Goal: Feedback & Contribution: Submit feedback/report problem

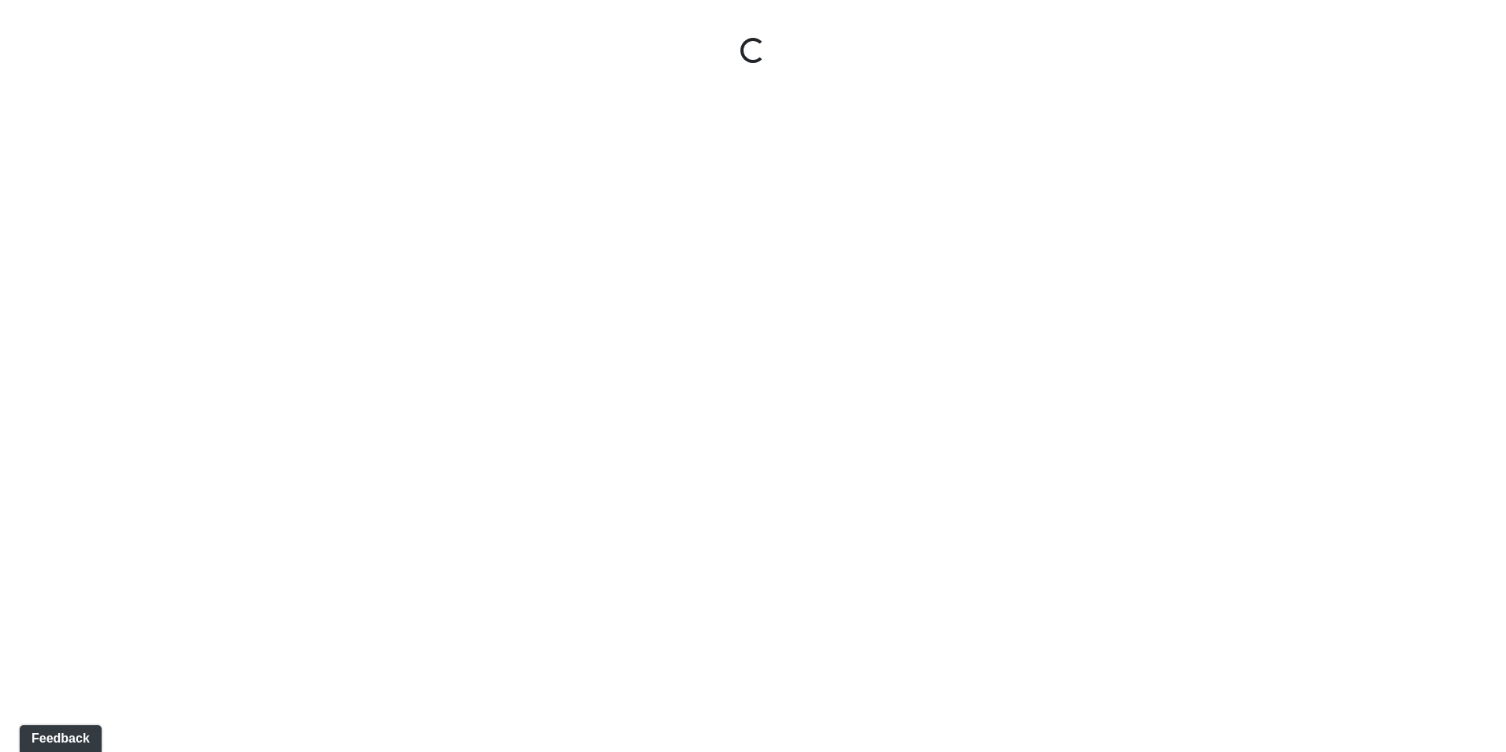
select select "oy93aZKNaQrBWGxb9eKMoQ"
select select "n79PLUTKEkuUZBqugXhsVq"
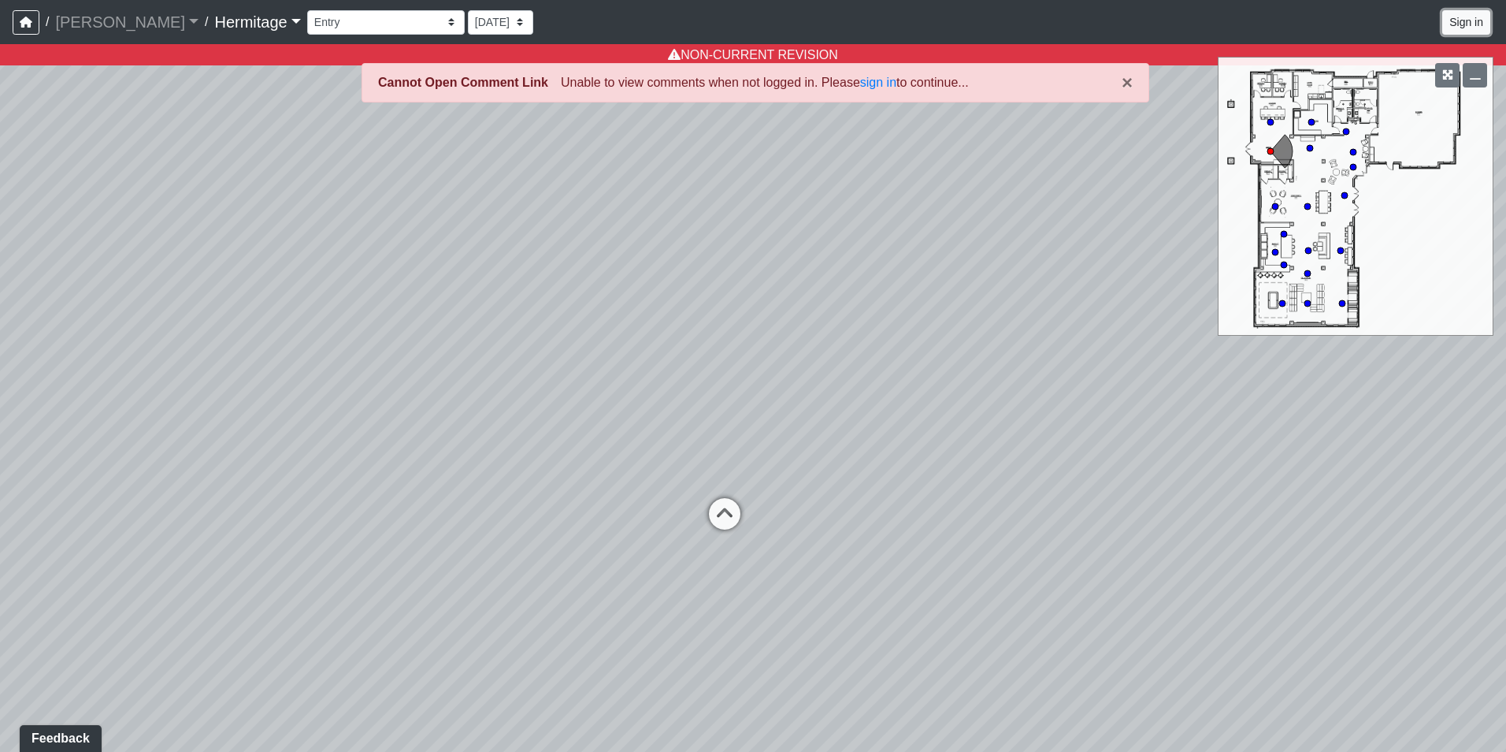
click at [1461, 17] on button "Sign in" at bounding box center [1466, 22] width 48 height 24
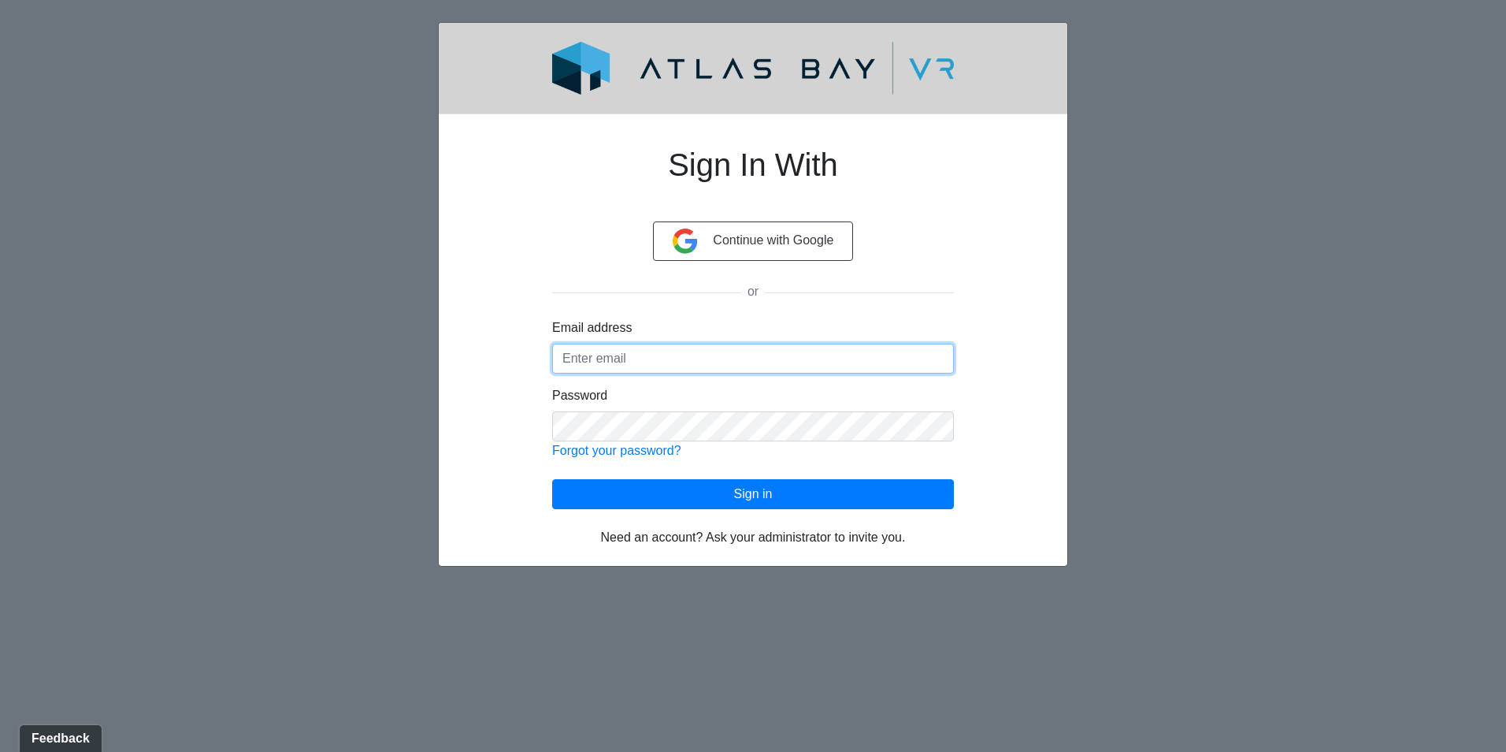
click at [677, 358] on input "Email address" at bounding box center [753, 358] width 402 height 30
type input "[EMAIL_ADDRESS][DOMAIN_NAME]"
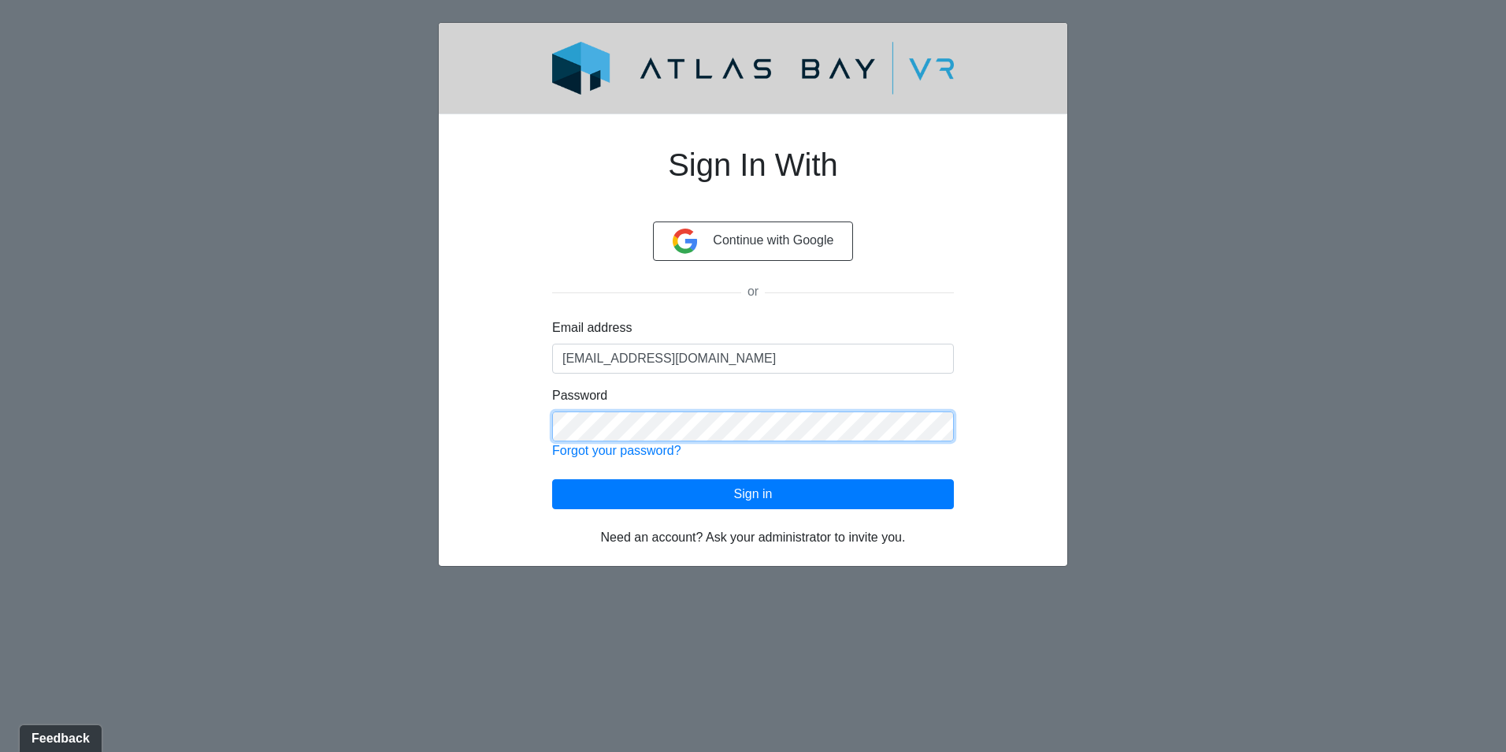
click button "Sign in" at bounding box center [753, 494] width 402 height 30
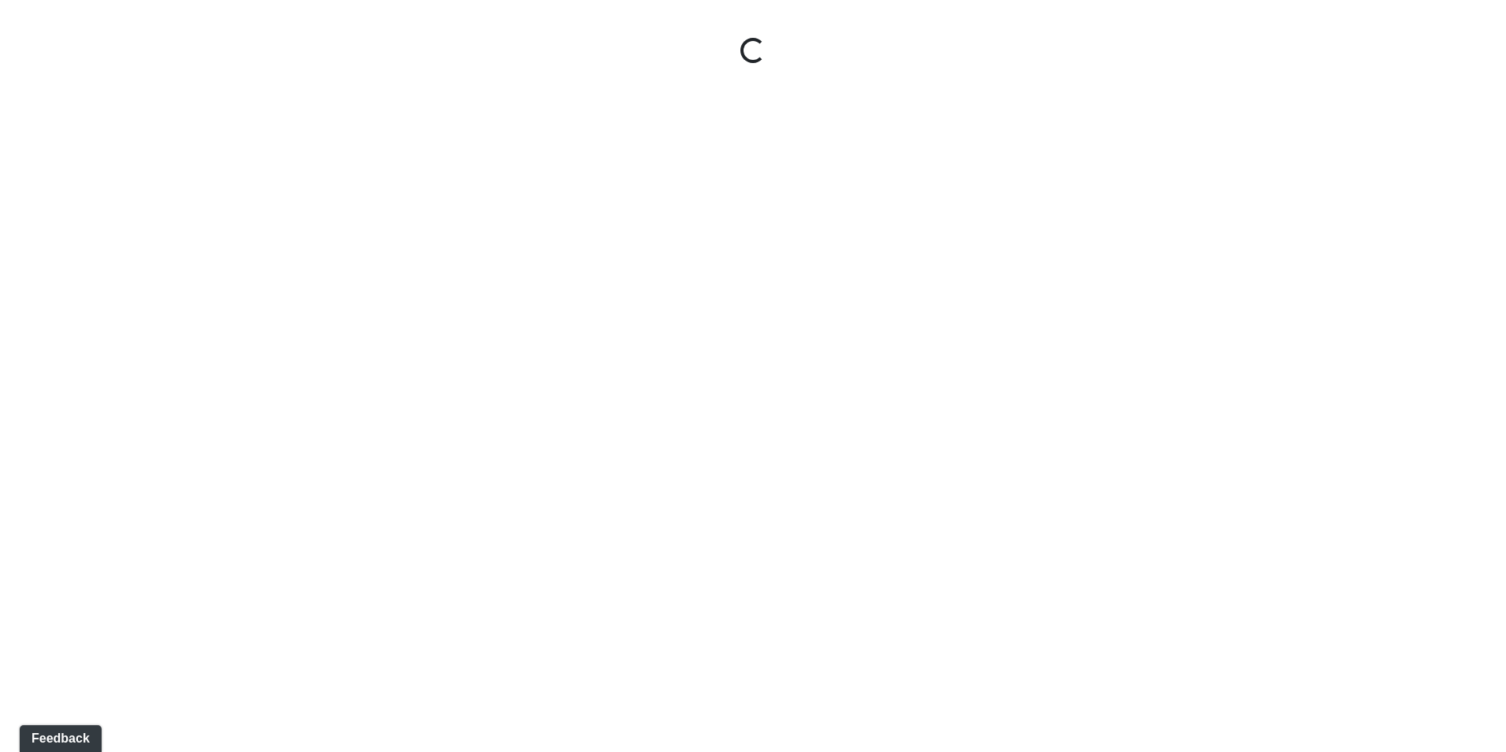
select select "oy93aZKNaQrBWGxb9eKMoQ"
select select "n79PLUTKEkuUZBqugXhsVq"
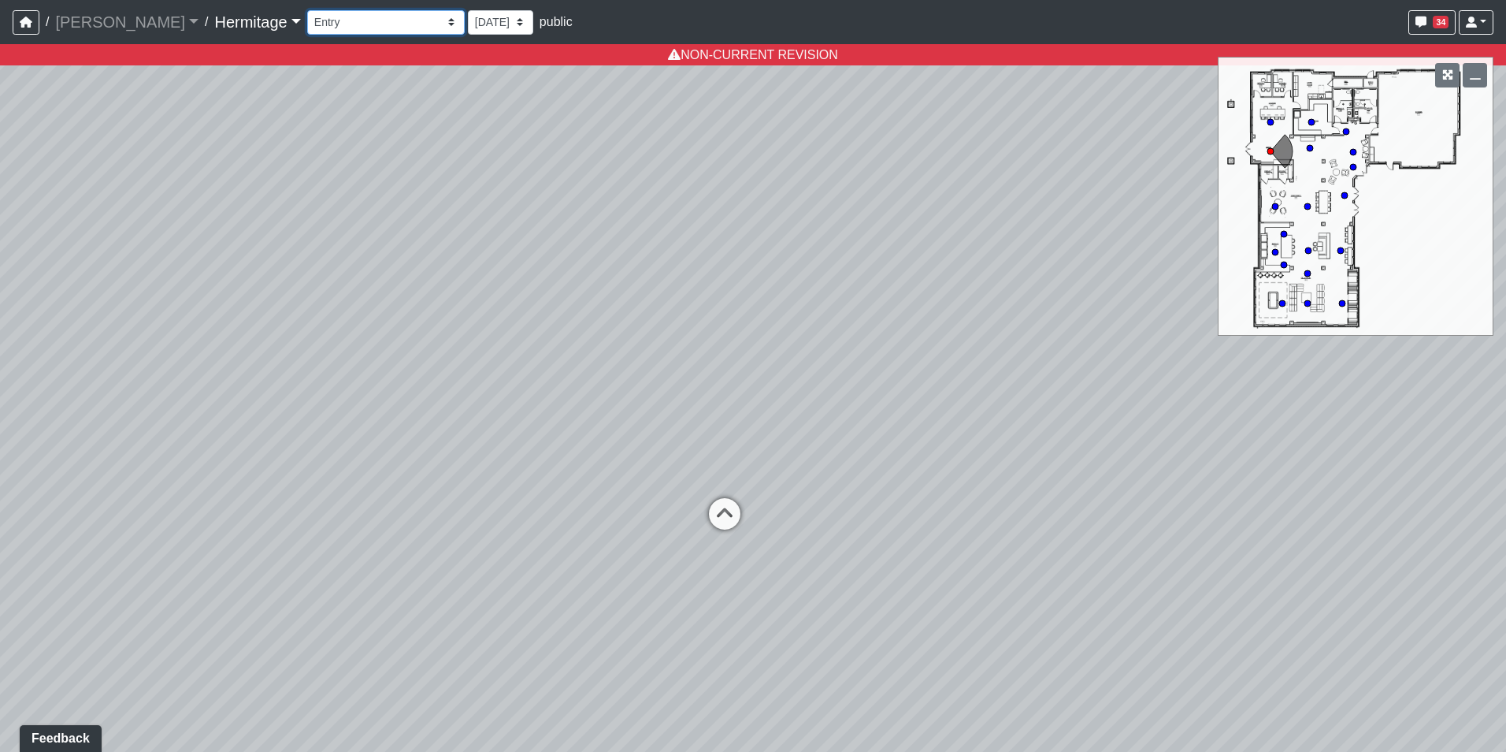
click at [388, 21] on select "Booth Seating Fireplace Pool Table Community Table Hallway 1 Pool Courtyard Ent…" at bounding box center [386, 22] width 158 height 24
click at [307, 10] on select "Booth Seating Fireplace Pool Table Community Table Hallway 1 Pool Courtyard Ent…" at bounding box center [386, 22] width 158 height 24
select select "2YoCZiva9xerkEPFwRBPsg"
select select "n79PLUTKEkuUZBqugXhsVq"
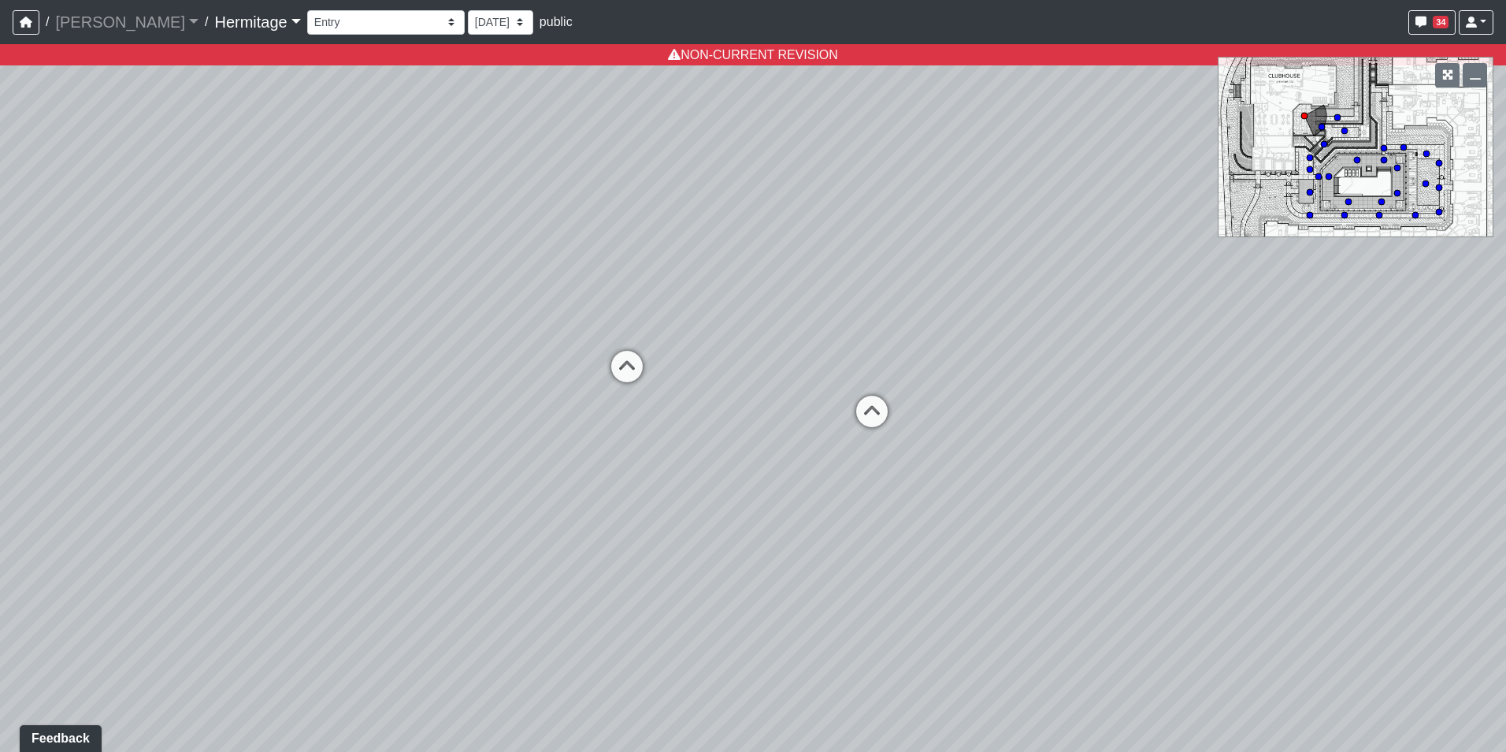
drag, startPoint x: 1004, startPoint y: 444, endPoint x: 823, endPoint y: 283, distance: 241.6
click at [823, 283] on div "Loading... Leasing Desk Loading... Hallway Loading... Created by [PERSON_NAME] …" at bounding box center [753, 397] width 1506 height 707
drag, startPoint x: 862, startPoint y: 377, endPoint x: 911, endPoint y: 383, distance: 49.2
click at [911, 383] on div "Loading... Leasing Desk Loading... Hallway Loading... Created by [PERSON_NAME] …" at bounding box center [753, 397] width 1506 height 707
click at [759, 379] on icon at bounding box center [762, 385] width 47 height 47
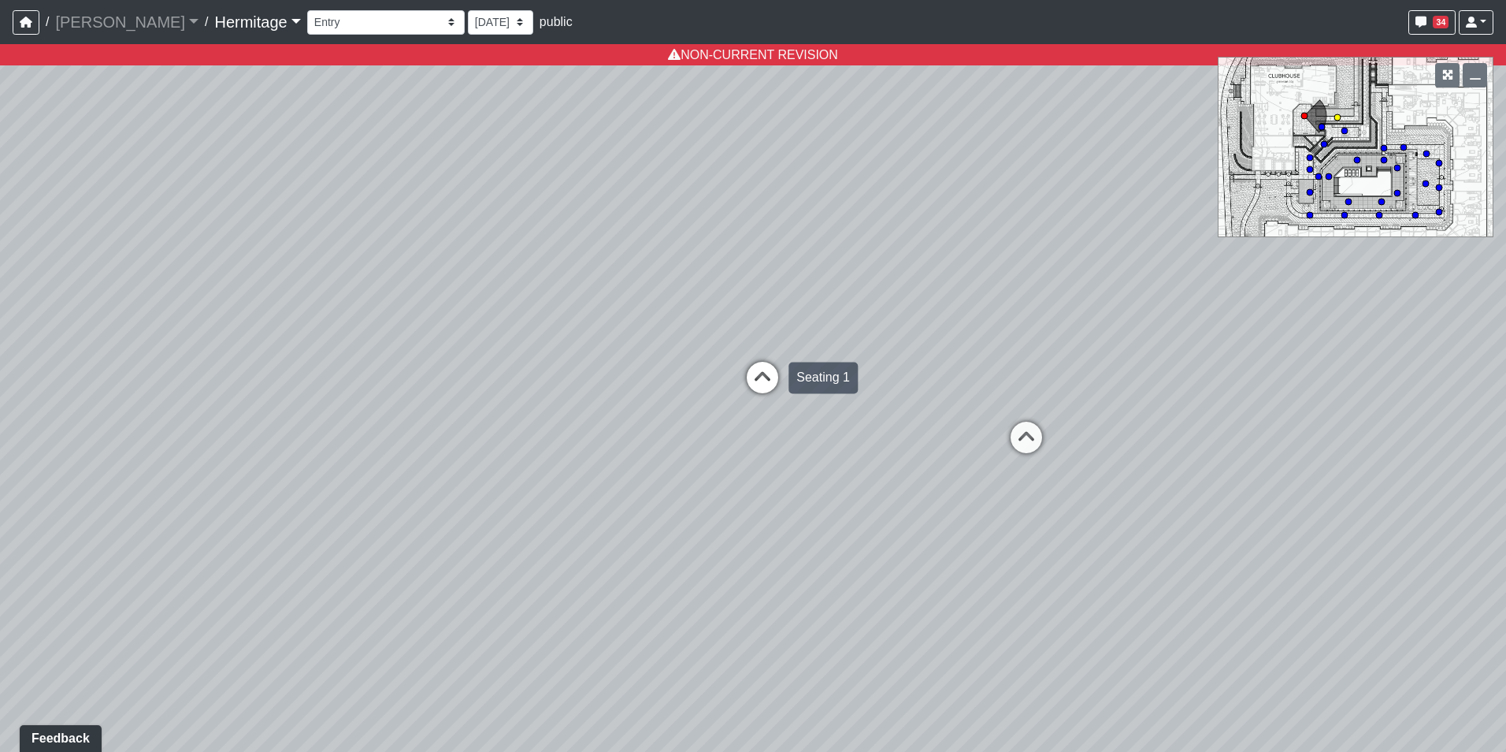
select select "nL7ieSxutEGweGwXjsmmE5"
select select "n79PLUTKEkuUZBqugXhsVq"
drag, startPoint x: 536, startPoint y: 394, endPoint x: 1041, endPoint y: 312, distance: 510.8
click at [1041, 312] on div "Loading... Leasing Desk Loading... Hallway Loading... Created by [PERSON_NAME] …" at bounding box center [753, 397] width 1506 height 707
drag, startPoint x: 878, startPoint y: 353, endPoint x: 931, endPoint y: 455, distance: 114.9
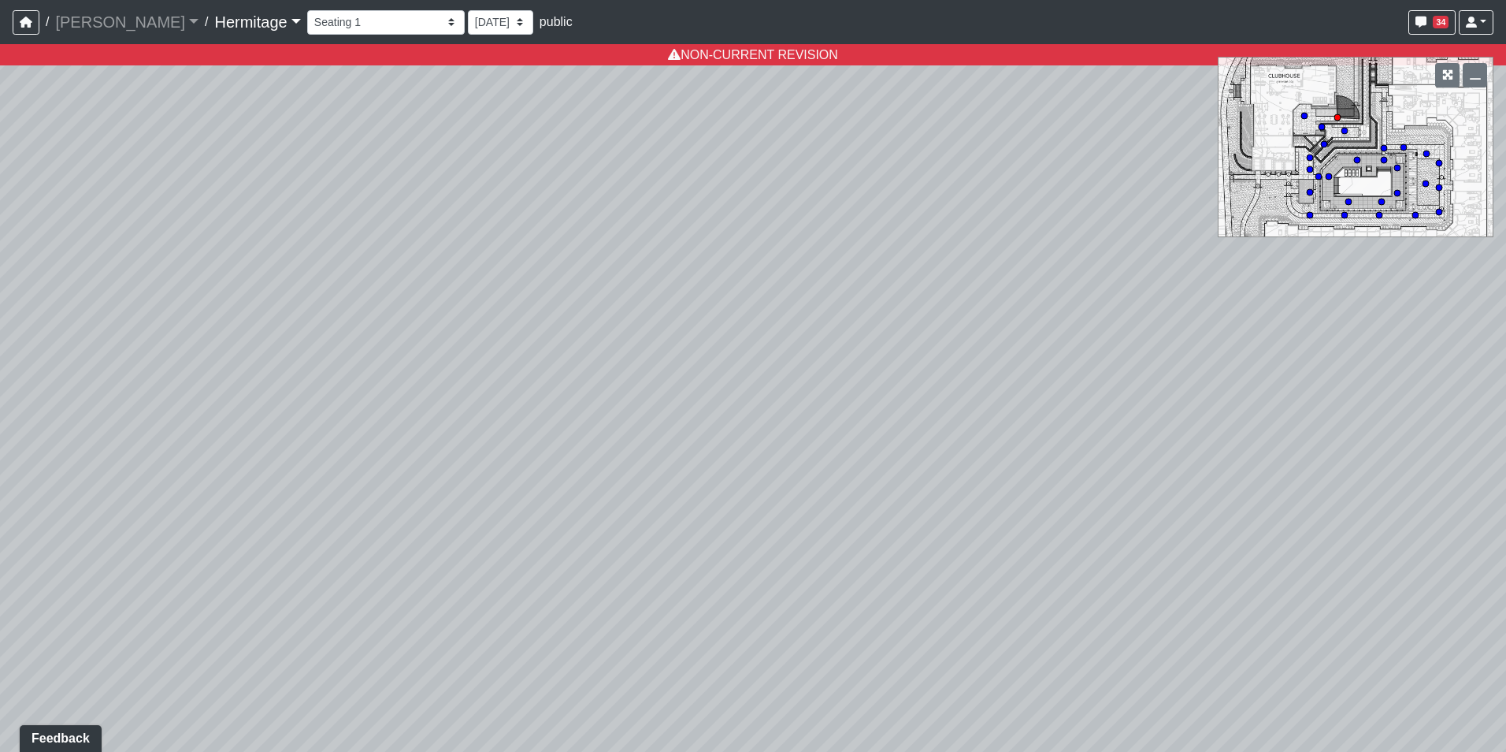
click at [931, 454] on div "Loading... Leasing Desk Loading... Hallway Loading... Created by [PERSON_NAME] …" at bounding box center [753, 397] width 1506 height 707
drag, startPoint x: 1036, startPoint y: 313, endPoint x: 1008, endPoint y: 332, distance: 34.1
click at [1008, 332] on div "Loading... Leasing Desk Loading... Hallway Loading... Created by [PERSON_NAME] …" at bounding box center [753, 397] width 1506 height 707
drag, startPoint x: 1090, startPoint y: 349, endPoint x: 1017, endPoint y: 317, distance: 79.3
click at [1017, 317] on div "Loading... Leasing Desk Loading... Hallway Loading... Created by [PERSON_NAME] …" at bounding box center [753, 397] width 1506 height 707
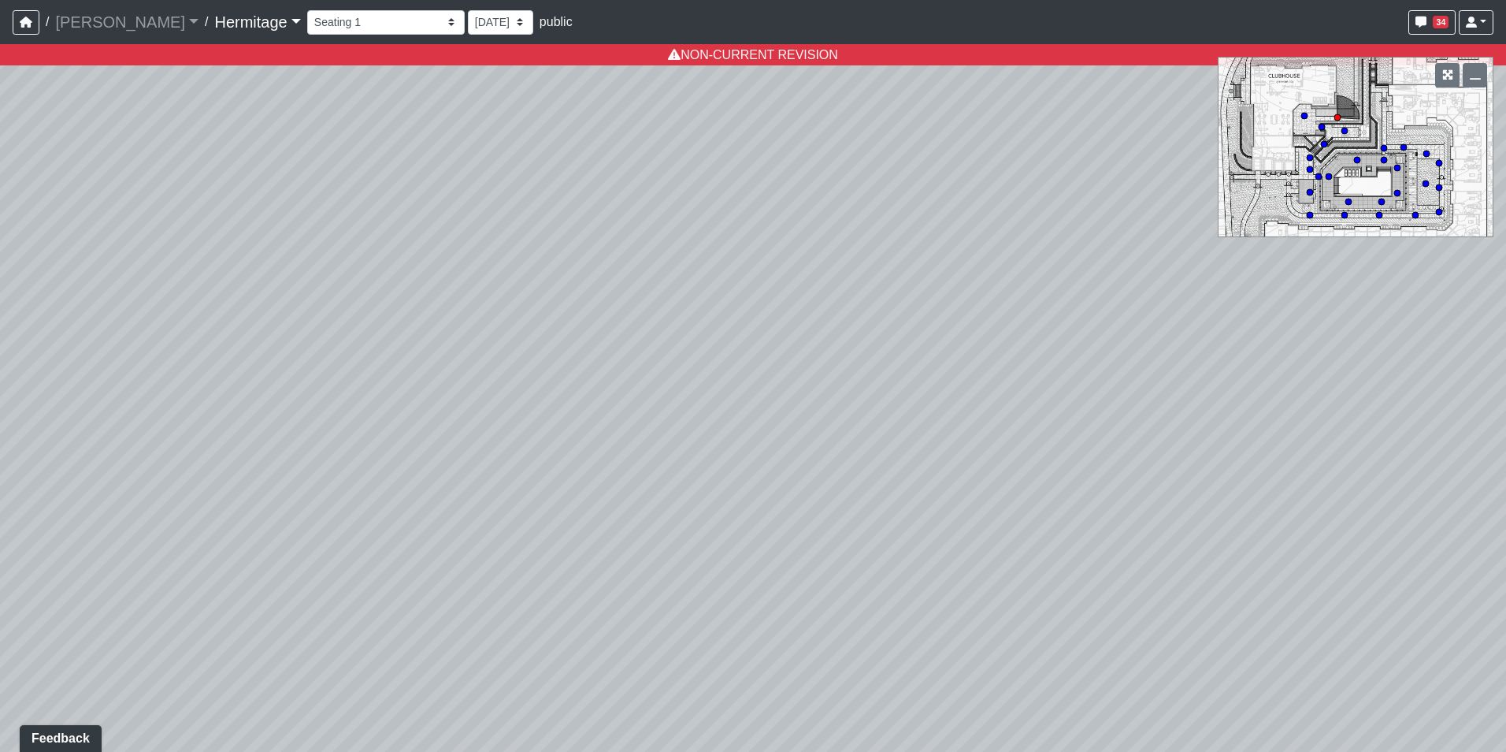
drag, startPoint x: 1038, startPoint y: 324, endPoint x: 1031, endPoint y: 329, distance: 8.5
click at [1031, 329] on div "Loading... Leasing Desk Loading... Hallway Loading... Created by [PERSON_NAME] …" at bounding box center [753, 397] width 1506 height 707
drag, startPoint x: 1042, startPoint y: 327, endPoint x: 1096, endPoint y: 322, distance: 53.8
click at [1096, 322] on div "Loading... Leasing Desk Loading... Hallway Loading... Created by [PERSON_NAME] …" at bounding box center [753, 397] width 1506 height 707
drag, startPoint x: 964, startPoint y: 479, endPoint x: 1786, endPoint y: 330, distance: 835.0
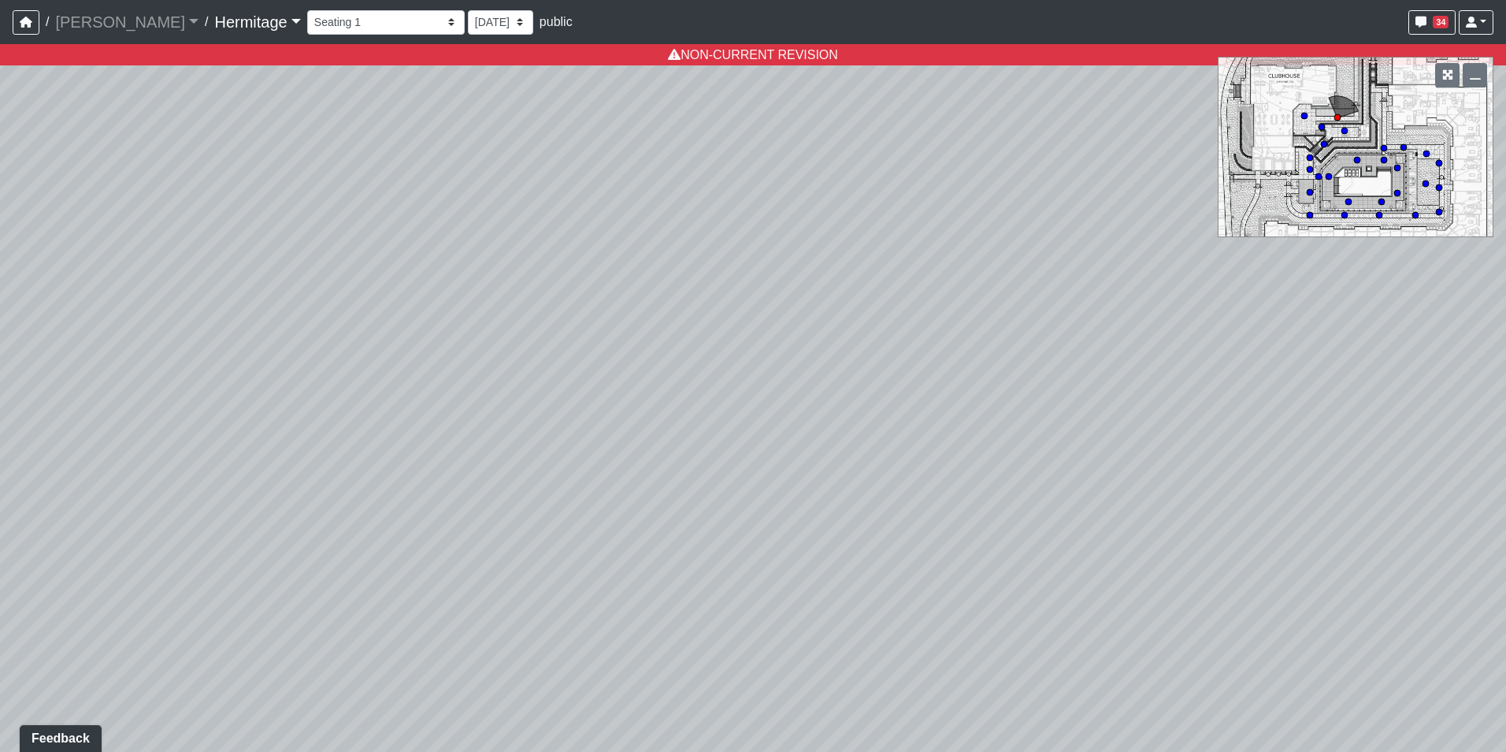
click at [1505, 330] on html "/ [PERSON_NAME] Loading... / [GEOGRAPHIC_DATA] Loading... [GEOGRAPHIC_DATA] Loa…" at bounding box center [753, 376] width 1506 height 752
drag, startPoint x: 837, startPoint y: 461, endPoint x: 366, endPoint y: 389, distance: 475.7
click at [366, 389] on div "Loading... Leasing Desk Loading... Hallway Loading... Created by [PERSON_NAME] …" at bounding box center [753, 397] width 1506 height 707
drag, startPoint x: 1125, startPoint y: 399, endPoint x: 822, endPoint y: 510, distance: 322.7
click at [739, 514] on div "Loading... Leasing Desk Loading... Hallway Loading... Created by [PERSON_NAME] …" at bounding box center [753, 397] width 1506 height 707
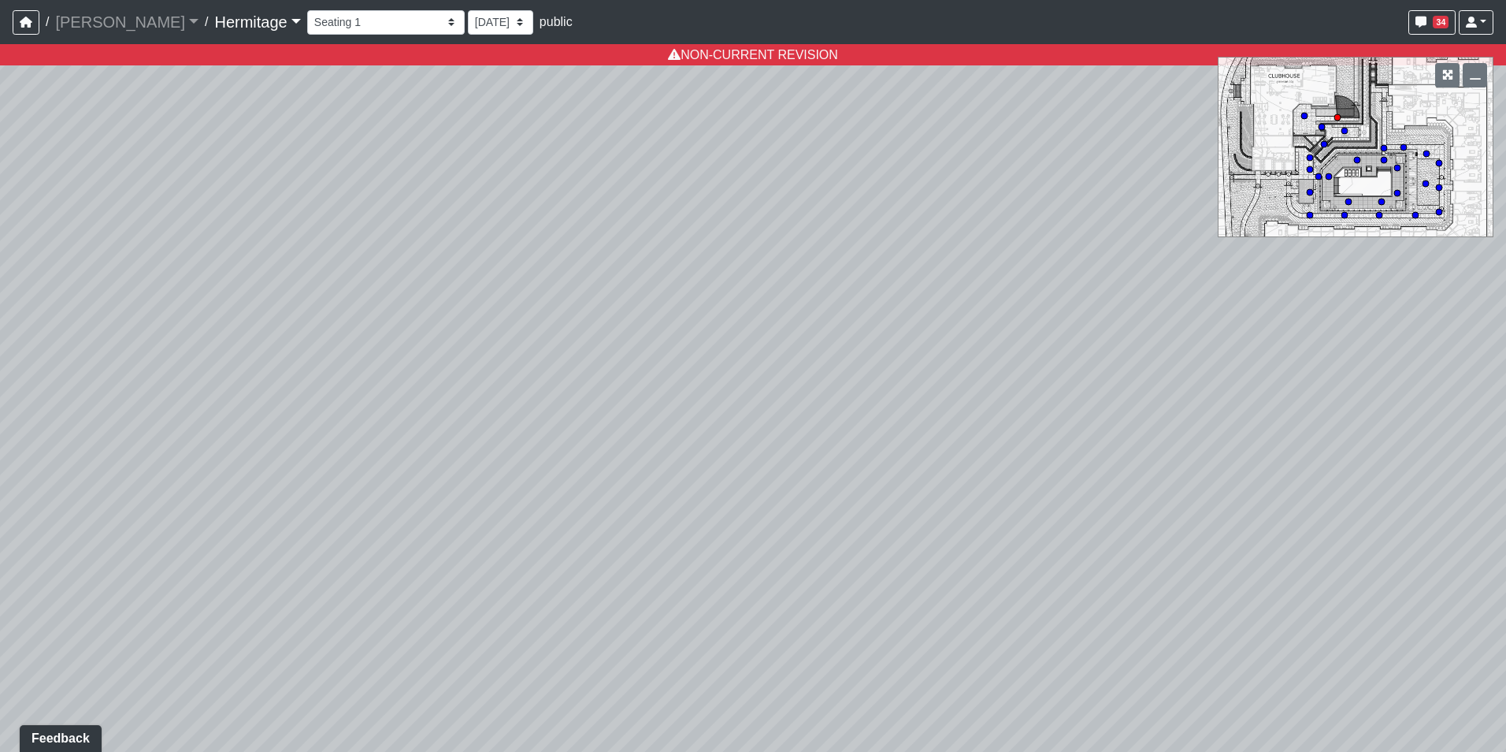
drag, startPoint x: 877, startPoint y: 503, endPoint x: 823, endPoint y: 510, distance: 54.1
click at [823, 510] on div "Loading... Leasing Desk Loading... Hallway Loading... Created by [PERSON_NAME] …" at bounding box center [753, 397] width 1506 height 707
drag, startPoint x: 852, startPoint y: 456, endPoint x: 858, endPoint y: 448, distance: 10.1
click at [858, 448] on div "Loading... Leasing Desk Loading... Hallway Loading... Created by [PERSON_NAME] …" at bounding box center [753, 397] width 1506 height 707
drag, startPoint x: 887, startPoint y: 418, endPoint x: 905, endPoint y: 452, distance: 38.4
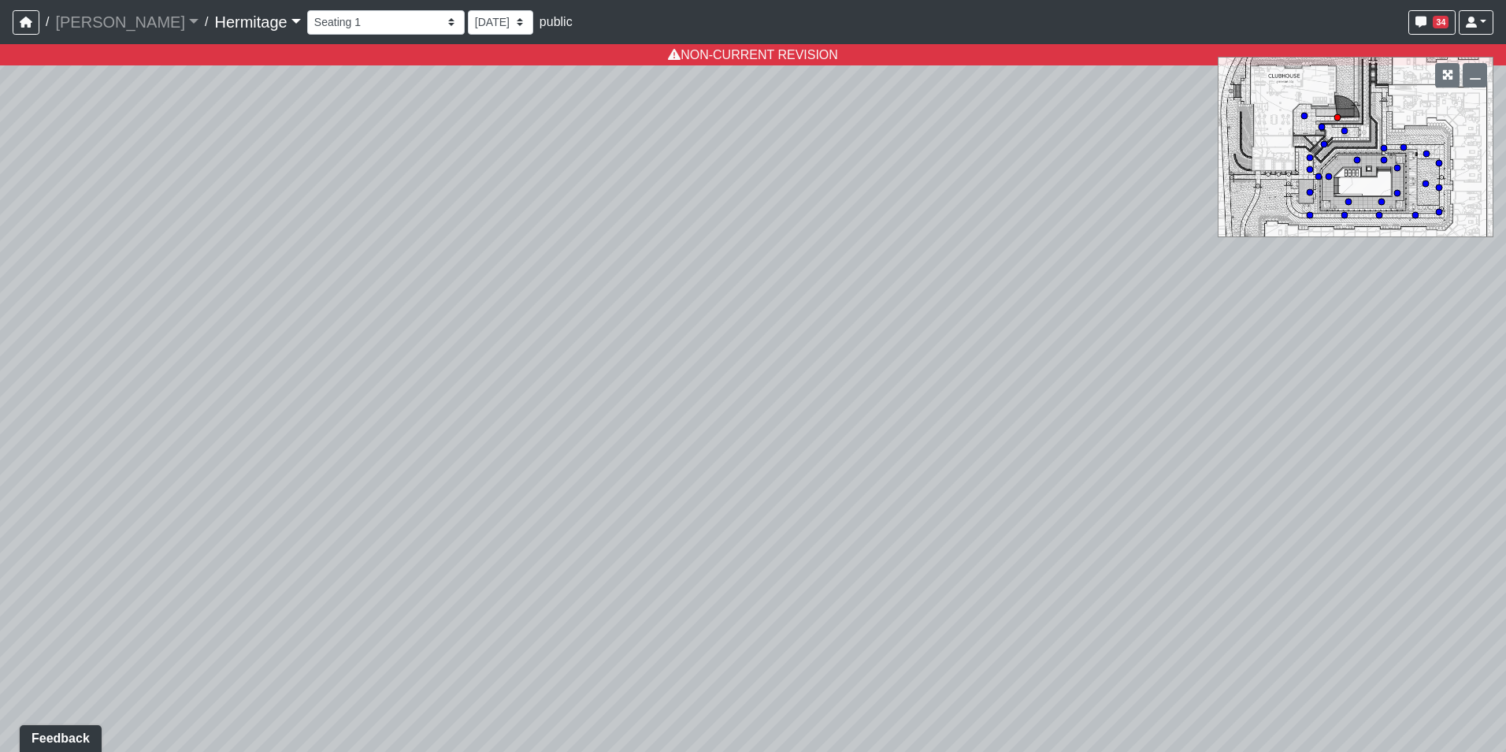
click at [905, 452] on div "Loading... Leasing Desk Loading... Hallway Loading... Created by [PERSON_NAME] …" at bounding box center [753, 397] width 1506 height 707
click at [874, 470] on div "Loading... Leasing Desk Loading... Hallway Loading... Created by [PERSON_NAME] …" at bounding box center [753, 397] width 1506 height 707
drag, startPoint x: 899, startPoint y: 471, endPoint x: 948, endPoint y: 453, distance: 52.1
click at [948, 453] on div "Loading... Leasing Desk Loading... Hallway Loading... Created by [PERSON_NAME] …" at bounding box center [753, 397] width 1506 height 707
click at [1421, 20] on icon "button" at bounding box center [1421, 22] width 11 height 11
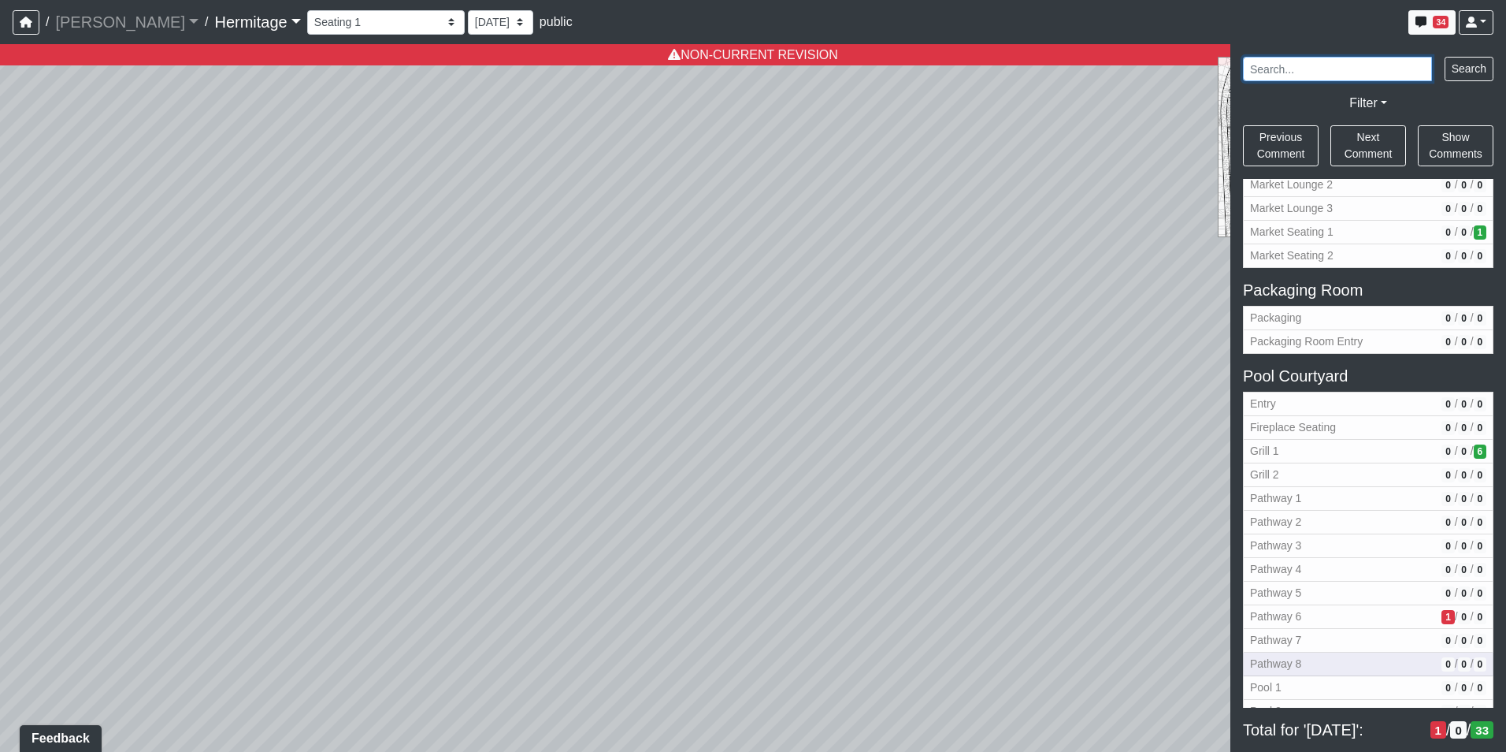
scroll to position [640, 0]
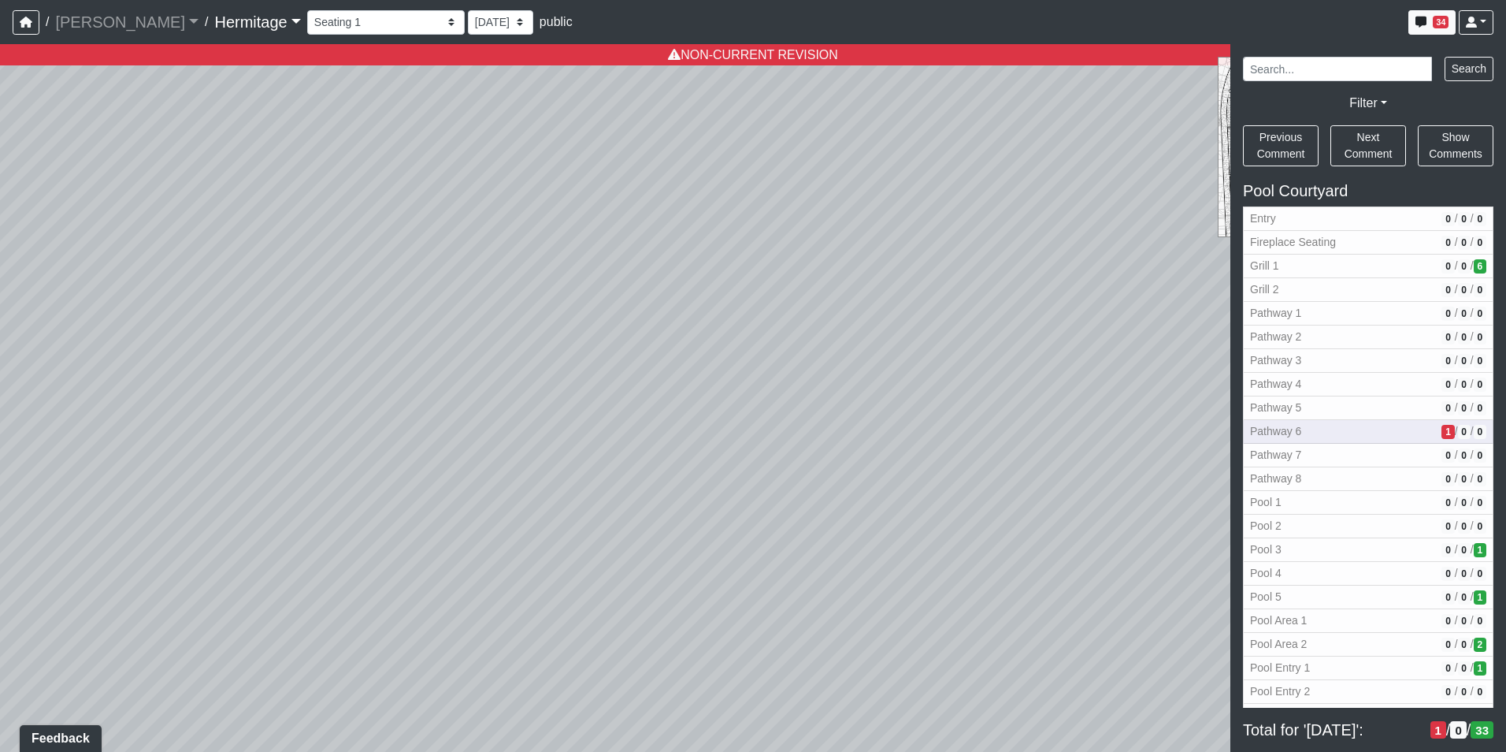
click at [1360, 427] on span "Pathway 6" at bounding box center [1342, 431] width 185 height 17
select select "3r3inL3vKC6VgXqCSCw1qD"
select select "n79PLUTKEkuUZBqugXhsVq"
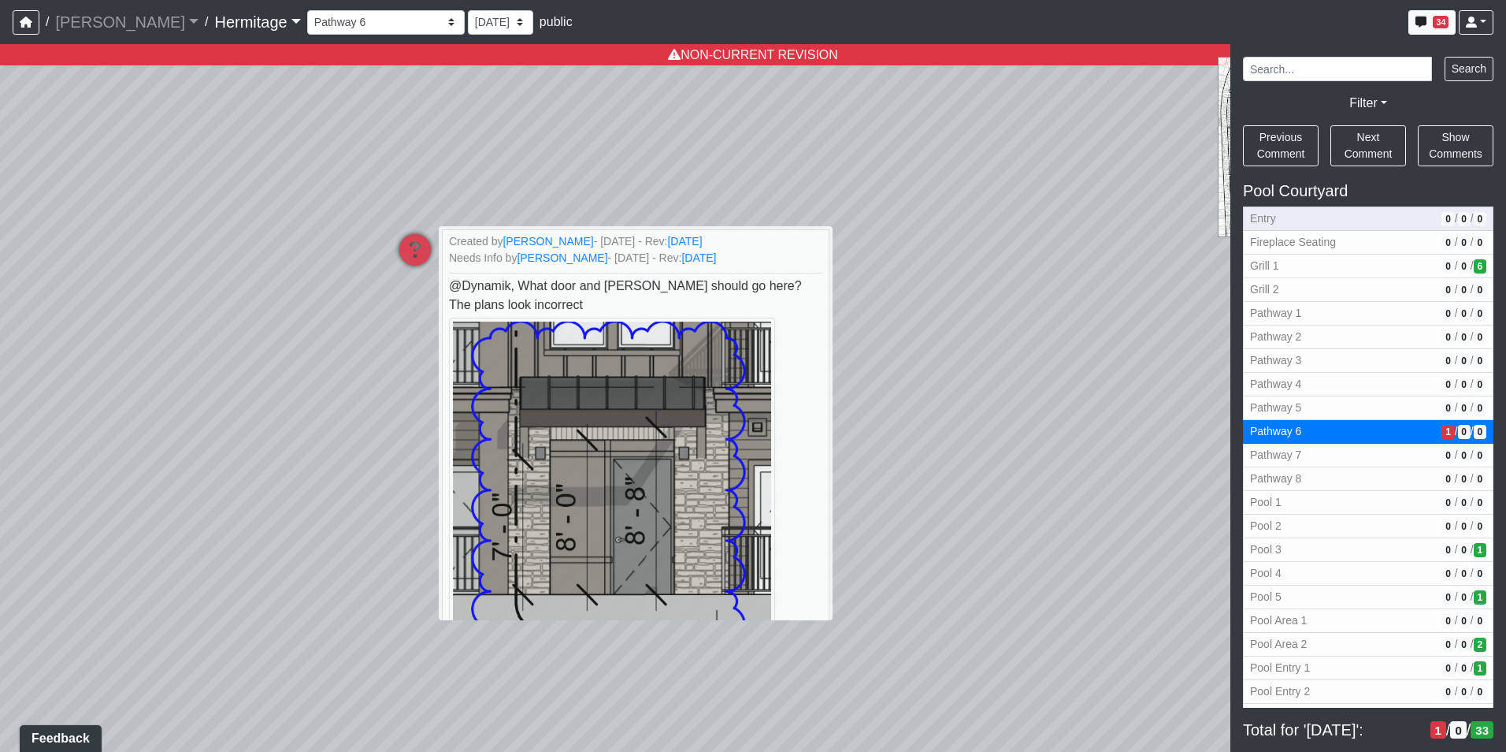
click at [1335, 220] on span "Entry" at bounding box center [1342, 218] width 185 height 17
select select "2YoCZiva9xerkEPFwRBPsg"
select select "n79PLUTKEkuUZBqugXhsVq"
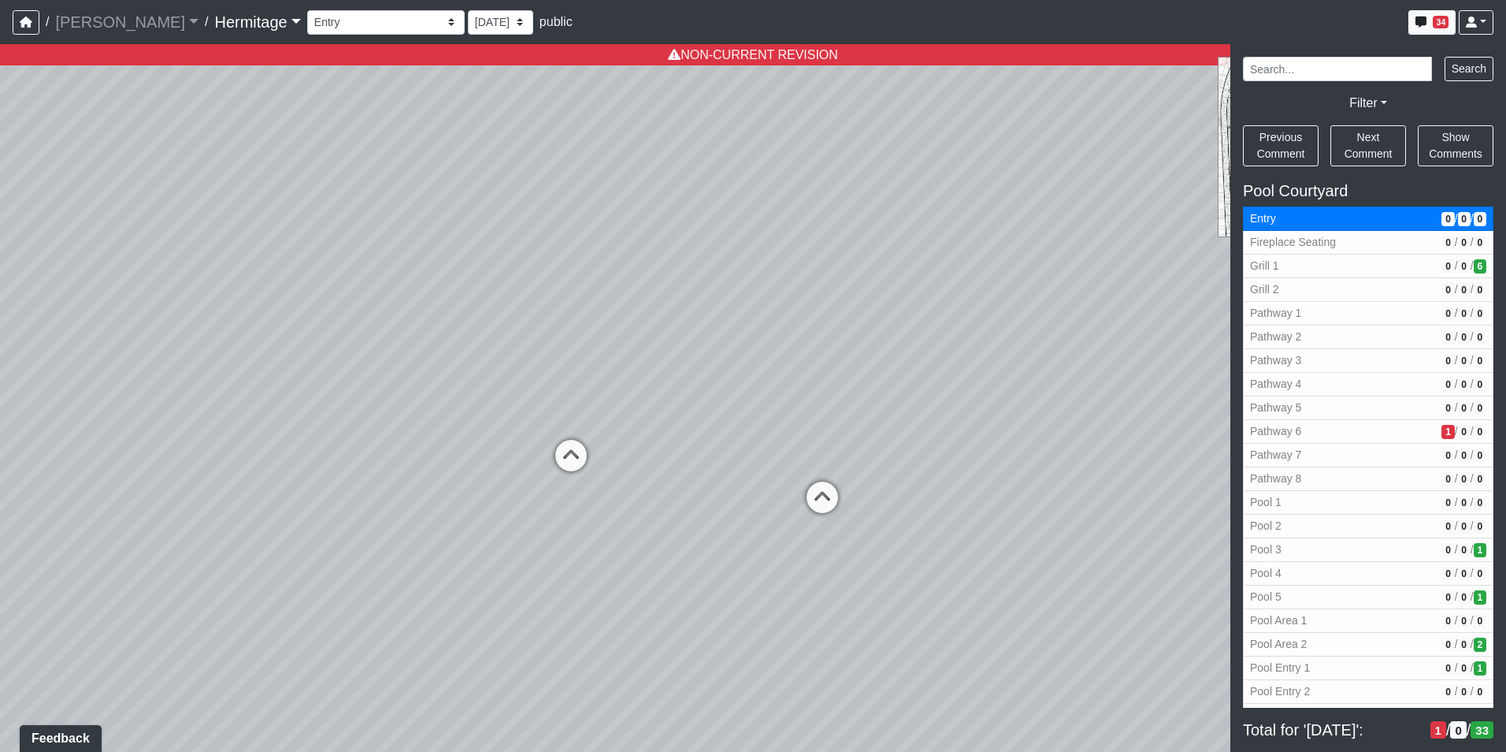
drag, startPoint x: 920, startPoint y: 547, endPoint x: 632, endPoint y: 475, distance: 297.1
click at [632, 475] on div "Loading... Leasing Desk Loading... Hallway Loading... Created by [PERSON_NAME] …" at bounding box center [753, 397] width 1506 height 707
drag, startPoint x: 747, startPoint y: 470, endPoint x: 336, endPoint y: 273, distance: 455.6
click at [336, 273] on div "Loading... Leasing Desk Loading... Hallway Loading... Created by [PERSON_NAME] …" at bounding box center [753, 397] width 1506 height 707
drag, startPoint x: 848, startPoint y: 358, endPoint x: 676, endPoint y: 403, distance: 178.1
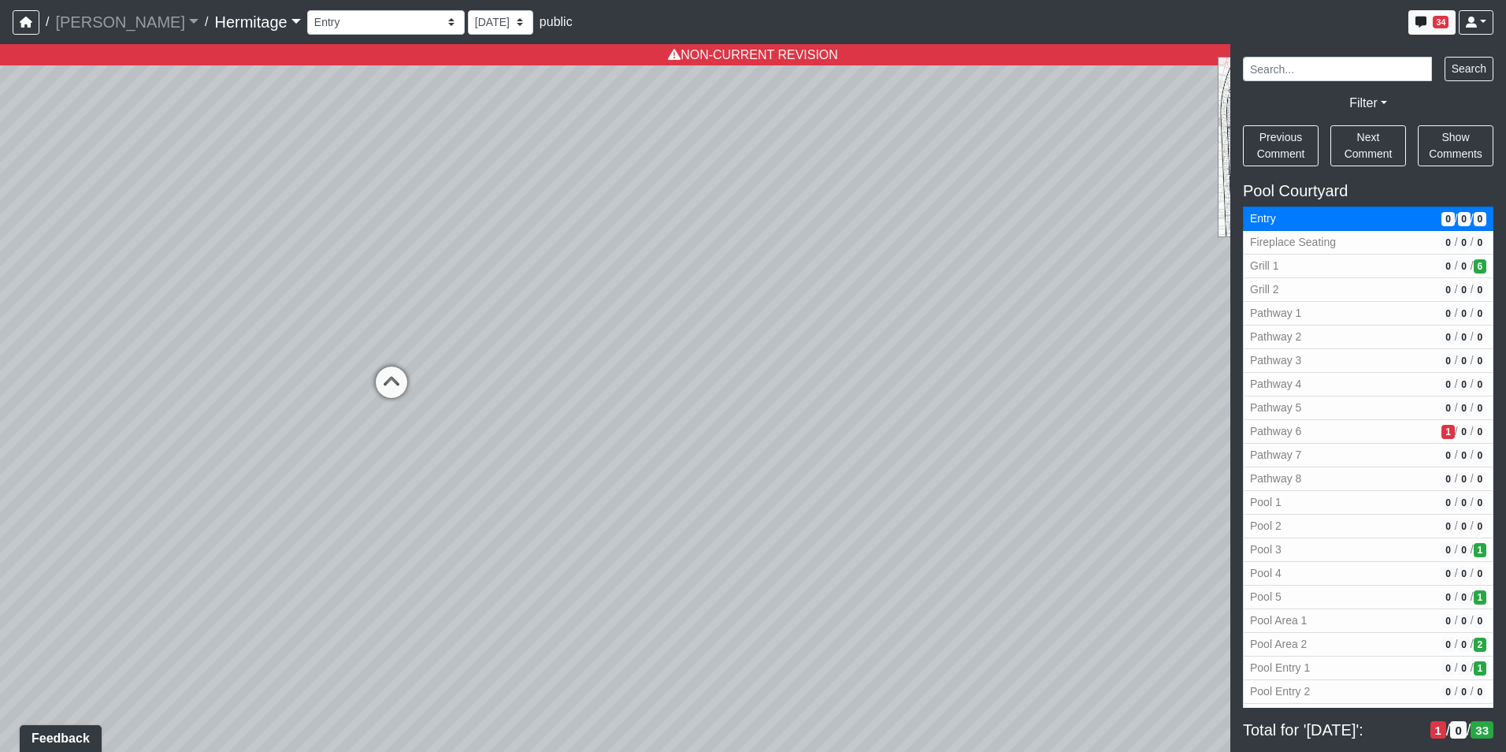
click at [676, 403] on div "Loading... Leasing Desk Loading... Hallway Loading... Created by [PERSON_NAME] …" at bounding box center [753, 397] width 1506 height 707
drag, startPoint x: 755, startPoint y: 425, endPoint x: 1417, endPoint y: 621, distance: 690.0
click at [1425, 619] on div "NON-CURRENT REVISION" at bounding box center [753, 397] width 1506 height 707
drag, startPoint x: 721, startPoint y: 492, endPoint x: 325, endPoint y: 441, distance: 399.5
click at [323, 441] on div "Loading... Leasing Desk Loading... Hallway Loading... Created by [PERSON_NAME] …" at bounding box center [753, 397] width 1506 height 707
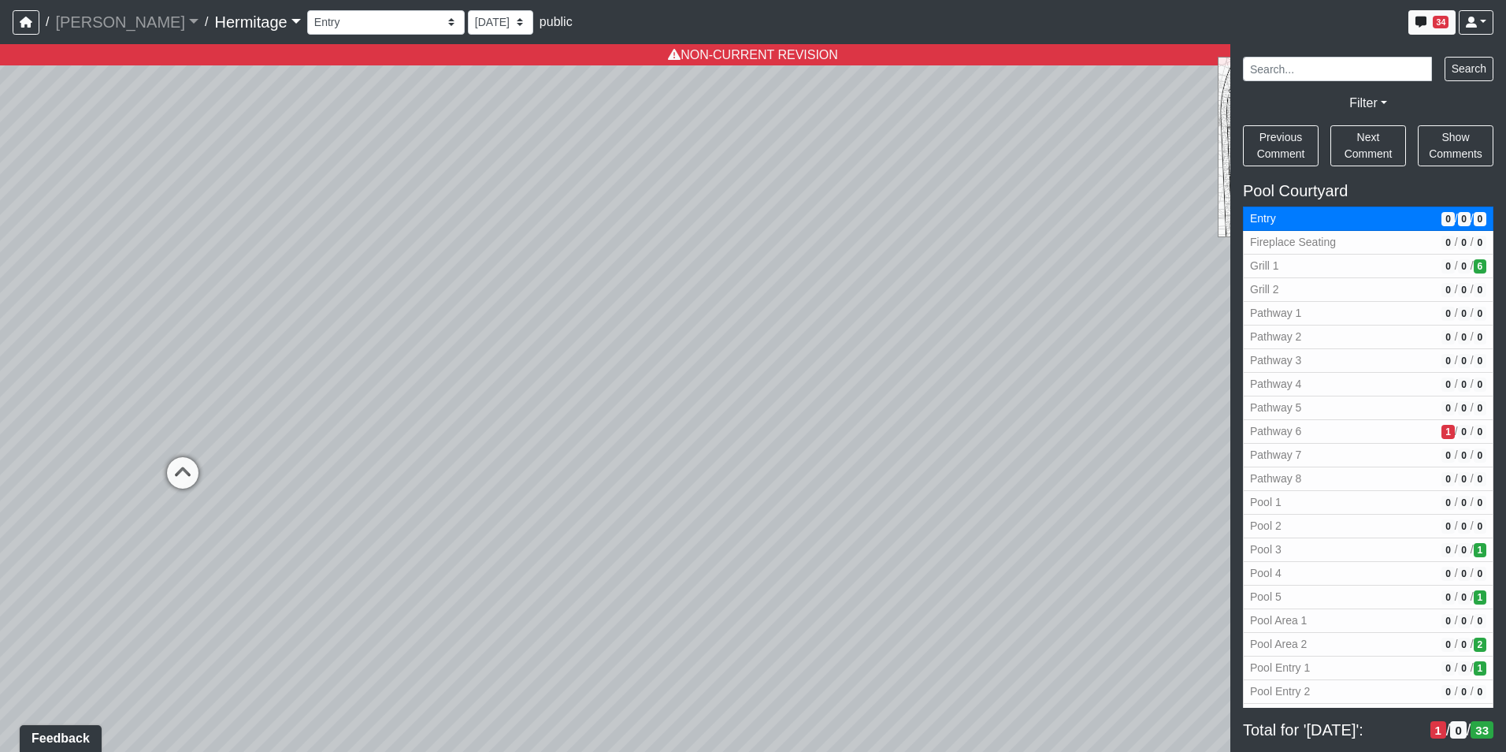
drag, startPoint x: 958, startPoint y: 422, endPoint x: 531, endPoint y: 351, distance: 432.8
click at [531, 351] on div "Loading... Leasing Desk Loading... Hallway Loading... Created by [PERSON_NAME] …" at bounding box center [753, 397] width 1506 height 707
drag, startPoint x: 747, startPoint y: 355, endPoint x: 776, endPoint y: 346, distance: 30.6
click at [776, 346] on div "Loading... Leasing Desk Loading... Hallway Loading... Created by [PERSON_NAME] …" at bounding box center [753, 397] width 1506 height 707
drag, startPoint x: 709, startPoint y: 406, endPoint x: 1085, endPoint y: 403, distance: 375.8
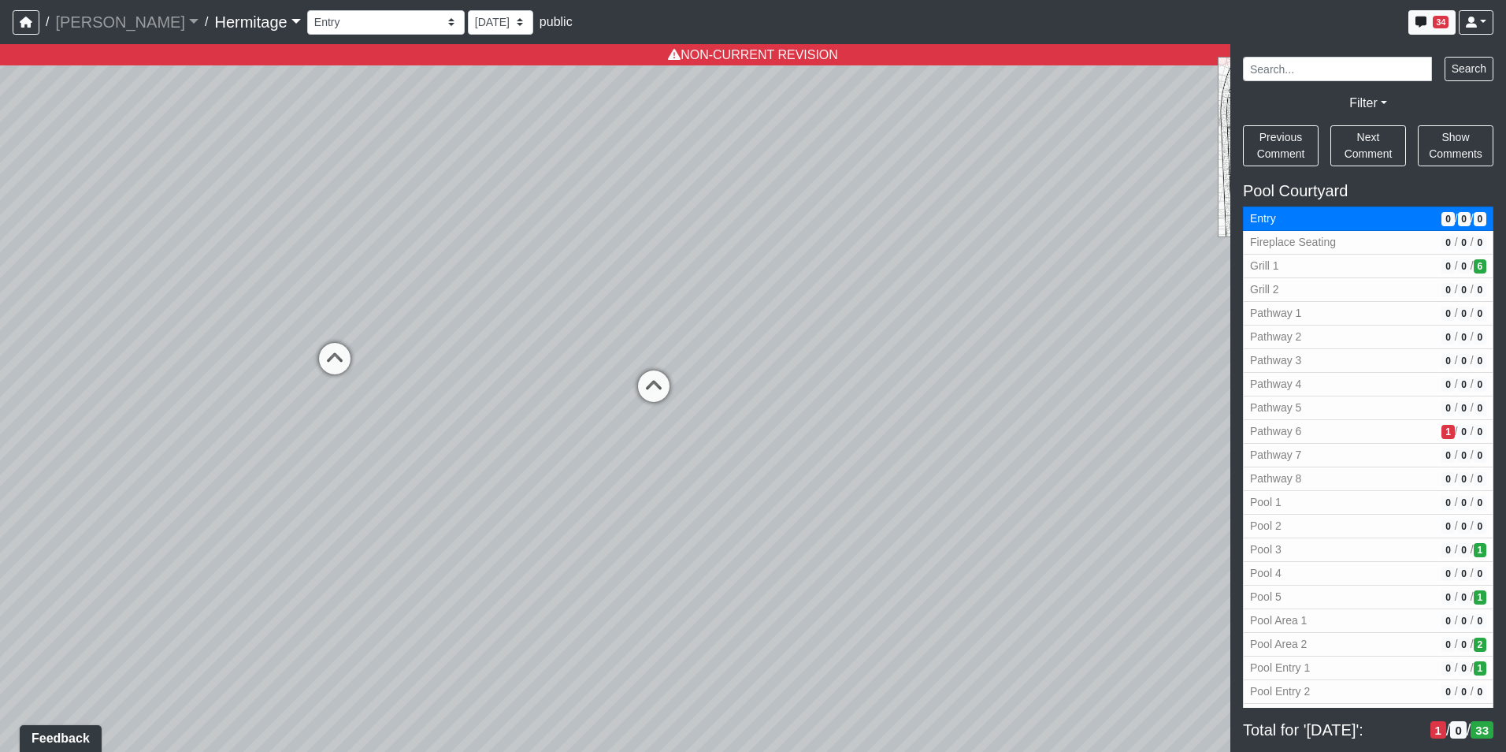
click at [1450, 381] on div "NON-CURRENT REVISION" at bounding box center [753, 397] width 1506 height 707
drag, startPoint x: 1186, startPoint y: 435, endPoint x: 1056, endPoint y: 454, distance: 131.4
click at [1253, 453] on div "NON-CURRENT REVISION" at bounding box center [753, 397] width 1506 height 707
click at [699, 393] on icon at bounding box center [697, 400] width 47 height 47
select select "nL7ieSxutEGweGwXjsmmE5"
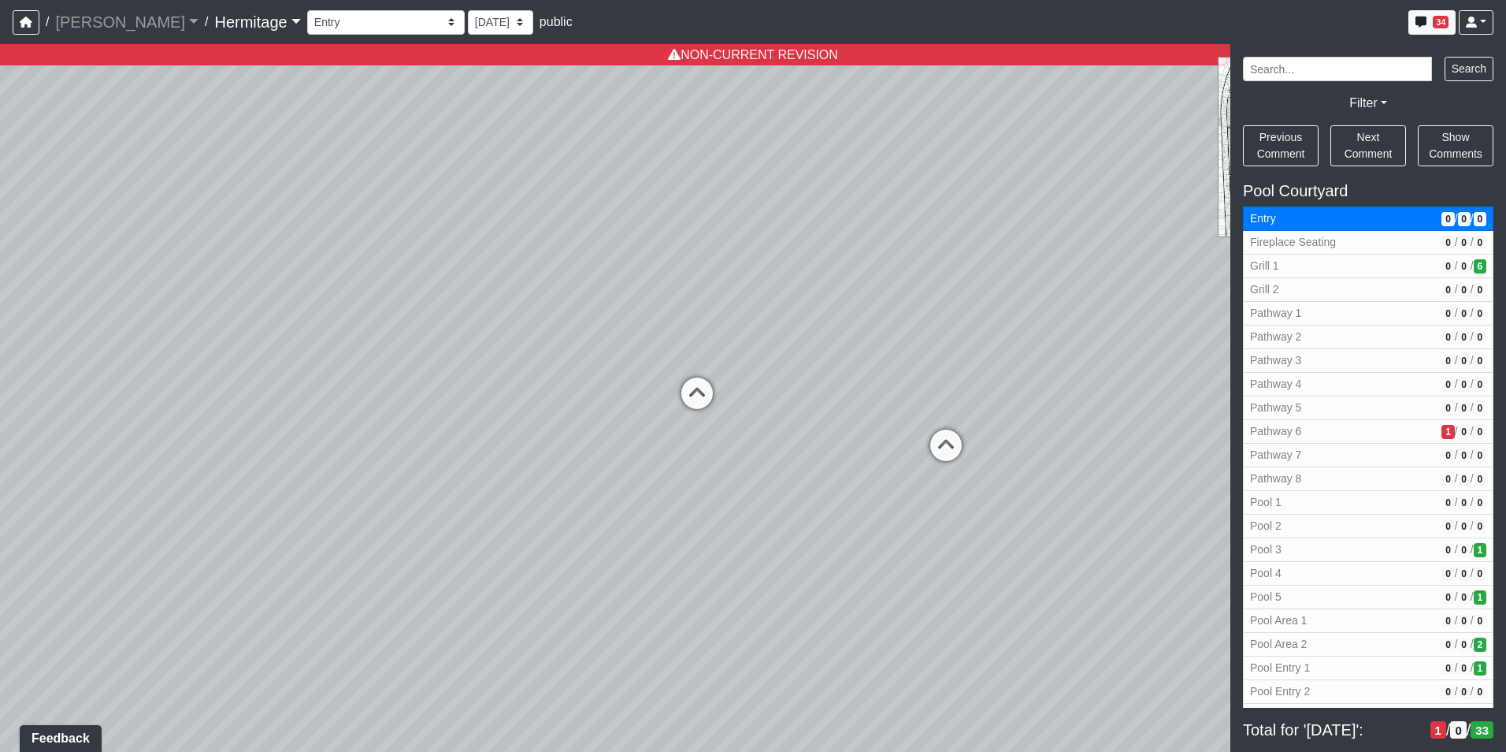
select select "n79PLUTKEkuUZBqugXhsVq"
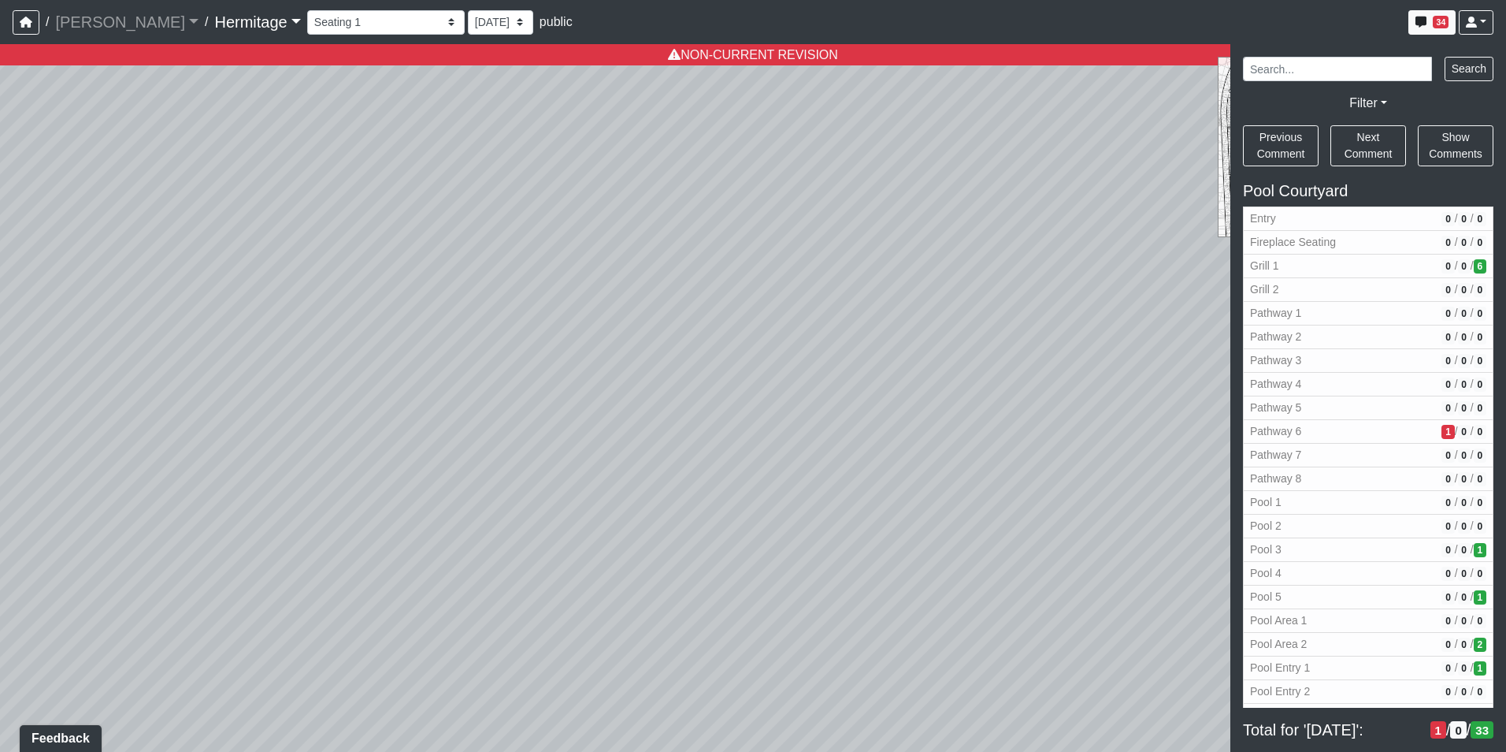
drag, startPoint x: 610, startPoint y: 369, endPoint x: 1209, endPoint y: 323, distance: 601.3
click at [1212, 323] on div "Loading... Leasing Desk Loading... Hallway Loading... Created by [PERSON_NAME] …" at bounding box center [753, 397] width 1506 height 707
drag, startPoint x: 805, startPoint y: 351, endPoint x: 777, endPoint y: 395, distance: 51.8
click at [777, 395] on div "Loading... Leasing Desk Loading... Hallway Loading... Created by [PERSON_NAME] …" at bounding box center [753, 397] width 1506 height 707
drag, startPoint x: 819, startPoint y: 432, endPoint x: 871, endPoint y: 394, distance: 64.3
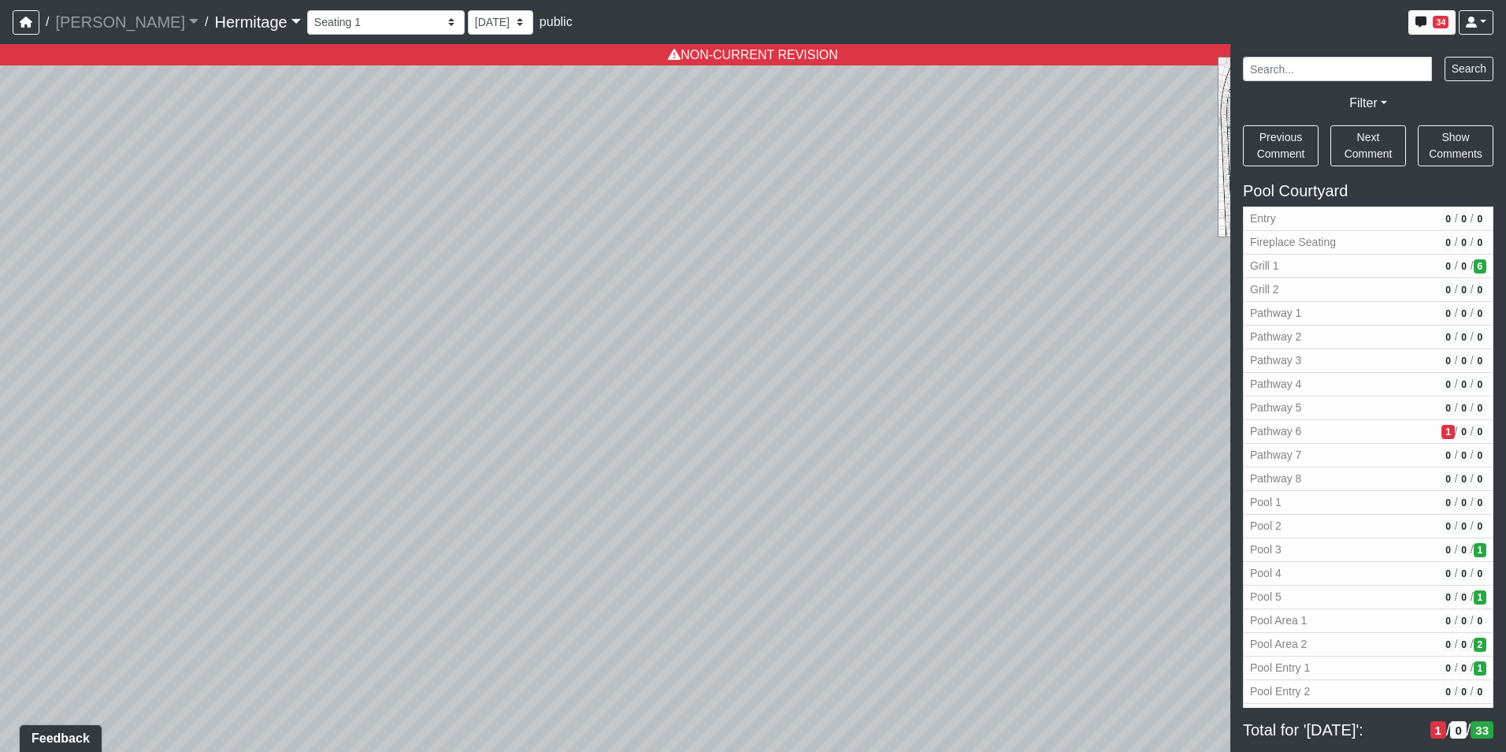
click at [871, 394] on div "Loading... Leasing Desk Loading... Hallway Loading... Created by [PERSON_NAME] …" at bounding box center [753, 397] width 1506 height 707
click at [664, 440] on div "Loading... Leasing Desk Loading... Hallway Loading... Created by [PERSON_NAME] …" at bounding box center [753, 397] width 1506 height 707
click at [707, 455] on span "Add comment" at bounding box center [733, 458] width 78 height 13
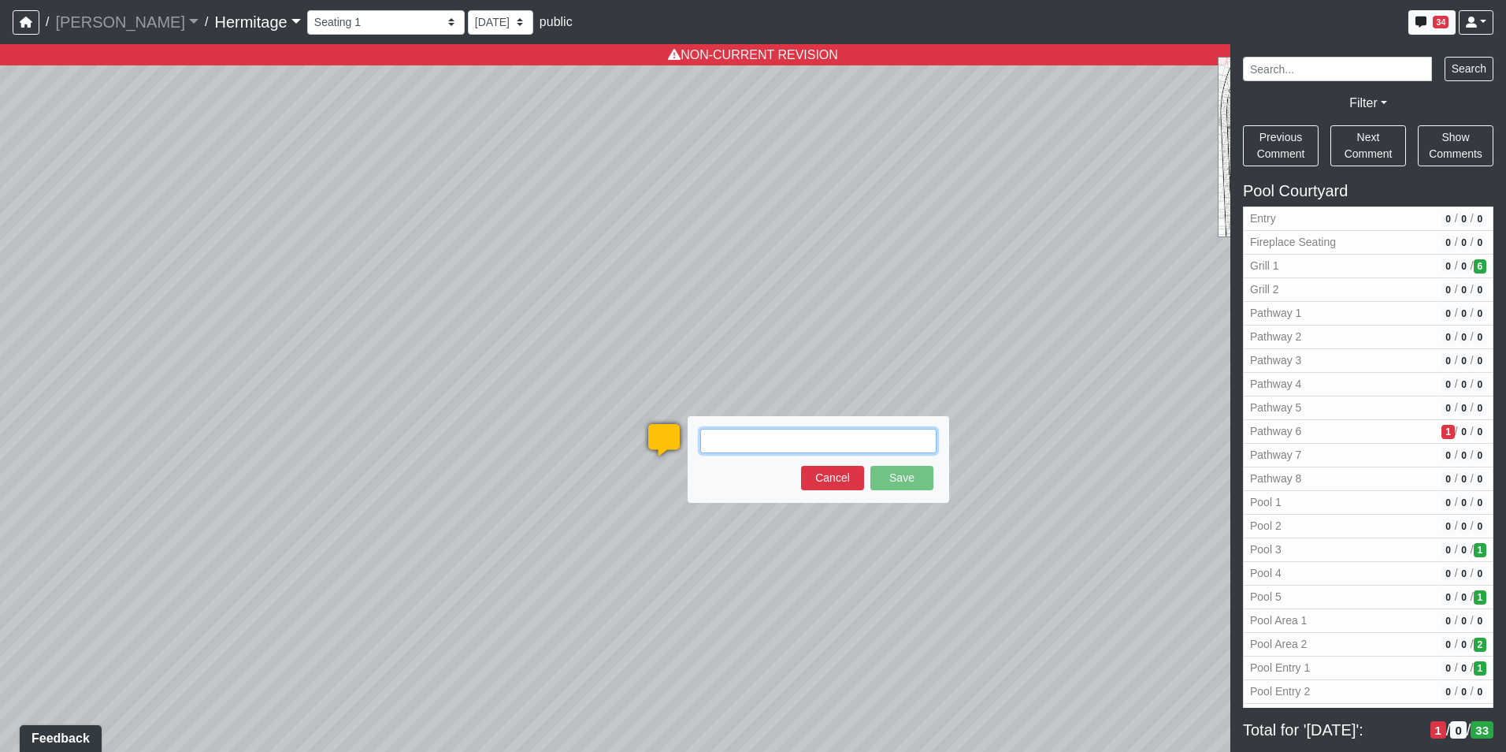
click at [733, 443] on textarea at bounding box center [818, 441] width 236 height 24
type textarea "a"
type textarea "B"
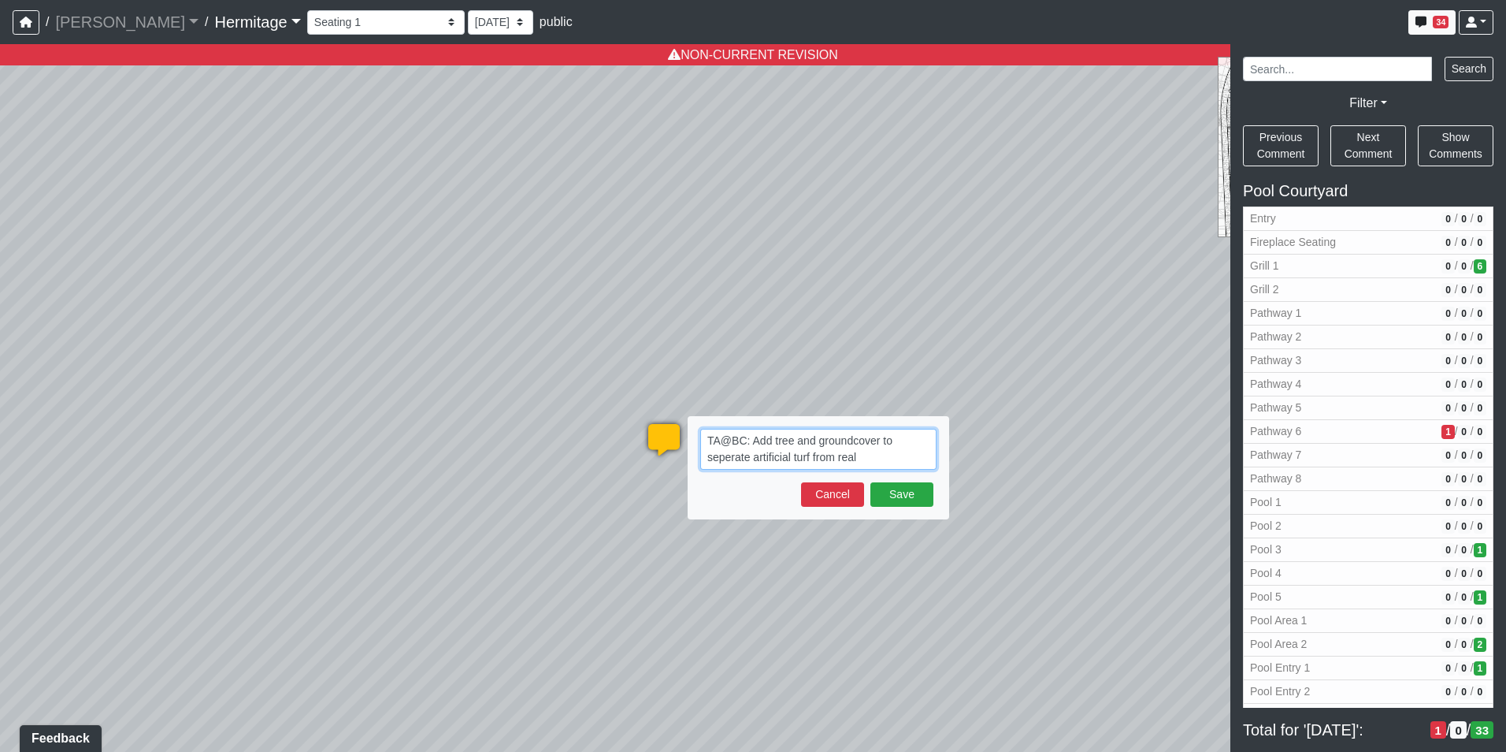
paste textarea "blob:[URL][DOMAIN_NAME]"
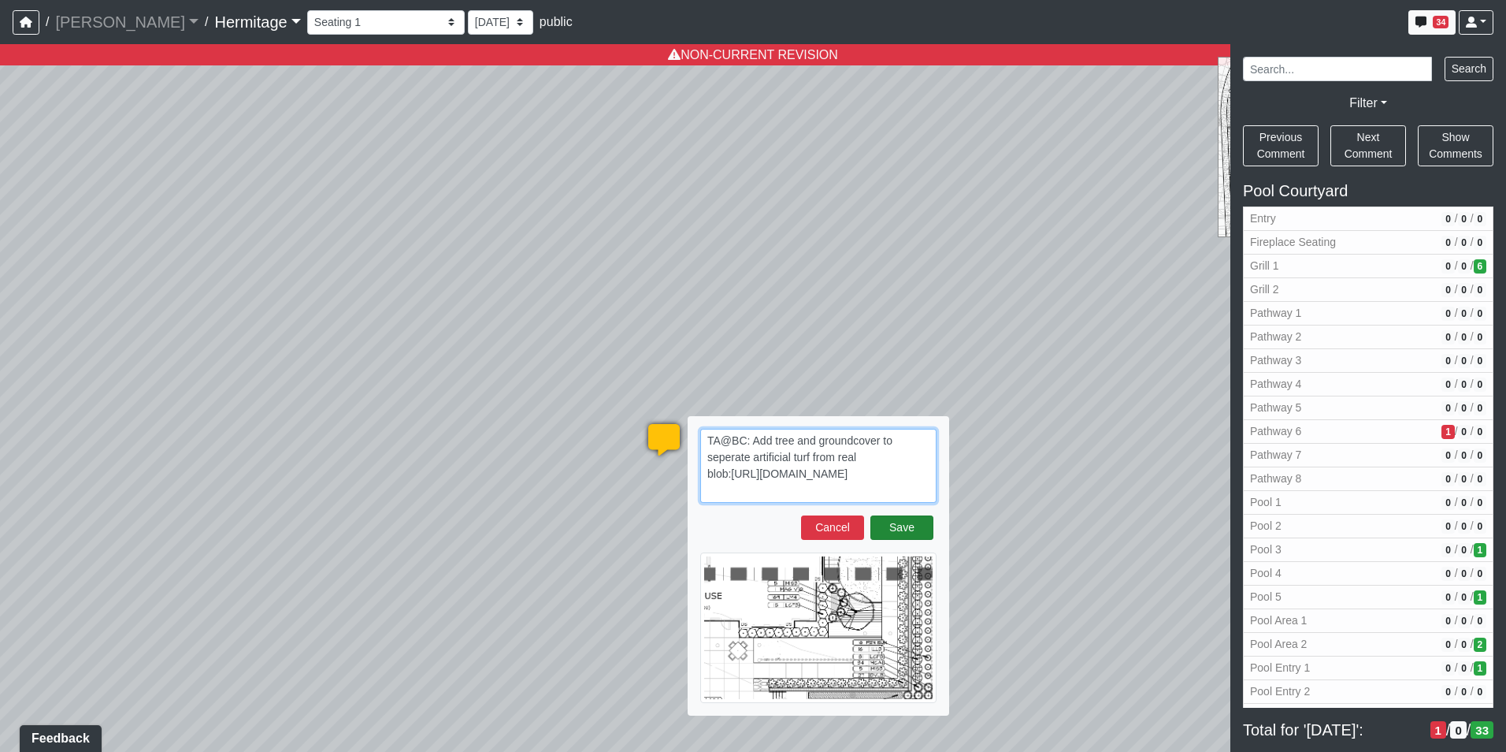
type textarea "TA@BC: Add tree and groundcover to seperate artificial turf from real blob:[URL…"
click at [896, 521] on button "Save" at bounding box center [901, 527] width 63 height 24
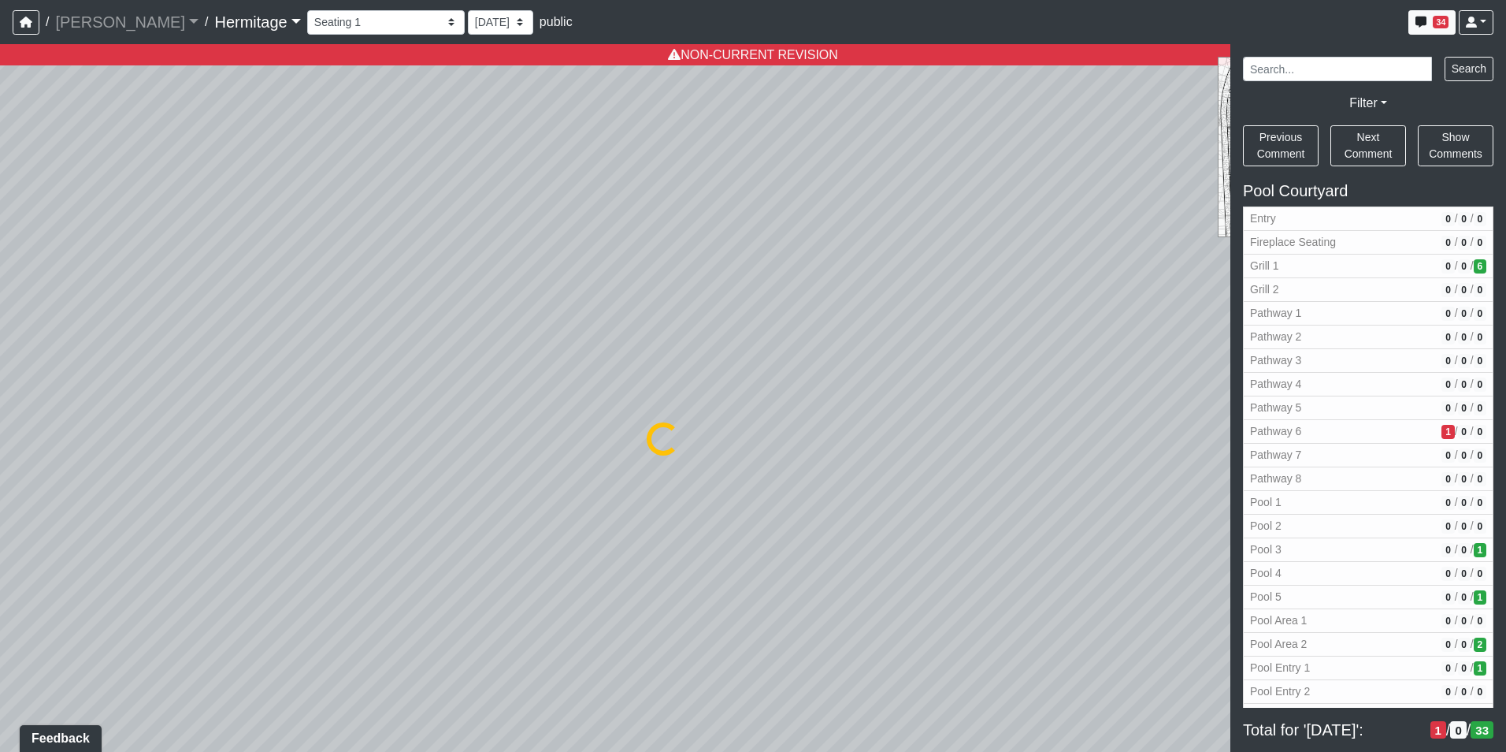
select select "nL7ieSxutEGweGwXjsmmE5"
select select "n79PLUTKEkuUZBqugXhsVq"
drag, startPoint x: 566, startPoint y: 544, endPoint x: 1231, endPoint y: 389, distance: 682.8
click at [1235, 391] on div "NON-CURRENT REVISION" at bounding box center [753, 397] width 1506 height 707
drag, startPoint x: 1077, startPoint y: 577, endPoint x: 946, endPoint y: 492, distance: 156.0
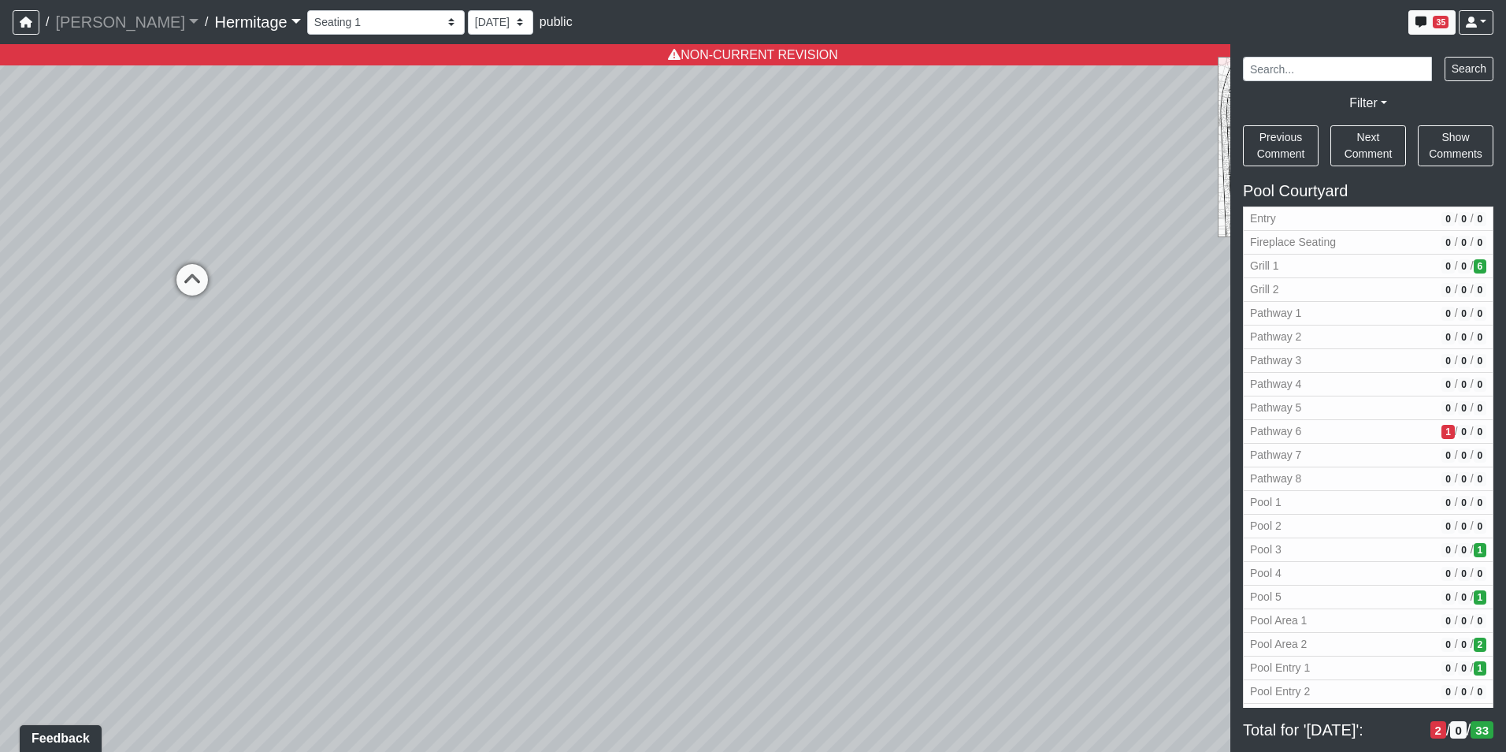
click at [946, 492] on div "Loading... Leasing Desk Loading... Hallway Loading... Created by [PERSON_NAME] …" at bounding box center [753, 397] width 1506 height 707
click at [501, 392] on span "Add comment" at bounding box center [540, 396] width 78 height 13
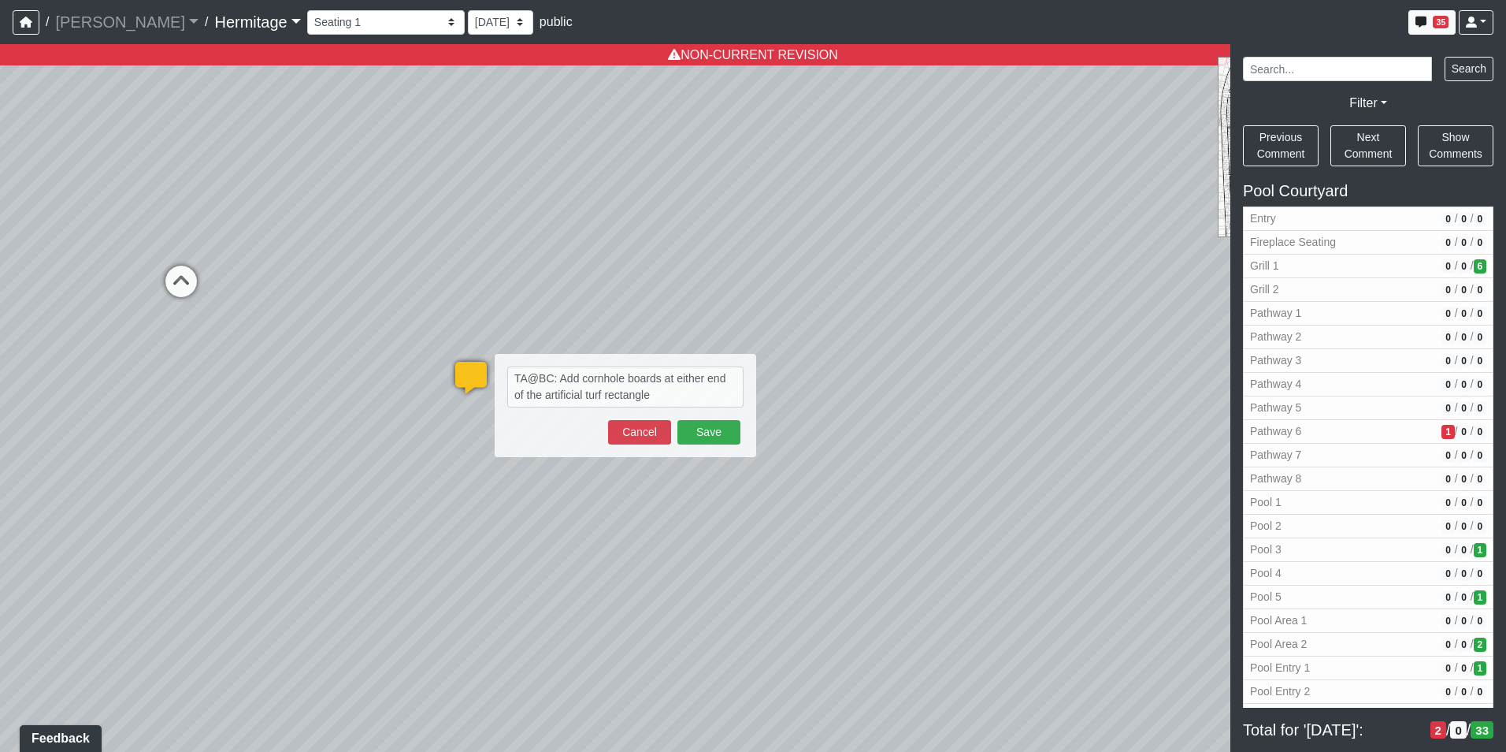
type textarea "TA@BC: Add cornhole boards at either end of the artificial turf rectangle."
select select "nL7ieSxutEGweGwXjsmmE5"
select select "n79PLUTKEkuUZBqugXhsVq"
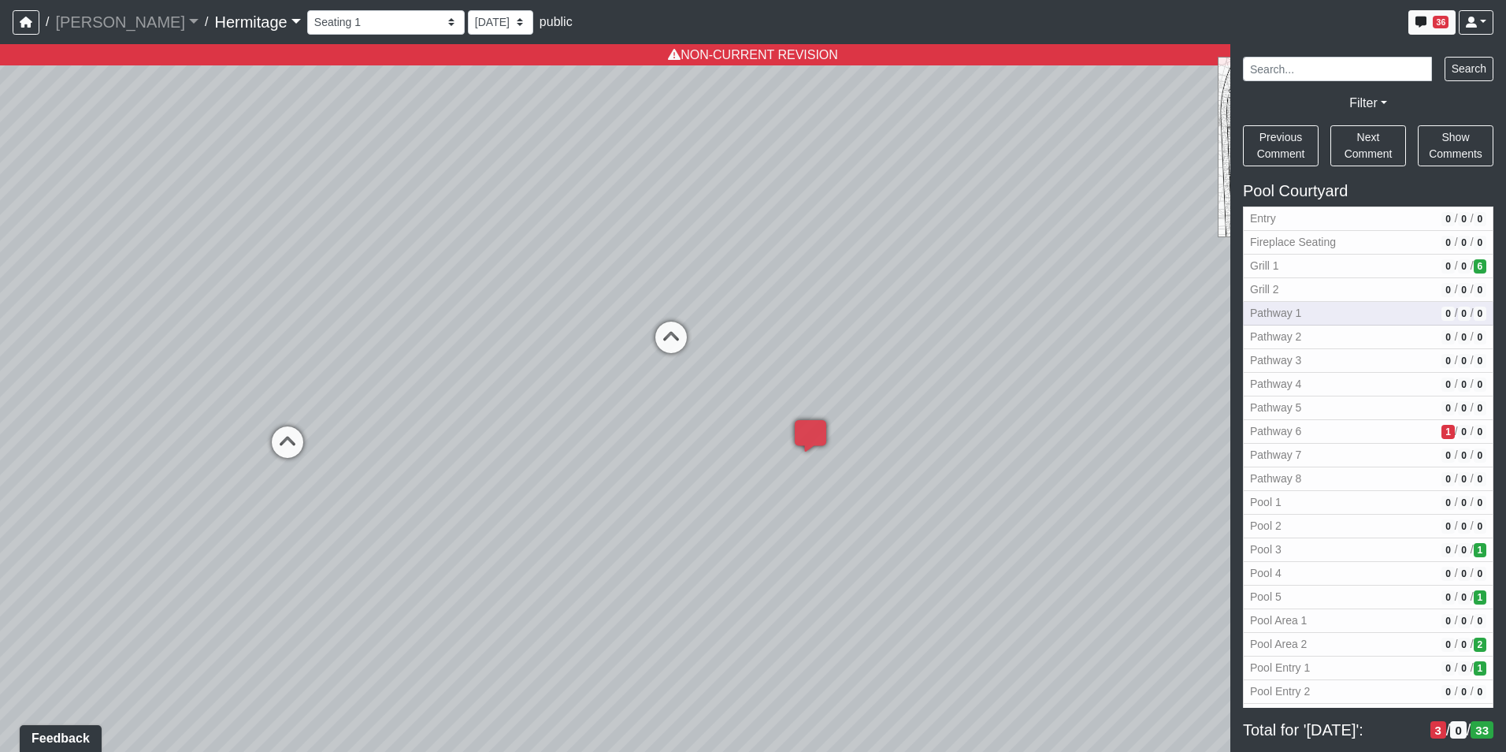
drag, startPoint x: 859, startPoint y: 229, endPoint x: 1387, endPoint y: 324, distance: 536.2
click at [1387, 324] on div "NON-CURRENT REVISION" at bounding box center [753, 397] width 1506 height 707
click at [785, 366] on div "Loading... Leasing Desk Loading... Hallway Loading... Created by [PERSON_NAME] …" at bounding box center [753, 397] width 1506 height 707
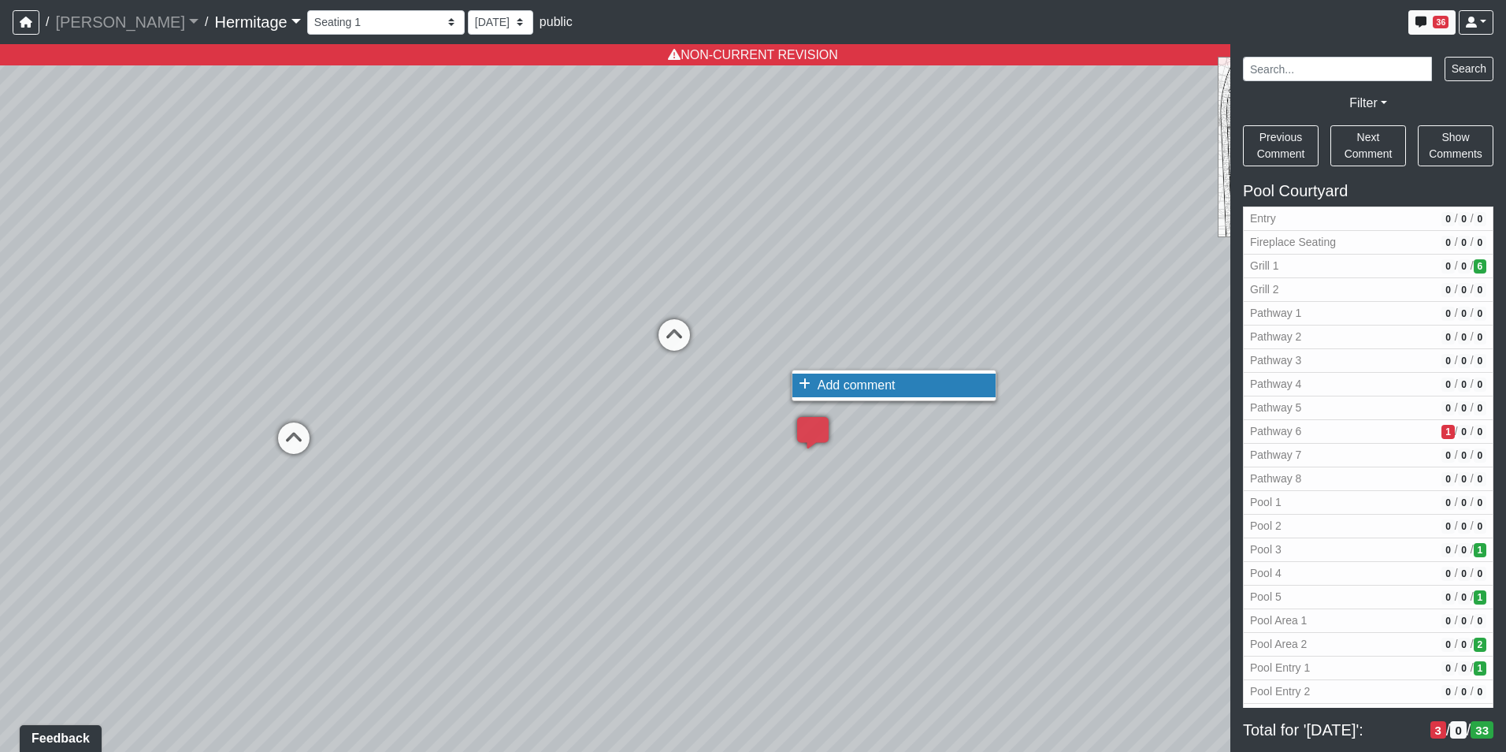
click at [823, 381] on span "Add comment" at bounding box center [857, 384] width 78 height 13
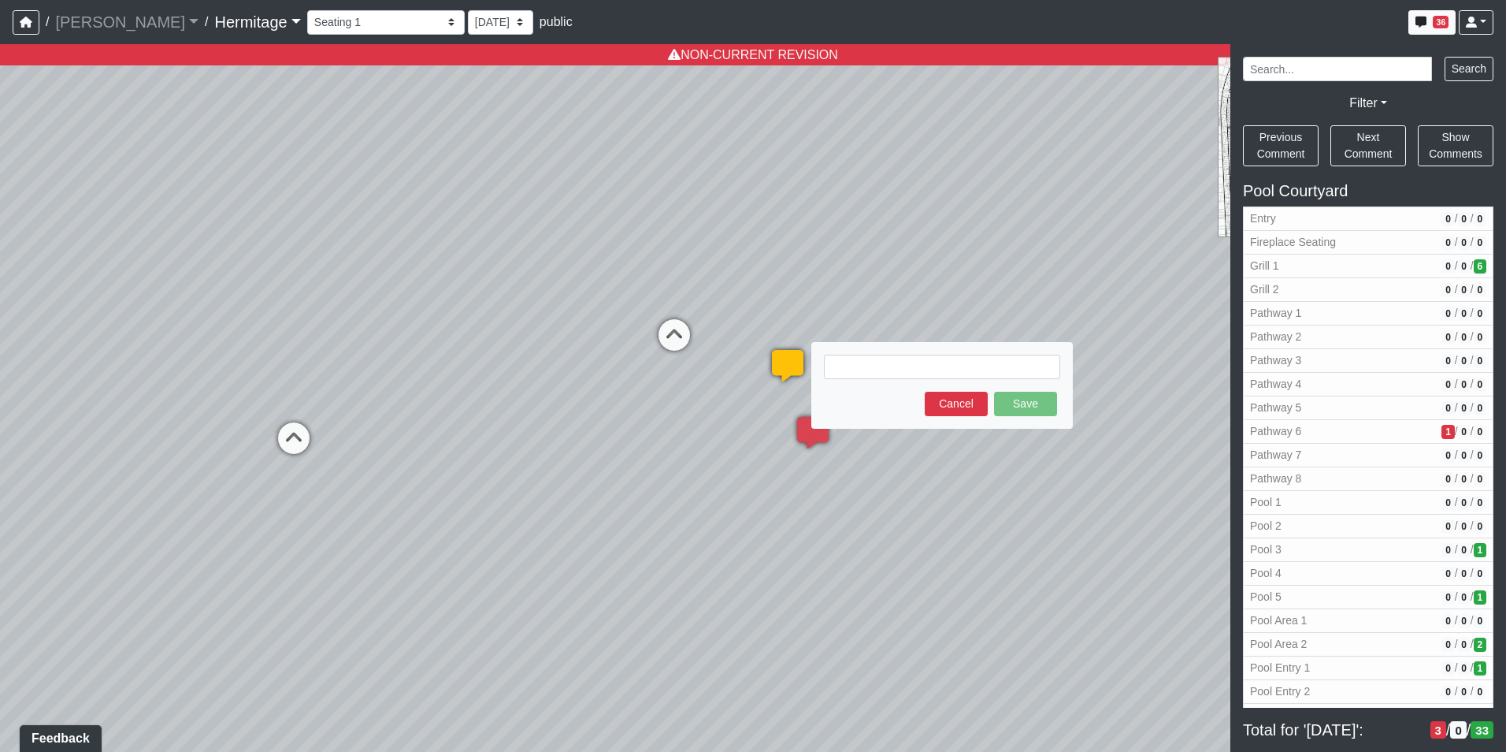
type textarea "a"
click at [1015, 364] on textarea "TA@B+C: Add 4 top table here" at bounding box center [942, 367] width 236 height 24
click at [960, 365] on textarea "TA@B+C: Add 4 top table here" at bounding box center [942, 367] width 236 height 24
click at [1052, 368] on textarea "TA@B+C: Add 4 top table with umbrella here" at bounding box center [942, 367] width 236 height 24
paste textarea "blob:[URL][DOMAIN_NAME]"
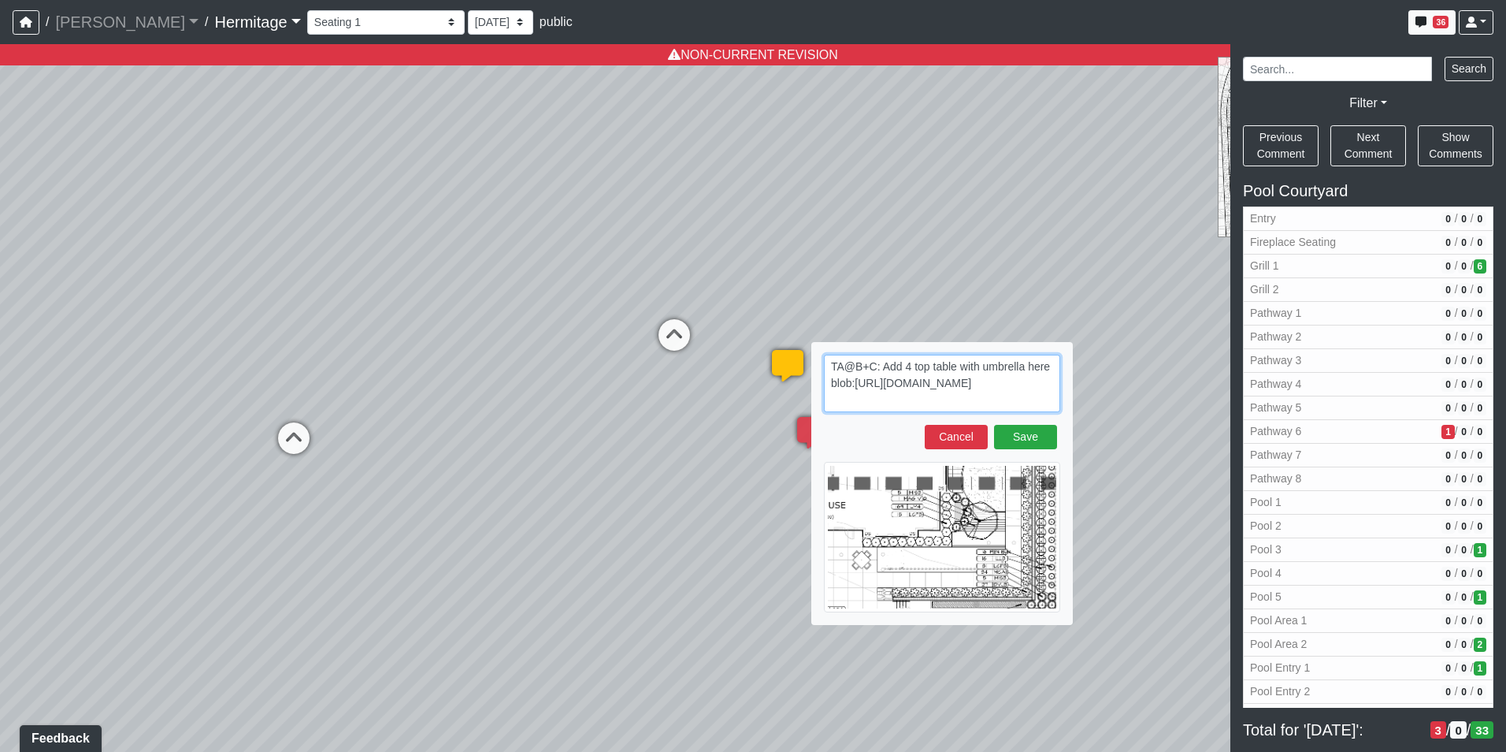
click at [1006, 394] on textarea "TA@B+C: Add 4 top table with umbrella here blob:[URL][DOMAIN_NAME]" at bounding box center [942, 384] width 236 height 58
paste textarea "blob:[URL][DOMAIN_NAME]"
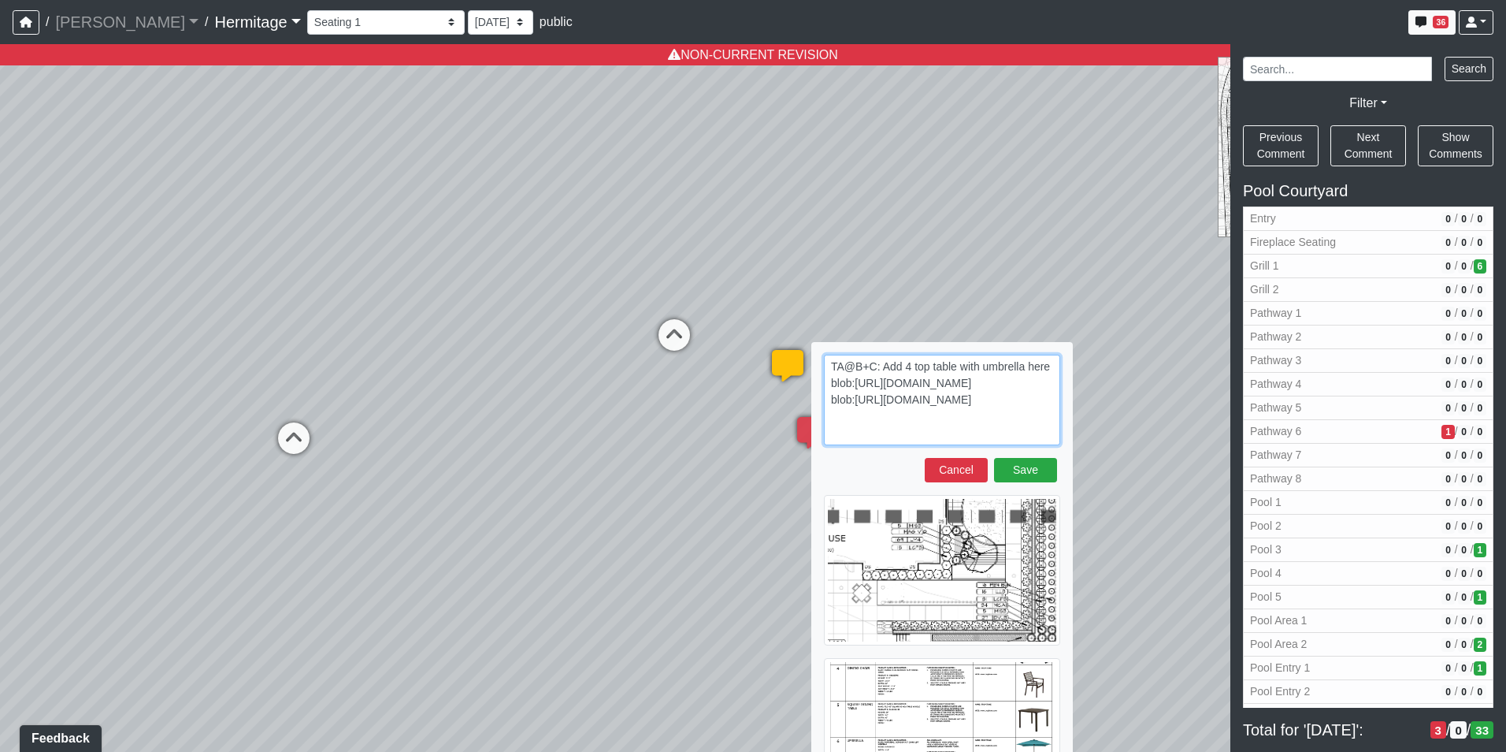
click at [1049, 363] on textarea "TA@B+C: Add 4 top table with umbrella here blob:[URL][DOMAIN_NAME] blob:[URL][D…" at bounding box center [942, 400] width 236 height 91
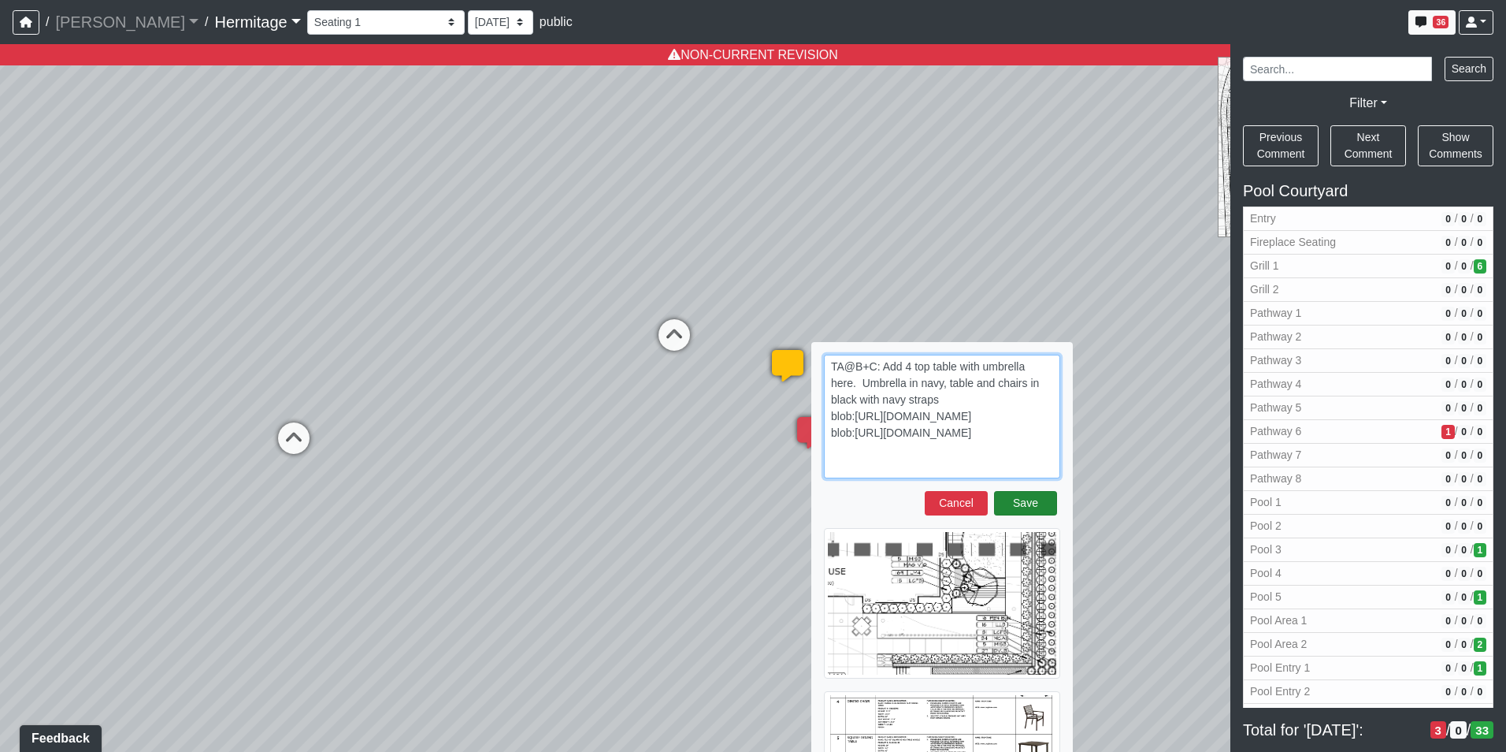
type textarea "TA@B+C: Add 4 top table with umbrella here. Umbrella in navy, table and chairs …"
click at [1014, 502] on button "Save" at bounding box center [1025, 503] width 63 height 24
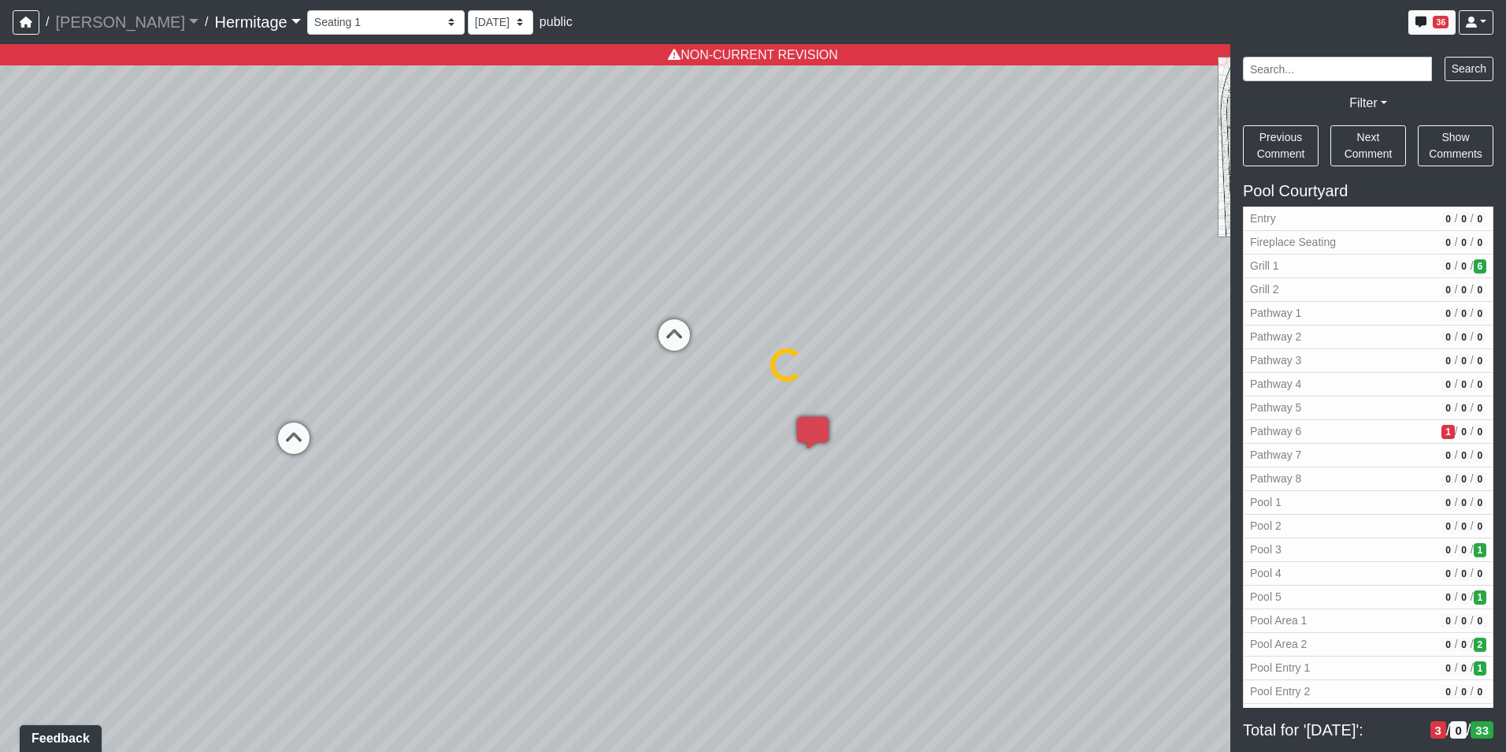
select select "nL7ieSxutEGweGwXjsmmE5"
select select "n79PLUTKEkuUZBqugXhsVq"
click at [674, 336] on icon at bounding box center [674, 342] width 47 height 47
select select "2YoCZiva9xerkEPFwRBPsg"
select select "n79PLUTKEkuUZBqugXhsVq"
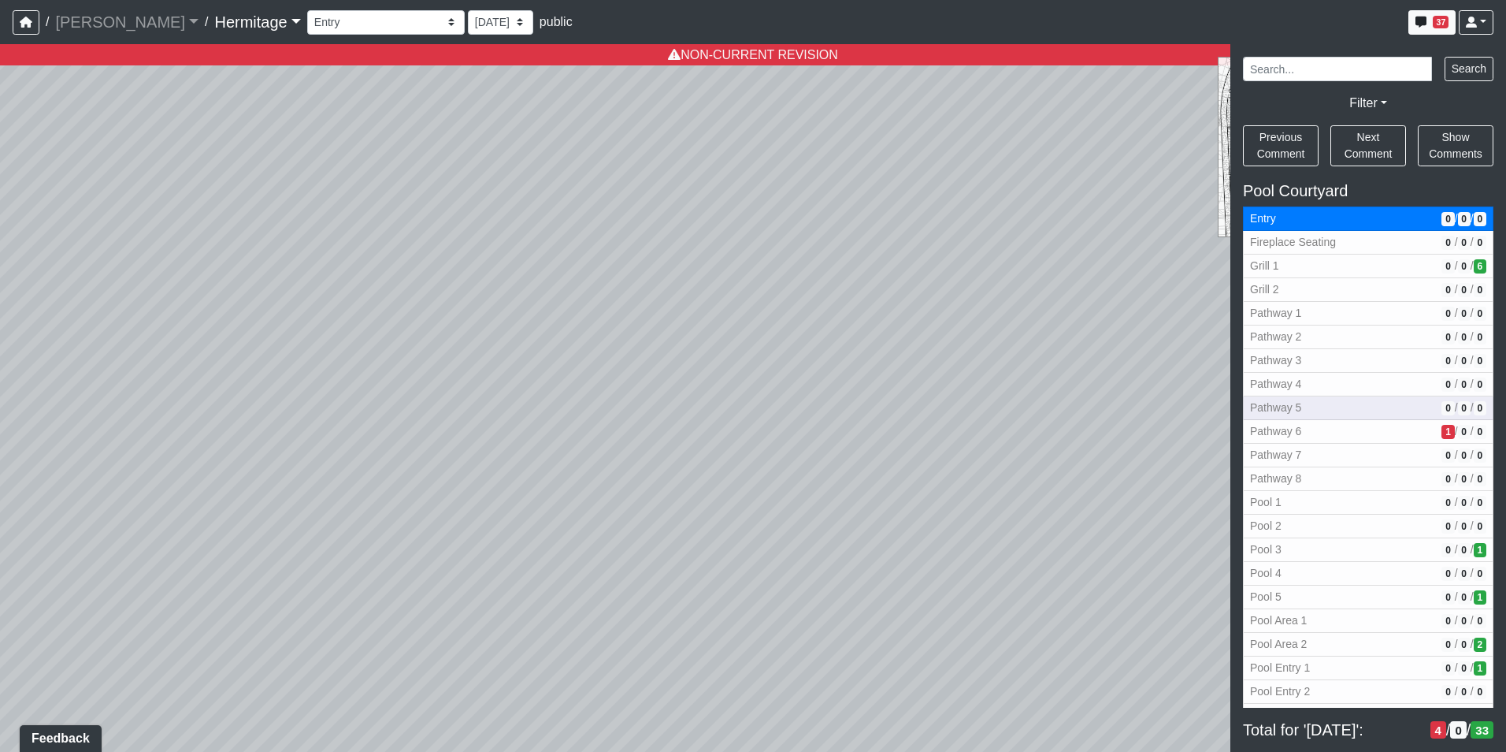
drag, startPoint x: 467, startPoint y: 481, endPoint x: 1279, endPoint y: 401, distance: 816.1
click at [1279, 401] on div "NON-CURRENT REVISION" at bounding box center [753, 397] width 1506 height 707
drag, startPoint x: 962, startPoint y: 426, endPoint x: 985, endPoint y: 429, distance: 23.1
click at [985, 429] on div "Loading... Leasing Desk Loading... Hallway Loading... Created by [PERSON_NAME] …" at bounding box center [753, 397] width 1506 height 707
drag, startPoint x: 786, startPoint y: 414, endPoint x: 934, endPoint y: 406, distance: 147.6
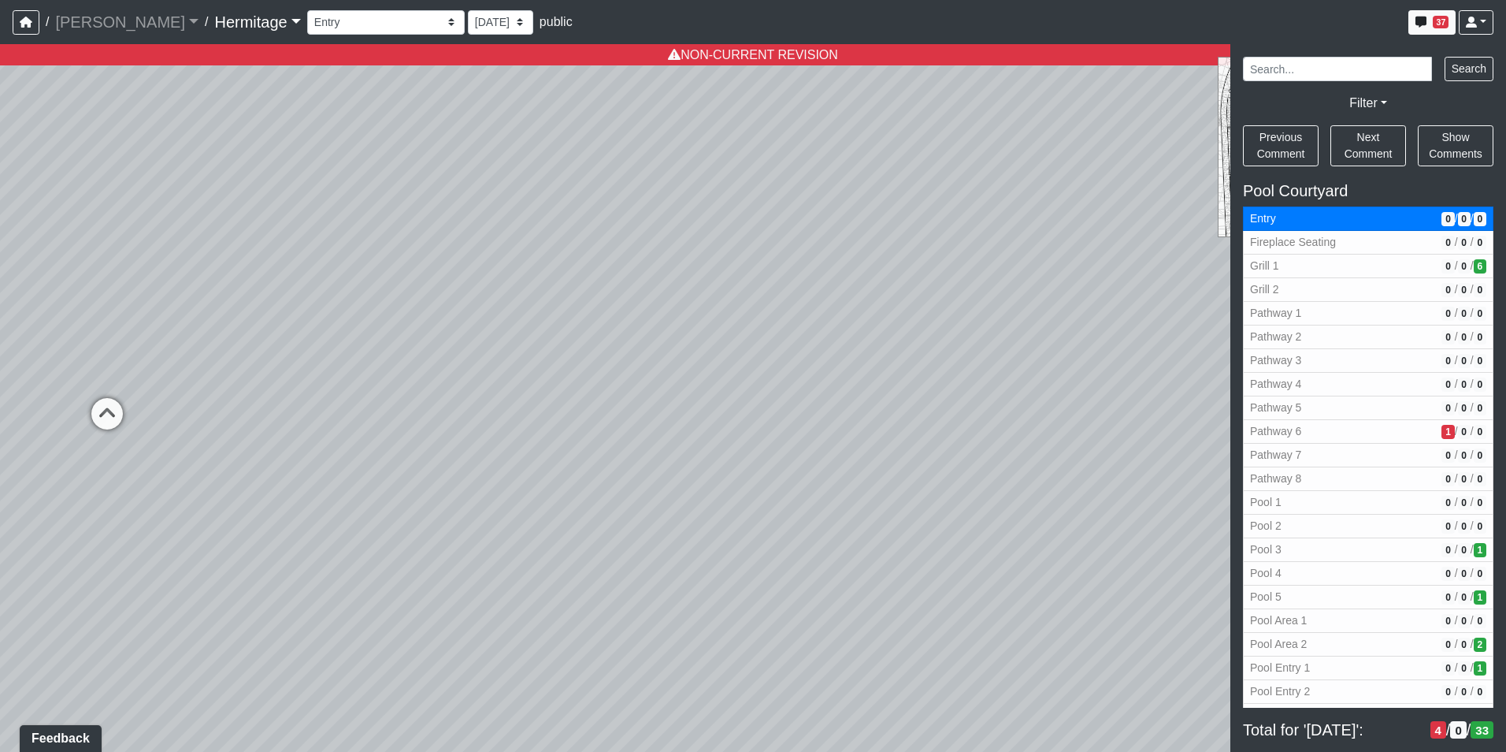
click at [934, 406] on div "Loading... Leasing Desk Loading... Hallway Loading... Created by [PERSON_NAME] …" at bounding box center [753, 397] width 1506 height 707
click at [643, 378] on div "Loading... Leasing Desk Loading... Hallway Loading... Created by [PERSON_NAME] …" at bounding box center [753, 397] width 1506 height 707
click at [669, 400] on li "Add comment" at bounding box center [749, 398] width 203 height 24
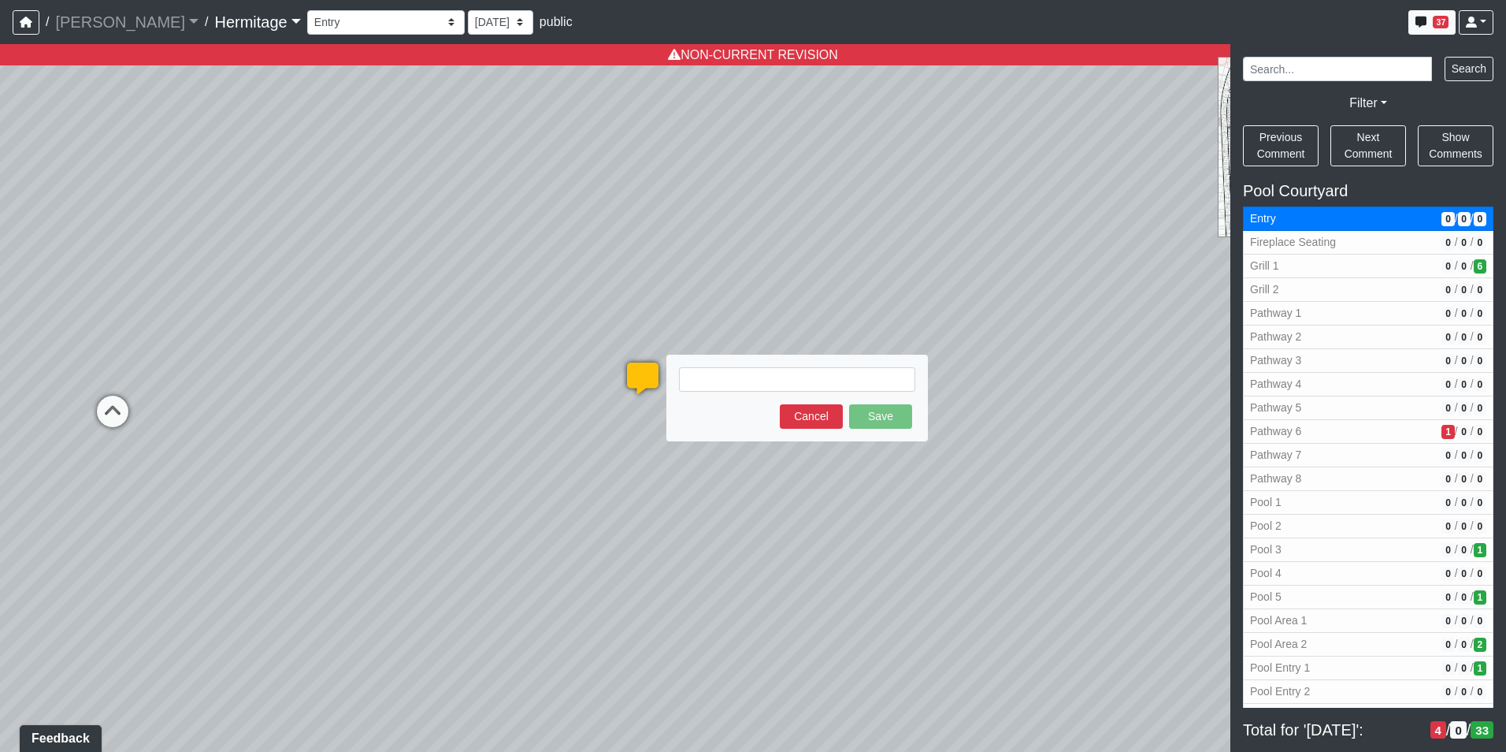
type textarea "B"
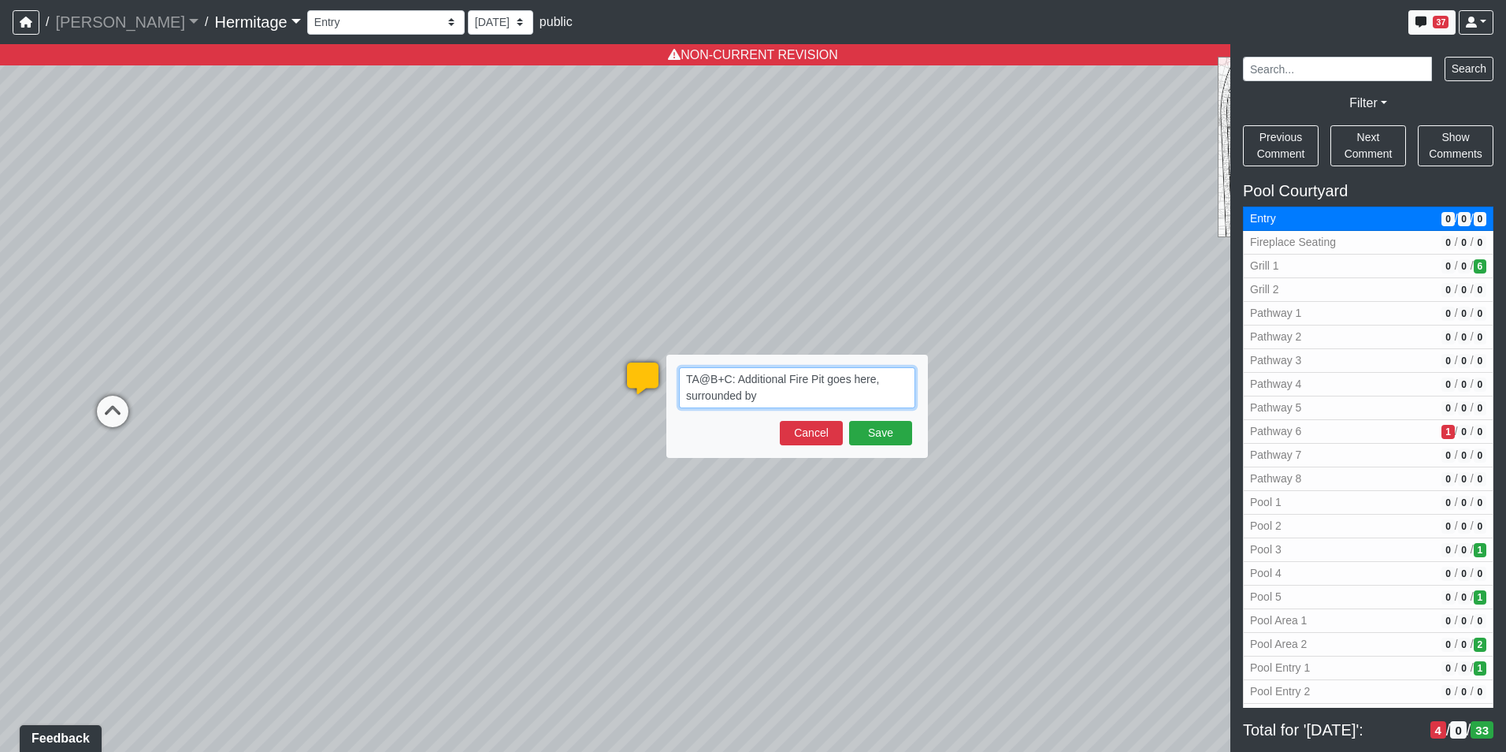
click at [774, 402] on textarea "TA@B+C: Additional Fire Pit goes here, surrounded by" at bounding box center [797, 387] width 236 height 41
paste textarea "blob:[URL][DOMAIN_NAME]"
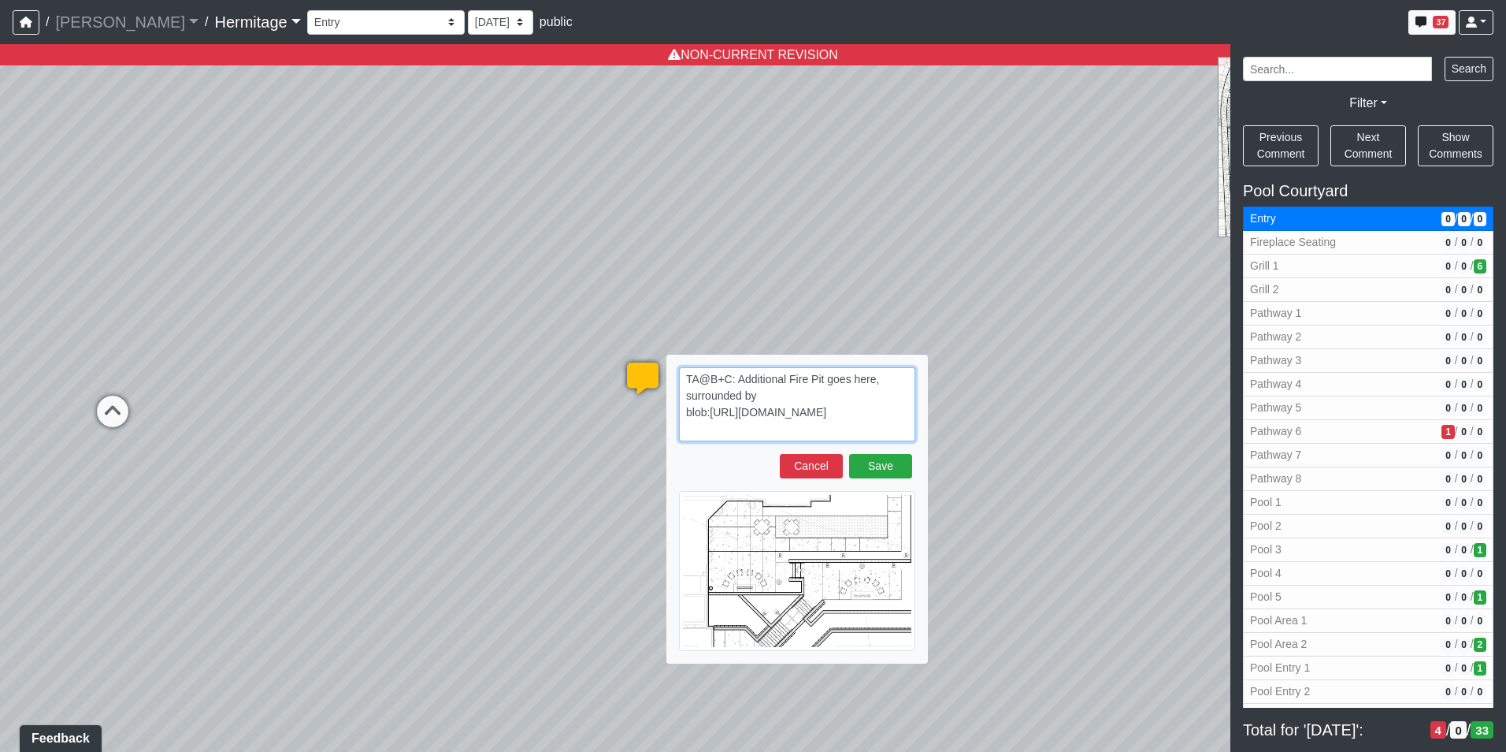
click at [777, 396] on textarea "TA@B+C: Additional Fire Pit goes here, surrounded by blob:[URL][DOMAIN_NAME]" at bounding box center [797, 404] width 236 height 74
click at [766, 394] on textarea "TA@B+C: Additional Fire Pit goes here, surrounded by blob:[URL][DOMAIN_NAME]" at bounding box center [797, 404] width 236 height 74
click at [866, 429] on textarea "TA@B+C: Additional Fire Pit goes here, surrounded by chairs. Navy fabric blob:[…" at bounding box center [797, 404] width 236 height 74
paste textarea "blob:[URL][DOMAIN_NAME]"
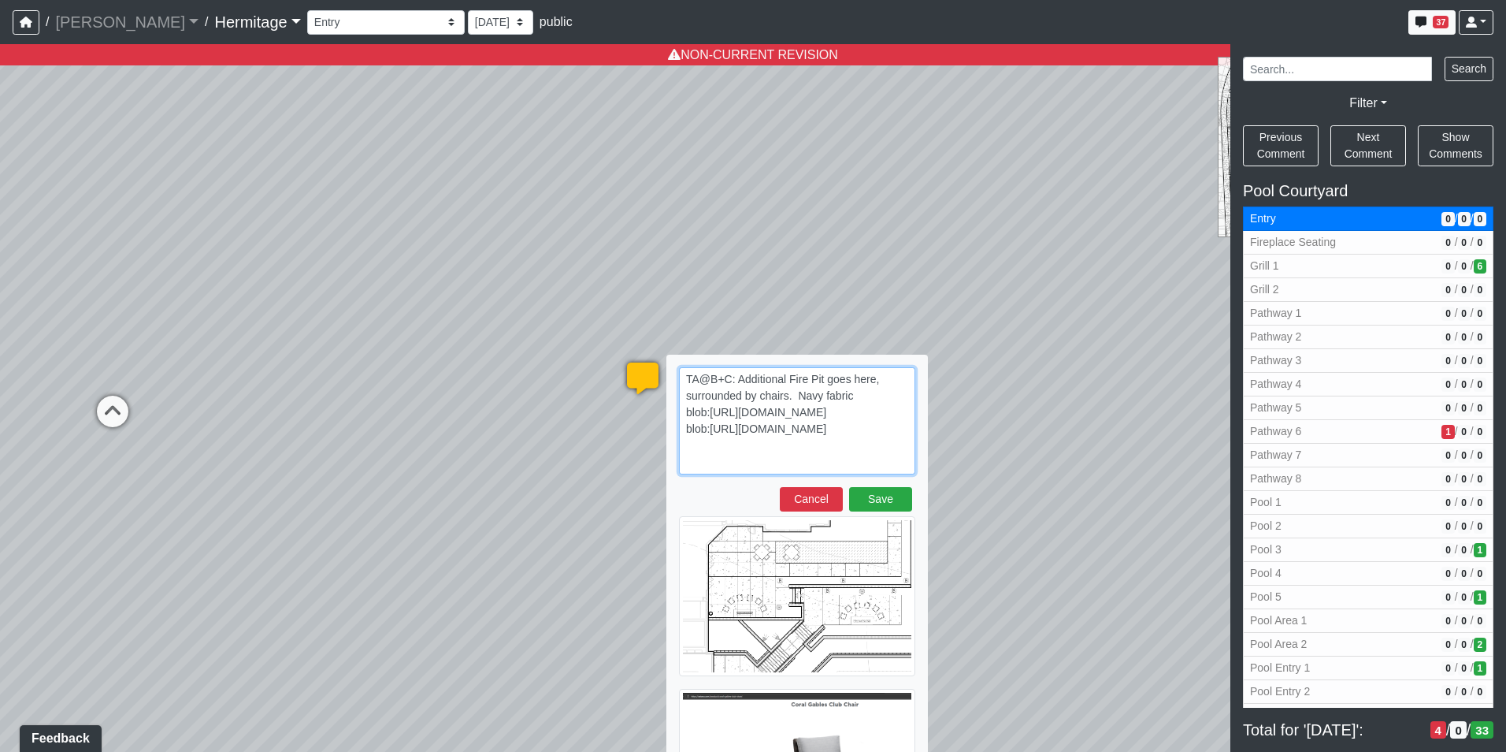
scroll to position [20, 0]
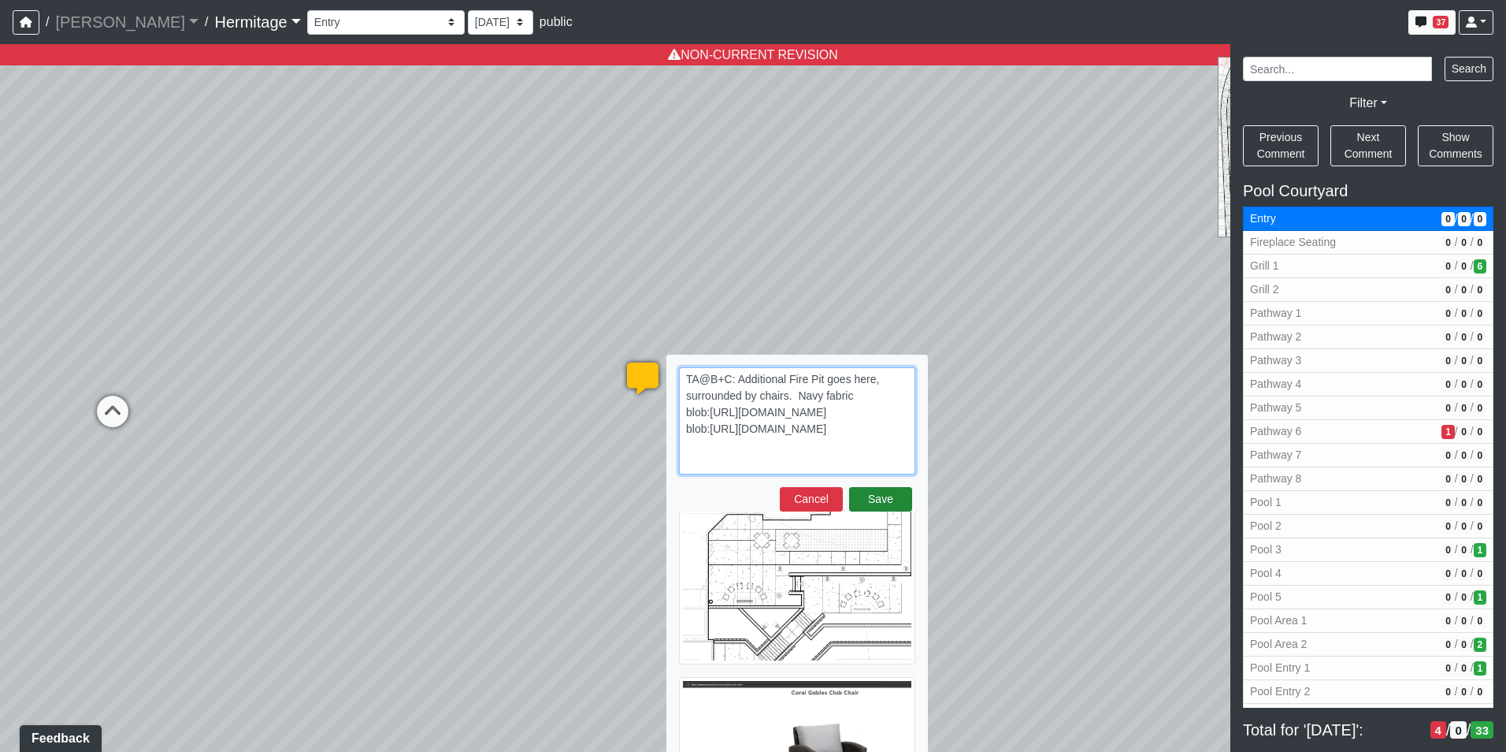
type textarea "TA@B+C: Additional Fire Pit goes here, surrounded by chairs. Navy fabric blob:[…"
click at [874, 492] on button "Save" at bounding box center [880, 499] width 63 height 24
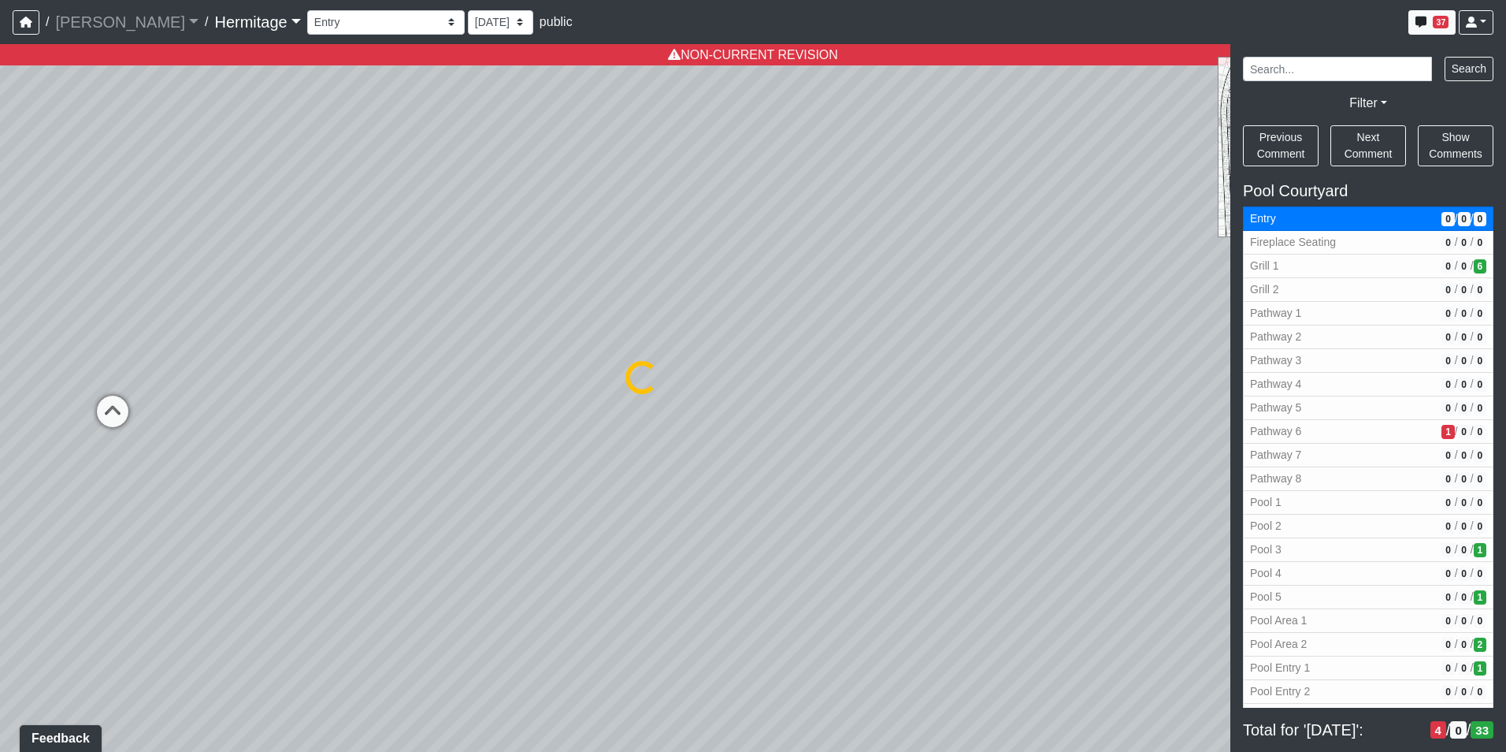
select select "2YoCZiva9xerkEPFwRBPsg"
select select "n79PLUTKEkuUZBqugXhsVq"
click at [117, 406] on icon at bounding box center [112, 418] width 47 height 47
select select "wwP9tdRvEDHcxmVmK7vEnR"
select select "n79PLUTKEkuUZBqugXhsVq"
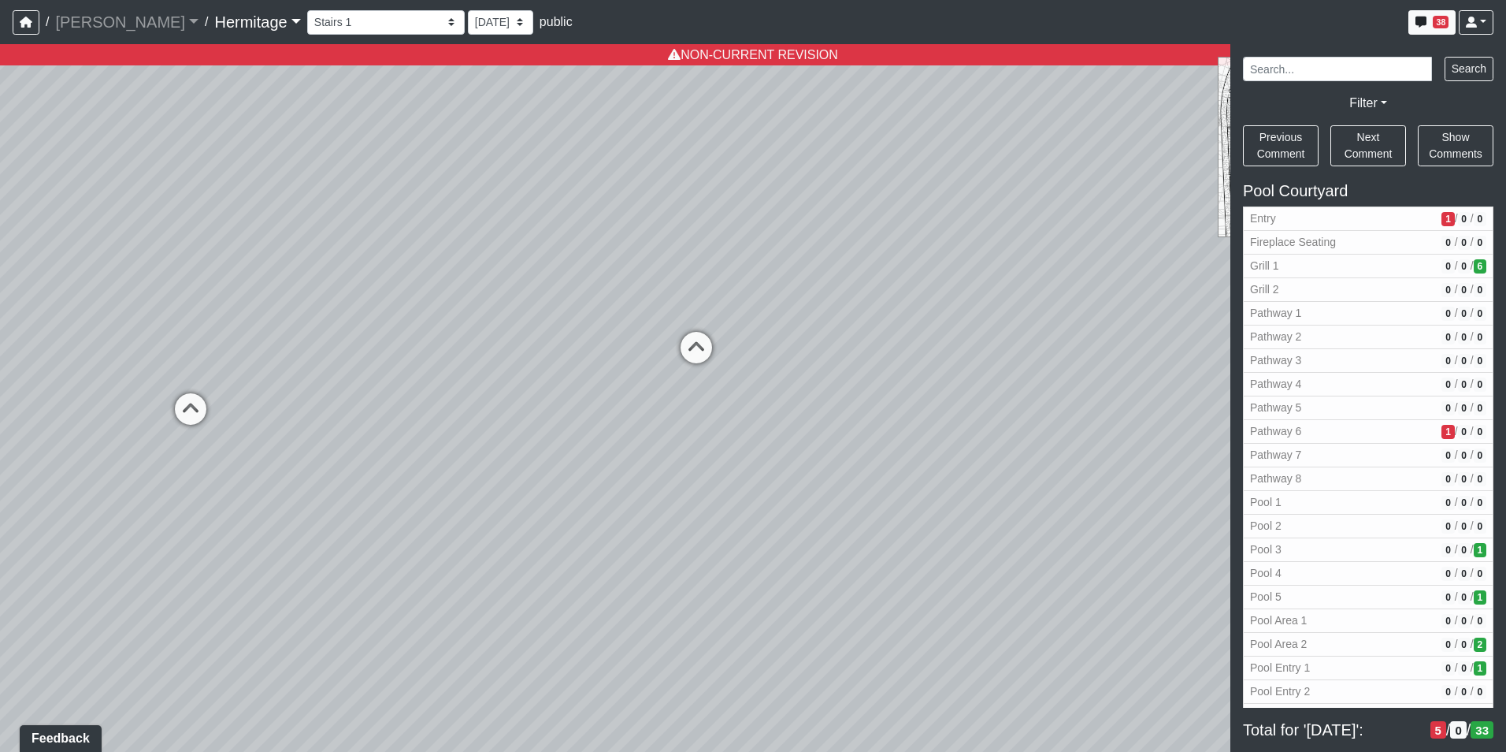
drag, startPoint x: 126, startPoint y: 390, endPoint x: 980, endPoint y: 380, distance: 854.0
click at [980, 380] on div "Loading... Leasing Desk Loading... Hallway Loading... Created by [PERSON_NAME] …" at bounding box center [753, 397] width 1506 height 707
drag, startPoint x: 717, startPoint y: 396, endPoint x: 699, endPoint y: 396, distance: 18.1
click at [699, 396] on div "Loading... Leasing Desk Loading... Hallway Loading... Created by [PERSON_NAME] …" at bounding box center [753, 397] width 1506 height 707
click at [623, 369] on icon at bounding box center [619, 375] width 47 height 47
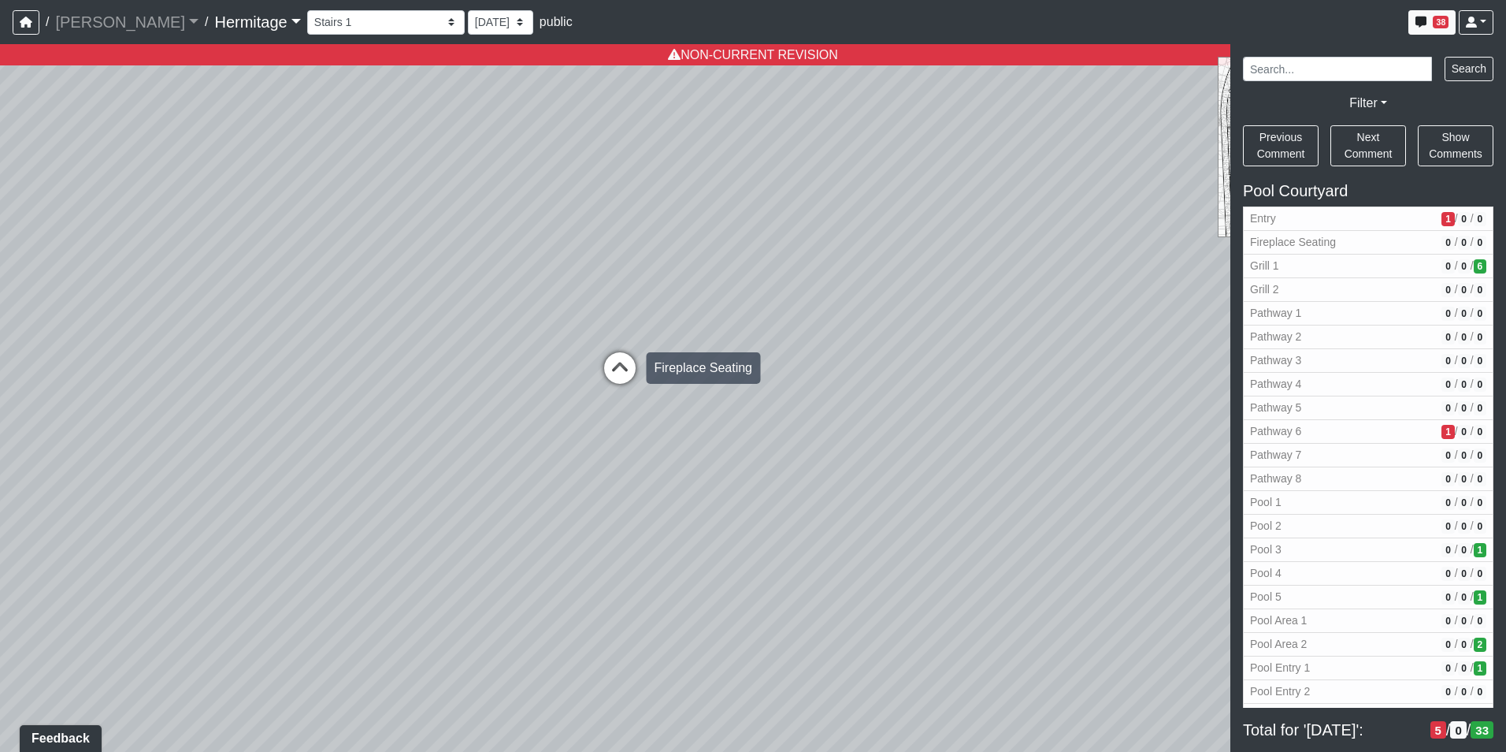
select select "jF6HjSdtu5LL9nU1utRqia"
select select "n79PLUTKEkuUZBqugXhsVq"
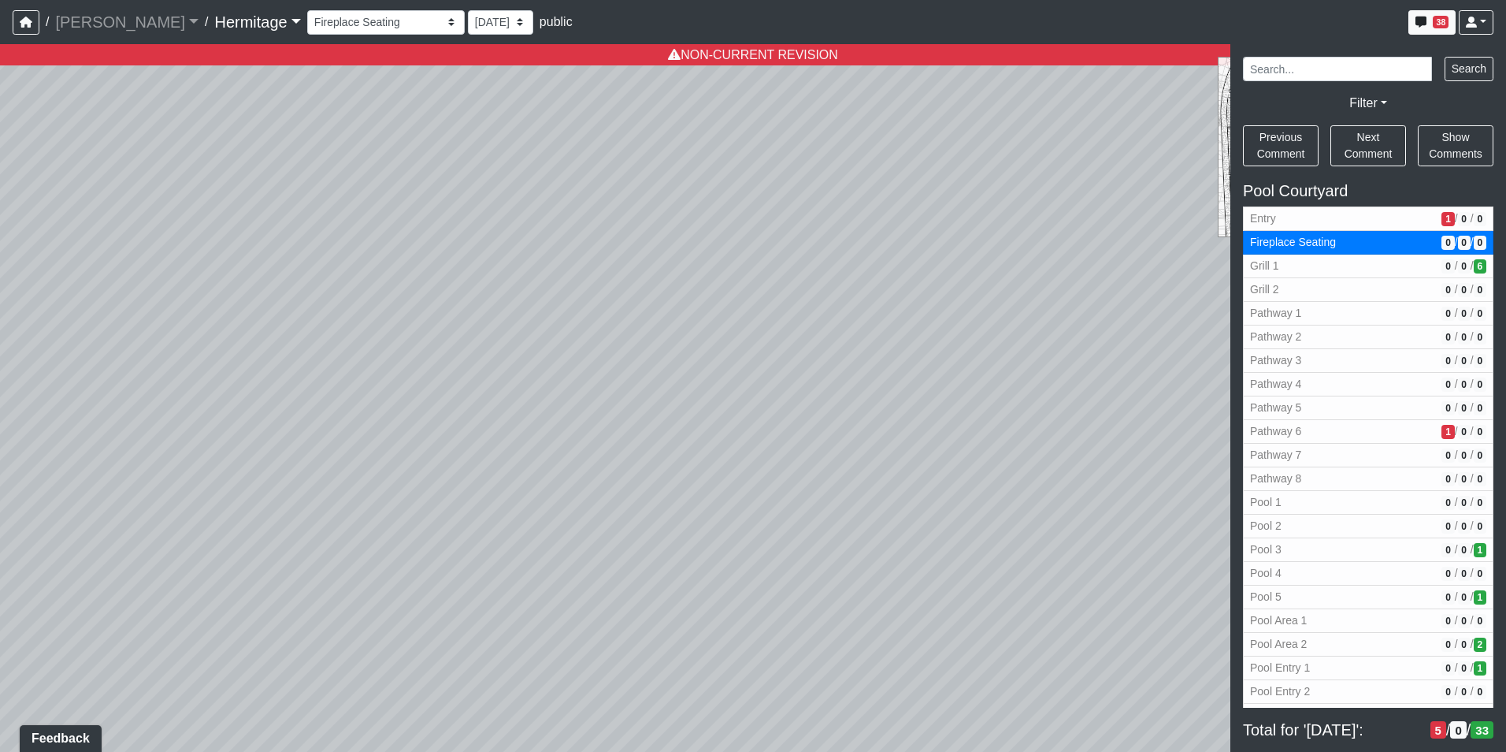
drag, startPoint x: 640, startPoint y: 486, endPoint x: 347, endPoint y: 113, distance: 473.6
click at [331, 95] on div "Loading... Leasing Desk Loading... Hallway Loading... Created by [PERSON_NAME] …" at bounding box center [753, 397] width 1506 height 707
drag, startPoint x: 708, startPoint y: 318, endPoint x: 518, endPoint y: 332, distance: 190.3
click at [518, 332] on div "Loading... Leasing Desk Loading... Hallway Loading... Created by [PERSON_NAME] …" at bounding box center [753, 397] width 1506 height 707
click at [671, 495] on span "Add comment" at bounding box center [709, 496] width 78 height 13
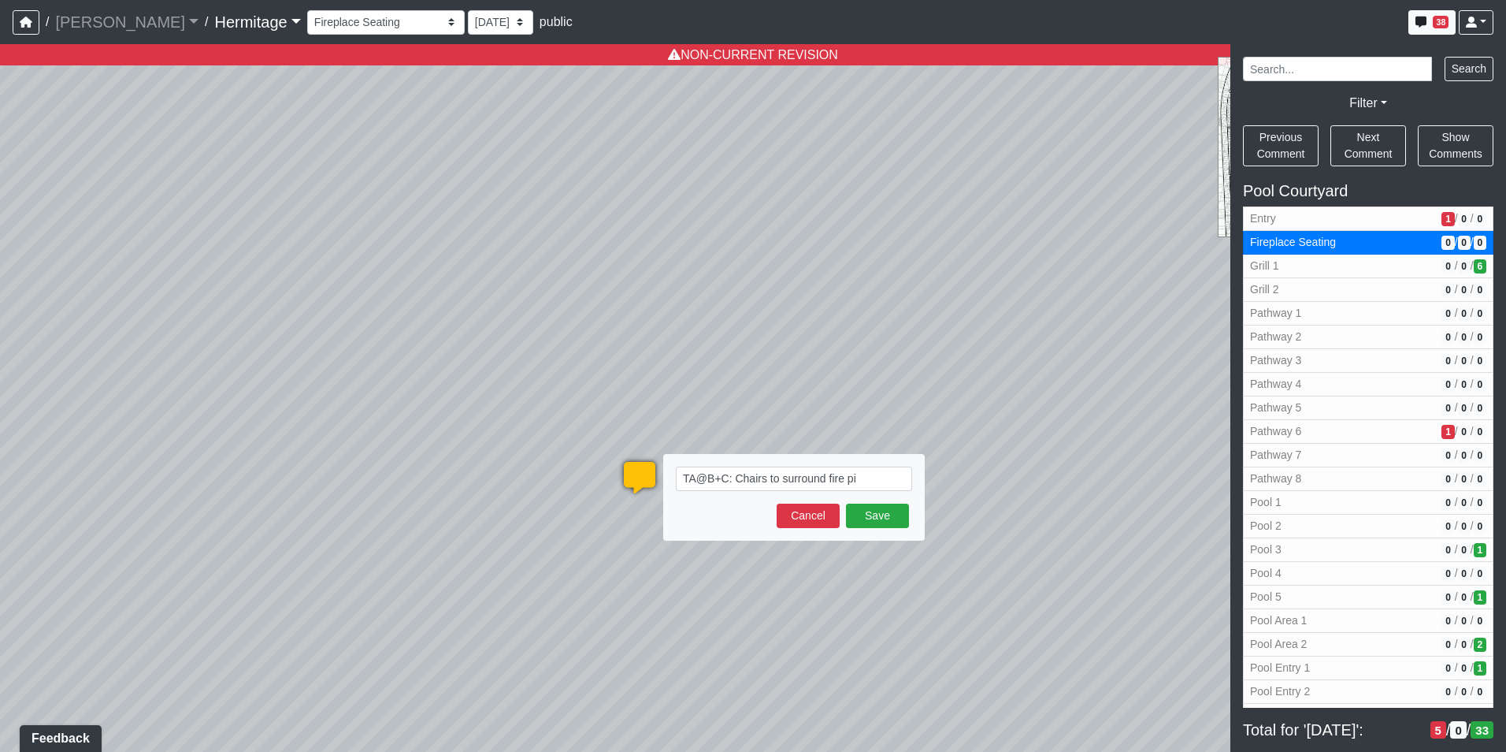
type textarea "TA@B+C: Chairs to surround fire pit"
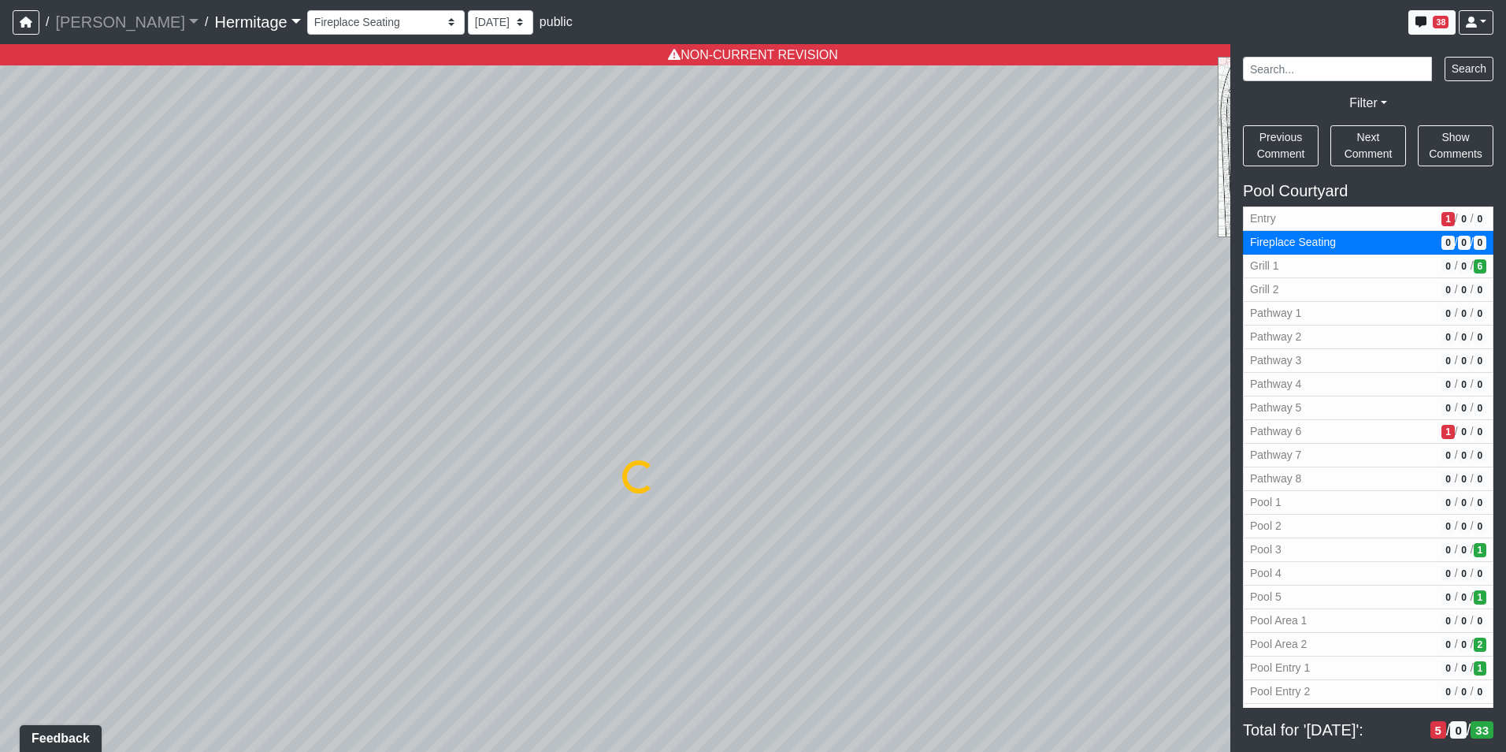
select select "jF6HjSdtu5LL9nU1utRqia"
select select "n79PLUTKEkuUZBqugXhsVq"
drag, startPoint x: 867, startPoint y: 429, endPoint x: 343, endPoint y: 433, distance: 523.9
click at [0, 525] on html "/ [PERSON_NAME] Loading... / [GEOGRAPHIC_DATA] Loading... [GEOGRAPHIC_DATA] Loa…" at bounding box center [753, 376] width 1506 height 752
drag, startPoint x: 477, startPoint y: 441, endPoint x: 262, endPoint y: 566, distance: 247.8
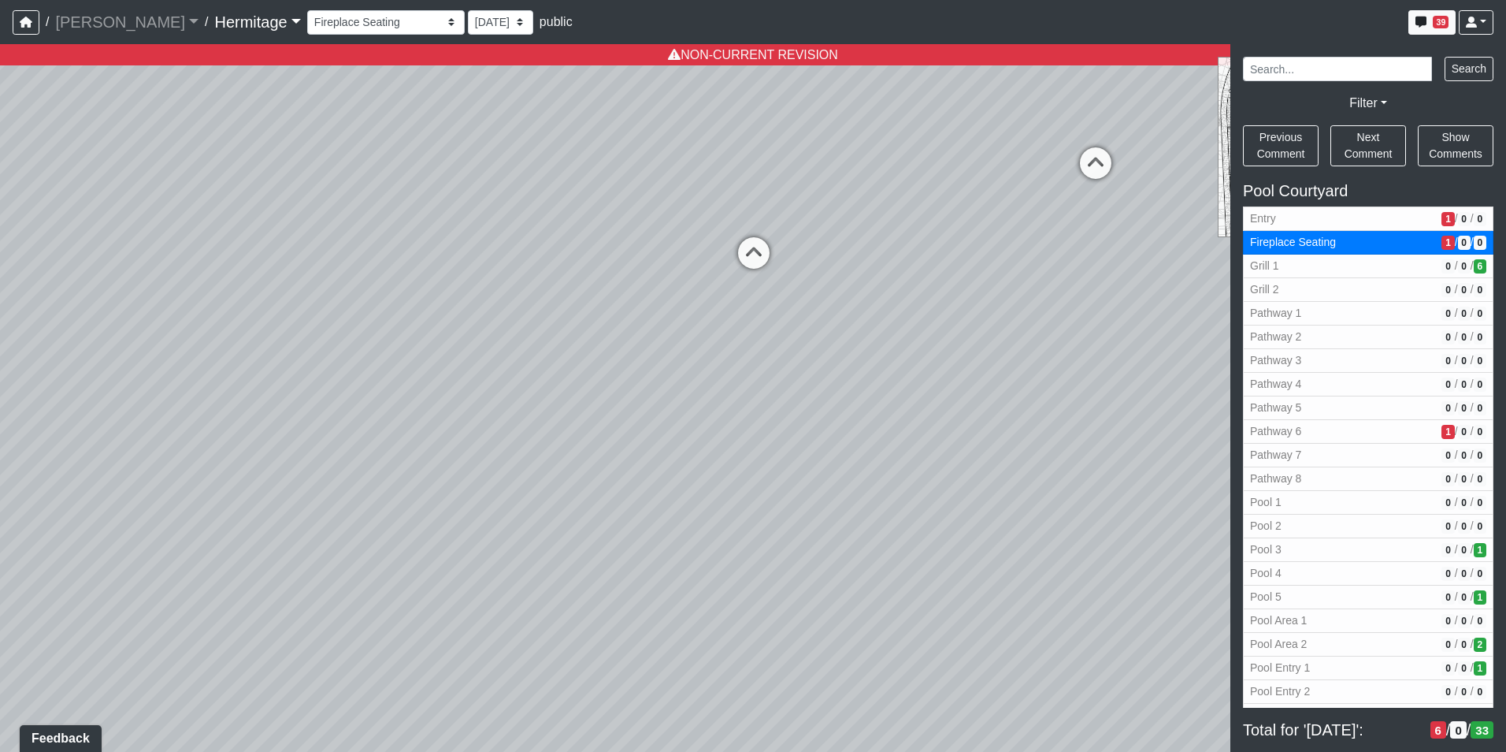
click at [253, 574] on div "Loading... Leasing Desk Loading... Hallway Loading... Created by [PERSON_NAME] …" at bounding box center [753, 397] width 1506 height 707
drag, startPoint x: 569, startPoint y: 462, endPoint x: 1006, endPoint y: 278, distance: 474.5
click at [1042, 233] on div "Loading... Leasing Desk Loading... Hallway Loading... Created by [PERSON_NAME] …" at bounding box center [753, 397] width 1506 height 707
drag, startPoint x: 907, startPoint y: 358, endPoint x: 963, endPoint y: 331, distance: 62.7
click at [963, 331] on div "Loading... Leasing Desk Loading... Hallway Loading... Created by [PERSON_NAME] …" at bounding box center [753, 397] width 1506 height 707
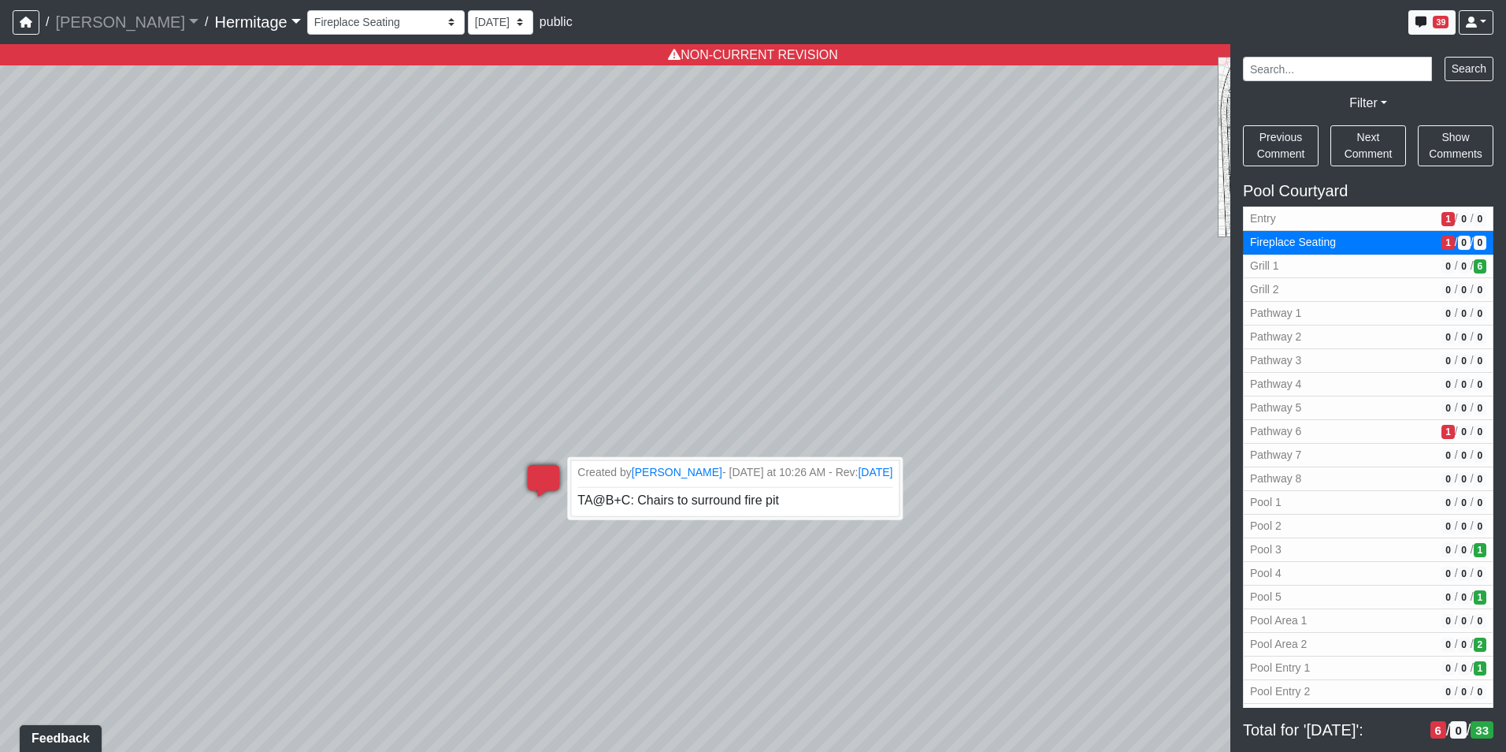
click at [540, 481] on icon at bounding box center [543, 488] width 47 height 47
click at [651, 500] on span "TA@B+C: Chairs to surround fire pit" at bounding box center [677, 499] width 204 height 13
click at [784, 507] on li "Created by [PERSON_NAME] - [DATE] at 10:26 AM - Rev: [DATE] TA@B+C: Chairs to s…" at bounding box center [735, 488] width 334 height 58
click at [779, 505] on li "Created by [PERSON_NAME] - [DATE] at 10:26 AM - Rev: [DATE] TA@B+C: Chairs to s…" at bounding box center [735, 488] width 334 height 58
drag, startPoint x: 779, startPoint y: 505, endPoint x: 695, endPoint y: 503, distance: 84.3
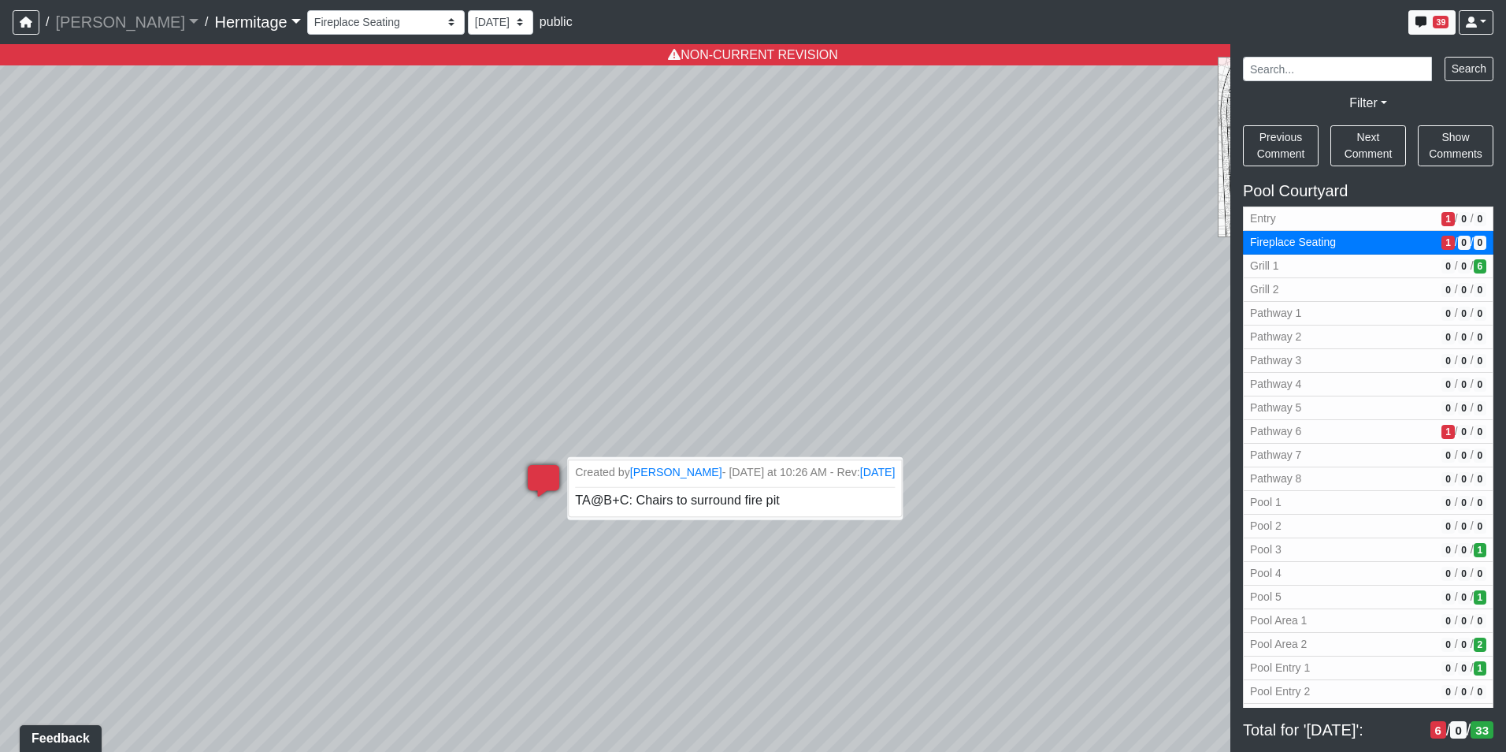
click at [695, 503] on span "TA@B+C: Chairs to surround fire pit" at bounding box center [677, 499] width 204 height 13
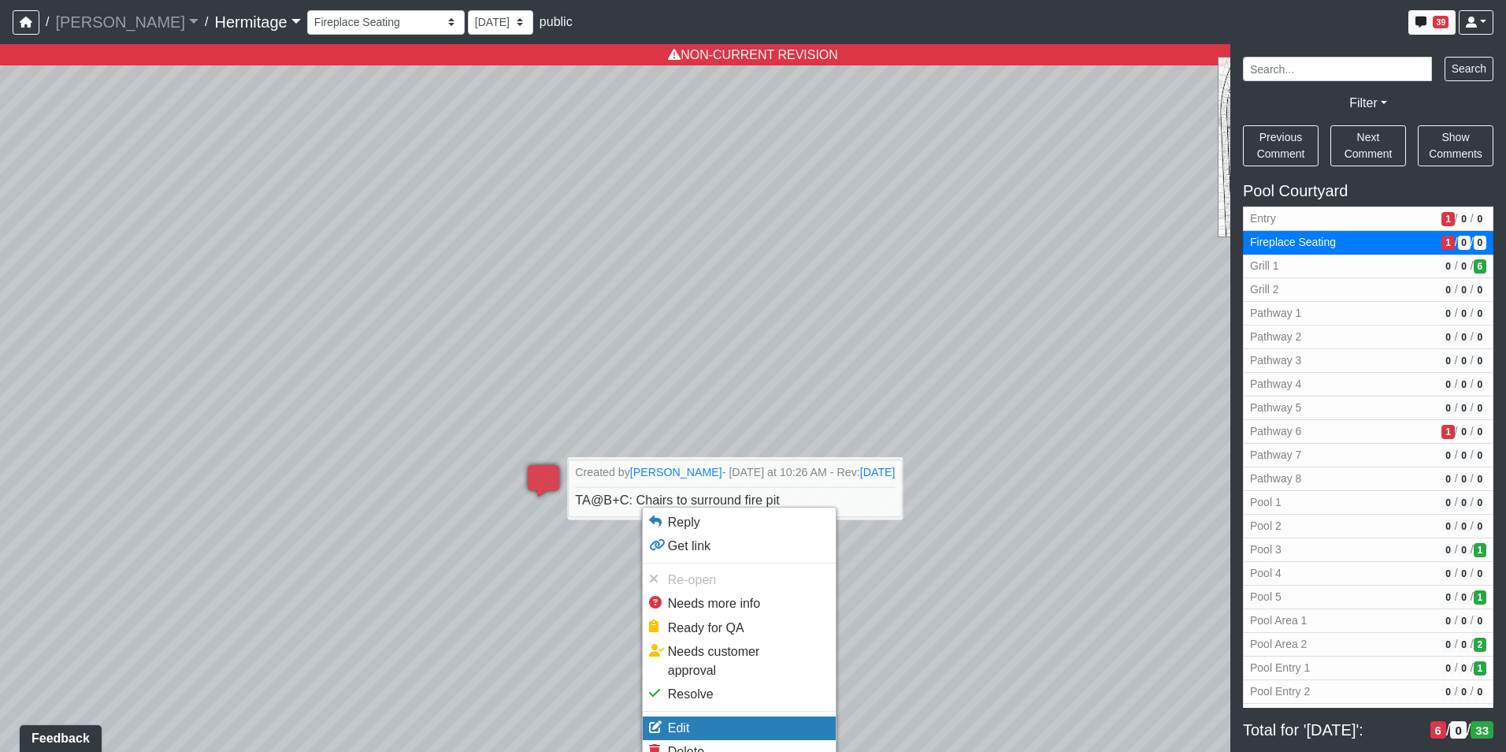
click at [719, 716] on li "Edit" at bounding box center [739, 728] width 193 height 24
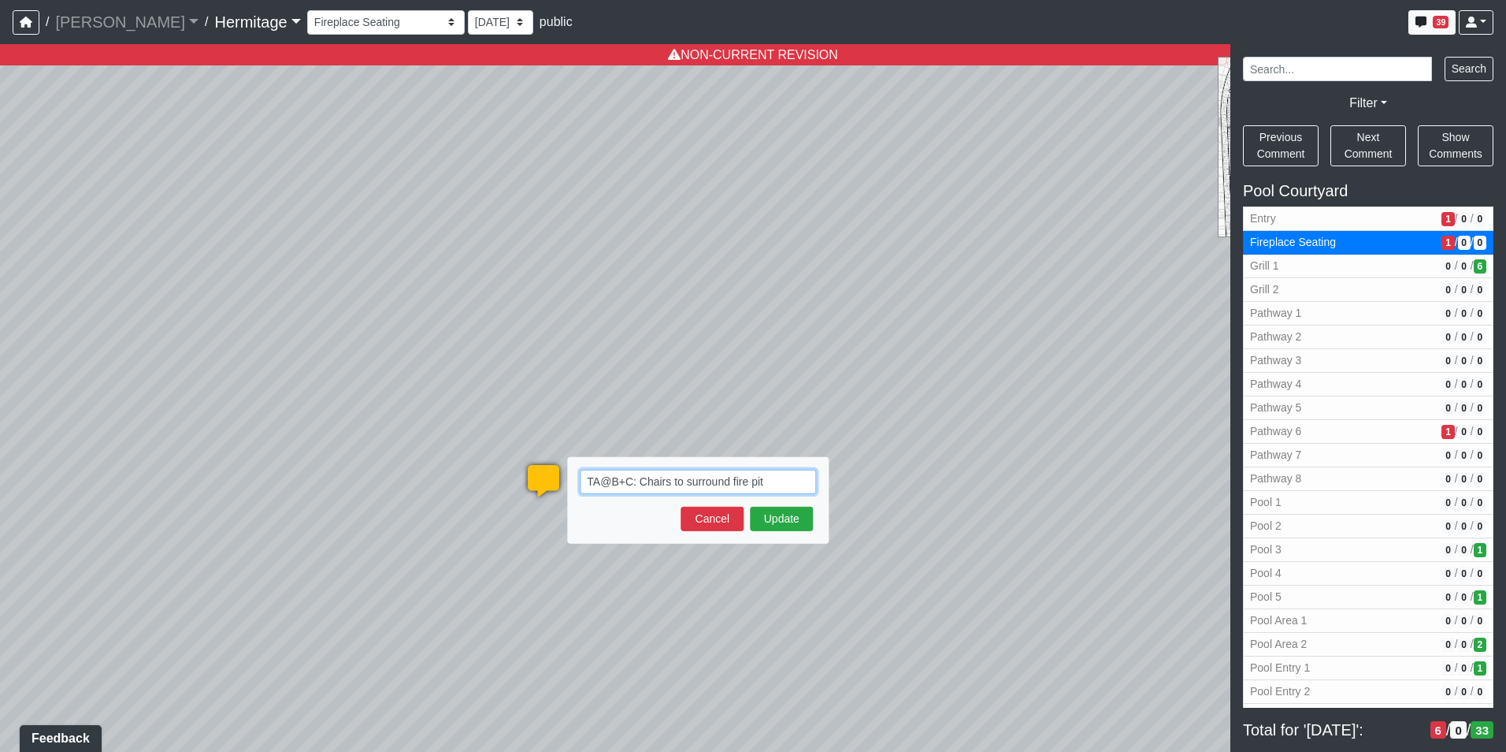
click at [787, 482] on textarea "TA@B+C: Chairs to surround fire pit" at bounding box center [698, 482] width 236 height 24
paste textarea "blob:[URL][DOMAIN_NAME]"
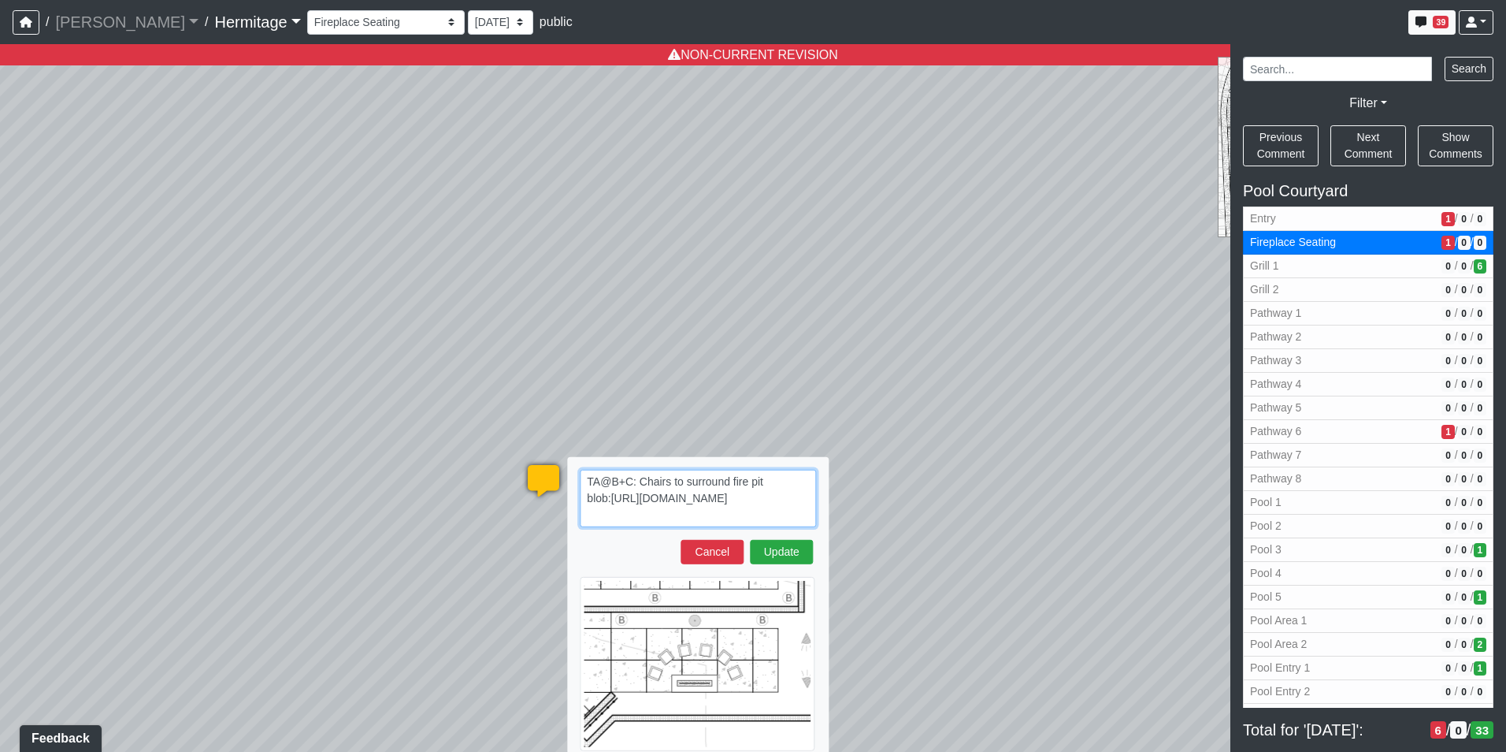
click at [762, 517] on textarea "TA@B+C: Chairs to surround fire pit blob:[URL][DOMAIN_NAME]" at bounding box center [698, 499] width 236 height 58
paste textarea "blob:[URL][DOMAIN_NAME]"
type textarea "TA@B+C: Chairs to surround fire pit blob:[URL][DOMAIN_NAME] blob:[URL][DOMAIN_N…"
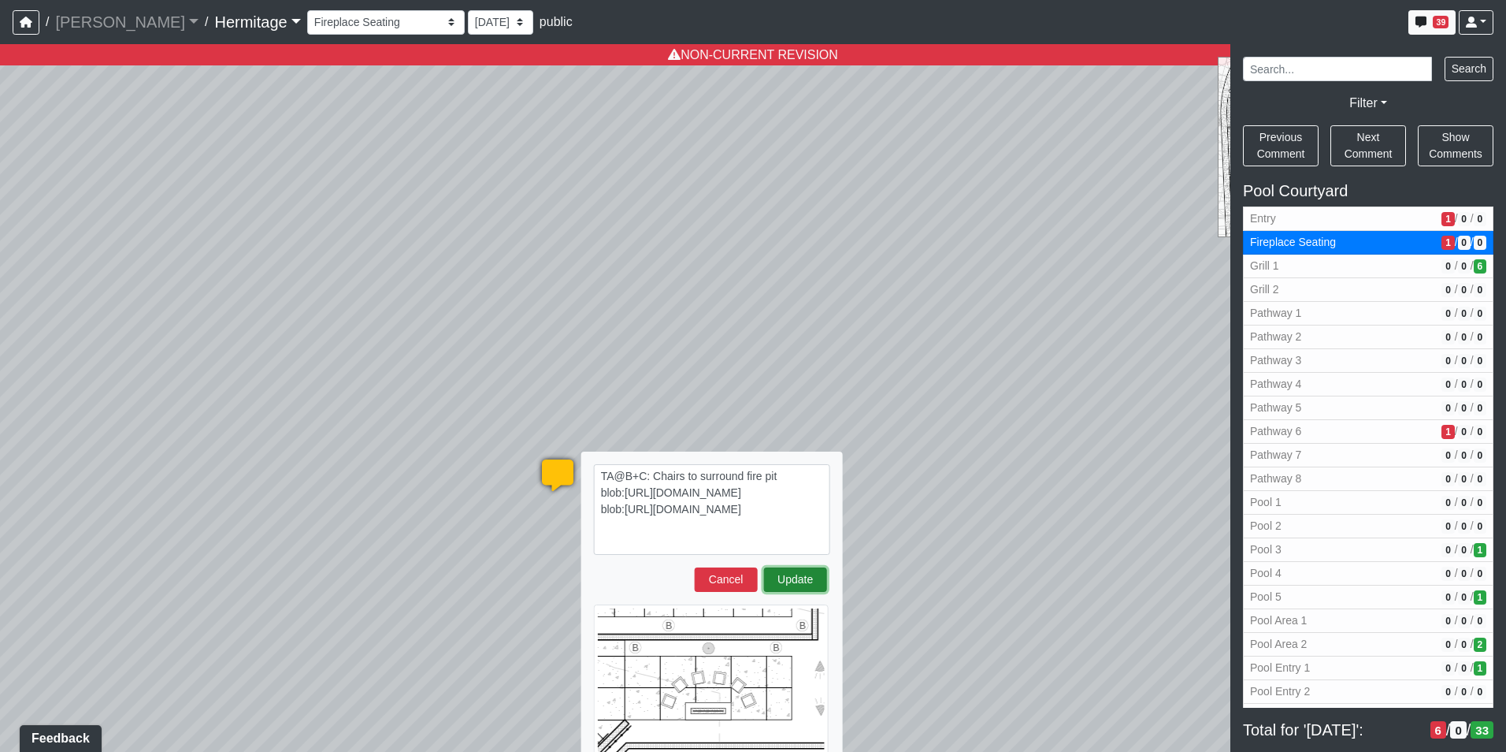
click at [796, 577] on button "Update" at bounding box center [795, 579] width 63 height 24
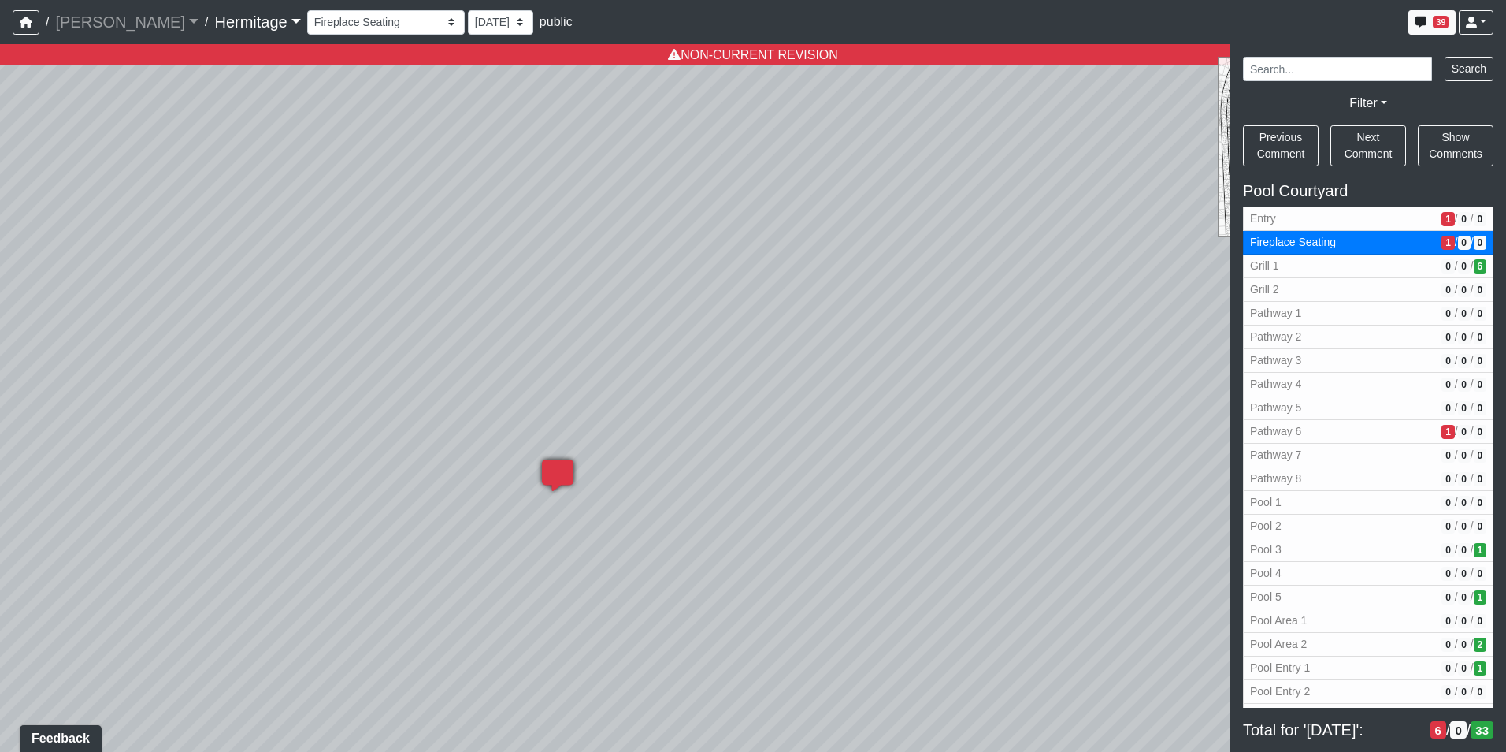
select select "jF6HjSdtu5LL9nU1utRqia"
select select "n79PLUTKEkuUZBqugXhsVq"
click at [555, 471] on icon at bounding box center [557, 482] width 47 height 47
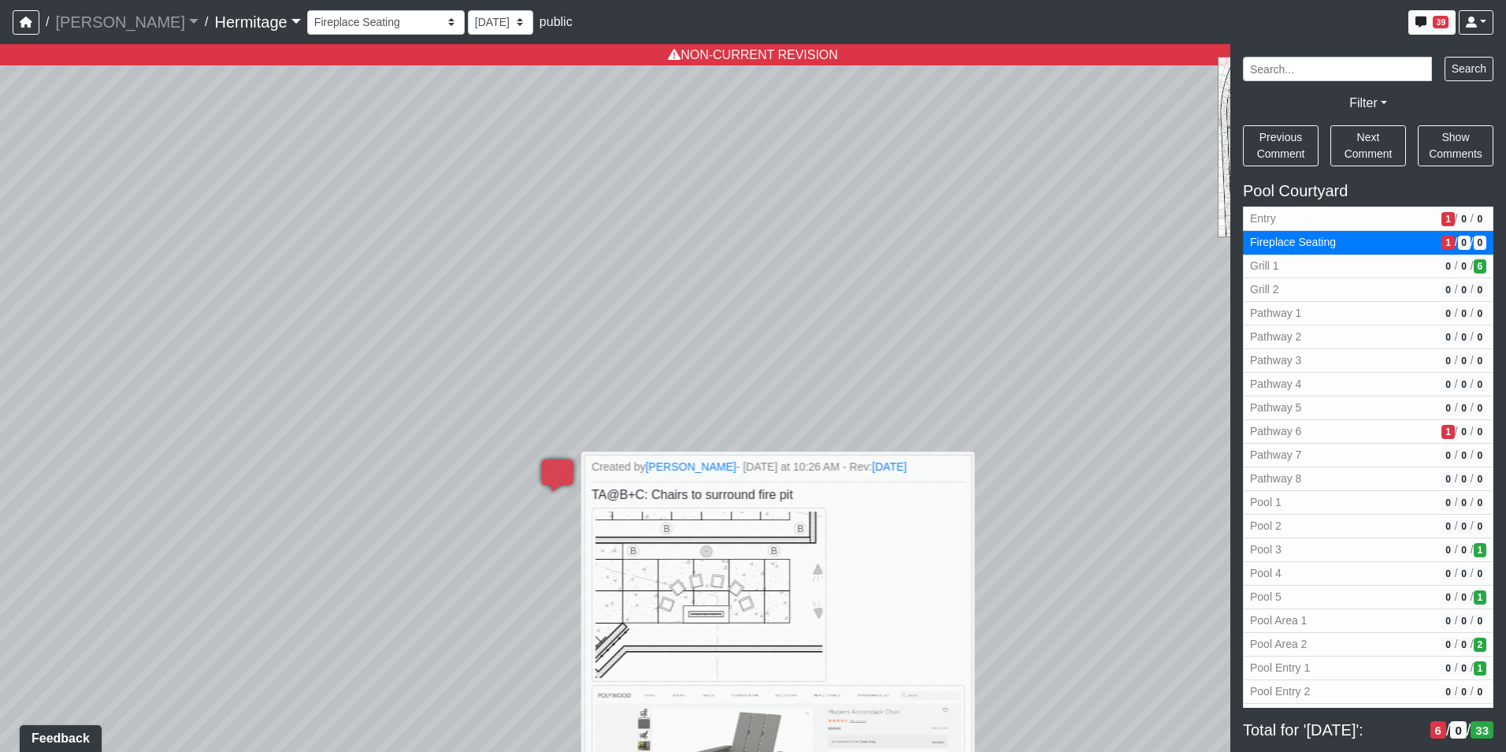
click at [1102, 225] on div "Loading... Leasing Desk Loading... Hallway Loading... Created by [PERSON_NAME] …" at bounding box center [753, 397] width 1506 height 707
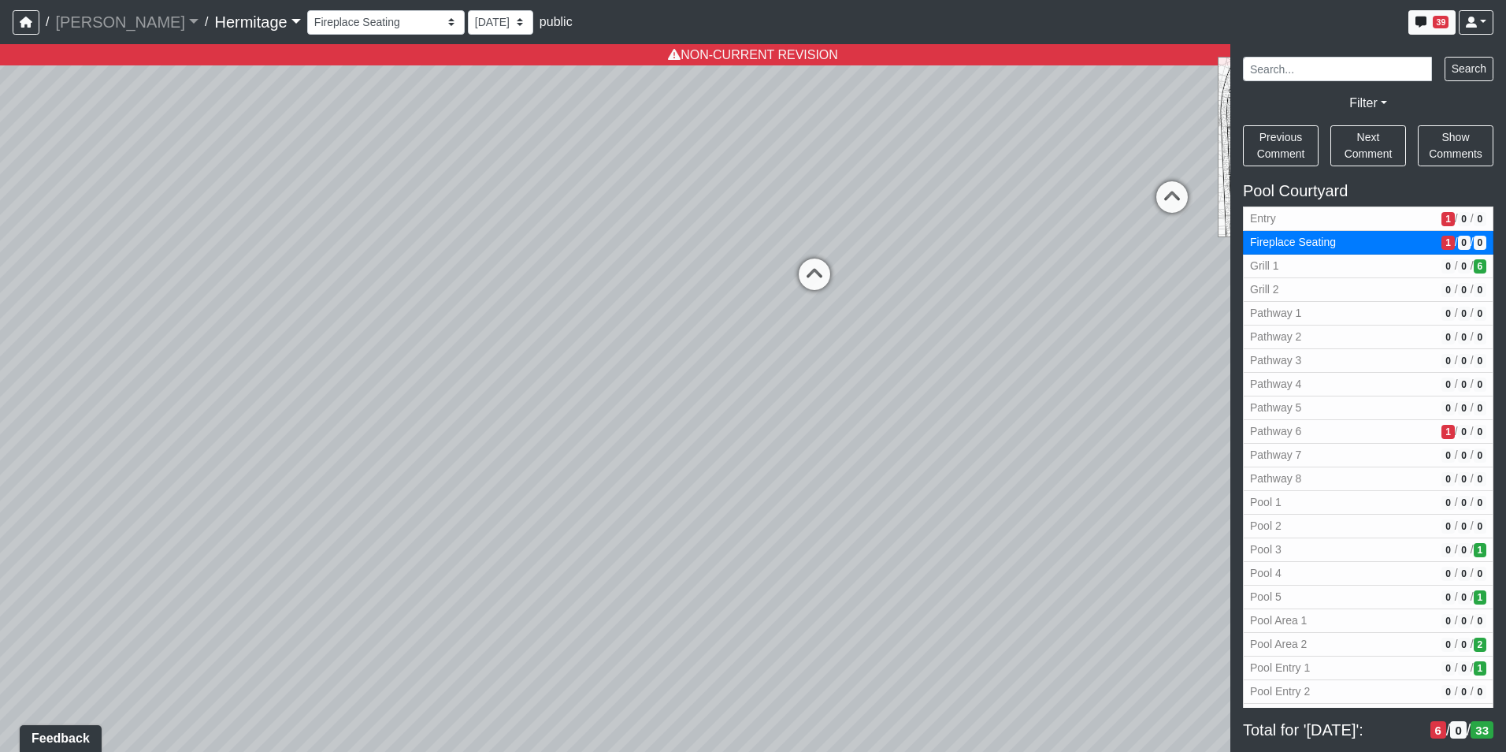
drag, startPoint x: 1108, startPoint y: 202, endPoint x: 384, endPoint y: 587, distance: 820.8
click at [384, 587] on div "Loading... Leasing Desk Loading... Hallway Loading... Created by [PERSON_NAME] …" at bounding box center [753, 397] width 1506 height 707
drag, startPoint x: 718, startPoint y: 384, endPoint x: 673, endPoint y: 444, distance: 74.2
click at [673, 444] on div "Loading... Leasing Desk Loading... Hallway Loading... Created by [PERSON_NAME] …" at bounding box center [753, 397] width 1506 height 707
click at [739, 373] on icon at bounding box center [736, 383] width 47 height 47
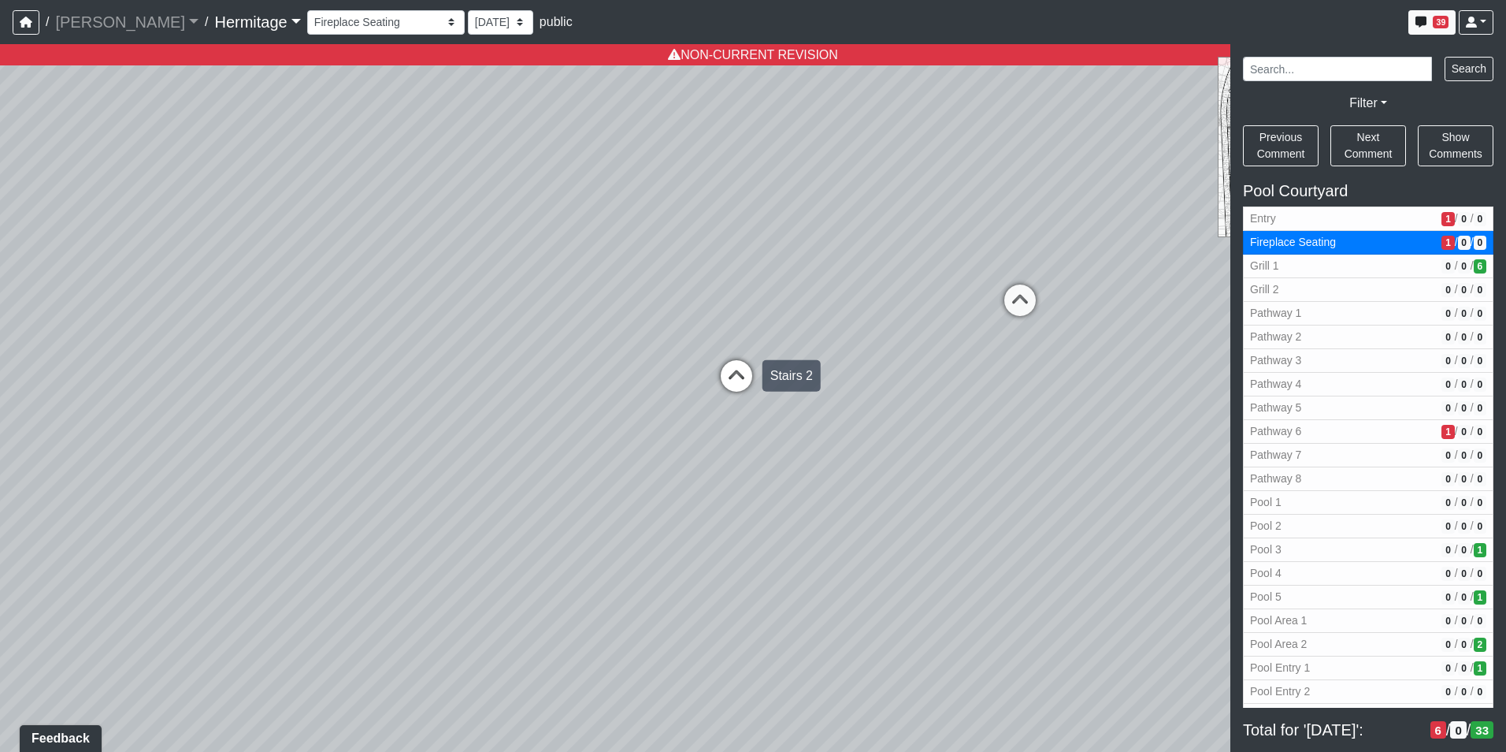
select select "82riAvndCyh9sxW9ezBNeC"
select select "n79PLUTKEkuUZBqugXhsVq"
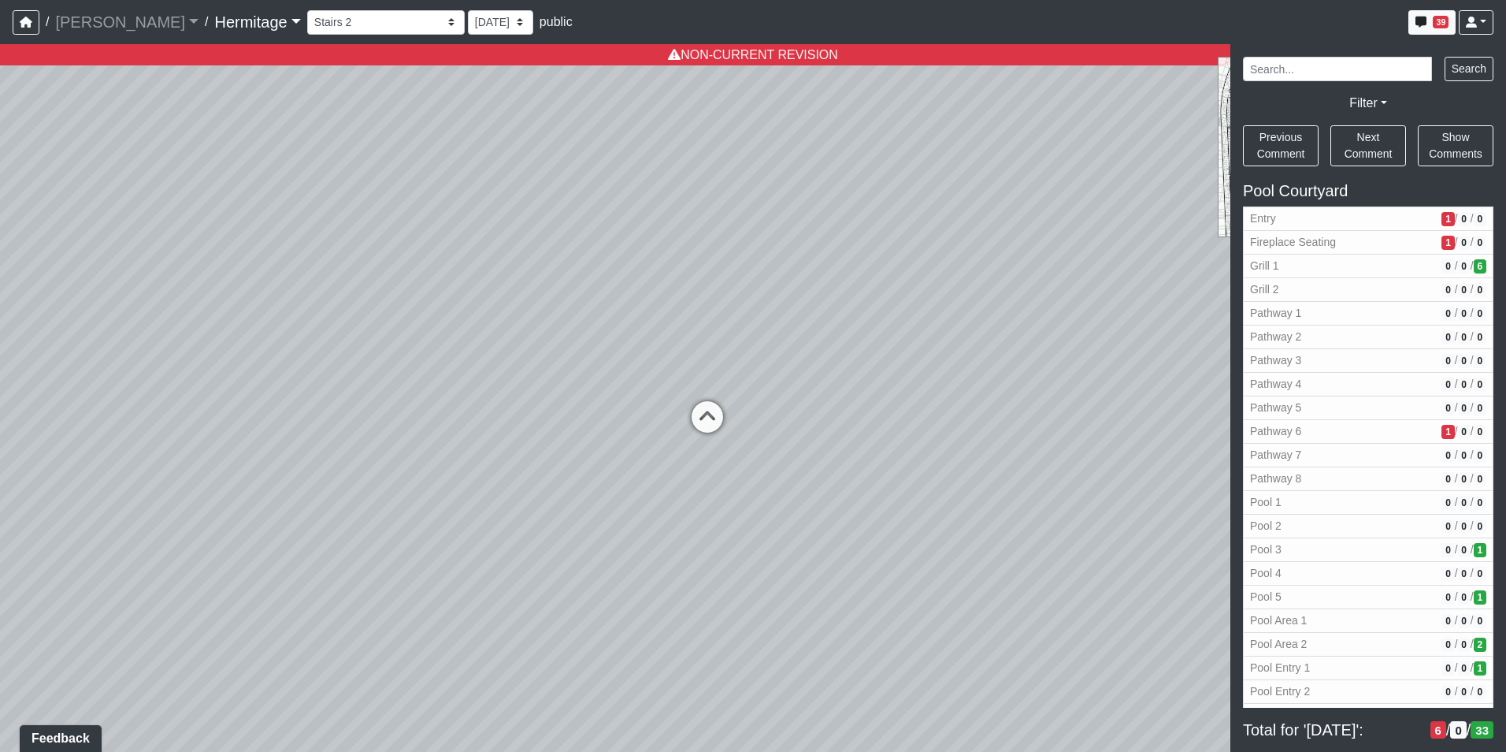
drag, startPoint x: 688, startPoint y: 422, endPoint x: 997, endPoint y: 395, distance: 310.8
click at [997, 395] on div "Loading... Leasing Desk Loading... Hallway Loading... Created by [PERSON_NAME] …" at bounding box center [753, 397] width 1506 height 707
click at [655, 618] on span "Add comment" at bounding box center [683, 618] width 78 height 13
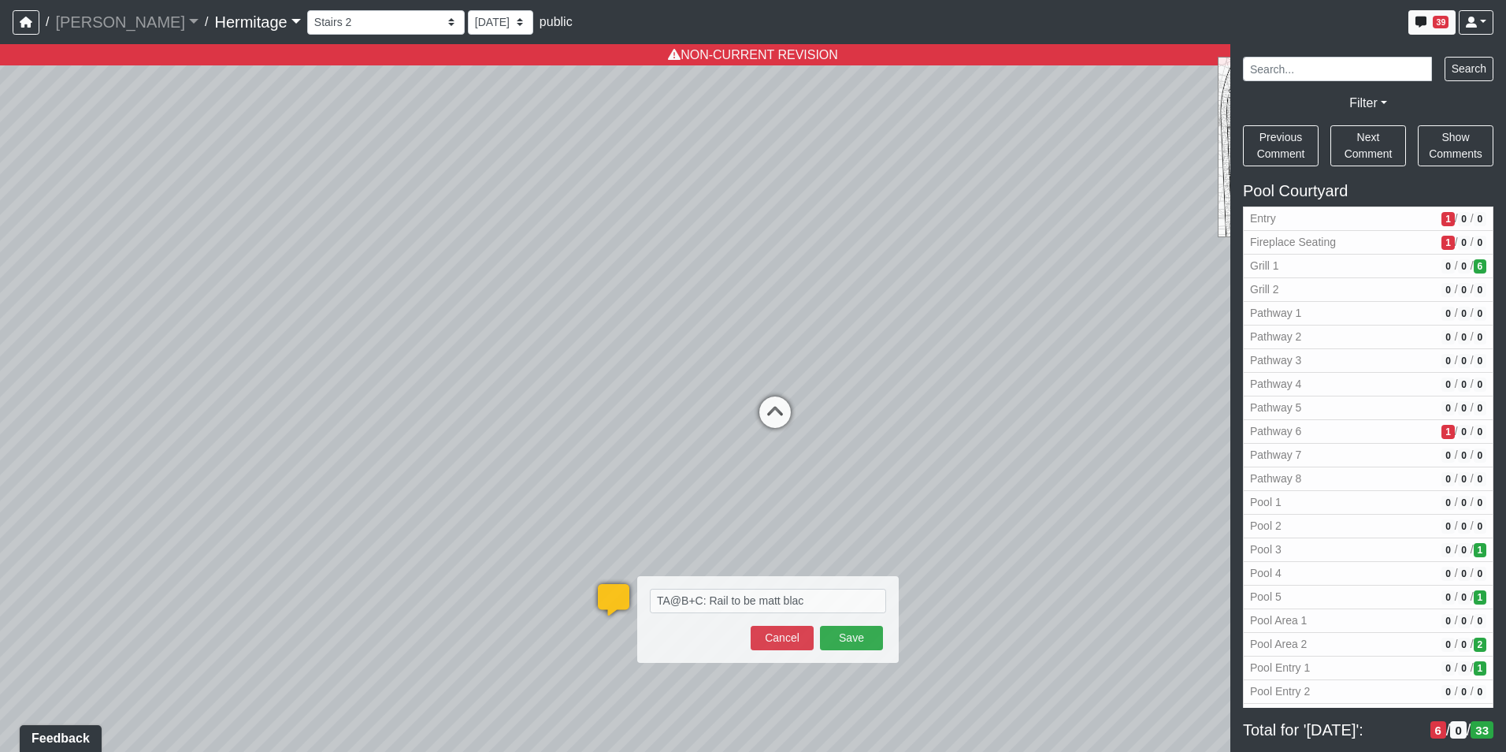
type textarea "TA@B+C: Rail to be [PERSON_NAME]"
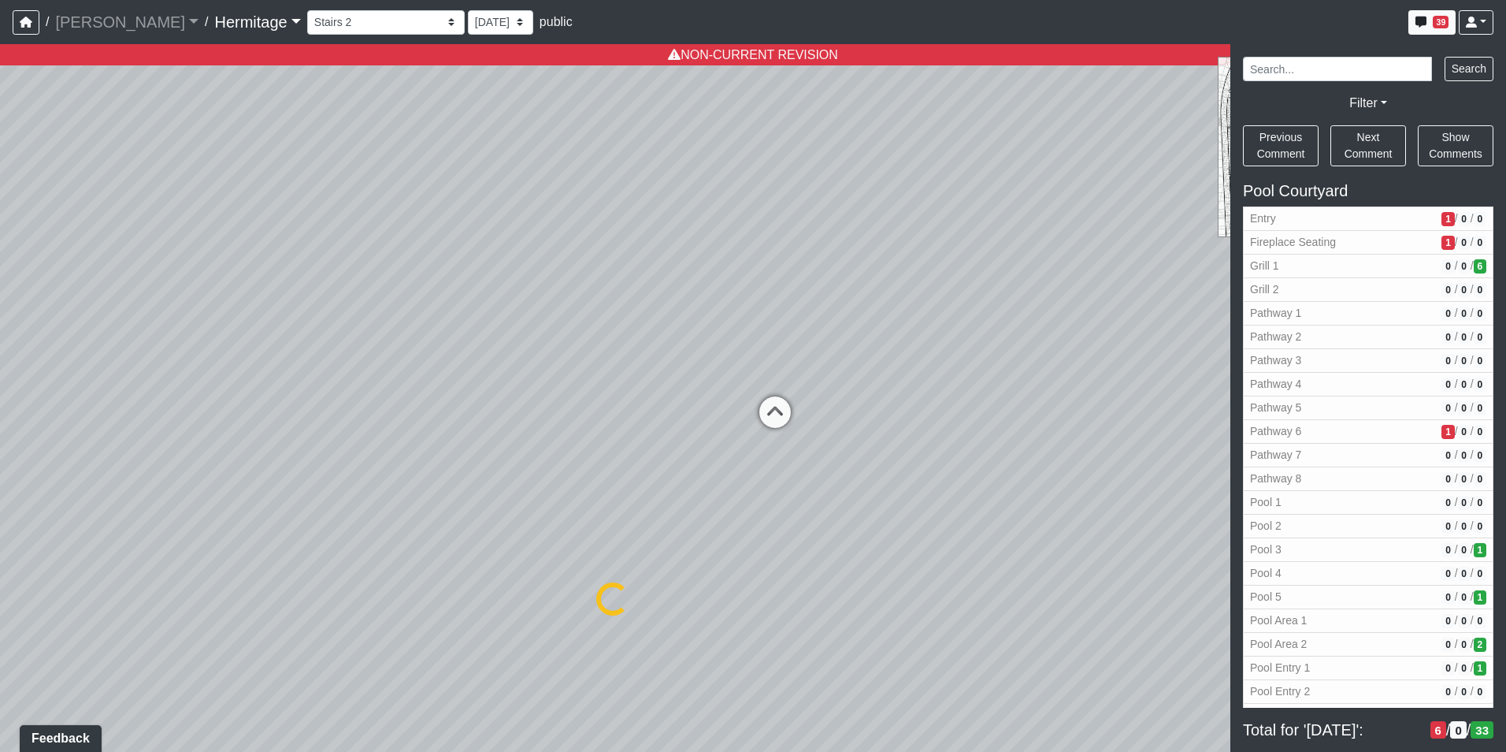
select select "82riAvndCyh9sxW9ezBNeC"
select select "n79PLUTKEkuUZBqugXhsVq"
click at [777, 406] on icon at bounding box center [775, 419] width 47 height 47
select select "6zoK9fkaHCDgEF2cc5W8fH"
select select "n79PLUTKEkuUZBqugXhsVq"
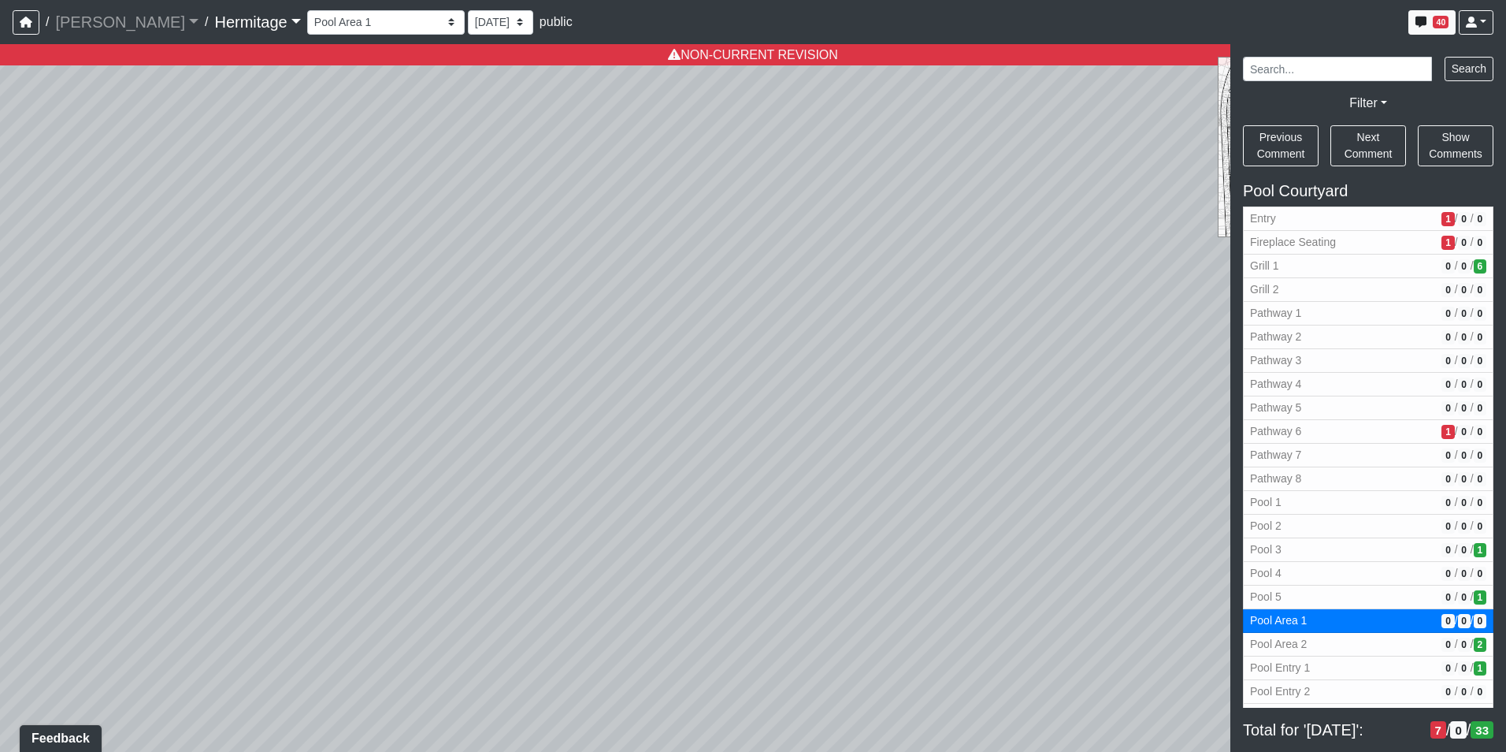
drag, startPoint x: 652, startPoint y: 446, endPoint x: -3, endPoint y: 489, distance: 656.9
click at [0, 489] on html "/ [PERSON_NAME] Loading... / [GEOGRAPHIC_DATA] Loading... [GEOGRAPHIC_DATA] Loa…" at bounding box center [753, 376] width 1506 height 752
drag, startPoint x: 798, startPoint y: 339, endPoint x: 391, endPoint y: 503, distance: 439.0
click at [391, 503] on div "Loading... Leasing Desk Loading... Hallway Loading... Created by [PERSON_NAME] …" at bounding box center [753, 397] width 1506 height 707
drag, startPoint x: 1027, startPoint y: 387, endPoint x: 421, endPoint y: 412, distance: 607.1
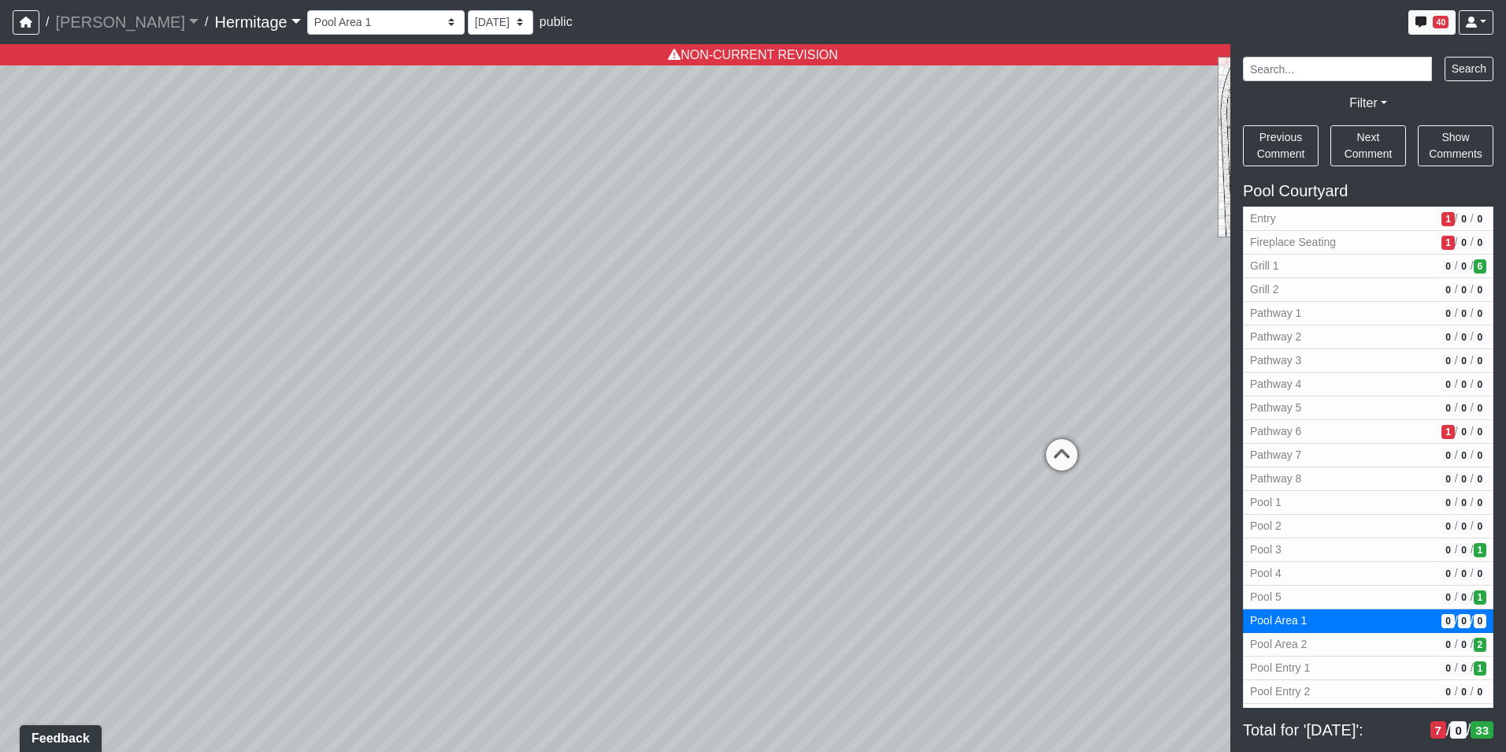
click at [421, 412] on div "Loading... Leasing Desk Loading... Hallway Loading... Created by [PERSON_NAME] …" at bounding box center [753, 397] width 1506 height 707
drag, startPoint x: 758, startPoint y: 425, endPoint x: 815, endPoint y: 462, distance: 67.7
click at [819, 463] on div "Loading... Leasing Desk Loading... Hallway Loading... Created by [PERSON_NAME] …" at bounding box center [753, 397] width 1506 height 707
drag, startPoint x: 769, startPoint y: 477, endPoint x: 881, endPoint y: 481, distance: 111.9
click at [881, 481] on div "Loading... Leasing Desk Loading... Hallway Loading... Created by [PERSON_NAME] …" at bounding box center [753, 397] width 1506 height 707
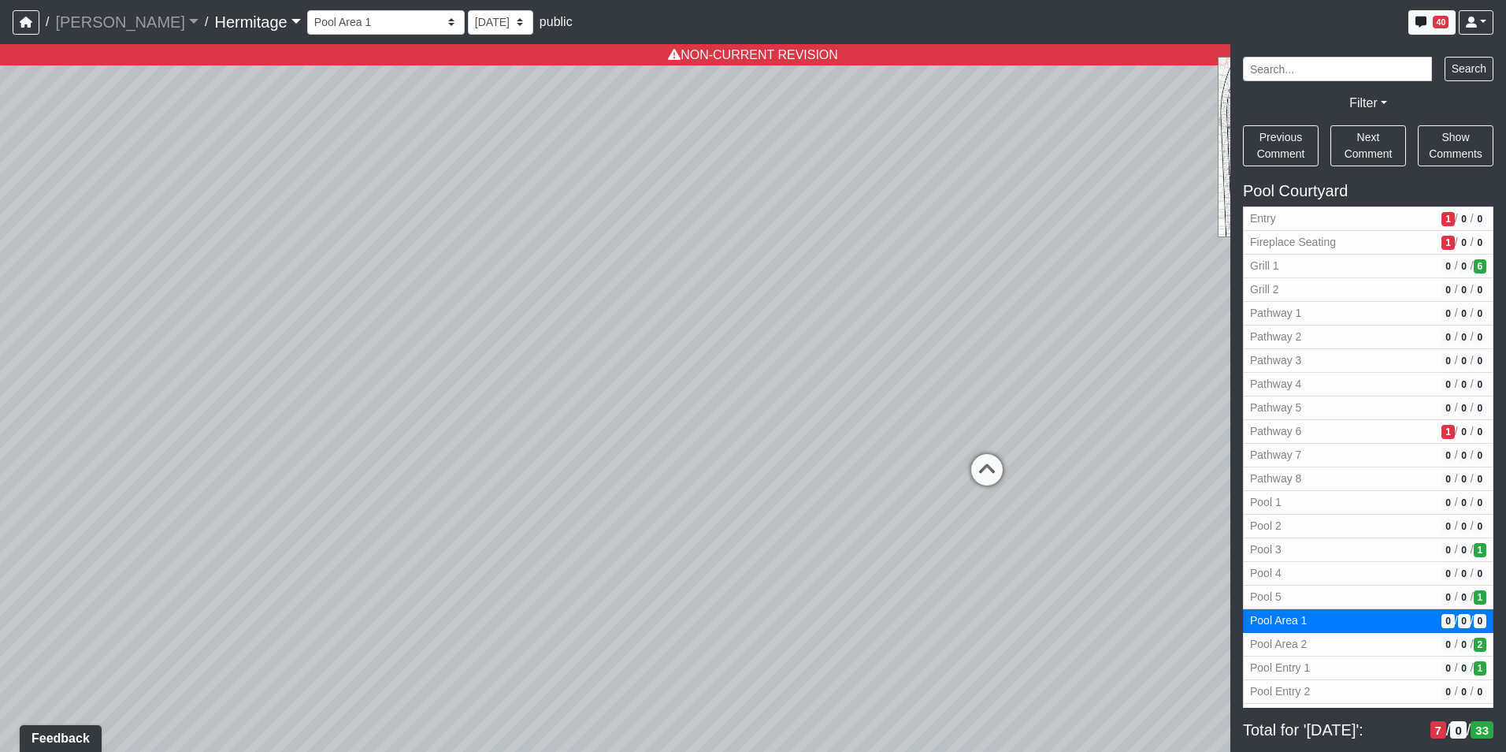
drag, startPoint x: 892, startPoint y: 470, endPoint x: 595, endPoint y: 450, distance: 297.7
click at [595, 450] on div "Loading... Leasing Desk Loading... Hallway Loading... Created by [PERSON_NAME] …" at bounding box center [753, 397] width 1506 height 707
drag, startPoint x: 855, startPoint y: 462, endPoint x: 904, endPoint y: 462, distance: 49.6
click at [904, 462] on div "Loading... Leasing Desk Loading... Hallway Loading... Created by [PERSON_NAME] …" at bounding box center [753, 397] width 1506 height 707
drag, startPoint x: 830, startPoint y: 455, endPoint x: 915, endPoint y: 442, distance: 85.3
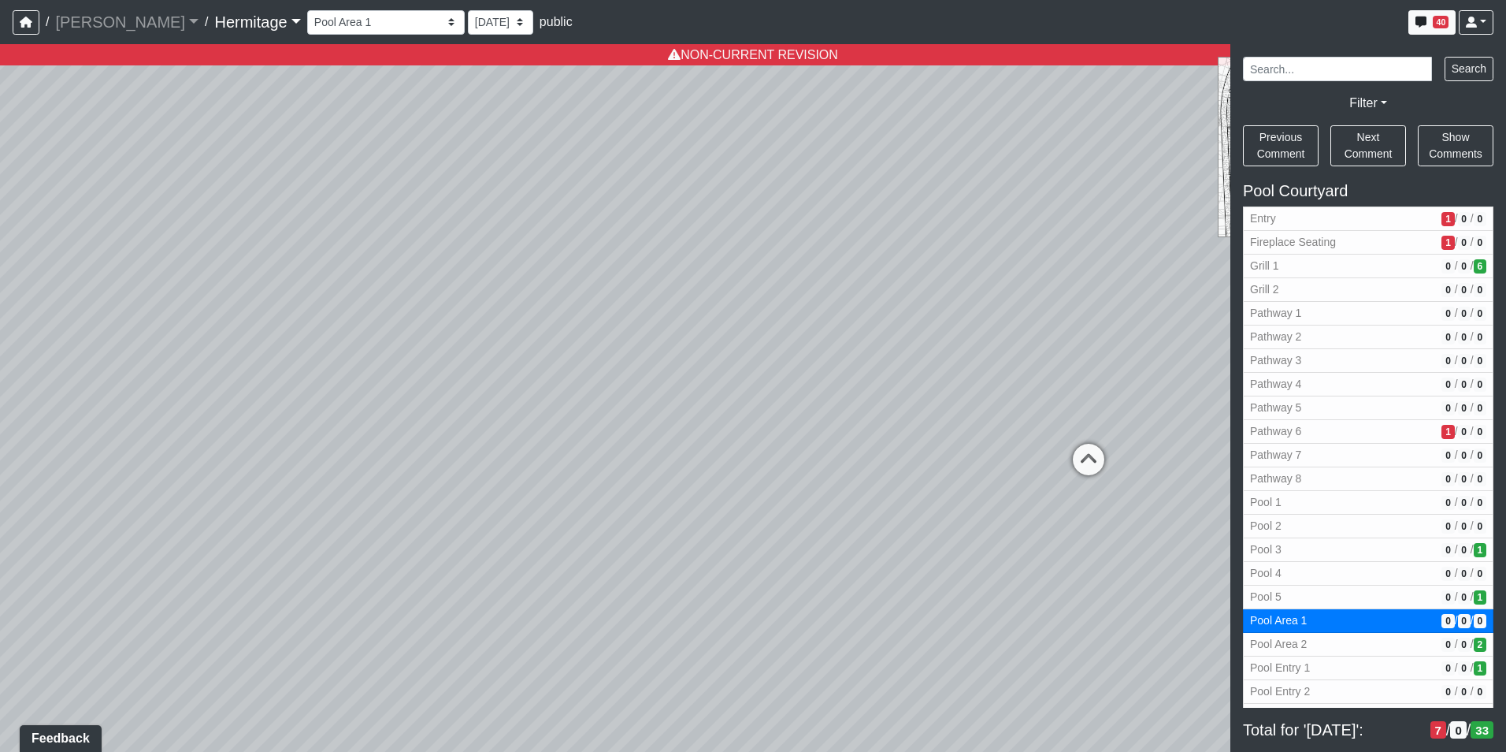
click at [915, 442] on div "Loading... Leasing Desk Loading... Hallway Loading... Created by [PERSON_NAME] …" at bounding box center [753, 397] width 1506 height 707
drag, startPoint x: 759, startPoint y: 443, endPoint x: 650, endPoint y: 407, distance: 114.3
click at [650, 407] on div "Loading... Leasing Desk Loading... Hallway Loading... Created by [PERSON_NAME] …" at bounding box center [753, 397] width 1506 height 707
drag, startPoint x: 811, startPoint y: 438, endPoint x: 940, endPoint y: 438, distance: 129.2
click at [940, 438] on div "Loading... Leasing Desk Loading... Hallway Loading... Created by [PERSON_NAME] …" at bounding box center [753, 397] width 1506 height 707
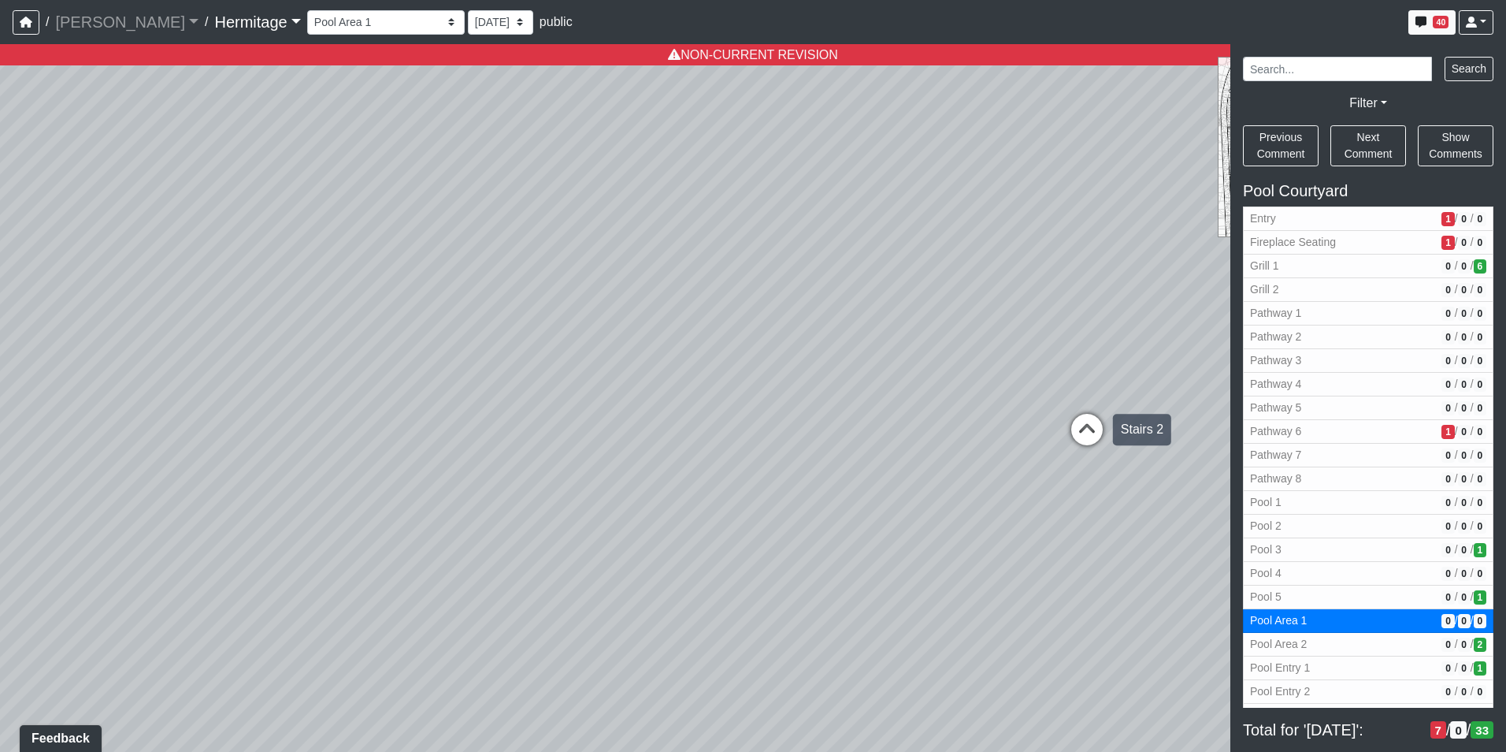
click at [1093, 427] on icon at bounding box center [1087, 437] width 47 height 47
select select "82riAvndCyh9sxW9ezBNeC"
select select "n79PLUTKEkuUZBqugXhsVq"
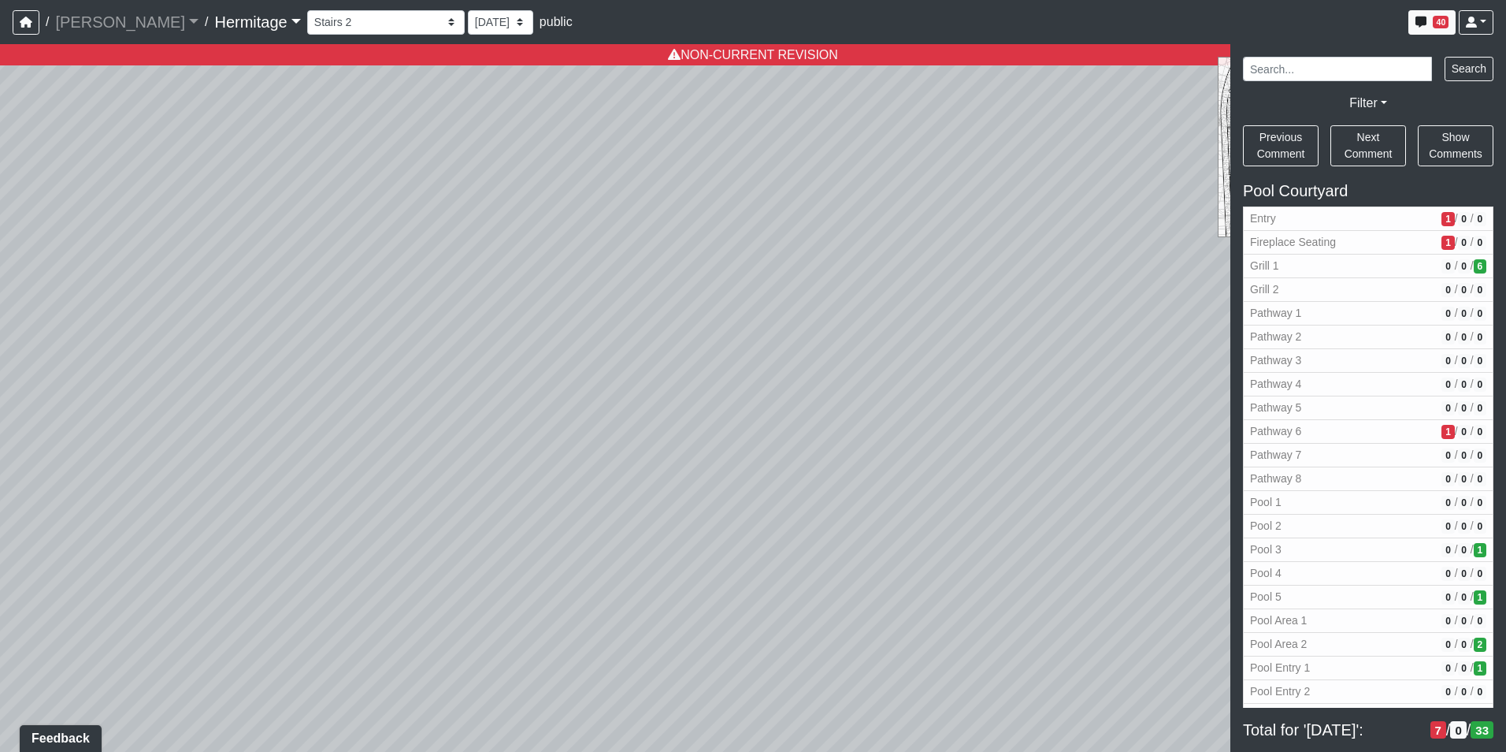
drag, startPoint x: 765, startPoint y: 421, endPoint x: 1706, endPoint y: 380, distance: 941.5
click at [1505, 380] on html "/ [PERSON_NAME] Loading... / [GEOGRAPHIC_DATA] Loading... [GEOGRAPHIC_DATA] Loa…" at bounding box center [753, 376] width 1506 height 752
drag, startPoint x: 1147, startPoint y: 343, endPoint x: 1418, endPoint y: 308, distance: 273.3
click at [1418, 308] on div "NON-CURRENT REVISION" at bounding box center [753, 397] width 1506 height 707
drag, startPoint x: 896, startPoint y: 386, endPoint x: 558, endPoint y: 367, distance: 338.5
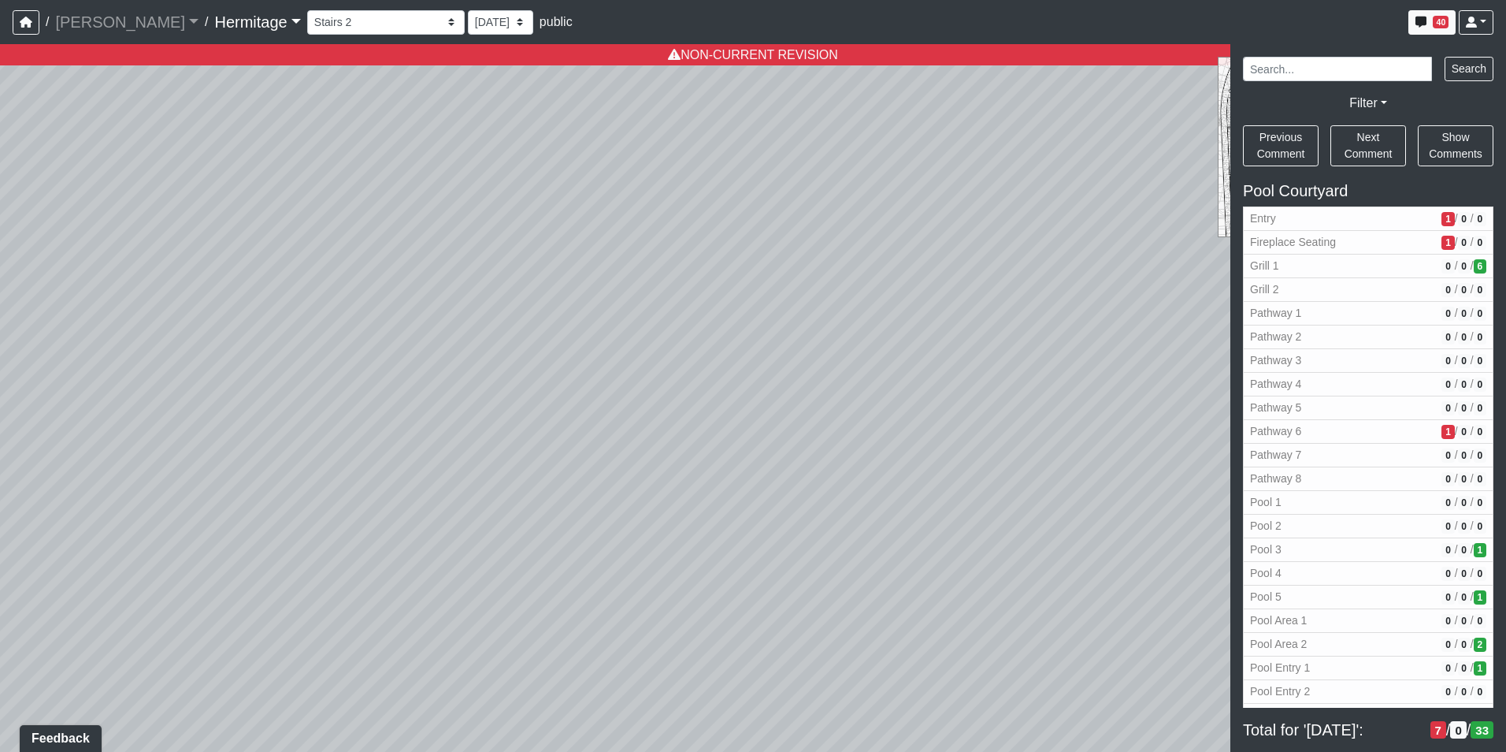
click at [555, 367] on div "Loading... Leasing Desk Loading... Hallway Loading... Created by [PERSON_NAME] …" at bounding box center [753, 397] width 1506 height 707
drag, startPoint x: 975, startPoint y: 365, endPoint x: 1029, endPoint y: 359, distance: 53.9
click at [1029, 359] on div "Loading... Leasing Desk Loading... Hallway Loading... Created by [PERSON_NAME] …" at bounding box center [753, 397] width 1506 height 707
click at [398, 621] on icon at bounding box center [397, 630] width 47 height 47
select select "6zoK9fkaHCDgEF2cc5W8fH"
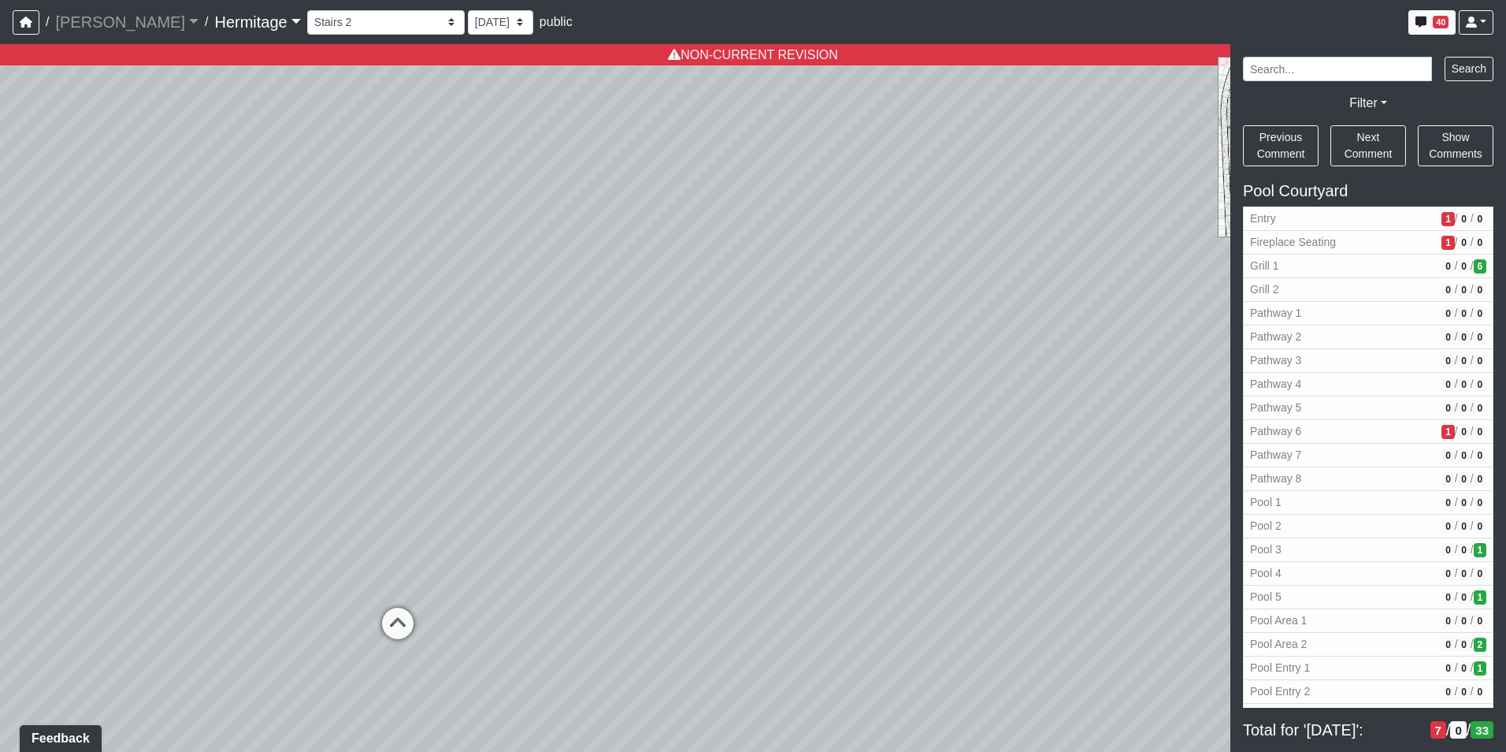
select select "n79PLUTKEkuUZBqugXhsVq"
drag, startPoint x: 927, startPoint y: 437, endPoint x: 944, endPoint y: 481, distance: 47.1
click at [944, 481] on div "Loading... Leasing Desk Loading... Hallway Loading... Created by [PERSON_NAME] …" at bounding box center [753, 397] width 1506 height 707
drag, startPoint x: 681, startPoint y: 512, endPoint x: 786, endPoint y: 449, distance: 122.3
click at [786, 449] on div "Loading... Leasing Desk Loading... Hallway Loading... Created by [PERSON_NAME] …" at bounding box center [753, 397] width 1506 height 707
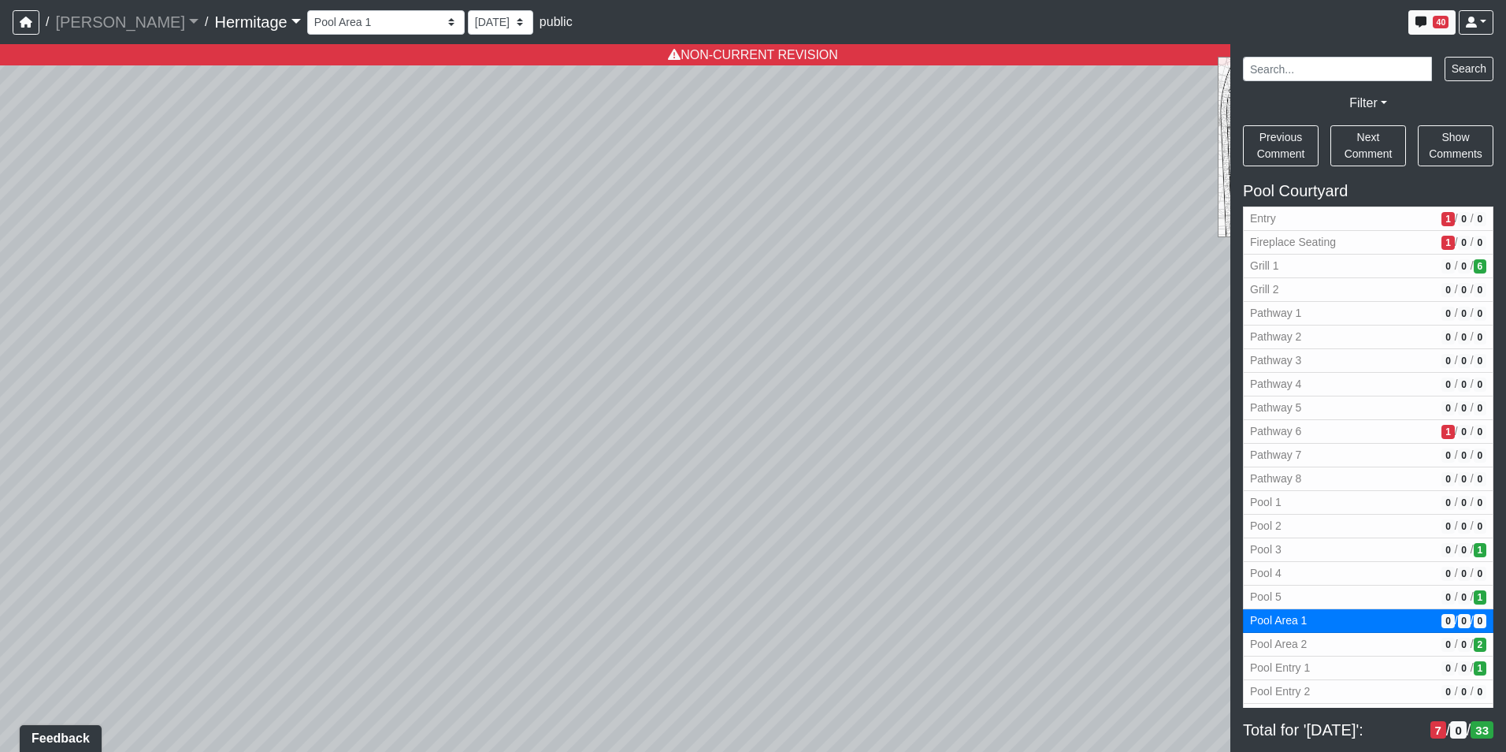
drag, startPoint x: 793, startPoint y: 523, endPoint x: 890, endPoint y: 480, distance: 106.1
click at [890, 480] on div "Loading... Leasing Desk Loading... Hallway Loading... Created by [PERSON_NAME] …" at bounding box center [753, 397] width 1506 height 707
drag, startPoint x: 796, startPoint y: 511, endPoint x: 743, endPoint y: 492, distance: 56.1
click at [743, 492] on div "Loading... Leasing Desk Loading... Hallway Loading... Created by [PERSON_NAME] …" at bounding box center [753, 397] width 1506 height 707
click at [705, 558] on span "Add comment" at bounding box center [719, 551] width 78 height 13
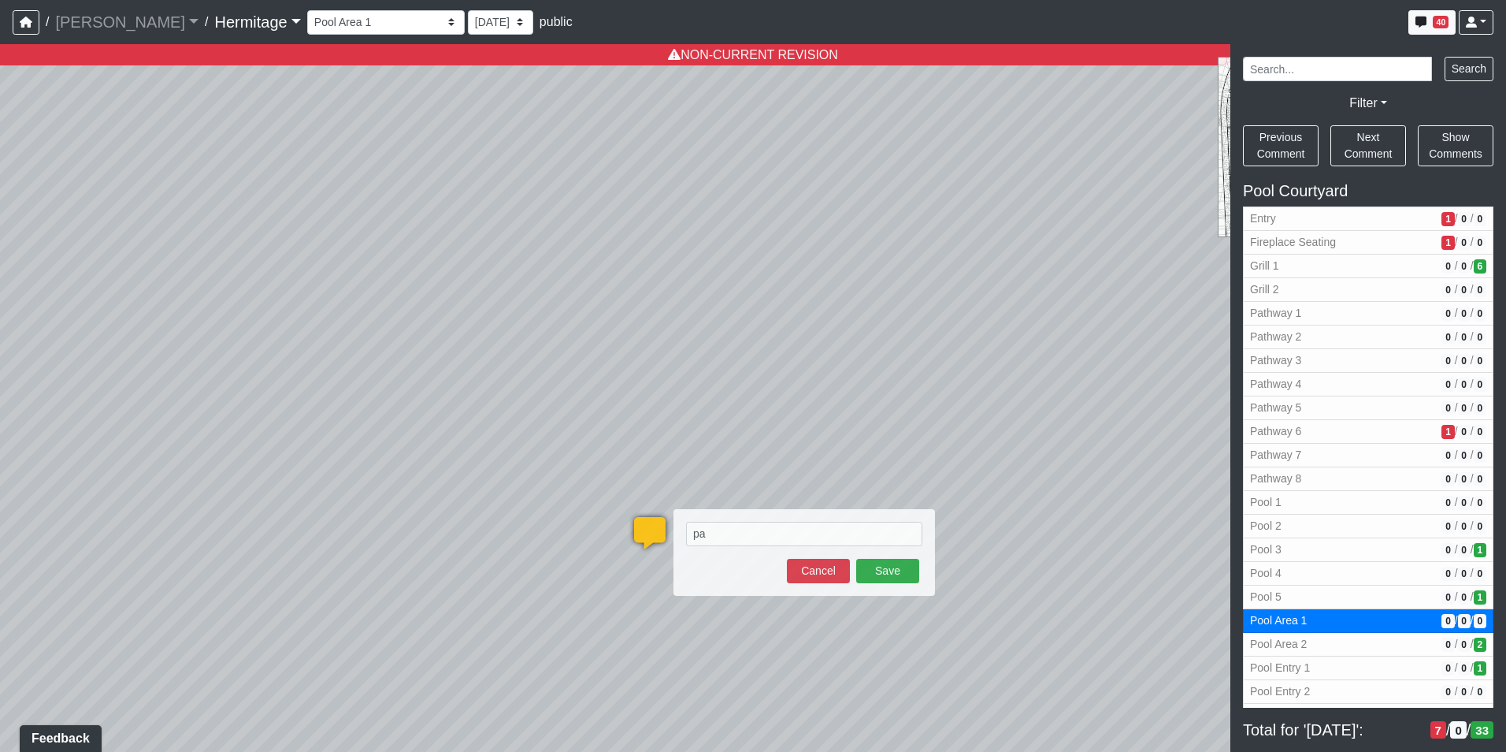
type textarea "p"
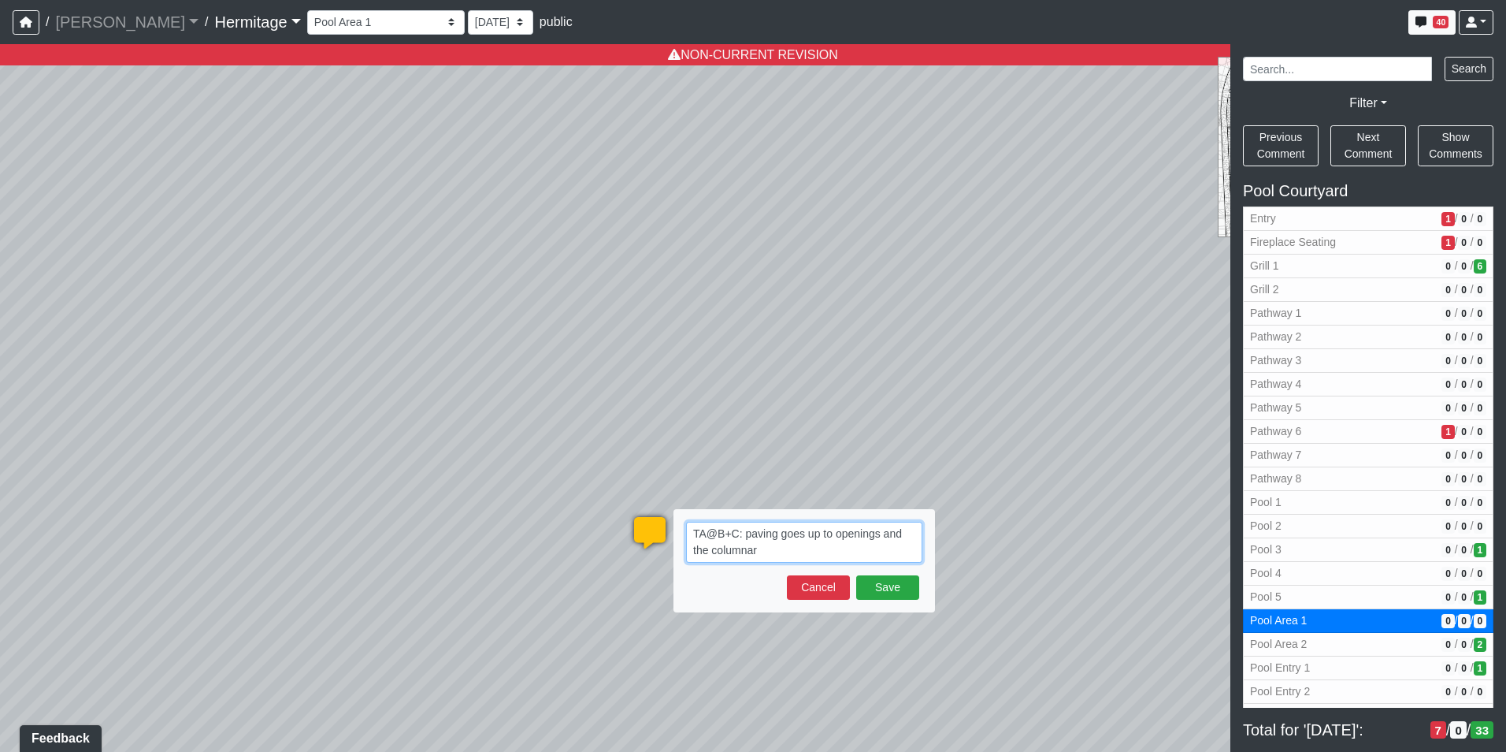
click at [778, 551] on textarea "TA@B+C: paving goes up to openings and the columnar" at bounding box center [804, 542] width 236 height 41
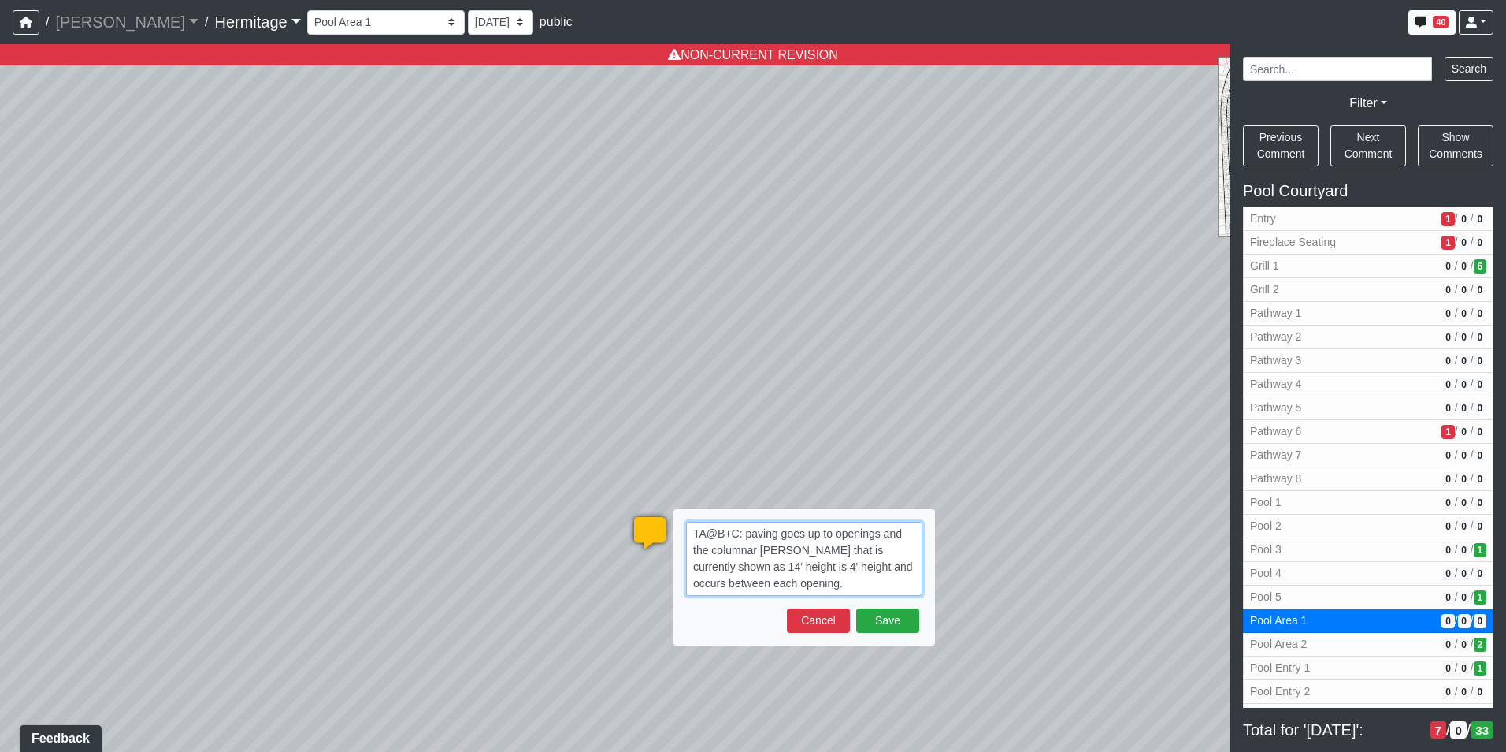
paste textarea "blob:[URL][DOMAIN_NAME]"
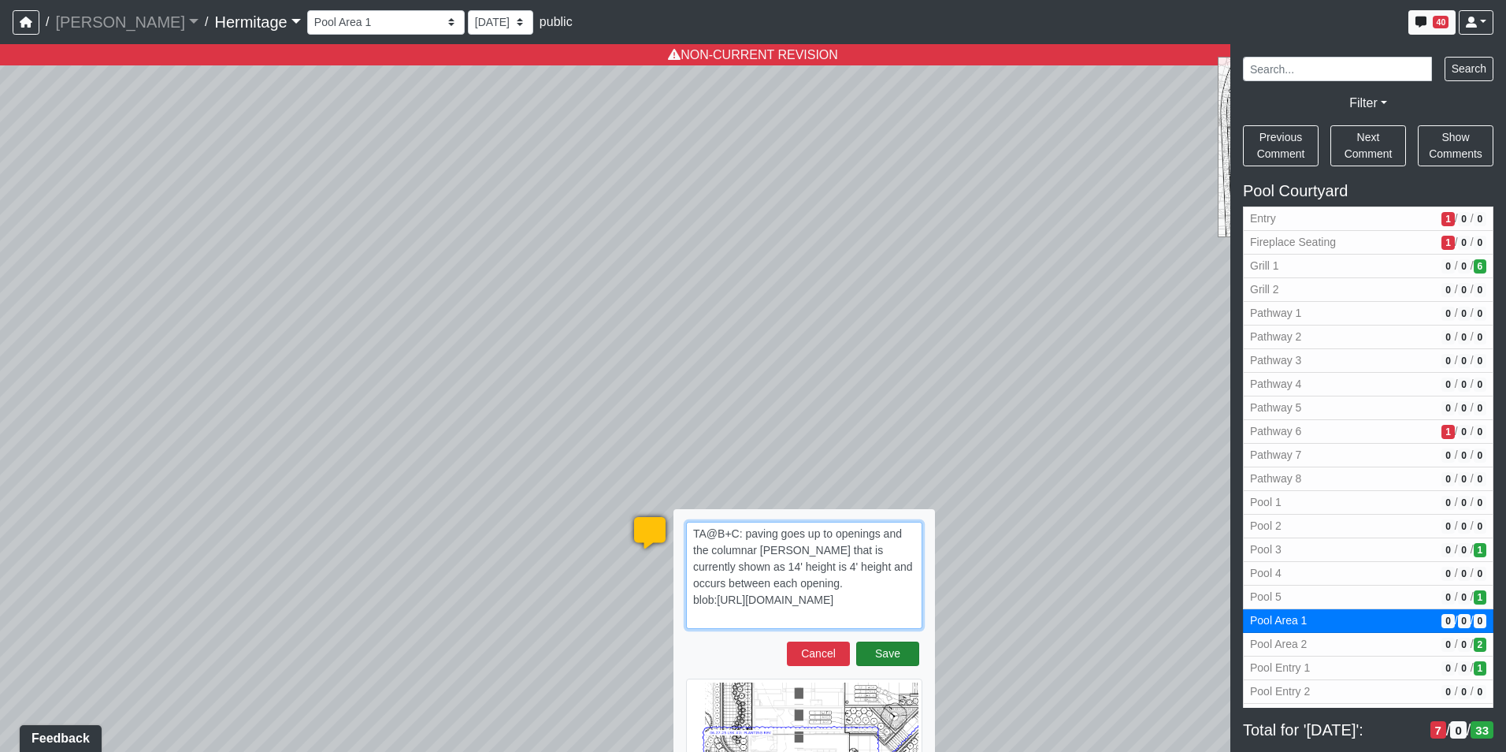
type textarea "TA@B+C: paving goes up to openings and the columnar [PERSON_NAME] that is curre…"
click at [887, 654] on button "Save" at bounding box center [887, 653] width 63 height 24
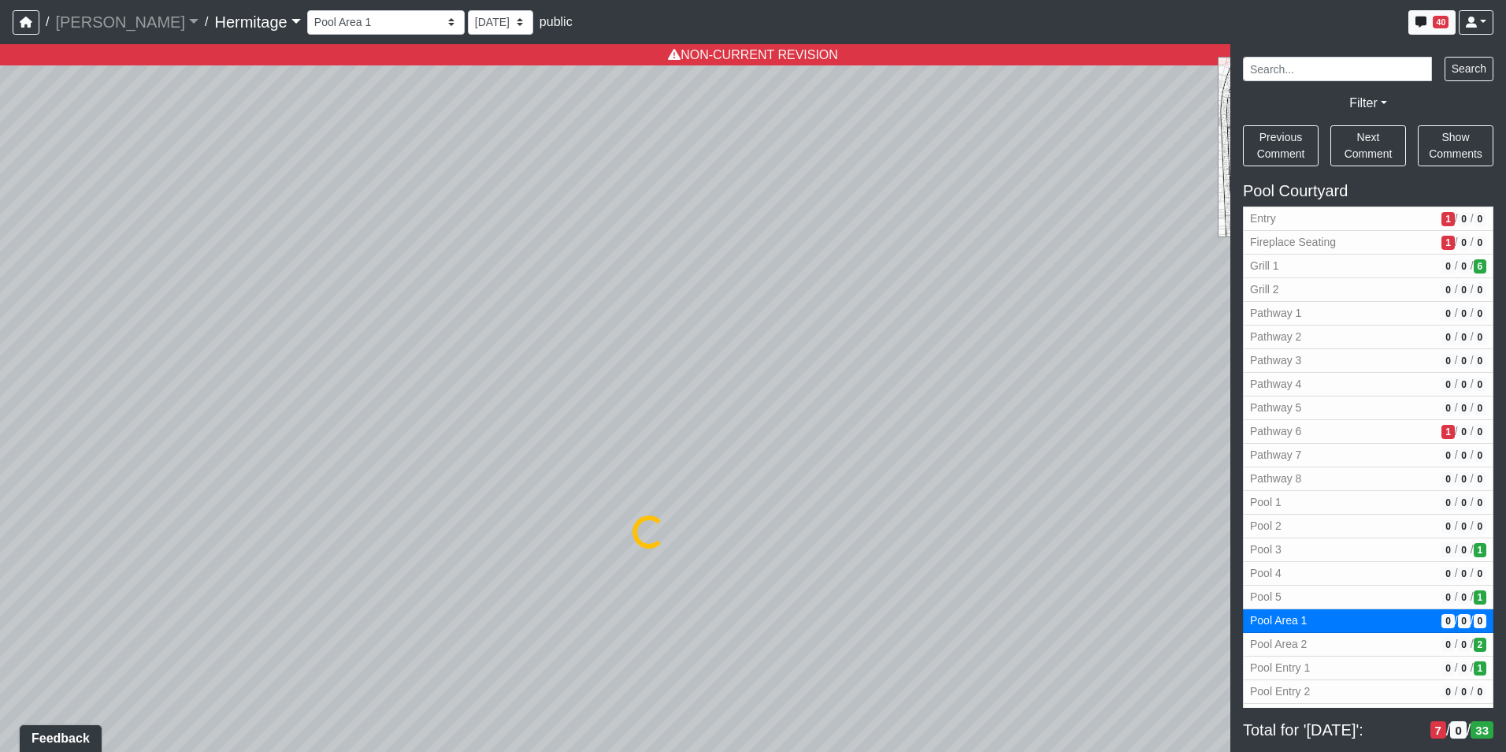
select select "6zoK9fkaHCDgEF2cc5W8fH"
select select "n79PLUTKEkuUZBqugXhsVq"
click at [296, 377] on div "Loading... Leasing Desk Loading... Hallway Loading... Created by [PERSON_NAME] …" at bounding box center [753, 397] width 1506 height 707
click at [441, 484] on span "Add comment" at bounding box center [477, 479] width 78 height 13
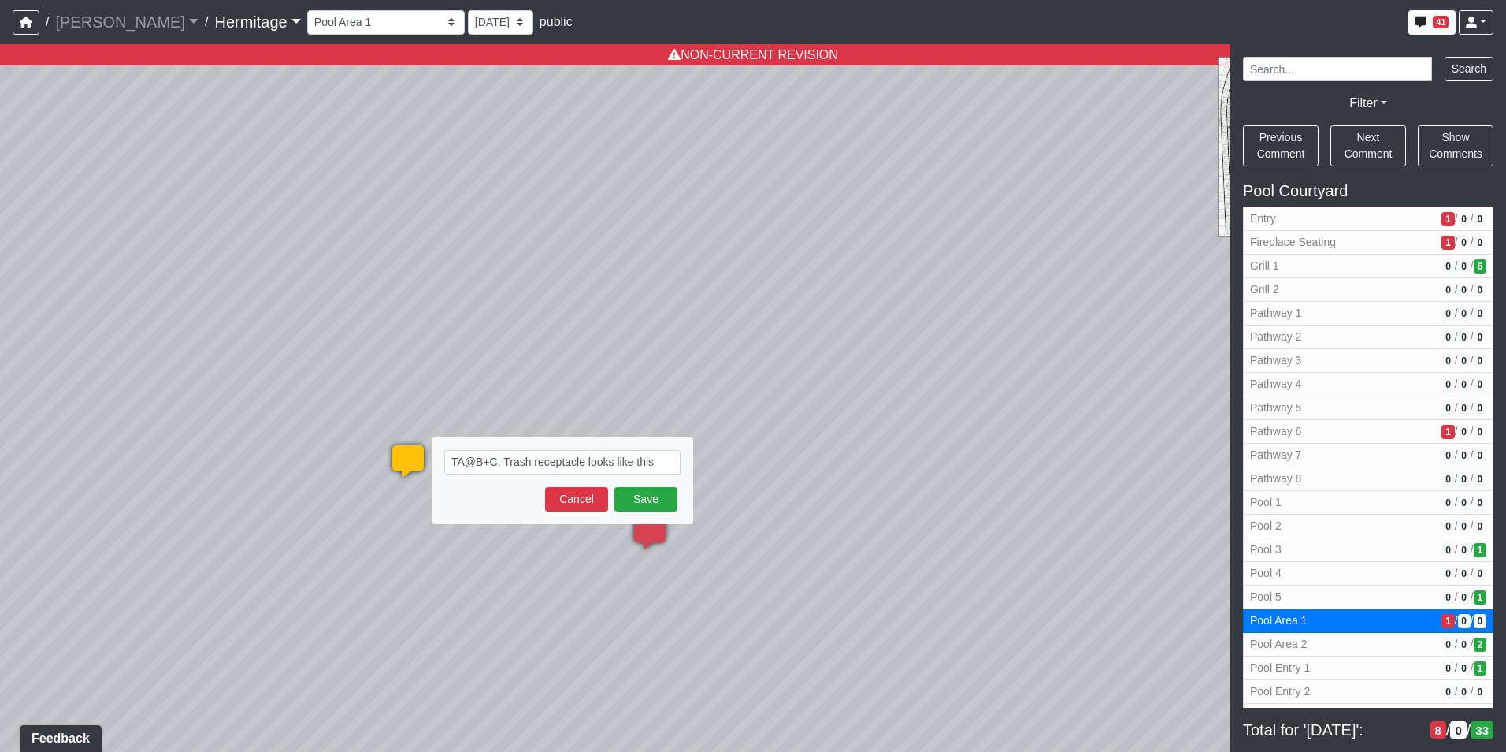
type textarea "TA@B+C: Trash receptacle looks like this blob:[URL][DOMAIN_NAME]"
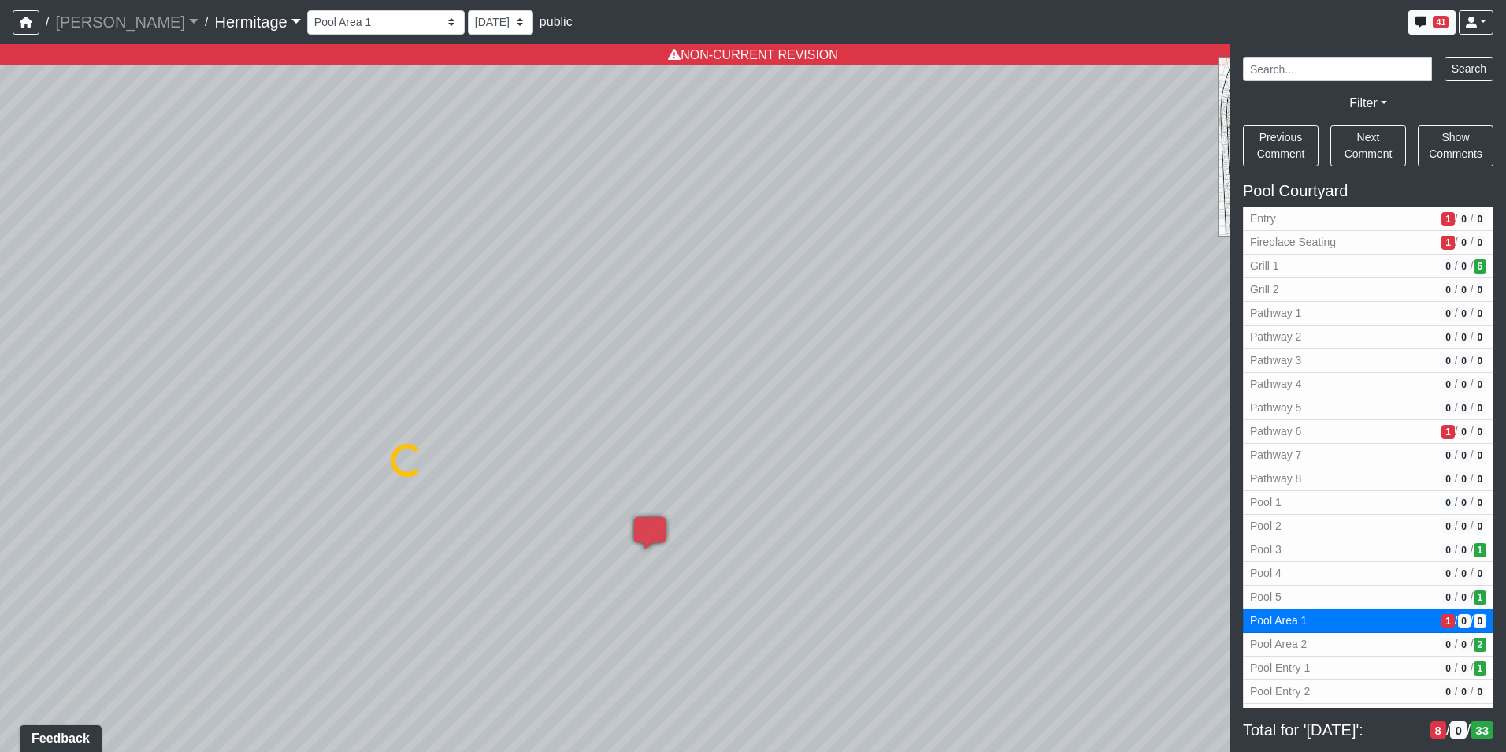
select select "6zoK9fkaHCDgEF2cc5W8fH"
select select "n79PLUTKEkuUZBqugXhsVq"
drag, startPoint x: 607, startPoint y: 399, endPoint x: 764, endPoint y: 403, distance: 156.8
click at [764, 403] on div "Loading... Leasing Desk Loading... Hallway Loading... Created by [PERSON_NAME] …" at bounding box center [753, 397] width 1506 height 707
click at [611, 411] on div "Loading... Leasing Desk Loading... Hallway Loading... Created by [PERSON_NAME] …" at bounding box center [753, 397] width 1506 height 707
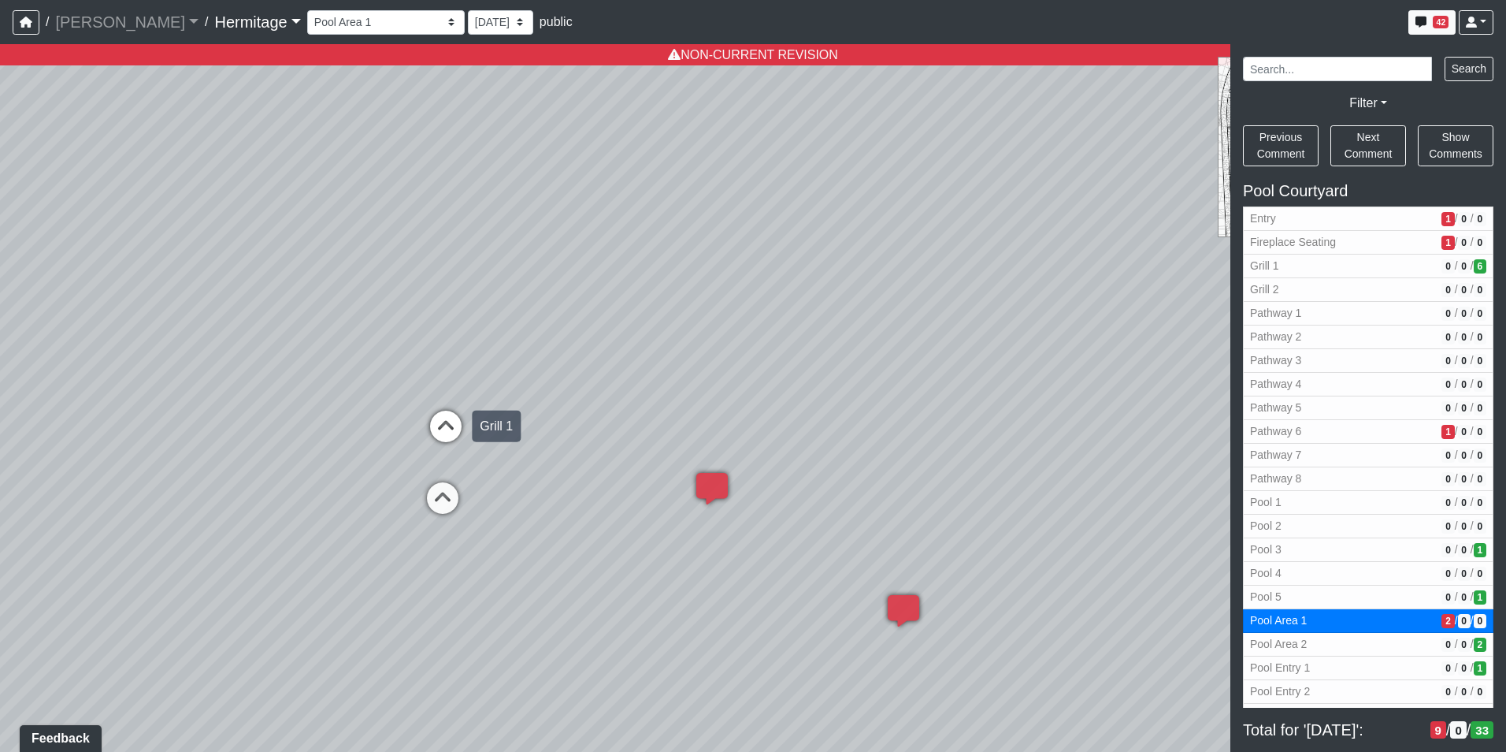
click at [457, 430] on icon at bounding box center [445, 433] width 47 height 47
select select "6C75nqQrf4zPEAHnJwPmYV"
select select "n79PLUTKEkuUZBqugXhsVq"
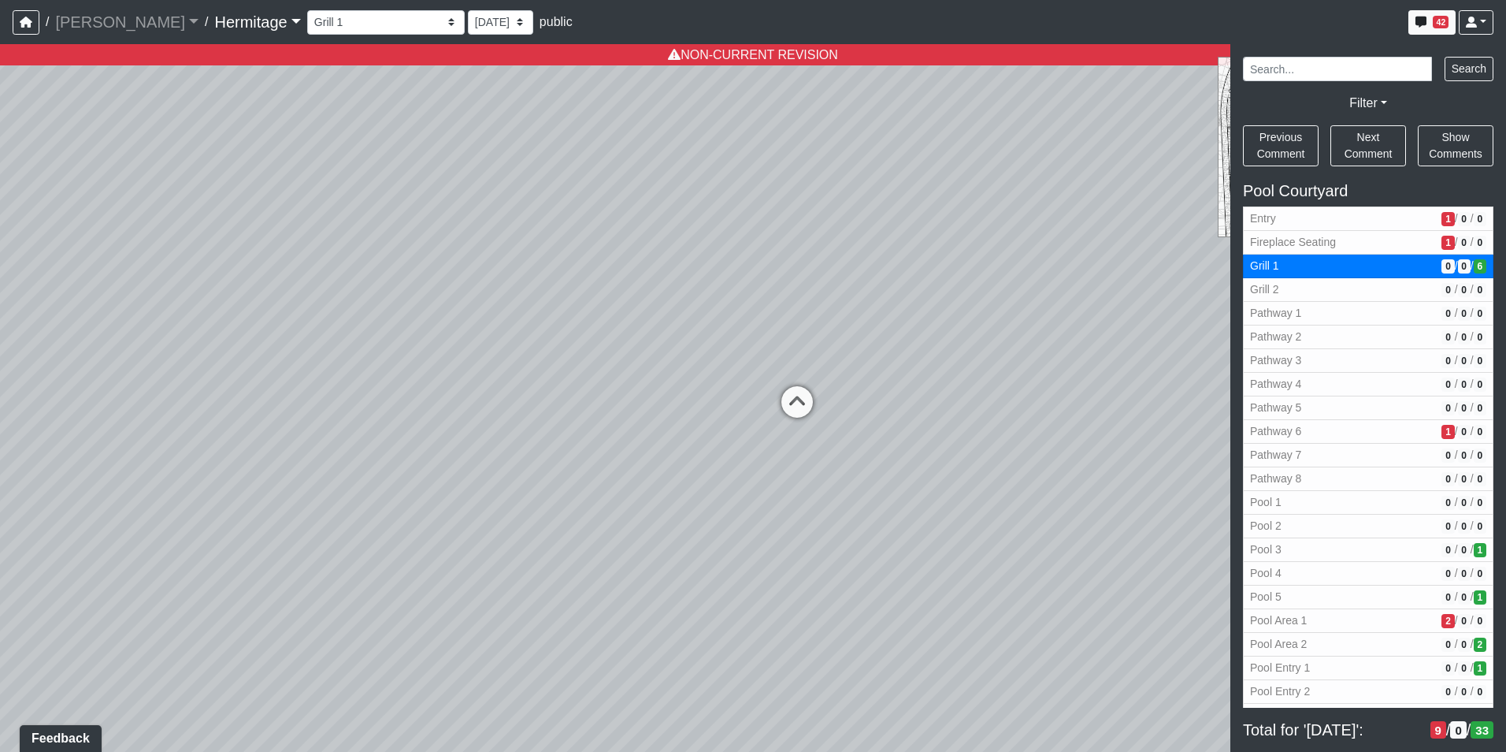
drag, startPoint x: 560, startPoint y: 405, endPoint x: 199, endPoint y: 300, distance: 376.5
click at [0, 289] on html "/ [PERSON_NAME] Loading... / [GEOGRAPHIC_DATA] Loading... [GEOGRAPHIC_DATA] Loa…" at bounding box center [753, 376] width 1506 height 752
drag, startPoint x: 885, startPoint y: 309, endPoint x: 182, endPoint y: 369, distance: 706.1
click at [148, 366] on div "Loading... Leasing Desk Loading... Hallway Loading... Created by [PERSON_NAME] …" at bounding box center [753, 397] width 1506 height 707
click at [850, 351] on icon at bounding box center [856, 356] width 47 height 47
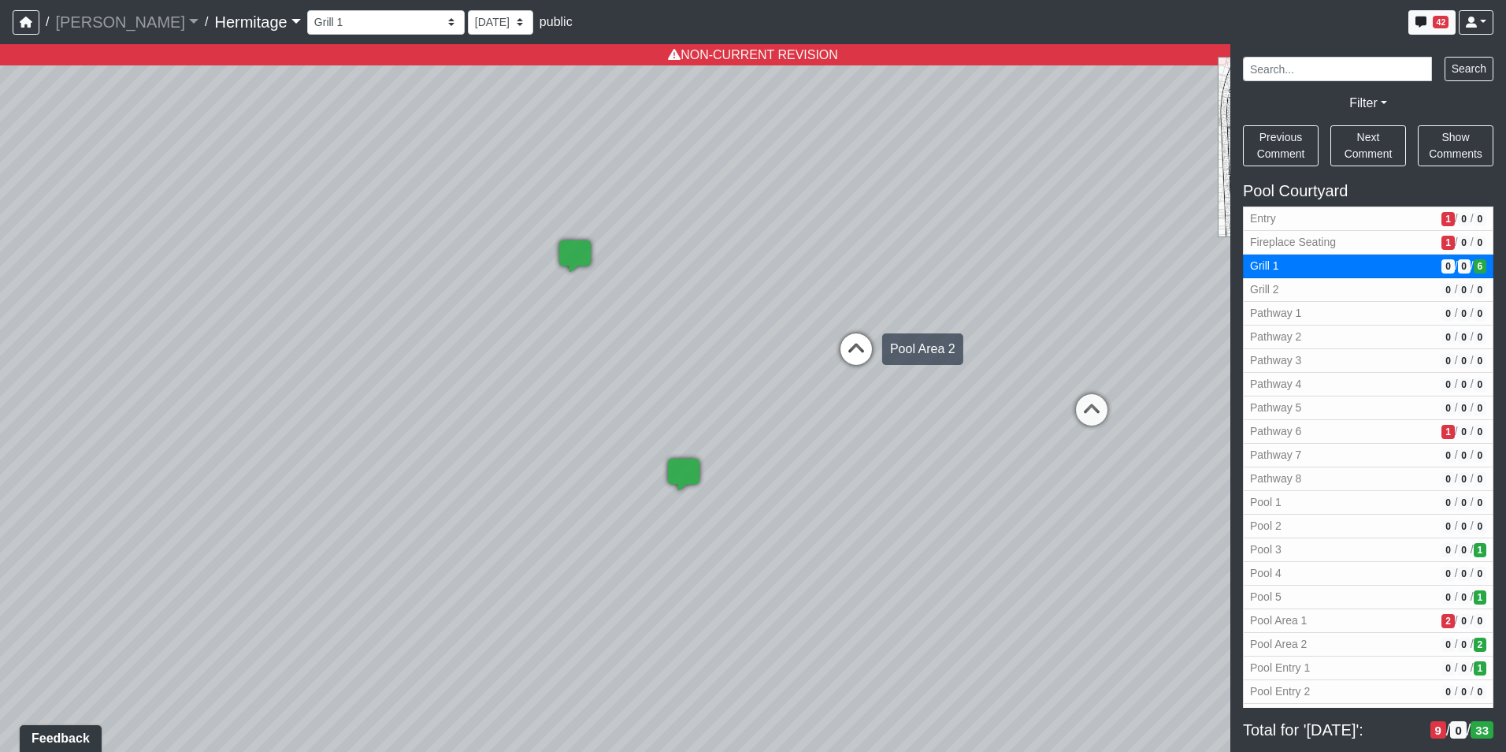
select select "9nX3VUmYpDqiuEBmQkWG1s"
select select "n79PLUTKEkuUZBqugXhsVq"
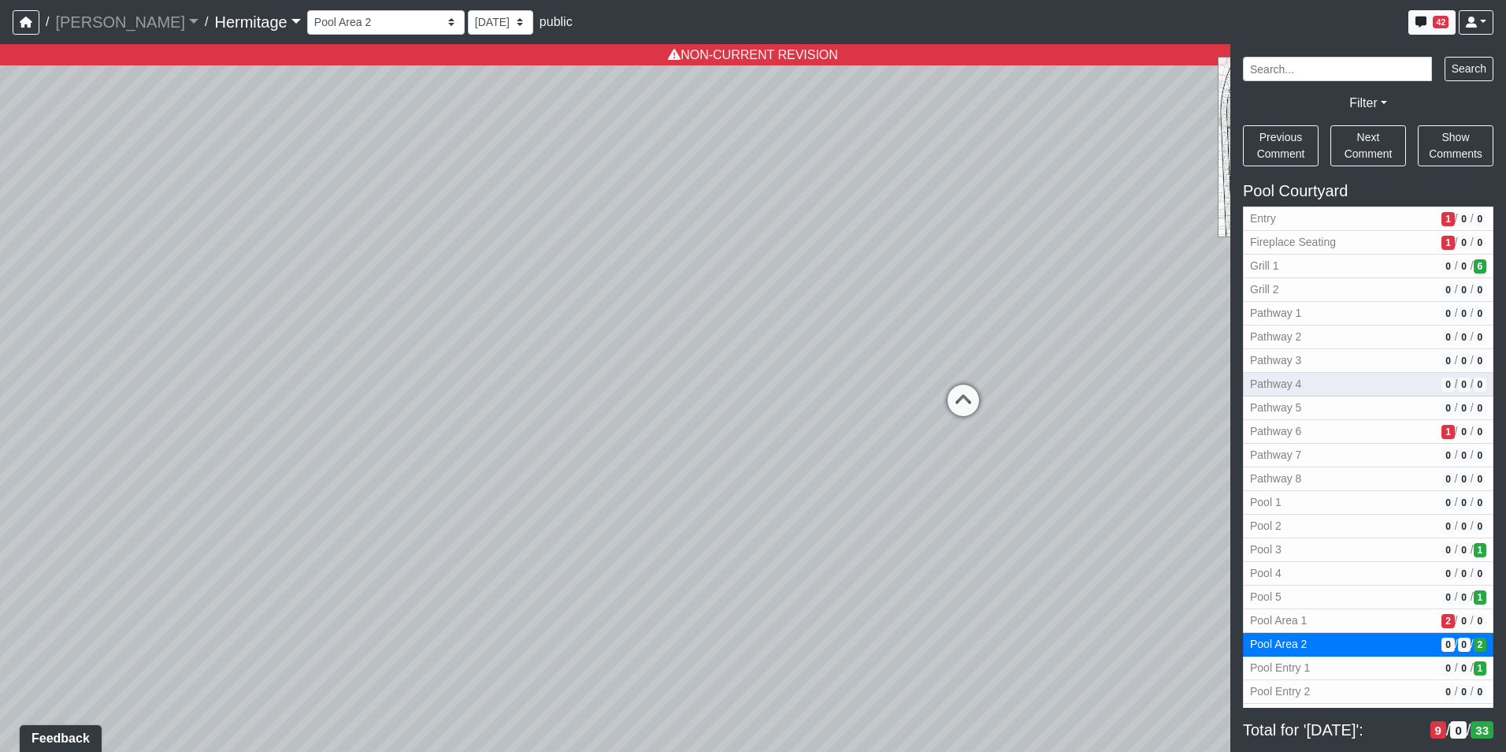
drag, startPoint x: 751, startPoint y: 421, endPoint x: 1461, endPoint y: 376, distance: 711.3
click at [1461, 372] on div "NON-CURRENT REVISION" at bounding box center [753, 397] width 1506 height 707
drag, startPoint x: 714, startPoint y: 383, endPoint x: 1313, endPoint y: 418, distance: 600.5
click at [1389, 402] on div "NON-CURRENT REVISION" at bounding box center [753, 397] width 1506 height 707
drag, startPoint x: 917, startPoint y: 448, endPoint x: 833, endPoint y: 458, distance: 84.1
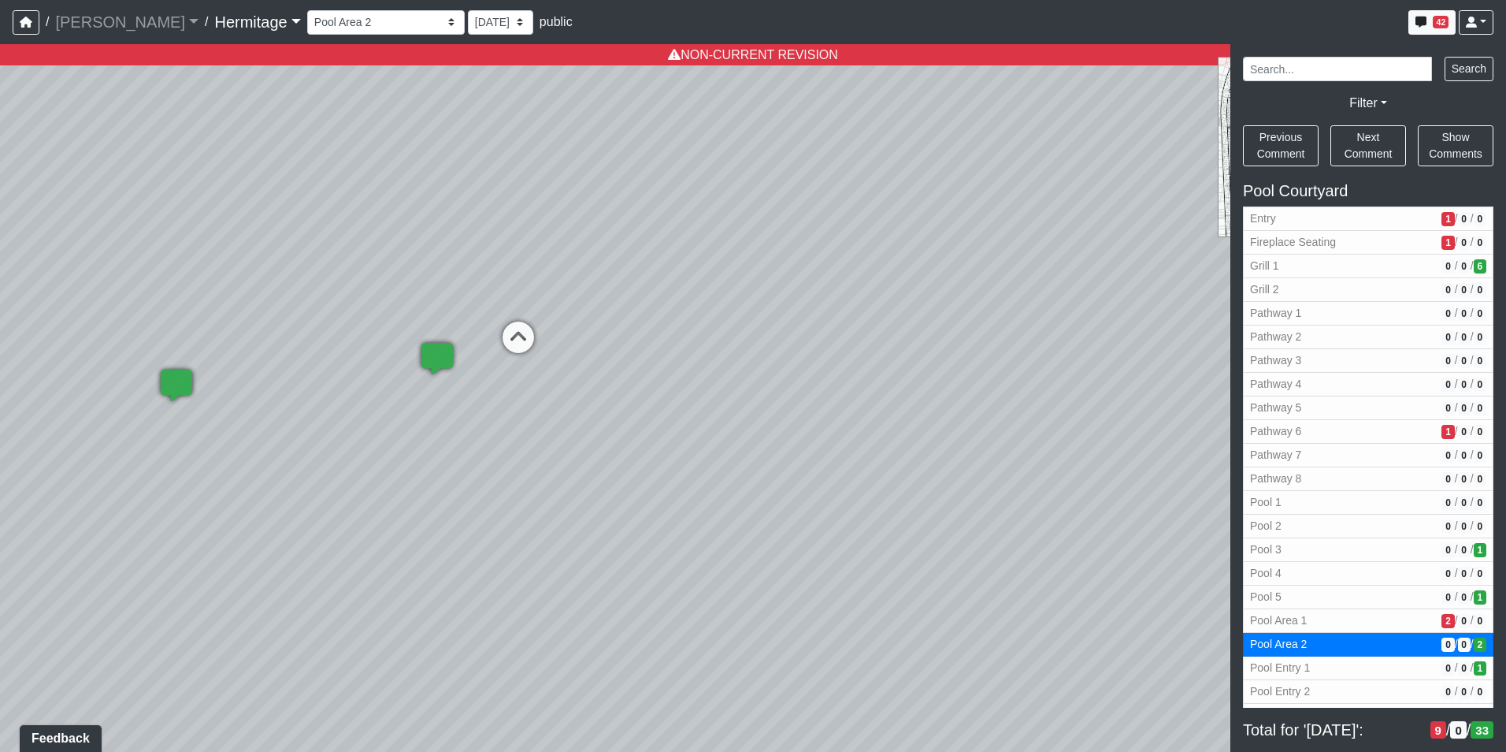
click at [1034, 470] on div "Loading... Leasing Desk Loading... Hallway Loading... Created by [PERSON_NAME] …" at bounding box center [753, 397] width 1506 height 707
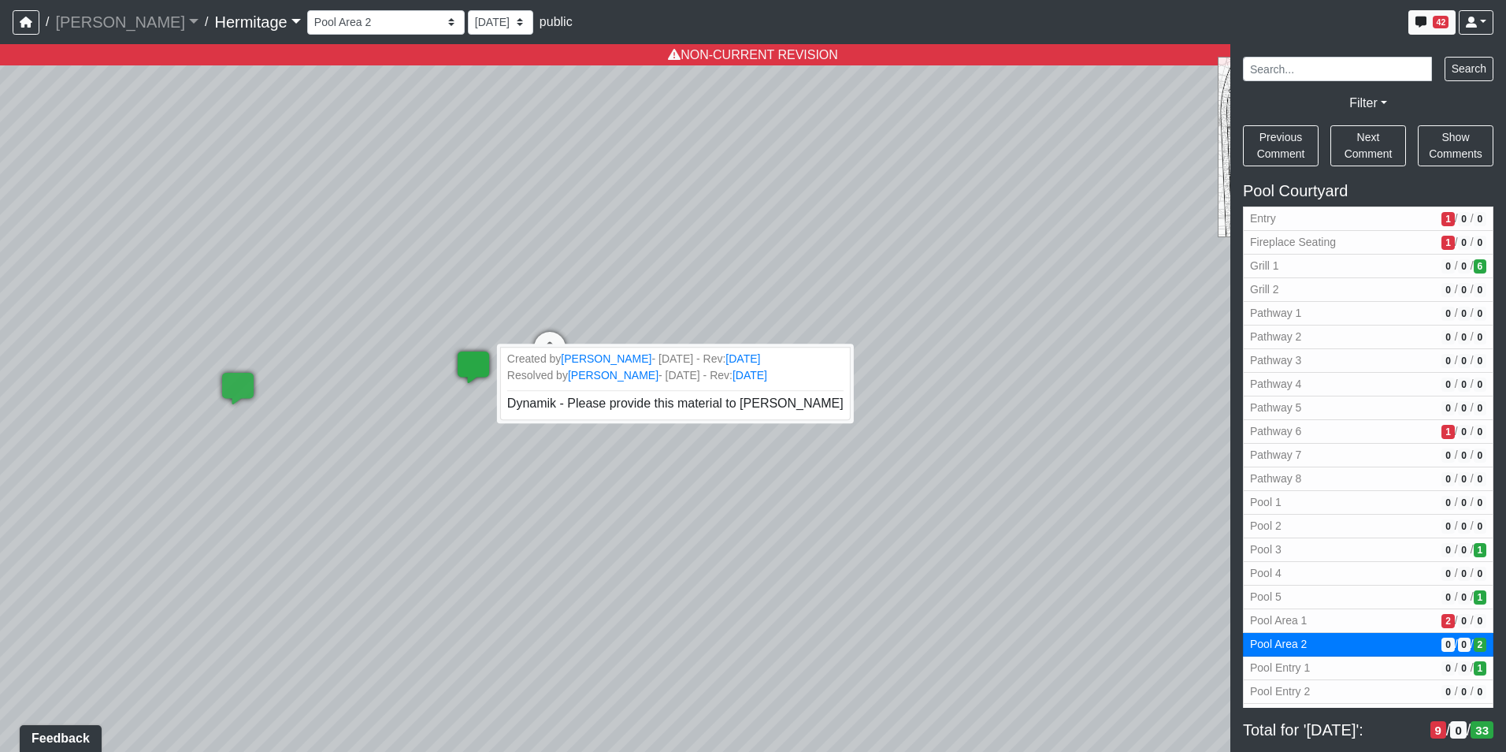
click at [470, 366] on icon at bounding box center [473, 374] width 47 height 47
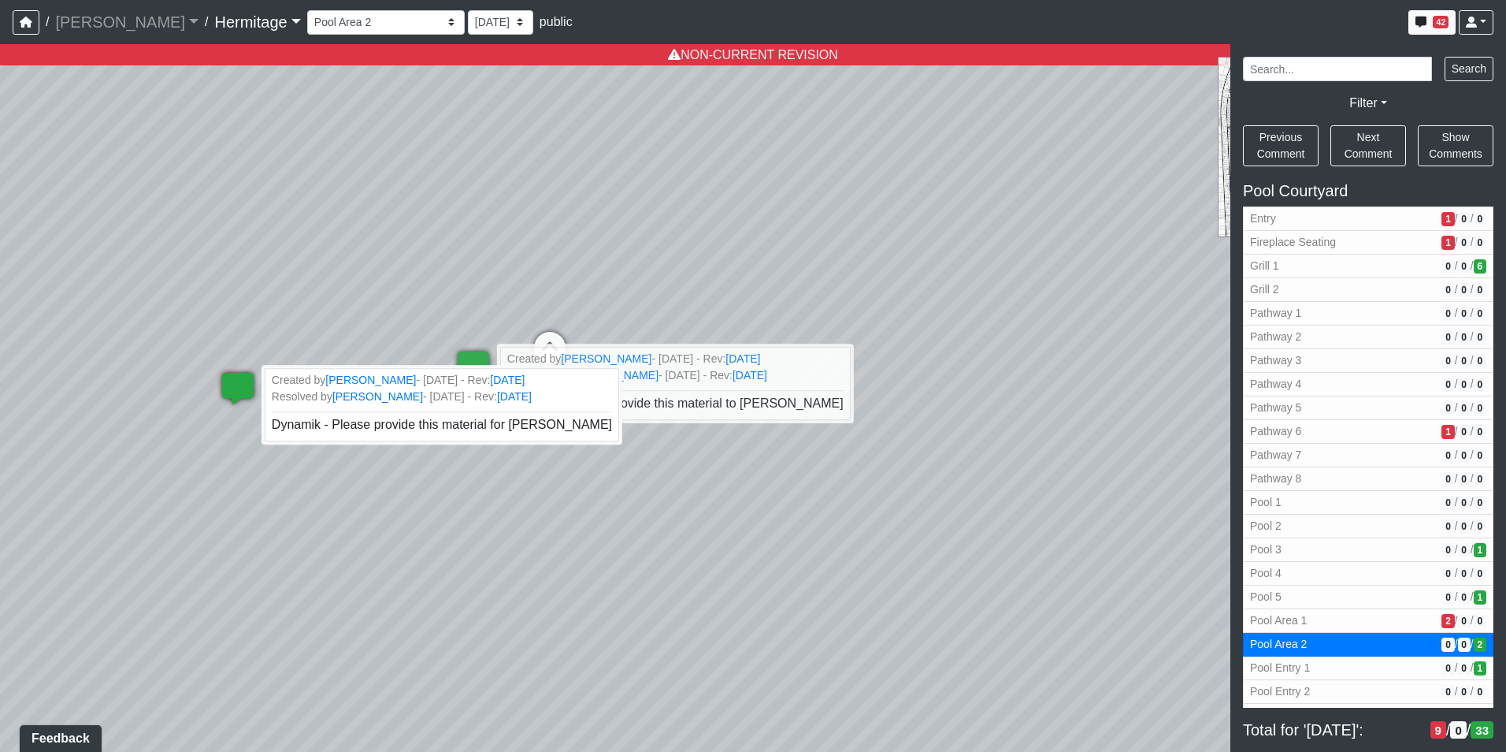
click at [244, 384] on icon at bounding box center [237, 396] width 47 height 47
click at [332, 481] on div "Loading... Leasing Desk Loading... Hallway Loading... Created by [PERSON_NAME] …" at bounding box center [753, 397] width 1506 height 707
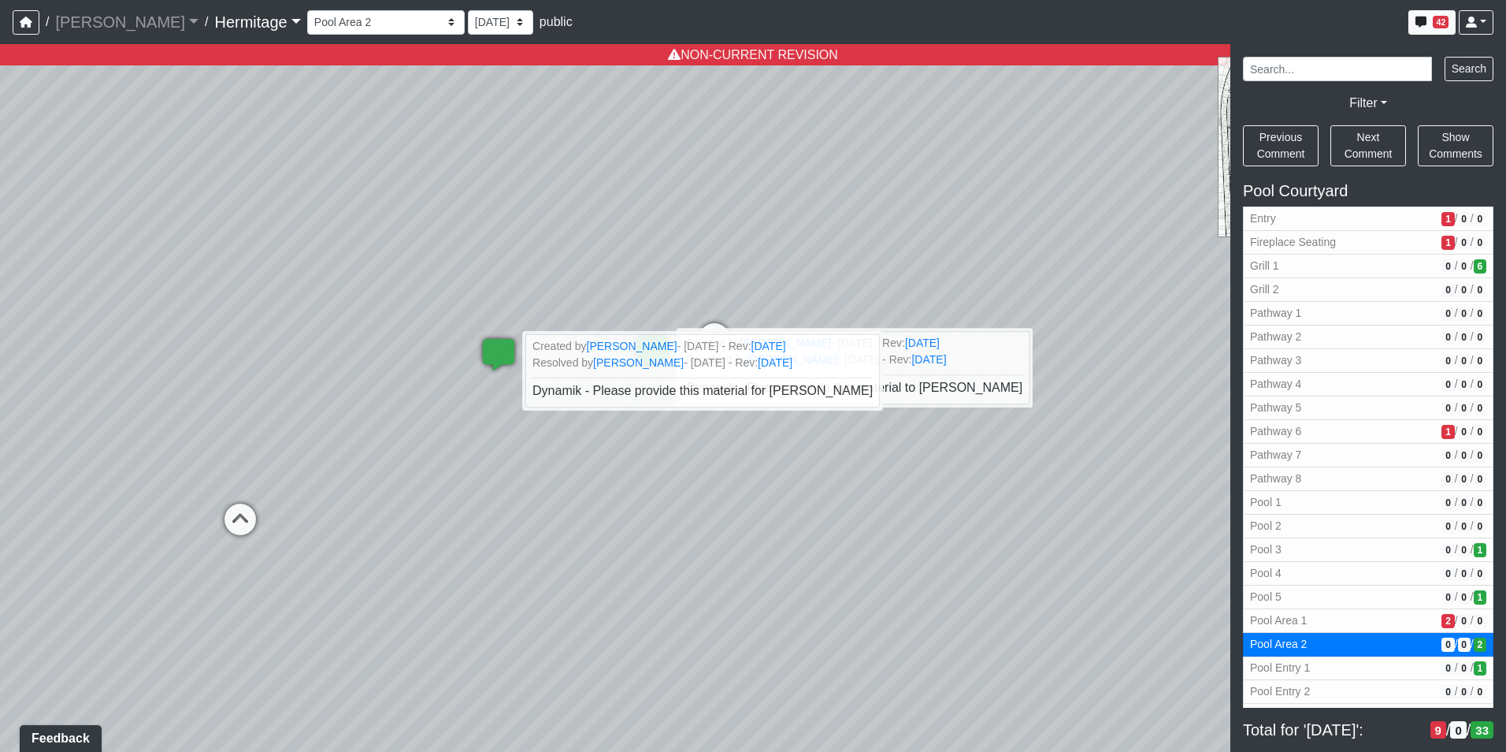
drag, startPoint x: 366, startPoint y: 479, endPoint x: 621, endPoint y: 478, distance: 254.5
click at [621, 478] on div "Loading... Leasing Desk Loading... Hallway Loading... Created by [PERSON_NAME] …" at bounding box center [753, 397] width 1506 height 707
click at [612, 386] on span "Dynamik - Please provide this material for [PERSON_NAME]" at bounding box center [703, 390] width 346 height 13
click at [614, 392] on span "Dynamik - Please provide this material for [PERSON_NAME]" at bounding box center [703, 390] width 346 height 13
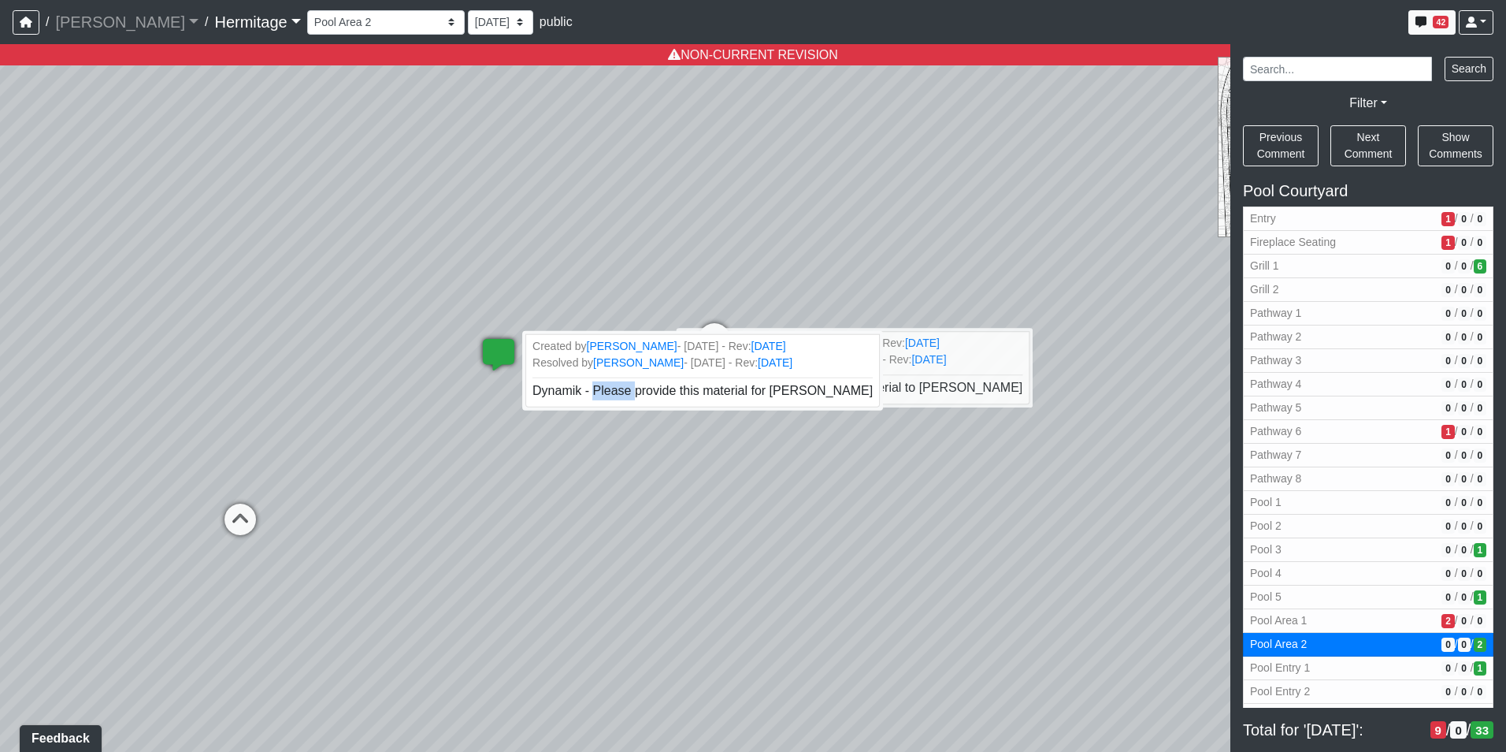
drag, startPoint x: 614, startPoint y: 392, endPoint x: 510, endPoint y: 379, distance: 105.6
click at [510, 379] on icon at bounding box center [498, 362] width 47 height 47
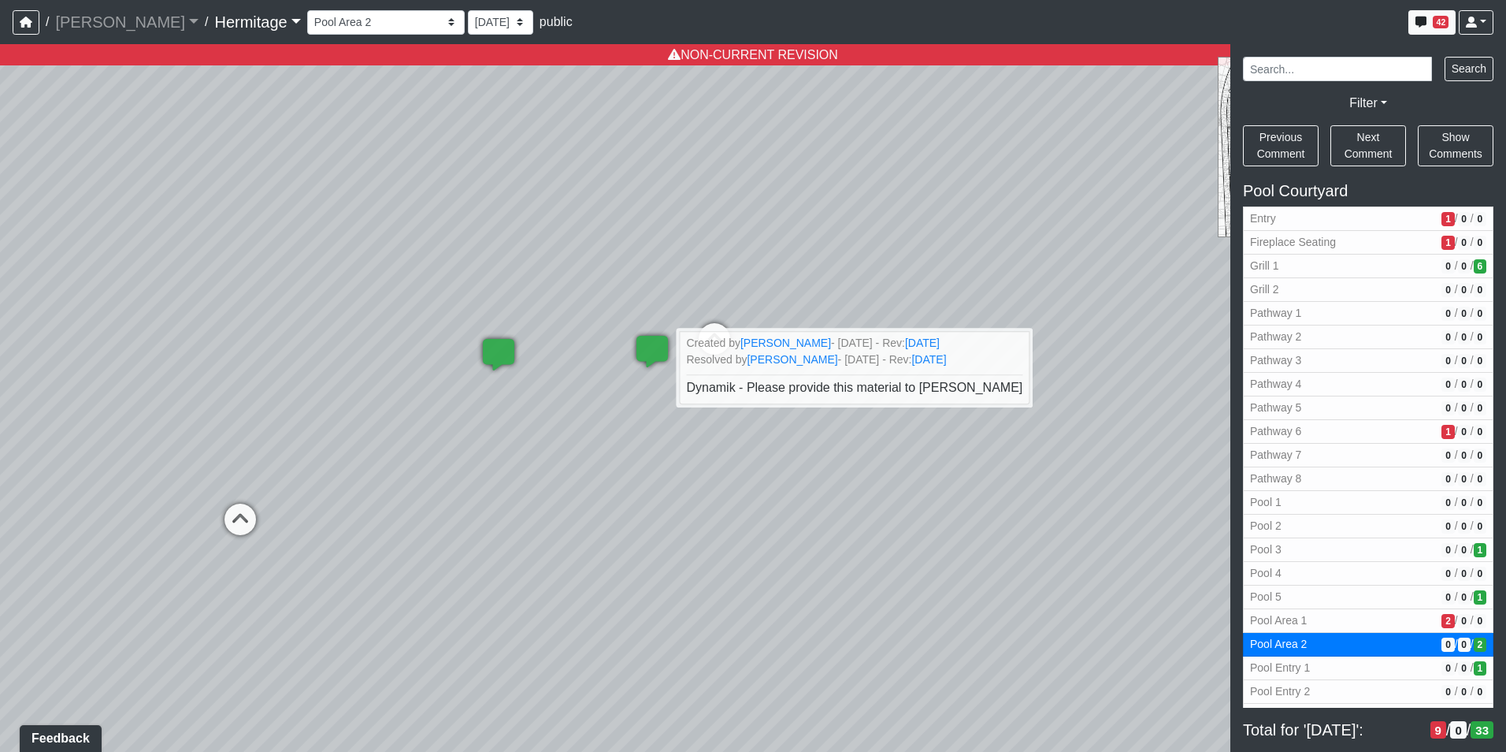
click at [493, 397] on div "Loading... Leasing Desk Loading... Hallway Loading... Created by [PERSON_NAME] …" at bounding box center [753, 397] width 1506 height 707
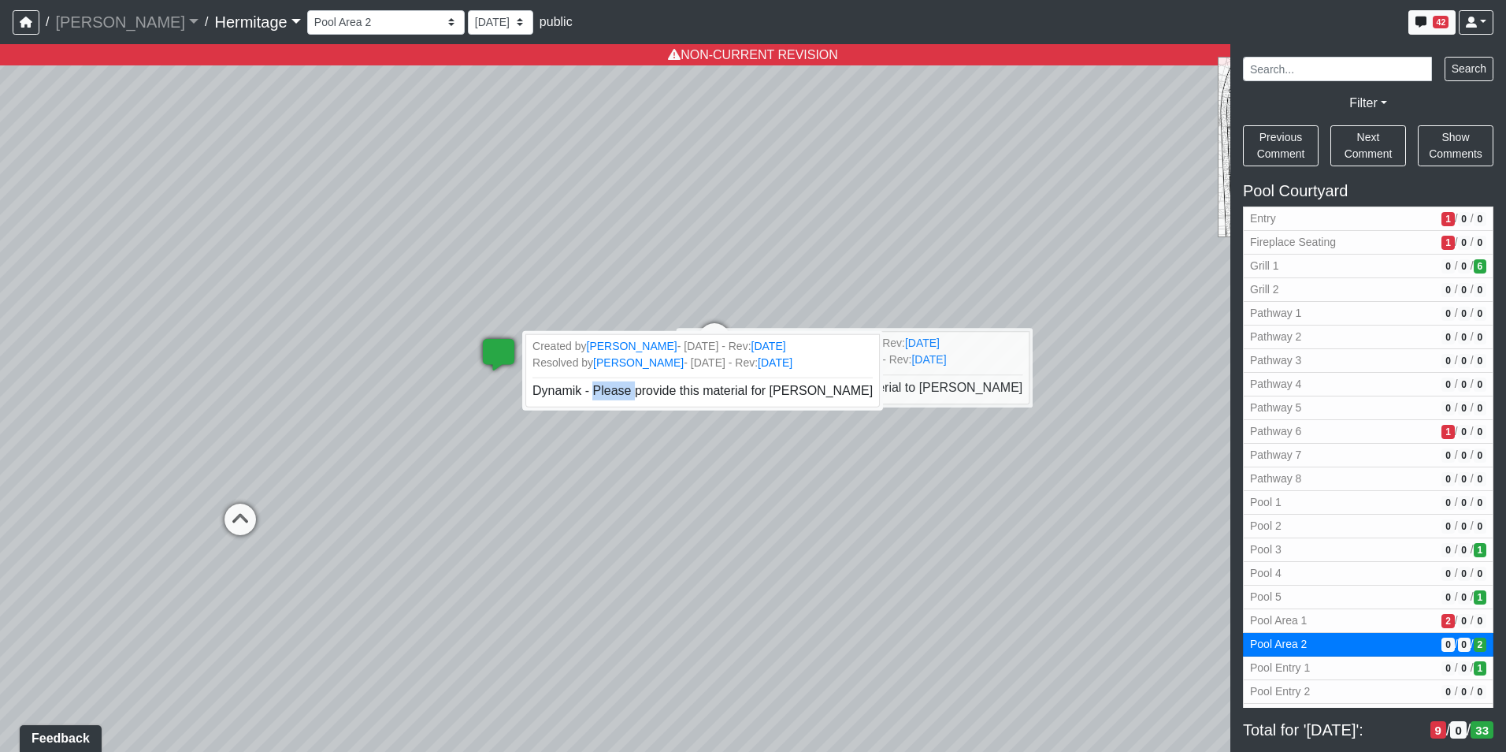
click at [500, 360] on icon at bounding box center [498, 362] width 47 height 47
click at [670, 395] on span "Dynamik - Please provide this material for [PERSON_NAME]" at bounding box center [703, 390] width 346 height 13
drag, startPoint x: 670, startPoint y: 395, endPoint x: 686, endPoint y: 404, distance: 19.1
click at [686, 404] on li "Created by [PERSON_NAME] - [DATE] - Rev: [DATE] Resolved by [PERSON_NAME] - [DA…" at bounding box center [703, 370] width 360 height 74
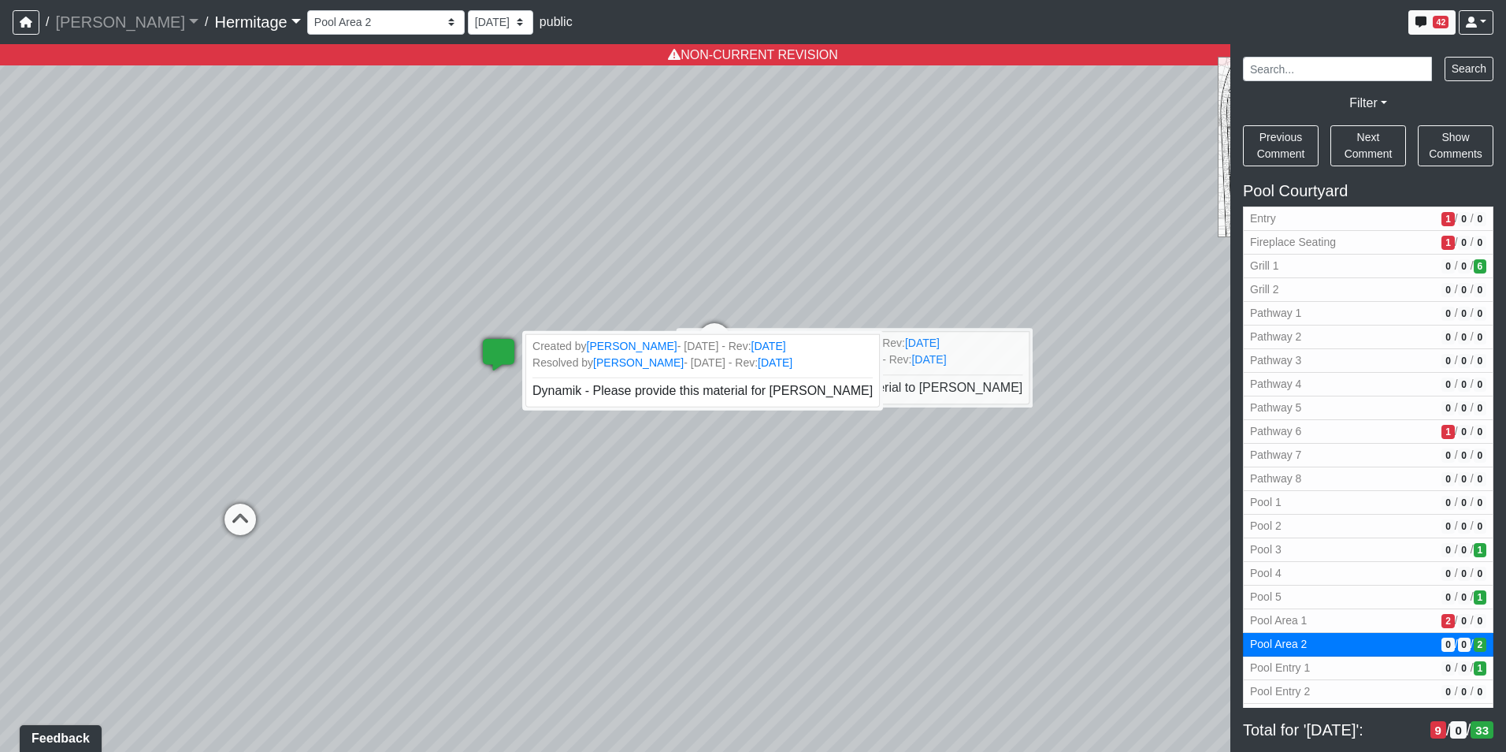
click at [500, 383] on icon at bounding box center [498, 362] width 47 height 47
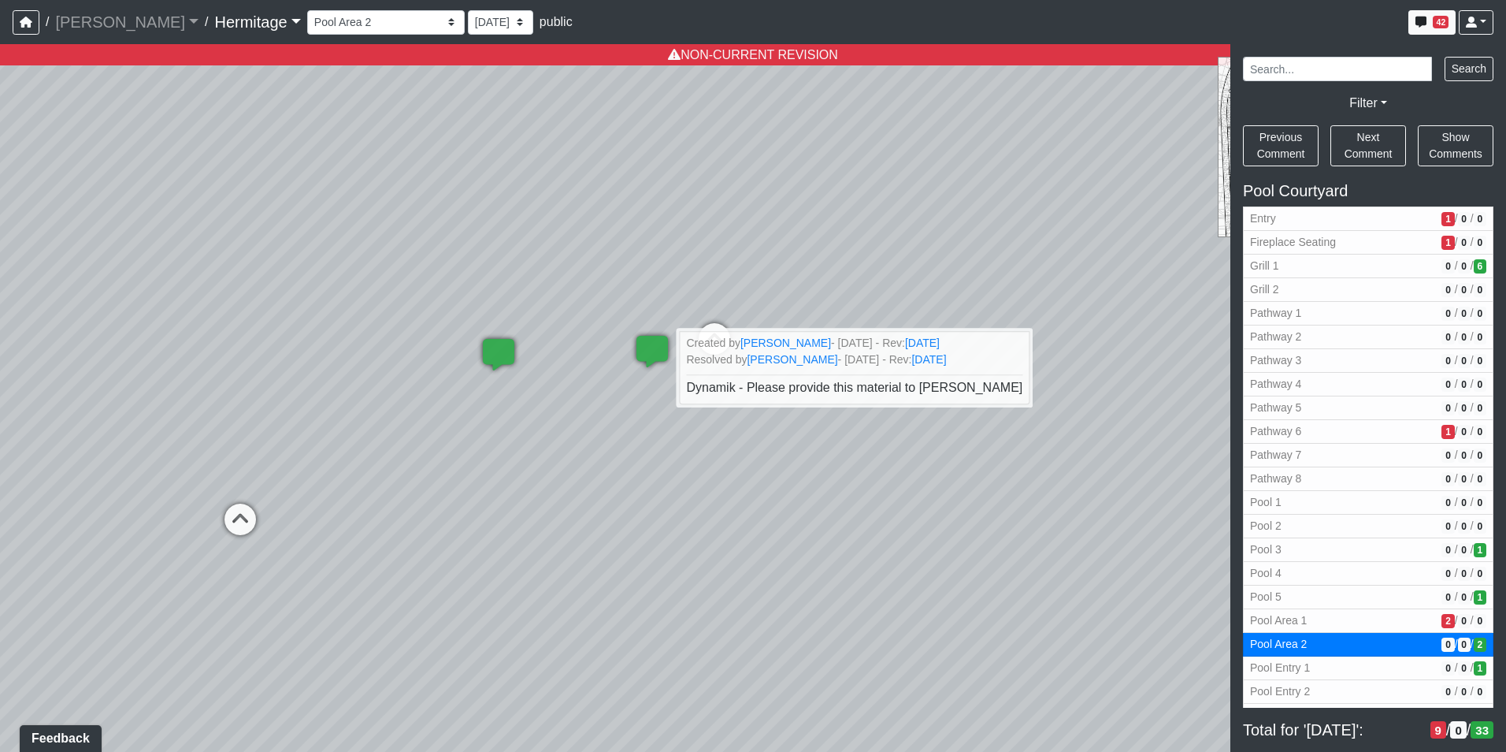
click at [500, 389] on div "Loading... Leasing Desk Loading... Hallway Loading... Created by [PERSON_NAME] …" at bounding box center [753, 397] width 1506 height 707
click at [525, 408] on li "Add comment" at bounding box center [606, 409] width 203 height 24
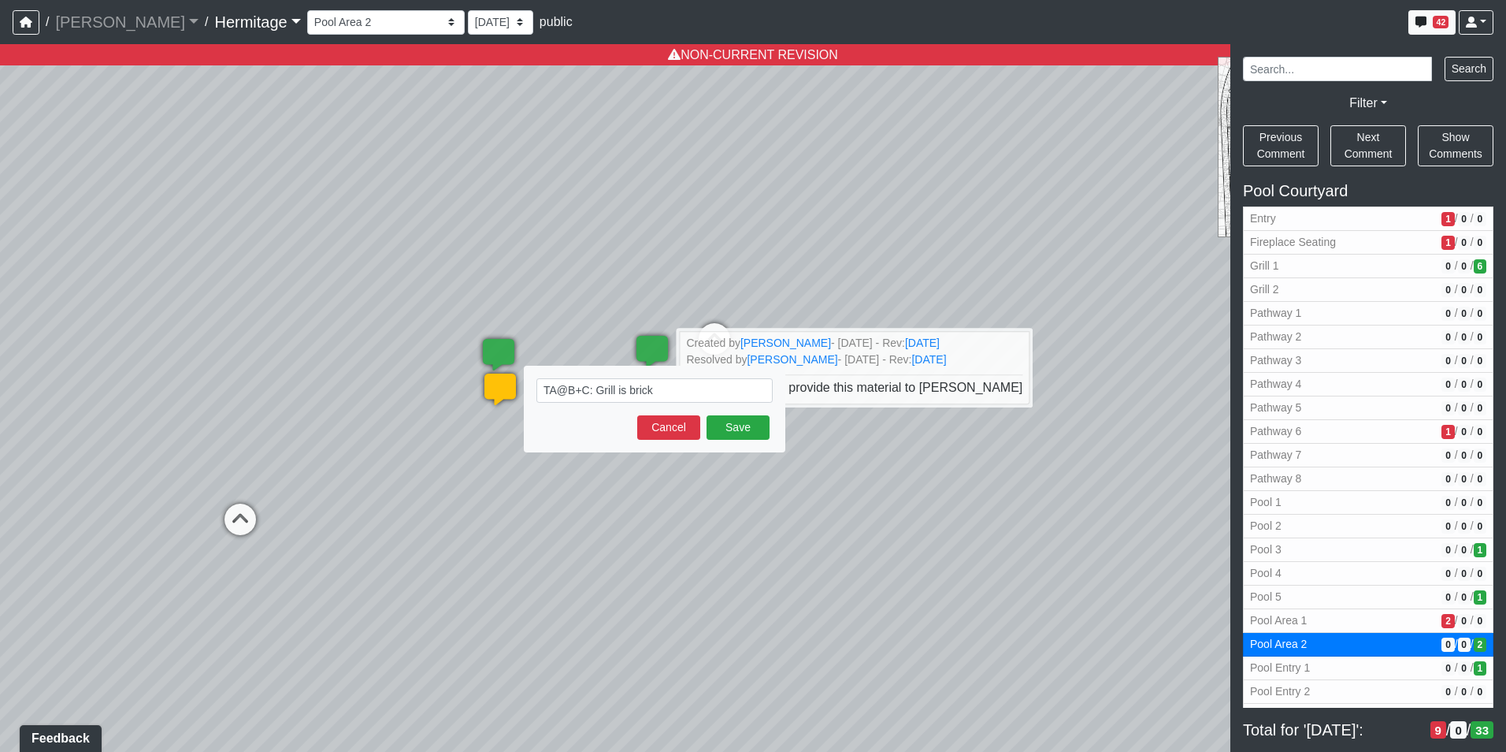
drag, startPoint x: 650, startPoint y: 392, endPoint x: 623, endPoint y: 394, distance: 26.8
click at [623, 394] on textarea "TA@B+C: Grill is brick" at bounding box center [654, 390] width 236 height 24
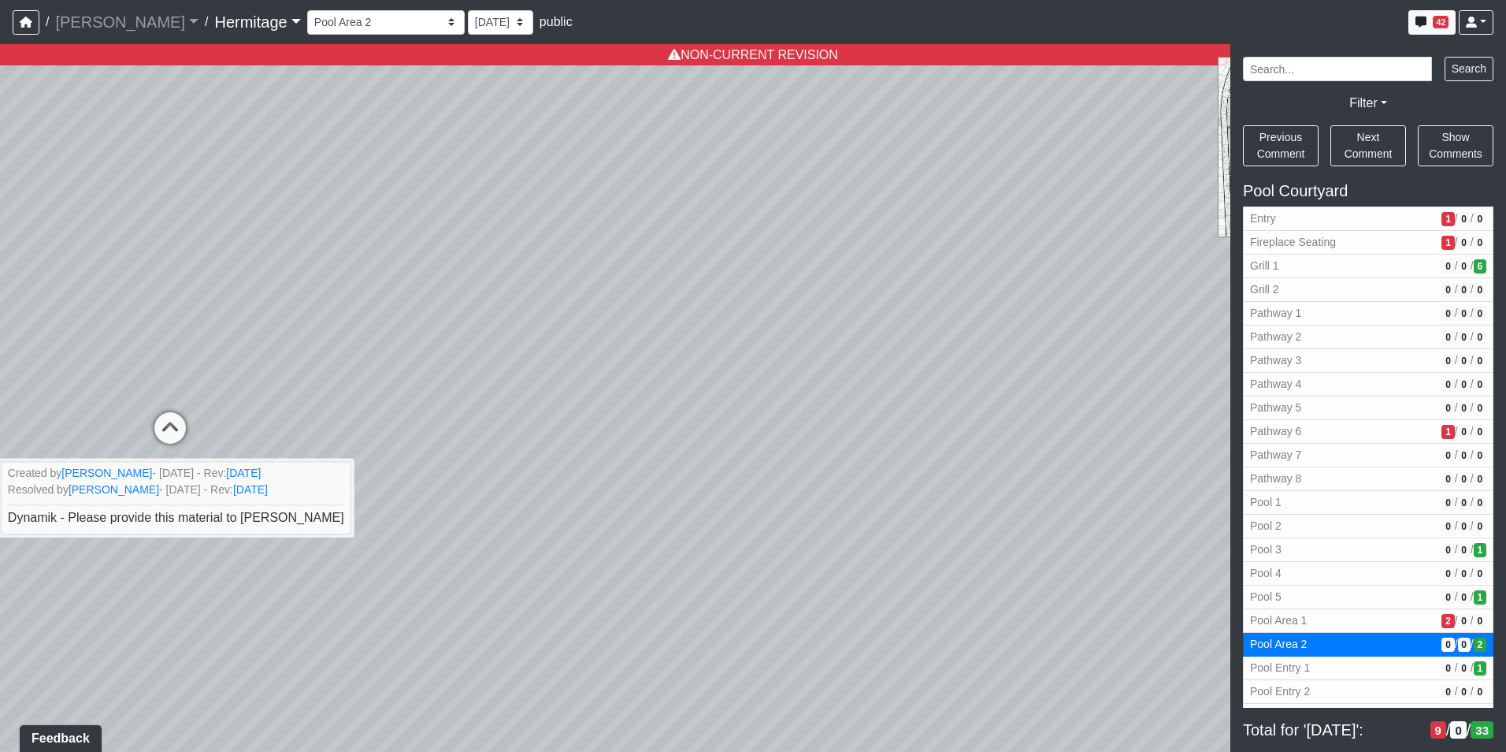
drag, startPoint x: 1064, startPoint y: 262, endPoint x: 442, endPoint y: 303, distance: 622.9
click at [442, 303] on div "Loading... Leasing Desk Loading... Hallway Loading... Created by [PERSON_NAME] …" at bounding box center [753, 397] width 1506 height 707
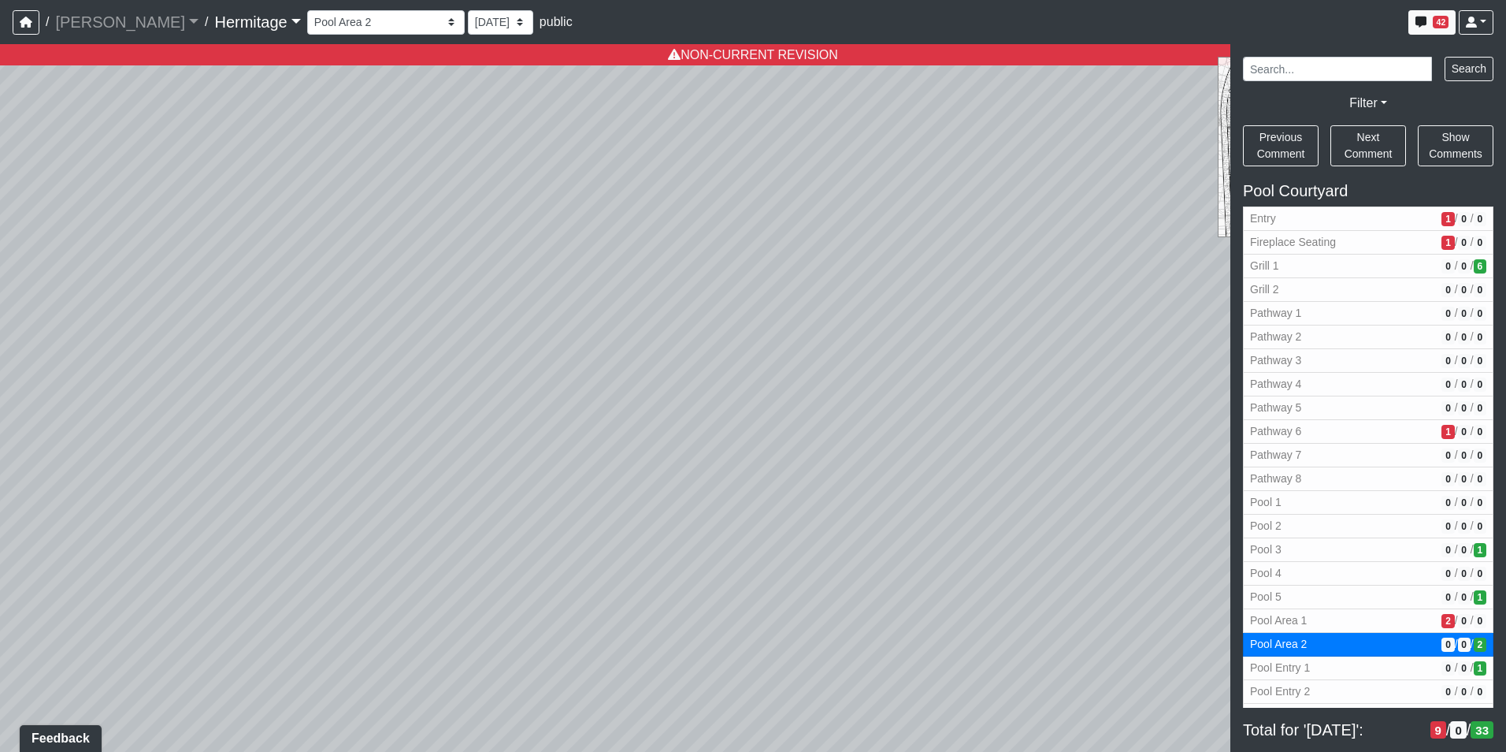
drag, startPoint x: 958, startPoint y: 241, endPoint x: 312, endPoint y: 429, distance: 672.9
click at [312, 429] on div "Loading... Leasing Desk Loading... Hallway Loading... Created by [PERSON_NAME] …" at bounding box center [753, 397] width 1506 height 707
drag, startPoint x: 891, startPoint y: 299, endPoint x: 161, endPoint y: 311, distance: 729.6
click at [161, 311] on div "Loading... Leasing Desk Loading... Hallway Loading... Created by [PERSON_NAME] …" at bounding box center [753, 397] width 1506 height 707
drag, startPoint x: 837, startPoint y: 339, endPoint x: 147, endPoint y: 199, distance: 704.0
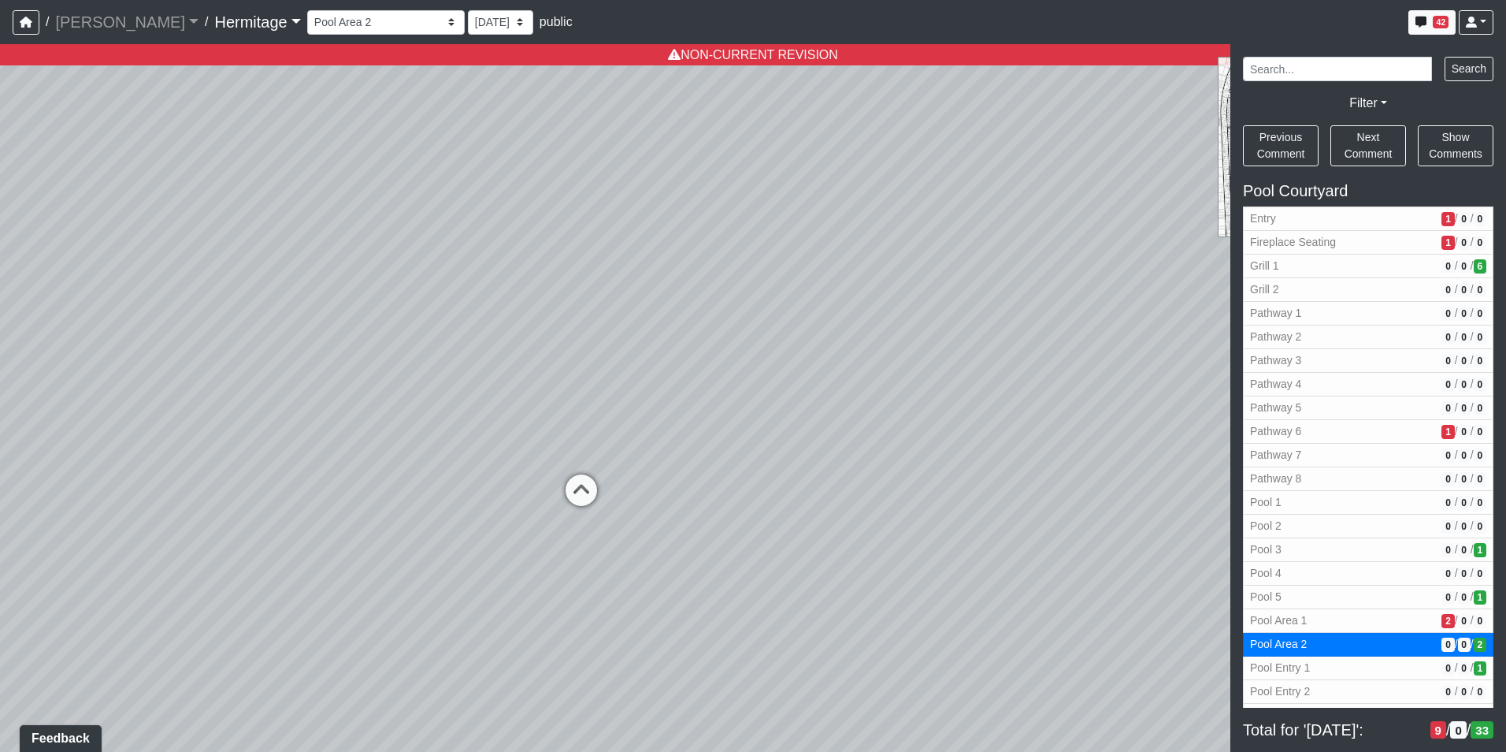
click at [147, 199] on div "Loading... Leasing Desk Loading... Hallway Loading... Created by [PERSON_NAME] …" at bounding box center [753, 397] width 1506 height 707
drag, startPoint x: 812, startPoint y: 259, endPoint x: 547, endPoint y: 251, distance: 265.6
click at [547, 251] on div "Loading... Leasing Desk Loading... Hallway Loading... Created by [PERSON_NAME] …" at bounding box center [753, 397] width 1506 height 707
drag, startPoint x: 893, startPoint y: 293, endPoint x: 139, endPoint y: 259, distance: 754.7
click at [139, 259] on div "Loading... Leasing Desk Loading... Hallway Loading... Created by [PERSON_NAME] …" at bounding box center [753, 397] width 1506 height 707
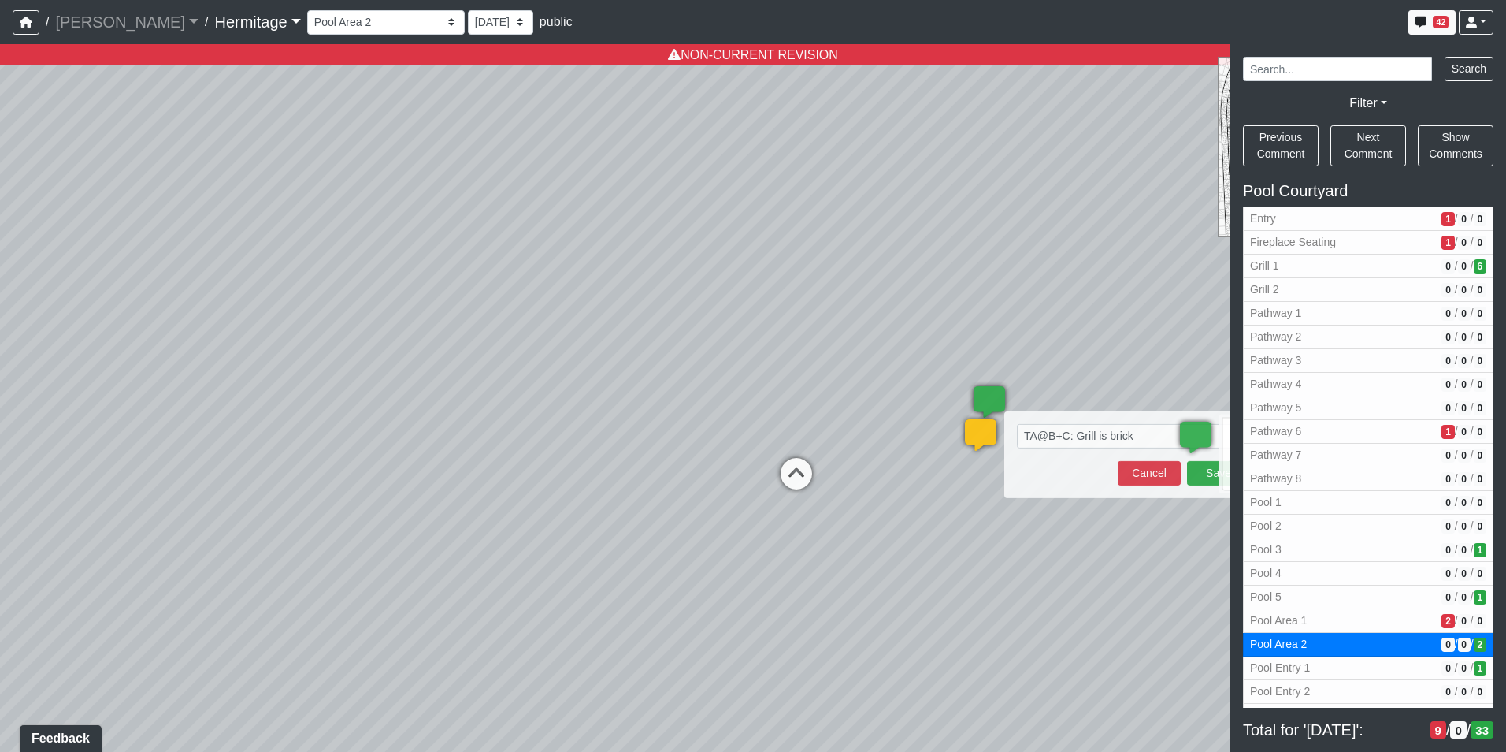
drag, startPoint x: 650, startPoint y: 276, endPoint x: 167, endPoint y: 279, distance: 482.9
click at [167, 279] on div "Loading... Leasing Desk Loading... Hallway Loading... Created by [PERSON_NAME] …" at bounding box center [753, 397] width 1506 height 707
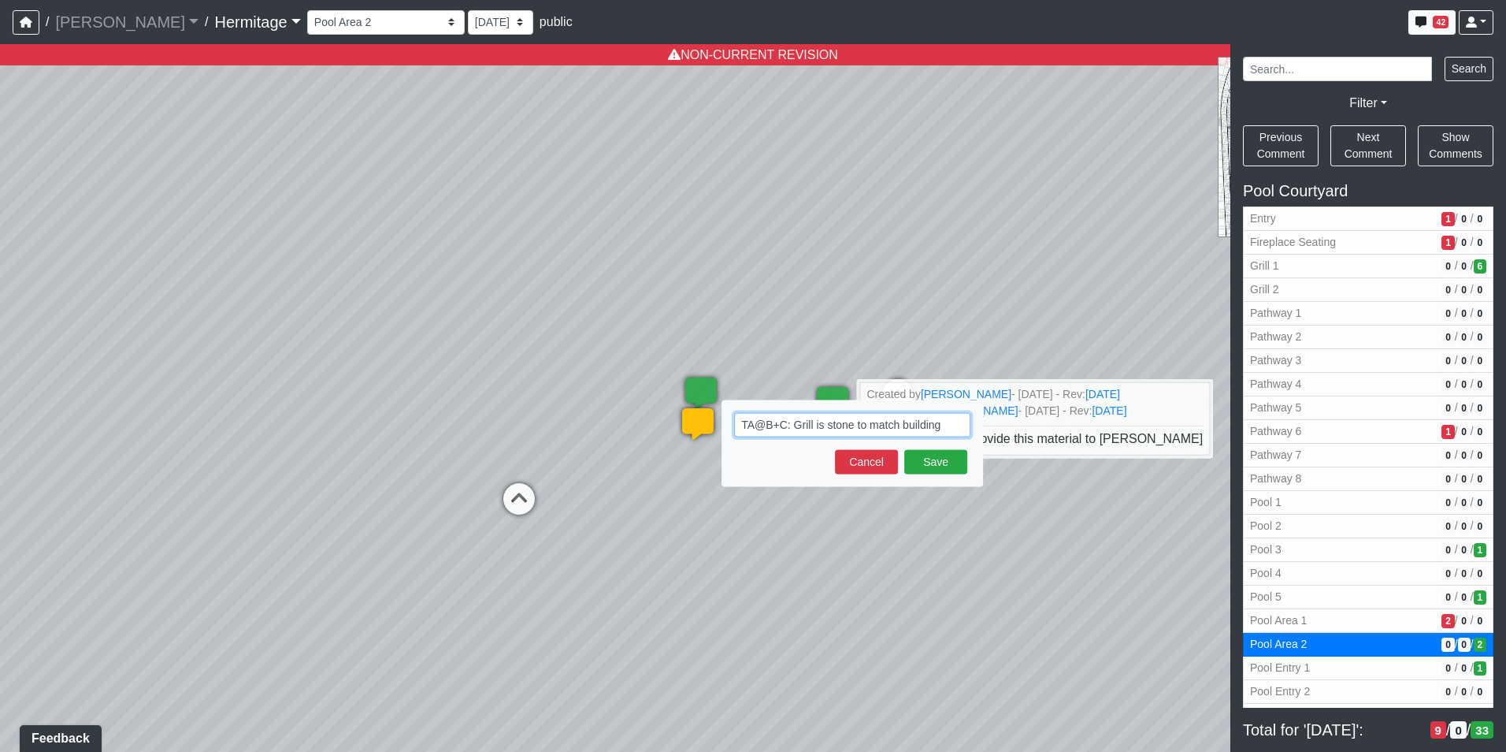
type textarea "TA@B+C: Grill is stone to match building."
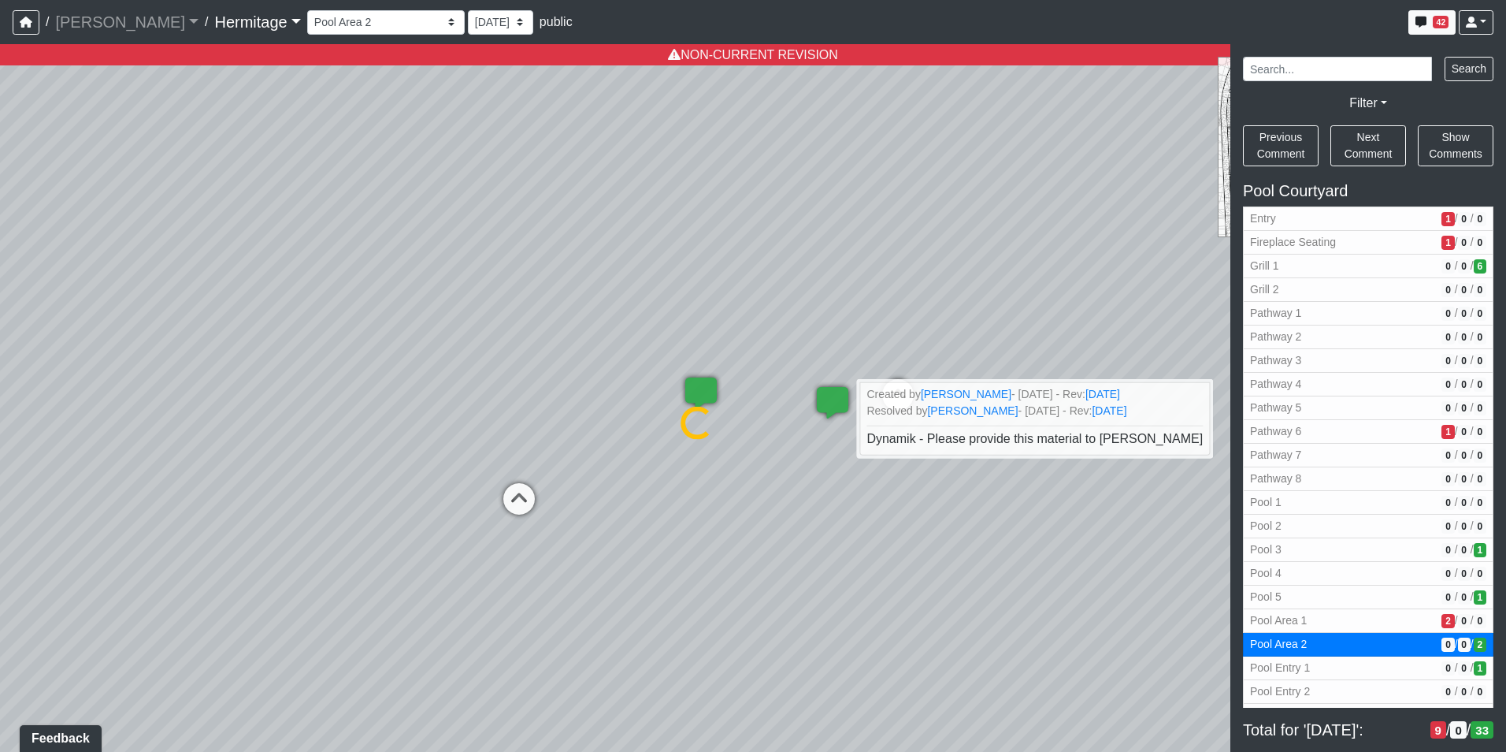
select select "9nX3VUmYpDqiuEBmQkWG1s"
select select "n79PLUTKEkuUZBqugXhsVq"
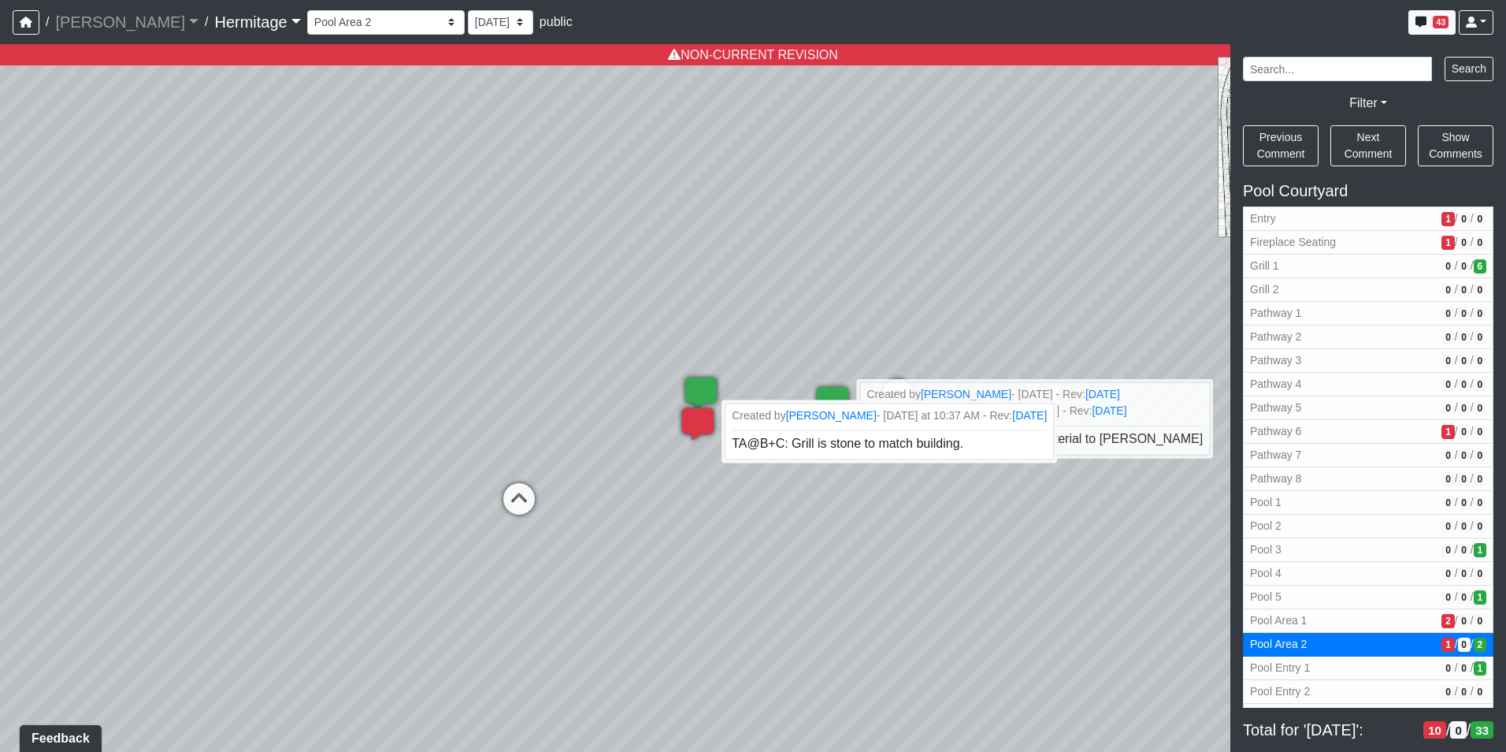
click at [693, 423] on icon at bounding box center [697, 431] width 47 height 47
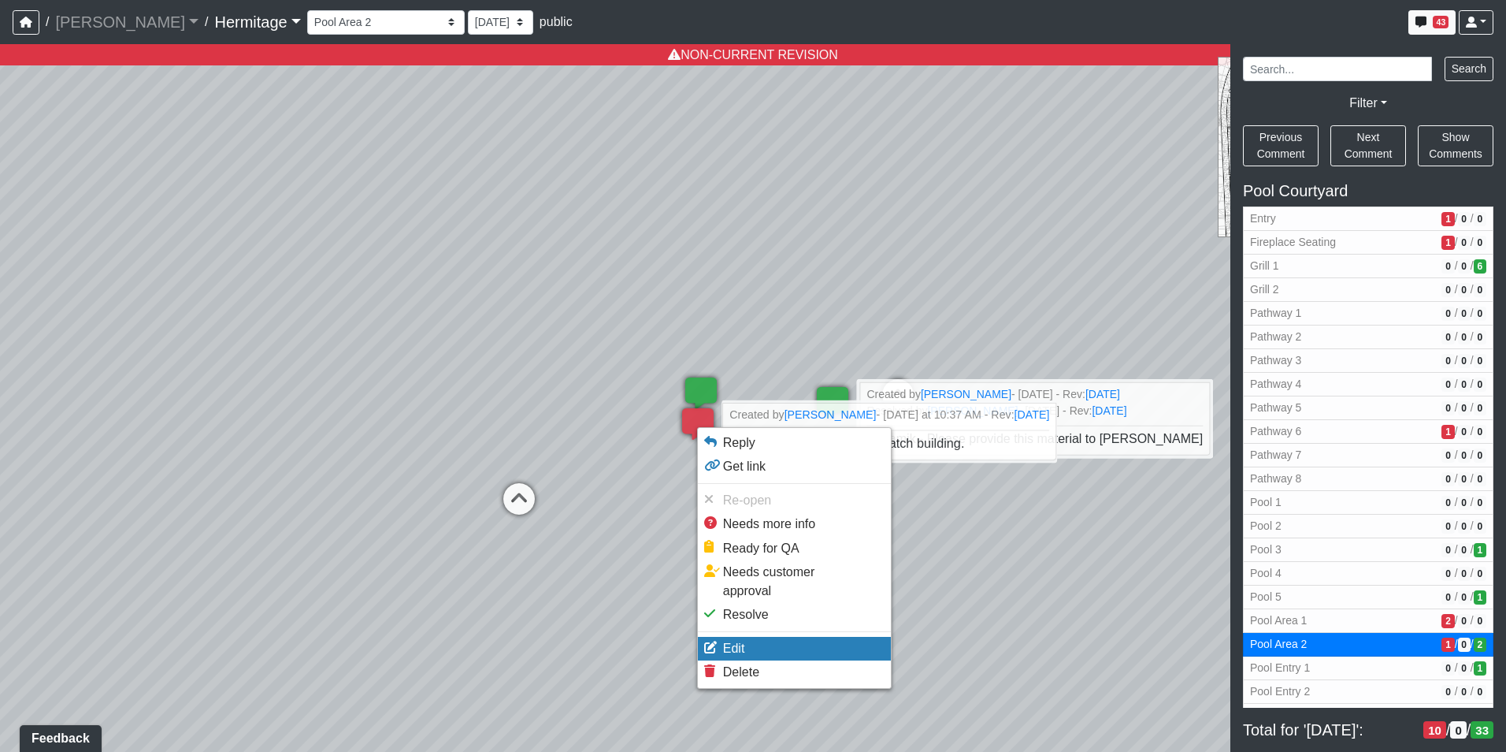
click at [759, 637] on li "Edit" at bounding box center [794, 649] width 193 height 24
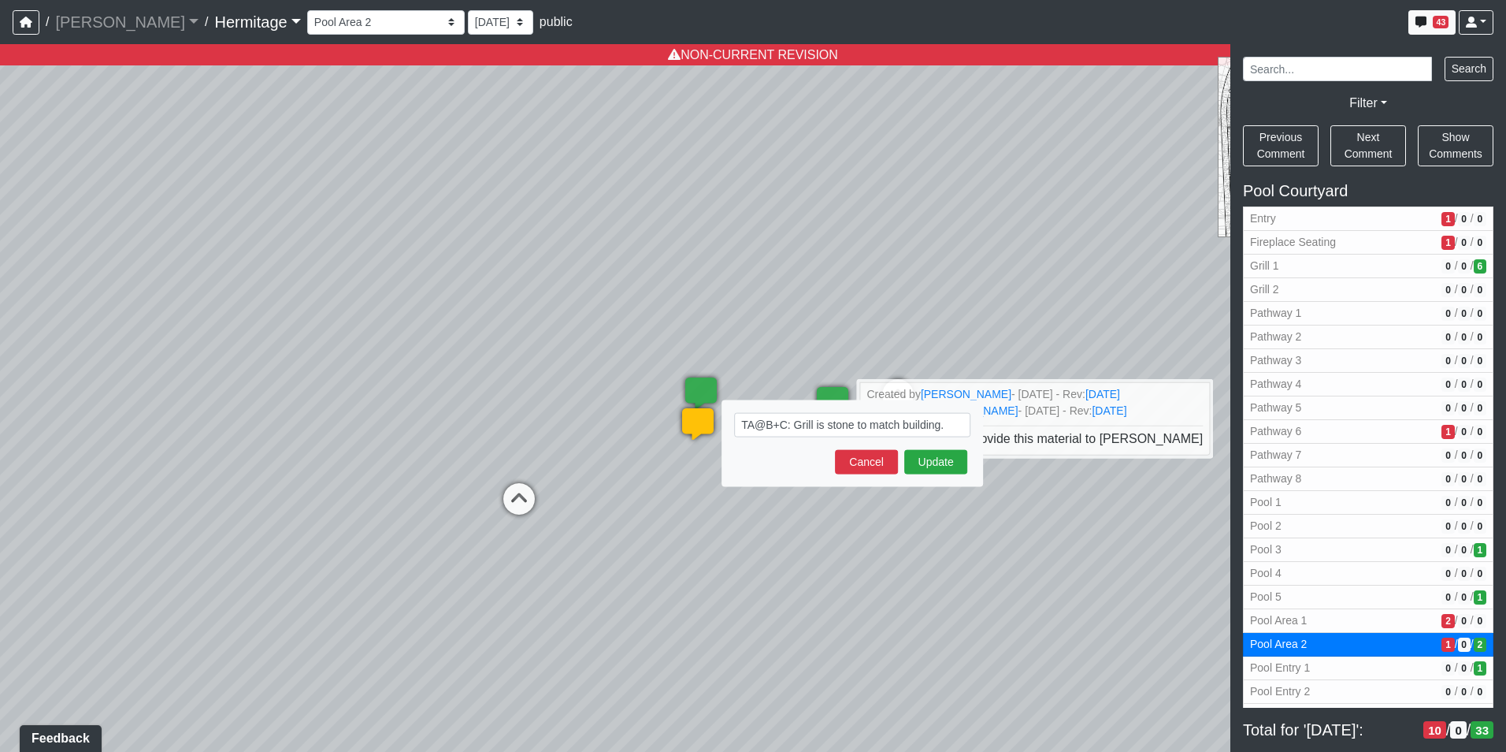
click at [811, 423] on textarea "TA@B+C: Grill is stone to match building." at bounding box center [852, 425] width 236 height 24
click at [845, 442] on textarea "TA@B+C: Grill station veneer is stone to match building." at bounding box center [852, 433] width 236 height 41
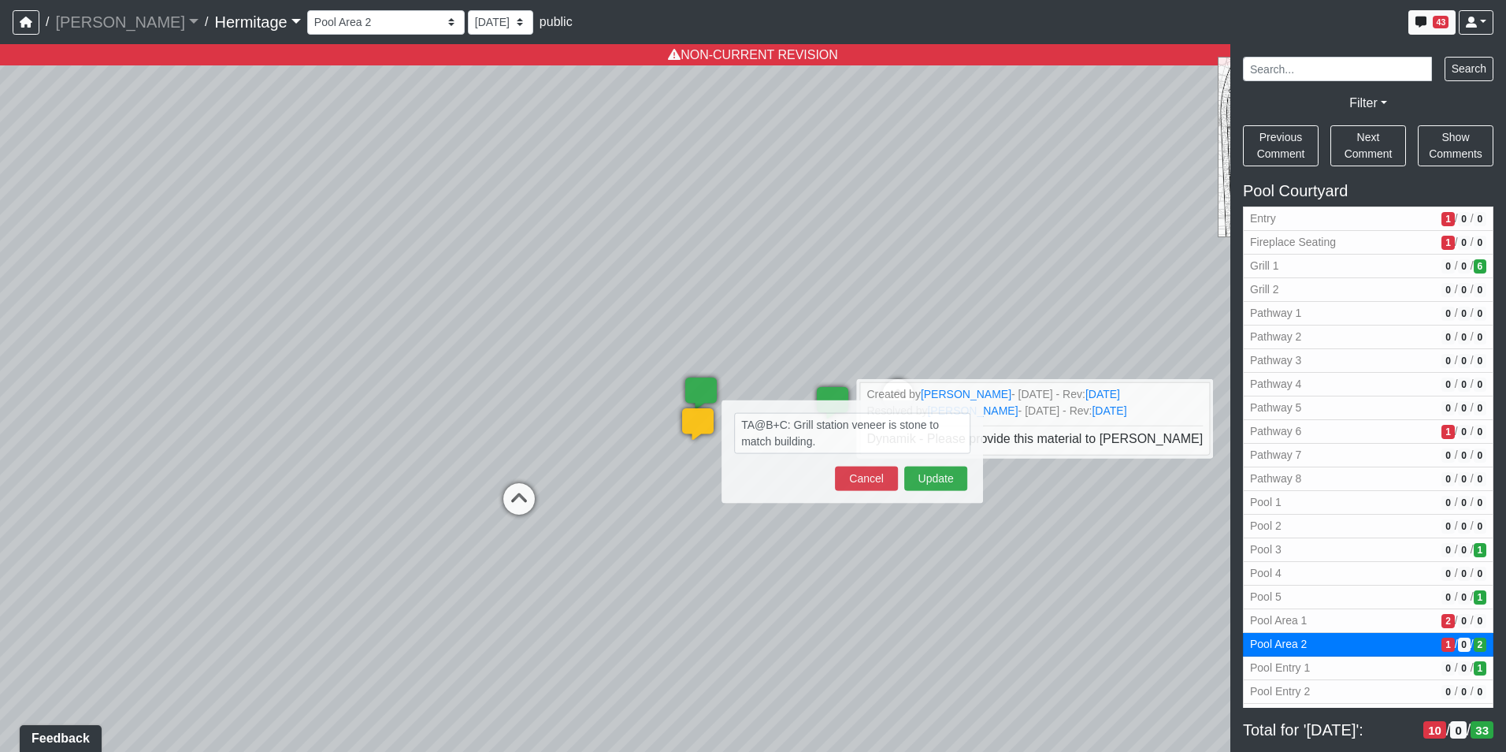
type textarea "TA@B+C: Grill station veneer is stone to match building."
click at [878, 309] on div "Loading... Leasing Desk Loading... Hallway Loading... Created by [PERSON_NAME] …" at bounding box center [753, 397] width 1506 height 707
click at [939, 470] on button "Update" at bounding box center [935, 478] width 63 height 24
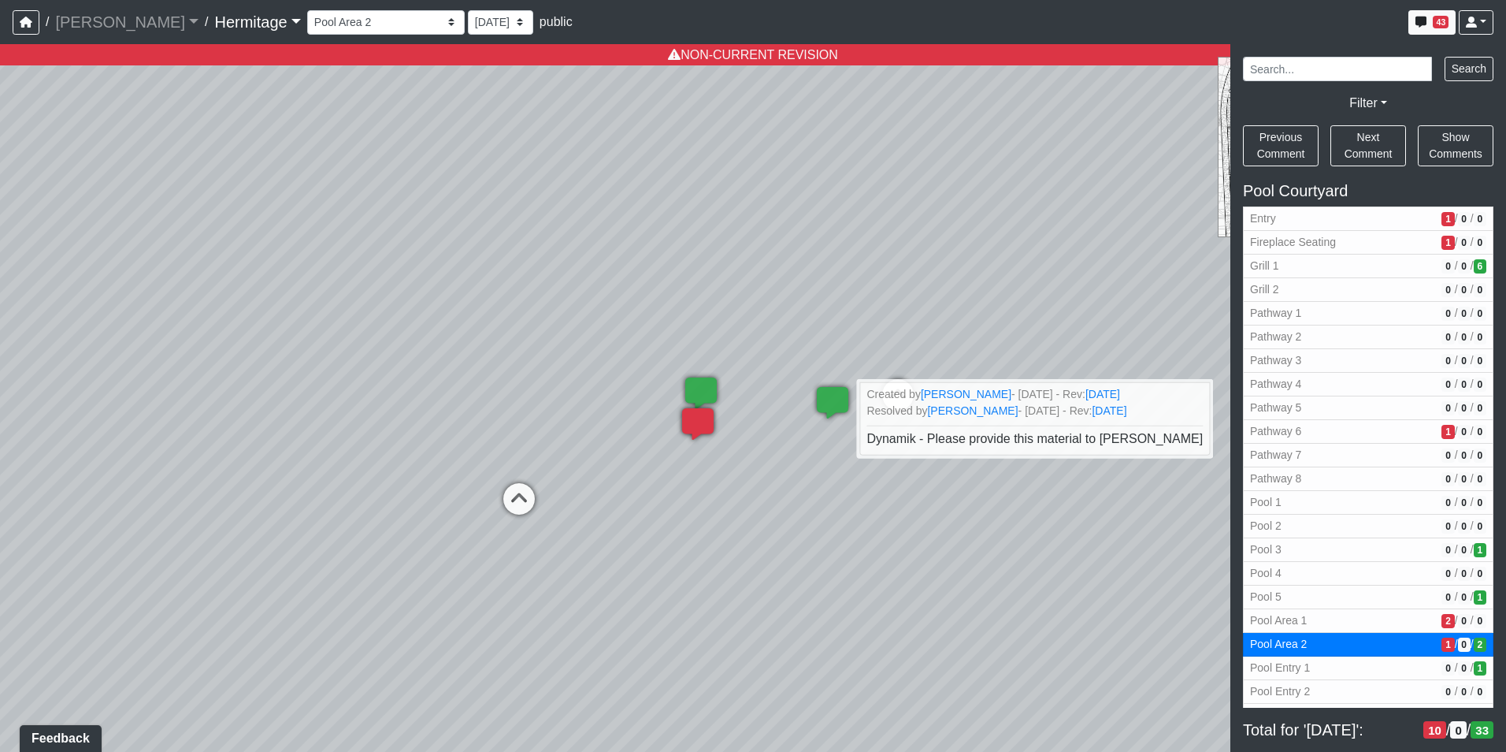
select select "9nX3VUmYpDqiuEBmQkWG1s"
select select "n79PLUTKEkuUZBqugXhsVq"
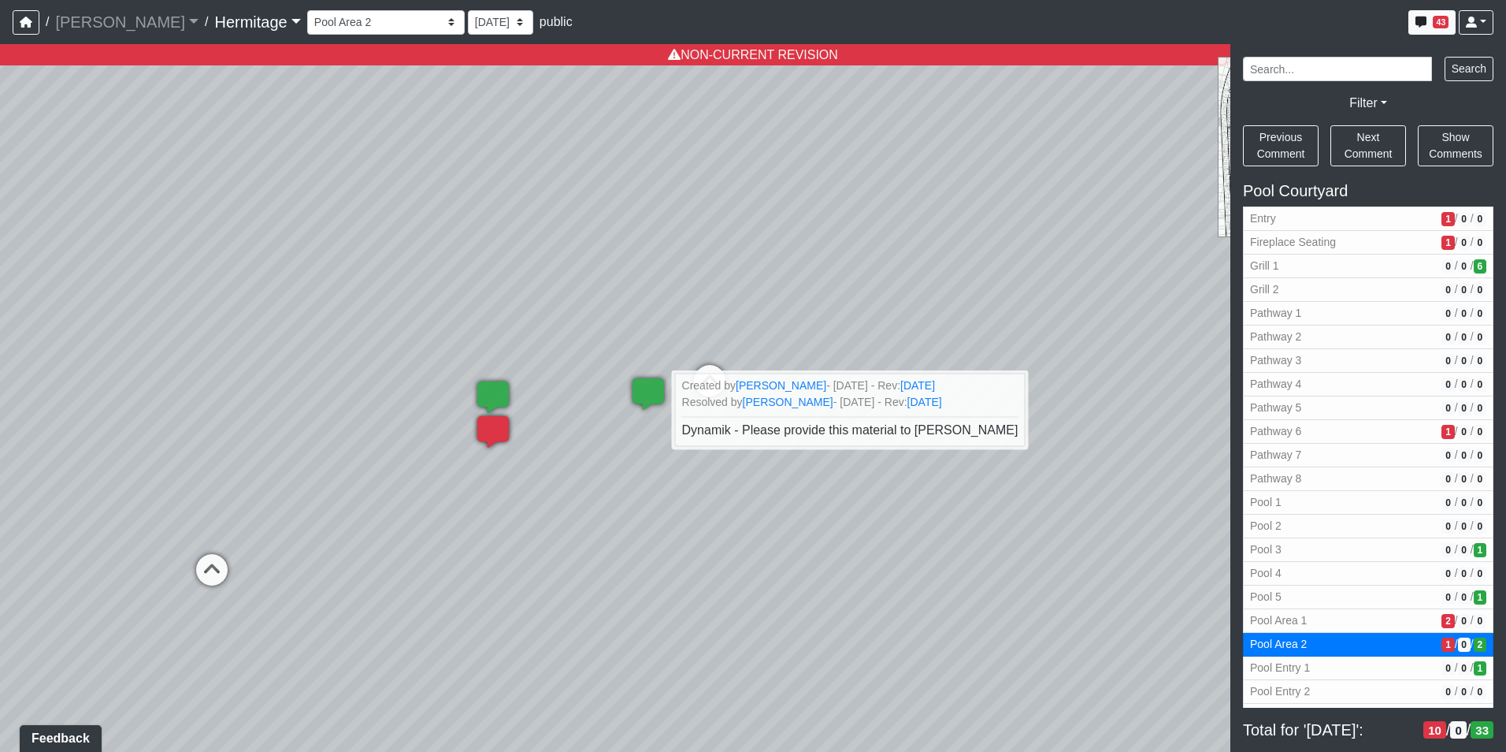
drag, startPoint x: 796, startPoint y: 502, endPoint x: 484, endPoint y: 491, distance: 312.9
click at [484, 491] on div "Loading... Leasing Desk Loading... Hallway Loading... Created by [PERSON_NAME] …" at bounding box center [753, 397] width 1506 height 707
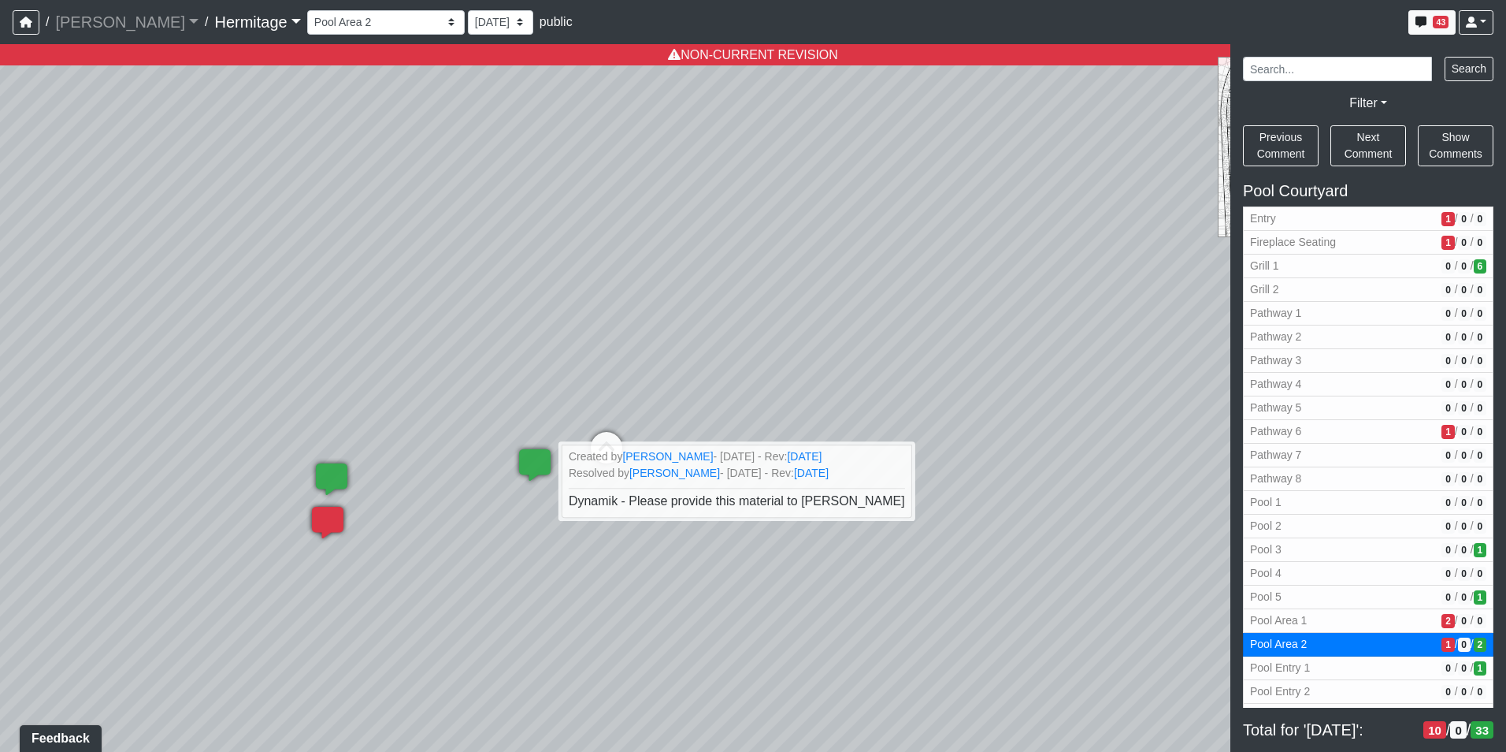
drag, startPoint x: 965, startPoint y: 513, endPoint x: 856, endPoint y: 592, distance: 134.3
click at [856, 592] on div "Loading... Leasing Desk Loading... Hallway Loading... Created by [PERSON_NAME] …" at bounding box center [753, 397] width 1506 height 707
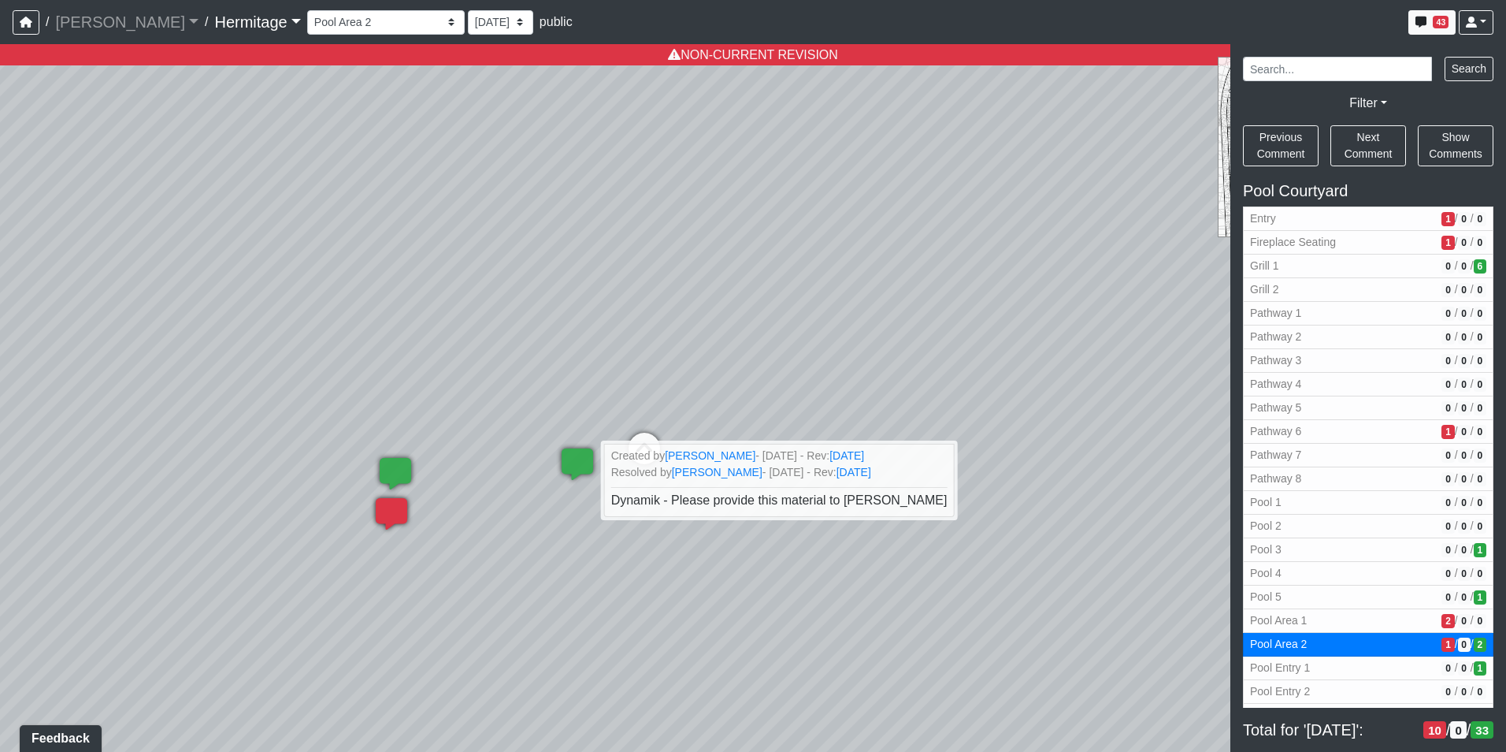
click at [997, 580] on div "Loading... Leasing Desk Loading... Hallway Loading... Created by [PERSON_NAME] …" at bounding box center [753, 397] width 1506 height 707
click at [392, 515] on icon at bounding box center [390, 521] width 47 height 47
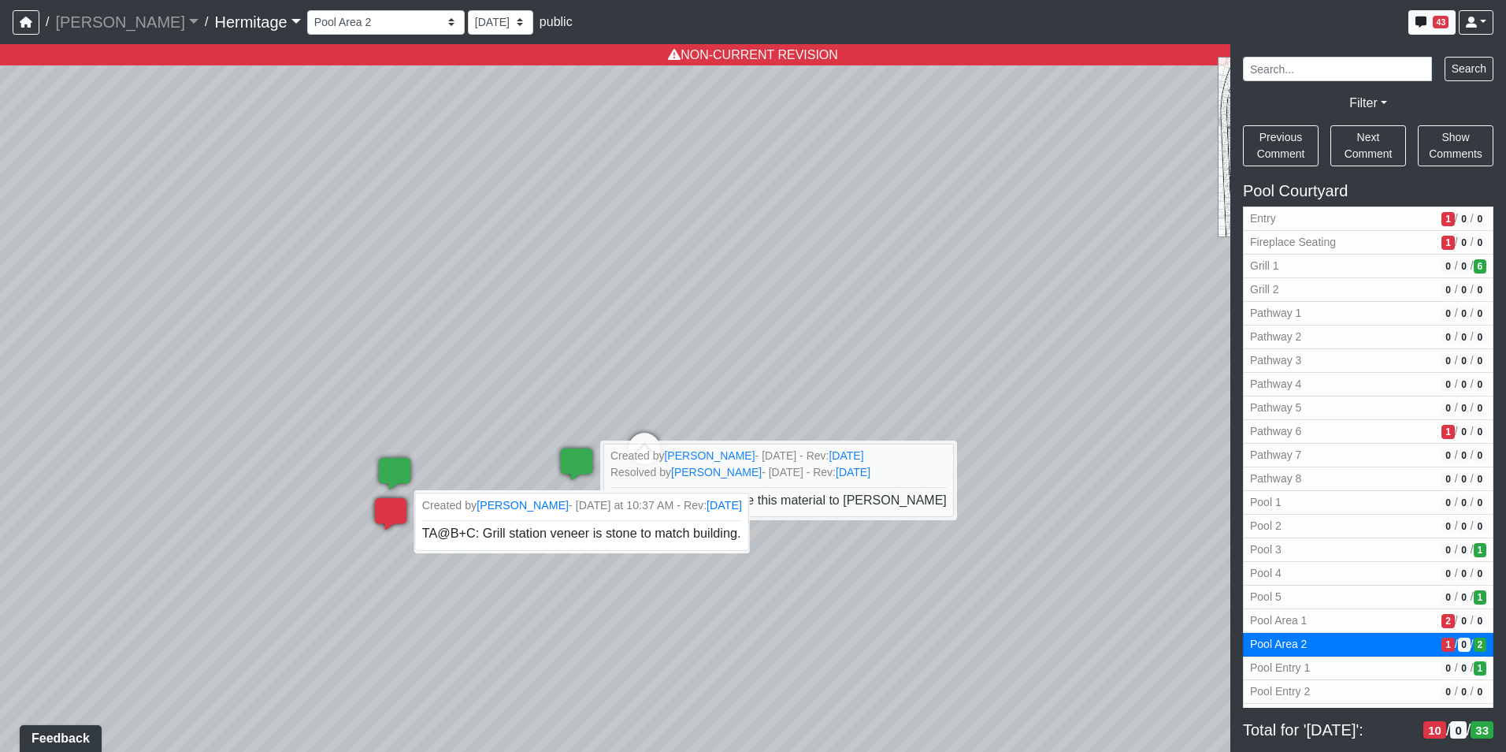
click at [694, 536] on span "TA@B+C: Grill station veneer is stone to match building." at bounding box center [581, 532] width 319 height 13
click at [733, 535] on span "TA@B+C: Grill station veneer is stone to match building." at bounding box center [581, 532] width 319 height 13
drag, startPoint x: 733, startPoint y: 535, endPoint x: 711, endPoint y: 533, distance: 21.3
click at [711, 533] on span "TA@B+C: Grill station veneer is stone to match building." at bounding box center [581, 532] width 319 height 13
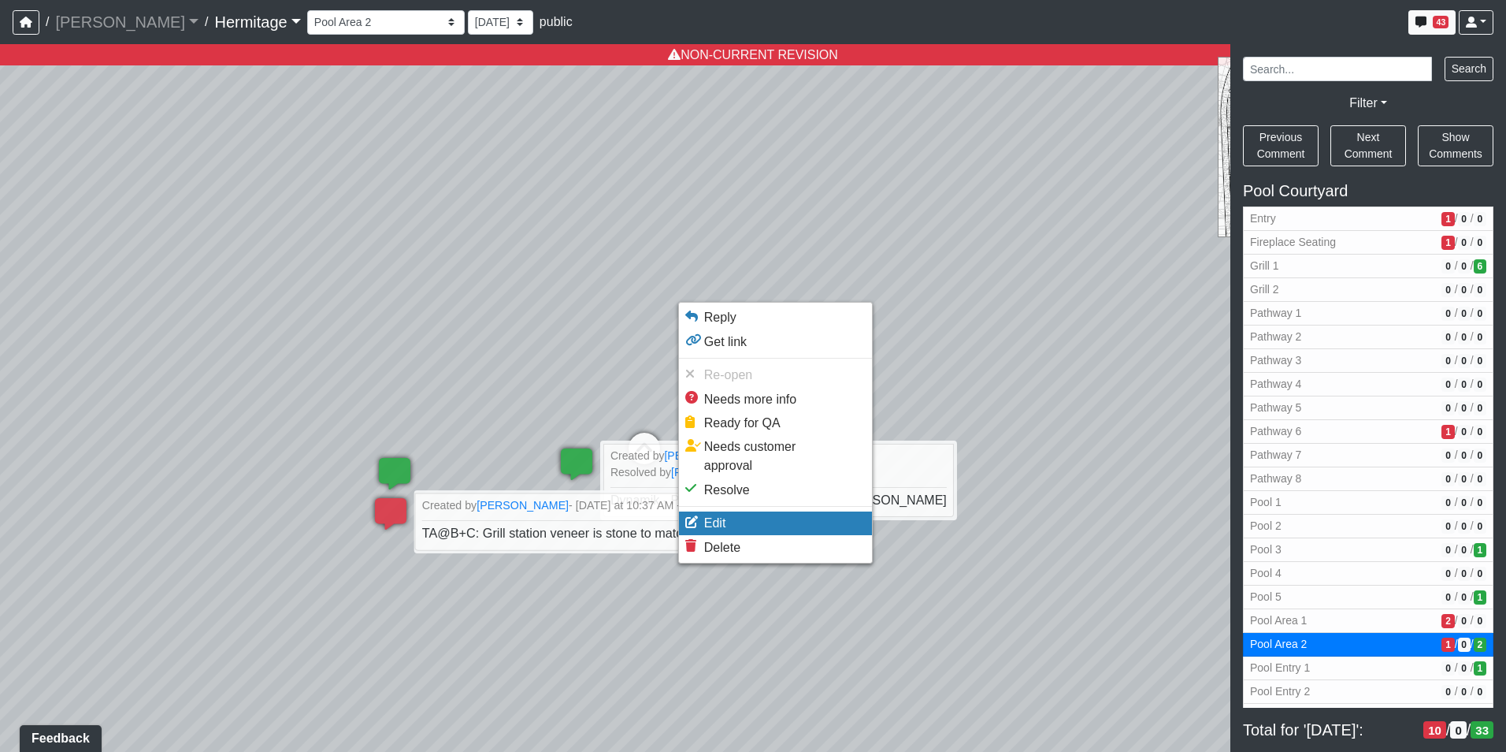
click at [724, 516] on span "Edit" at bounding box center [715, 522] width 22 height 13
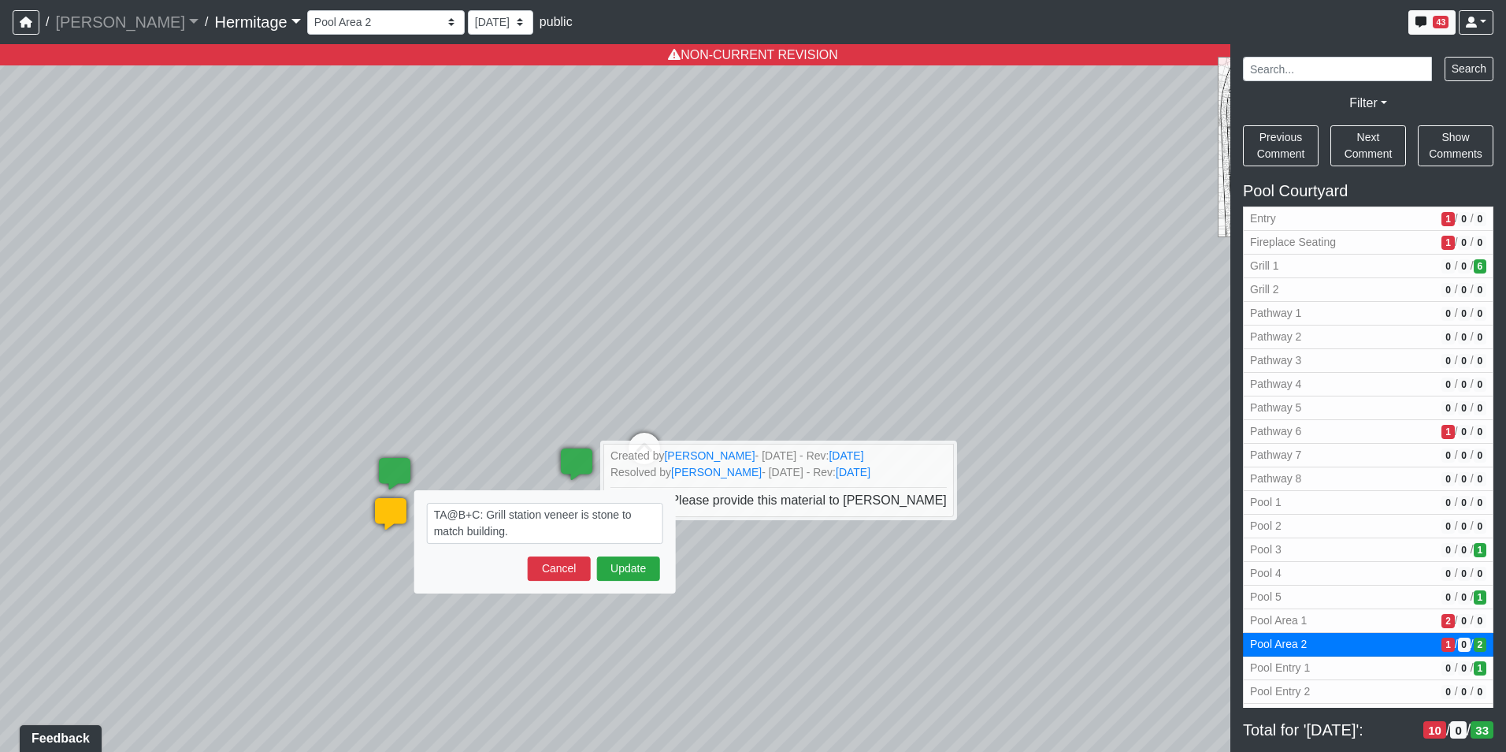
click at [586, 532] on textarea "TA@B+C: Grill station veneer is stone to match building." at bounding box center [545, 523] width 236 height 41
click at [600, 529] on textarea "TA@B+C: Grill station veneer is stone to match building. Countertop is" at bounding box center [545, 523] width 236 height 41
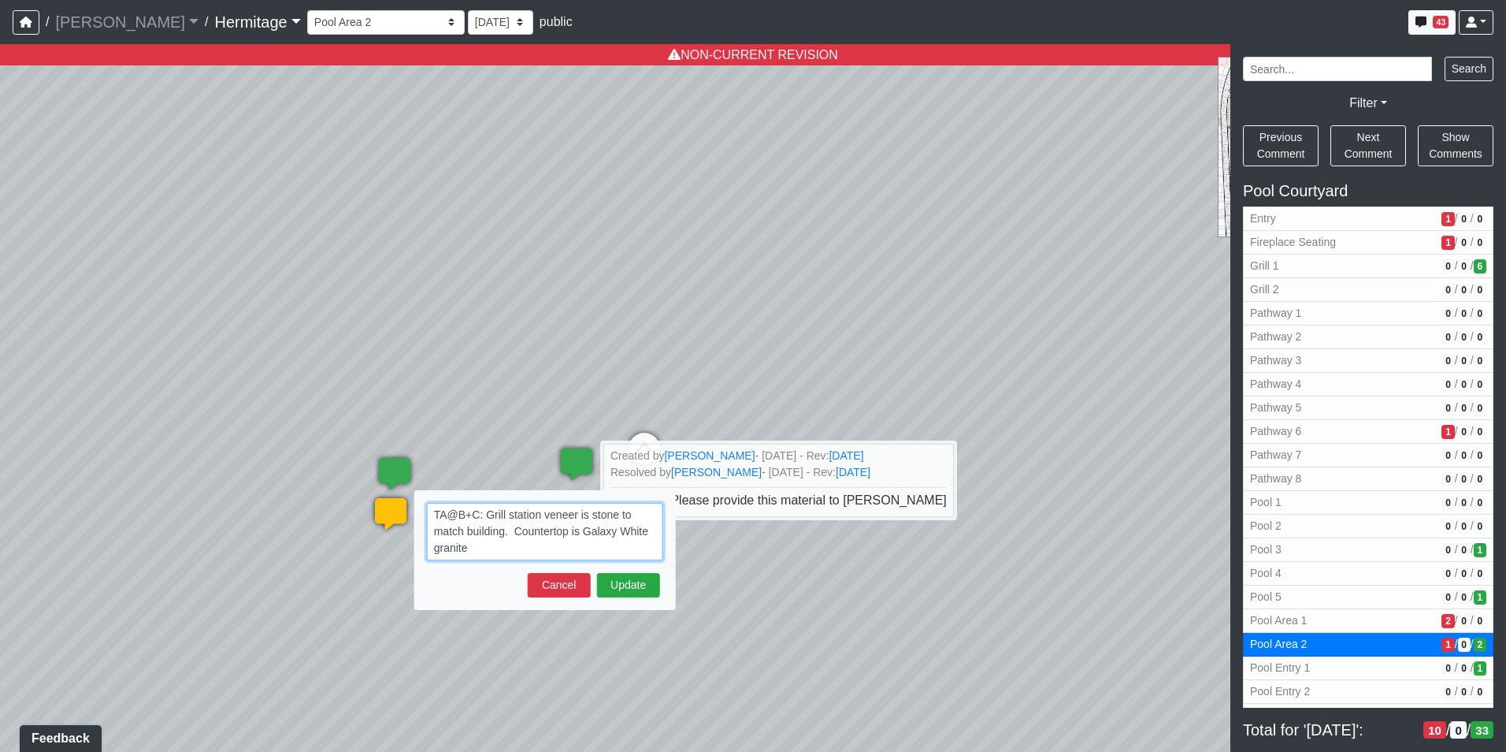
paste textarea "blob:[URL][DOMAIN_NAME]"
type textarea "TA@B+C: Grill station veneer is stone to match building. Countertop is Galaxy W…"
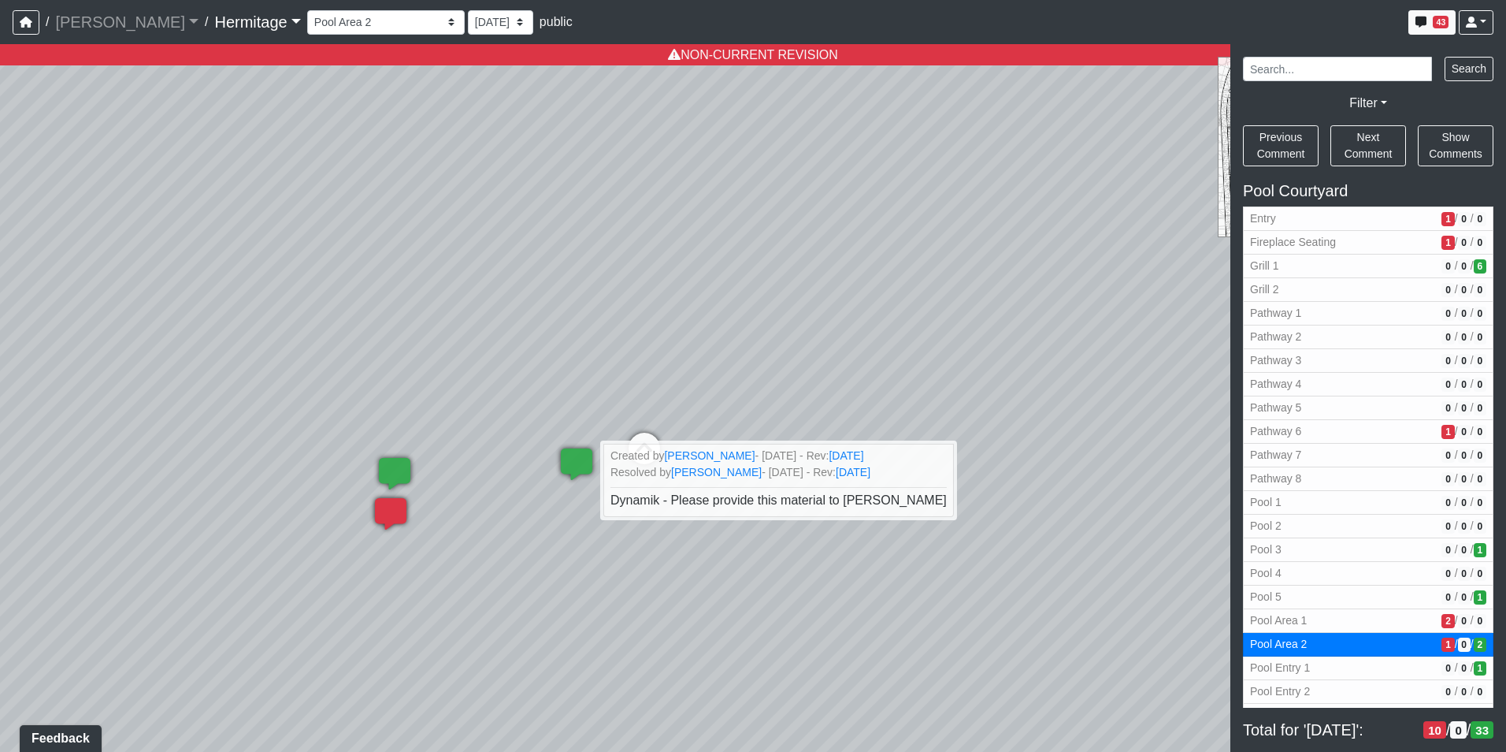
select select "9nX3VUmYpDqiuEBmQkWG1s"
select select "n79PLUTKEkuUZBqugXhsVq"
click at [564, 494] on icon at bounding box center [576, 471] width 47 height 47
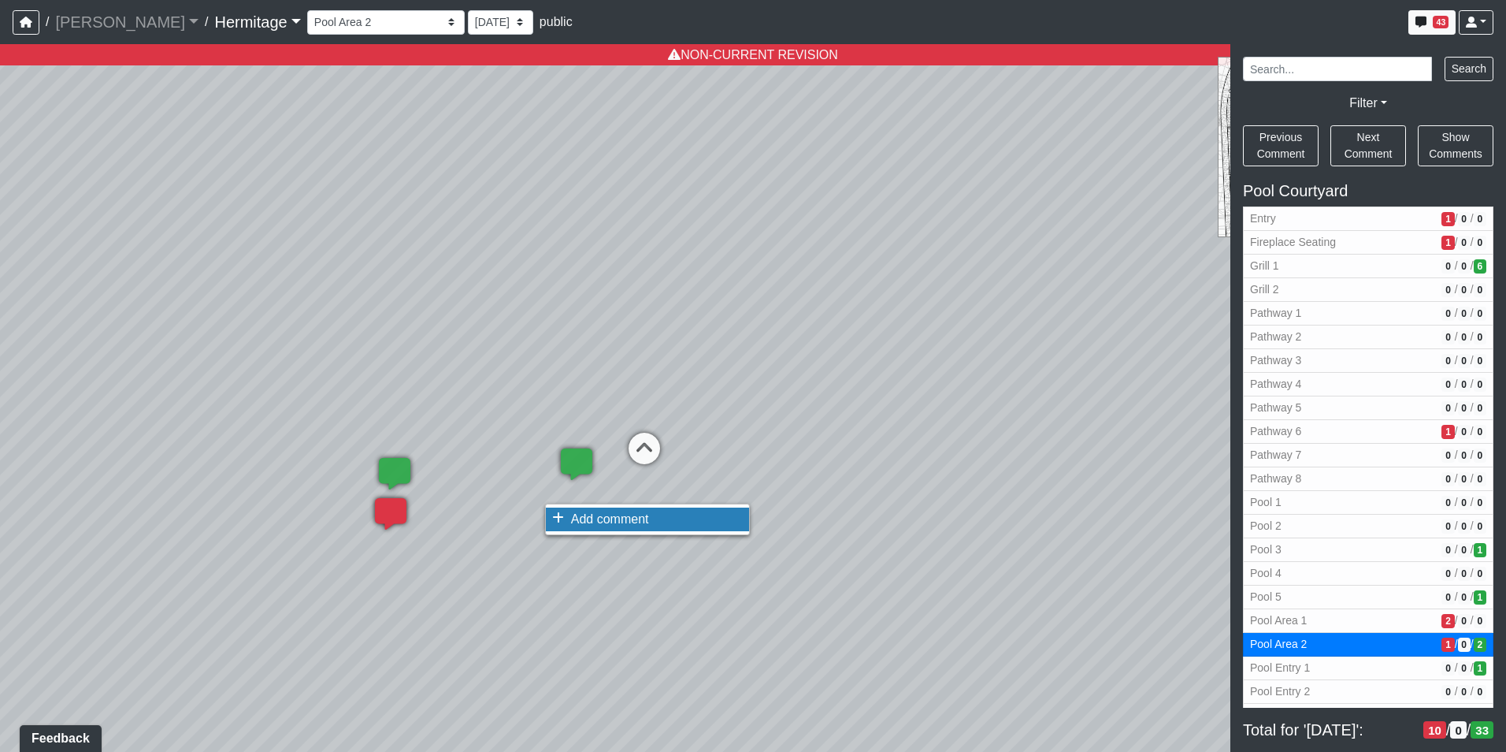
click at [571, 517] on span "Add comment" at bounding box center [610, 518] width 78 height 13
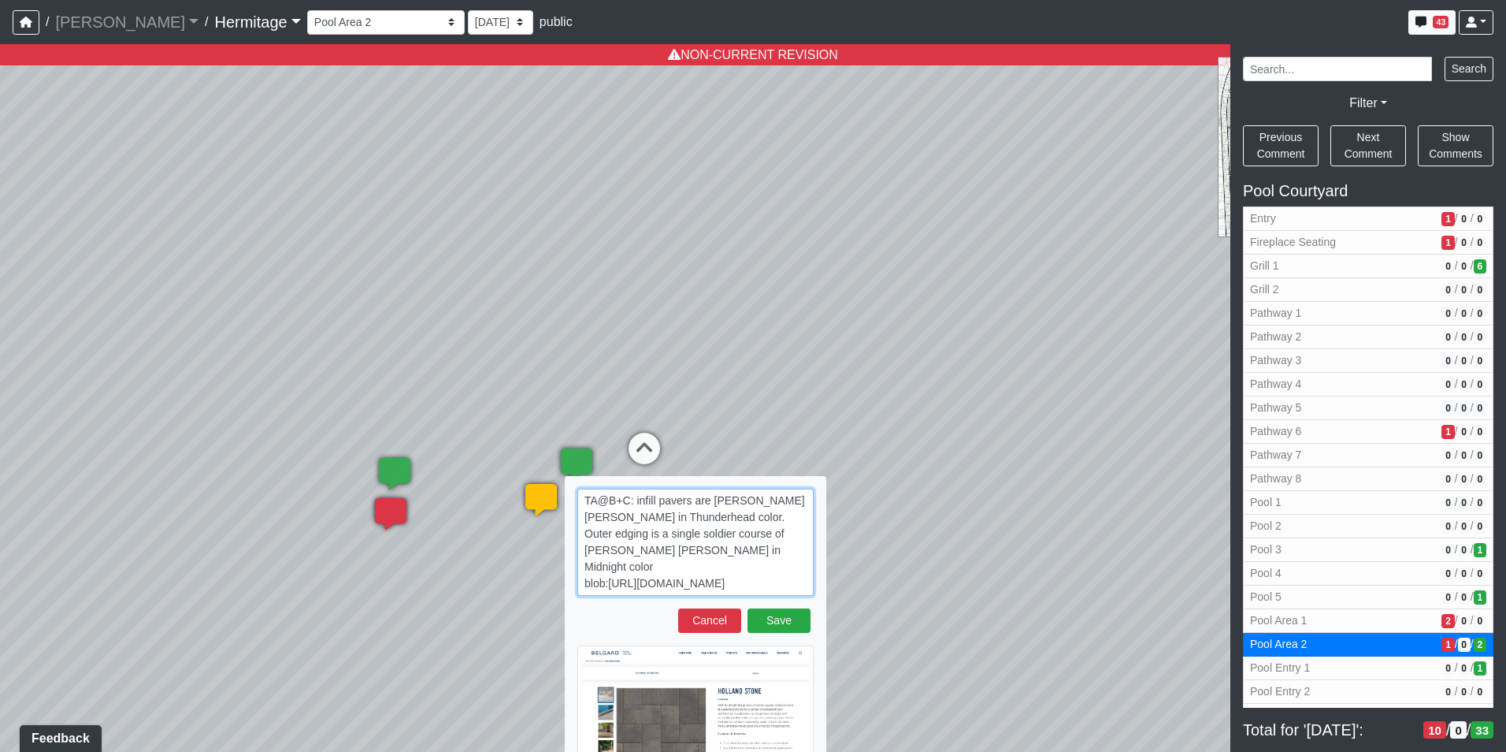
click at [767, 587] on textarea "TA@B+C: infill pavers are [PERSON_NAME] [PERSON_NAME] in Thunderhead color. Out…" at bounding box center [695, 541] width 236 height 107
paste textarea "blob:[URL][DOMAIN_NAME]"
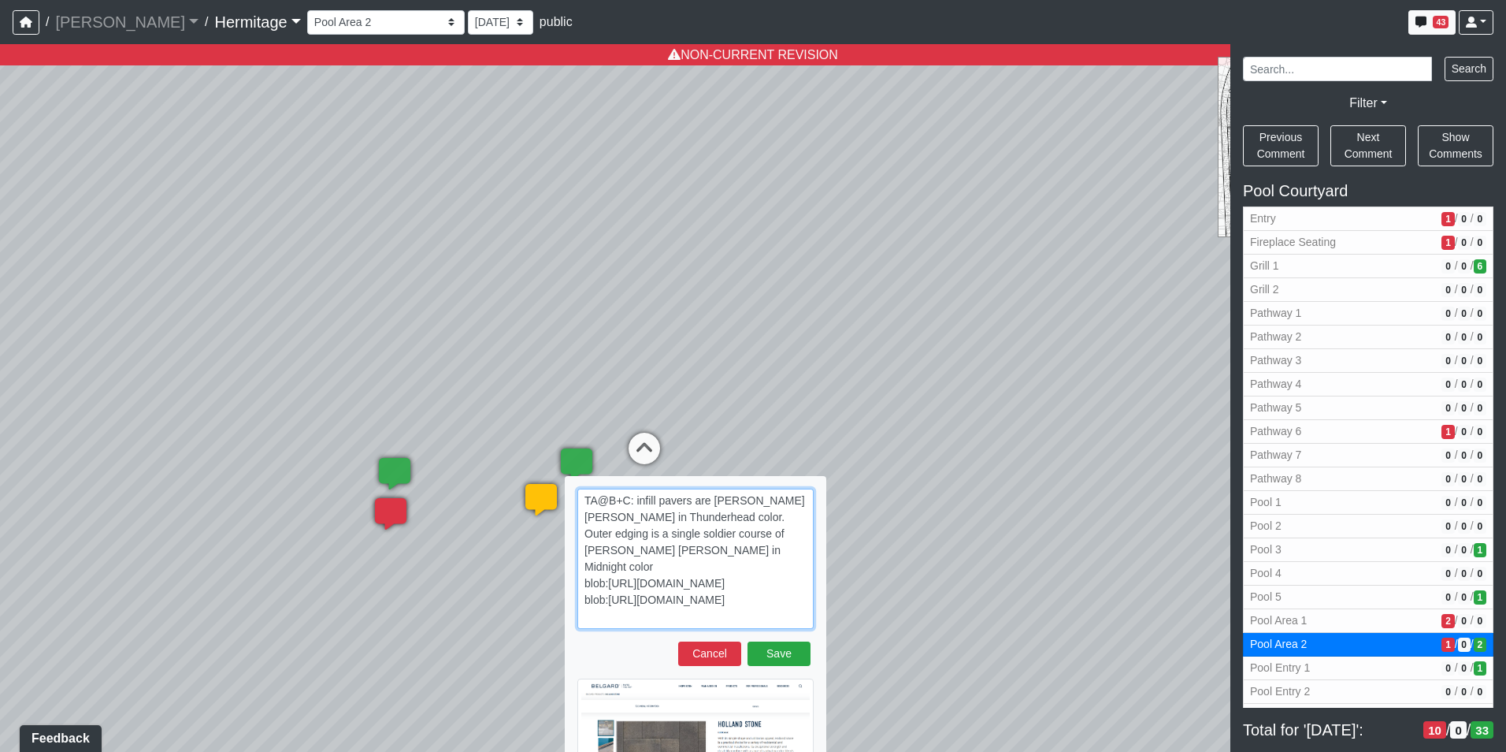
click at [779, 618] on textarea "TA@B+C: infill pavers are [PERSON_NAME] [PERSON_NAME] in Thunderhead color. Out…" at bounding box center [695, 558] width 236 height 140
paste textarea "blob:[URL][DOMAIN_NAME]"
type textarea "TA@B+C: infill pavers are [PERSON_NAME] [PERSON_NAME] in Thunderhead color. Out…"
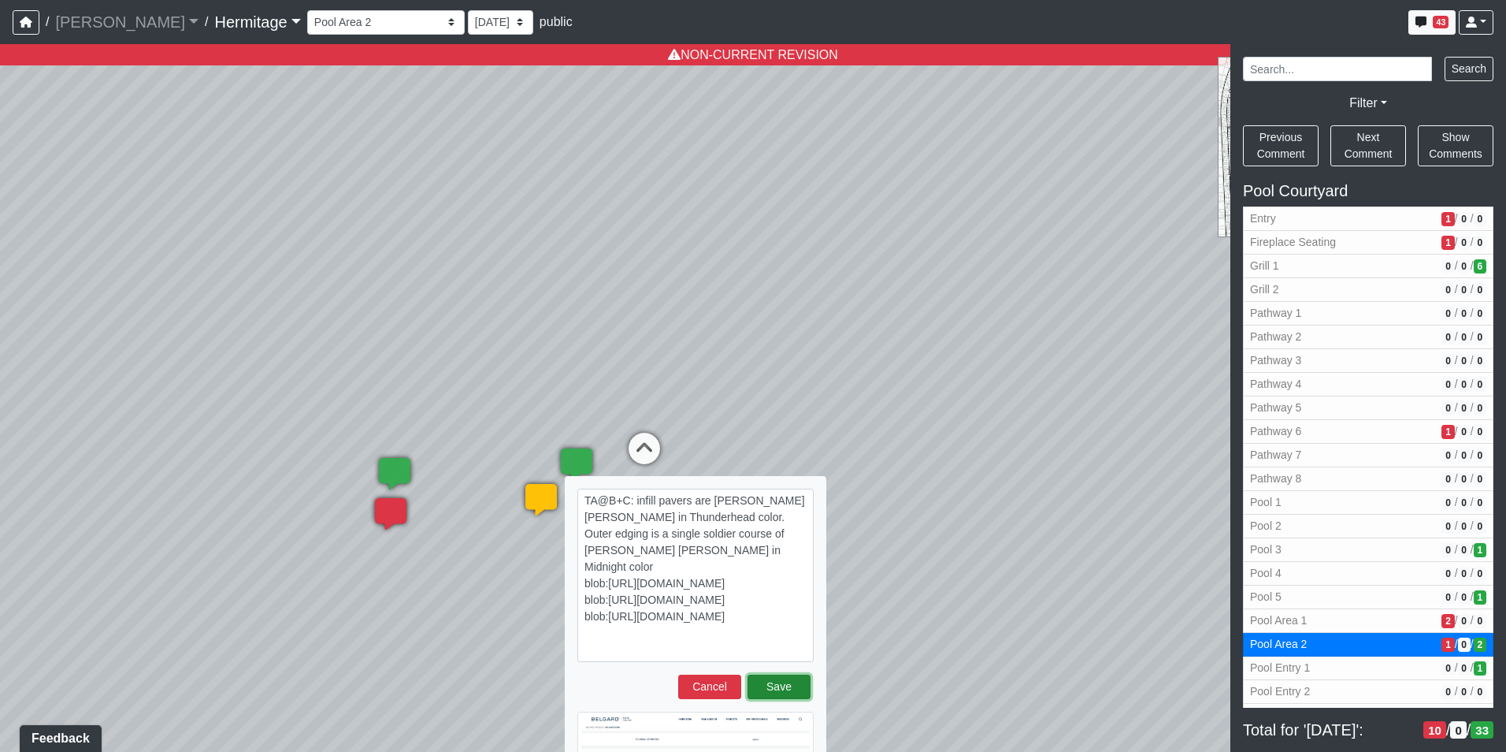
click at [765, 687] on button "Save" at bounding box center [779, 686] width 63 height 24
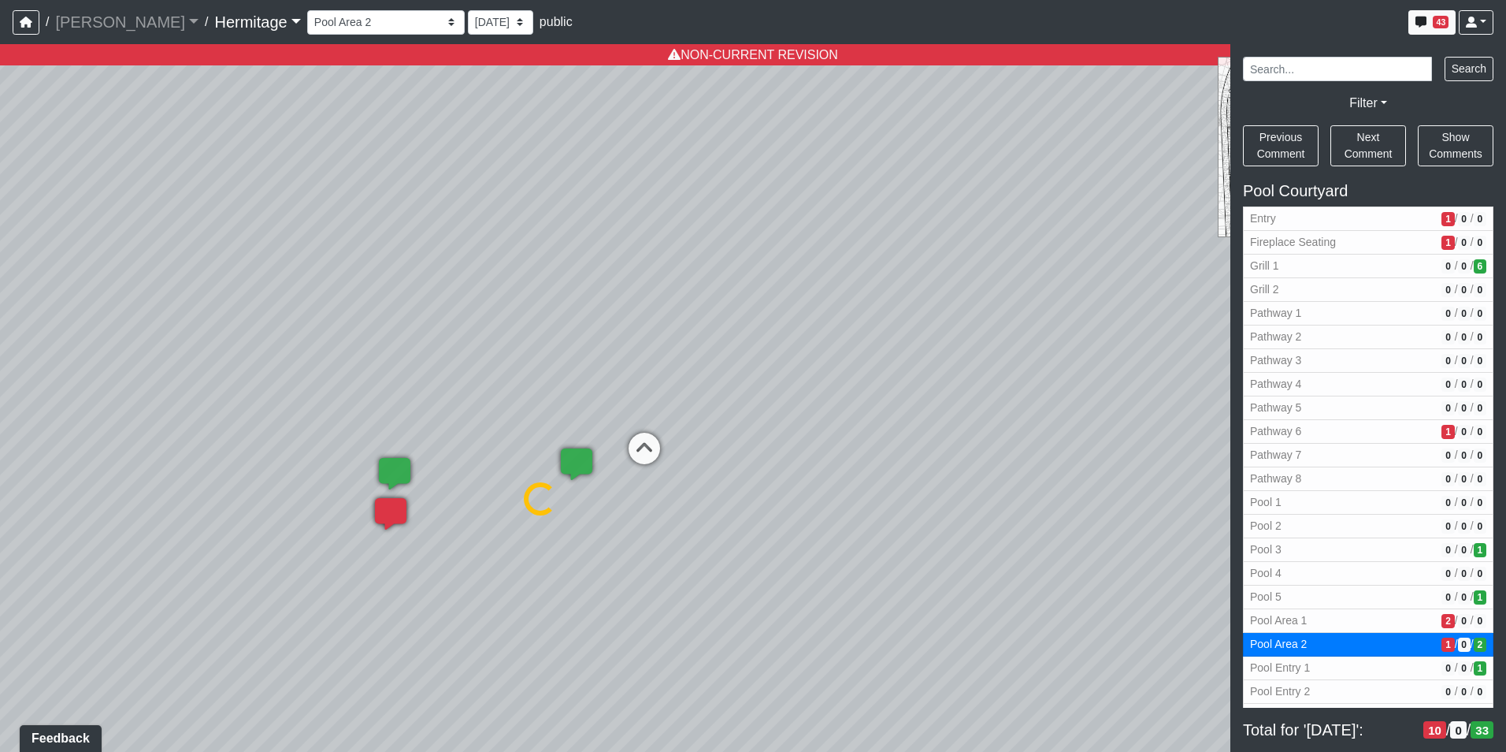
select select "9nX3VUmYpDqiuEBmQkWG1s"
select select "n79PLUTKEkuUZBqugXhsVq"
click at [948, 258] on span "Add comment" at bounding box center [986, 257] width 78 height 13
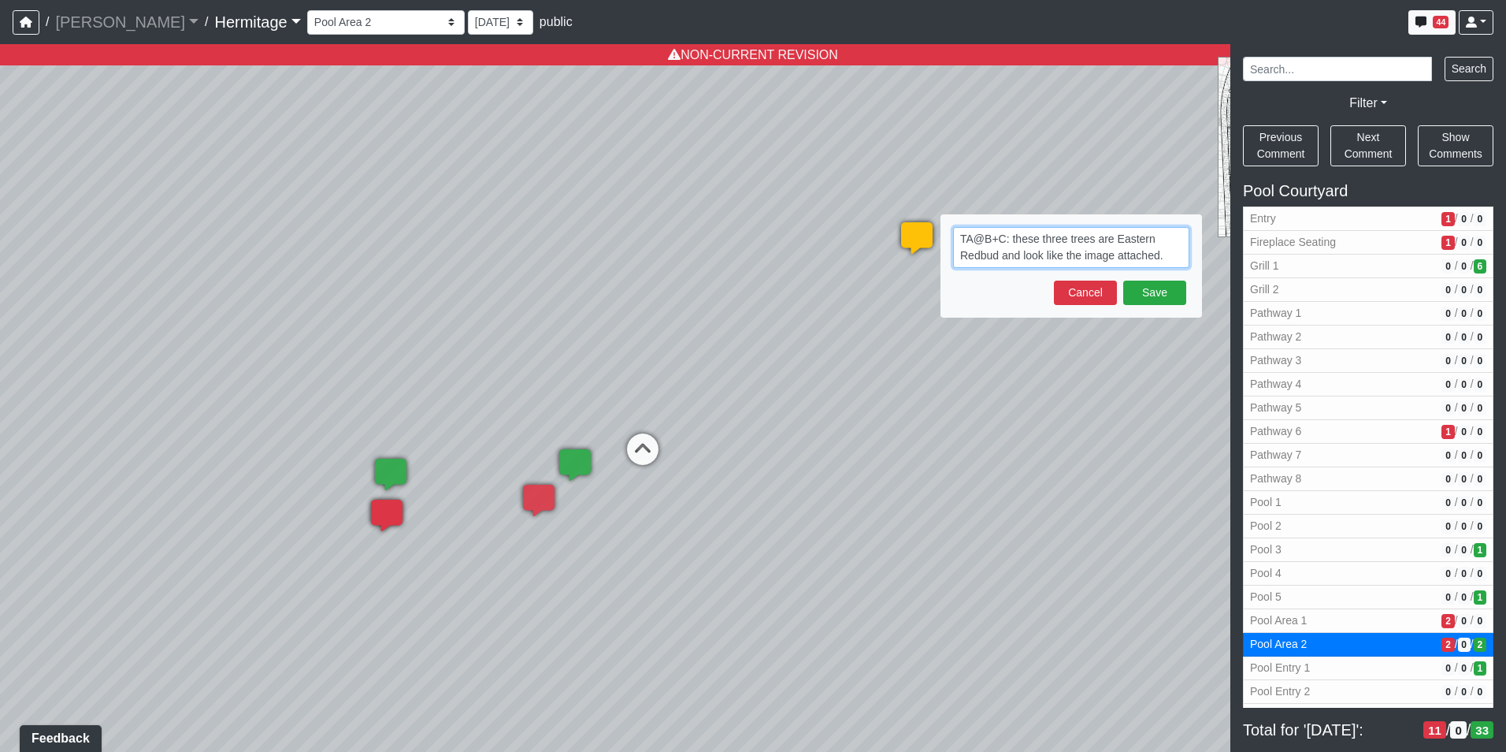
click at [1176, 258] on textarea "TA@B+C: these three trees are Eastern Redbud and look like the image attached." at bounding box center [1071, 247] width 236 height 41
paste textarea "blob:[URL][DOMAIN_NAME]"
type textarea "TA@B+C: these three trees are Eastern Redbud and look like the image attached. …"
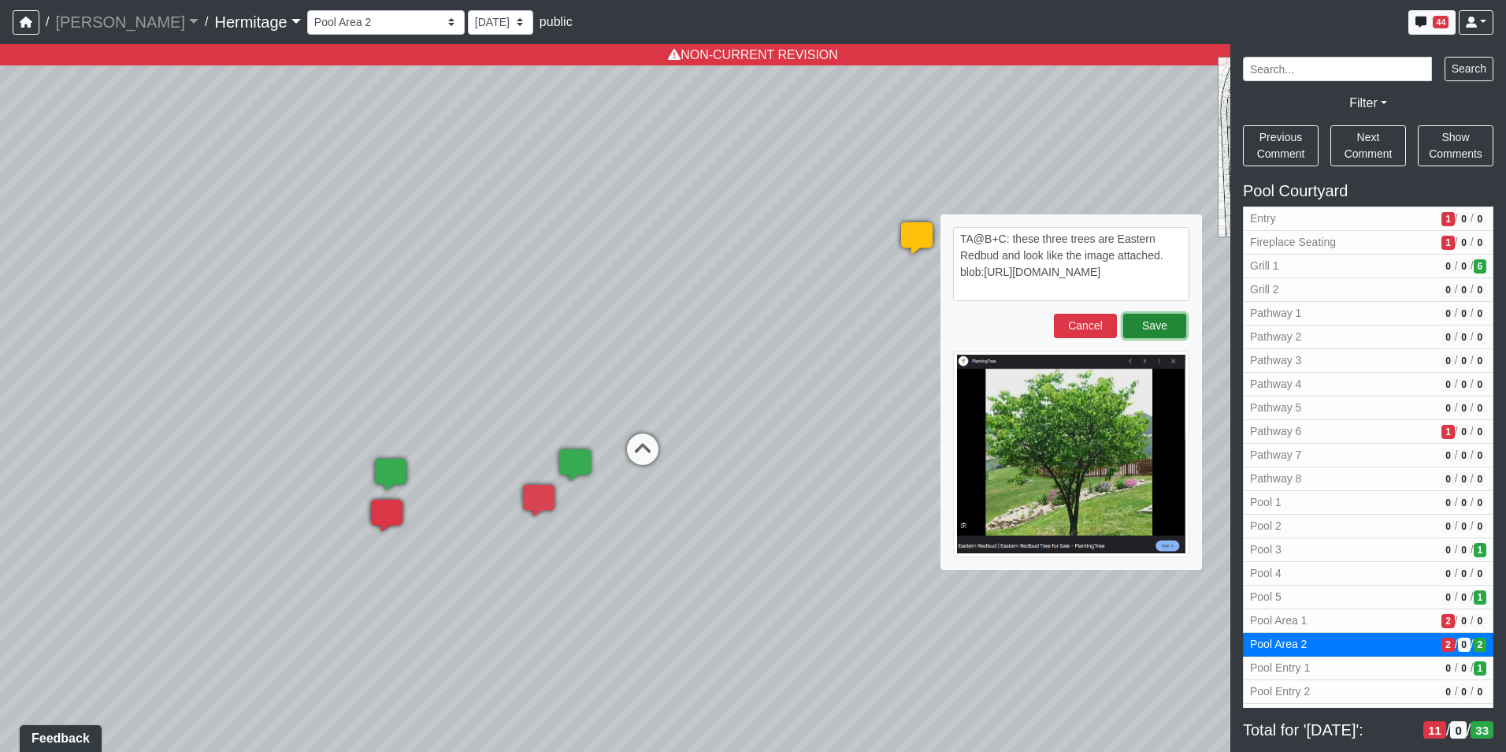
click at [1153, 321] on button "Save" at bounding box center [1154, 326] width 63 height 24
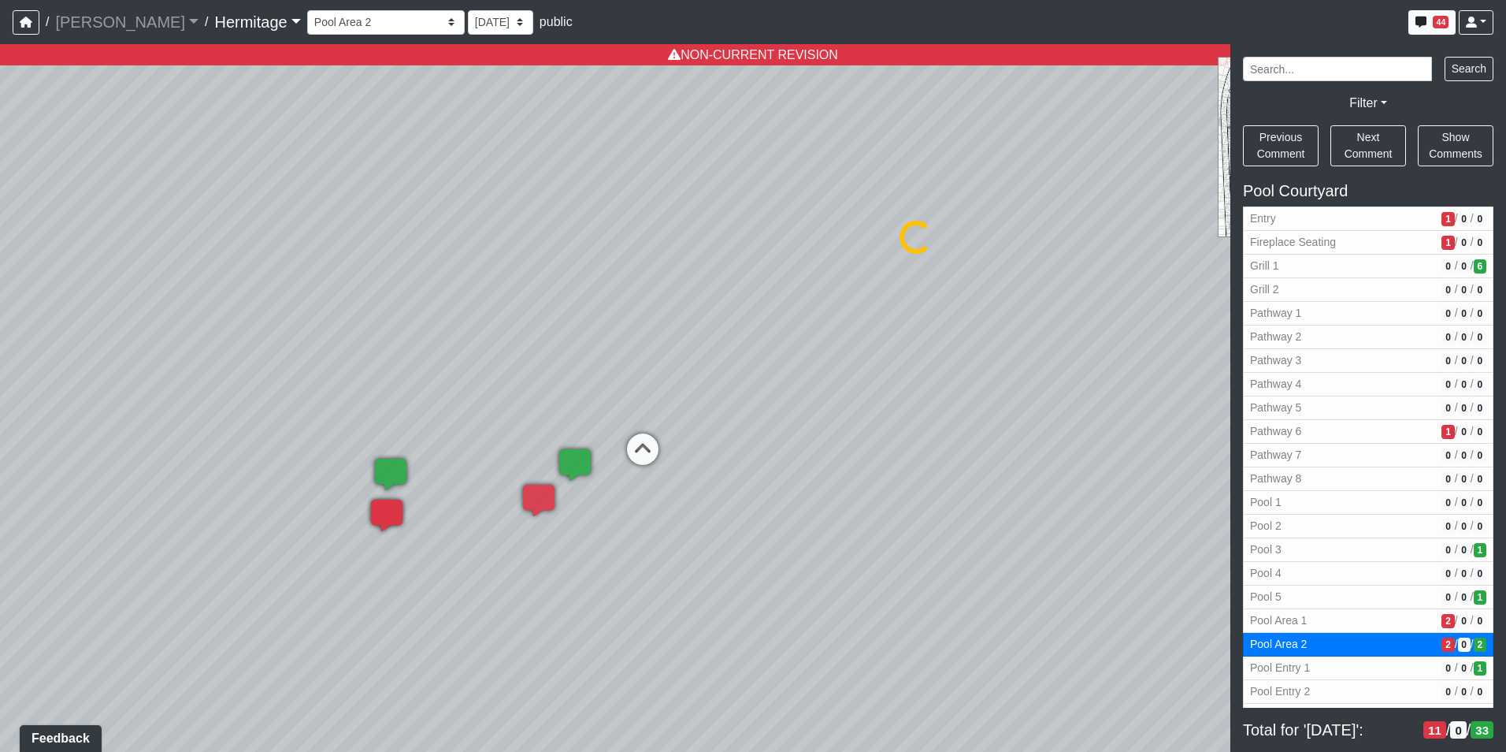
select select "9nX3VUmYpDqiuEBmQkWG1s"
select select "n79PLUTKEkuUZBqugXhsVq"
click at [730, 491] on span "Add comment" at bounding box center [769, 493] width 78 height 13
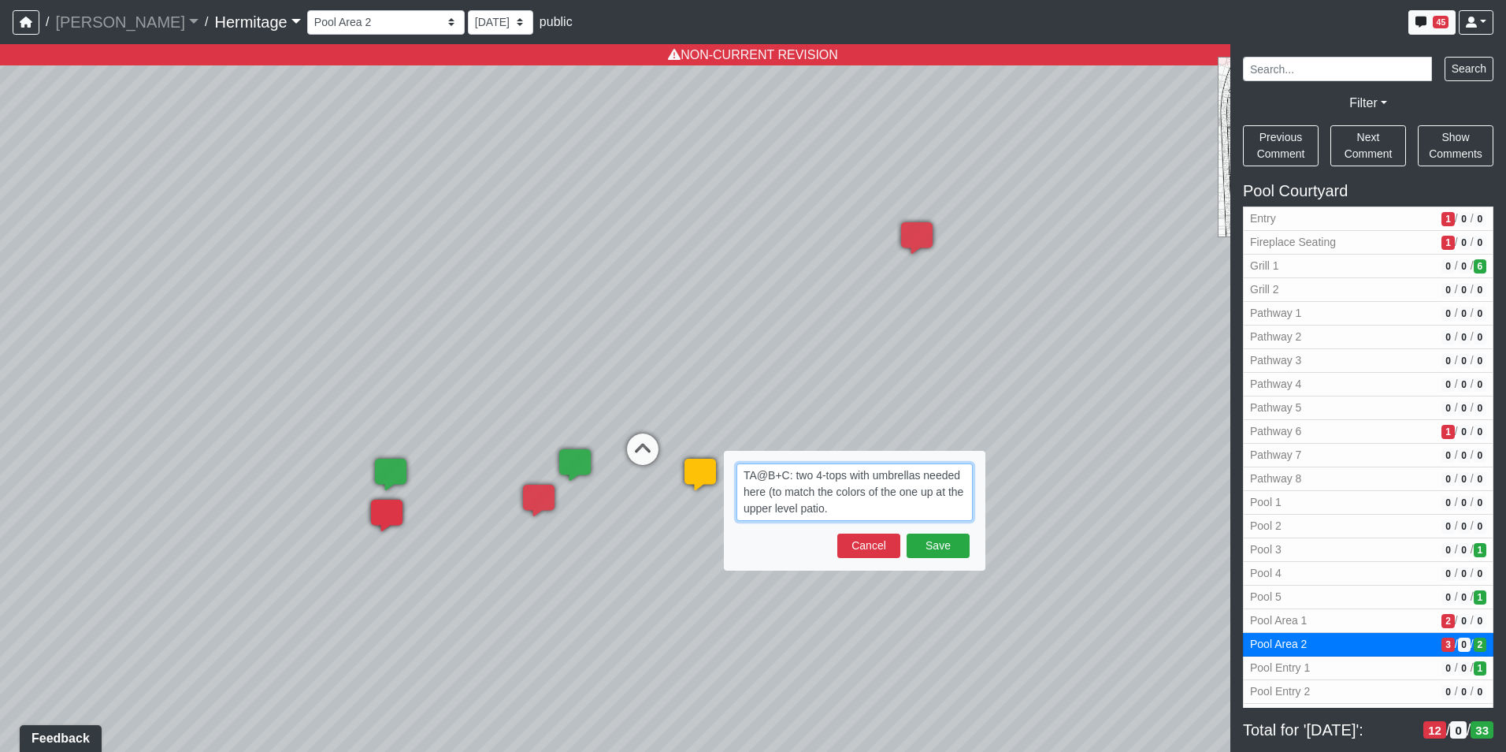
click at [886, 509] on textarea "TA@B+C: two 4-tops with umbrellas needed here (to match the colors of the one u…" at bounding box center [855, 492] width 236 height 58
paste textarea "blob:[URL][DOMAIN_NAME]"
type textarea "TA@B+C: two 4-tops with umbrellas needed here (to match the colors of the one u…"
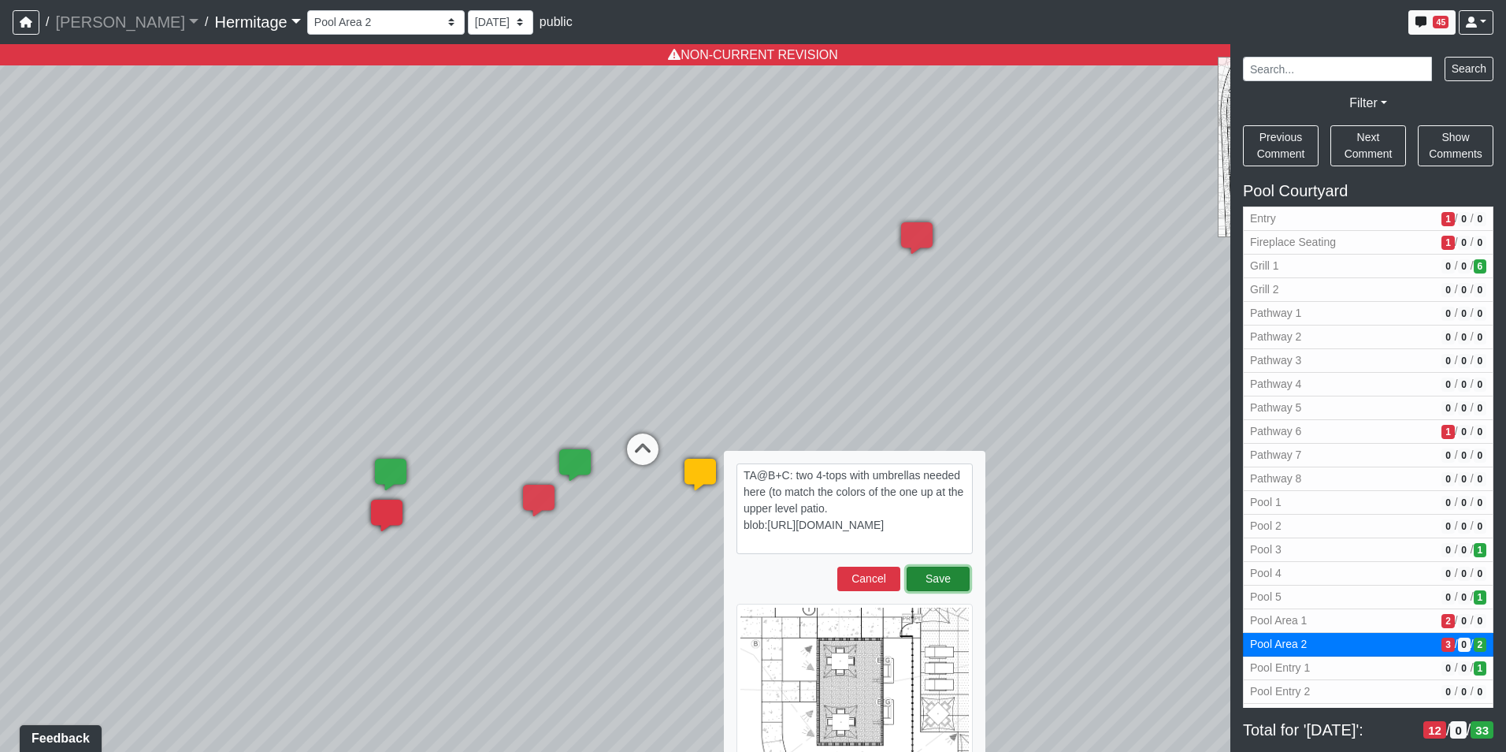
click at [942, 576] on button "Save" at bounding box center [938, 578] width 63 height 24
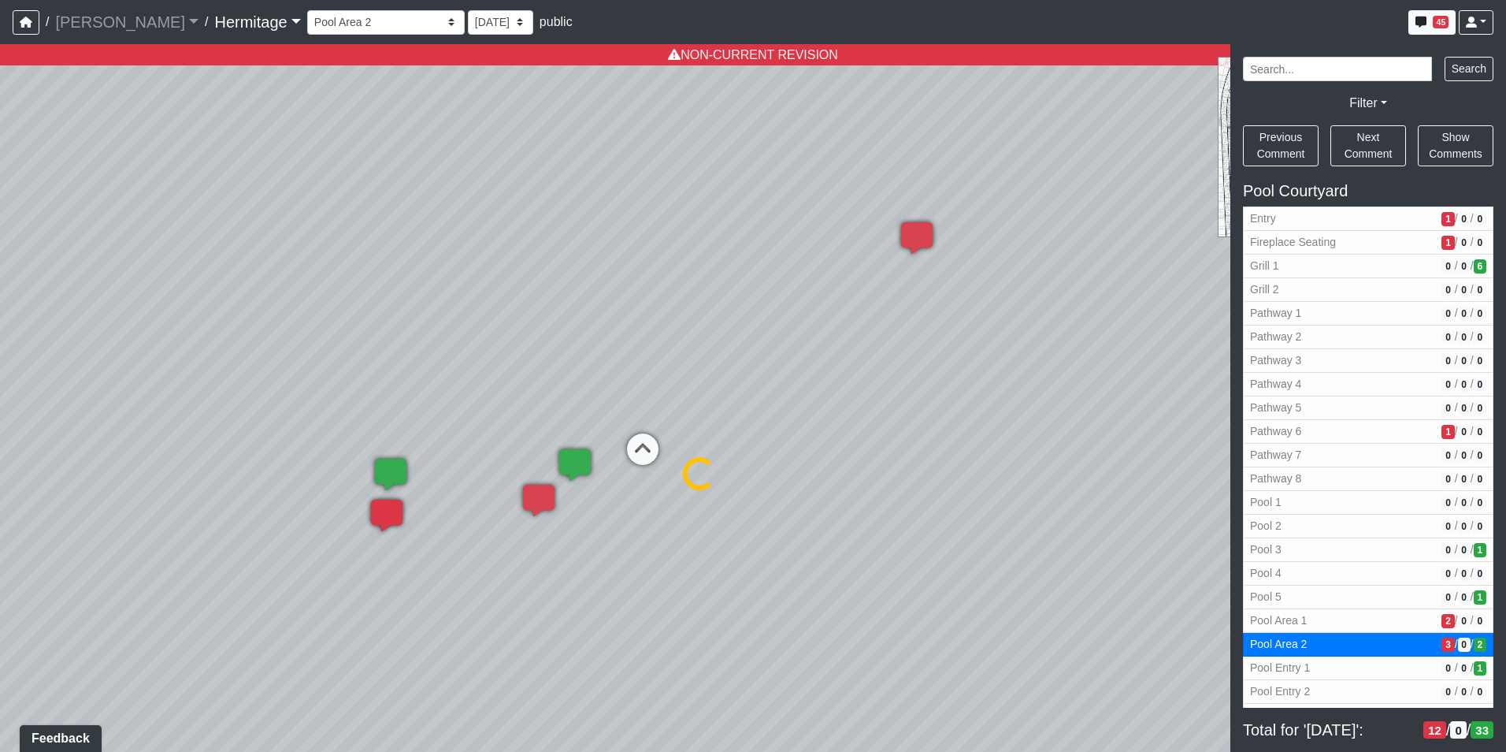
select select "9nX3VUmYpDqiuEBmQkWG1s"
select select "n79PLUTKEkuUZBqugXhsVq"
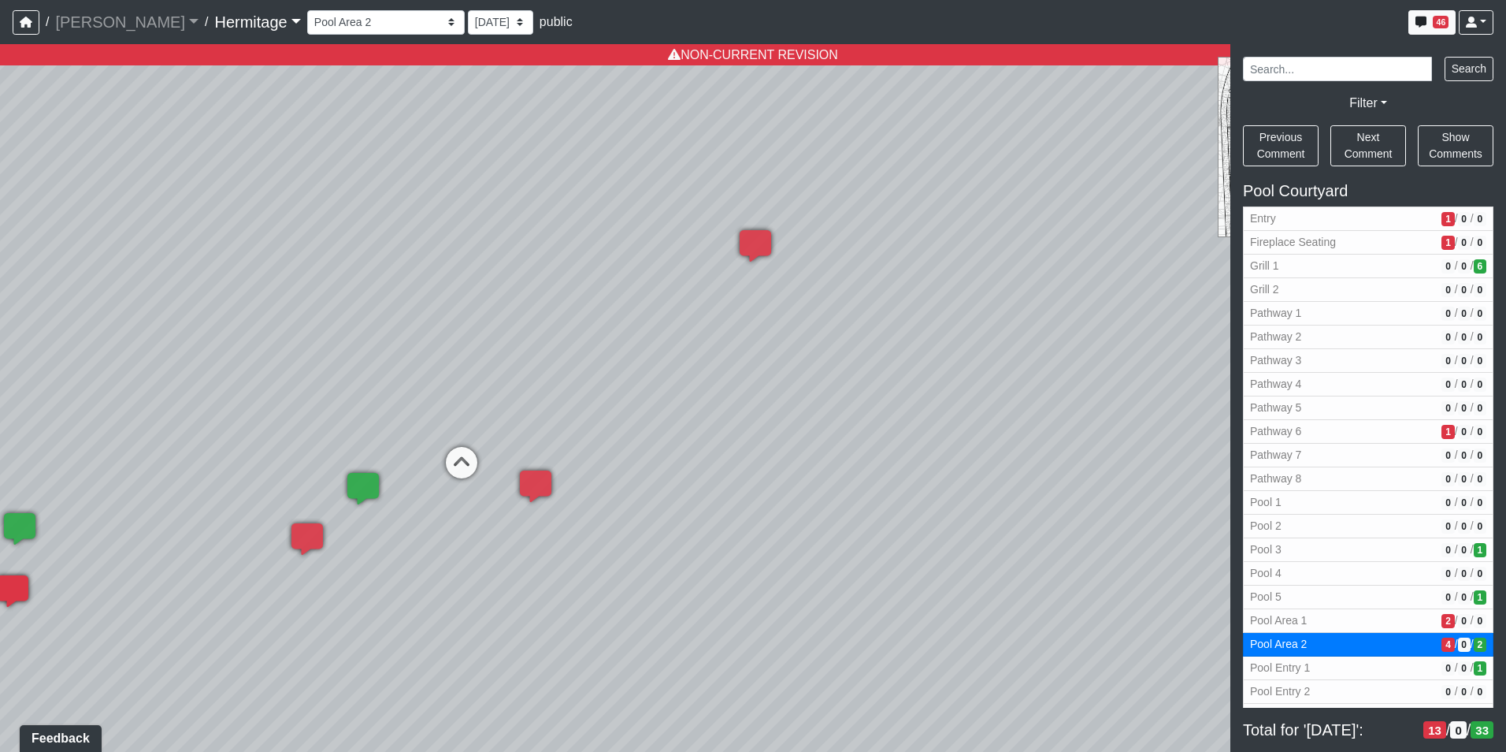
drag, startPoint x: 1127, startPoint y: 449, endPoint x: 850, endPoint y: 439, distance: 277.5
click at [850, 439] on div "Loading... Leasing Desk Loading... Hallway Loading... Created by [PERSON_NAME] …" at bounding box center [753, 397] width 1506 height 707
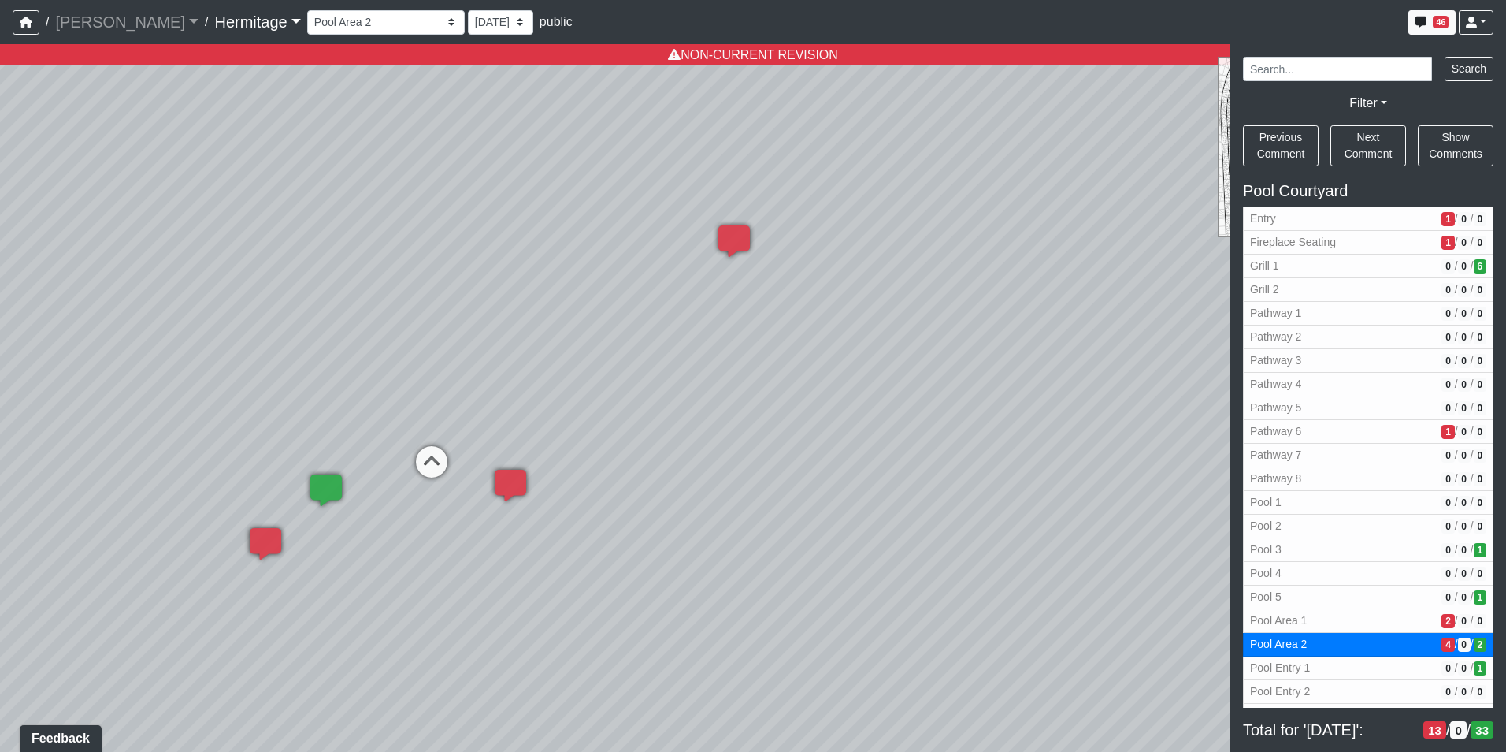
drag, startPoint x: 911, startPoint y: 474, endPoint x: 895, endPoint y: 483, distance: 18.0
click at [895, 483] on div "Loading... Leasing Desk Loading... Hallway Loading... Created by [PERSON_NAME] …" at bounding box center [753, 397] width 1506 height 707
click at [859, 468] on div "Loading... Leasing Desk Loading... Hallway Loading... Created by [PERSON_NAME] …" at bounding box center [753, 397] width 1506 height 707
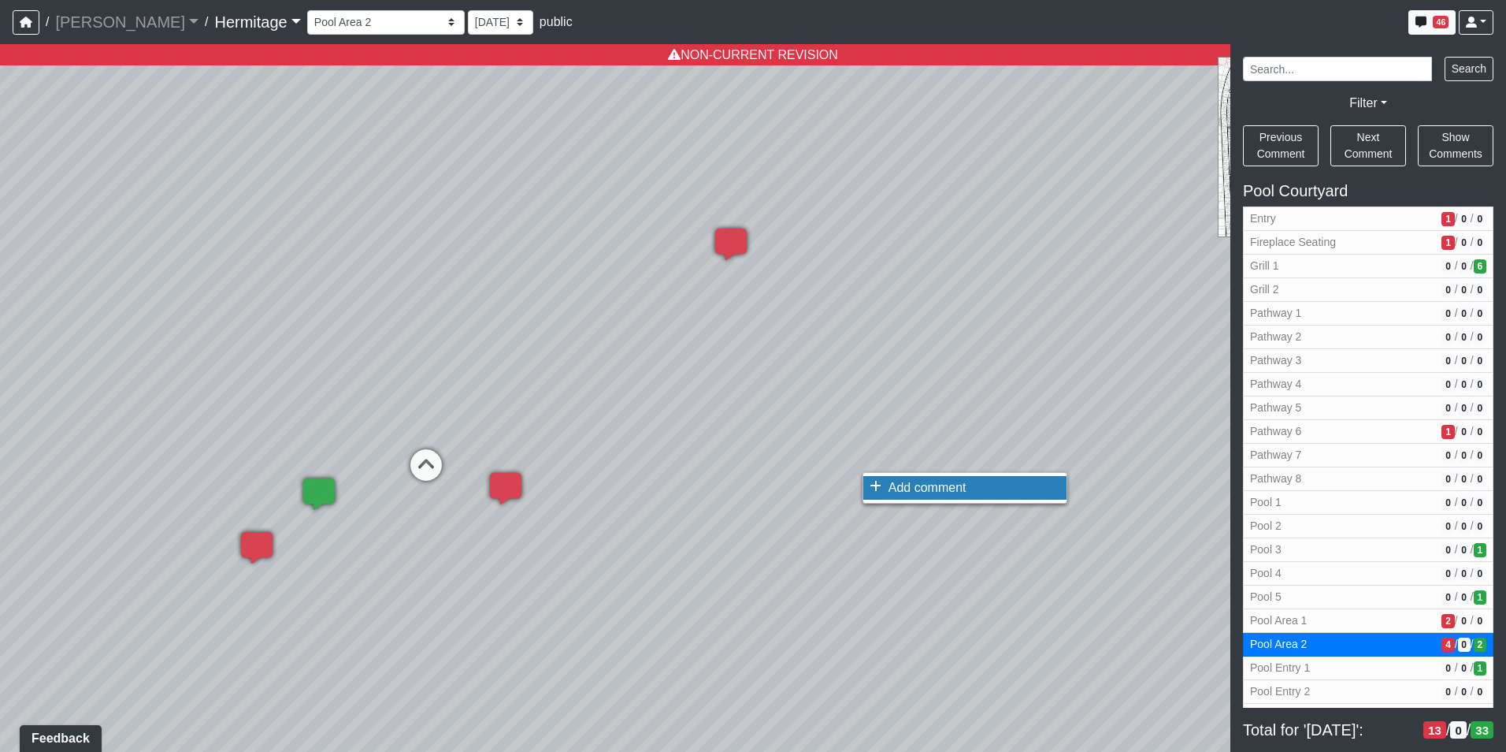
click at [892, 491] on span "Add comment" at bounding box center [928, 487] width 78 height 13
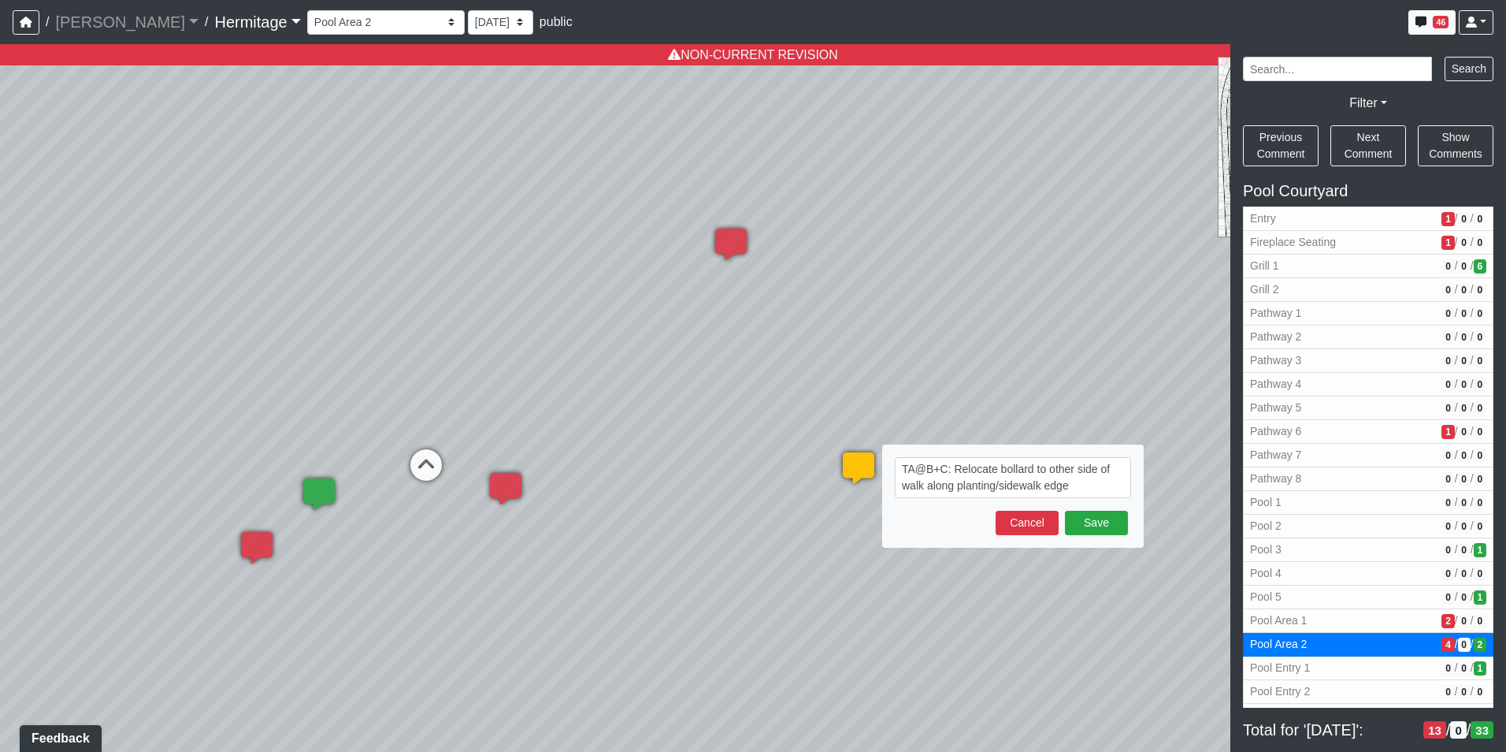
drag, startPoint x: 1003, startPoint y: 486, endPoint x: 986, endPoint y: 486, distance: 16.5
click at [986, 486] on textarea "TA@B+C: Relocate bollard to other side of walk along planting/sidewalk edge" at bounding box center [1013, 477] width 236 height 41
drag, startPoint x: 990, startPoint y: 470, endPoint x: 951, endPoint y: 470, distance: 39.4
click at [951, 470] on textarea "TA@B+C: Relocate bollard to other side of walk along planted sidewalk edge" at bounding box center [1013, 477] width 236 height 41
click at [1070, 488] on textarea "TA@B+C: Flip bollard to other side of walk along planted sidewalk edge" at bounding box center [1013, 477] width 236 height 41
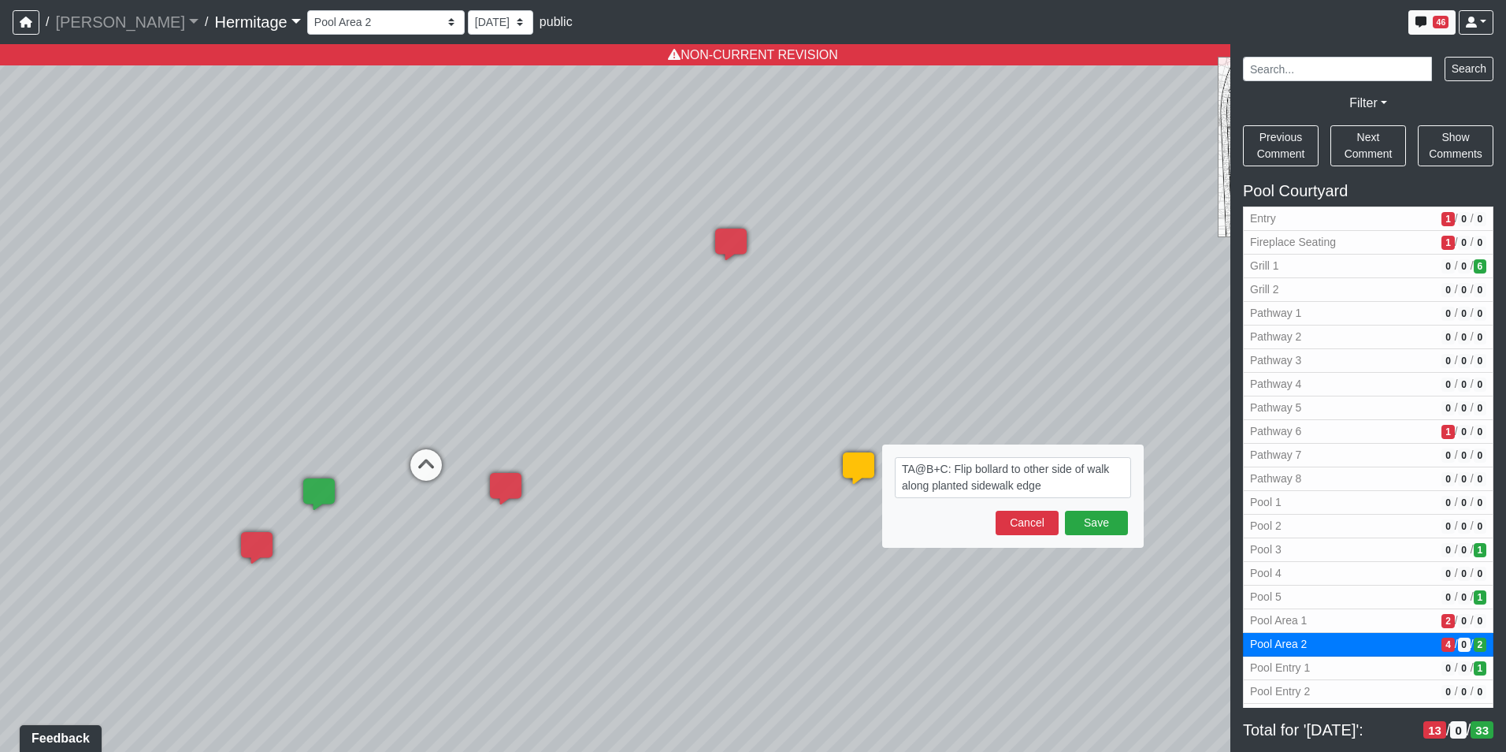
drag, startPoint x: 1086, startPoint y: 470, endPoint x: 1107, endPoint y: 470, distance: 21.3
click at [1108, 470] on textarea "TA@B+C: Flip bollard to other side of walk along planted sidewalk edge" at bounding box center [1013, 477] width 236 height 41
type textarea "TA@B+C: Flip bollard to other side of sidewalk along planted sidewalk edge"
drag, startPoint x: 1025, startPoint y: 529, endPoint x: 1099, endPoint y: 525, distance: 74.1
click at [1097, 526] on div "Save Cancel" at bounding box center [1013, 522] width 236 height 24
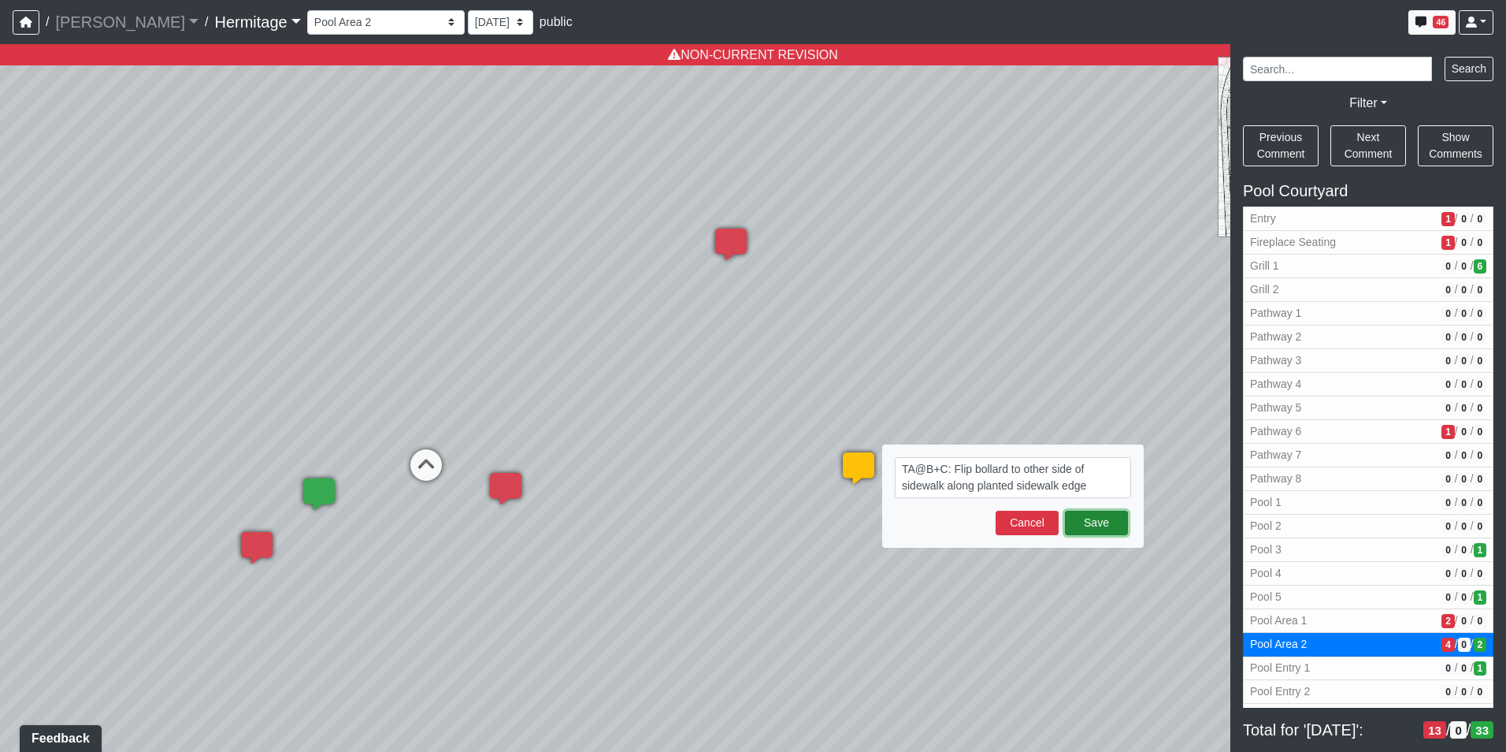
click at [1099, 525] on button "Save" at bounding box center [1096, 522] width 63 height 24
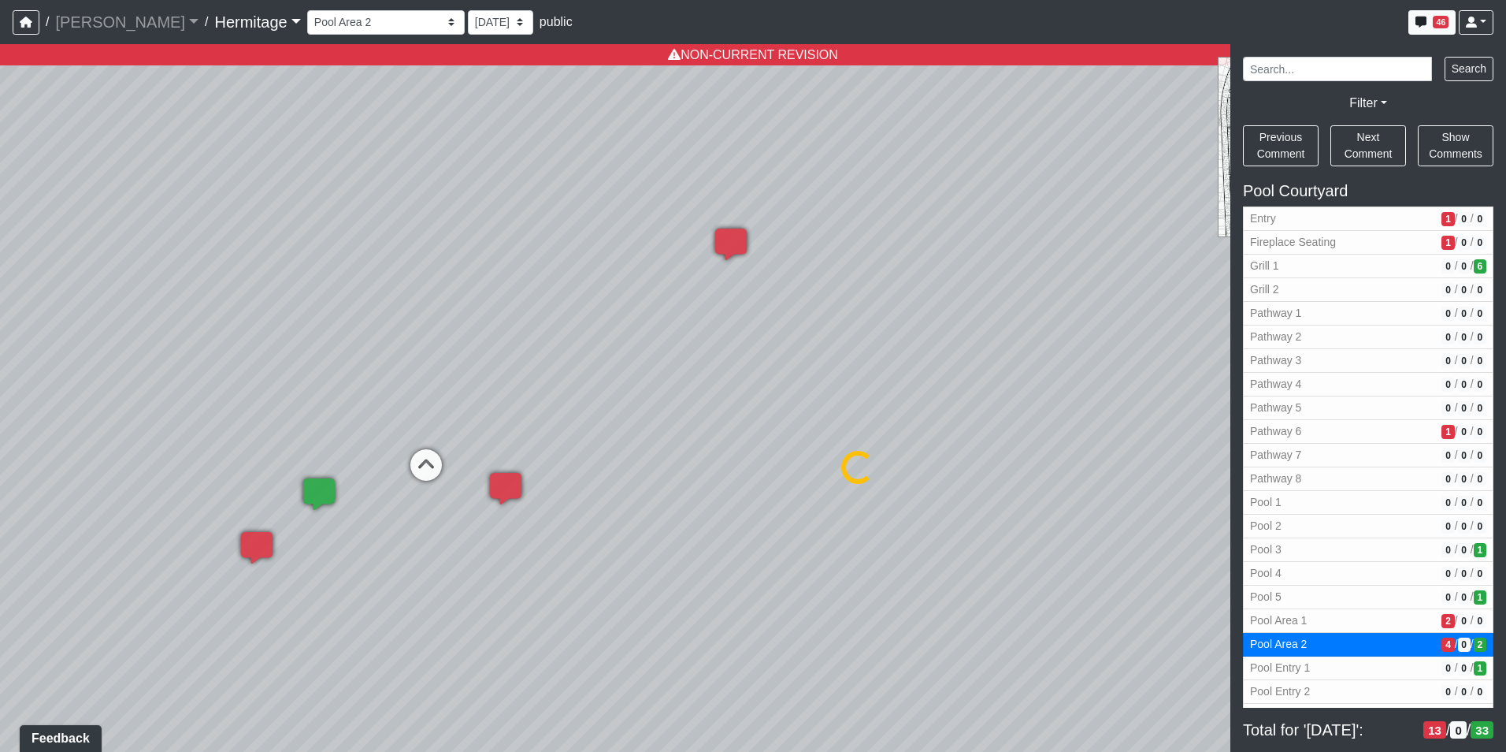
select select "9nX3VUmYpDqiuEBmQkWG1s"
select select "n79PLUTKEkuUZBqugXhsVq"
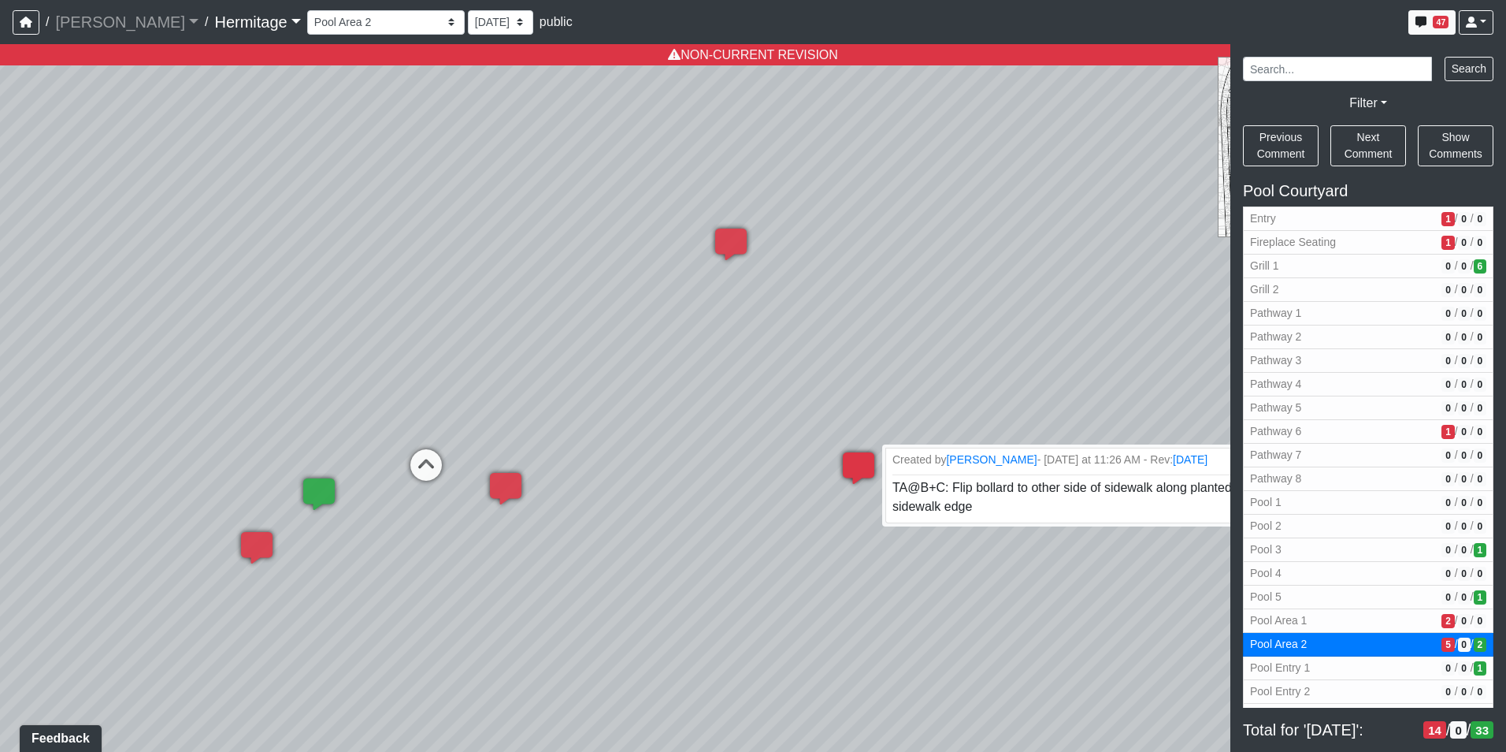
drag, startPoint x: 856, startPoint y: 458, endPoint x: 857, endPoint y: 449, distance: 8.7
click at [857, 449] on div "Loading... Created by [PERSON_NAME] - [DATE] at 11:26 AM - Rev: [DATE] TA@B+C: …" at bounding box center [858, 467] width 47 height 47
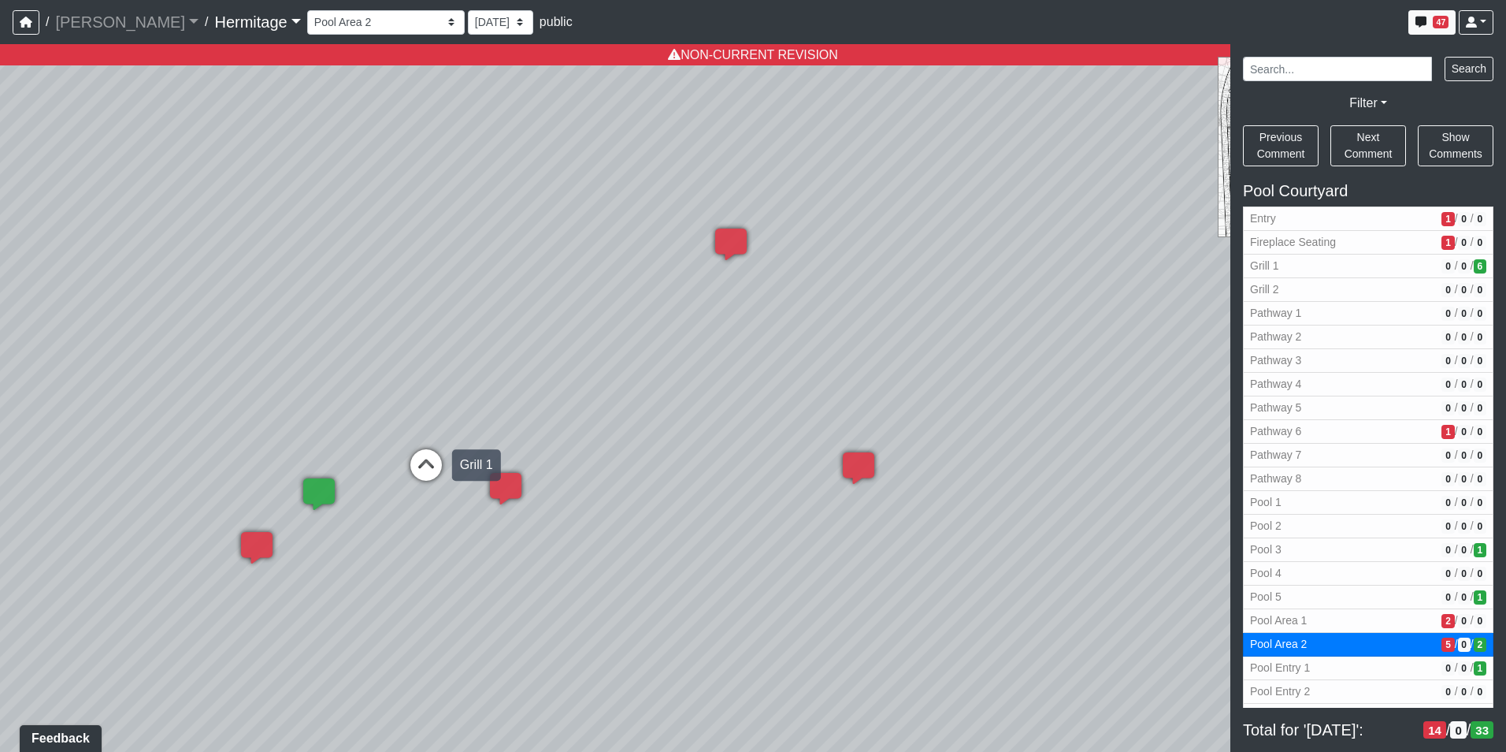
click at [430, 462] on icon at bounding box center [426, 472] width 47 height 47
select select "6C75nqQrf4zPEAHnJwPmYV"
select select "n79PLUTKEkuUZBqugXhsVq"
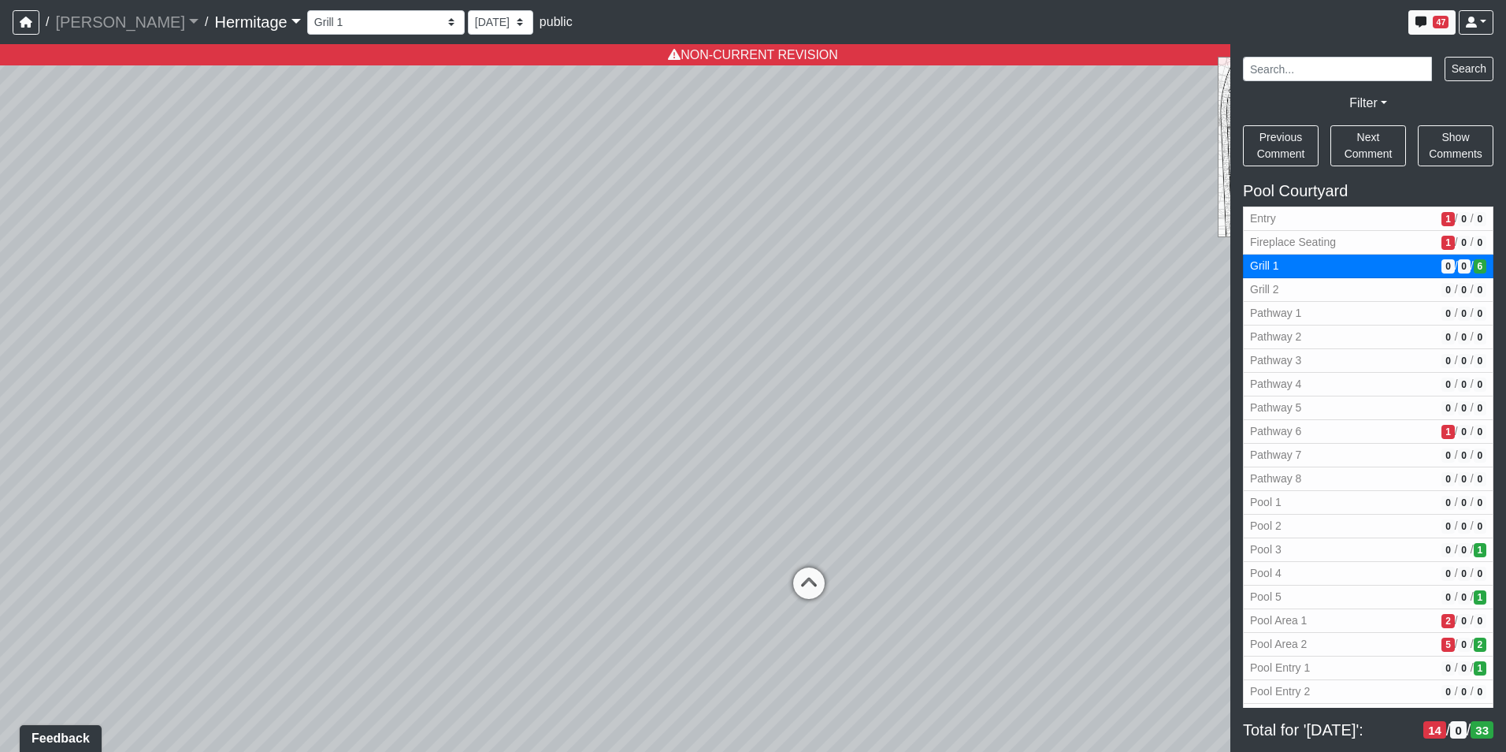
drag, startPoint x: 824, startPoint y: 426, endPoint x: 196, endPoint y: 458, distance: 628.7
click at [196, 458] on div "Loading... Leasing Desk Loading... Hallway Loading... Created by [PERSON_NAME] …" at bounding box center [753, 397] width 1506 height 707
drag, startPoint x: 834, startPoint y: 467, endPoint x: 190, endPoint y: 449, distance: 644.7
click at [190, 449] on div "Loading... Leasing Desk Loading... Hallway Loading... Created by [PERSON_NAME] …" at bounding box center [753, 397] width 1506 height 707
drag, startPoint x: 692, startPoint y: 460, endPoint x: 0, endPoint y: 464, distance: 691.7
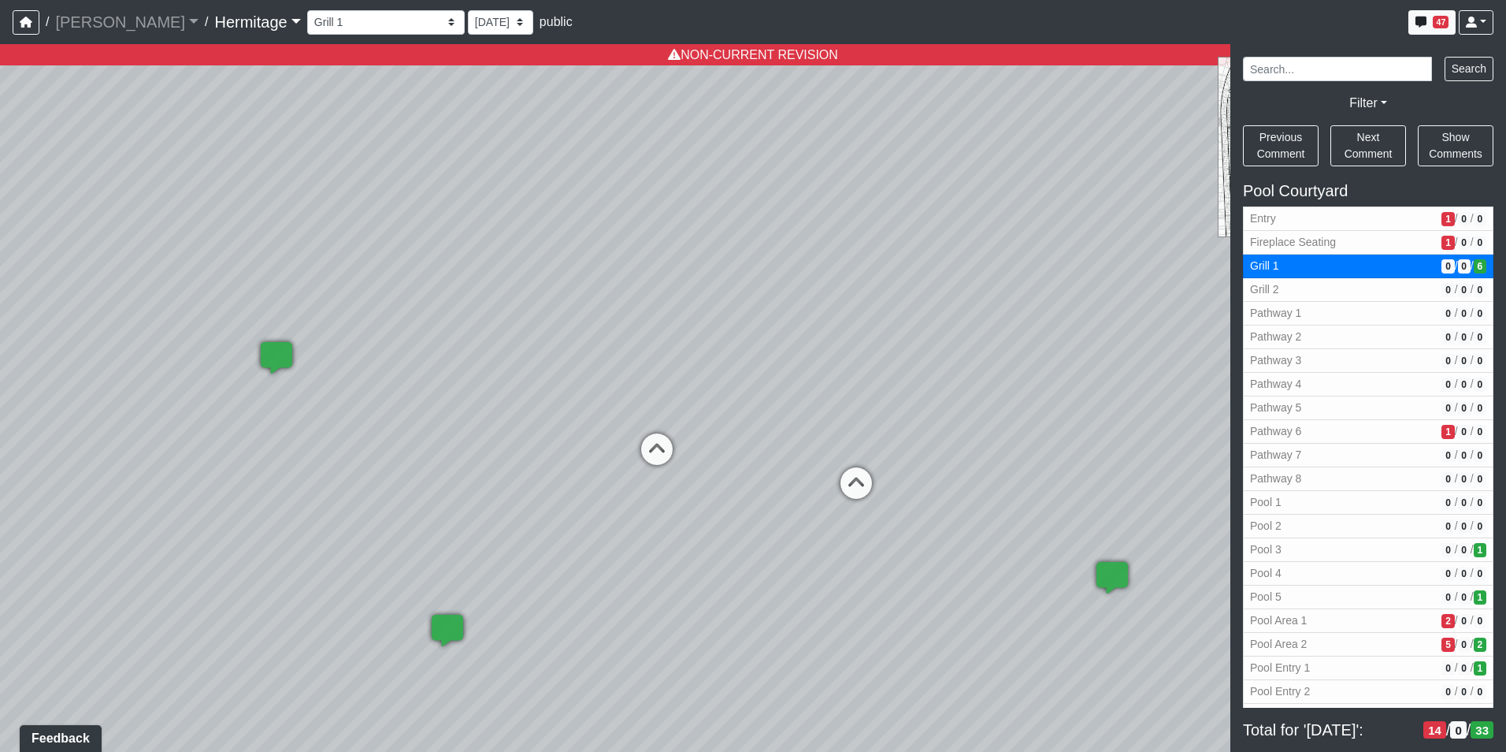
click at [0, 463] on html "/ [PERSON_NAME] Loading... / [GEOGRAPHIC_DATA] Loading... [GEOGRAPHIC_DATA] Loa…" at bounding box center [753, 376] width 1506 height 752
drag, startPoint x: 636, startPoint y: 430, endPoint x: 43, endPoint y: 434, distance: 592.4
click at [13, 434] on div "Loading... Leasing Desk Loading... Hallway Loading... Created by [PERSON_NAME] …" at bounding box center [753, 397] width 1506 height 707
drag, startPoint x: 746, startPoint y: 411, endPoint x: 358, endPoint y: 374, distance: 390.1
click at [296, 367] on div "Loading... Leasing Desk Loading... Hallway Loading... Created by [PERSON_NAME] …" at bounding box center [753, 397] width 1506 height 707
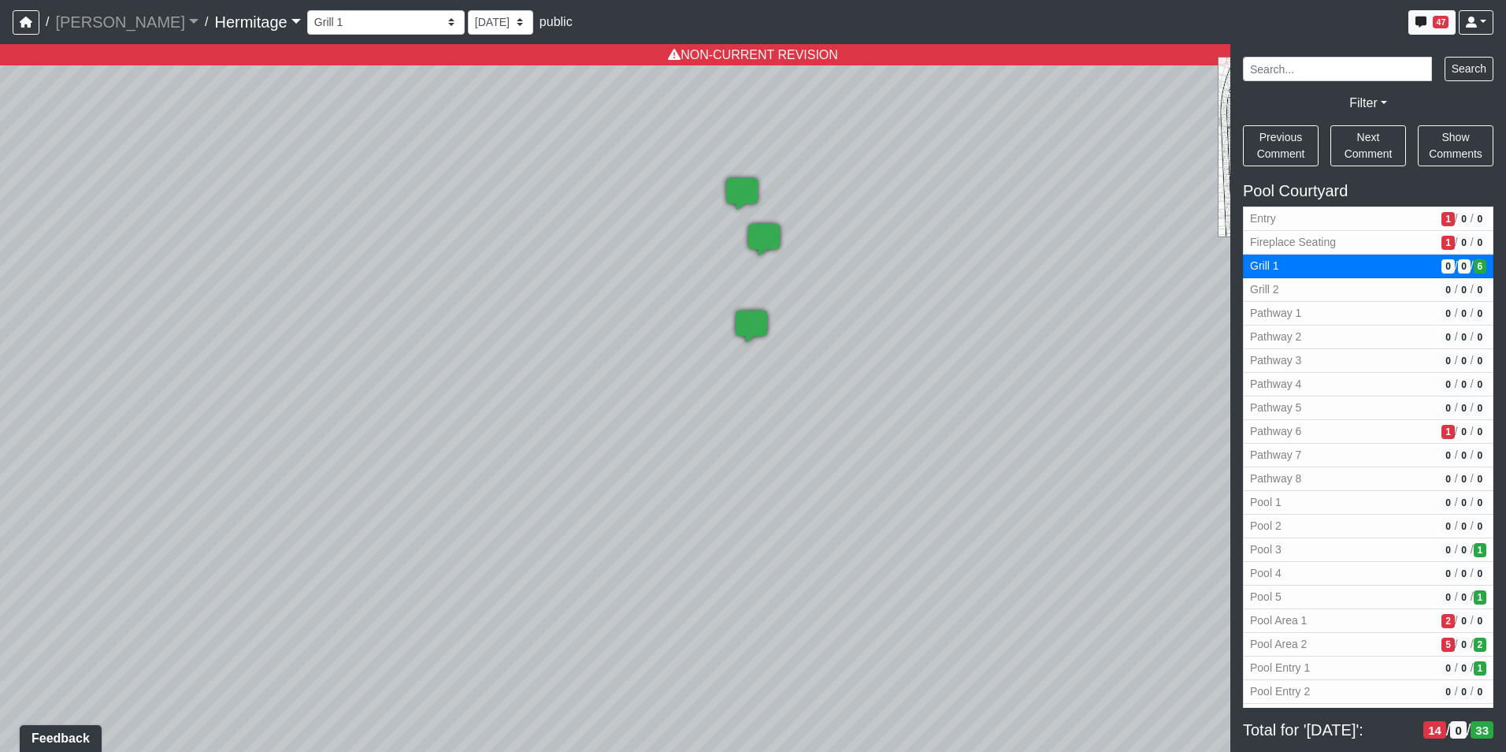
drag, startPoint x: 823, startPoint y: 347, endPoint x: 341, endPoint y: 402, distance: 485.2
click at [263, 395] on div "Loading... Leasing Desk Loading... Hallway Loading... Created by [PERSON_NAME] …" at bounding box center [753, 397] width 1506 height 707
drag, startPoint x: 730, startPoint y: 426, endPoint x: 530, endPoint y: 453, distance: 201.9
click at [530, 453] on div "Loading... Leasing Desk Loading... Hallway Loading... Created by [PERSON_NAME] …" at bounding box center [753, 397] width 1506 height 707
drag, startPoint x: 583, startPoint y: 410, endPoint x: 1353, endPoint y: 379, distance: 770.3
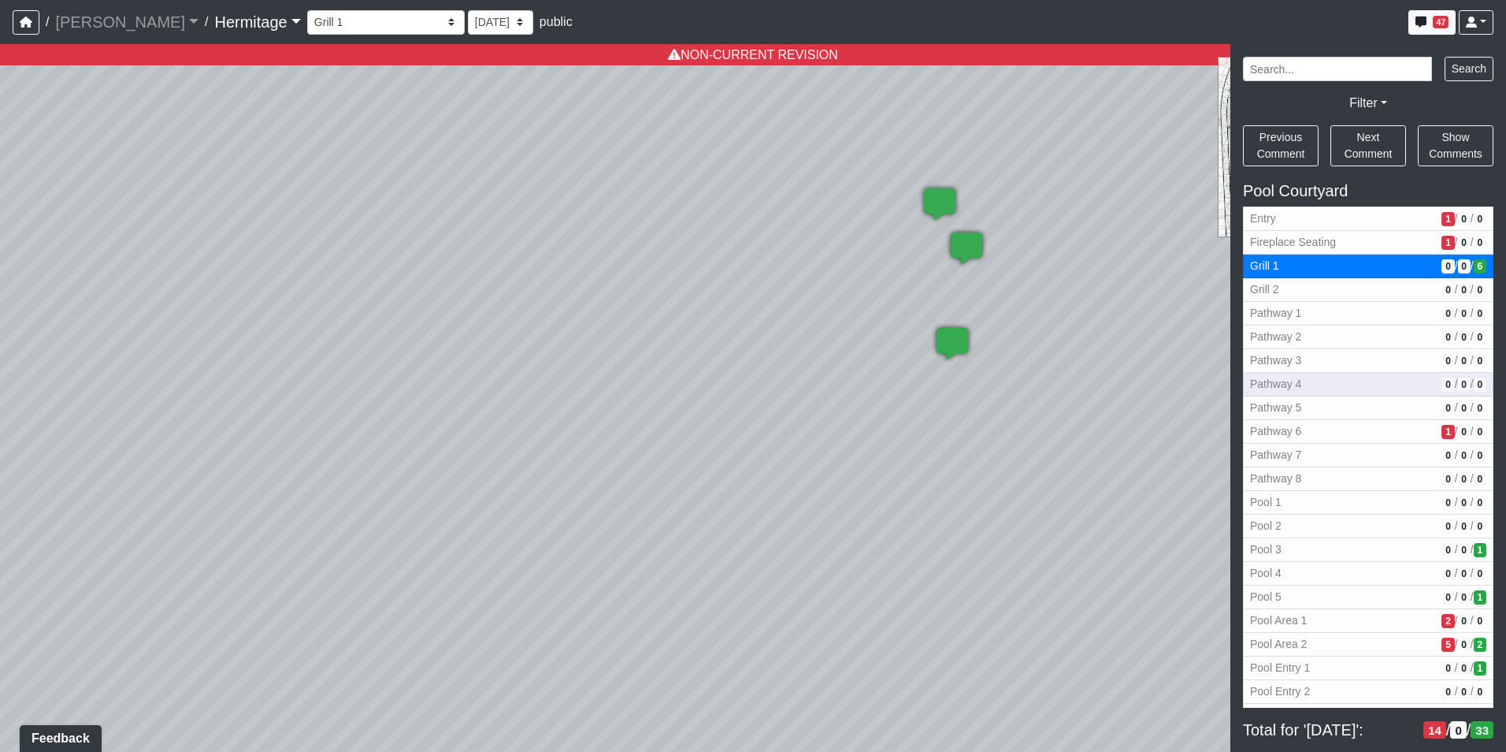
click at [1353, 379] on div "NON-CURRENT REVISION" at bounding box center [753, 397] width 1506 height 707
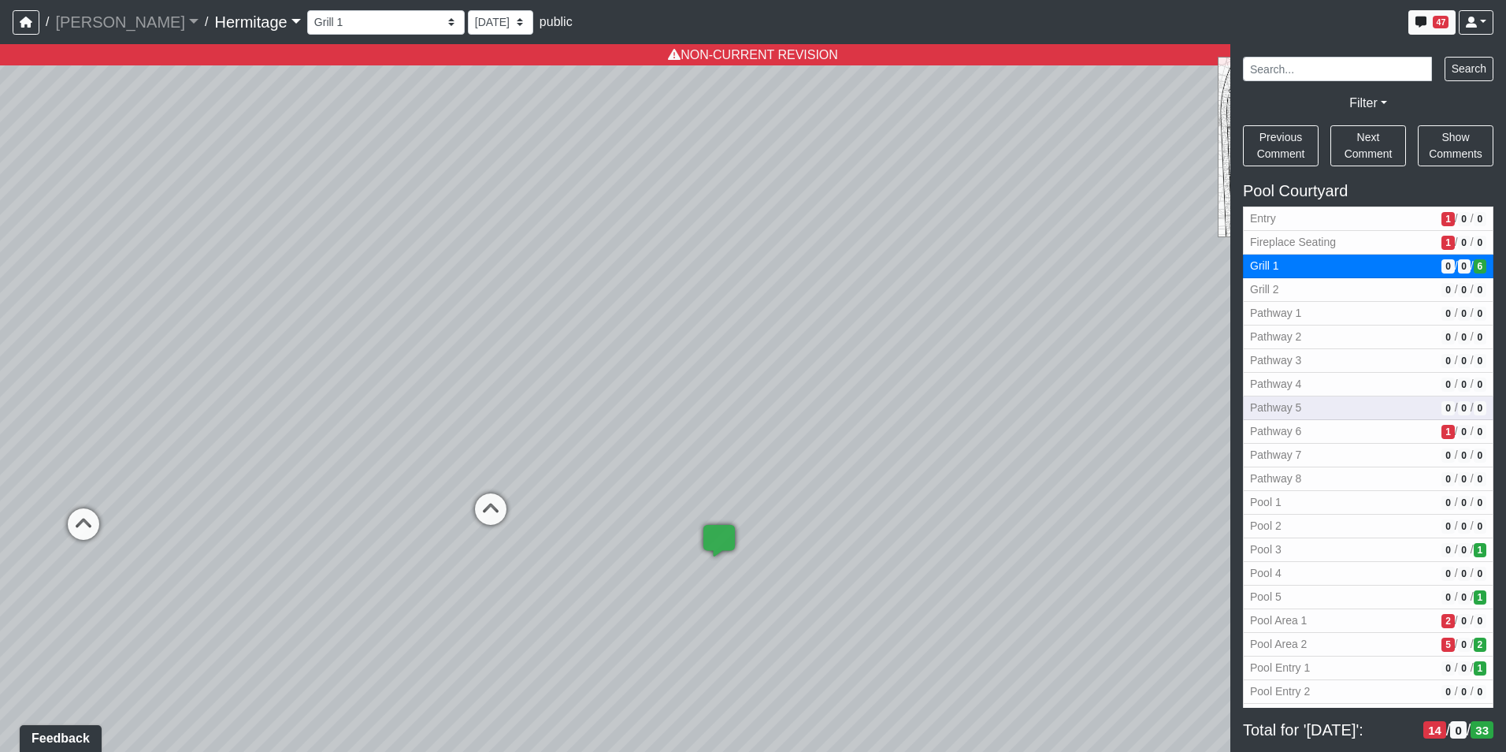
drag, startPoint x: 1137, startPoint y: 433, endPoint x: 1403, endPoint y: 415, distance: 266.9
click at [1403, 415] on div "NON-CURRENT REVISION" at bounding box center [753, 397] width 1506 height 707
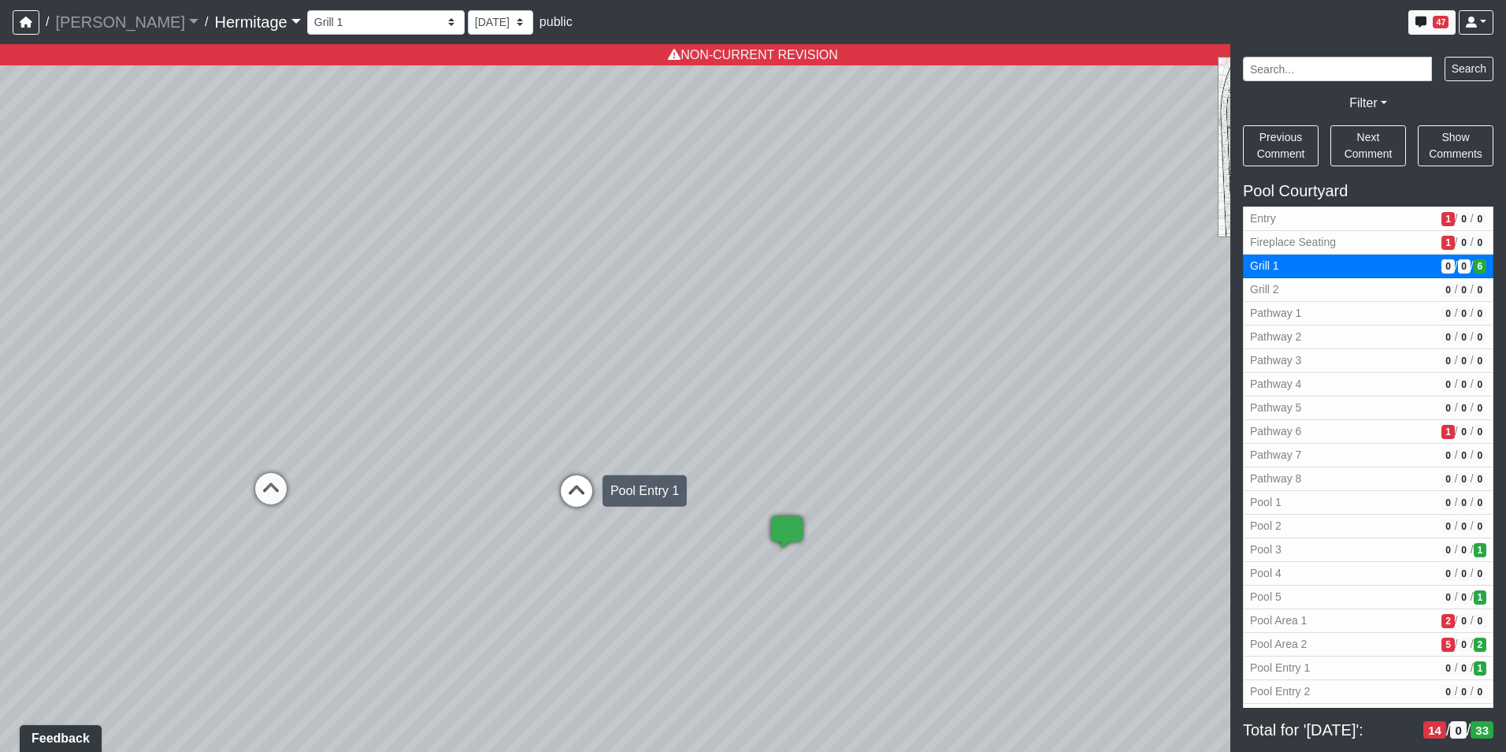
click at [570, 490] on icon at bounding box center [576, 498] width 47 height 47
select select "9zib7HKc22EKfsfEE9Je4V"
select select "n79PLUTKEkuUZBqugXhsVq"
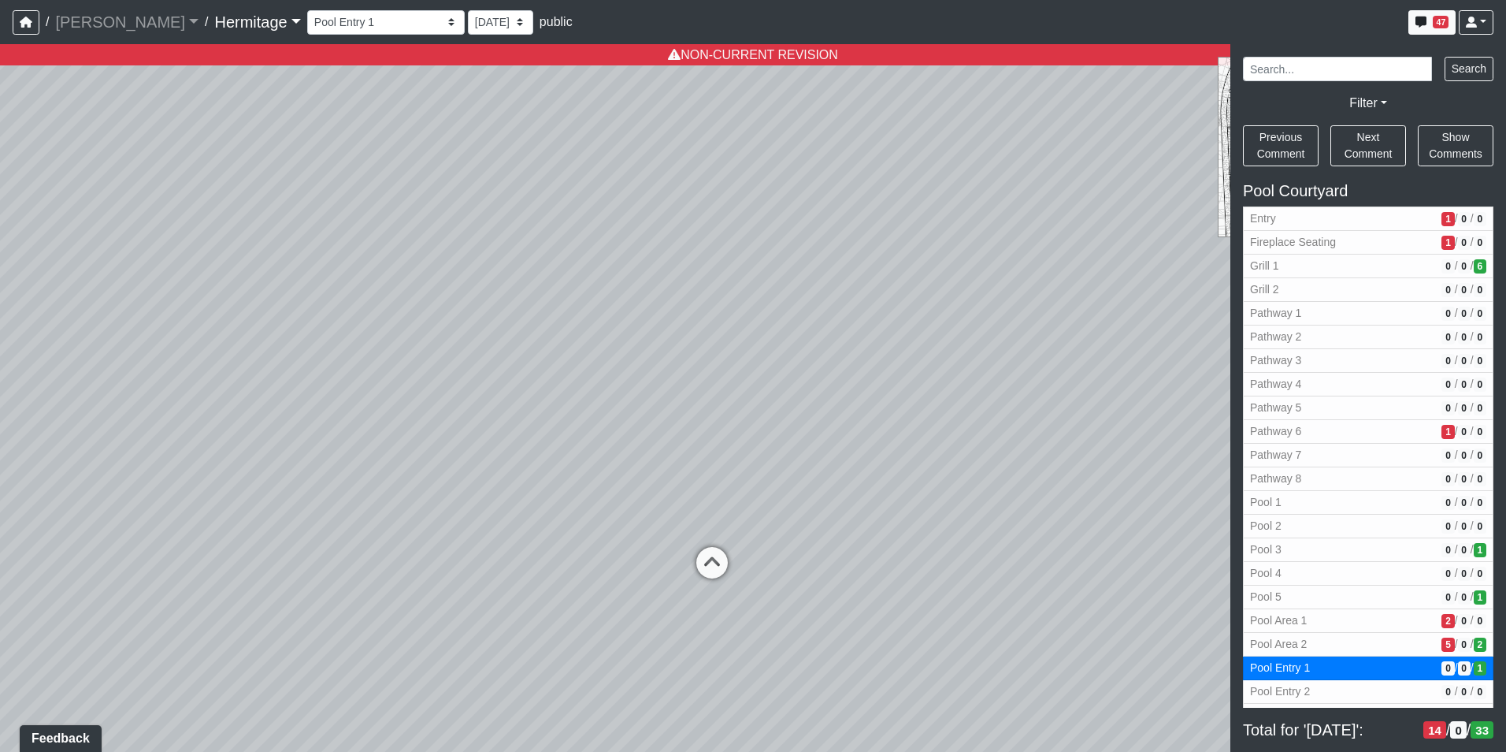
drag, startPoint x: 659, startPoint y: 465, endPoint x: 351, endPoint y: 461, distance: 308.8
click at [351, 461] on div "Loading... Leasing Desk Loading... Hallway Loading... Created by [PERSON_NAME] …" at bounding box center [753, 397] width 1506 height 707
click at [713, 557] on icon at bounding box center [712, 570] width 47 height 47
select select "6ZaVMW7wvWtbkHRt51ZZgr"
select select "n79PLUTKEkuUZBqugXhsVq"
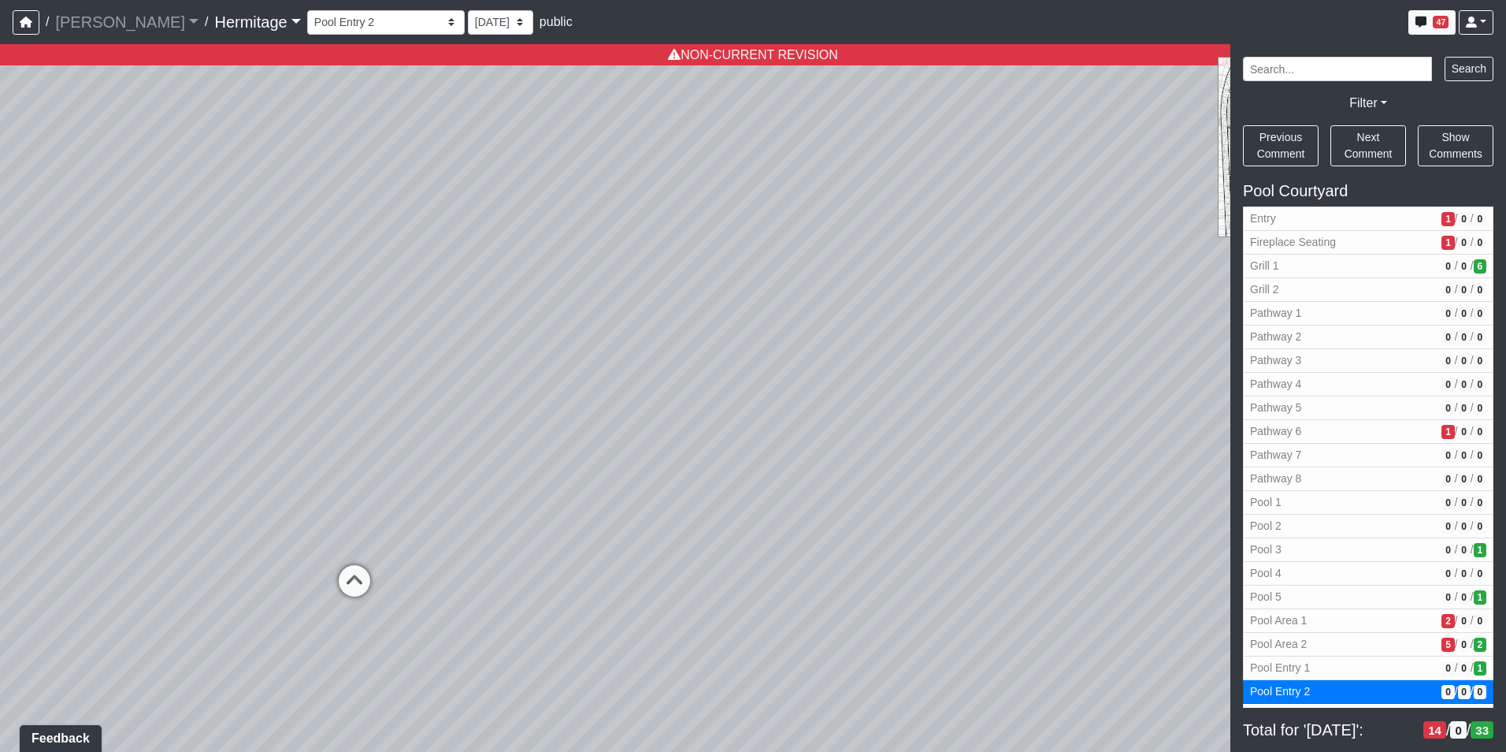
drag, startPoint x: 528, startPoint y: 508, endPoint x: 752, endPoint y: 516, distance: 223.9
click at [752, 516] on div "Loading... Leasing Desk Loading... Hallway Loading... Created by [PERSON_NAME] …" at bounding box center [753, 397] width 1506 height 707
drag, startPoint x: 733, startPoint y: 517, endPoint x: 648, endPoint y: 542, distance: 89.5
click at [648, 542] on div "Loading... Leasing Desk Loading... Hallway Loading... Created by [PERSON_NAME] …" at bounding box center [753, 397] width 1506 height 707
click at [695, 434] on span "Add comment" at bounding box center [728, 435] width 78 height 13
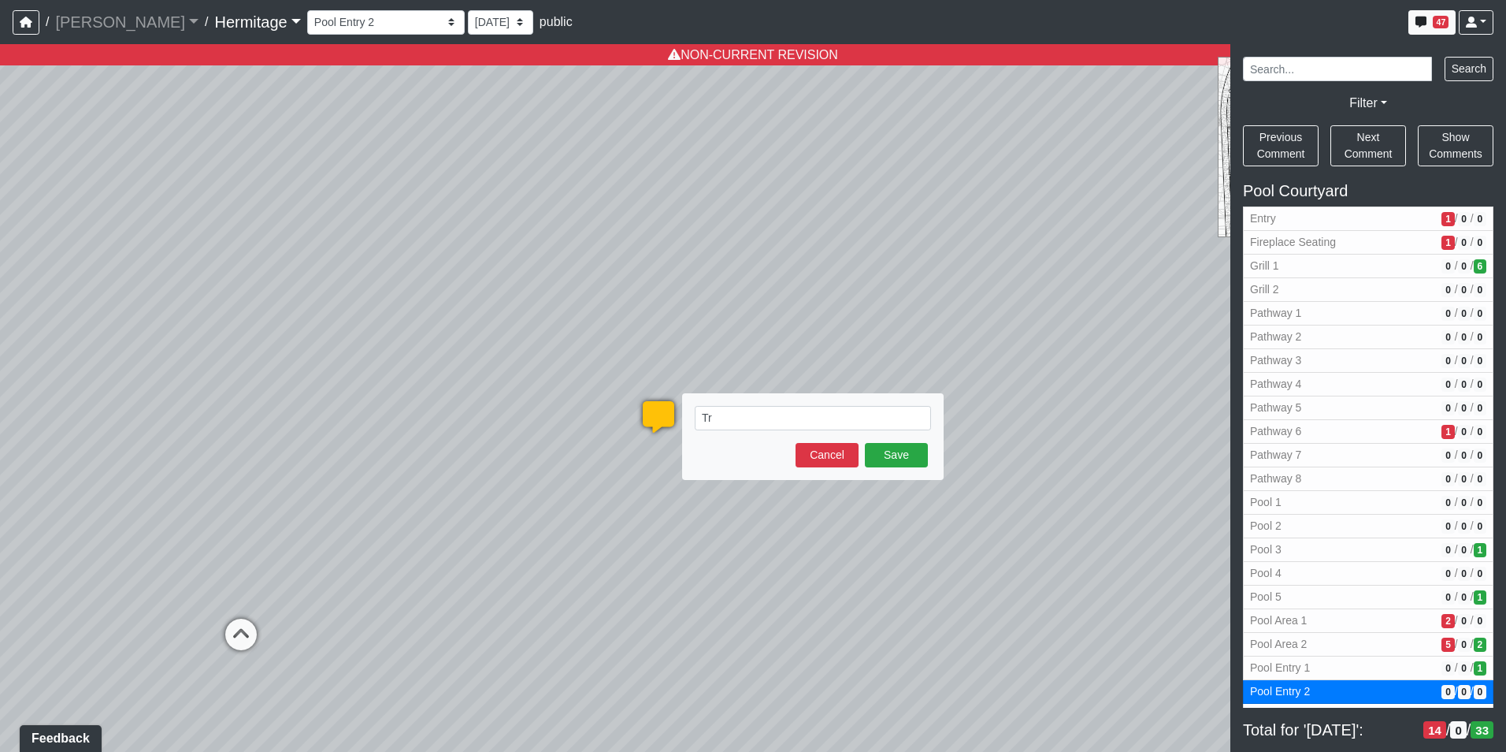
type textarea "T"
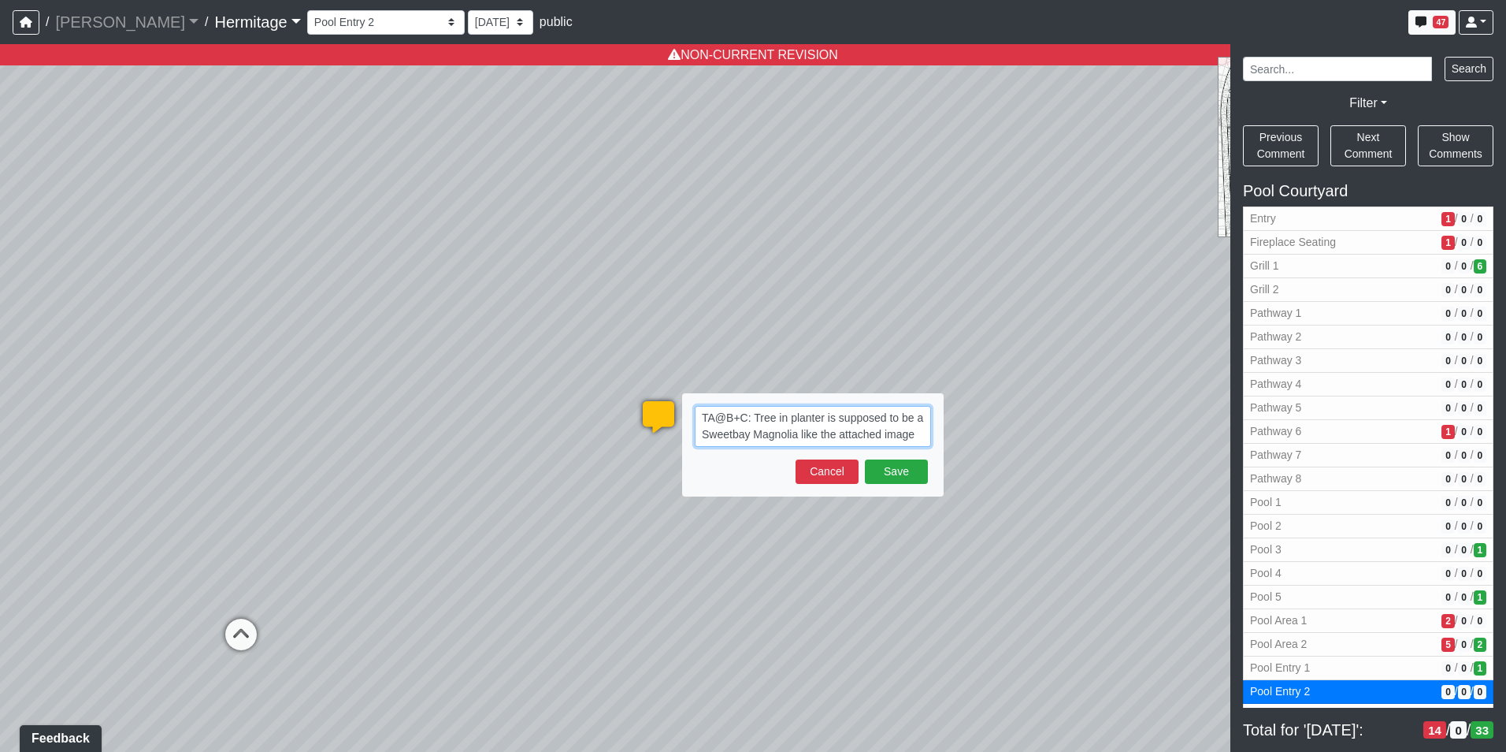
click at [921, 435] on textarea "TA@B+C: Tree in planter is supposed to be a Sweetbay Magnolia like the attached…" at bounding box center [813, 426] width 236 height 41
paste textarea "blob:[URL][DOMAIN_NAME]"
type textarea "TA@B+C: Tree in planter is supposed to be a Sweetbay Magnolia like the attached…"
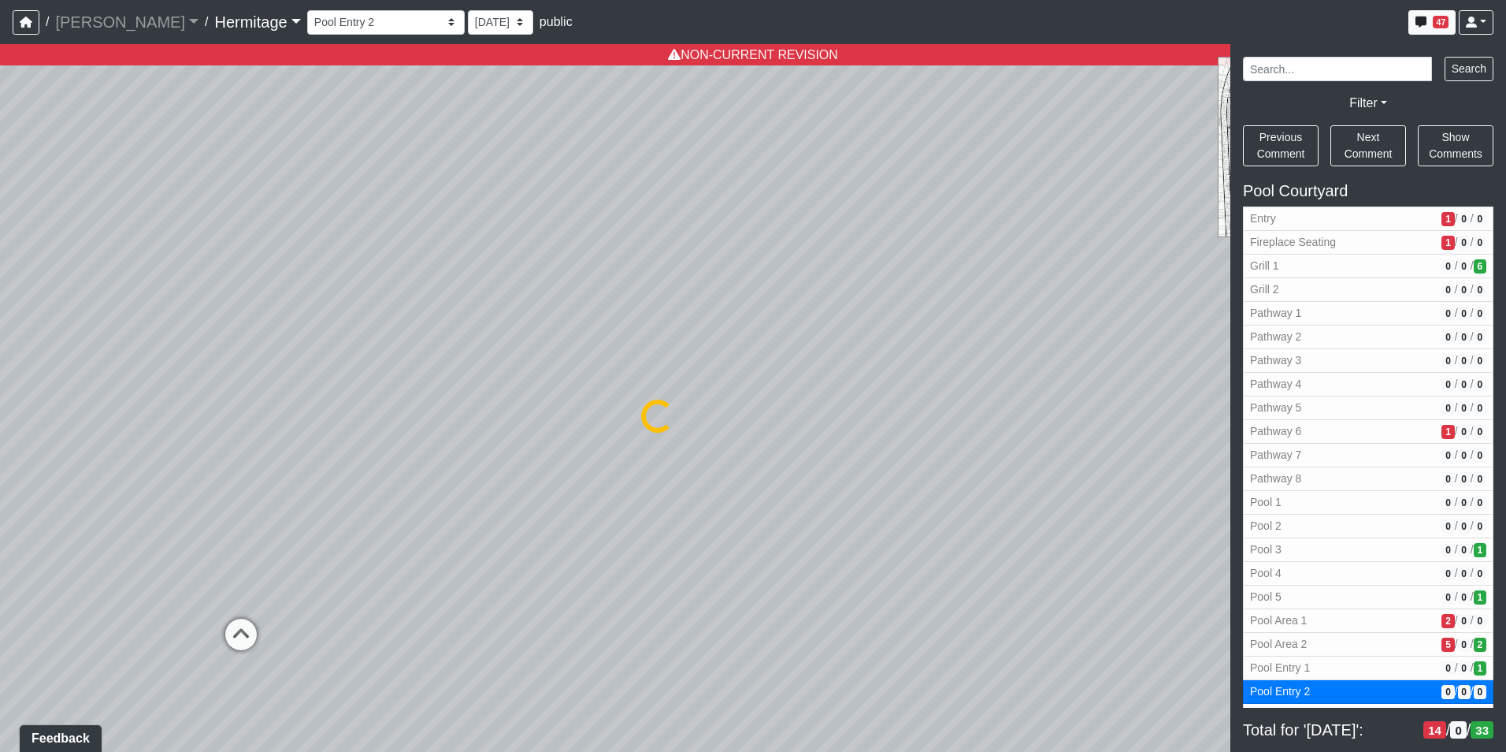
select select "6ZaVMW7wvWtbkHRt51ZZgr"
select select "n79PLUTKEkuUZBqugXhsVq"
drag, startPoint x: 530, startPoint y: 558, endPoint x: 878, endPoint y: 429, distance: 371.1
click at [878, 429] on div "Loading... Leasing Desk Loading... Hallway Loading... Created by [PERSON_NAME] …" at bounding box center [753, 397] width 1506 height 707
click at [651, 413] on li "Add comment" at bounding box center [733, 416] width 203 height 24
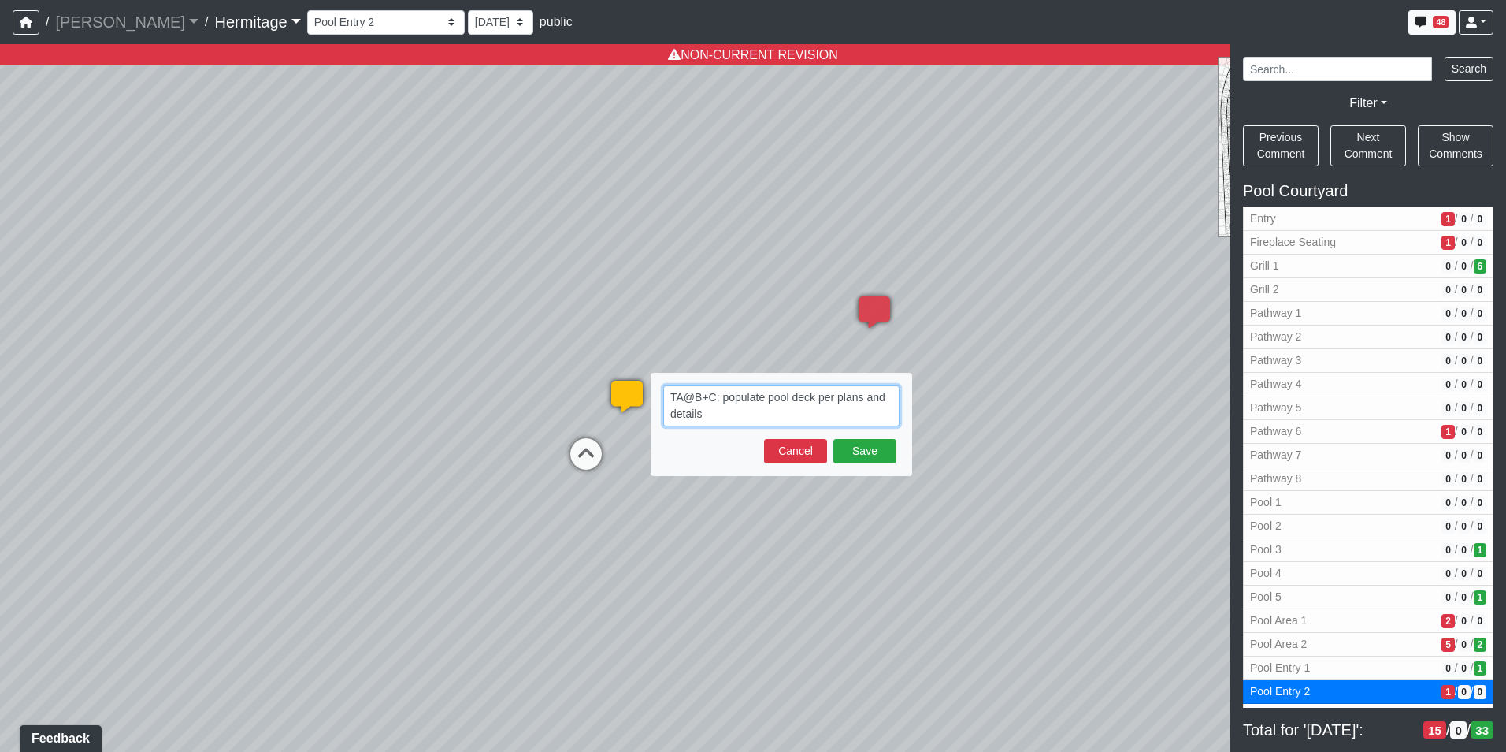
click at [759, 416] on textarea "TA@B+C: populate pool deck per plans and details" at bounding box center [781, 405] width 236 height 41
paste textarea "blob:[URL][DOMAIN_NAME]"
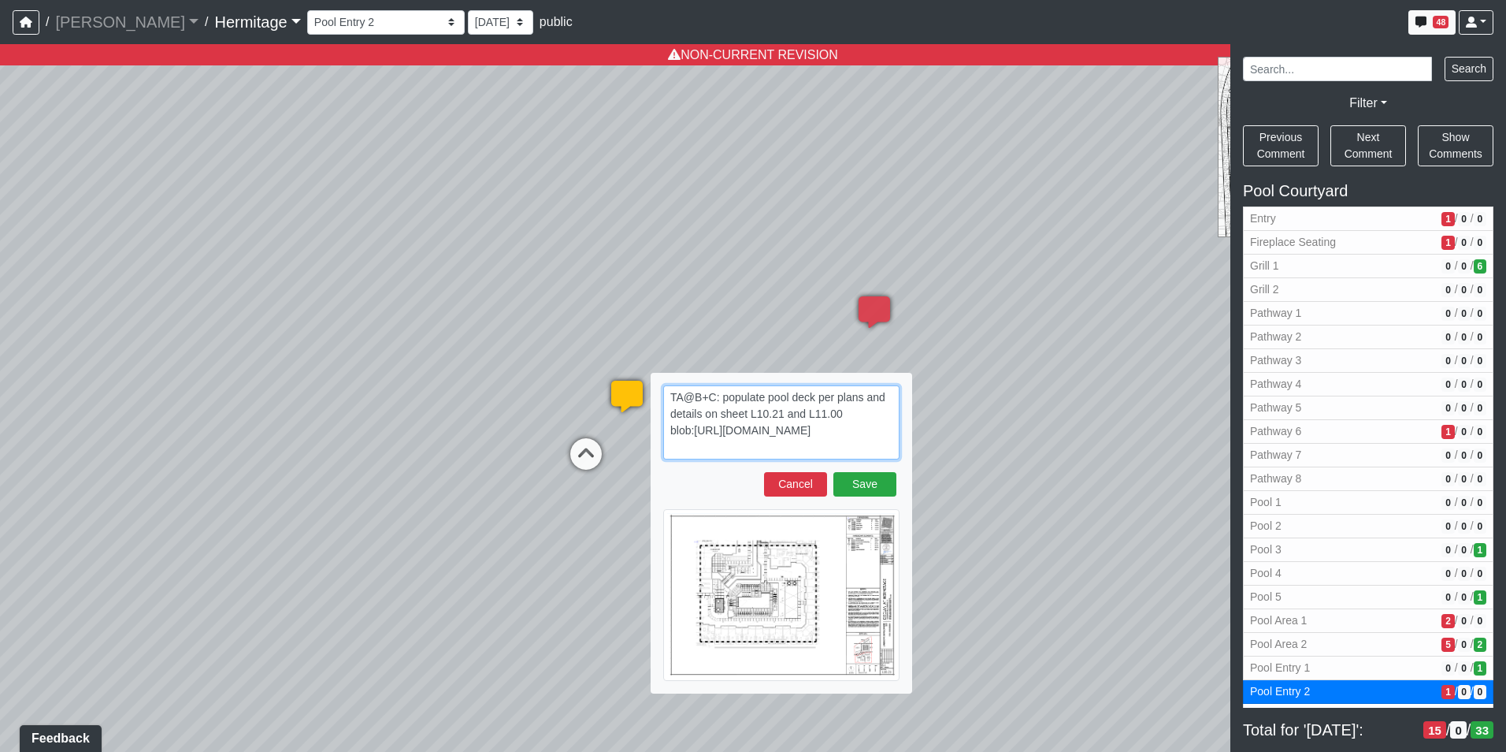
click at [840, 449] on textarea "TA@B+C: populate pool deck per plans and details on sheet L10.21 and L11.00 blo…" at bounding box center [781, 422] width 236 height 74
paste textarea "blob:[URL][DOMAIN_NAME]"
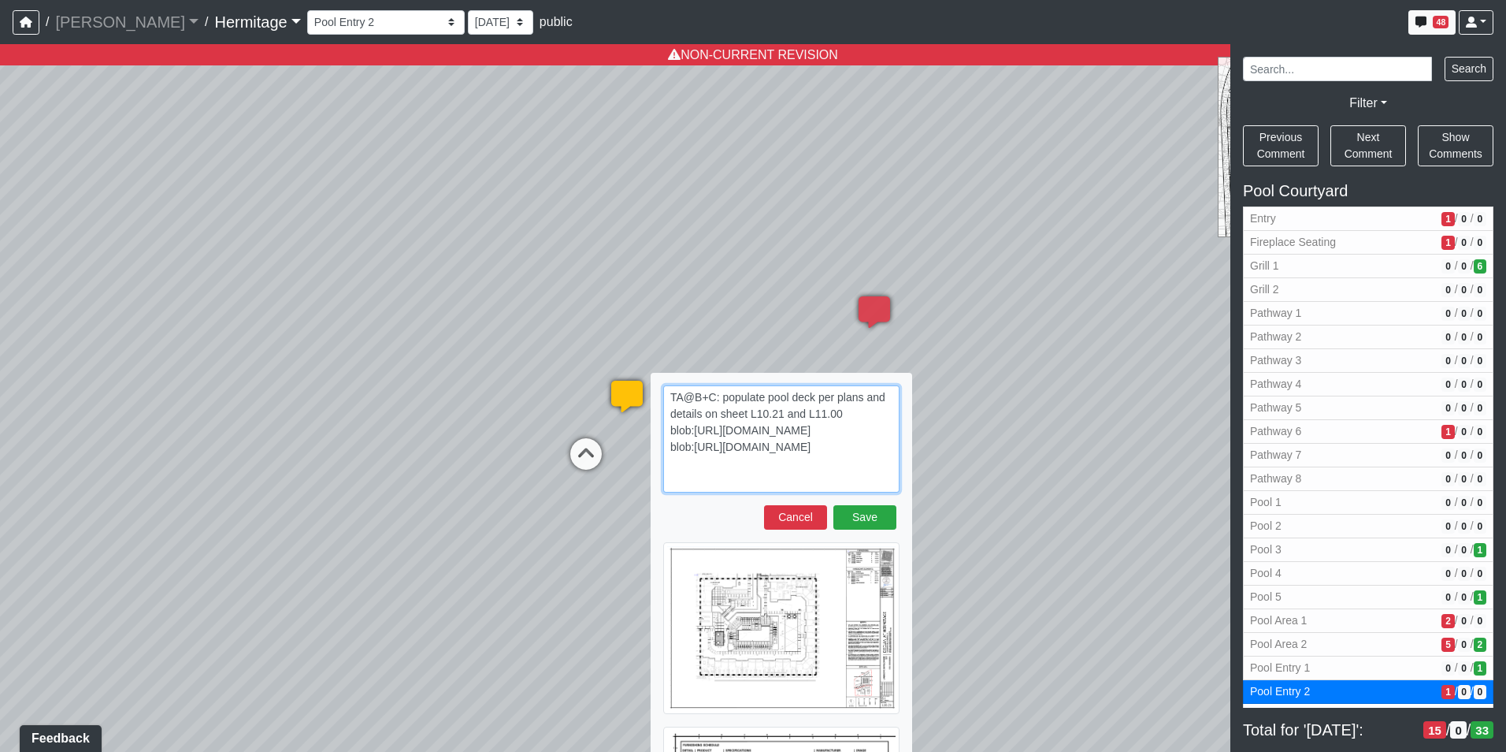
click at [846, 410] on textarea "TA@B+C: populate pool deck per plans and details on sheet L10.21 and L11.00 blo…" at bounding box center [781, 438] width 236 height 107
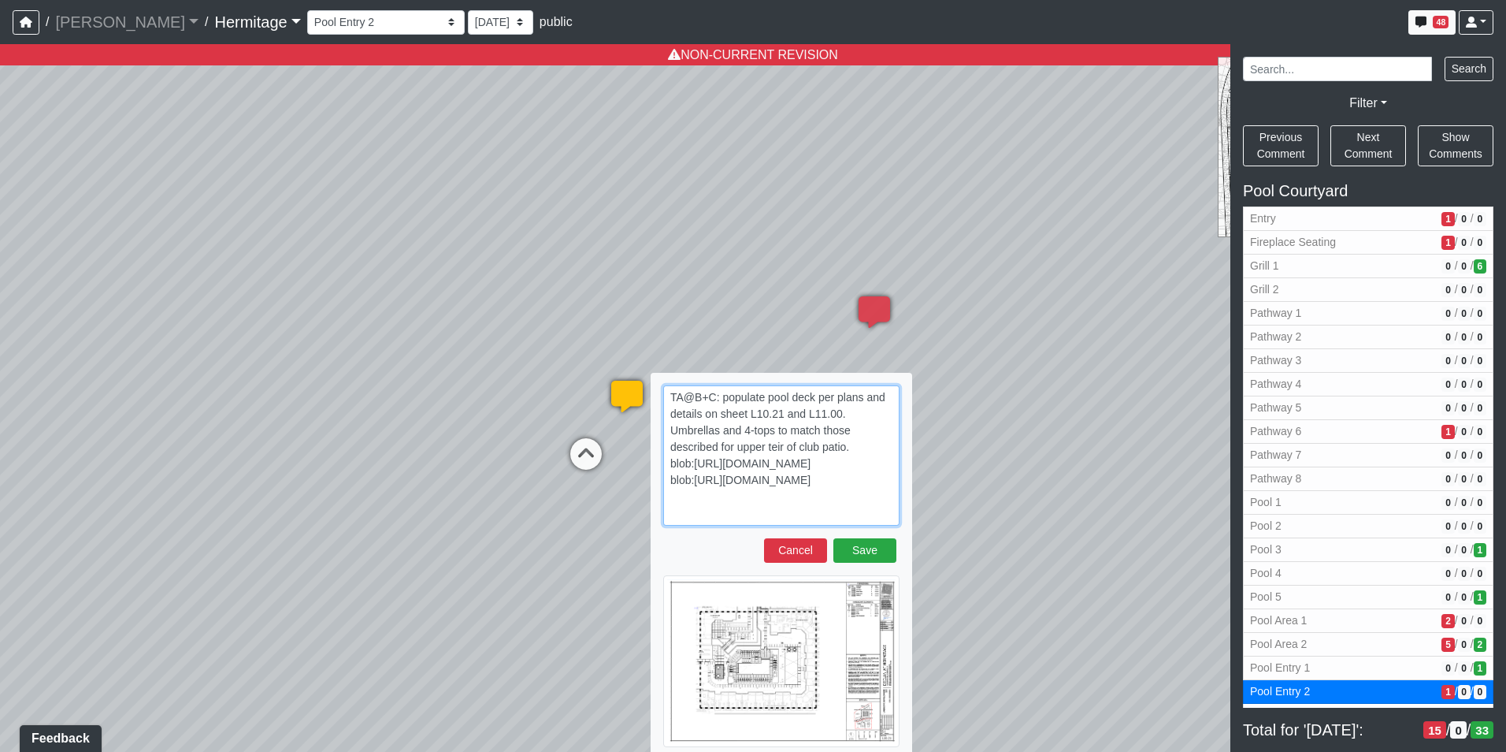
click at [778, 429] on textarea "TA@B+C: populate pool deck per plans and details on sheet L10.21 and L11.00. Um…" at bounding box center [781, 455] width 236 height 140
click at [860, 449] on textarea "TA@B+C: populate pool deck per plans and details on sheet L10.21 and L11.00. Um…" at bounding box center [781, 455] width 236 height 140
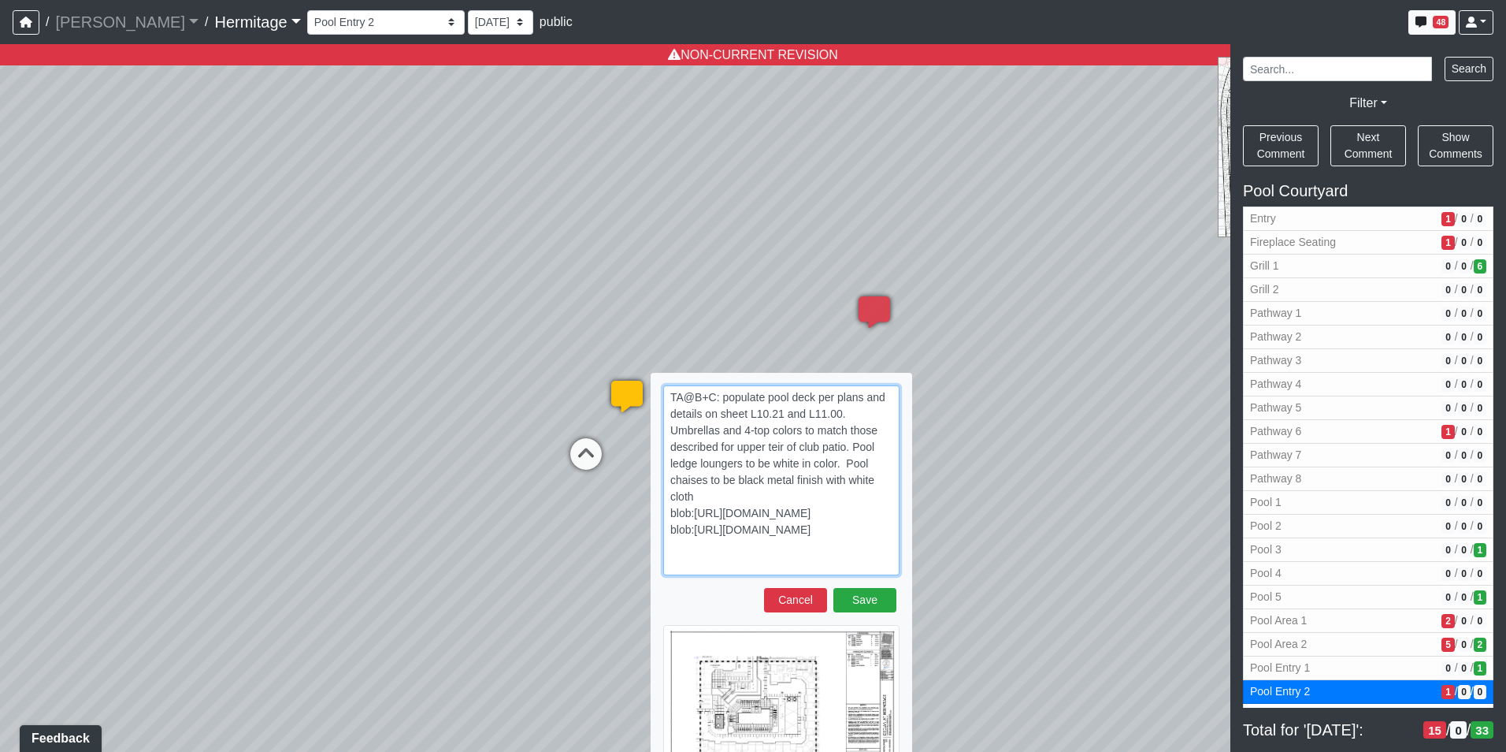
type textarea "TA@B+C: populate pool deck per plans and details on sheet L10.21 and L11.00. Um…"
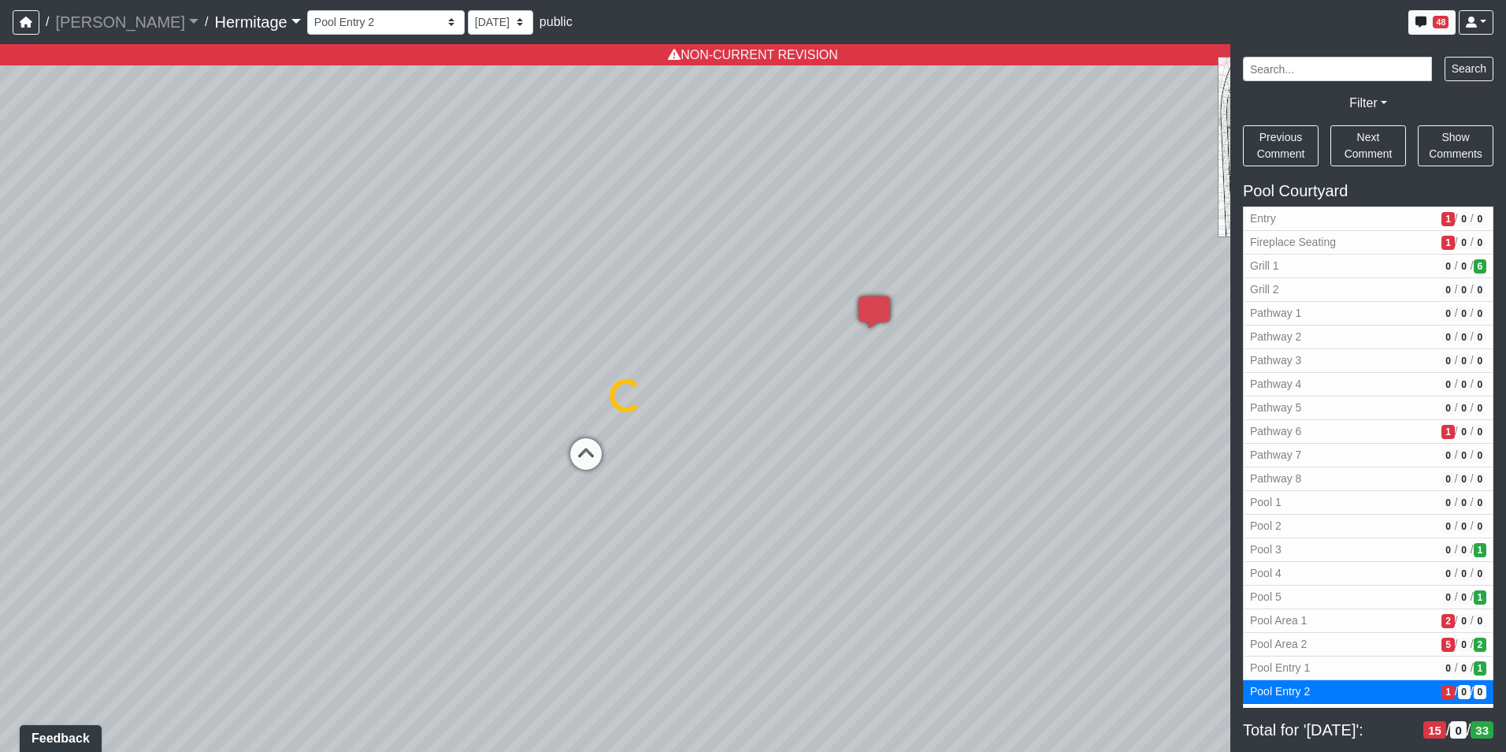
select select "6ZaVMW7wvWtbkHRt51ZZgr"
select select "n79PLUTKEkuUZBqugXhsVq"
drag, startPoint x: 1038, startPoint y: 434, endPoint x: 826, endPoint y: 317, distance: 242.3
click at [169, 320] on div "Loading... Leasing Desk Loading... Hallway Loading... Created by [PERSON_NAME] …" at bounding box center [753, 397] width 1506 height 707
drag, startPoint x: 959, startPoint y: 344, endPoint x: 927, endPoint y: 386, distance: 52.3
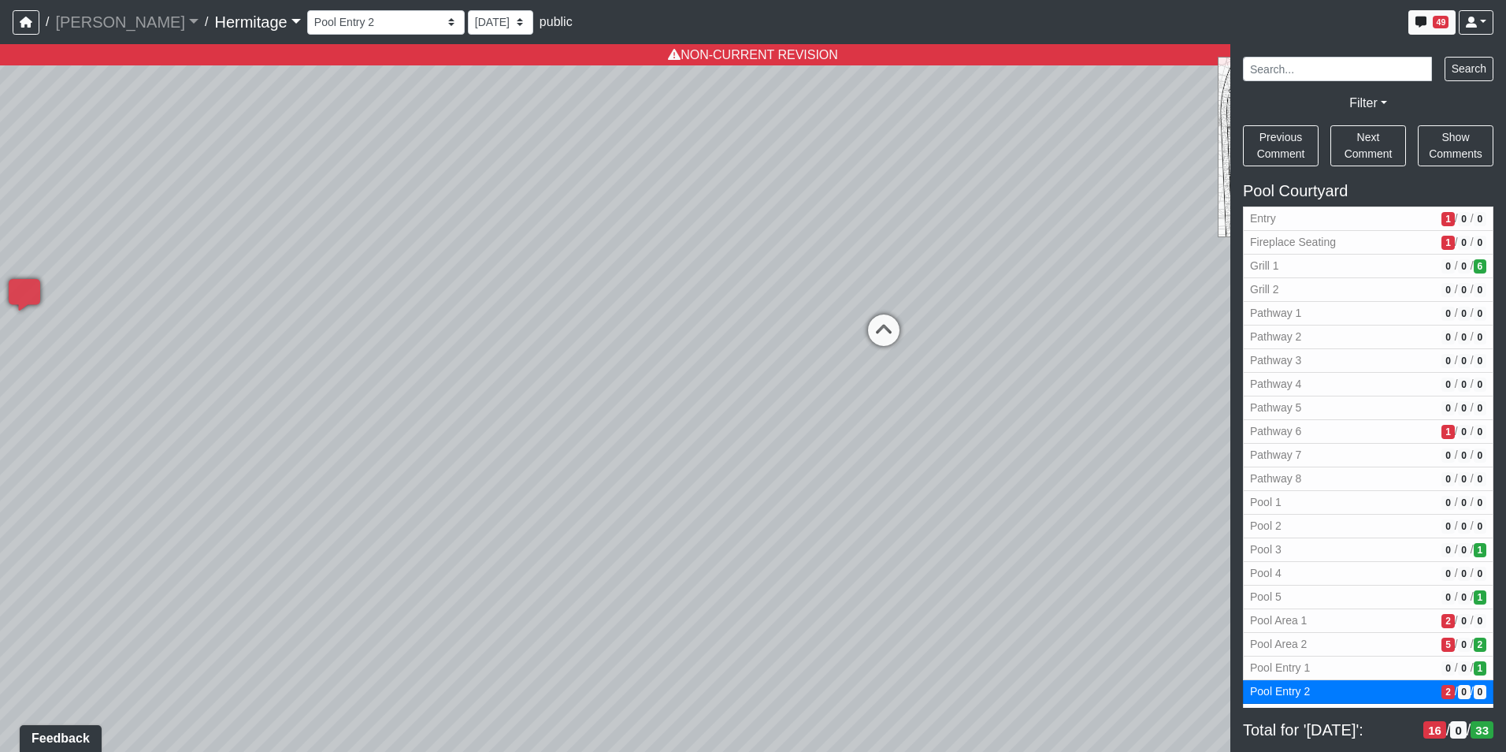
click at [927, 386] on div "Loading... Leasing Desk Loading... Hallway Loading... Created by [PERSON_NAME] …" at bounding box center [753, 397] width 1506 height 707
click at [890, 329] on icon at bounding box center [883, 337] width 47 height 47
select select "uppNgKakAkKd8v7RS5KiEh"
select select "n79PLUTKEkuUZBqugXhsVq"
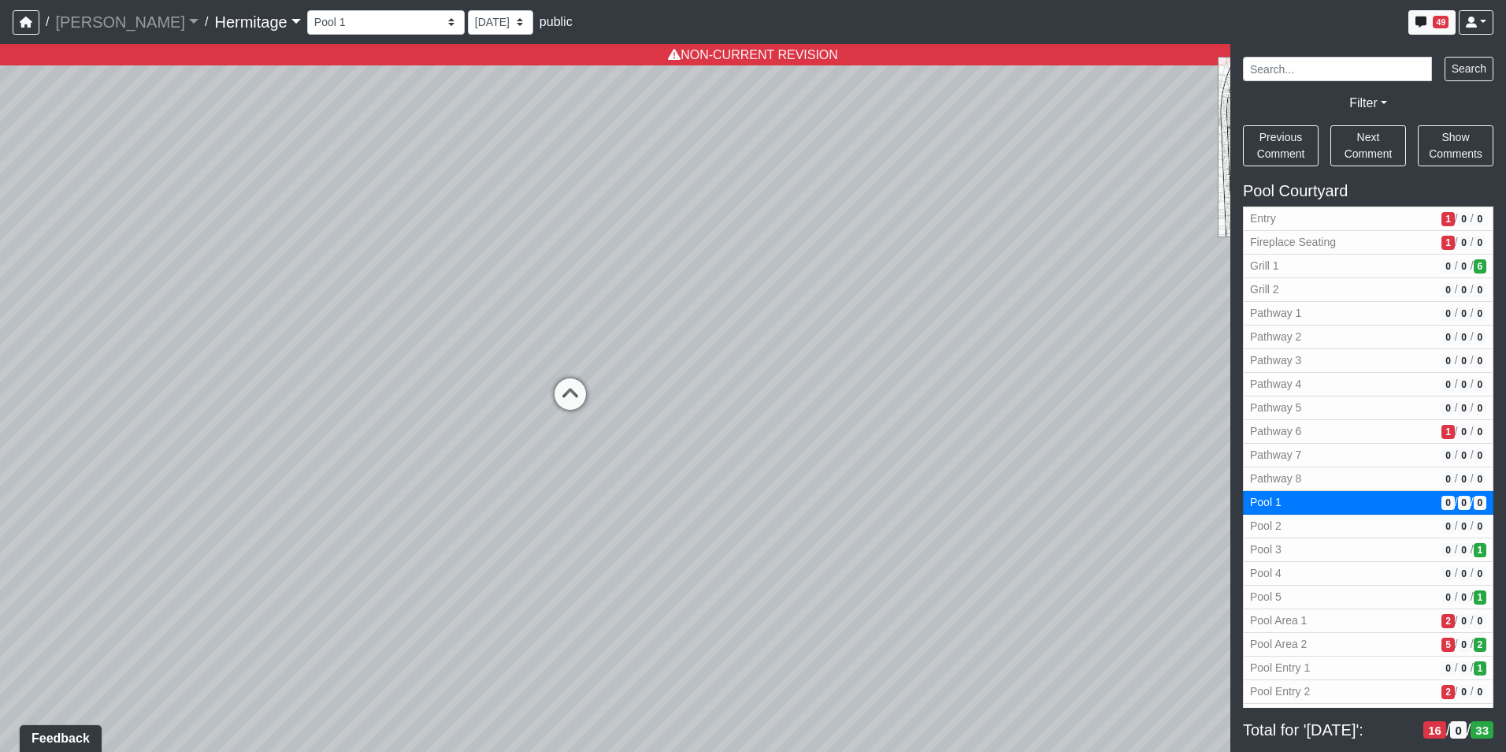
drag, startPoint x: 406, startPoint y: 396, endPoint x: 1558, endPoint y: 458, distance: 1154.2
click at [1505, 458] on html "/ [PERSON_NAME] Loading... / [GEOGRAPHIC_DATA] Loading... [GEOGRAPHIC_DATA] Loa…" at bounding box center [753, 376] width 1506 height 752
drag, startPoint x: 782, startPoint y: 471, endPoint x: 1239, endPoint y: 405, distance: 461.7
click at [1239, 405] on div "NON-CURRENT REVISION" at bounding box center [753, 397] width 1506 height 707
click at [744, 371] on span "Add comment" at bounding box center [783, 372] width 78 height 13
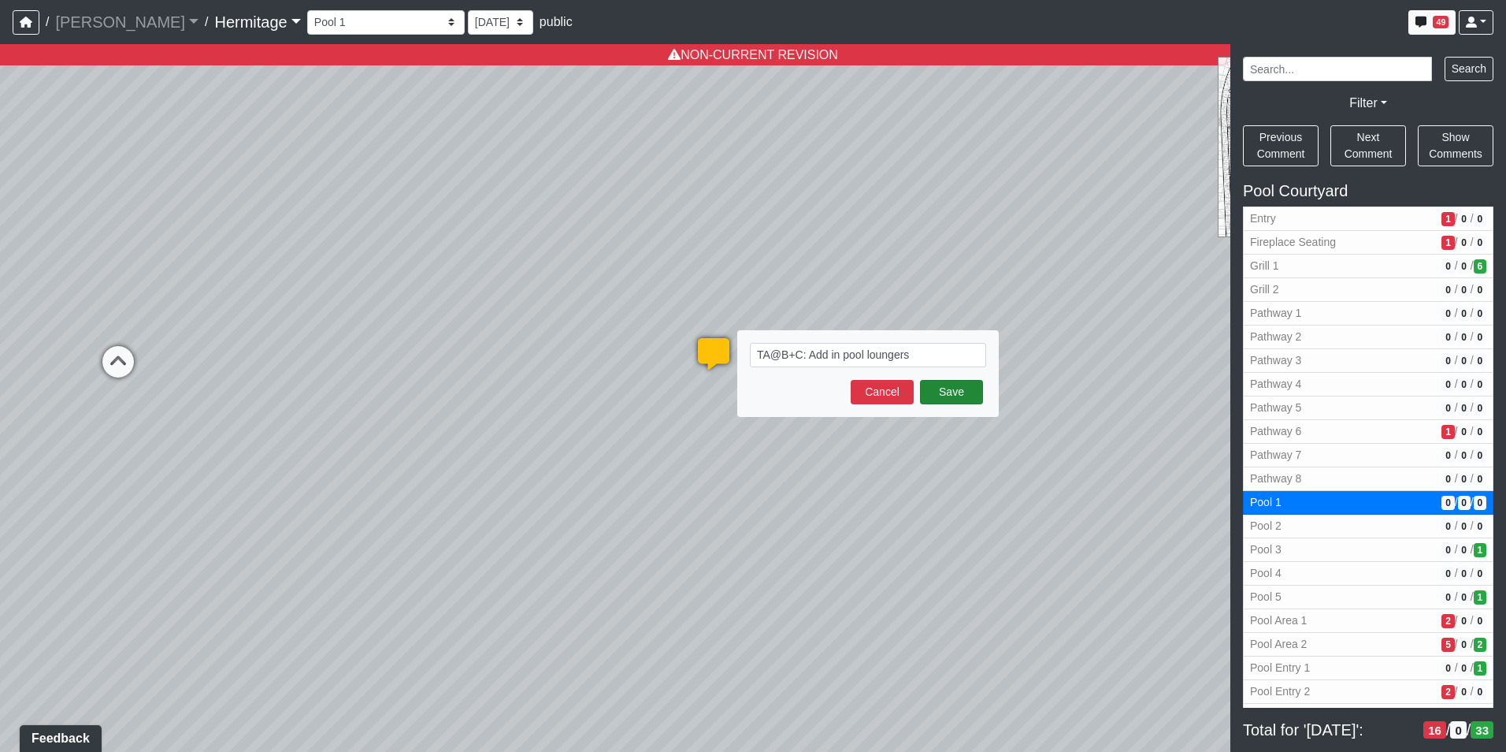
type textarea "TA@B+C: Add in pool loungers"
click at [963, 387] on button "Save" at bounding box center [951, 392] width 63 height 24
select select "uppNgKakAkKd8v7RS5KiEh"
select select "n79PLUTKEkuUZBqugXhsVq"
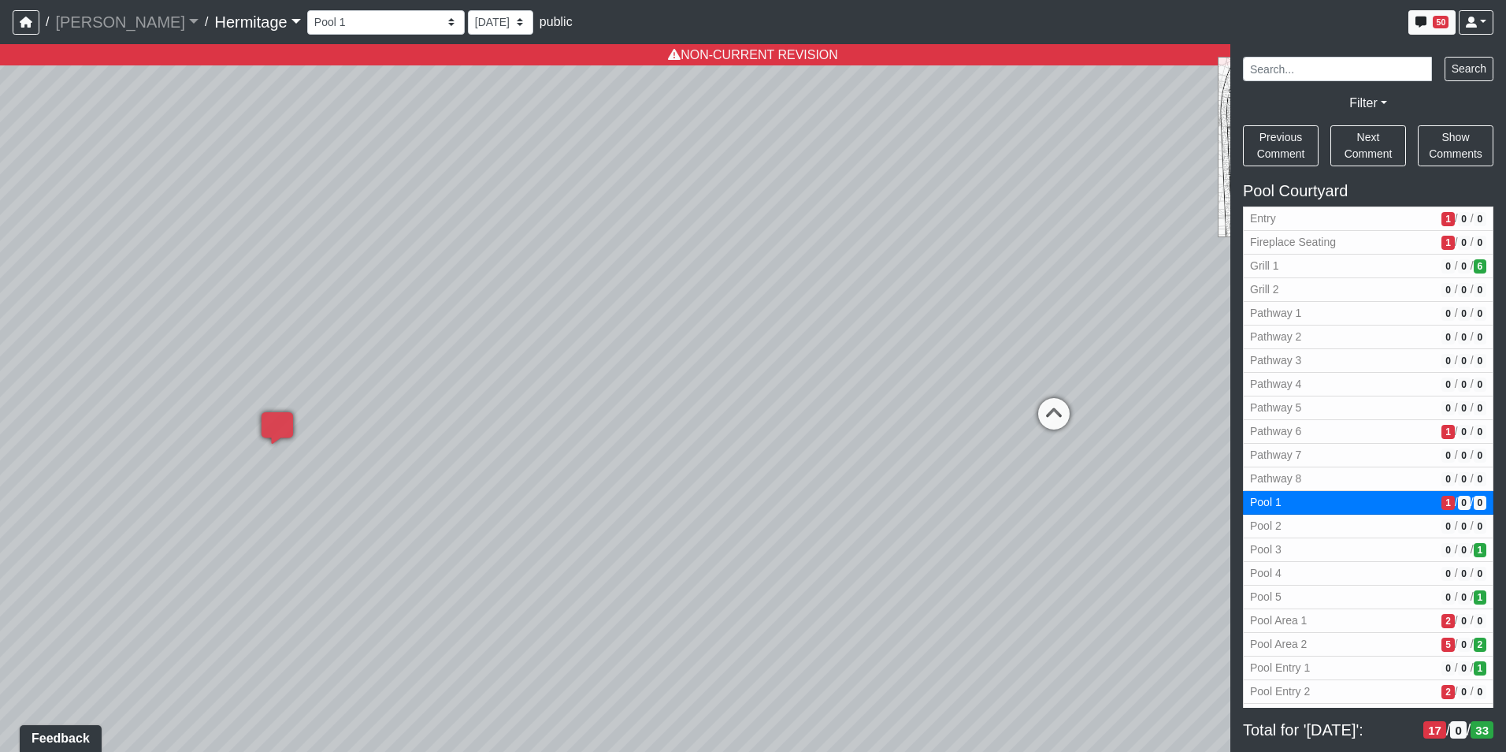
drag, startPoint x: 652, startPoint y: 406, endPoint x: 510, endPoint y: 410, distance: 141.9
click at [510, 410] on div "Loading... Leasing Desk Loading... Hallway Loading... Created by [PERSON_NAME] …" at bounding box center [753, 397] width 1506 height 707
drag, startPoint x: 510, startPoint y: 410, endPoint x: 1164, endPoint y: 333, distance: 657.5
click at [1171, 331] on div "Loading... Leasing Desk Loading... Hallway Loading... Created by [PERSON_NAME] …" at bounding box center [753, 397] width 1506 height 707
drag, startPoint x: 598, startPoint y: 397, endPoint x: 314, endPoint y: 399, distance: 283.6
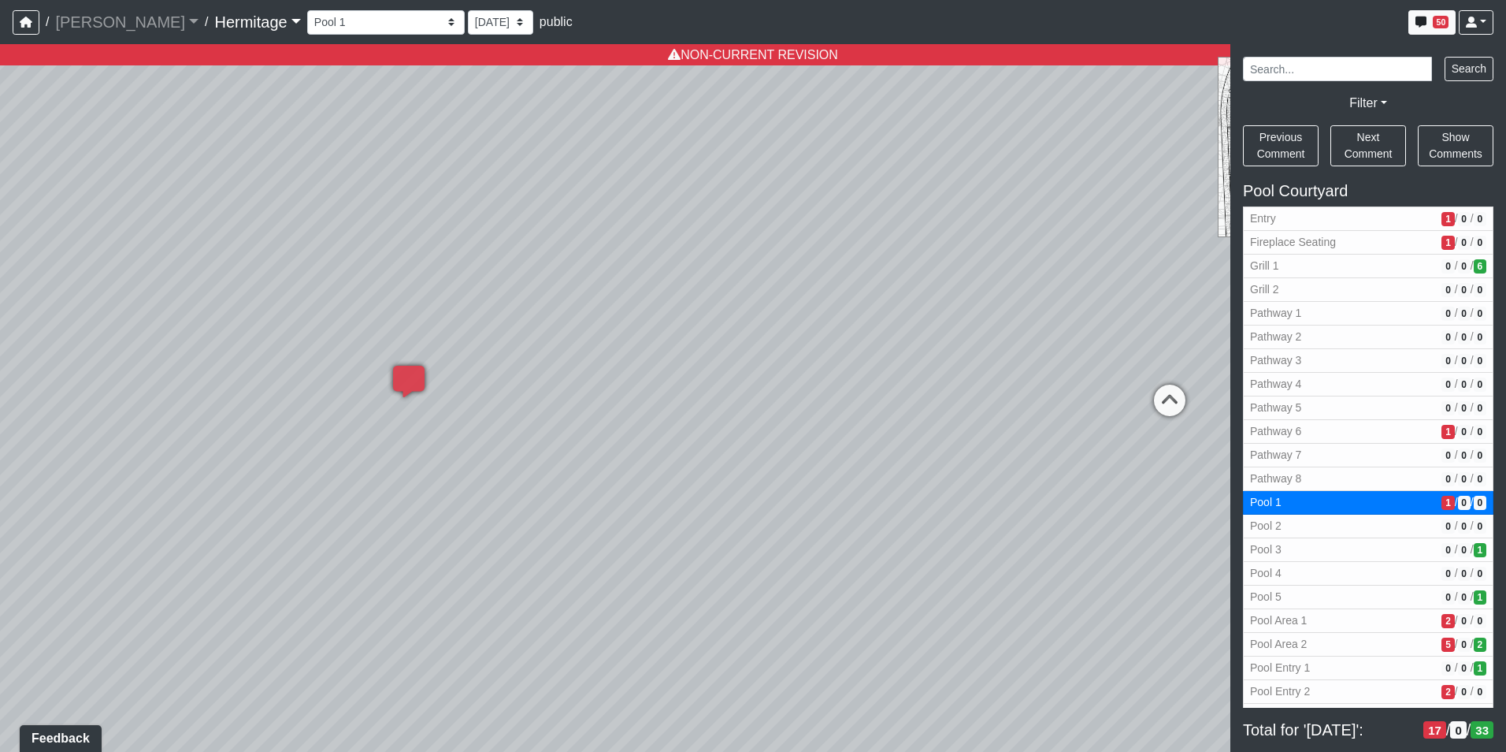
click at [236, 412] on div "Loading... Leasing Desk Loading... Hallway Loading... Created by [PERSON_NAME] …" at bounding box center [753, 397] width 1506 height 707
click at [720, 311] on div "Loading... Leasing Desk Loading... Hallway Loading... Created by [PERSON_NAME] …" at bounding box center [753, 397] width 1506 height 707
click at [744, 291] on div "Loading... Leasing Desk Loading... Hallway Loading... Created by [PERSON_NAME] …" at bounding box center [753, 397] width 1506 height 707
click at [1054, 388] on icon at bounding box center [1056, 396] width 47 height 47
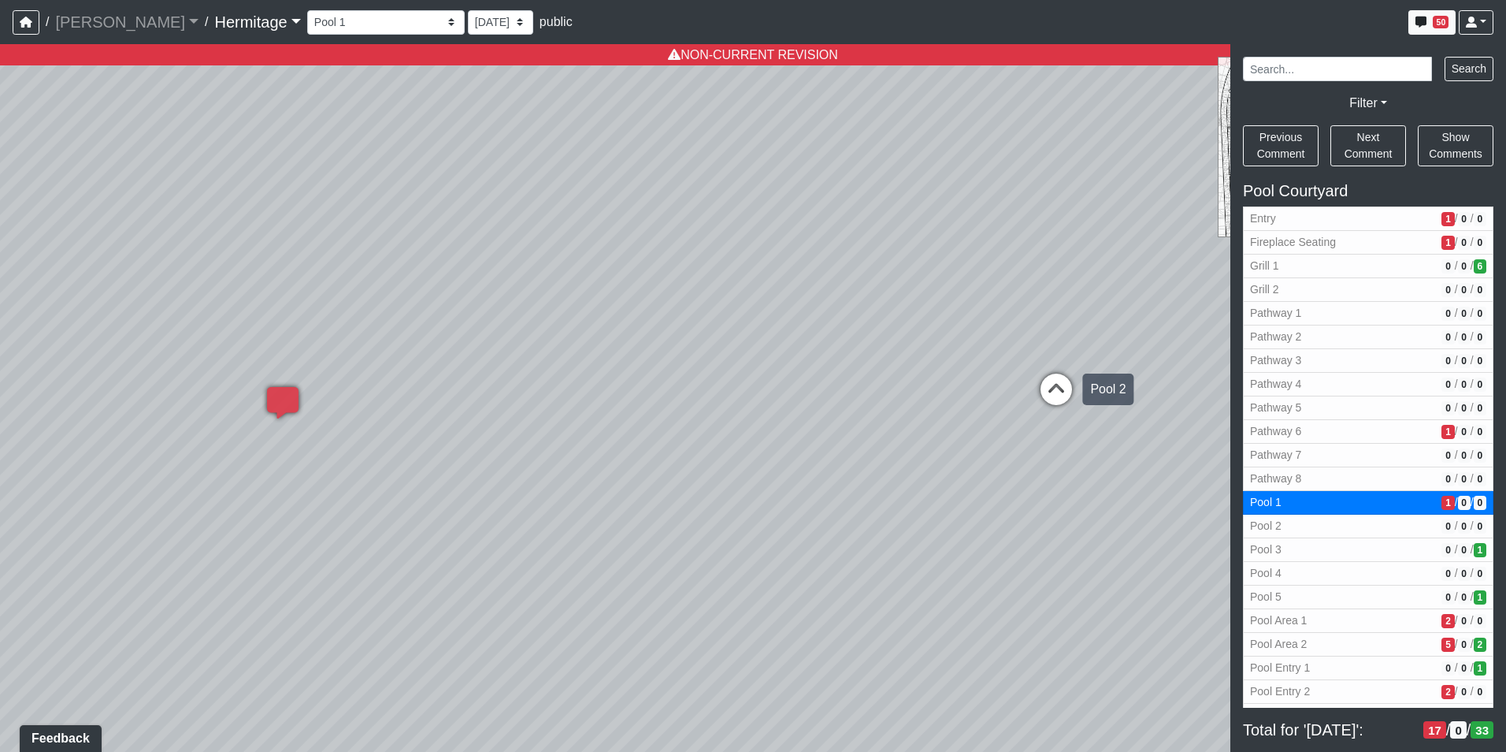
select select "n7iTHTeBZnSKJdiKwNj6th"
select select "n79PLUTKEkuUZBqugXhsVq"
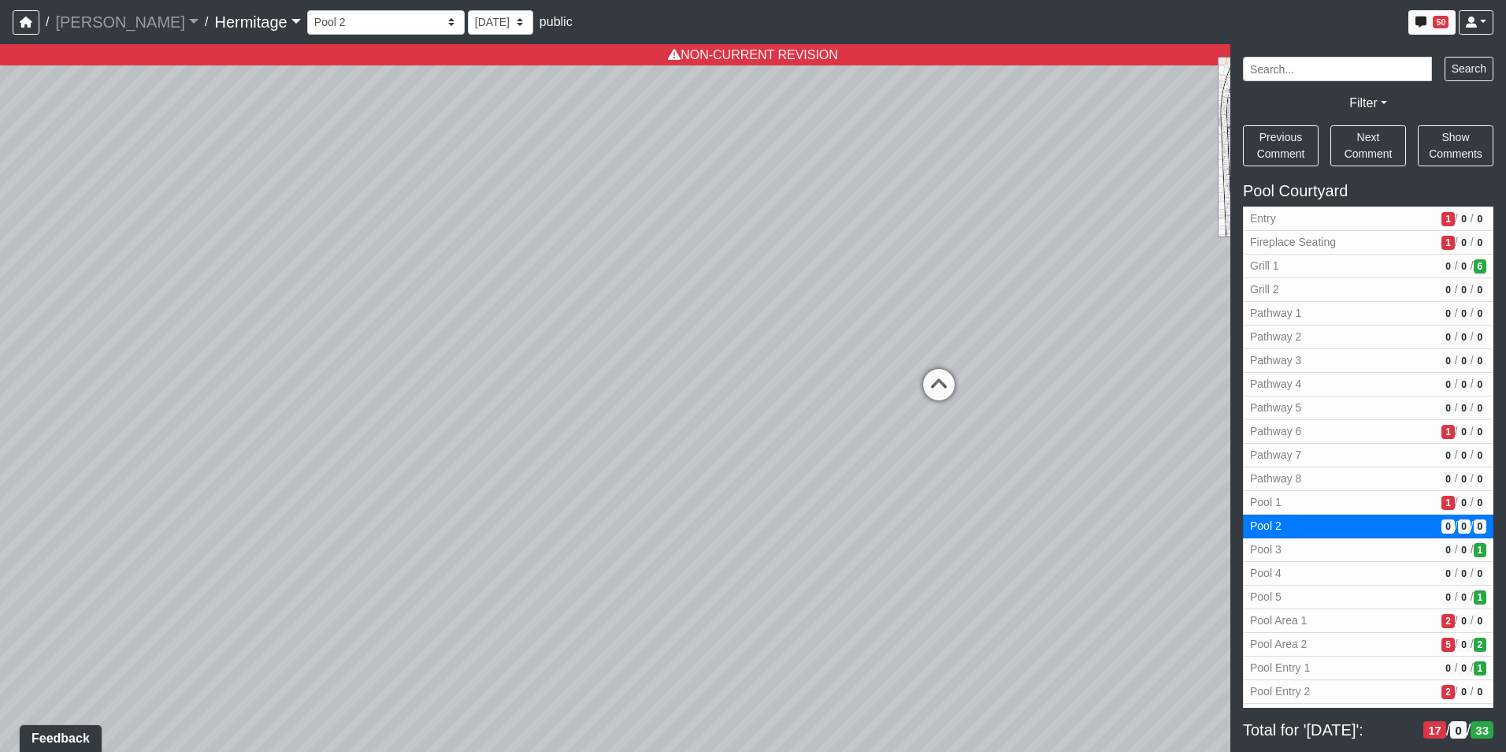
drag, startPoint x: 781, startPoint y: 360, endPoint x: 860, endPoint y: 358, distance: 78.8
click at [860, 358] on div "Loading... Leasing Desk Loading... Hallway Loading... Created by [PERSON_NAME] …" at bounding box center [753, 397] width 1506 height 707
click at [974, 384] on icon at bounding box center [975, 393] width 47 height 47
select select "6MEMijbJoLQkVhjHZmSJLr"
select select "n79PLUTKEkuUZBqugXhsVq"
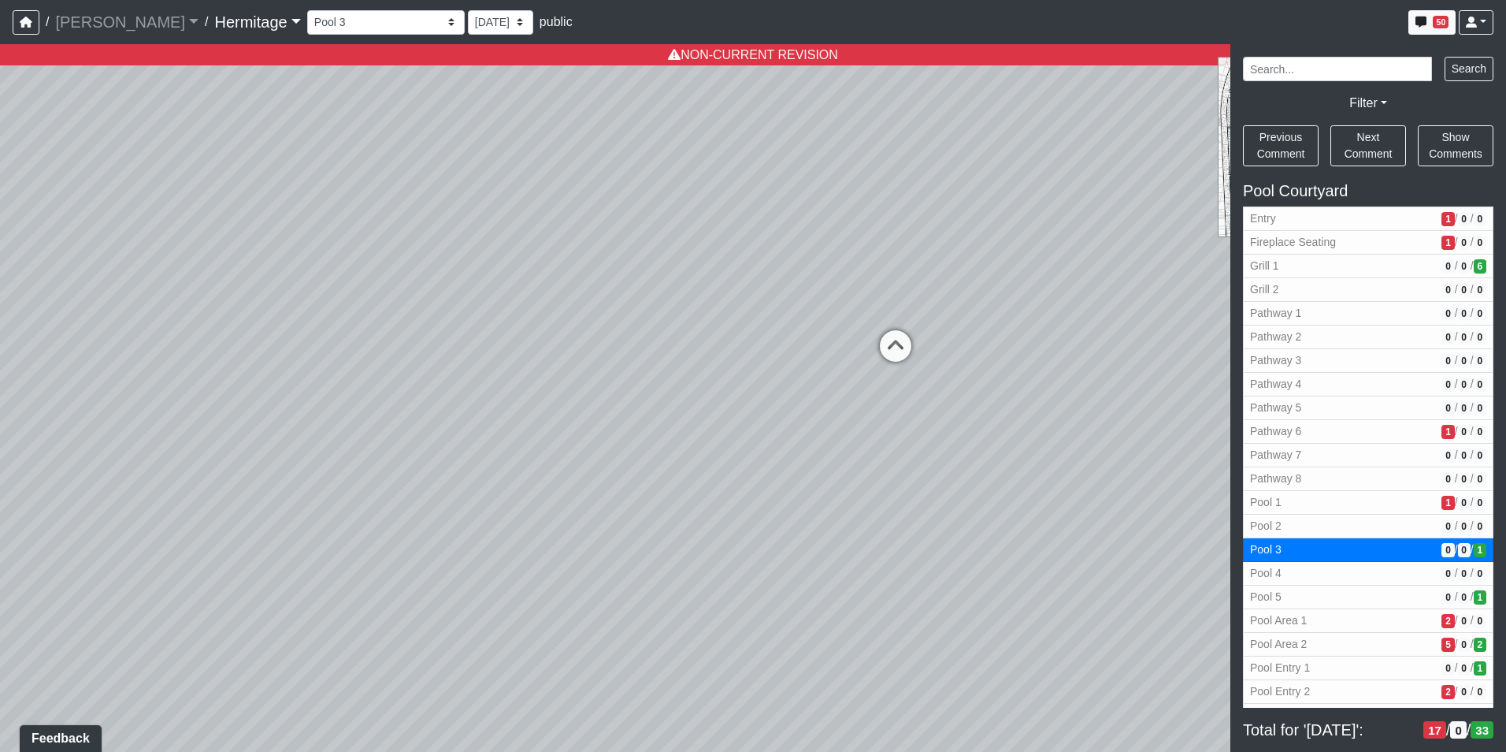
drag, startPoint x: 225, startPoint y: 415, endPoint x: 977, endPoint y: 353, distance: 754.1
click at [977, 353] on div "Loading... Leasing Desk Loading... Hallway Loading... Created by [PERSON_NAME] …" at bounding box center [753, 397] width 1506 height 707
drag, startPoint x: 721, startPoint y: 377, endPoint x: 1178, endPoint y: 372, distance: 456.9
click at [1178, 372] on div "Loading... Leasing Desk Loading... Hallway Loading... Created by [PERSON_NAME] …" at bounding box center [753, 397] width 1506 height 707
drag, startPoint x: 1043, startPoint y: 380, endPoint x: 919, endPoint y: 433, distance: 135.2
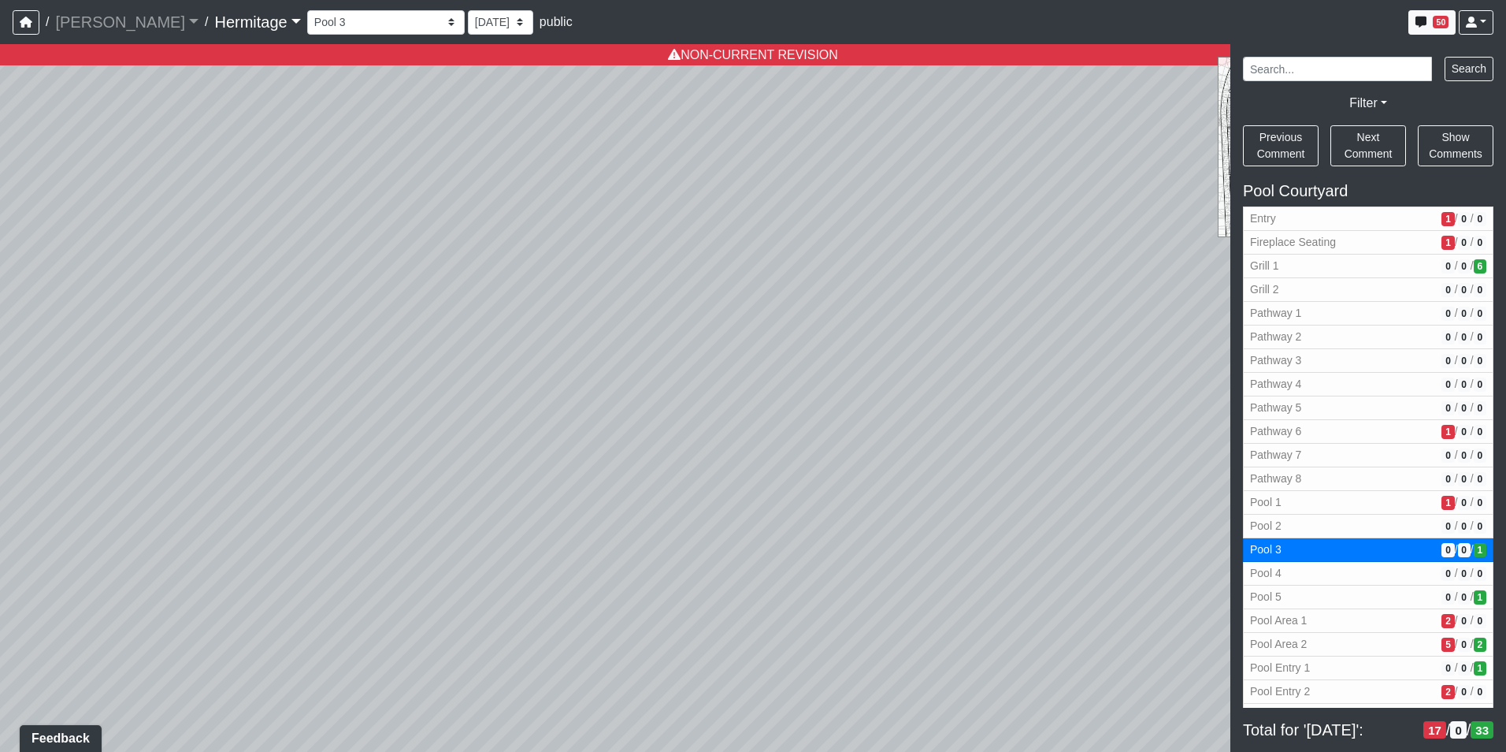
click at [919, 433] on div "Loading... Leasing Desk Loading... Hallway Loading... Created by [PERSON_NAME] …" at bounding box center [753, 397] width 1506 height 707
drag, startPoint x: 804, startPoint y: 474, endPoint x: 1101, endPoint y: 457, distance: 297.5
click at [1101, 457] on div "Loading... Leasing Desk Loading... Hallway Loading... Created by [PERSON_NAME] …" at bounding box center [753, 397] width 1506 height 707
drag, startPoint x: 1045, startPoint y: 475, endPoint x: 853, endPoint y: 508, distance: 194.3
click at [847, 508] on div "Loading... Leasing Desk Loading... Hallway Loading... Created by [PERSON_NAME] …" at bounding box center [753, 397] width 1506 height 707
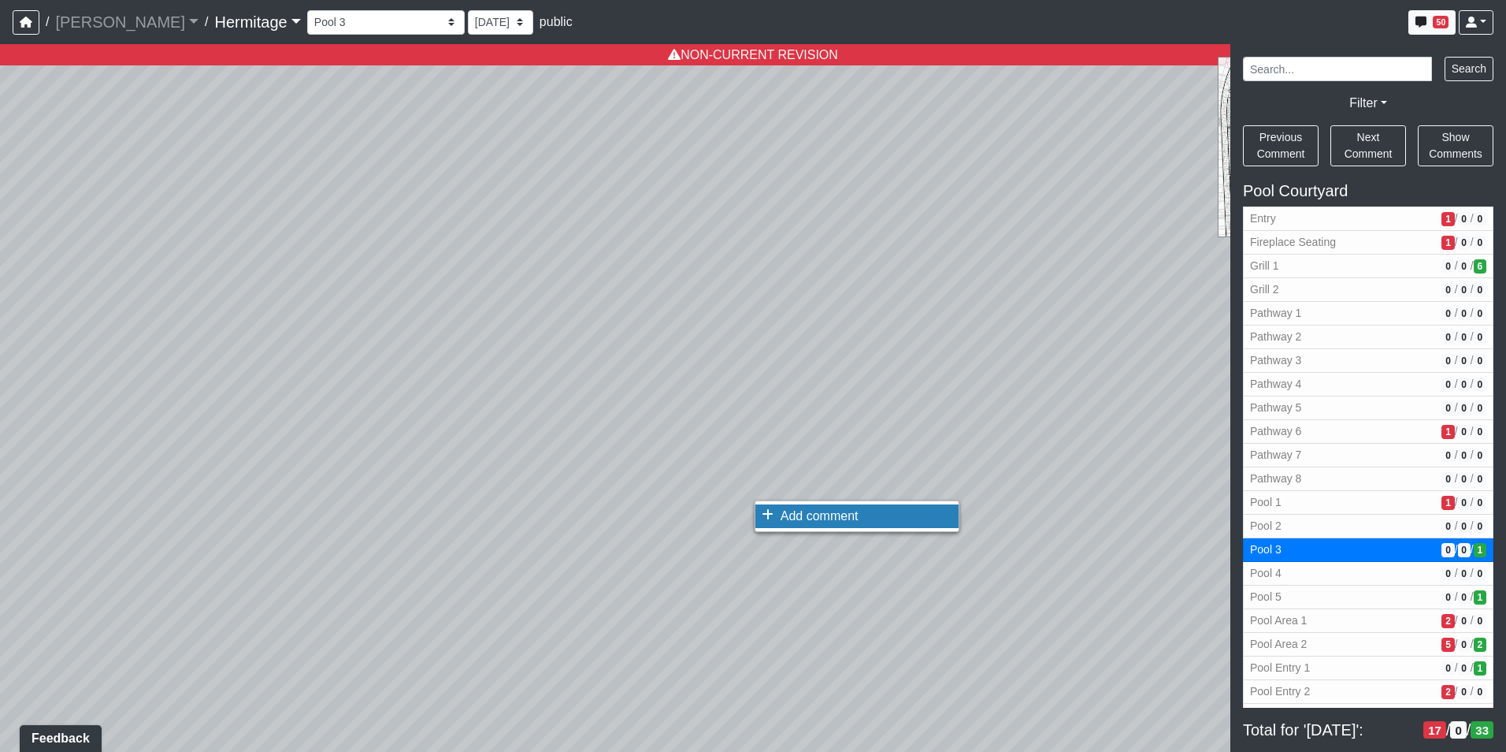
click at [778, 514] on li "Add comment" at bounding box center [856, 516] width 203 height 24
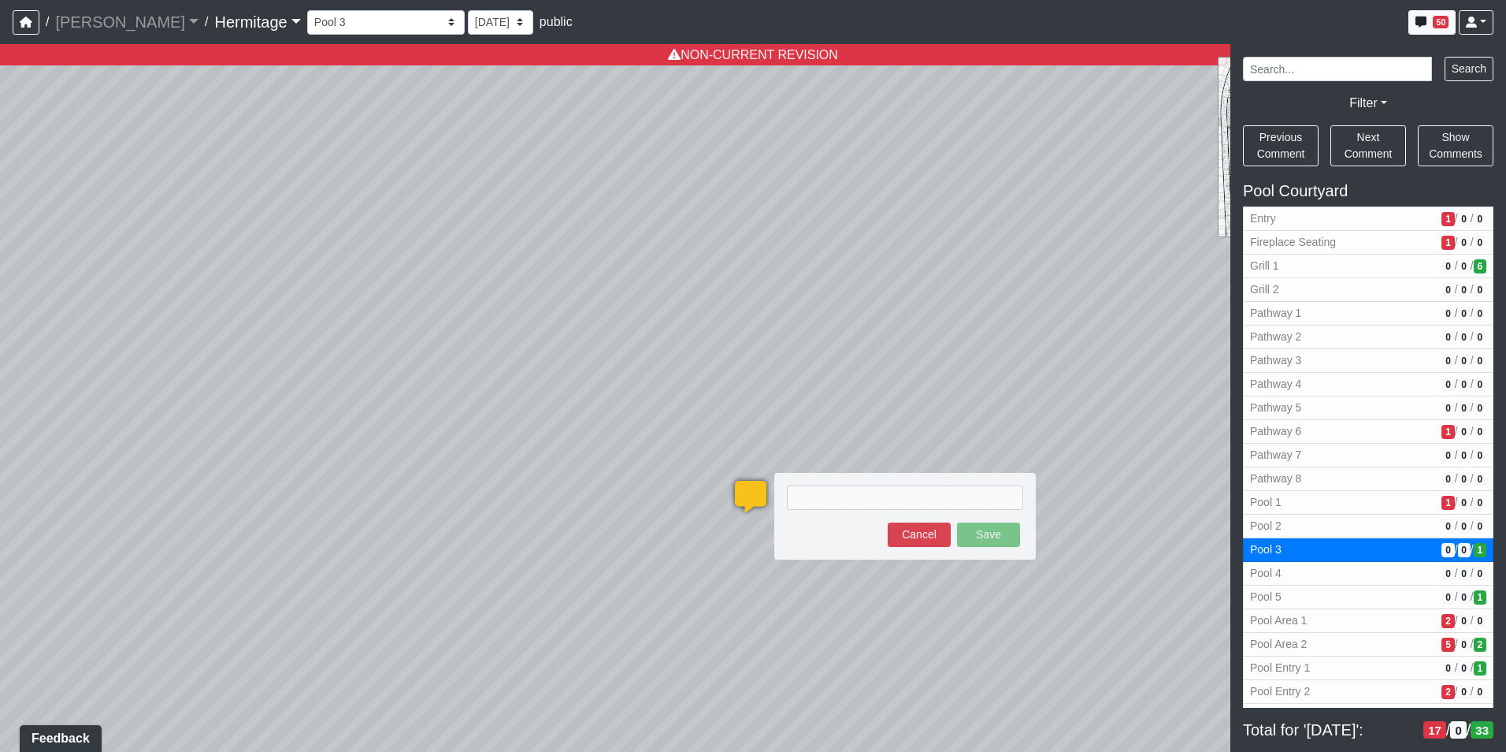
type textarea "p"
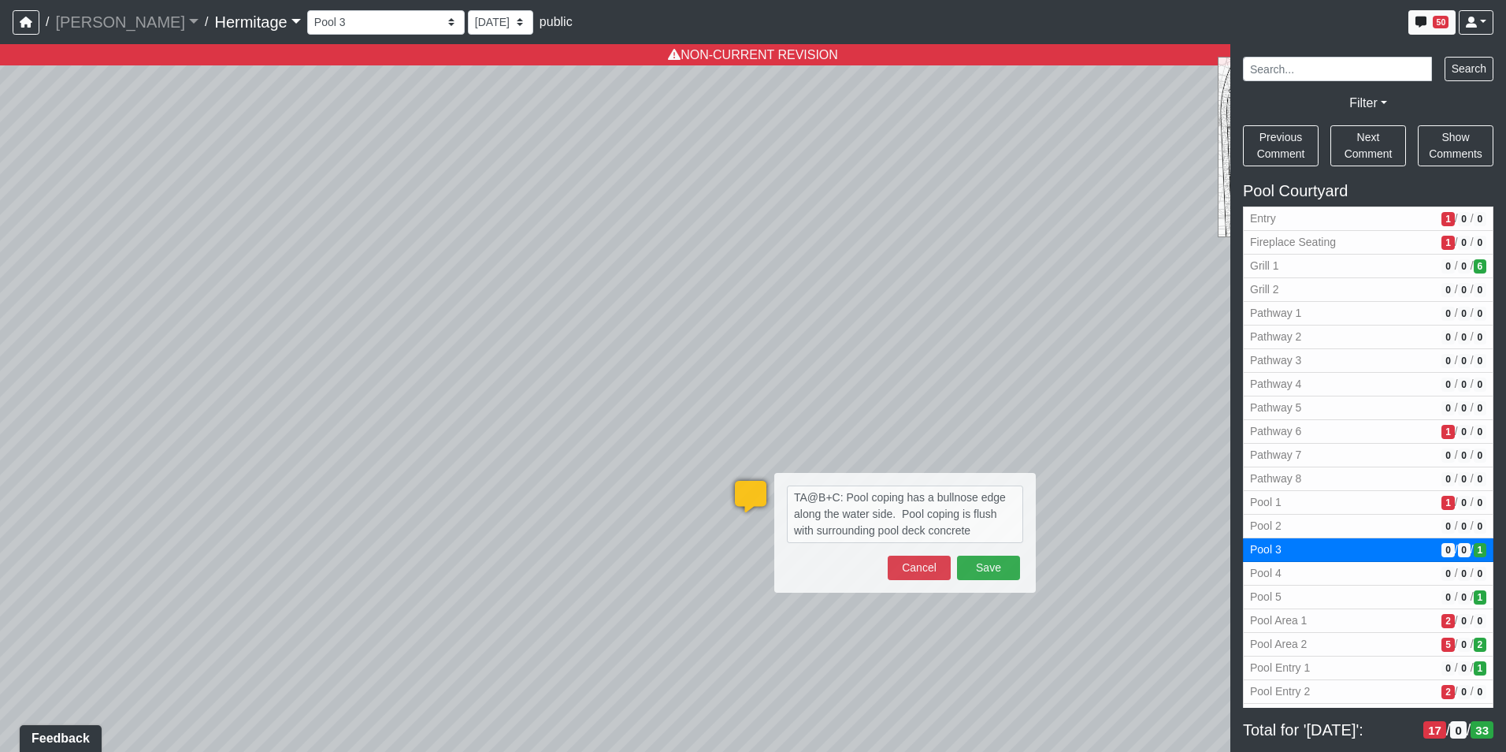
type textarea "TA@B+C: Pool coping has a bullnose edge along the water side. Pool coping is fl…"
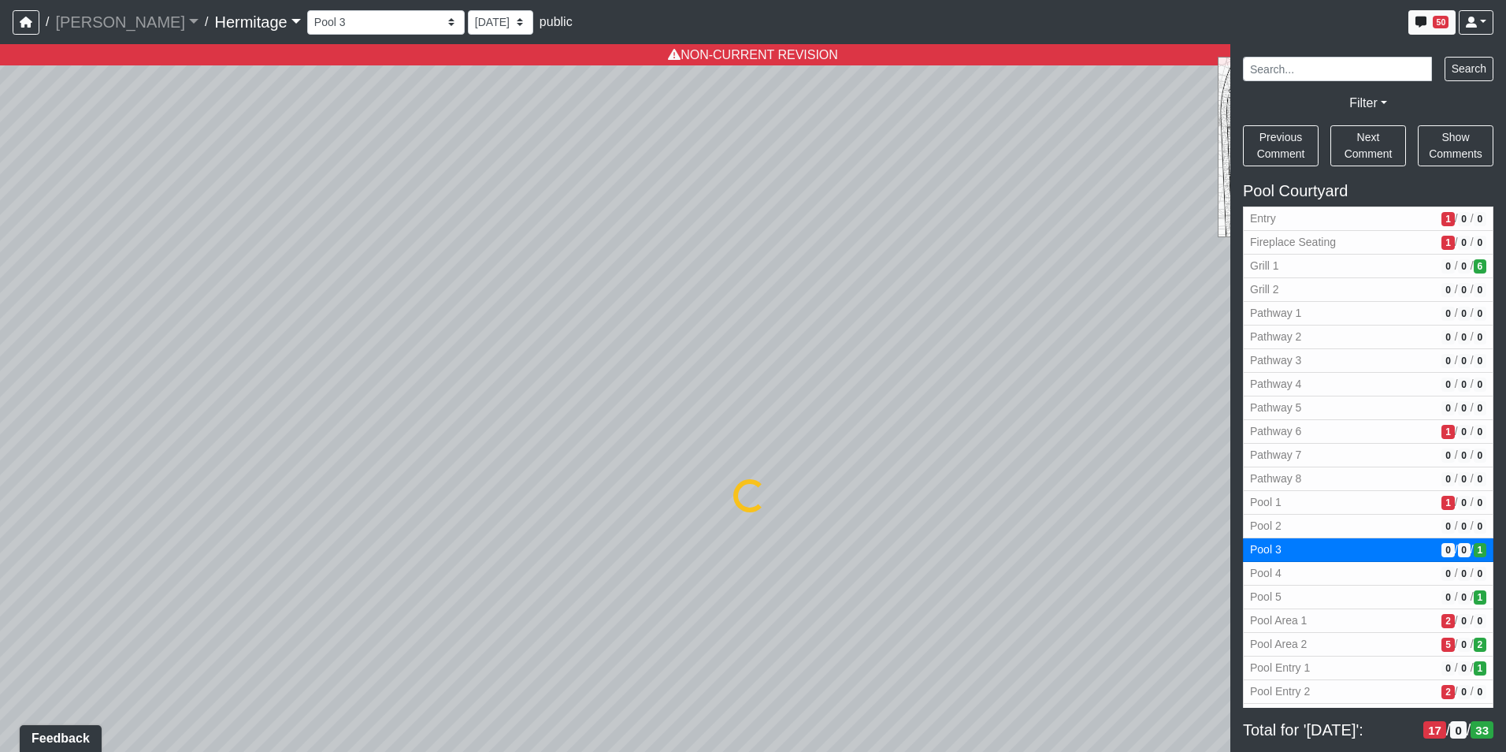
select select "6MEMijbJoLQkVhjHZmSJLr"
select select "n79PLUTKEkuUZBqugXhsVq"
drag, startPoint x: 1094, startPoint y: 397, endPoint x: 510, endPoint y: 510, distance: 594.5
click at [510, 510] on div "Loading... Leasing Desk Loading... Hallway Loading... Created by [PERSON_NAME] …" at bounding box center [753, 397] width 1506 height 707
click at [840, 466] on icon at bounding box center [845, 482] width 47 height 47
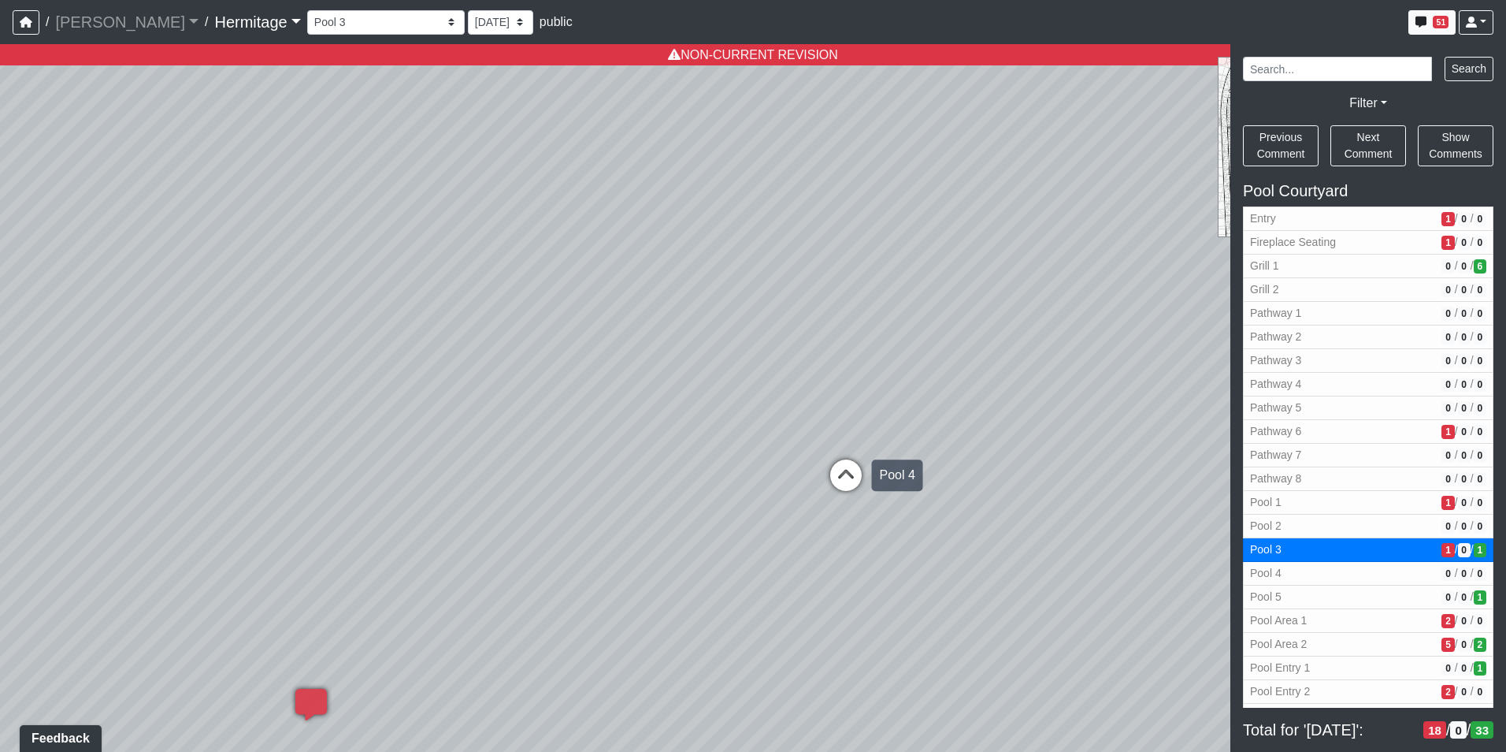
select select "4x9XsSNJggT59sq7VaAWgU"
select select "n79PLUTKEkuUZBqugXhsVq"
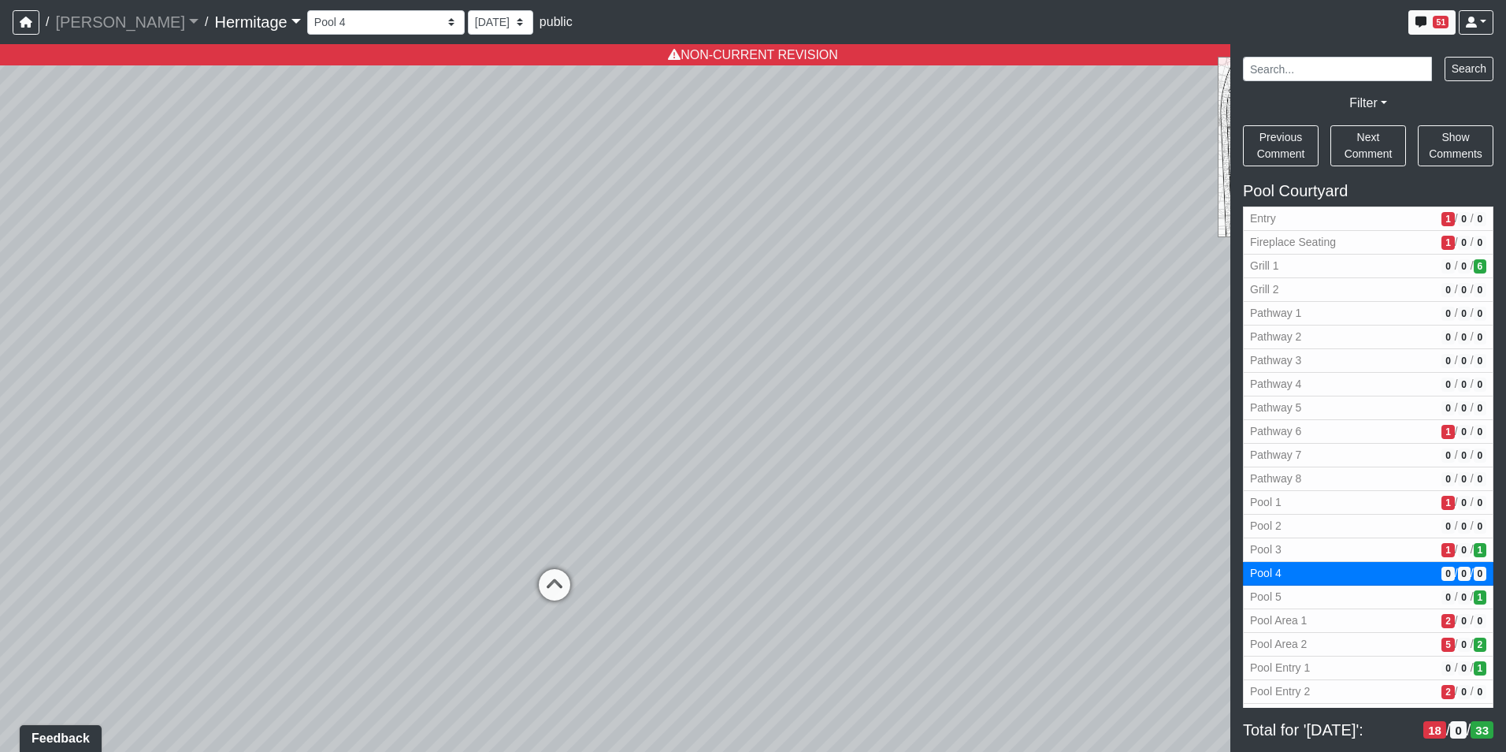
drag, startPoint x: 701, startPoint y: 373, endPoint x: 963, endPoint y: 475, distance: 280.9
click at [963, 475] on div "Loading... Leasing Desk Loading... Hallway Loading... Created by [PERSON_NAME] …" at bounding box center [753, 397] width 1506 height 707
drag, startPoint x: 919, startPoint y: 444, endPoint x: 273, endPoint y: 391, distance: 647.4
click at [274, 391] on div "Loading... Leasing Desk Loading... Hallway Loading... Created by [PERSON_NAME] …" at bounding box center [753, 397] width 1506 height 707
drag, startPoint x: 763, startPoint y: 384, endPoint x: 997, endPoint y: 372, distance: 234.3
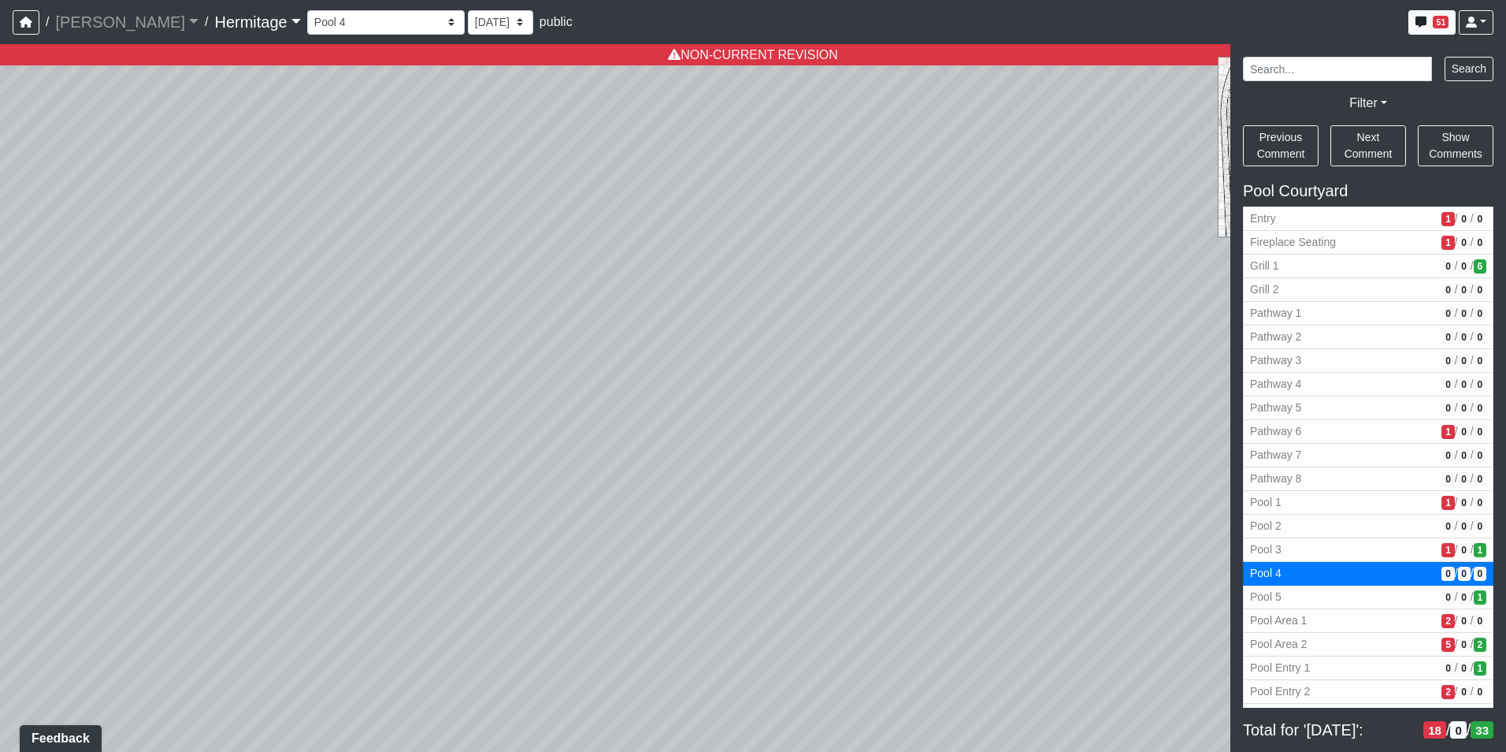
click at [997, 372] on div "Loading... Leasing Desk Loading... Hallway Loading... Created by [PERSON_NAME] …" at bounding box center [753, 397] width 1506 height 707
drag, startPoint x: 805, startPoint y: 501, endPoint x: 804, endPoint y: 527, distance: 26.0
click at [804, 527] on div "Loading... Leasing Desk Loading... Hallway Loading... Created by [PERSON_NAME] …" at bounding box center [753, 397] width 1506 height 707
click at [730, 641] on span "Add comment" at bounding box center [769, 643] width 78 height 13
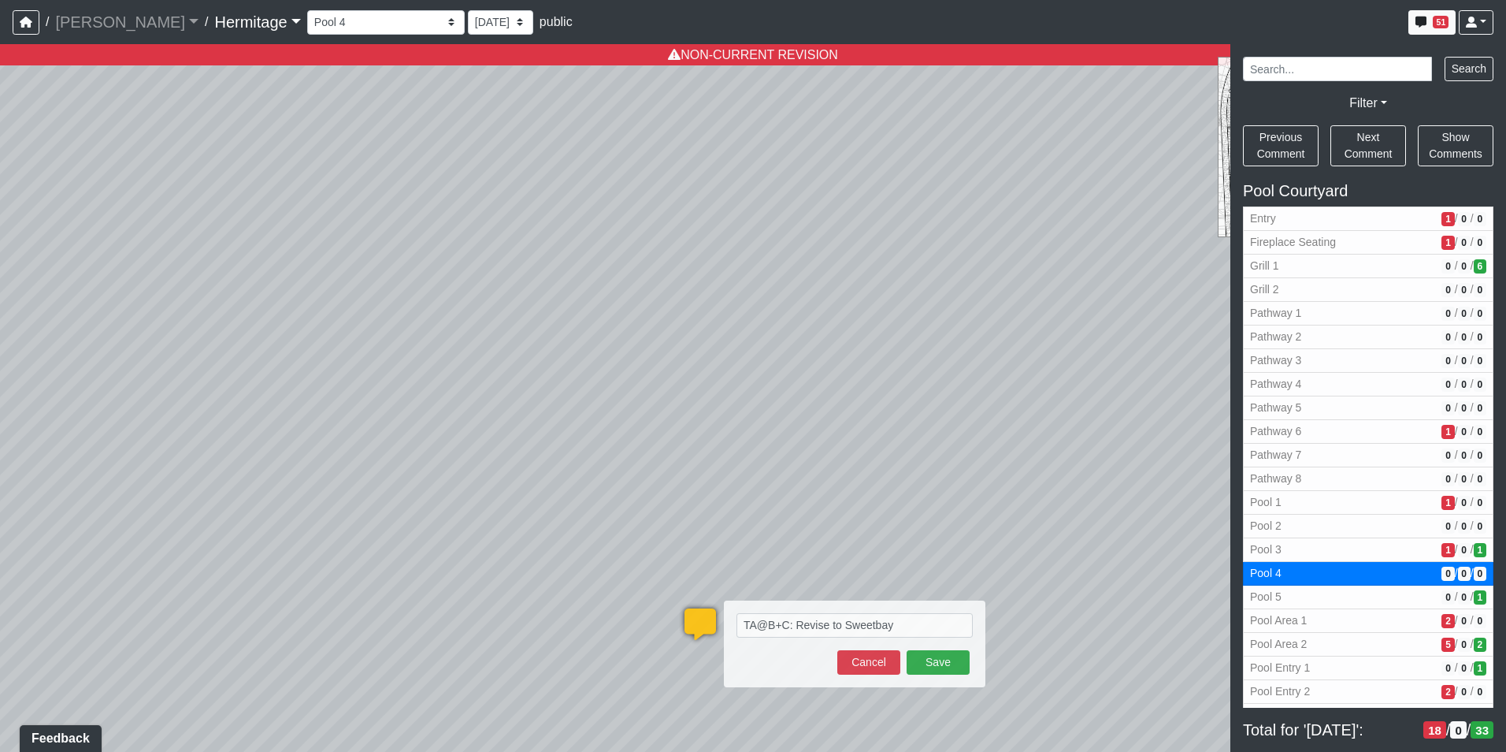
type textarea "TA@B+C: Revise to Sweetbay Magnolia"
select select "4x9XsSNJggT59sq7VaAWgU"
select select "n79PLUTKEkuUZBqugXhsVq"
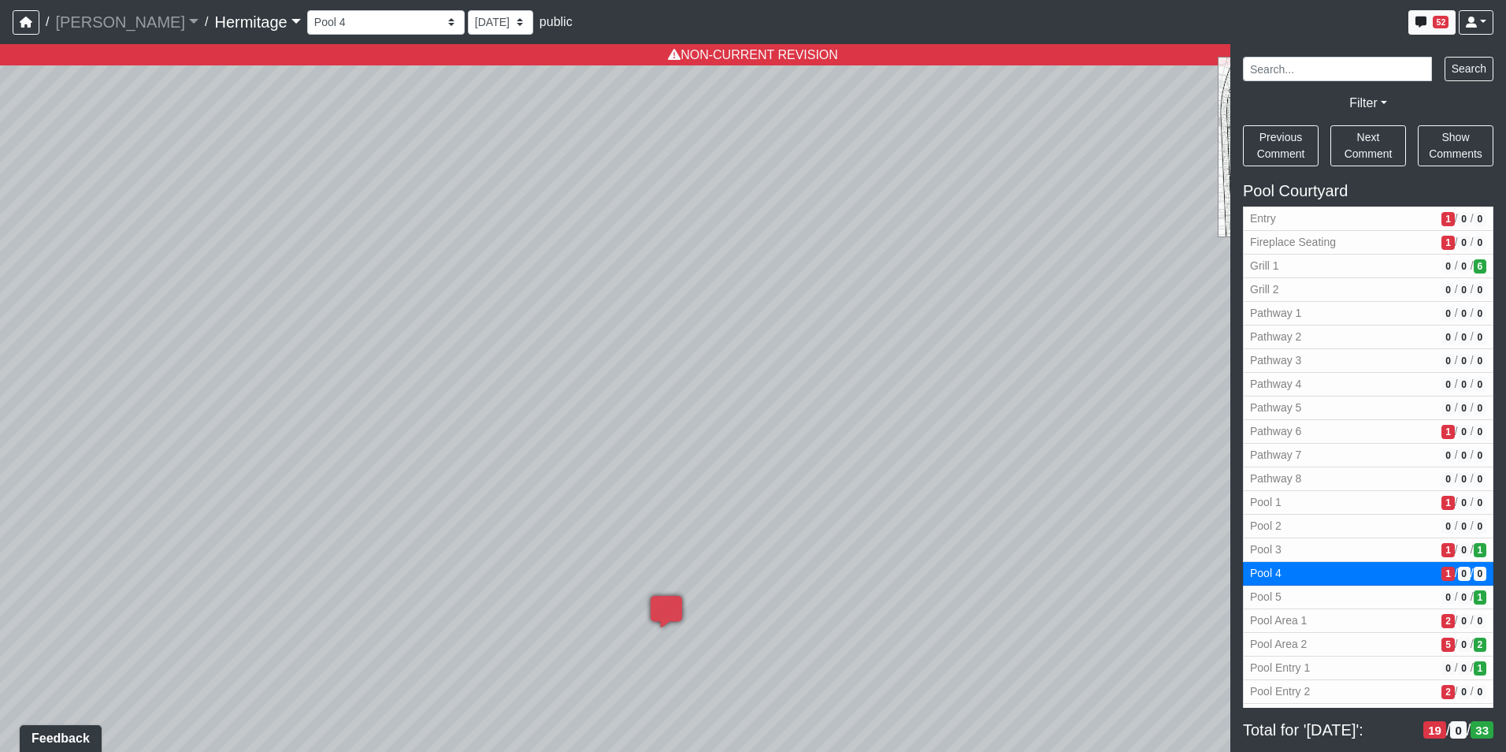
drag, startPoint x: 837, startPoint y: 364, endPoint x: 6, endPoint y: 185, distance: 850.1
click at [0, 184] on div "Loading... Leasing Desk Loading... Hallway Loading... Created by [PERSON_NAME] …" at bounding box center [753, 397] width 1506 height 707
drag, startPoint x: 1124, startPoint y: 269, endPoint x: 125, endPoint y: 339, distance: 1001.4
click at [126, 337] on div "Loading... Leasing Desk Loading... Hallway Loading... Created by [PERSON_NAME] …" at bounding box center [753, 397] width 1506 height 707
drag, startPoint x: 766, startPoint y: 344, endPoint x: 506, endPoint y: 451, distance: 281.2
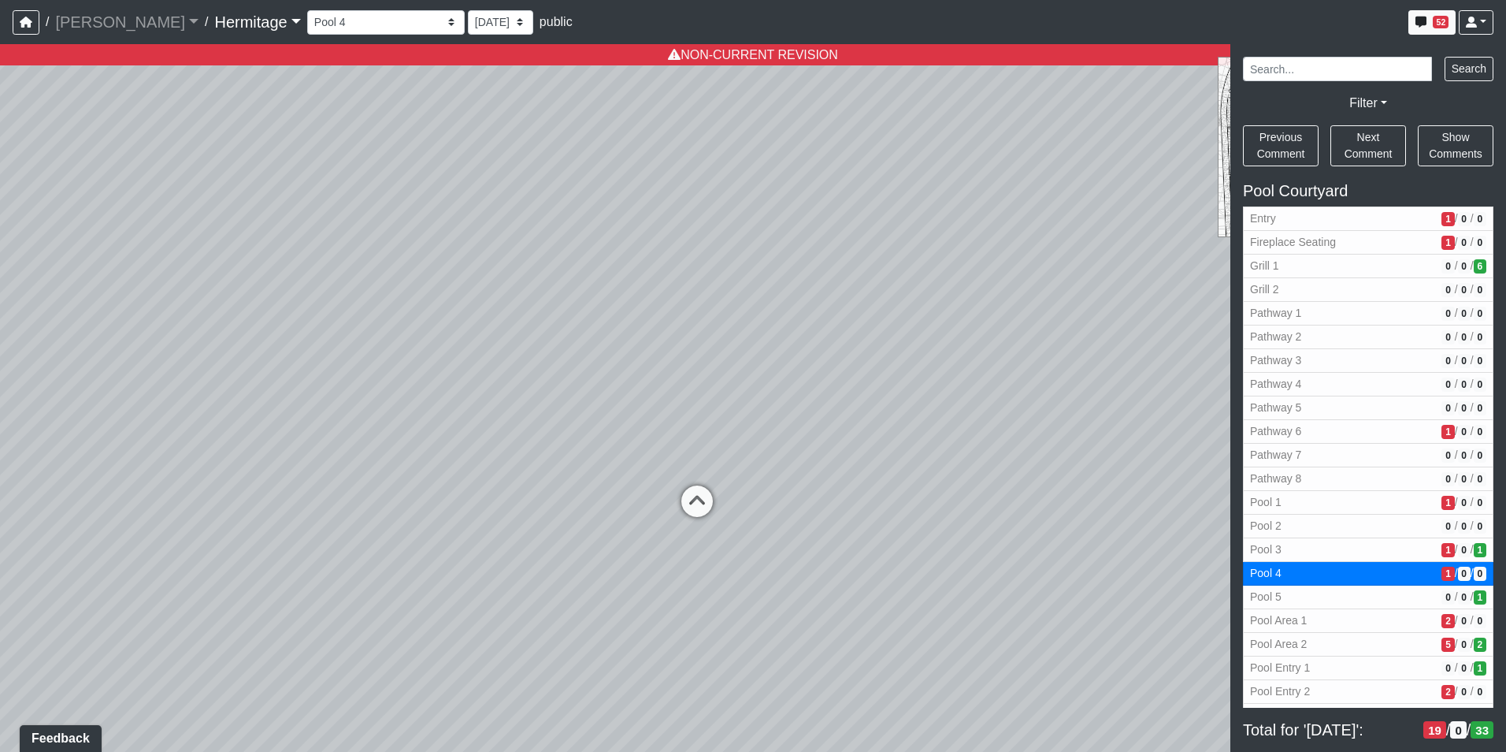
click at [414, 399] on div "Loading... Leasing Desk Loading... Hallway Loading... Created by [PERSON_NAME] …" at bounding box center [753, 397] width 1506 height 707
click at [691, 488] on icon at bounding box center [697, 507] width 47 height 47
select select "6MEMijbJoLQkVhjHZmSJLr"
select select "n79PLUTKEkuUZBqugXhsVq"
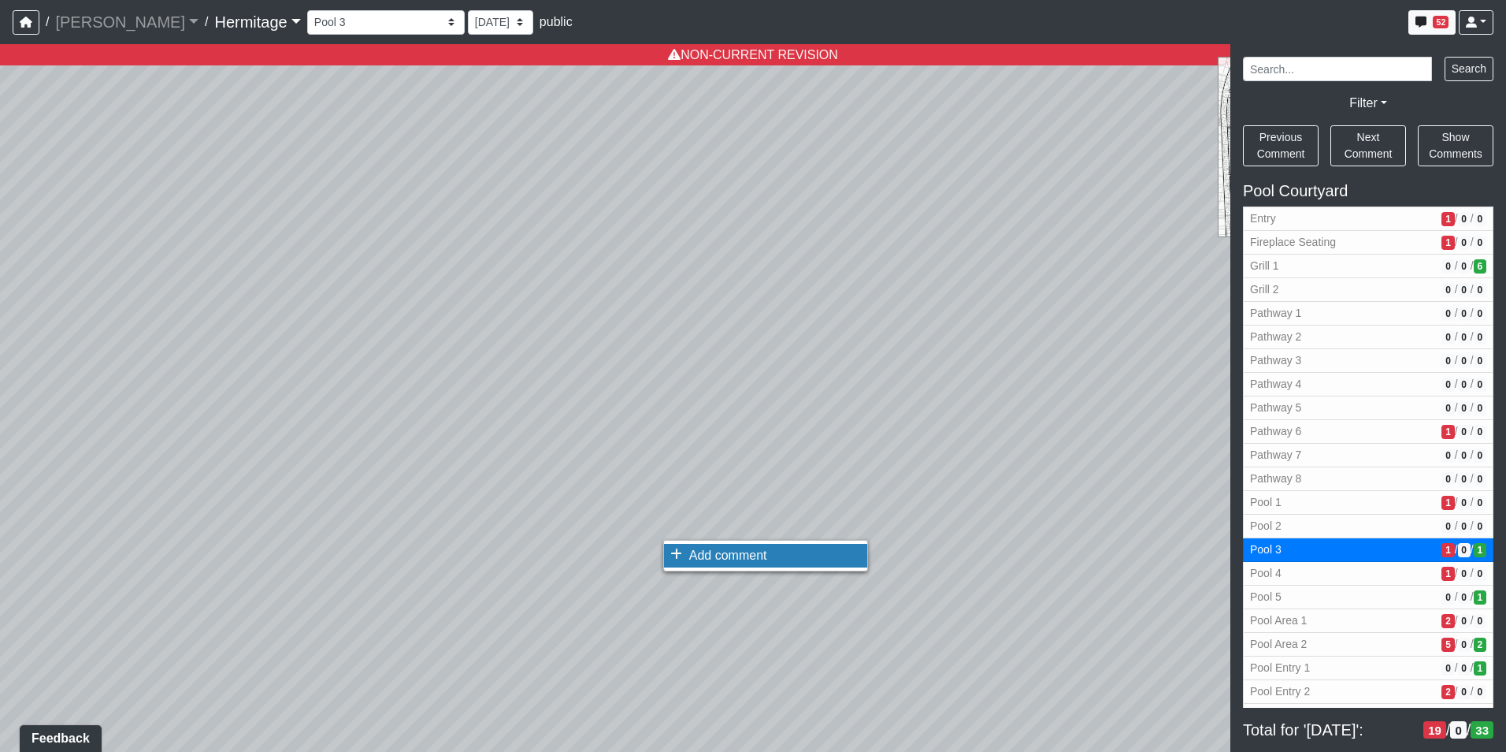
click at [697, 559] on span "Add comment" at bounding box center [728, 554] width 78 height 13
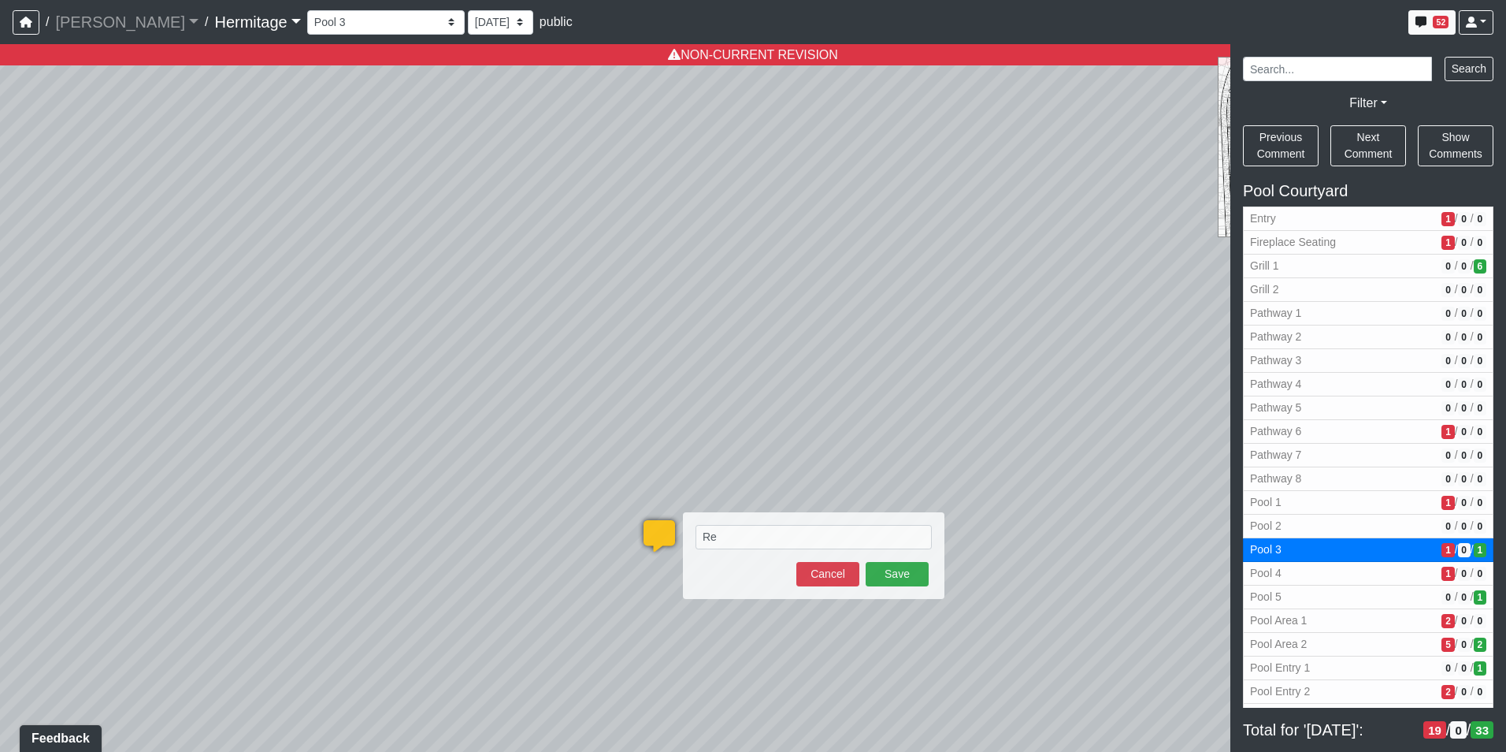
type textarea "R"
type textarea "TA@B+C: Revise to Sweetbay Magnolia"
select select "6MEMijbJoLQkVhjHZmSJLr"
select select "n79PLUTKEkuUZBqugXhsVq"
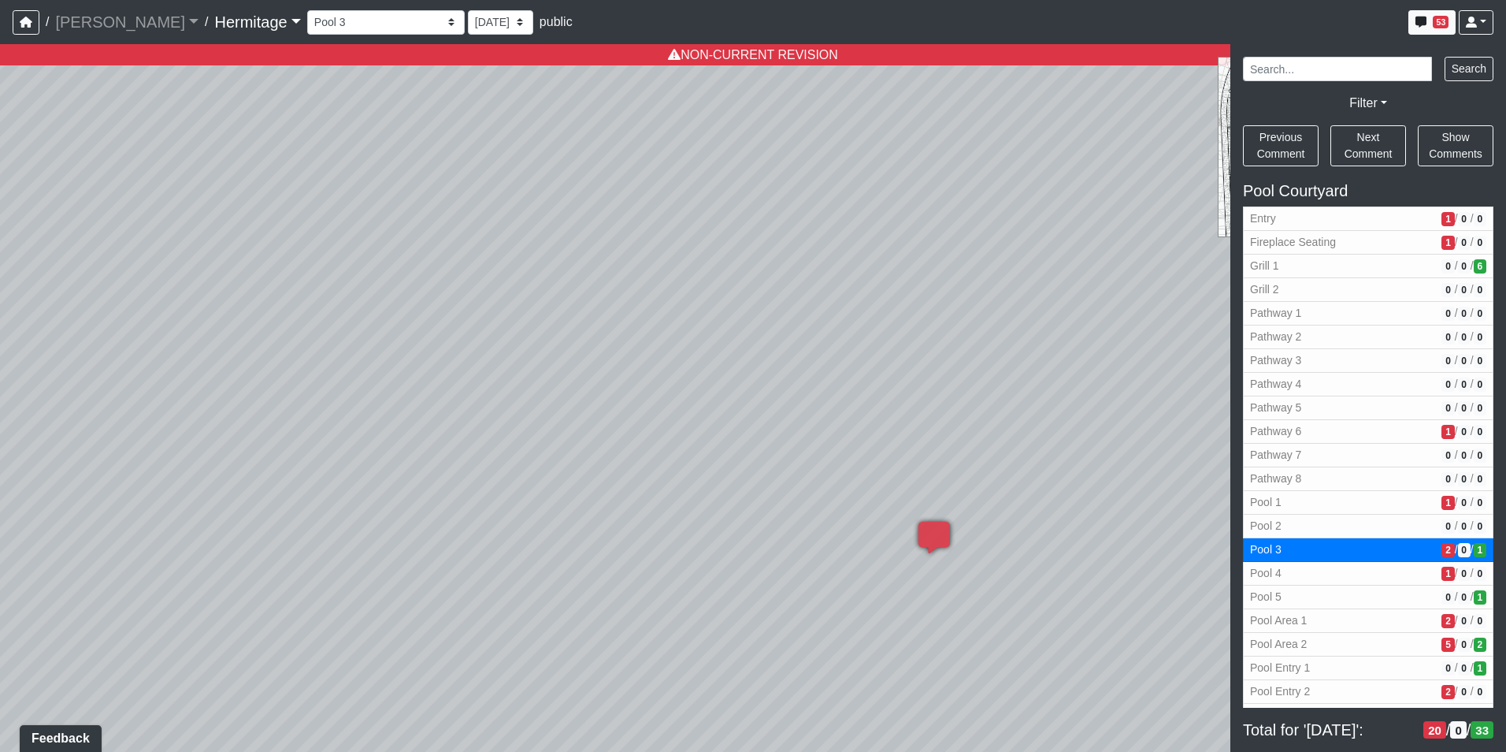
drag, startPoint x: 575, startPoint y: 382, endPoint x: 1004, endPoint y: 377, distance: 428.6
click at [1004, 377] on div "Loading... Leasing Desk Loading... Hallway Loading... Created by [PERSON_NAME] …" at bounding box center [753, 397] width 1506 height 707
drag, startPoint x: 1181, startPoint y: 386, endPoint x: 1279, endPoint y: 388, distance: 97.7
click at [1279, 388] on div "NON-CURRENT REVISION" at bounding box center [753, 397] width 1506 height 707
drag, startPoint x: 579, startPoint y: 418, endPoint x: 1009, endPoint y: 438, distance: 430.6
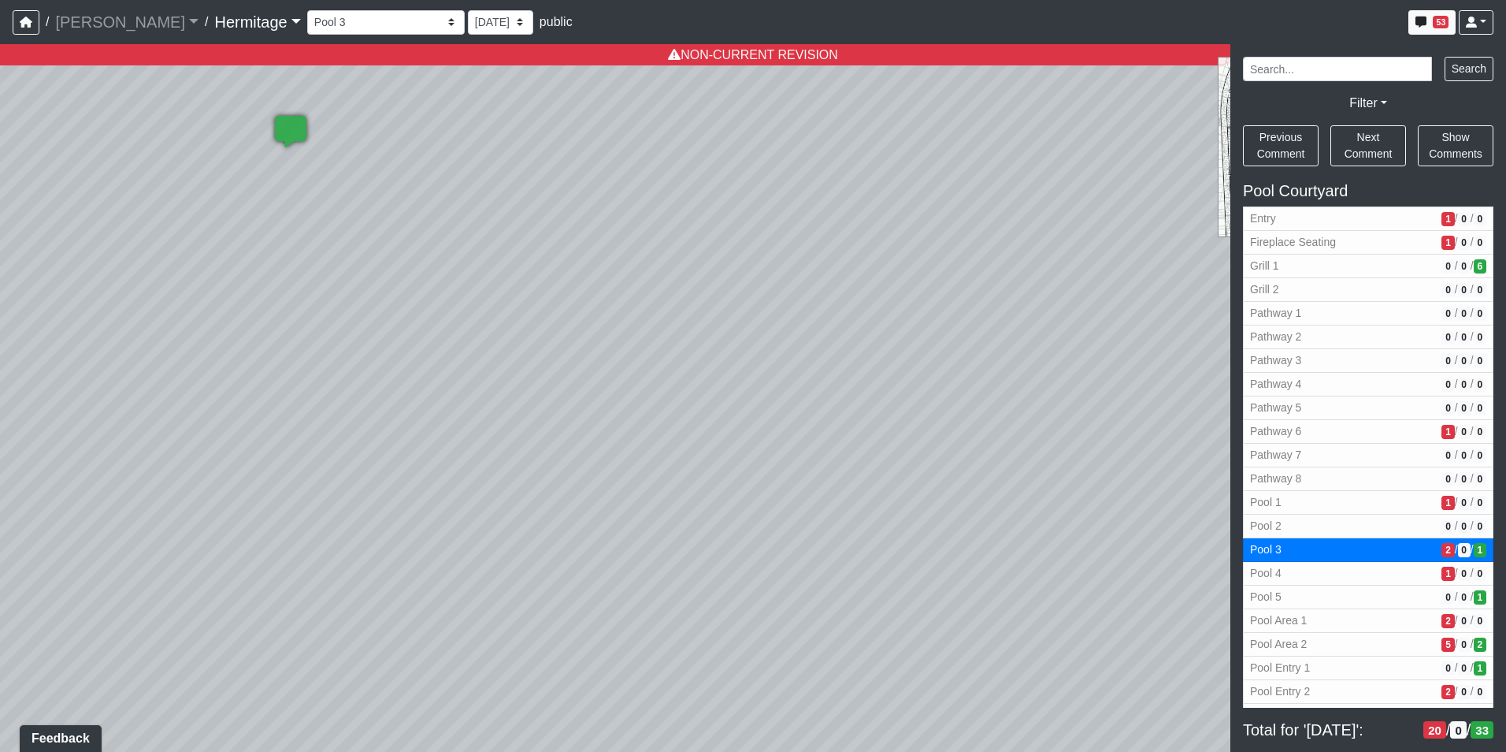
click at [1009, 438] on div "Loading... Leasing Desk Loading... Hallway Loading... Created by [PERSON_NAME] …" at bounding box center [753, 397] width 1506 height 707
drag, startPoint x: 951, startPoint y: 435, endPoint x: 979, endPoint y: 436, distance: 28.4
click at [979, 436] on div "Loading... Leasing Desk Loading... Hallway Loading... Created by [PERSON_NAME] …" at bounding box center [753, 397] width 1506 height 707
click at [638, 393] on div "Loading... Leasing Desk Loading... Hallway Loading... Created by [PERSON_NAME] …" at bounding box center [753, 397] width 1506 height 707
click at [200, 570] on icon at bounding box center [209, 577] width 47 height 47
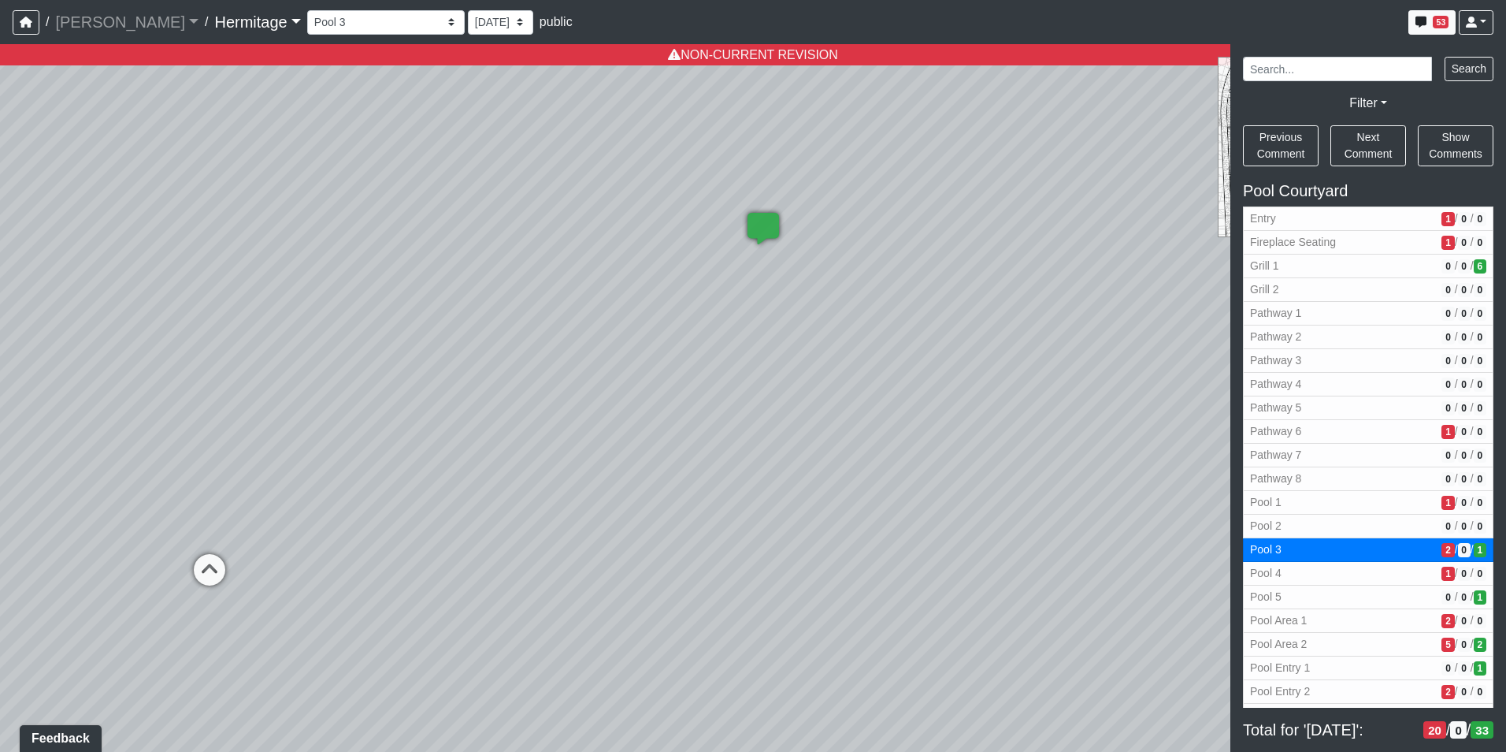
select select "4x9XsSNJggT59sq7VaAWgU"
select select "n79PLUTKEkuUZBqugXhsVq"
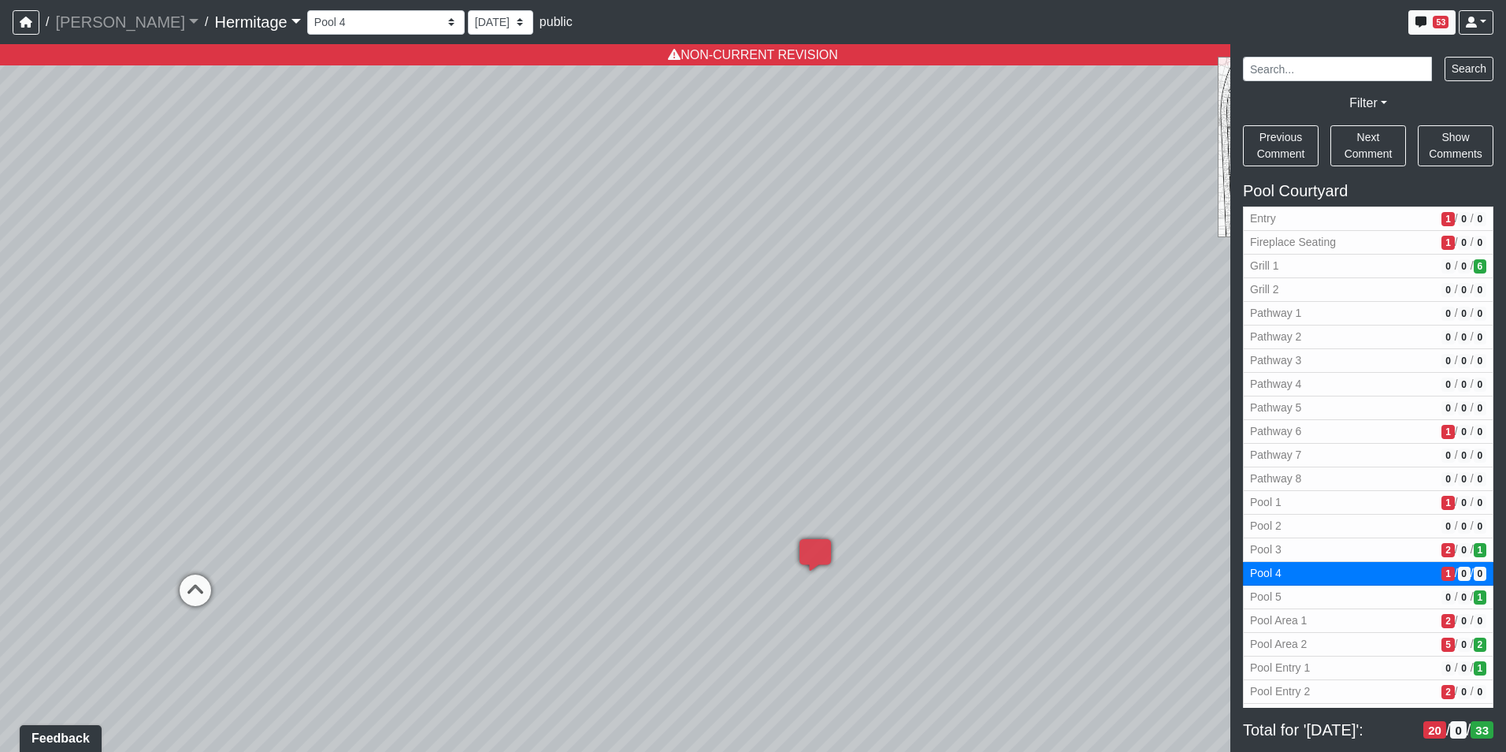
drag, startPoint x: 169, startPoint y: 529, endPoint x: 763, endPoint y: 527, distance: 594.0
click at [872, 526] on div "Loading... Leasing Desk Loading... Hallway Loading... Created by [PERSON_NAME] …" at bounding box center [753, 397] width 1506 height 707
drag, startPoint x: 422, startPoint y: 467, endPoint x: 217, endPoint y: 469, distance: 205.6
click at [0, 483] on html "/ [PERSON_NAME] Loading... / [GEOGRAPHIC_DATA] Loading... [GEOGRAPHIC_DATA] Loa…" at bounding box center [753, 376] width 1506 height 752
drag, startPoint x: 508, startPoint y: 453, endPoint x: 147, endPoint y: 447, distance: 361.6
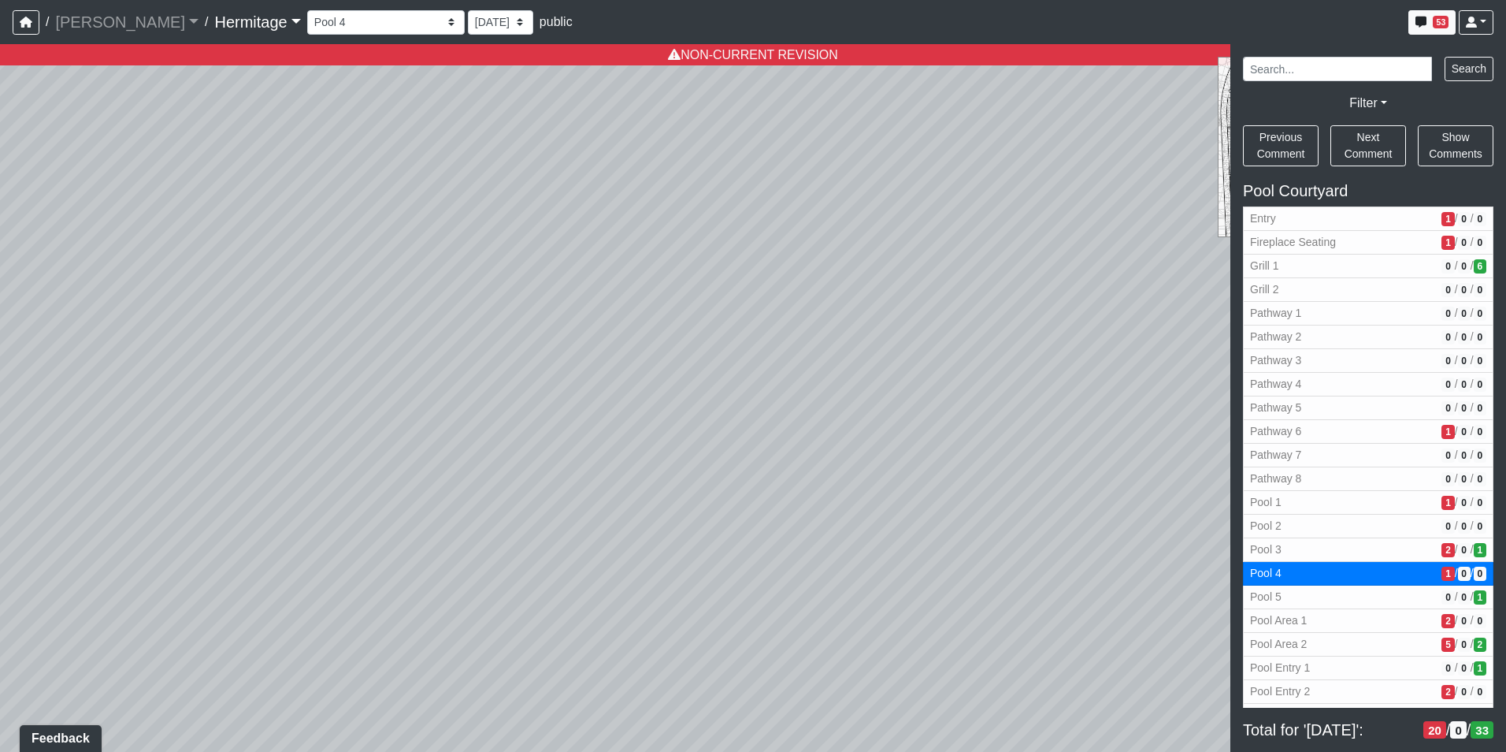
click at [0, 449] on html "/ [PERSON_NAME] Loading... / [GEOGRAPHIC_DATA] Loading... [GEOGRAPHIC_DATA] Loa…" at bounding box center [753, 376] width 1506 height 752
drag, startPoint x: 1078, startPoint y: 438, endPoint x: 243, endPoint y: 477, distance: 835.9
click at [72, 488] on div "Loading... Leasing Desk Loading... Hallway Loading... Created by [PERSON_NAME] …" at bounding box center [753, 397] width 1506 height 707
drag, startPoint x: 611, startPoint y: 451, endPoint x: 577, endPoint y: 458, distance: 35.5
click at [577, 458] on div "Loading... Leasing Desk Loading... Hallway Loading... Created by [PERSON_NAME] …" at bounding box center [753, 397] width 1506 height 707
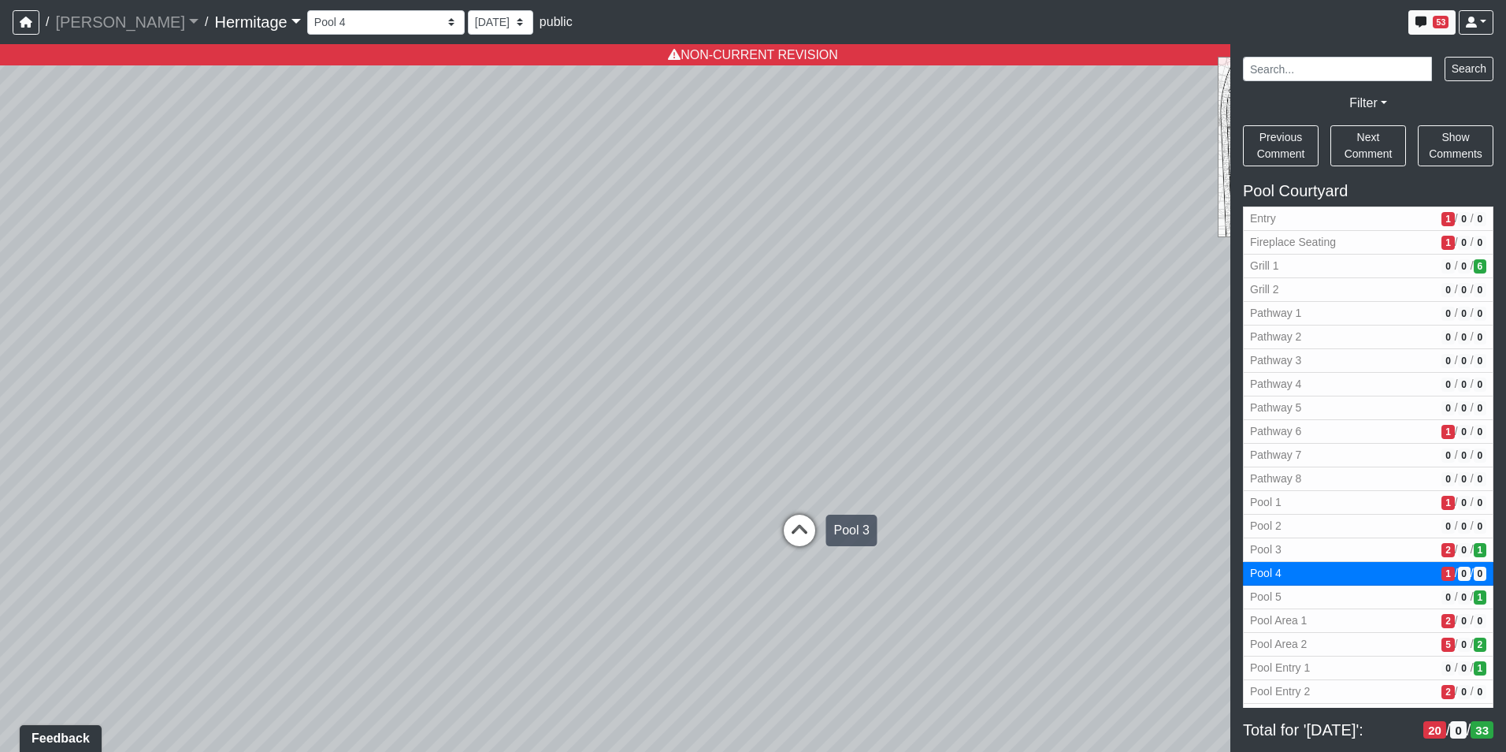
click at [800, 532] on icon at bounding box center [799, 537] width 47 height 47
select select "6MEMijbJoLQkVhjHZmSJLr"
select select "n79PLUTKEkuUZBqugXhsVq"
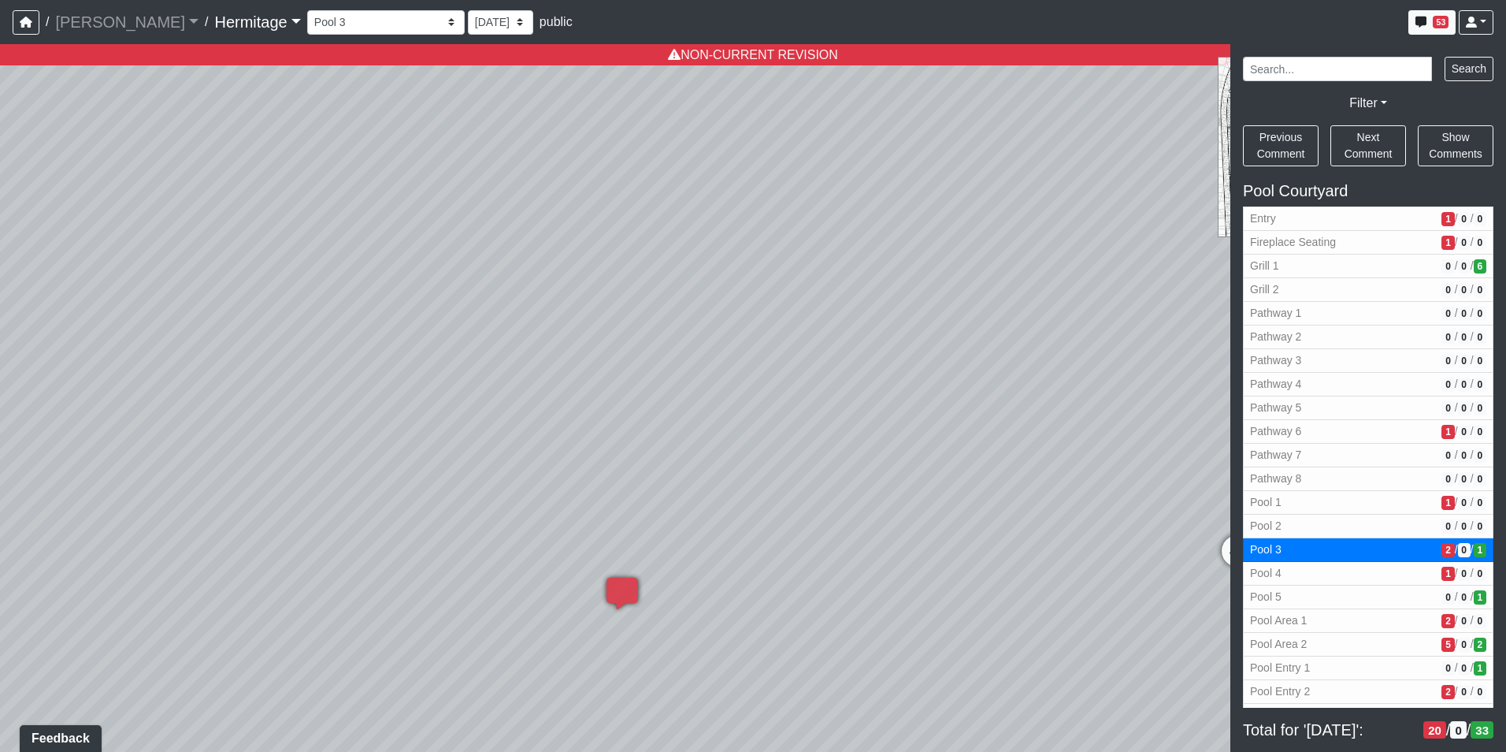
drag, startPoint x: 928, startPoint y: 474, endPoint x: 711, endPoint y: 499, distance: 218.1
click at [711, 499] on div "Loading... Leasing Desk Loading... Hallway Loading... Created by [PERSON_NAME] …" at bounding box center [753, 397] width 1506 height 707
click at [391, 20] on select "Booth Seating Fireplace Pool Table Community Table Hallway 1 Pool Courtyard Ent…" at bounding box center [386, 22] width 158 height 24
click at [307, 10] on select "Booth Seating Fireplace Pool Table Community Table Hallway 1 Pool Courtyard Ent…" at bounding box center [386, 22] width 158 height 24
select select "nL7ieSxutEGweGwXjsmmE5"
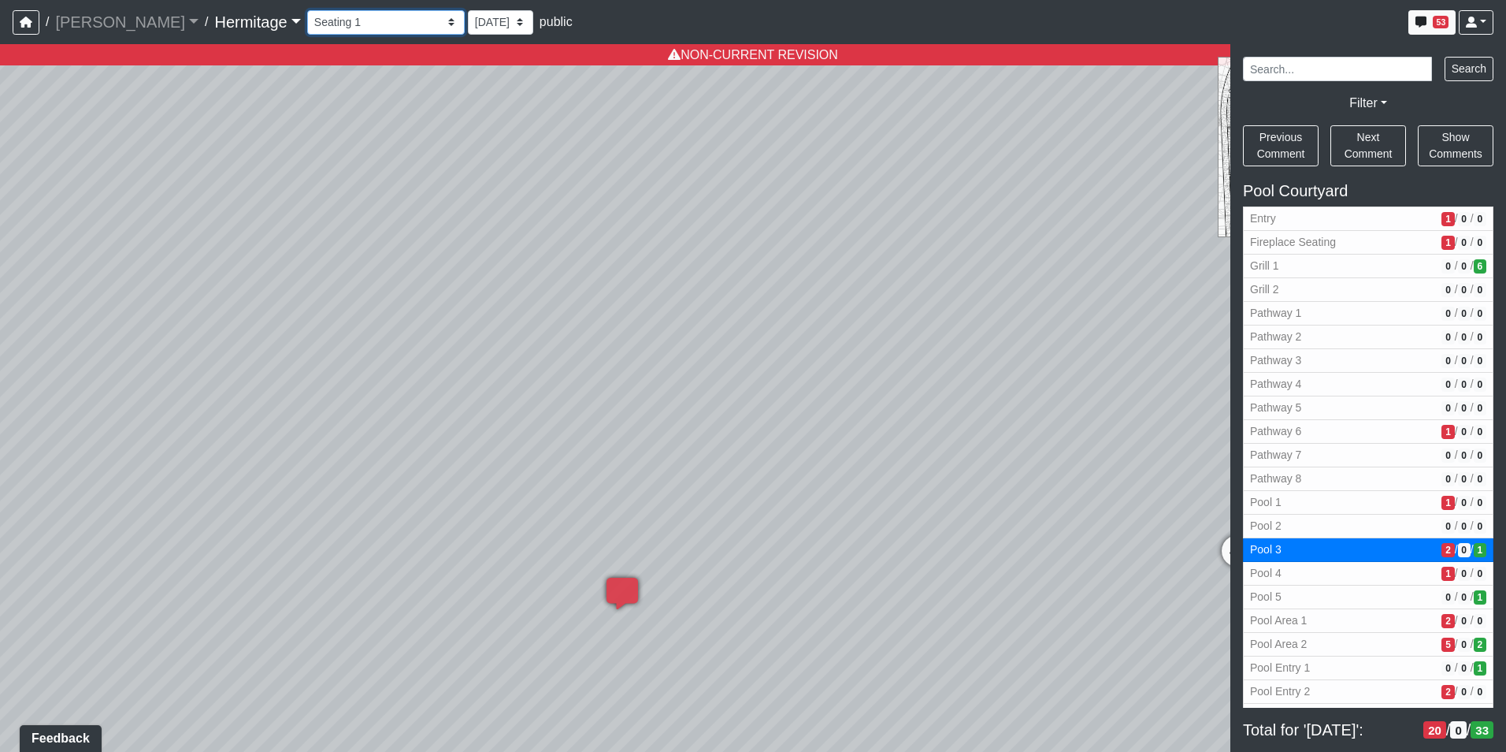
select select "n79PLUTKEkuUZBqugXhsVq"
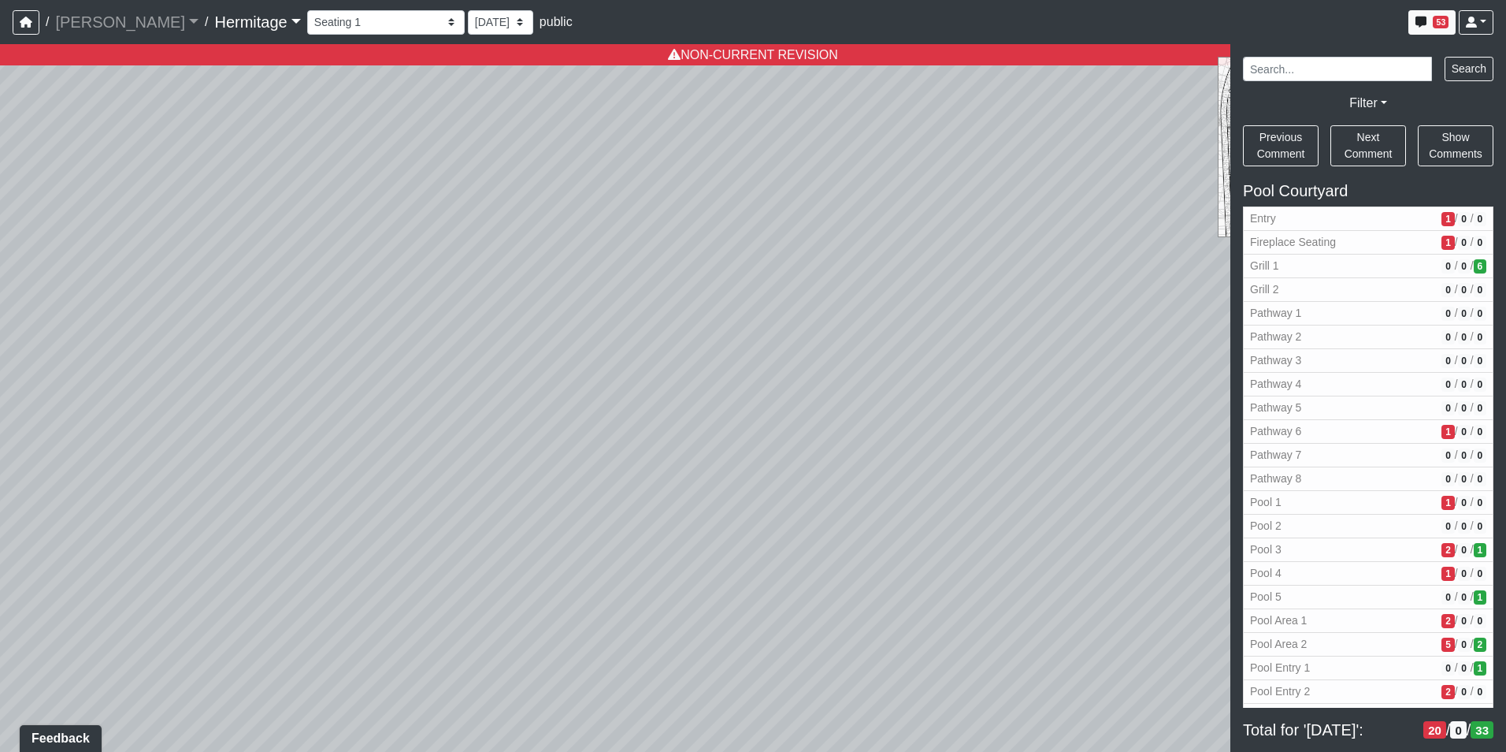
drag, startPoint x: 519, startPoint y: 462, endPoint x: 273, endPoint y: 384, distance: 258.1
click at [271, 384] on div "Loading... Leasing Desk Loading... Hallway Loading... Created by [PERSON_NAME] …" at bounding box center [753, 397] width 1506 height 707
drag, startPoint x: 715, startPoint y: 396, endPoint x: 297, endPoint y: 406, distance: 418.4
click at [293, 406] on div "Loading... Leasing Desk Loading... Hallway Loading... Created by [PERSON_NAME] …" at bounding box center [753, 397] width 1506 height 707
click at [744, 413] on div "Loading... Leasing Desk Loading... Hallway Loading... Created by [PERSON_NAME] …" at bounding box center [753, 397] width 1506 height 707
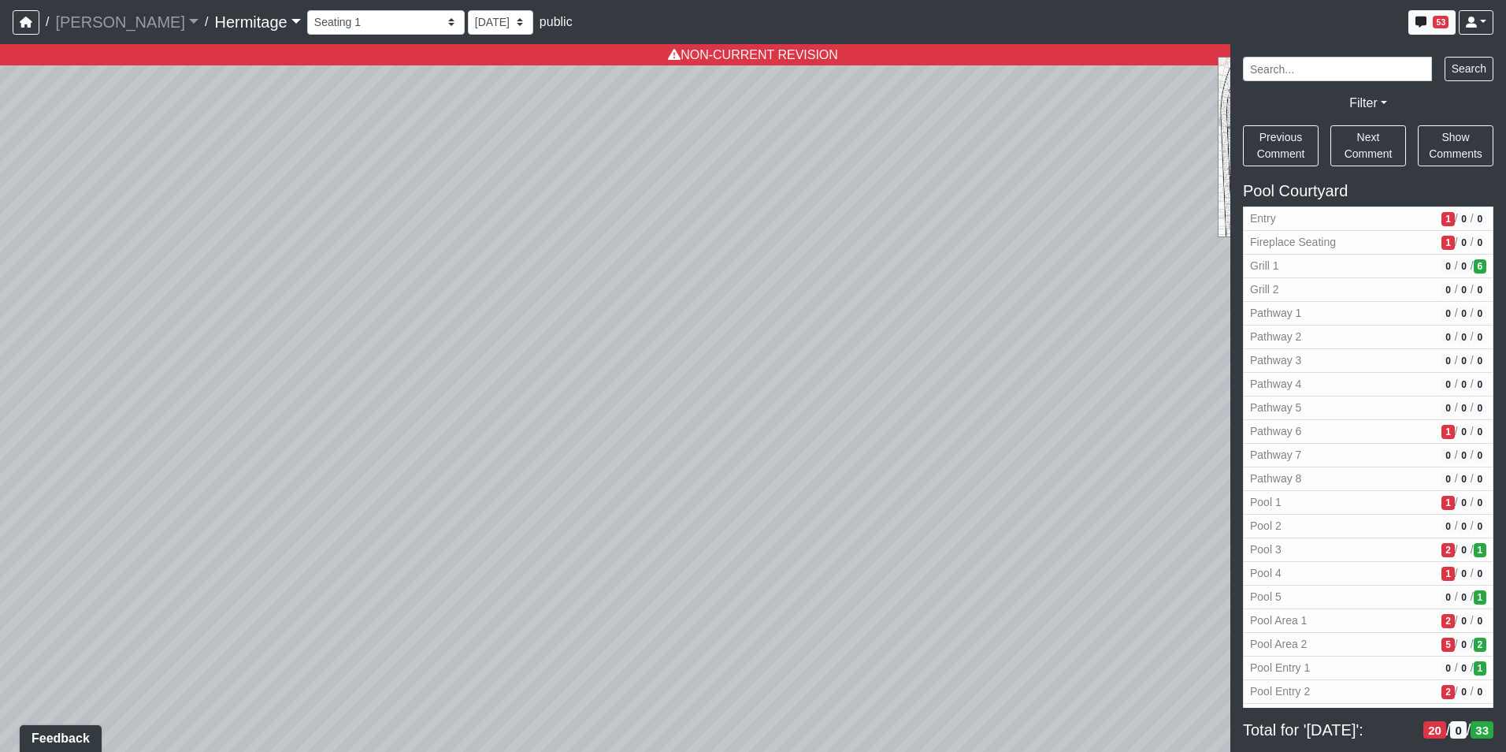
click at [744, 413] on div "Loading... Leasing Desk Loading... Hallway Loading... Created by [PERSON_NAME] …" at bounding box center [753, 397] width 1506 height 707
drag, startPoint x: 887, startPoint y: 429, endPoint x: 336, endPoint y: 412, distance: 551.7
click at [336, 412] on div "Loading... Leasing Desk Loading... Hallway Loading... Created by [PERSON_NAME] …" at bounding box center [753, 397] width 1506 height 707
click at [597, 440] on div "Loading... Leasing Desk Loading... Hallway Loading... Created by [PERSON_NAME] …" at bounding box center [753, 397] width 1506 height 707
click at [507, 283] on div "Loading... Leasing Desk Loading... Hallway Loading... Created by [PERSON_NAME] …" at bounding box center [753, 397] width 1506 height 707
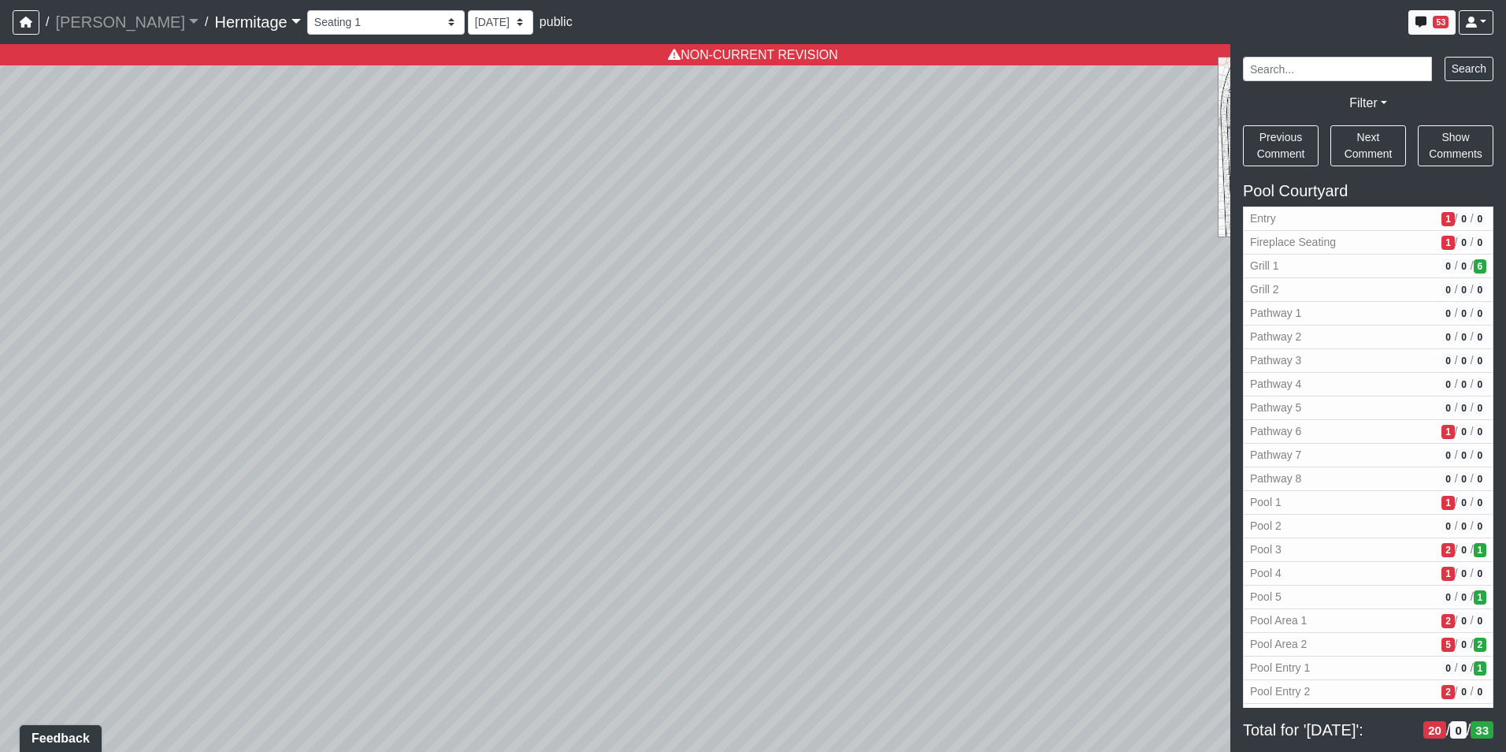
click at [507, 283] on div "Loading... Leasing Desk Loading... Hallway Loading... Created by [PERSON_NAME] …" at bounding box center [753, 397] width 1506 height 707
click at [550, 371] on div "Loading... Leasing Desk Loading... Hallway Loading... Created by [PERSON_NAME] …" at bounding box center [753, 397] width 1506 height 707
click at [551, 372] on div "Loading... Leasing Desk Loading... Hallway Loading... Created by [PERSON_NAME] …" at bounding box center [753, 397] width 1506 height 707
click at [811, 489] on div "Loading... Leasing Desk Loading... Hallway Loading... Created by [PERSON_NAME] …" at bounding box center [753, 397] width 1506 height 707
drag, startPoint x: 978, startPoint y: 362, endPoint x: 190, endPoint y: 248, distance: 795.9
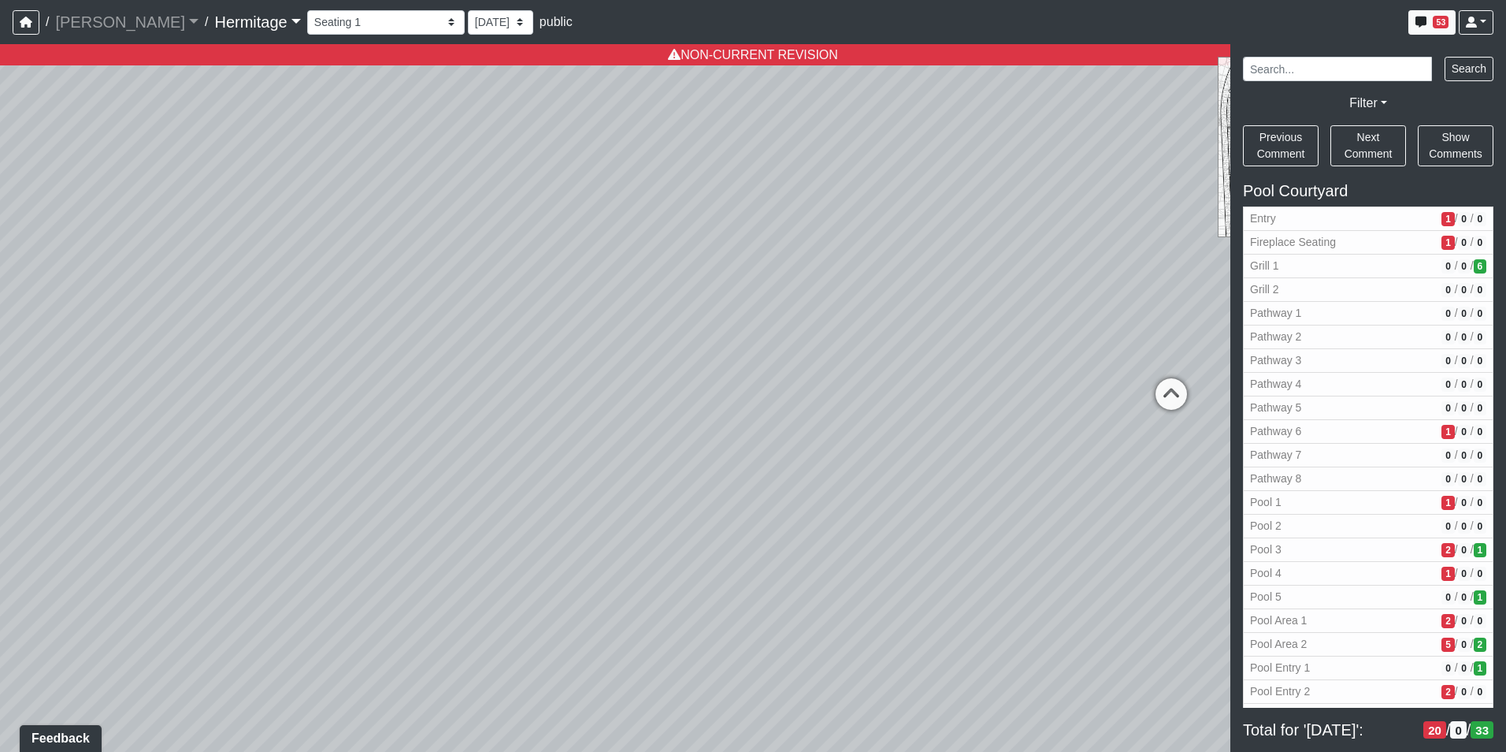
click at [190, 248] on div "Loading... Leasing Desk Loading... Hallway Loading... Created by [PERSON_NAME] …" at bounding box center [753, 397] width 1506 height 707
click at [862, 308] on icon at bounding box center [859, 320] width 47 height 47
select select "wwP9tdRvEDHcxmVmK7vEnR"
select select "n79PLUTKEkuUZBqugXhsVq"
drag, startPoint x: 538, startPoint y: 331, endPoint x: 1161, endPoint y: 386, distance: 625.6
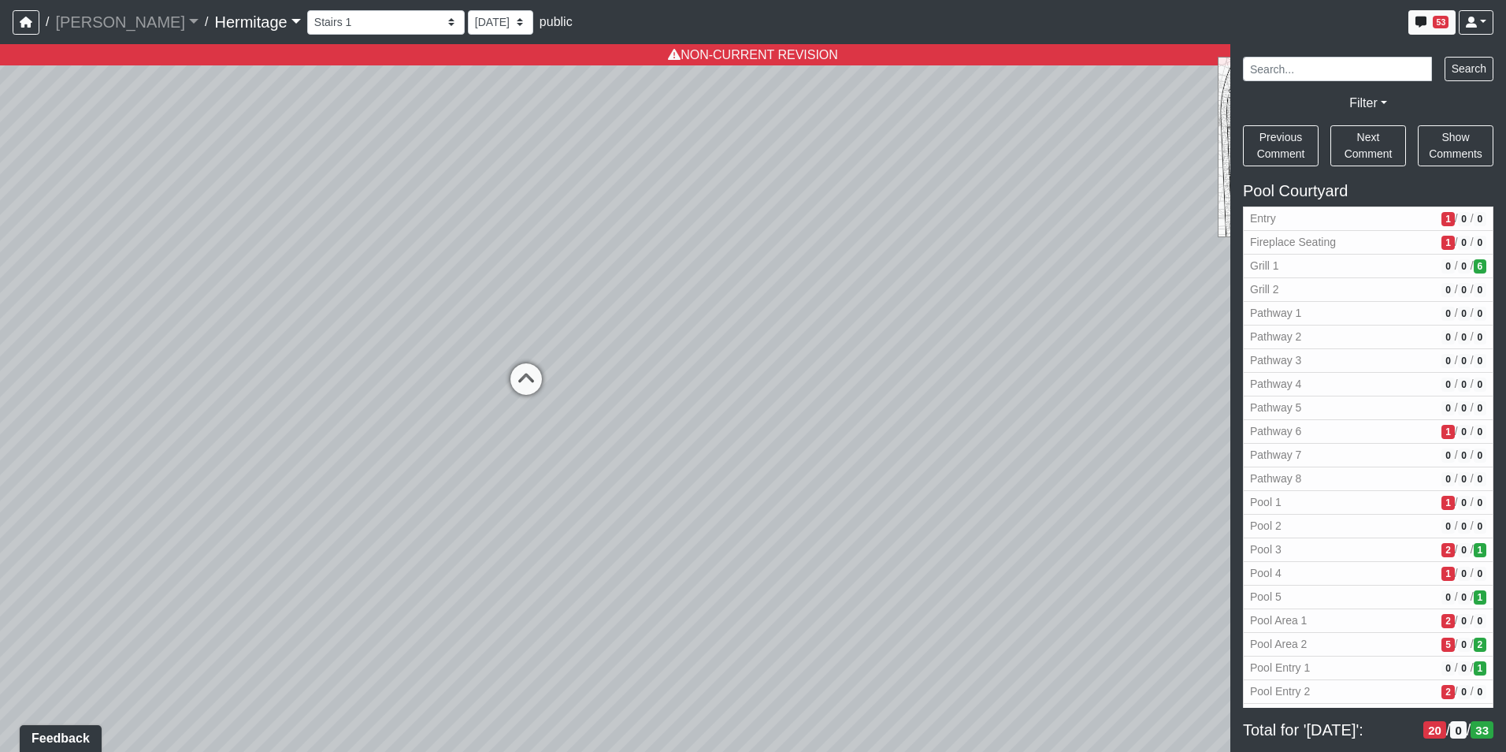
click at [1505, 392] on html "/ [PERSON_NAME] Loading... / [GEOGRAPHIC_DATA] Loading... [GEOGRAPHIC_DATA] Loa…" at bounding box center [753, 376] width 1506 height 752
click at [519, 380] on icon at bounding box center [522, 387] width 47 height 47
select select "jF6HjSdtu5LL9nU1utRqia"
select select "n79PLUTKEkuUZBqugXhsVq"
drag, startPoint x: 1064, startPoint y: 386, endPoint x: 104, endPoint y: 340, distance: 960.6
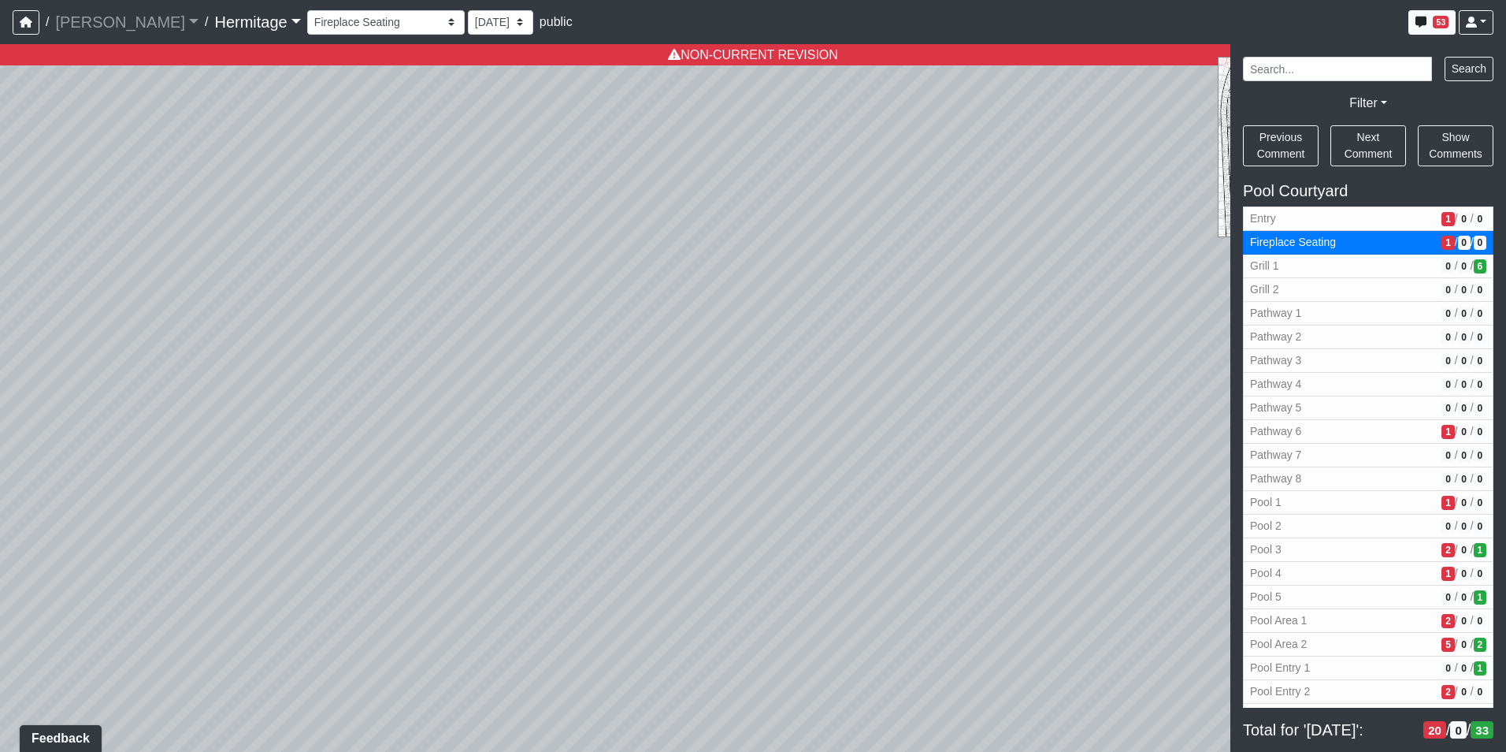
click at [104, 340] on div "Loading... Leasing Desk Loading... Hallway Loading... Created by [PERSON_NAME] …" at bounding box center [753, 397] width 1506 height 707
drag, startPoint x: 855, startPoint y: 363, endPoint x: 825, endPoint y: 382, distance: 35.4
click at [825, 382] on div "Loading... Leasing Desk Loading... Hallway Loading... Created by [PERSON_NAME] …" at bounding box center [753, 397] width 1506 height 707
click at [1033, 395] on icon at bounding box center [1033, 404] width 47 height 47
select select "82riAvndCyh9sxW9ezBNeC"
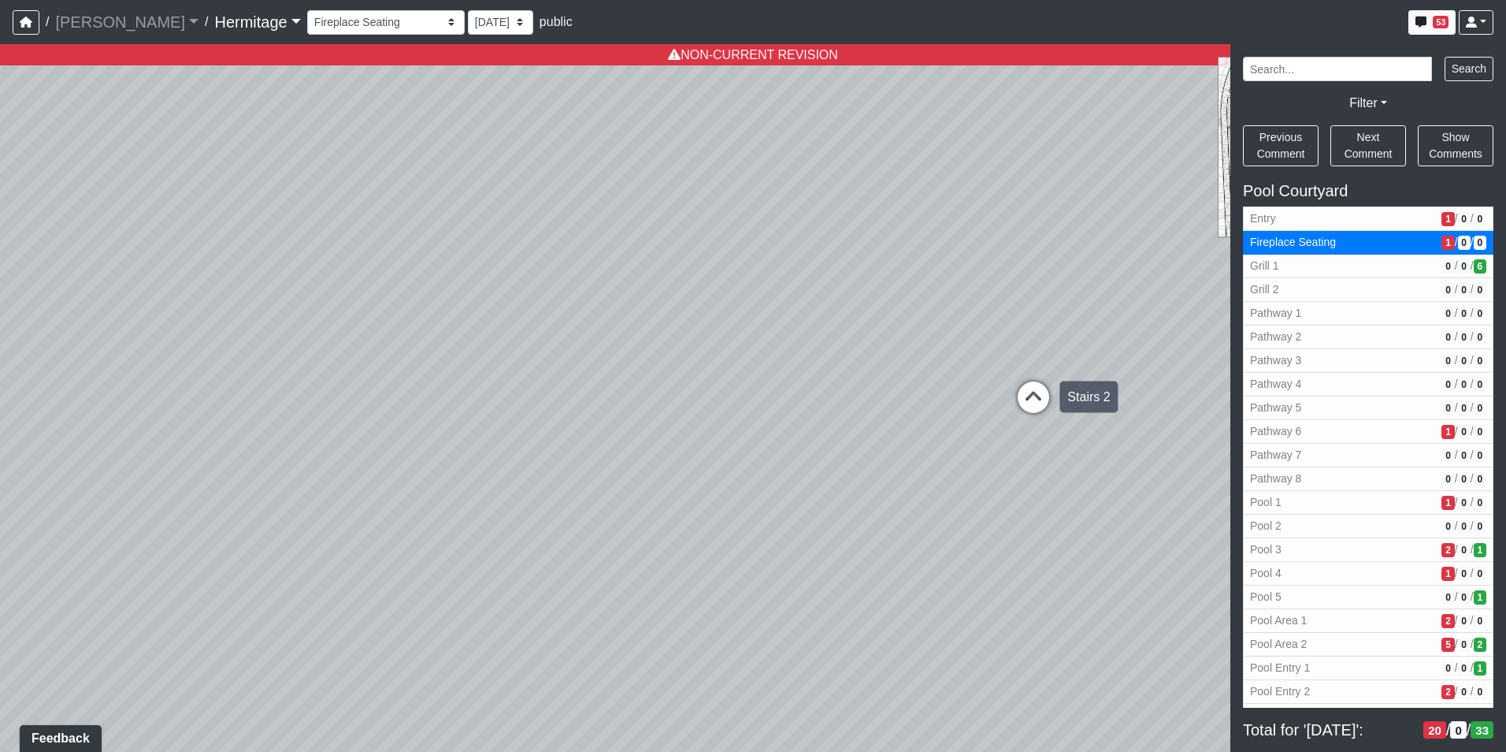
select select "n79PLUTKEkuUZBqugXhsVq"
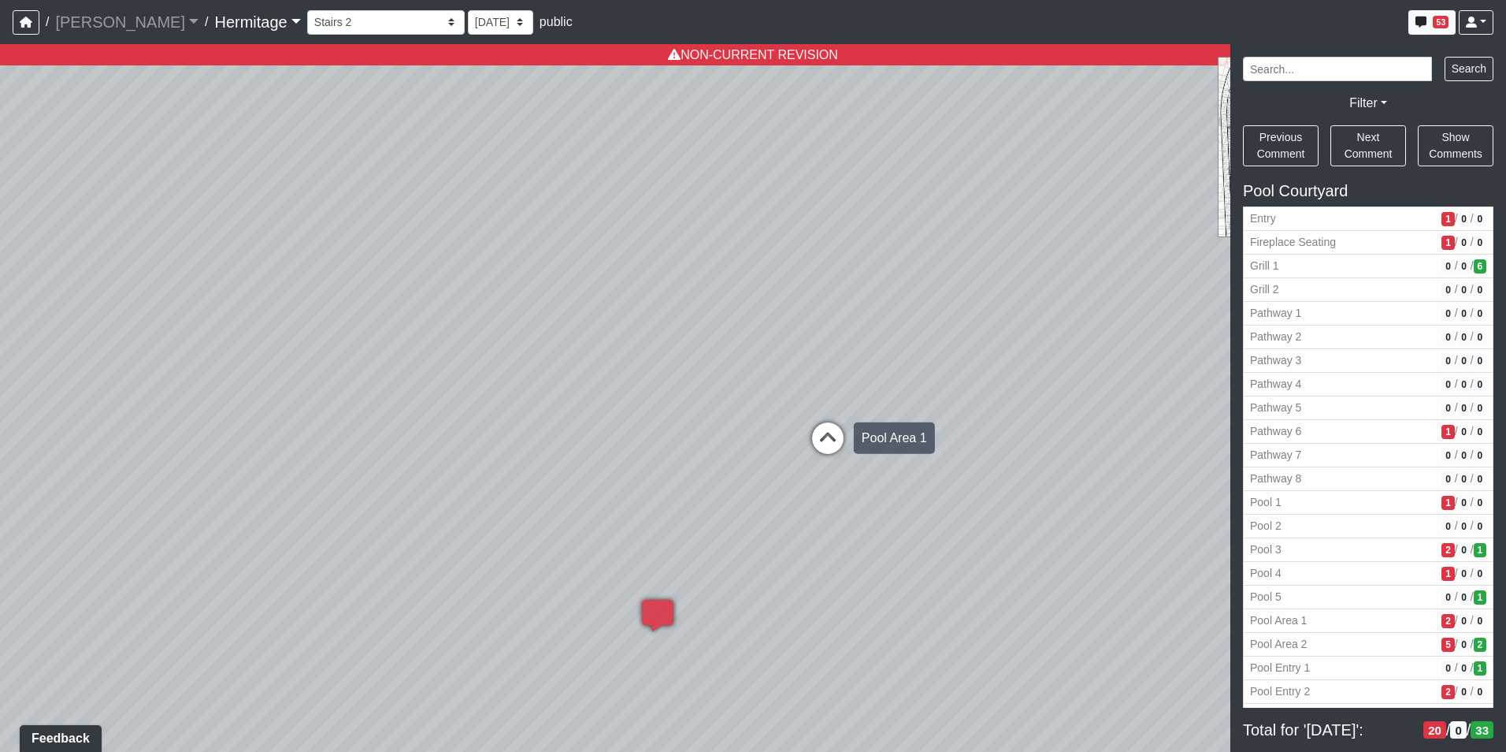
click at [823, 431] on icon at bounding box center [827, 445] width 47 height 47
select select "6zoK9fkaHCDgEF2cc5W8fH"
select select "n79PLUTKEkuUZBqugXhsVq"
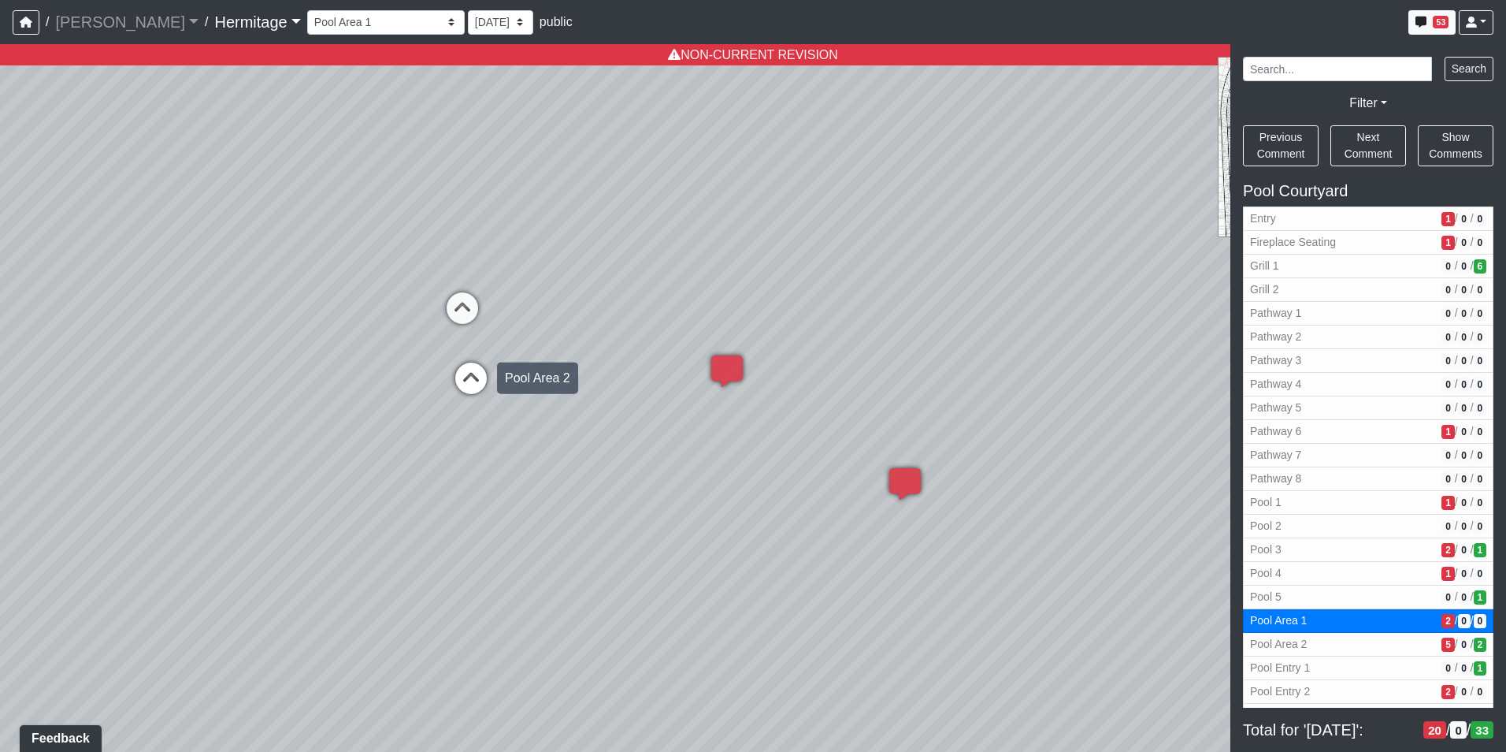
click at [478, 388] on icon at bounding box center [470, 385] width 47 height 47
select select "9nX3VUmYpDqiuEBmQkWG1s"
select select "n79PLUTKEkuUZBqugXhsVq"
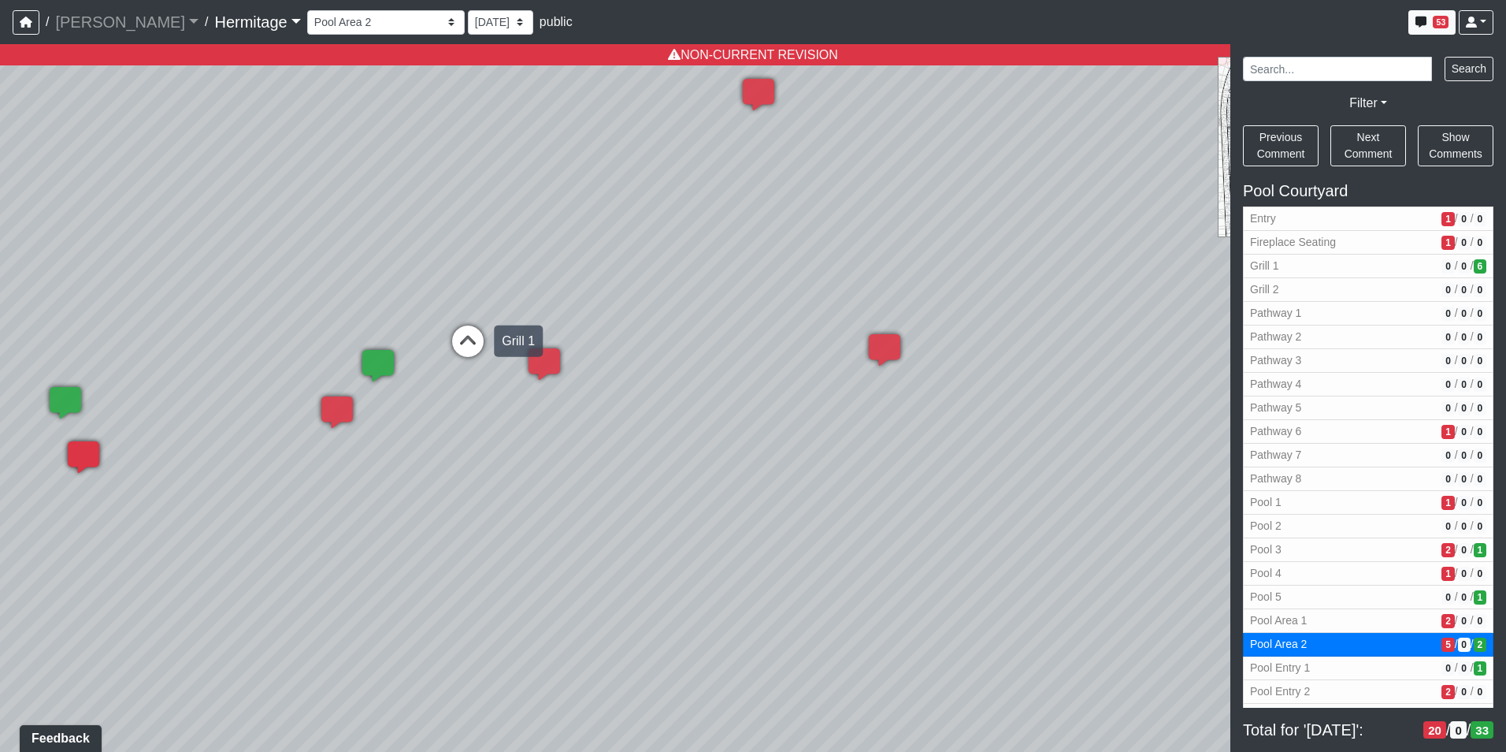
click at [465, 336] on icon at bounding box center [467, 348] width 47 height 47
select select "6C75nqQrf4zPEAHnJwPmYV"
select select "n79PLUTKEkuUZBqugXhsVq"
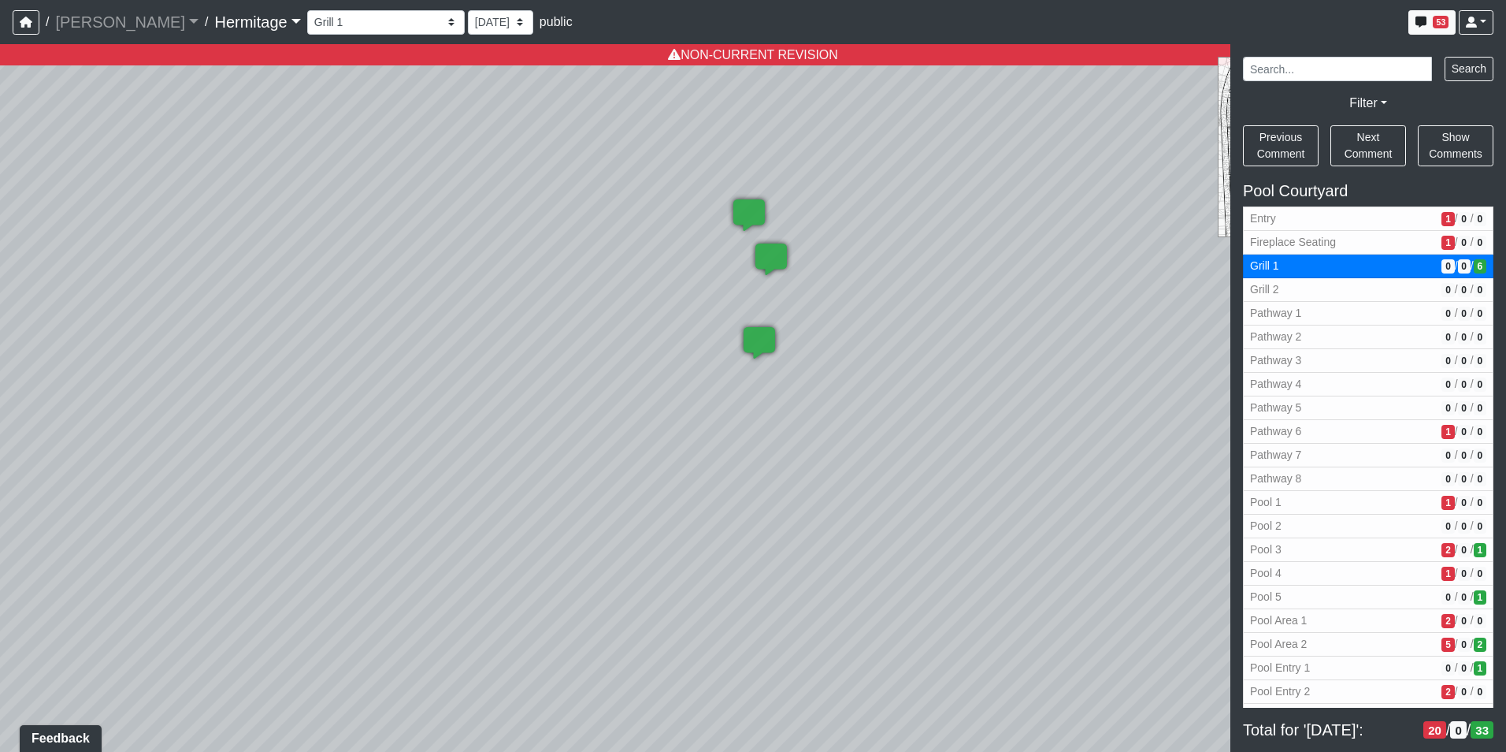
drag, startPoint x: 592, startPoint y: 335, endPoint x: 1122, endPoint y: 477, distance: 548.3
click at [1441, 525] on div "NON-CURRENT REVISION" at bounding box center [753, 397] width 1506 height 707
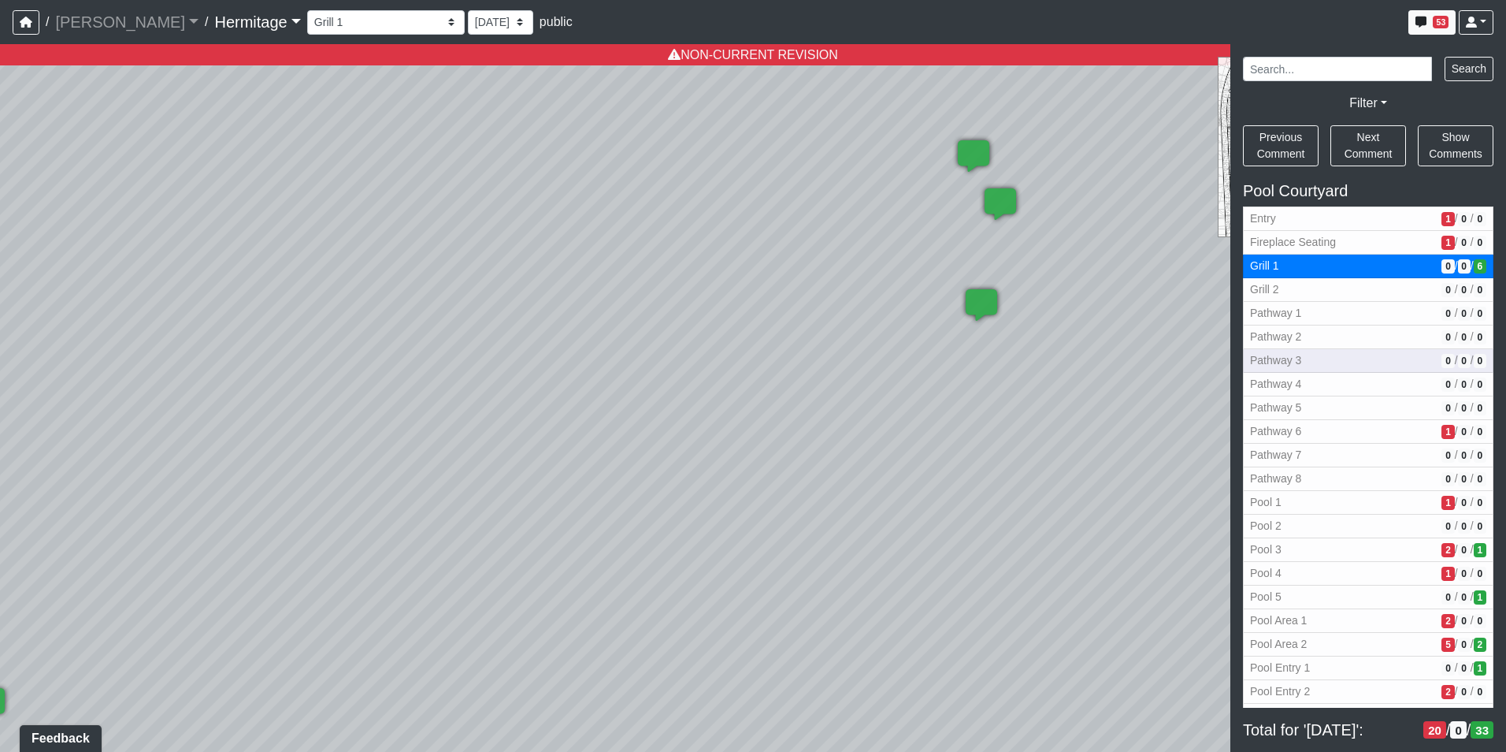
drag, startPoint x: 956, startPoint y: 453, endPoint x: 1296, endPoint y: 362, distance: 351.6
click at [1302, 360] on div "NON-CURRENT REVISION" at bounding box center [753, 397] width 1506 height 707
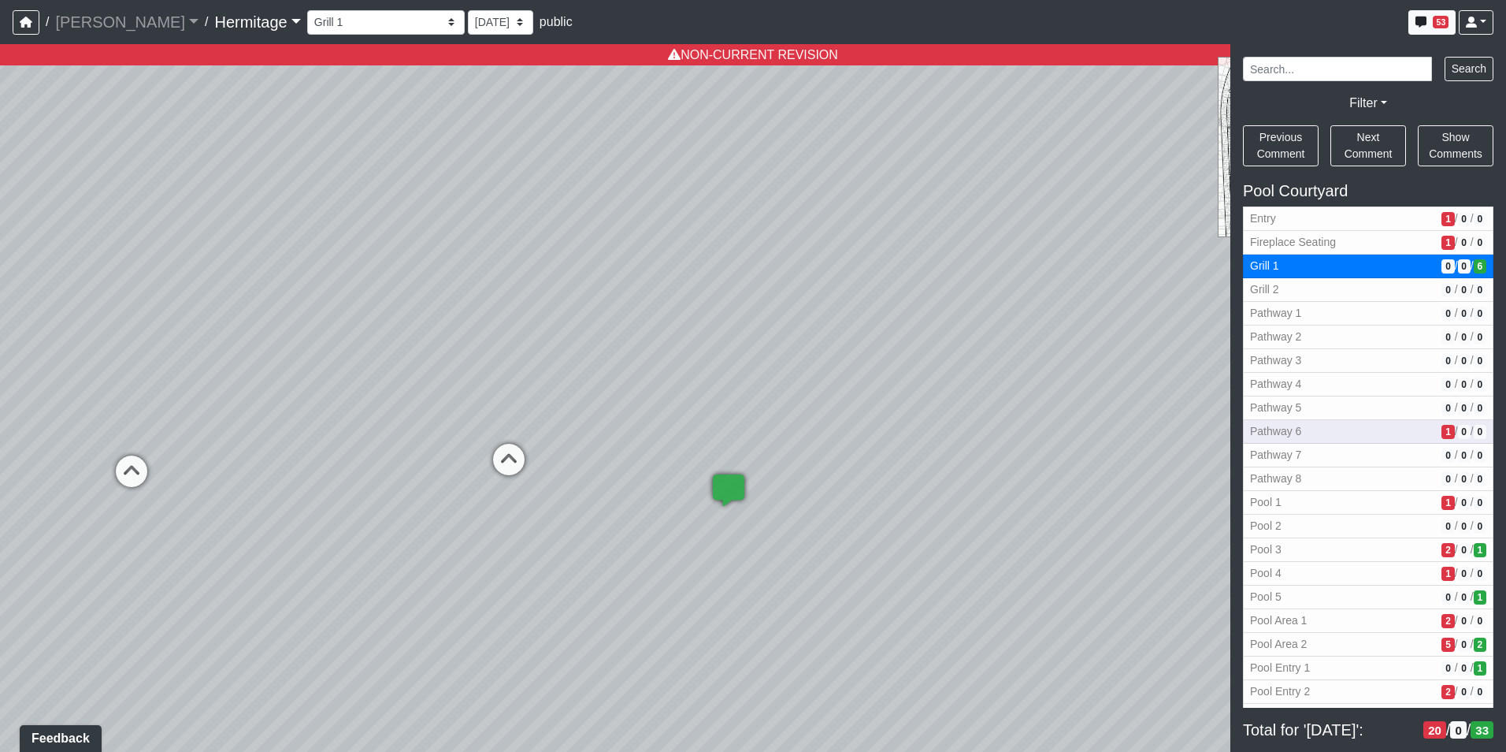
drag, startPoint x: 732, startPoint y: 484, endPoint x: 1331, endPoint y: 432, distance: 600.9
click at [1331, 432] on div "NON-CURRENT REVISION" at bounding box center [753, 397] width 1506 height 707
click at [506, 456] on icon at bounding box center [508, 467] width 47 height 47
select select "9zib7HKc22EKfsfEE9Je4V"
select select "n79PLUTKEkuUZBqugXhsVq"
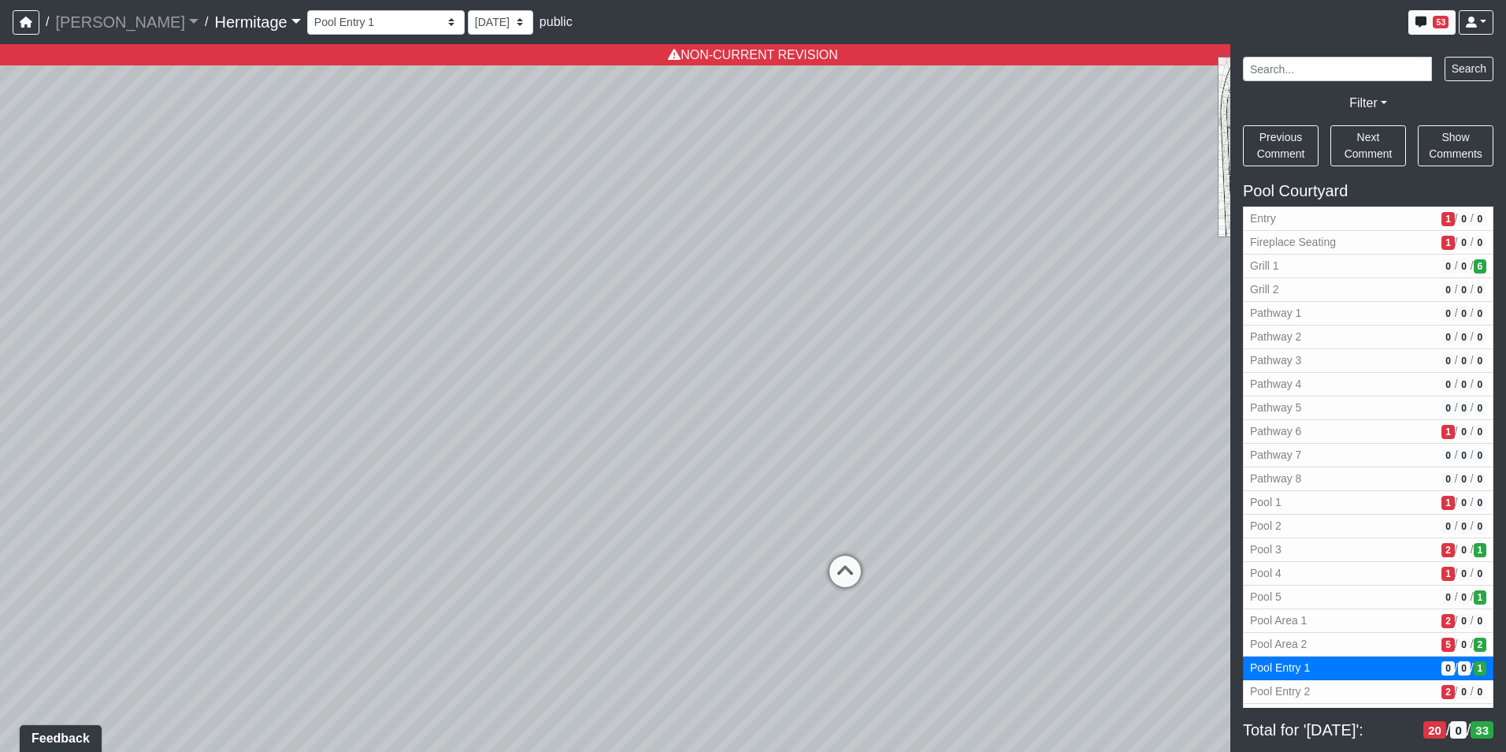
drag, startPoint x: 1000, startPoint y: 362, endPoint x: 656, endPoint y: 420, distance: 349.2
click at [656, 420] on div "Loading... Leasing Desk Loading... Hallway Loading... Created by [PERSON_NAME] …" at bounding box center [753, 397] width 1506 height 707
click at [845, 567] on icon at bounding box center [842, 578] width 47 height 47
select select "6ZaVMW7wvWtbkHRt51ZZgr"
select select "n79PLUTKEkuUZBqugXhsVq"
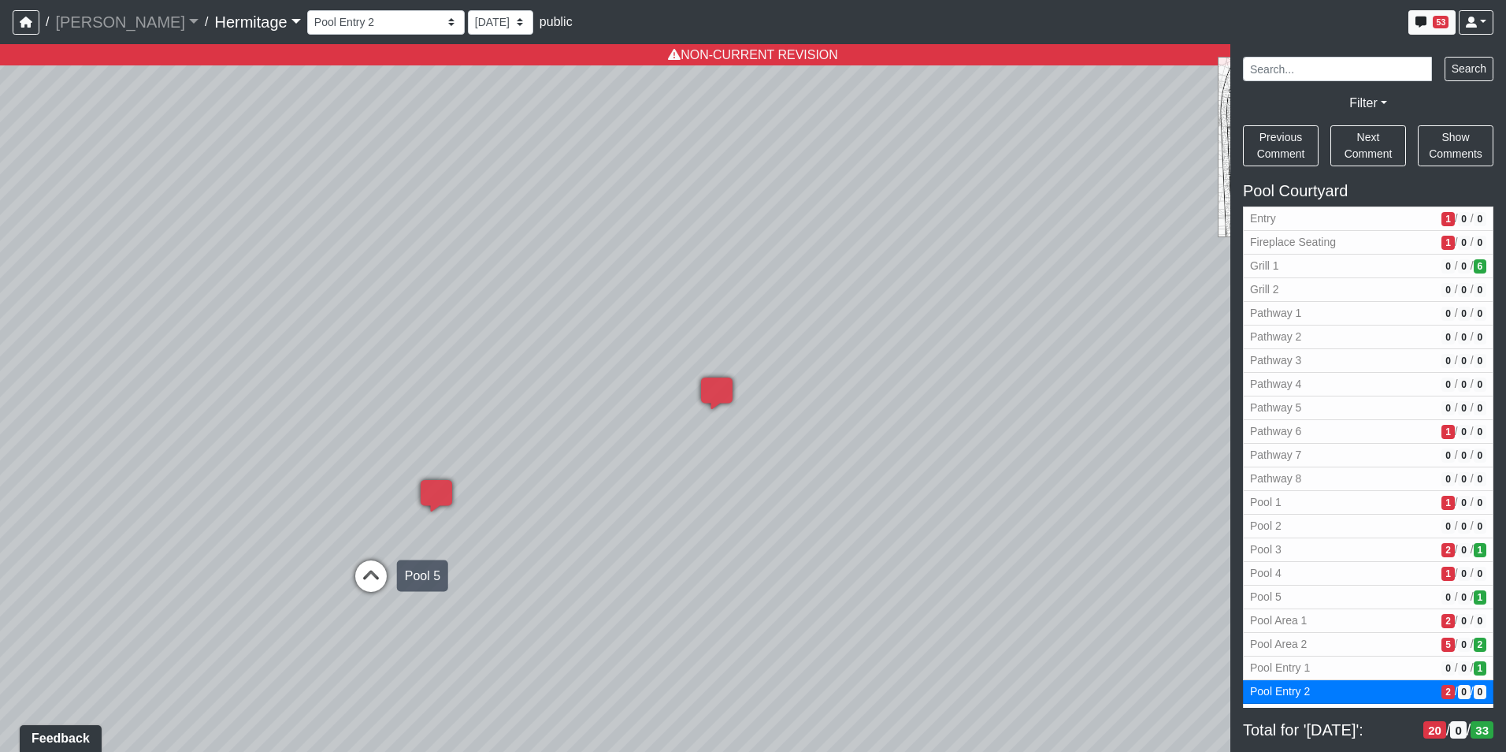
click at [381, 575] on icon at bounding box center [370, 583] width 47 height 47
select select "cRP3dXBHnm4mtckYLZ75E3"
select select "n79PLUTKEkuUZBqugXhsVq"
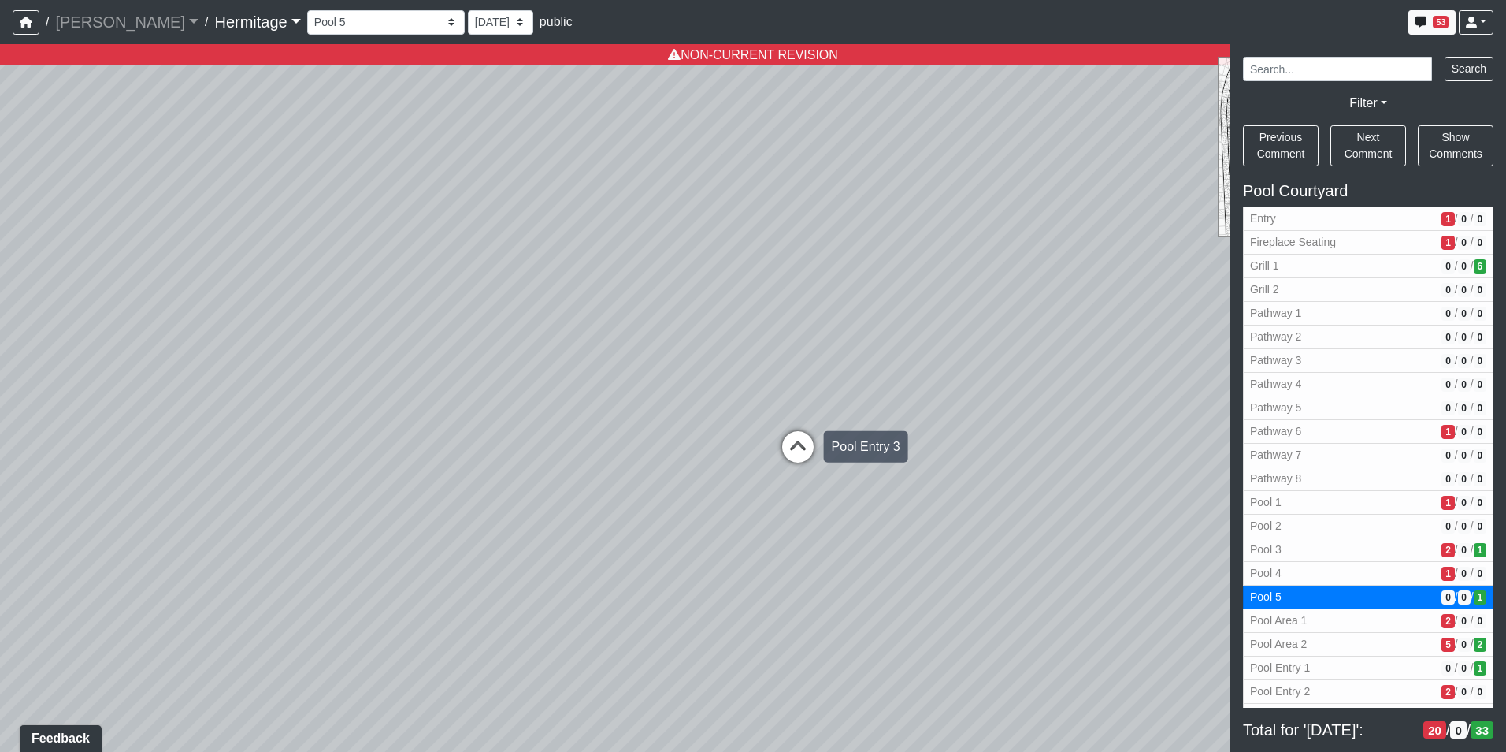
click at [793, 444] on icon at bounding box center [797, 454] width 47 height 47
select select "38jBoyLkJsWrzPboxcMHgZ"
select select "n79PLUTKEkuUZBqugXhsVq"
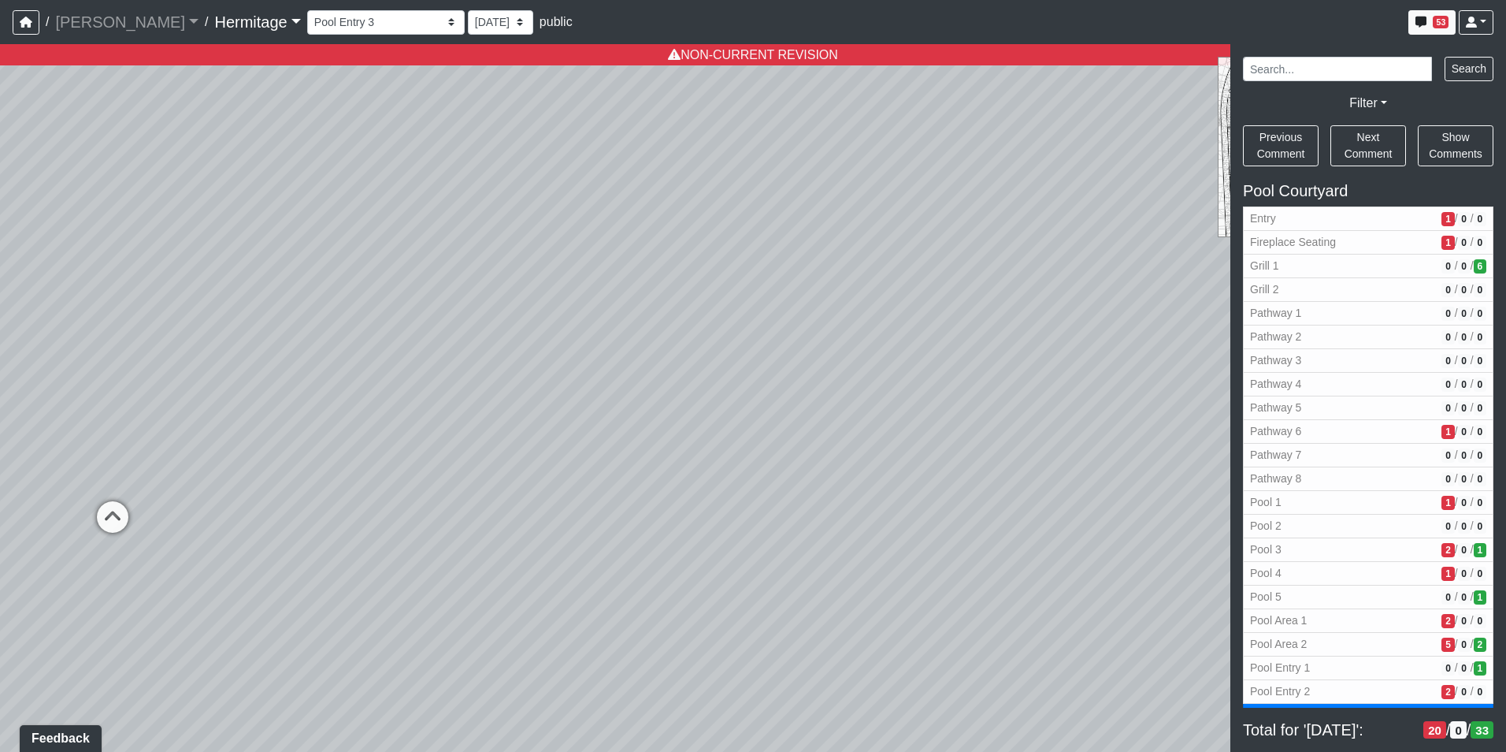
drag, startPoint x: 521, startPoint y: 531, endPoint x: 1630, endPoint y: 437, distance: 1113.2
click at [1505, 437] on html "/ [PERSON_NAME] Loading... / [GEOGRAPHIC_DATA] Loading... [GEOGRAPHIC_DATA] Loa…" at bounding box center [753, 376] width 1506 height 752
click at [770, 454] on icon at bounding box center [767, 462] width 47 height 47
select select "fK3MYZ276na8dsz2wGZSS2"
select select "n79PLUTKEkuUZBqugXhsVq"
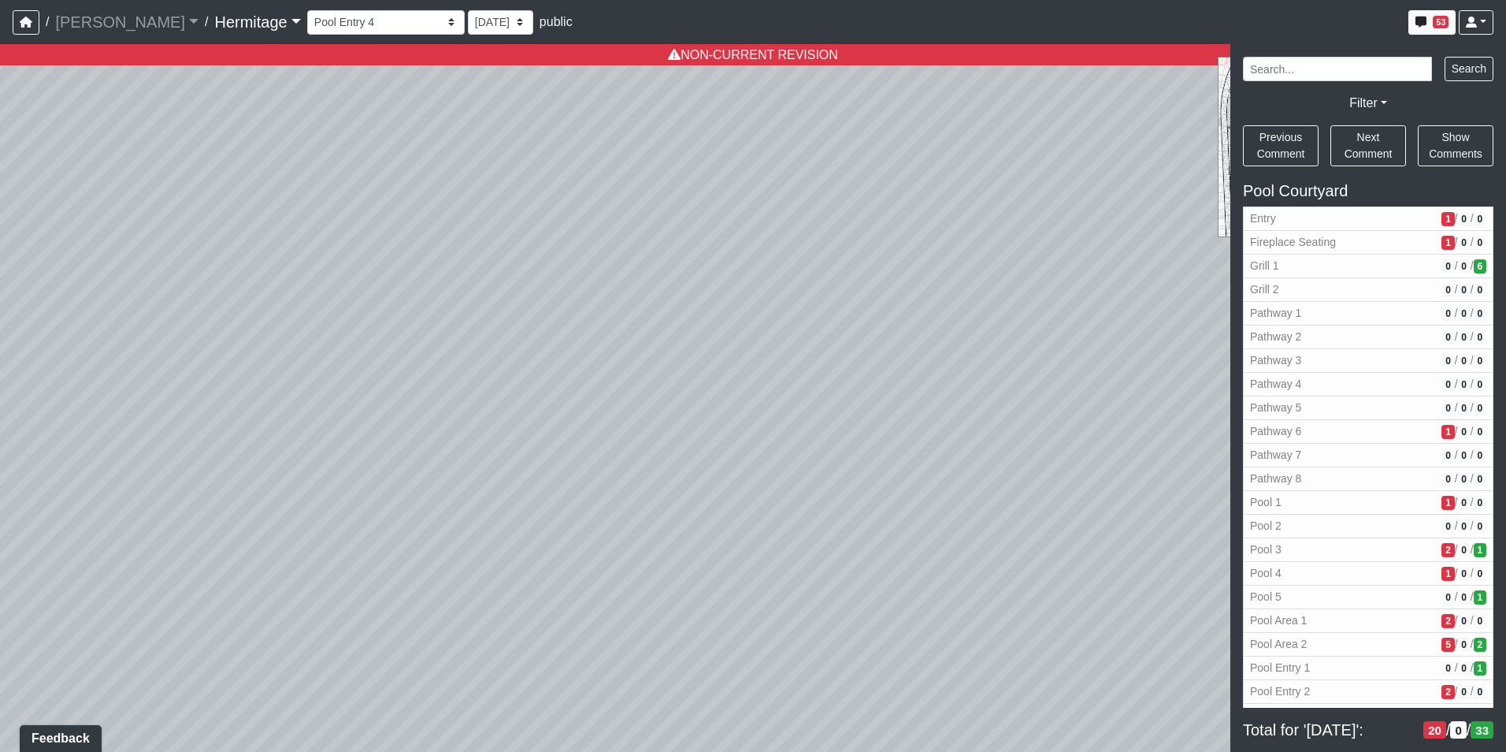
drag, startPoint x: 922, startPoint y: 427, endPoint x: 40, endPoint y: 429, distance: 882.3
click at [37, 429] on div "Loading... Leasing Desk Loading... Hallway Loading... Created by [PERSON_NAME] …" at bounding box center [753, 397] width 1506 height 707
click at [762, 429] on icon at bounding box center [764, 434] width 47 height 47
select select "27qvNthPBQMxqnkkCaT1qD"
select select "n79PLUTKEkuUZBqugXhsVq"
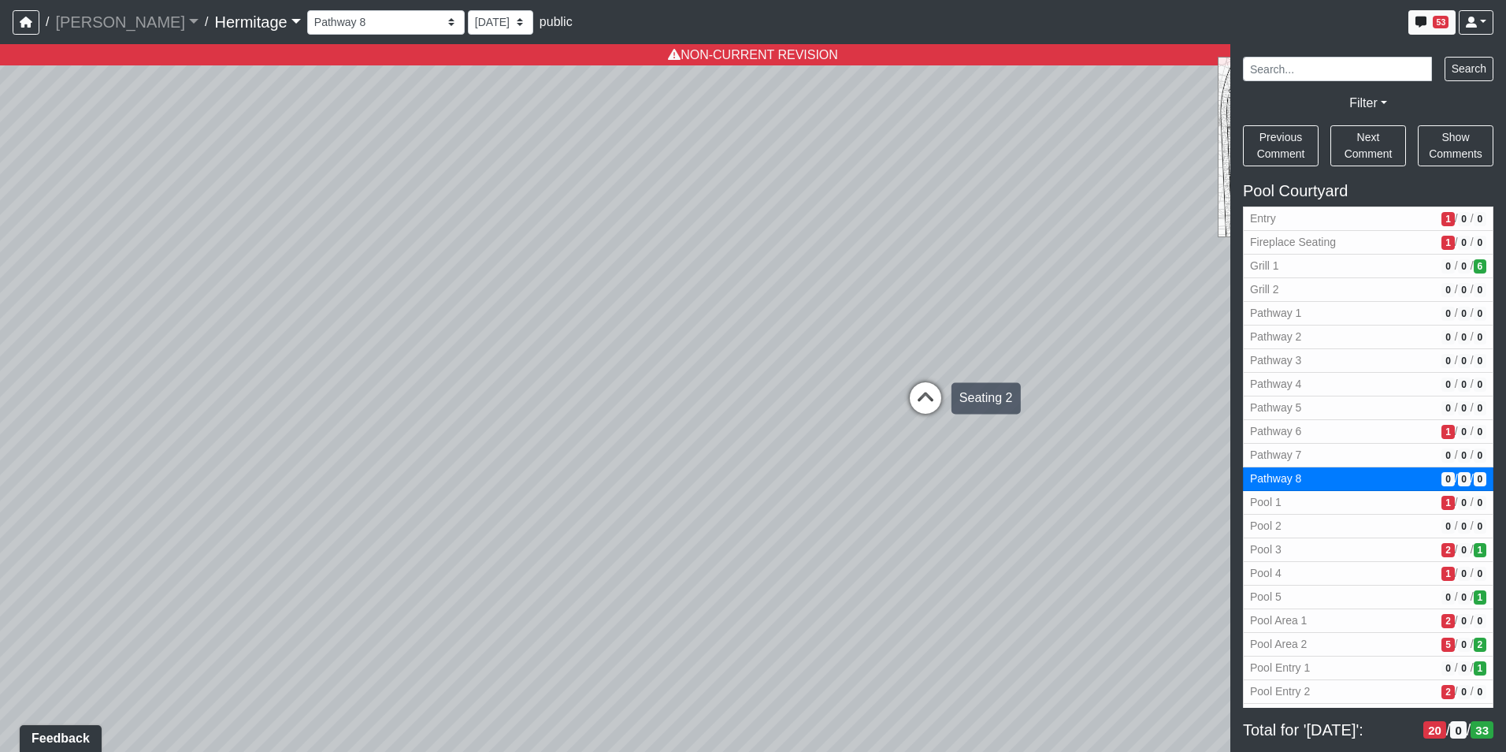
click at [928, 390] on icon at bounding box center [925, 405] width 47 height 47
select select "qhieDaCVCEM3DBskjphwRp"
select select "n79PLUTKEkuUZBqugXhsVq"
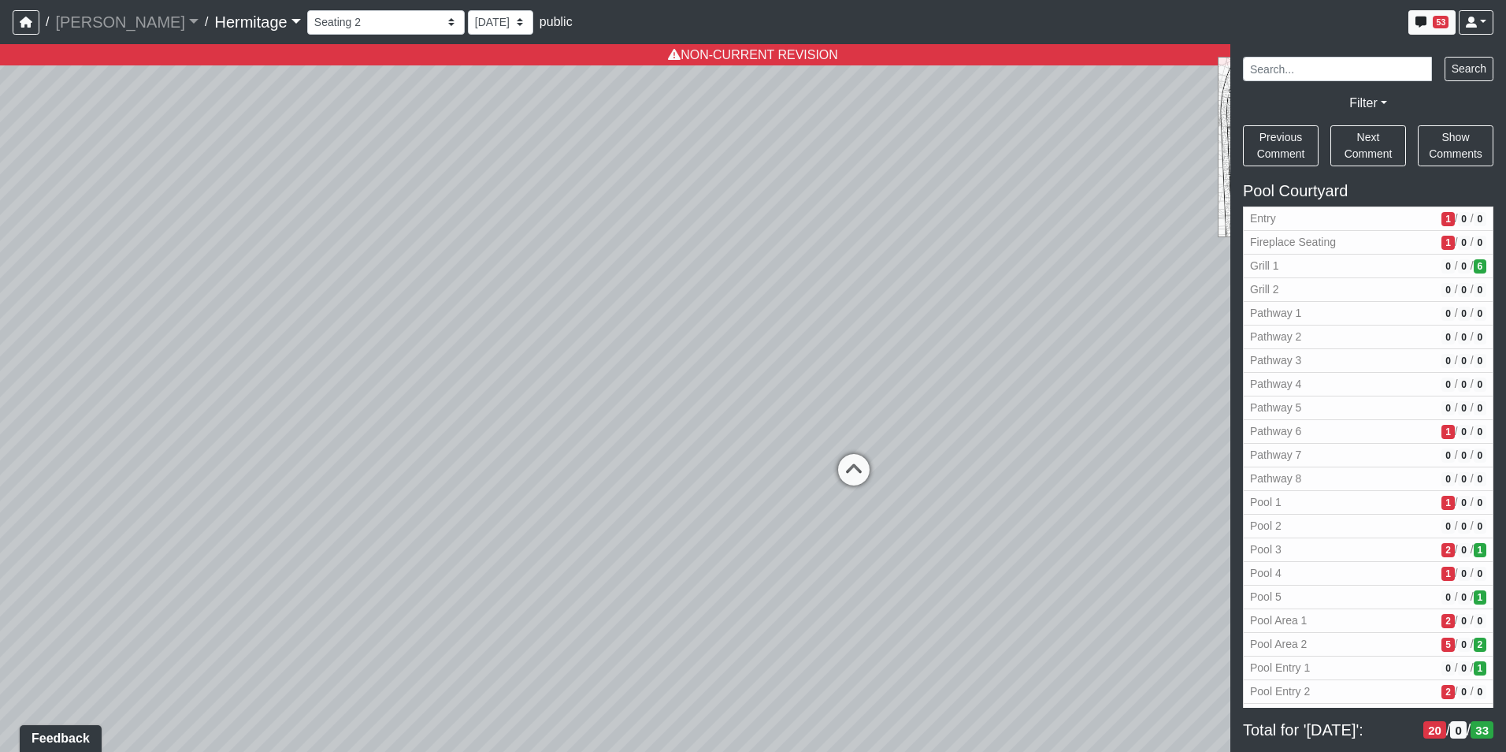
drag, startPoint x: 901, startPoint y: 427, endPoint x: 767, endPoint y: 395, distance: 138.3
click at [767, 398] on div "Loading... Leasing Desk Loading... Hallway Loading... Created by [PERSON_NAME] …" at bounding box center [753, 397] width 1506 height 707
drag, startPoint x: 744, startPoint y: 480, endPoint x: 1041, endPoint y: 281, distance: 357.2
click at [1041, 281] on div "Loading... Leasing Desk Loading... Hallway Loading... Created by [PERSON_NAME] …" at bounding box center [753, 397] width 1506 height 707
drag, startPoint x: 633, startPoint y: 337, endPoint x: 1004, endPoint y: 415, distance: 378.4
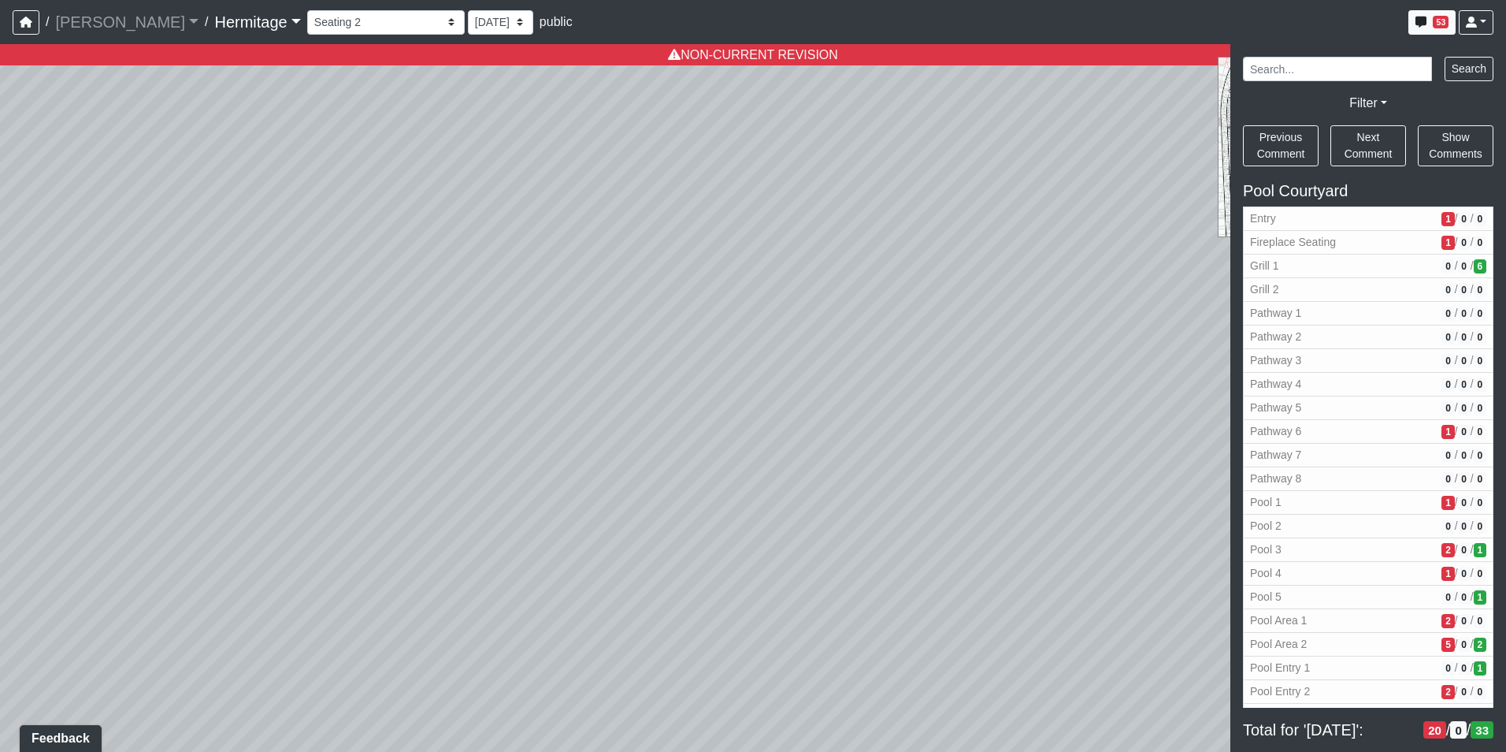
click at [1056, 410] on div "Loading... Leasing Desk Loading... Hallway Loading... Created by [PERSON_NAME] …" at bounding box center [753, 397] width 1506 height 707
drag, startPoint x: 700, startPoint y: 367, endPoint x: 860, endPoint y: 310, distance: 170.7
click at [860, 310] on div "Loading... Leasing Desk Loading... Hallway Loading... Created by [PERSON_NAME] …" at bounding box center [753, 397] width 1506 height 707
drag, startPoint x: 677, startPoint y: 347, endPoint x: 835, endPoint y: 246, distance: 187.1
click at [835, 246] on div "Loading... Leasing Desk Loading... Hallway Loading... Created by [PERSON_NAME] …" at bounding box center [753, 397] width 1506 height 707
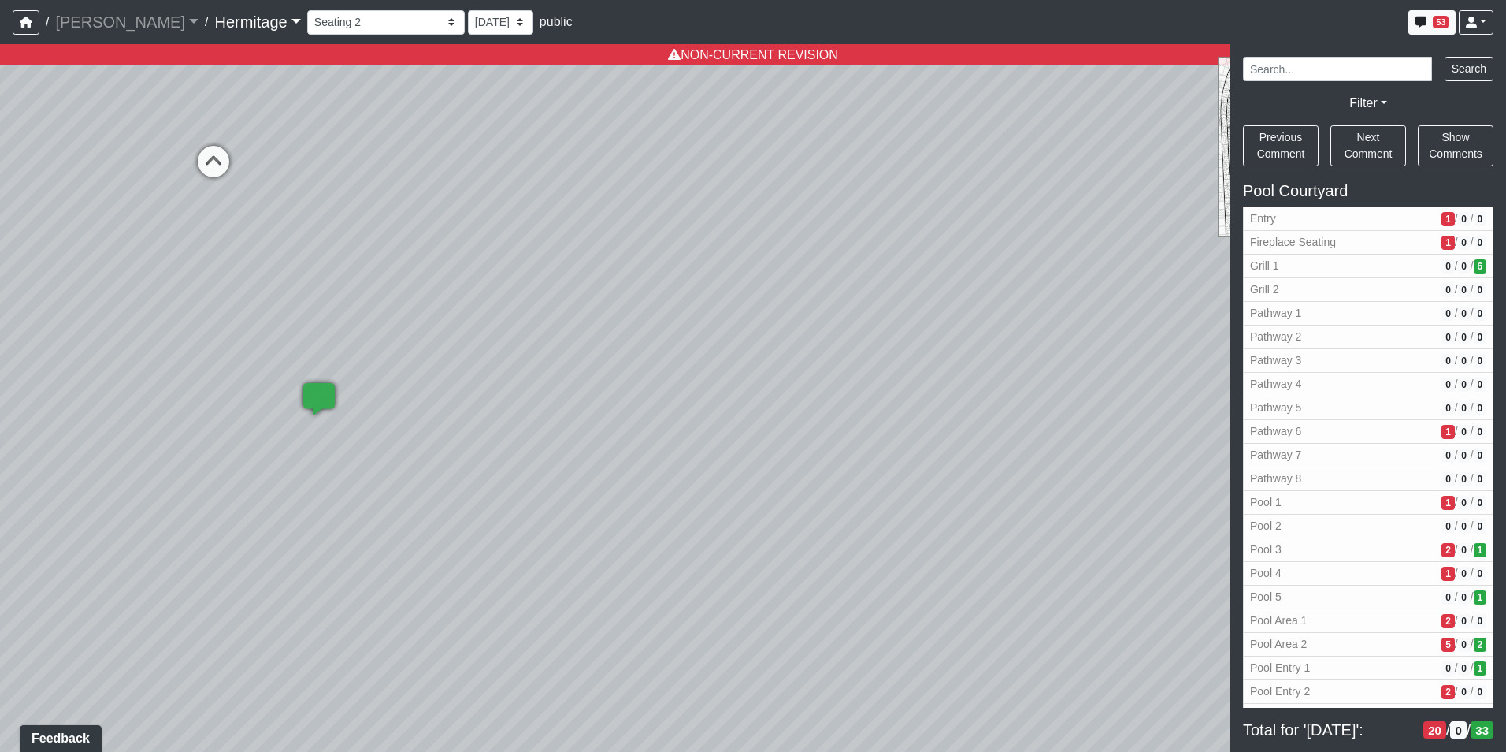
drag, startPoint x: 690, startPoint y: 293, endPoint x: 1171, endPoint y: 303, distance: 480.6
click at [1171, 303] on div "Loading... Leasing Desk Loading... Hallway Loading... Created by [PERSON_NAME] …" at bounding box center [753, 397] width 1506 height 707
drag, startPoint x: 284, startPoint y: 358, endPoint x: 788, endPoint y: 581, distance: 551.3
click at [815, 603] on div "Loading... Leasing Desk Loading... Hallway Loading... Created by [PERSON_NAME] …" at bounding box center [753, 397] width 1506 height 707
drag, startPoint x: 585, startPoint y: 495, endPoint x: 718, endPoint y: 526, distance: 136.8
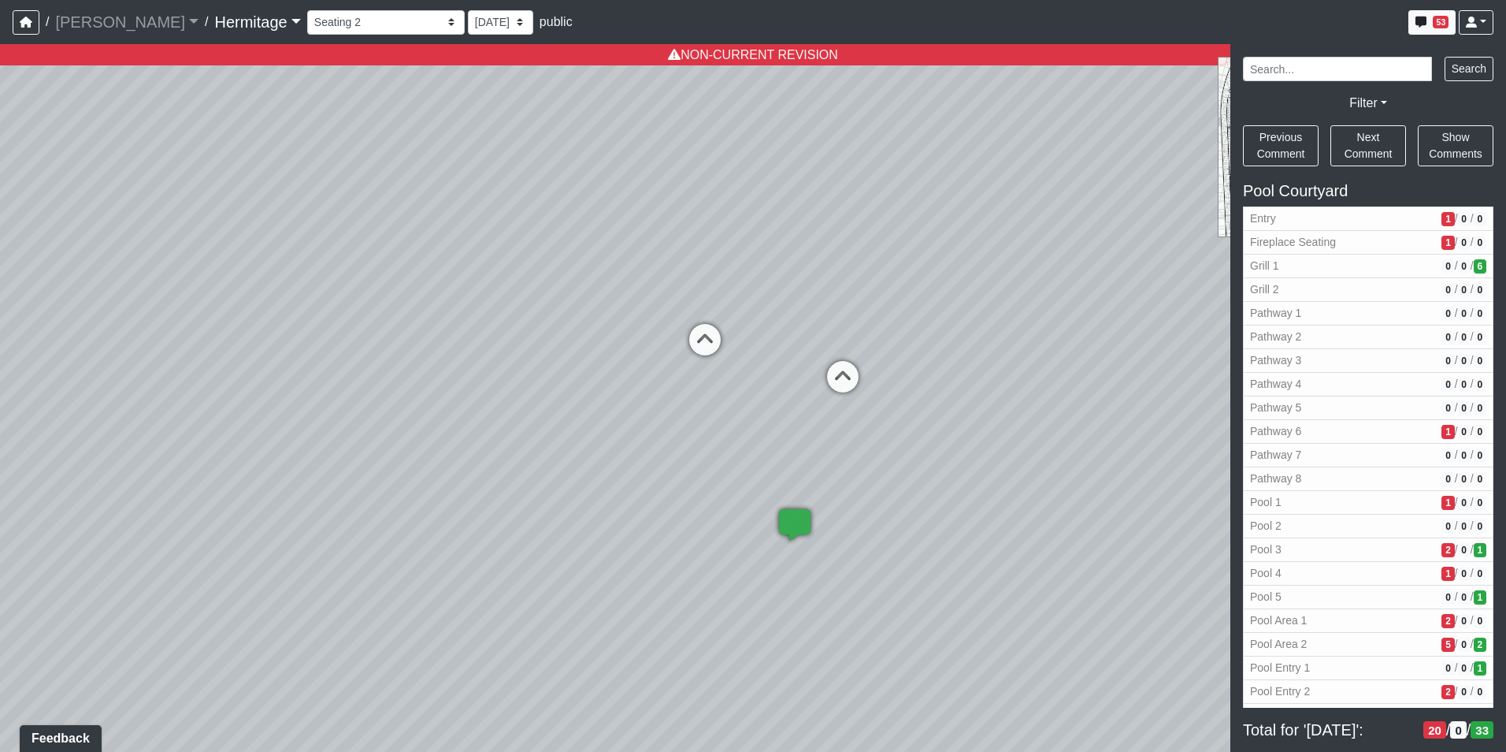
click at [718, 526] on div "Loading... Leasing Desk Loading... Hallway Loading... Created by [PERSON_NAME] …" at bounding box center [753, 397] width 1506 height 707
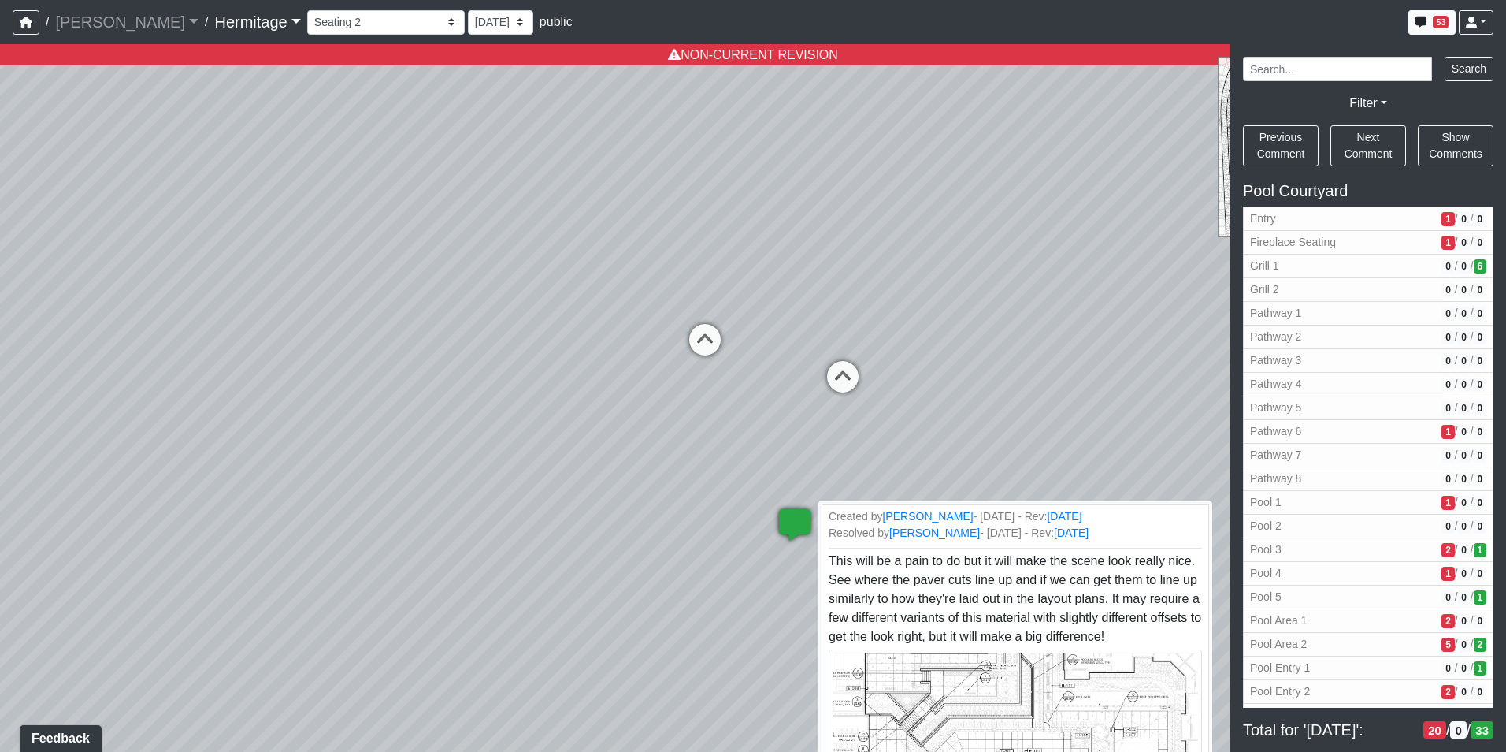
click at [787, 524] on icon at bounding box center [794, 532] width 47 height 47
click at [724, 453] on li "Add comment" at bounding box center [805, 456] width 203 height 24
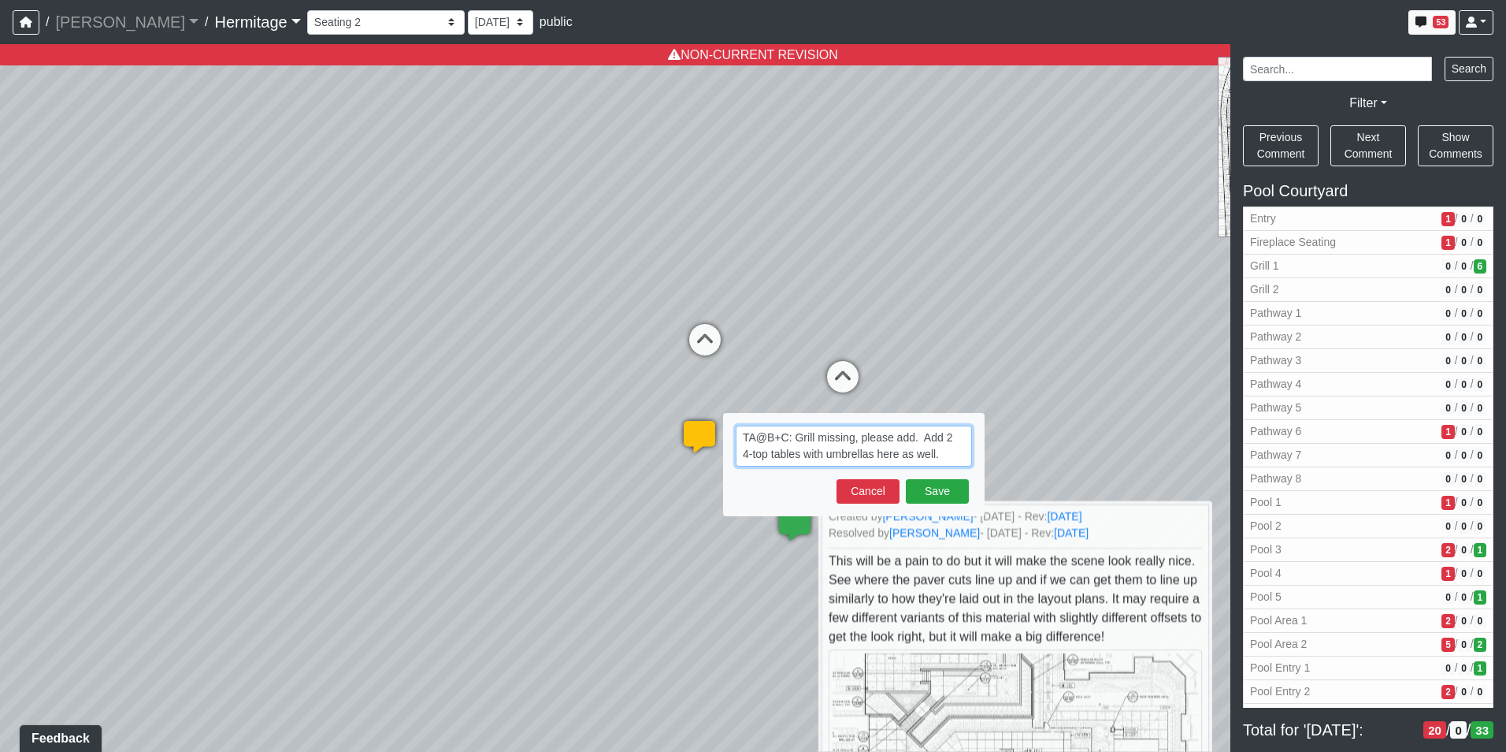
click at [945, 457] on textarea "TA@B+C: Grill missing, please add. Add 2 4-top tables with umbrellas here as we…" at bounding box center [854, 445] width 236 height 41
paste textarea "blob:[URL][DOMAIN_NAME]"
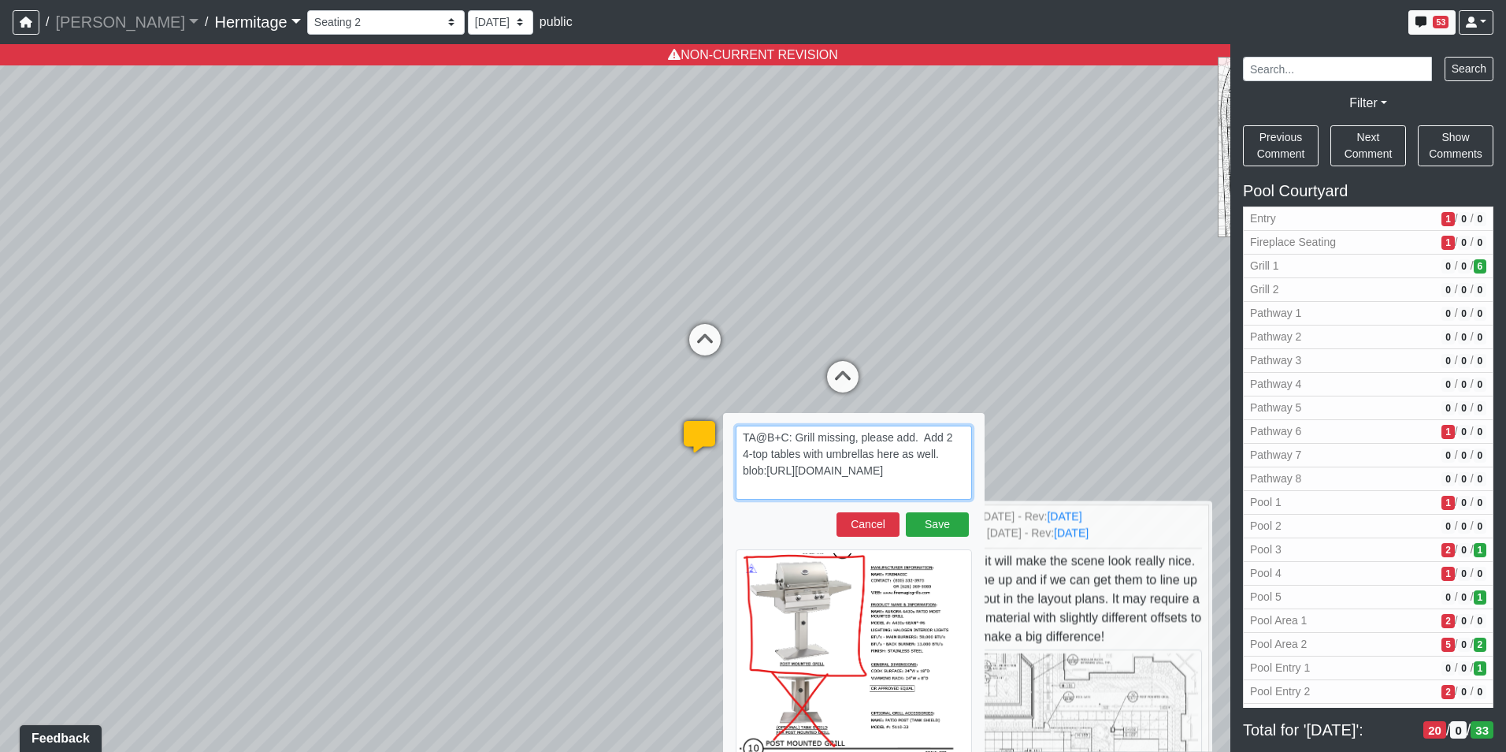
click at [943, 490] on textarea "TA@B+C: Grill missing, please add. Add 2 4-top tables with umbrellas here as we…" at bounding box center [854, 462] width 236 height 74
paste textarea "blob:[URL][DOMAIN_NAME]"
type textarea "TA@B+C: Grill missing, please add. Add 2 4-top tables with umbrellas here as we…"
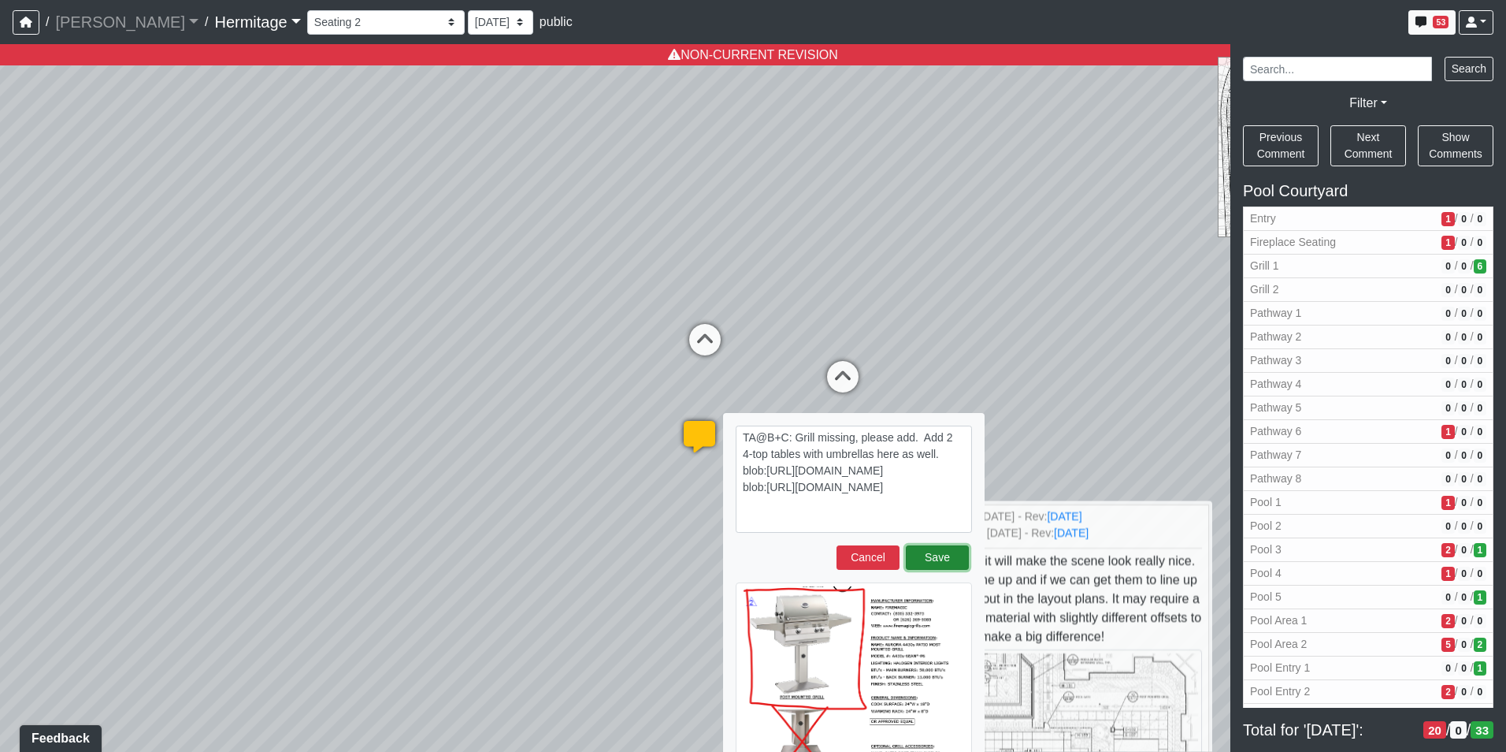
click at [930, 555] on button "Save" at bounding box center [937, 557] width 63 height 24
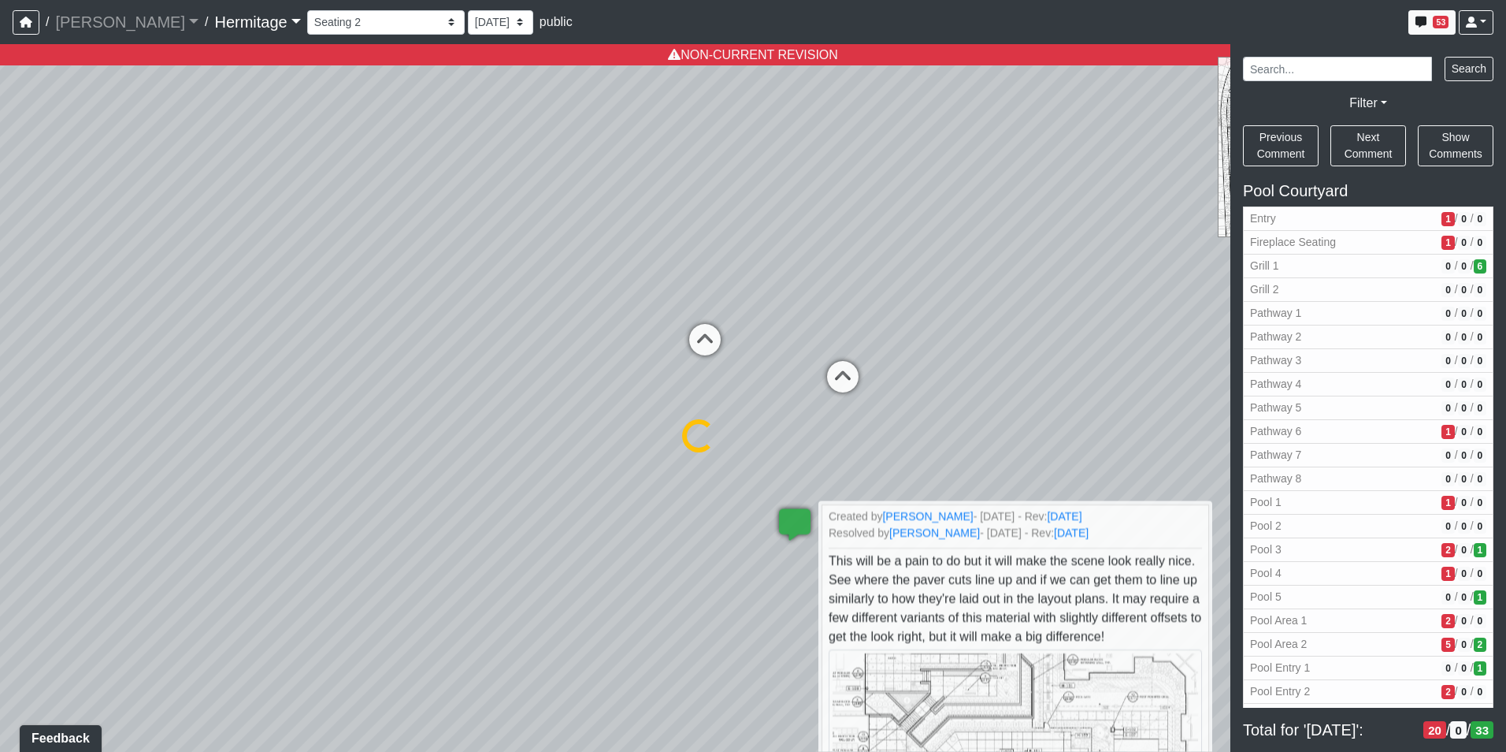
select select "qhieDaCVCEM3DBskjphwRp"
select select "n79PLUTKEkuUZBqugXhsVq"
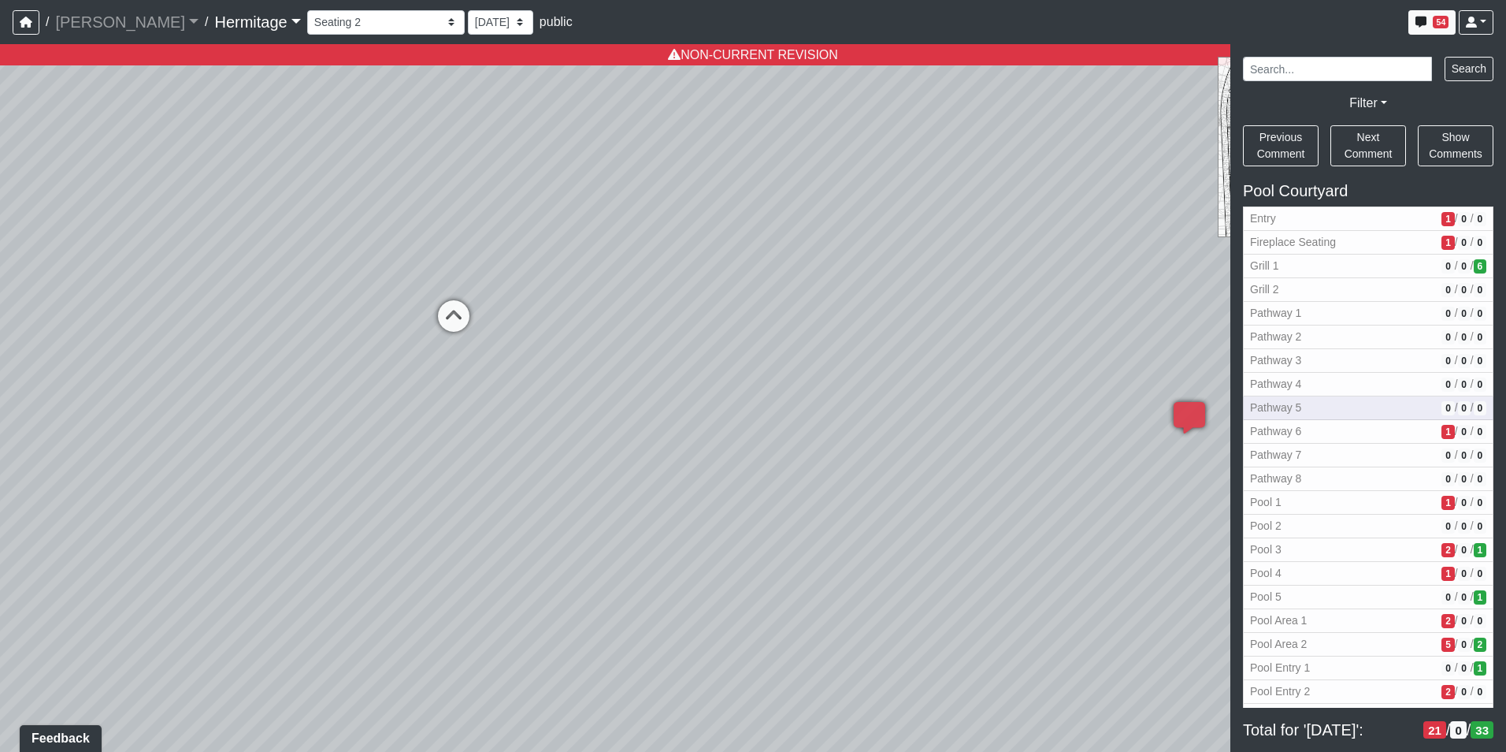
drag, startPoint x: 600, startPoint y: 536, endPoint x: 1473, endPoint y: 401, distance: 884.1
click at [1476, 401] on div "NON-CURRENT REVISION" at bounding box center [753, 397] width 1506 height 707
drag, startPoint x: 734, startPoint y: 383, endPoint x: 906, endPoint y: 550, distance: 239.6
click at [906, 550] on div "Loading... Leasing Desk Loading... Hallway Loading... Created by [PERSON_NAME] …" at bounding box center [753, 397] width 1506 height 707
drag, startPoint x: 807, startPoint y: 533, endPoint x: 1025, endPoint y: 522, distance: 217.7
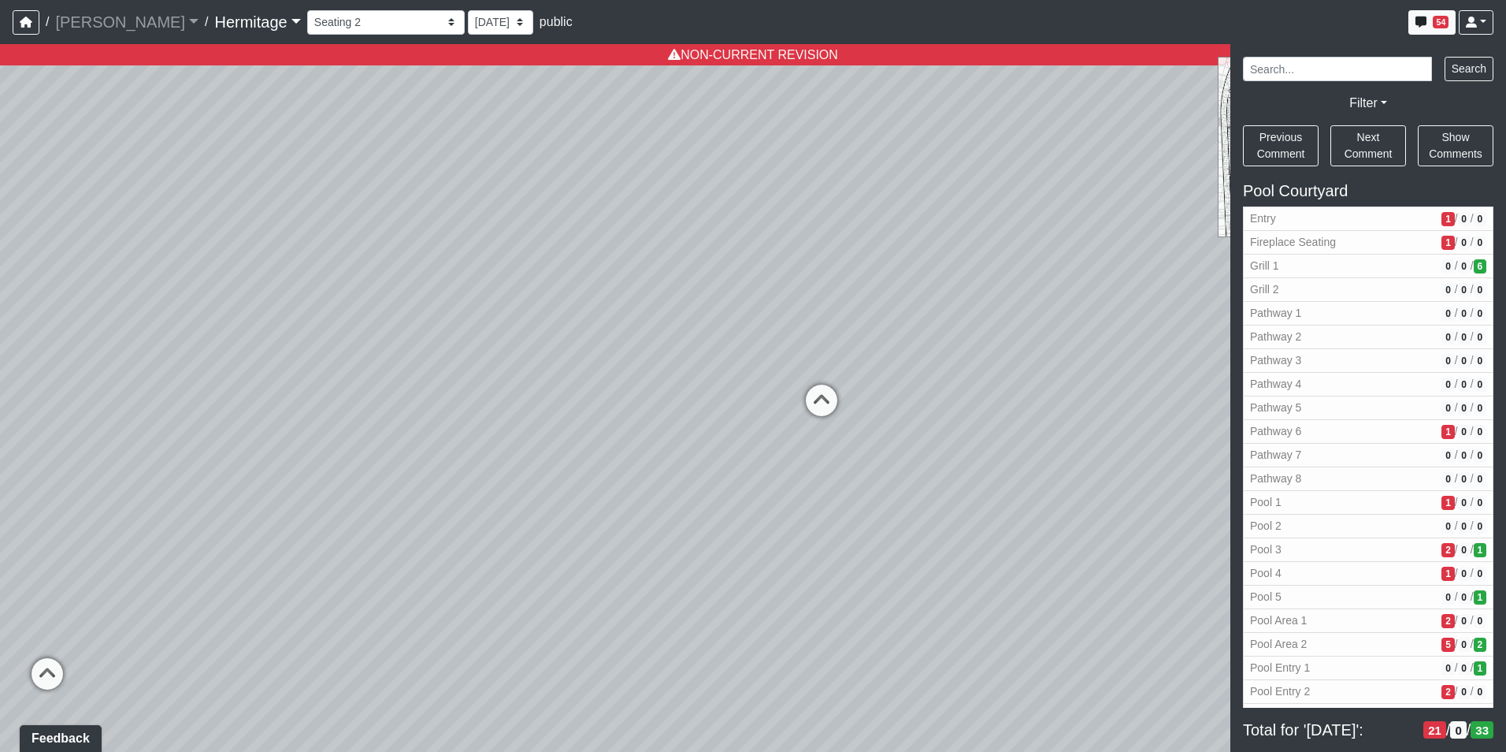
click at [1025, 522] on div "Loading... Leasing Desk Loading... Hallway Loading... Created by [PERSON_NAME] …" at bounding box center [753, 397] width 1506 height 707
drag, startPoint x: 589, startPoint y: 530, endPoint x: 1133, endPoint y: 583, distance: 546.1
click at [1321, 592] on div "NON-CURRENT REVISION" at bounding box center [753, 397] width 1506 height 707
drag, startPoint x: 901, startPoint y: 572, endPoint x: 1554, endPoint y: 559, distance: 653.2
click at [1505, 559] on html "/ [PERSON_NAME] Loading... / [GEOGRAPHIC_DATA] Loading... [GEOGRAPHIC_DATA] Loa…" at bounding box center [753, 376] width 1506 height 752
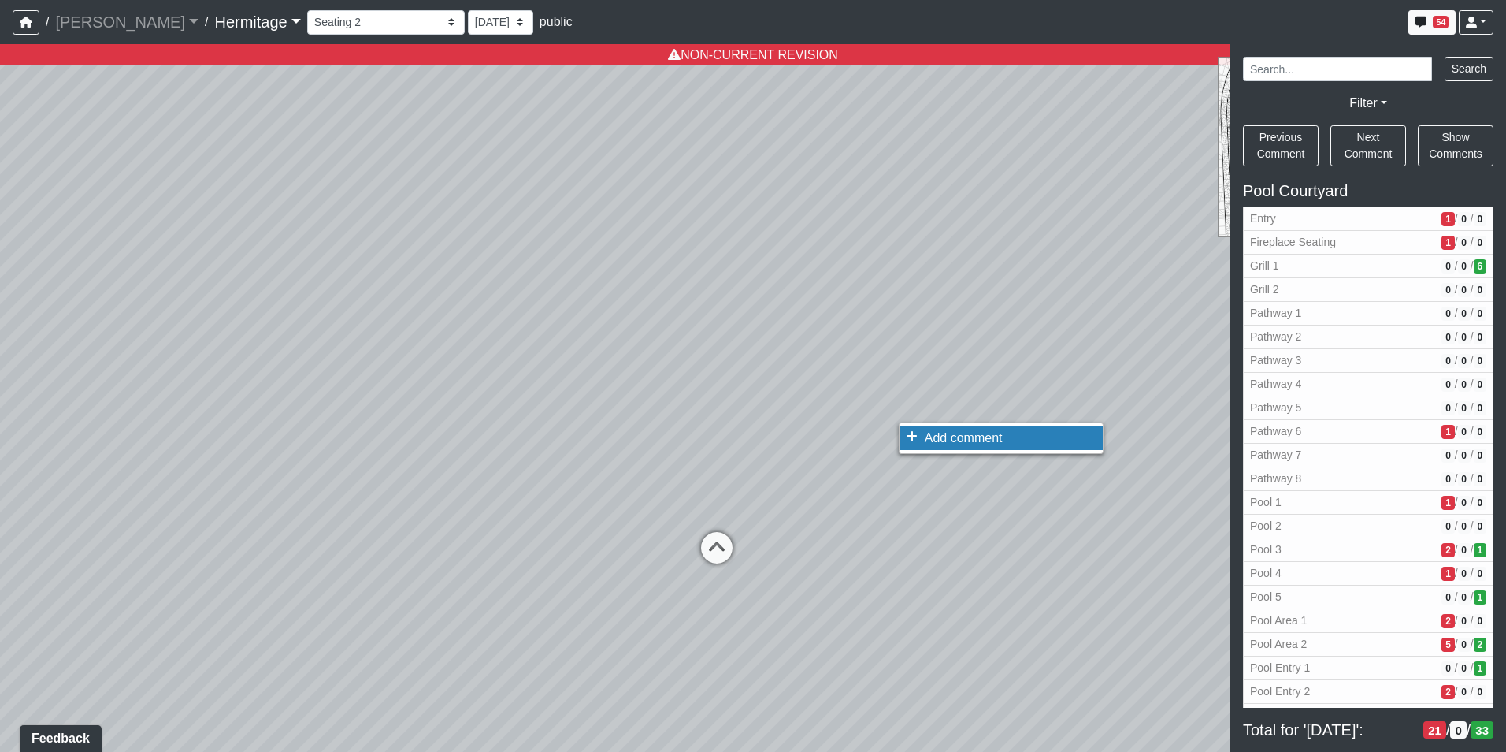
click at [926, 439] on span "Add comment" at bounding box center [964, 437] width 78 height 13
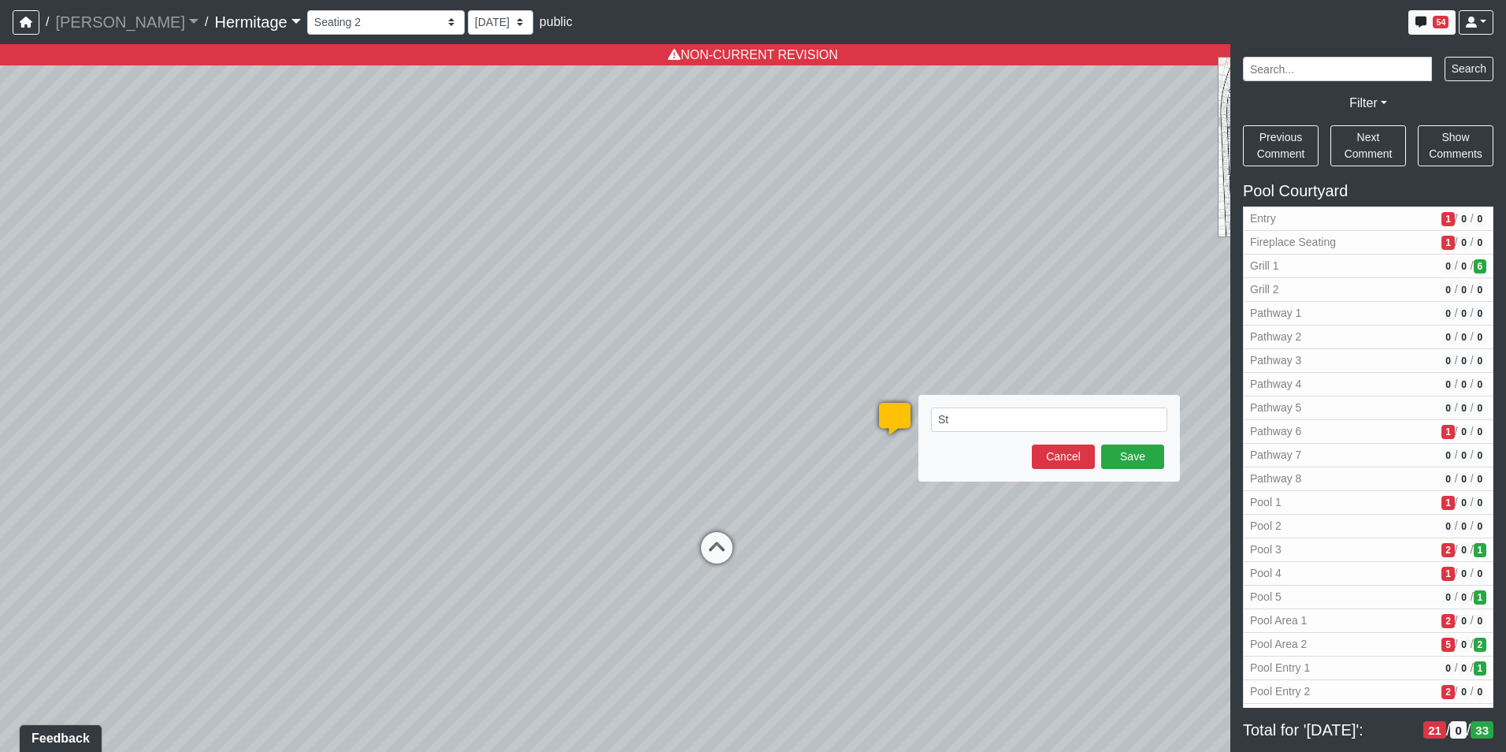
type textarea "S"
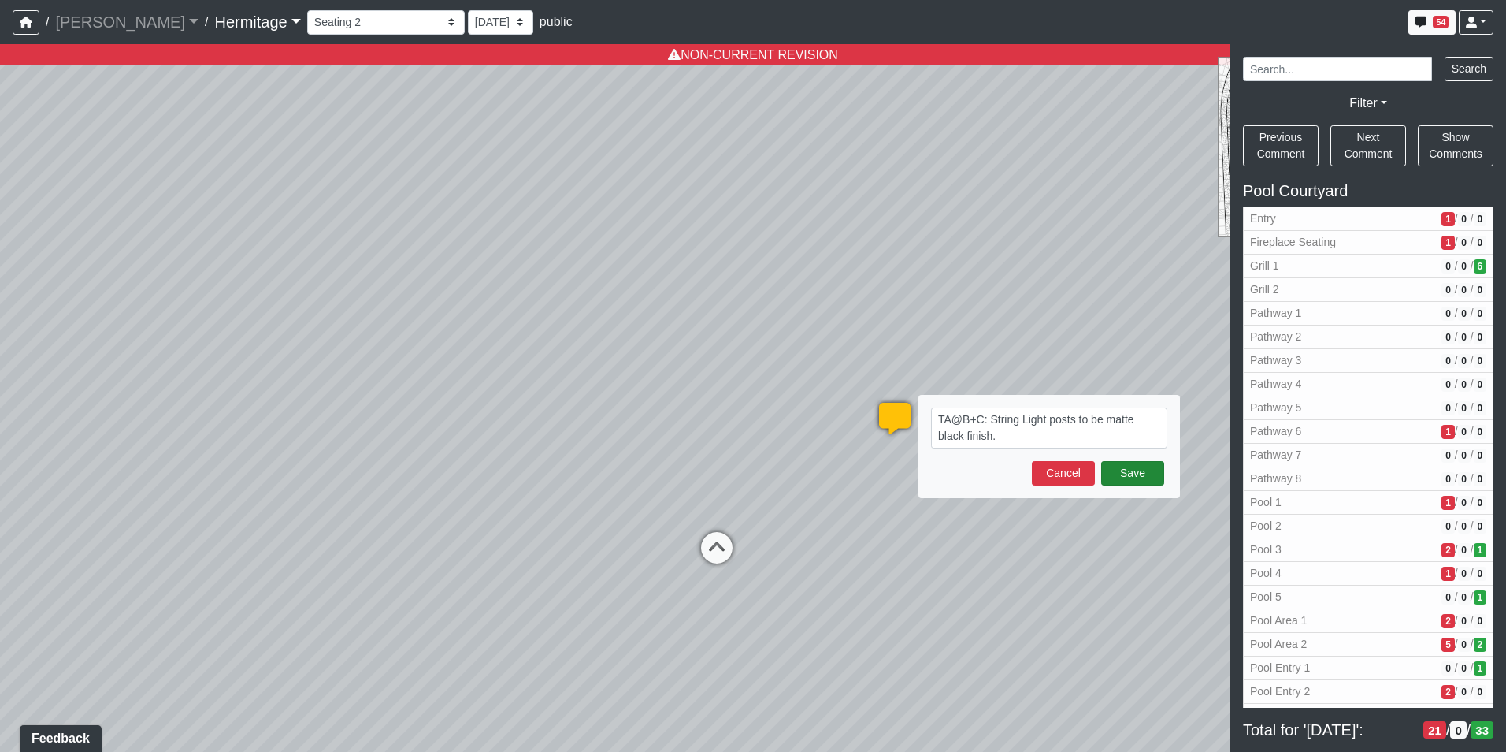
type textarea "TA@B+C: String Light posts to be matte black finish."
click at [1139, 473] on button "Save" at bounding box center [1132, 473] width 63 height 24
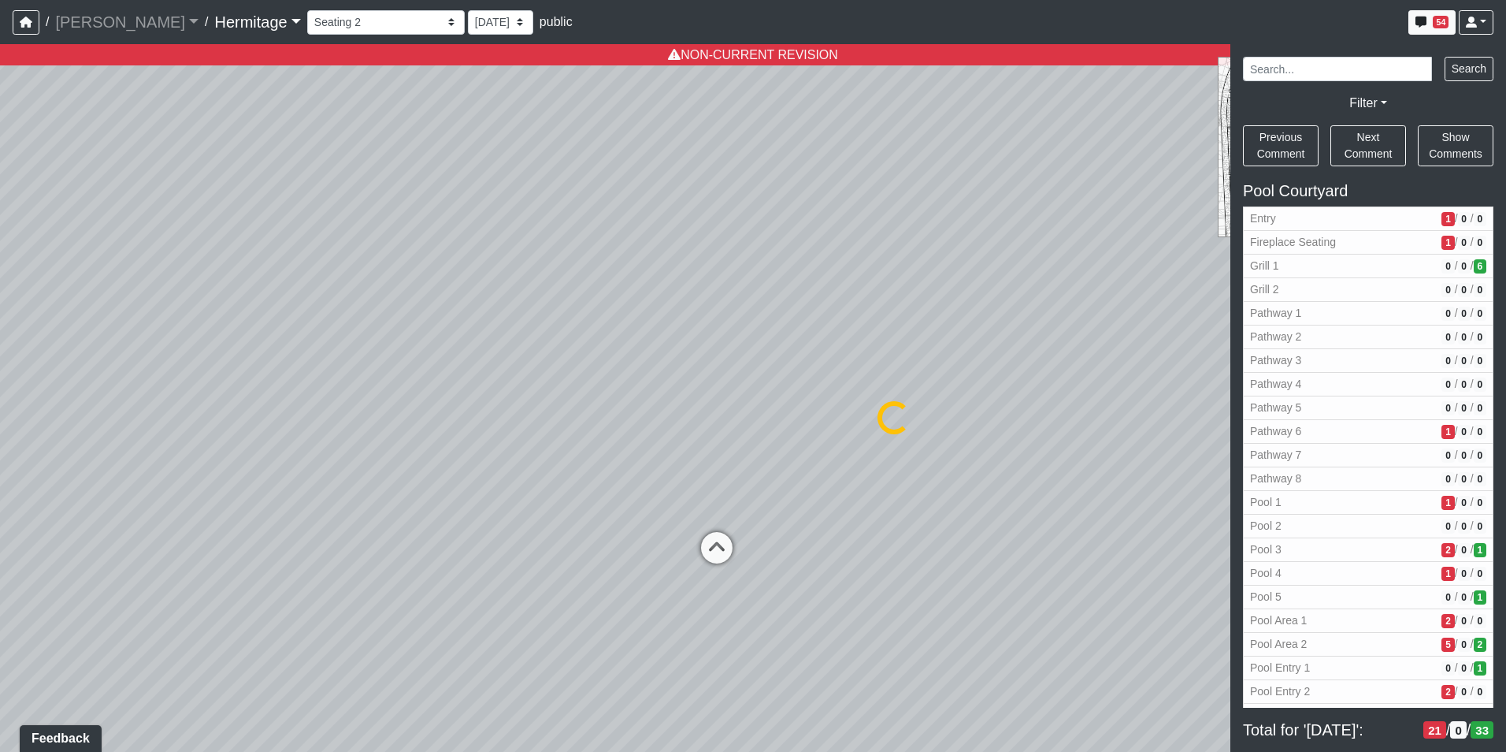
select select "qhieDaCVCEM3DBskjphwRp"
select select "n79PLUTKEkuUZBqugXhsVq"
drag, startPoint x: 625, startPoint y: 409, endPoint x: 1238, endPoint y: 494, distance: 618.0
click at [1238, 494] on div "NON-CURRENT REVISION" at bounding box center [753, 397] width 1506 height 707
drag, startPoint x: 718, startPoint y: 455, endPoint x: 971, endPoint y: 454, distance: 252.9
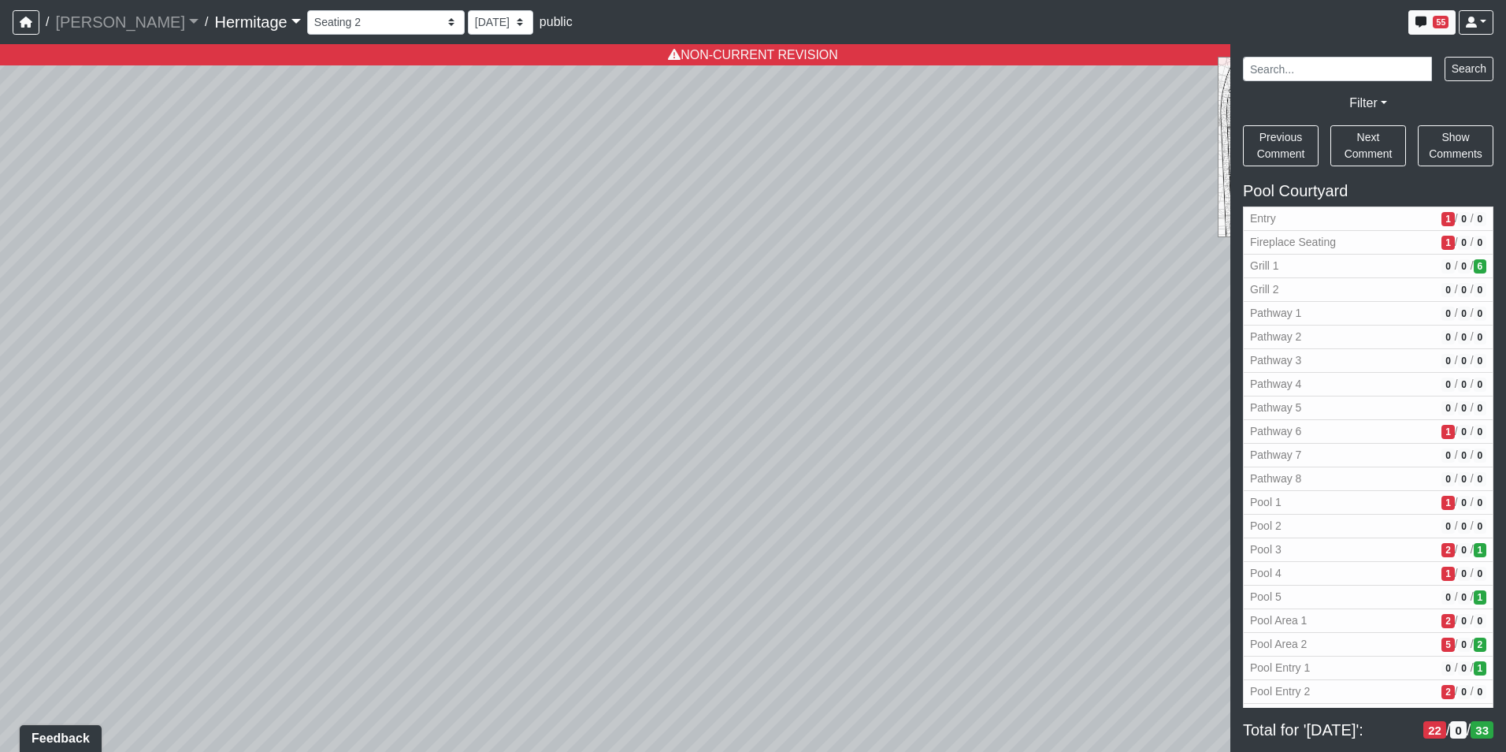
click at [971, 454] on div "Loading... Leasing Desk Loading... Hallway Loading... Created by [PERSON_NAME] …" at bounding box center [753, 397] width 1506 height 707
drag, startPoint x: 909, startPoint y: 427, endPoint x: 837, endPoint y: 434, distance: 72.8
click at [837, 434] on div "Loading... Leasing Desk Loading... Hallway Loading... Created by [PERSON_NAME] …" at bounding box center [753, 397] width 1506 height 707
drag, startPoint x: 915, startPoint y: 453, endPoint x: 1543, endPoint y: 462, distance: 628.7
click at [1505, 462] on html "/ [PERSON_NAME] Loading... / [GEOGRAPHIC_DATA] Loading... [GEOGRAPHIC_DATA] Loa…" at bounding box center [753, 376] width 1506 height 752
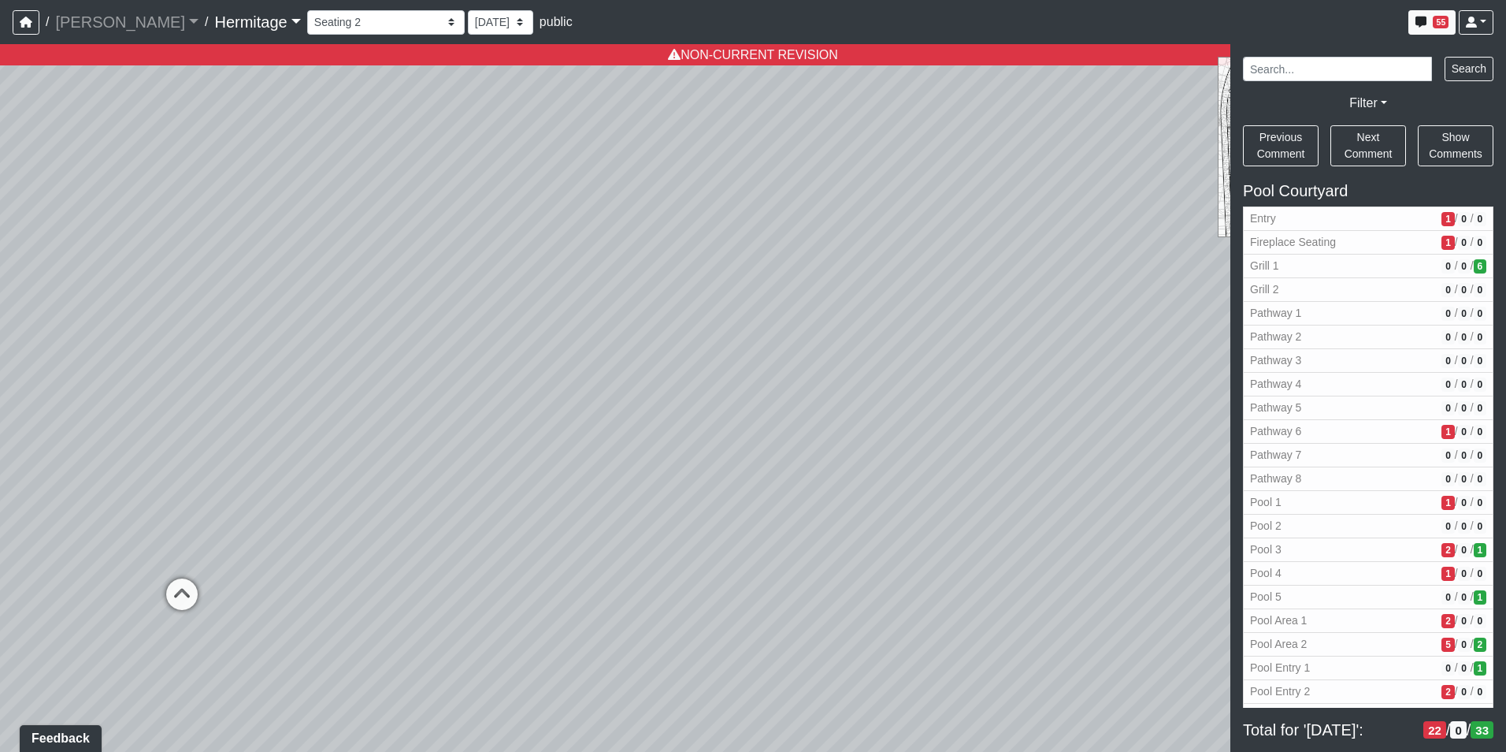
drag, startPoint x: 640, startPoint y: 470, endPoint x: 941, endPoint y: 492, distance: 301.7
click at [983, 488] on div "Loading... Leasing Desk Loading... Hallway Loading... Created by [PERSON_NAME] …" at bounding box center [753, 397] width 1506 height 707
drag, startPoint x: 739, startPoint y: 478, endPoint x: 979, endPoint y: 570, distance: 257.3
click at [979, 570] on div "Loading... Leasing Desk Loading... Hallway Loading... Created by [PERSON_NAME] …" at bounding box center [753, 397] width 1506 height 707
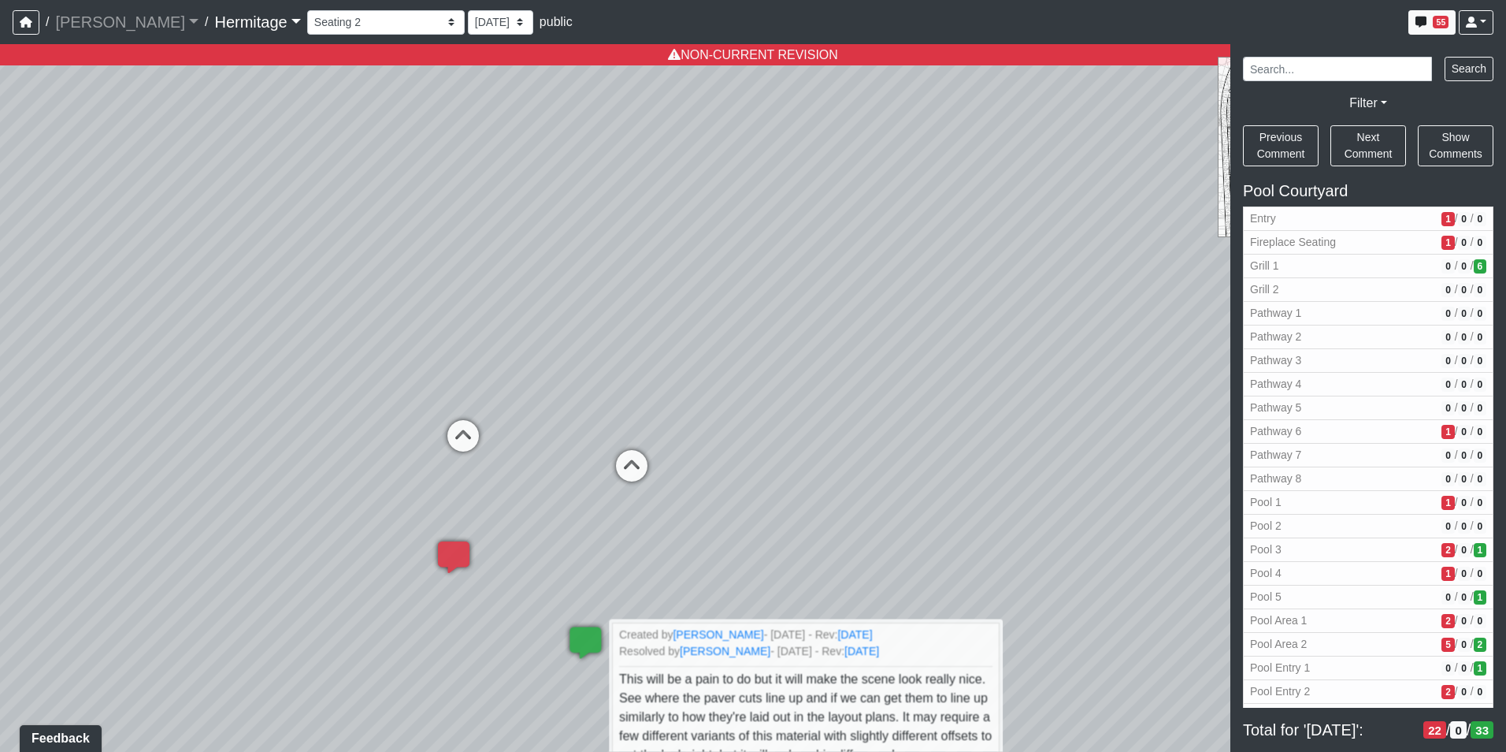
drag, startPoint x: 611, startPoint y: 545, endPoint x: 820, endPoint y: 359, distance: 280.1
click at [820, 359] on div "Loading... Leasing Desk Loading... Hallway Loading... Created by [PERSON_NAME] …" at bounding box center [753, 397] width 1506 height 707
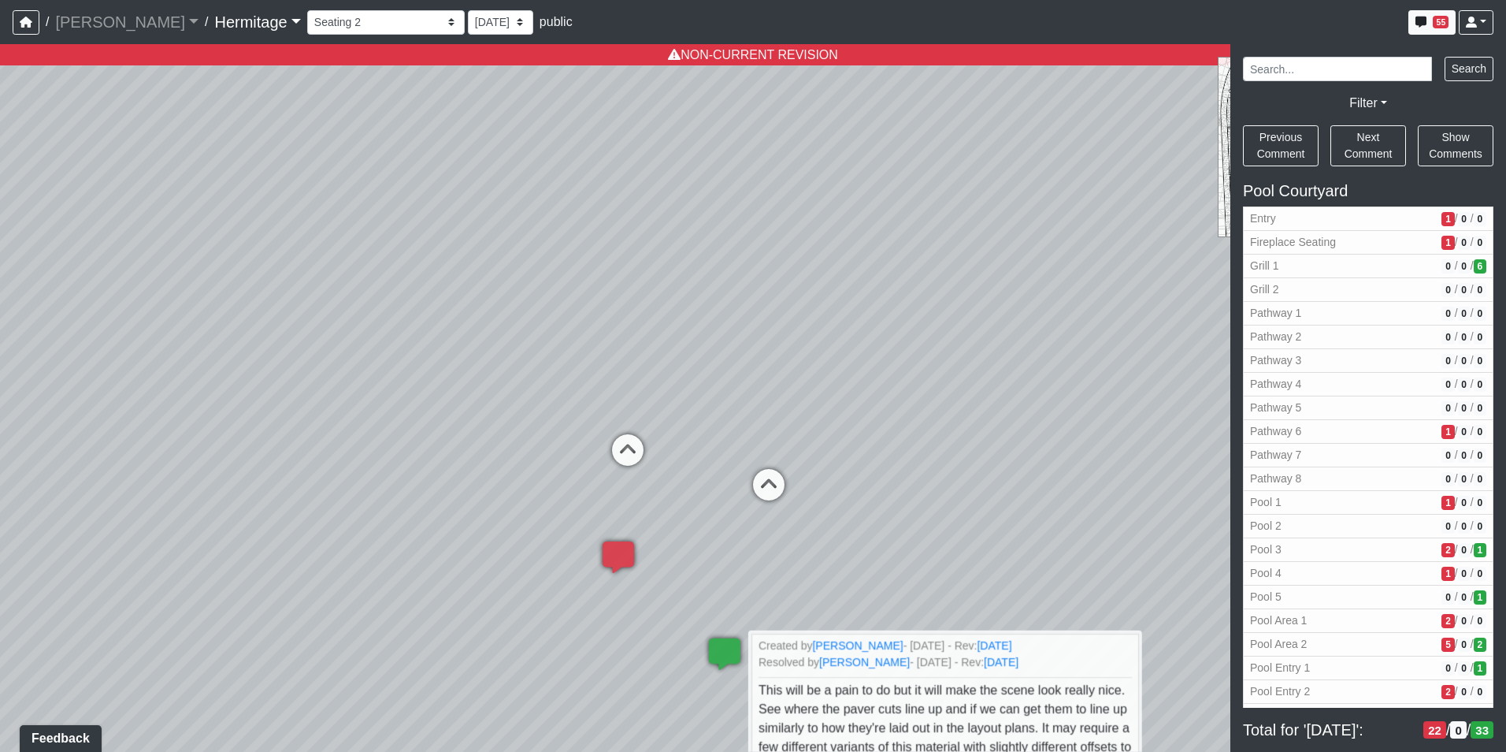
drag, startPoint x: 586, startPoint y: 480, endPoint x: 859, endPoint y: 510, distance: 275.0
click at [867, 507] on div "Loading... Leasing Desk Loading... Hallway Loading... Created by [PERSON_NAME] …" at bounding box center [753, 397] width 1506 height 707
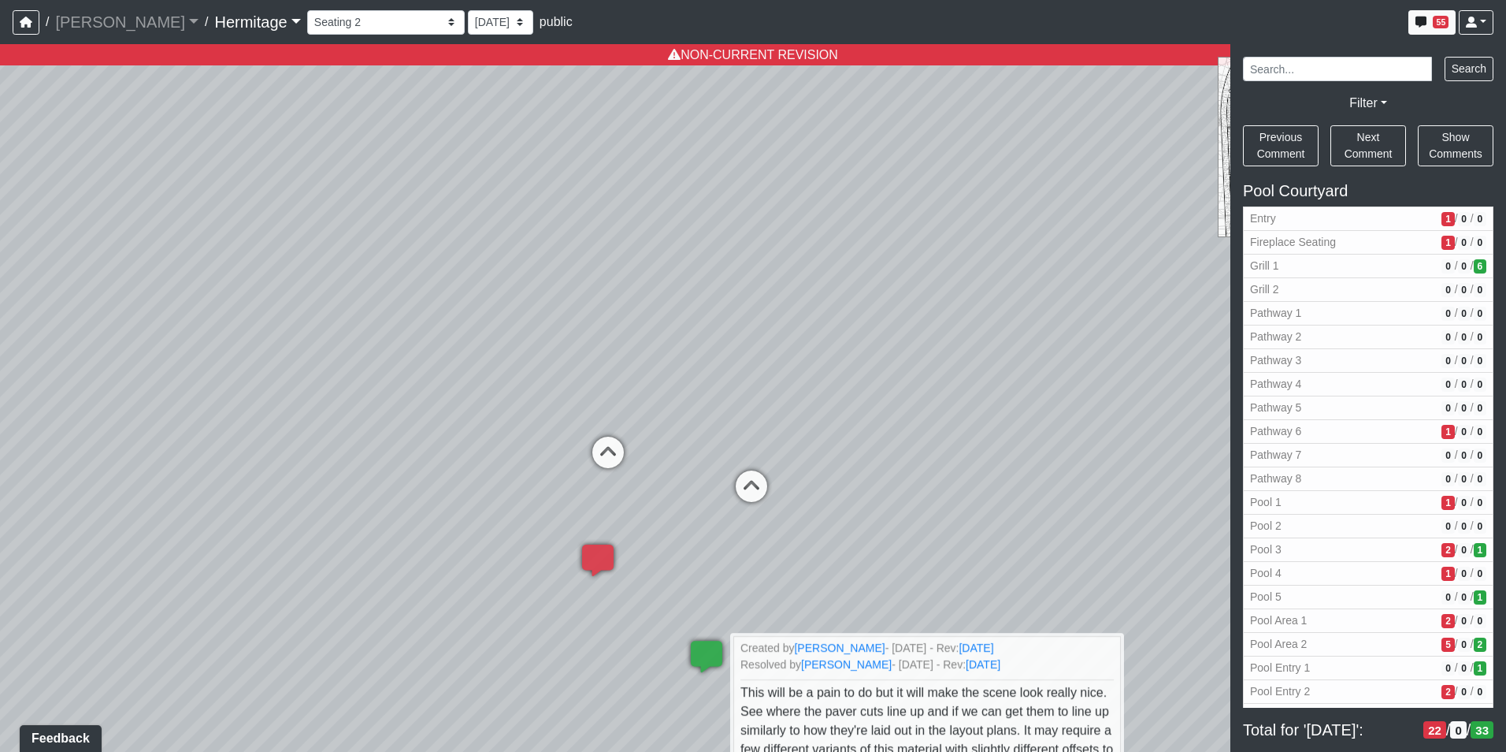
drag, startPoint x: 458, startPoint y: 493, endPoint x: 240, endPoint y: 490, distance: 218.2
click at [240, 490] on div "Loading... Leasing Desk Loading... Hallway Loading... Created by [PERSON_NAME] …" at bounding box center [753, 397] width 1506 height 707
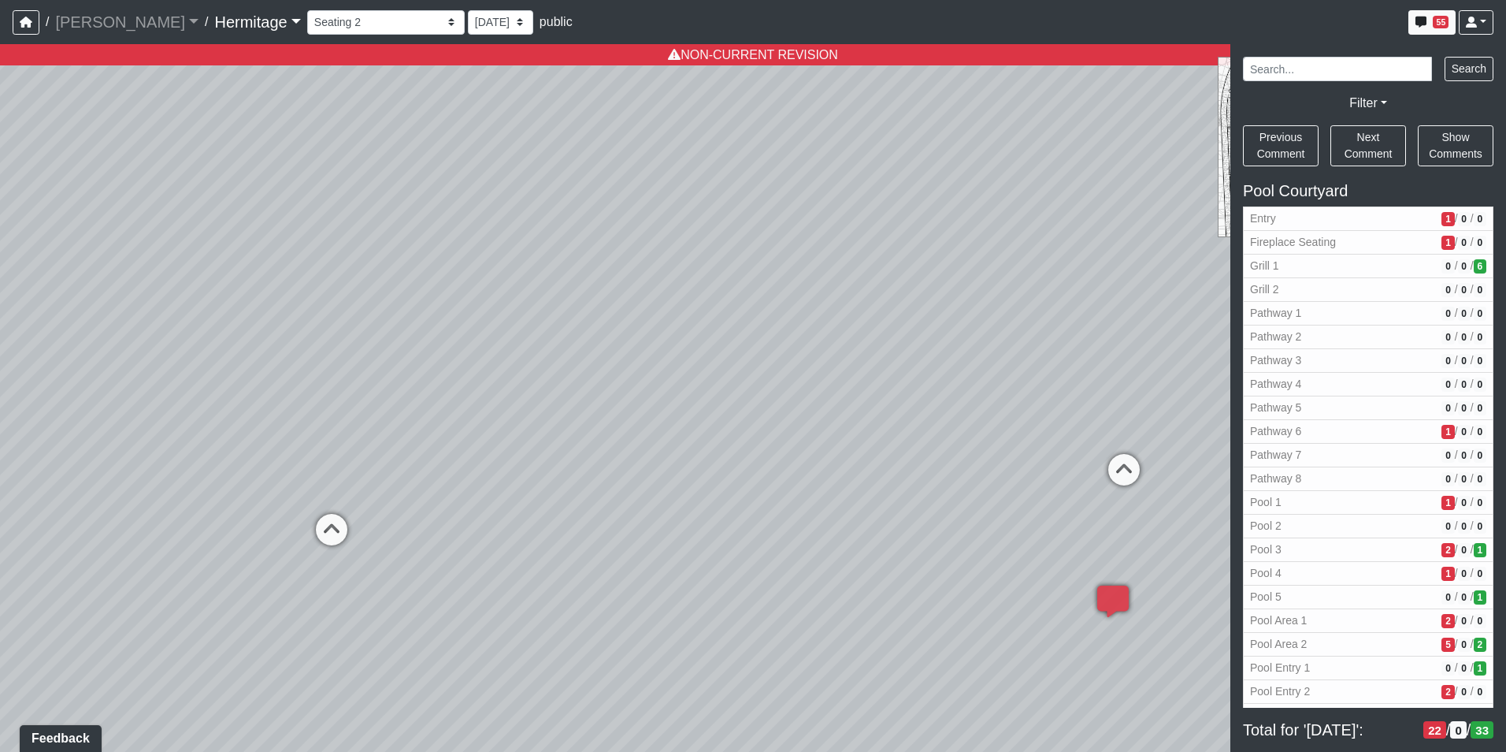
drag, startPoint x: 245, startPoint y: 489, endPoint x: 1100, endPoint y: 501, distance: 854.8
click at [1100, 501] on div "Loading... Leasing Desk Loading... Hallway Loading... Created by [PERSON_NAME] …" at bounding box center [753, 397] width 1506 height 707
drag, startPoint x: 662, startPoint y: 515, endPoint x: 925, endPoint y: 514, distance: 263.1
click at [925, 514] on div "Loading... Leasing Desk Loading... Hallway Loading... Created by [PERSON_NAME] …" at bounding box center [753, 397] width 1506 height 707
drag, startPoint x: 891, startPoint y: 520, endPoint x: 546, endPoint y: 529, distance: 345.2
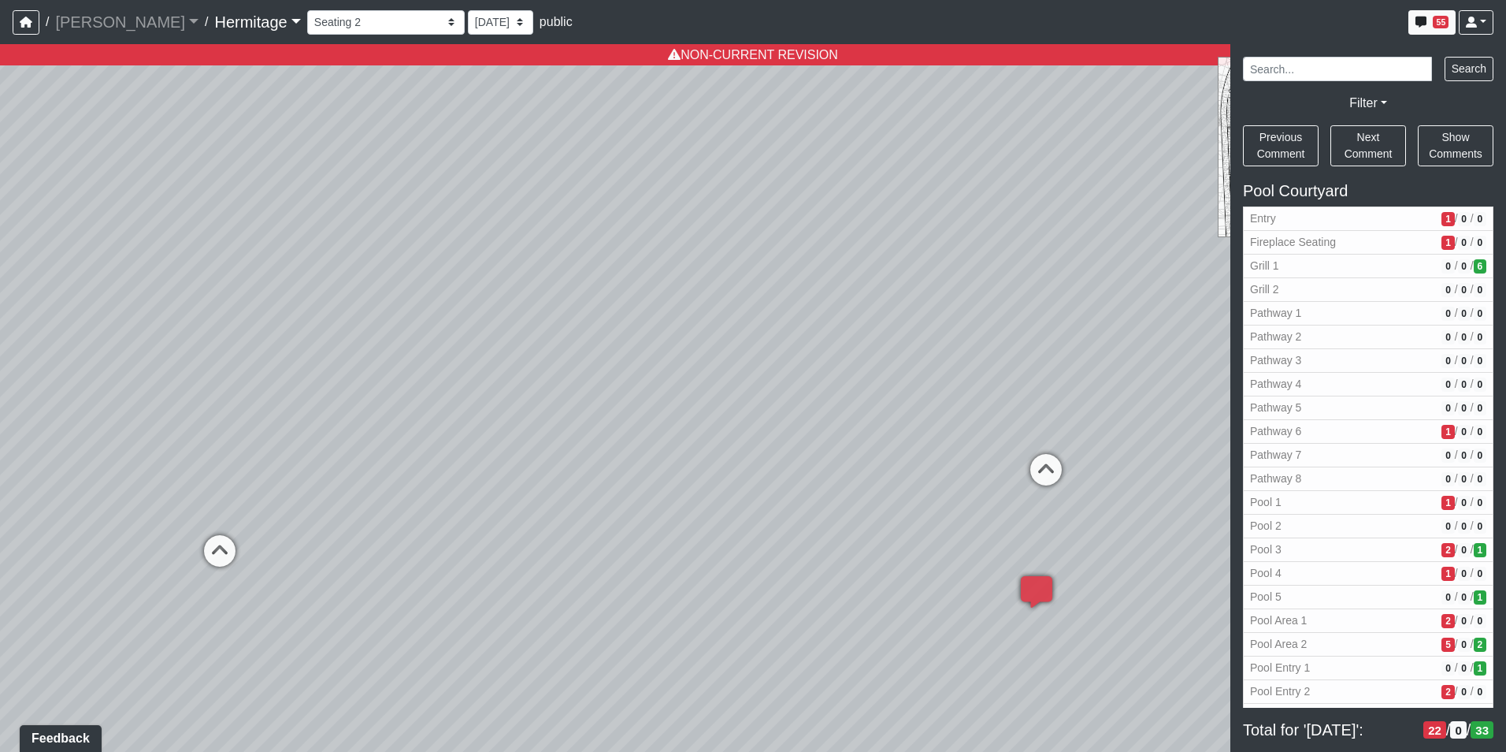
click at [546, 529] on div "Loading... Leasing Desk Loading... Hallway Loading... Created by [PERSON_NAME] …" at bounding box center [753, 397] width 1506 height 707
drag, startPoint x: 714, startPoint y: 522, endPoint x: 650, endPoint y: 524, distance: 63.8
click at [650, 524] on div "Loading... Leasing Desk Loading... Hallway Loading... Created by [PERSON_NAME] …" at bounding box center [753, 397] width 1506 height 707
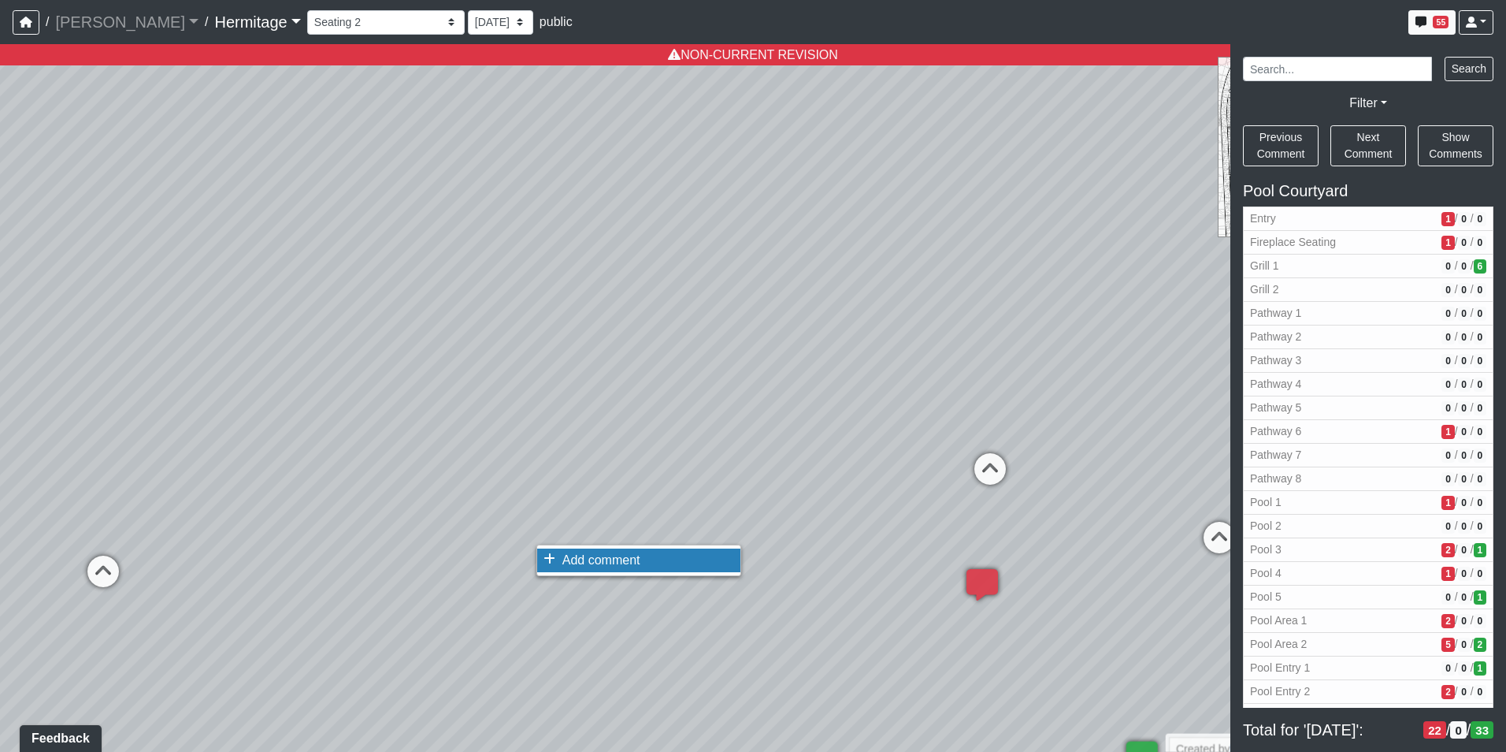
click at [580, 559] on span "Add comment" at bounding box center [601, 559] width 78 height 13
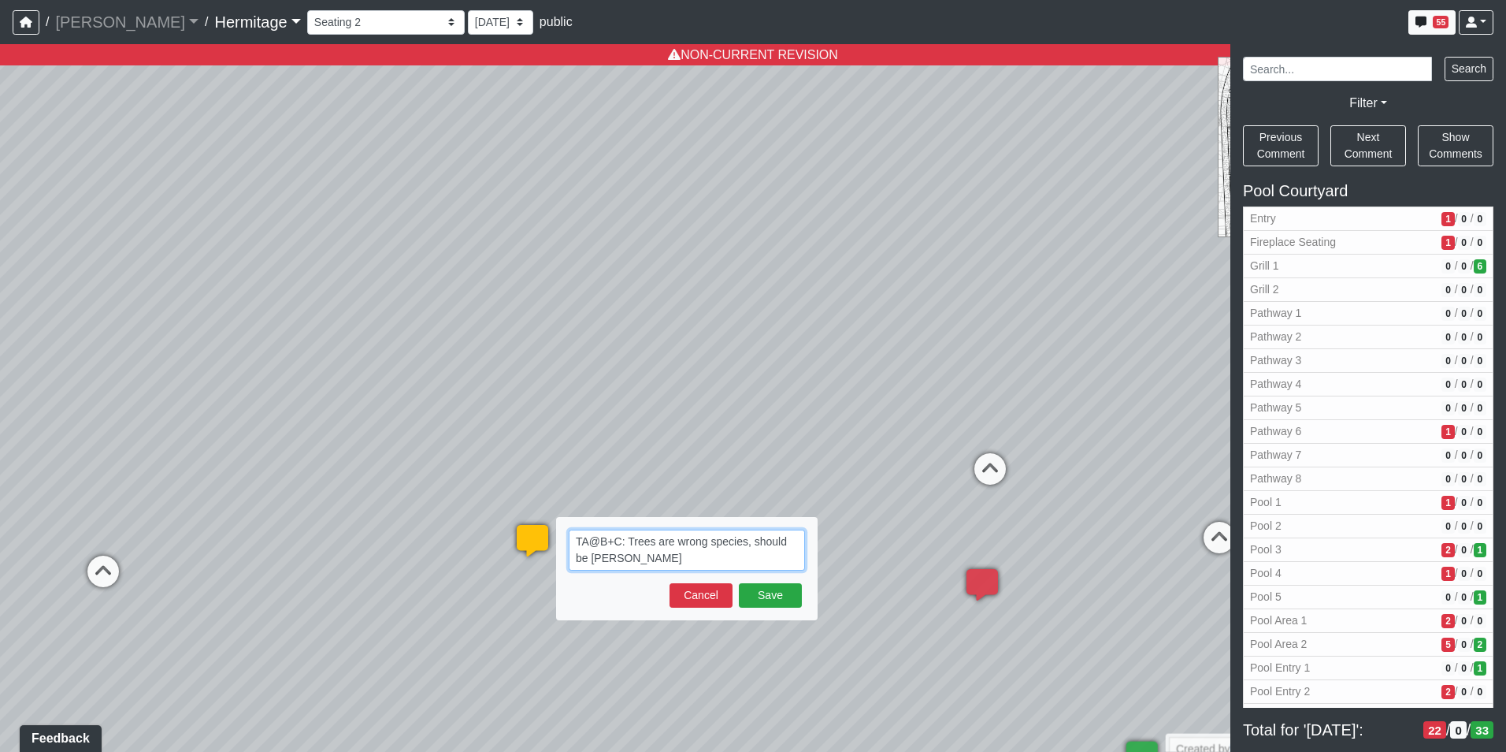
click at [689, 559] on textarea "TA@B+C: Trees are wrong species, should be [PERSON_NAME]" at bounding box center [687, 549] width 236 height 41
paste textarea "blob:[URL][DOMAIN_NAME]"
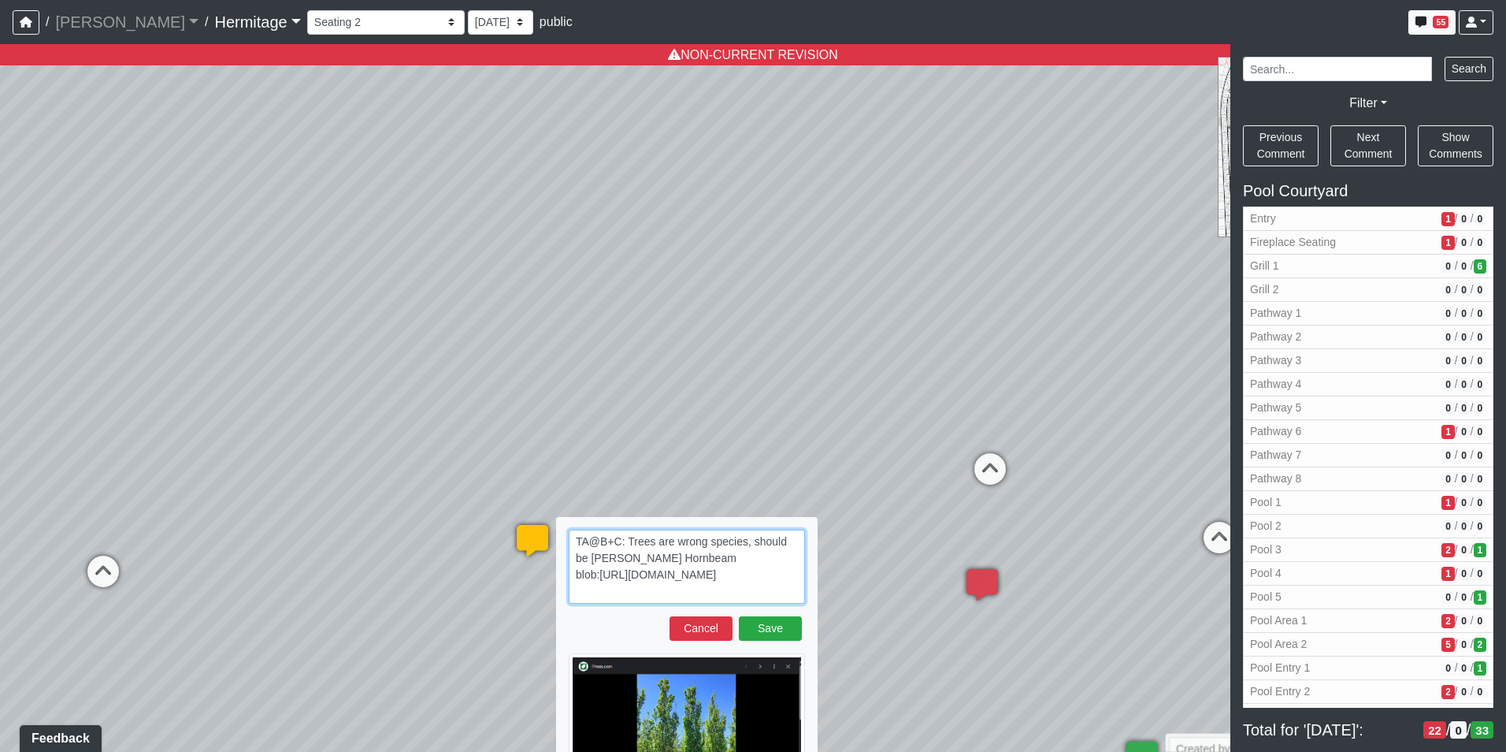
click at [705, 555] on textarea "TA@B+C: Trees are wrong species, should be [PERSON_NAME] Hornbeam blob:[URL][DO…" at bounding box center [687, 566] width 236 height 74
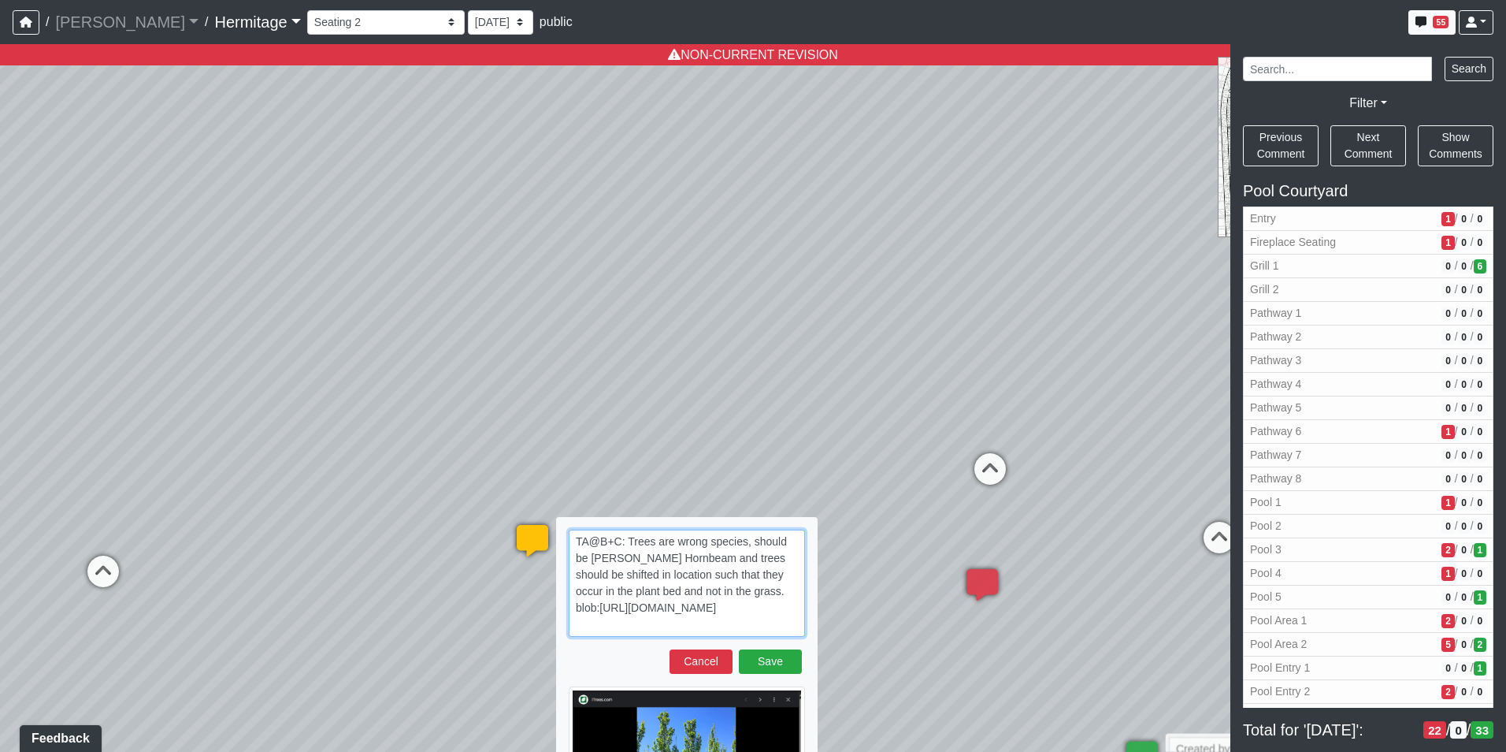
click at [764, 588] on textarea "TA@B+C: Trees are wrong species, should be [PERSON_NAME] Hornbeam and trees sho…" at bounding box center [687, 582] width 236 height 107
paste textarea "23df0885-3bbc-4431-83ba-d27bbedbf7c5 blob:[URL][DOMAIN_NAME]"
type textarea "TA@B+C: Trees are wrong species, should be [PERSON_NAME] Hornbeam and trees sho…"
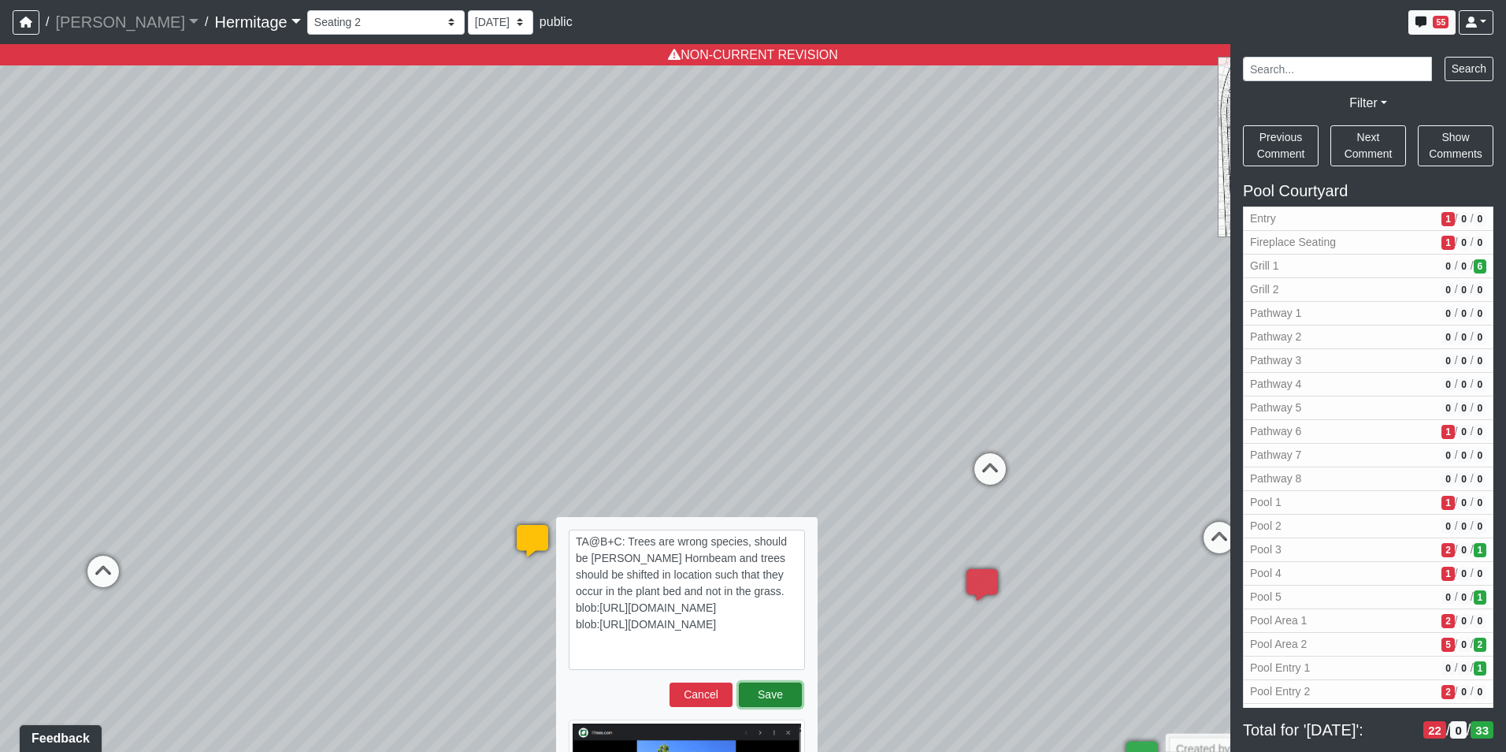
click at [780, 698] on button "Save" at bounding box center [770, 694] width 63 height 24
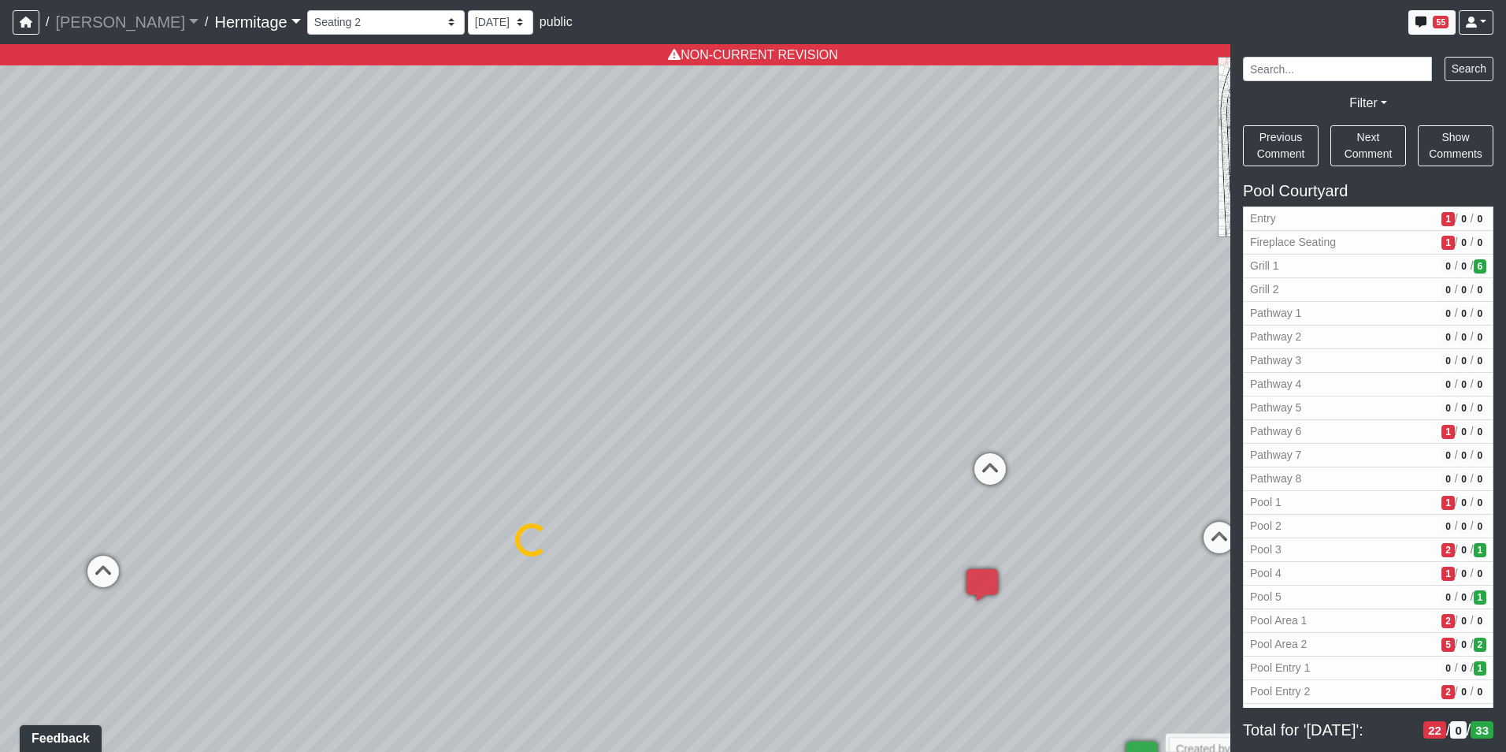
select select "qhieDaCVCEM3DBskjphwRp"
select select "n79PLUTKEkuUZBqugXhsVq"
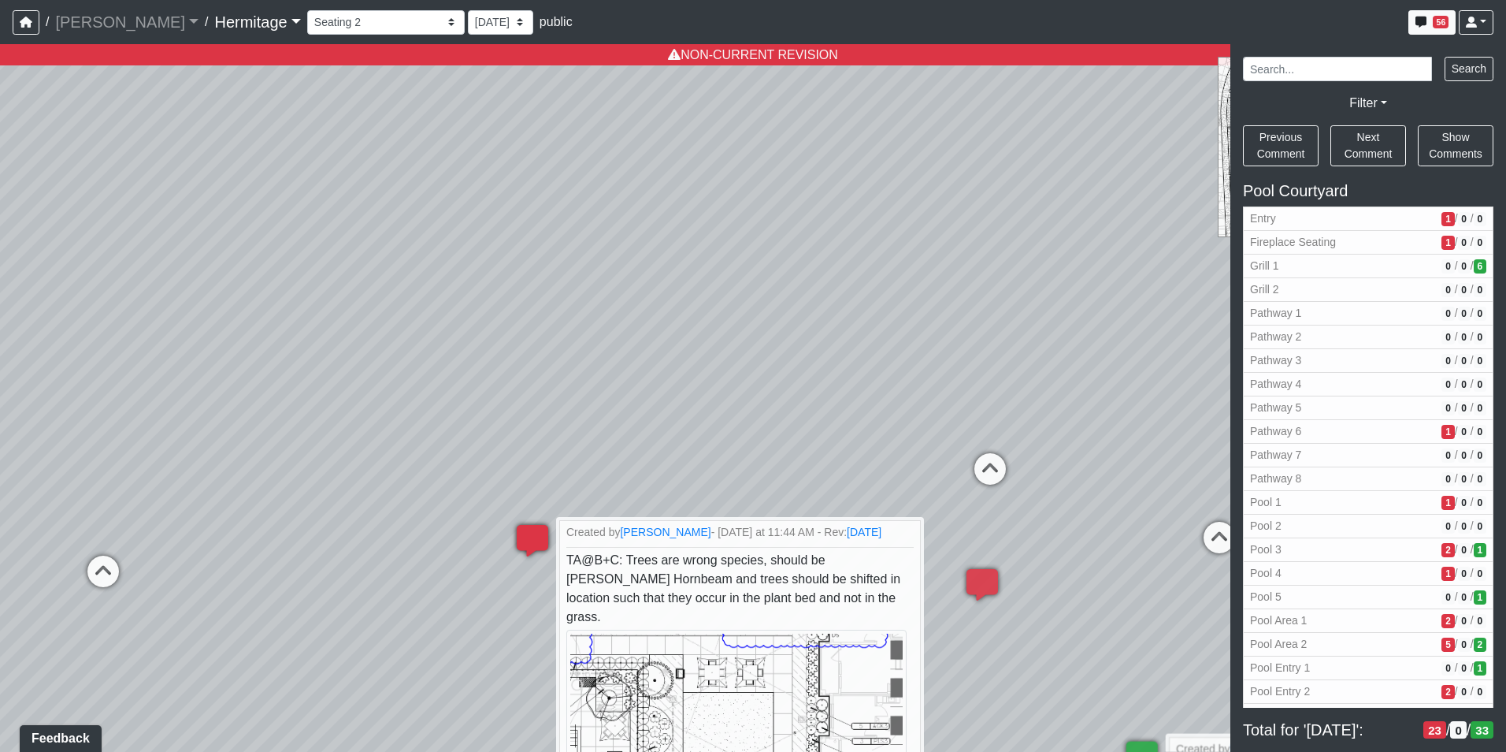
click at [526, 536] on icon at bounding box center [532, 548] width 47 height 47
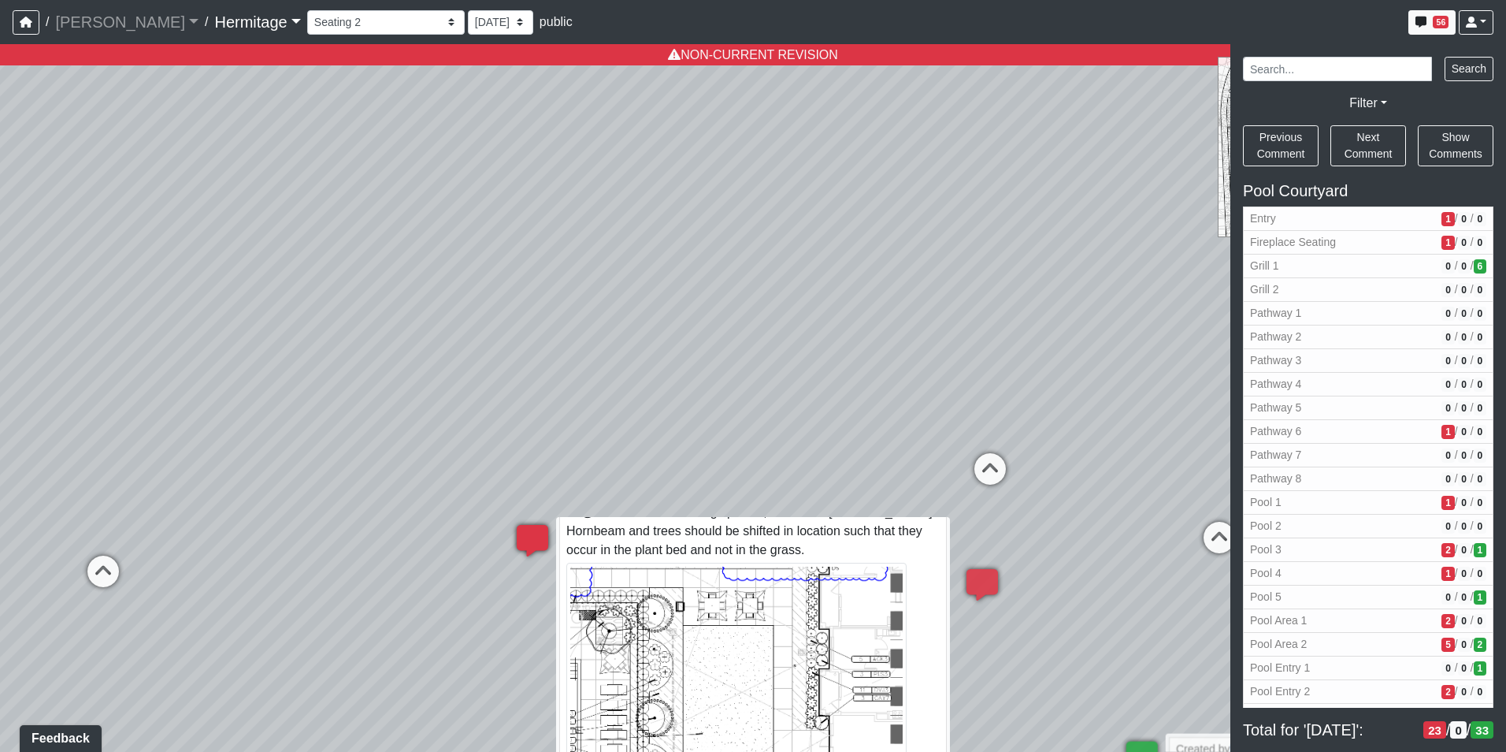
scroll to position [8, 0]
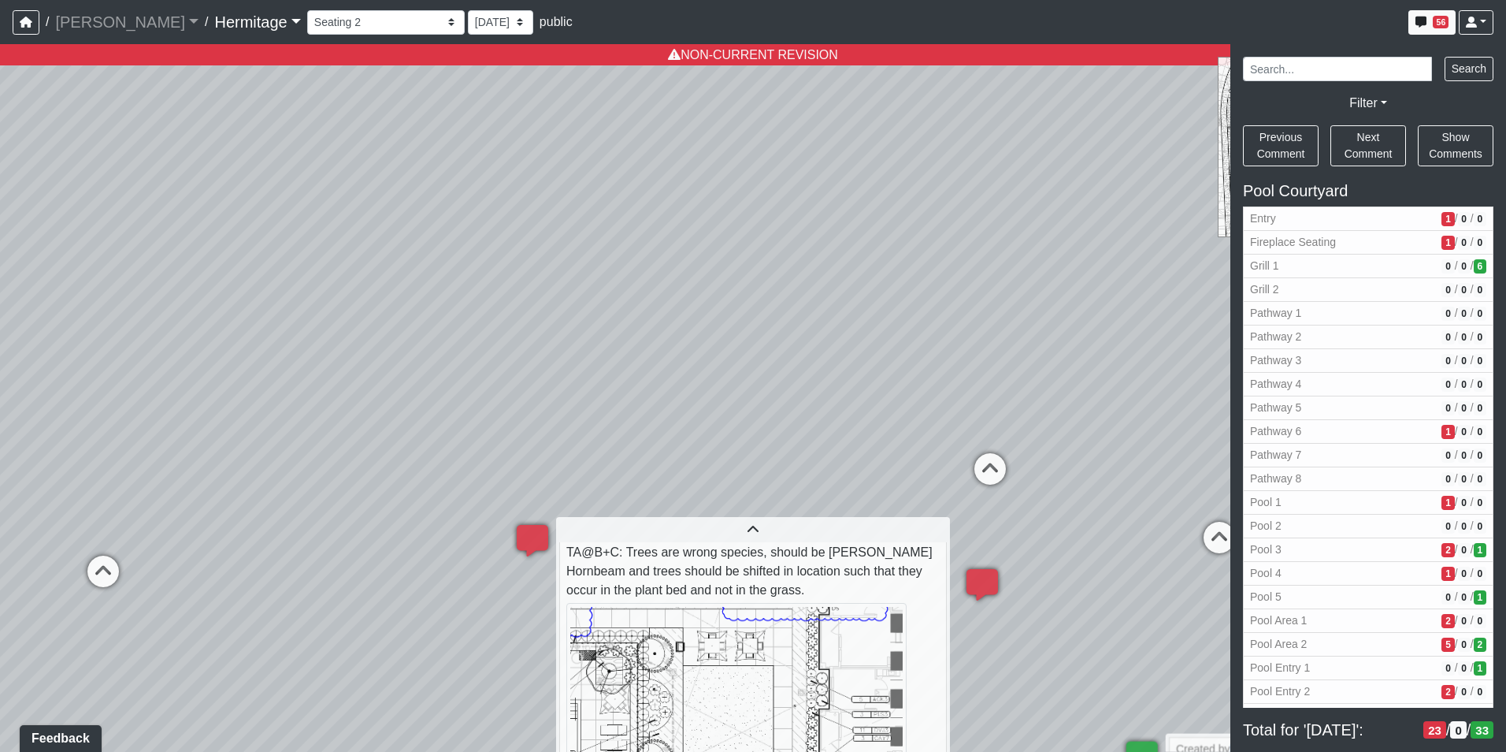
click at [826, 421] on div "Loading... Leasing Desk Loading... Hallway Loading... Created by [PERSON_NAME] …" at bounding box center [753, 397] width 1506 height 707
click at [808, 413] on div "Loading... Leasing Desk Loading... Hallway Loading... Created by [PERSON_NAME] …" at bounding box center [753, 397] width 1506 height 707
click at [530, 536] on icon at bounding box center [532, 548] width 47 height 47
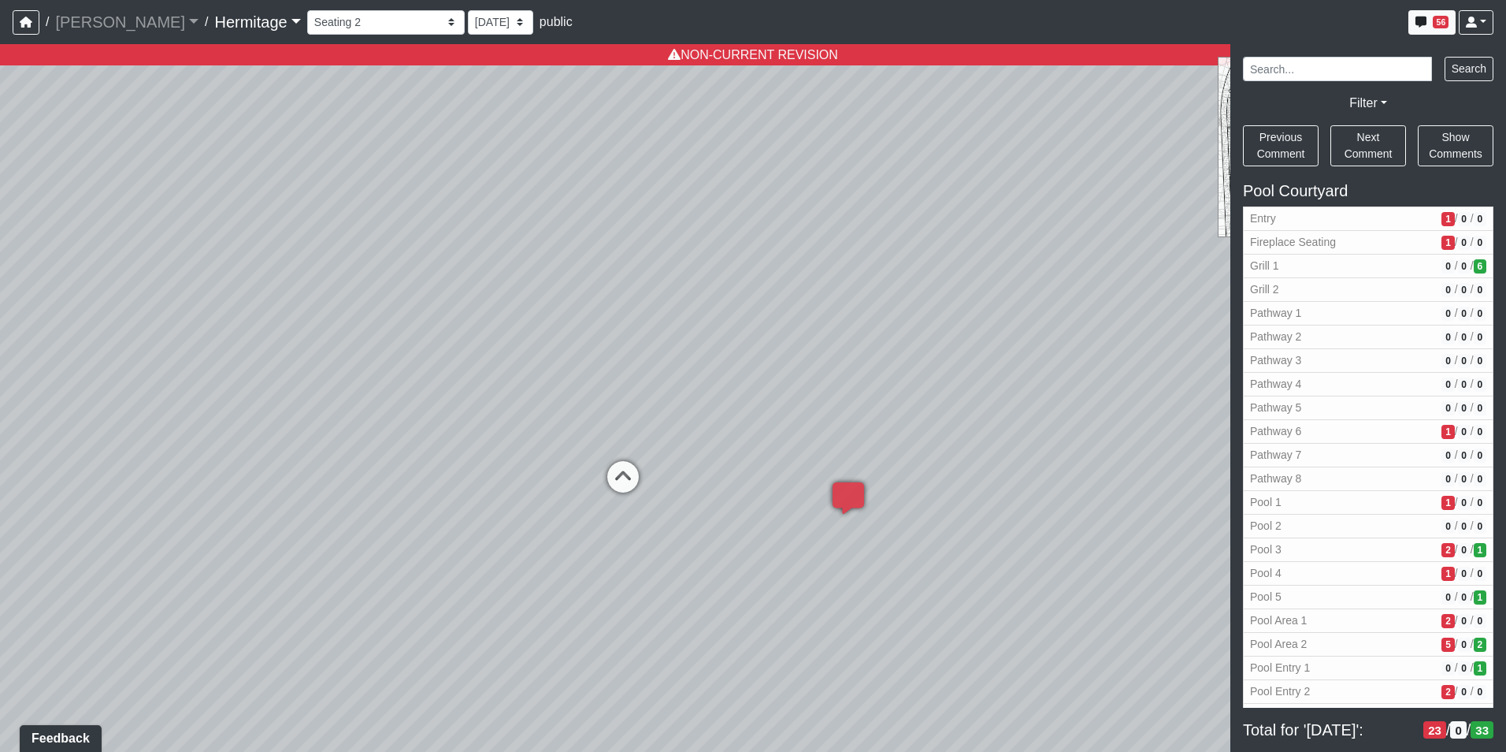
drag, startPoint x: 703, startPoint y: 413, endPoint x: 1009, endPoint y: 436, distance: 306.6
click at [1225, 370] on div "Loading... Leasing Desk Loading... Hallway Loading... Created by [PERSON_NAME] …" at bounding box center [753, 397] width 1506 height 707
click at [637, 466] on icon at bounding box center [643, 476] width 47 height 47
select select "6tnLZ8C3FFieKmHASZF5Tx"
select select "n79PLUTKEkuUZBqugXhsVq"
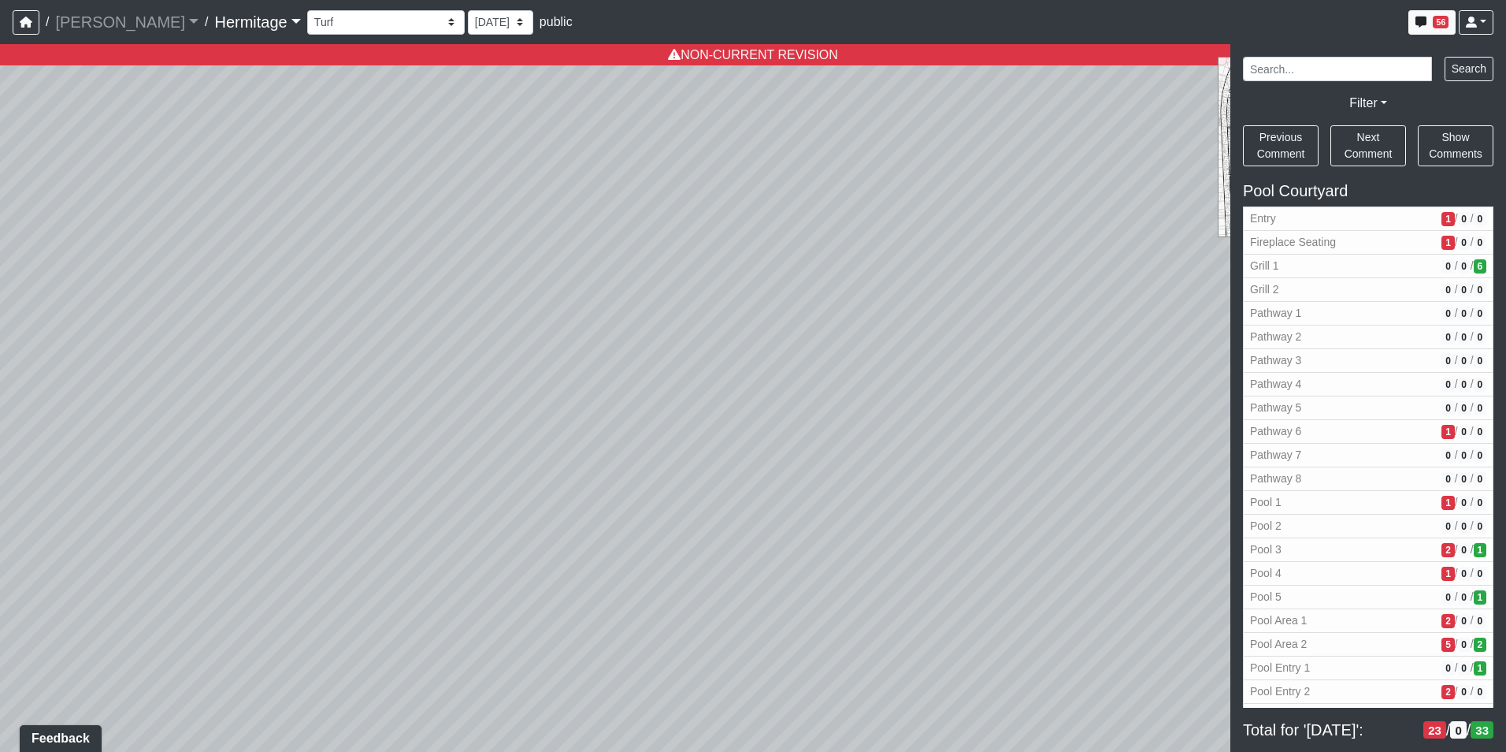
drag, startPoint x: 631, startPoint y: 521, endPoint x: 845, endPoint y: 530, distance: 214.5
click at [845, 530] on div "Loading... Leasing Desk Loading... Hallway Loading... Created by [PERSON_NAME] …" at bounding box center [753, 397] width 1506 height 707
click at [664, 456] on div "Loading... Leasing Desk Loading... Hallway Loading... Created by [PERSON_NAME] …" at bounding box center [753, 397] width 1506 height 707
drag, startPoint x: 499, startPoint y: 444, endPoint x: 1026, endPoint y: 410, distance: 528.1
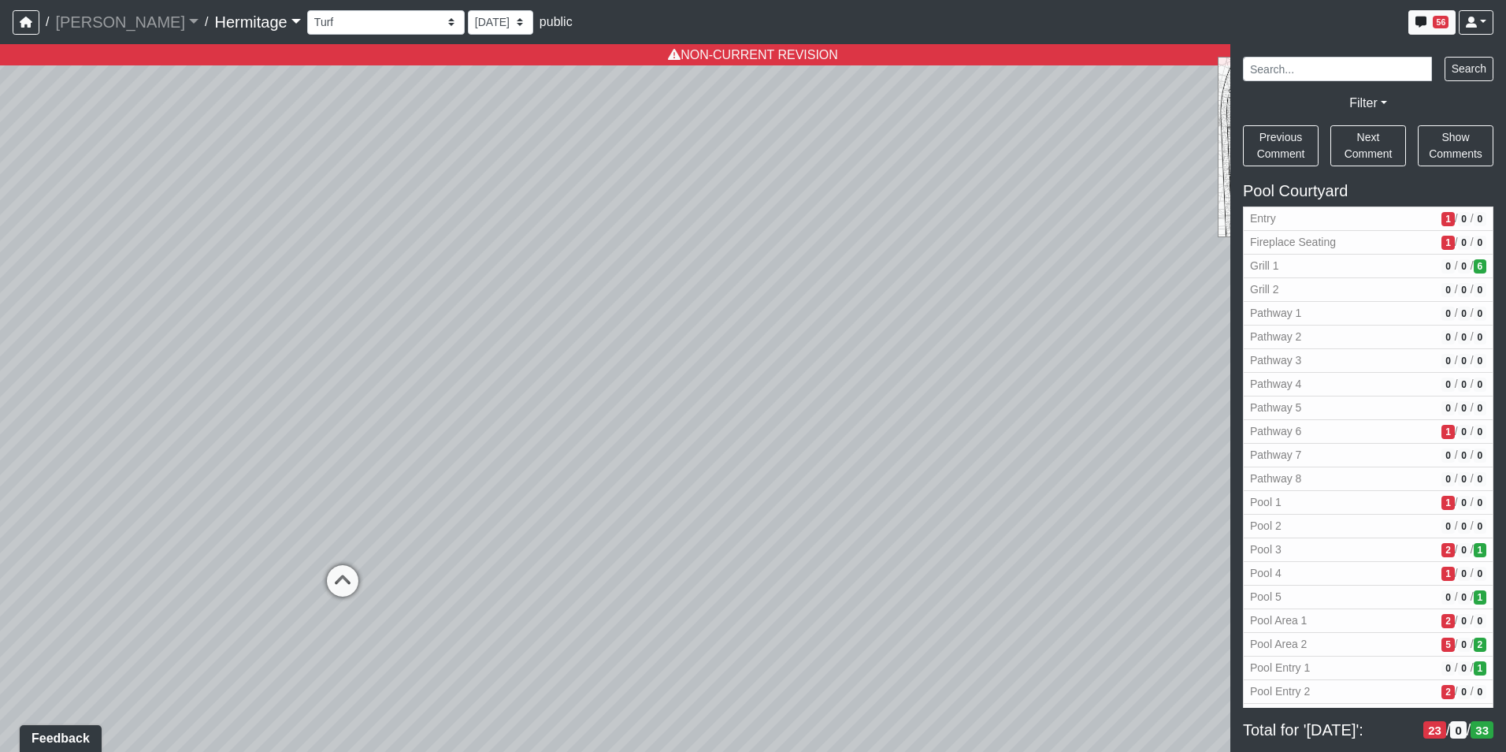
click at [1026, 408] on div "Loading... Leasing Desk Loading... Hallway Loading... Created by [PERSON_NAME] …" at bounding box center [753, 397] width 1506 height 707
drag, startPoint x: 1065, startPoint y: 473, endPoint x: 1075, endPoint y: 473, distance: 9.5
click at [1075, 473] on div "Loading... Leasing Desk Loading... Hallway Loading... Created by [PERSON_NAME] …" at bounding box center [753, 397] width 1506 height 707
click at [614, 516] on icon at bounding box center [615, 526] width 47 height 47
select select "3r3inL3vKC6VgXqCSCw1qD"
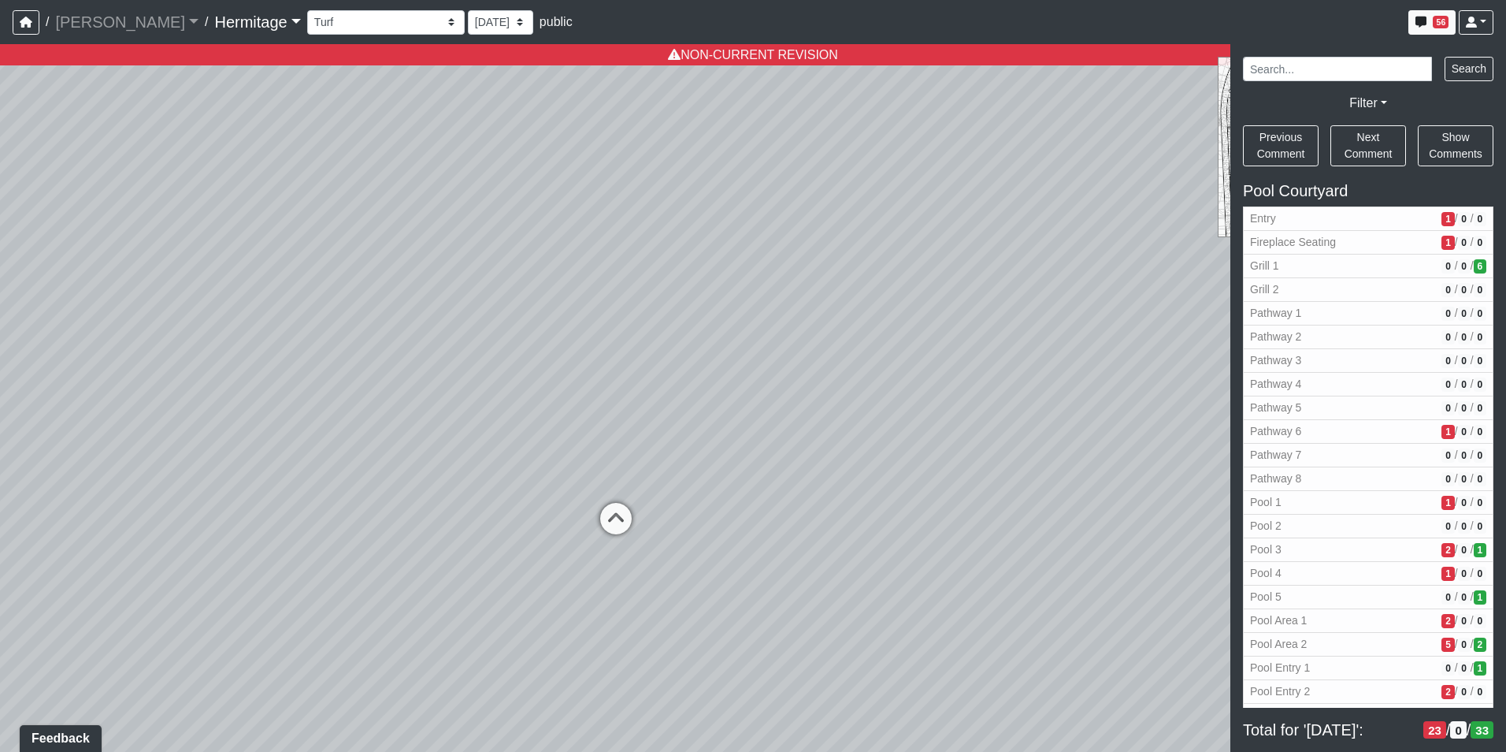
select select "n79PLUTKEkuUZBqugXhsVq"
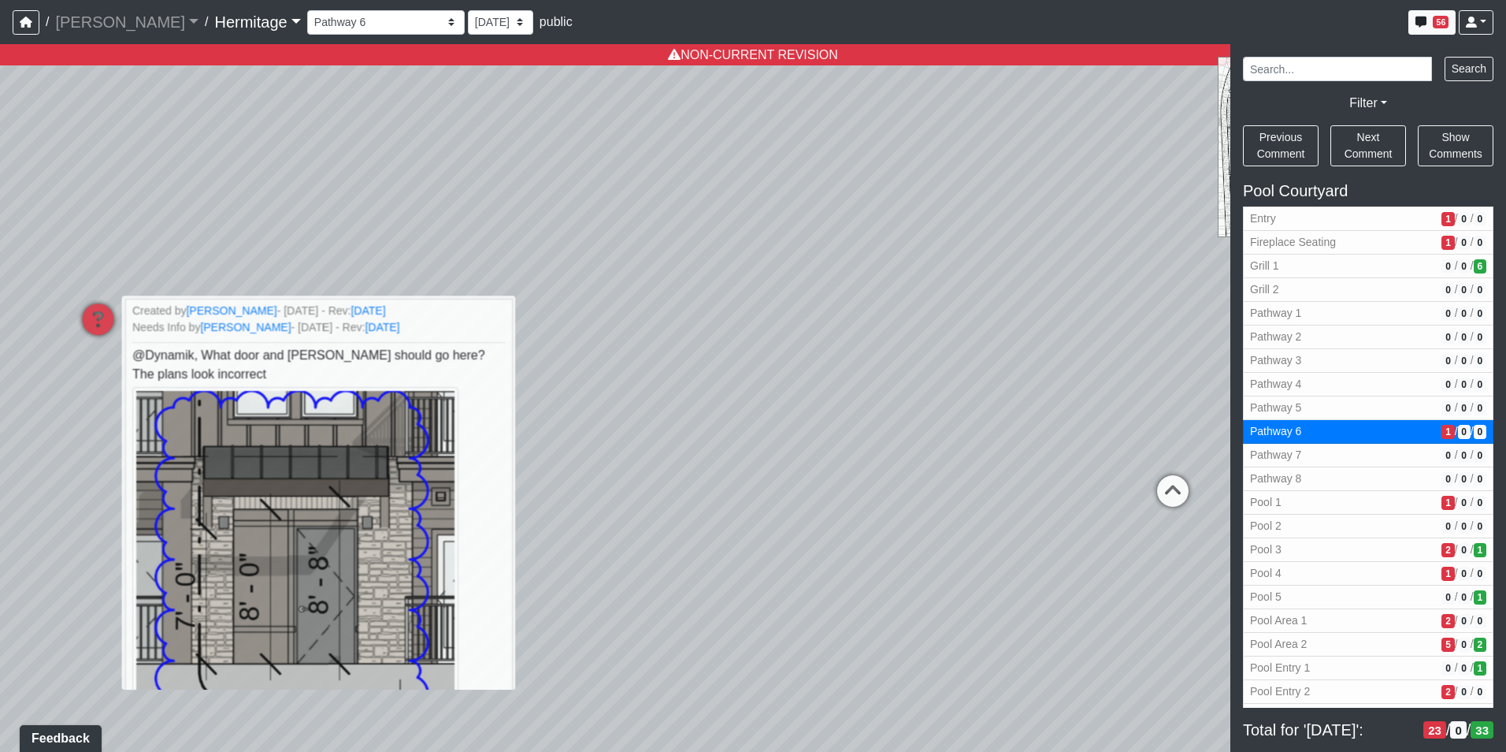
drag, startPoint x: 1049, startPoint y: 454, endPoint x: 596, endPoint y: 474, distance: 452.7
click at [588, 478] on div "Loading... Leasing Desk Loading... Hallway Loading... Created by [PERSON_NAME] …" at bounding box center [753, 397] width 1506 height 707
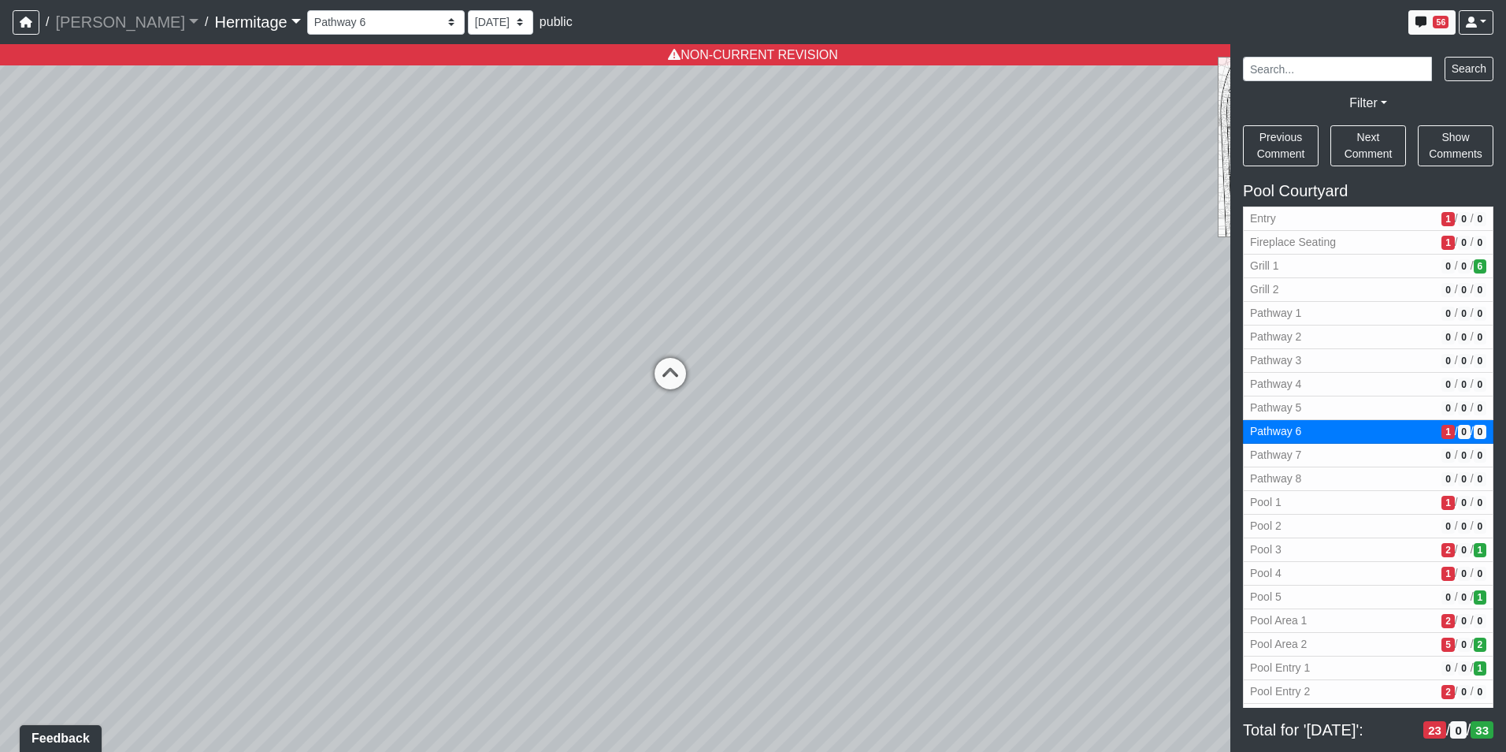
drag, startPoint x: 856, startPoint y: 460, endPoint x: 195, endPoint y: 355, distance: 669.2
click at [194, 352] on div "Loading... Leasing Desk Loading... Hallway Loading... Created by [PERSON_NAME] …" at bounding box center [753, 397] width 1506 height 707
drag, startPoint x: 468, startPoint y: 363, endPoint x: 169, endPoint y: 451, distance: 311.3
click at [169, 451] on div "Loading... Leasing Desk Loading... Hallway Loading... Created by [PERSON_NAME] …" at bounding box center [753, 397] width 1506 height 707
drag, startPoint x: 655, startPoint y: 458, endPoint x: 412, endPoint y: 466, distance: 242.8
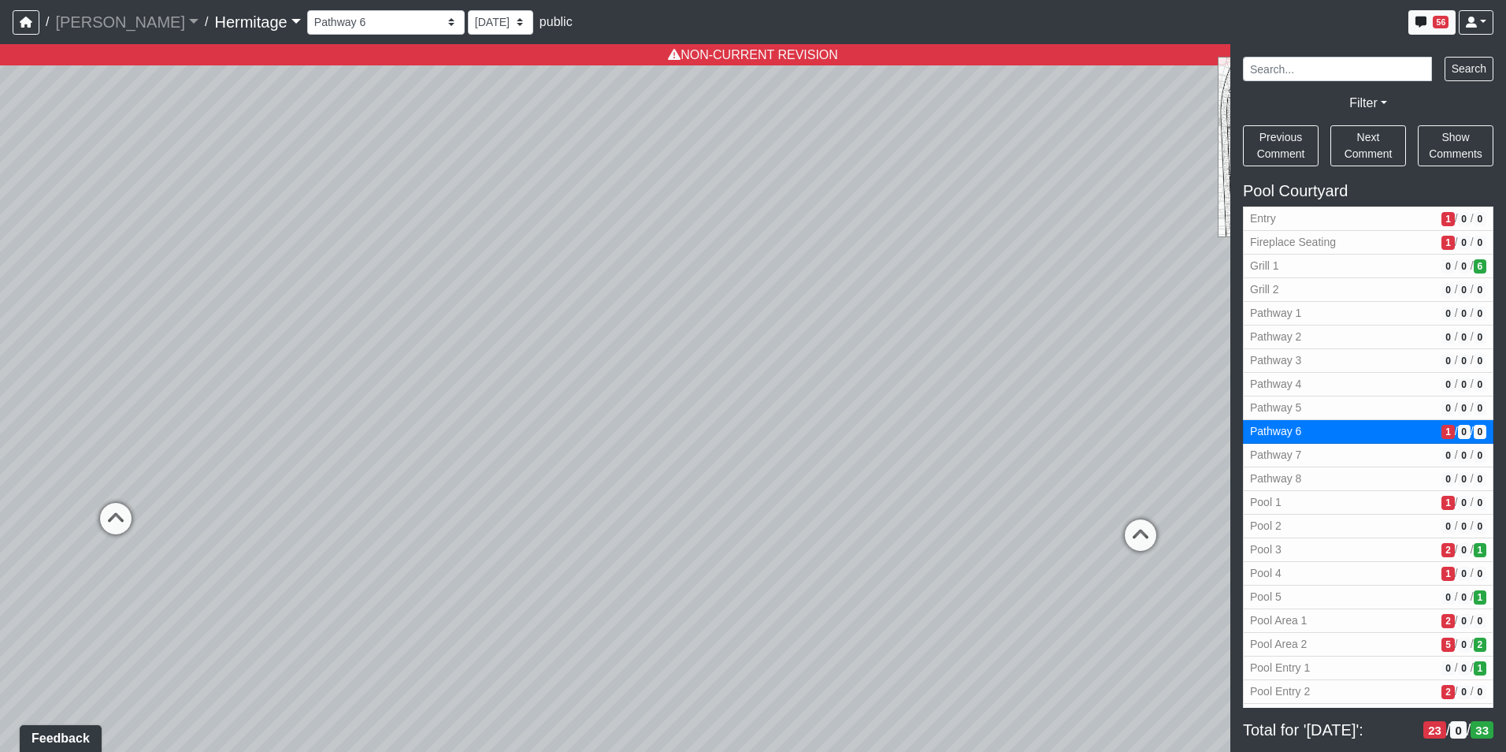
click at [412, 466] on div "Loading... Leasing Desk Loading... Hallway Loading... Created by [PERSON_NAME] …" at bounding box center [753, 397] width 1506 height 707
drag, startPoint x: 608, startPoint y: 502, endPoint x: 167, endPoint y: 482, distance: 441.6
click at [35, 477] on div "Loading... Leasing Desk Loading... Hallway Loading... Created by [PERSON_NAME] …" at bounding box center [753, 397] width 1506 height 707
drag, startPoint x: 585, startPoint y: 484, endPoint x: 763, endPoint y: 491, distance: 179.0
click at [763, 491] on div "Loading... Leasing Desk Loading... Hallway Loading... Created by [PERSON_NAME] …" at bounding box center [753, 397] width 1506 height 707
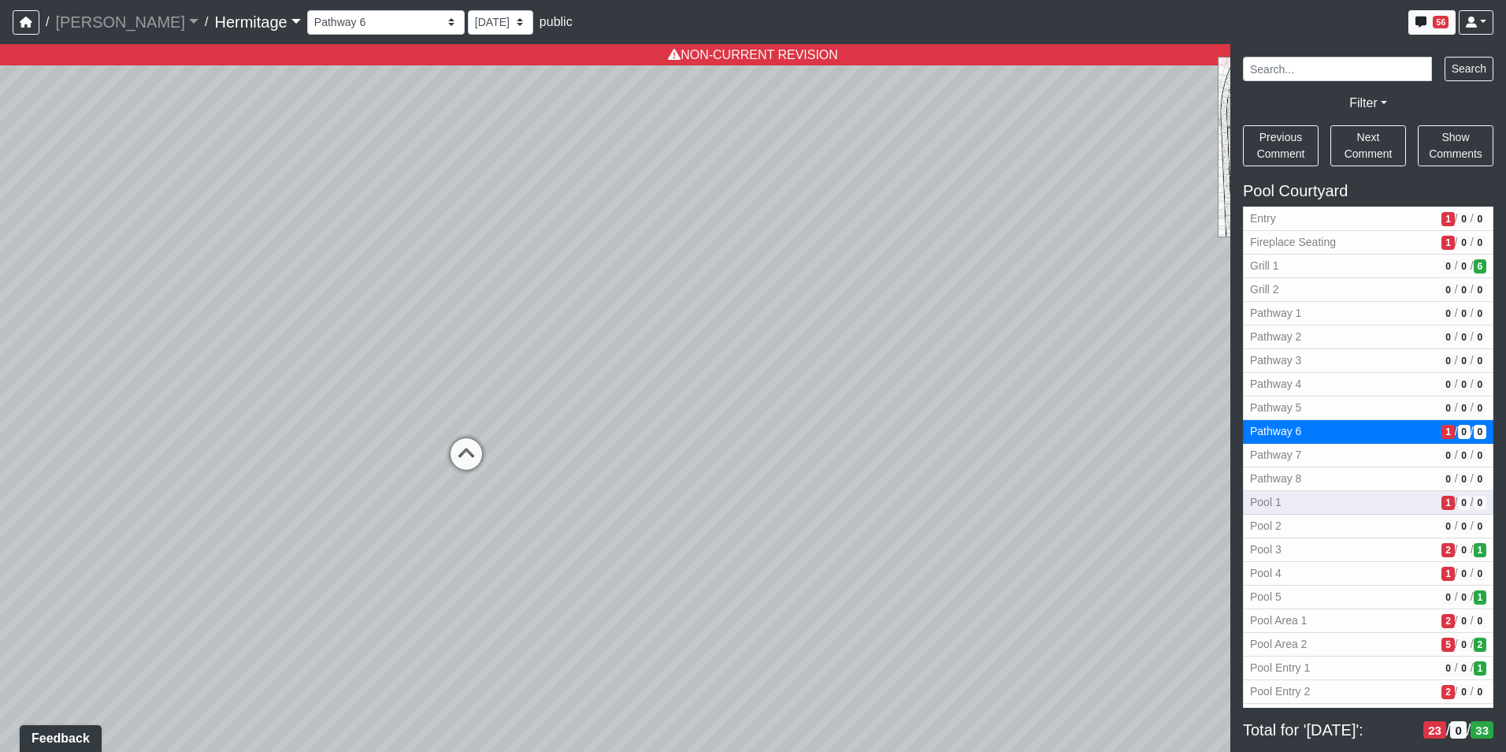
drag, startPoint x: 618, startPoint y: 512, endPoint x: 1287, endPoint y: 512, distance: 668.8
click at [1287, 512] on div "NON-CURRENT REVISION" at bounding box center [753, 397] width 1506 height 707
click at [466, 455] on icon at bounding box center [466, 461] width 47 height 47
select select "6tscpm7YWbN4Mup4DT6ZJK"
select select "n79PLUTKEkuUZBqugXhsVq"
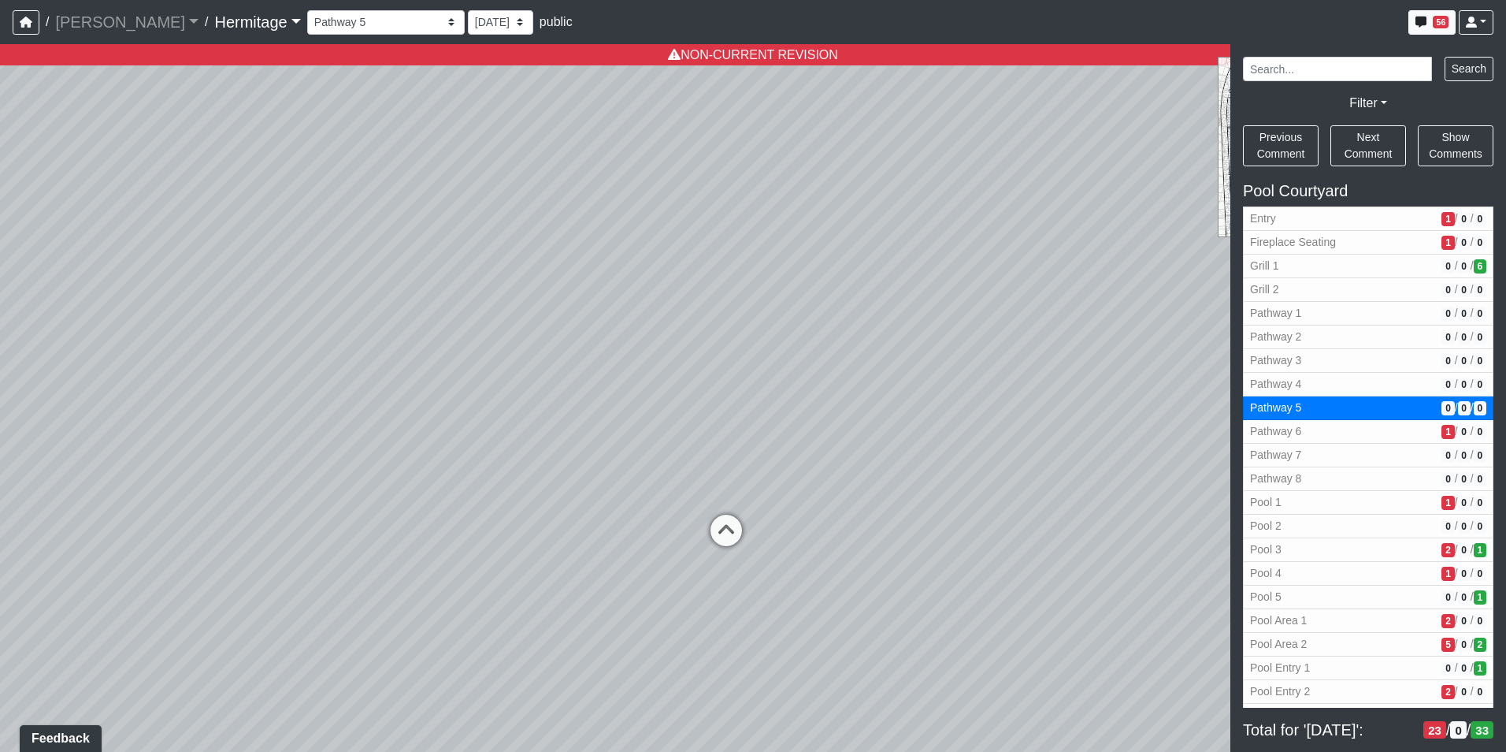
drag, startPoint x: 984, startPoint y: 425, endPoint x: 460, endPoint y: 448, distance: 524.4
click at [443, 447] on div "Loading... Leasing Desk Loading... Hallway Loading... Created by [PERSON_NAME] …" at bounding box center [753, 397] width 1506 height 707
drag, startPoint x: 808, startPoint y: 410, endPoint x: 648, endPoint y: 388, distance: 161.5
click at [648, 388] on div "Loading... Leasing Desk Loading... Hallway Loading... Created by [PERSON_NAME] …" at bounding box center [753, 397] width 1506 height 707
drag, startPoint x: 867, startPoint y: 518, endPoint x: 519, endPoint y: 269, distance: 427.4
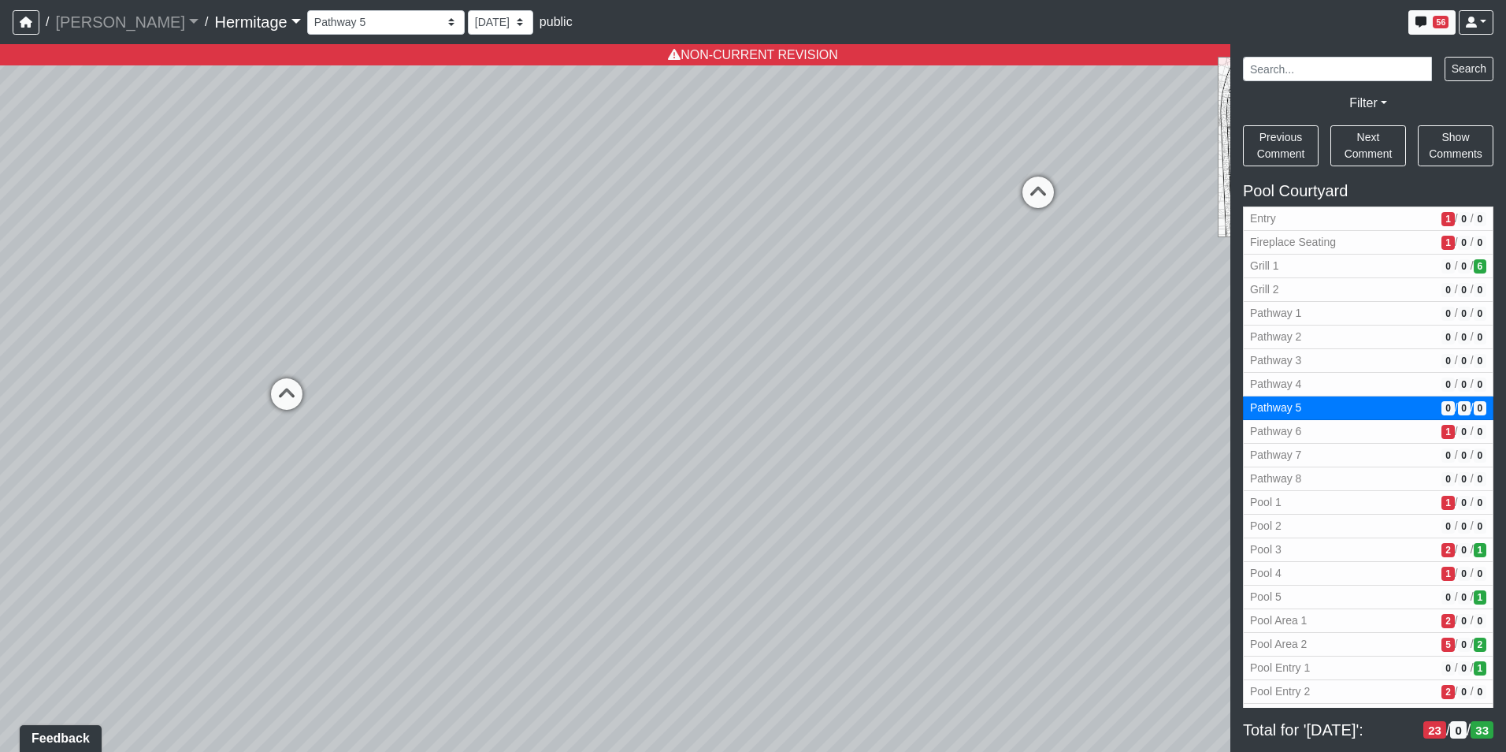
click at [519, 269] on div "Loading... Leasing Desk Loading... Hallway Loading... Created by [PERSON_NAME] …" at bounding box center [753, 397] width 1506 height 707
drag, startPoint x: 528, startPoint y: 279, endPoint x: 624, endPoint y: 375, distance: 135.9
click at [623, 374] on div "Loading... Leasing Desk Loading... Hallway Loading... Created by [PERSON_NAME] …" at bounding box center [753, 397] width 1506 height 707
click at [671, 415] on span "Add comment" at bounding box center [705, 412] width 78 height 13
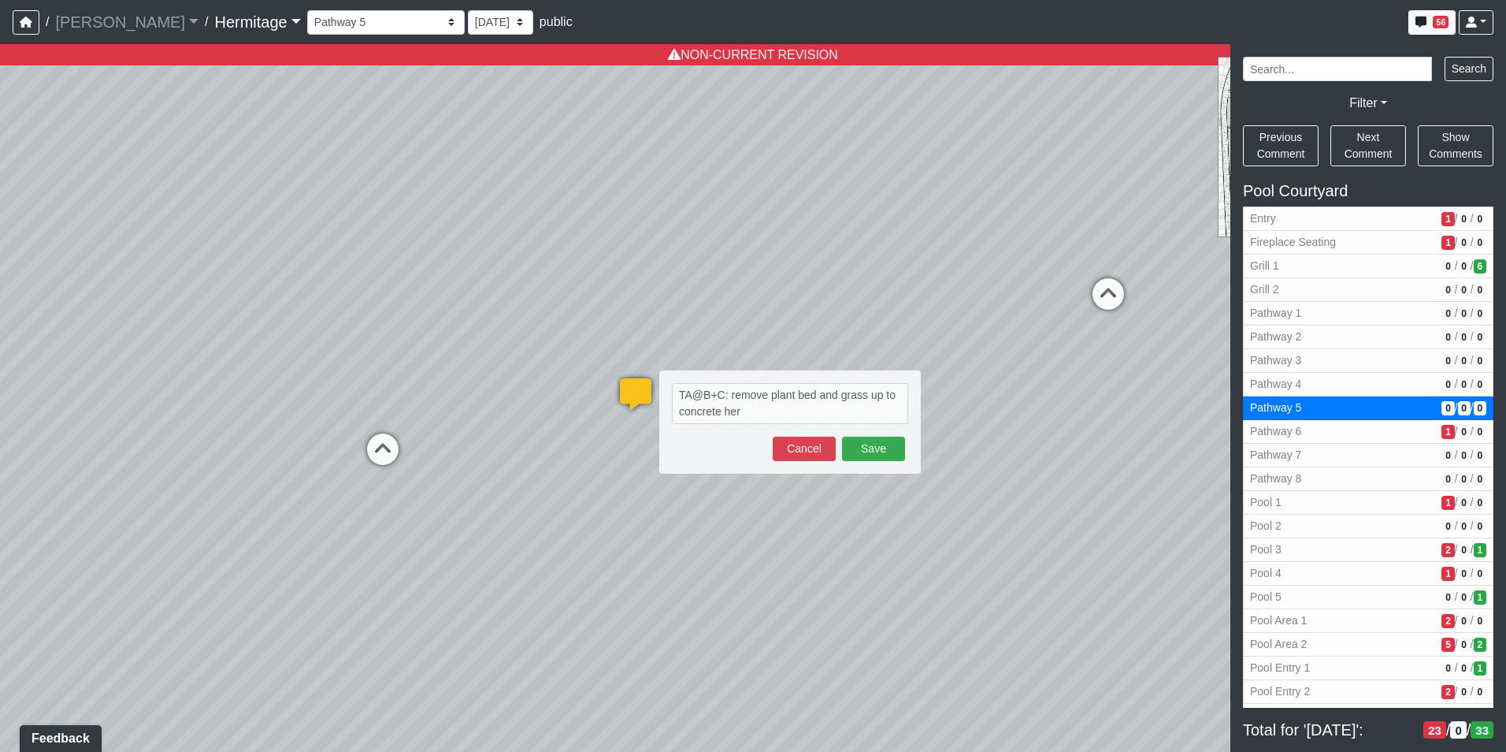
type textarea "TA@B+C: remove plant bed and grass up to concrete here"
select select "6tscpm7YWbN4Mup4DT6ZJK"
select select "n79PLUTKEkuUZBqugXhsVq"
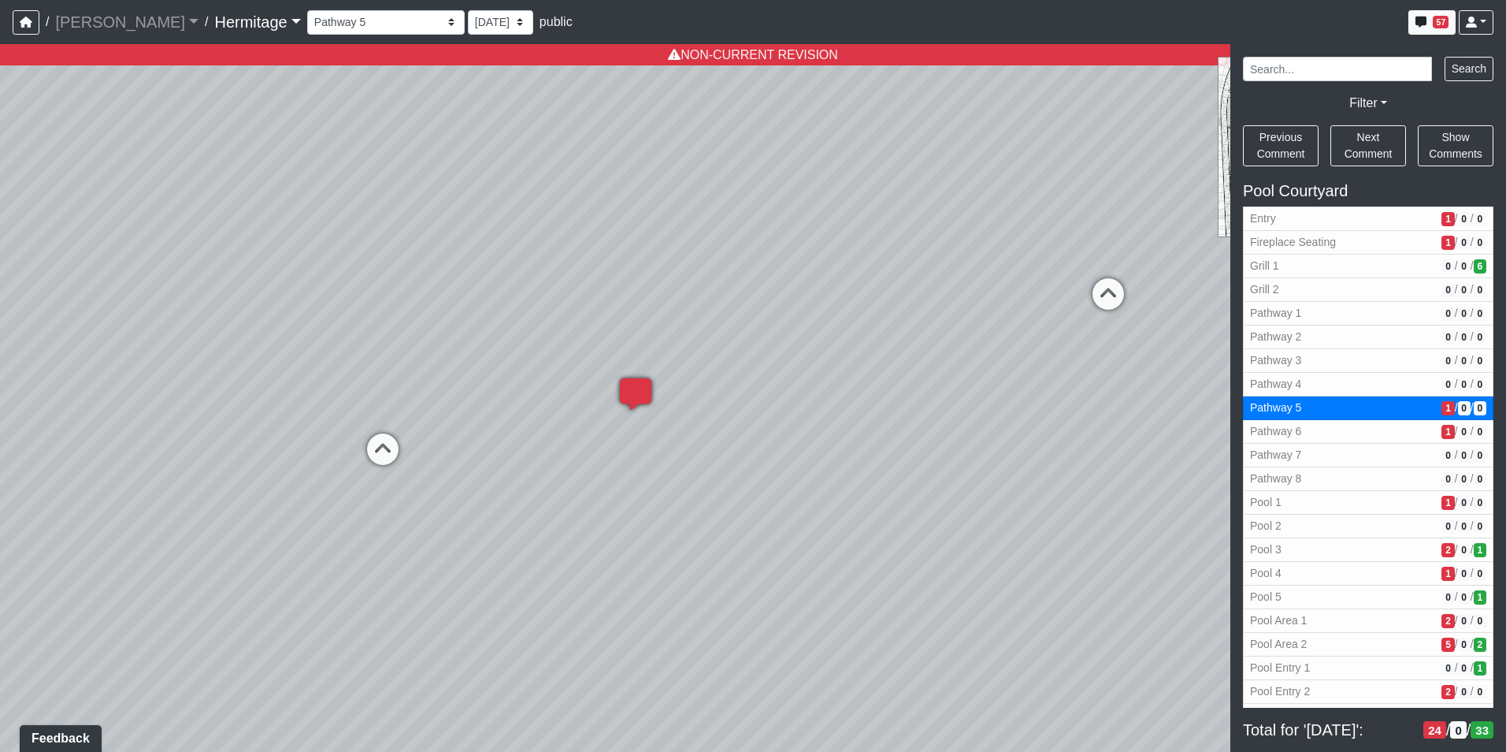
click at [625, 390] on icon at bounding box center [635, 401] width 47 height 47
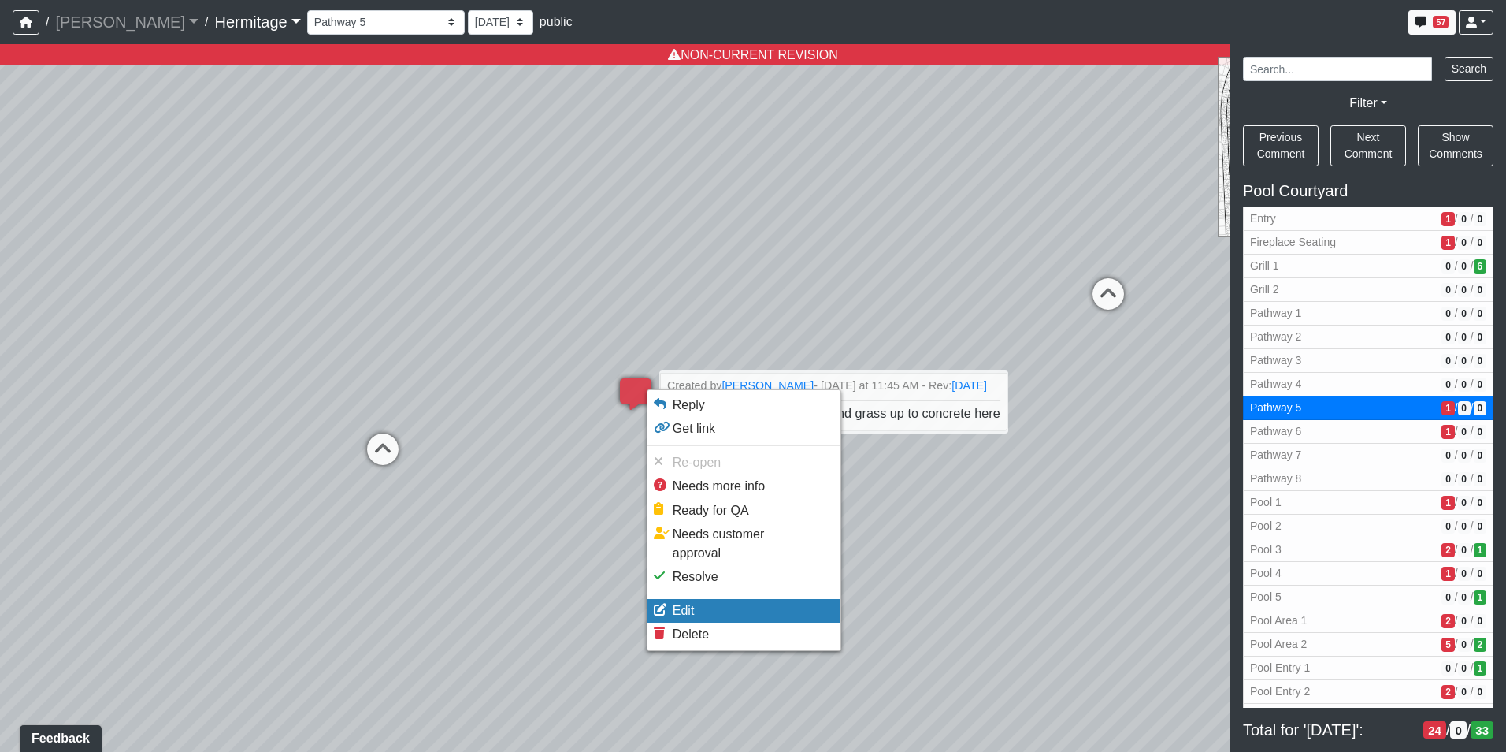
click at [723, 599] on li "Edit" at bounding box center [744, 611] width 193 height 24
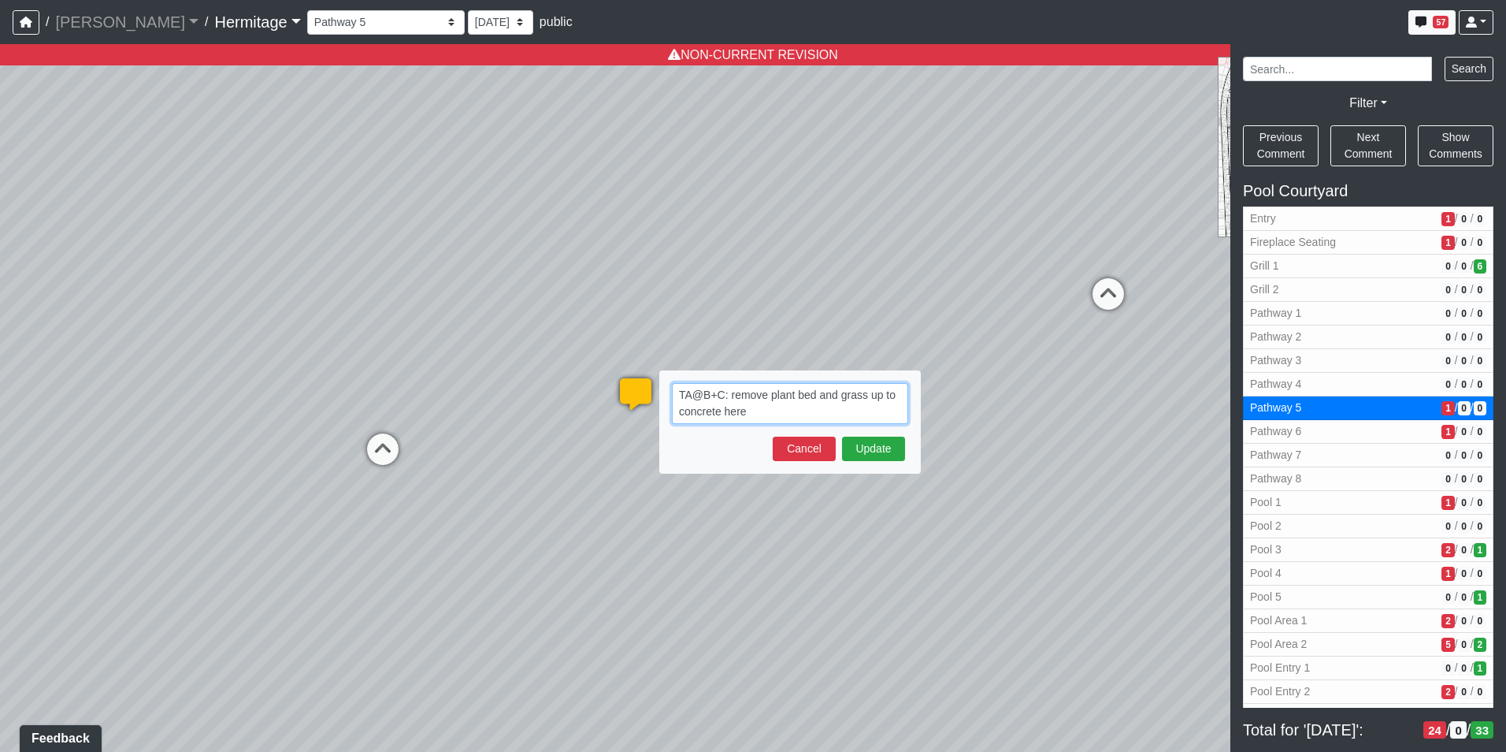
click at [760, 414] on textarea "TA@B+C: remove plant bed and grass up to concrete here" at bounding box center [790, 403] width 236 height 41
paste textarea "blob:[URL][DOMAIN_NAME]"
type textarea "TA@B+C: remove plant bed and grass up to concrete here blob:[URL][DOMAIN_NAME]"
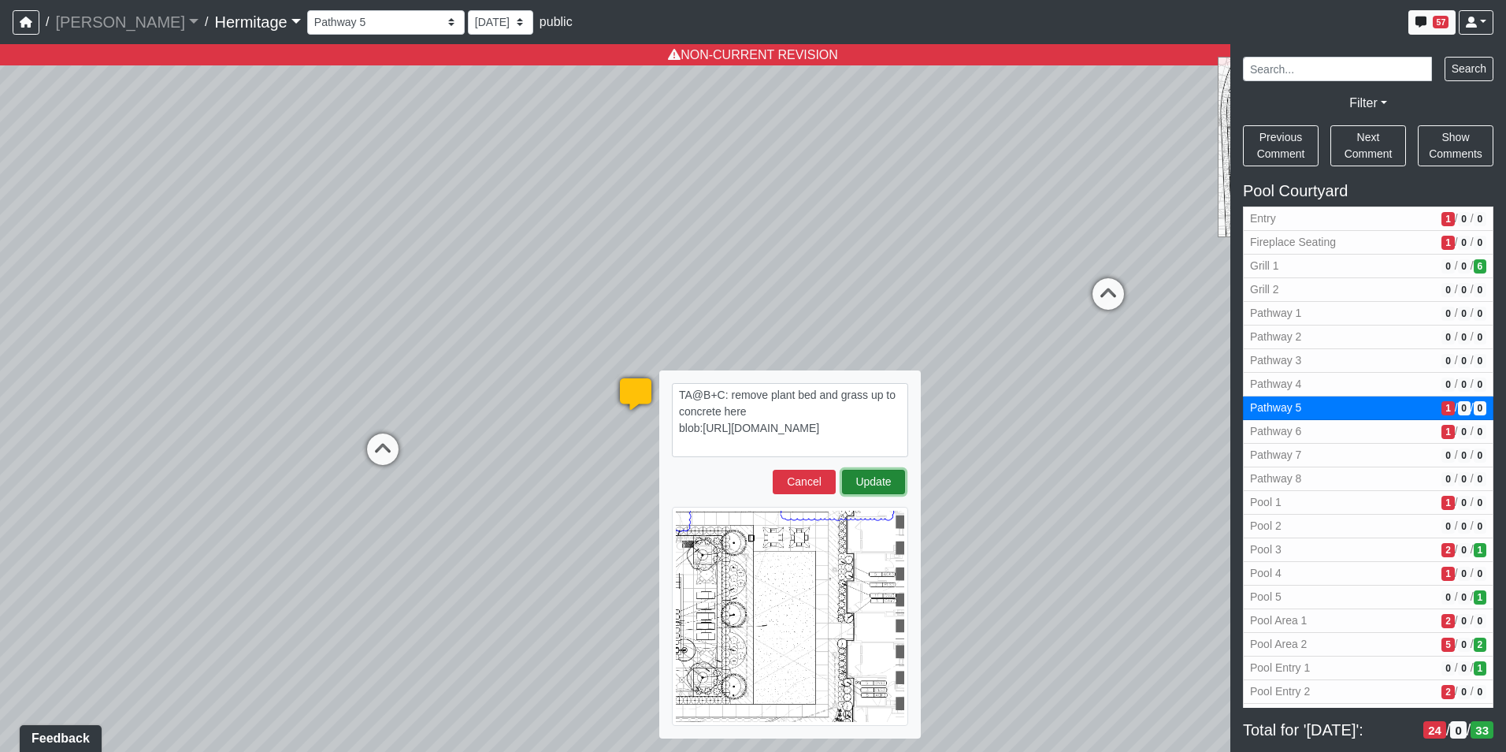
click at [864, 482] on button "Update" at bounding box center [873, 482] width 63 height 24
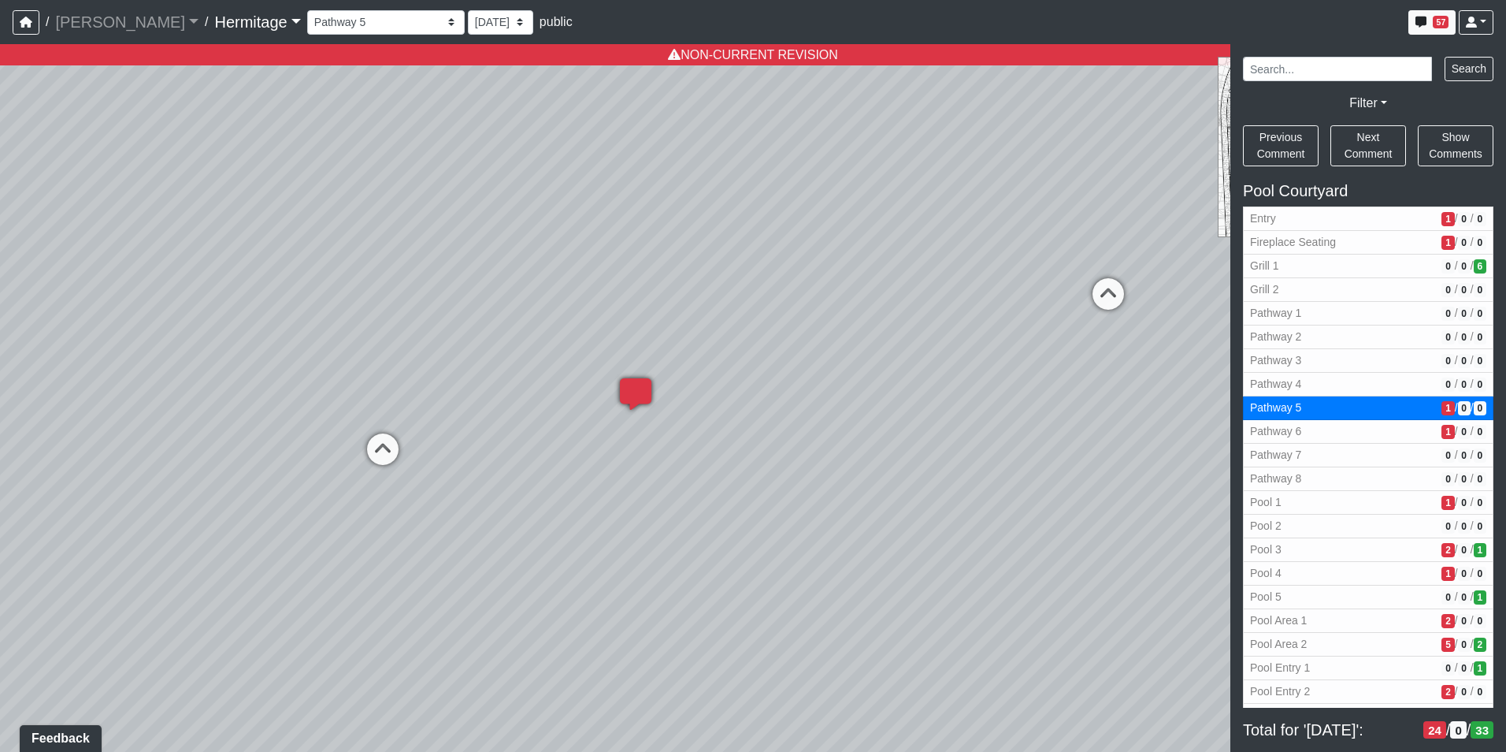
select select "6tscpm7YWbN4Mup4DT6ZJK"
select select "n79PLUTKEkuUZBqugXhsVq"
drag, startPoint x: 579, startPoint y: 488, endPoint x: 1071, endPoint y: 461, distance: 492.3
click at [1071, 462] on div "Loading... Leasing Desk Loading... Hallway Loading... Created by [PERSON_NAME] …" at bounding box center [753, 397] width 1506 height 707
click at [720, 372] on icon at bounding box center [717, 378] width 47 height 47
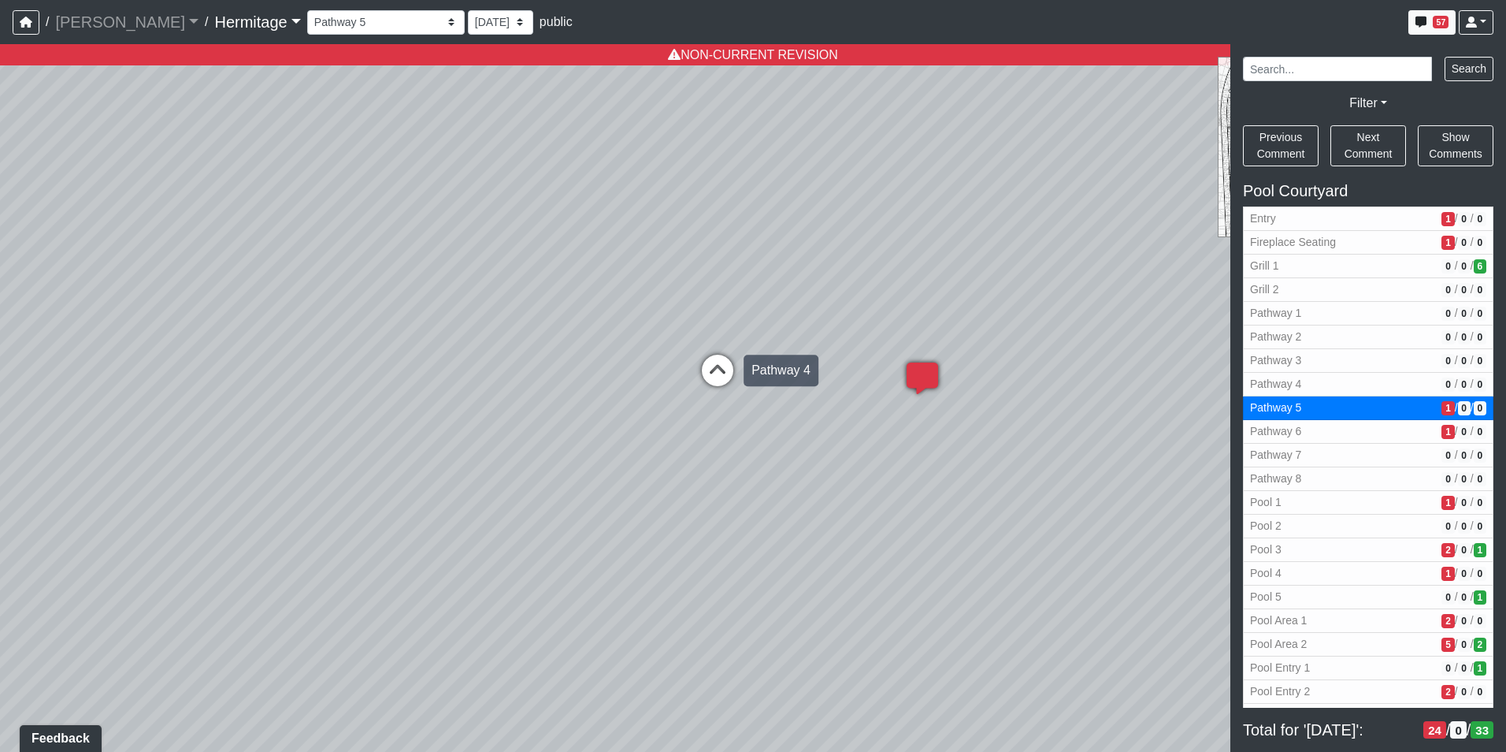
select select "1odTkzNKubrzdEscijxQJ6"
select select "n79PLUTKEkuUZBqugXhsVq"
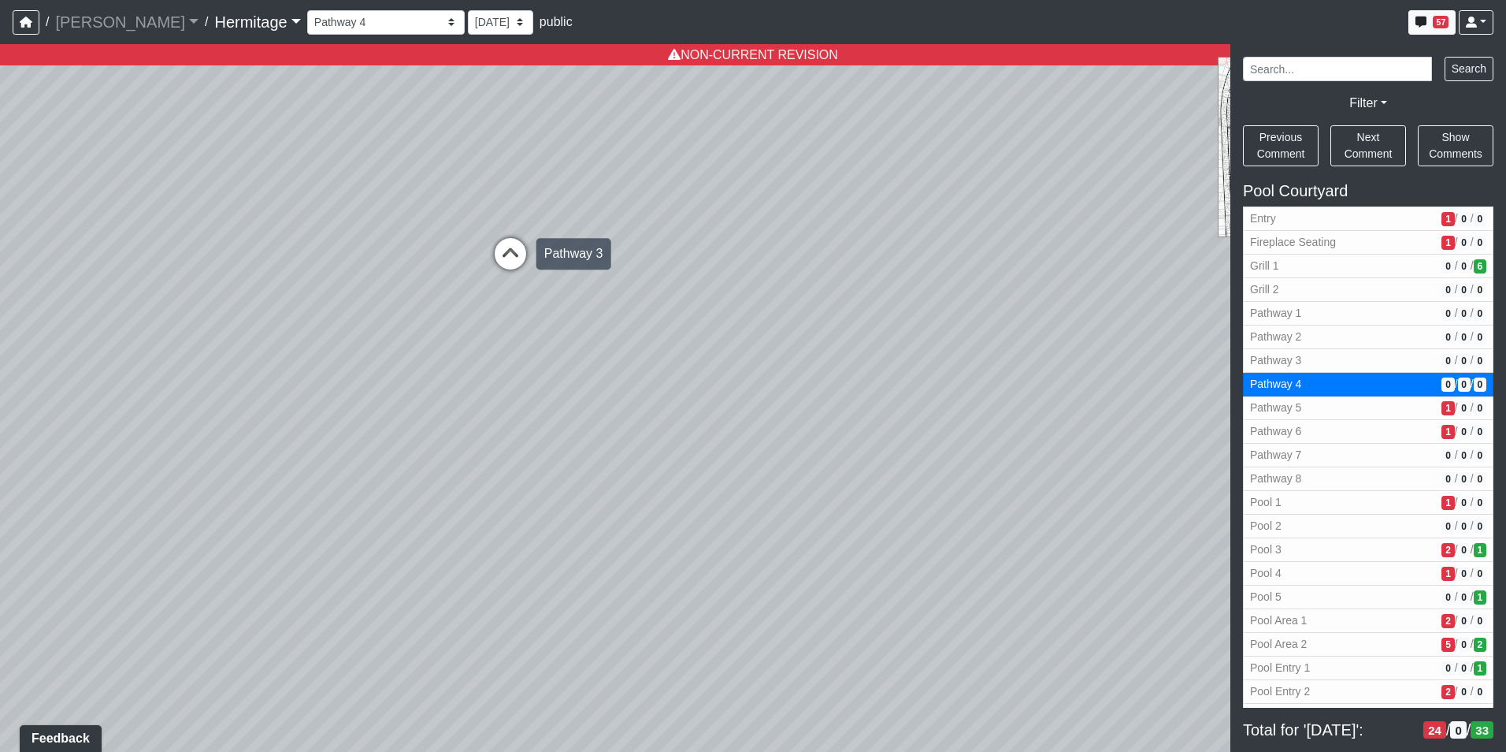
drag, startPoint x: 914, startPoint y: 305, endPoint x: 446, endPoint y: 348, distance: 469.9
click at [240, 357] on div "Loading... Leasing Desk Loading... Hallway Loading... Created by [PERSON_NAME] …" at bounding box center [753, 397] width 1506 height 707
drag, startPoint x: 846, startPoint y: 313, endPoint x: 448, endPoint y: 317, distance: 397.9
click at [448, 317] on div "Loading... Leasing Desk Loading... Hallway Loading... Created by [PERSON_NAME] …" at bounding box center [753, 397] width 1506 height 707
drag, startPoint x: 829, startPoint y: 407, endPoint x: 579, endPoint y: 239, distance: 301.3
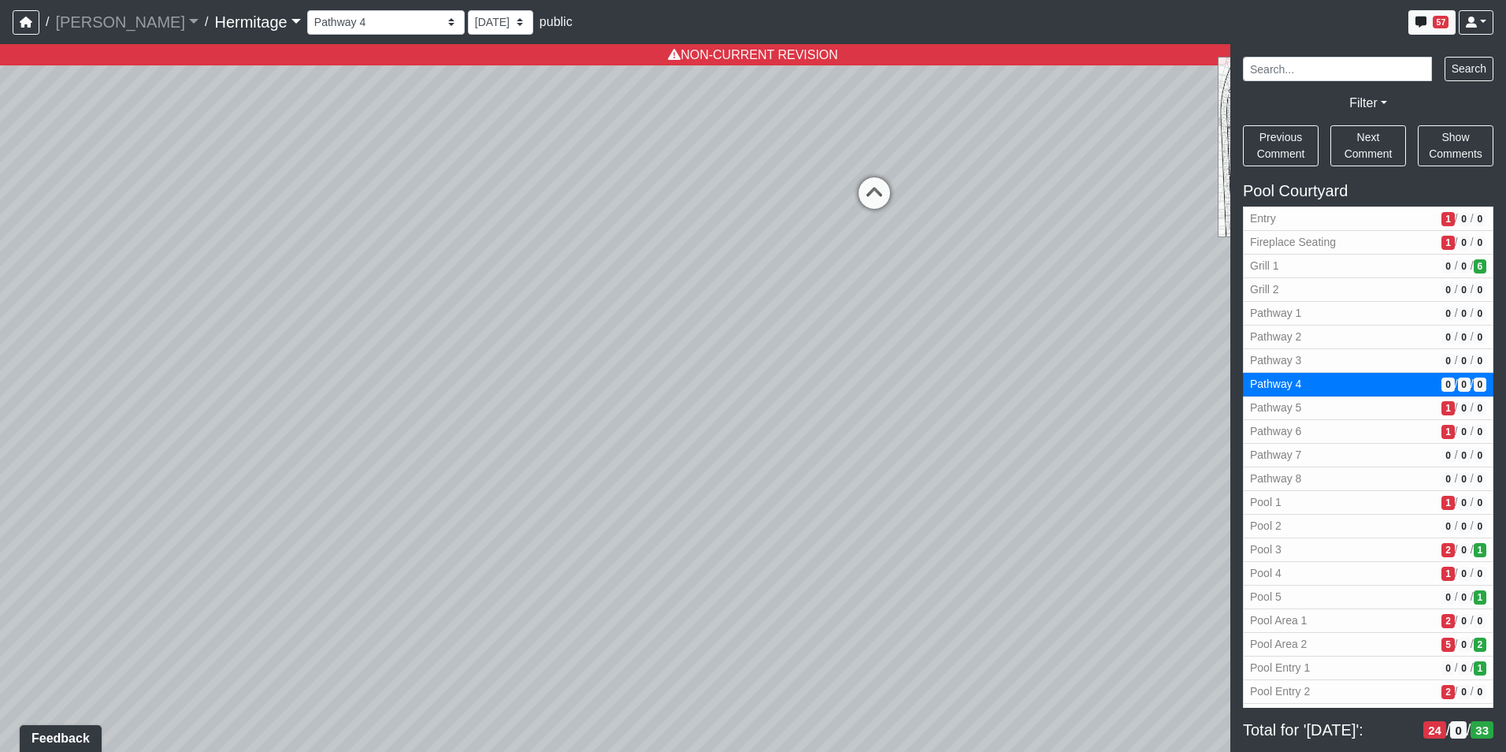
click at [579, 239] on div "Loading... Leasing Desk Loading... Hallway Loading... Created by [PERSON_NAME] …" at bounding box center [753, 397] width 1506 height 707
drag, startPoint x: 740, startPoint y: 291, endPoint x: 738, endPoint y: 265, distance: 26.0
click at [738, 265] on div "Loading... Leasing Desk Loading... Hallway Loading... Created by [PERSON_NAME] …" at bounding box center [753, 397] width 1506 height 707
drag, startPoint x: 828, startPoint y: 263, endPoint x: 415, endPoint y: 559, distance: 508.1
click at [415, 559] on div "Loading... Leasing Desk Loading... Hallway Loading... Created by [PERSON_NAME] …" at bounding box center [753, 397] width 1506 height 707
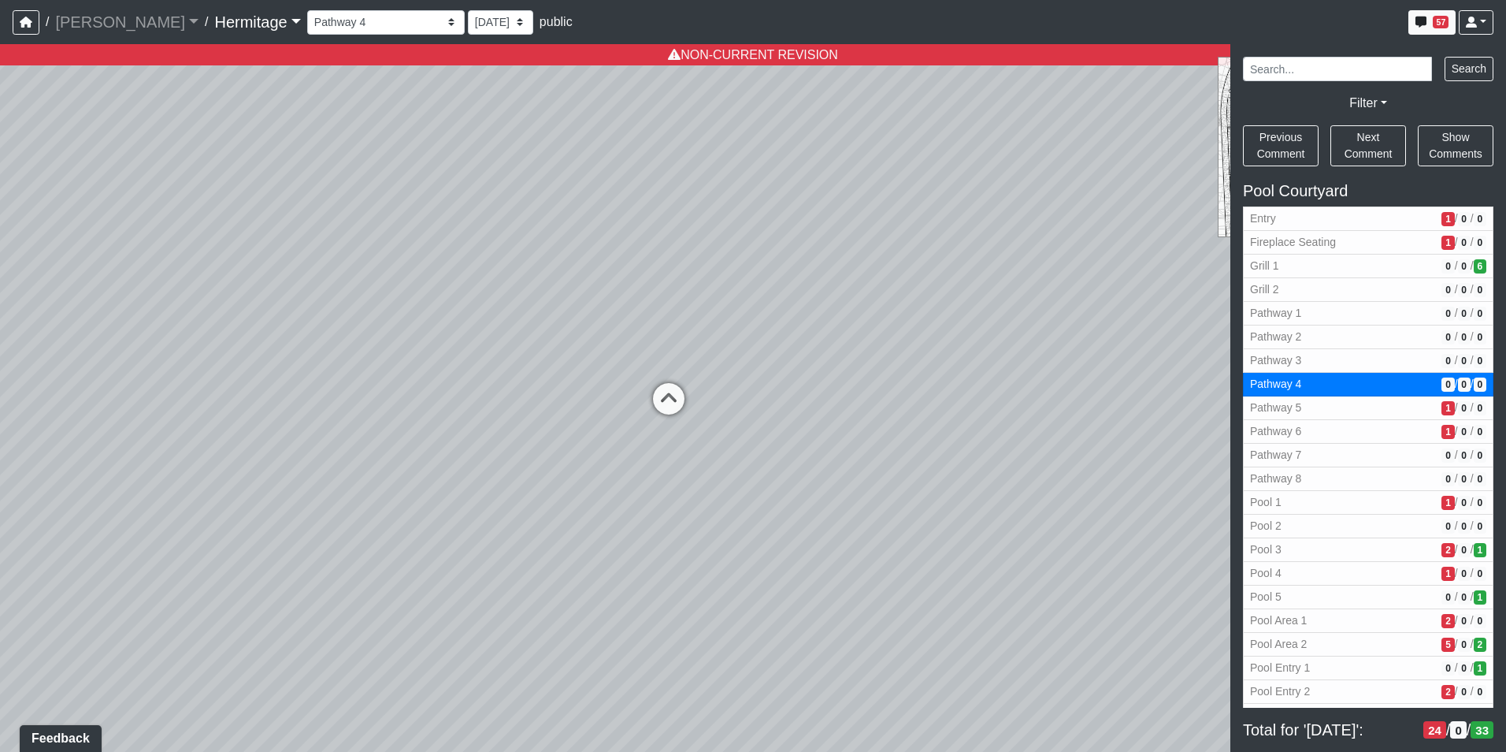
drag, startPoint x: 569, startPoint y: 492, endPoint x: 653, endPoint y: 464, distance: 88.9
click at [653, 464] on div "Loading... Leasing Desk Loading... Hallway Loading... Created by [PERSON_NAME] …" at bounding box center [753, 397] width 1506 height 707
drag, startPoint x: 973, startPoint y: 471, endPoint x: 532, endPoint y: 360, distance: 454.9
click at [532, 360] on div "Loading... Leasing Desk Loading... Hallway Loading... Created by [PERSON_NAME] …" at bounding box center [753, 397] width 1506 height 707
drag, startPoint x: 915, startPoint y: 340, endPoint x: 355, endPoint y: 356, distance: 560.3
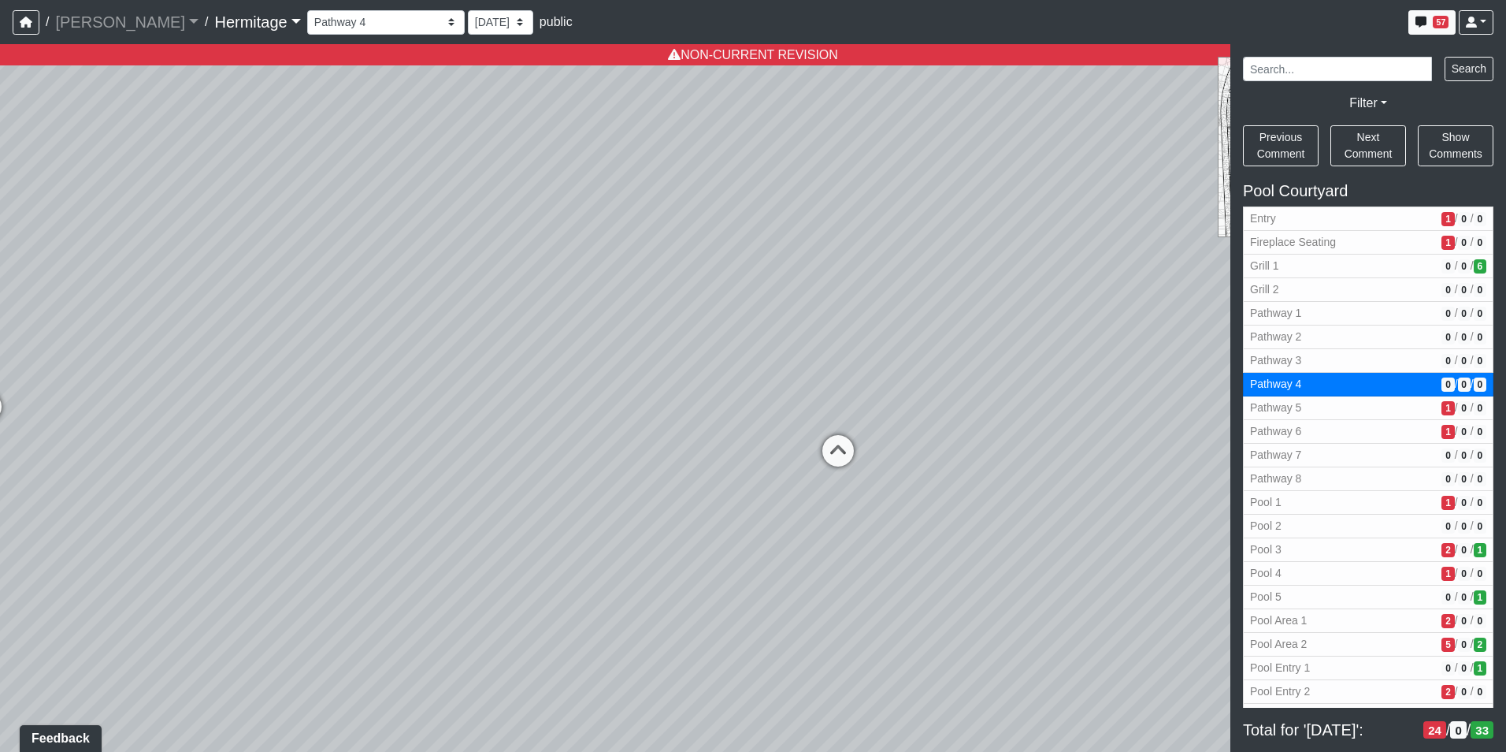
click at [355, 356] on div "Loading... Leasing Desk Loading... Hallway Loading... Created by [PERSON_NAME] …" at bounding box center [753, 397] width 1506 height 707
drag, startPoint x: 839, startPoint y: 367, endPoint x: 425, endPoint y: 383, distance: 414.7
click at [425, 383] on div "Loading... Leasing Desk Loading... Hallway Loading... Created by [PERSON_NAME] …" at bounding box center [753, 397] width 1506 height 707
drag, startPoint x: 904, startPoint y: 425, endPoint x: 20, endPoint y: 386, distance: 884.8
click at [20, 386] on div "Loading... Leasing Desk Loading... Hallway Loading... Created by [PERSON_NAME] …" at bounding box center [753, 397] width 1506 height 707
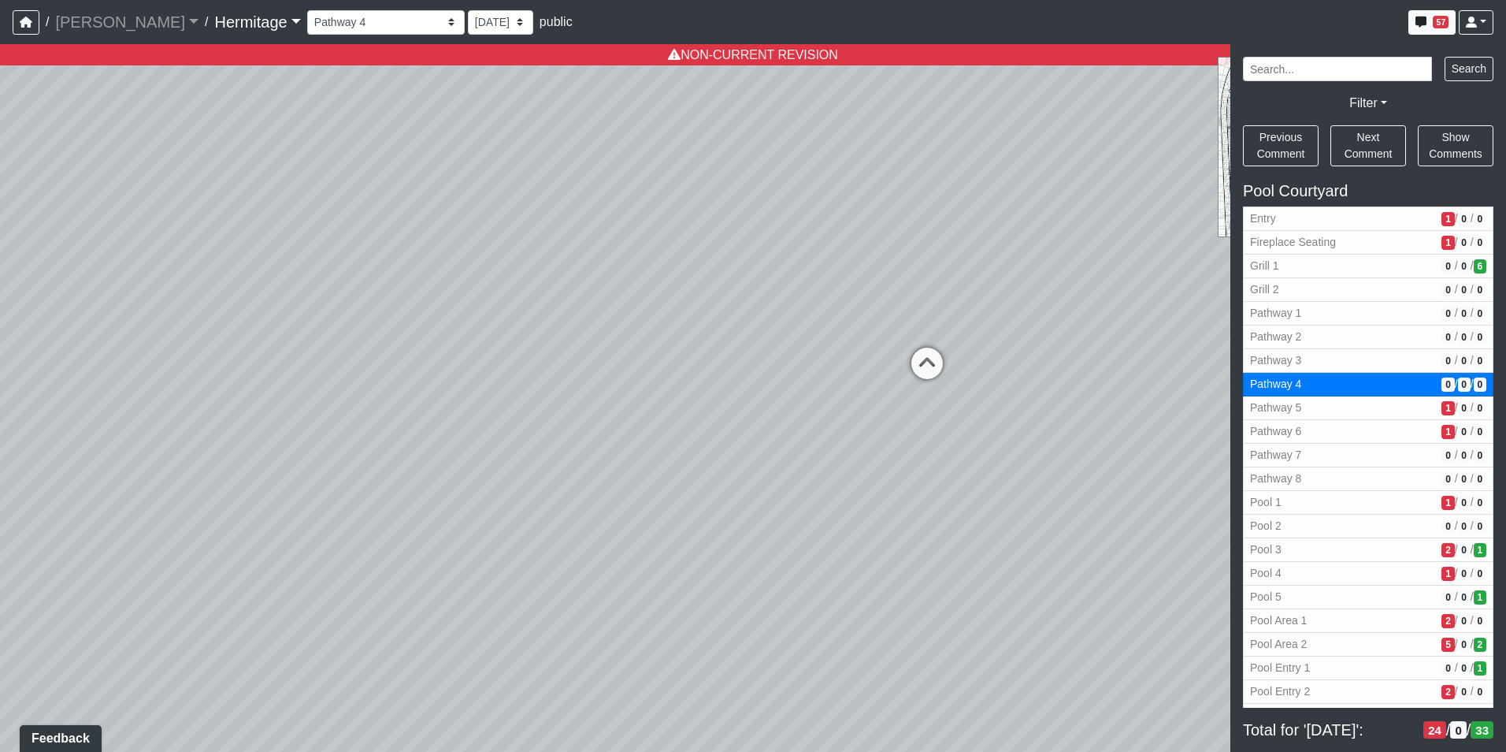
drag, startPoint x: 748, startPoint y: 402, endPoint x: 245, endPoint y: 499, distance: 511.9
click at [245, 499] on div "Loading... Leasing Desk Loading... Hallway Loading... Created by [PERSON_NAME] …" at bounding box center [753, 397] width 1506 height 707
drag, startPoint x: 697, startPoint y: 436, endPoint x: 446, endPoint y: 518, distance: 264.3
click at [446, 518] on div "Loading... Leasing Desk Loading... Hallway Loading... Created by [PERSON_NAME] …" at bounding box center [753, 397] width 1506 height 707
click at [759, 421] on icon at bounding box center [763, 440] width 47 height 47
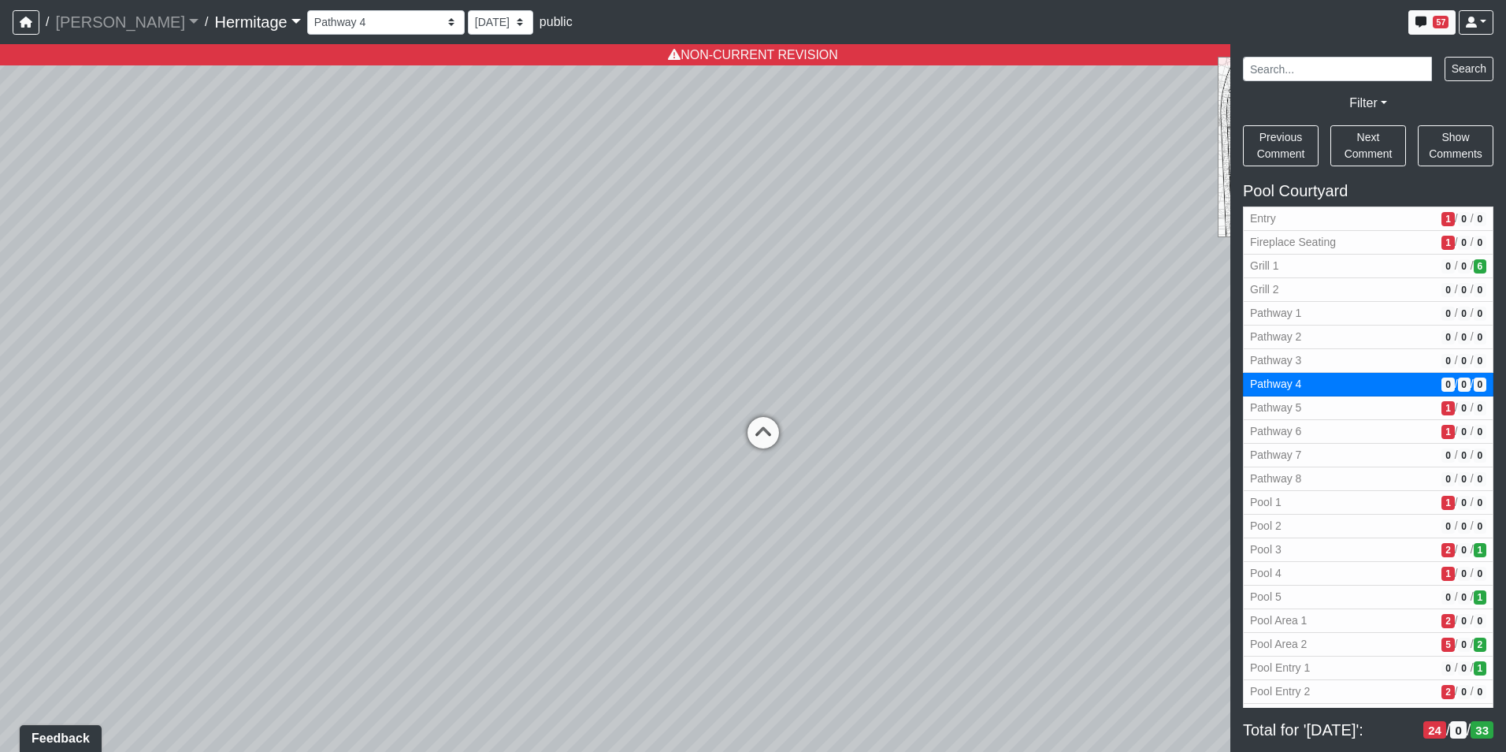
select select "n43RZBehtZX6oVpxGUC5qY"
select select "n79PLUTKEkuUZBqugXhsVq"
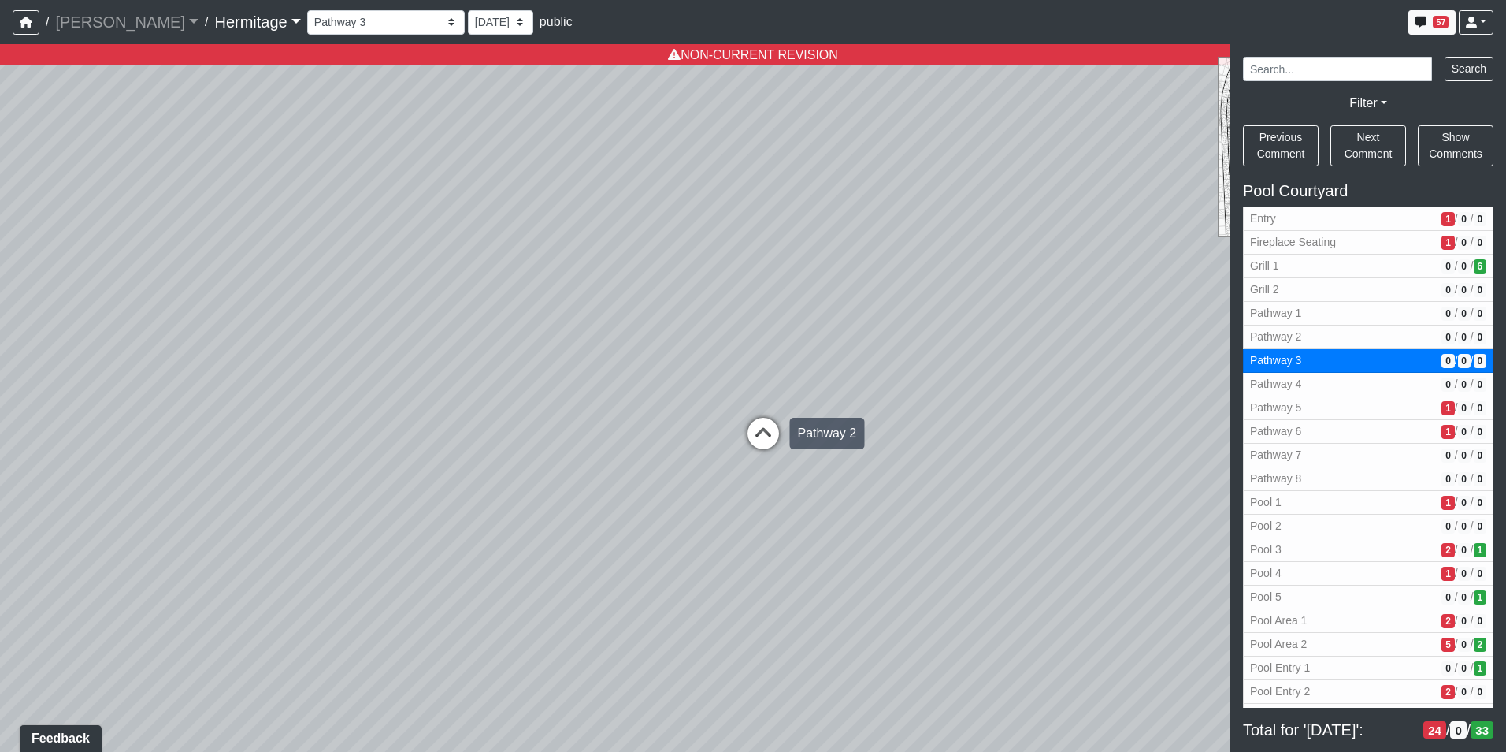
click at [763, 429] on icon at bounding box center [763, 441] width 47 height 47
select select "9XJB5sNg3cmZucTR6AwVgp"
select select "n79PLUTKEkuUZBqugXhsVq"
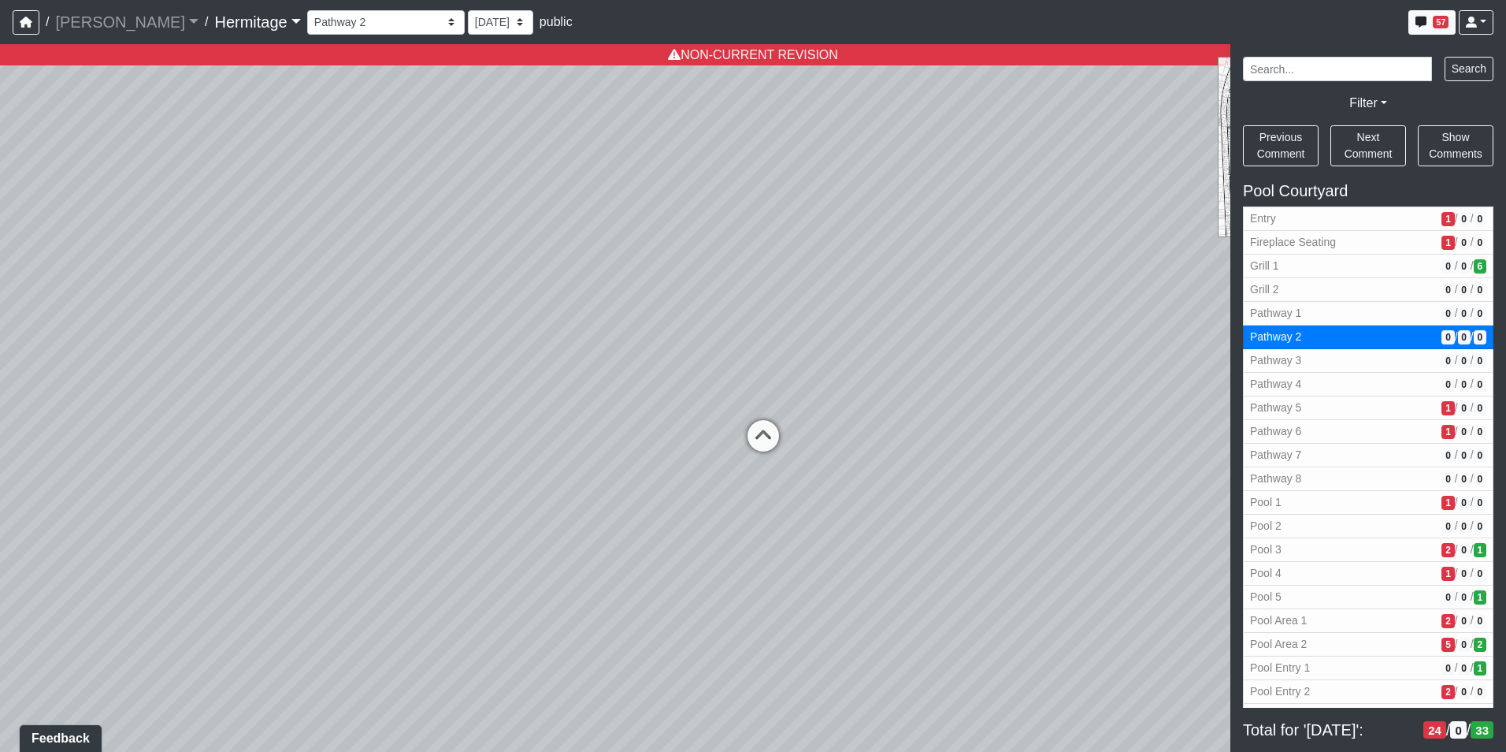
click at [763, 429] on icon at bounding box center [763, 443] width 47 height 47
select select "bTySU7VeU2cmk5w1RymP2G"
select select "n79PLUTKEkuUZBqugXhsVq"
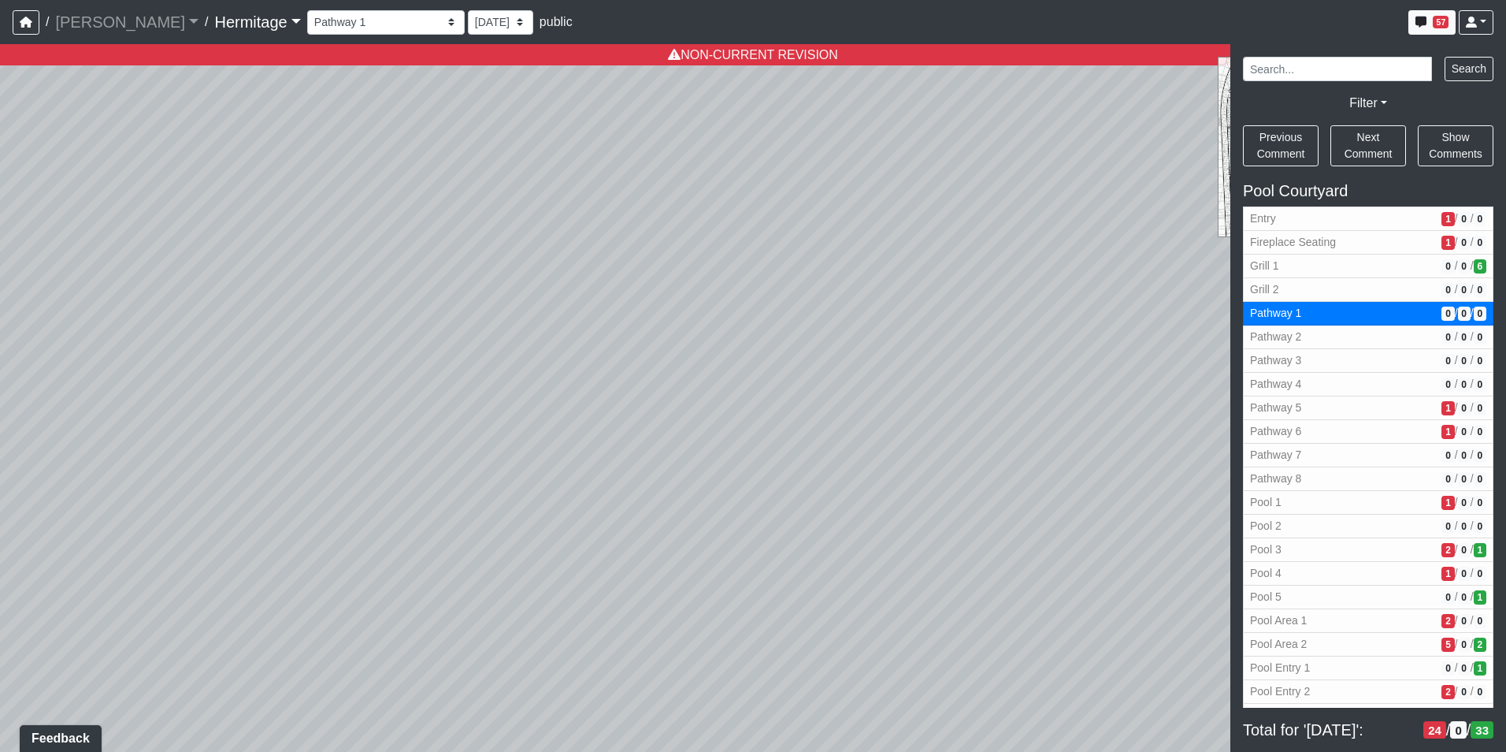
drag, startPoint x: 789, startPoint y: 499, endPoint x: 506, endPoint y: 477, distance: 284.4
click at [506, 477] on div "Loading... Leasing Desk Loading... Hallway Loading... Created by [PERSON_NAME] …" at bounding box center [753, 397] width 1506 height 707
drag, startPoint x: 685, startPoint y: 507, endPoint x: 560, endPoint y: 488, distance: 125.9
click at [560, 488] on div "Loading... Leasing Desk Loading... Hallway Loading... Created by [PERSON_NAME] …" at bounding box center [753, 397] width 1506 height 707
click at [668, 482] on span "Add comment" at bounding box center [697, 483] width 78 height 13
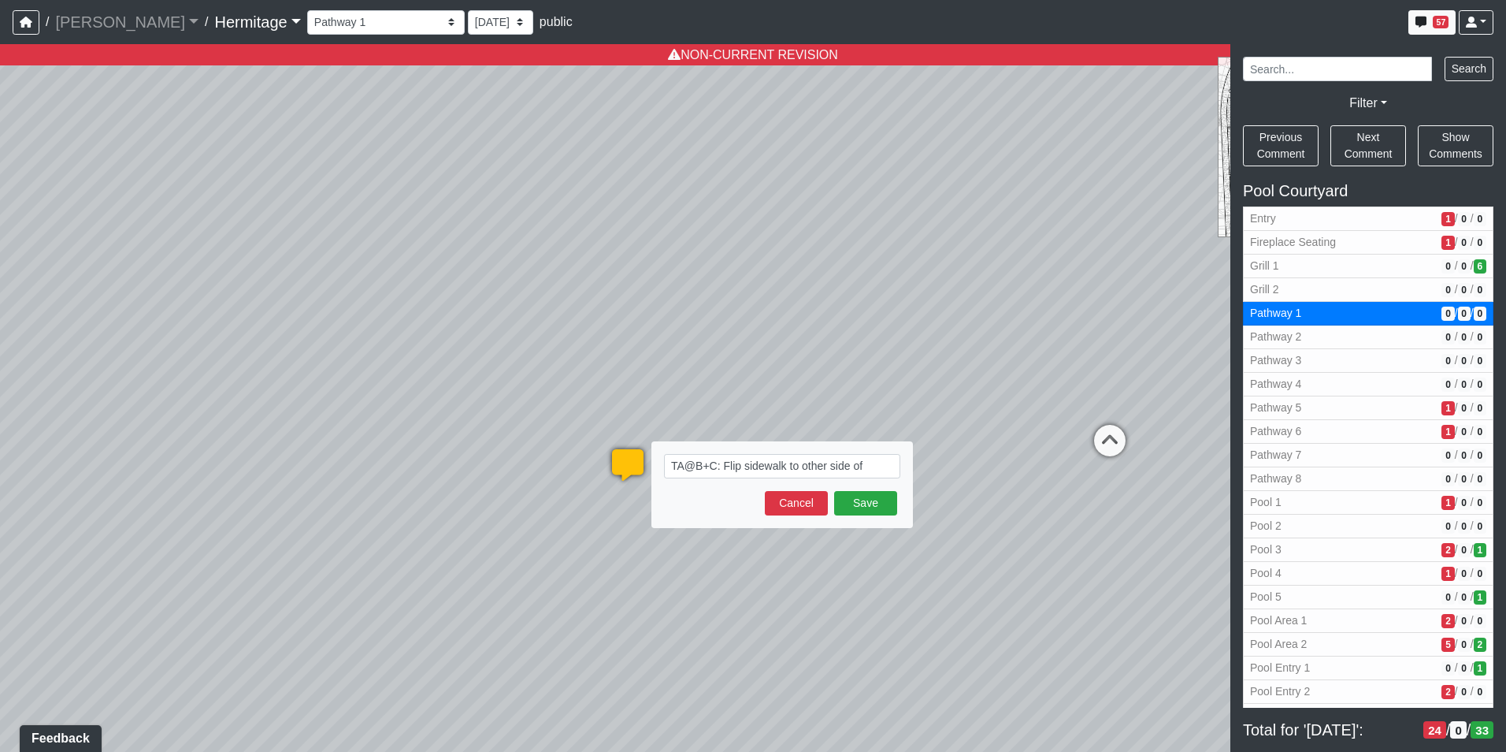
drag, startPoint x: 738, startPoint y: 470, endPoint x: 874, endPoint y: 467, distance: 136.3
click at [874, 467] on textarea "TA@B+C: Flip sidewalk to other side of" at bounding box center [782, 466] width 236 height 24
type textarea "TA@B+C: Flip bollard to other side of sidewalk."
click at [863, 521] on button "Save" at bounding box center [865, 519] width 63 height 24
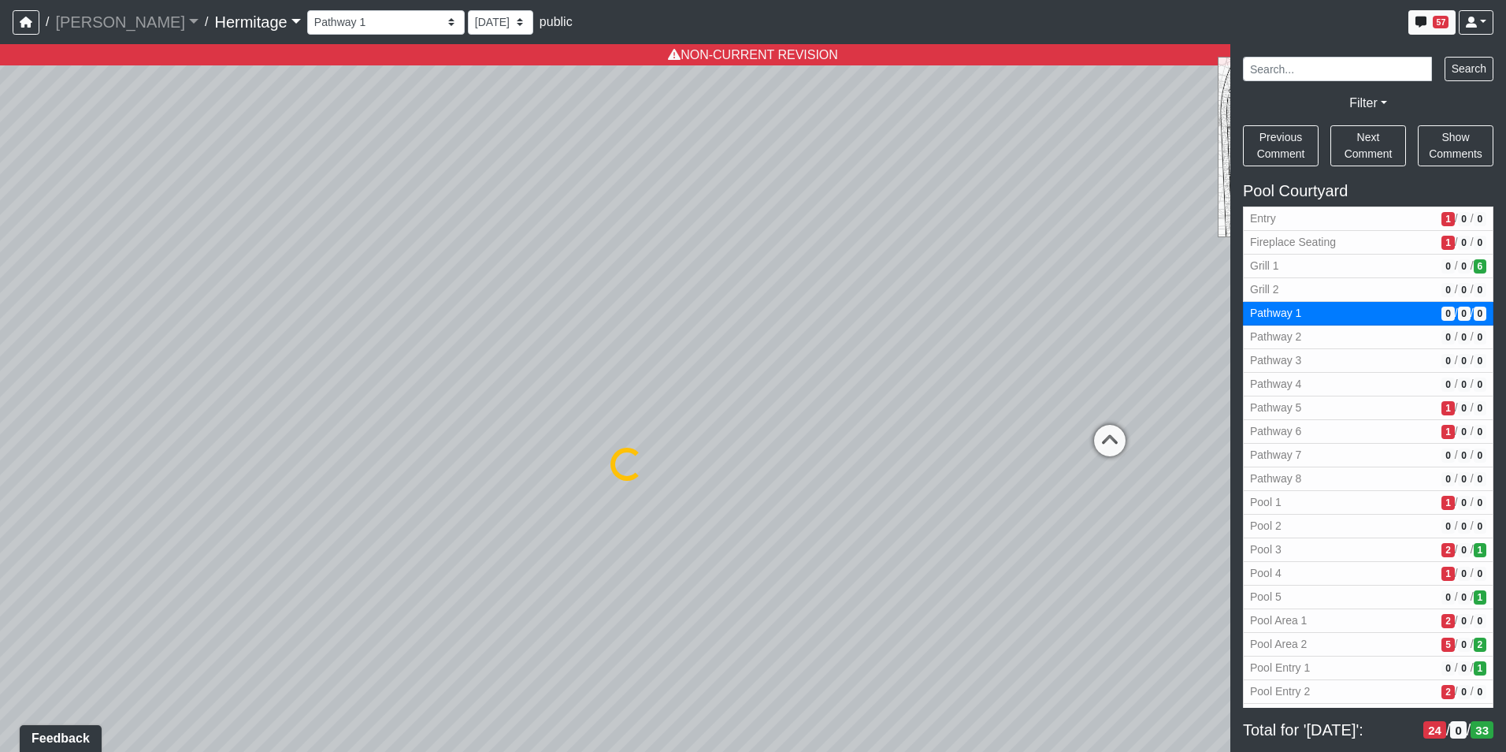
click at [863, 521] on div "Loading... Leasing Desk Loading... Hallway Loading... Created by [PERSON_NAME] …" at bounding box center [753, 397] width 1506 height 707
select select "bTySU7VeU2cmk5w1RymP2G"
select select "n79PLUTKEkuUZBqugXhsVq"
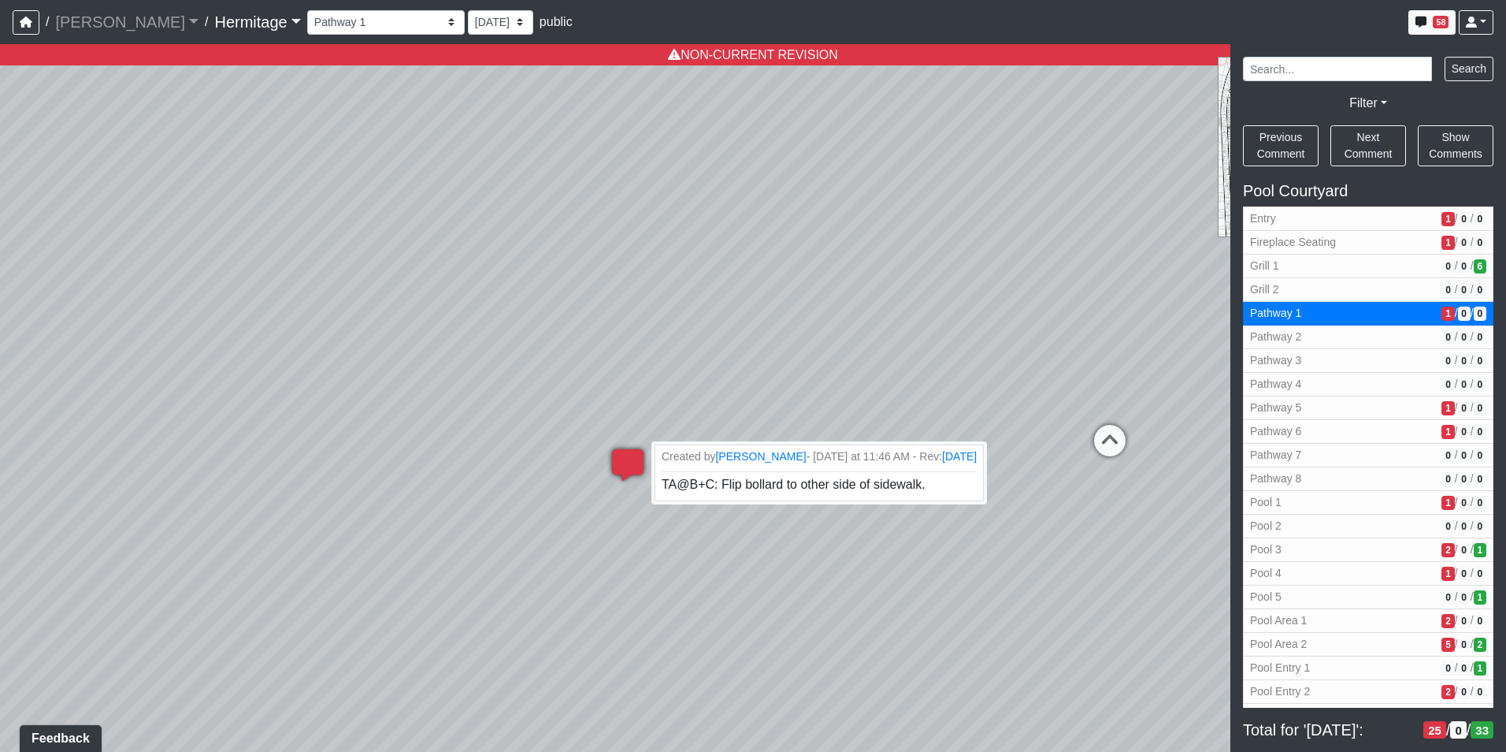
click at [630, 461] on icon at bounding box center [627, 472] width 47 height 47
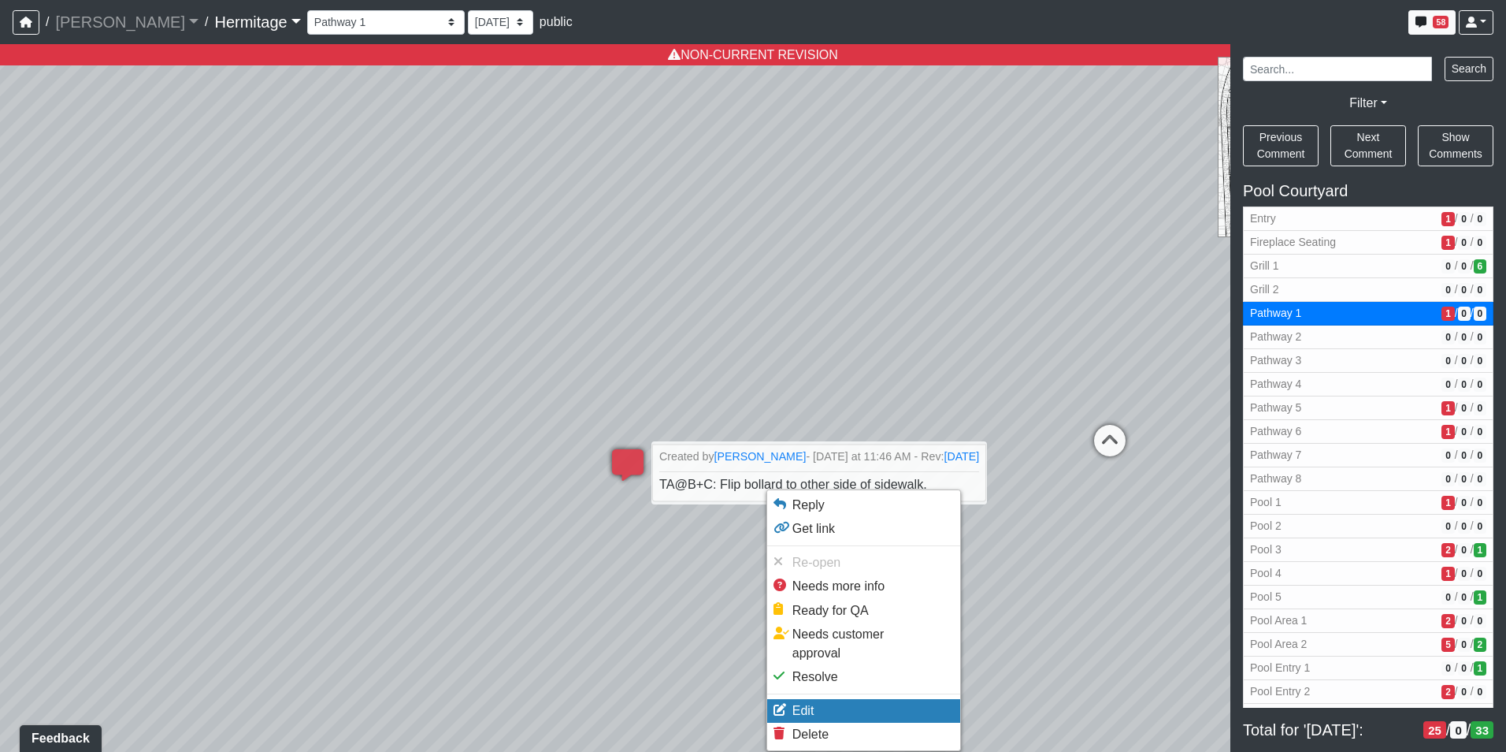
click at [826, 699] on li "Edit" at bounding box center [863, 711] width 193 height 24
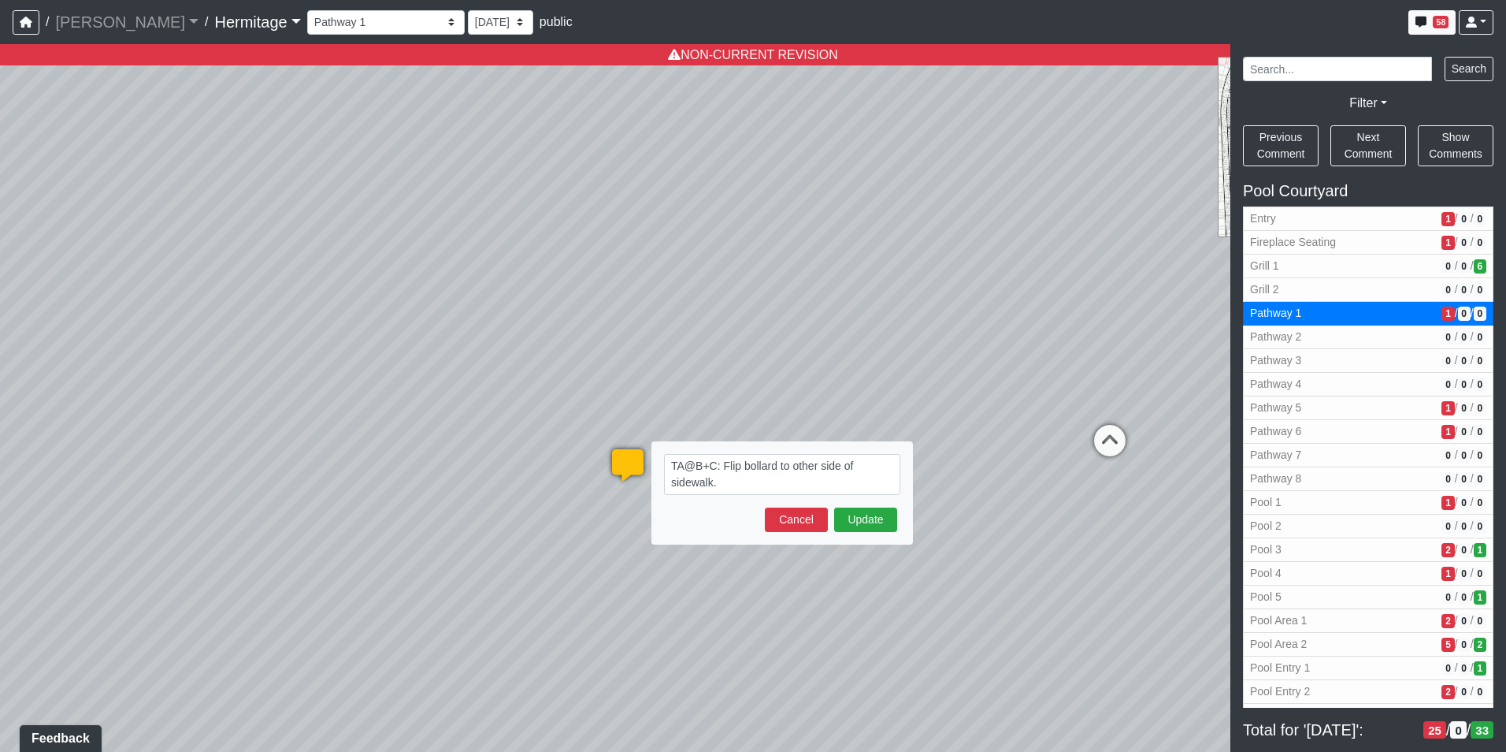
click at [841, 466] on textarea "TA@B+C: Flip bollard to other side of sidewalk." at bounding box center [782, 474] width 236 height 41
type textarea "TA@B+C: Flip bollard to other side (landscape bed side) of sidewalk."
click at [868, 515] on button "Update" at bounding box center [865, 519] width 63 height 24
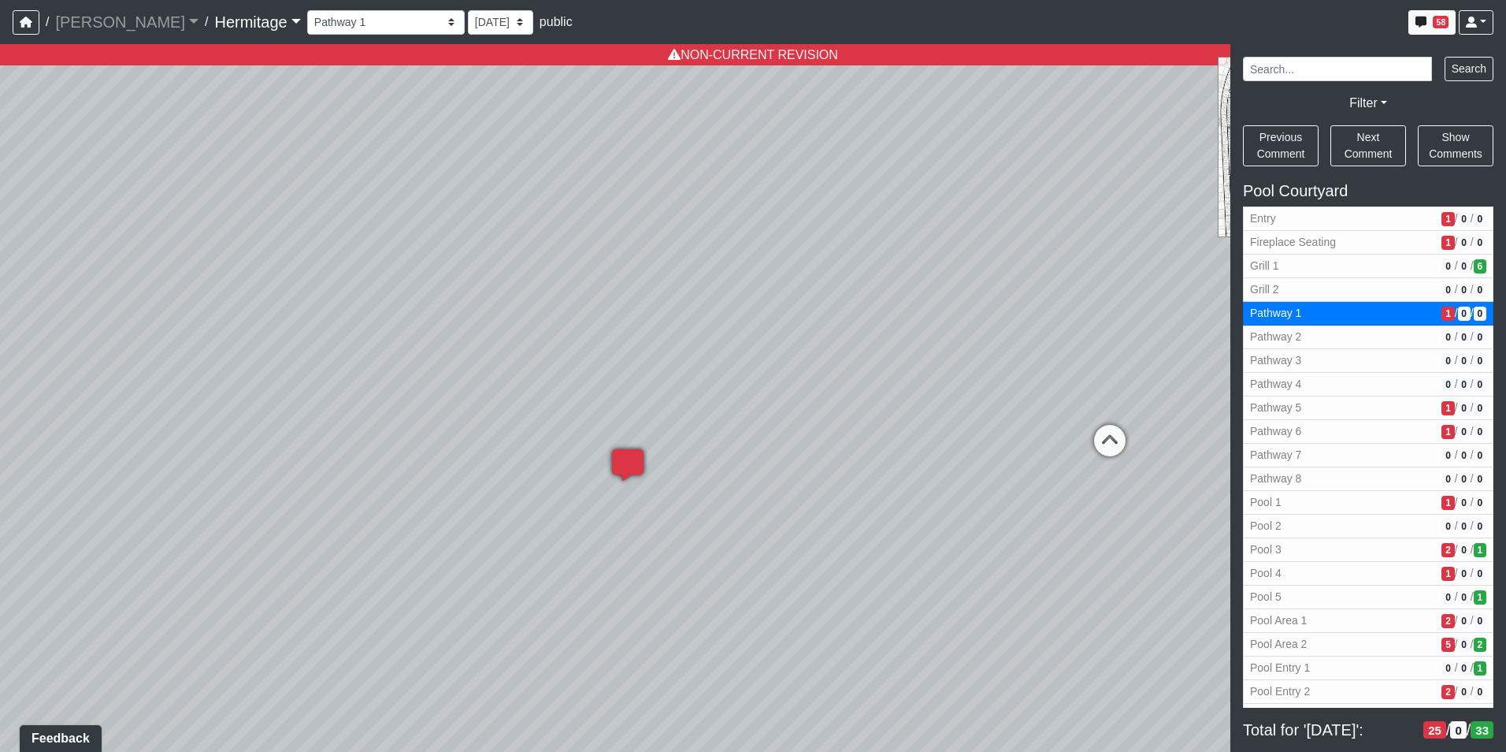
select select "bTySU7VeU2cmk5w1RymP2G"
select select "n79PLUTKEkuUZBqugXhsVq"
drag, startPoint x: 768, startPoint y: 420, endPoint x: 562, endPoint y: 468, distance: 211.9
click at [562, 468] on div "Loading... Leasing Desk Loading... Hallway Loading... Created by [PERSON_NAME] …" at bounding box center [753, 397] width 1506 height 707
click at [949, 465] on icon at bounding box center [941, 474] width 47 height 47
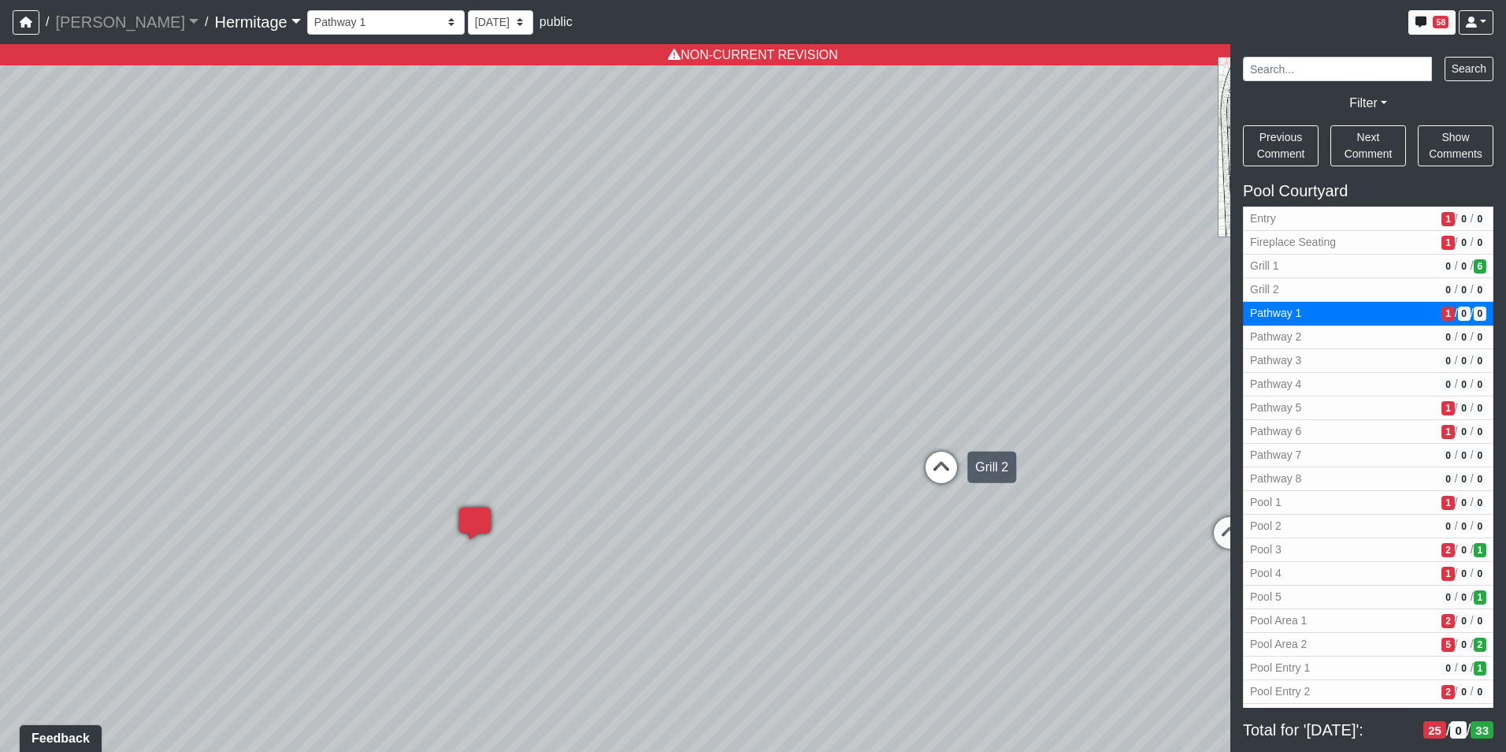
select select "tJ6v9MDVhmQCTo9PRzkP2j"
select select "n79PLUTKEkuUZBqugXhsVq"
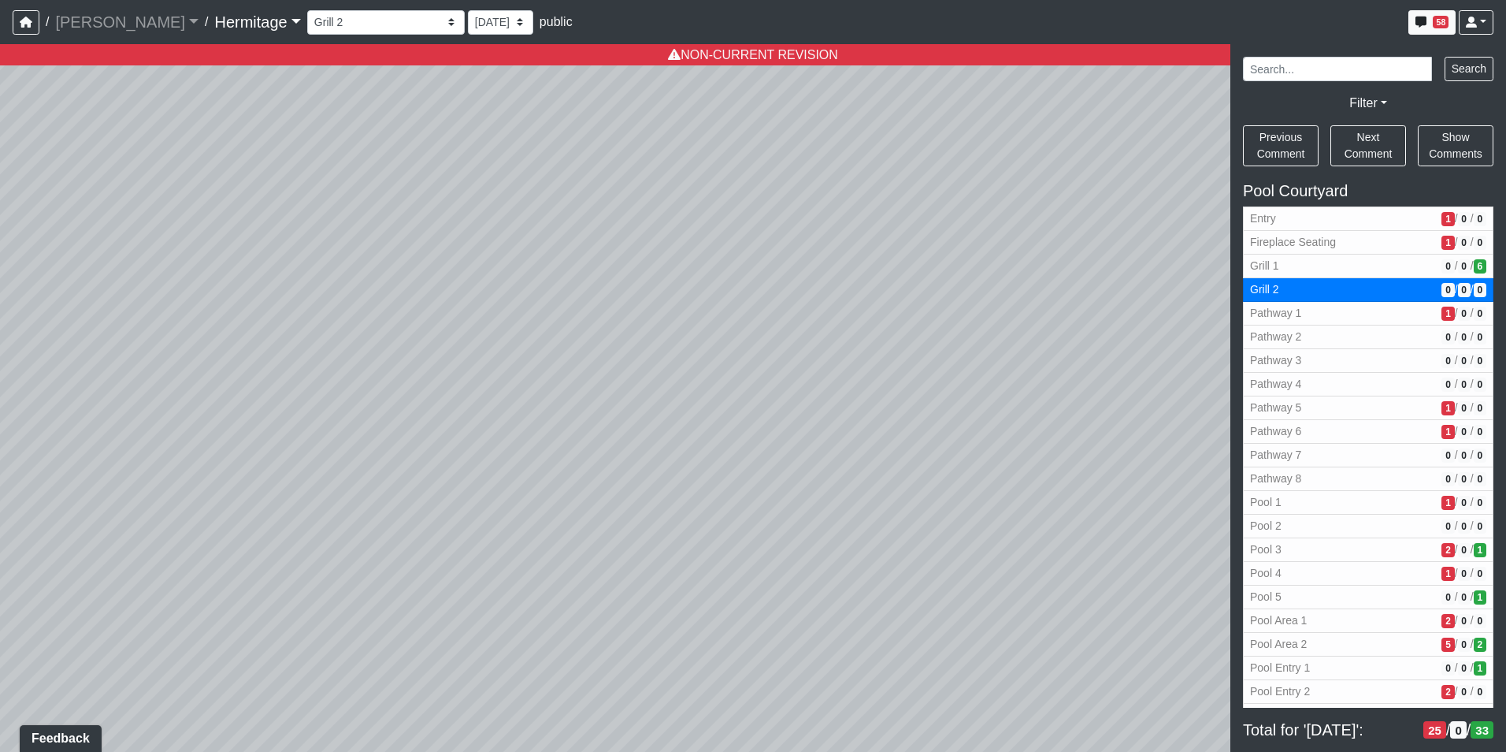
drag, startPoint x: 696, startPoint y: 519, endPoint x: 1126, endPoint y: 420, distance: 441.4
click at [1130, 423] on div "Loading... Leasing Desk Loading... Hallway Loading... Created by [PERSON_NAME] …" at bounding box center [753, 397] width 1506 height 707
drag, startPoint x: 863, startPoint y: 496, endPoint x: 1160, endPoint y: 481, distance: 297.4
click at [1165, 481] on div "Loading... Leasing Desk Loading... Hallway Loading... Created by [PERSON_NAME] …" at bounding box center [753, 397] width 1506 height 707
drag, startPoint x: 804, startPoint y: 465, endPoint x: 512, endPoint y: 535, distance: 299.8
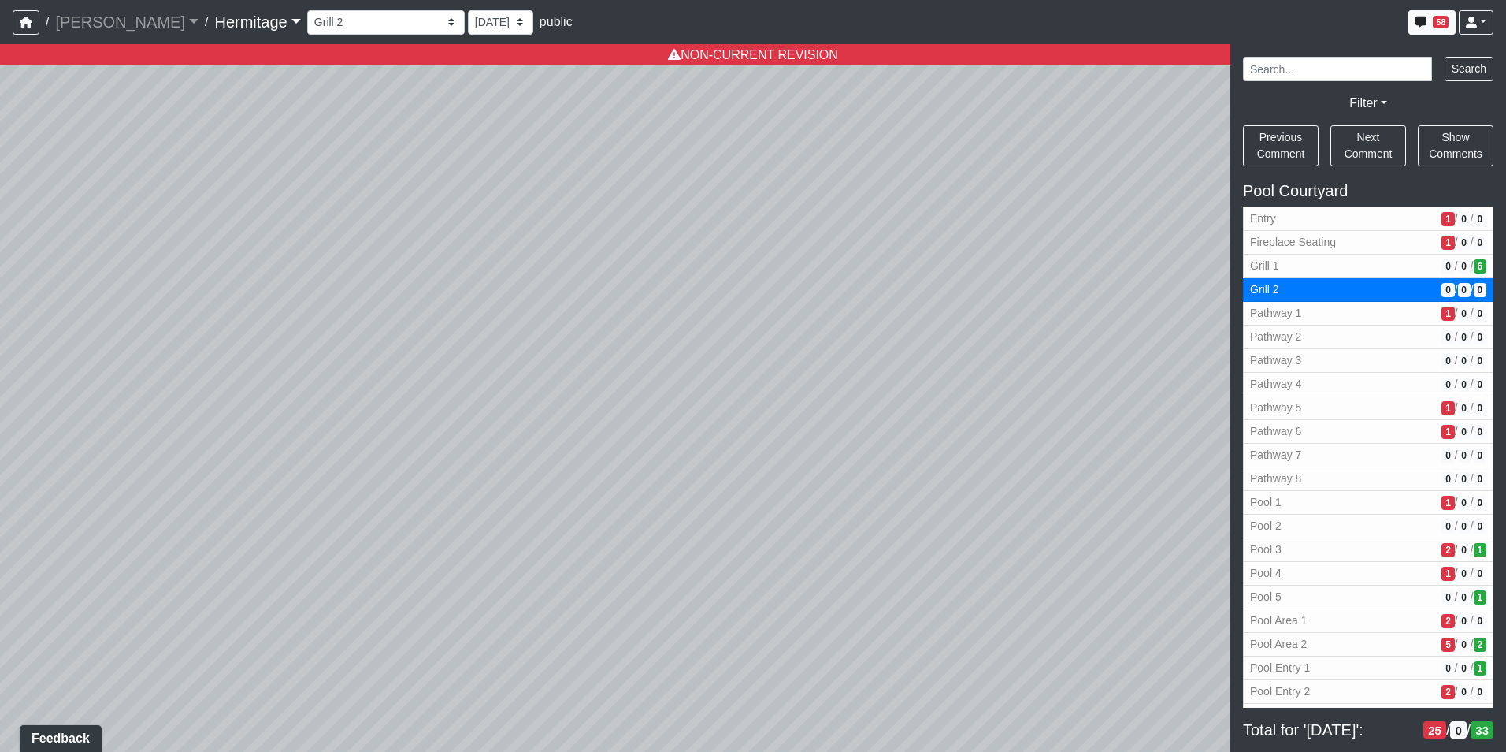
click at [512, 535] on div "Loading... Leasing Desk Loading... Hallway Loading... Created by [PERSON_NAME] …" at bounding box center [753, 397] width 1506 height 707
drag, startPoint x: 1136, startPoint y: 430, endPoint x: 774, endPoint y: 443, distance: 362.6
click at [774, 443] on div "Loading... Leasing Desk Loading... Hallway Loading... Created by [PERSON_NAME] …" at bounding box center [753, 397] width 1506 height 707
drag, startPoint x: 1015, startPoint y: 411, endPoint x: 852, endPoint y: 410, distance: 163.1
drag, startPoint x: 856, startPoint y: 414, endPoint x: 755, endPoint y: 384, distance: 104.4
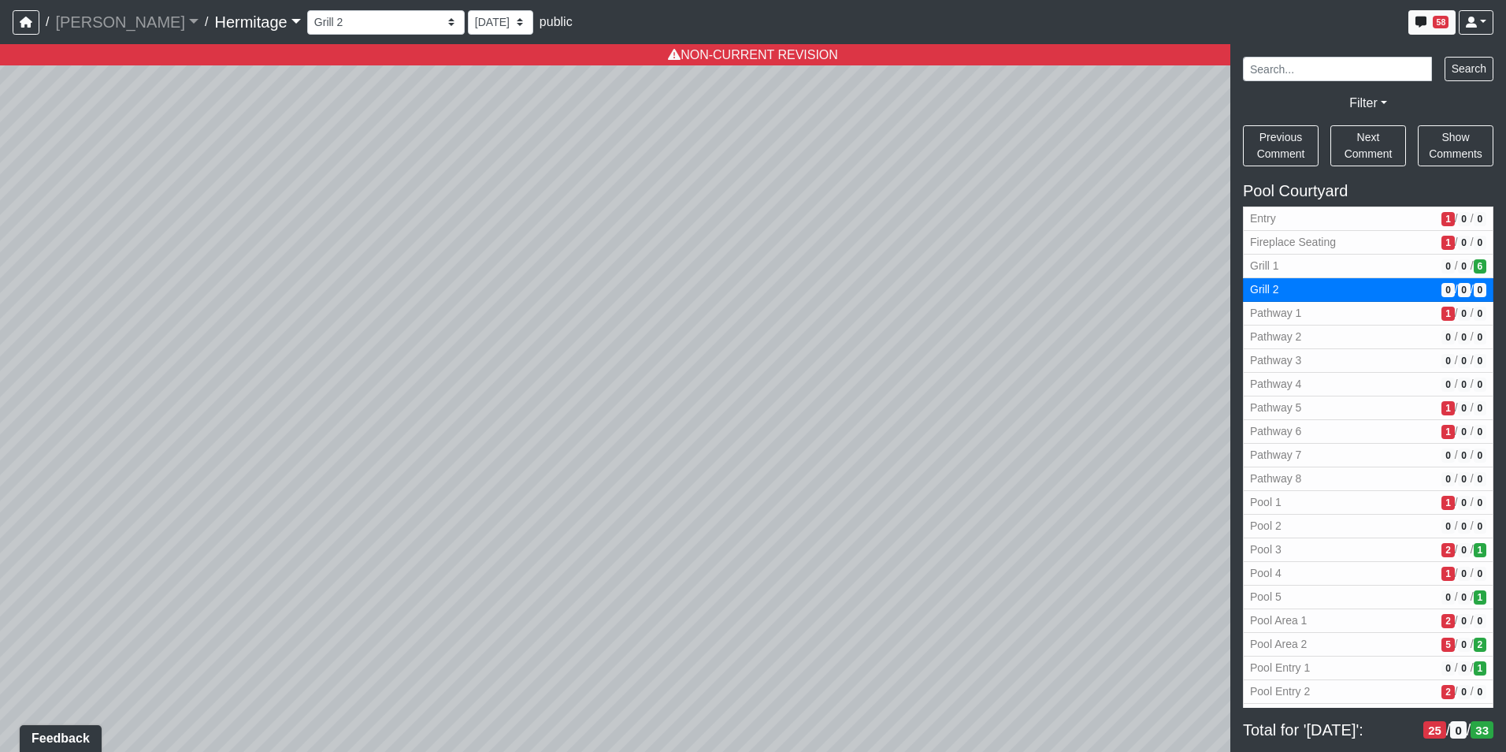
click at [755, 384] on div "Loading... Leasing Desk Loading... Hallway Loading... Created by [PERSON_NAME] …" at bounding box center [753, 397] width 1506 height 707
drag, startPoint x: 922, startPoint y: 411, endPoint x: 761, endPoint y: 408, distance: 160.7
click at [761, 408] on div "Loading... Leasing Desk Loading... Hallway Loading... Created by [PERSON_NAME] …" at bounding box center [753, 397] width 1506 height 707
click at [834, 426] on span "Add comment" at bounding box center [868, 427] width 78 height 13
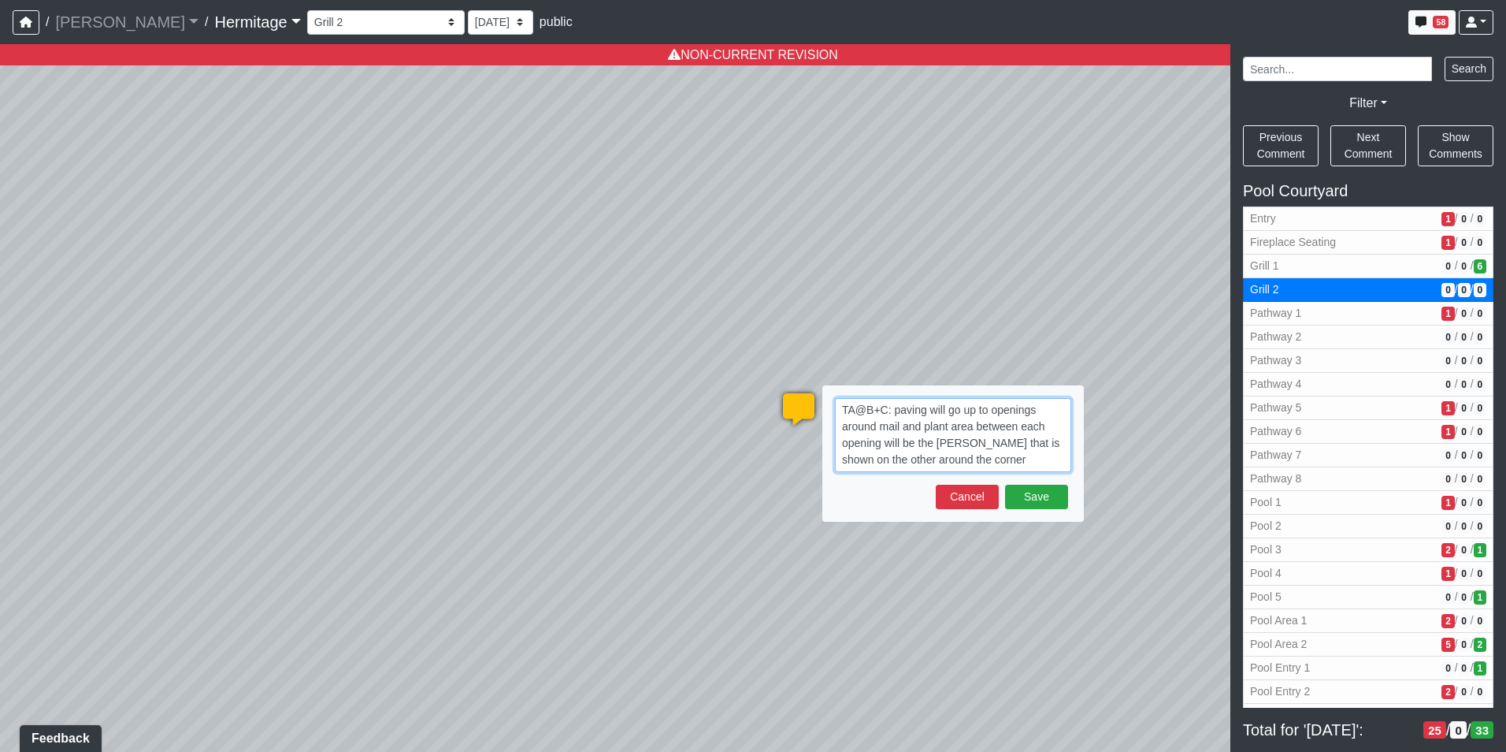
click at [1036, 462] on textarea "TA@B+C: paving will go up to openings around mail and plant area between each o…" at bounding box center [953, 435] width 236 height 74
paste textarea "blob:[URL][DOMAIN_NAME]"
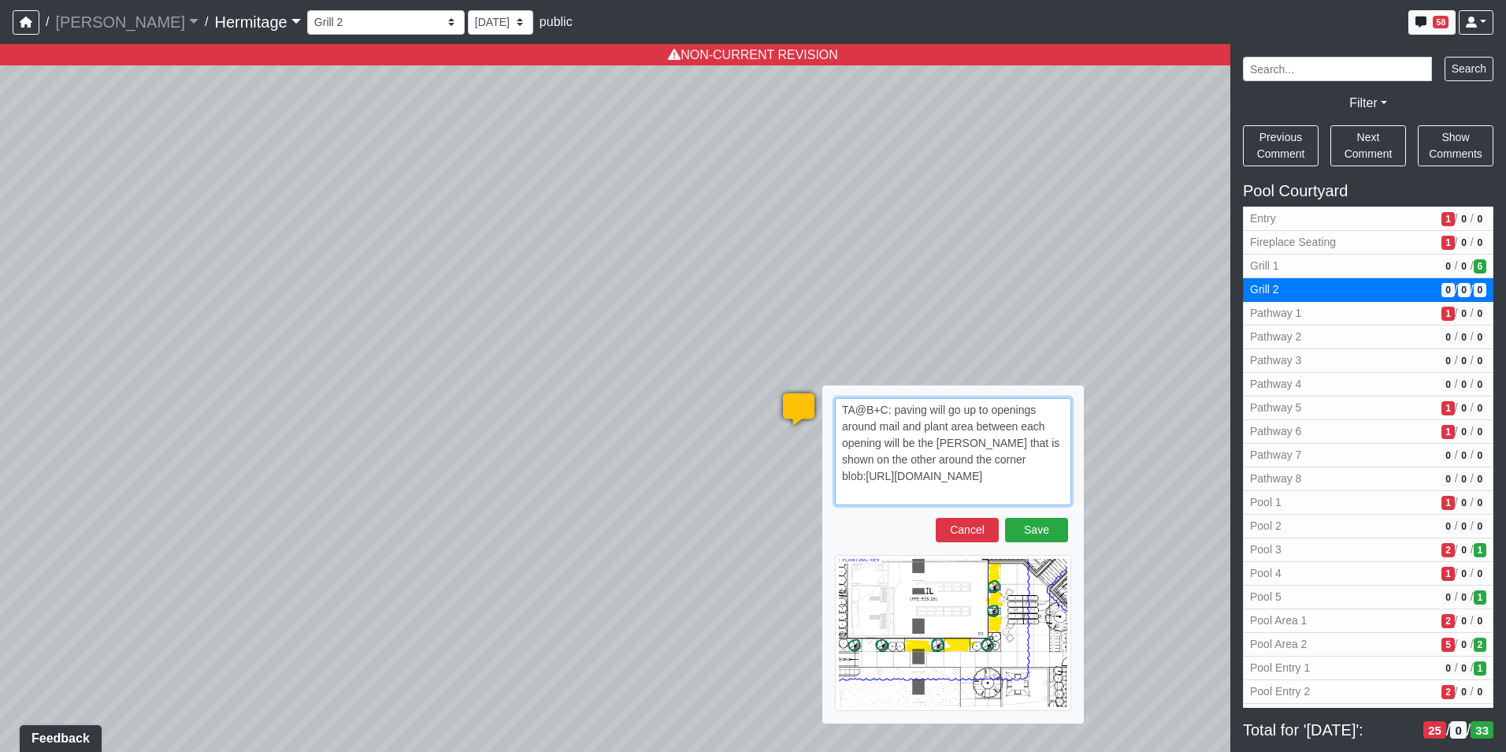
click at [1003, 492] on textarea "TA@B+C: paving will go up to openings around mail and plant area between each o…" at bounding box center [953, 451] width 236 height 107
paste textarea "blob:[URL][DOMAIN_NAME]"
type textarea "TA@B+C: paving will go up to openings around mail and plant area between each o…"
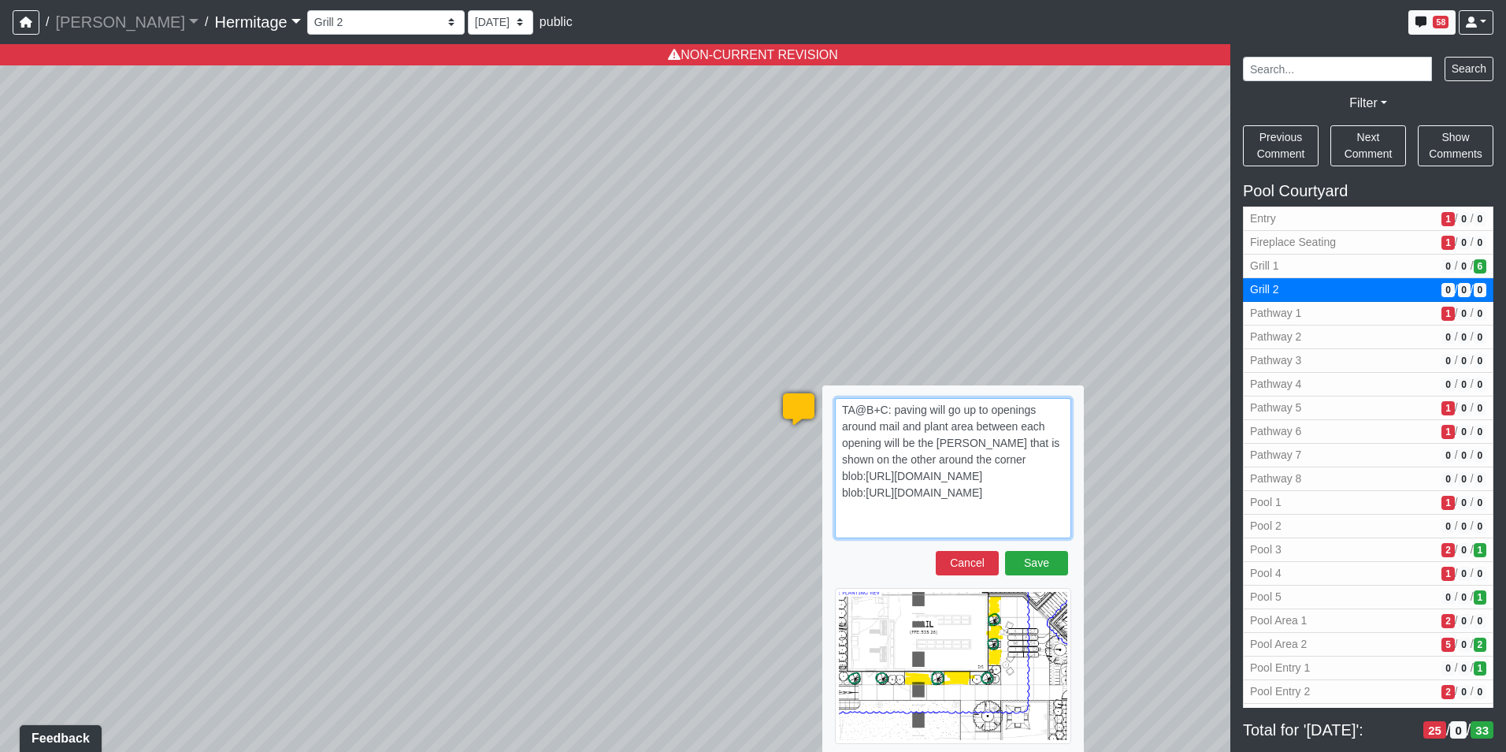
scroll to position [61, 0]
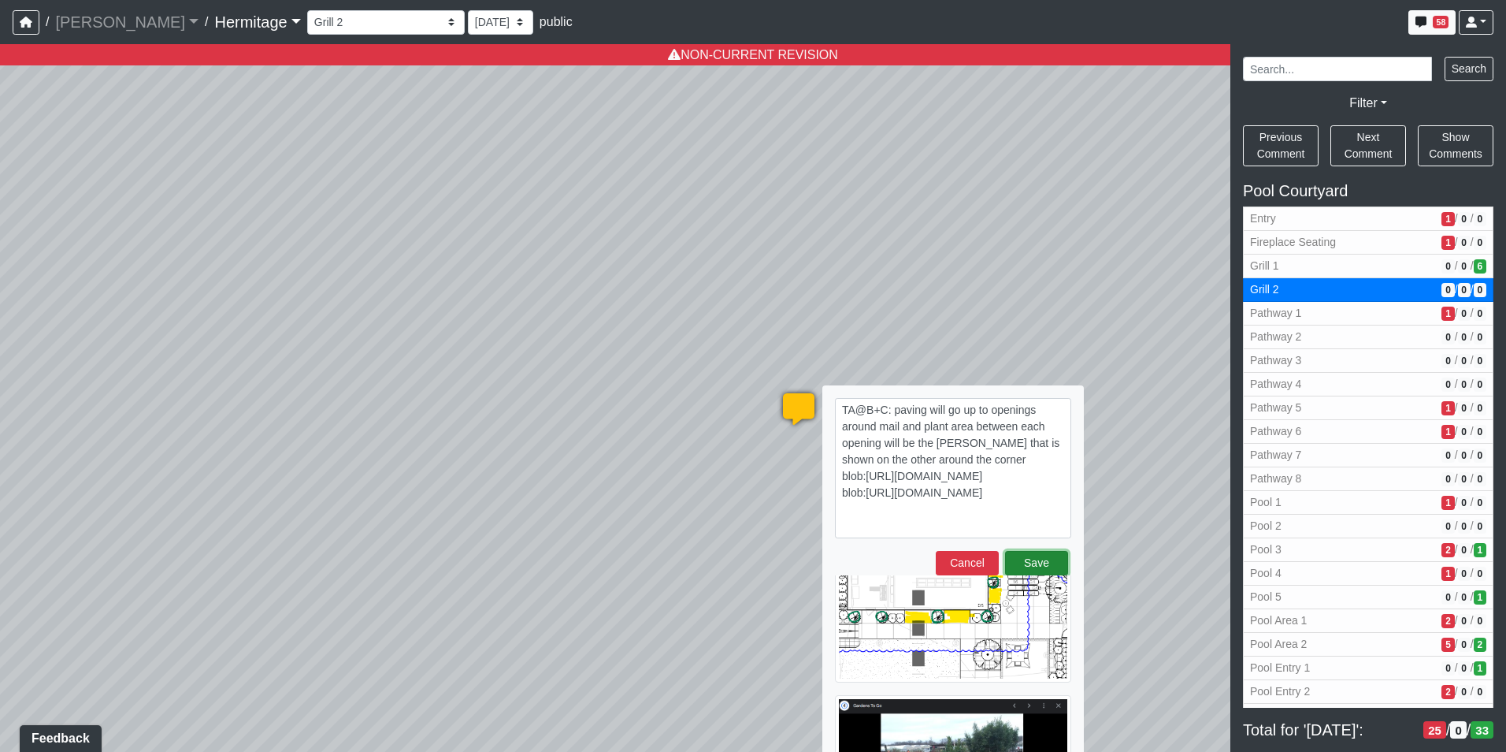
click at [1032, 565] on button "Save" at bounding box center [1036, 563] width 63 height 24
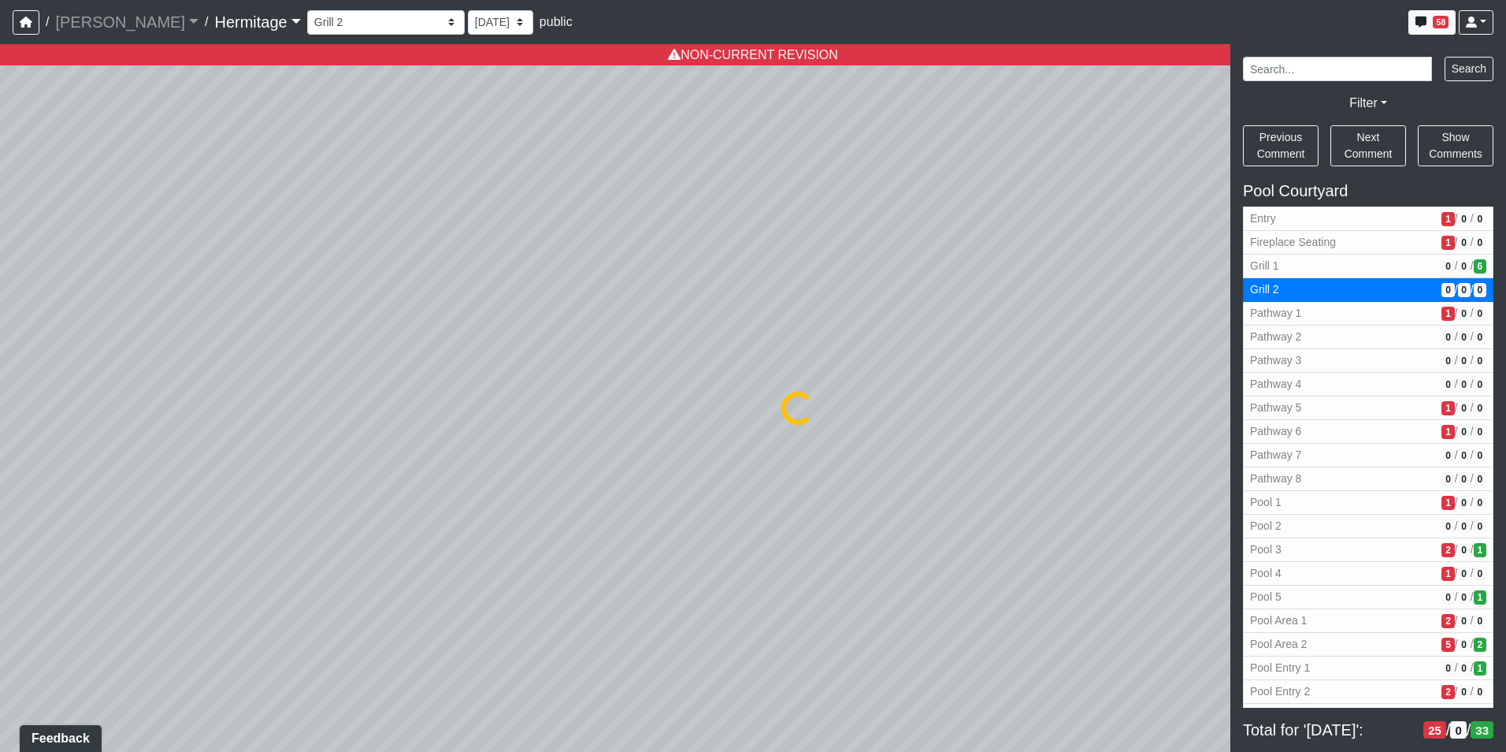
select select "tJ6v9MDVhmQCTo9PRzkP2j"
select select "n79PLUTKEkuUZBqugXhsVq"
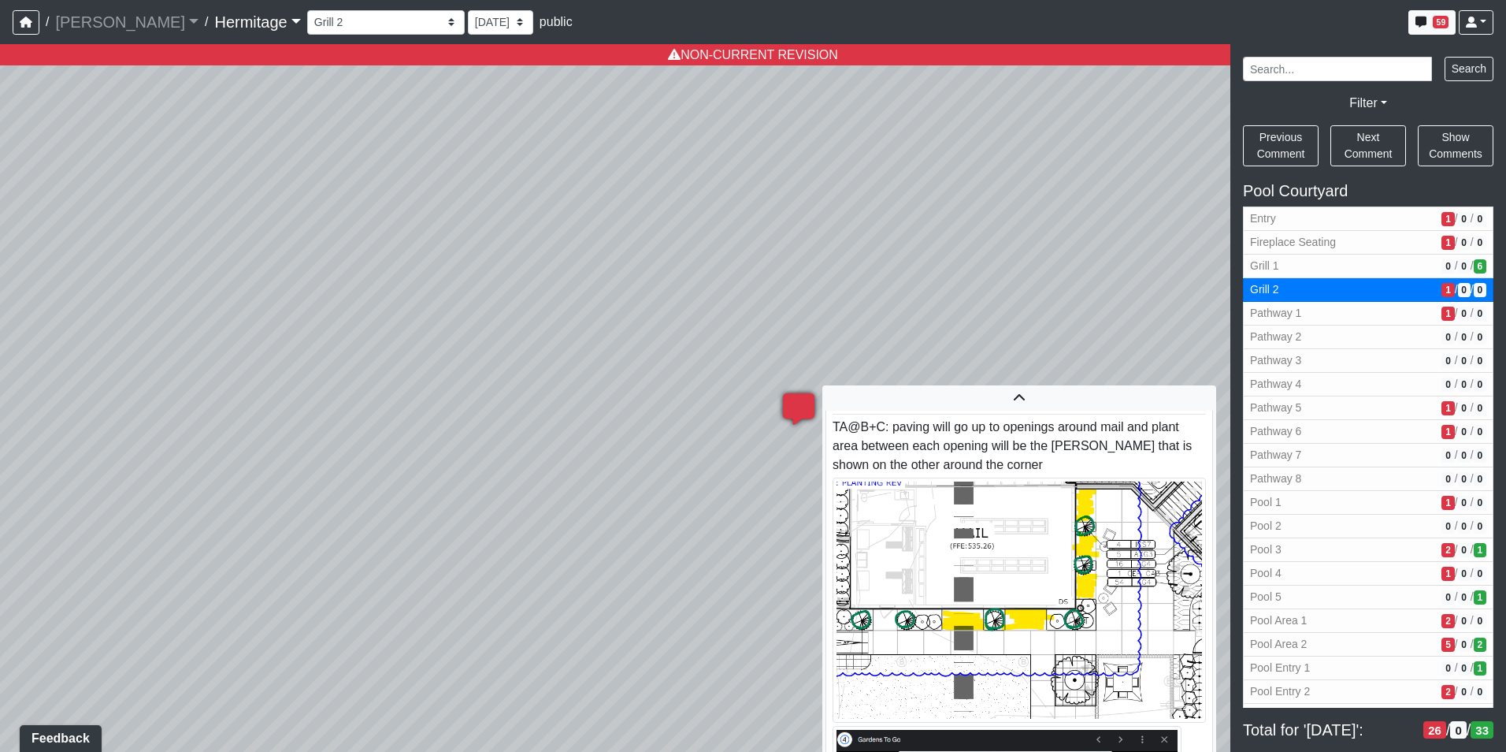
scroll to position [0, 0]
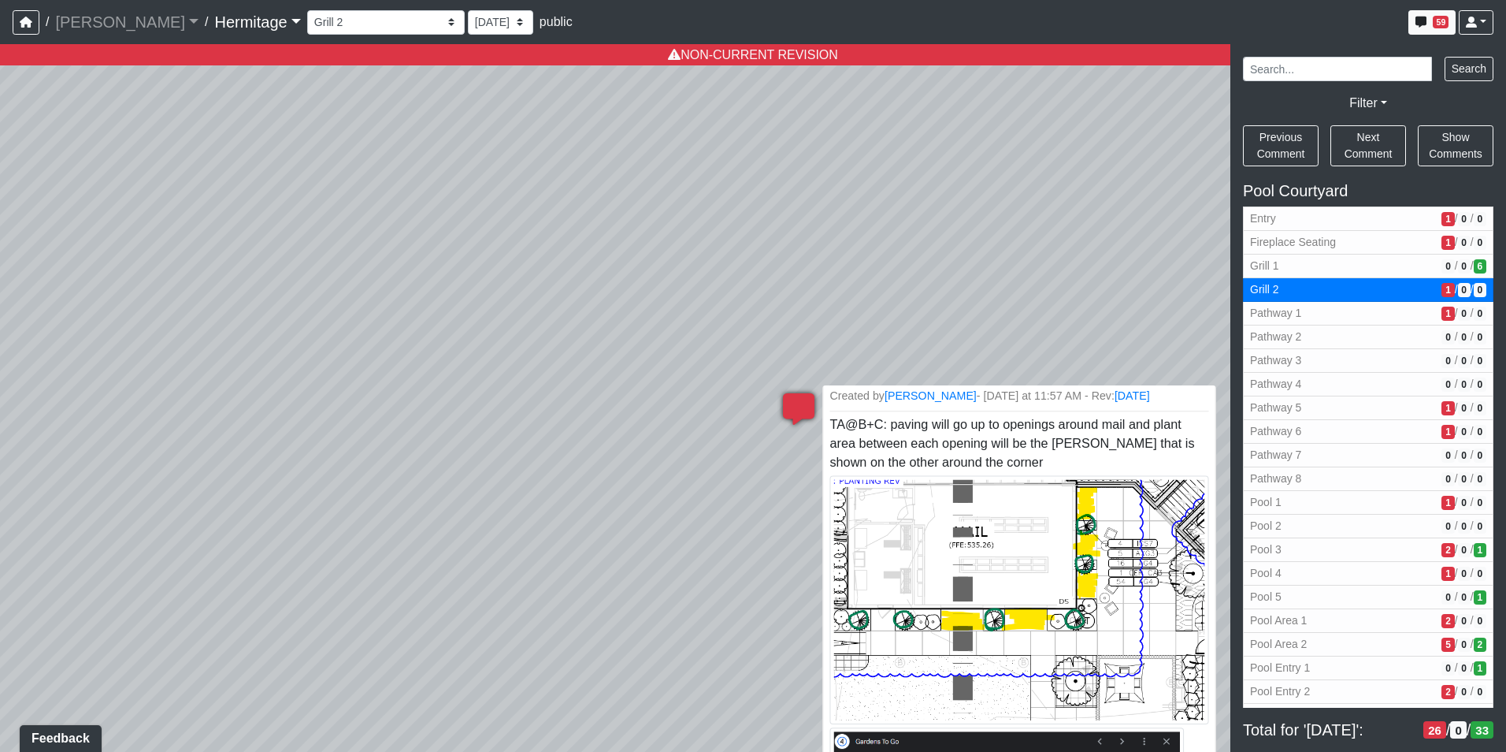
click at [1082, 462] on li "Created by [PERSON_NAME] - [DATE] at 11:57 AM - Rev: [DATE] TA@B+C: paving will…" at bounding box center [1018, 719] width 393 height 670
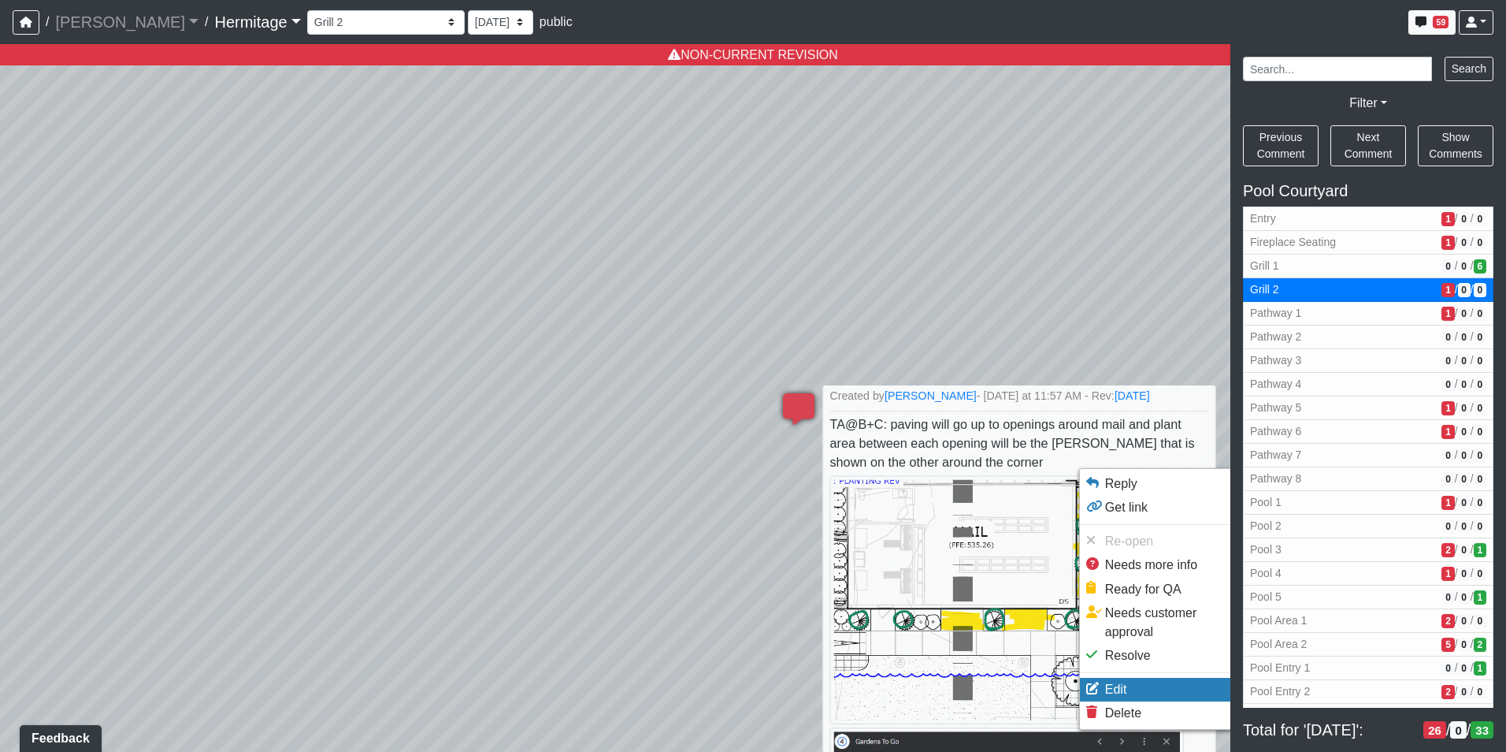
click at [1137, 677] on li "Edit" at bounding box center [1176, 689] width 193 height 24
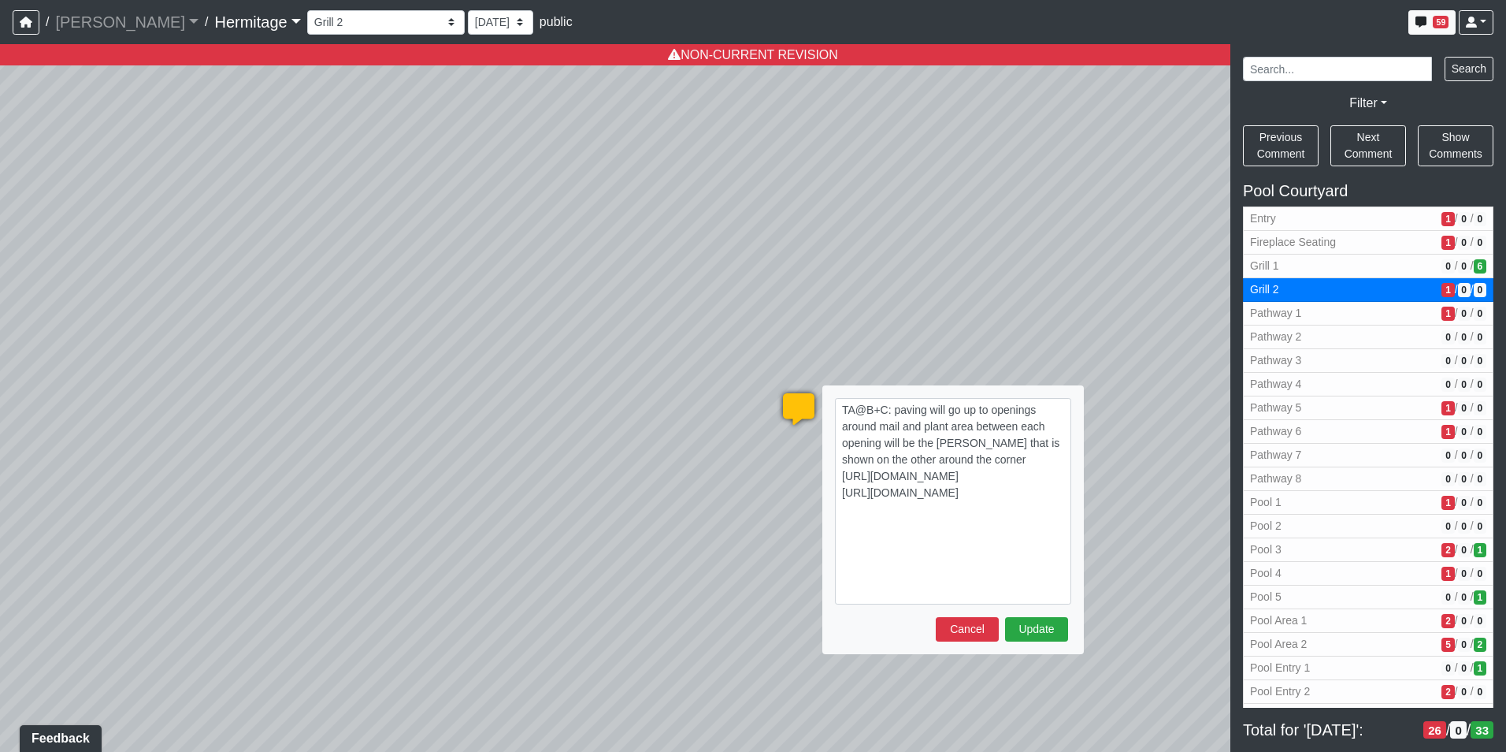
click at [1038, 458] on textarea "TA@B+C: paving will go up to openings around mail and plant area between each o…" at bounding box center [953, 501] width 236 height 206
type textarea "TA@B+C: paving will go up to openings around mail and plant area between each o…"
click at [1030, 644] on button "Update" at bounding box center [1036, 645] width 63 height 24
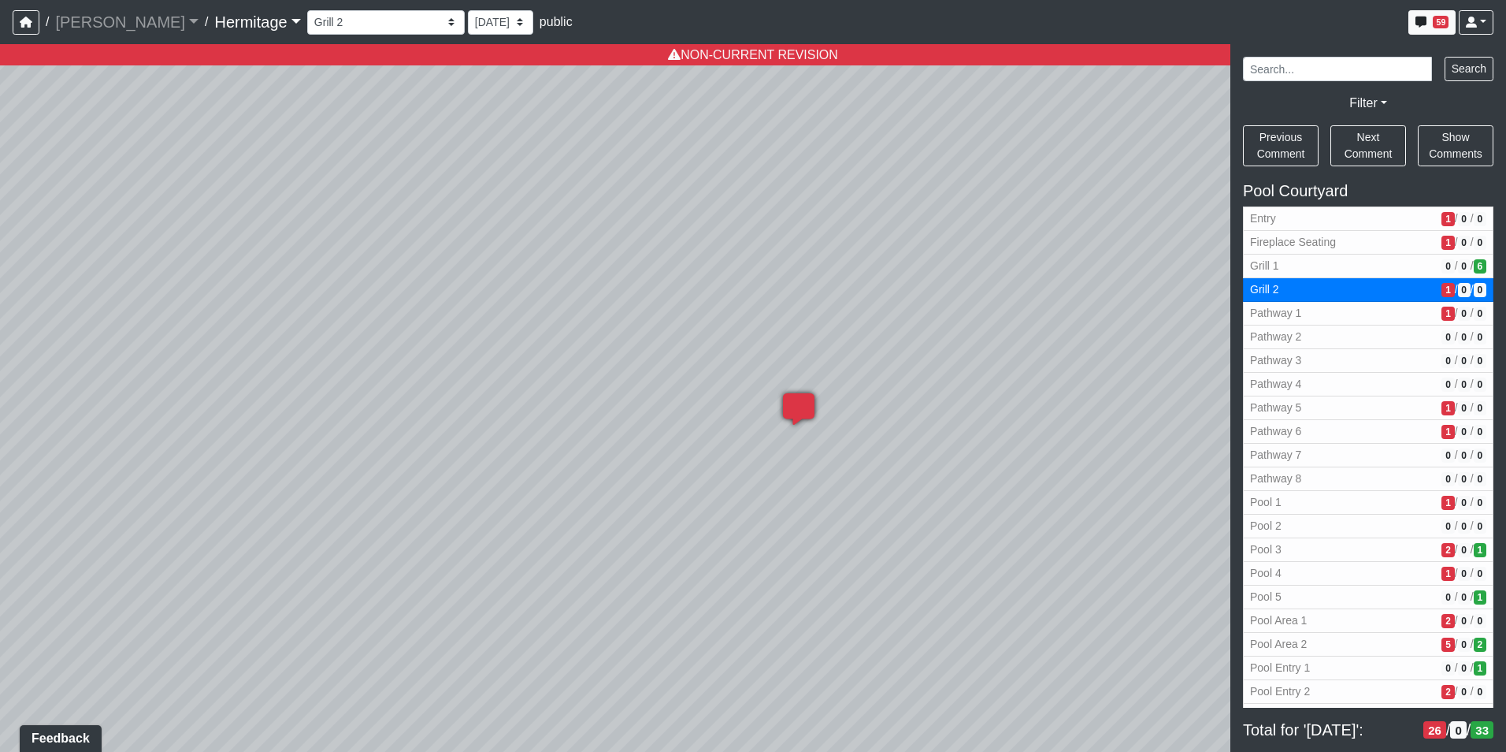
select select "tJ6v9MDVhmQCTo9PRzkP2j"
drag, startPoint x: 579, startPoint y: 341, endPoint x: 631, endPoint y: 349, distance: 52.6
click at [631, 349] on div "Loading... Leasing Desk Loading... Hallway Loading... Created by [PERSON_NAME] …" at bounding box center [753, 397] width 1506 height 707
drag, startPoint x: 651, startPoint y: 341, endPoint x: 496, endPoint y: 355, distance: 155.0
click at [496, 355] on div "Loading... Leasing Desk Loading... Hallway Loading... Created by [PERSON_NAME] …" at bounding box center [753, 397] width 1506 height 707
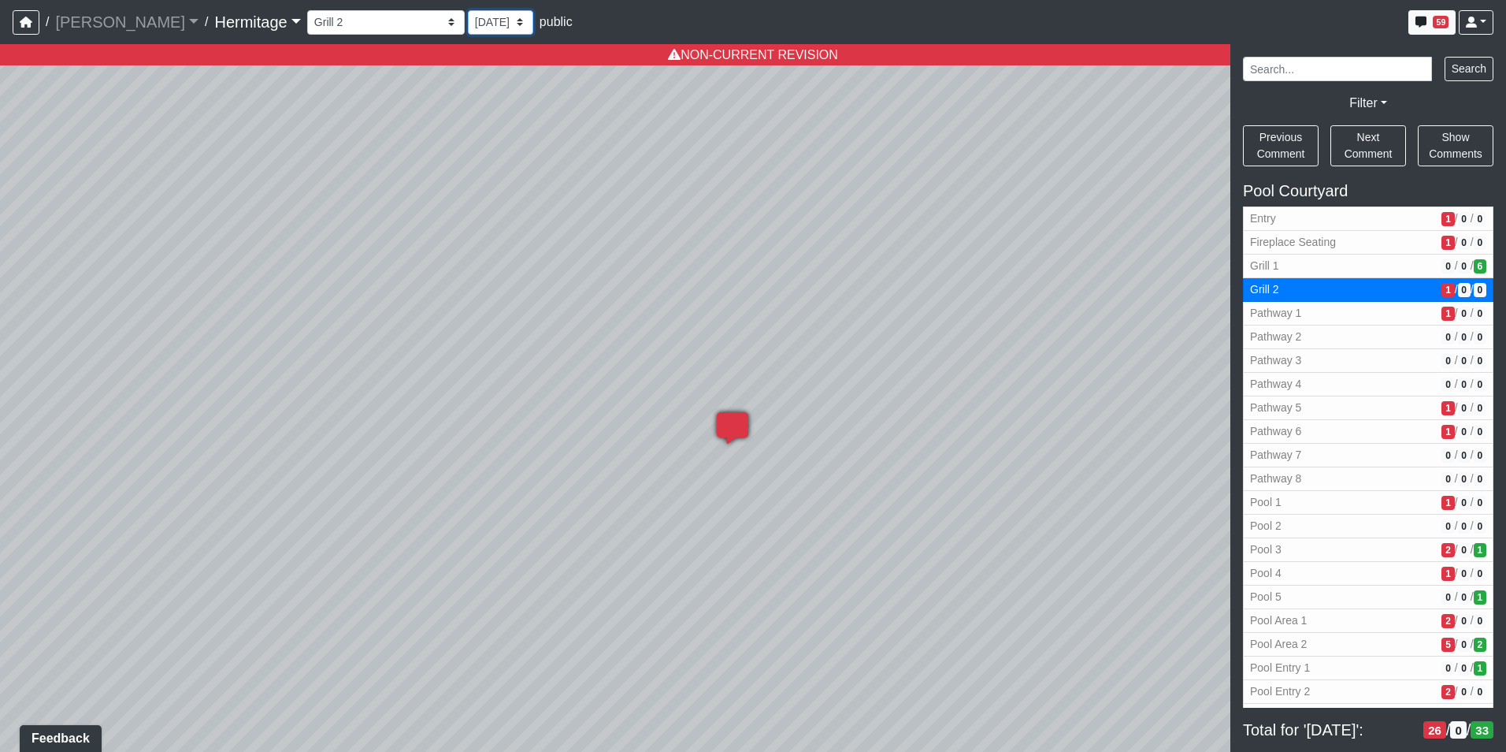
click at [468, 22] on select "[DATE] [DATE] [DATE] [DATE] [DATE] [DATE] [DATE] [DATE] [DATE] [DATE] [DATE] [D…" at bounding box center [500, 22] width 65 height 24
select select "kypCc7di4b6DLFmrtVvHjs"
click at [468, 10] on select "[DATE] [DATE] [DATE] [DATE] [DATE] [DATE] [DATE] [DATE] [DATE] [DATE] [DATE] [D…" at bounding box center [500, 22] width 65 height 24
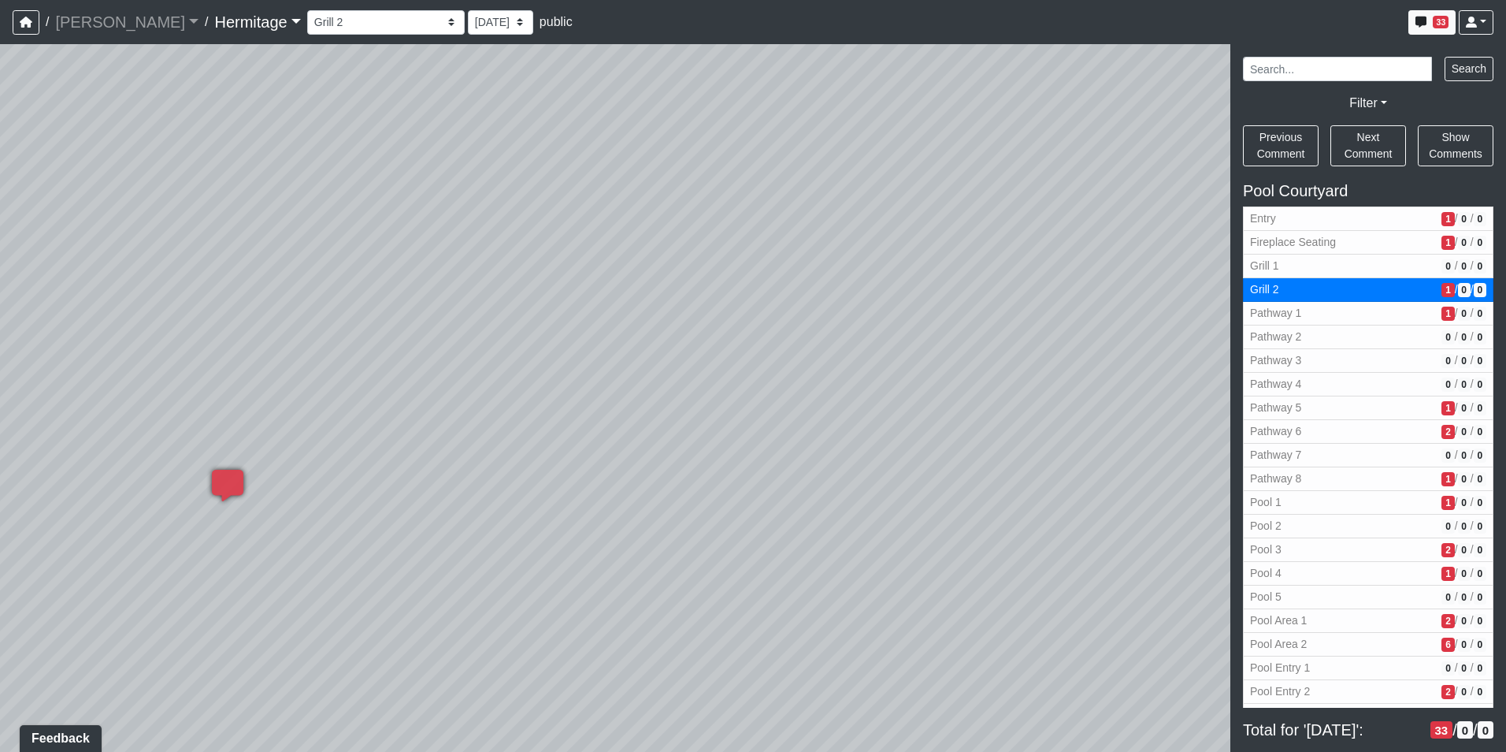
drag, startPoint x: 1082, startPoint y: 466, endPoint x: 477, endPoint y: 484, distance: 604.5
click at [477, 484] on div "Loading... Leasing Desk Loading... Hallway Loading... Created by [PERSON_NAME] …" at bounding box center [753, 397] width 1506 height 707
drag, startPoint x: 677, startPoint y: 467, endPoint x: 159, endPoint y: 432, distance: 519.5
click at [132, 430] on div "Loading... Leasing Desk Loading... Hallway Loading... Created by [PERSON_NAME] …" at bounding box center [753, 397] width 1506 height 707
drag, startPoint x: 798, startPoint y: 436, endPoint x: 394, endPoint y: 432, distance: 404.2
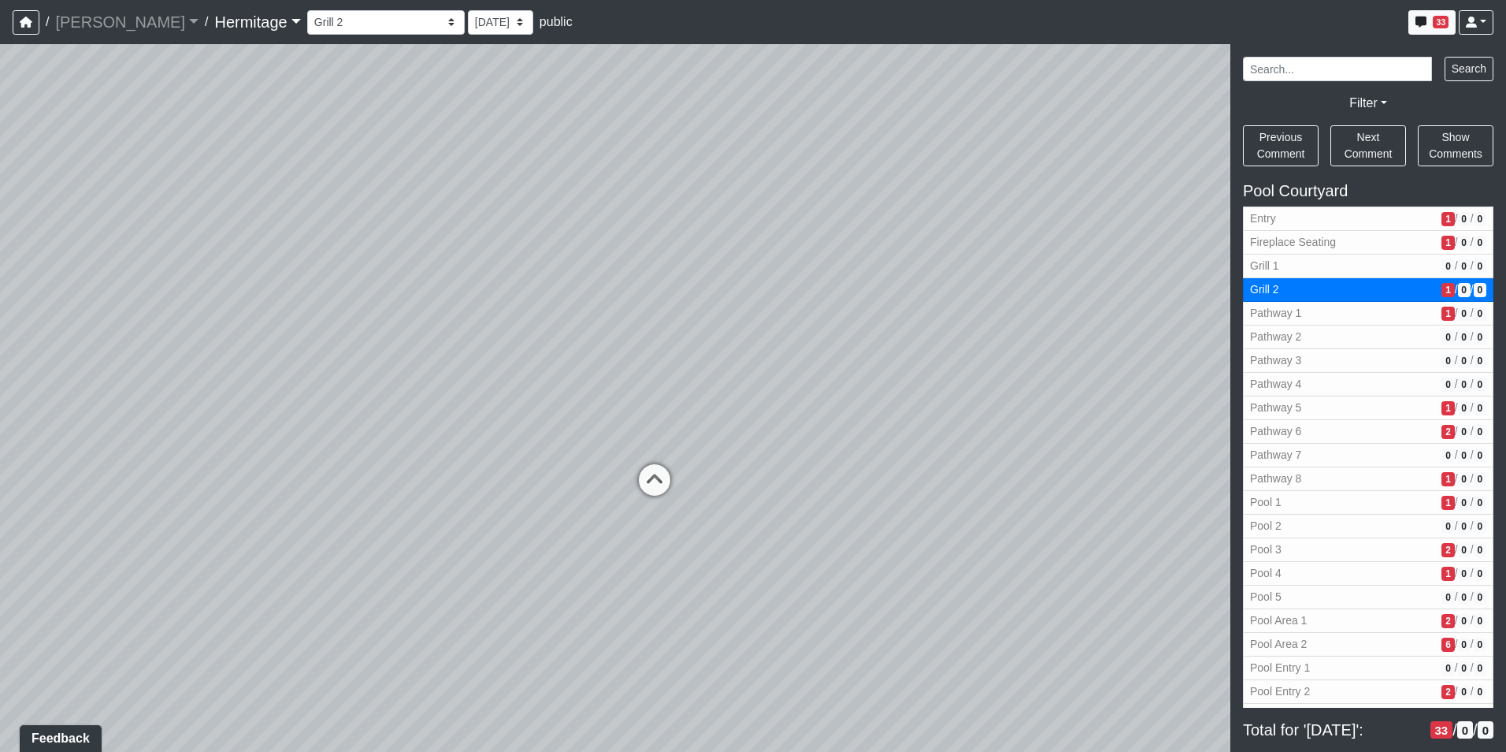
click at [394, 432] on div "Loading... Leasing Desk Loading... Hallway Loading... Created by [PERSON_NAME] …" at bounding box center [753, 397] width 1506 height 707
click at [618, 488] on icon at bounding box center [619, 489] width 47 height 47
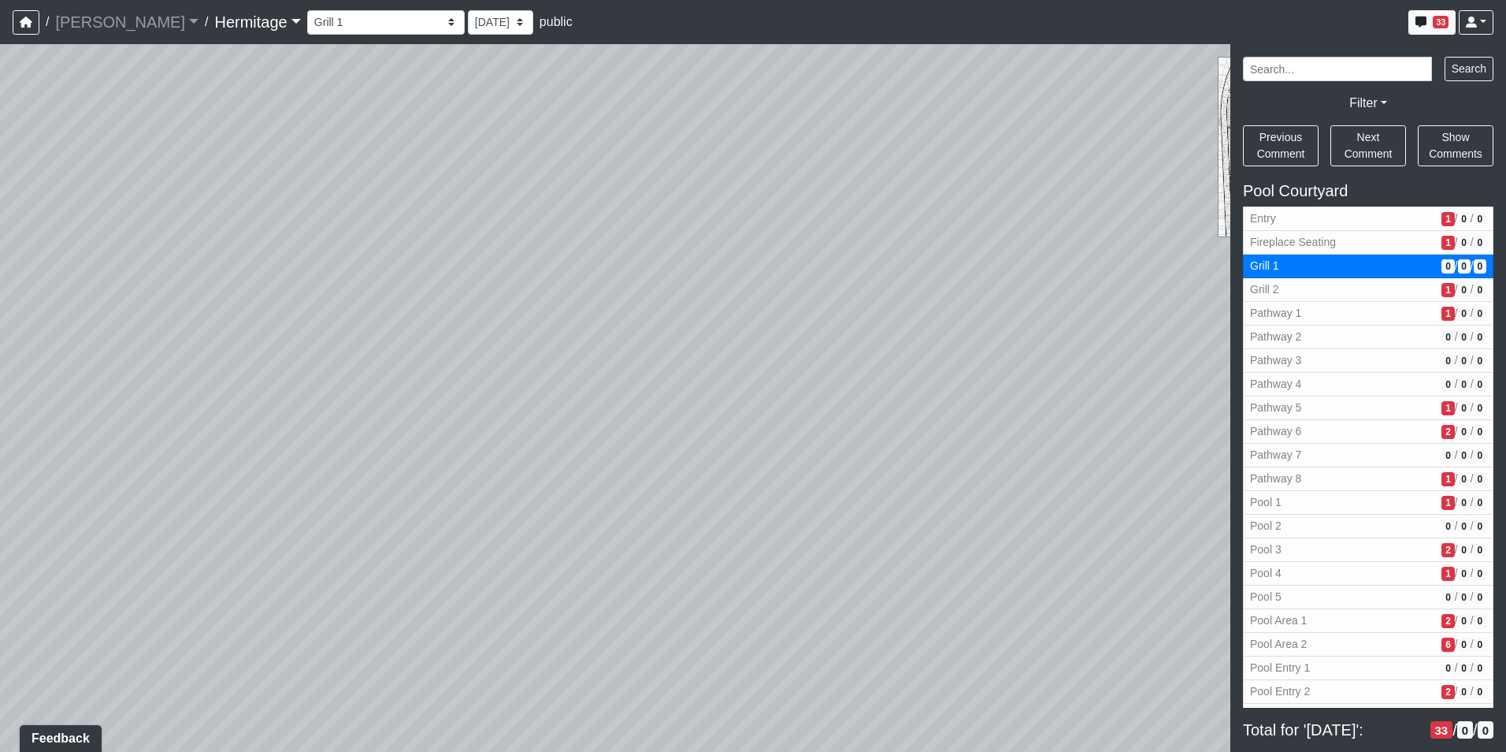
drag, startPoint x: 693, startPoint y: 494, endPoint x: 210, endPoint y: 465, distance: 483.8
click at [210, 465] on div "Loading... Leasing Desk Loading... Hallway Loading... Created by [PERSON_NAME] …" at bounding box center [753, 397] width 1506 height 707
drag, startPoint x: 492, startPoint y: 448, endPoint x: 1414, endPoint y: 454, distance: 922.5
click at [1446, 447] on div "NON-CURRENT REVISION" at bounding box center [753, 397] width 1506 height 707
drag, startPoint x: 796, startPoint y: 461, endPoint x: 1418, endPoint y: 487, distance: 622.9
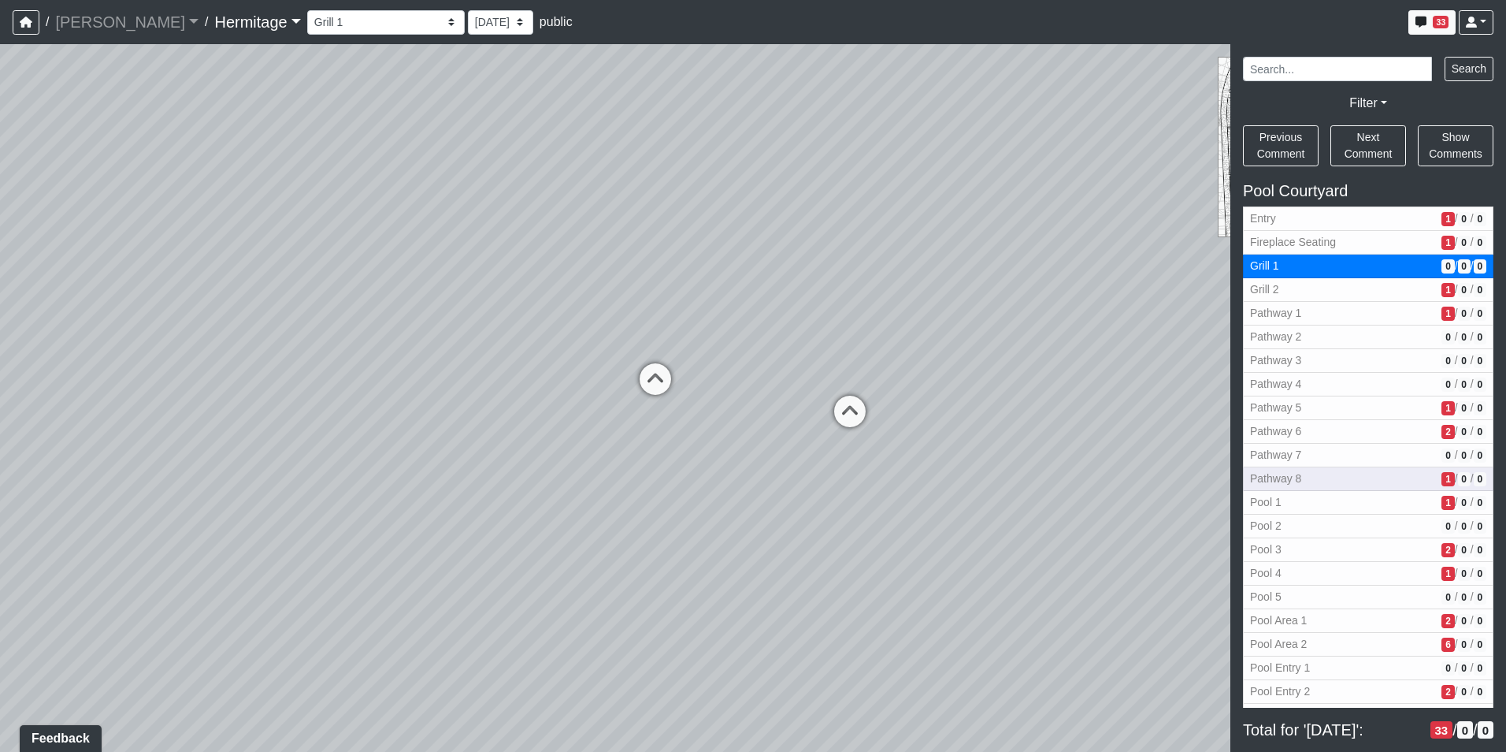
click at [1418, 487] on div "NON-CURRENT REVISION" at bounding box center [753, 397] width 1506 height 707
click at [655, 376] on icon at bounding box center [655, 386] width 47 height 47
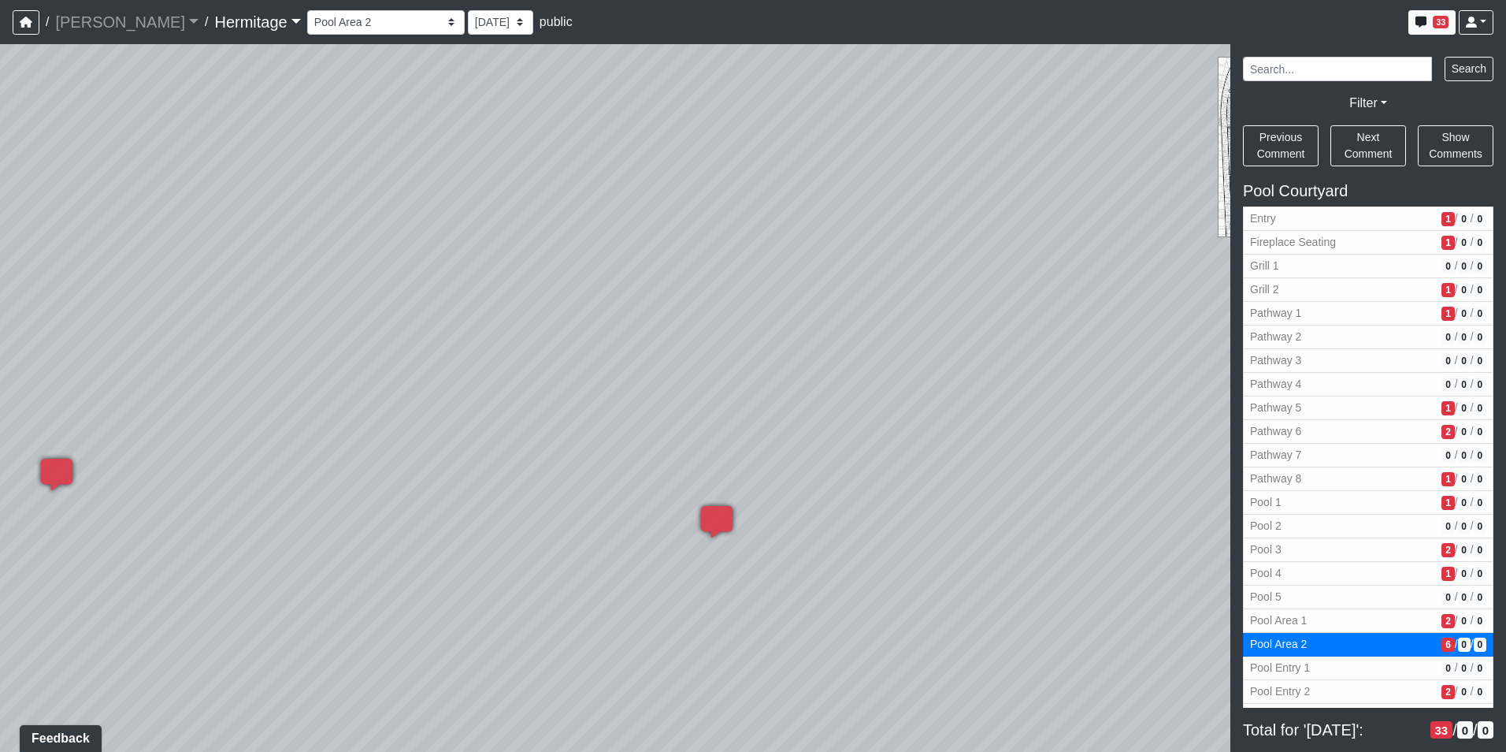
drag, startPoint x: 554, startPoint y: 562, endPoint x: 1585, endPoint y: 546, distance: 1031.3
click at [1505, 546] on html "/ [PERSON_NAME] Loading... / [GEOGRAPHIC_DATA] Loading... [GEOGRAPHIC_DATA] Loa…" at bounding box center [753, 376] width 1506 height 752
drag, startPoint x: 919, startPoint y: 542, endPoint x: 1086, endPoint y: 550, distance: 166.4
click at [1357, 545] on div "NON-CURRENT REVISION" at bounding box center [753, 397] width 1506 height 707
drag, startPoint x: 722, startPoint y: 536, endPoint x: 866, endPoint y: 553, distance: 144.3
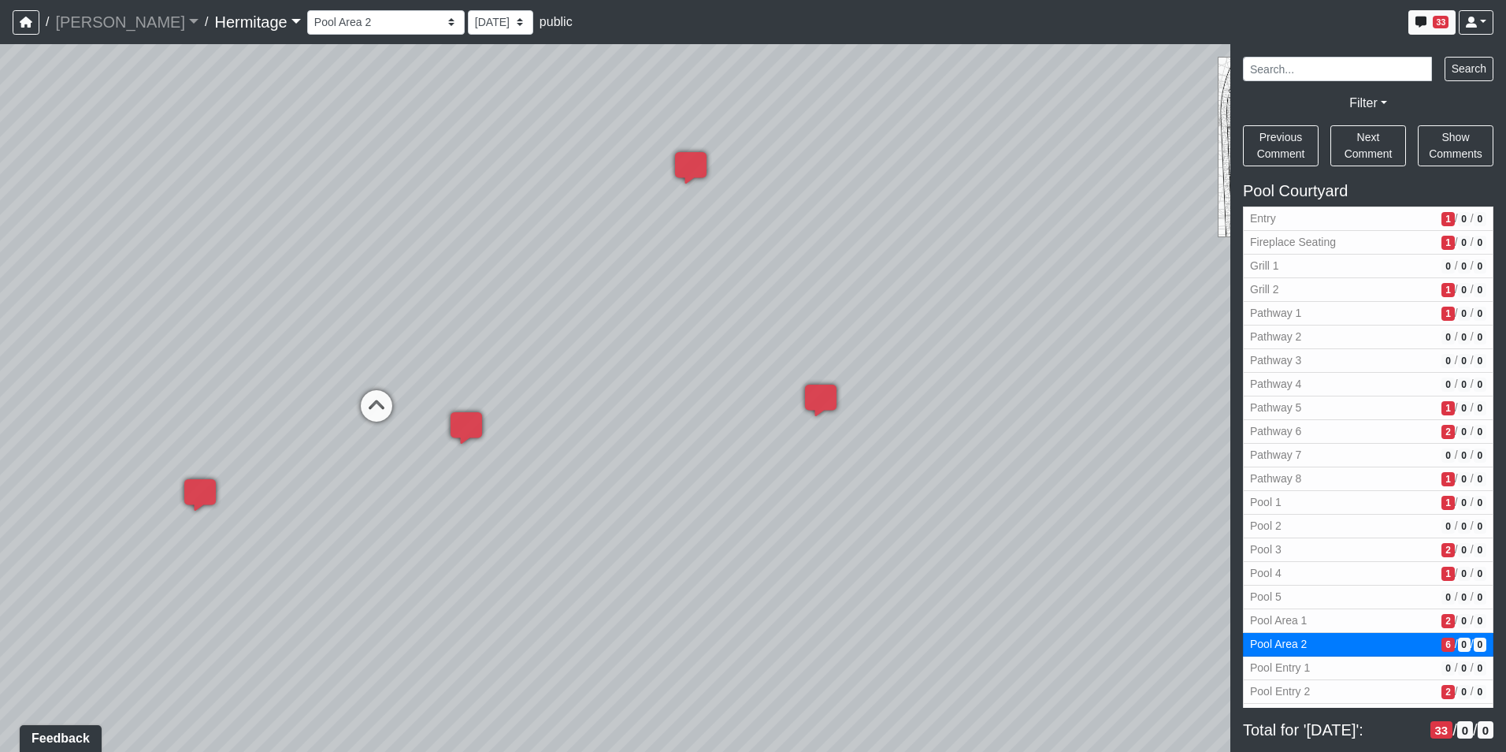
click at [869, 551] on div "Loading... Leasing Desk Loading... Hallway Loading... Created by [PERSON_NAME] …" at bounding box center [753, 397] width 1506 height 707
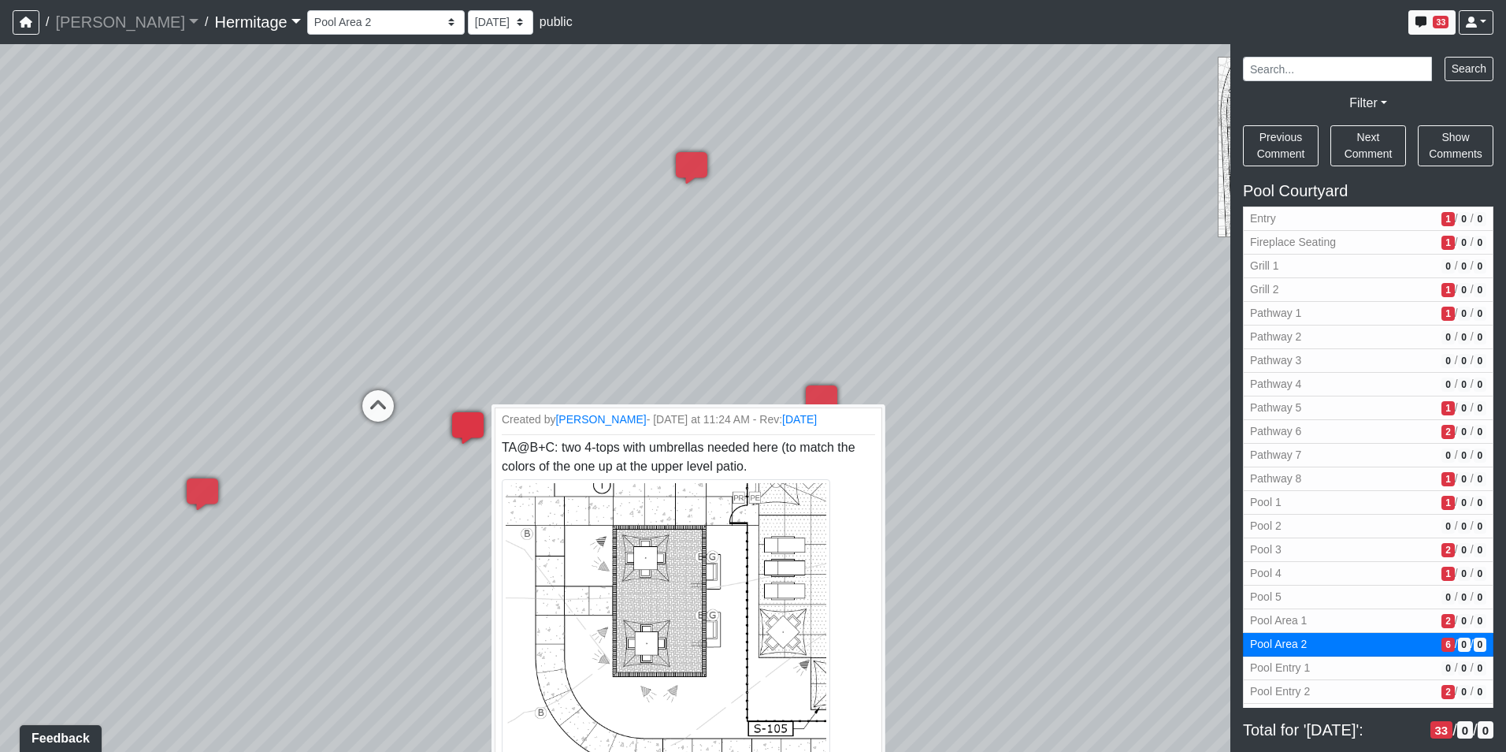
click at [458, 421] on icon at bounding box center [467, 435] width 47 height 47
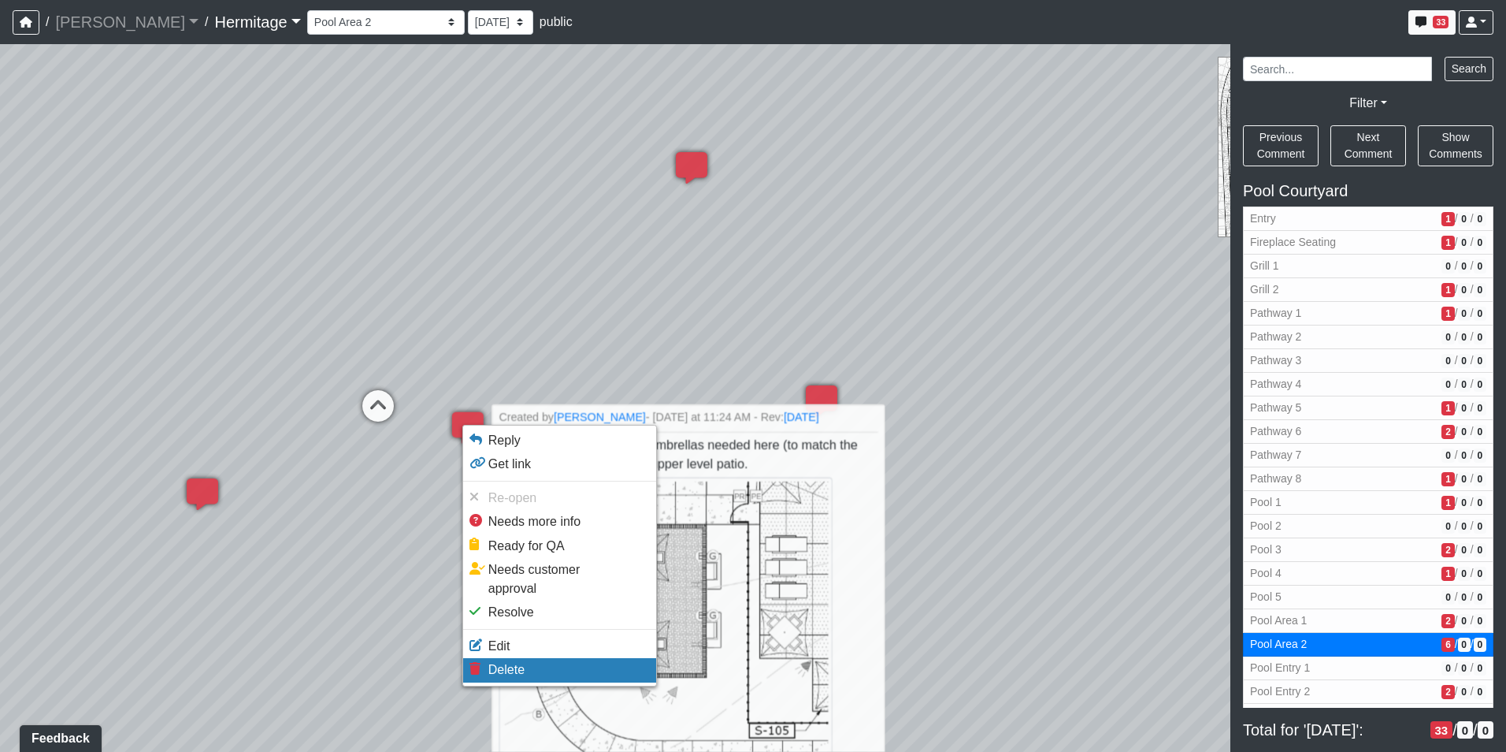
click at [510, 663] on span "Delete" at bounding box center [506, 669] width 36 height 13
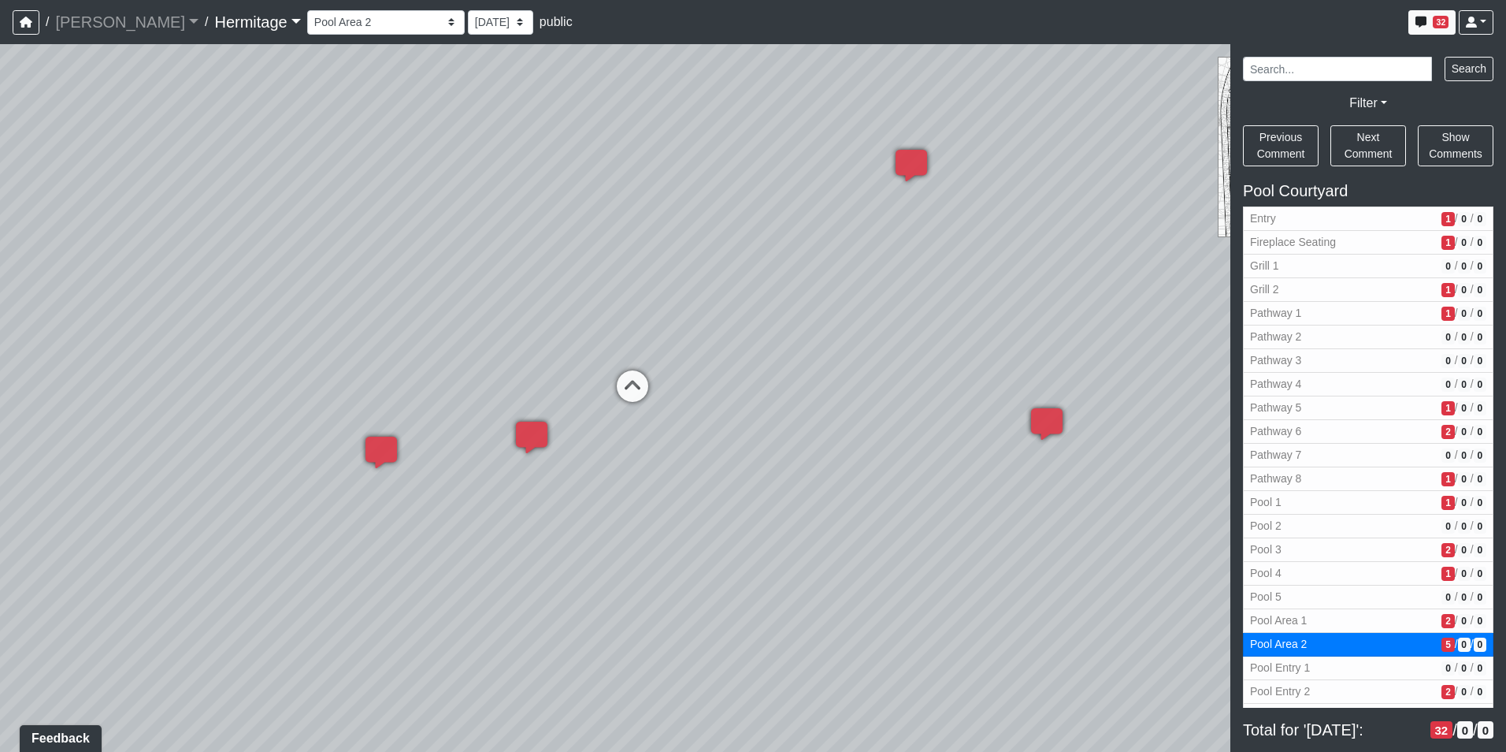
drag, startPoint x: 427, startPoint y: 551, endPoint x: 841, endPoint y: 549, distance: 413.6
click at [894, 548] on div "Loading... Leasing Desk Loading... Hallway Loading... Created by [PERSON_NAME] …" at bounding box center [753, 397] width 1506 height 707
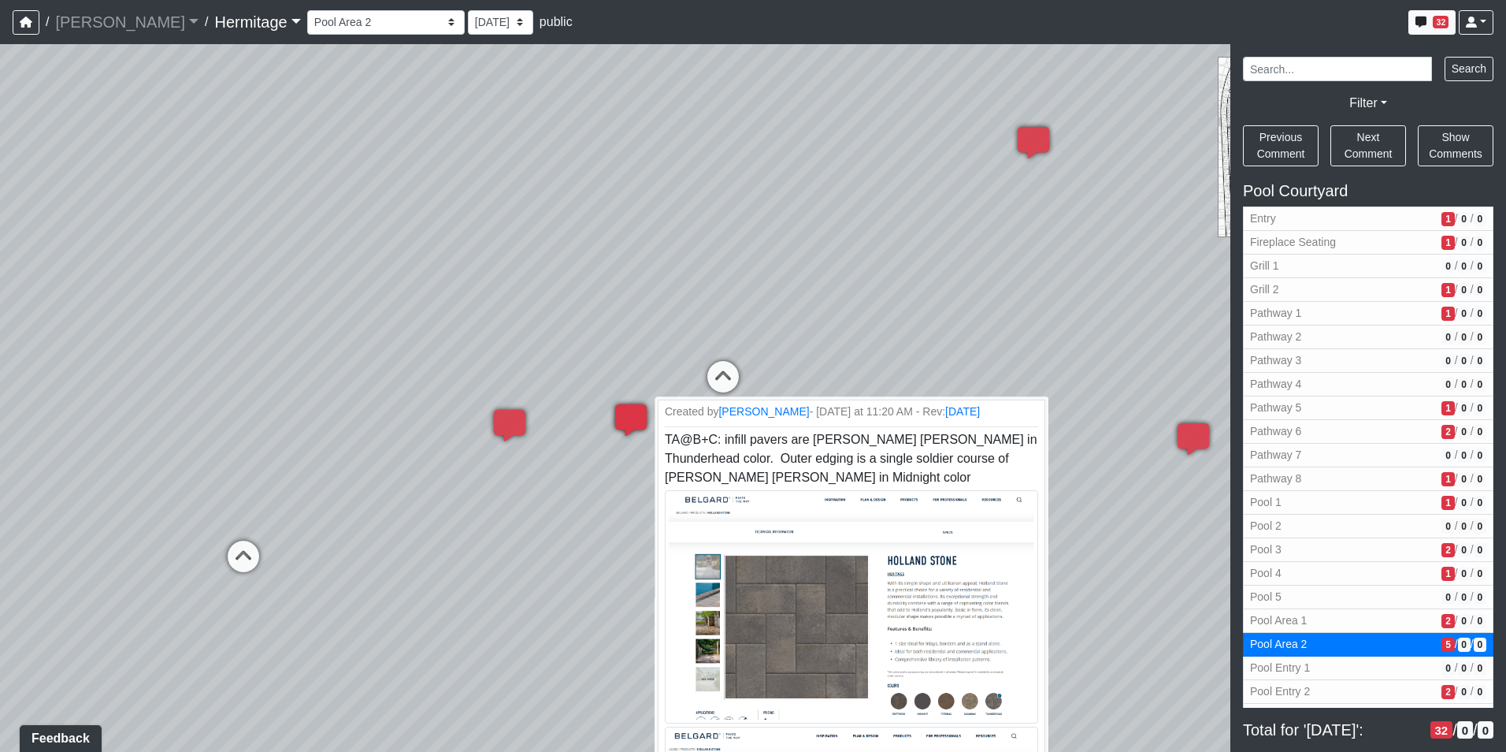
click at [630, 418] on icon at bounding box center [630, 427] width 47 height 47
drag, startPoint x: 562, startPoint y: 478, endPoint x: 380, endPoint y: 507, distance: 183.5
click at [566, 481] on div "Loading... Leasing Desk Loading... Hallway Loading... Created by [PERSON_NAME] …" at bounding box center [753, 397] width 1506 height 707
click at [626, 414] on icon at bounding box center [630, 427] width 47 height 47
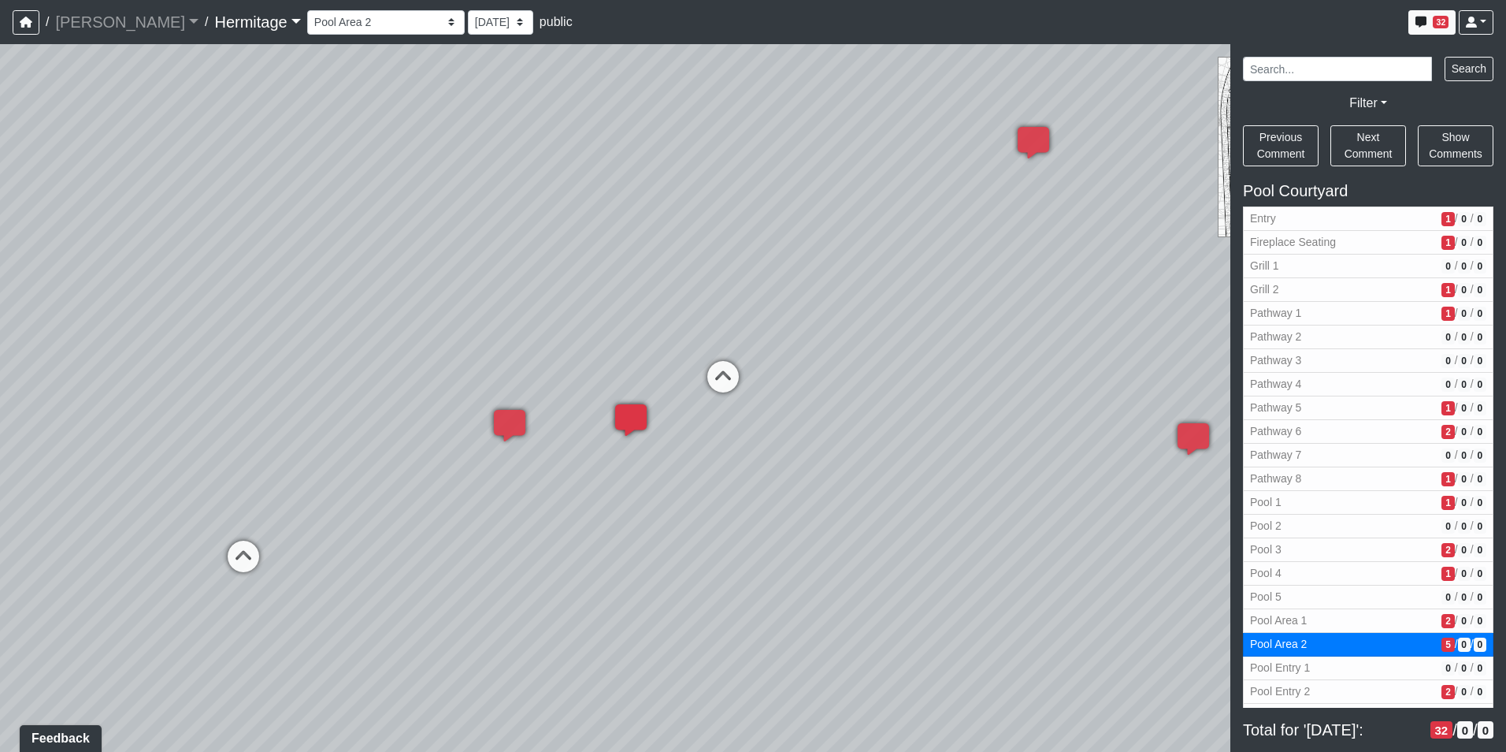
click at [626, 414] on icon at bounding box center [630, 427] width 47 height 47
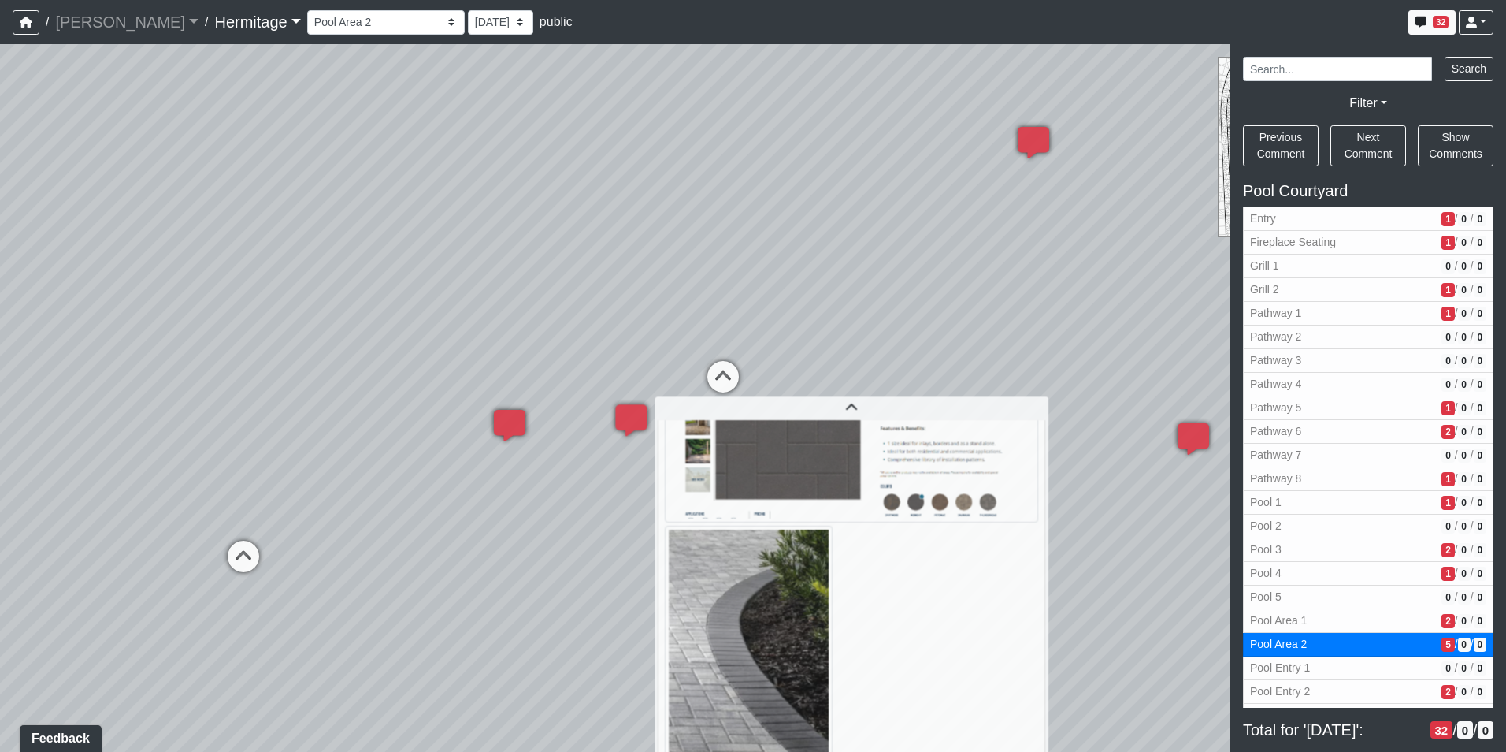
scroll to position [436, 0]
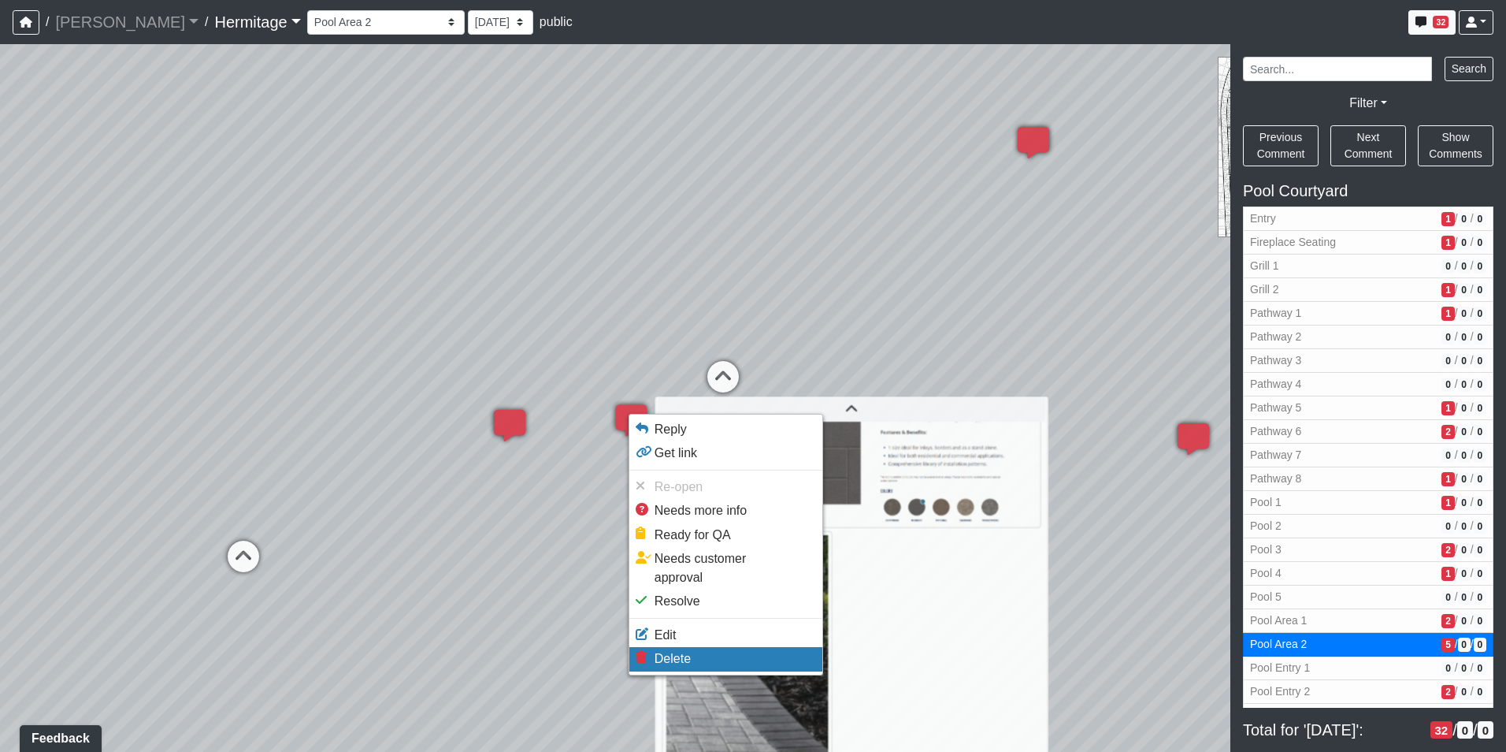
click at [674, 651] on span "Delete" at bounding box center [673, 657] width 36 height 13
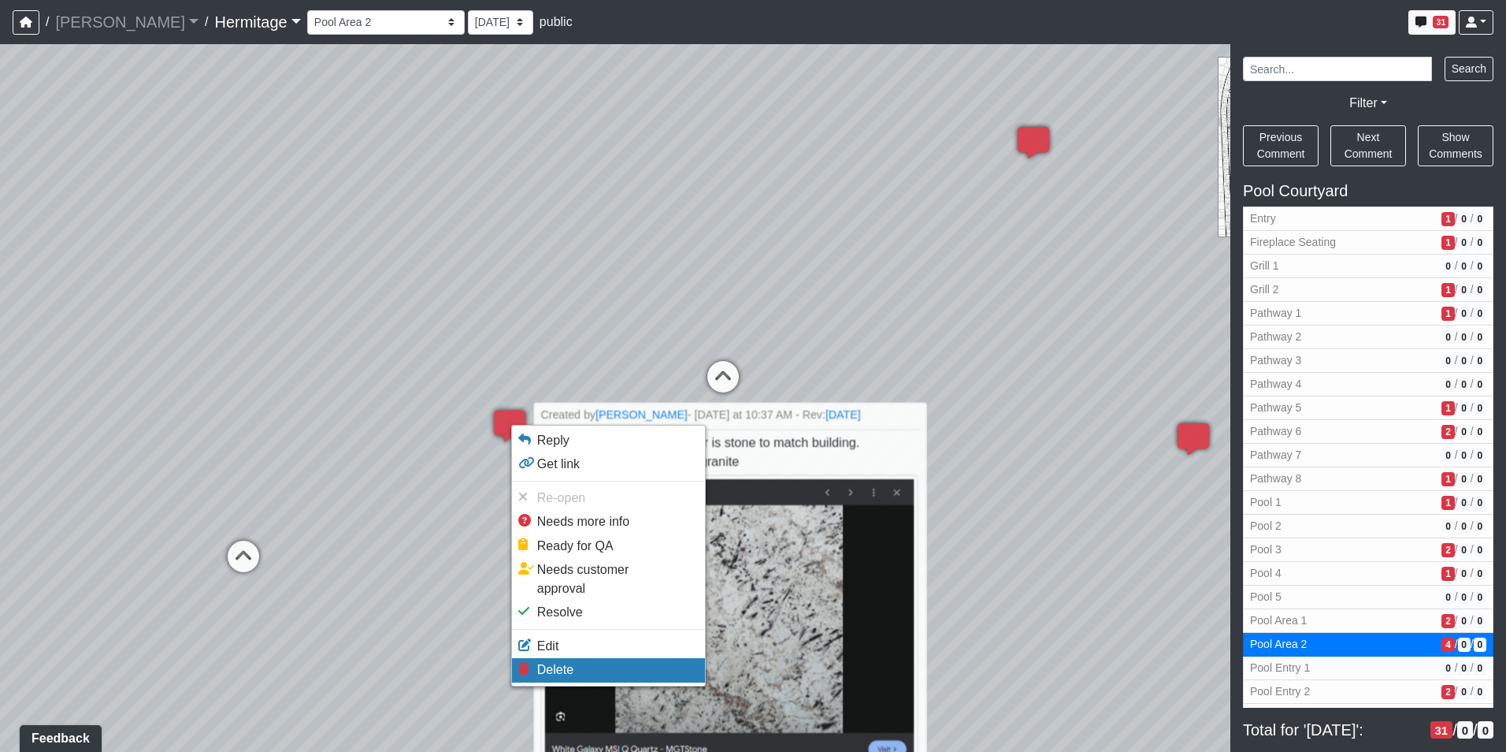
click at [559, 663] on span "Delete" at bounding box center [555, 669] width 36 height 13
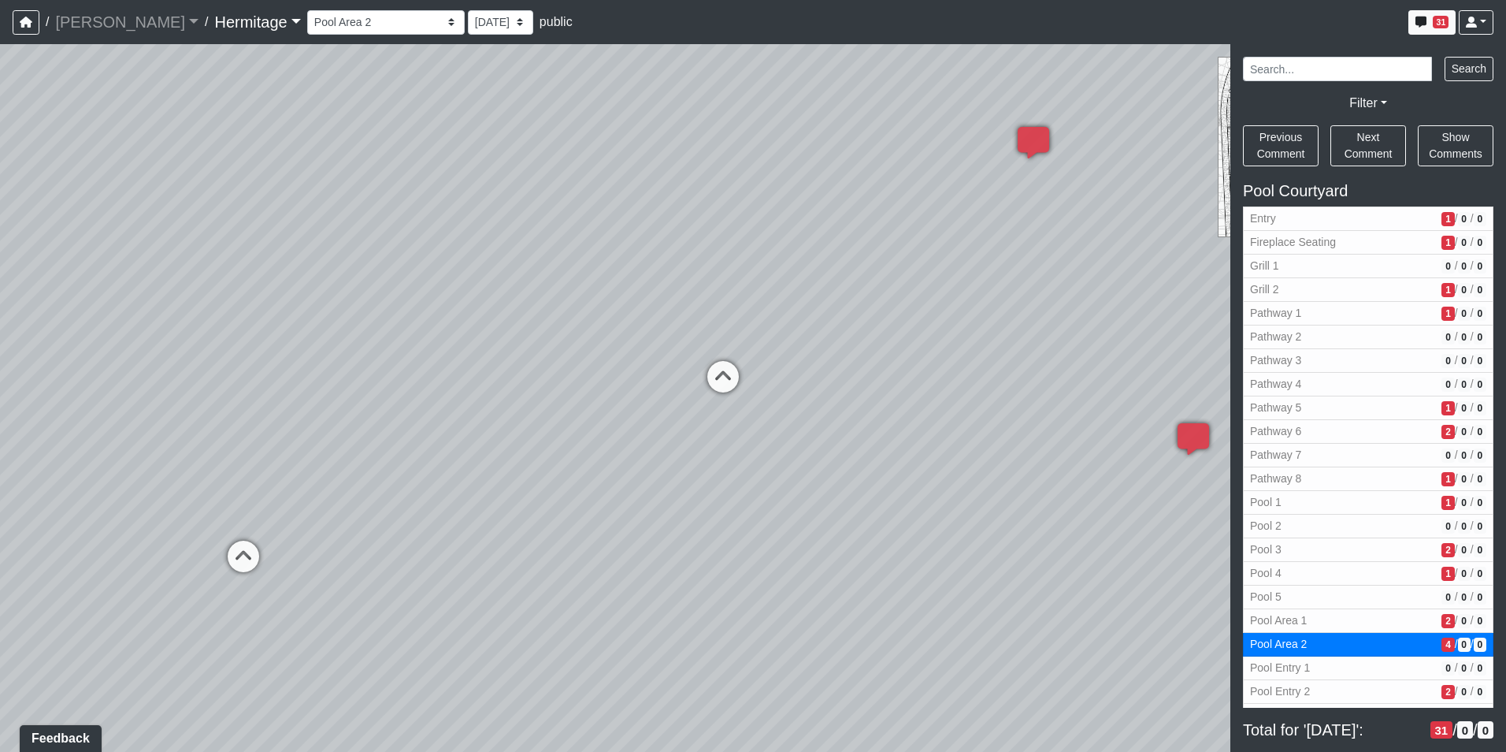
select select "9nX3VUmYpDqiuEBmQkWG1s"
drag, startPoint x: 938, startPoint y: 458, endPoint x: 671, endPoint y: 485, distance: 268.4
click at [646, 486] on div "Loading... Leasing Desk Loading... Hallway Loading... Created by [PERSON_NAME] …" at bounding box center [753, 397] width 1506 height 707
drag, startPoint x: 818, startPoint y: 489, endPoint x: 243, endPoint y: 396, distance: 581.8
click at [243, 396] on div "Loading... Leasing Desk Loading... Hallway Loading... Created by [PERSON_NAME] …" at bounding box center [753, 397] width 1506 height 707
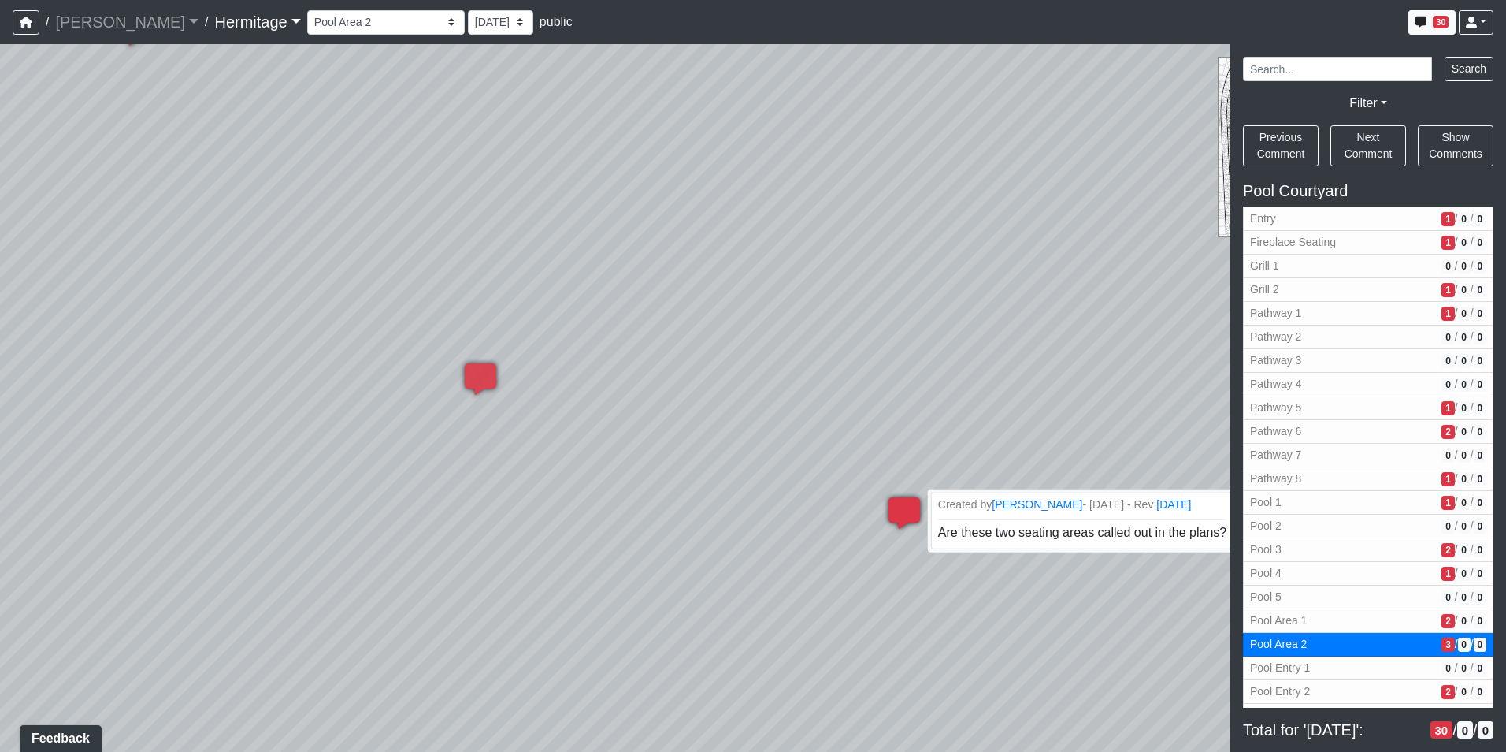
click at [897, 512] on icon at bounding box center [904, 520] width 47 height 47
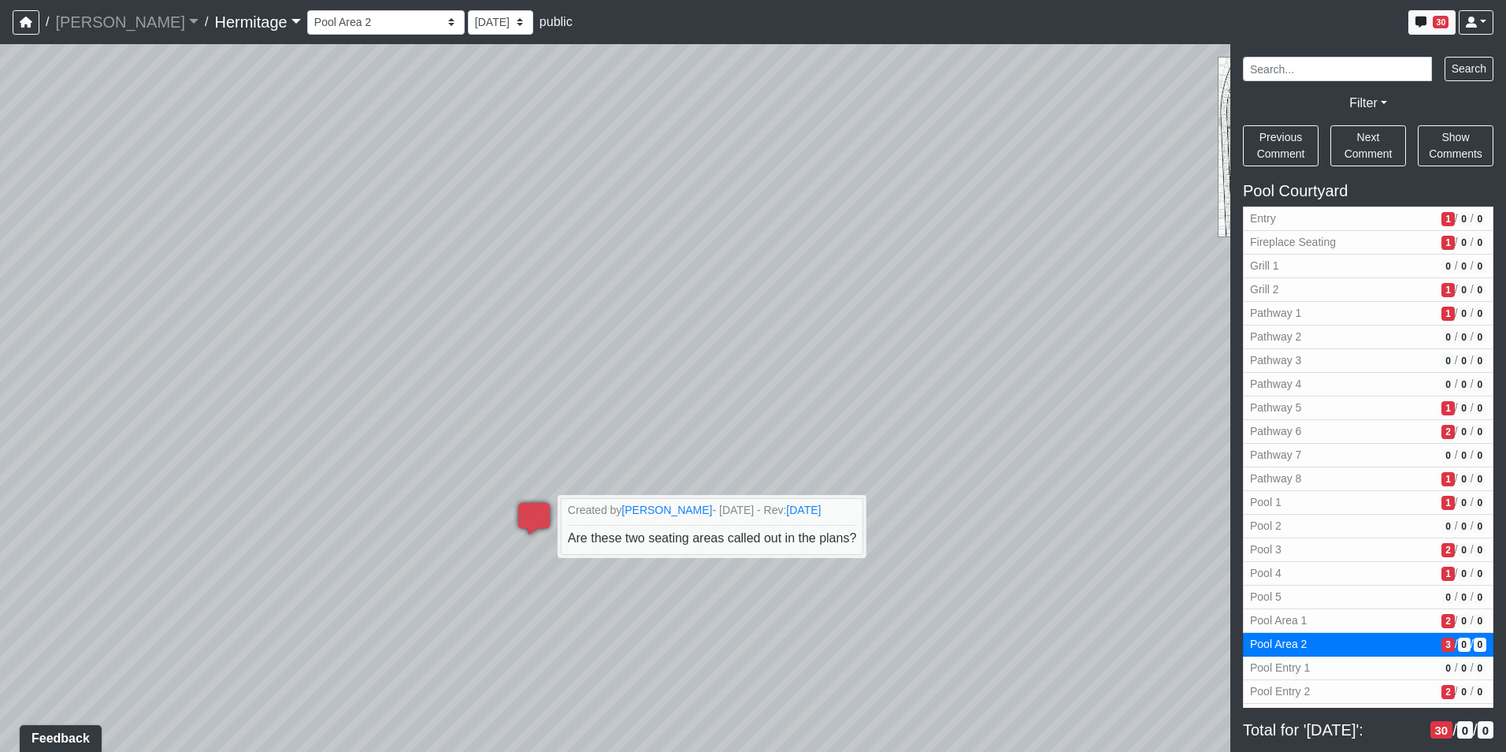
drag, startPoint x: 1007, startPoint y: 660, endPoint x: 329, endPoint y: 649, distance: 677.6
click at [329, 649] on div "Loading... Leasing Desk Loading... Hallway Loading... Created by [PERSON_NAME] …" at bounding box center [753, 397] width 1506 height 707
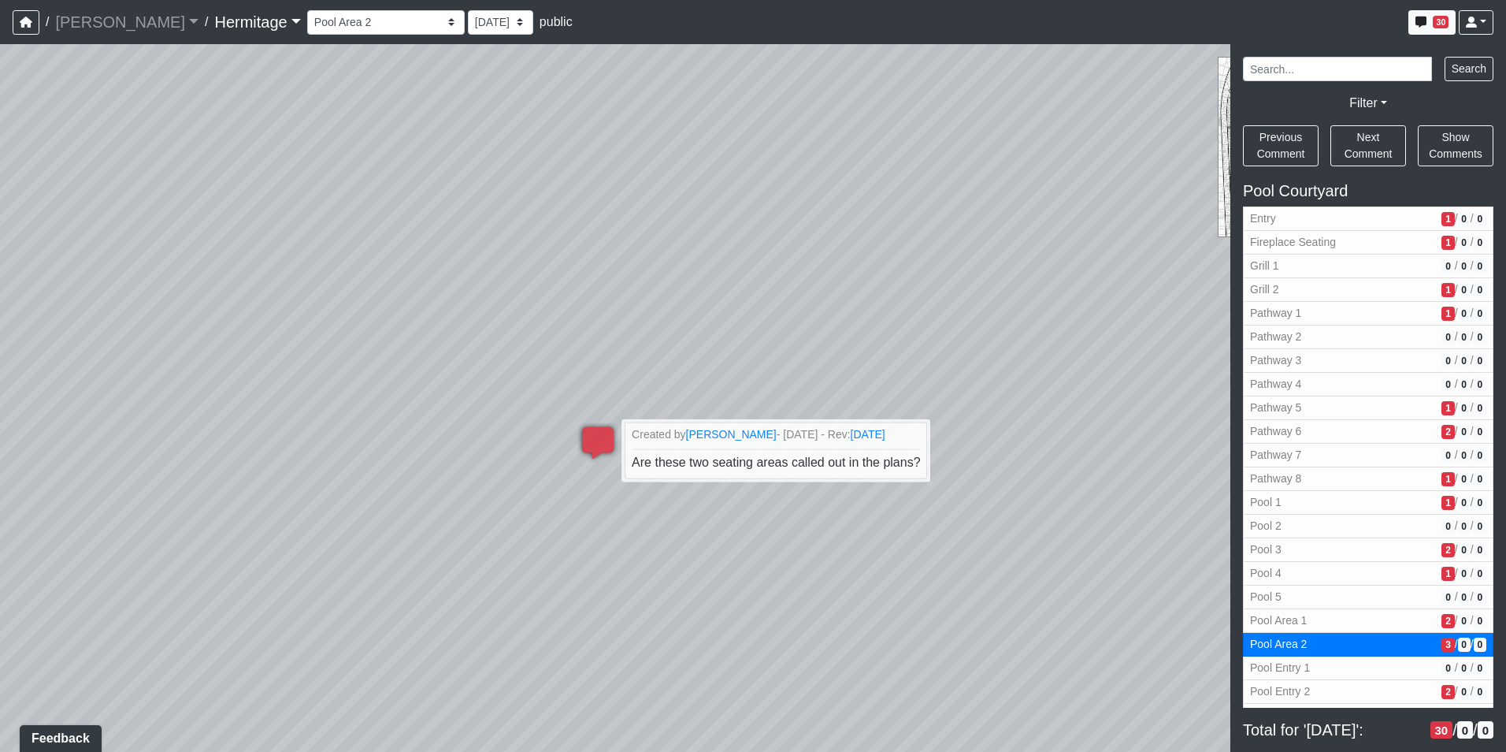
drag, startPoint x: 548, startPoint y: 623, endPoint x: 759, endPoint y: 534, distance: 229.9
click at [759, 534] on div "Loading... Leasing Desk Loading... Hallway Loading... Created by [PERSON_NAME] …" at bounding box center [753, 397] width 1506 height 707
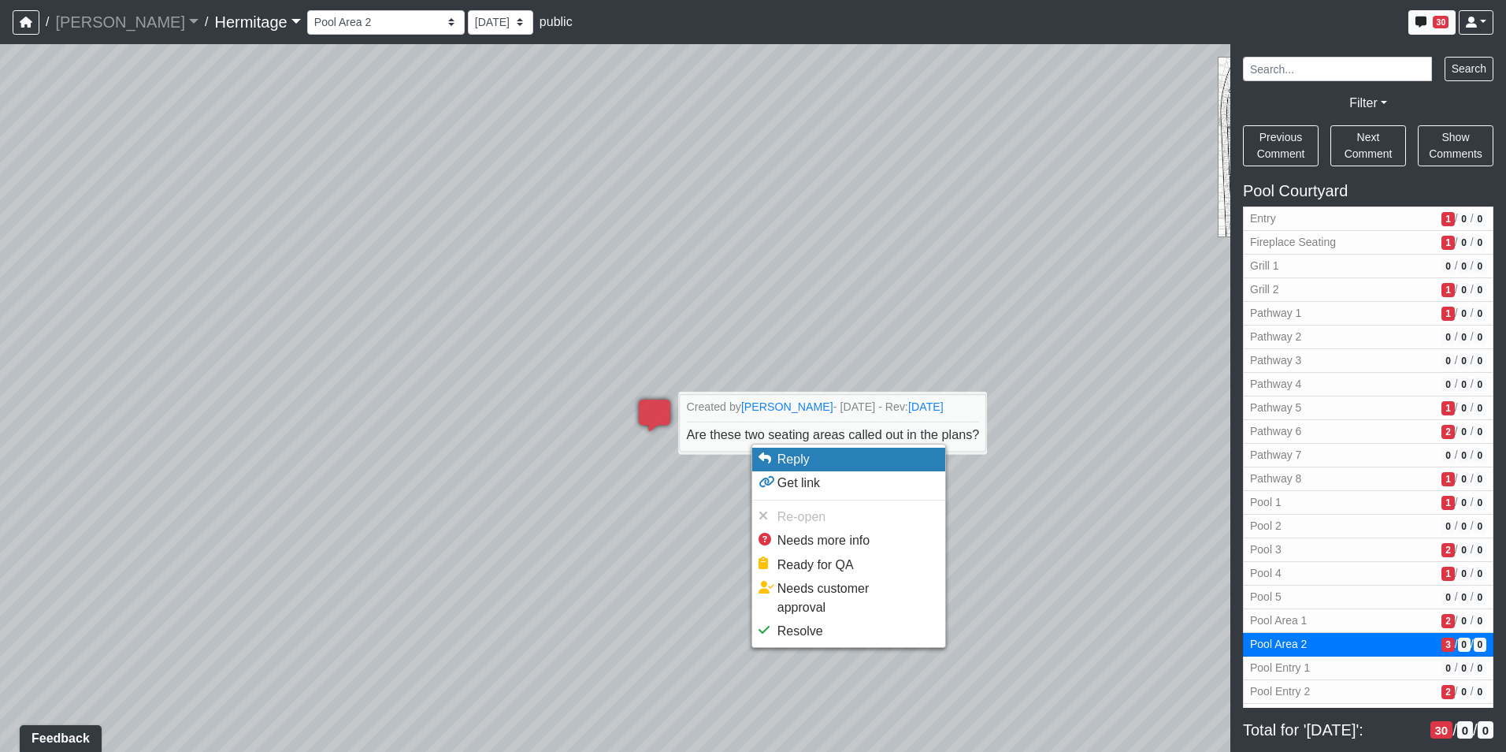
click at [792, 466] on span "Reply" at bounding box center [794, 458] width 32 height 13
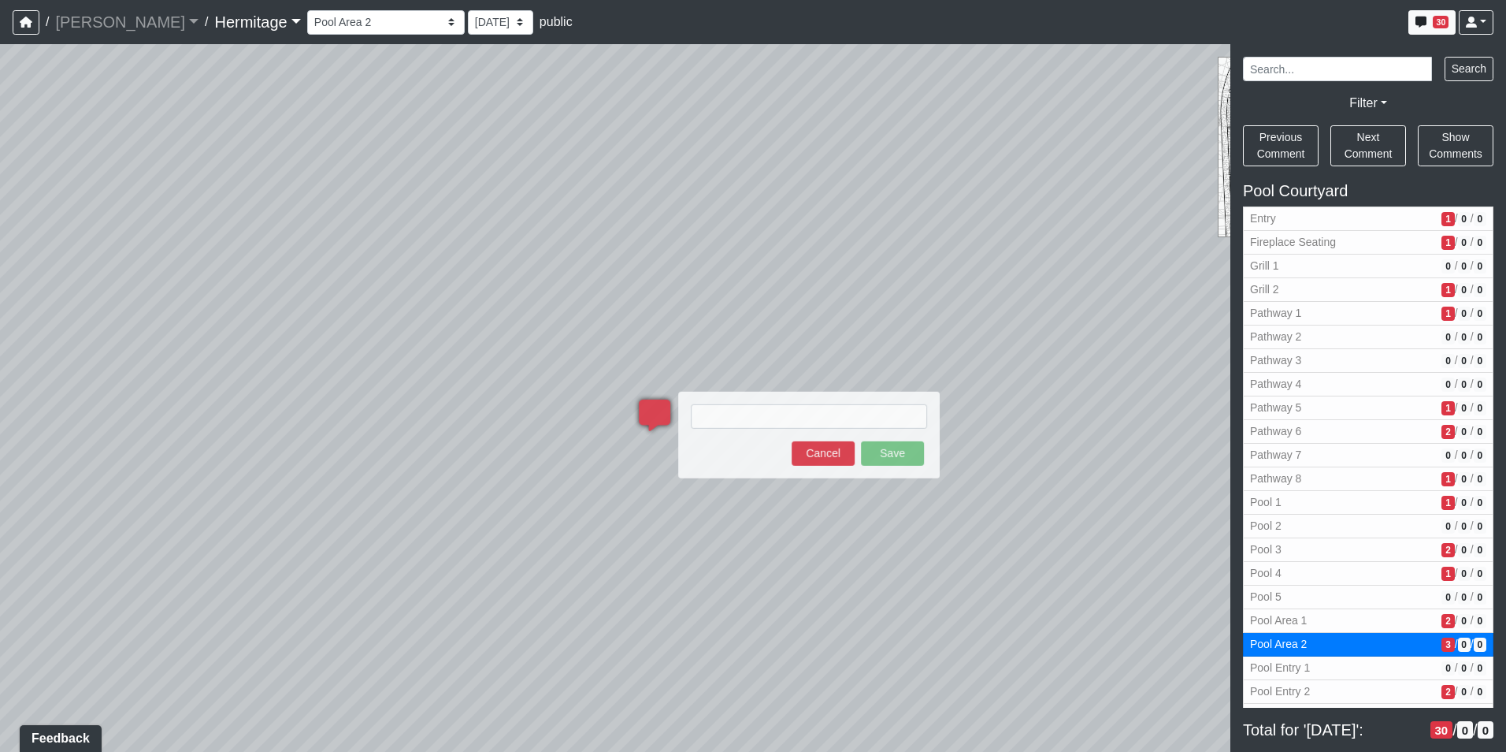
type textarea "T"
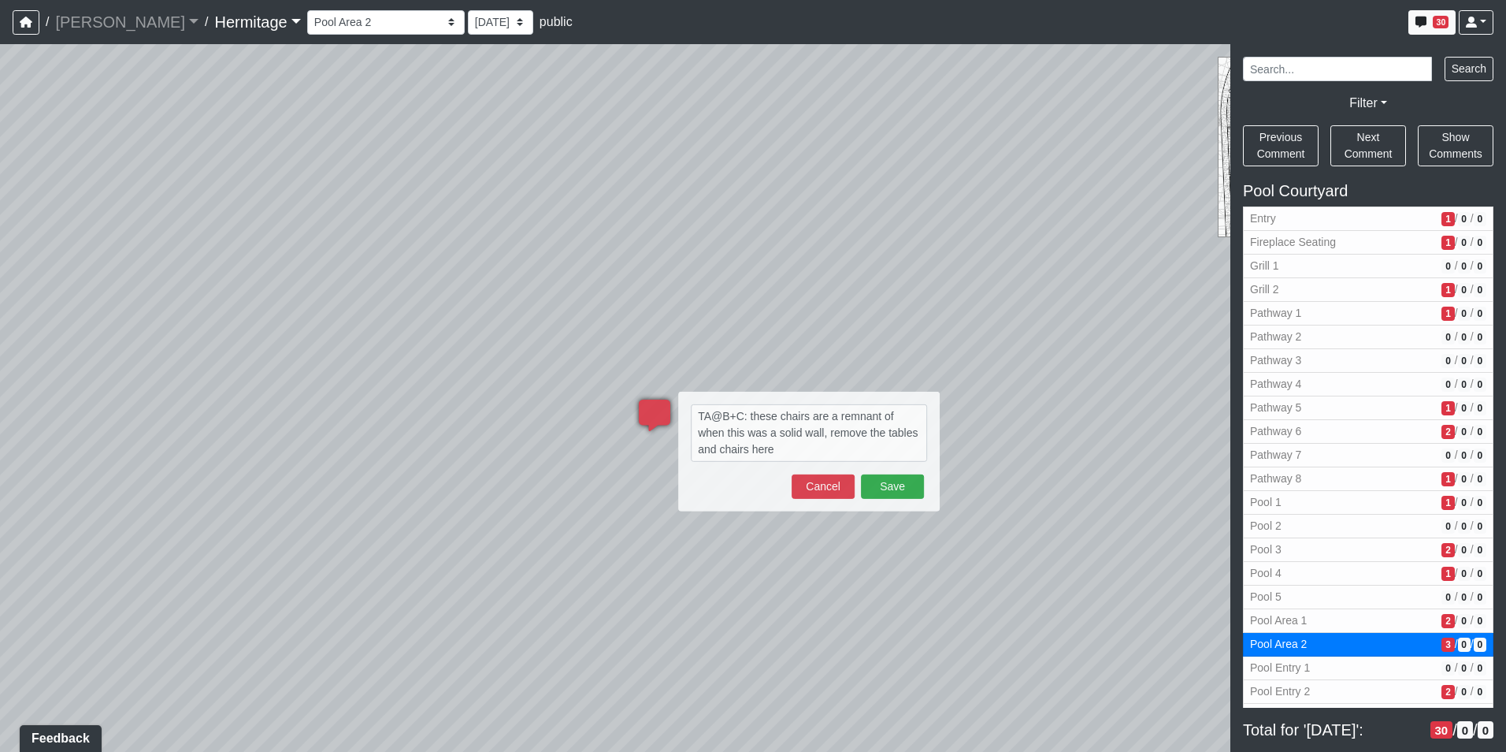
type textarea "TA@B+C: these chairs are a remnant of when this was a solid wall, remove the ta…"
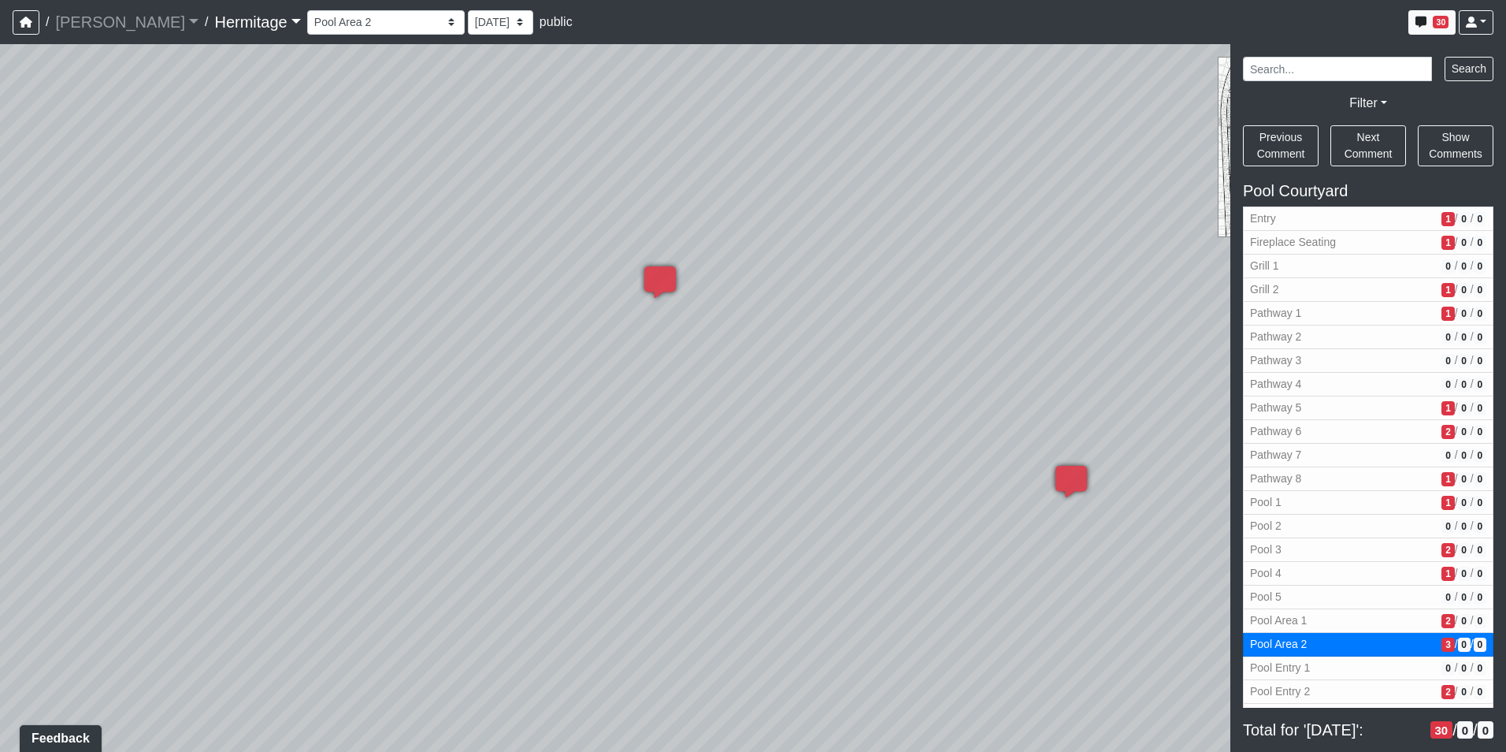
drag, startPoint x: 523, startPoint y: 570, endPoint x: 1230, endPoint y: 576, distance: 706.7
click at [1238, 577] on div "NON-CURRENT REVISION" at bounding box center [753, 397] width 1506 height 707
drag, startPoint x: 759, startPoint y: 512, endPoint x: 76, endPoint y: 643, distance: 695.4
click at [76, 637] on div "Loading... Leasing Desk Loading... Hallway Loading... Created by [PERSON_NAME] …" at bounding box center [753, 397] width 1506 height 707
drag, startPoint x: 612, startPoint y: 518, endPoint x: 537, endPoint y: 548, distance: 80.6
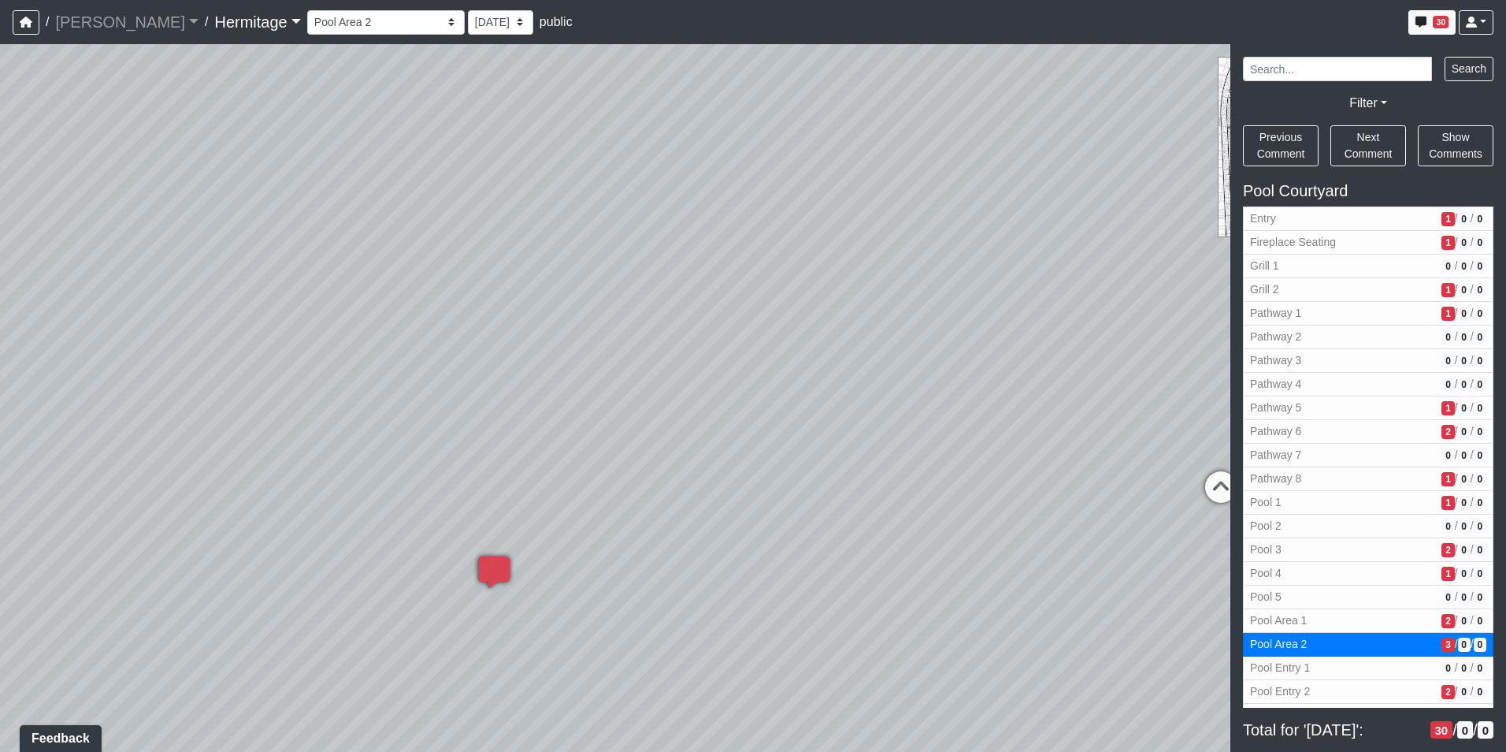
click at [512, 550] on div "Loading... Leasing Desk Loading... Hallway Loading... Created by [PERSON_NAME] …" at bounding box center [753, 397] width 1506 height 707
drag, startPoint x: 659, startPoint y: 526, endPoint x: 371, endPoint y: 528, distance: 287.5
click at [371, 528] on div "Loading... Leasing Desk Loading... Hallway Loading... Created by [PERSON_NAME] …" at bounding box center [753, 397] width 1506 height 707
click at [729, 412] on icon at bounding box center [726, 426] width 47 height 47
select select "6zoK9fkaHCDgEF2cc5W8fH"
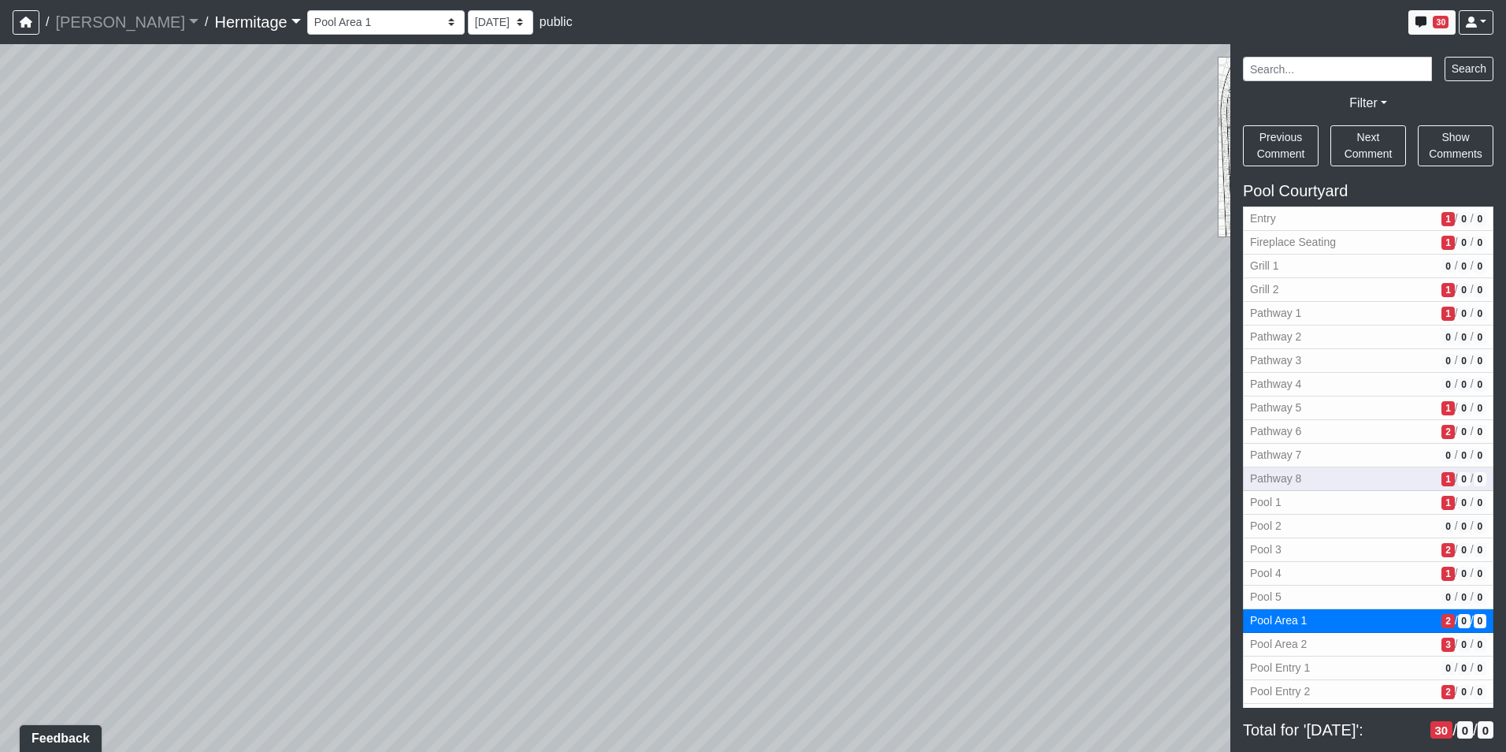
drag, startPoint x: 357, startPoint y: 507, endPoint x: 1454, endPoint y: 477, distance: 1097.8
click at [1505, 456] on html "/ [PERSON_NAME] Loading... / [GEOGRAPHIC_DATA] Loading... [GEOGRAPHIC_DATA] Loa…" at bounding box center [753, 376] width 1506 height 752
drag, startPoint x: 732, startPoint y: 511, endPoint x: 1068, endPoint y: 518, distance: 336.4
click at [1069, 518] on div "Loading... Leasing Desk Loading... Hallway Loading... Created by [PERSON_NAME] …" at bounding box center [753, 397] width 1506 height 707
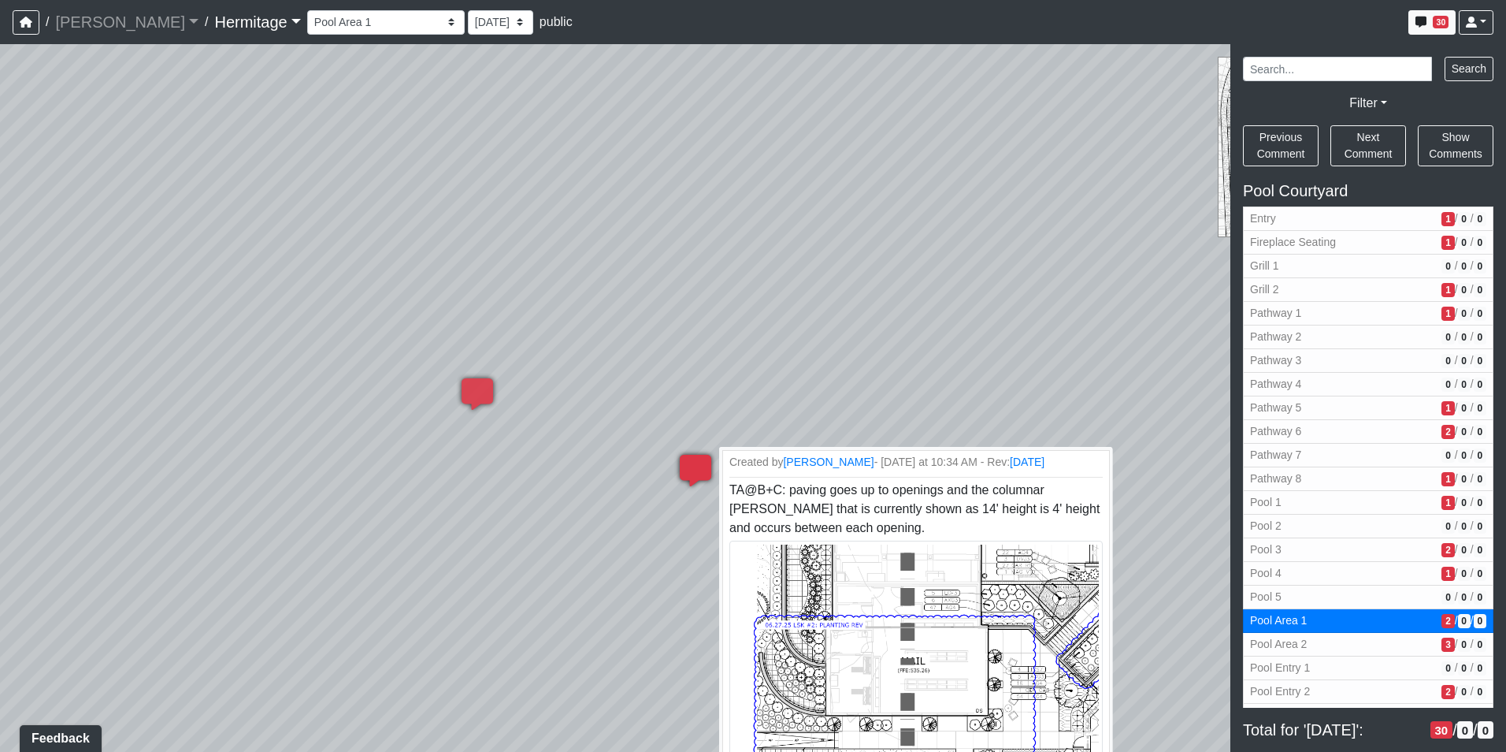
click at [696, 470] on icon at bounding box center [695, 478] width 47 height 47
click at [857, 511] on span "TA@B+C: paving goes up to openings and the columnar [PERSON_NAME] that is curre…" at bounding box center [916, 586] width 380 height 211
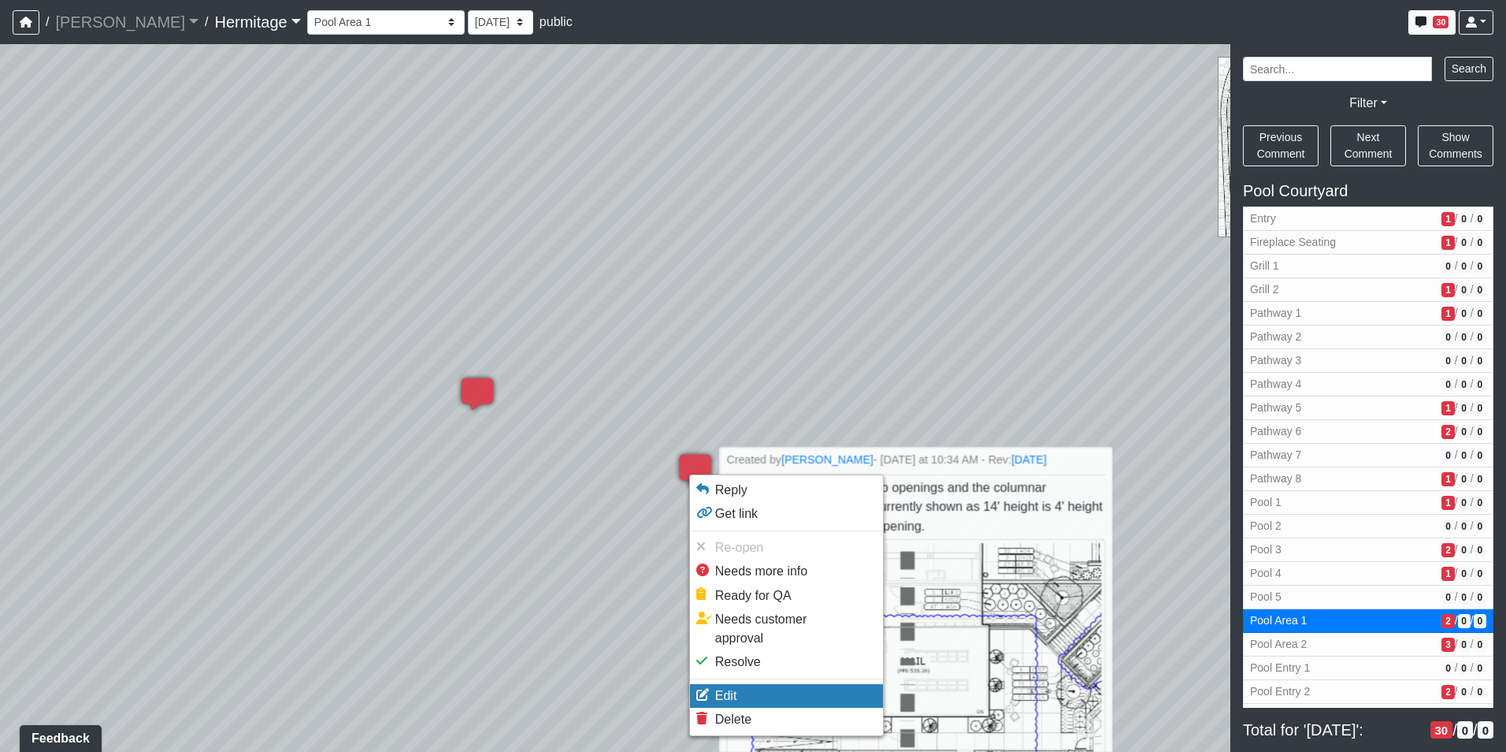
click at [742, 684] on li "Edit" at bounding box center [786, 696] width 193 height 24
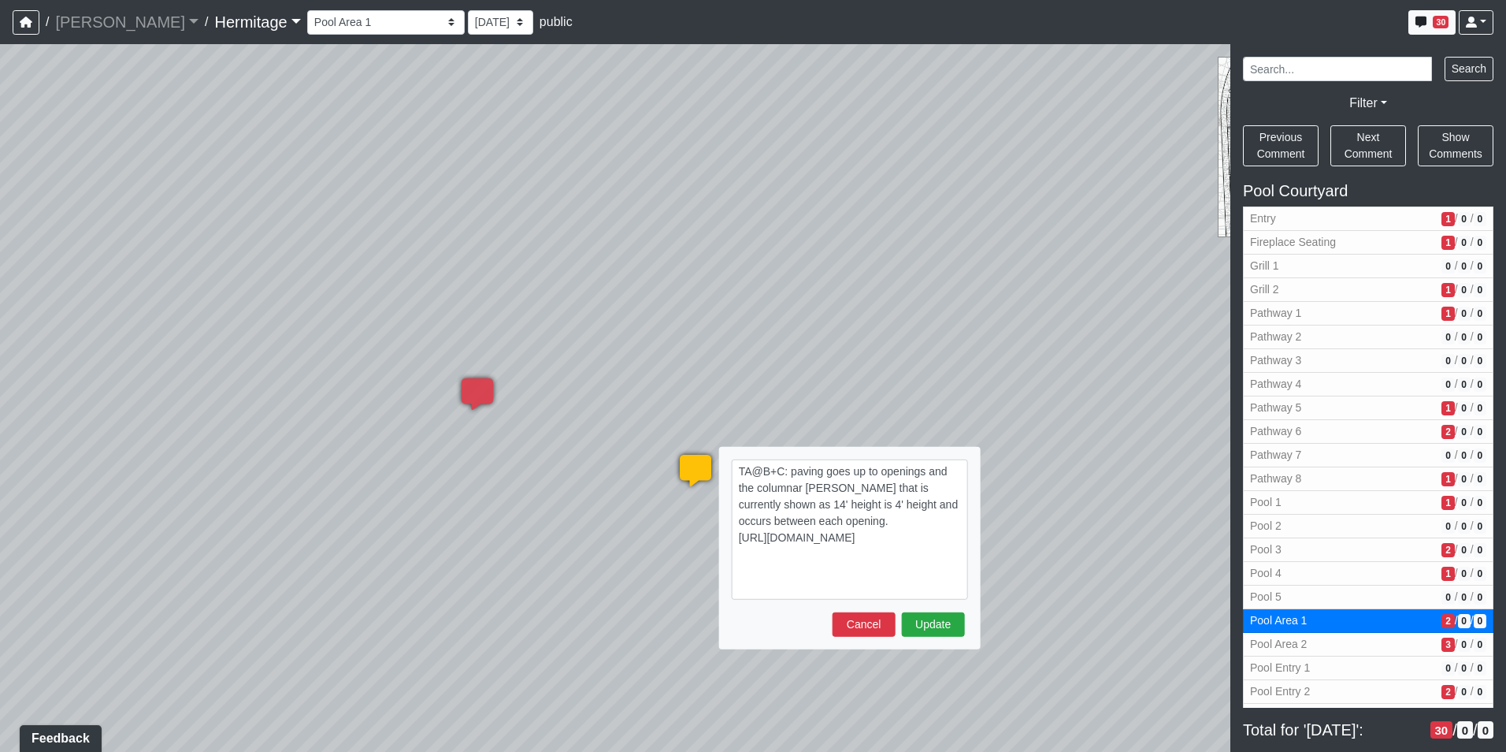
click at [803, 502] on textarea "TA@B+C: paving goes up to openings and the columnar [PERSON_NAME] that is curre…" at bounding box center [850, 529] width 236 height 140
drag, startPoint x: 796, startPoint y: 504, endPoint x: 738, endPoint y: 495, distance: 59.1
click at [738, 495] on textarea "TA@B+C: paving goes up to openings and the columnar [PERSON_NAME] that is curre…" at bounding box center [850, 529] width 236 height 140
click at [825, 506] on textarea "TA@B+C: paving goes up to openings and there should be a [PERSON_NAME] at each …" at bounding box center [850, 529] width 236 height 140
click at [827, 506] on textarea "TA@B+C: paving goes up to openings and there should be a [PERSON_NAME] at each …" at bounding box center [850, 529] width 236 height 140
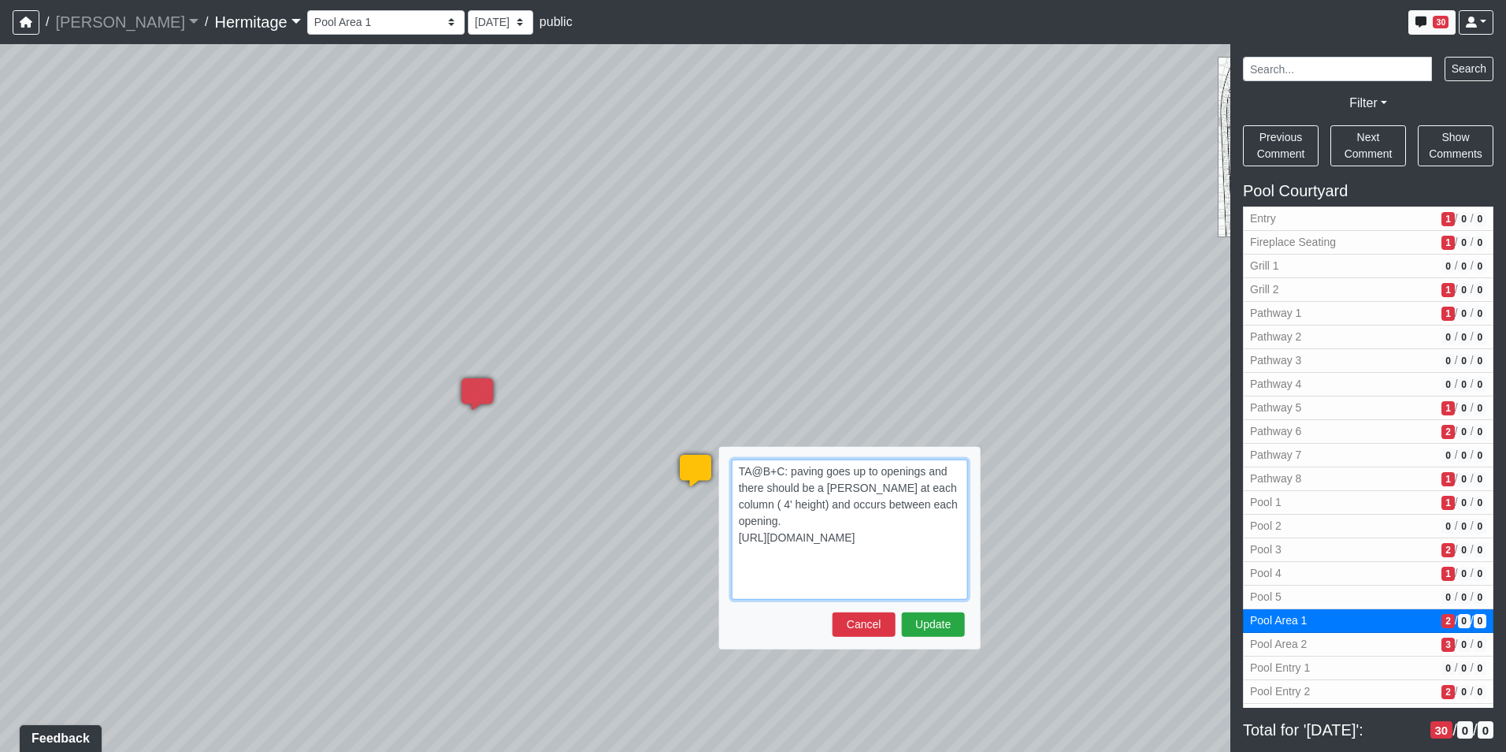
click at [843, 515] on textarea "TA@B+C: paving goes up to openings and there should be a [PERSON_NAME] at each …" at bounding box center [850, 529] width 236 height 140
paste textarea "blob:[URL][DOMAIN_NAME]"
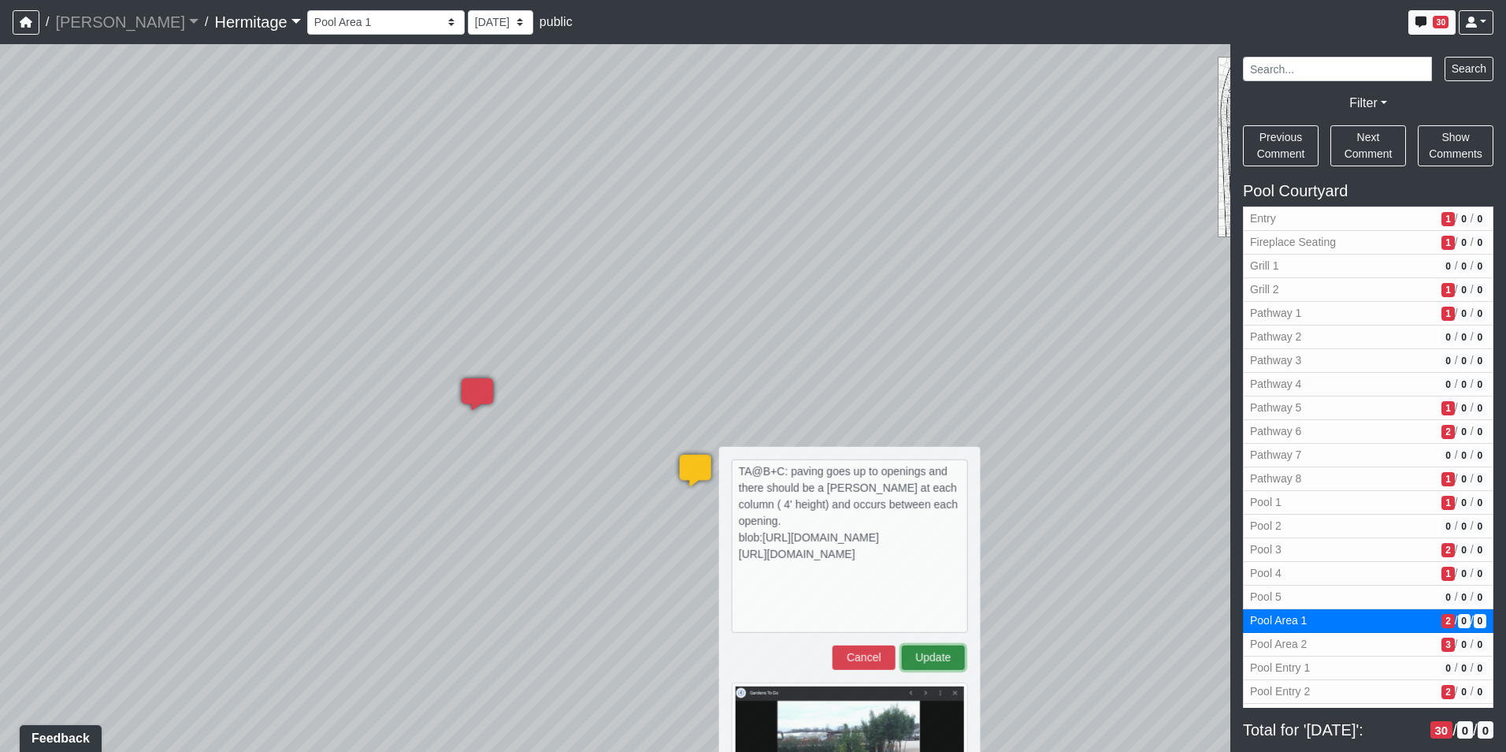
click at [925, 655] on button "Update" at bounding box center [933, 657] width 63 height 24
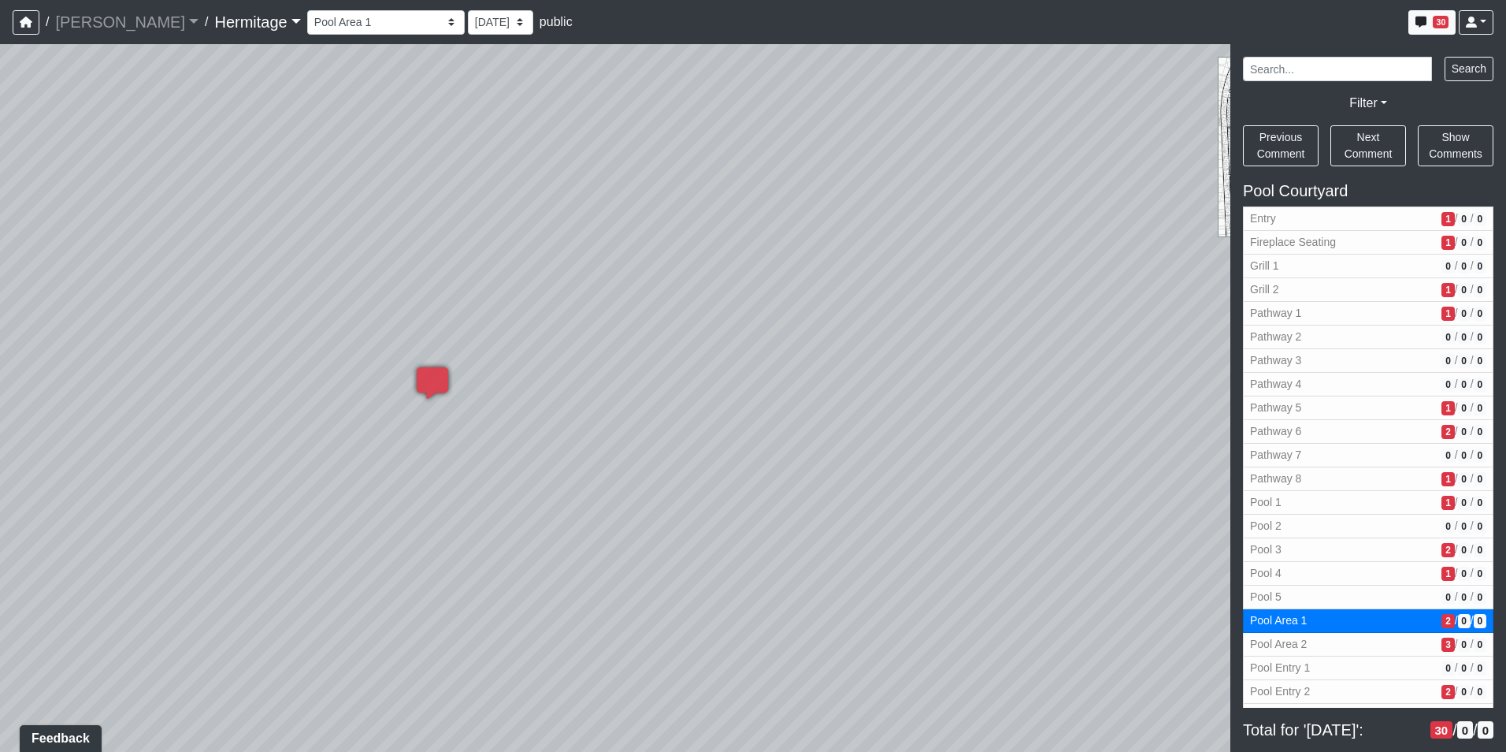
drag, startPoint x: 925, startPoint y: 377, endPoint x: 495, endPoint y: 203, distance: 464.0
click at [495, 203] on div "Loading... Leasing Desk Loading... Hallway Loading... Created by [PERSON_NAME] …" at bounding box center [753, 397] width 1506 height 707
drag, startPoint x: 959, startPoint y: 275, endPoint x: 173, endPoint y: 594, distance: 847.7
click at [173, 594] on div "Loading... Leasing Desk Loading... Hallway Loading... Created by [PERSON_NAME] …" at bounding box center [753, 397] width 1506 height 707
drag, startPoint x: 790, startPoint y: 457, endPoint x: 179, endPoint y: 540, distance: 617.0
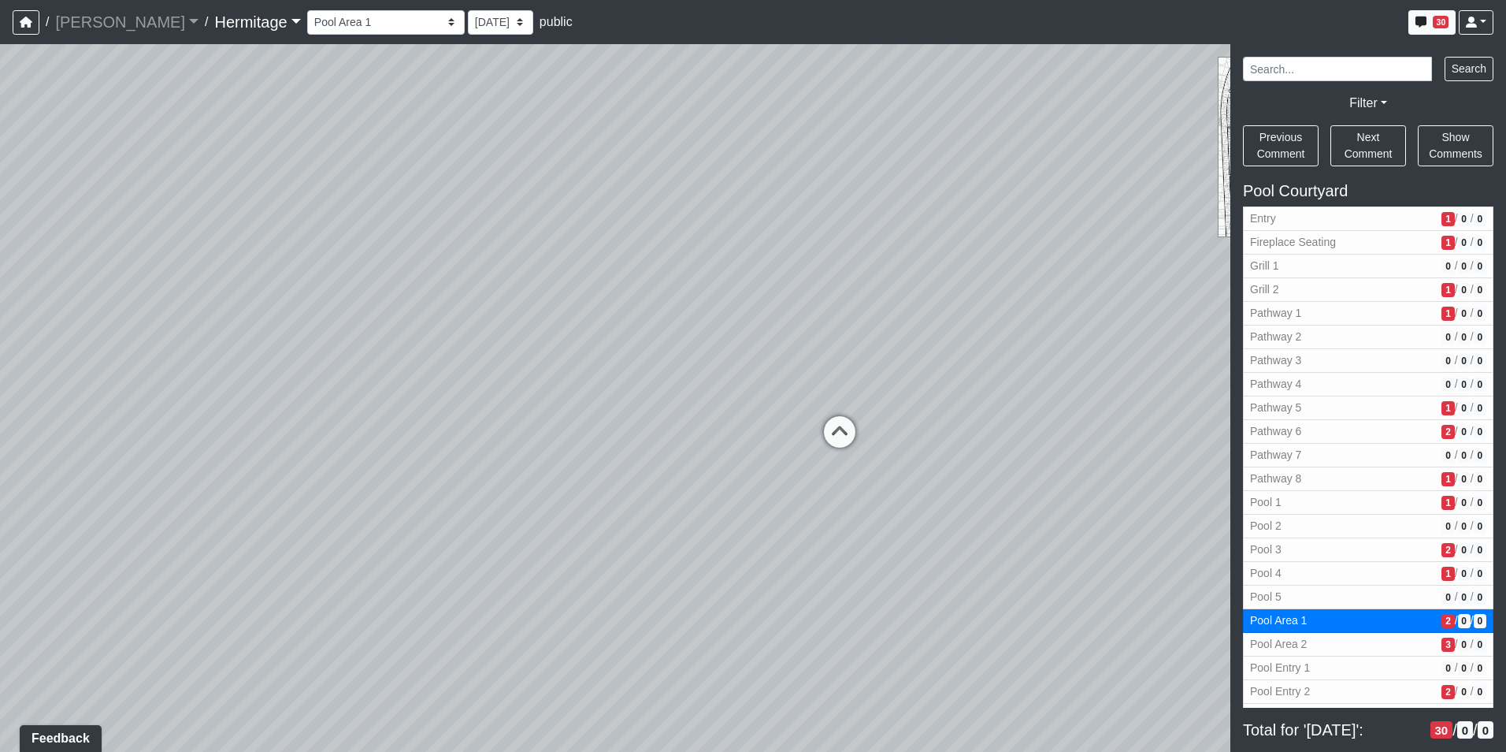
click at [123, 550] on div "Loading... Leasing Desk Loading... Hallway Loading... Created by [PERSON_NAME] …" at bounding box center [753, 397] width 1506 height 707
drag, startPoint x: 614, startPoint y: 505, endPoint x: 704, endPoint y: 511, distance: 90.8
click at [704, 511] on div "Loading... Leasing Desk Loading... Hallway Loading... Created by [PERSON_NAME] …" at bounding box center [753, 397] width 1506 height 707
drag, startPoint x: 852, startPoint y: 524, endPoint x: 118, endPoint y: 550, distance: 734.7
click at [115, 552] on div "Loading... Leasing Desk Loading... Hallway Loading... Created by [PERSON_NAME] …" at bounding box center [753, 397] width 1506 height 707
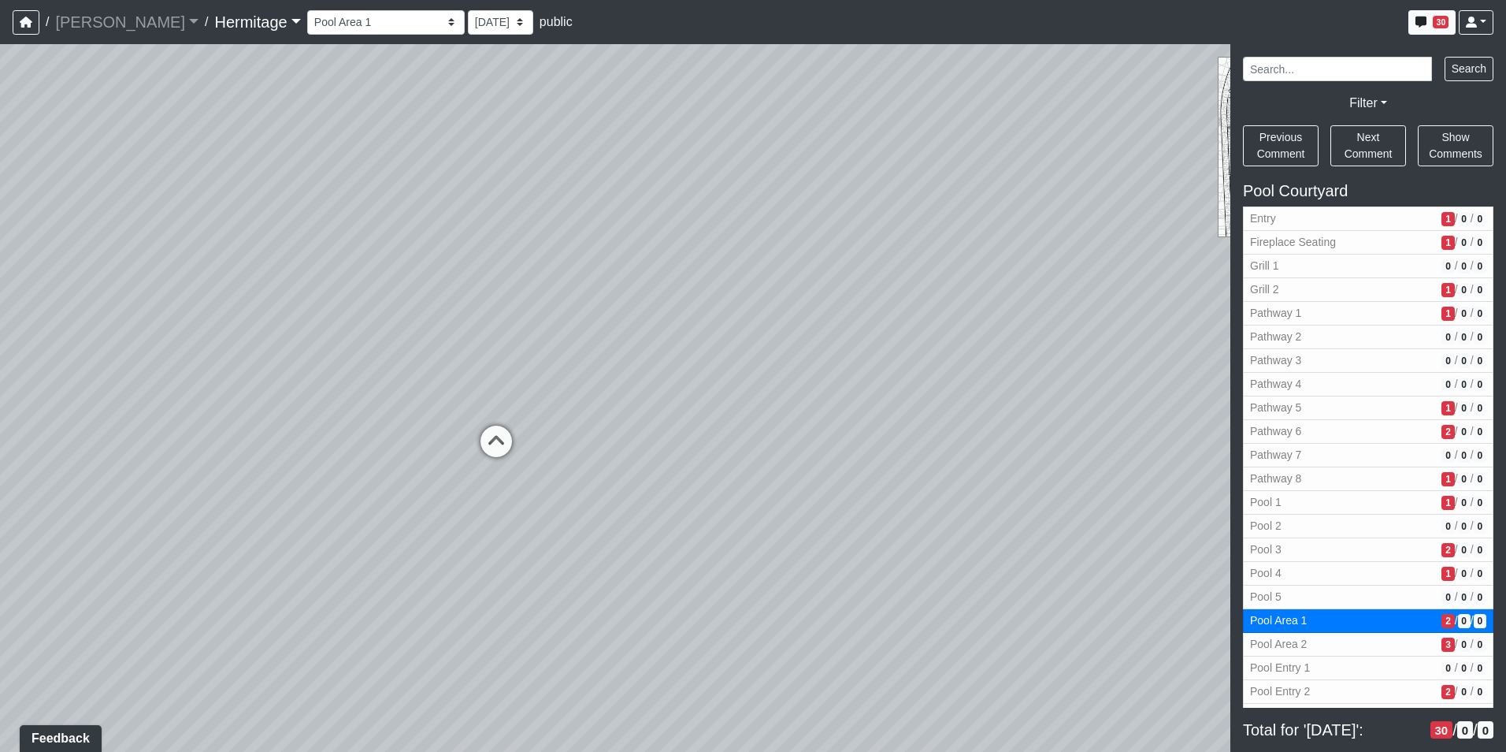
drag, startPoint x: 646, startPoint y: 576, endPoint x: -3, endPoint y: 381, distance: 677.7
click at [0, 381] on html "/ [PERSON_NAME] Loading... / [GEOGRAPHIC_DATA] Loading... [GEOGRAPHIC_DATA] Loa…" at bounding box center [753, 376] width 1506 height 752
drag, startPoint x: 825, startPoint y: 521, endPoint x: 231, endPoint y: 536, distance: 594.2
click at [231, 536] on div "Loading... Leasing Desk Loading... Hallway Loading... Created by [PERSON_NAME] …" at bounding box center [753, 397] width 1506 height 707
drag, startPoint x: 525, startPoint y: 540, endPoint x: 665, endPoint y: 457, distance: 162.1
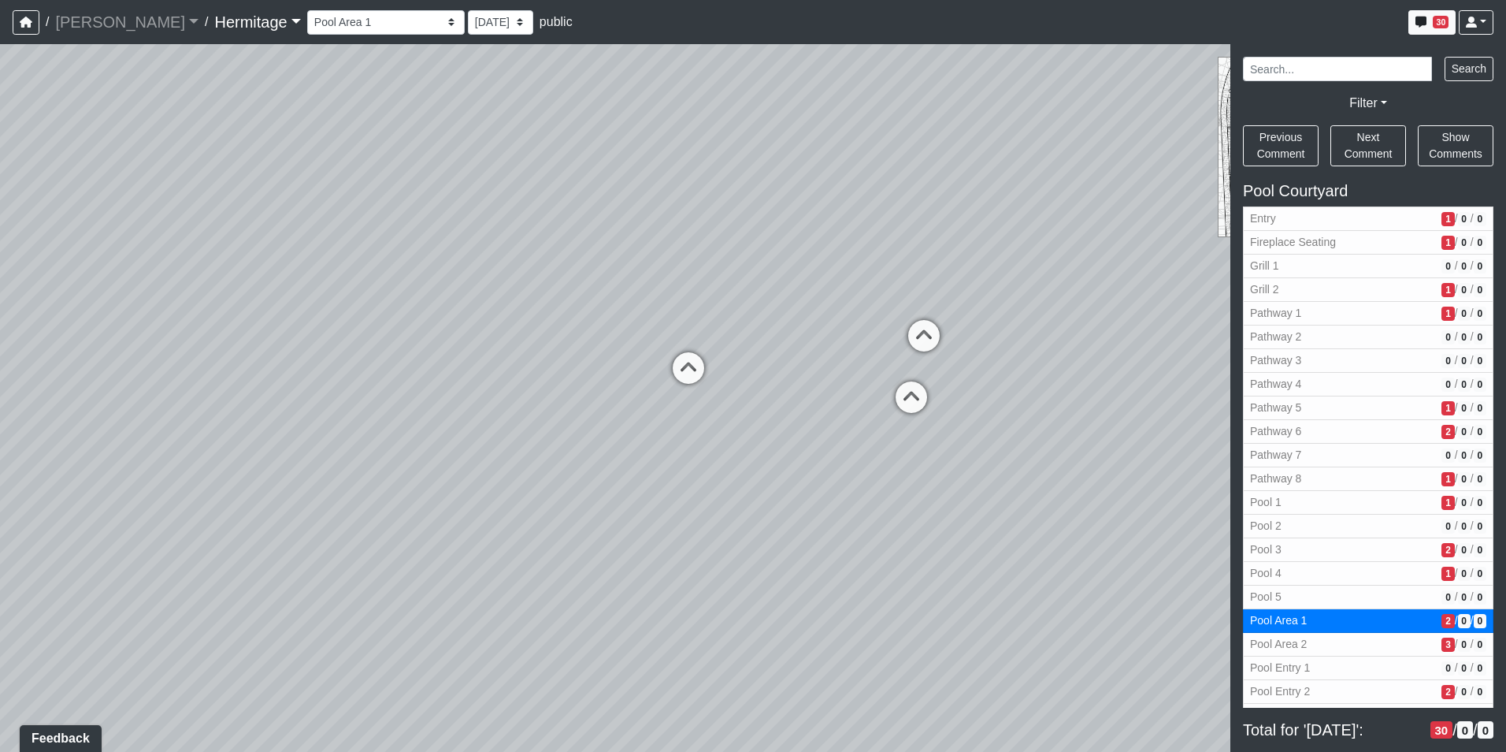
click at [665, 457] on div "Loading... Leasing Desk Loading... Hallway Loading... Created by [PERSON_NAME] …" at bounding box center [753, 397] width 1506 height 707
drag, startPoint x: 871, startPoint y: 447, endPoint x: 803, endPoint y: 489, distance: 80.3
click at [803, 489] on div "Loading... Leasing Desk Loading... Hallway Loading... Created by [PERSON_NAME] …" at bounding box center [753, 397] width 1506 height 707
drag, startPoint x: 523, startPoint y: 504, endPoint x: 669, endPoint y: 459, distance: 152.5
click at [671, 458] on div "Loading... Leasing Desk Loading... Hallway Loading... Created by [PERSON_NAME] …" at bounding box center [753, 397] width 1506 height 707
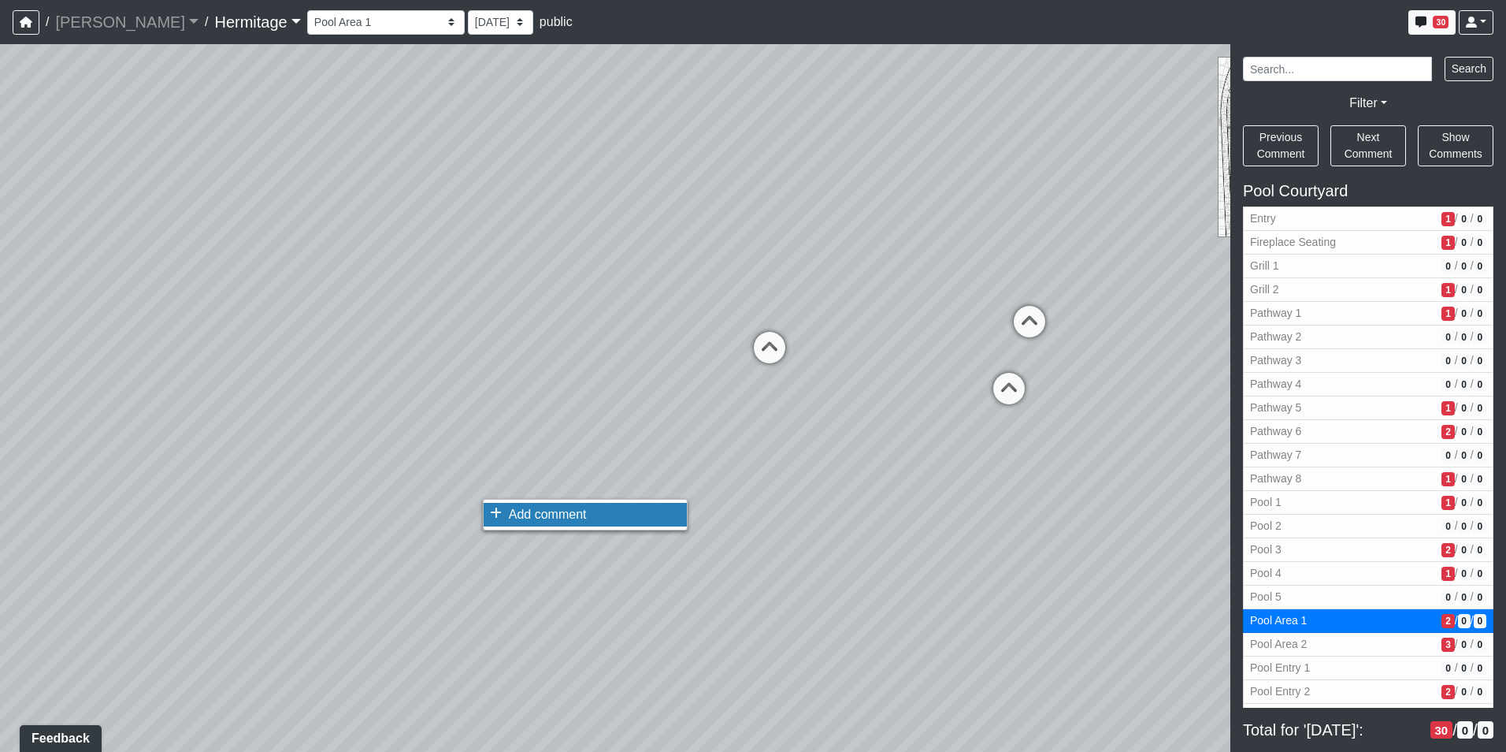
click at [530, 515] on span "Add comment" at bounding box center [548, 513] width 78 height 13
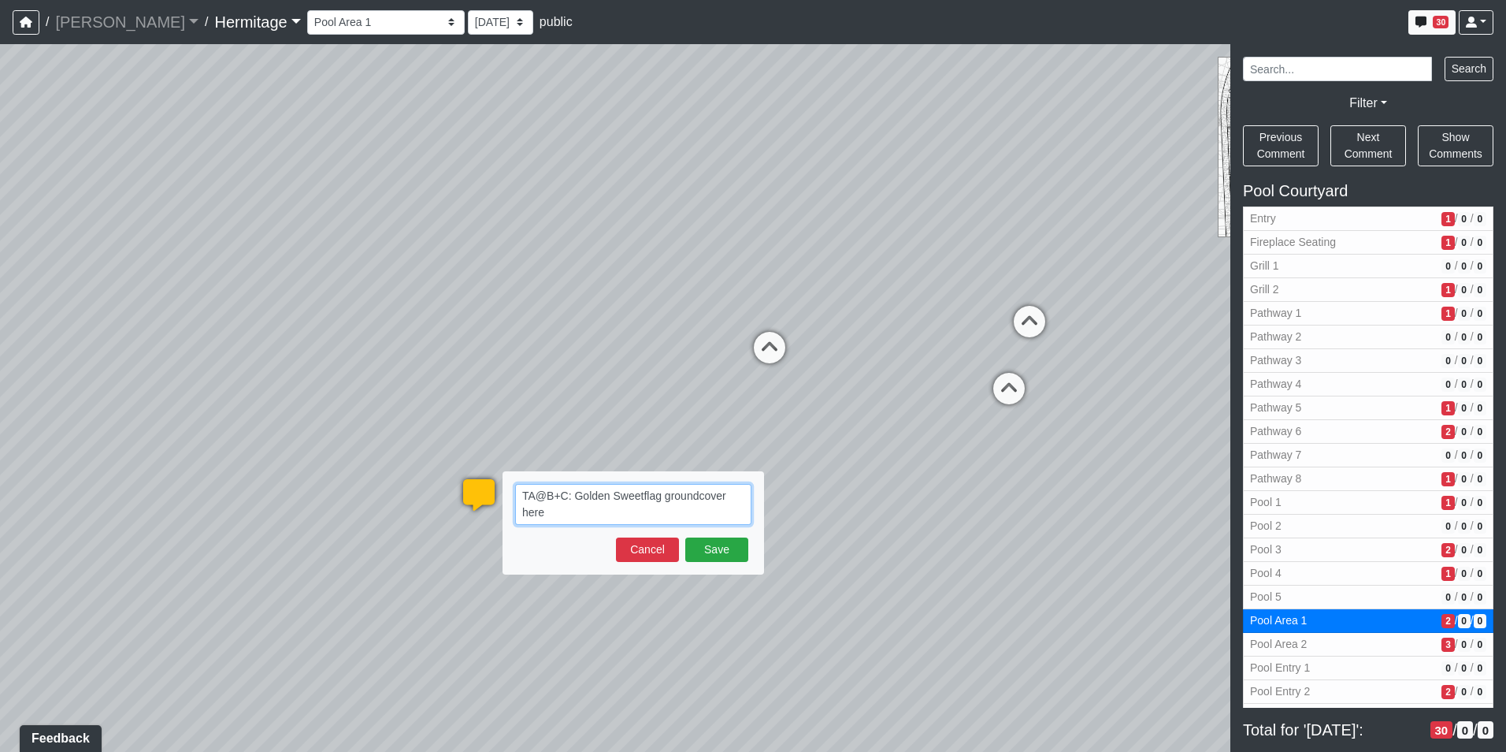
click at [573, 509] on textarea "TA@B+C: Golden Sweetflag groundcover here" at bounding box center [633, 504] width 236 height 41
paste textarea "blob:[URL][DOMAIN_NAME]"
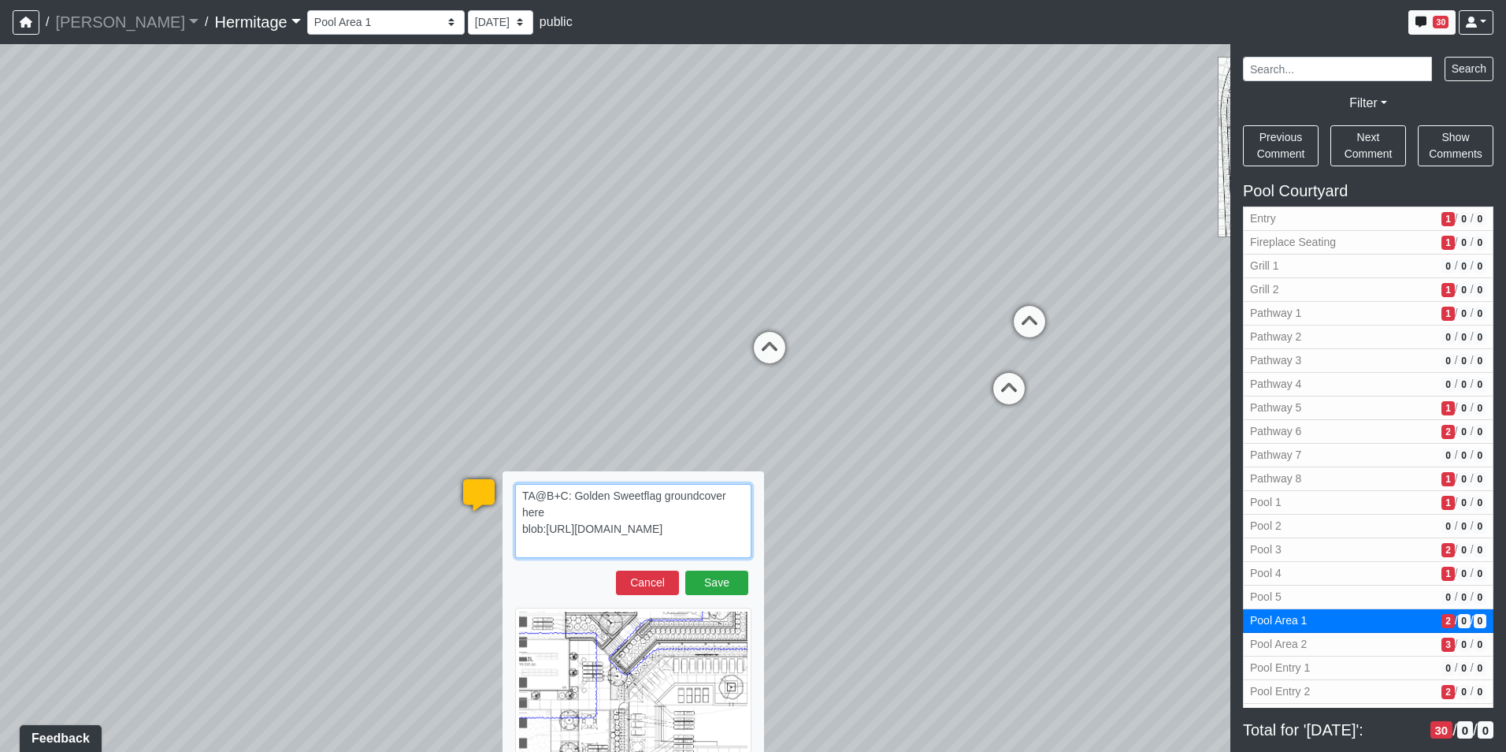
click at [647, 508] on textarea "TA@B+C: Golden Sweetflag groundcover here blob:[URL][DOMAIN_NAME]" at bounding box center [633, 521] width 236 height 74
paste textarea "46890e6f-3d30-4f87-817f-ed2d6491fb0e blob:[URL][DOMAIN_NAME]"
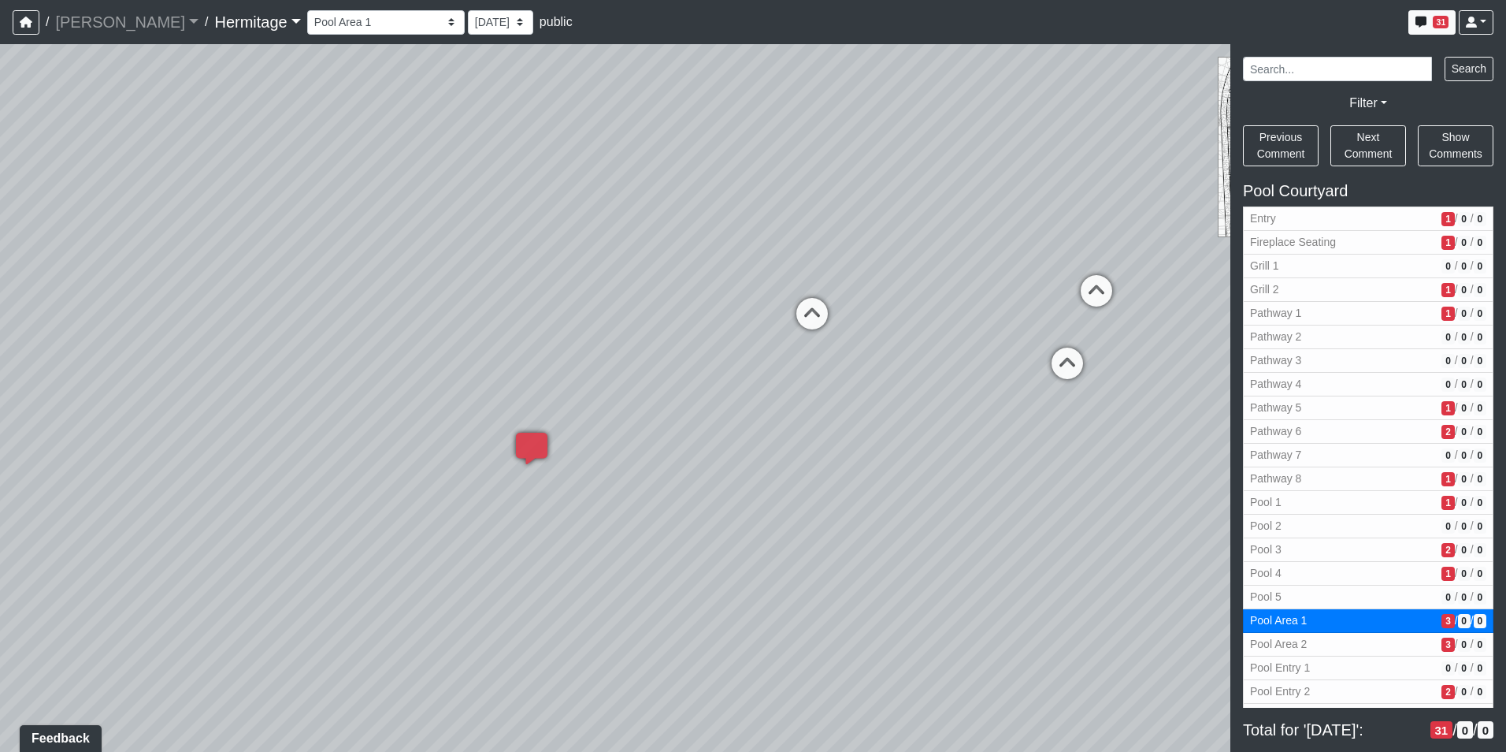
drag, startPoint x: 717, startPoint y: 485, endPoint x: 790, endPoint y: 445, distance: 83.6
click at [790, 445] on div "Loading... Leasing Desk Loading... Hallway Loading... Created by [PERSON_NAME] …" at bounding box center [753, 397] width 1506 height 707
drag, startPoint x: 974, startPoint y: 413, endPoint x: 759, endPoint y: 508, distance: 234.5
click at [759, 508] on div "Loading... Leasing Desk Loading... Hallway Loading... Created by [PERSON_NAME] …" at bounding box center [753, 397] width 1506 height 707
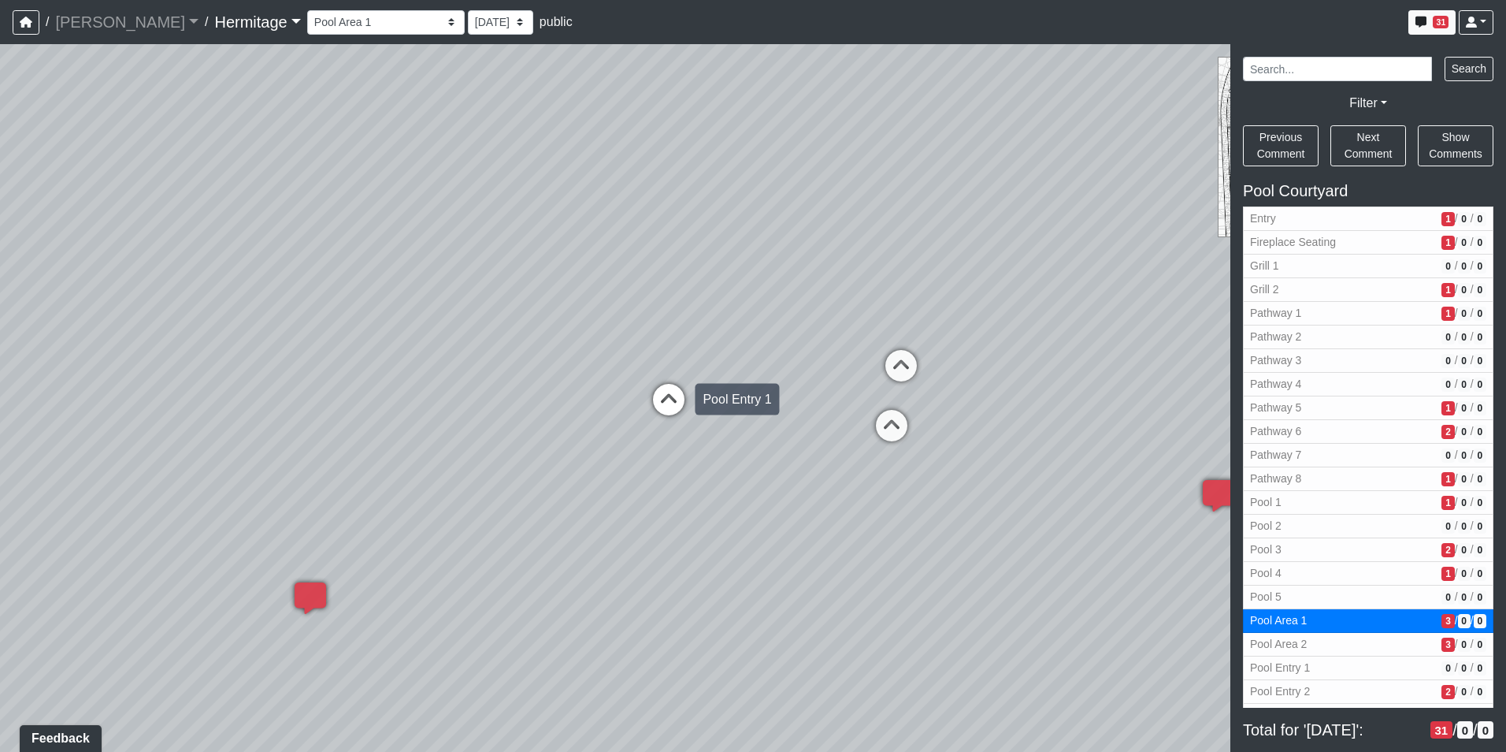
click at [669, 395] on icon at bounding box center [668, 407] width 47 height 47
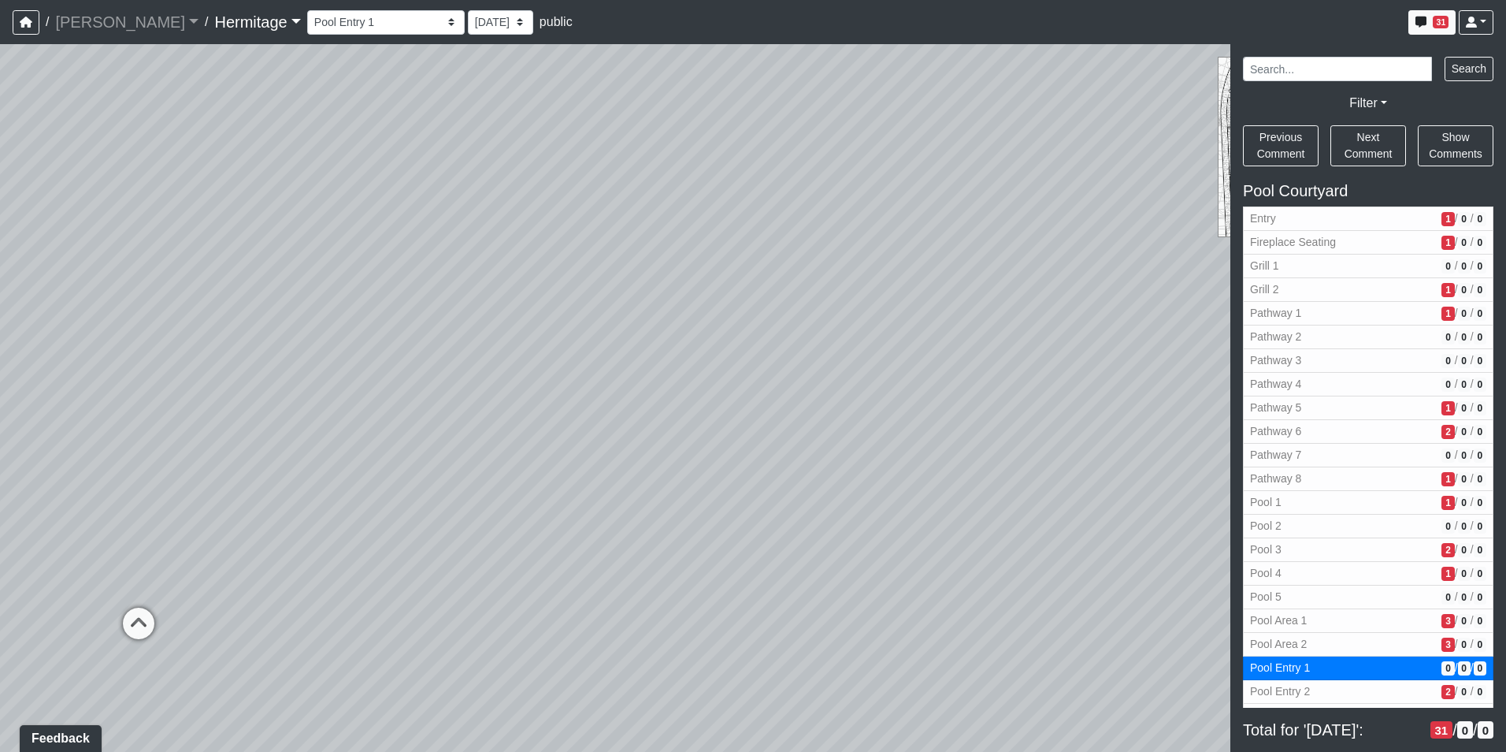
drag, startPoint x: 562, startPoint y: 407, endPoint x: 1189, endPoint y: 387, distance: 627.4
click at [1189, 387] on div "Loading... Leasing Desk Loading... Hallway Loading... Created by [PERSON_NAME] …" at bounding box center [753, 397] width 1506 height 707
drag, startPoint x: 790, startPoint y: 464, endPoint x: 851, endPoint y: 524, distance: 85.2
click at [851, 524] on div "Loading... Leasing Desk Loading... Hallway Loading... Created by [PERSON_NAME] …" at bounding box center [753, 397] width 1506 height 707
click at [875, 547] on icon at bounding box center [877, 558] width 47 height 47
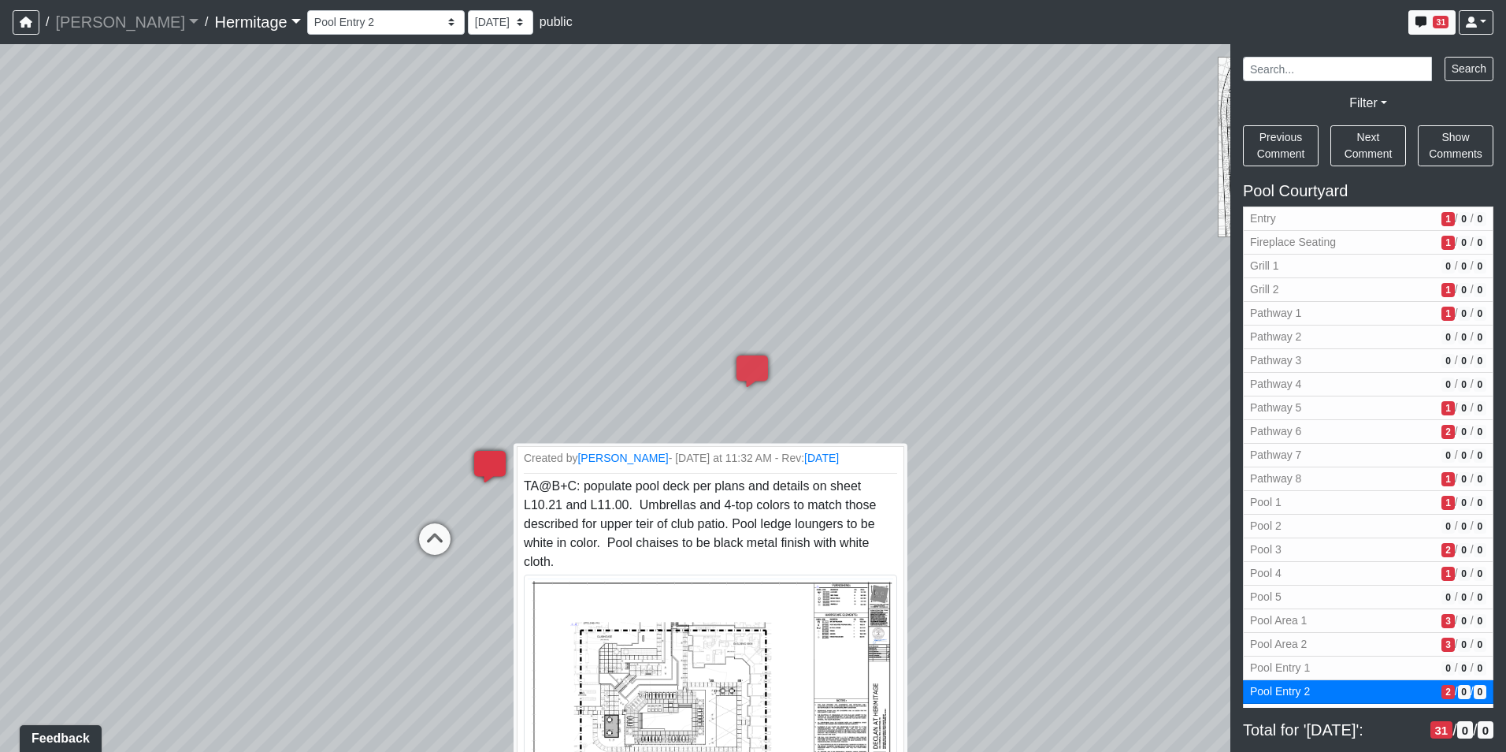
click at [488, 455] on icon at bounding box center [489, 474] width 47 height 47
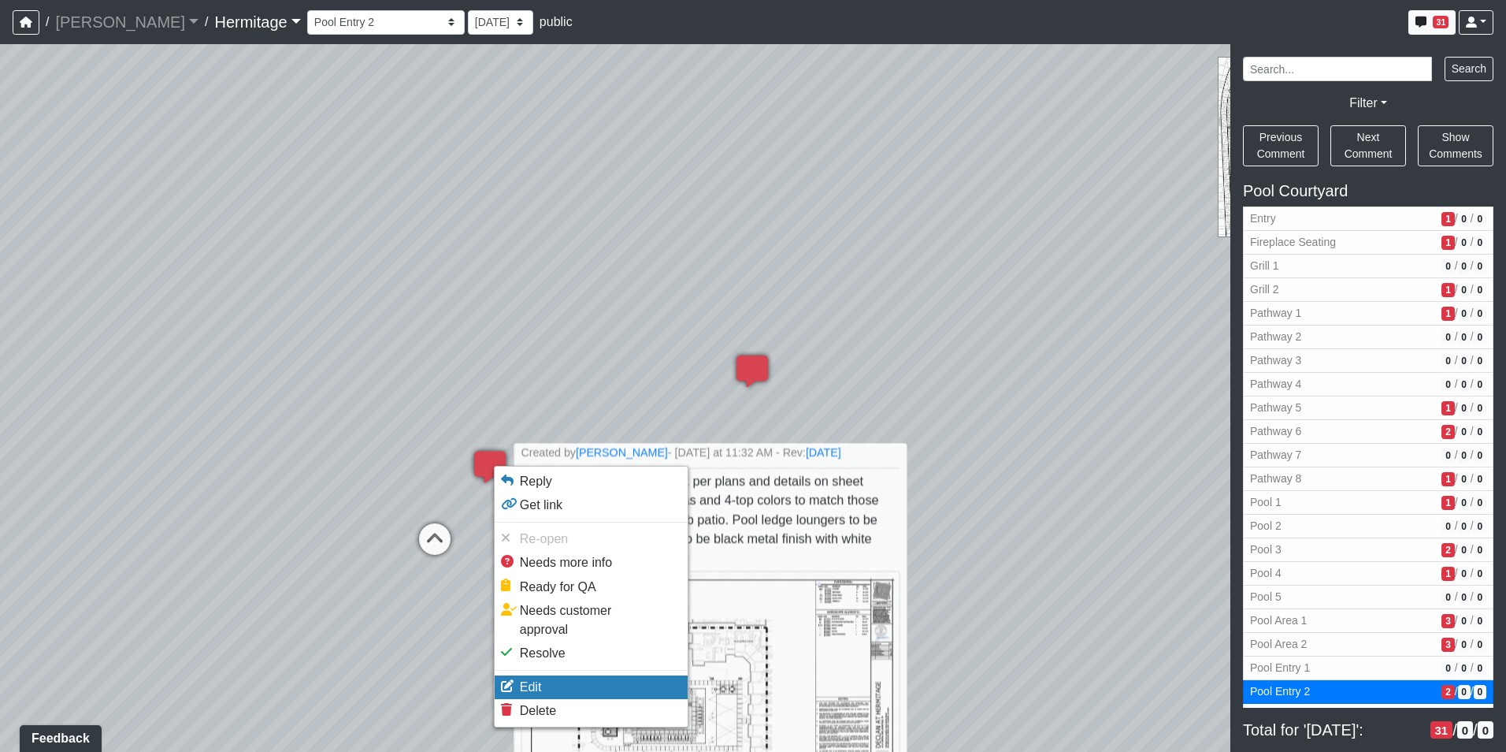
click at [575, 675] on li "Edit" at bounding box center [591, 687] width 193 height 24
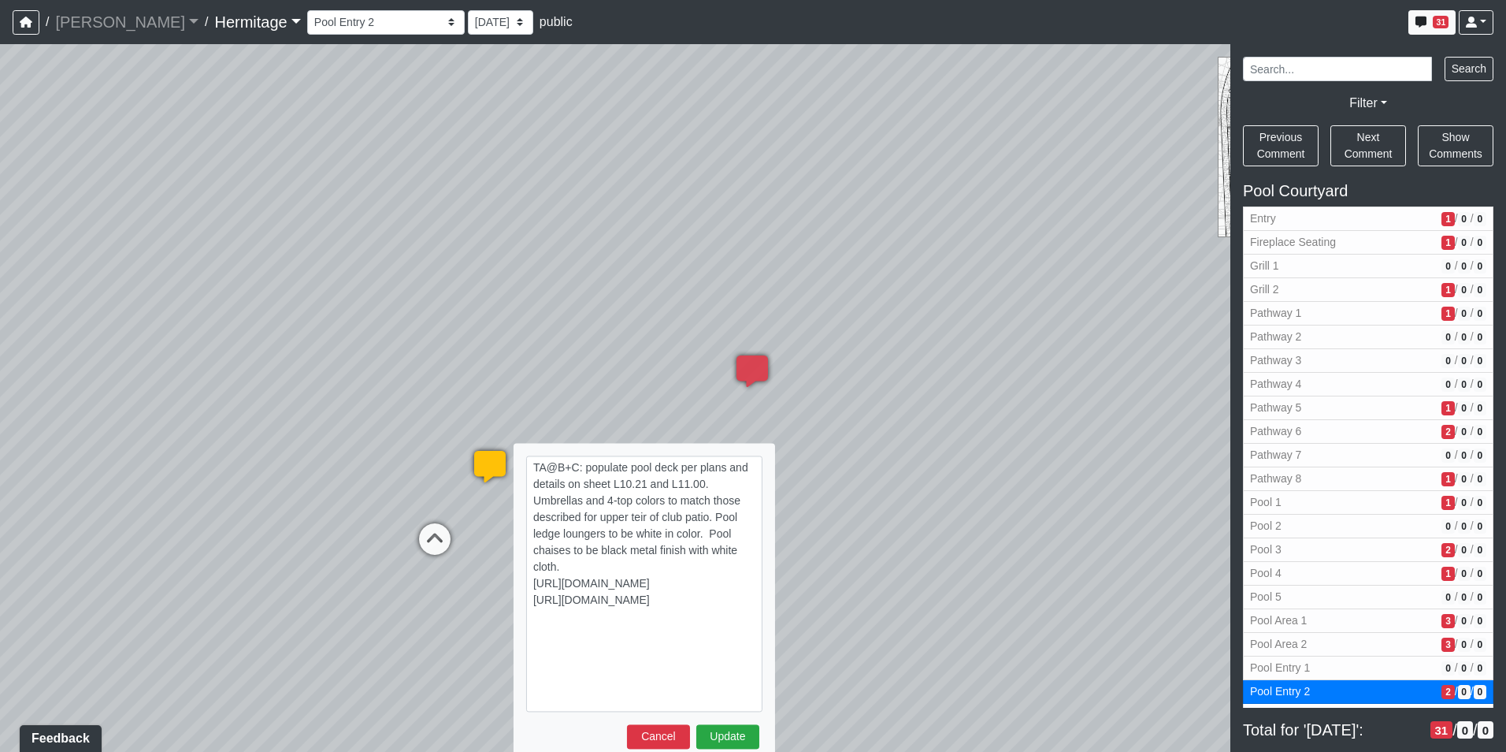
click at [635, 544] on textarea "TA@B+C: populate pool deck per plans and details on sheet L10.21 and L11.00. Um…" at bounding box center [644, 583] width 236 height 256
click at [585, 576] on textarea "TA@B+C: populate pool deck per plans and details on sheet L10.21 and L11.00. Um…" at bounding box center [644, 583] width 236 height 256
click at [573, 567] on textarea "TA@B+C: populate pool deck per plans and details on sheet L10.21 and L11.00. Um…" at bounding box center [644, 583] width 236 height 256
drag, startPoint x: 566, startPoint y: 569, endPoint x: 566, endPoint y: 483, distance: 85.9
click at [566, 483] on textarea "TA@B+C: populate pool deck per plans and details on sheet L10.21 and L11.00. Um…" at bounding box center [644, 583] width 236 height 256
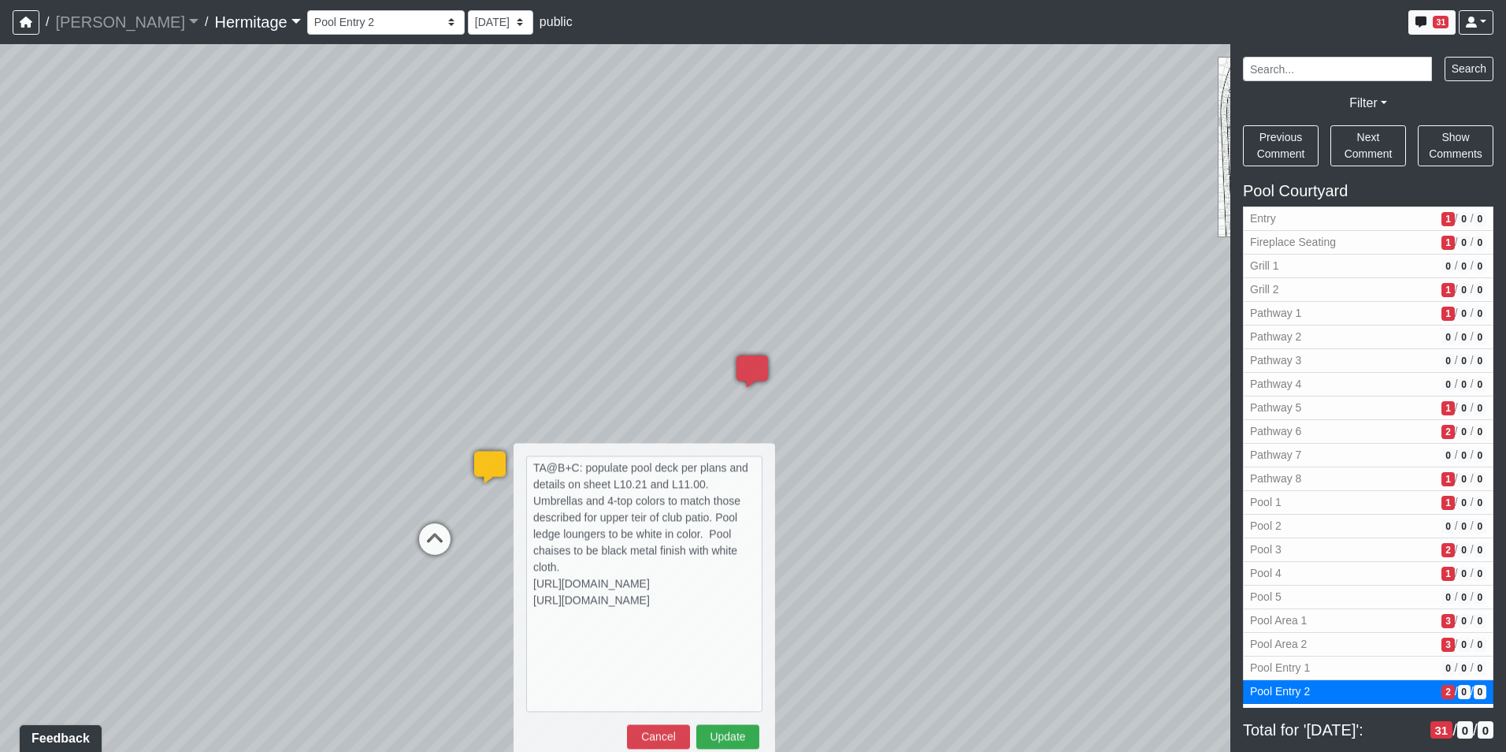
drag, startPoint x: 584, startPoint y: 466, endPoint x: 929, endPoint y: 714, distance: 424.6
click at [903, 751] on html "/ [PERSON_NAME] Loading... / [GEOGRAPHIC_DATA] Loading... [GEOGRAPHIC_DATA] Loa…" at bounding box center [753, 376] width 1506 height 752
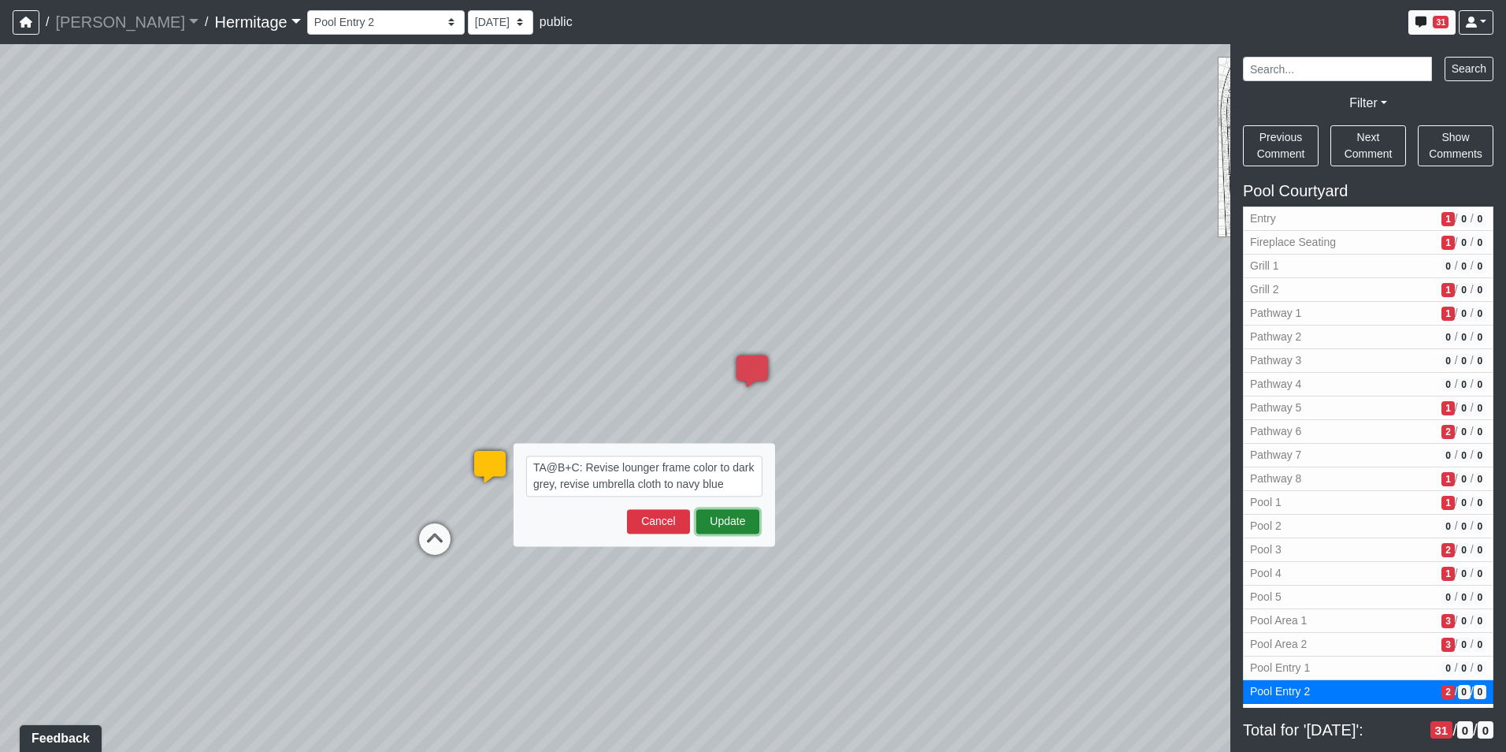
click at [733, 524] on button "Update" at bounding box center [727, 521] width 63 height 24
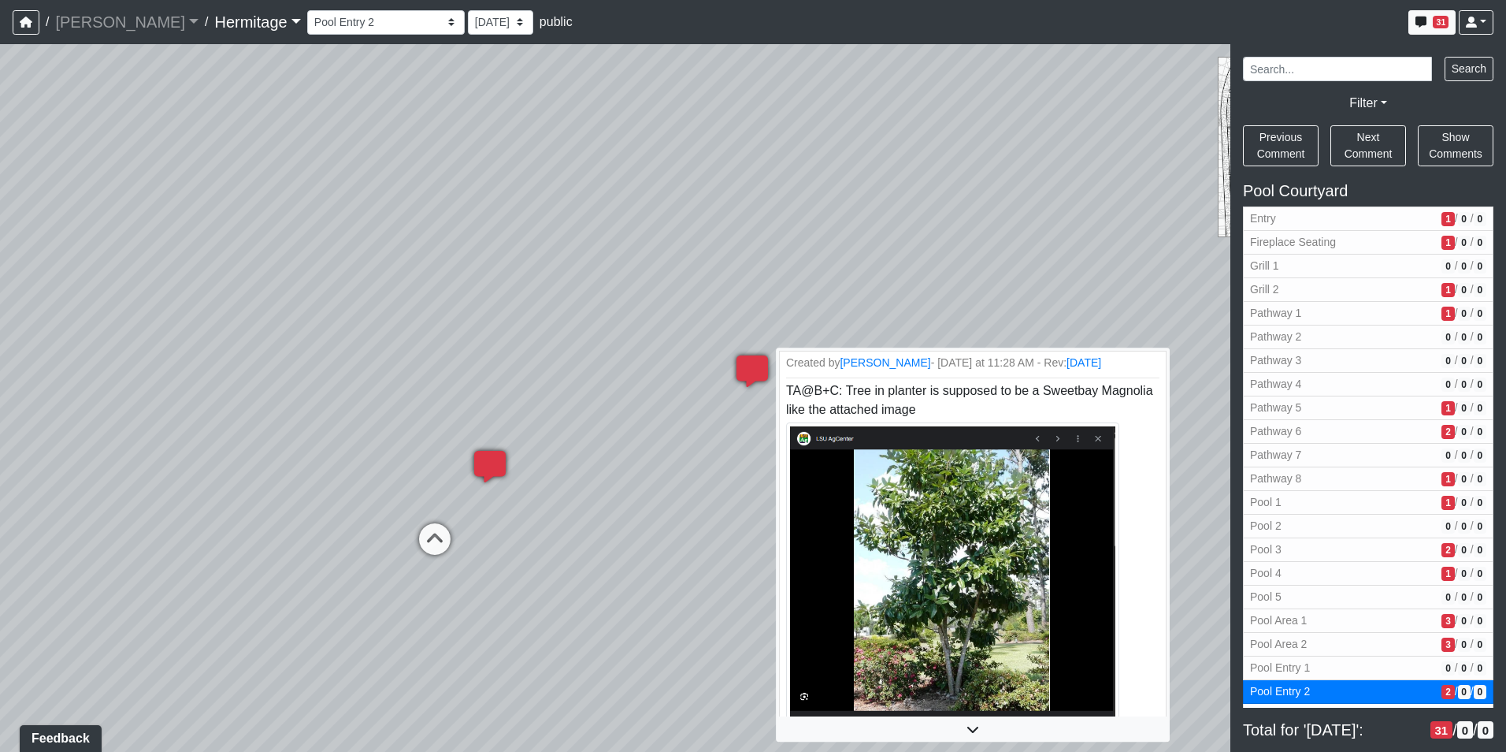
click at [751, 363] on icon at bounding box center [752, 378] width 47 height 47
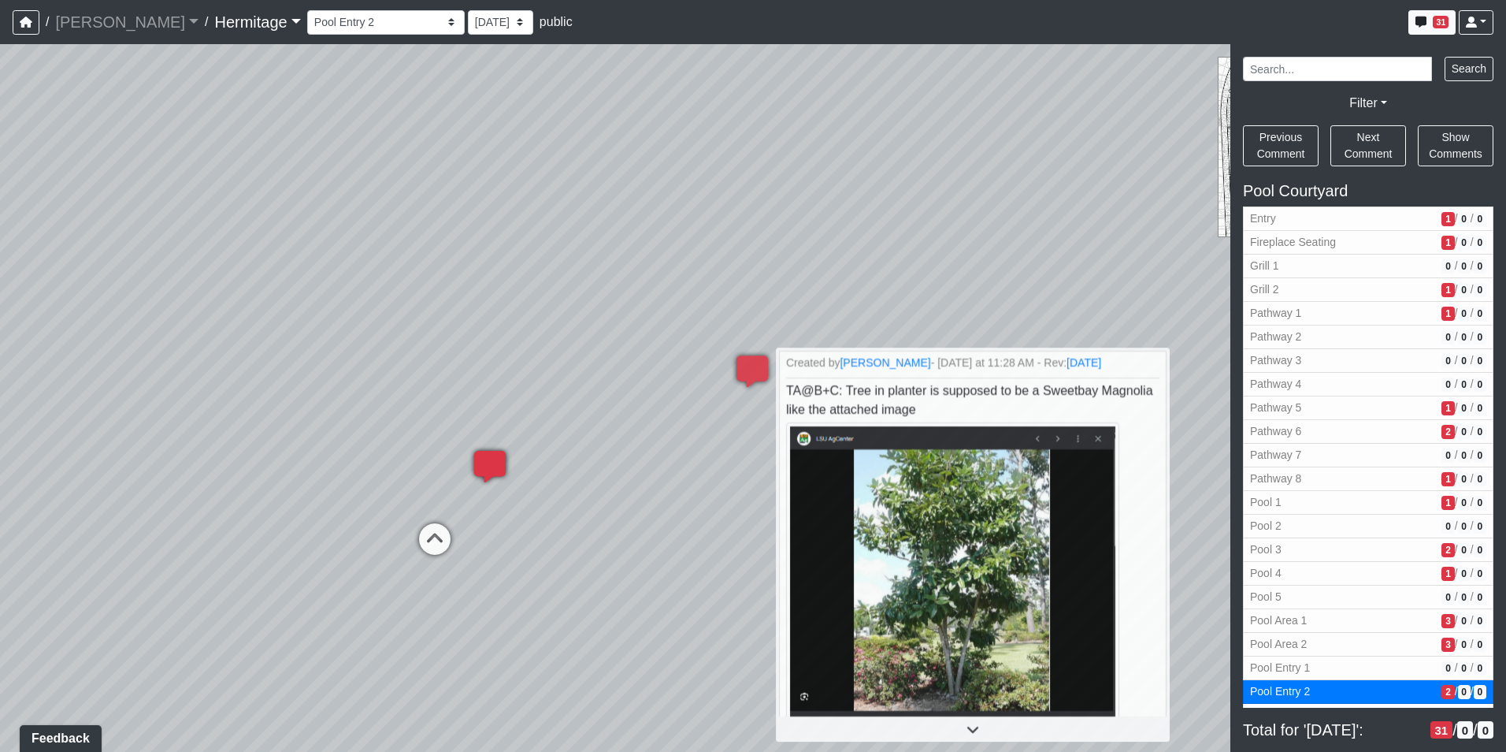
click at [663, 417] on div "Loading... Leasing Desk Loading... Hallway Loading... Created by [PERSON_NAME] …" at bounding box center [753, 397] width 1506 height 707
click at [1181, 279] on div "Loading... Leasing Desk Loading... Hallway Loading... Created by [PERSON_NAME] …" at bounding box center [753, 397] width 1506 height 707
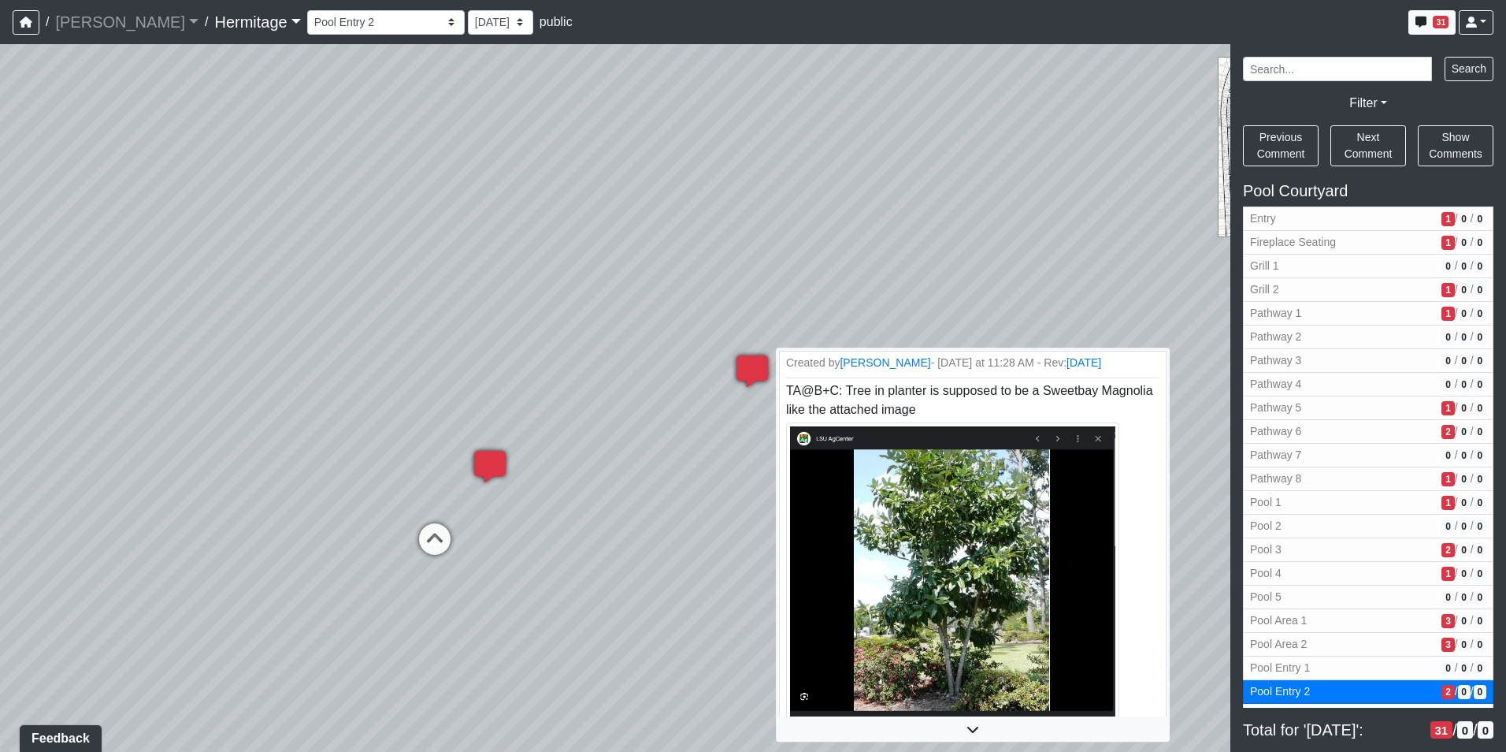
click at [752, 362] on icon at bounding box center [752, 378] width 47 height 47
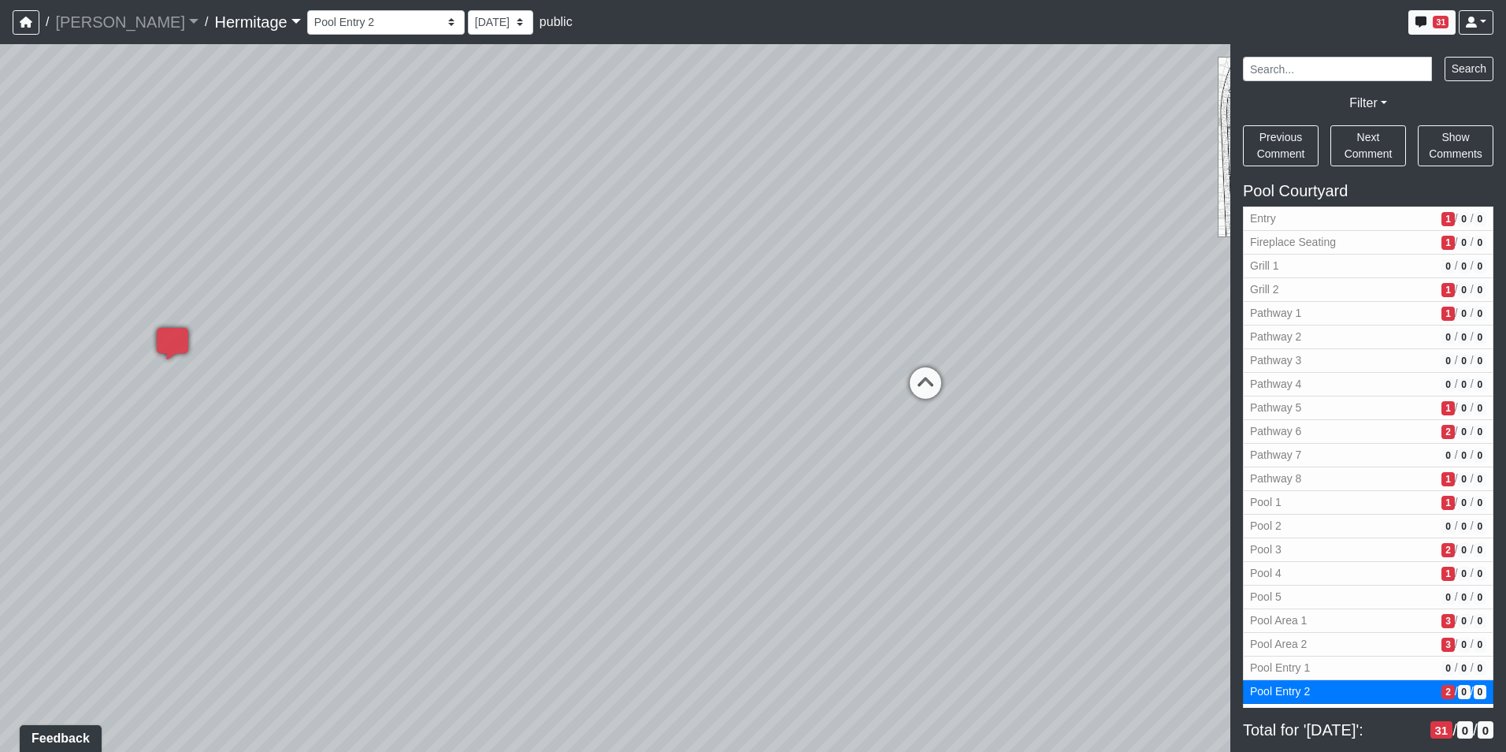
drag, startPoint x: 1017, startPoint y: 403, endPoint x: 343, endPoint y: 367, distance: 674.5
click at [332, 364] on div "Loading... Leasing Desk Loading... Hallway Loading... Created by [PERSON_NAME] …" at bounding box center [753, 397] width 1506 height 707
drag, startPoint x: 665, startPoint y: 355, endPoint x: 536, endPoint y: 369, distance: 130.1
click at [536, 369] on div "Loading... Leasing Desk Loading... Hallway Loading... Created by [PERSON_NAME] …" at bounding box center [753, 397] width 1506 height 707
click at [837, 388] on icon at bounding box center [831, 400] width 47 height 47
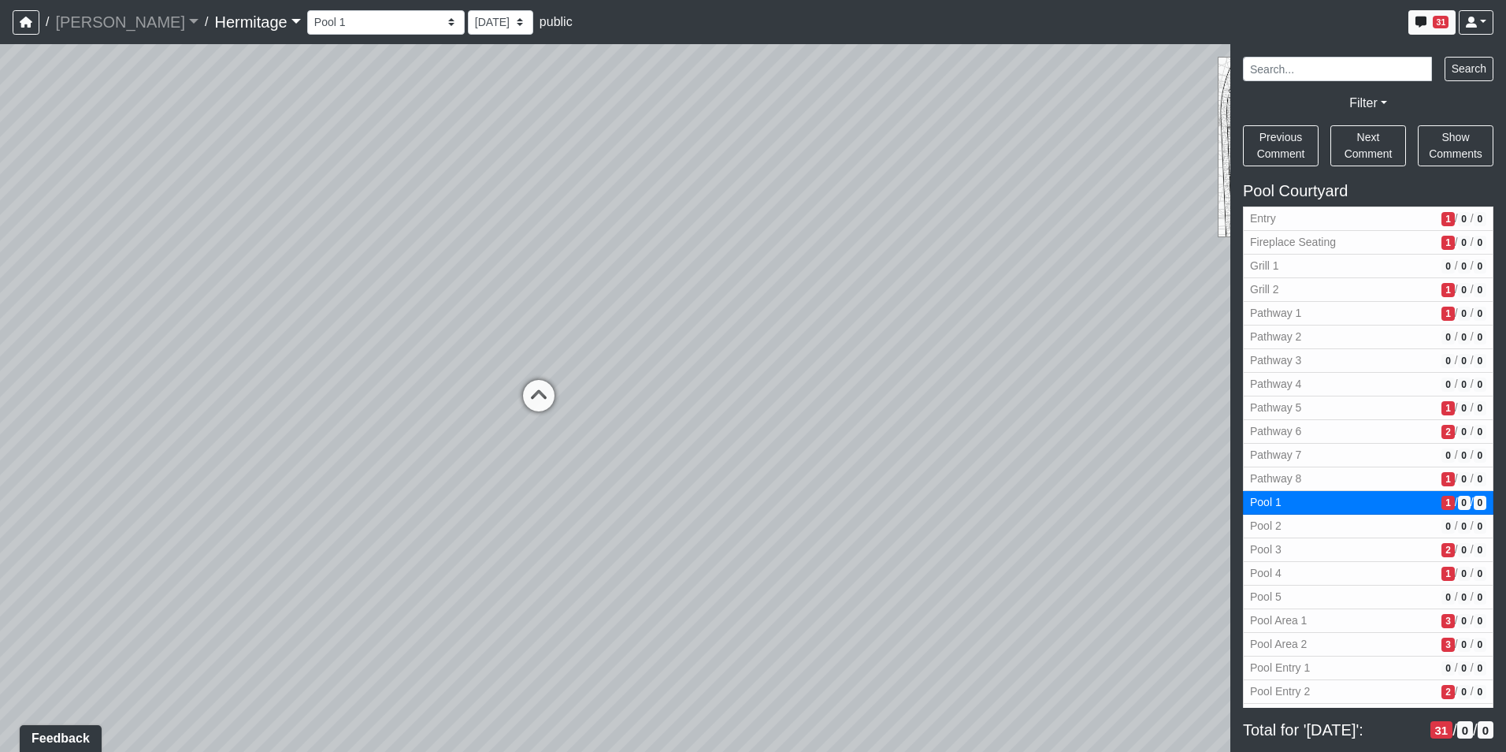
drag, startPoint x: 332, startPoint y: 395, endPoint x: 2, endPoint y: 336, distance: 336.0
click at [0, 336] on html "/ [PERSON_NAME] Loading... / [GEOGRAPHIC_DATA] Loading... [GEOGRAPHIC_DATA] Loa…" at bounding box center [753, 376] width 1506 height 752
drag, startPoint x: 885, startPoint y: 344, endPoint x: 28, endPoint y: 329, distance: 857.3
click at [0, 326] on html "/ [PERSON_NAME] Loading... / [GEOGRAPHIC_DATA] Loading... [GEOGRAPHIC_DATA] Loa…" at bounding box center [753, 376] width 1506 height 752
drag, startPoint x: 651, startPoint y: 344, endPoint x: 550, endPoint y: 377, distance: 106.1
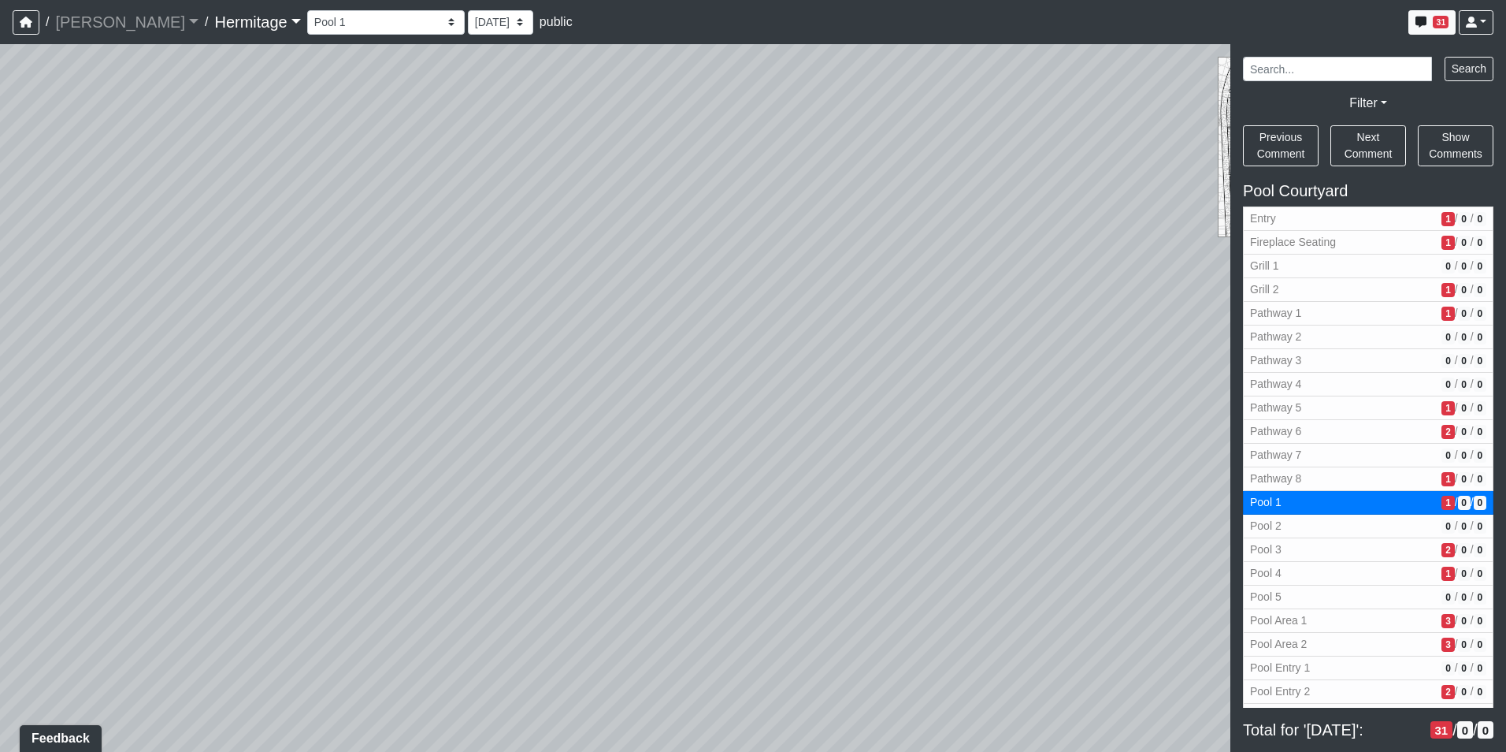
click at [540, 378] on div "Loading... Leasing Desk Loading... Hallway Loading... Created by [PERSON_NAME] …" at bounding box center [753, 397] width 1506 height 707
drag, startPoint x: 784, startPoint y: 390, endPoint x: 650, endPoint y: 392, distance: 133.9
click at [650, 392] on div "Loading... Leasing Desk Loading... Hallway Loading... Created by [PERSON_NAME] …" at bounding box center [753, 397] width 1506 height 707
click at [898, 397] on div "Loading... Leasing Desk Loading... Hallway Loading... Created by [PERSON_NAME] …" at bounding box center [753, 397] width 1506 height 707
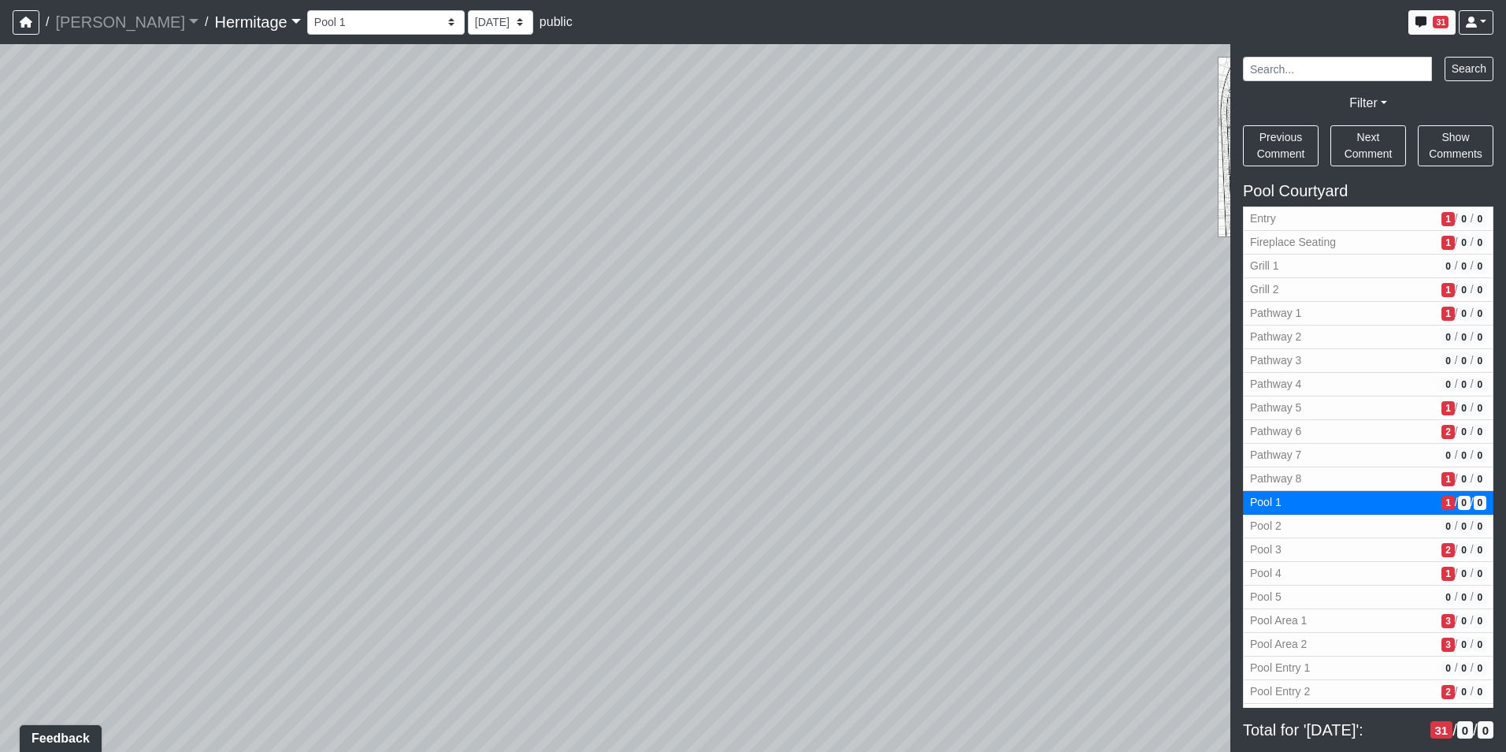
click at [898, 397] on div "Loading... Leasing Desk Loading... Hallway Loading... Created by [PERSON_NAME] …" at bounding box center [753, 397] width 1506 height 707
drag, startPoint x: 898, startPoint y: 397, endPoint x: 375, endPoint y: 488, distance: 530.9
click at [375, 488] on div "Loading... Leasing Desk Loading... Hallway Loading... Created by [PERSON_NAME] …" at bounding box center [753, 397] width 1506 height 707
drag, startPoint x: 585, startPoint y: 492, endPoint x: 586, endPoint y: 427, distance: 64.6
click at [586, 427] on div "Loading... Leasing Desk Loading... Hallway Loading... Created by [PERSON_NAME] …" at bounding box center [753, 397] width 1506 height 707
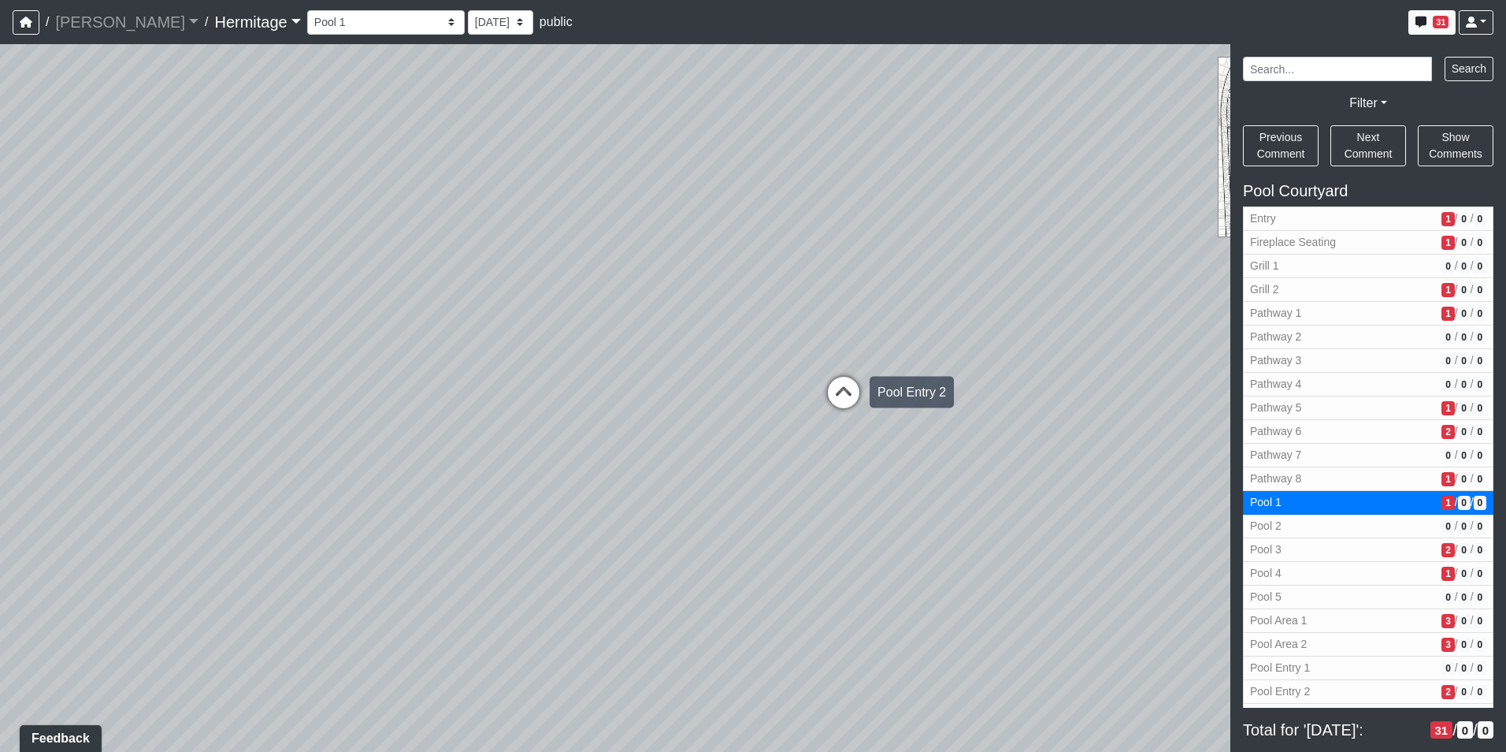
click at [845, 389] on icon at bounding box center [843, 400] width 47 height 47
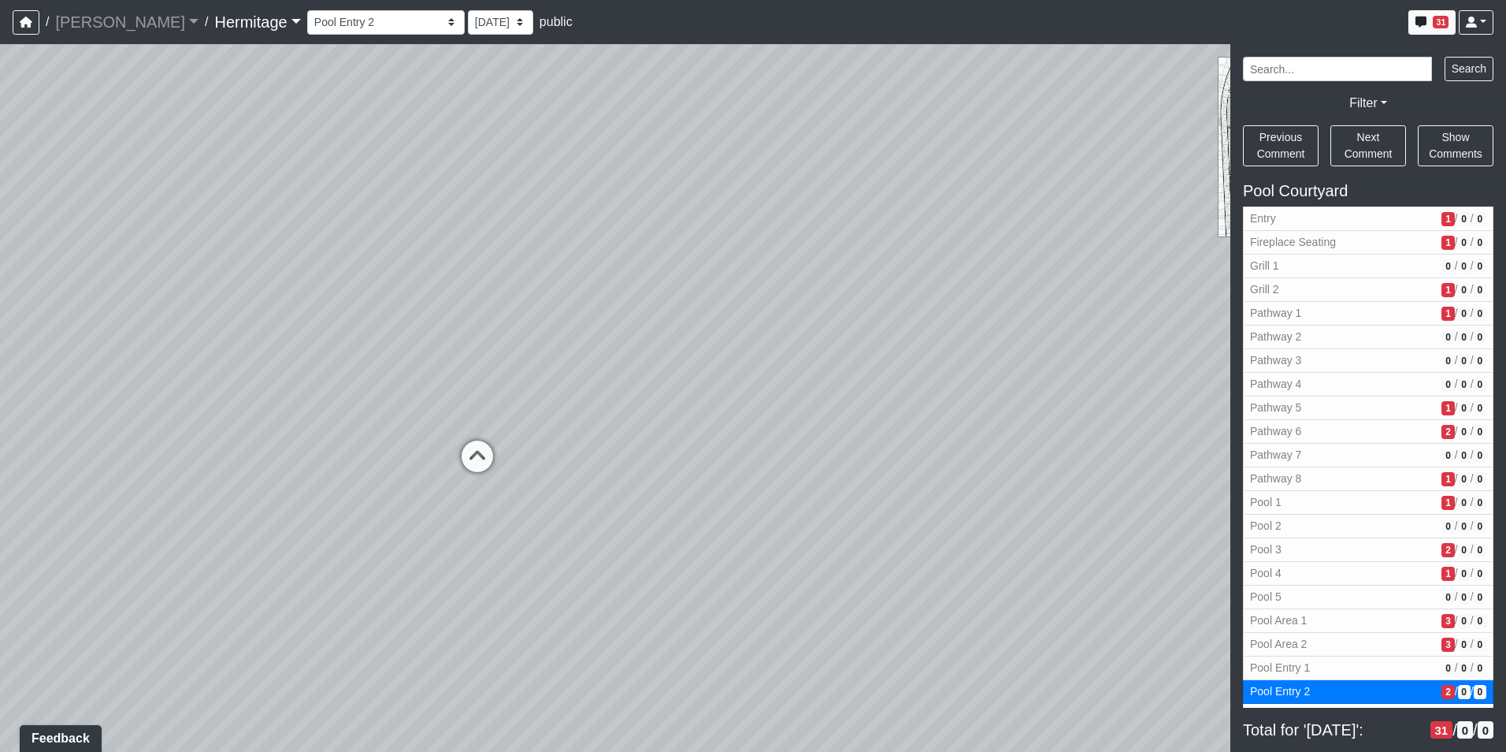
drag, startPoint x: 450, startPoint y: 522, endPoint x: 1582, endPoint y: 383, distance: 1140.5
click at [1505, 383] on html "/ [PERSON_NAME] Loading... / [GEOGRAPHIC_DATA] Loading... [GEOGRAPHIC_DATA] Loa…" at bounding box center [753, 376] width 1506 height 752
drag, startPoint x: 760, startPoint y: 498, endPoint x: 841, endPoint y: 632, distance: 156.2
click at [841, 632] on div "Loading... Leasing Desk Loading... Hallway Loading... Created by [PERSON_NAME] …" at bounding box center [753, 397] width 1506 height 707
click at [682, 390] on span "Add comment" at bounding box center [712, 387] width 78 height 13
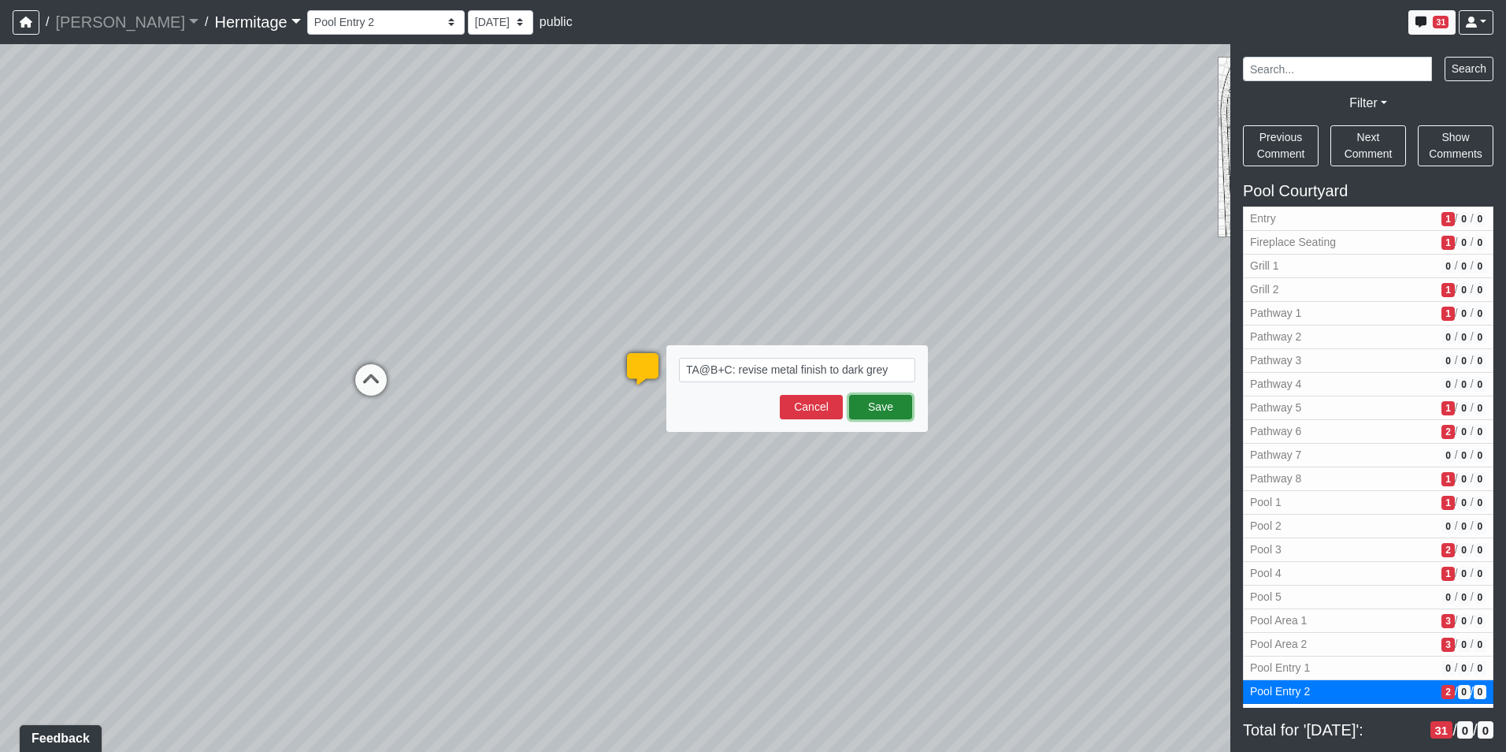
click at [863, 410] on button "Save" at bounding box center [880, 407] width 63 height 24
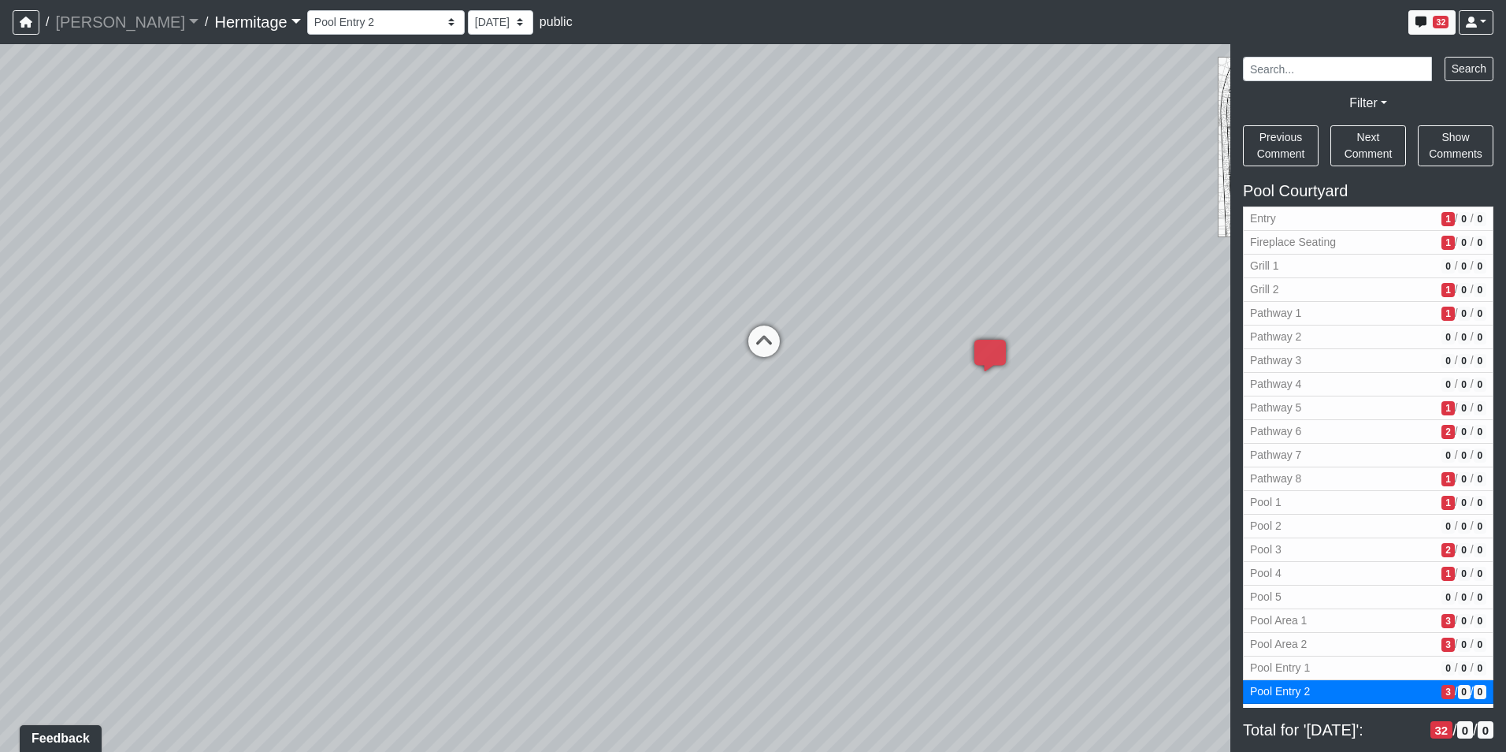
drag, startPoint x: 267, startPoint y: 467, endPoint x: 841, endPoint y: 503, distance: 575.4
click at [1100, 447] on div "Loading... Leasing Desk Loading... Hallway Loading... Created by [PERSON_NAME] …" at bounding box center [753, 397] width 1506 height 707
drag, startPoint x: 640, startPoint y: 505, endPoint x: 800, endPoint y: 499, distance: 160.0
click at [1324, 464] on div "NON-CURRENT REVISION" at bounding box center [753, 397] width 1506 height 707
drag, startPoint x: 619, startPoint y: 506, endPoint x: 707, endPoint y: 513, distance: 88.5
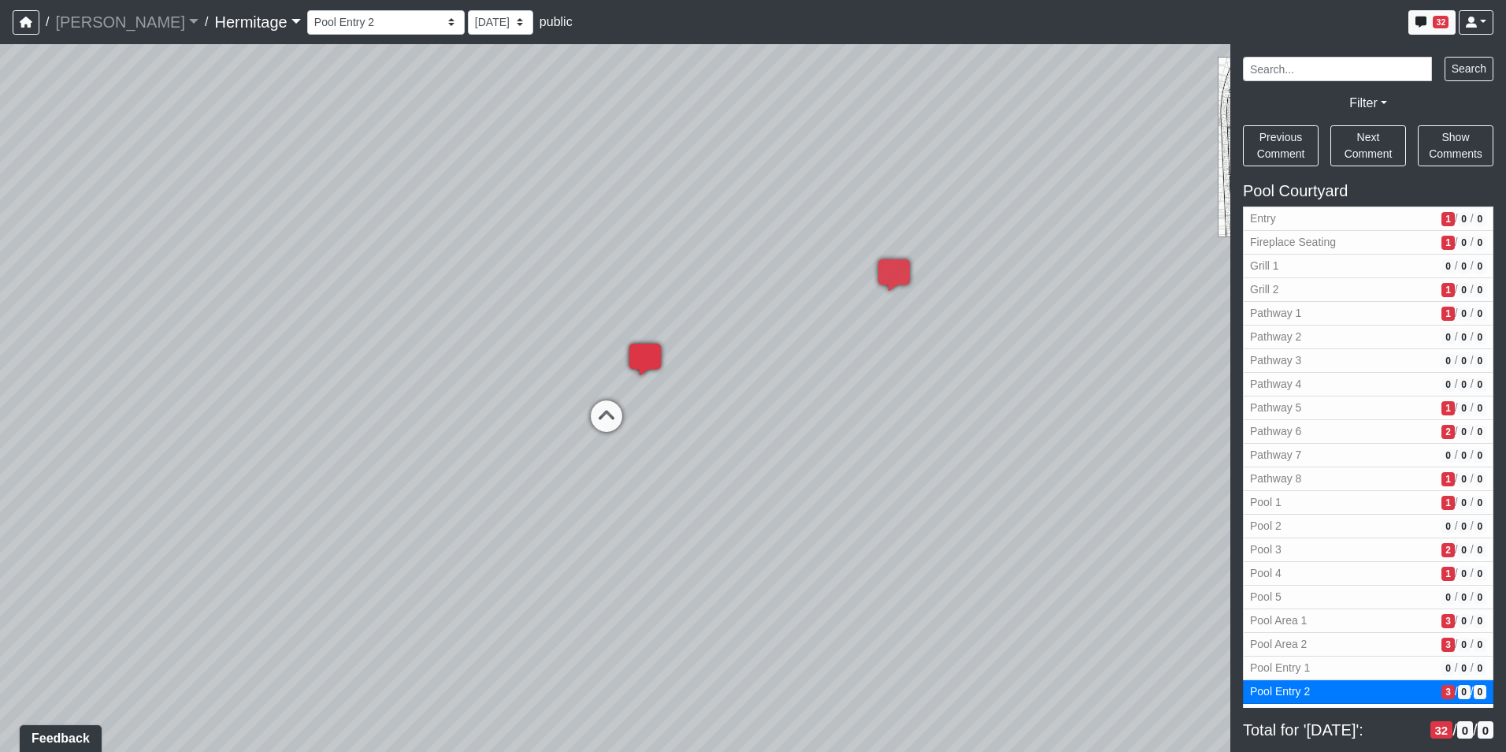
click at [707, 513] on div "Loading... Leasing Desk Loading... Hallway Loading... Created by [PERSON_NAME] …" at bounding box center [753, 397] width 1506 height 707
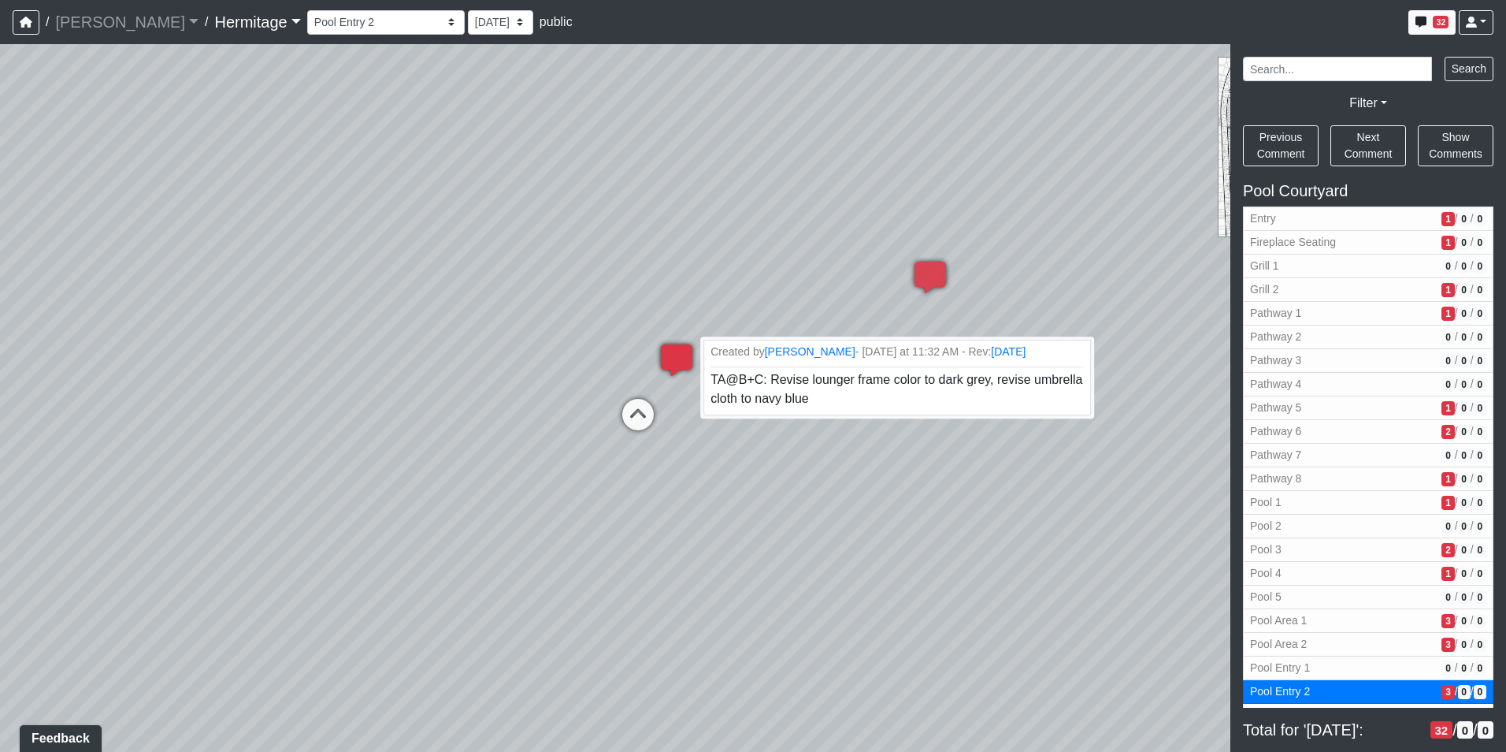
click at [679, 349] on icon at bounding box center [676, 367] width 47 height 47
click at [941, 385] on span "TA@B+C: Revise lounger frame color to dark grey, revise umbrella cloth to navy …" at bounding box center [898, 389] width 381 height 33
click at [644, 375] on div "Loading... Leasing Desk Loading... Hallway Loading... Created by [PERSON_NAME] …" at bounding box center [753, 397] width 1506 height 707
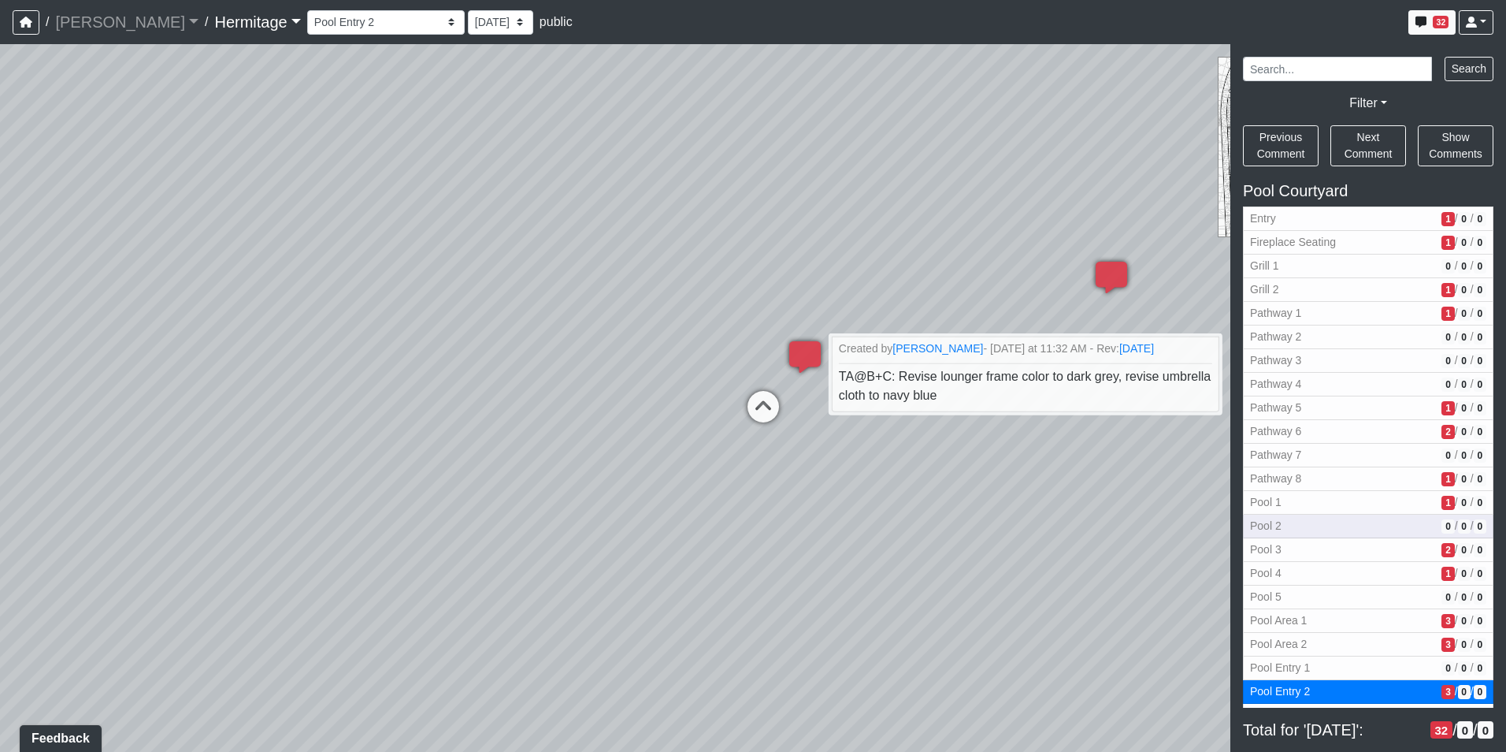
drag, startPoint x: 612, startPoint y: 522, endPoint x: 1445, endPoint y: 517, distance: 832.7
click at [1504, 518] on div "NON-CURRENT REVISION" at bounding box center [753, 397] width 1506 height 707
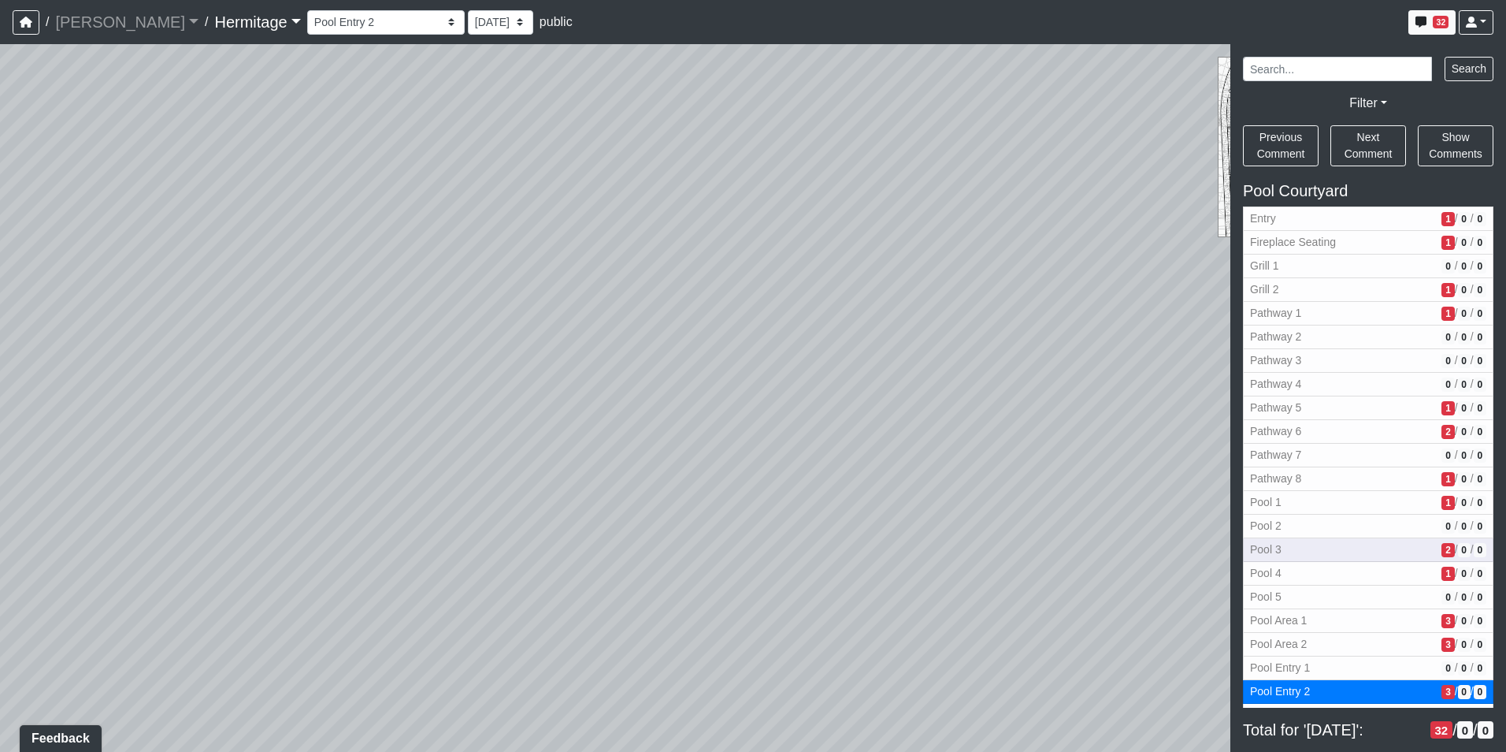
drag, startPoint x: 700, startPoint y: 575, endPoint x: 1312, endPoint y: 551, distance: 612.6
click at [1312, 551] on div "NON-CURRENT REVISION" at bounding box center [753, 397] width 1506 height 707
drag, startPoint x: 818, startPoint y: 611, endPoint x: 1025, endPoint y: 659, distance: 212.7
click at [1025, 659] on div "Loading... Leasing Desk Loading... Hallway Loading... Created by [PERSON_NAME] …" at bounding box center [753, 397] width 1506 height 707
click at [718, 373] on icon at bounding box center [716, 383] width 47 height 47
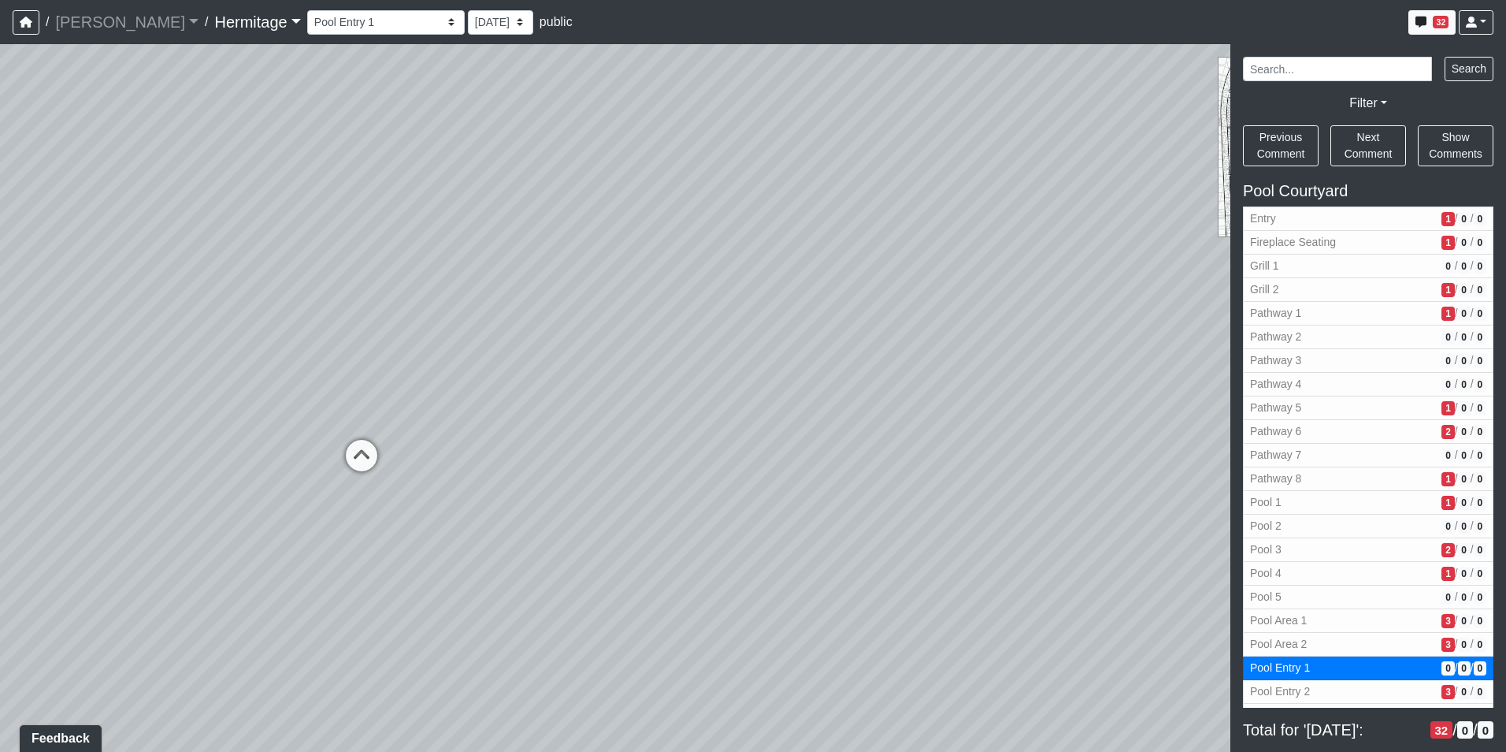
drag, startPoint x: 773, startPoint y: 482, endPoint x: 818, endPoint y: 486, distance: 45.1
click at [818, 486] on div "Loading... Leasing Desk Loading... Hallway Loading... Created by [PERSON_NAME] …" at bounding box center [753, 397] width 1506 height 707
click at [1310, 403] on span "Pathway 5" at bounding box center [1342, 407] width 185 height 17
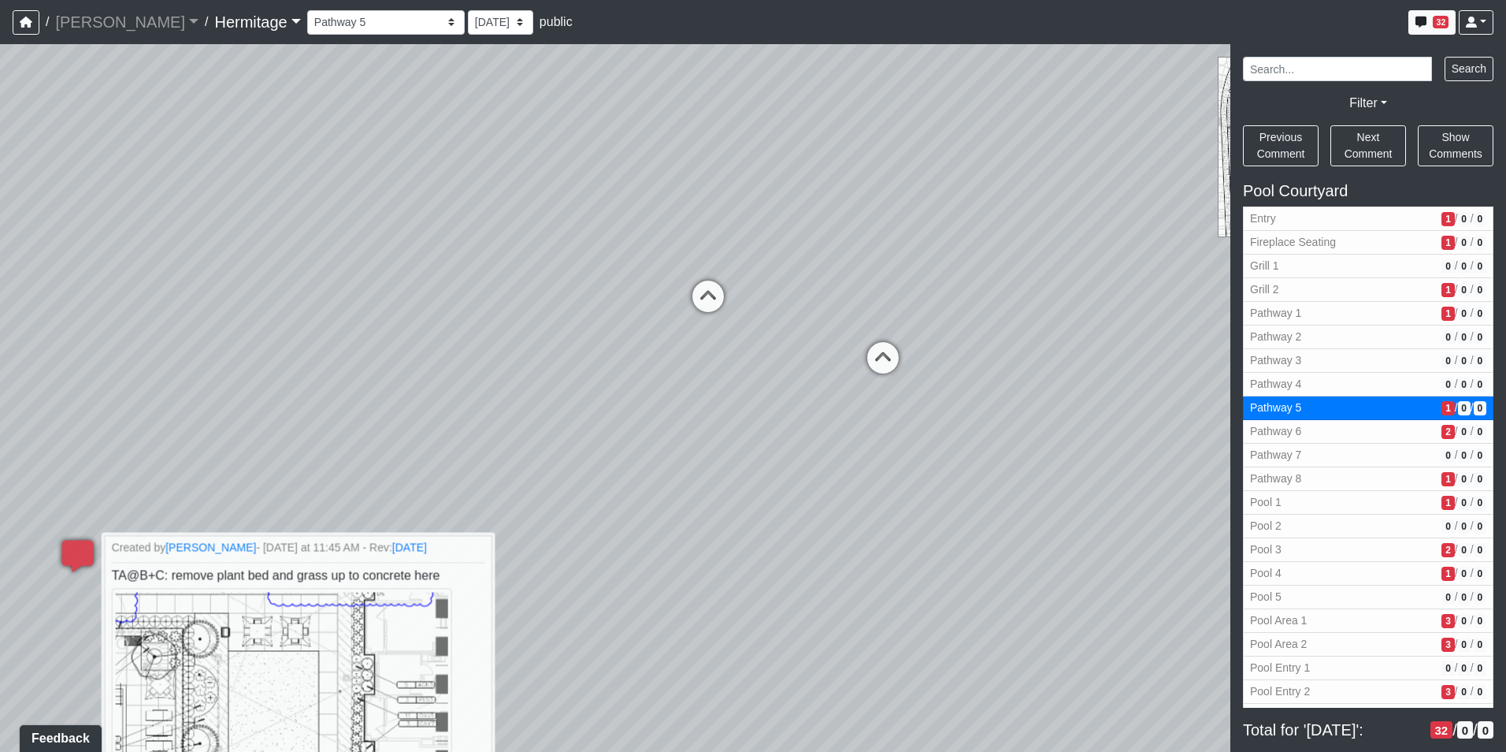
drag, startPoint x: 931, startPoint y: 224, endPoint x: 610, endPoint y: 399, distance: 365.9
click at [591, 421] on div "Loading... Leasing Desk Loading... Hallway Loading... Created by [PERSON_NAME] …" at bounding box center [753, 397] width 1506 height 707
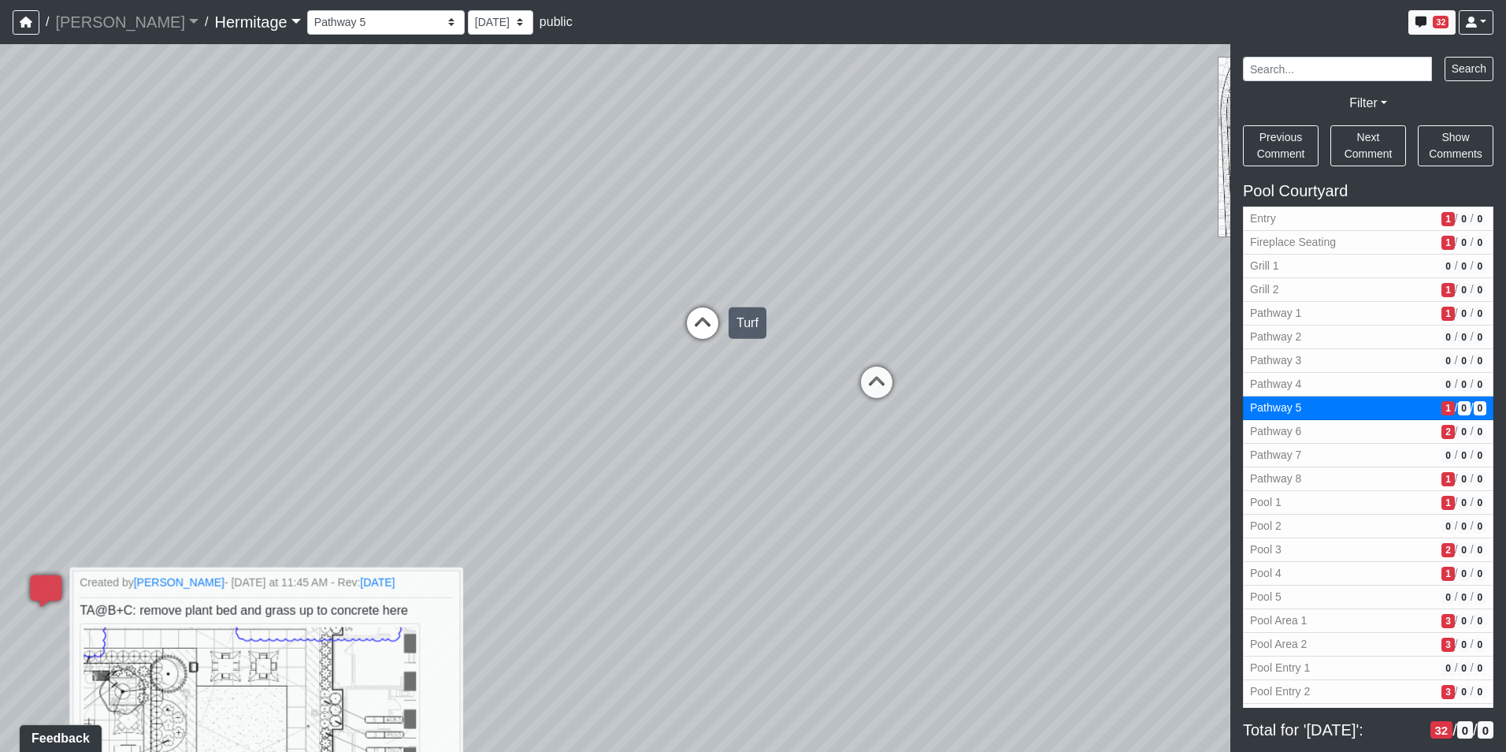
click at [700, 318] on icon at bounding box center [702, 330] width 47 height 47
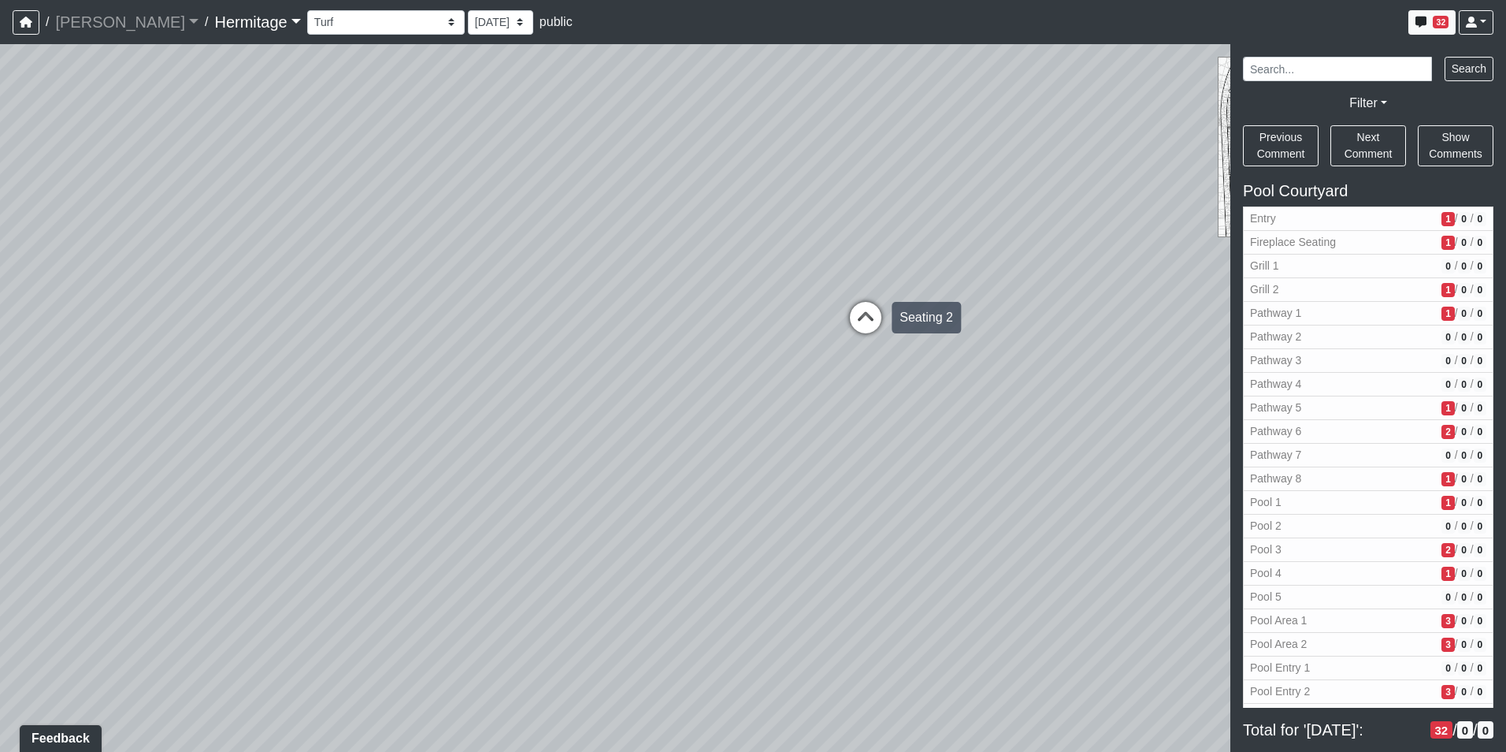
click at [864, 314] on icon at bounding box center [865, 325] width 47 height 47
drag, startPoint x: 373, startPoint y: 455, endPoint x: 1021, endPoint y: 440, distance: 647.7
click at [1314, 425] on div "NON-CURRENT REVISION" at bounding box center [753, 397] width 1506 height 707
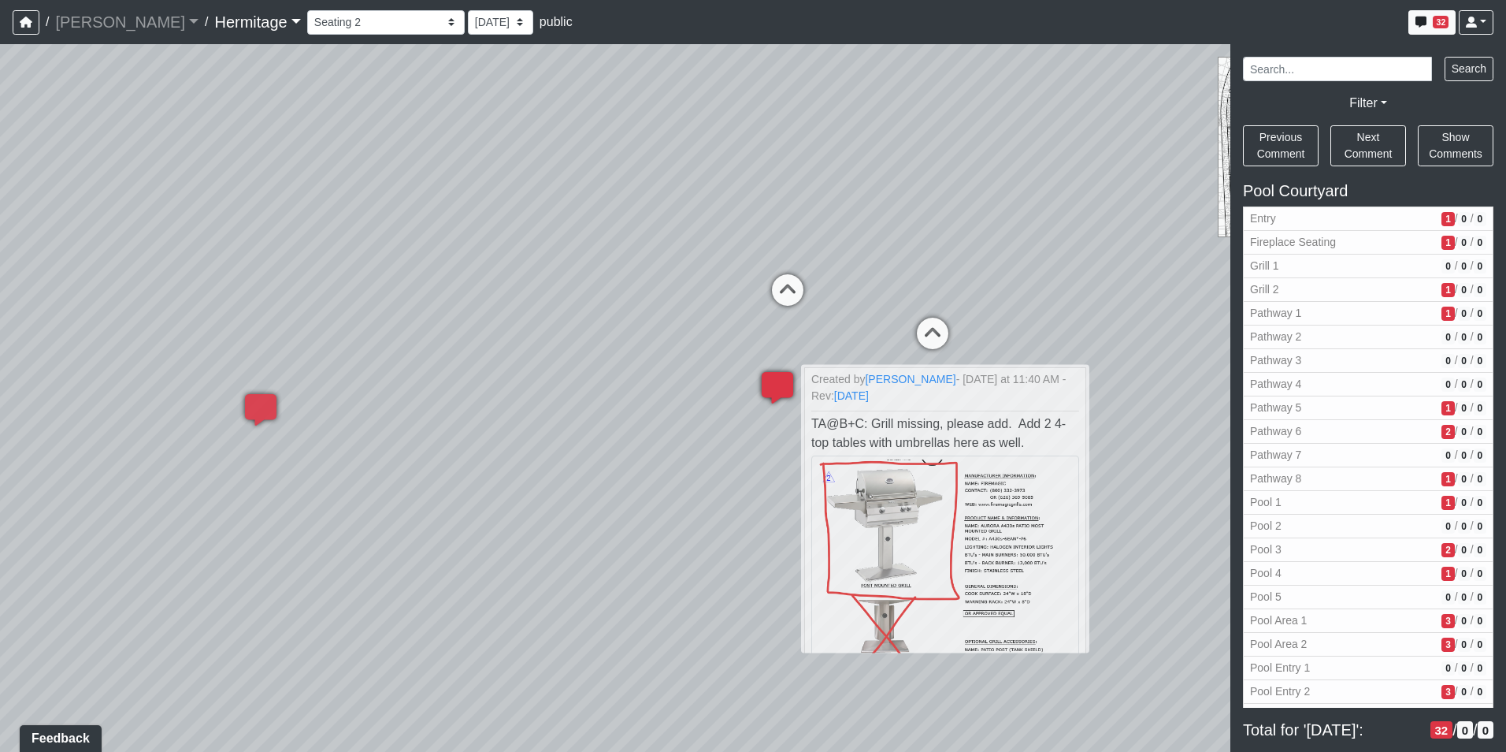
click at [772, 380] on icon at bounding box center [777, 395] width 47 height 47
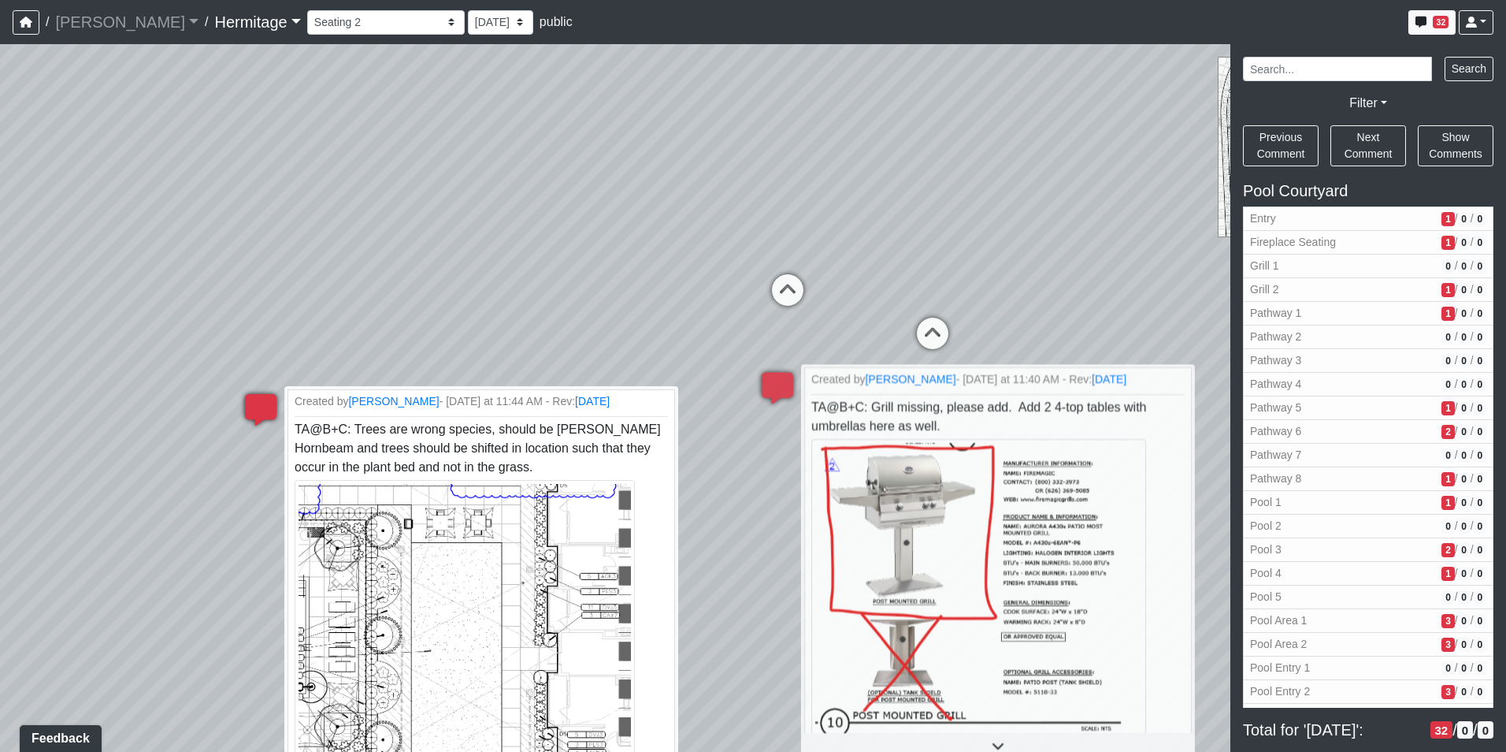
click at [254, 405] on icon at bounding box center [260, 417] width 47 height 47
drag, startPoint x: 278, startPoint y: 389, endPoint x: 494, endPoint y: 373, distance: 216.4
click at [494, 373] on div "Loading... Leasing Desk Loading... Hallway Loading... Created by [PERSON_NAME] …" at bounding box center [753, 397] width 1506 height 707
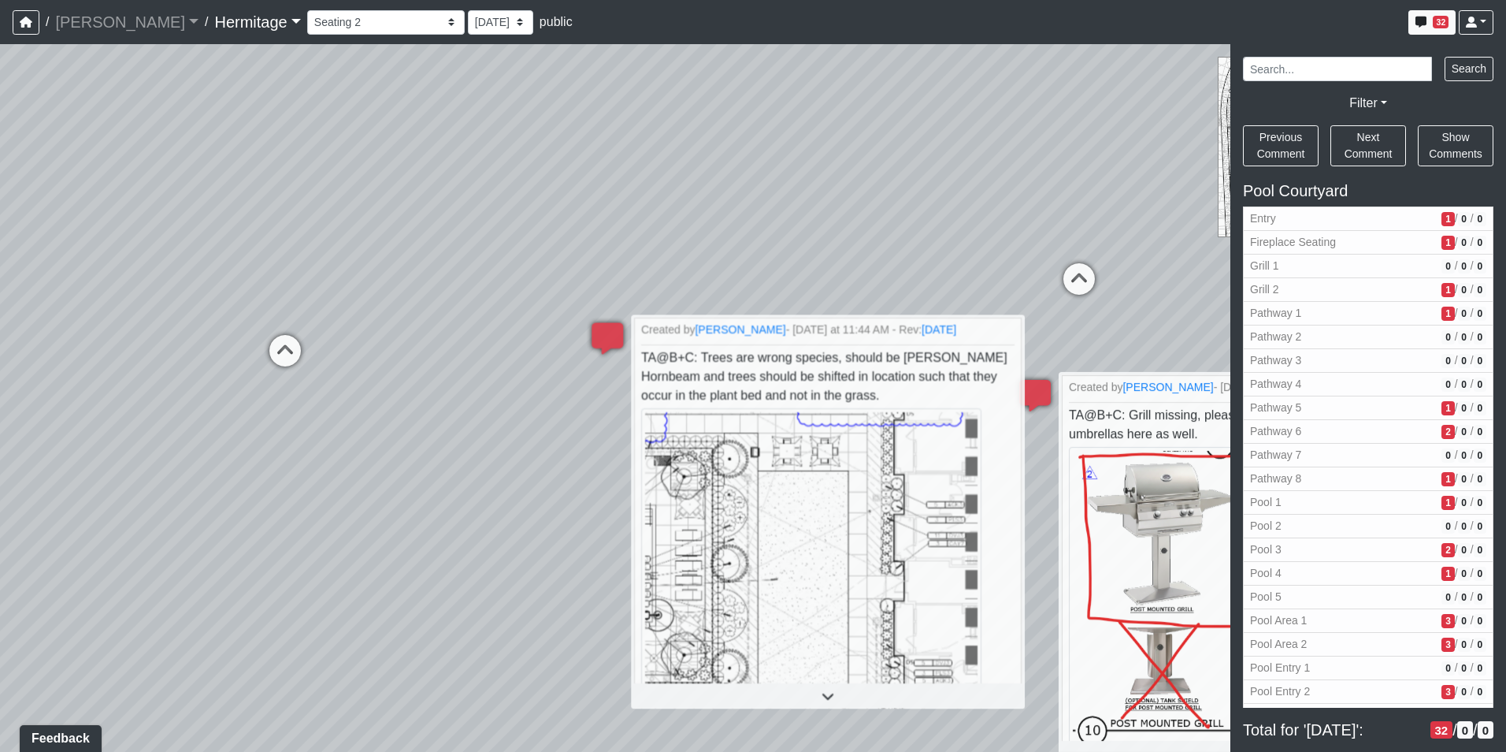
drag, startPoint x: 46, startPoint y: 509, endPoint x: 435, endPoint y: 488, distance: 389.7
click at [435, 488] on div "Loading... Leasing Desk Loading... Hallway Loading... Created by [PERSON_NAME] …" at bounding box center [753, 397] width 1506 height 707
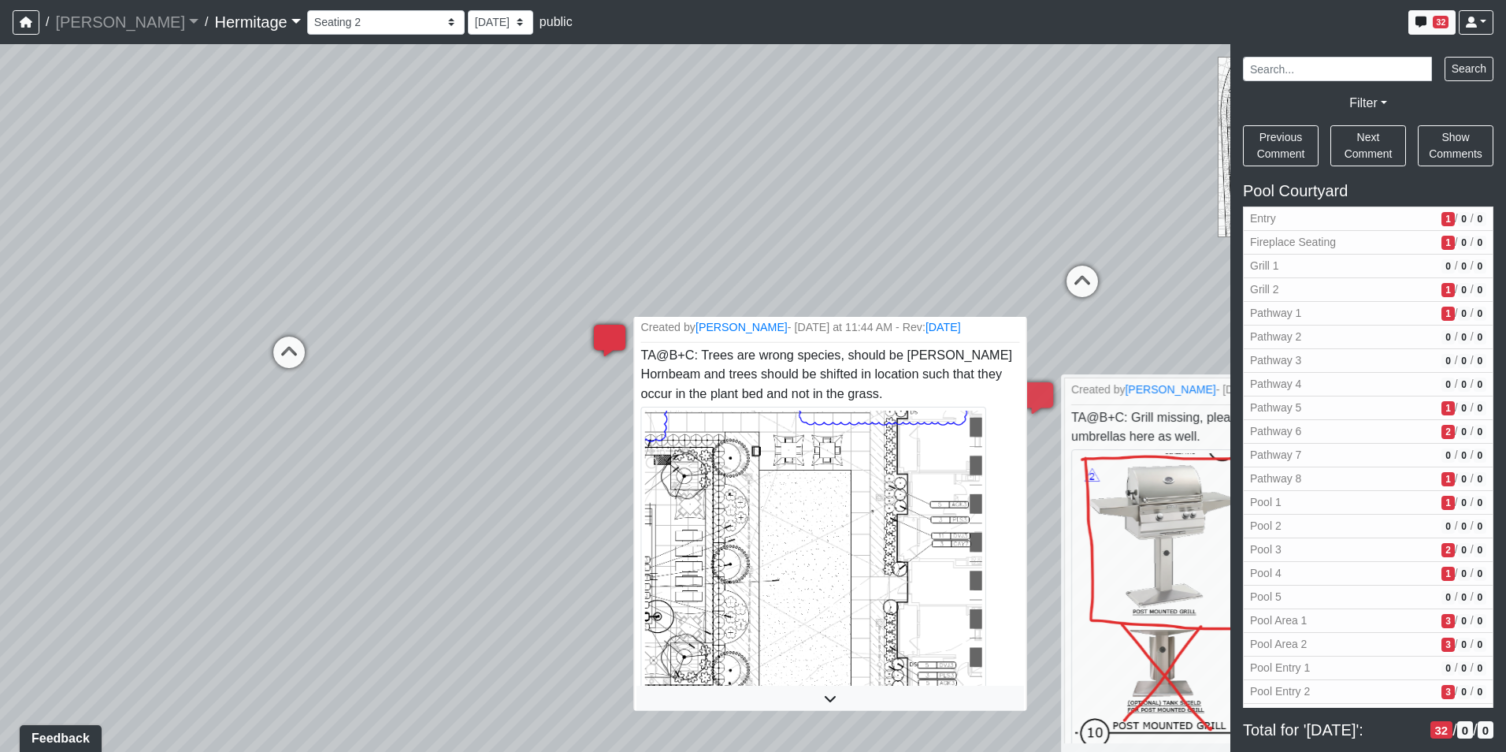
click at [789, 384] on li "Created by [PERSON_NAME] - [DATE] at 11:44 AM - Rev: [DATE] TA@B+C: Trees are w…" at bounding box center [829, 673] width 393 height 718
click at [892, 392] on li "Created by [PERSON_NAME] - [DATE] at 11:44 AM - Rev: [DATE] TA@B+C: Trees are w…" at bounding box center [829, 673] width 393 height 718
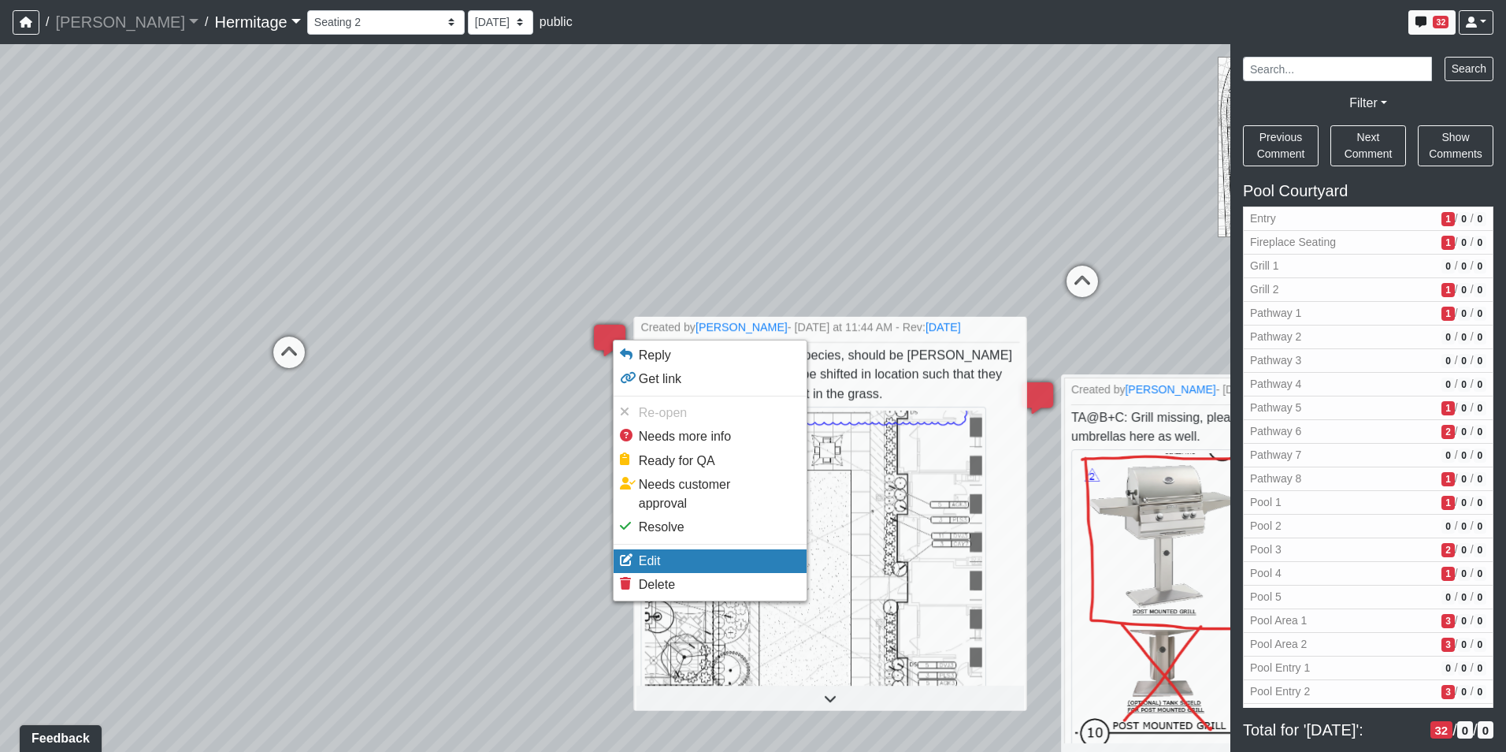
click at [681, 549] on li "Edit" at bounding box center [710, 561] width 193 height 24
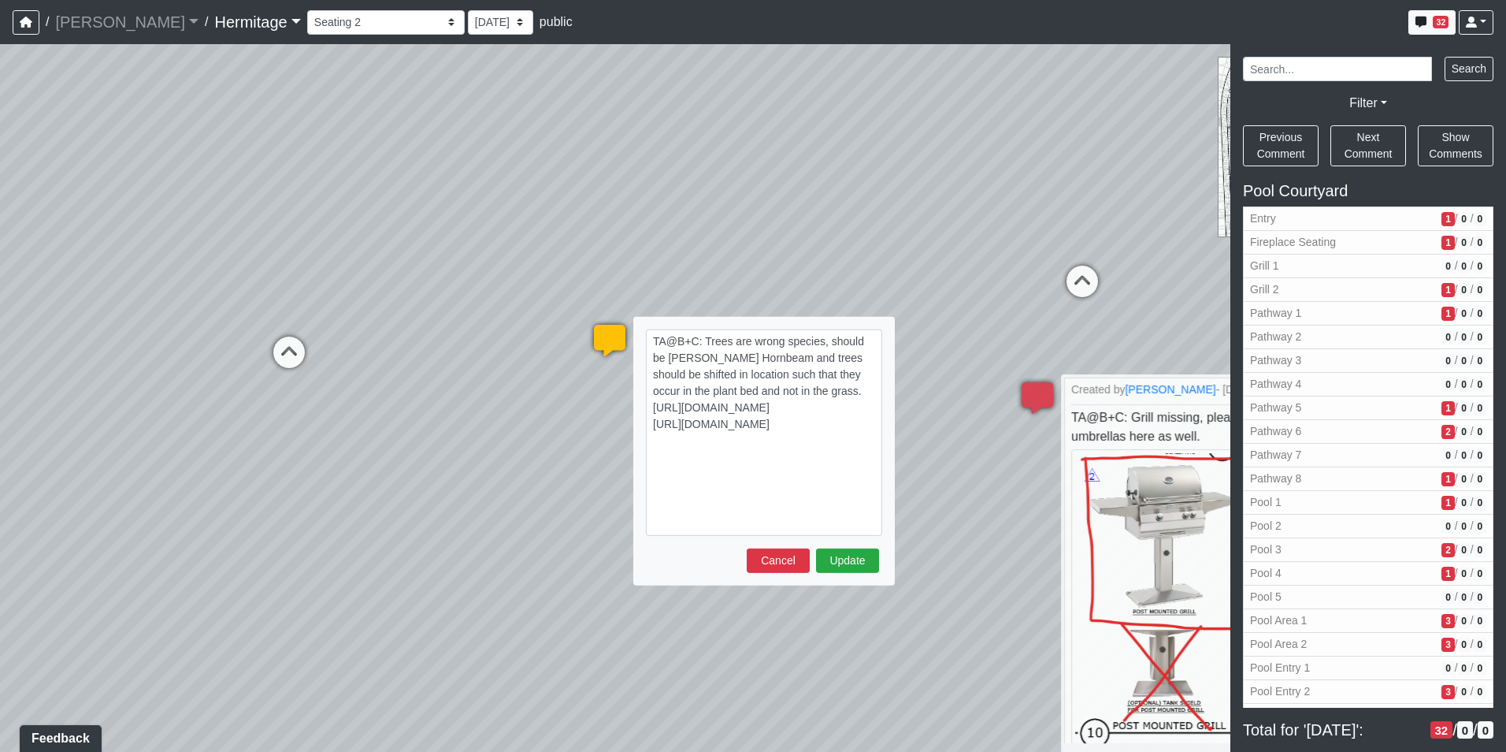
drag, startPoint x: 815, startPoint y: 393, endPoint x: 776, endPoint y: 356, distance: 54.1
click at [776, 356] on textarea "TA@B+C: Trees are wrong species, should be [PERSON_NAME] Hornbeam and trees sho…" at bounding box center [764, 432] width 236 height 206
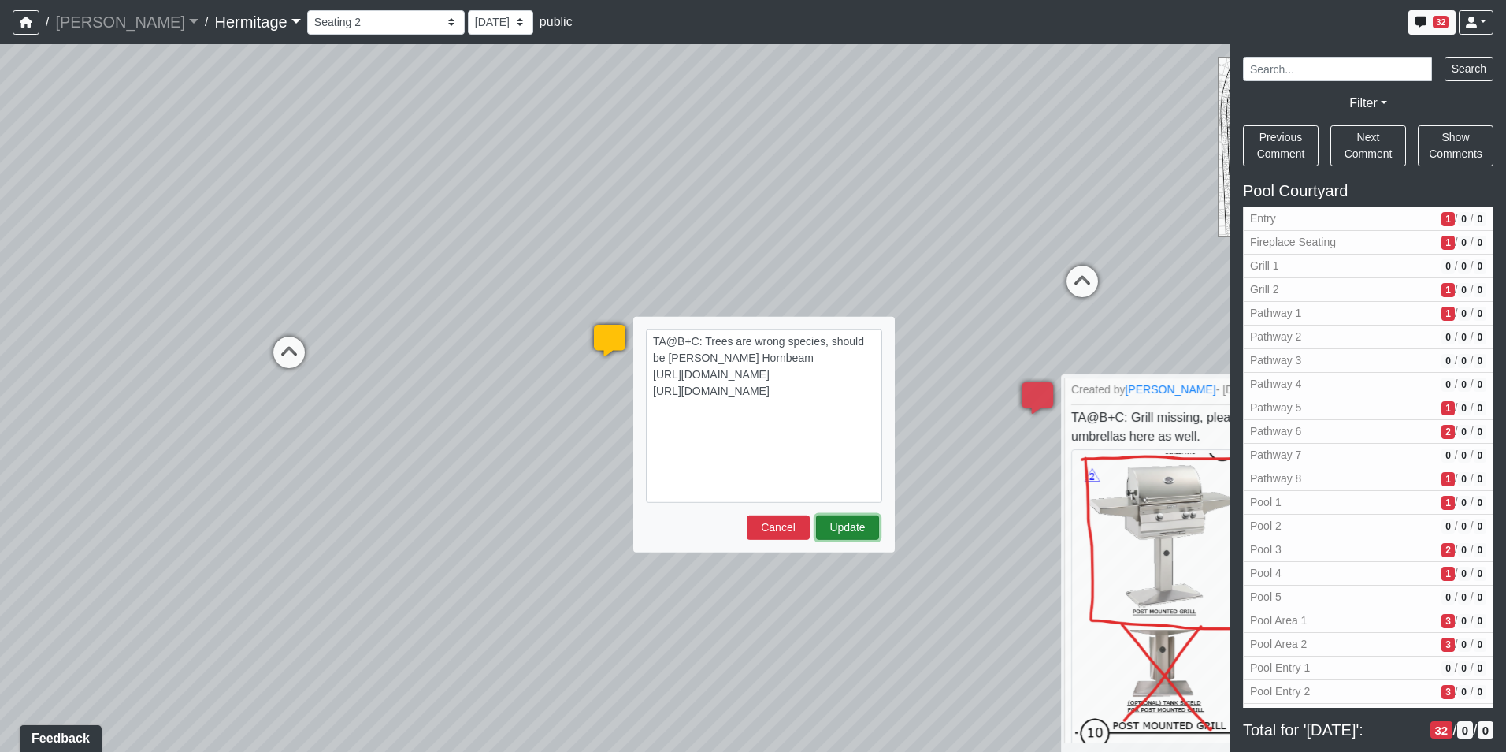
click at [840, 529] on button "Update" at bounding box center [847, 527] width 63 height 24
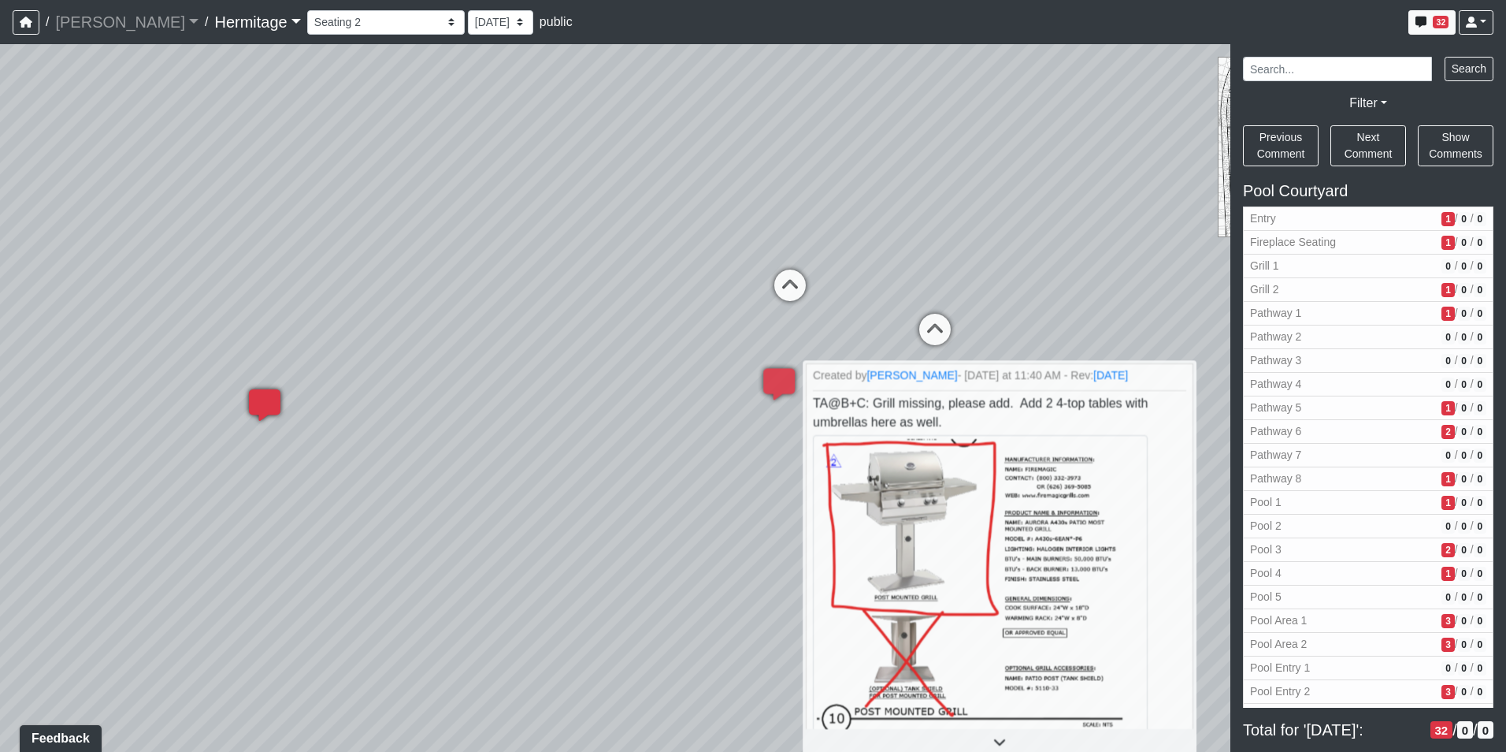
drag, startPoint x: 981, startPoint y: 503, endPoint x: 573, endPoint y: 518, distance: 408.4
click at [573, 518] on div "Loading... Leasing Desk Loading... Hallway Loading... Created by [PERSON_NAME] …" at bounding box center [753, 397] width 1506 height 707
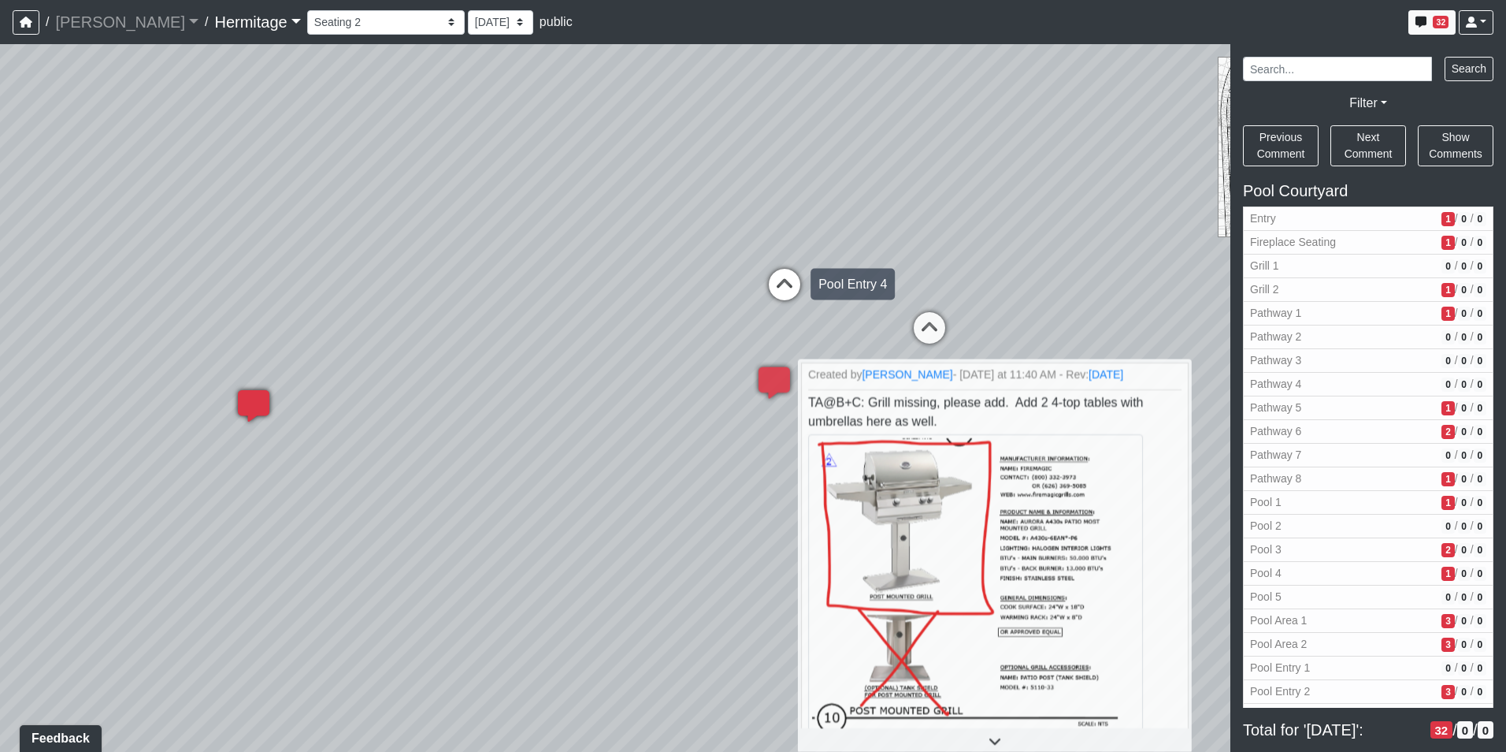
click at [846, 283] on div "Pool Entry 4" at bounding box center [853, 285] width 84 height 32
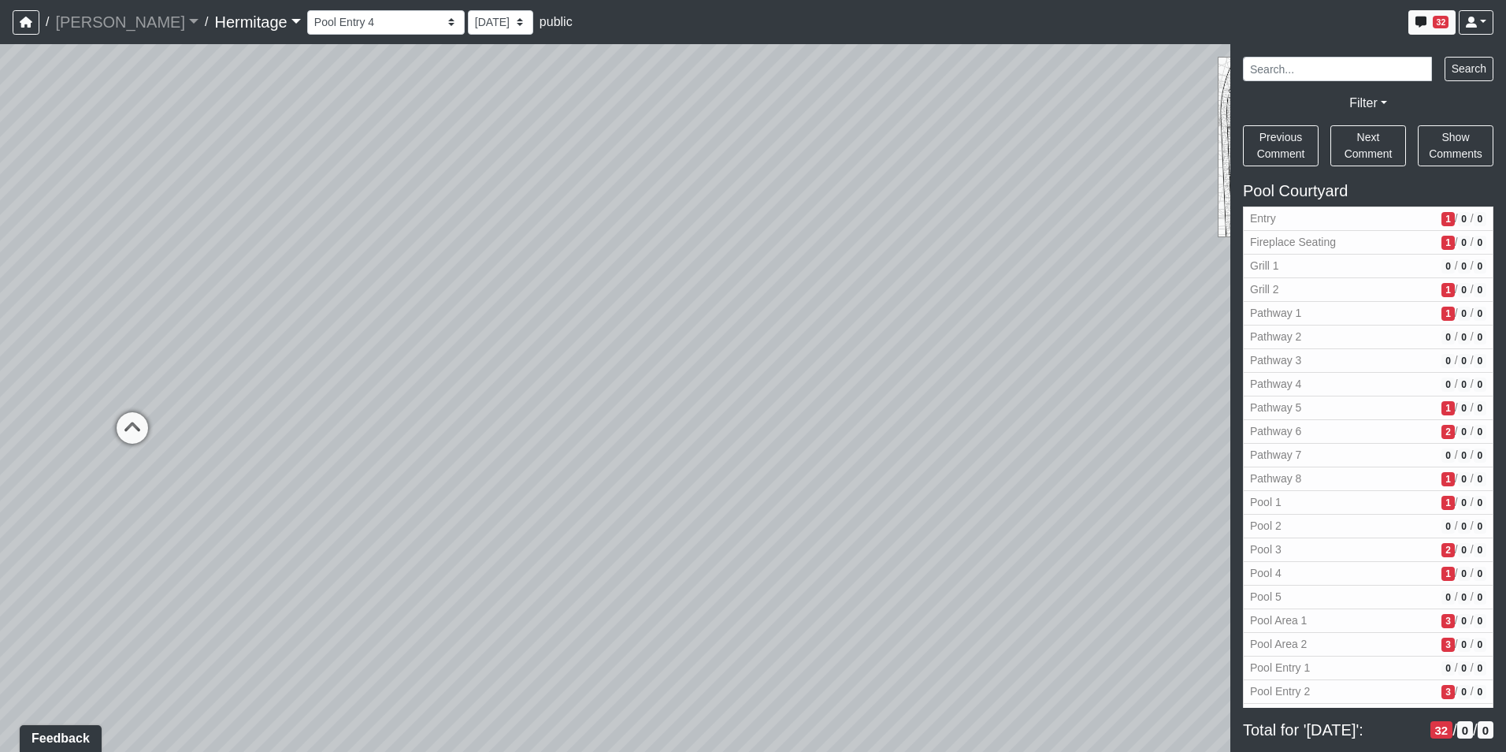
drag, startPoint x: 885, startPoint y: 373, endPoint x: 1791, endPoint y: 276, distance: 910.3
click at [1505, 276] on html "/ [PERSON_NAME] Loading... / [GEOGRAPHIC_DATA] Loading... [GEOGRAPHIC_DATA] Loa…" at bounding box center [753, 376] width 1506 height 752
drag, startPoint x: 854, startPoint y: 450, endPoint x: 1153, endPoint y: 500, distance: 303.6
click at [1231, 496] on div "NON-CURRENT REVISION" at bounding box center [753, 397] width 1506 height 707
click at [645, 254] on icon at bounding box center [648, 266] width 47 height 47
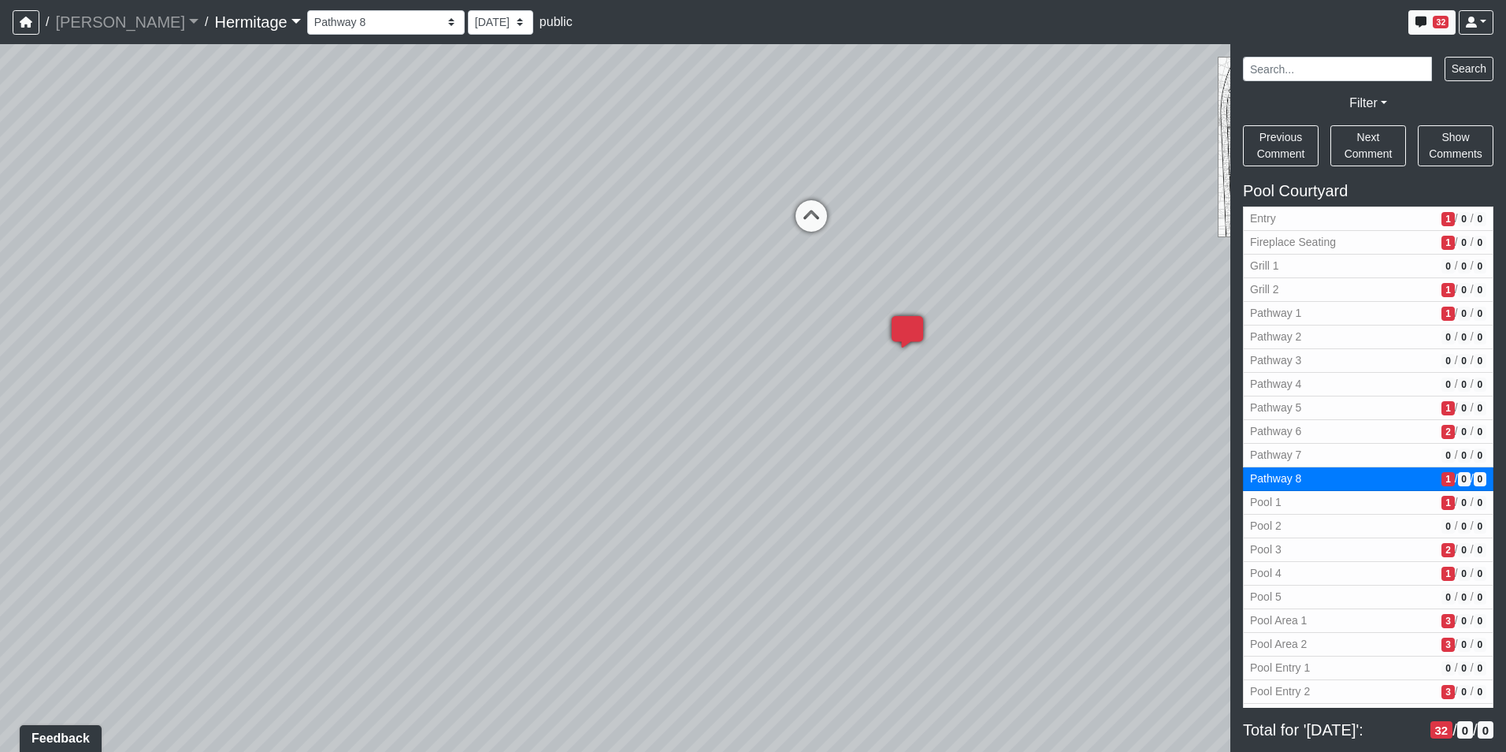
click at [904, 326] on icon at bounding box center [907, 339] width 47 height 47
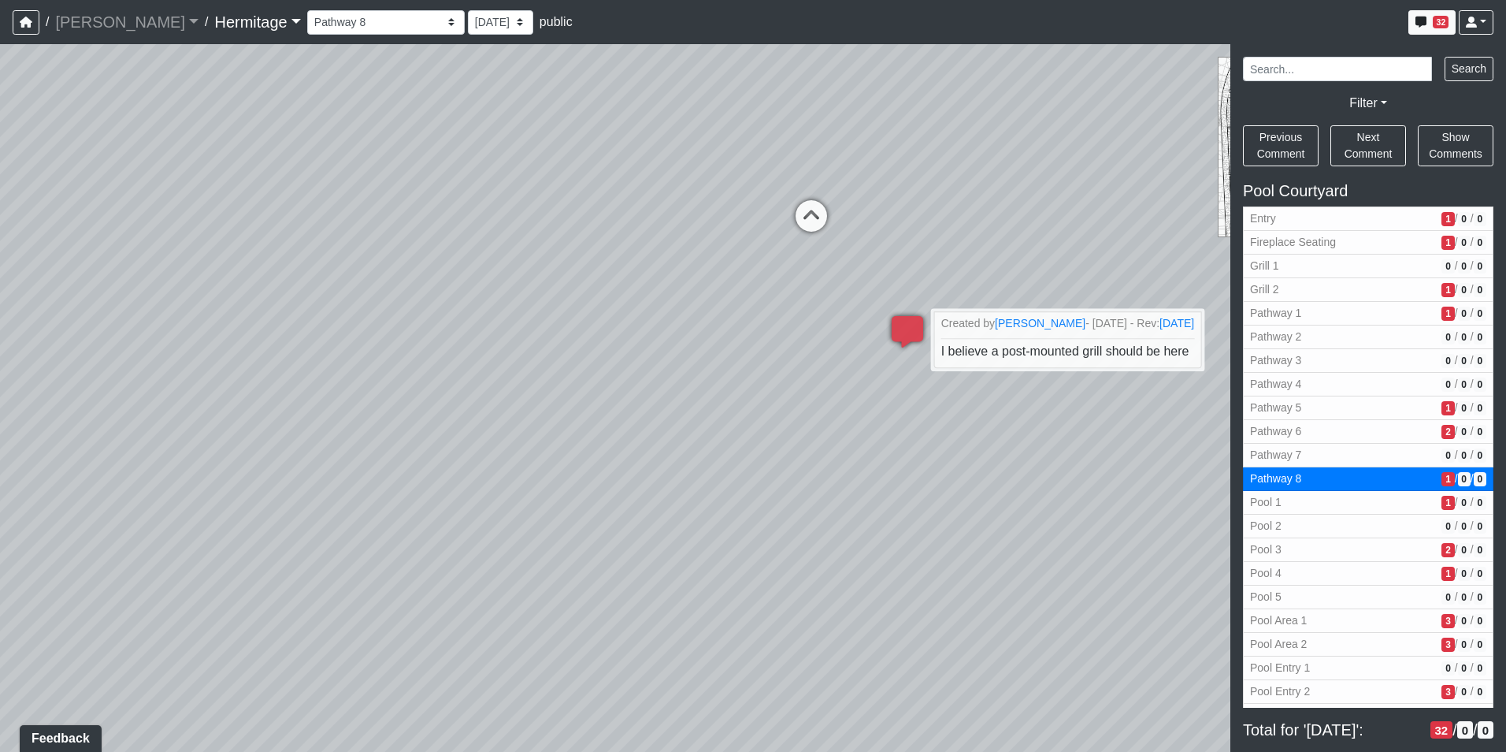
click at [645, 230] on div "Loading... Leasing Desk Loading... Hallway Loading... Created by [PERSON_NAME] …" at bounding box center [753, 397] width 1506 height 707
click at [803, 212] on icon at bounding box center [811, 223] width 47 height 47
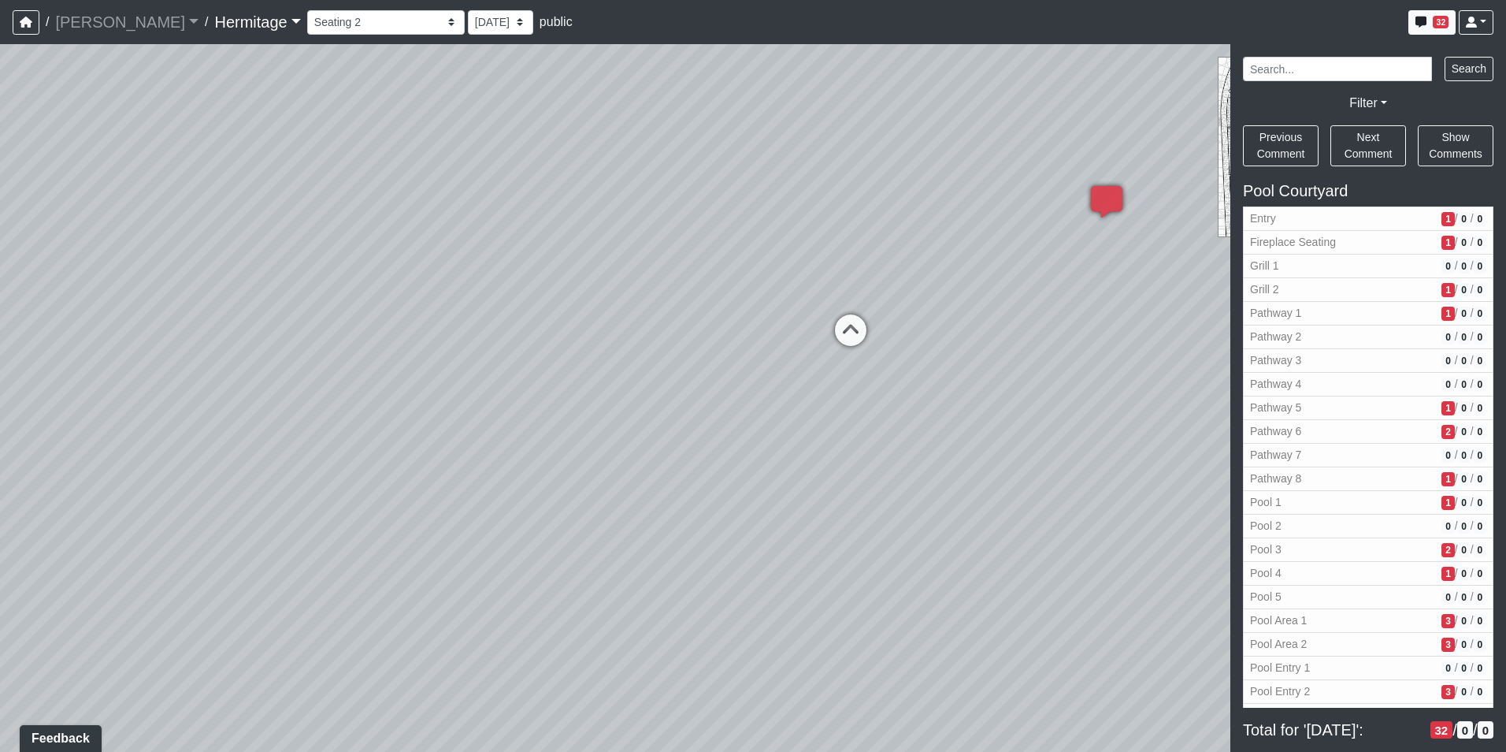
drag, startPoint x: 926, startPoint y: 330, endPoint x: 805, endPoint y: 325, distance: 121.4
click at [804, 332] on div "Loading... Leasing Desk Loading... Hallway Loading... Created by [PERSON_NAME] …" at bounding box center [753, 397] width 1506 height 707
drag, startPoint x: 1038, startPoint y: 223, endPoint x: -3, endPoint y: 336, distance: 1047.6
click at [0, 336] on html "/ [PERSON_NAME] Loading... / [GEOGRAPHIC_DATA] Loading... [GEOGRAPHIC_DATA] Loa…" at bounding box center [753, 376] width 1506 height 752
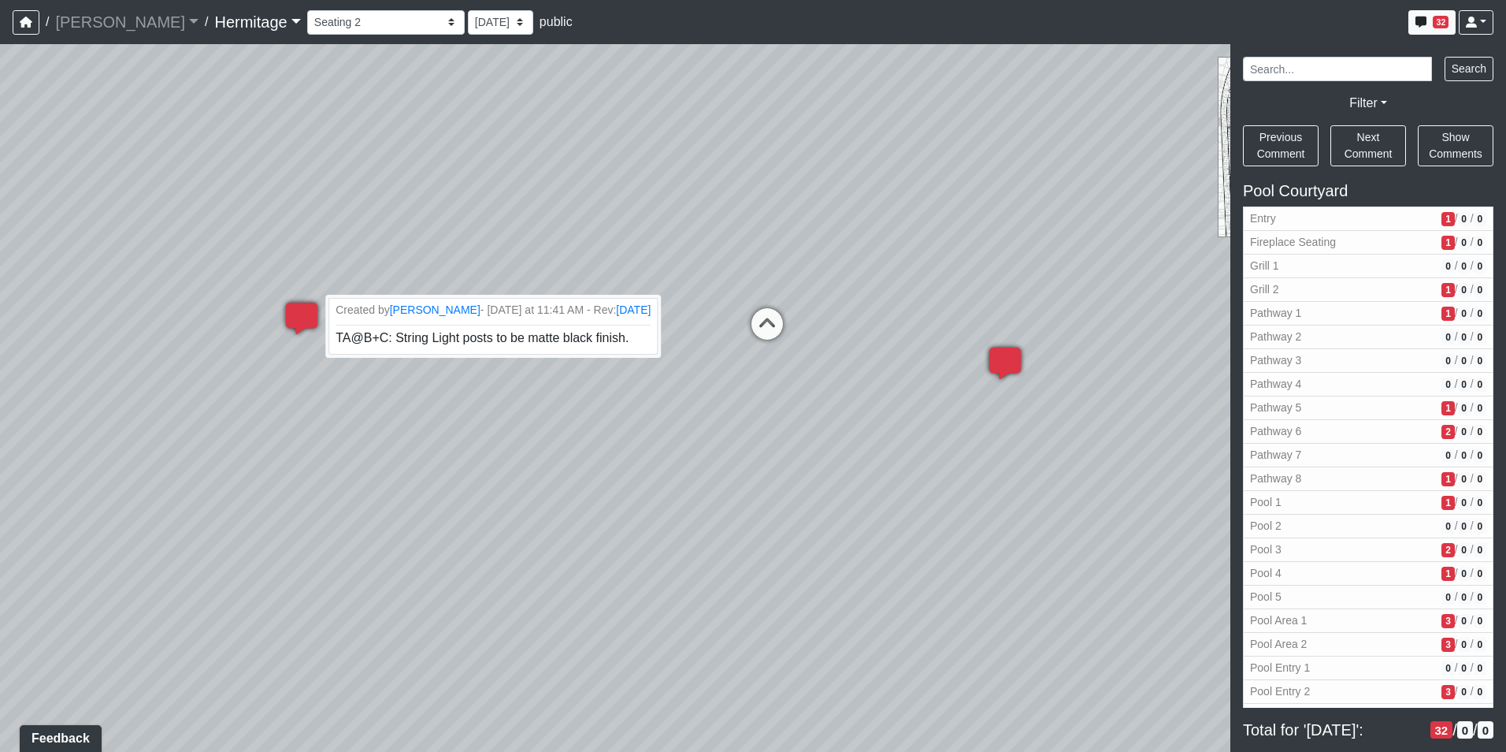
click at [303, 309] on icon at bounding box center [301, 326] width 47 height 47
click at [299, 317] on icon at bounding box center [301, 326] width 47 height 47
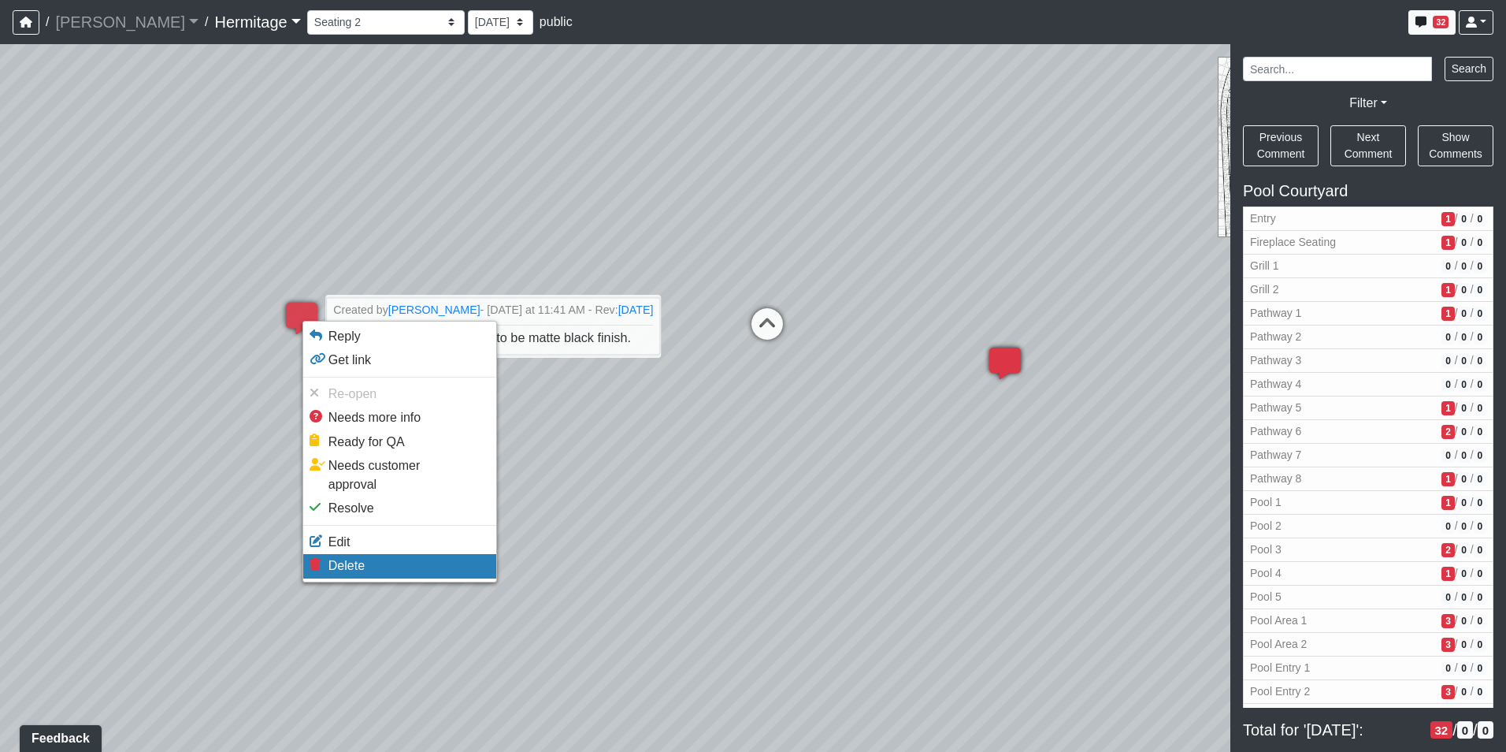
click at [351, 559] on span "Delete" at bounding box center [347, 565] width 36 height 13
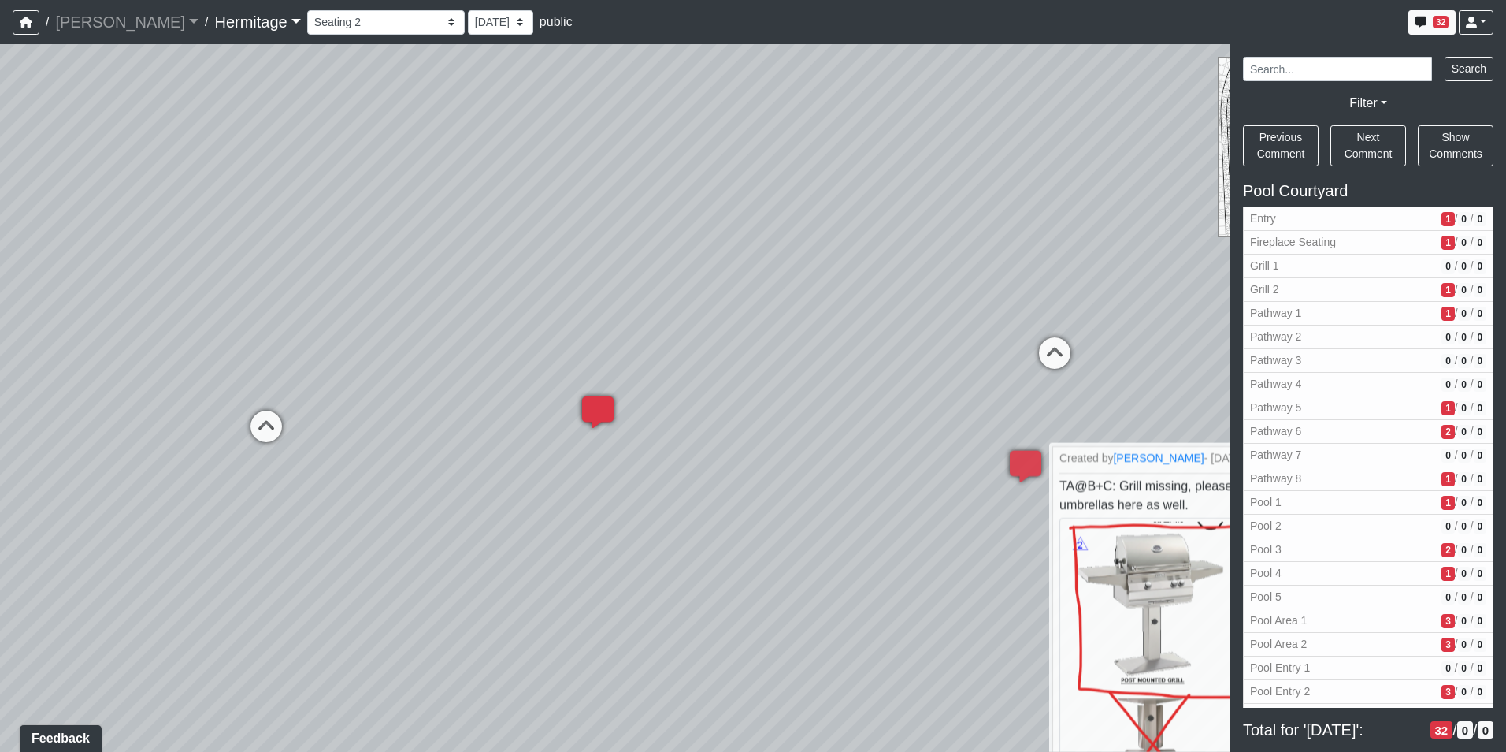
drag, startPoint x: 1023, startPoint y: 411, endPoint x: 9, endPoint y: 443, distance: 1013.6
click at [0, 442] on html "/ [PERSON_NAME] Loading... / [GEOGRAPHIC_DATA] Loading... [GEOGRAPHIC_DATA] Loa…" at bounding box center [753, 376] width 1506 height 752
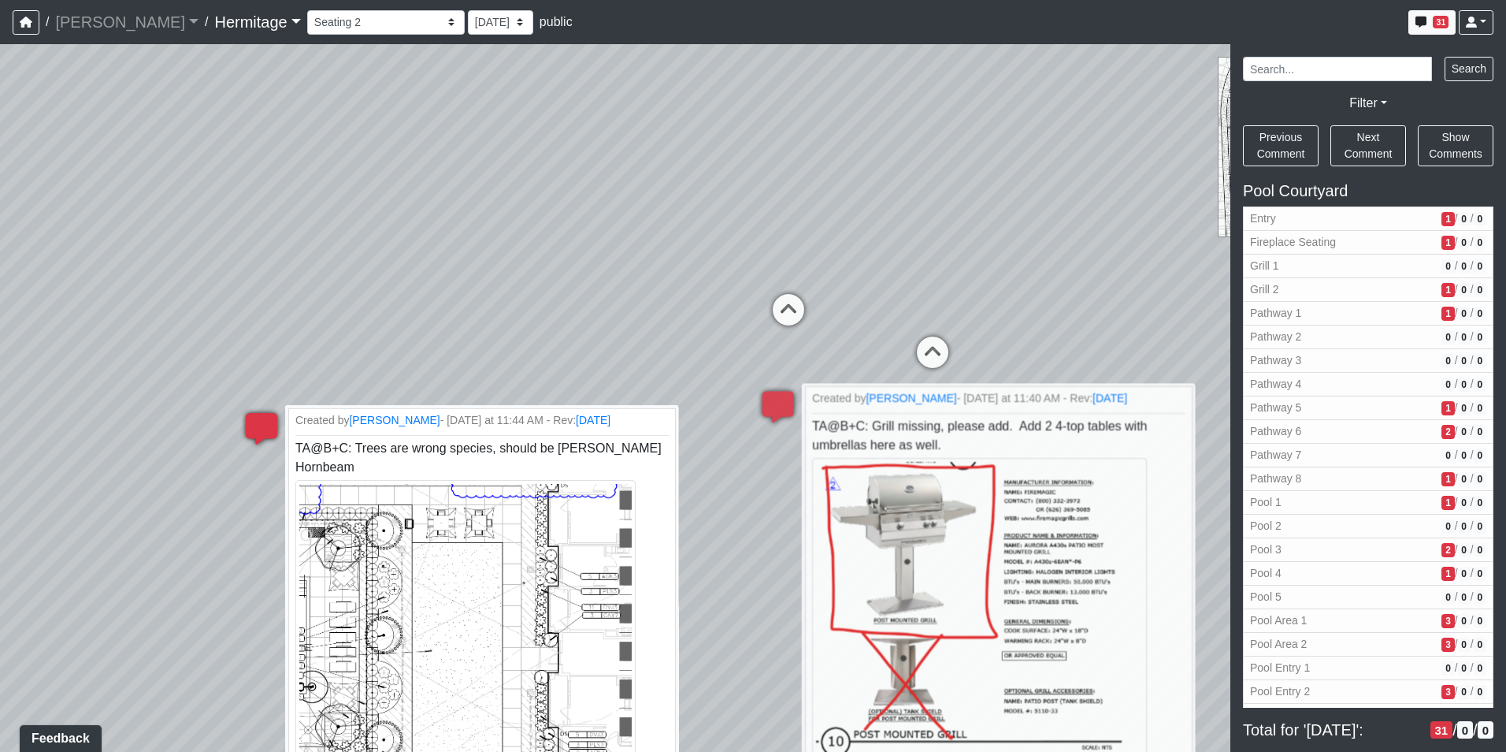
click at [253, 418] on icon at bounding box center [261, 436] width 47 height 47
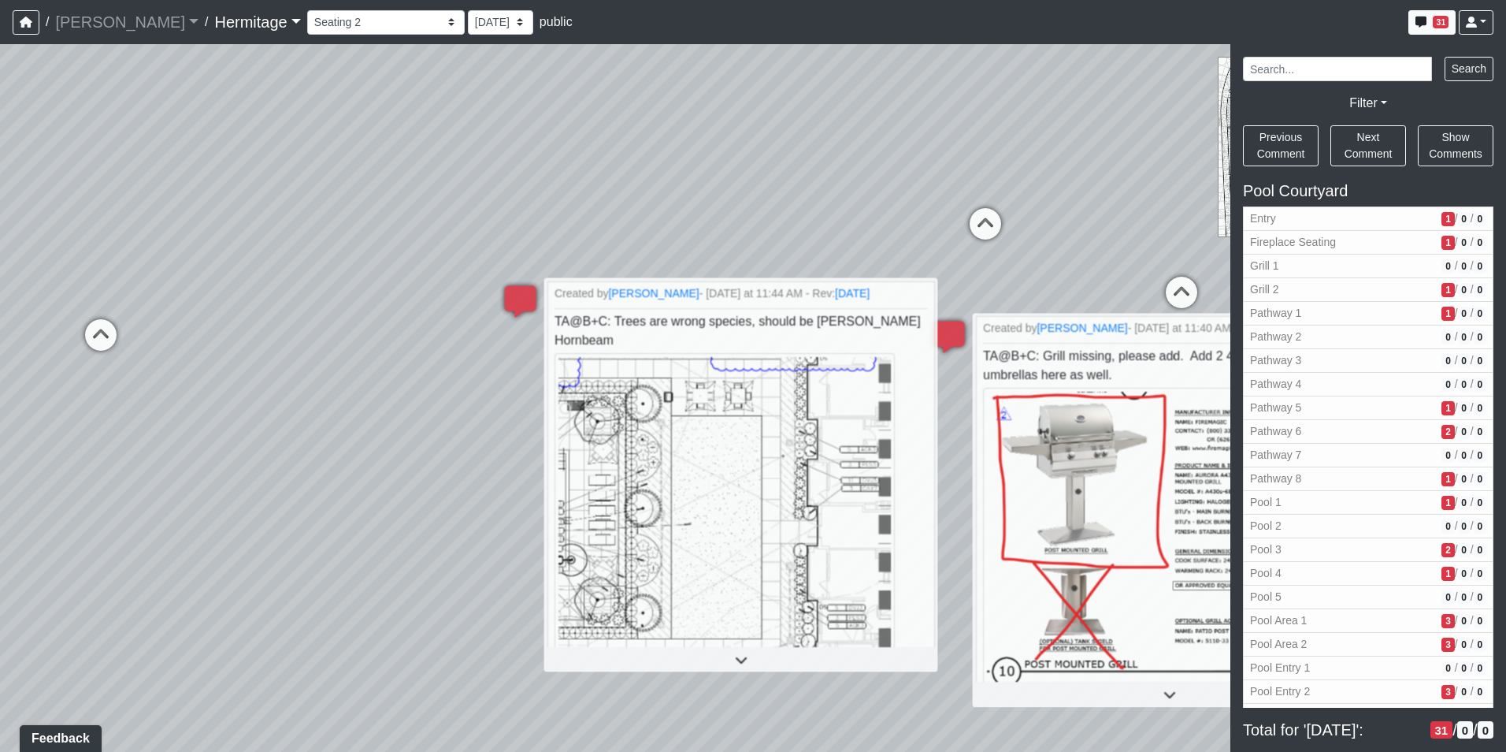
drag, startPoint x: 447, startPoint y: 343, endPoint x: 723, endPoint y: 229, distance: 298.1
click at [723, 229] on div "Loading... Leasing Desk Loading... Hallway Loading... Created by [PERSON_NAME] …" at bounding box center [753, 397] width 1506 height 707
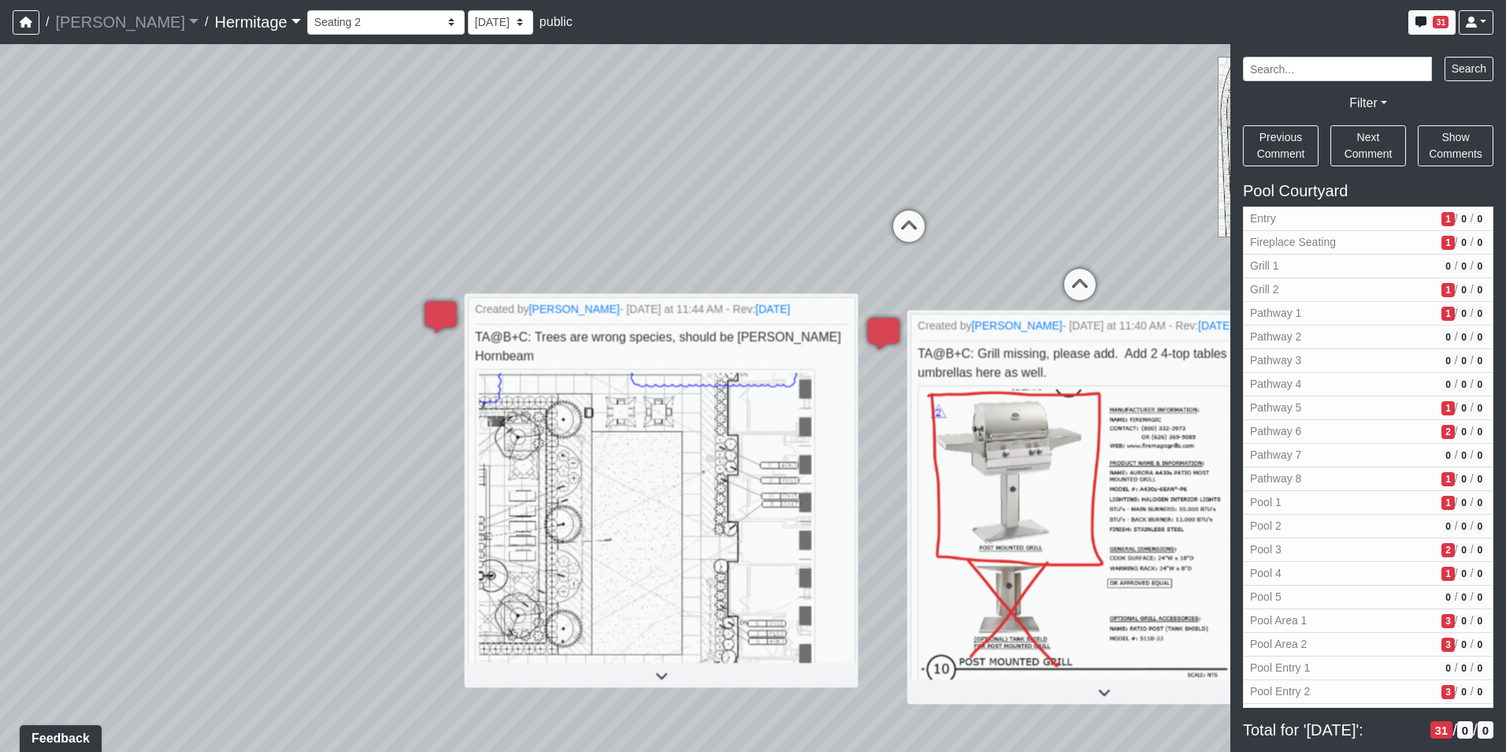
drag, startPoint x: 722, startPoint y: 232, endPoint x: 548, endPoint y: 263, distance: 177.7
click at [548, 263] on div "Loading... Leasing Desk Loading... Hallway Loading... Created by [PERSON_NAME] …" at bounding box center [753, 397] width 1506 height 707
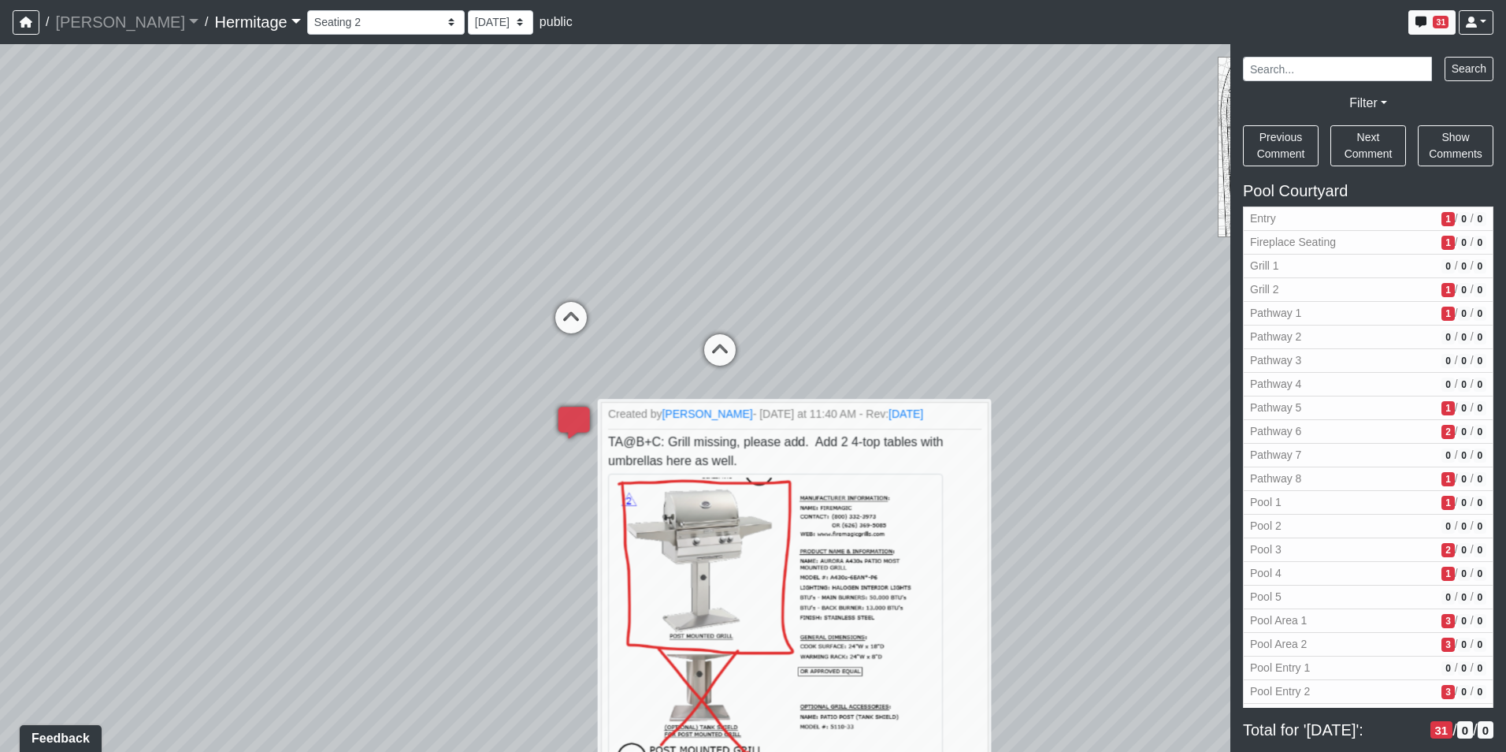
drag, startPoint x: 655, startPoint y: 250, endPoint x: 203, endPoint y: 337, distance: 459.8
click at [203, 337] on div "Loading... Leasing Desk Loading... Hallway Loading... Created by [PERSON_NAME] …" at bounding box center [753, 397] width 1506 height 707
click at [569, 421] on icon at bounding box center [574, 429] width 47 height 47
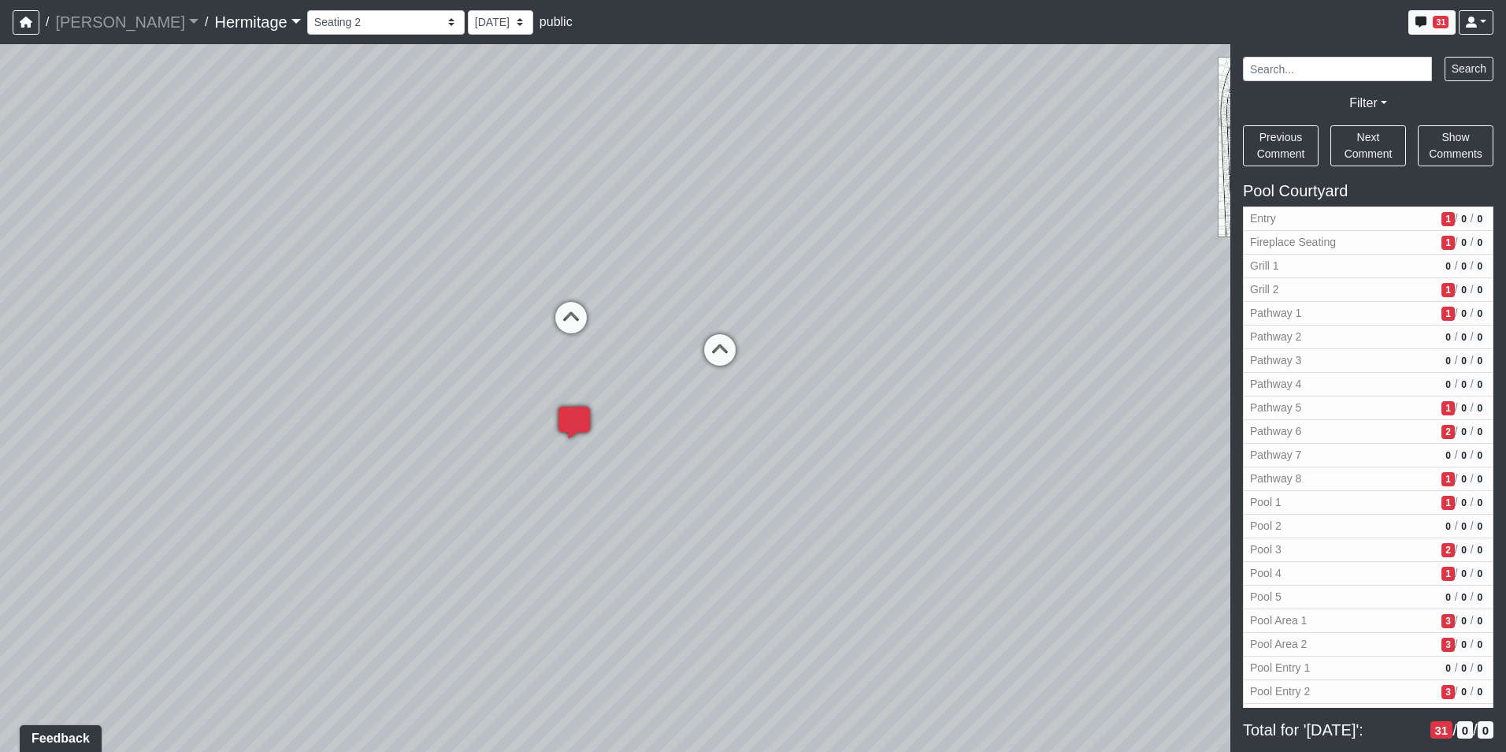
click at [577, 415] on icon at bounding box center [574, 429] width 47 height 47
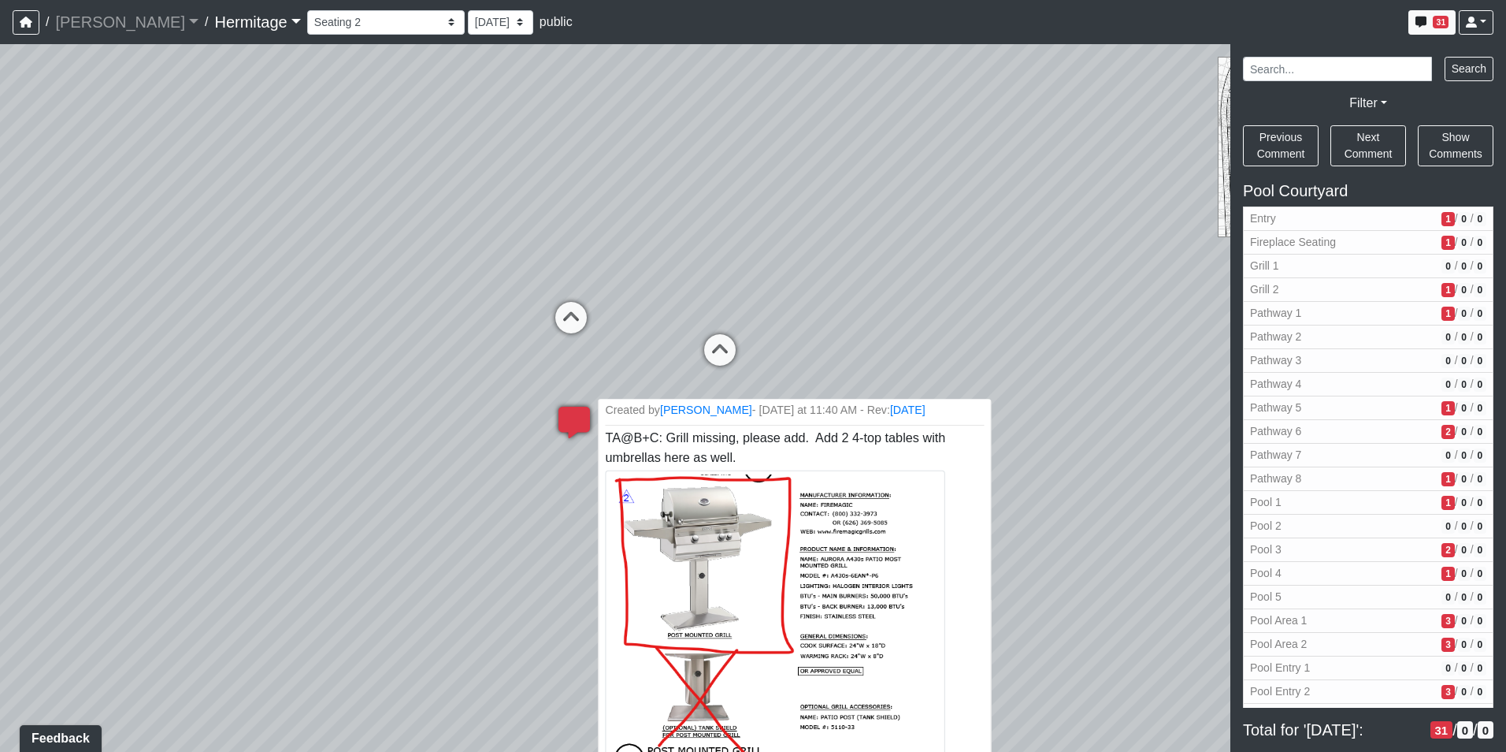
click at [766, 457] on li "Created by [PERSON_NAME] - [DATE] at 11:40 AM - Rev: [DATE] TA@B+C: Grill missi…" at bounding box center [794, 696] width 393 height 596
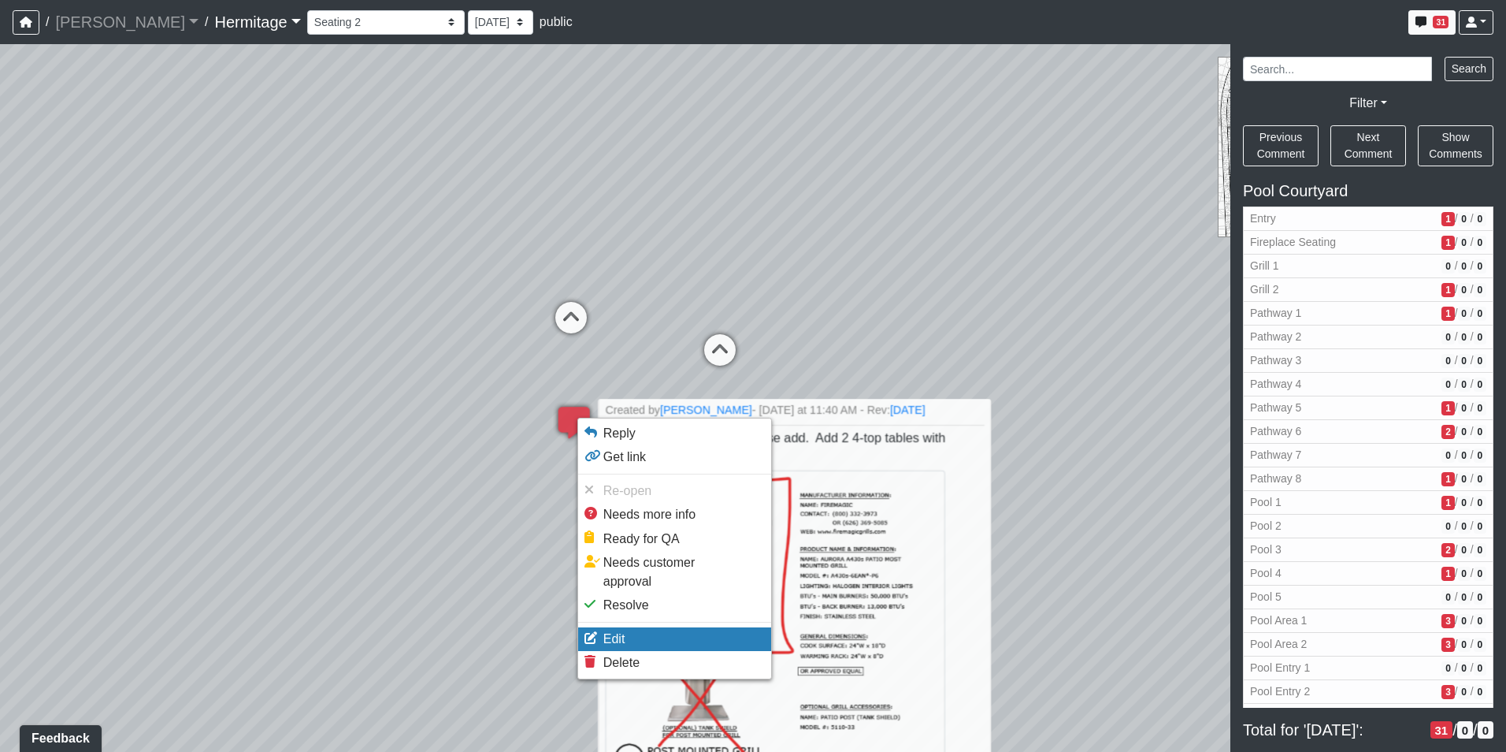
click at [625, 627] on li "Edit" at bounding box center [674, 639] width 193 height 24
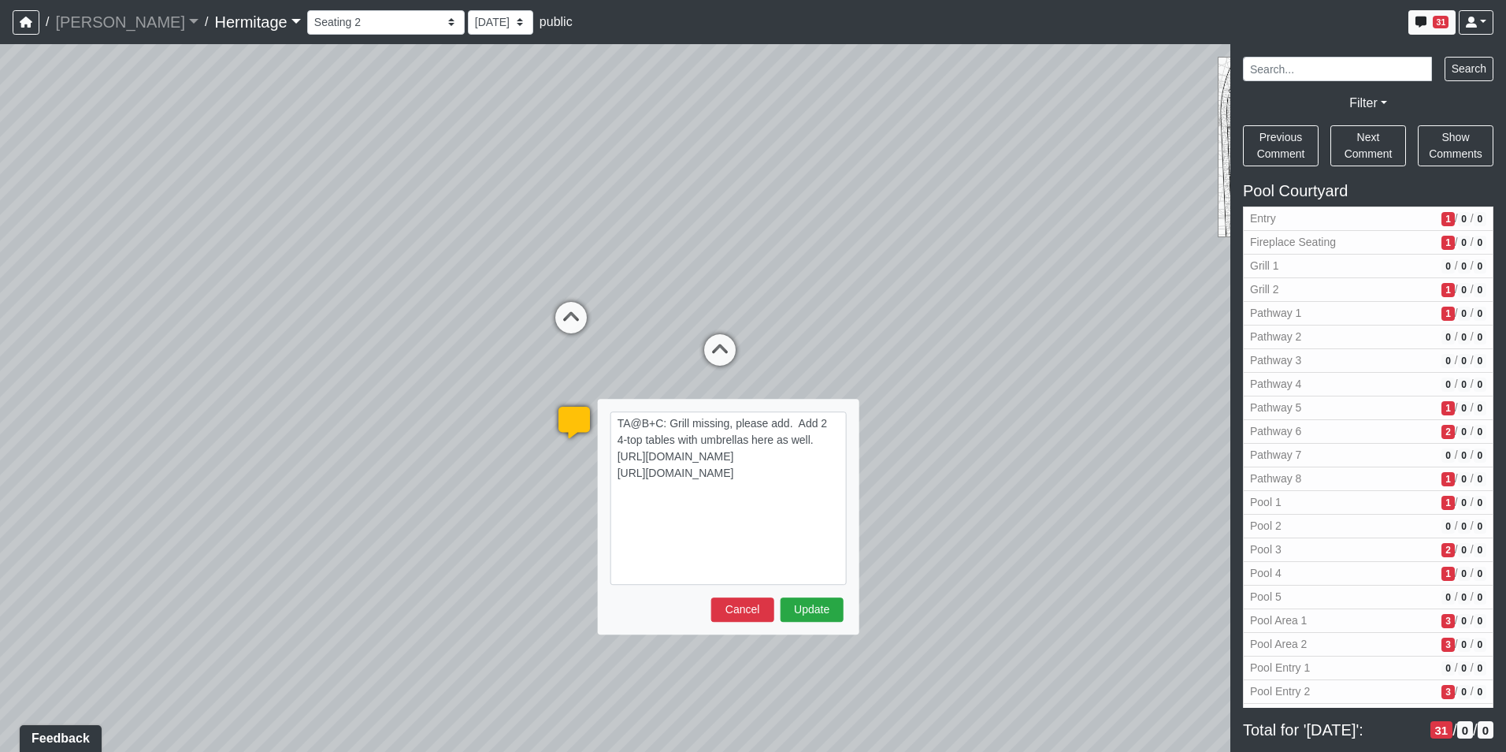
drag, startPoint x: 812, startPoint y: 440, endPoint x: 744, endPoint y: 444, distance: 68.7
click at [744, 444] on textarea "TA@B+C: Grill missing, please add. Add 2 4-top tables with umbrellas here as we…" at bounding box center [729, 497] width 236 height 173
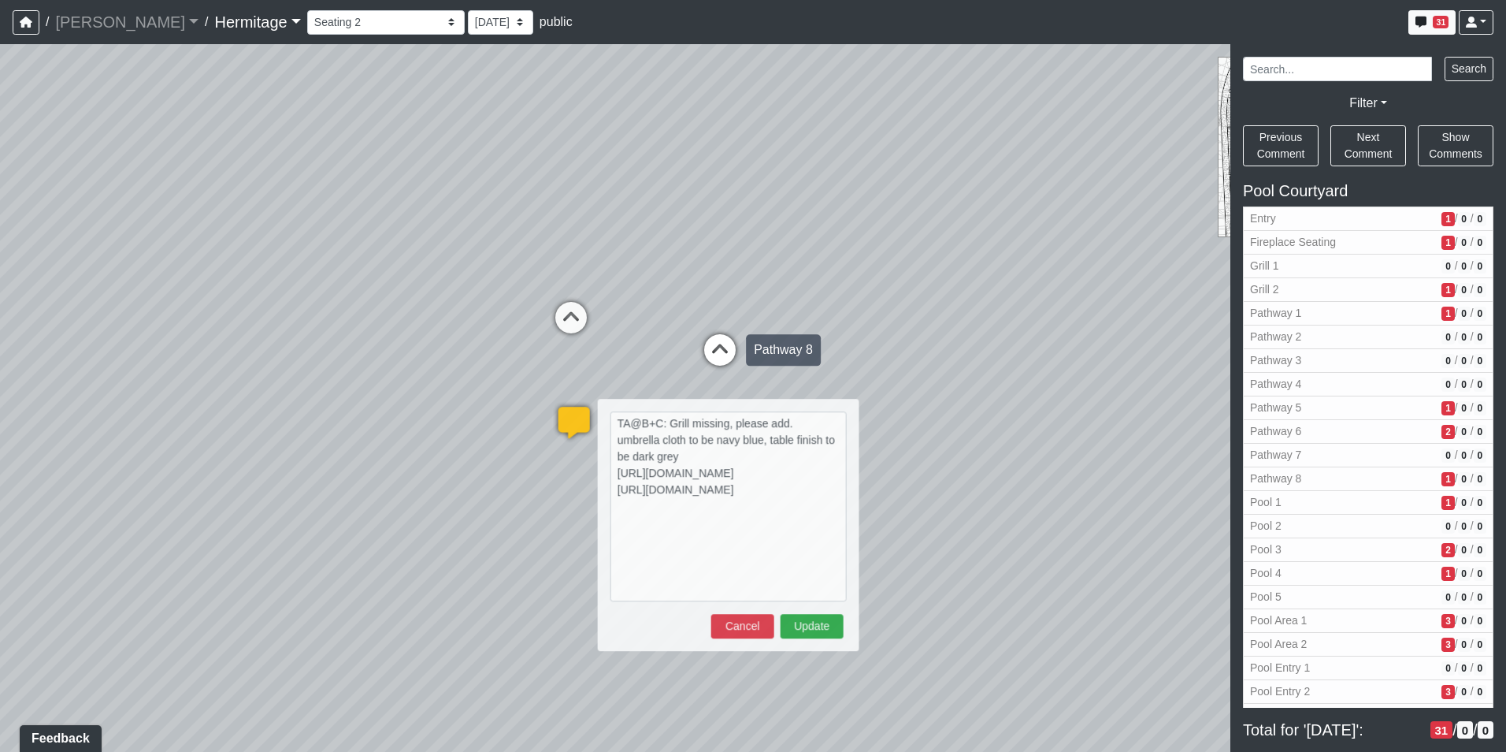
click at [763, 336] on div "Pathway 8" at bounding box center [783, 350] width 75 height 32
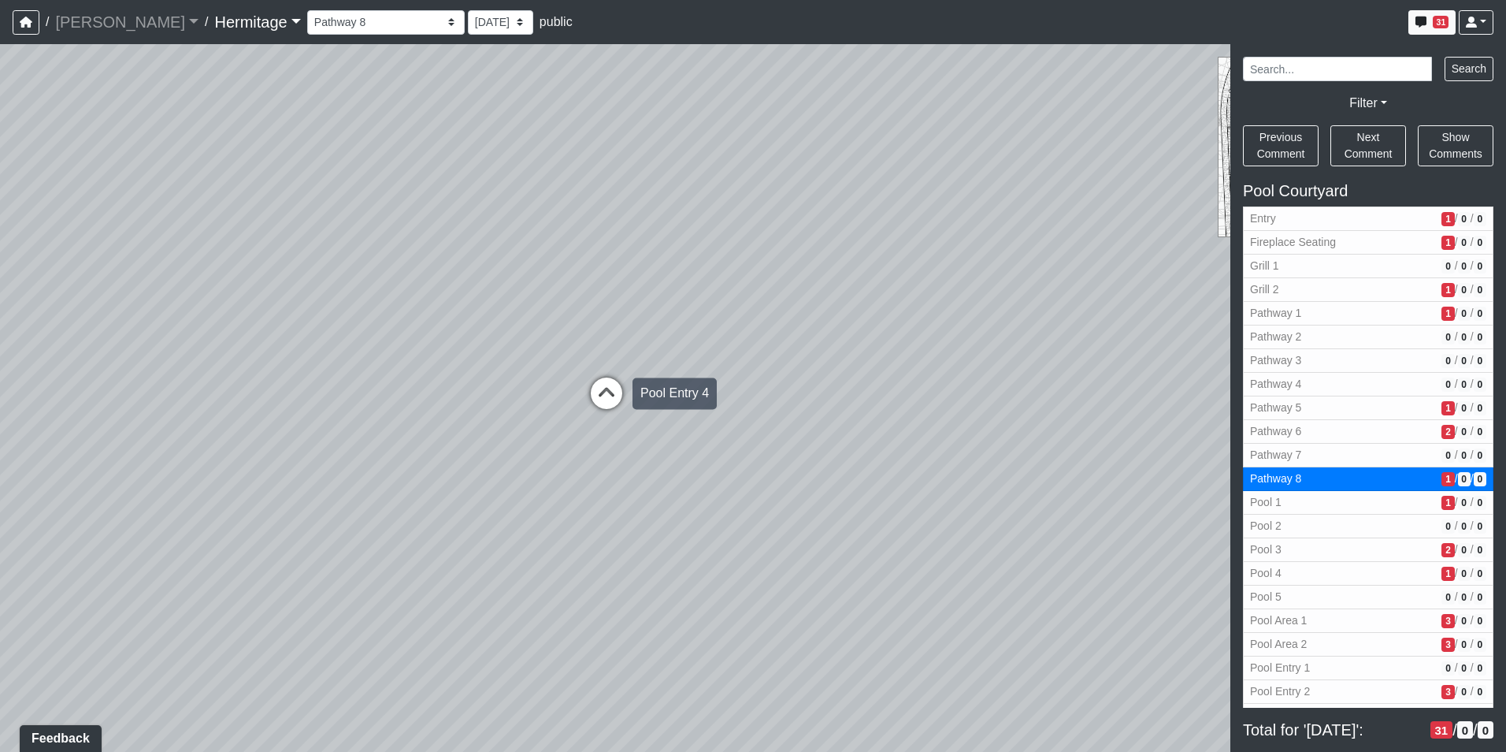
click at [600, 397] on icon at bounding box center [606, 400] width 47 height 47
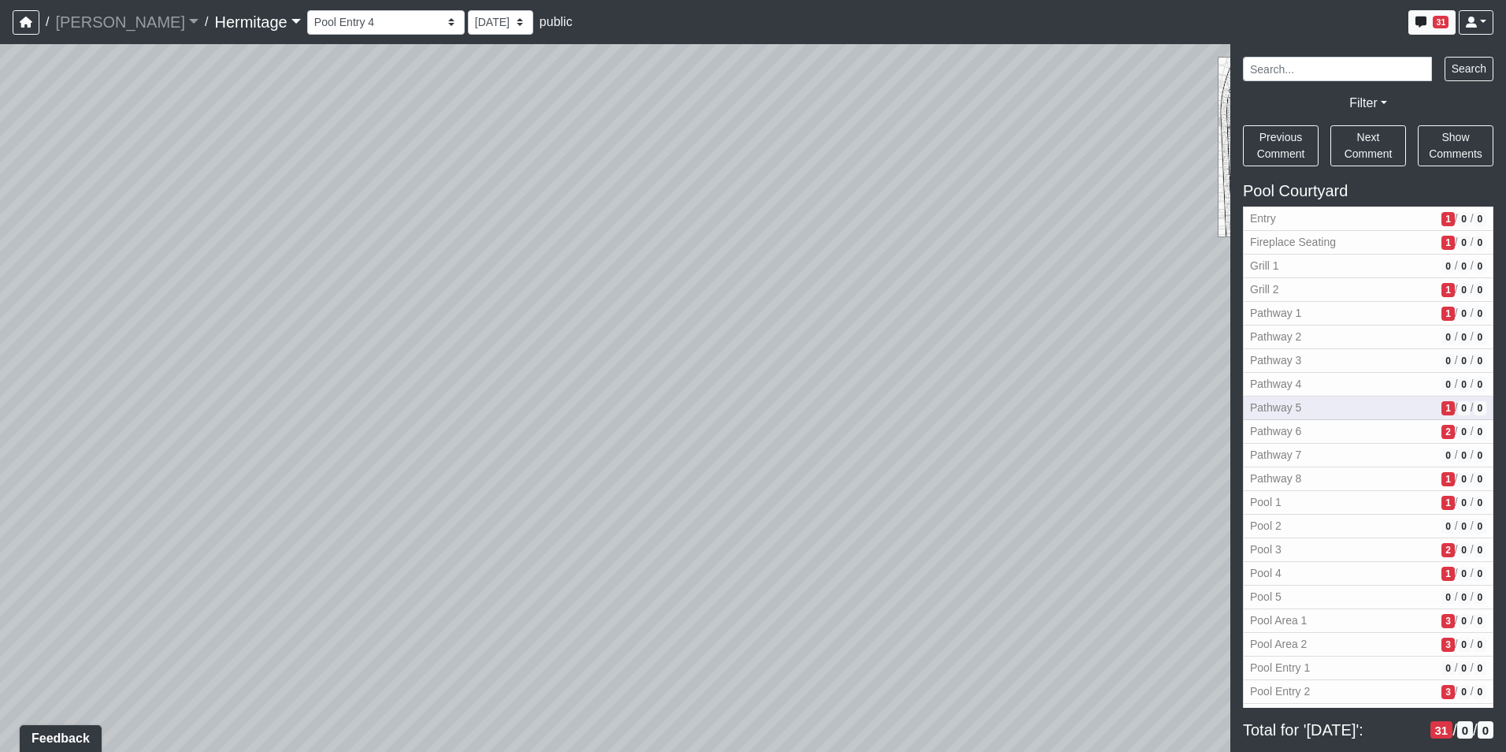
drag, startPoint x: 864, startPoint y: 370, endPoint x: 1253, endPoint y: 411, distance: 390.5
click at [1406, 377] on div "NON-CURRENT REVISION" at bounding box center [753, 397] width 1506 height 707
drag, startPoint x: 727, startPoint y: 400, endPoint x: 1648, endPoint y: 397, distance: 920.9
click at [1505, 397] on html "/ [PERSON_NAME] Loading... / [GEOGRAPHIC_DATA] Loading... [GEOGRAPHIC_DATA] Loa…" at bounding box center [753, 376] width 1506 height 752
drag, startPoint x: 736, startPoint y: 421, endPoint x: 956, endPoint y: 406, distance: 221.0
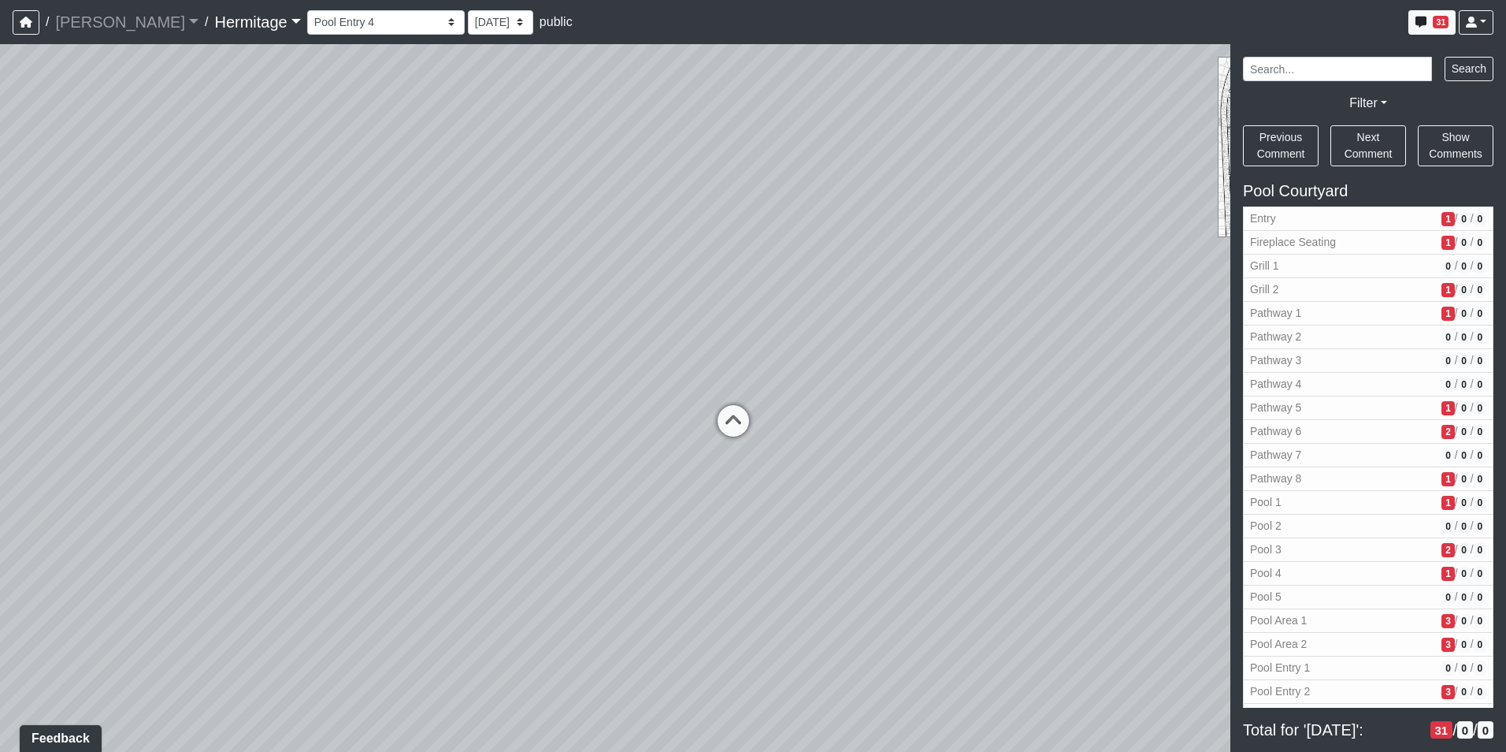
click at [1505, 473] on html "/ [PERSON_NAME] Loading... / [GEOGRAPHIC_DATA] Loading... [GEOGRAPHIC_DATA] Loa…" at bounding box center [753, 376] width 1506 height 752
click at [718, 420] on icon at bounding box center [722, 429] width 47 height 47
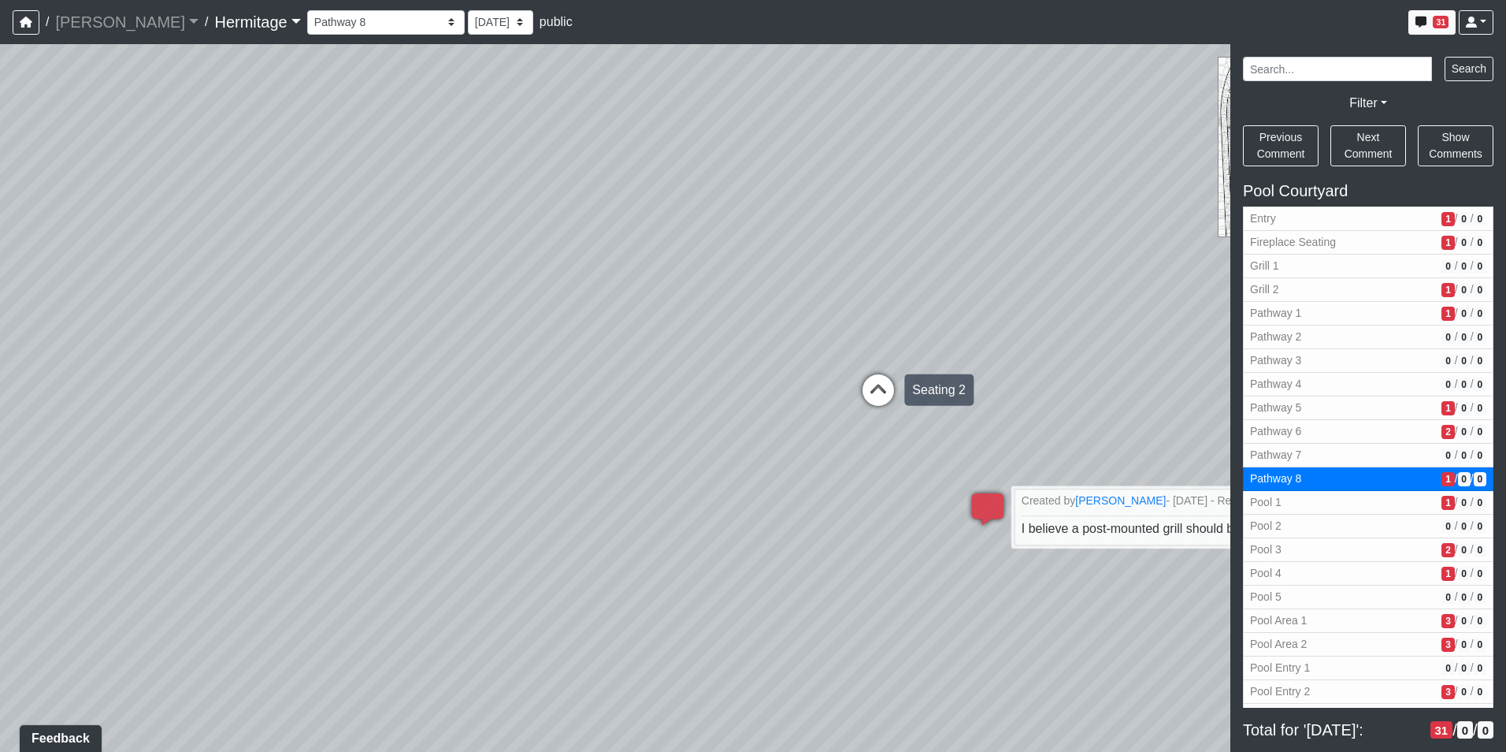
click at [873, 381] on icon at bounding box center [878, 397] width 47 height 47
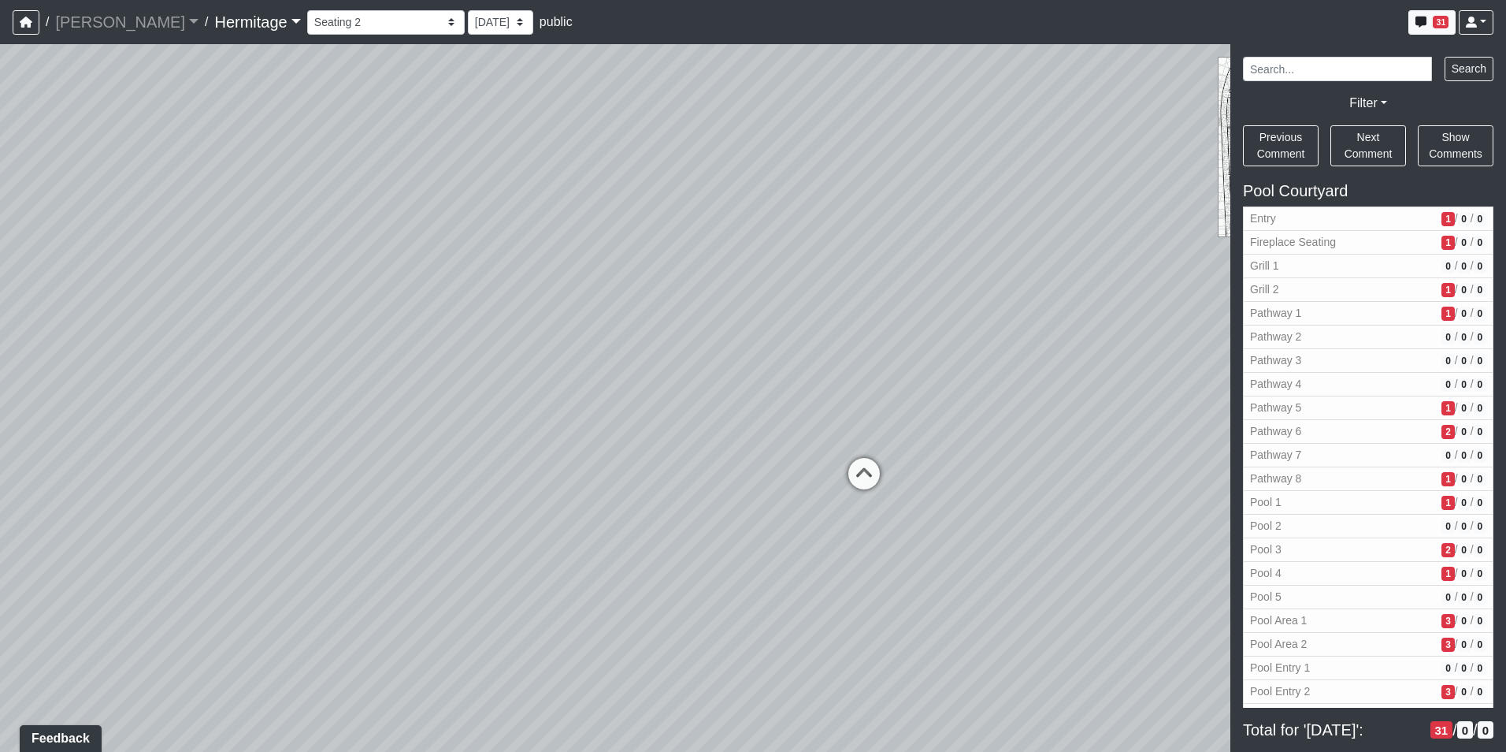
drag, startPoint x: 930, startPoint y: 353, endPoint x: 50, endPoint y: 340, distance: 880.0
click at [50, 340] on div "Loading... Leasing Desk Loading... Hallway Loading... Created by [PERSON_NAME] …" at bounding box center [753, 397] width 1506 height 707
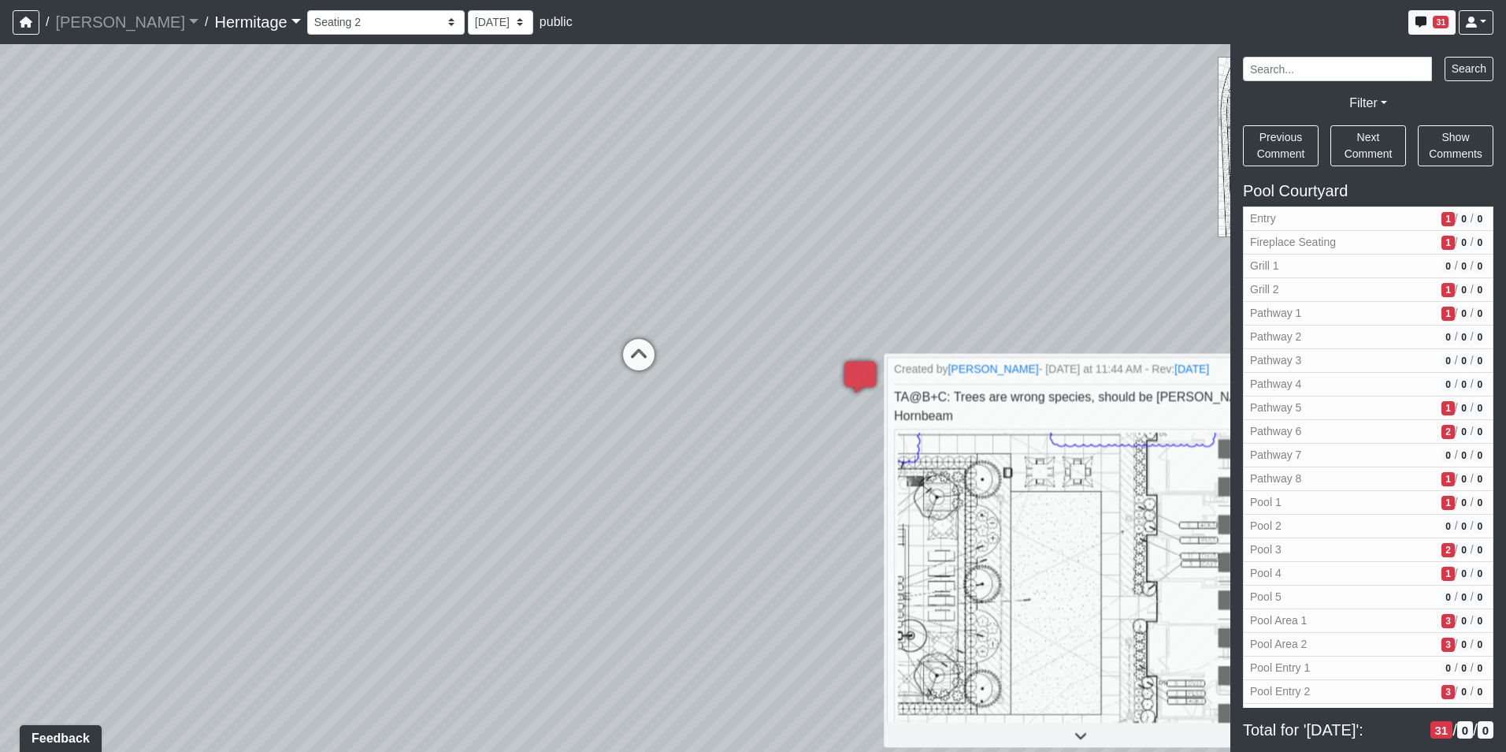
drag, startPoint x: 902, startPoint y: 335, endPoint x: 232, endPoint y: 349, distance: 670.6
click at [236, 342] on div "Loading... Leasing Desk Loading... Hallway Loading... Created by [PERSON_NAME] …" at bounding box center [753, 397] width 1506 height 707
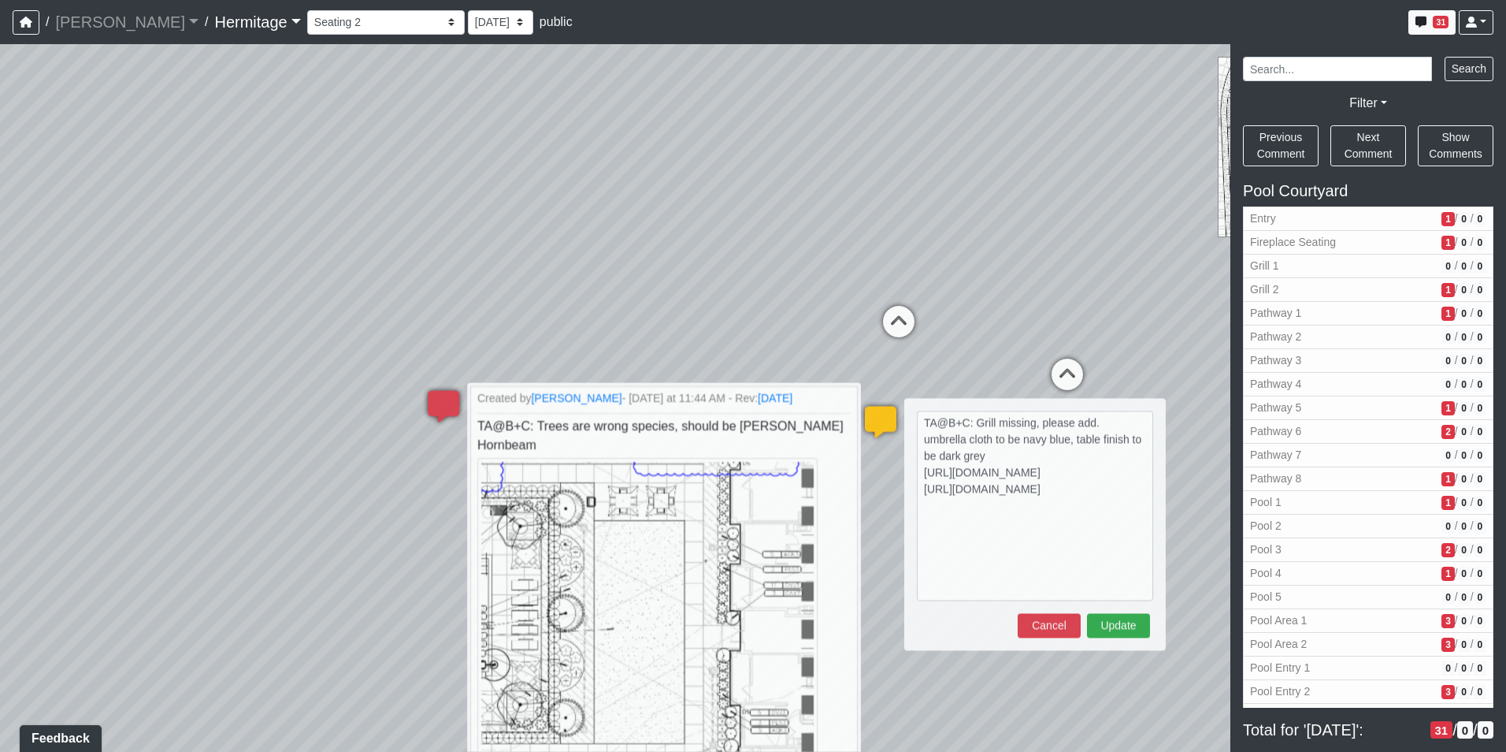
drag, startPoint x: 825, startPoint y: 324, endPoint x: 669, endPoint y: 273, distance: 164.2
click at [669, 273] on div "Loading... Leasing Desk Loading... Hallway Loading... Created by [PERSON_NAME] …" at bounding box center [753, 397] width 1506 height 707
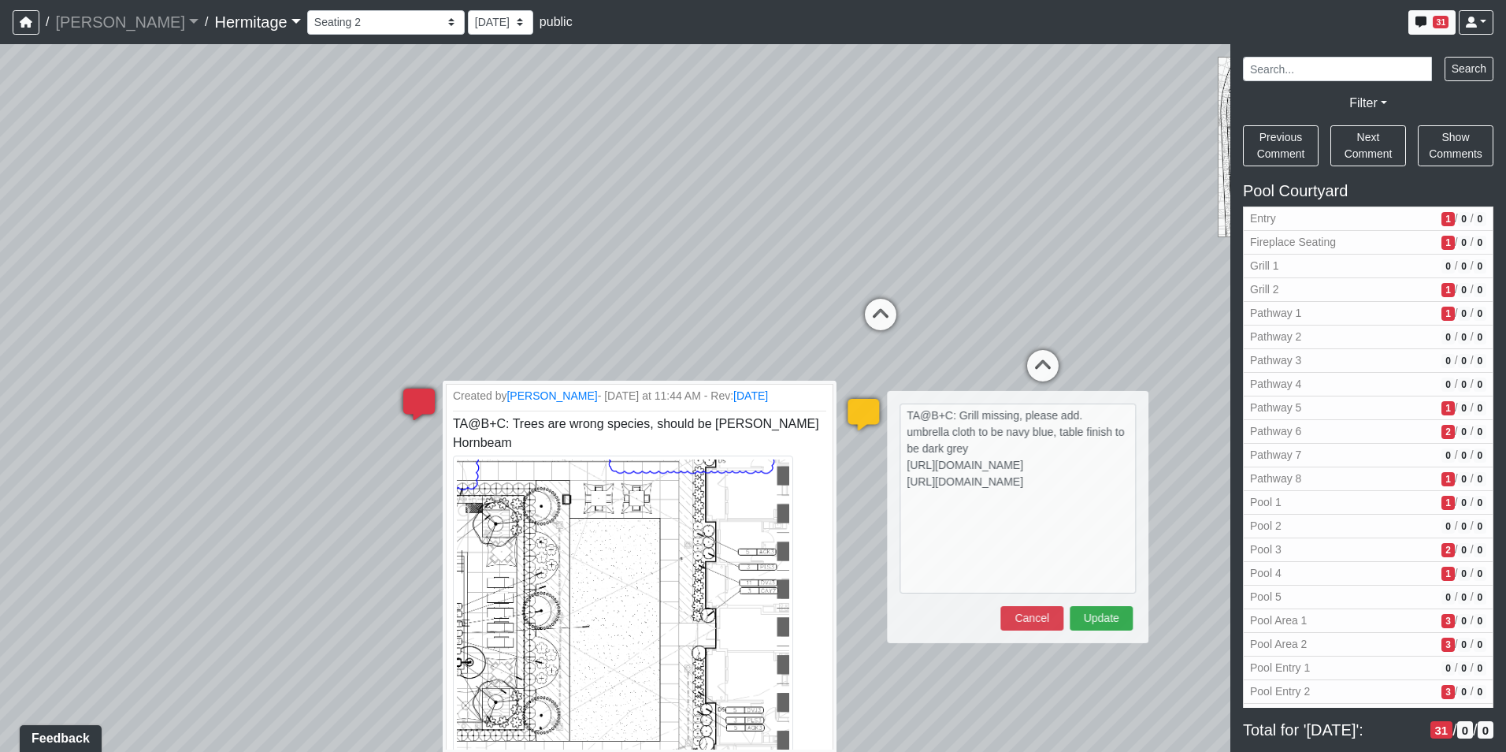
click at [412, 397] on icon at bounding box center [418, 411] width 47 height 47
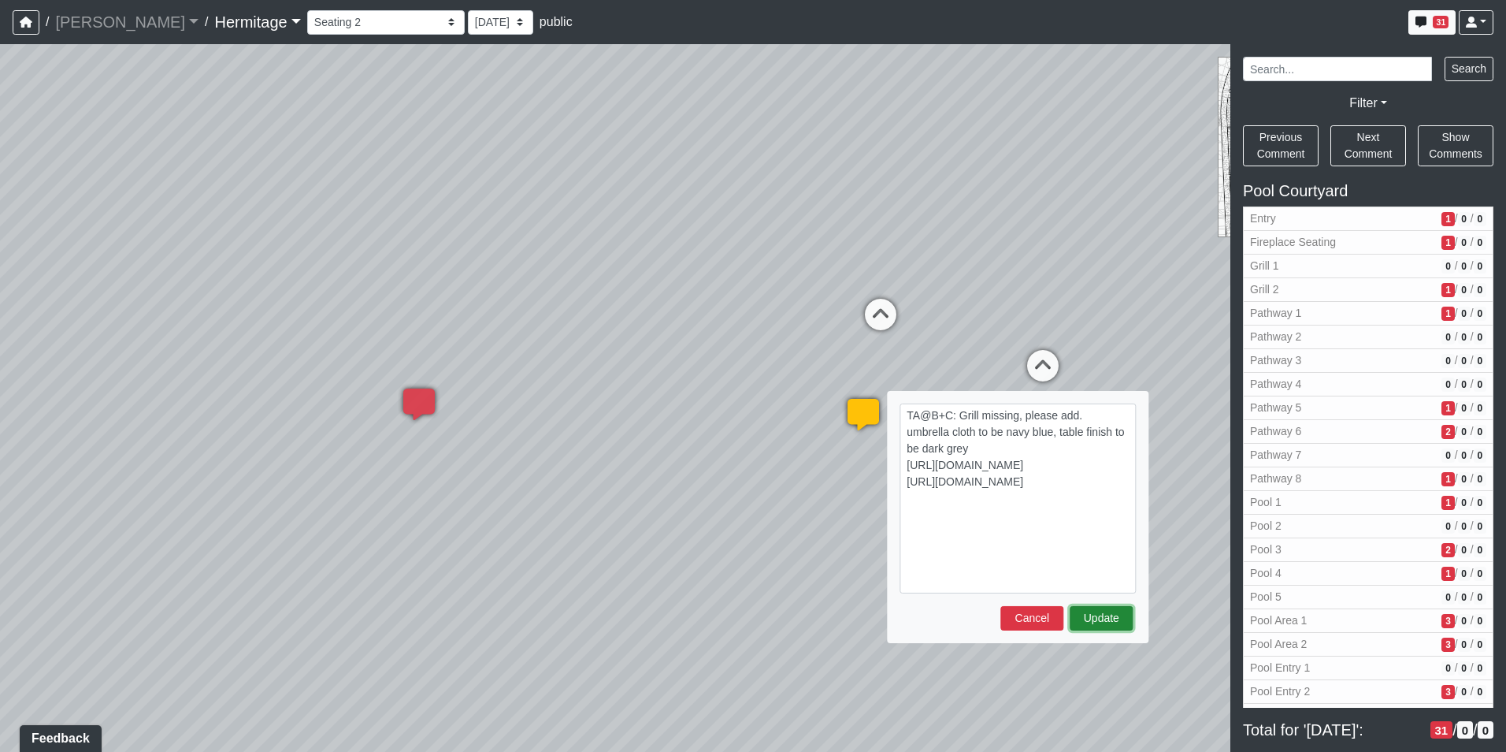
click at [1102, 616] on button "Update" at bounding box center [1101, 618] width 63 height 24
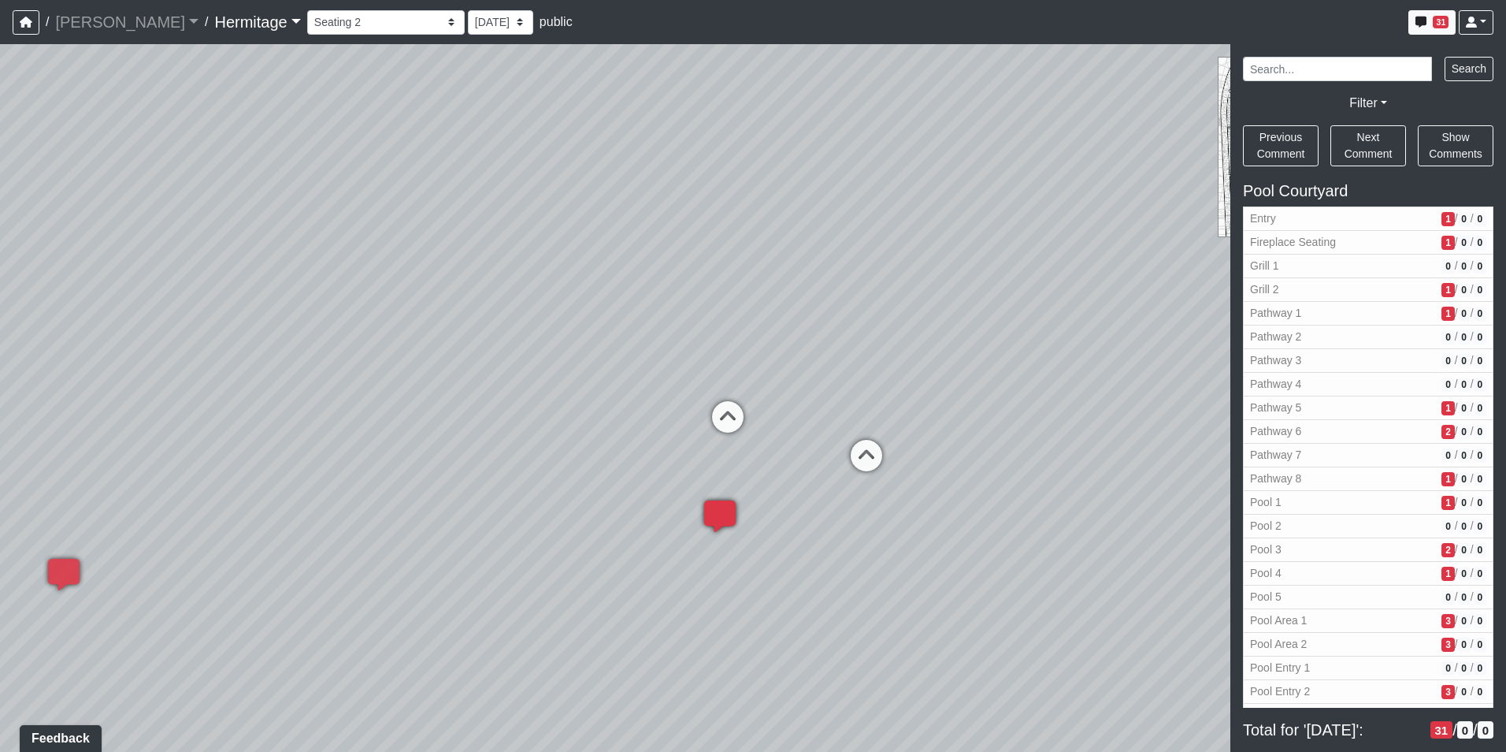
drag, startPoint x: 1097, startPoint y: 446, endPoint x: 841, endPoint y: 536, distance: 272.1
click at [848, 566] on div "Loading... Leasing Desk Loading... Hallway Loading... Created by [PERSON_NAME] …" at bounding box center [753, 397] width 1506 height 707
click at [862, 451] on icon at bounding box center [864, 460] width 47 height 47
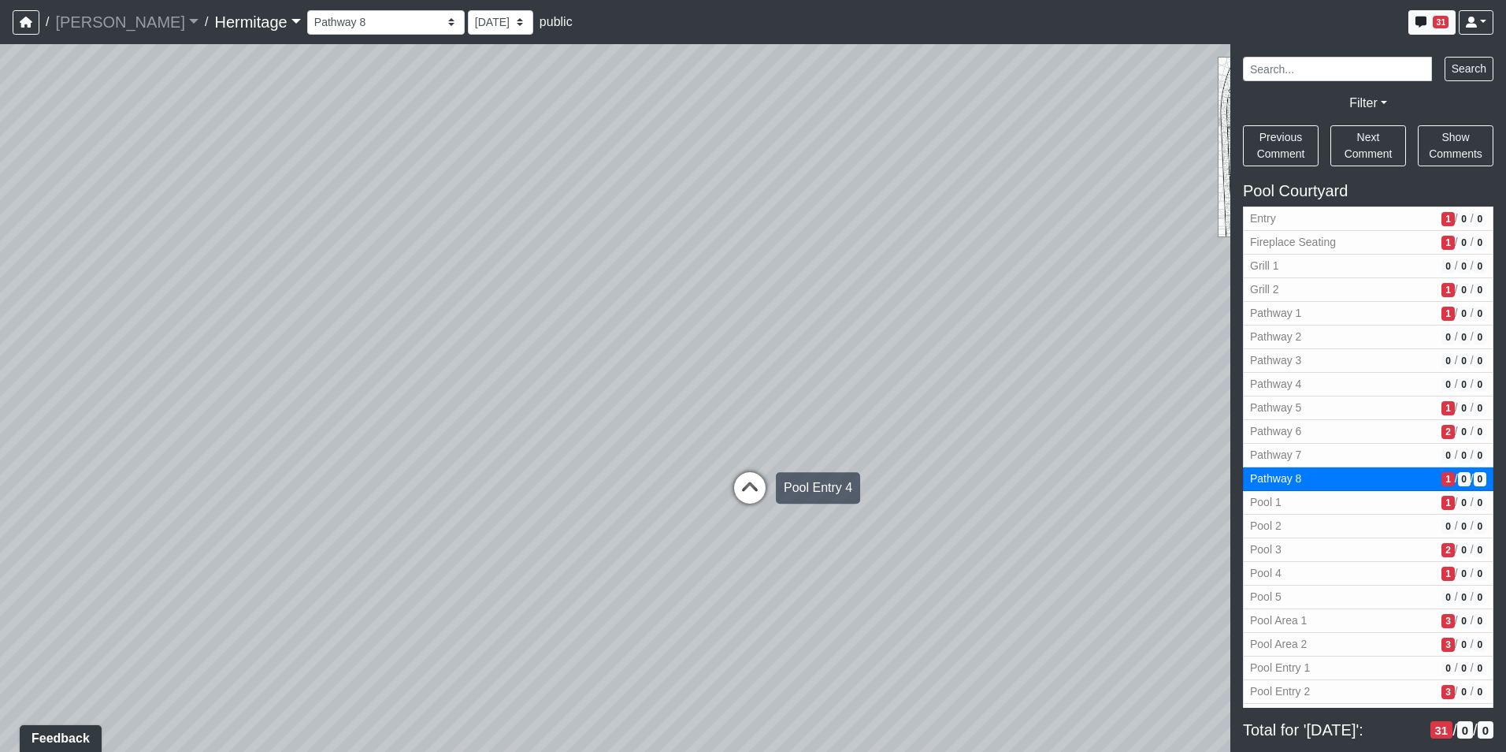
click at [753, 481] on icon at bounding box center [749, 495] width 47 height 47
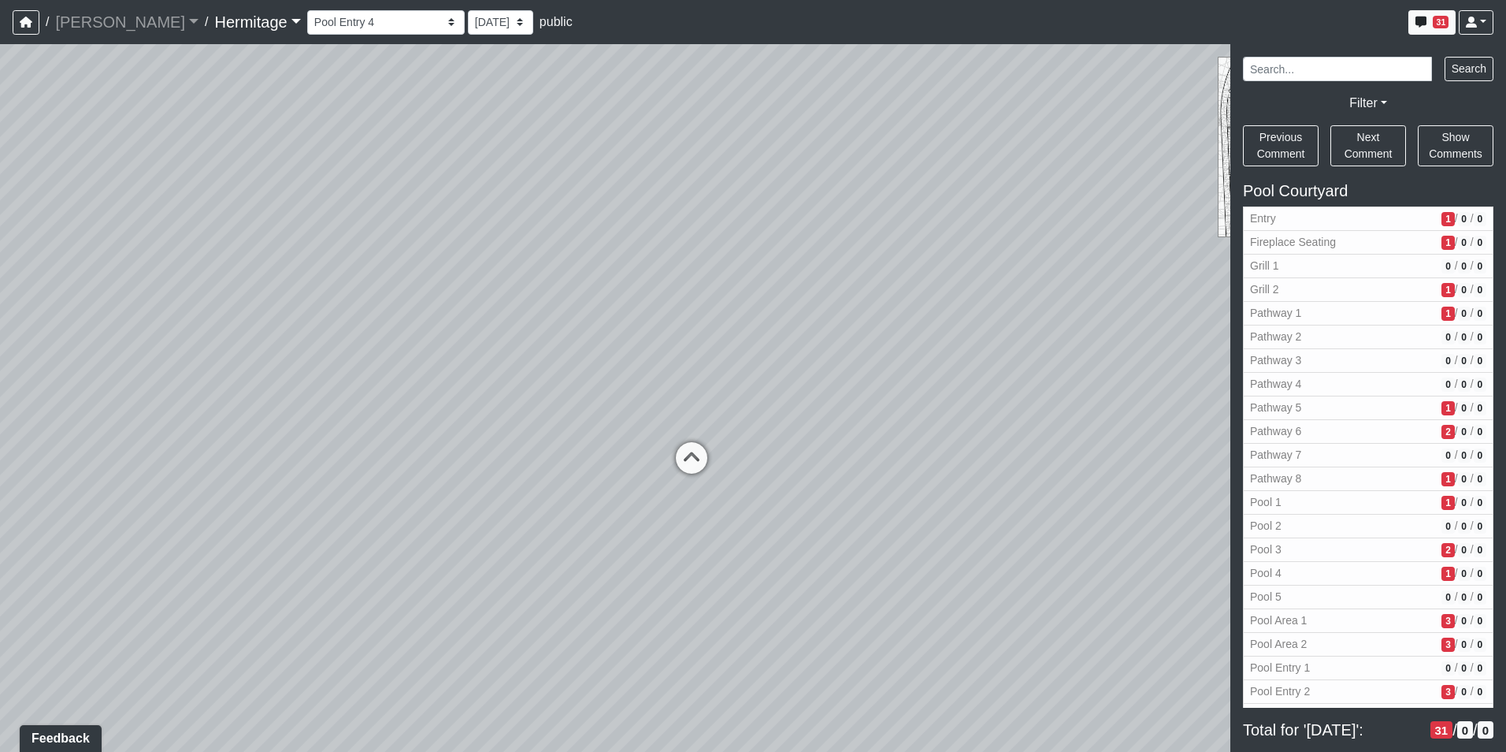
drag, startPoint x: 1233, startPoint y: 469, endPoint x: 1622, endPoint y: 458, distance: 389.3
click at [1505, 458] on html "/ [PERSON_NAME] Loading... / [GEOGRAPHIC_DATA] Loading... [GEOGRAPHIC_DATA] Loa…" at bounding box center [753, 376] width 1506 height 752
click at [696, 453] on icon at bounding box center [690, 465] width 47 height 47
drag, startPoint x: 239, startPoint y: 420, endPoint x: 1130, endPoint y: 410, distance: 891.0
click at [1130, 410] on div "Loading... Leasing Desk Loading... Hallway Loading... Created by [PERSON_NAME] …" at bounding box center [753, 397] width 1506 height 707
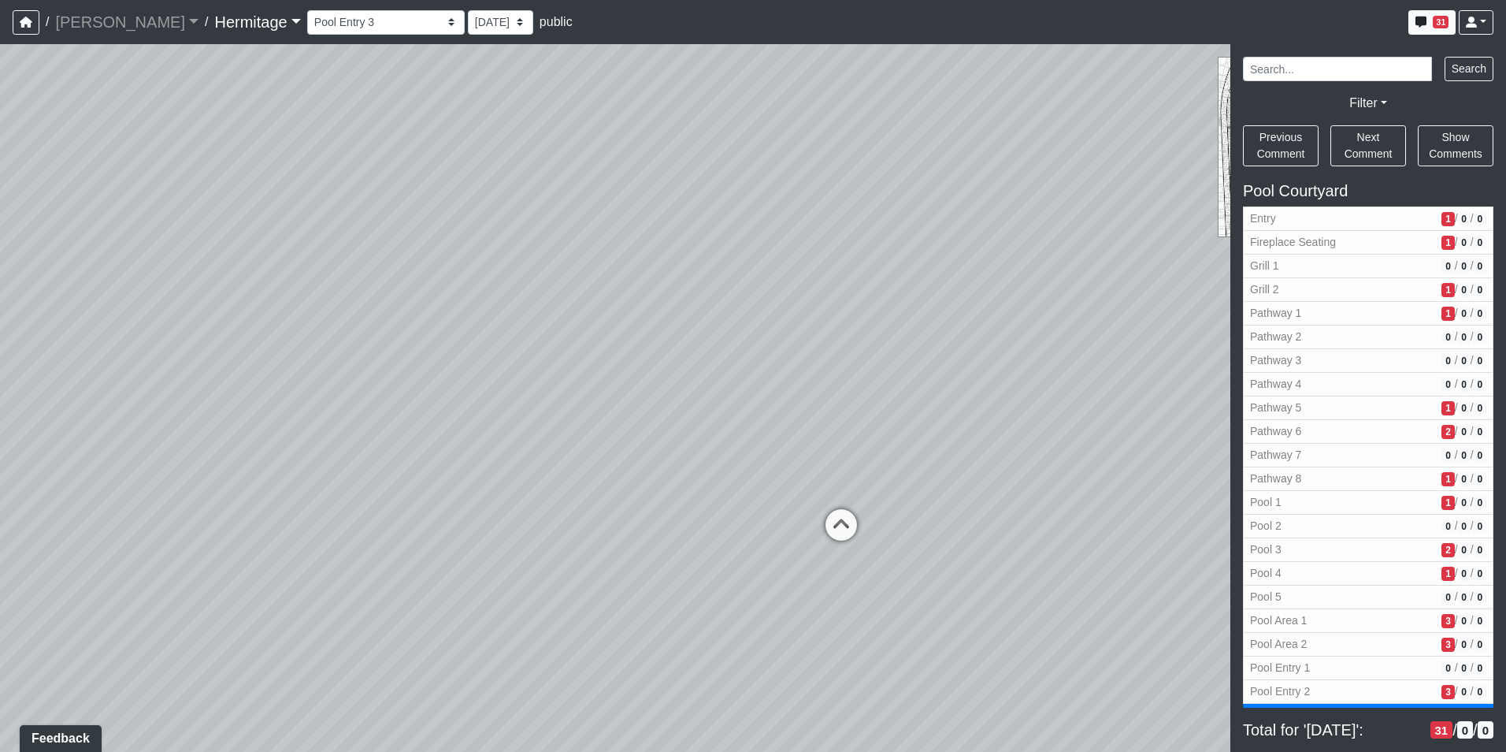
drag, startPoint x: 682, startPoint y: 395, endPoint x: 158, endPoint y: 435, distance: 525.4
click at [158, 434] on div "Loading... Leasing Desk Loading... Hallway Loading... Created by [PERSON_NAME] …" at bounding box center [753, 397] width 1506 height 707
click at [663, 425] on icon at bounding box center [665, 426] width 47 height 47
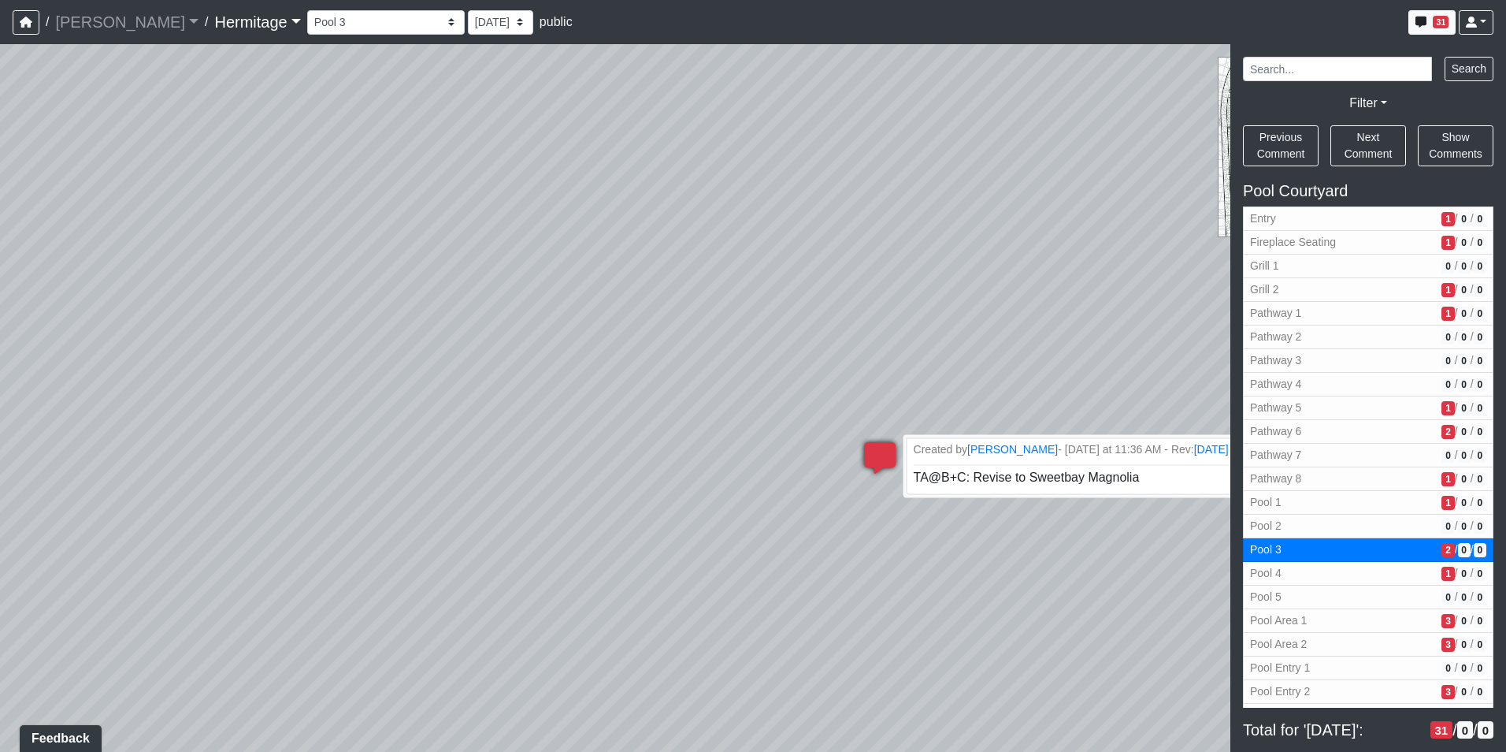
click at [887, 454] on icon at bounding box center [879, 465] width 47 height 47
drag, startPoint x: 882, startPoint y: 454, endPoint x: 856, endPoint y: 463, distance: 27.7
click at [856, 463] on icon at bounding box center [879, 465] width 47 height 47
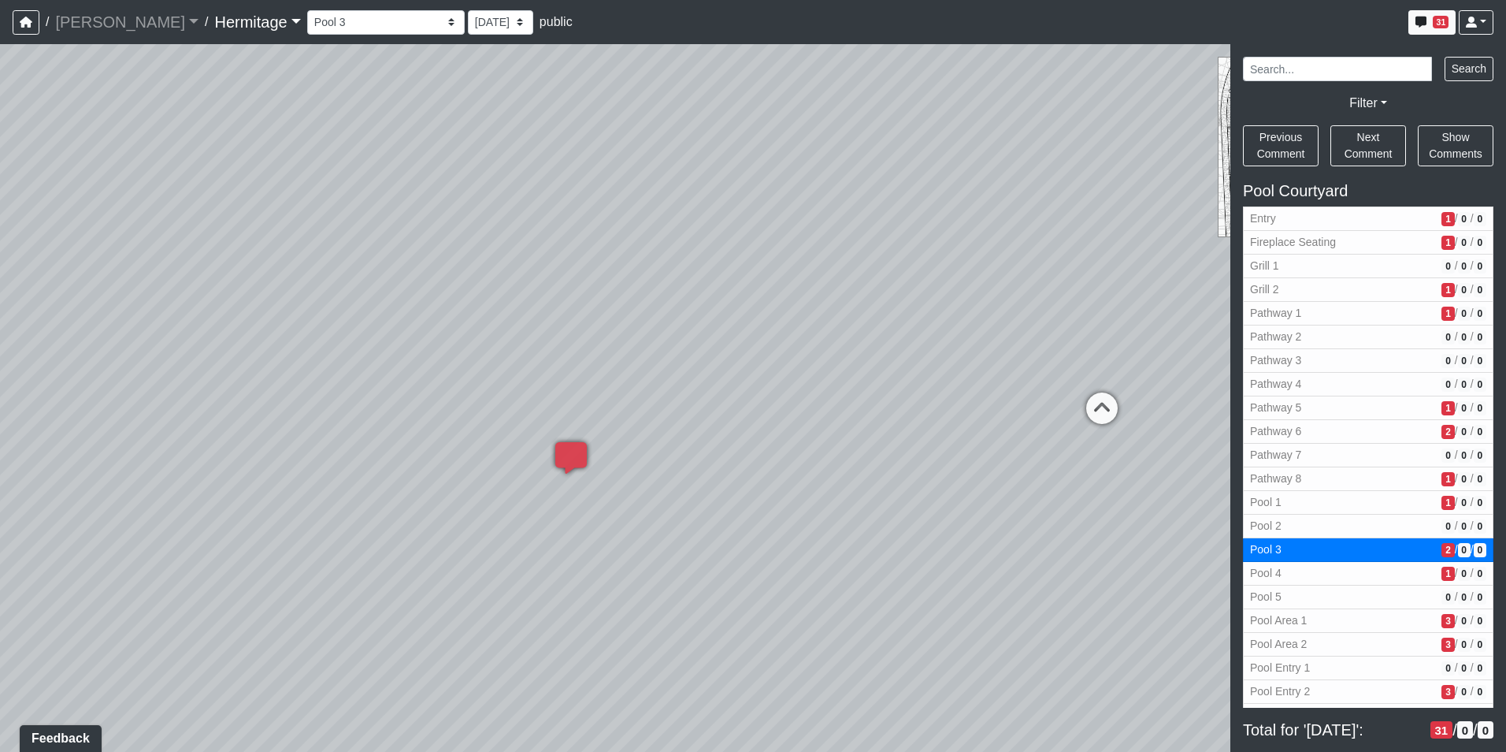
drag, startPoint x: 957, startPoint y: 555, endPoint x: 390, endPoint y: 539, distance: 567.4
click at [369, 540] on div "Loading... Leasing Desk Loading... Hallway Loading... Created by [PERSON_NAME] …" at bounding box center [753, 397] width 1506 height 707
drag, startPoint x: 752, startPoint y: 550, endPoint x: 1305, endPoint y: 455, distance: 561.2
click at [1305, 455] on div "NON-CURRENT REVISION" at bounding box center [753, 397] width 1506 height 707
drag, startPoint x: 627, startPoint y: 510, endPoint x: 1481, endPoint y: 422, distance: 858.4
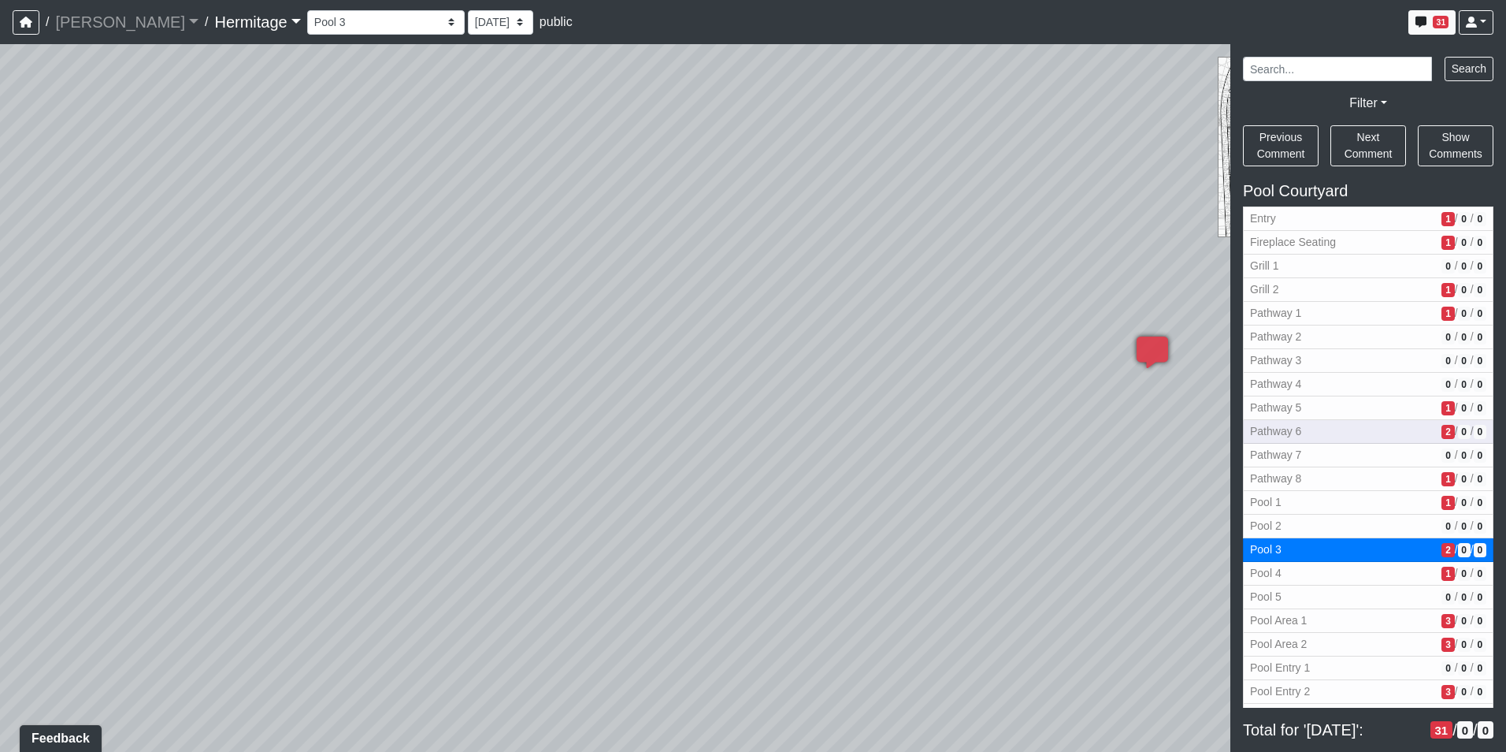
click at [1481, 417] on div "NON-CURRENT REVISION" at bounding box center [753, 397] width 1506 height 707
drag, startPoint x: 1020, startPoint y: 462, endPoint x: 1481, endPoint y: 467, distance: 460.9
click at [1481, 467] on div "NON-CURRENT REVISION" at bounding box center [753, 397] width 1506 height 707
click at [337, 310] on icon at bounding box center [335, 316] width 47 height 47
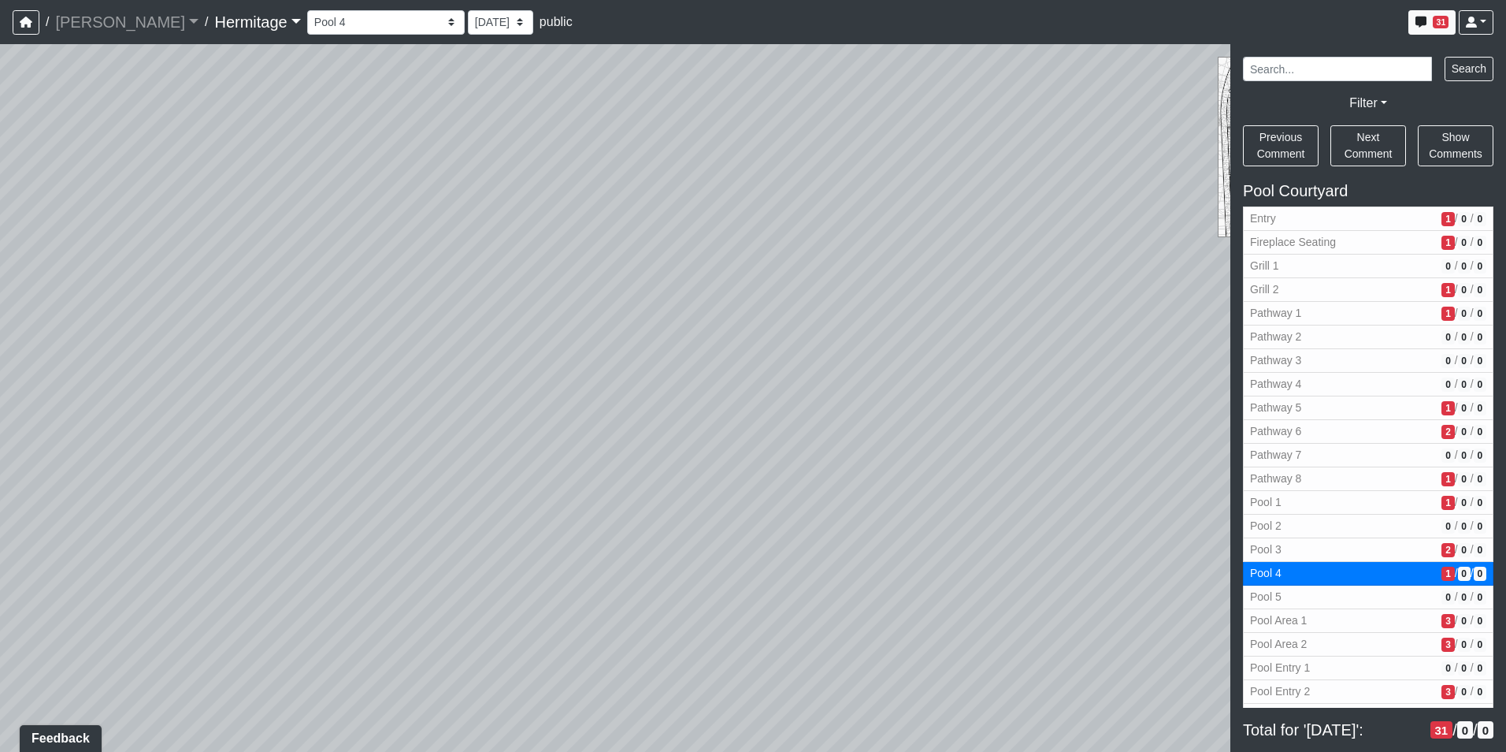
drag, startPoint x: 779, startPoint y: 332, endPoint x: 0, endPoint y: 326, distance: 779.1
click at [0, 323] on html "/ [PERSON_NAME] Loading... / [GEOGRAPHIC_DATA] Loading... [GEOGRAPHIC_DATA] Loa…" at bounding box center [753, 376] width 1506 height 752
drag, startPoint x: 671, startPoint y: 323, endPoint x: -3, endPoint y: 408, distance: 679.7
click at [0, 408] on html "/ [PERSON_NAME] Loading... / [GEOGRAPHIC_DATA] Loading... [GEOGRAPHIC_DATA] Loa…" at bounding box center [753, 376] width 1506 height 752
click at [928, 315] on icon at bounding box center [919, 325] width 47 height 47
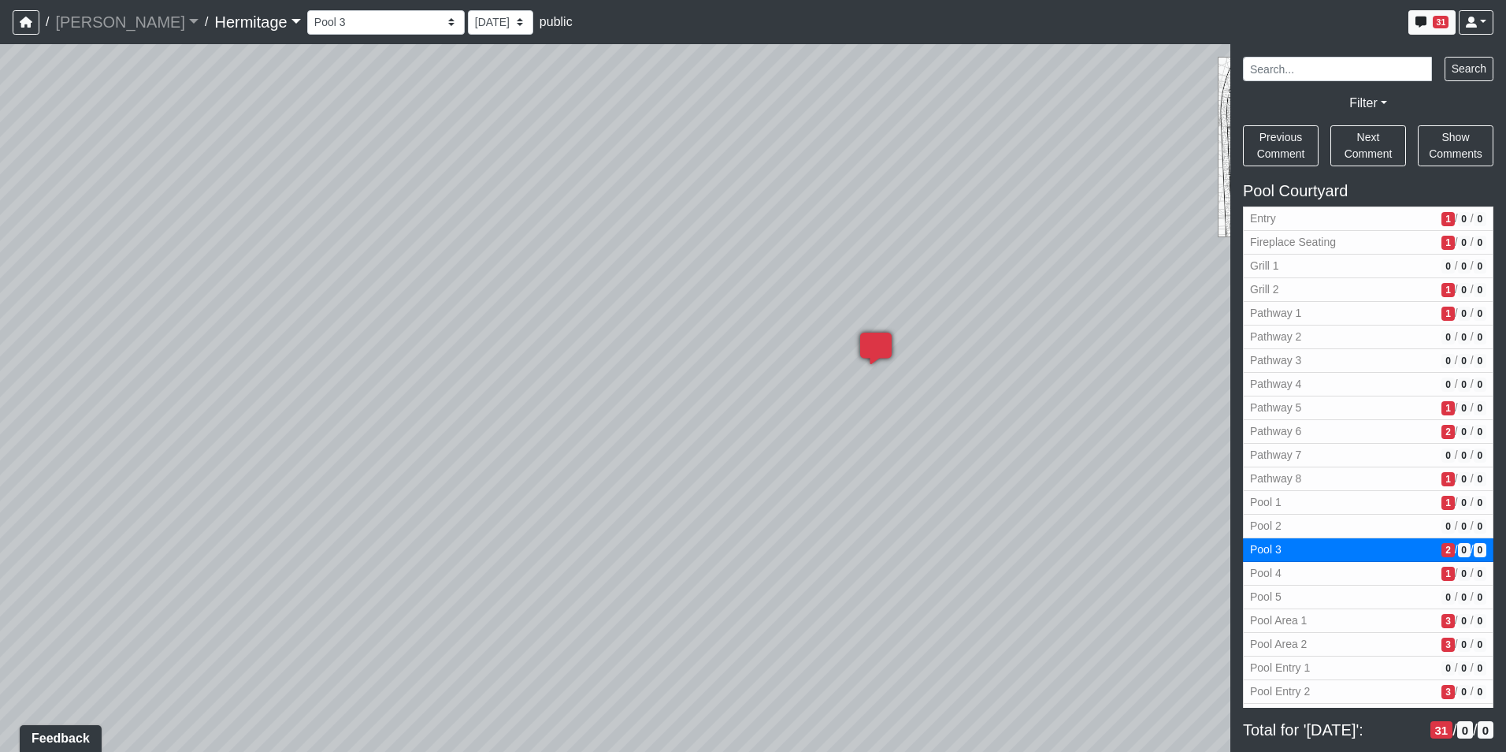
click at [837, 353] on div "Loading... Leasing Desk Loading... Hallway Loading... Created by [PERSON_NAME] …" at bounding box center [753, 397] width 1506 height 707
click at [875, 347] on icon at bounding box center [875, 355] width 47 height 47
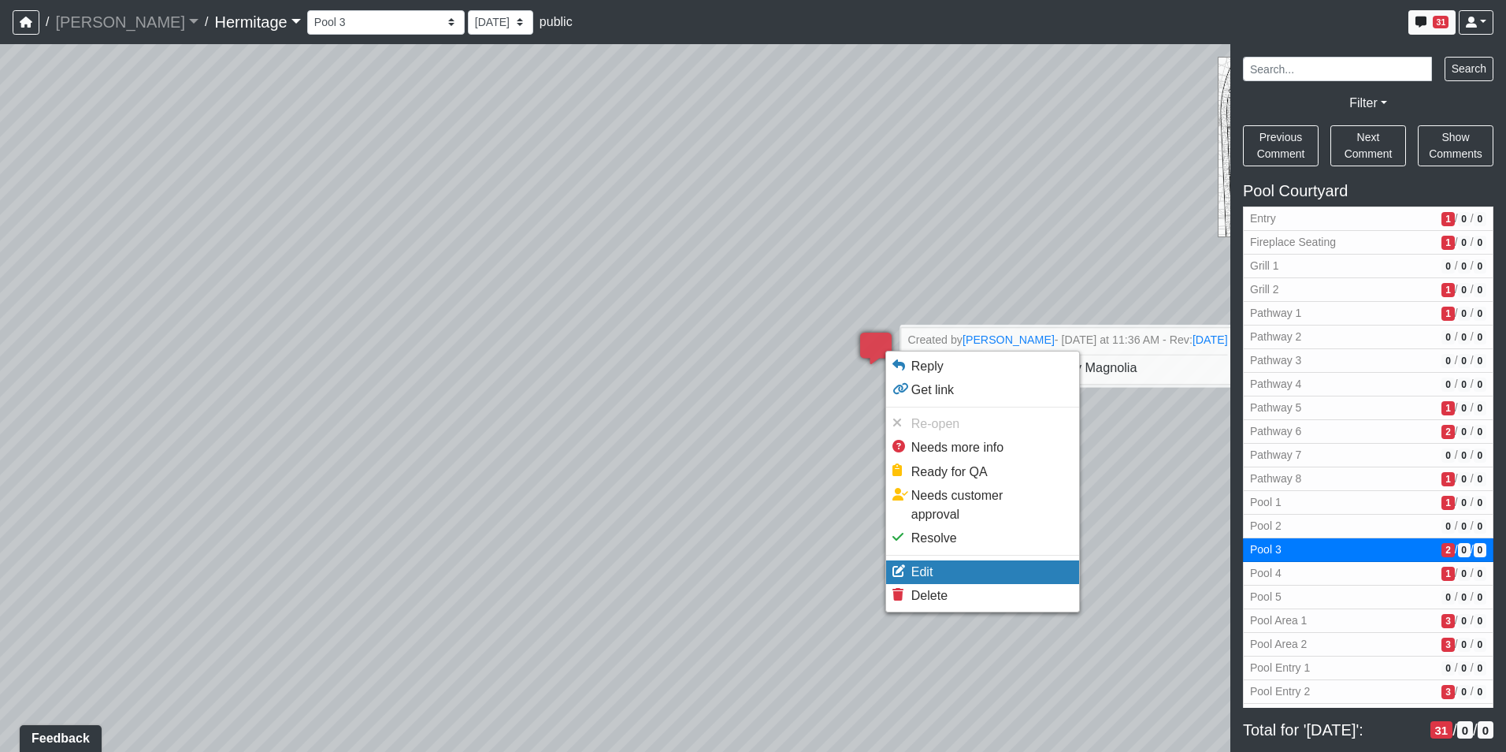
click at [950, 560] on li "Edit" at bounding box center [982, 572] width 193 height 24
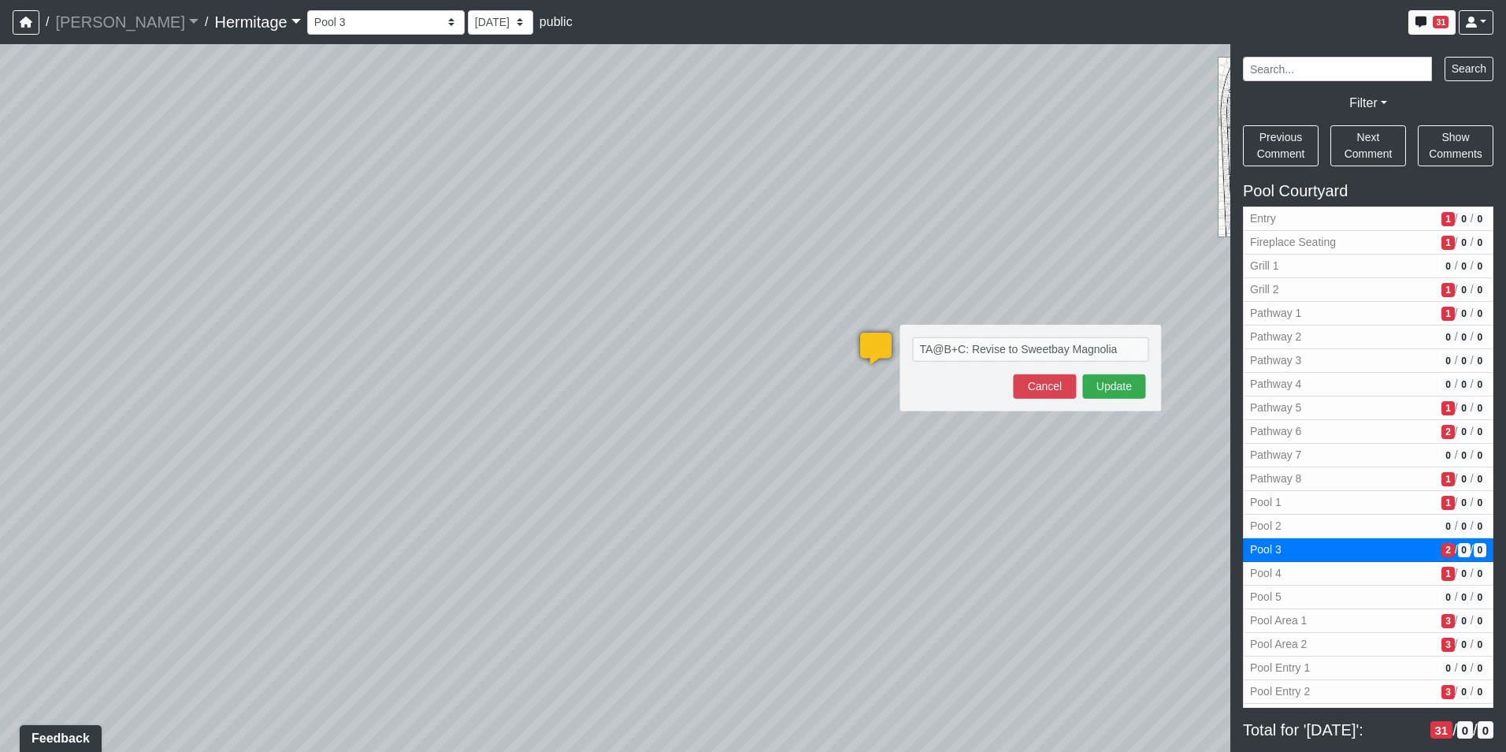
click at [1026, 493] on div "Loading... Leasing Desk Loading... Hallway Loading... Created by [PERSON_NAME] …" at bounding box center [753, 397] width 1506 height 707
click at [1040, 385] on button "Cancel" at bounding box center [1044, 386] width 63 height 24
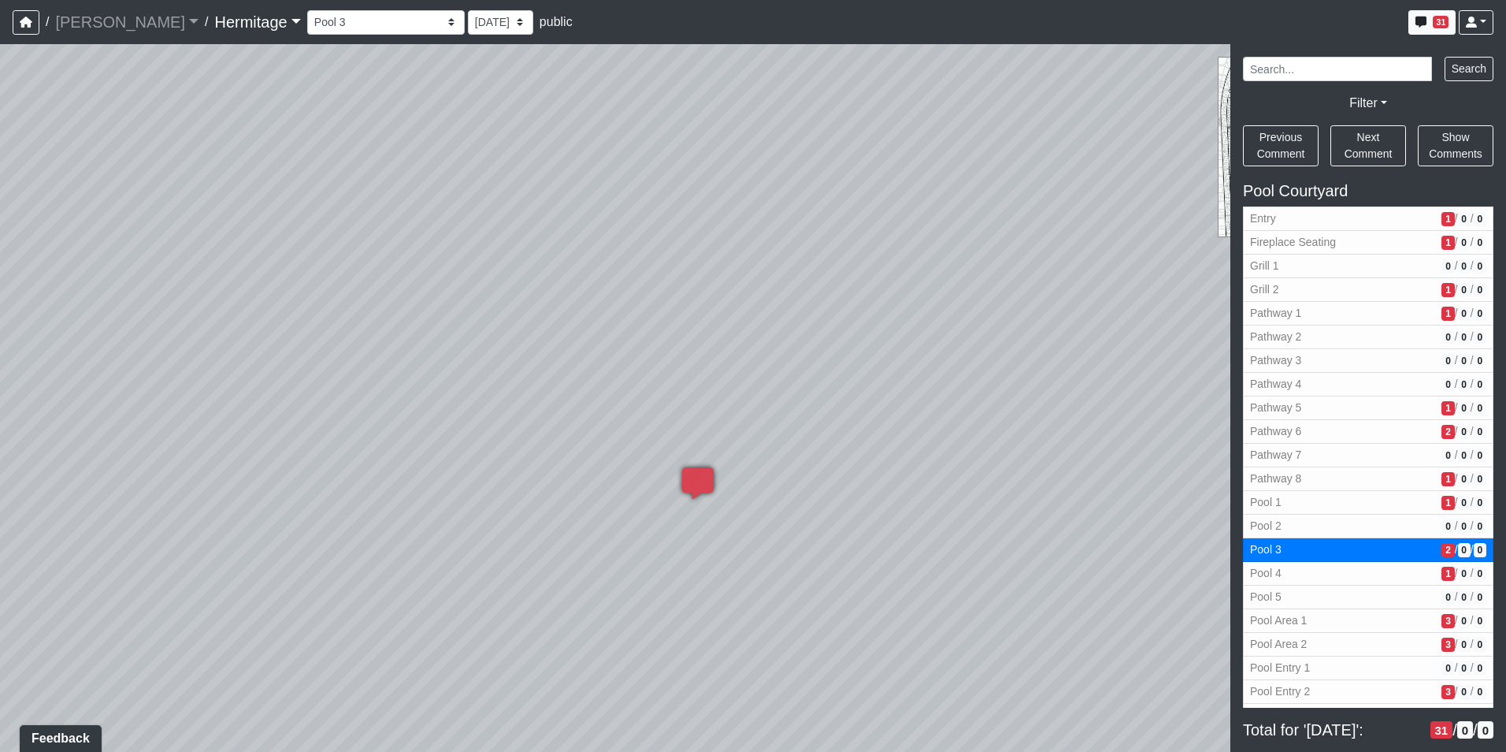
drag, startPoint x: 963, startPoint y: 460, endPoint x: 665, endPoint y: 611, distance: 334.0
click at [665, 611] on div "Loading... Leasing Desk Loading... Hallway Loading... Created by [PERSON_NAME] …" at bounding box center [753, 397] width 1506 height 707
drag, startPoint x: 956, startPoint y: 563, endPoint x: 402, endPoint y: 618, distance: 557.3
click at [402, 618] on div "Loading... Leasing Desk Loading... Hallway Loading... Created by [PERSON_NAME] …" at bounding box center [753, 397] width 1506 height 707
click at [819, 477] on icon at bounding box center [810, 485] width 47 height 47
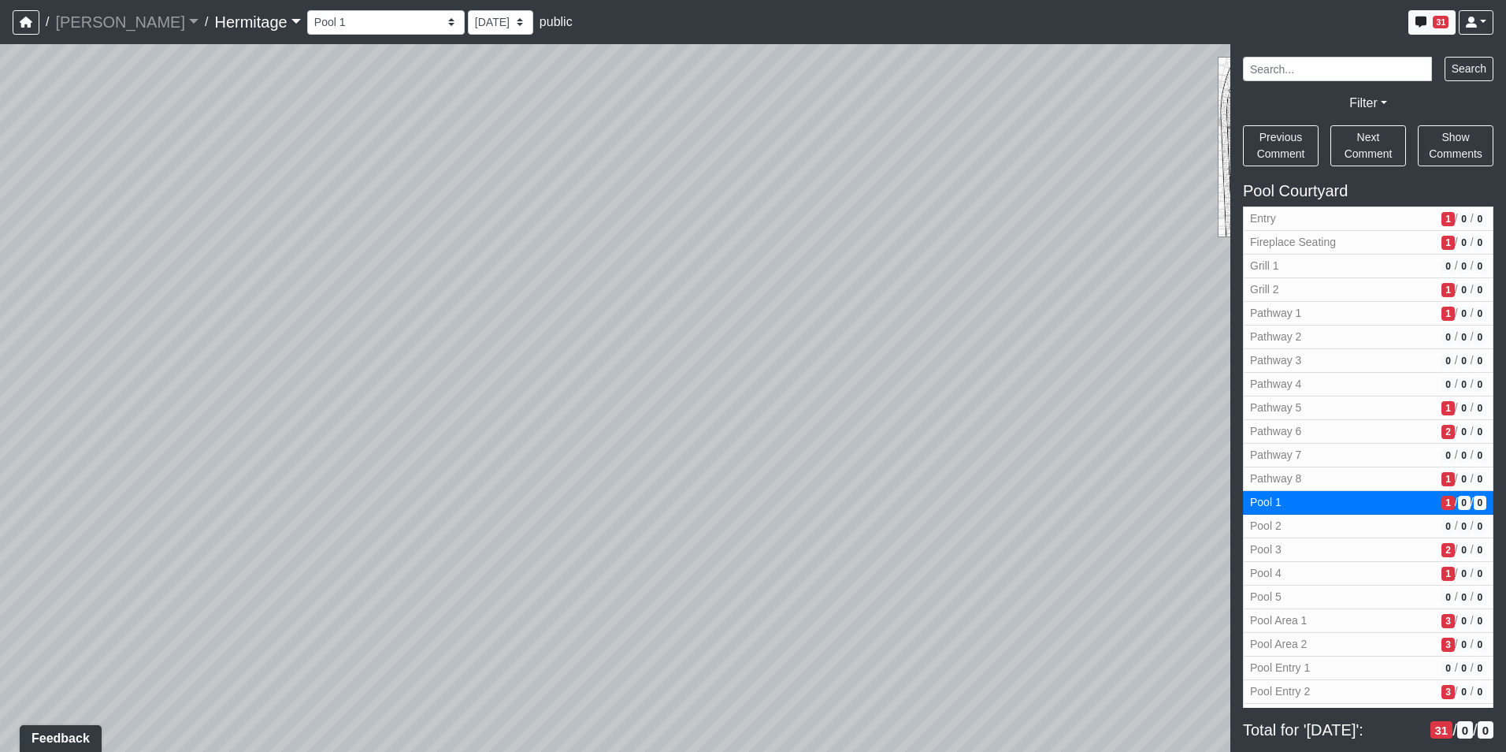
drag, startPoint x: 698, startPoint y: 525, endPoint x: 530, endPoint y: 531, distance: 167.9
click at [530, 531] on div "Loading... Leasing Desk Loading... Hallway Loading... Created by [PERSON_NAME] …" at bounding box center [753, 397] width 1506 height 707
drag, startPoint x: 768, startPoint y: 552, endPoint x: 566, endPoint y: 551, distance: 202.5
click at [510, 551] on div "Loading... Leasing Desk Loading... Hallway Loading... Created by [PERSON_NAME] …" at bounding box center [753, 397] width 1506 height 707
click at [997, 501] on icon at bounding box center [1005, 515] width 47 height 47
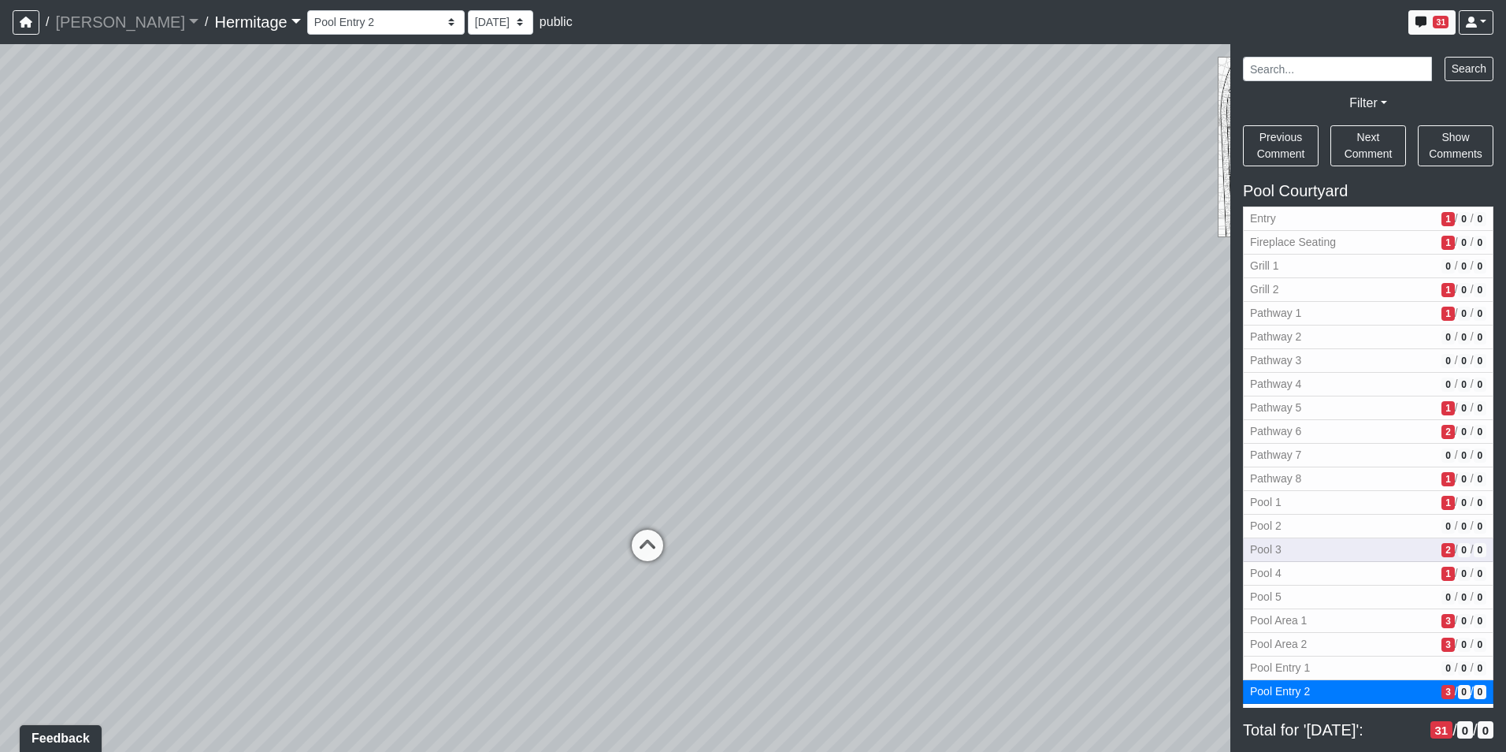
drag, startPoint x: 442, startPoint y: 592, endPoint x: 1441, endPoint y: 543, distance: 1000.1
click at [1441, 543] on div "NON-CURRENT REVISION" at bounding box center [753, 397] width 1506 height 707
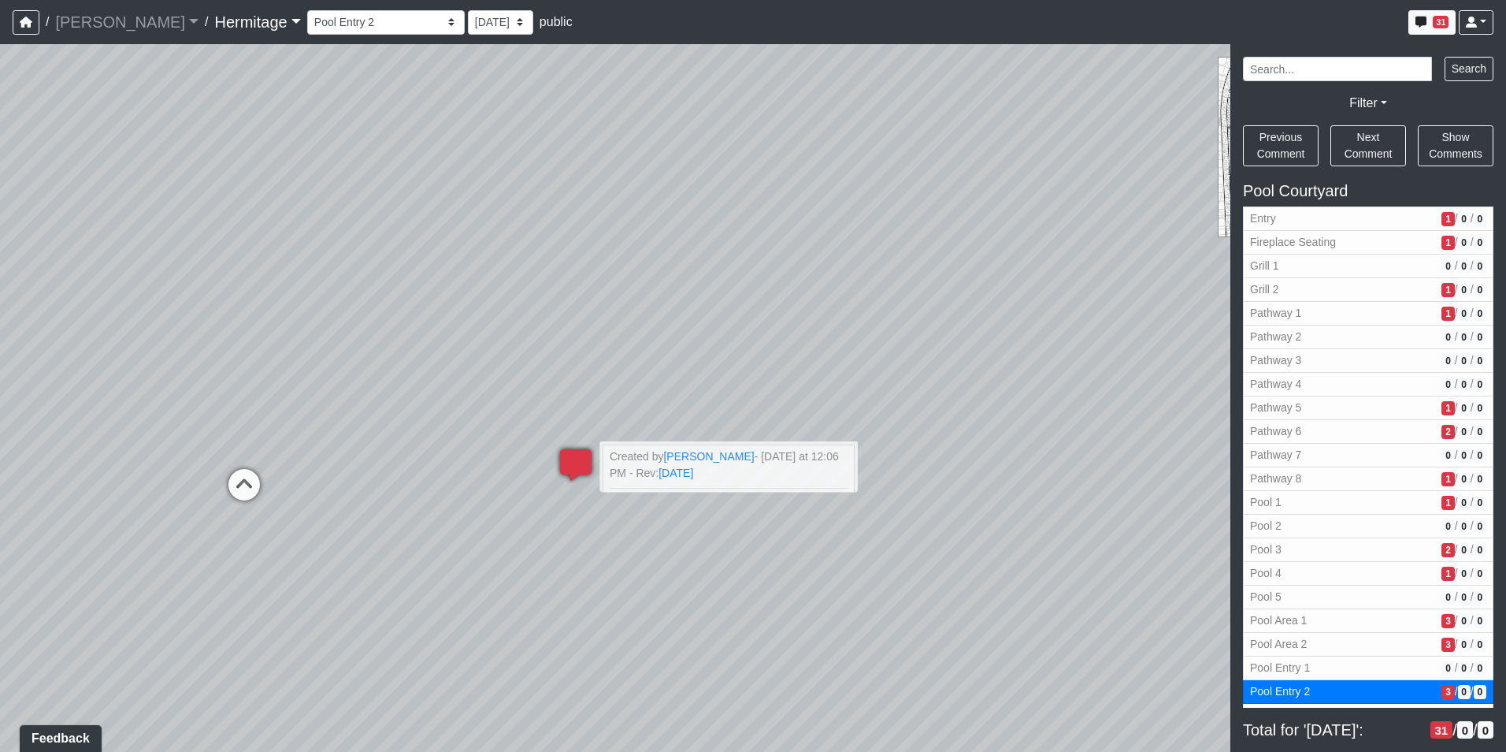
click at [575, 469] on icon at bounding box center [575, 472] width 47 height 47
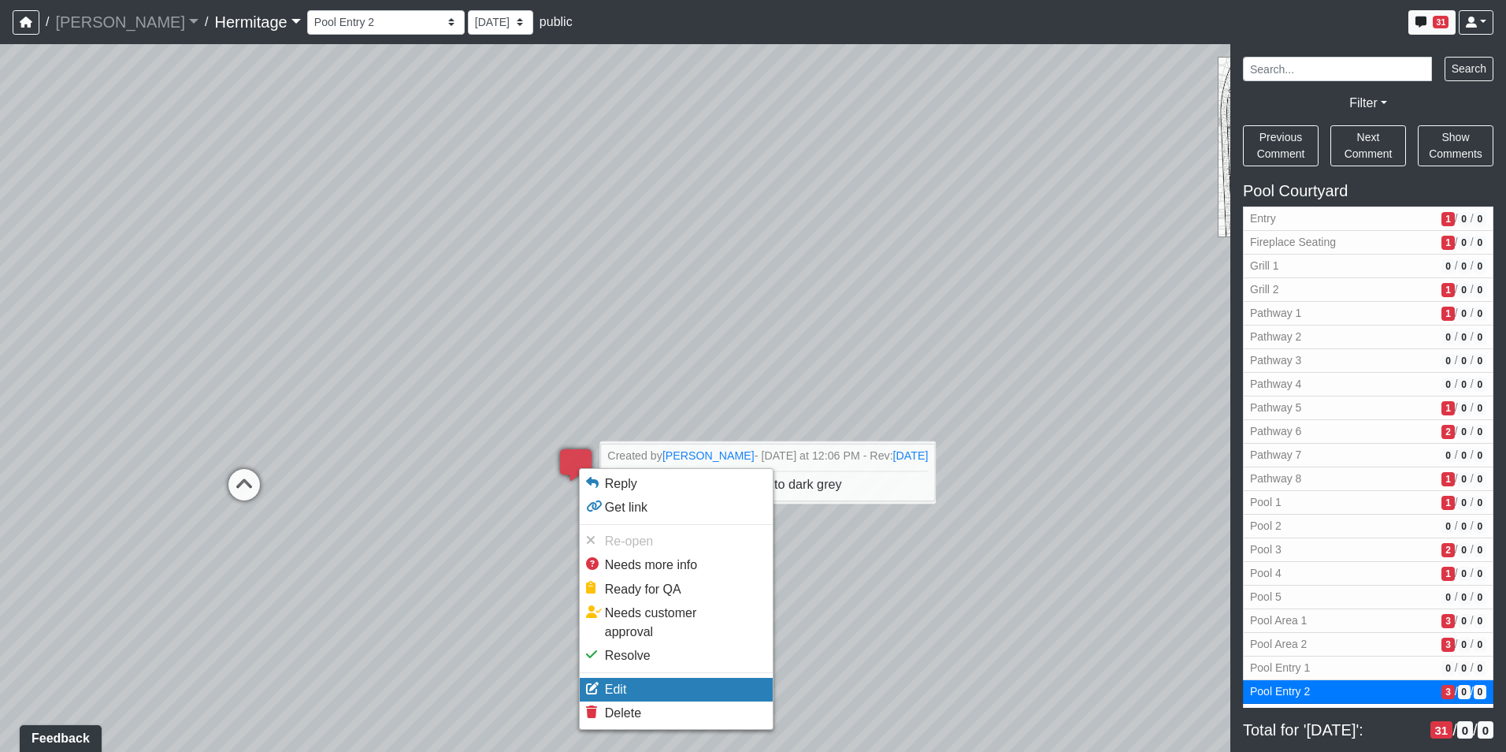
click at [618, 682] on span "Edit" at bounding box center [616, 688] width 22 height 13
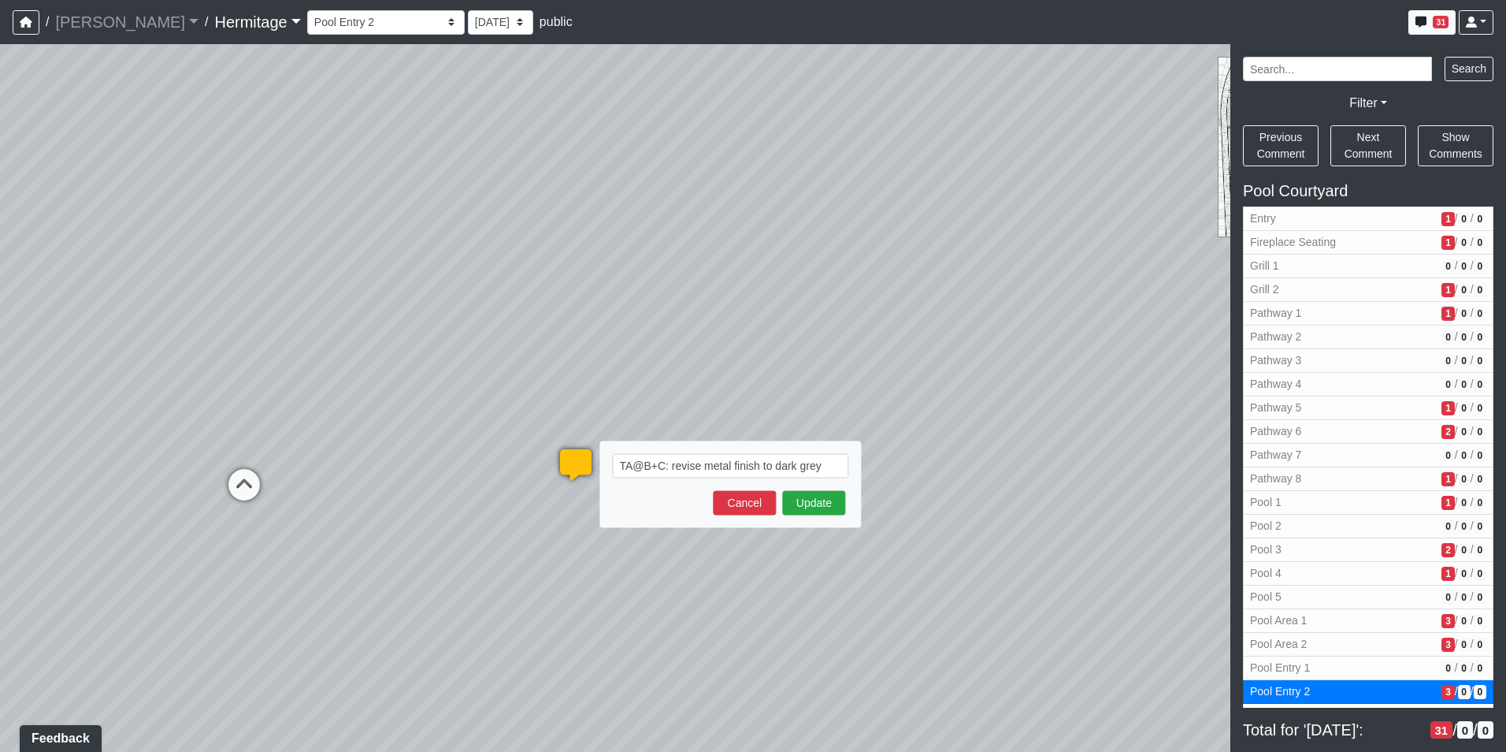
click at [822, 466] on textarea "TA@B+C: revise metal finish to dark grey" at bounding box center [730, 466] width 236 height 24
click at [813, 518] on button "Update" at bounding box center [813, 519] width 63 height 24
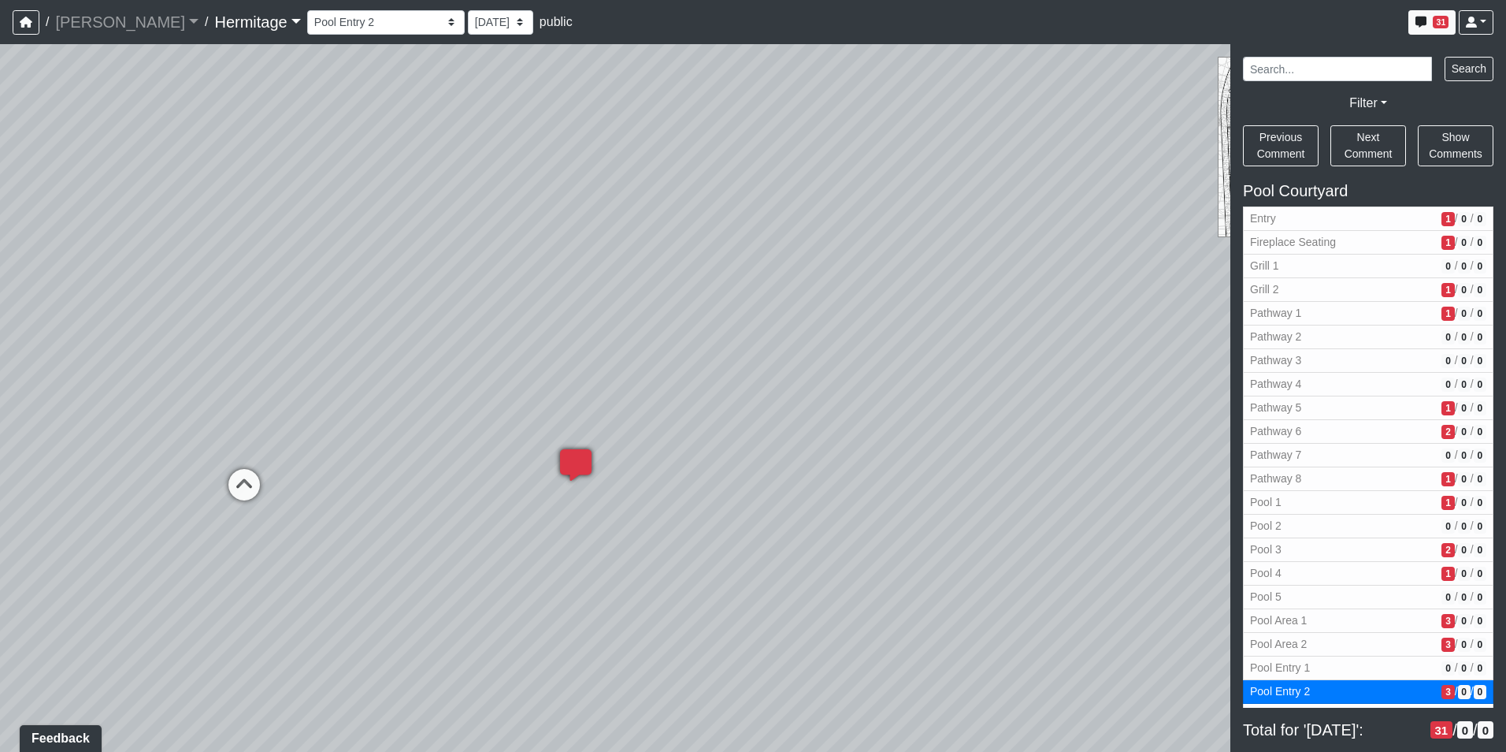
click at [486, 456] on div "Loading... Leasing Desk Loading... Hallway Loading... Created by [PERSON_NAME] …" at bounding box center [753, 397] width 1506 height 707
click at [241, 483] on icon at bounding box center [244, 492] width 47 height 47
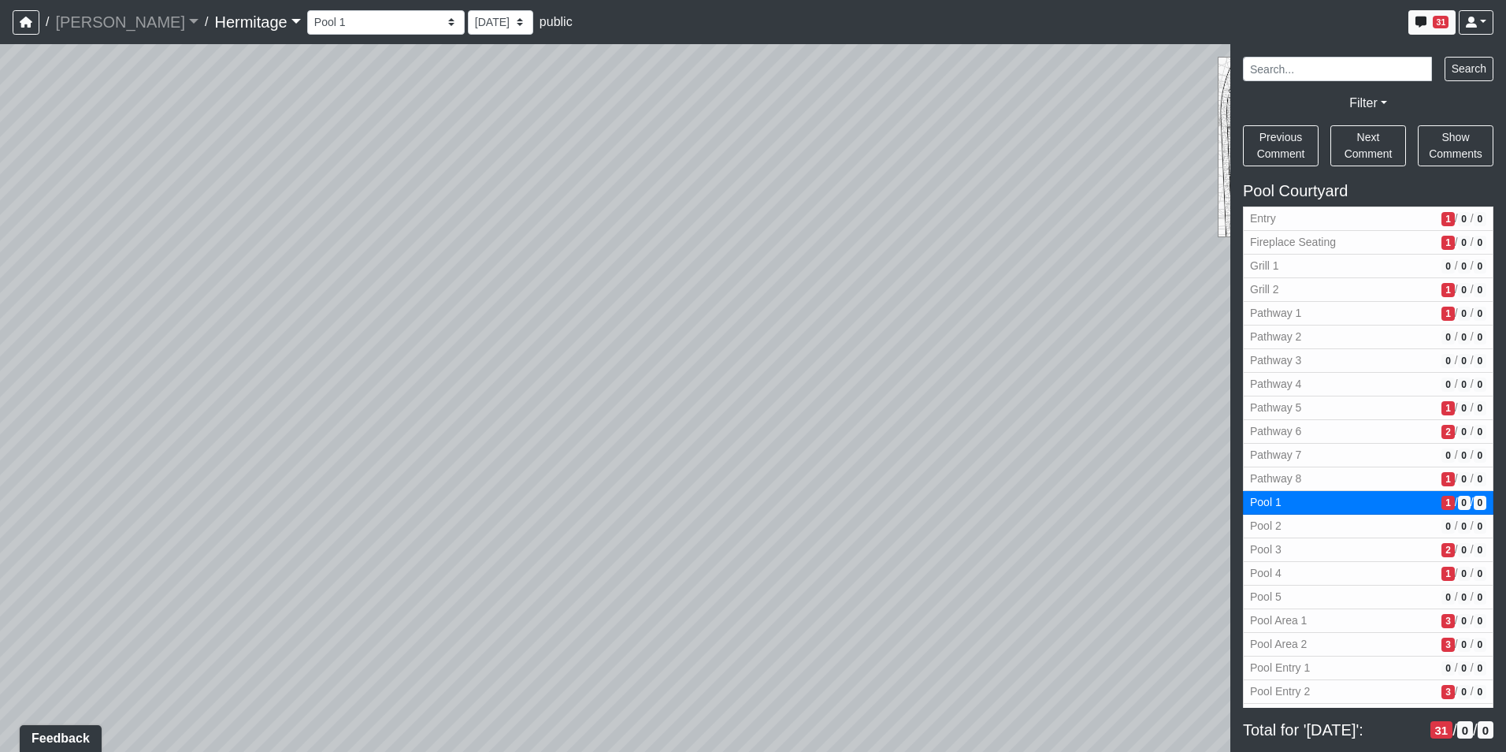
drag, startPoint x: 492, startPoint y: 533, endPoint x: 147, endPoint y: 548, distance: 345.3
click at [147, 548] on div "Loading... Leasing Desk Loading... Hallway Loading... Created by [PERSON_NAME] …" at bounding box center [753, 397] width 1506 height 707
click at [684, 511] on div "Loading... Leasing Desk Loading... Hallway Loading... Created by [PERSON_NAME] …" at bounding box center [753, 397] width 1506 height 707
click at [714, 527] on span "Add comment" at bounding box center [753, 530] width 78 height 13
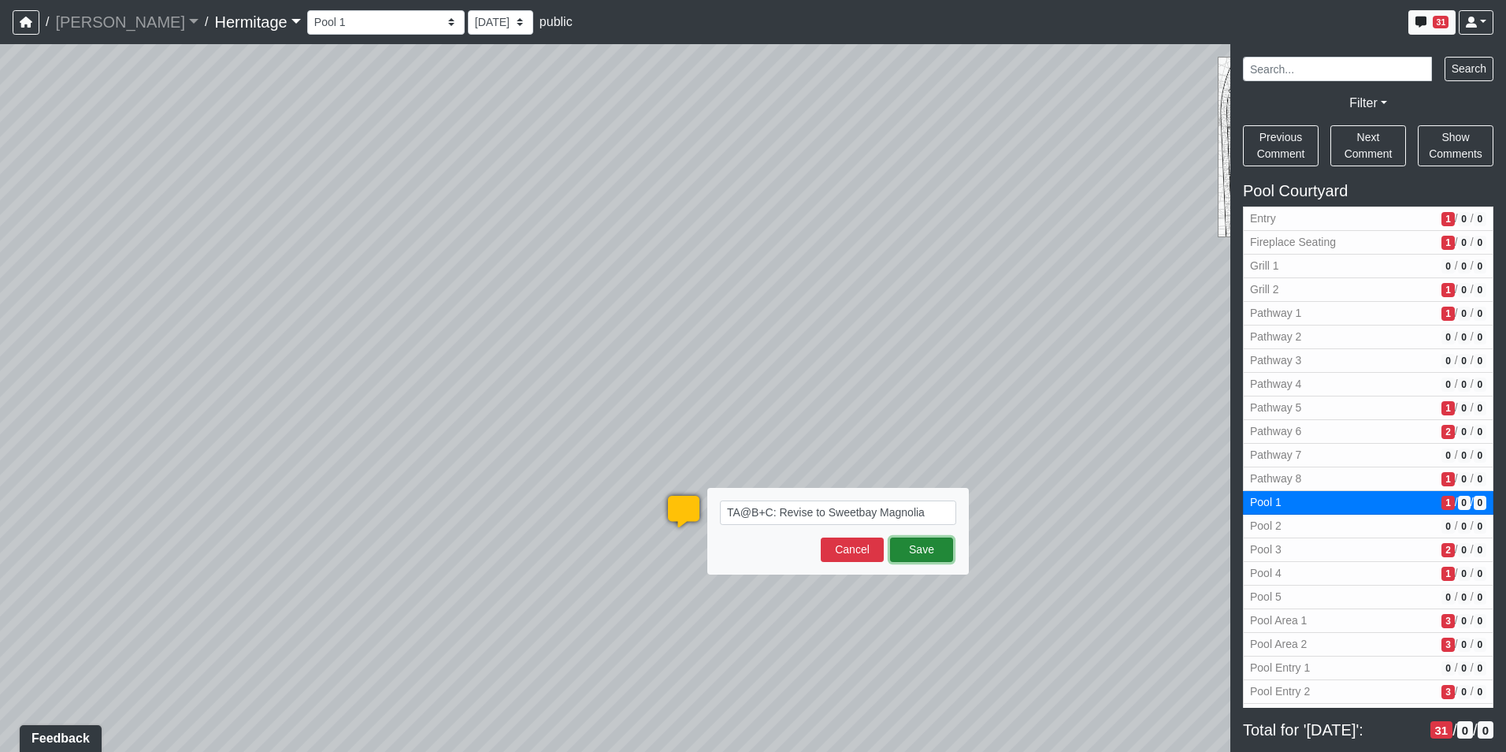
click at [930, 555] on button "Save" at bounding box center [921, 549] width 63 height 24
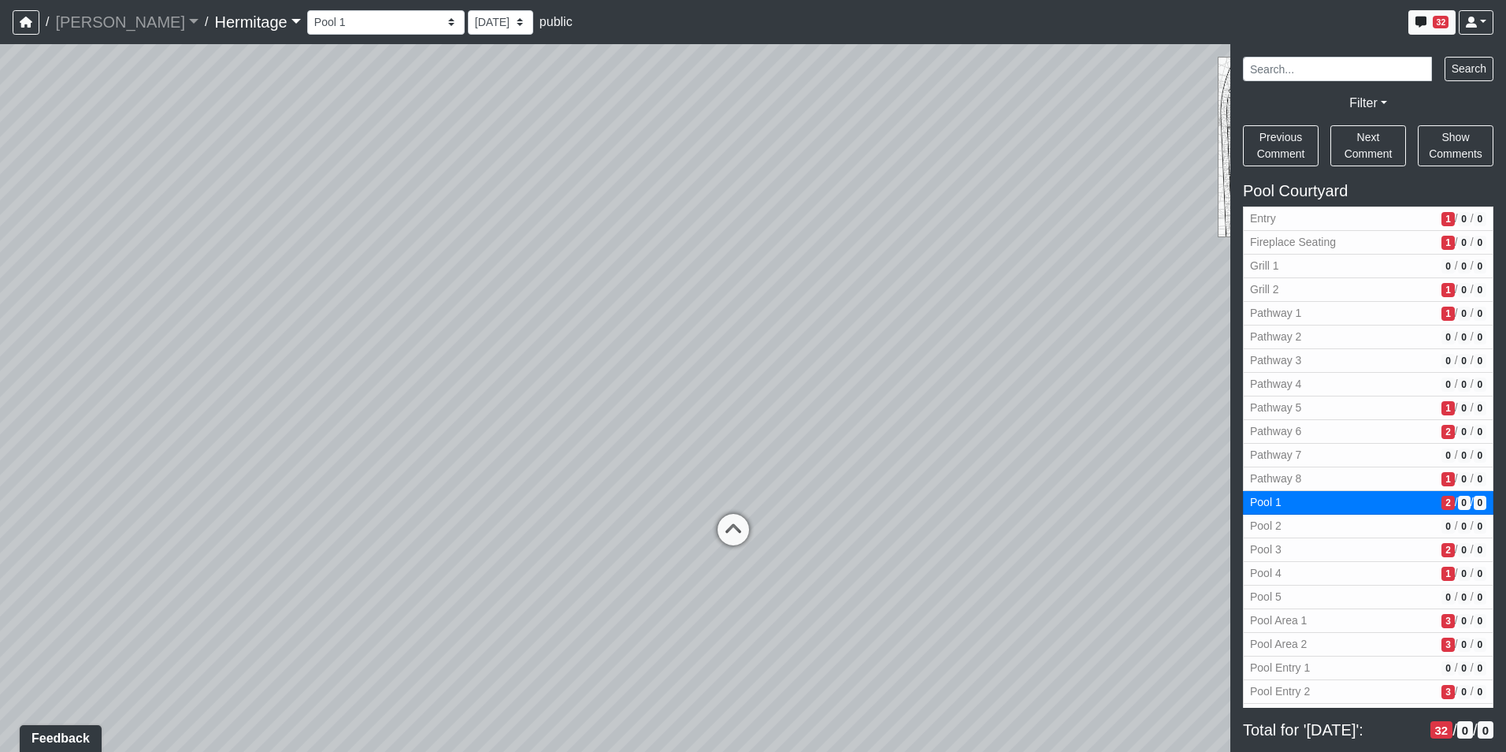
drag, startPoint x: 1061, startPoint y: 507, endPoint x: 271, endPoint y: 577, distance: 793.3
click at [271, 577] on div "Loading... Leasing Desk Loading... Hallway Loading... Created by [PERSON_NAME] …" at bounding box center [753, 397] width 1506 height 707
drag, startPoint x: 860, startPoint y: 545, endPoint x: 540, endPoint y: 571, distance: 320.9
click at [540, 571] on div "Loading... Leasing Desk Loading... Hallway Loading... Created by [PERSON_NAME] …" at bounding box center [753, 397] width 1506 height 707
click at [418, 571] on icon at bounding box center [422, 579] width 47 height 47
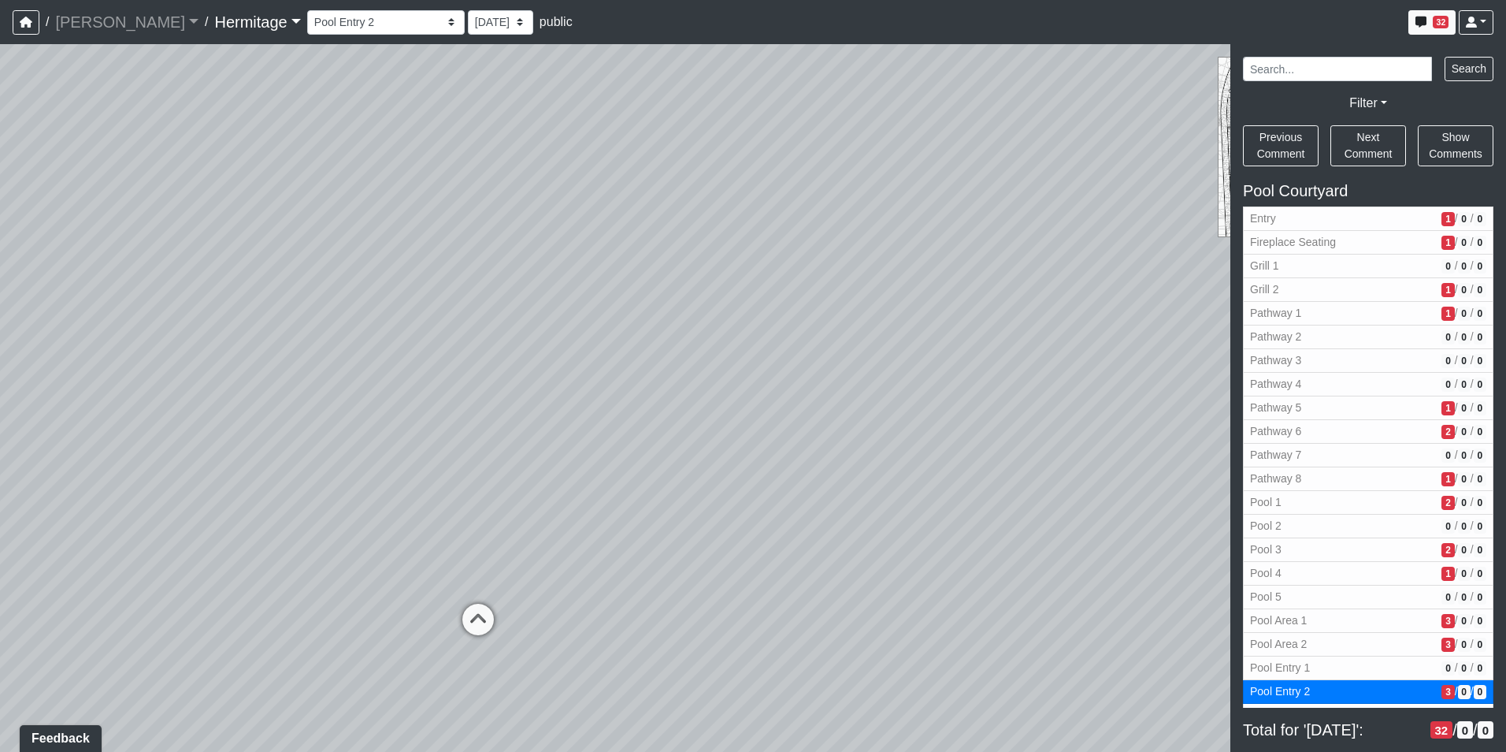
drag, startPoint x: 344, startPoint y: 592, endPoint x: 767, endPoint y: 610, distance: 423.4
click at [975, 578] on div "Loading... Leasing Desk Loading... Hallway Loading... Created by [PERSON_NAME] …" at bounding box center [753, 397] width 1506 height 707
click at [473, 617] on icon at bounding box center [478, 626] width 47 height 47
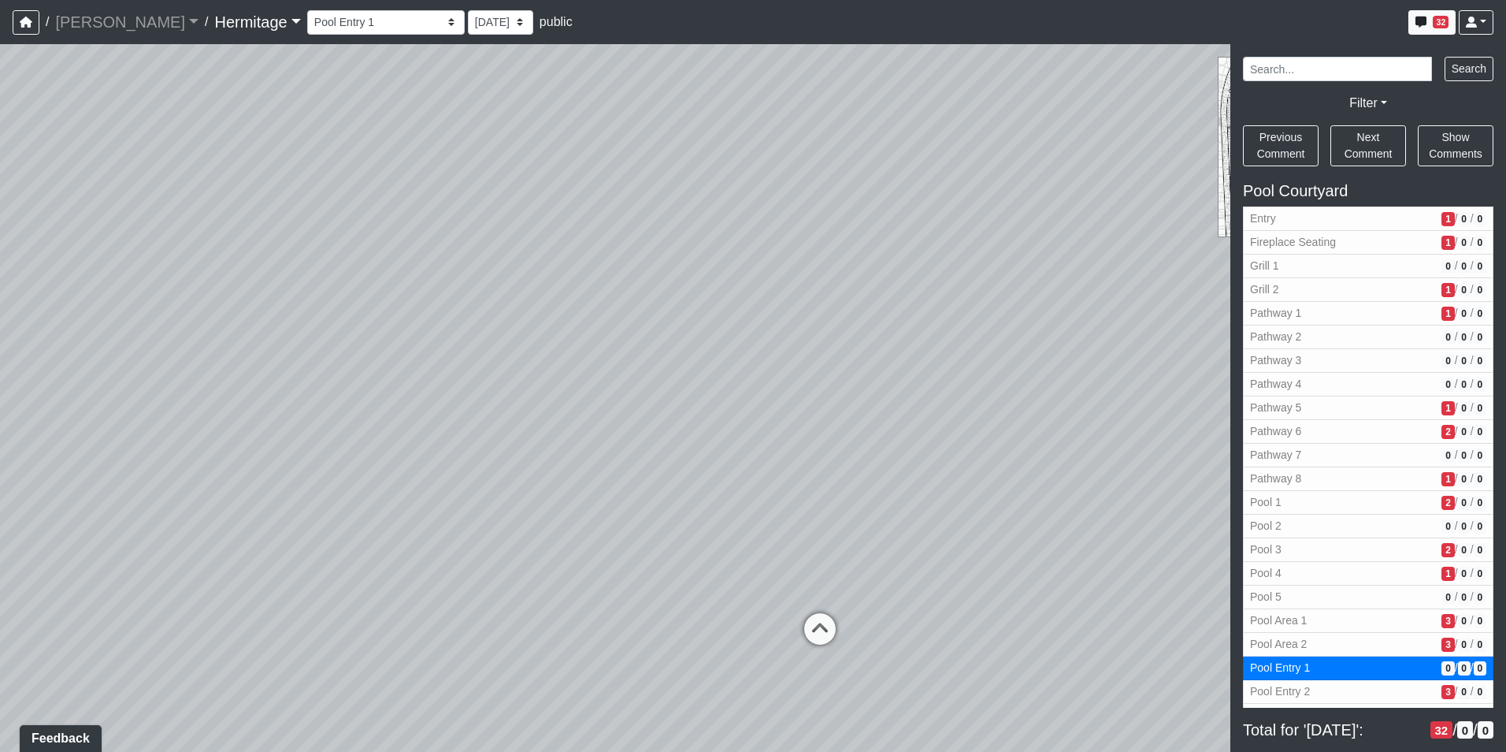
drag, startPoint x: 761, startPoint y: 549, endPoint x: 147, endPoint y: 574, distance: 615.0
click at [147, 574] on div "Loading... Leasing Desk Loading... Hallway Loading... Created by [PERSON_NAME] …" at bounding box center [753, 397] width 1506 height 707
drag, startPoint x: 442, startPoint y: 535, endPoint x: 207, endPoint y: 477, distance: 241.7
click at [206, 477] on div "Loading... Leasing Desk Loading... Hallway Loading... Created by [PERSON_NAME] …" at bounding box center [753, 397] width 1506 height 707
drag, startPoint x: 399, startPoint y: 551, endPoint x: 158, endPoint y: 475, distance: 253.6
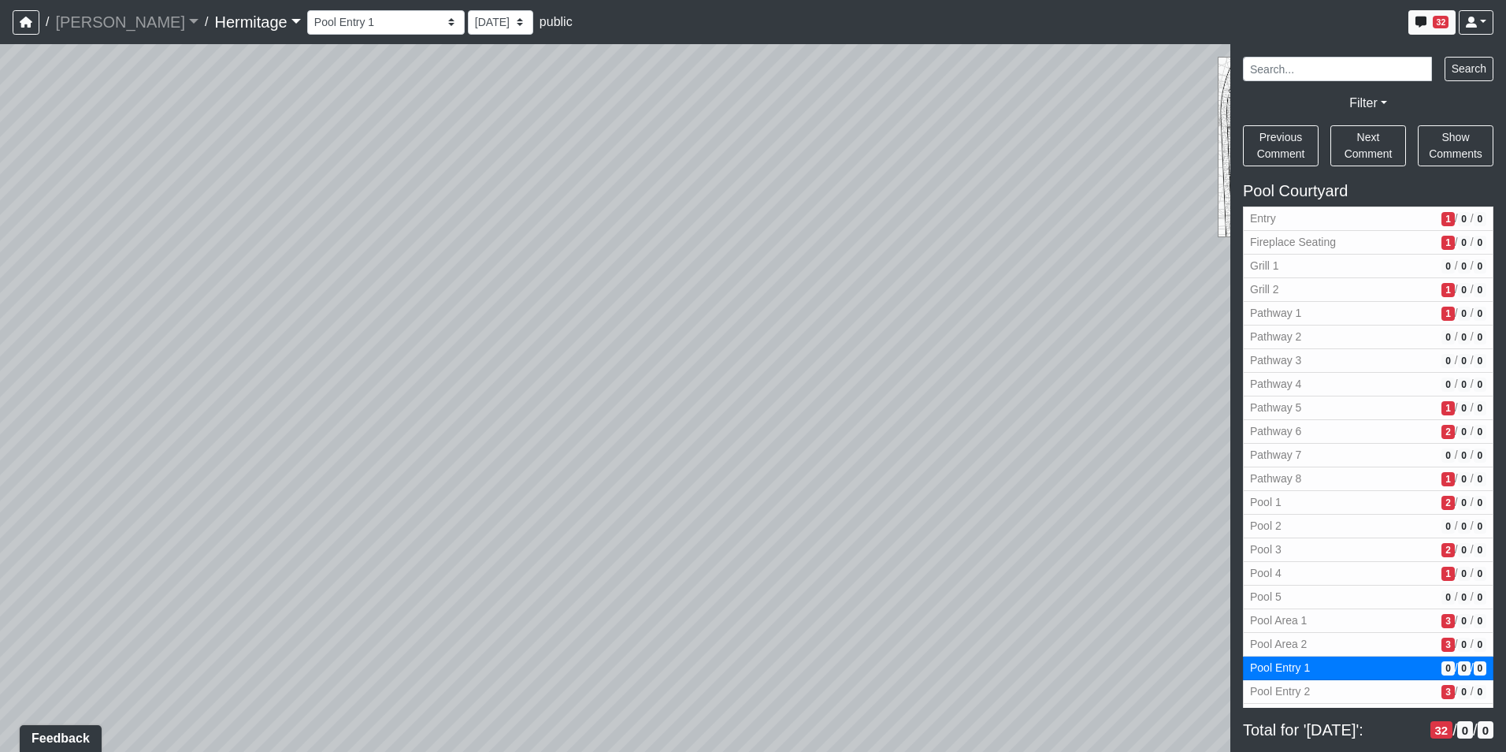
click at [154, 474] on div "Loading... Leasing Desk Loading... Hallway Loading... Created by [PERSON_NAME] …" at bounding box center [753, 397] width 1506 height 707
click at [528, 542] on span "Add comment" at bounding box center [563, 543] width 78 height 13
drag, startPoint x: 301, startPoint y: 481, endPoint x: 872, endPoint y: 534, distance: 573.6
click at [872, 534] on div "Loading... Leasing Desk Loading... Hallway Loading... Created by [PERSON_NAME] …" at bounding box center [753, 397] width 1506 height 707
click at [536, 522] on icon at bounding box center [538, 544] width 47 height 47
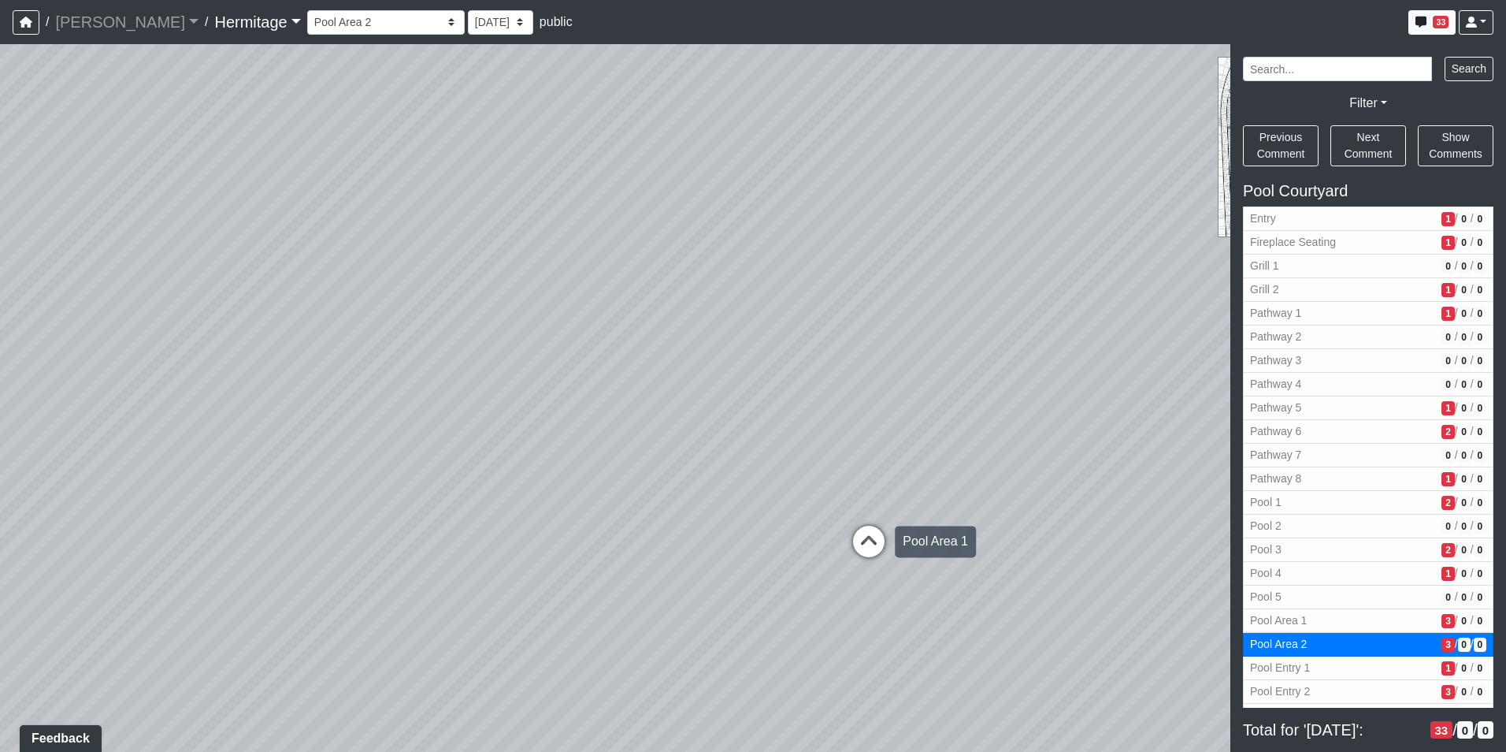
click at [868, 537] on icon at bounding box center [868, 548] width 47 height 47
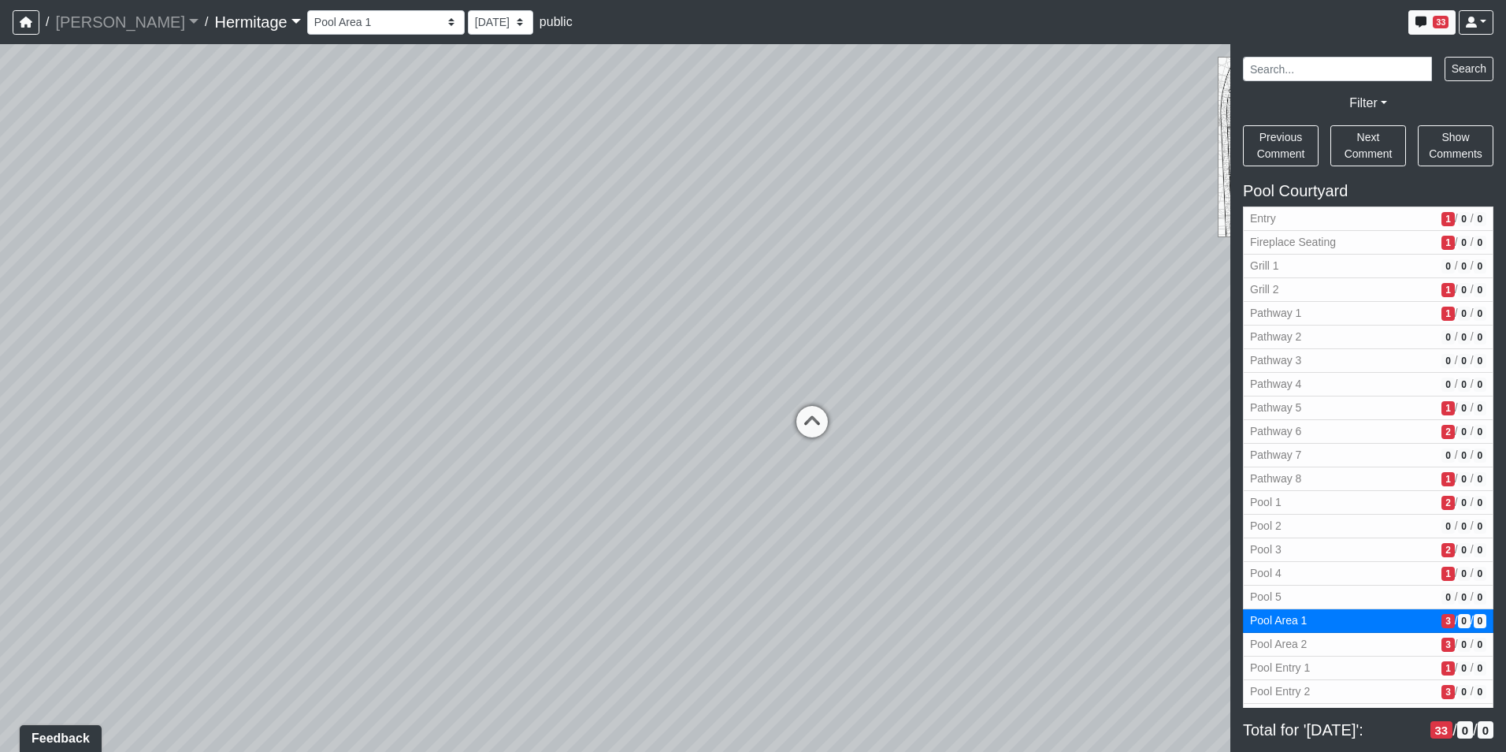
drag, startPoint x: 944, startPoint y: 432, endPoint x: 391, endPoint y: 482, distance: 555.2
click at [391, 482] on div "Loading... Leasing Desk Loading... Hallway Loading... Created by [PERSON_NAME] …" at bounding box center [753, 397] width 1506 height 707
click at [781, 435] on icon at bounding box center [786, 444] width 47 height 47
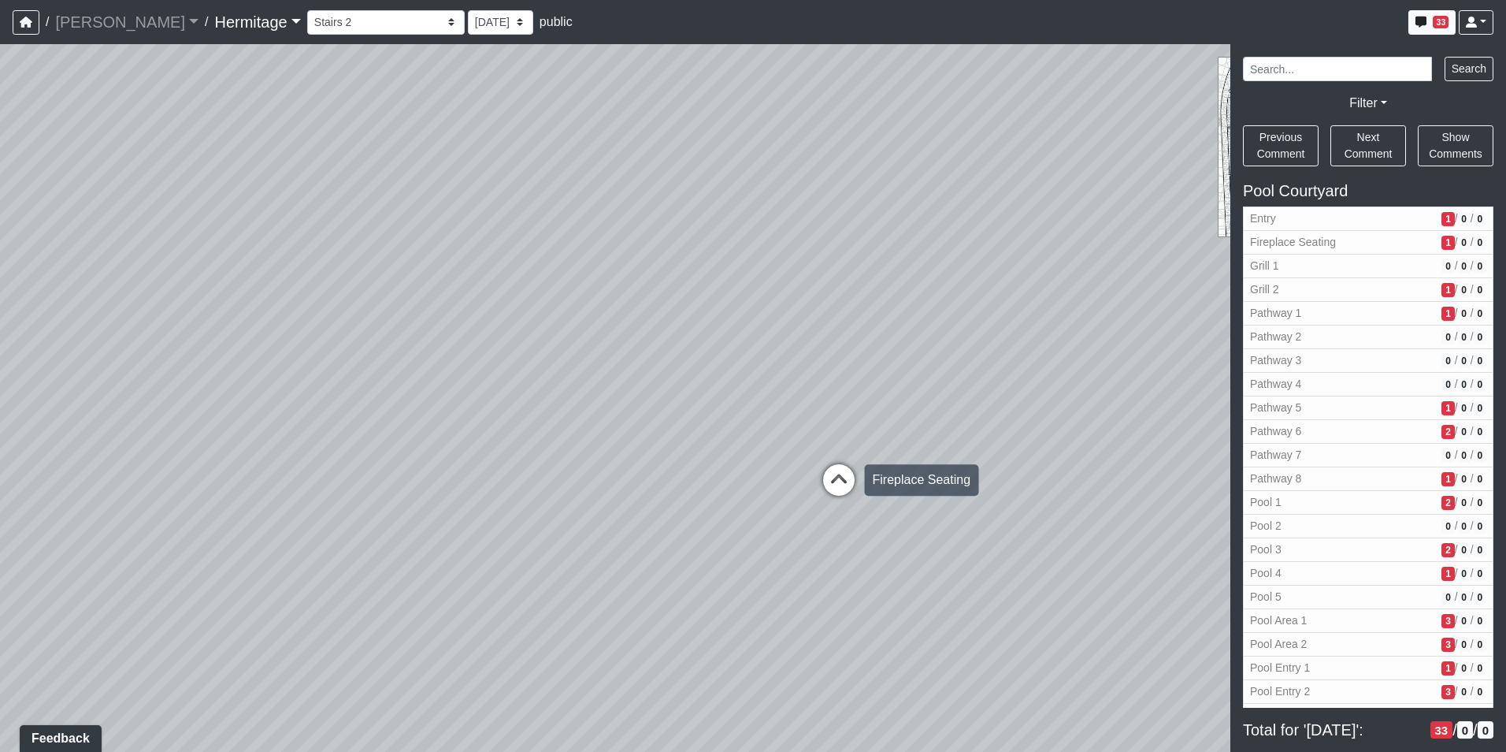
click at [845, 475] on icon at bounding box center [838, 487] width 47 height 47
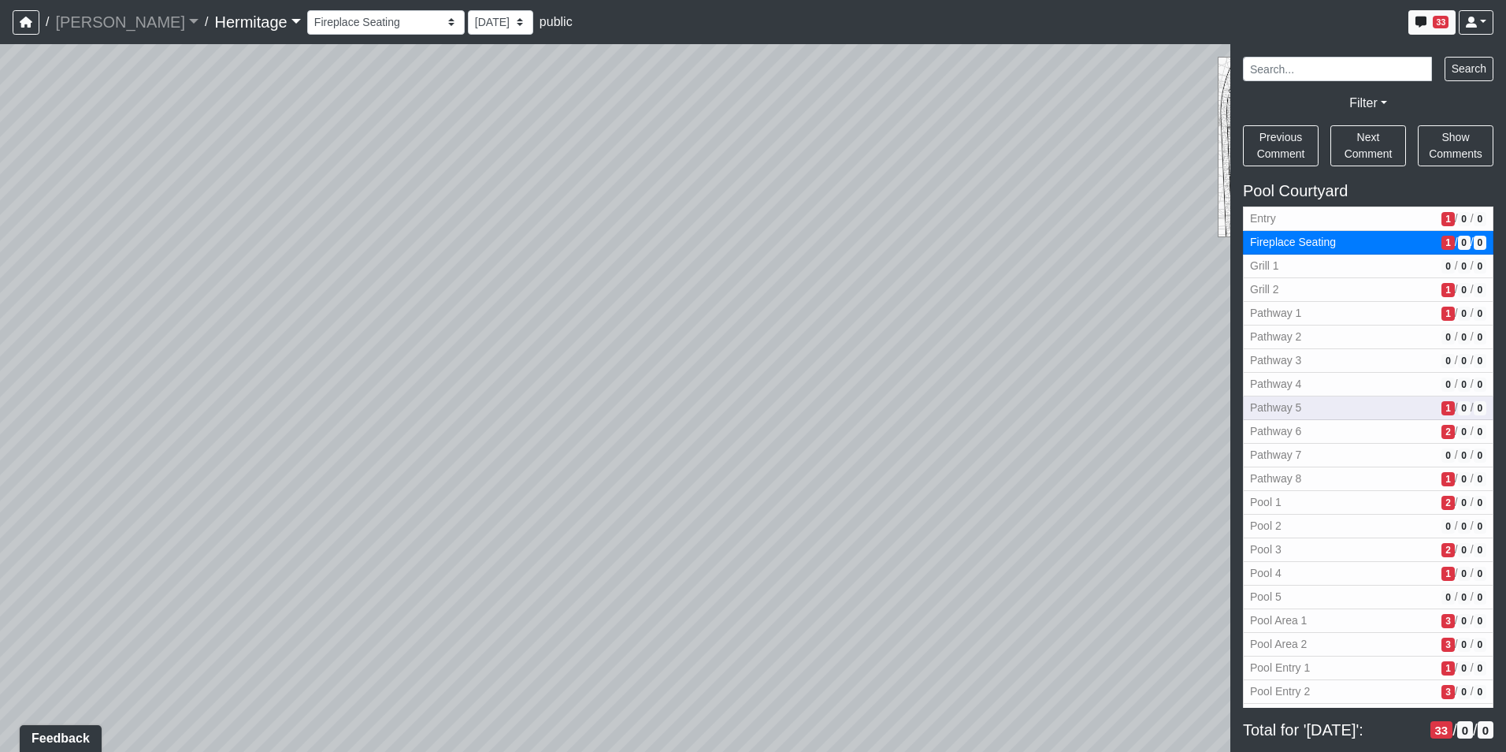
drag, startPoint x: 722, startPoint y: 494, endPoint x: 1420, endPoint y: 403, distance: 703.1
click at [1421, 392] on div "NON-CURRENT REVISION" at bounding box center [753, 397] width 1506 height 707
drag, startPoint x: 750, startPoint y: 432, endPoint x: 1375, endPoint y: 431, distance: 624.7
click at [1505, 384] on html "/ [PERSON_NAME] Loading... / [GEOGRAPHIC_DATA] Loading... [GEOGRAPHIC_DATA] Loa…" at bounding box center [753, 376] width 1506 height 752
click at [594, 453] on icon at bounding box center [595, 465] width 47 height 47
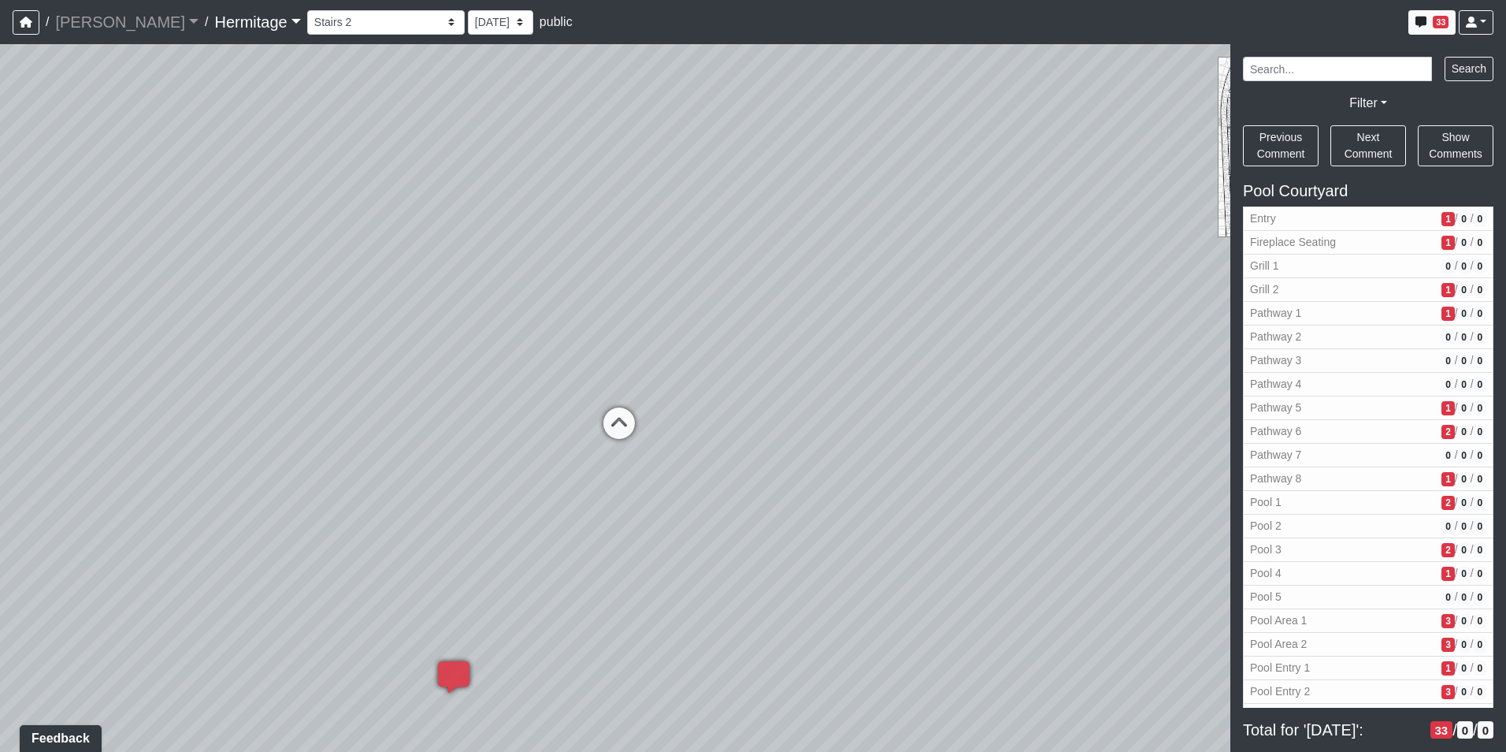
drag, startPoint x: 809, startPoint y: 345, endPoint x: 922, endPoint y: 238, distance: 156.0
click at [922, 238] on div "Loading... Leasing Desk Loading... Hallway Loading... Created by [PERSON_NAME] …" at bounding box center [753, 397] width 1506 height 707
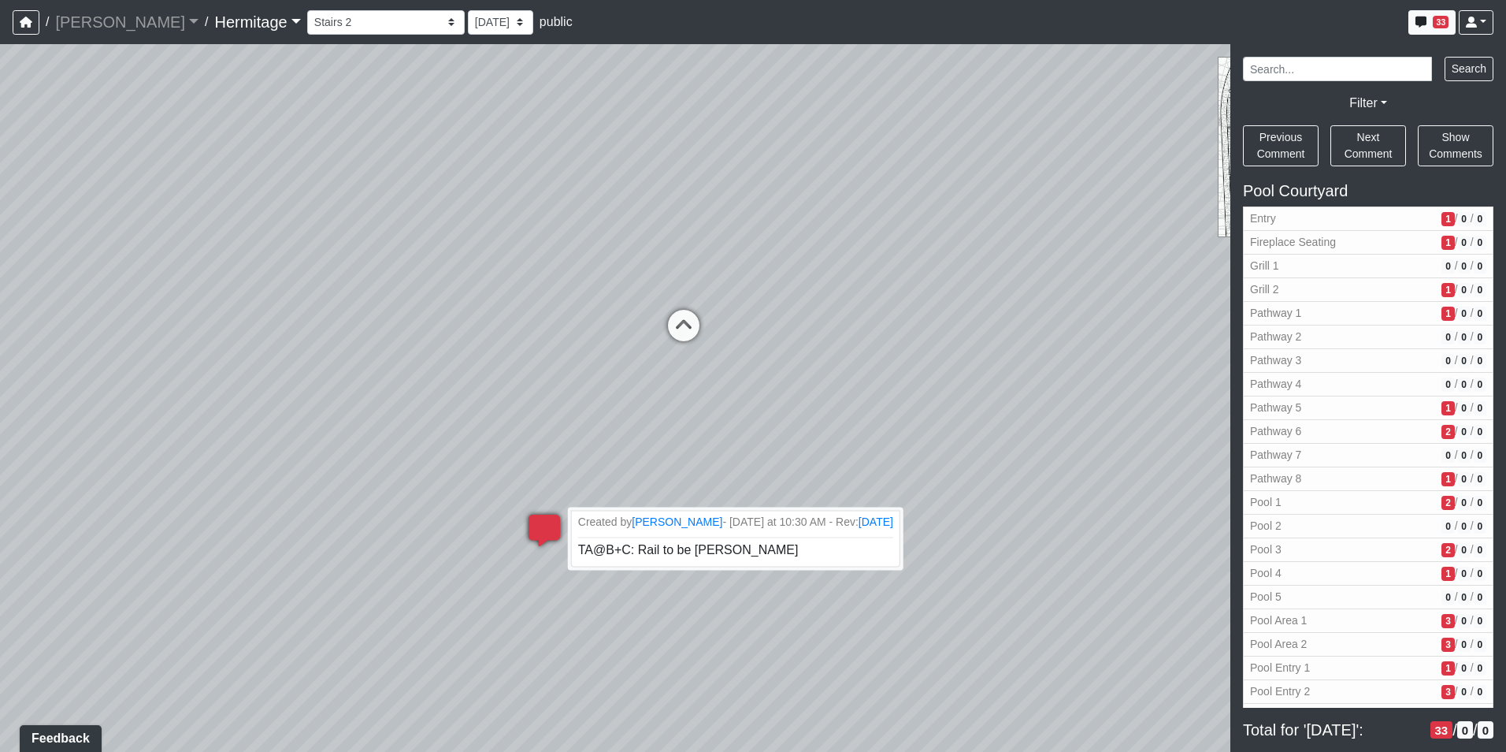
click at [553, 514] on icon at bounding box center [544, 537] width 47 height 47
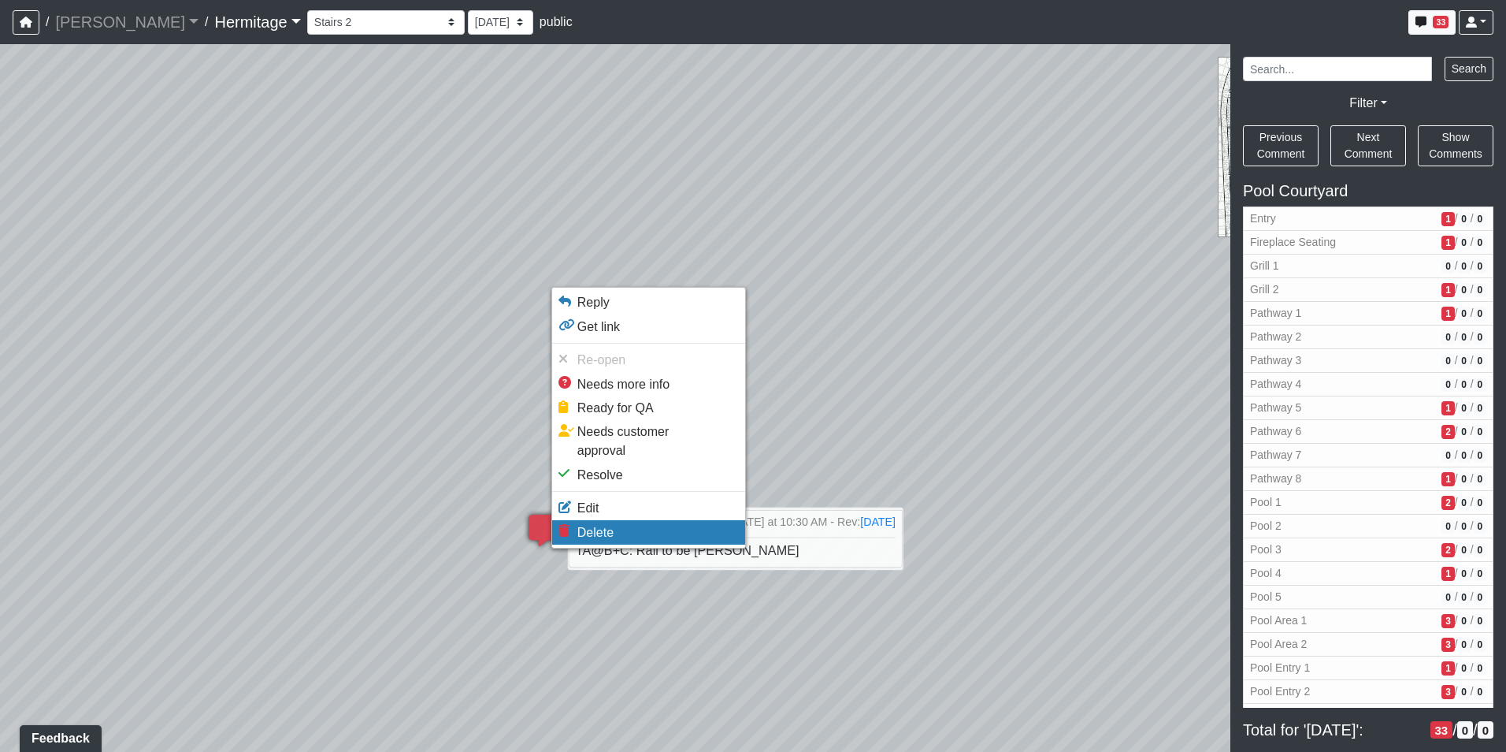
click at [589, 525] on span "Delete" at bounding box center [595, 531] width 36 height 13
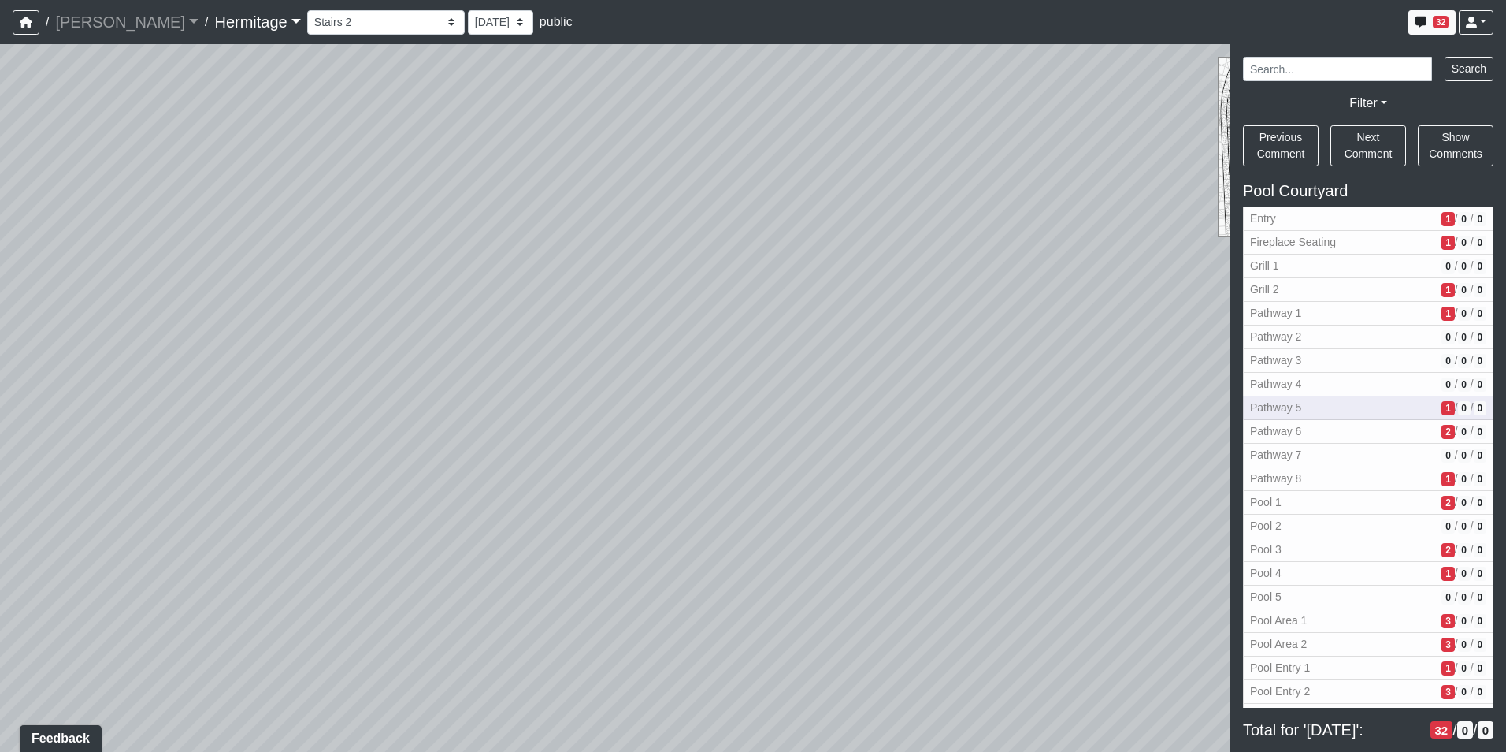
drag, startPoint x: 670, startPoint y: 536, endPoint x: 1476, endPoint y: 419, distance: 813.5
click at [1476, 419] on div "NON-CURRENT REVISION" at bounding box center [753, 397] width 1506 height 707
drag, startPoint x: 822, startPoint y: 496, endPoint x: 1502, endPoint y: 515, distance: 680.1
click at [1505, 501] on html "/ [PERSON_NAME] Loading... / [GEOGRAPHIC_DATA] Loading... [GEOGRAPHIC_DATA] Loa…" at bounding box center [753, 376] width 1506 height 752
drag, startPoint x: 688, startPoint y: 388, endPoint x: 1134, endPoint y: 751, distance: 575.7
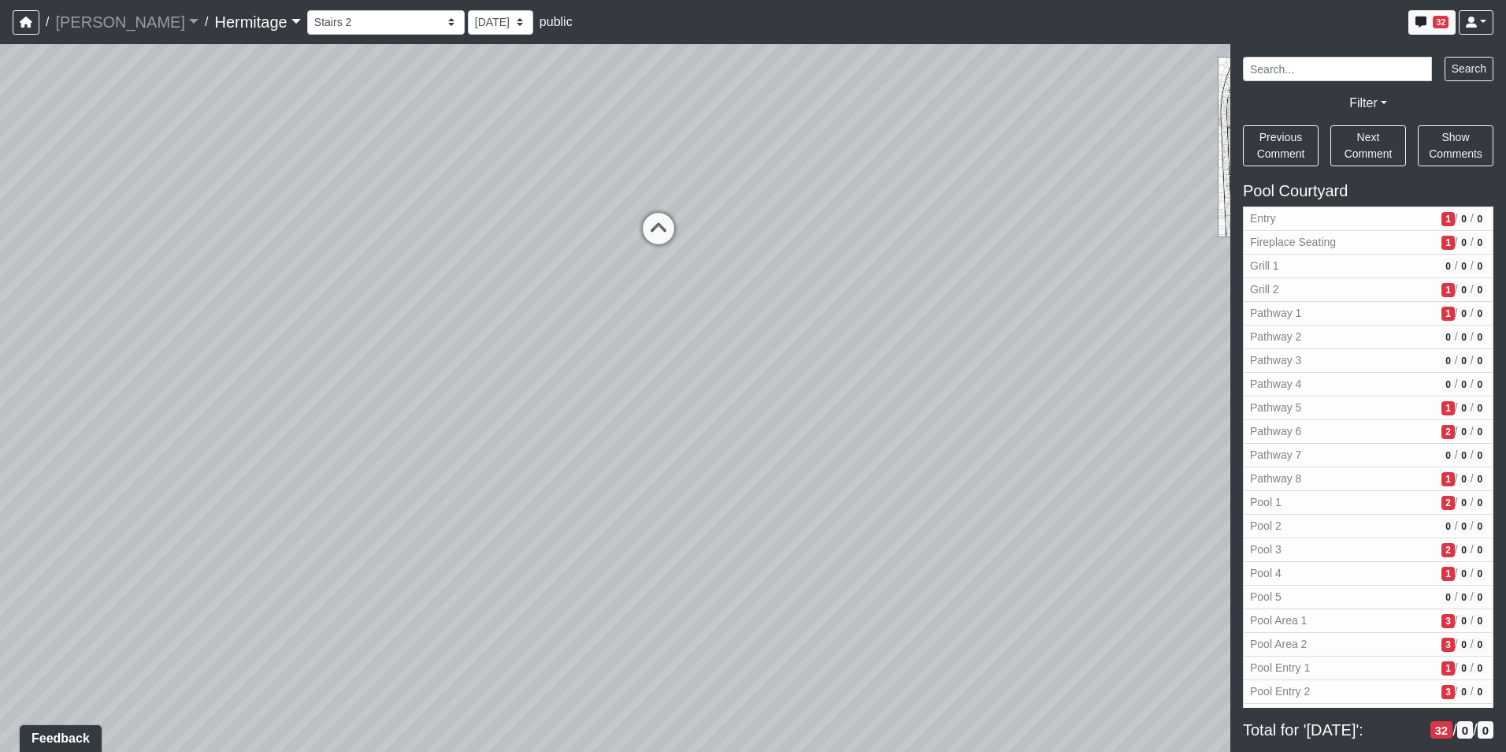
click at [1141, 751] on html "/ [PERSON_NAME] Loading... / [GEOGRAPHIC_DATA] Loading... [GEOGRAPHIC_DATA] Loa…" at bounding box center [753, 376] width 1506 height 752
click at [748, 324] on icon at bounding box center [755, 331] width 47 height 47
drag, startPoint x: 845, startPoint y: 337, endPoint x: 0, endPoint y: 277, distance: 846.6
click at [0, 276] on html "/ [PERSON_NAME] Loading... / [GEOGRAPHIC_DATA] Loading... [GEOGRAPHIC_DATA] Loa…" at bounding box center [753, 376] width 1506 height 752
drag, startPoint x: 529, startPoint y: 348, endPoint x: 30, endPoint y: 214, distance: 516.3
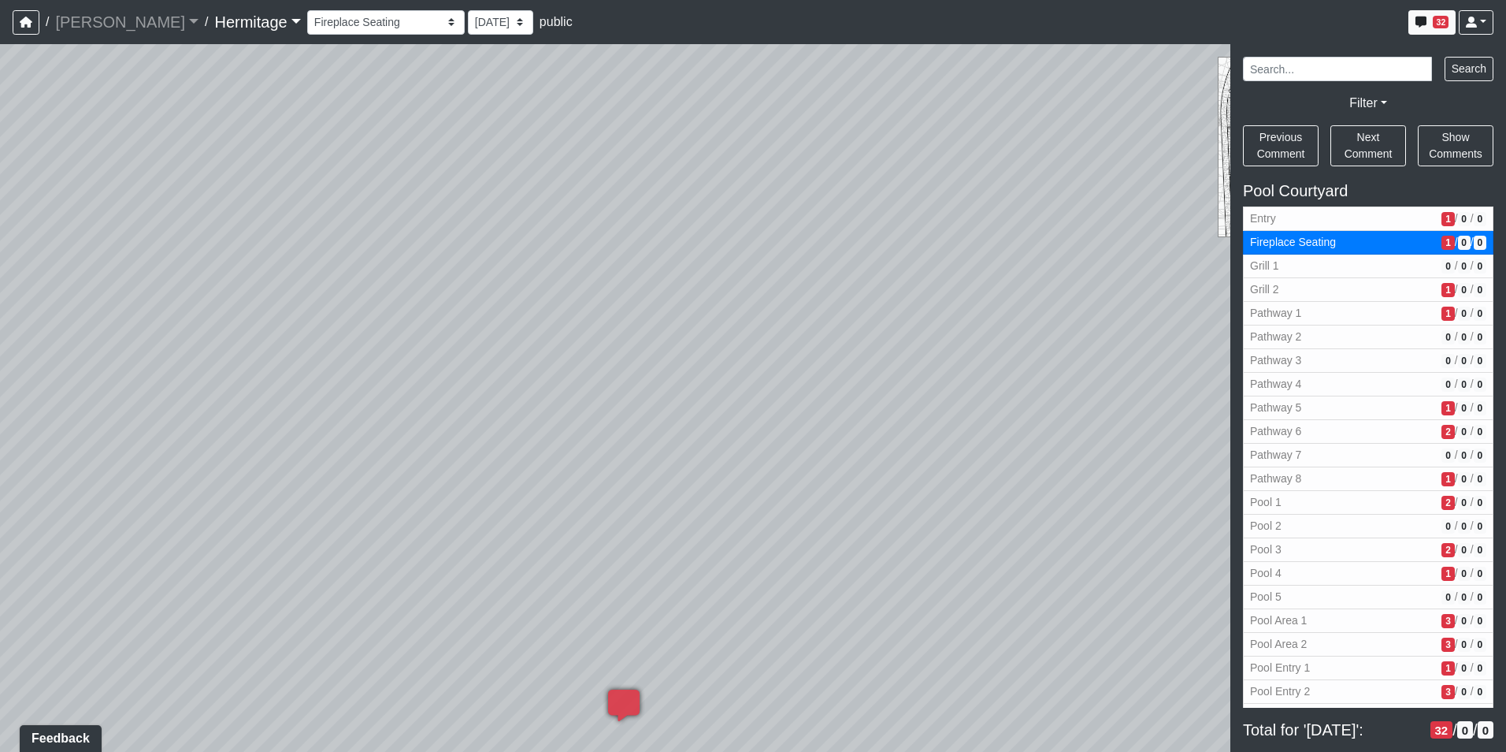
click at [14, 214] on div "Loading... Leasing Desk Loading... Hallway Loading... Created by [PERSON_NAME] …" at bounding box center [753, 397] width 1506 height 707
drag, startPoint x: 180, startPoint y: 276, endPoint x: -3, endPoint y: 230, distance: 188.4
click at [0, 230] on html "/ [PERSON_NAME] Loading... / [GEOGRAPHIC_DATA] Loading... [GEOGRAPHIC_DATA] Loa…" at bounding box center [753, 376] width 1506 height 752
drag, startPoint x: 589, startPoint y: 365, endPoint x: 382, endPoint y: 422, distance: 215.0
click at [382, 422] on div "Loading... Leasing Desk Loading... Hallway Loading... Created by [PERSON_NAME] …" at bounding box center [753, 397] width 1506 height 707
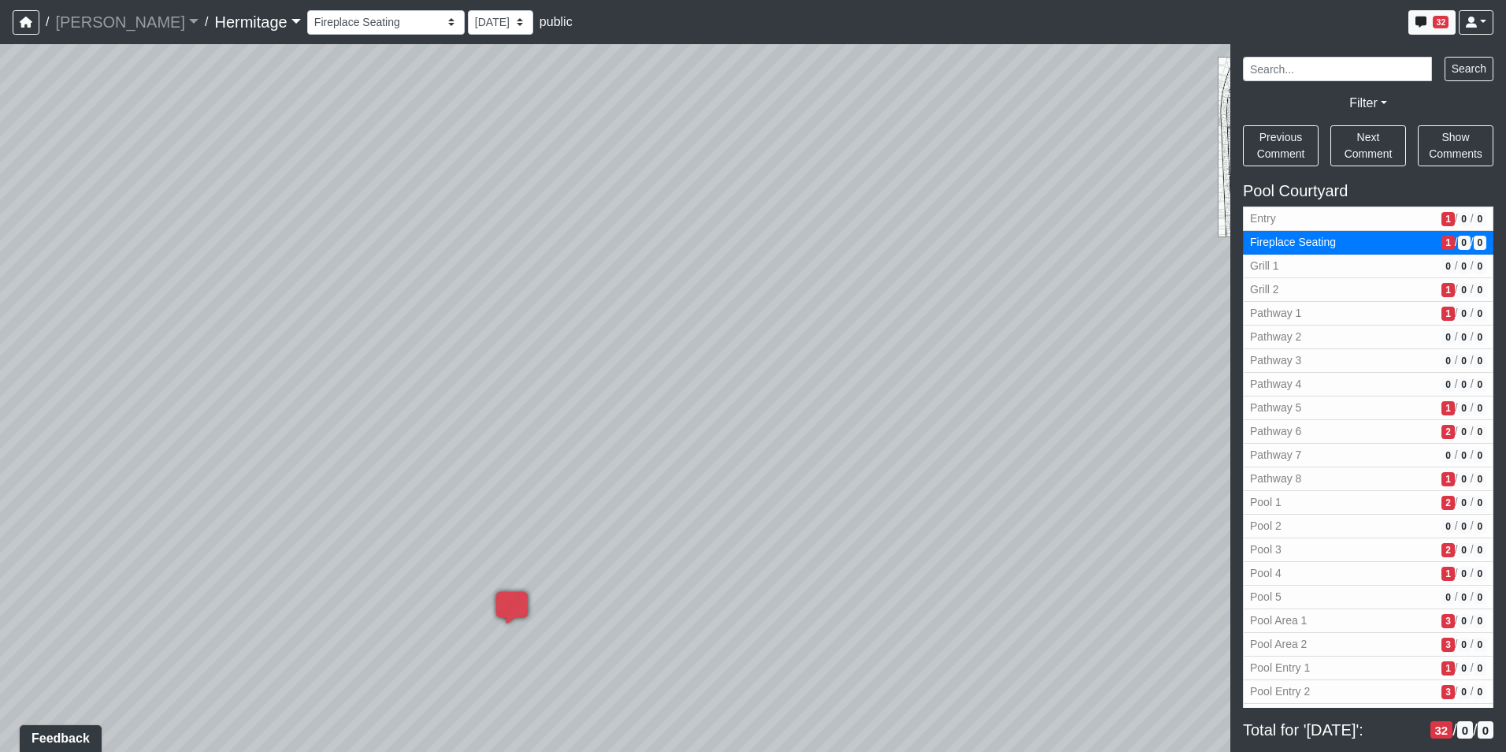
drag, startPoint x: 654, startPoint y: 425, endPoint x: 767, endPoint y: 257, distance: 202.1
click at [767, 257] on div "Loading... Leasing Desk Loading... Hallway Loading... Created by [PERSON_NAME] …" at bounding box center [753, 397] width 1506 height 707
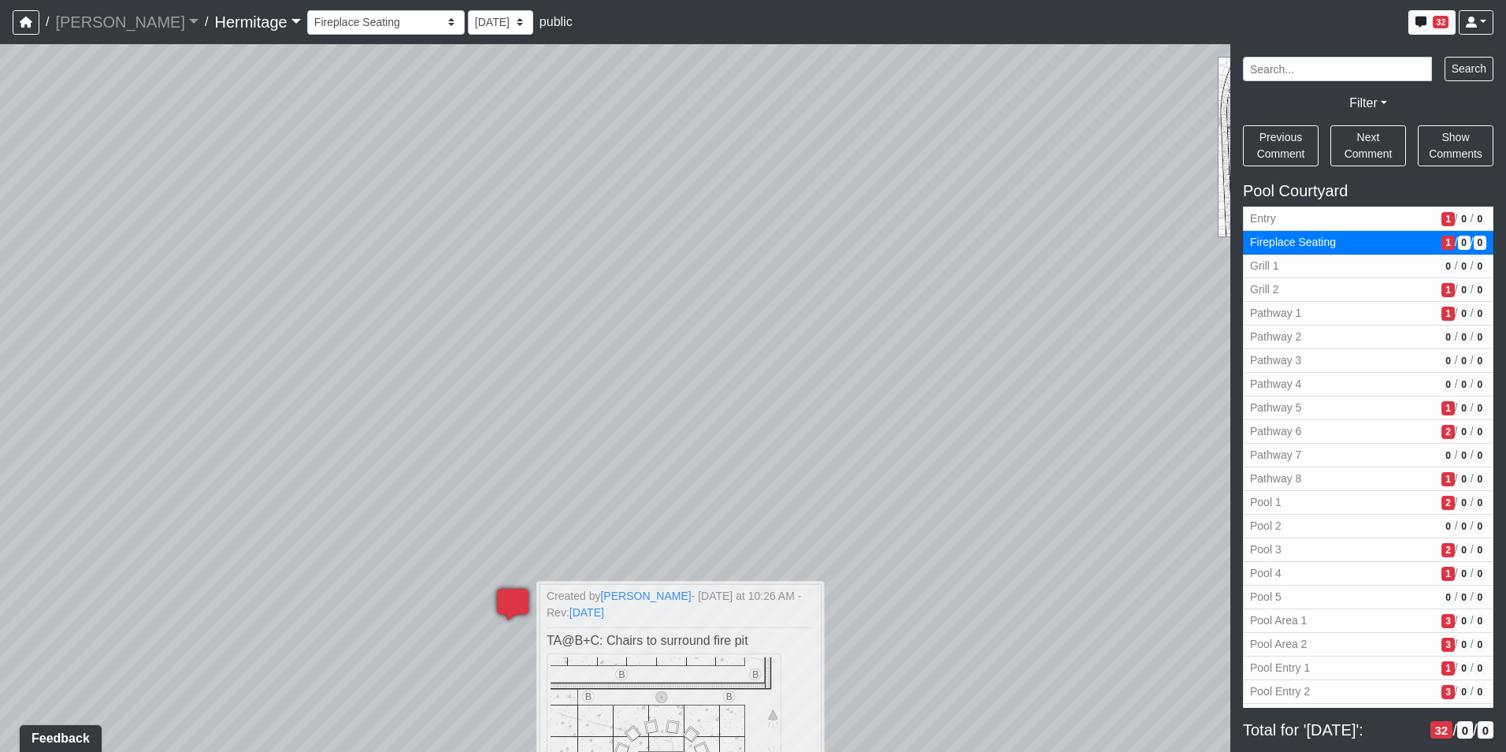
click at [514, 594] on icon at bounding box center [512, 611] width 47 height 47
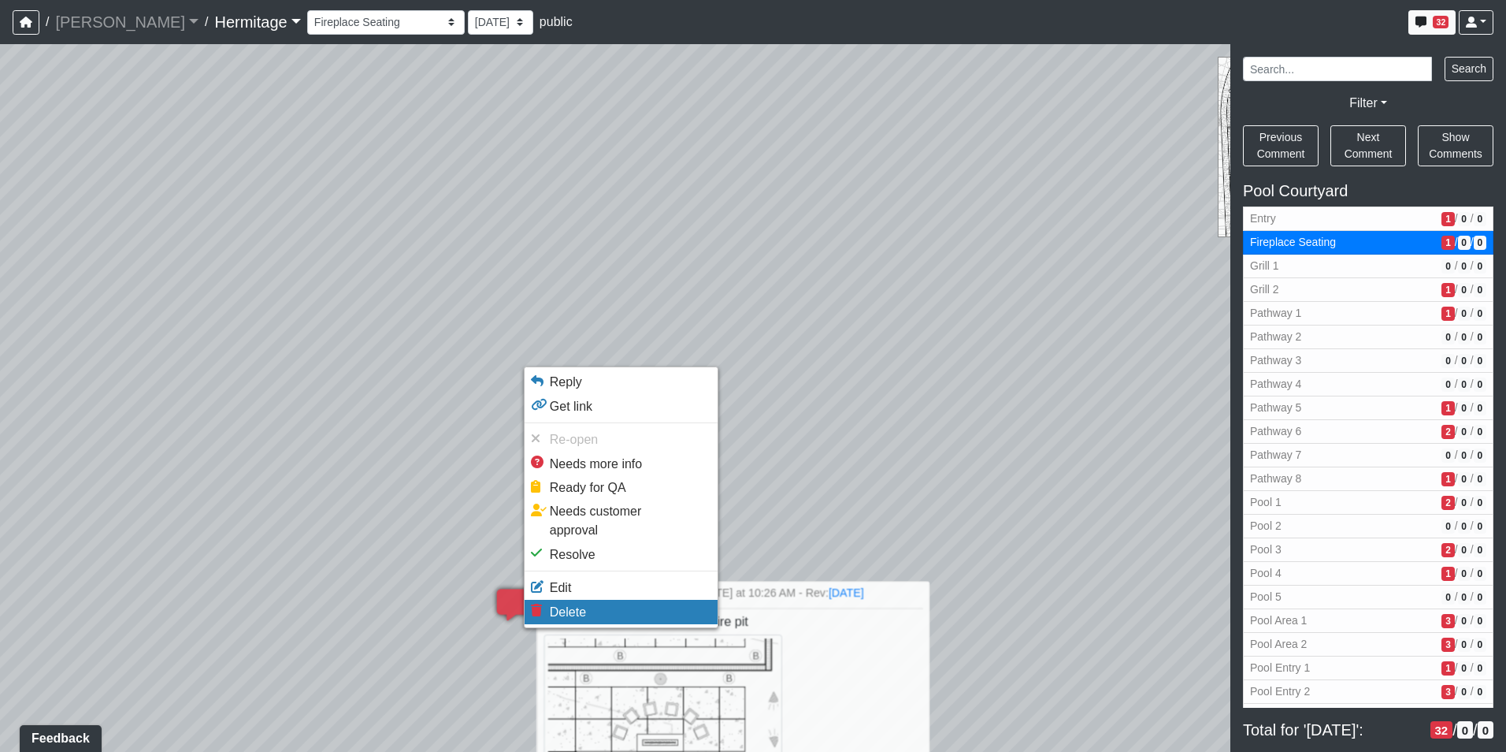
click at [559, 605] on span "Delete" at bounding box center [568, 611] width 36 height 13
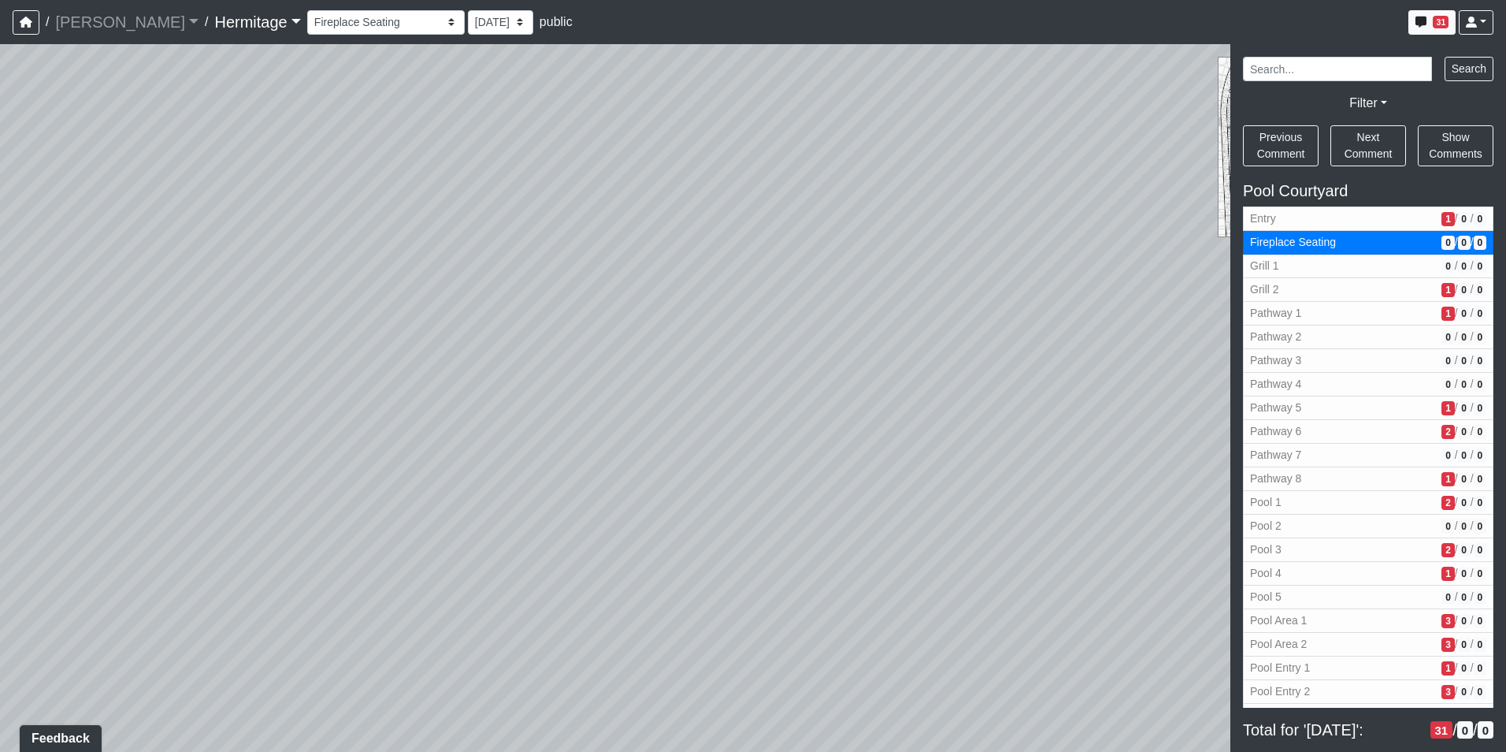
drag, startPoint x: 752, startPoint y: 473, endPoint x: 1227, endPoint y: 522, distance: 476.8
click at [1505, 396] on html "/ [PERSON_NAME] Loading... / [GEOGRAPHIC_DATA] Loading... [GEOGRAPHIC_DATA] Loa…" at bounding box center [753, 376] width 1506 height 752
drag, startPoint x: 772, startPoint y: 407, endPoint x: 1080, endPoint y: 622, distance: 375.7
click at [1188, 678] on div "Loading... Leasing Desk Loading... Hallway Loading... Created by [PERSON_NAME] …" at bounding box center [753, 397] width 1506 height 707
drag, startPoint x: 770, startPoint y: 414, endPoint x: 764, endPoint y: 232, distance: 182.1
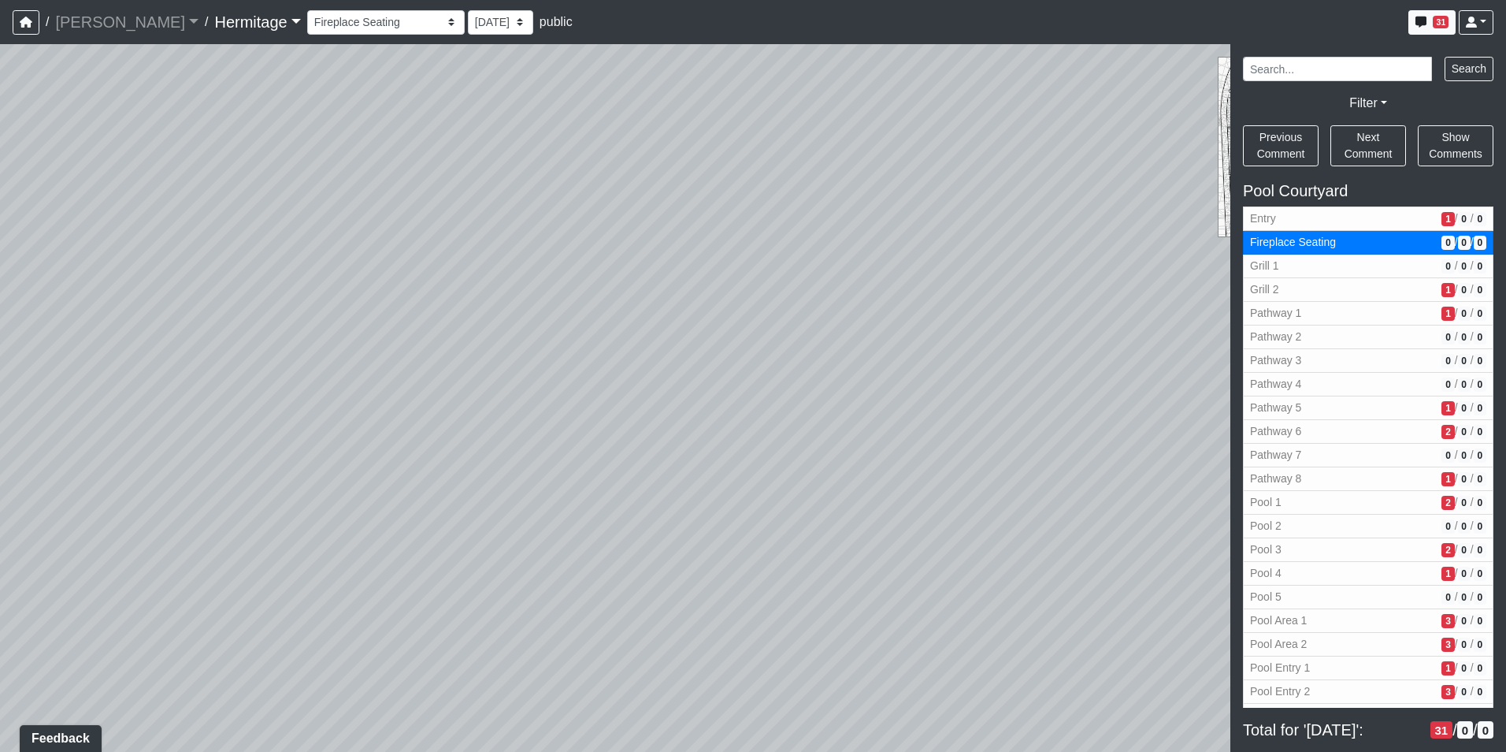
click at [783, 236] on div "Loading... Leasing Desk Loading... Hallway Loading... Created by [PERSON_NAME] …" at bounding box center [753, 397] width 1506 height 707
drag, startPoint x: 782, startPoint y: 411, endPoint x: 801, endPoint y: 496, distance: 87.2
drag, startPoint x: 801, startPoint y: 496, endPoint x: 954, endPoint y: 659, distance: 222.9
click at [937, 751] on html "/ [PERSON_NAME] Loading... / [GEOGRAPHIC_DATA] Loading... [GEOGRAPHIC_DATA] Loa…" at bounding box center [753, 376] width 1506 height 752
drag, startPoint x: 800, startPoint y: 435, endPoint x: 374, endPoint y: 317, distance: 441.3
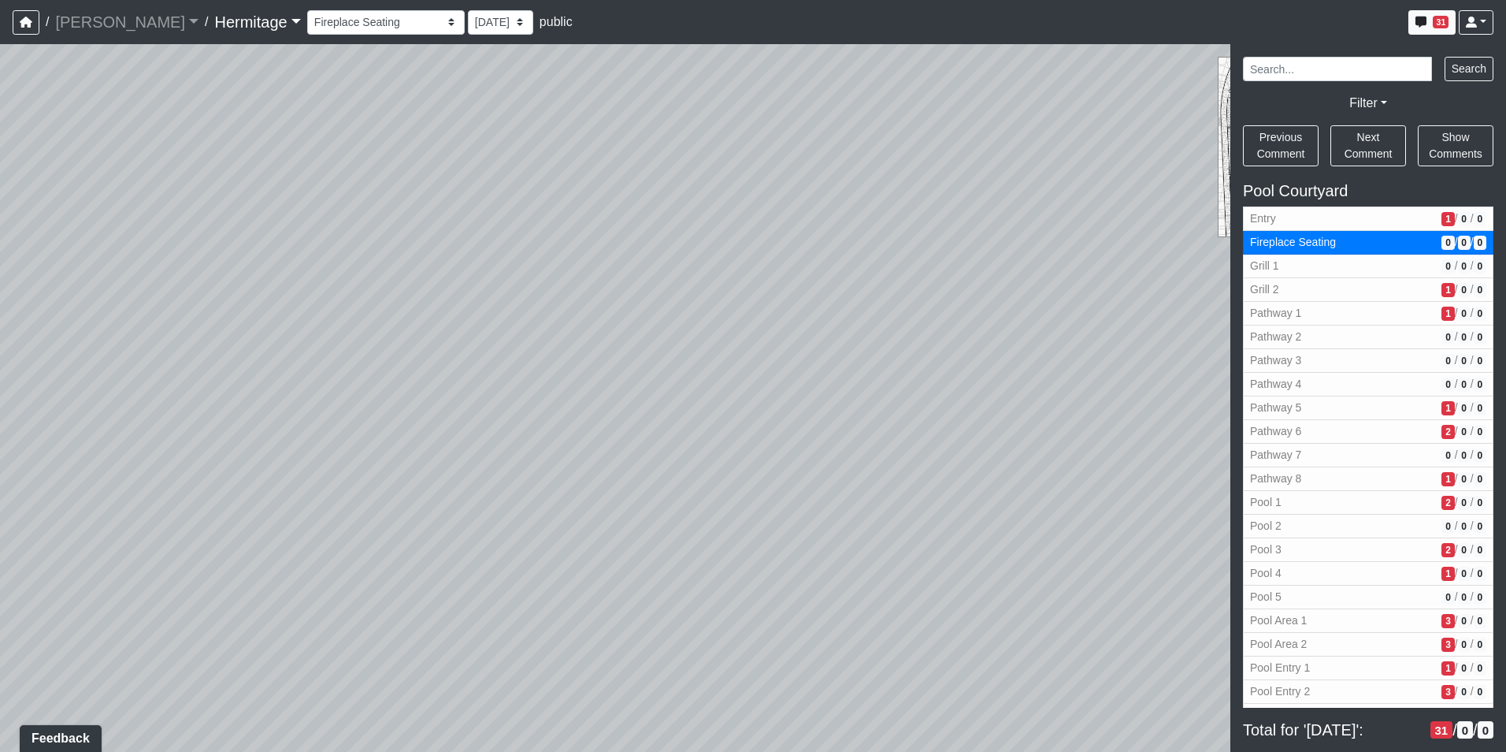
click at [367, 317] on div "Loading... Leasing Desk Loading... Hallway Loading... Created by [PERSON_NAME] …" at bounding box center [753, 397] width 1506 height 707
drag, startPoint x: 1073, startPoint y: 388, endPoint x: 311, endPoint y: 289, distance: 768.1
click at [311, 289] on div "Loading... Leasing Desk Loading... Hallway Loading... Created by [PERSON_NAME] …" at bounding box center [753, 397] width 1506 height 707
drag, startPoint x: 1028, startPoint y: 446, endPoint x: 347, endPoint y: 144, distance: 744.5
click at [347, 139] on div "Loading... Leasing Desk Loading... Hallway Loading... Created by [PERSON_NAME] …" at bounding box center [753, 397] width 1506 height 707
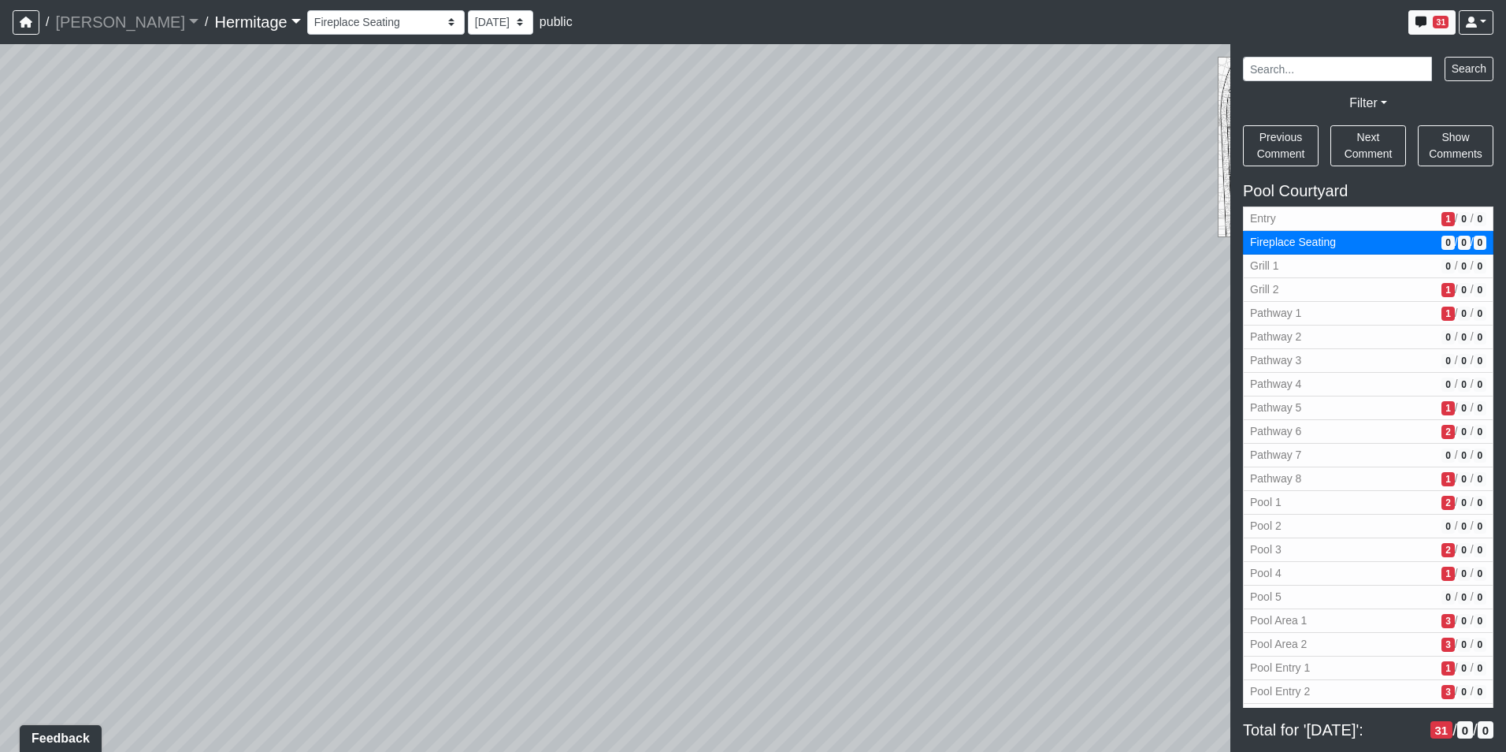
drag, startPoint x: 840, startPoint y: 387, endPoint x: 667, endPoint y: 449, distance: 183.4
click at [644, 461] on div "Loading... Leasing Desk Loading... Hallway Loading... Created by [PERSON_NAME] …" at bounding box center [753, 397] width 1506 height 707
click at [1335, 243] on span "Fireplace Seating" at bounding box center [1342, 242] width 185 height 17
click at [1331, 224] on span "Entry" at bounding box center [1342, 218] width 185 height 17
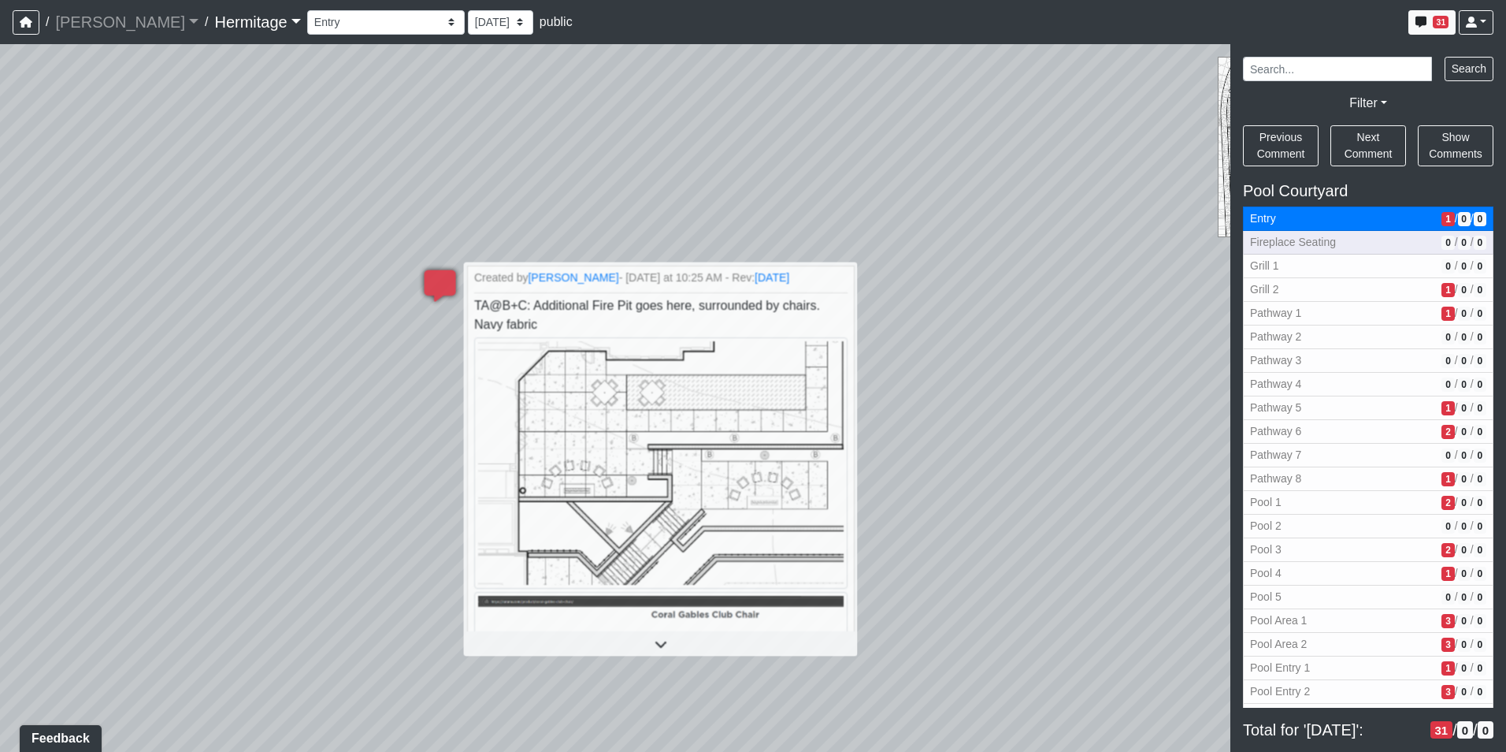
click at [1331, 242] on span "Fireplace Seating" at bounding box center [1342, 242] width 185 height 17
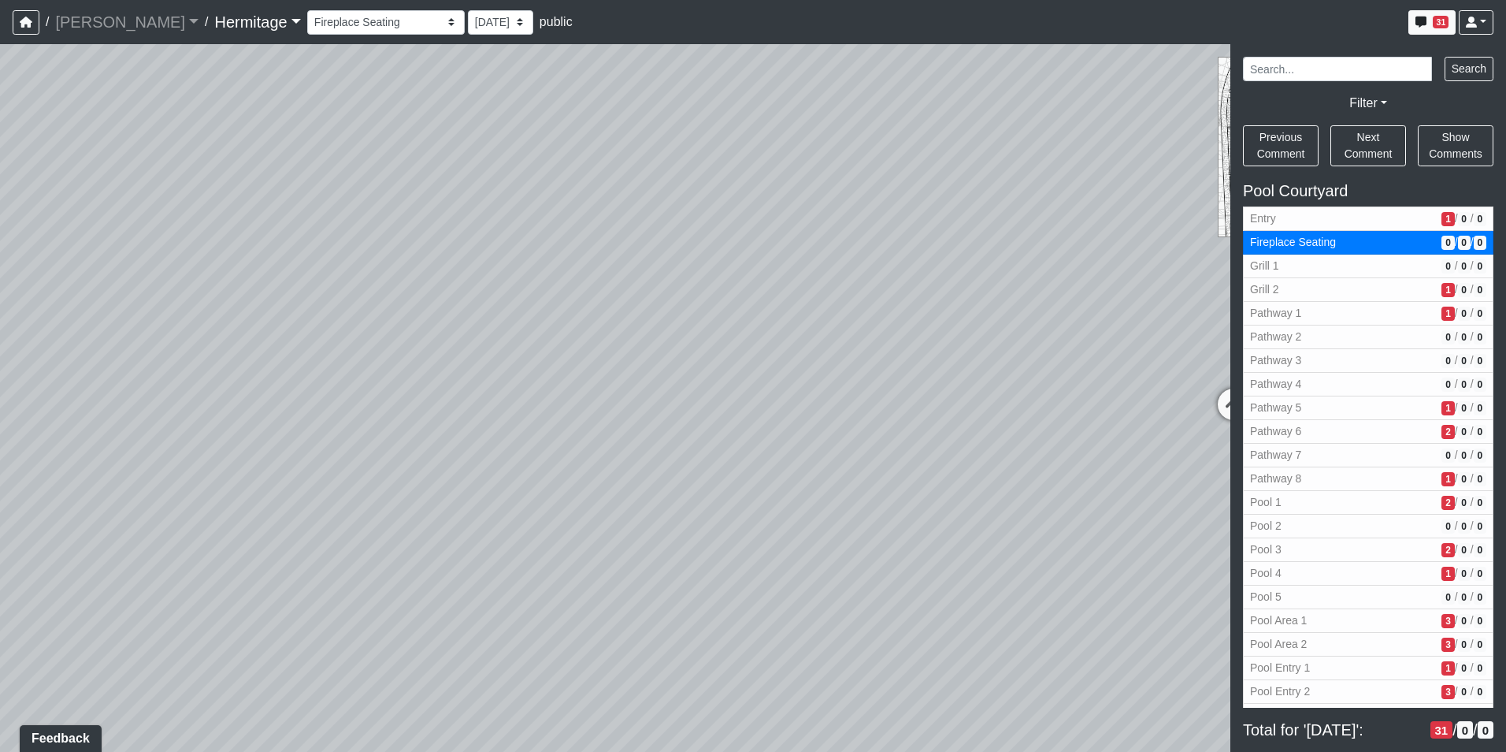
drag, startPoint x: 852, startPoint y: 488, endPoint x: 1540, endPoint y: 323, distance: 707.2
click at [1505, 323] on html "/ [PERSON_NAME] Loading... / [GEOGRAPHIC_DATA] Loading... [GEOGRAPHIC_DATA] Loa…" at bounding box center [753, 376] width 1506 height 752
drag, startPoint x: 775, startPoint y: 484, endPoint x: 1186, endPoint y: 312, distance: 445.6
click at [1211, 288] on div "Loading... Leasing Desk Loading... Hallway Loading... Created by [PERSON_NAME] …" at bounding box center [753, 397] width 1506 height 707
drag, startPoint x: 928, startPoint y: 374, endPoint x: 737, endPoint y: 383, distance: 191.6
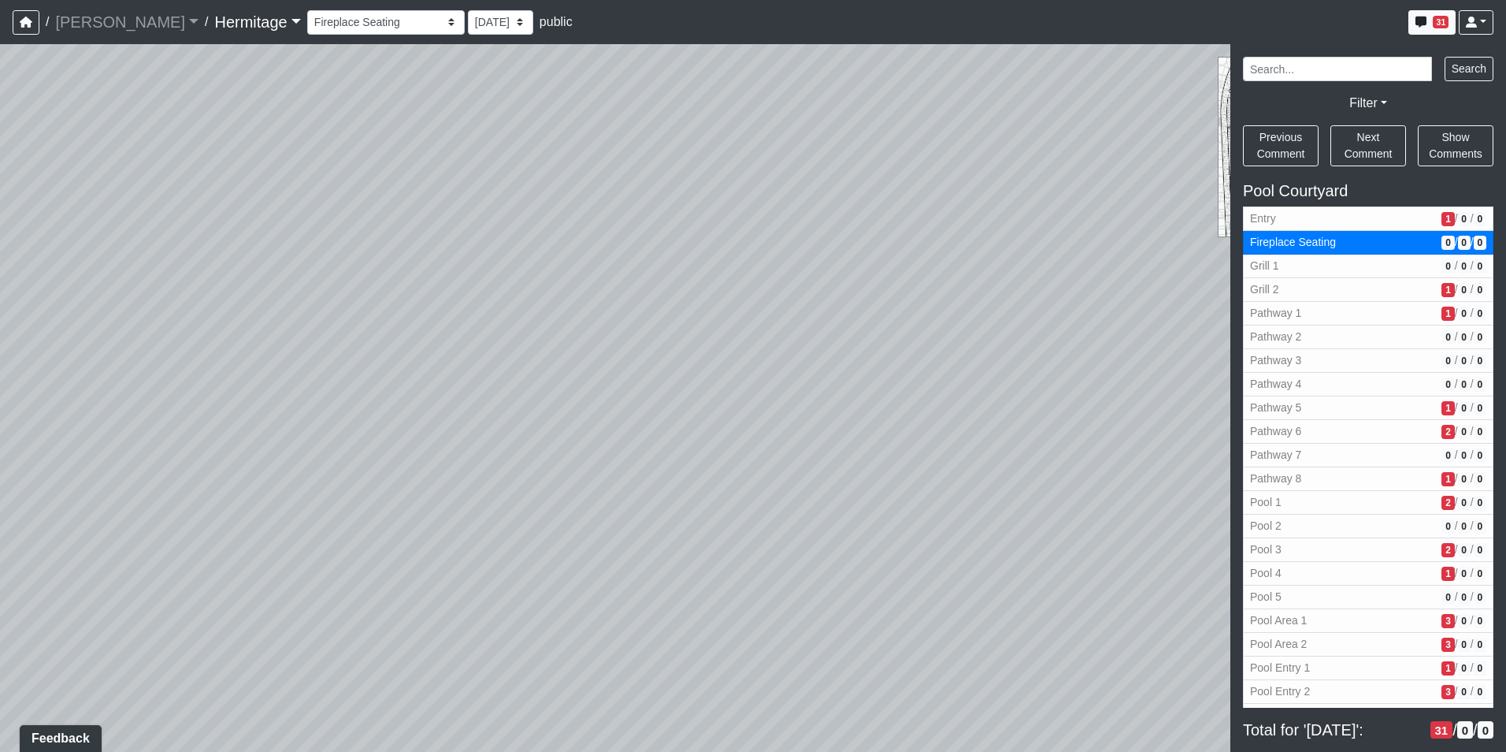
click at [737, 383] on div "Loading... Leasing Desk Loading... Hallway Loading... Created by [PERSON_NAME] …" at bounding box center [753, 397] width 1506 height 707
drag, startPoint x: 833, startPoint y: 349, endPoint x: 129, endPoint y: 470, distance: 713.7
click at [129, 470] on div "Loading... Leasing Desk Loading... Hallway Loading... Created by [PERSON_NAME] …" at bounding box center [753, 397] width 1506 height 707
drag, startPoint x: 555, startPoint y: 425, endPoint x: 416, endPoint y: 544, distance: 182.2
click at [414, 543] on div "Loading... Leasing Desk Loading... Hallway Loading... Created by [PERSON_NAME] …" at bounding box center [753, 397] width 1506 height 707
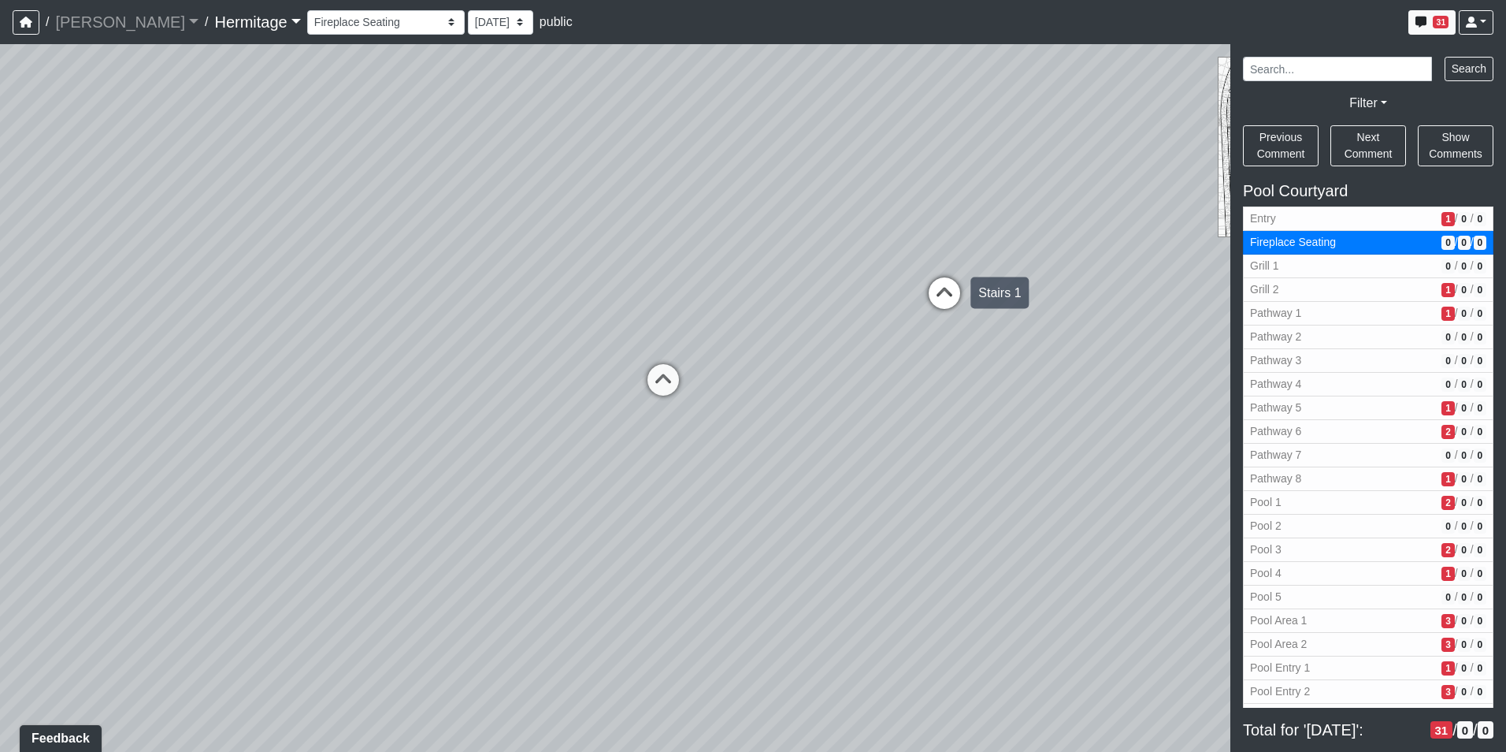
click at [948, 284] on icon at bounding box center [944, 300] width 47 height 47
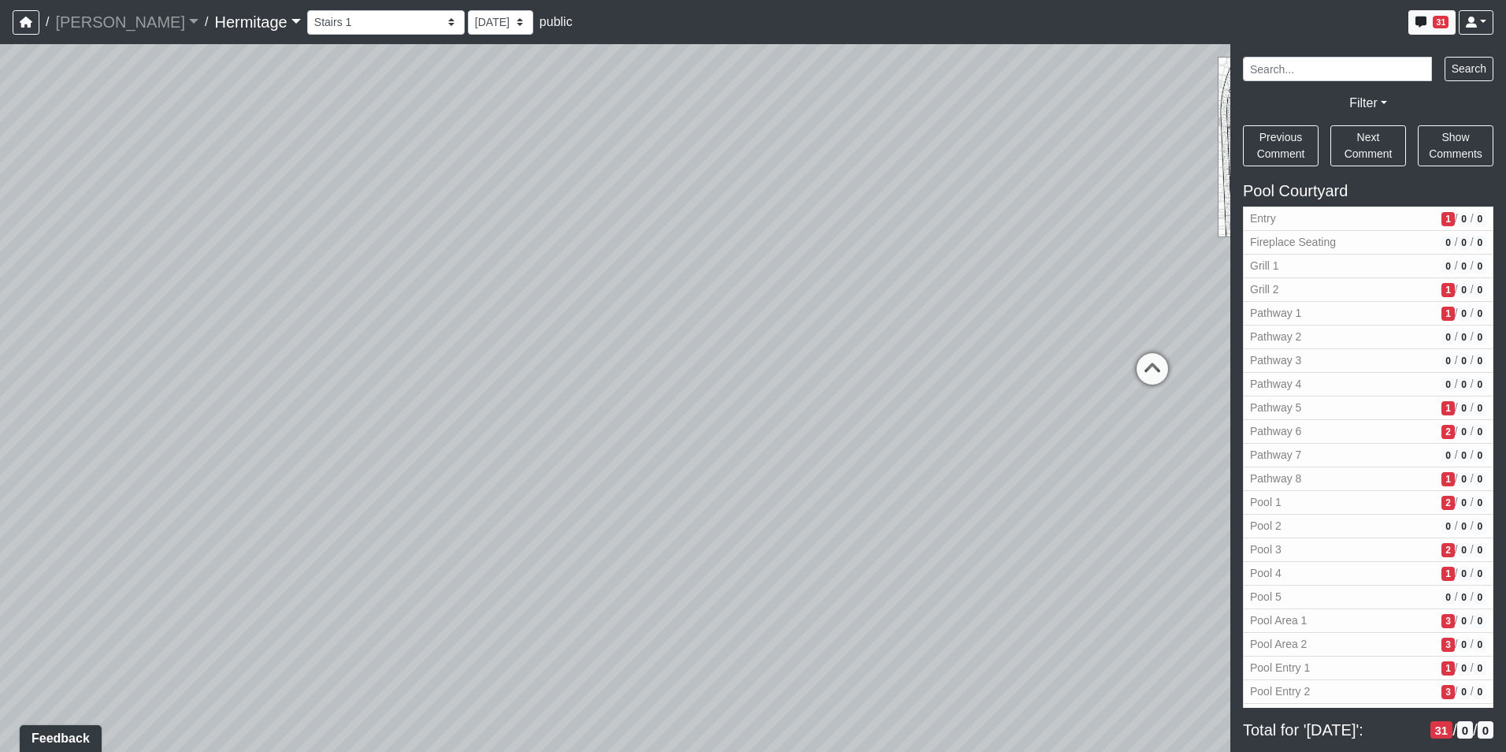
click at [683, 384] on div "Loading... Leasing Desk Loading... Hallway Loading... Created by [PERSON_NAME] …" at bounding box center [753, 397] width 1506 height 707
click at [1155, 365] on icon at bounding box center [1152, 376] width 47 height 47
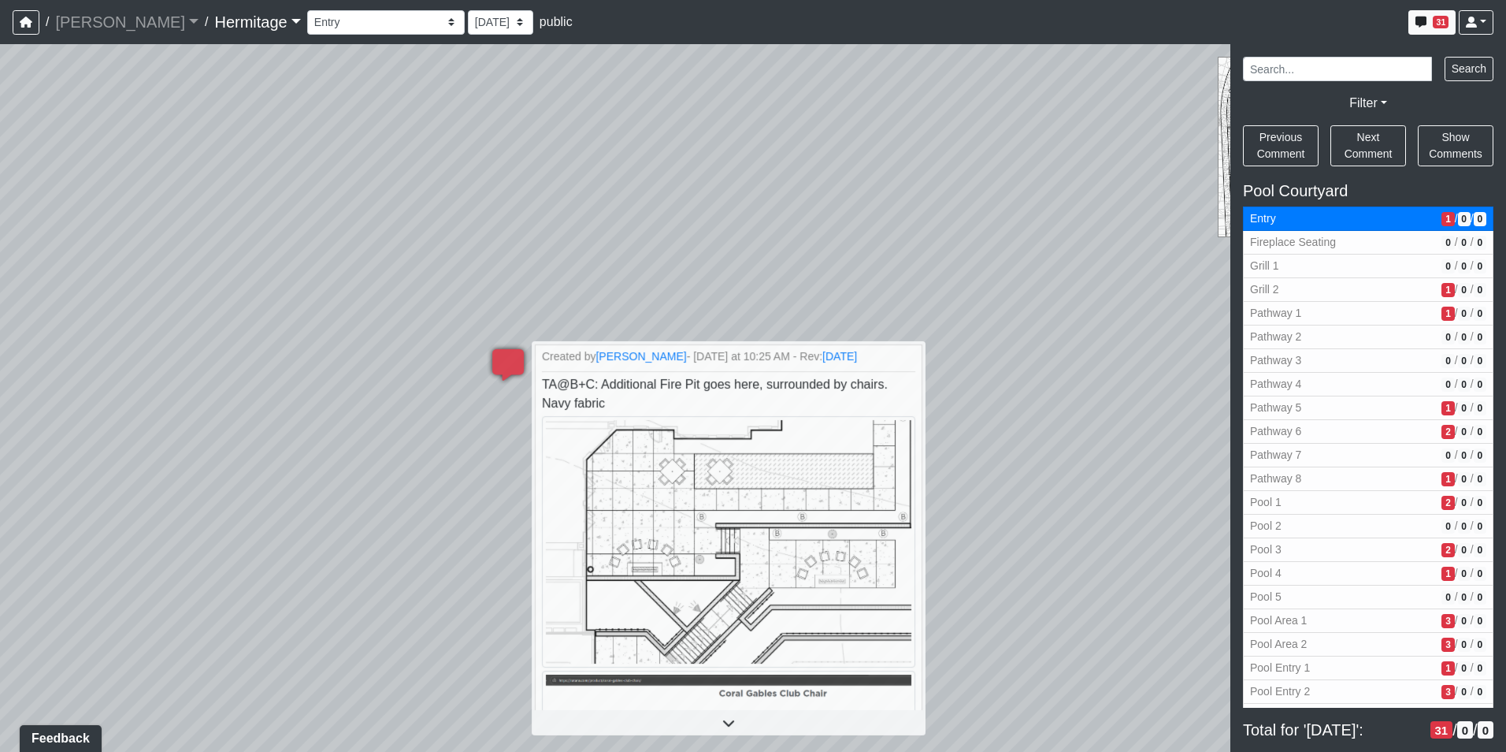
drag, startPoint x: 650, startPoint y: 447, endPoint x: 1575, endPoint y: 449, distance: 924.9
click at [1505, 449] on html "/ [PERSON_NAME] Loading... / [GEOGRAPHIC_DATA] Loading... [GEOGRAPHIC_DATA] Loa…" at bounding box center [753, 376] width 1506 height 752
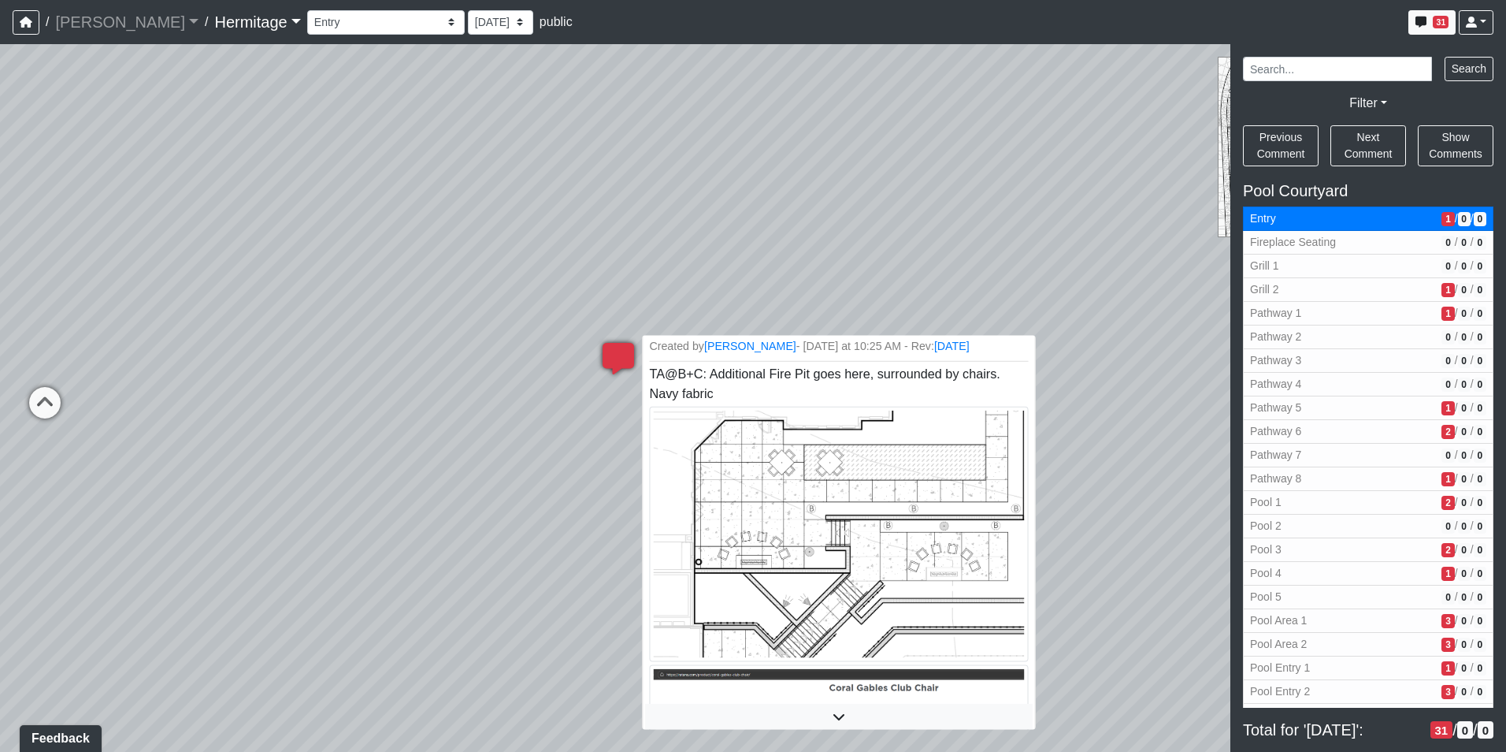
click at [737, 392] on li "Created by [PERSON_NAME] - [DATE] at 10:25 AM - Rev: [DATE] TA@B+C: Additional …" at bounding box center [838, 635] width 393 height 603
click at [730, 393] on li "Created by [PERSON_NAME] - [DATE] at 10:25 AM - Rev: [DATE] TA@B+C: Additional …" at bounding box center [838, 635] width 393 height 603
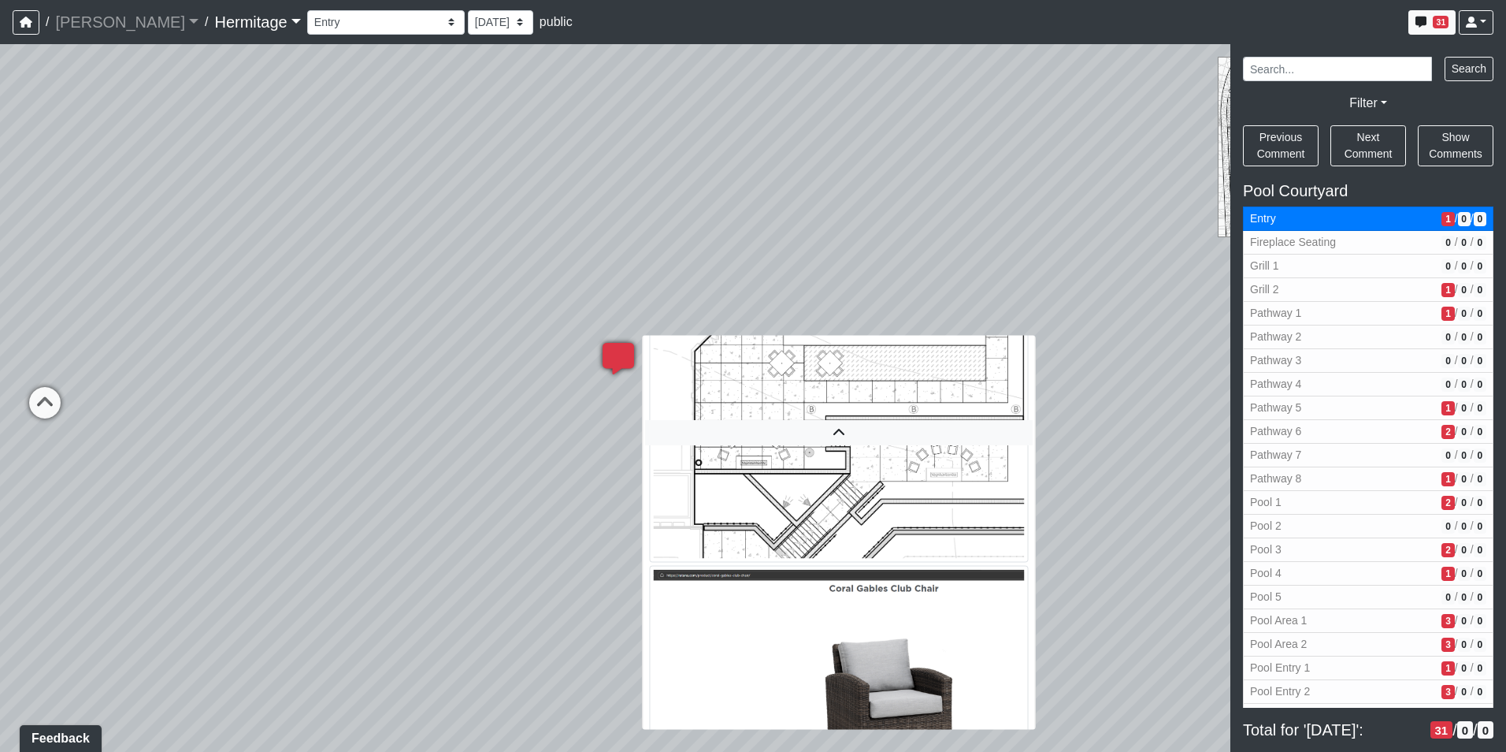
scroll to position [191, 0]
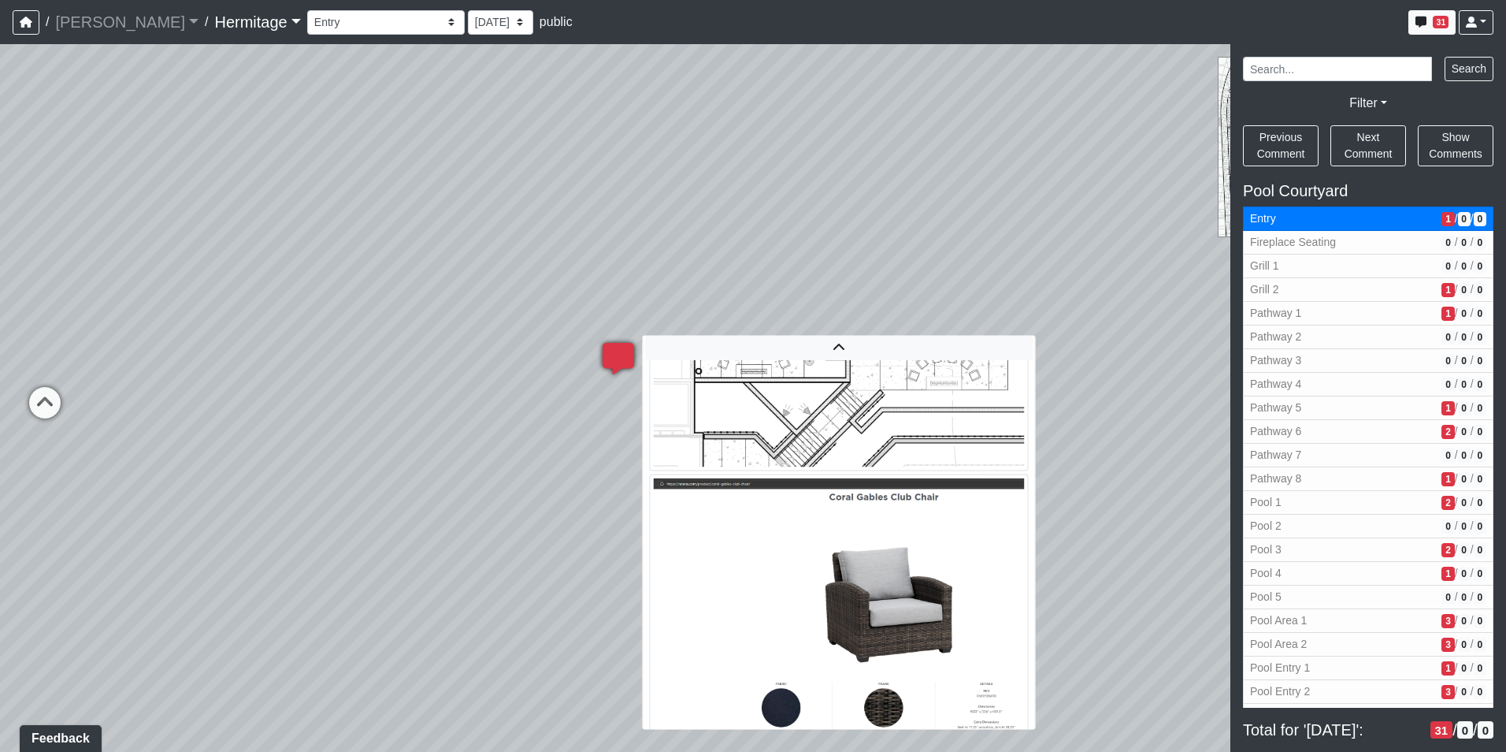
click at [753, 631] on img at bounding box center [838, 606] width 379 height 264
click at [615, 354] on icon at bounding box center [618, 366] width 47 height 47
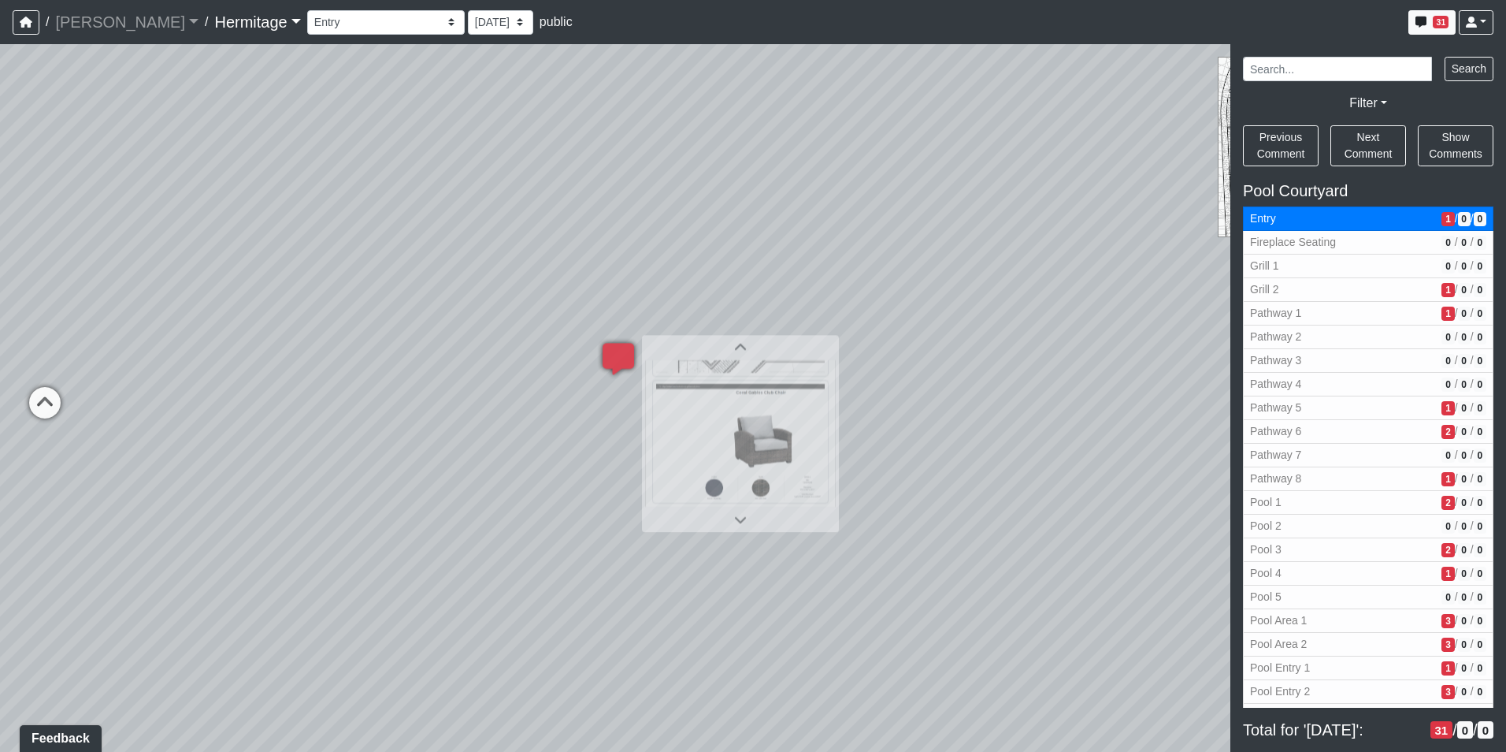
scroll to position [189, 0]
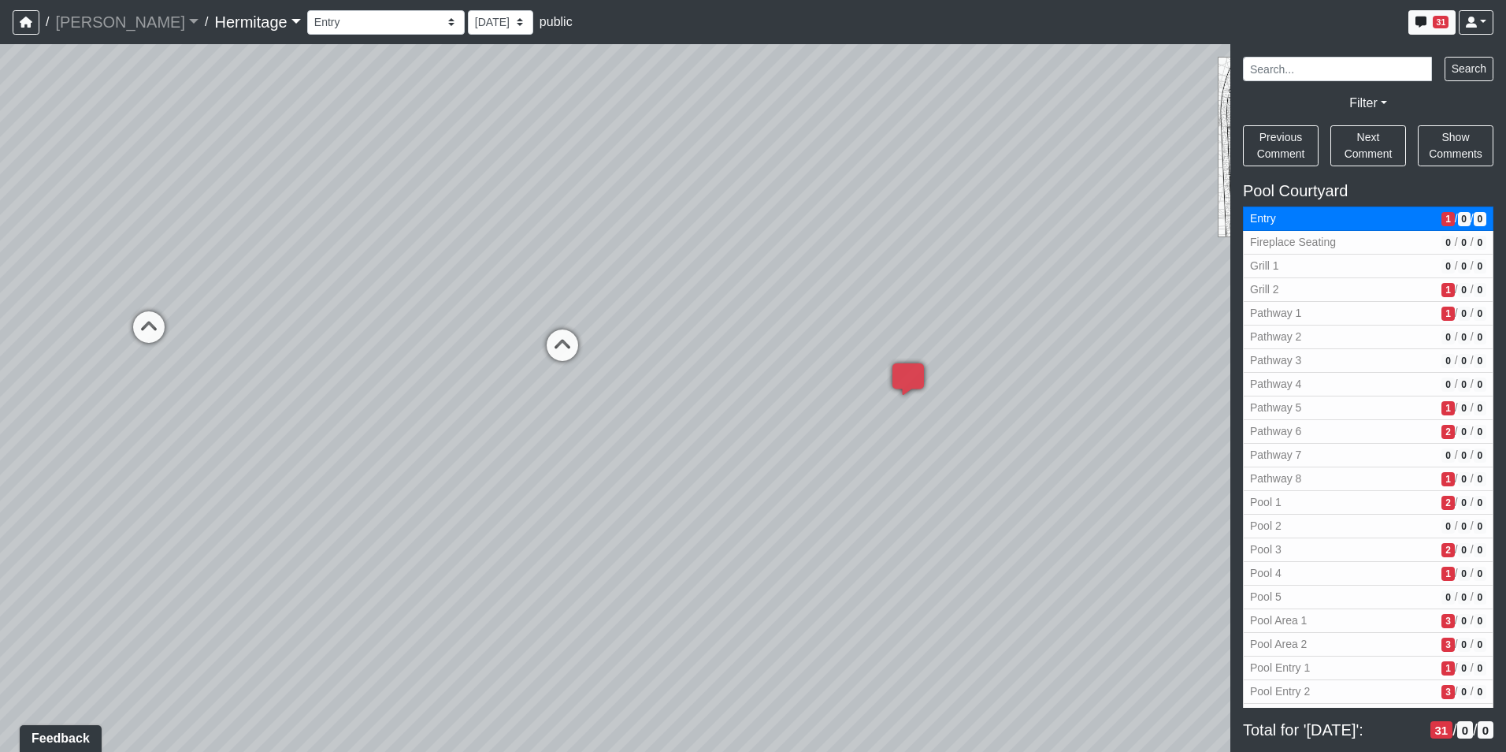
drag, startPoint x: 258, startPoint y: 424, endPoint x: 853, endPoint y: 451, distance: 595.4
click at [856, 449] on div "Loading... Leasing Desk Loading... Hallway Loading... Created by [PERSON_NAME] …" at bounding box center [753, 397] width 1506 height 707
click at [672, 343] on icon at bounding box center [674, 349] width 47 height 47
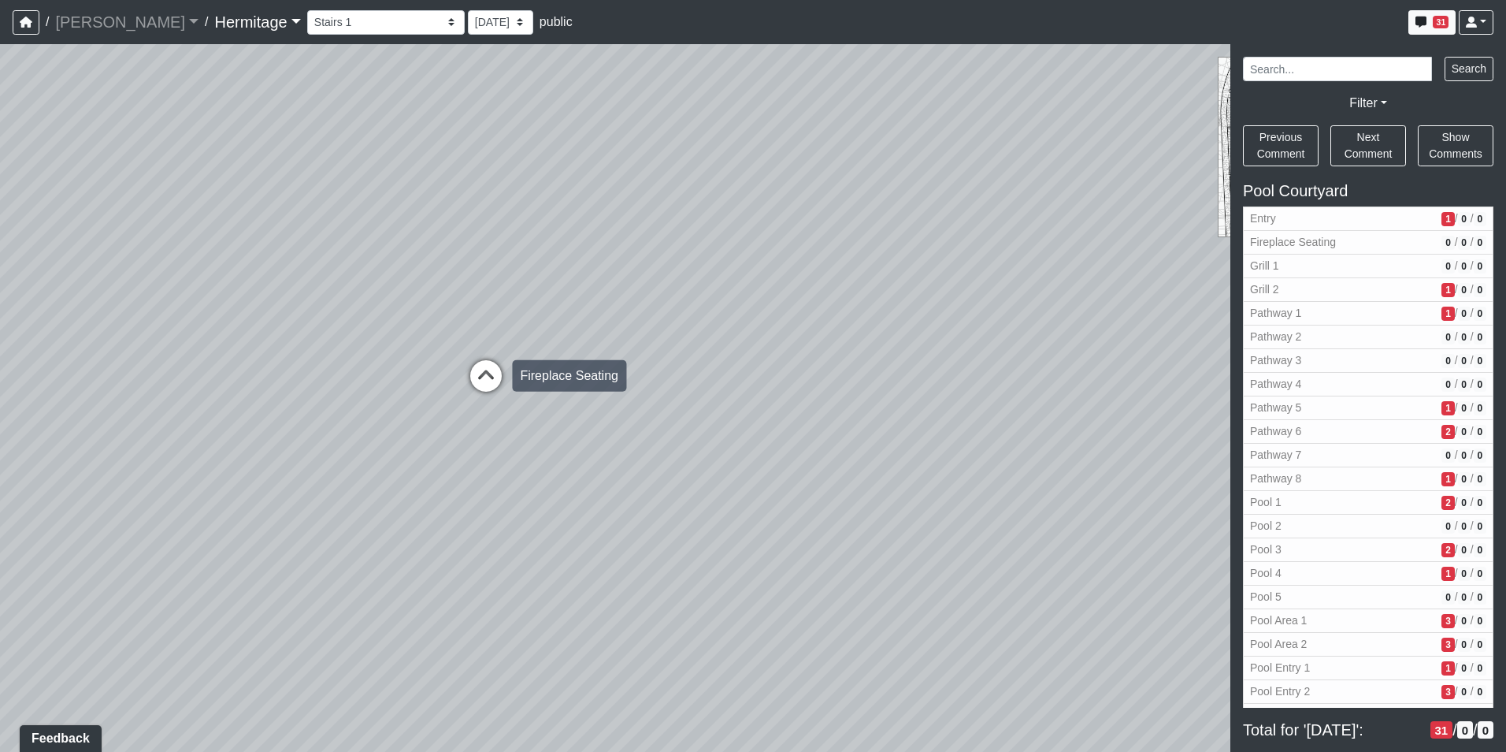
click at [478, 369] on icon at bounding box center [485, 383] width 47 height 47
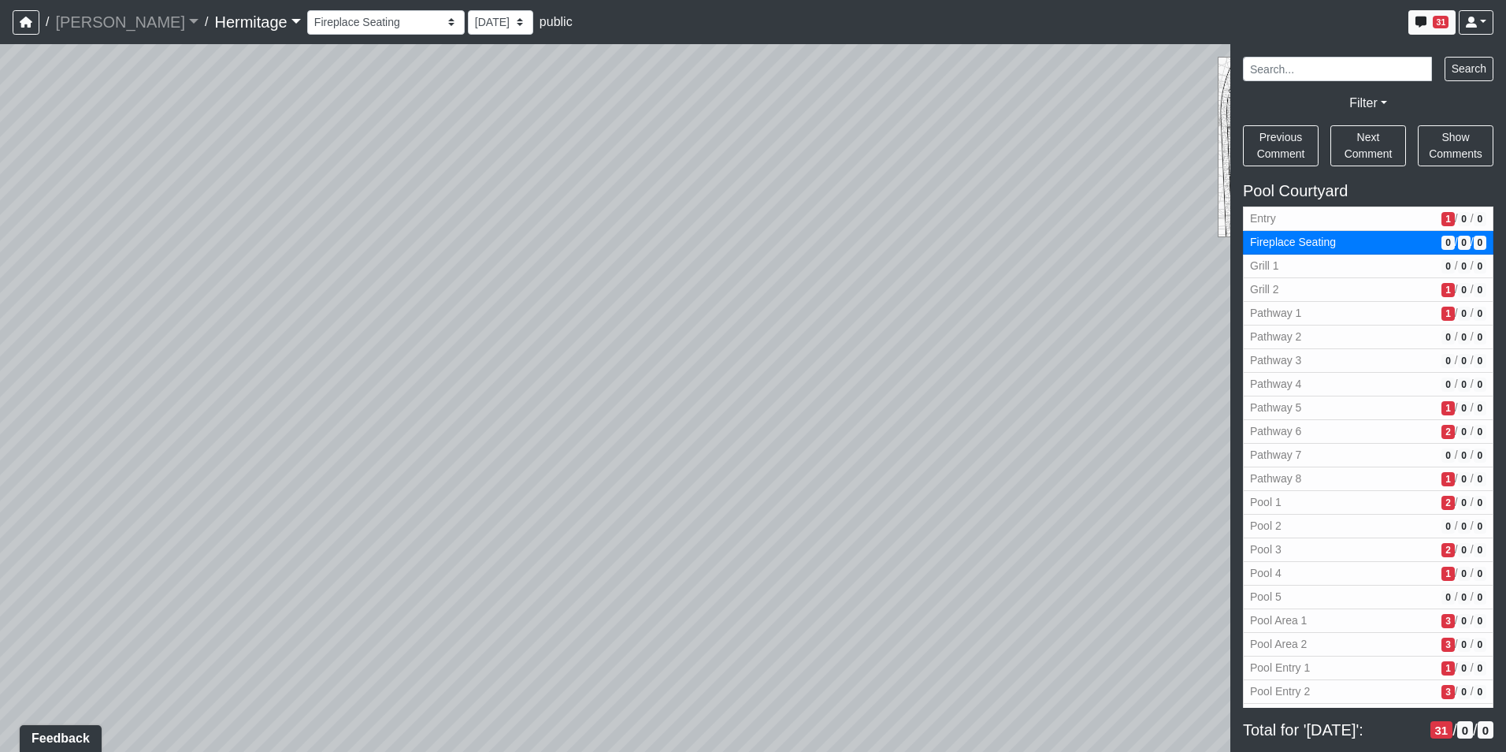
drag, startPoint x: 685, startPoint y: 514, endPoint x: 0, endPoint y: 236, distance: 739.2
click at [0, 236] on html "/ [PERSON_NAME] Loading... / [GEOGRAPHIC_DATA] Loading... [GEOGRAPHIC_DATA] Loa…" at bounding box center [753, 376] width 1506 height 752
drag, startPoint x: 268, startPoint y: 349, endPoint x: 448, endPoint y: 222, distance: 220.5
click at [448, 222] on div "Loading... Leasing Desk Loading... Hallway Loading... Created by [PERSON_NAME] …" at bounding box center [753, 397] width 1506 height 707
click at [685, 384] on span "Add comment" at bounding box center [724, 384] width 78 height 13
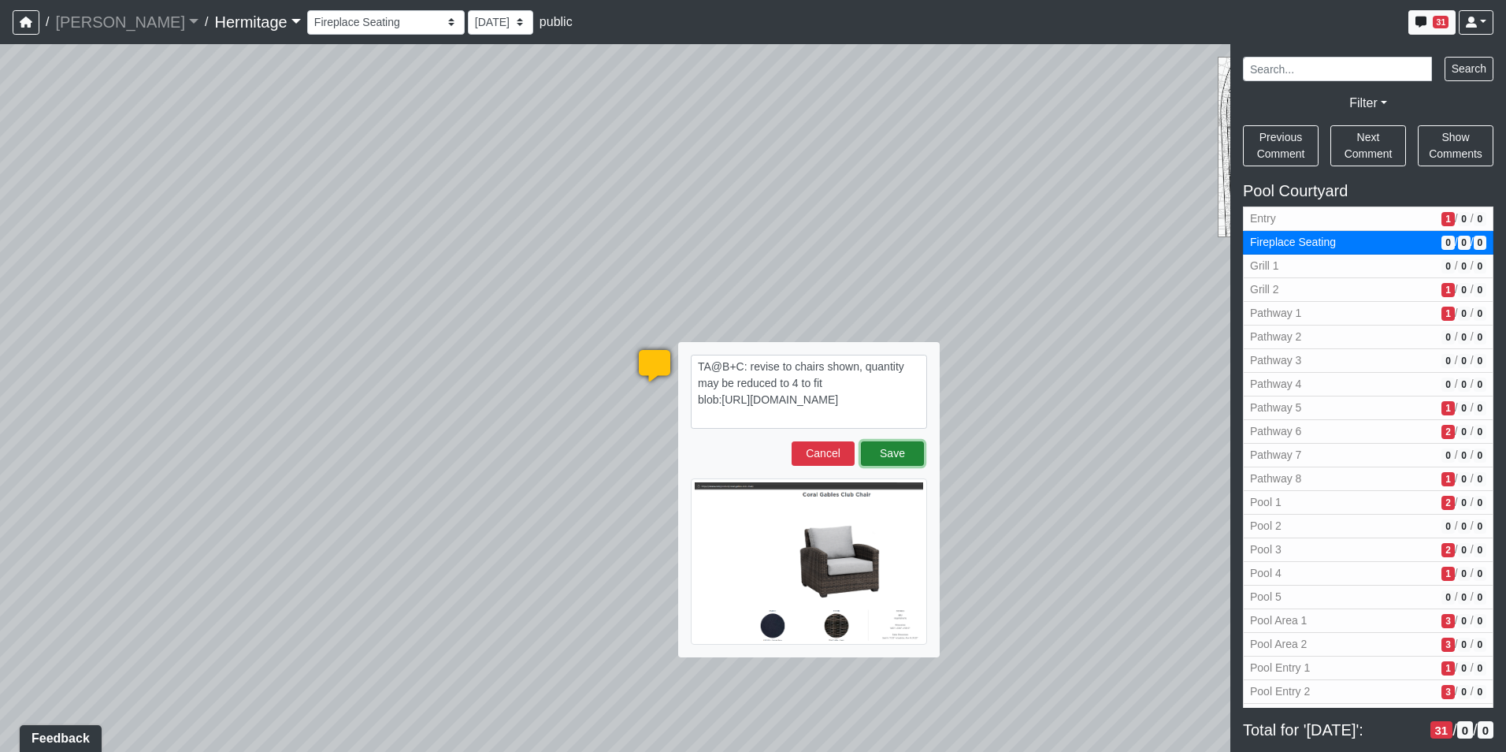
click at [911, 452] on button "Save" at bounding box center [892, 453] width 63 height 24
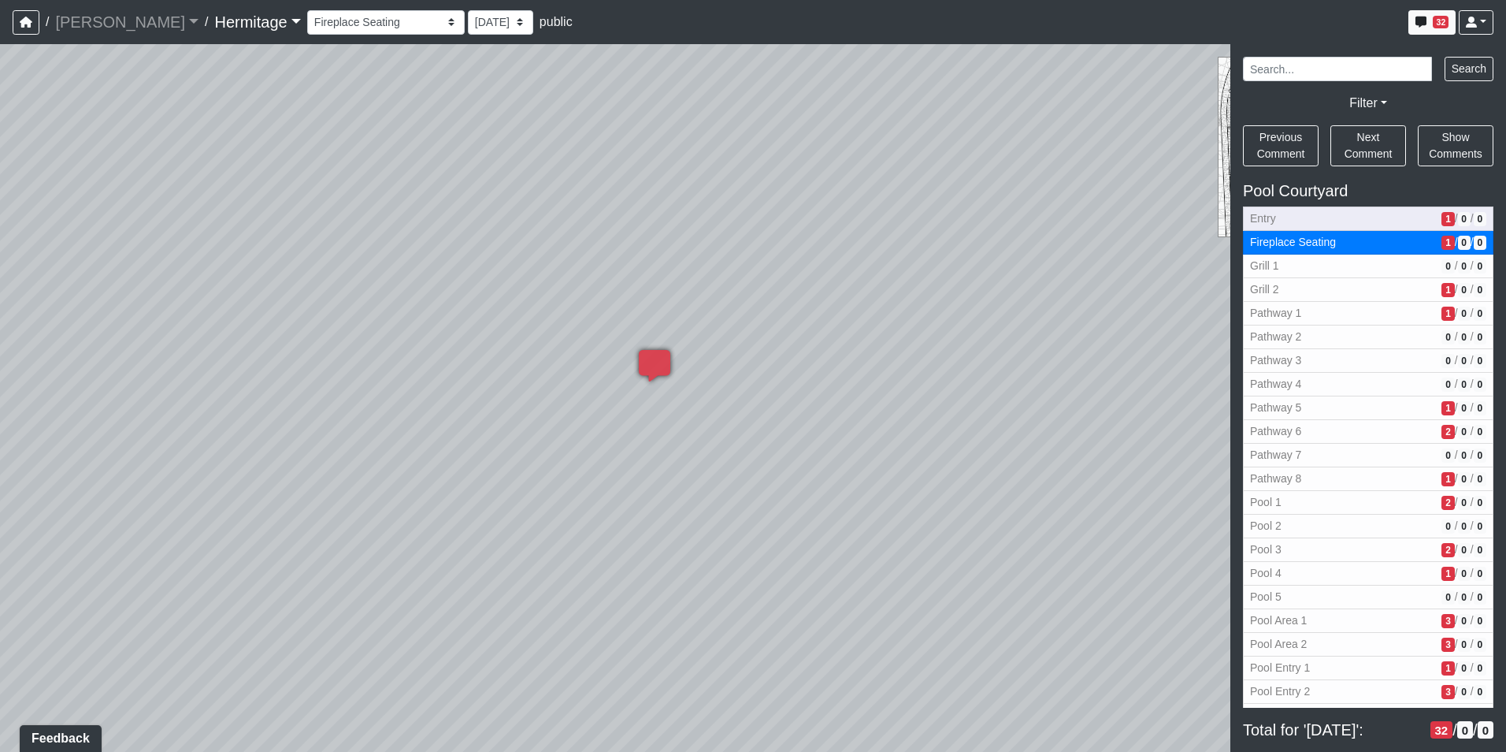
click at [1332, 223] on span "Entry" at bounding box center [1342, 218] width 185 height 17
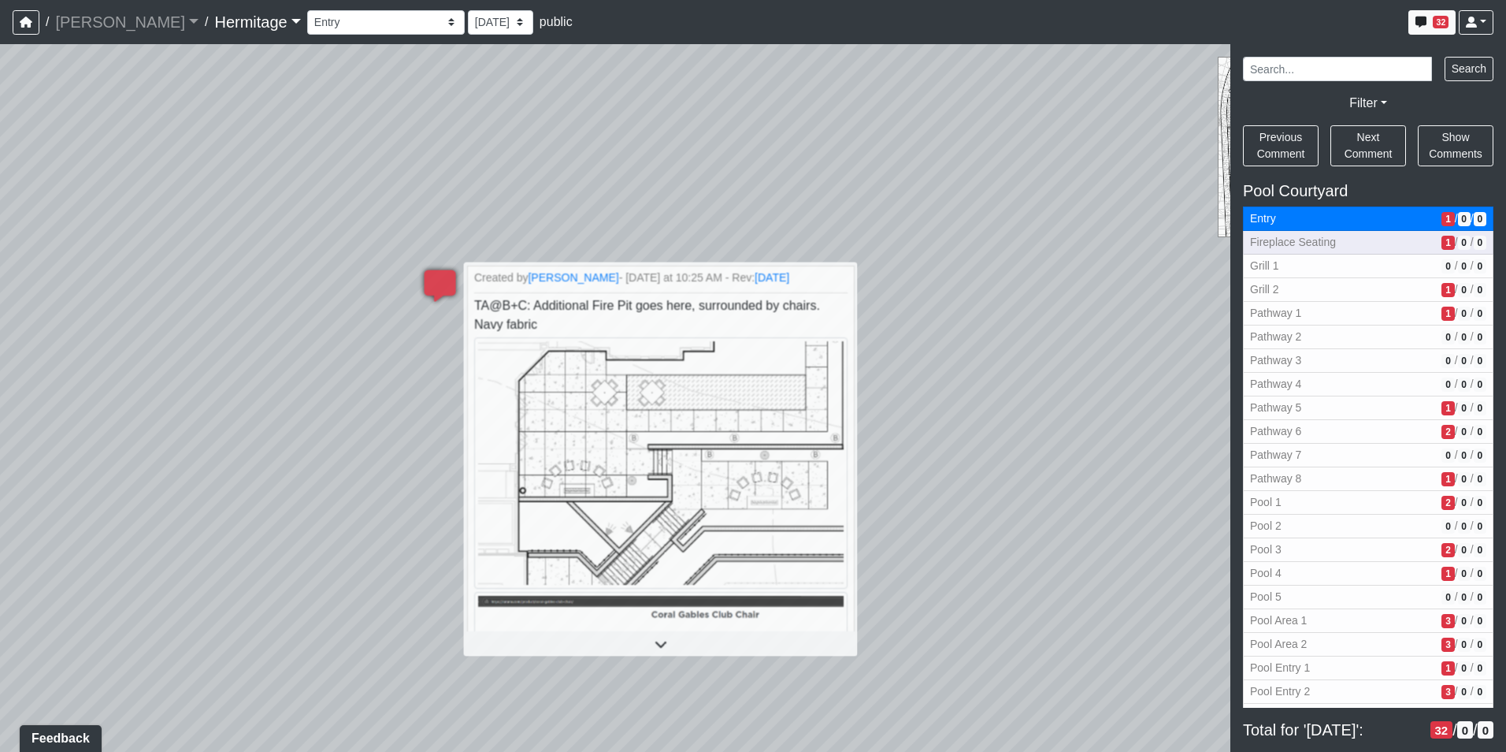
click at [1337, 246] on span "Fireplace Seating" at bounding box center [1342, 242] width 185 height 17
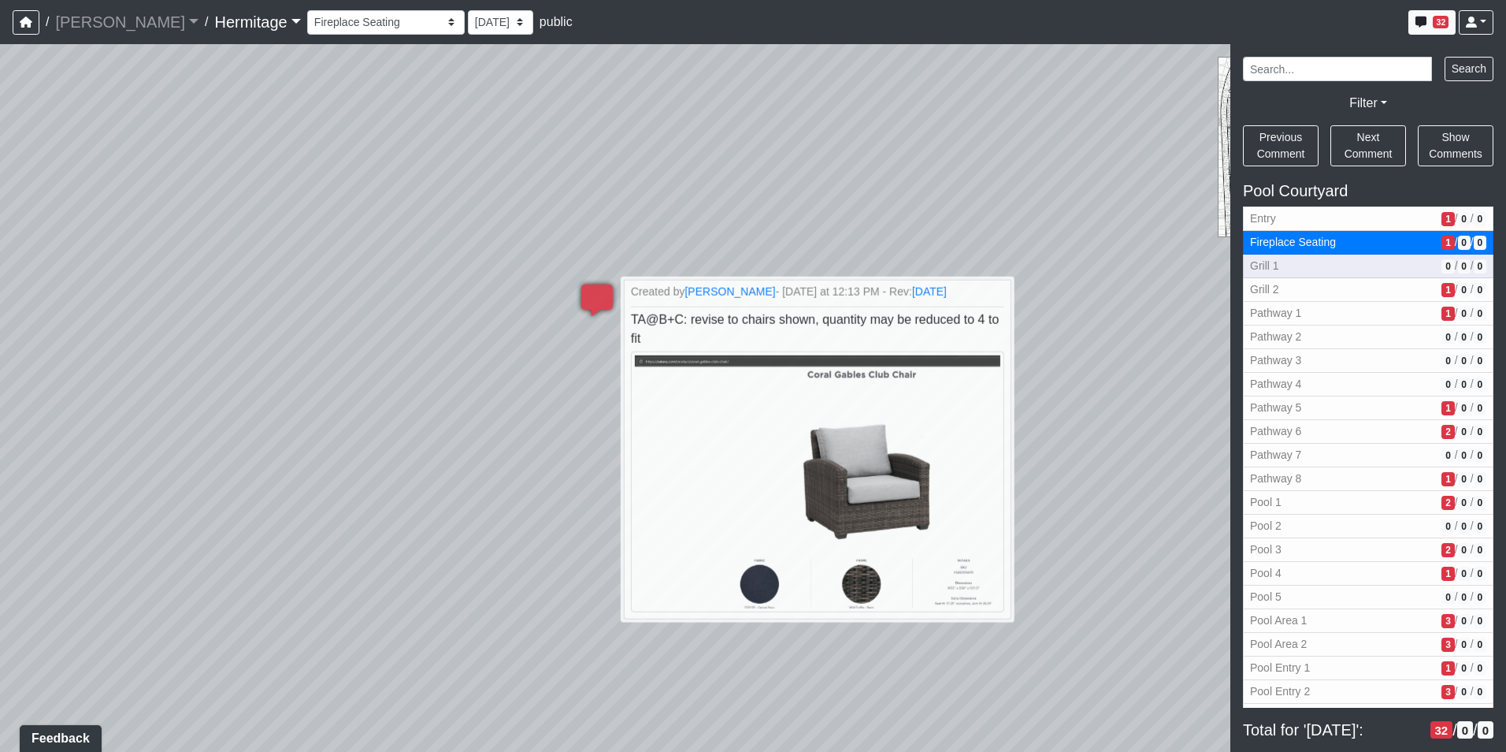
click at [1339, 264] on span "Grill 1" at bounding box center [1342, 266] width 185 height 17
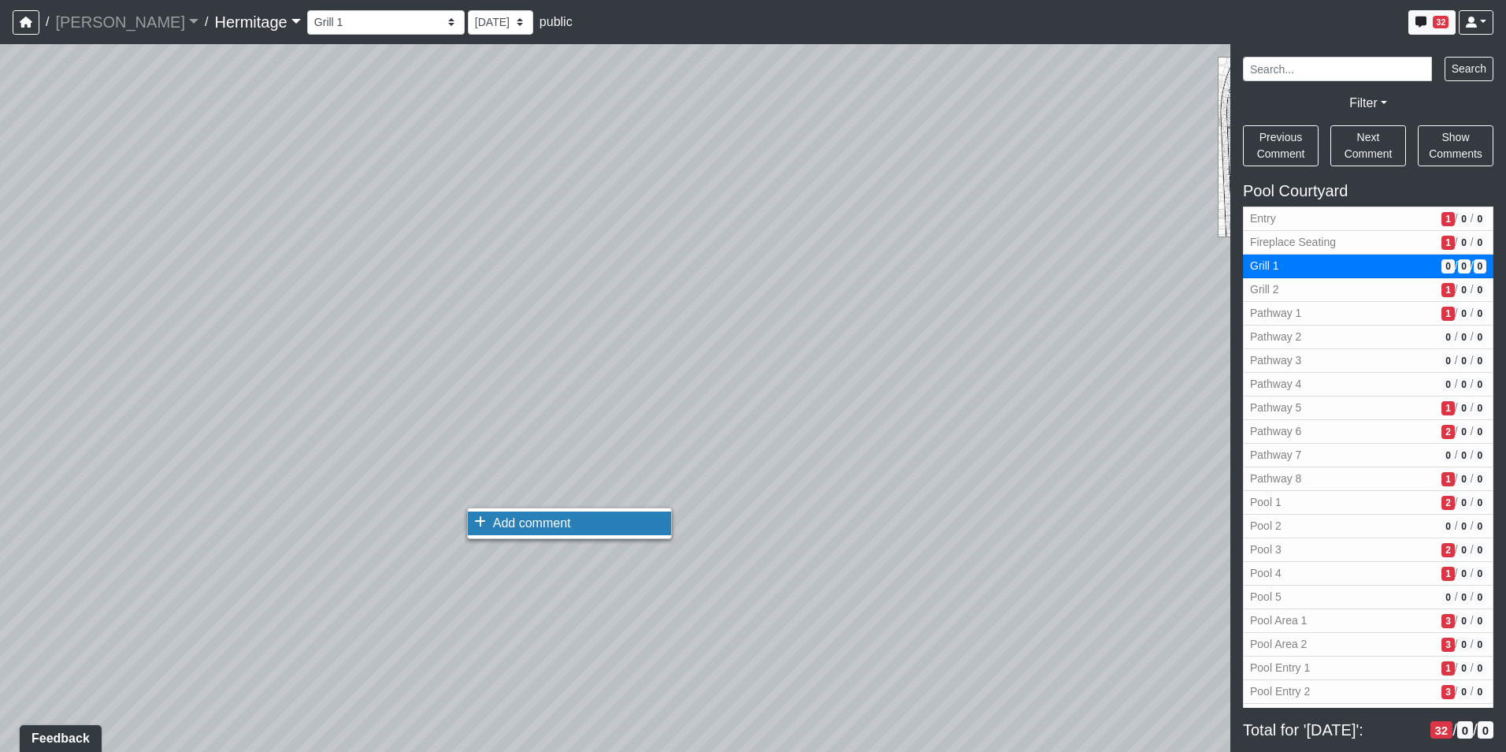
click at [481, 524] on icon at bounding box center [480, 521] width 12 height 13
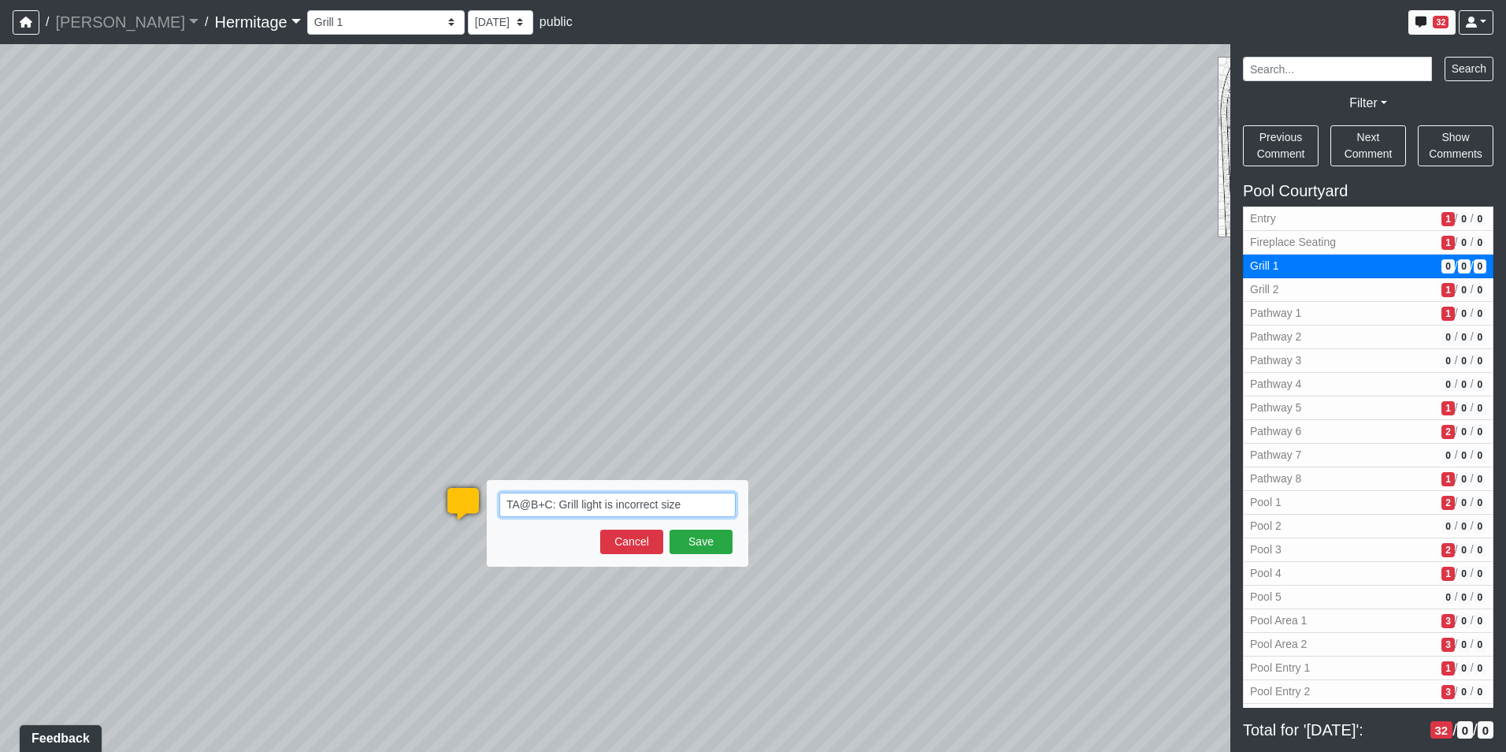
click at [678, 503] on textarea "TA@B+C: Grill light is incorrect size" at bounding box center [617, 504] width 236 height 24
paste textarea "blob:[URL][DOMAIN_NAME]"
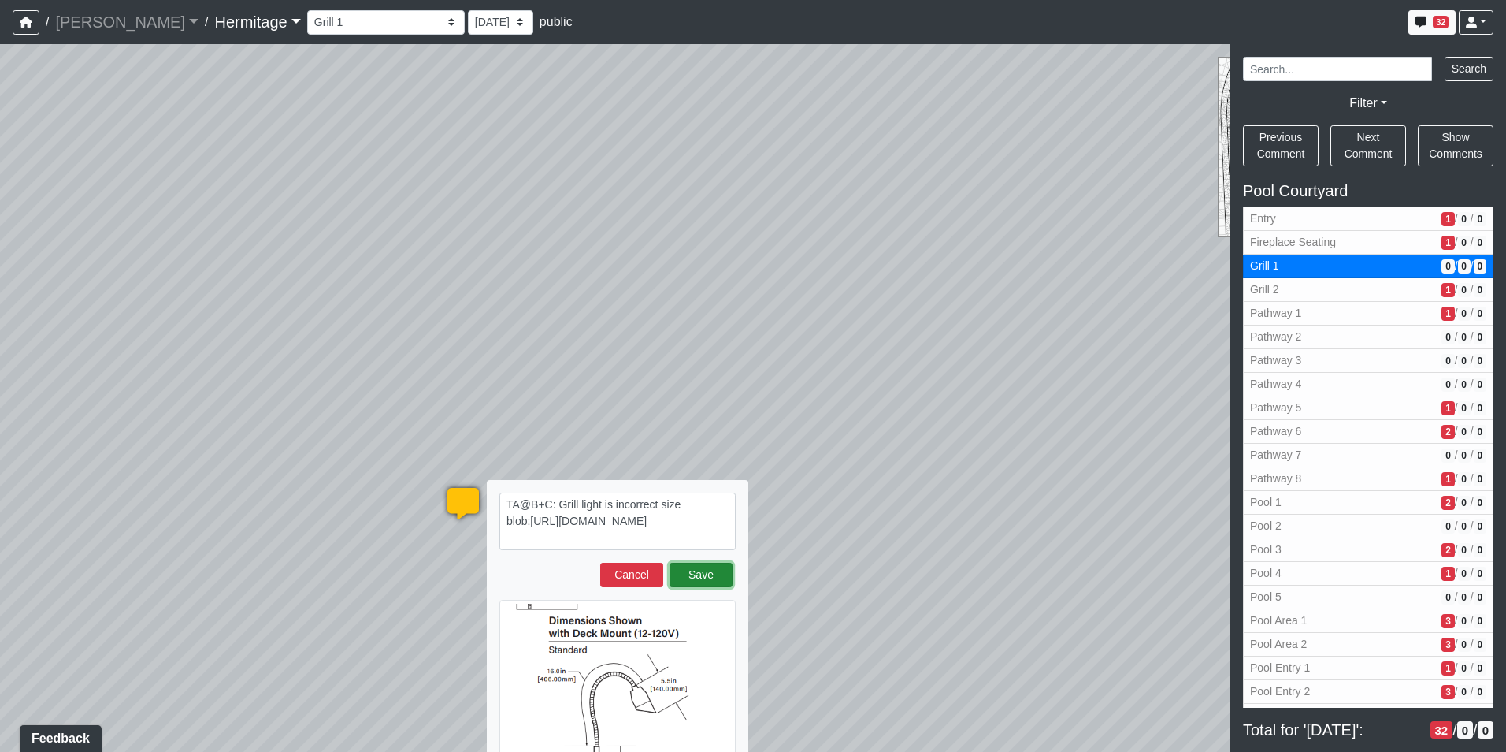
click at [696, 569] on button "Save" at bounding box center [701, 574] width 63 height 24
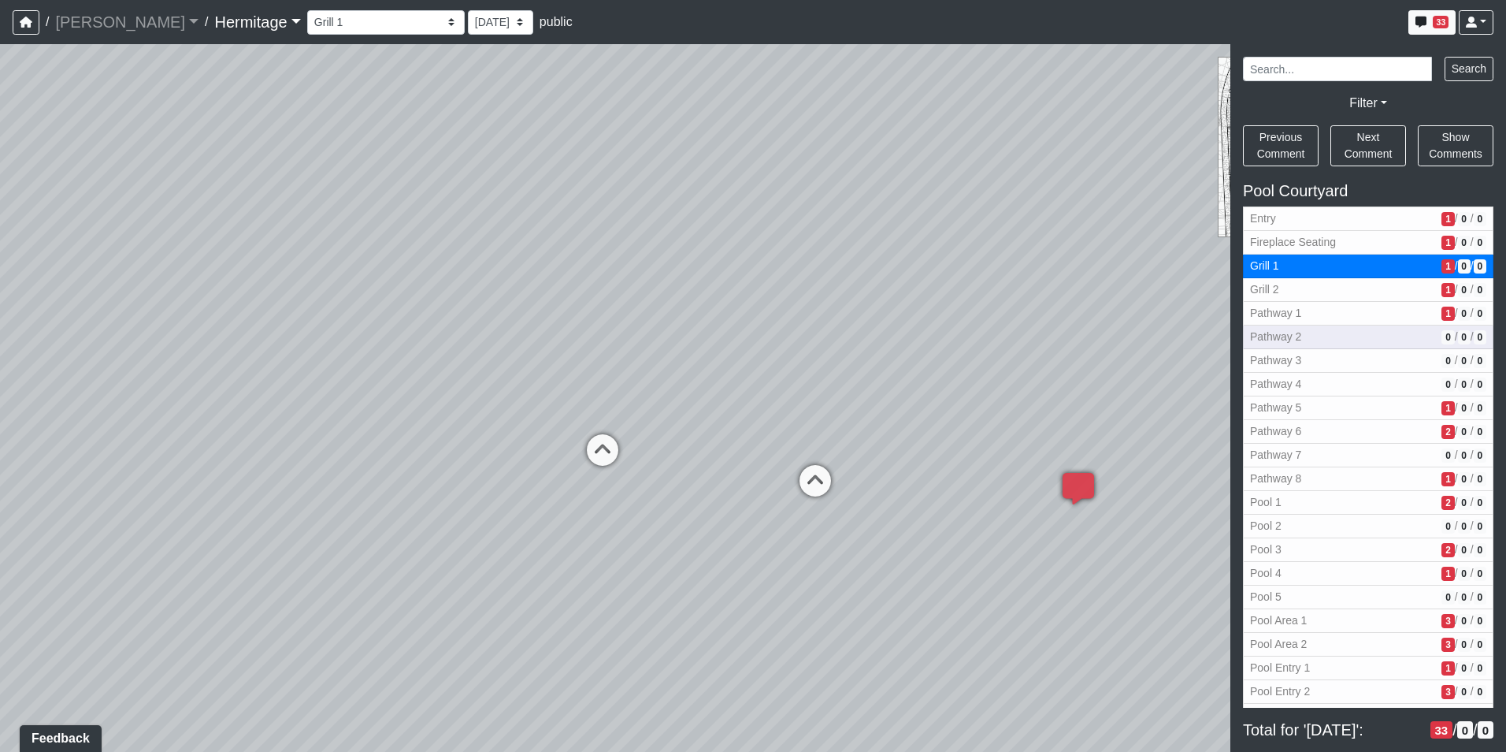
drag, startPoint x: 892, startPoint y: 360, endPoint x: 1409, endPoint y: 340, distance: 517.9
click at [1409, 340] on div "NON-CURRENT REVISION" at bounding box center [753, 397] width 1506 height 707
drag, startPoint x: 651, startPoint y: 442, endPoint x: 1256, endPoint y: 280, distance: 626.2
click at [1268, 248] on div "NON-CURRENT REVISION" at bounding box center [753, 397] width 1506 height 707
drag, startPoint x: 476, startPoint y: 362, endPoint x: 1260, endPoint y: 436, distance: 788.0
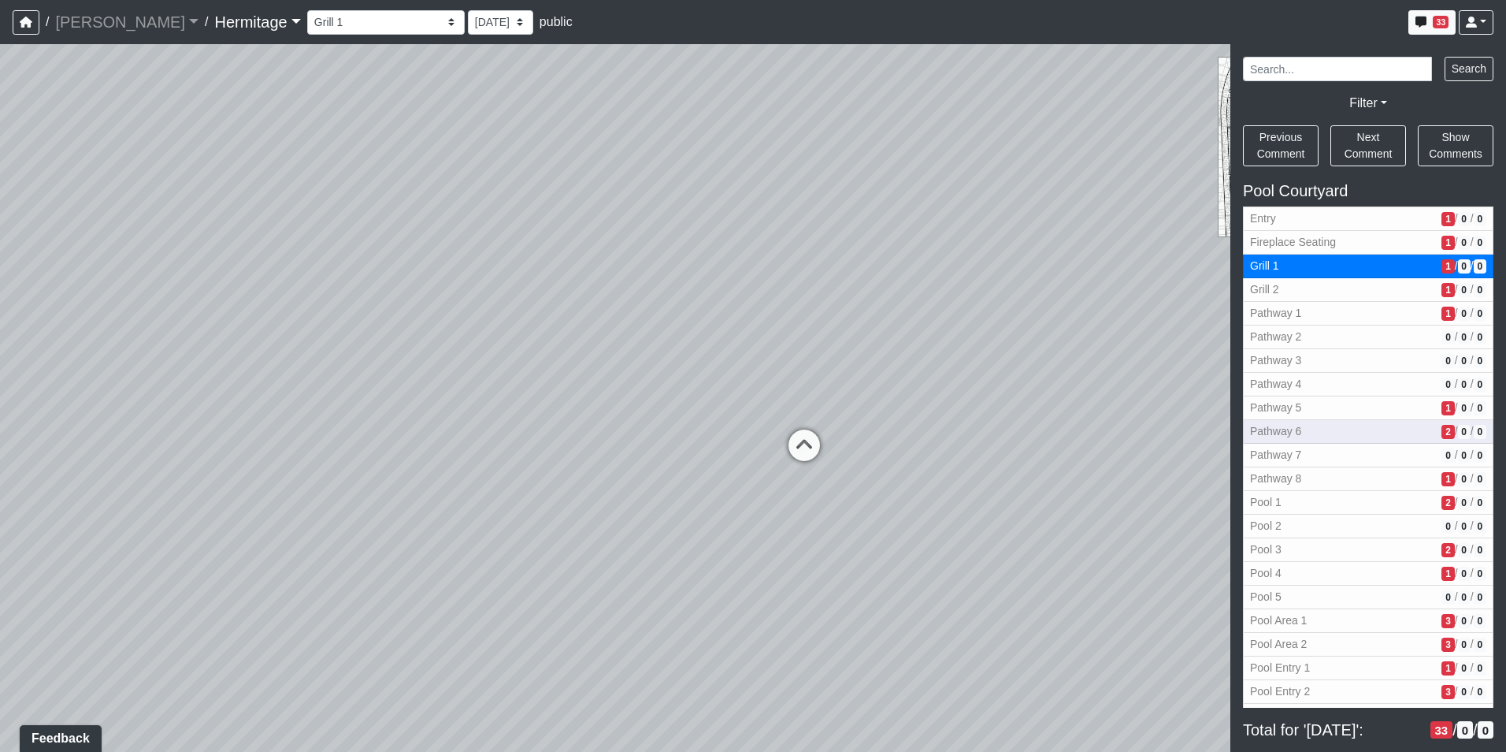
click at [1281, 430] on div "NON-CURRENT REVISION" at bounding box center [753, 397] width 1506 height 707
click at [796, 445] on icon at bounding box center [804, 453] width 47 height 47
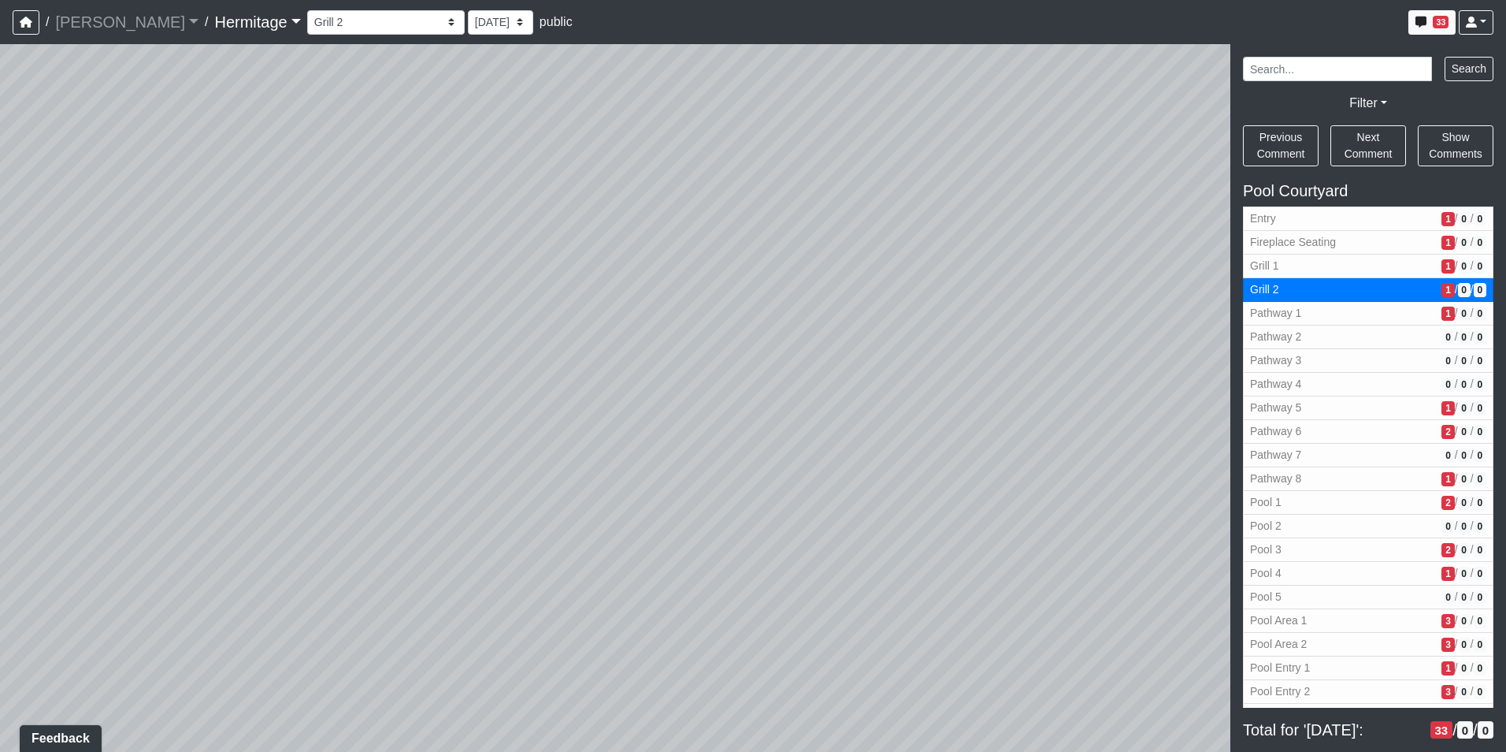
drag, startPoint x: 926, startPoint y: 365, endPoint x: 580, endPoint y: 380, distance: 346.2
click at [580, 380] on div "Loading... Leasing Desk Loading... Hallway Loading... Created by [PERSON_NAME] …" at bounding box center [753, 397] width 1506 height 707
click at [1287, 314] on span "Pathway 1" at bounding box center [1342, 313] width 185 height 17
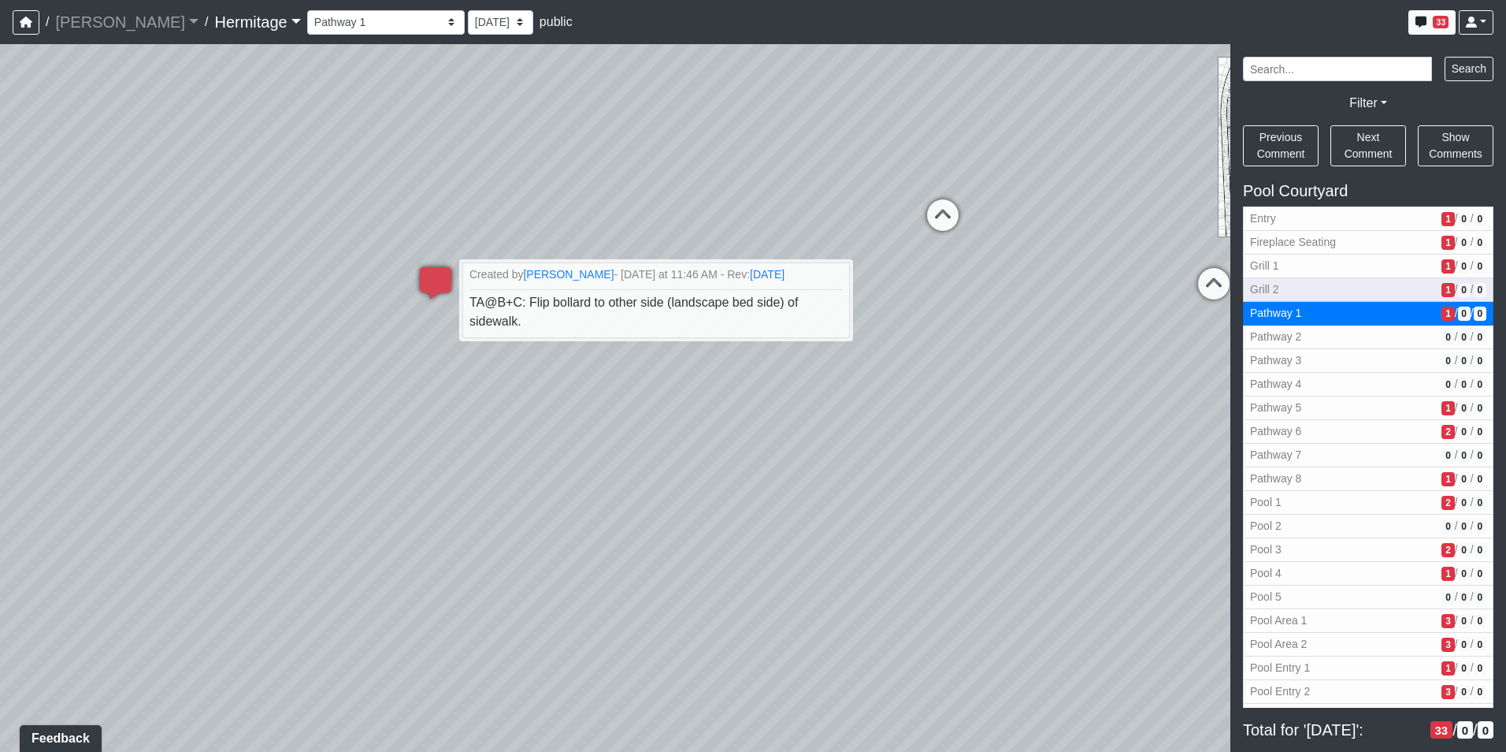
click at [1333, 283] on span "Grill 2" at bounding box center [1342, 289] width 185 height 17
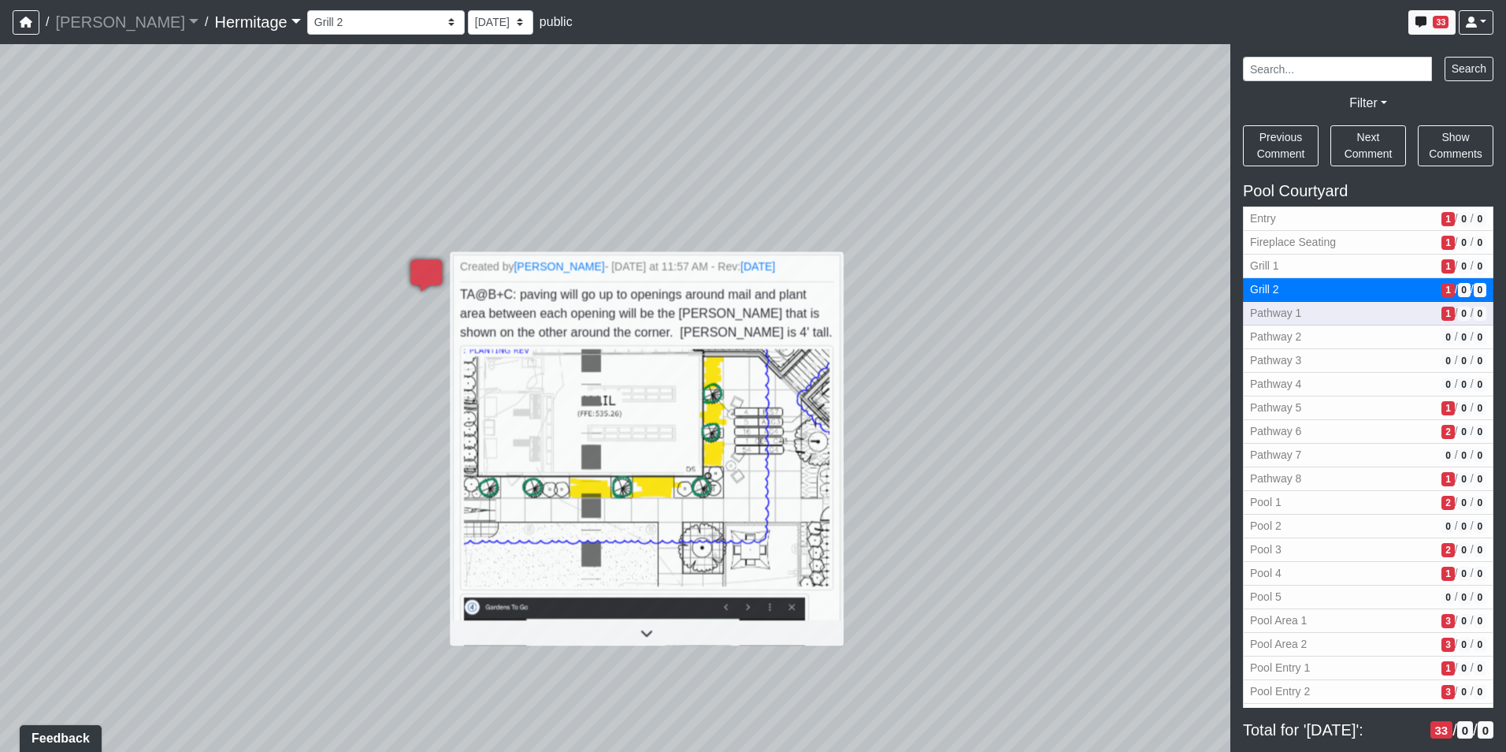
click at [1337, 318] on span "Pathway 1" at bounding box center [1342, 313] width 185 height 17
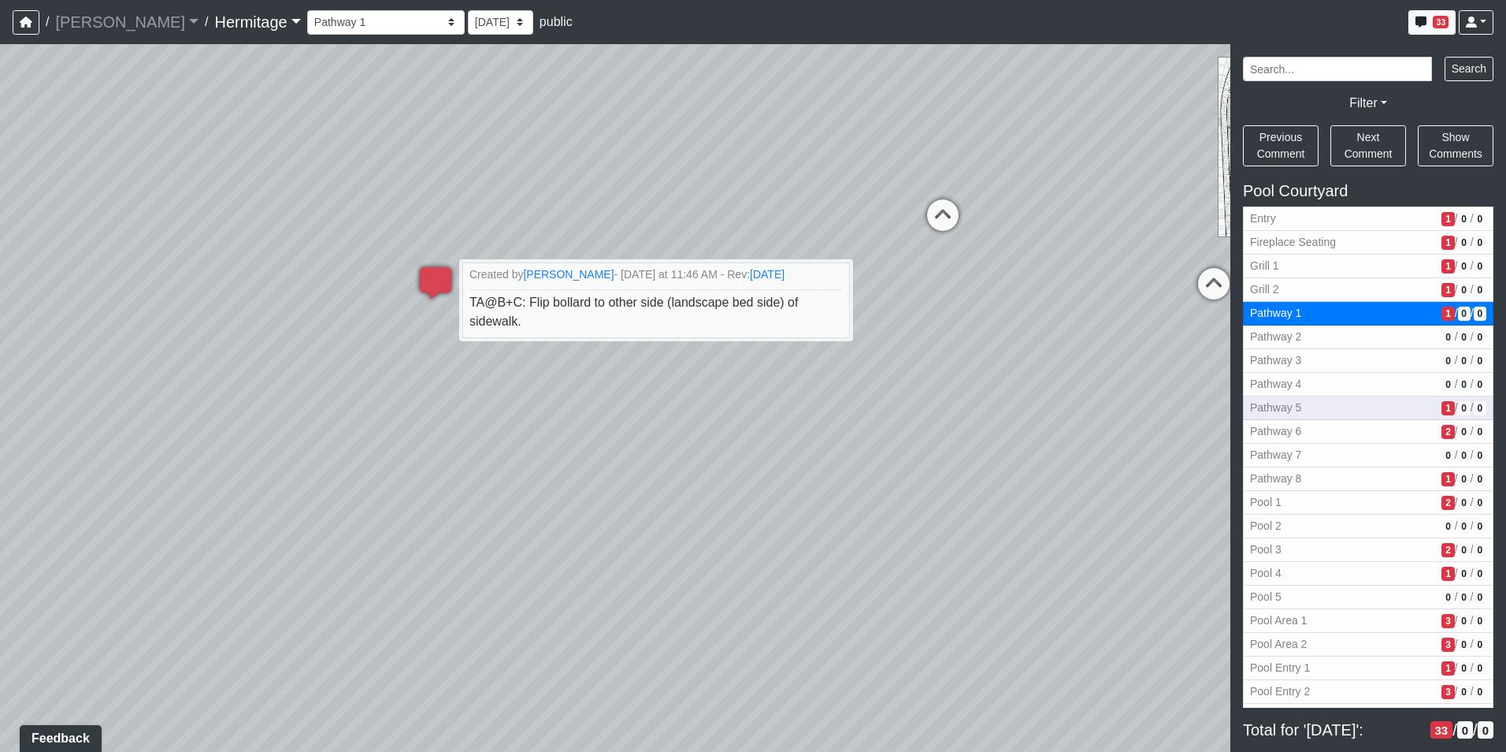
click at [1349, 410] on span "Pathway 5" at bounding box center [1342, 407] width 185 height 17
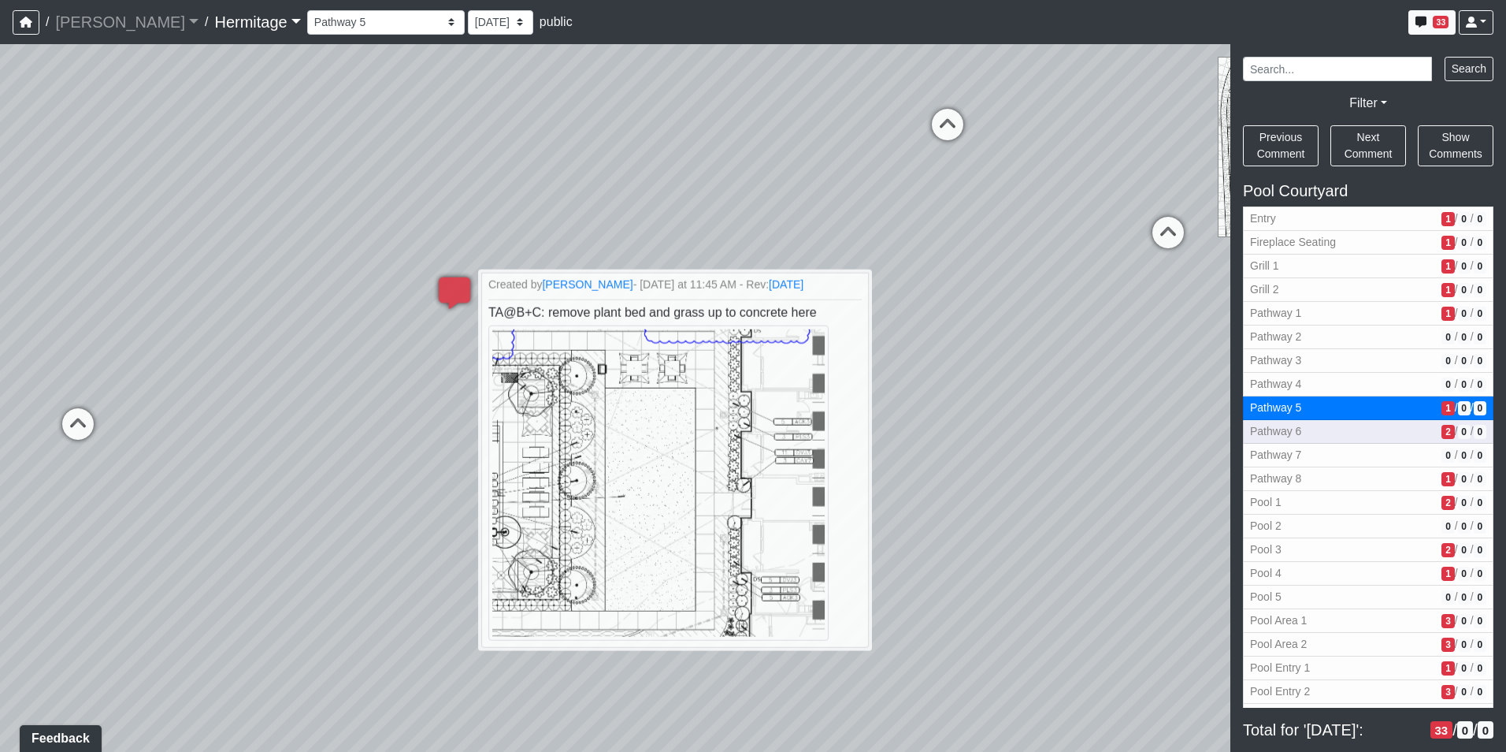
click at [1353, 431] on span "Pathway 6" at bounding box center [1342, 431] width 185 height 17
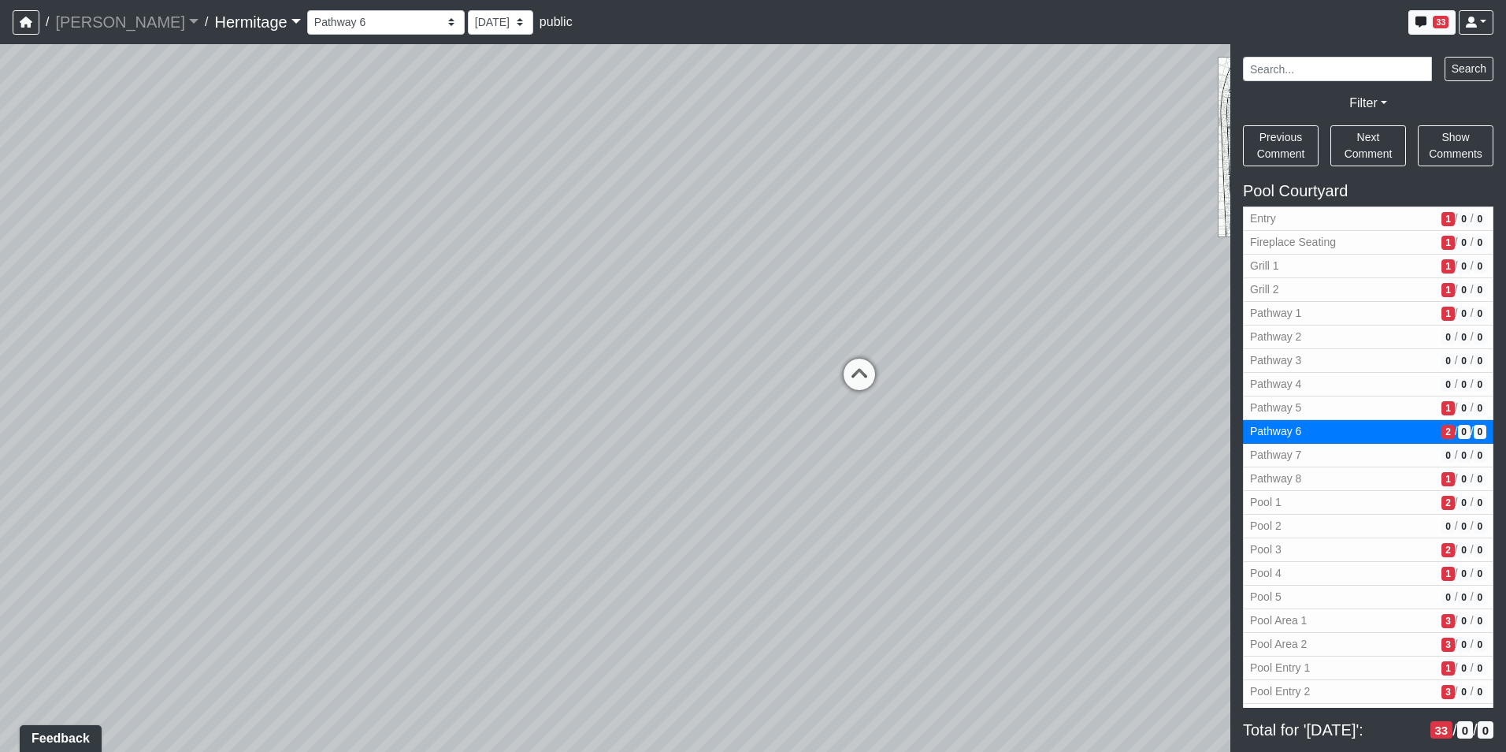
drag, startPoint x: 1071, startPoint y: 365, endPoint x: 418, endPoint y: 359, distance: 653.1
click at [418, 359] on div "Loading... Leasing Desk Loading... Hallway Loading... Created by [PERSON_NAME] …" at bounding box center [753, 397] width 1506 height 707
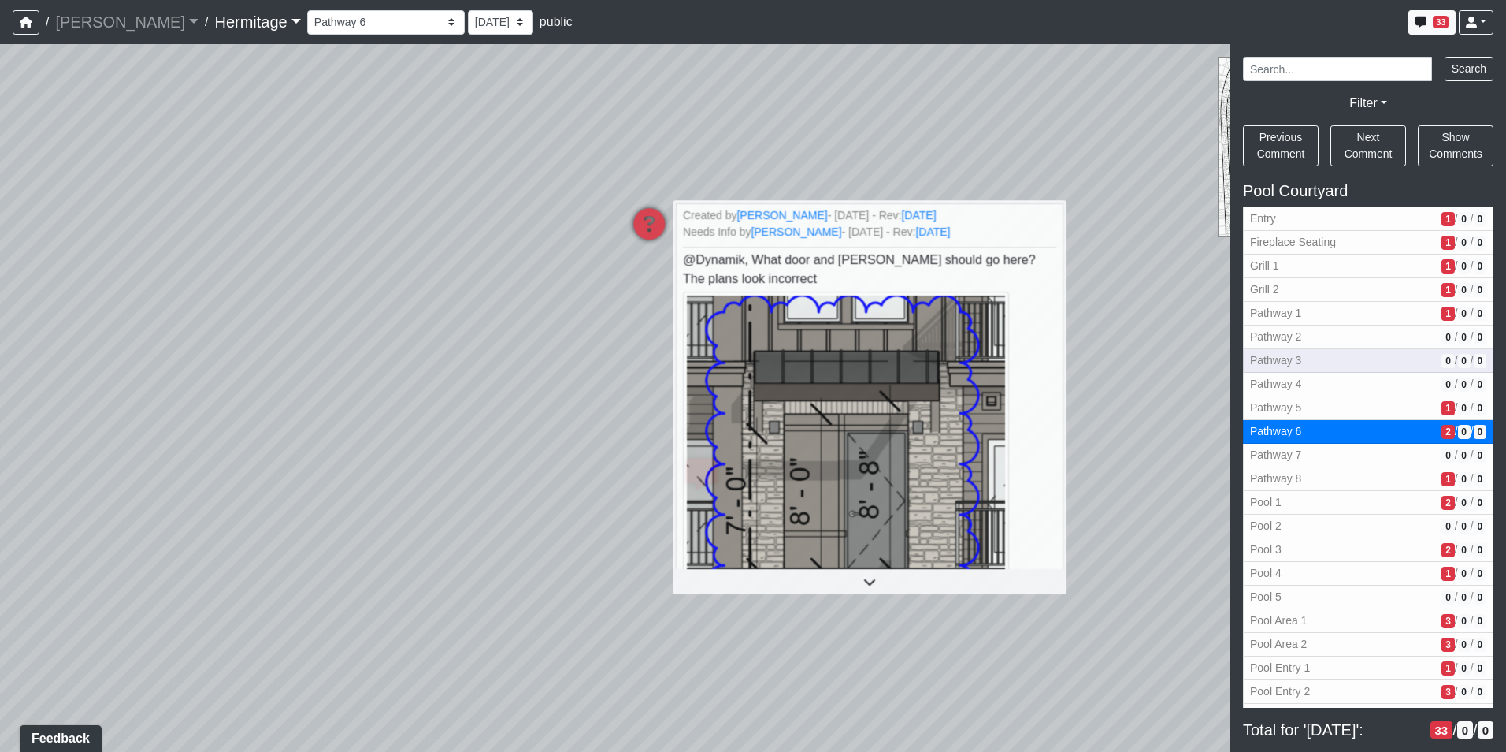
drag, startPoint x: 495, startPoint y: 353, endPoint x: 1389, endPoint y: 369, distance: 894.3
click at [1505, 339] on html "/ [PERSON_NAME] Loading... / [GEOGRAPHIC_DATA] Loading... [GEOGRAPHIC_DATA] Loa…" at bounding box center [753, 376] width 1506 height 752
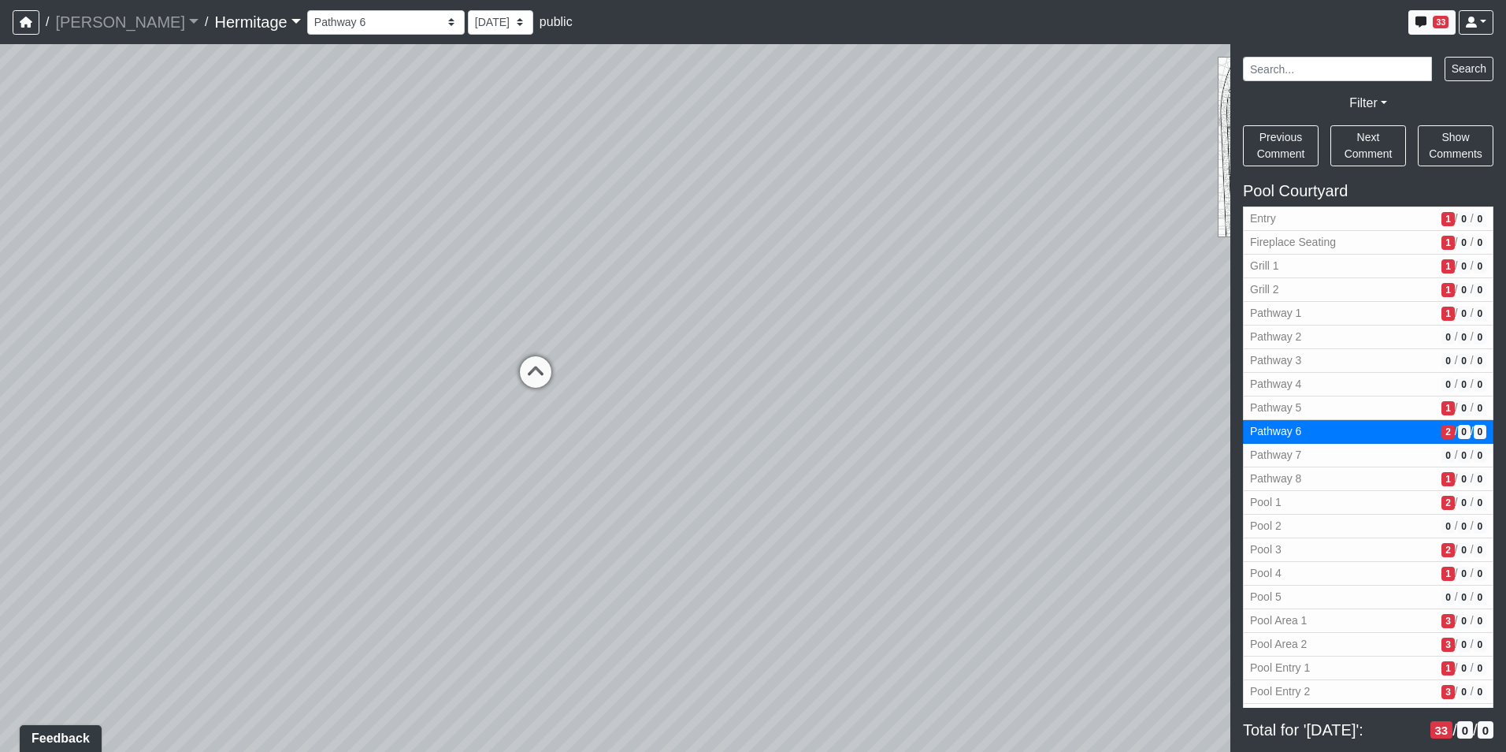
drag, startPoint x: 568, startPoint y: 389, endPoint x: 1502, endPoint y: 326, distance: 936.4
click at [1502, 326] on div "NON-CURRENT REVISION" at bounding box center [753, 397] width 1506 height 707
drag, startPoint x: 956, startPoint y: 365, endPoint x: 466, endPoint y: 336, distance: 490.8
click at [466, 336] on div "Loading... Leasing Desk Loading... Hallway Loading... Created by [PERSON_NAME] …" at bounding box center [753, 397] width 1506 height 707
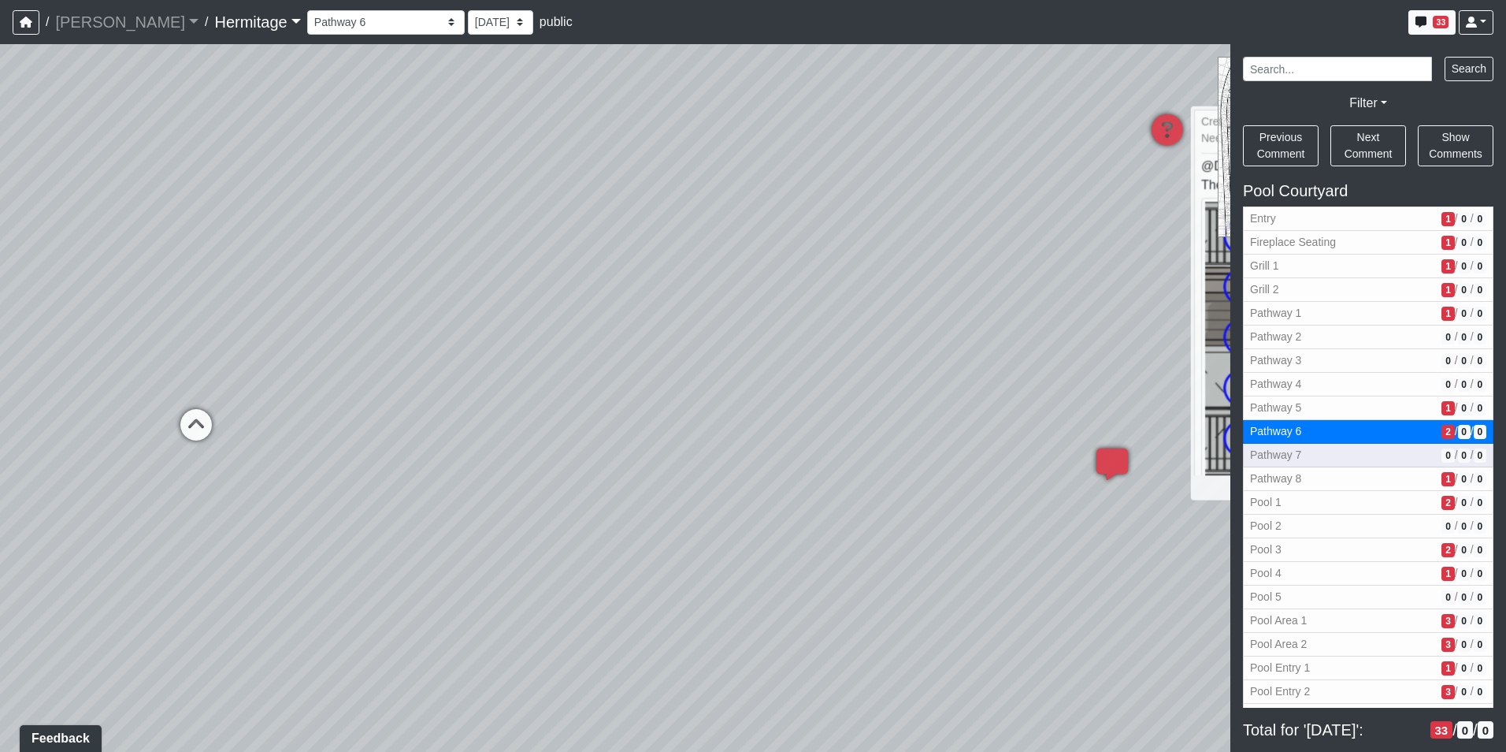
click at [1352, 458] on span "Pathway 7" at bounding box center [1342, 455] width 185 height 17
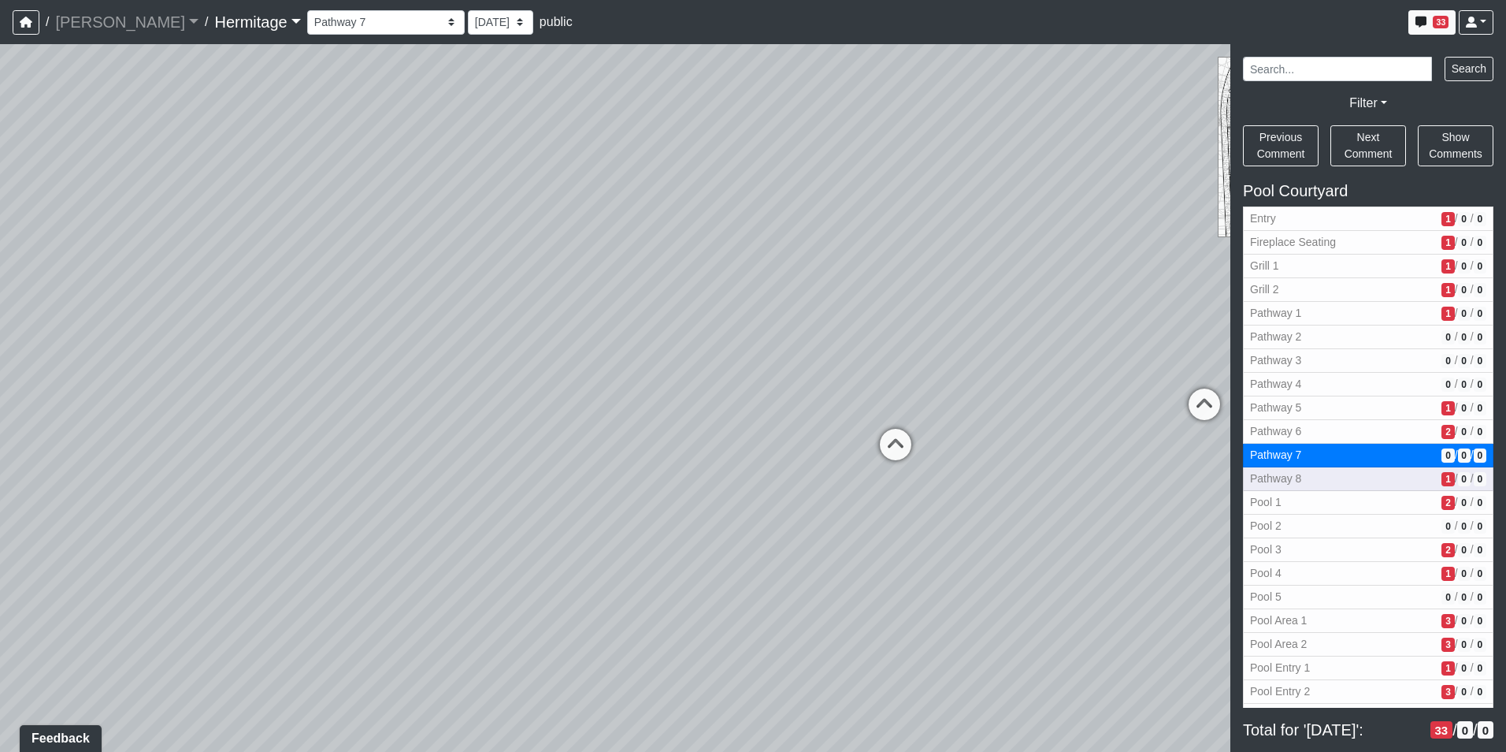
click at [1359, 481] on span "Pathway 8" at bounding box center [1342, 478] width 185 height 17
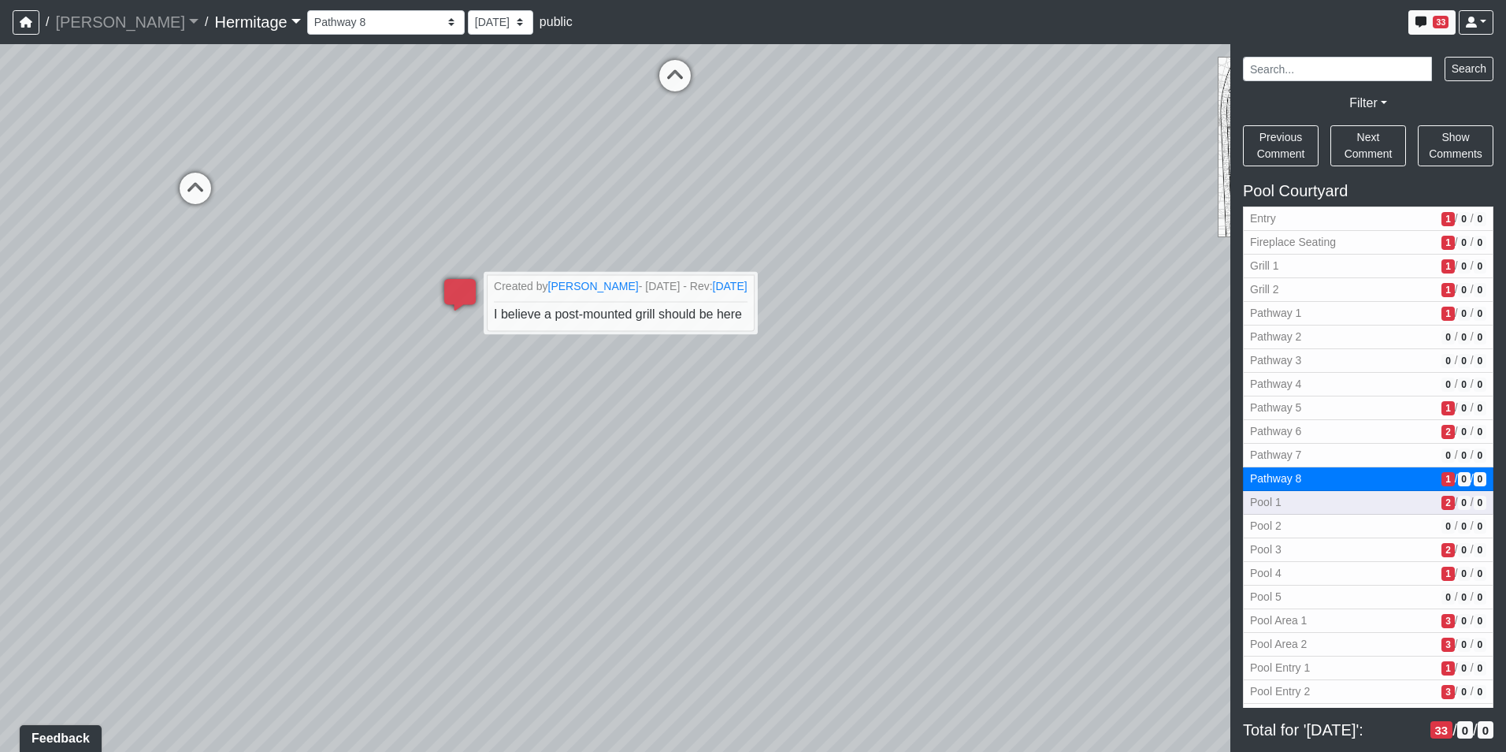
click at [1363, 504] on span "Pool 1" at bounding box center [1342, 502] width 185 height 17
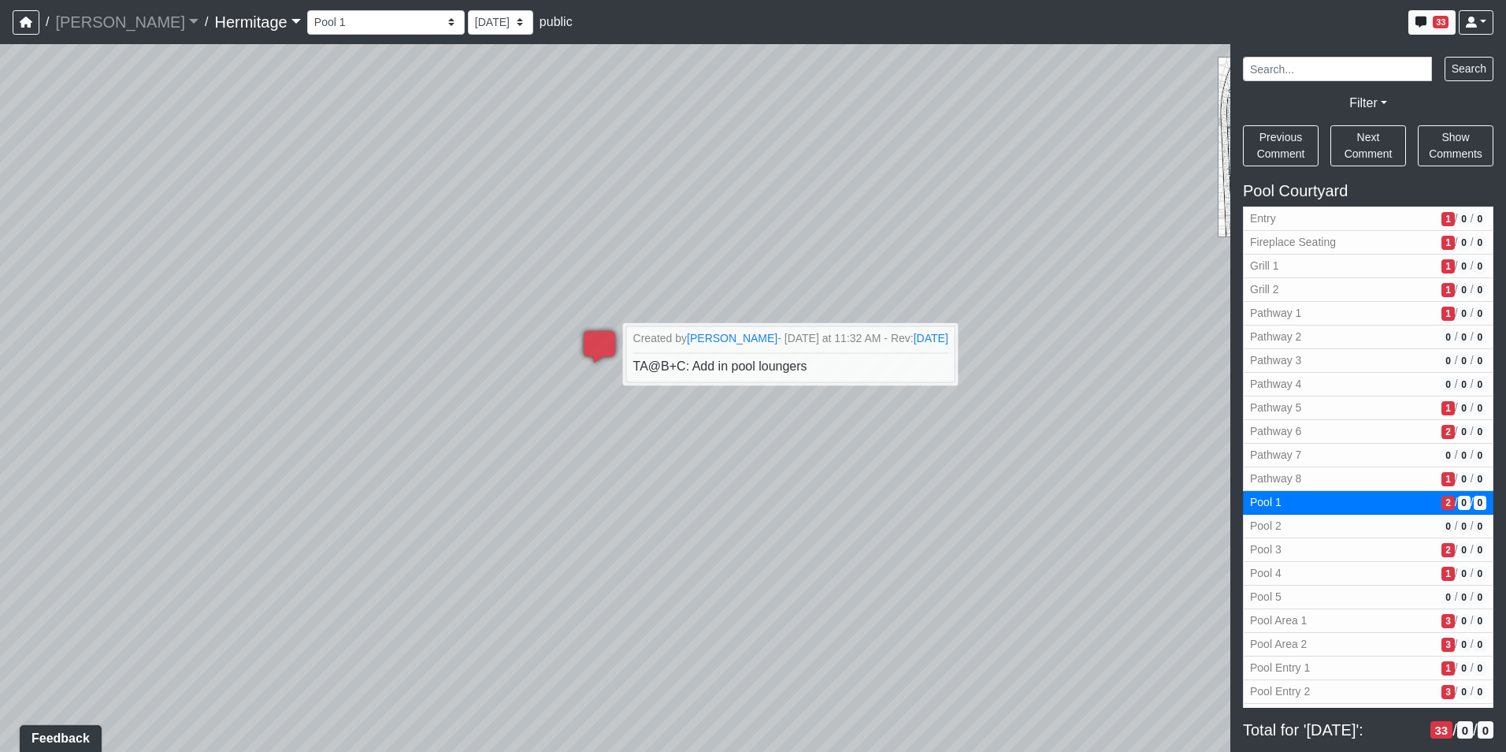
drag, startPoint x: 625, startPoint y: 444, endPoint x: 704, endPoint y: 451, distance: 79.9
click at [777, 499] on div "Loading... Leasing Desk Loading... Hallway Loading... Created by [PERSON_NAME] …" at bounding box center [753, 397] width 1506 height 707
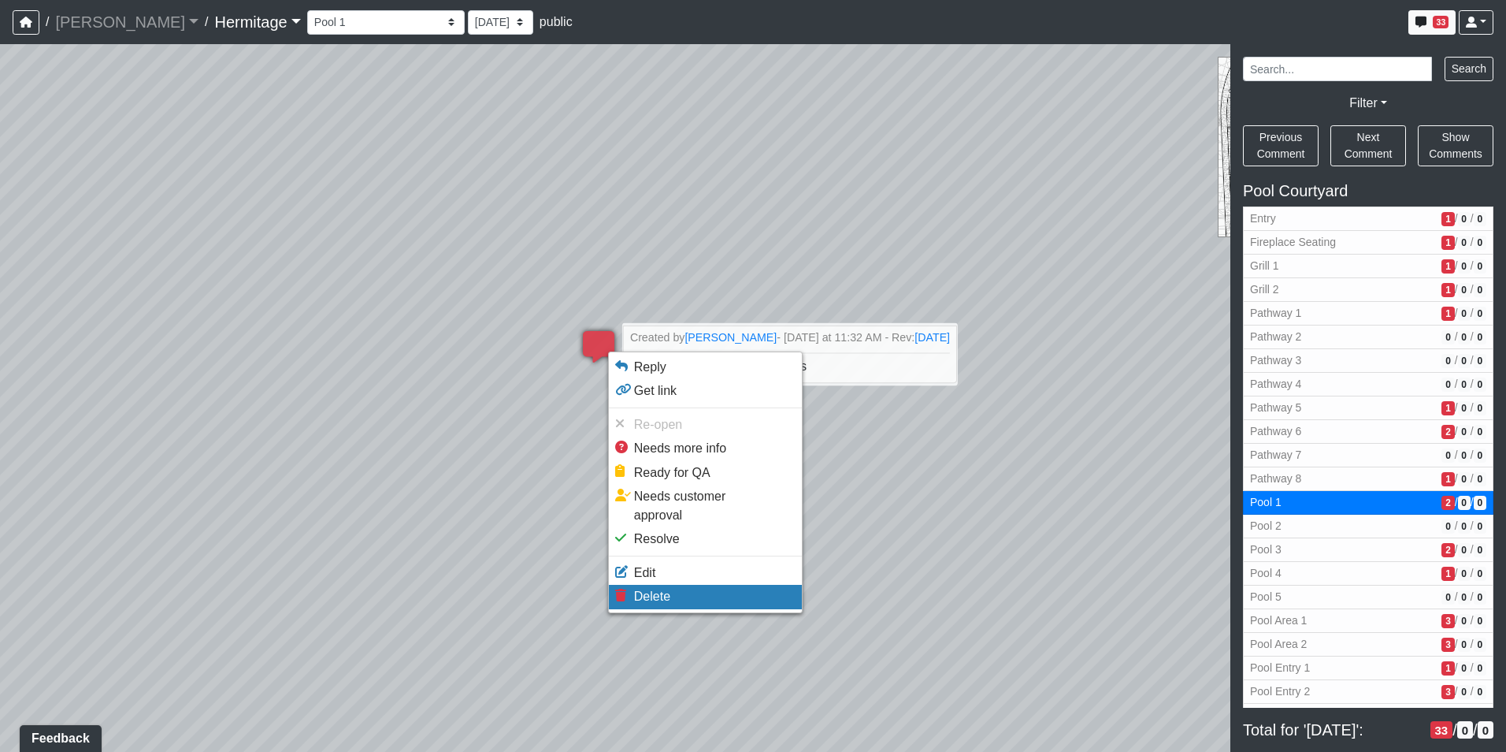
click at [668, 589] on span "Delete" at bounding box center [652, 595] width 36 height 13
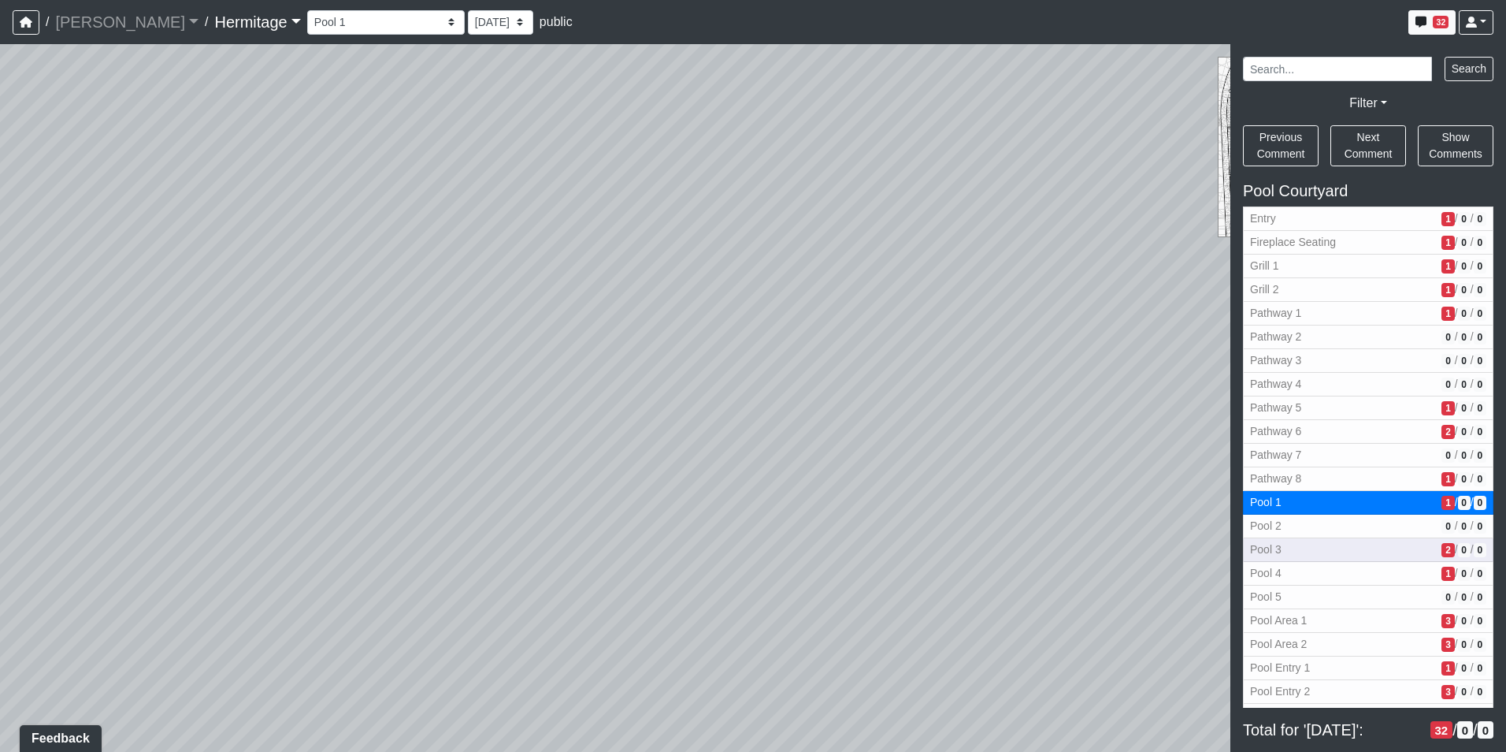
click at [1353, 556] on span "Pool 3" at bounding box center [1342, 549] width 185 height 17
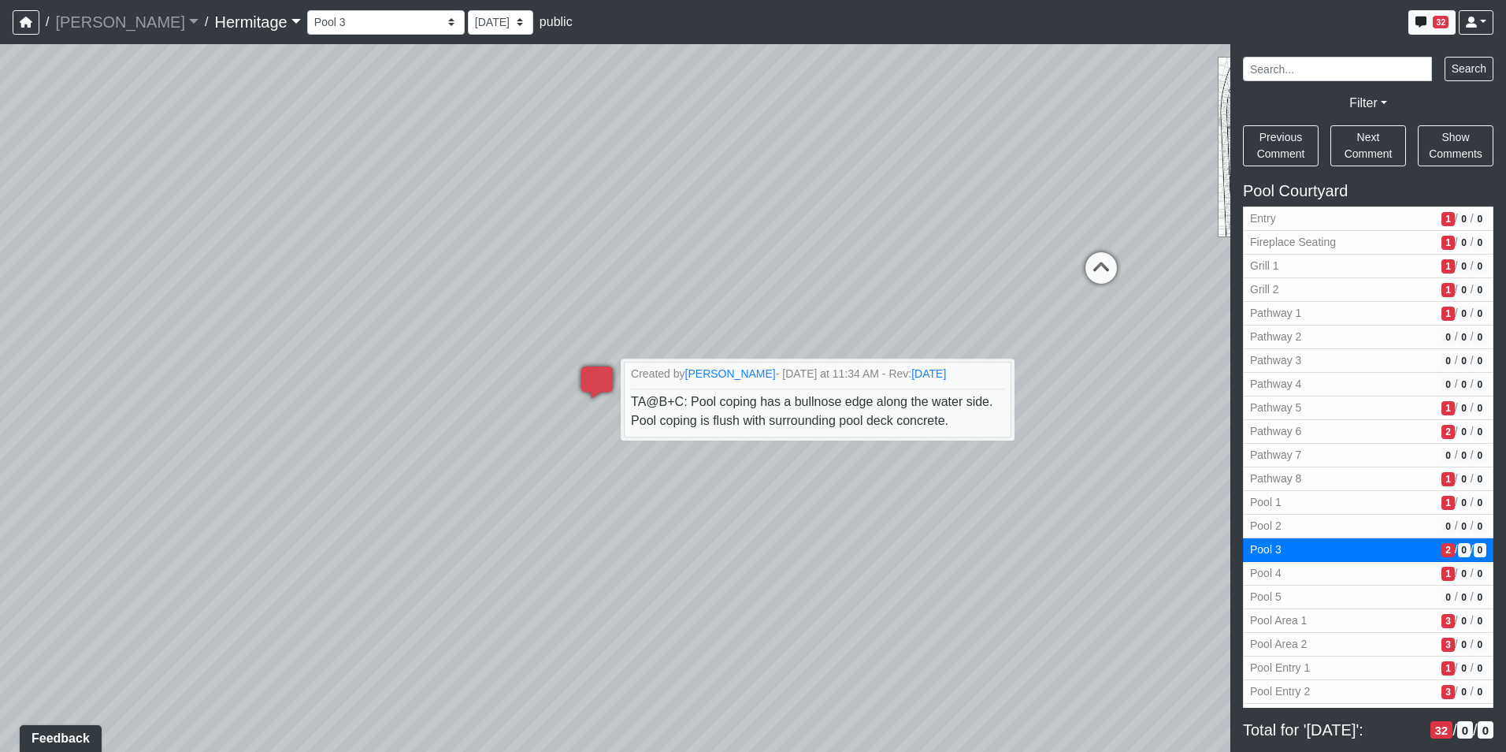
drag, startPoint x: 540, startPoint y: 464, endPoint x: 715, endPoint y: 589, distance: 214.5
click at [715, 589] on div "Loading... Leasing Desk Loading... Hallway Loading... Created by [PERSON_NAME] …" at bounding box center [753, 397] width 1506 height 707
click at [1360, 573] on span "Pool 4" at bounding box center [1342, 573] width 185 height 17
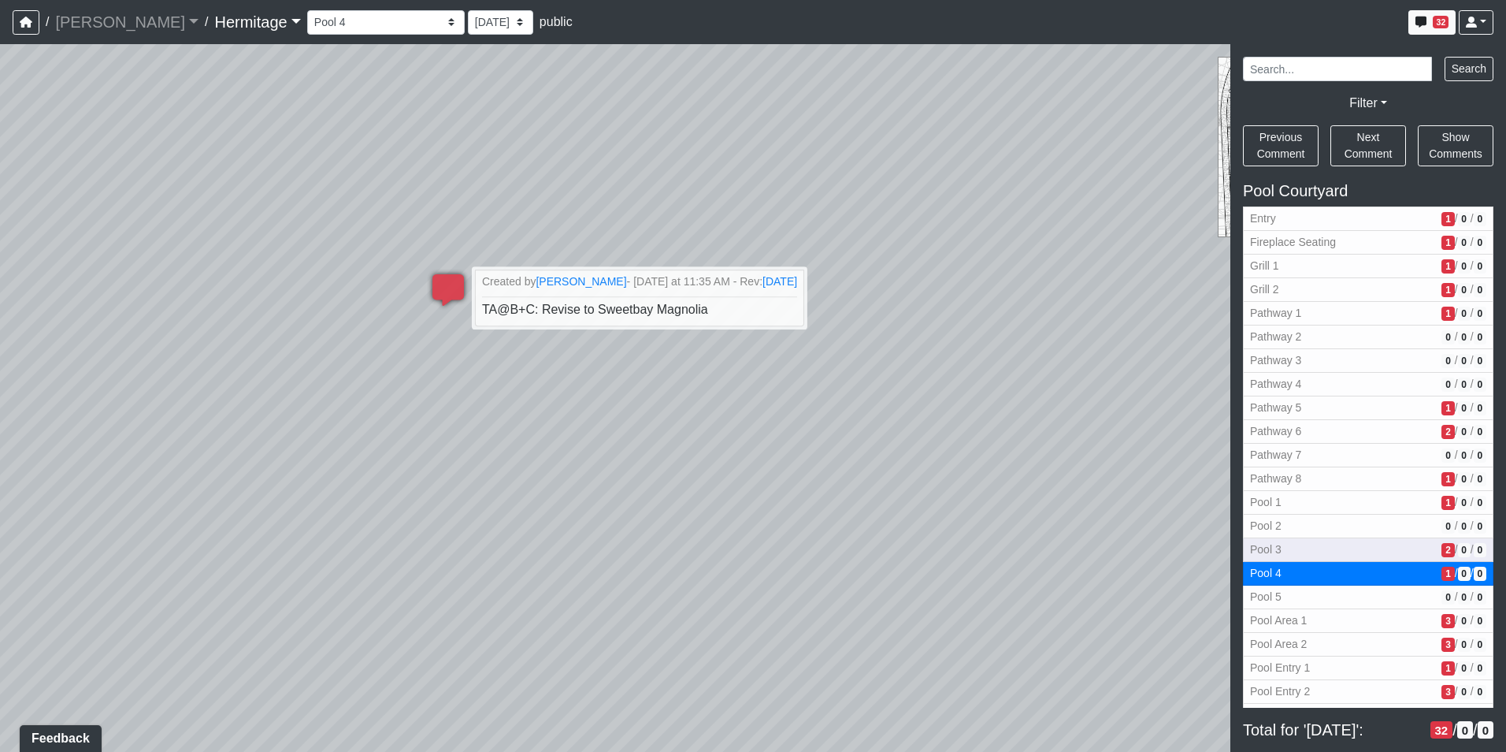
click at [1374, 551] on span "Pool 3" at bounding box center [1342, 549] width 185 height 17
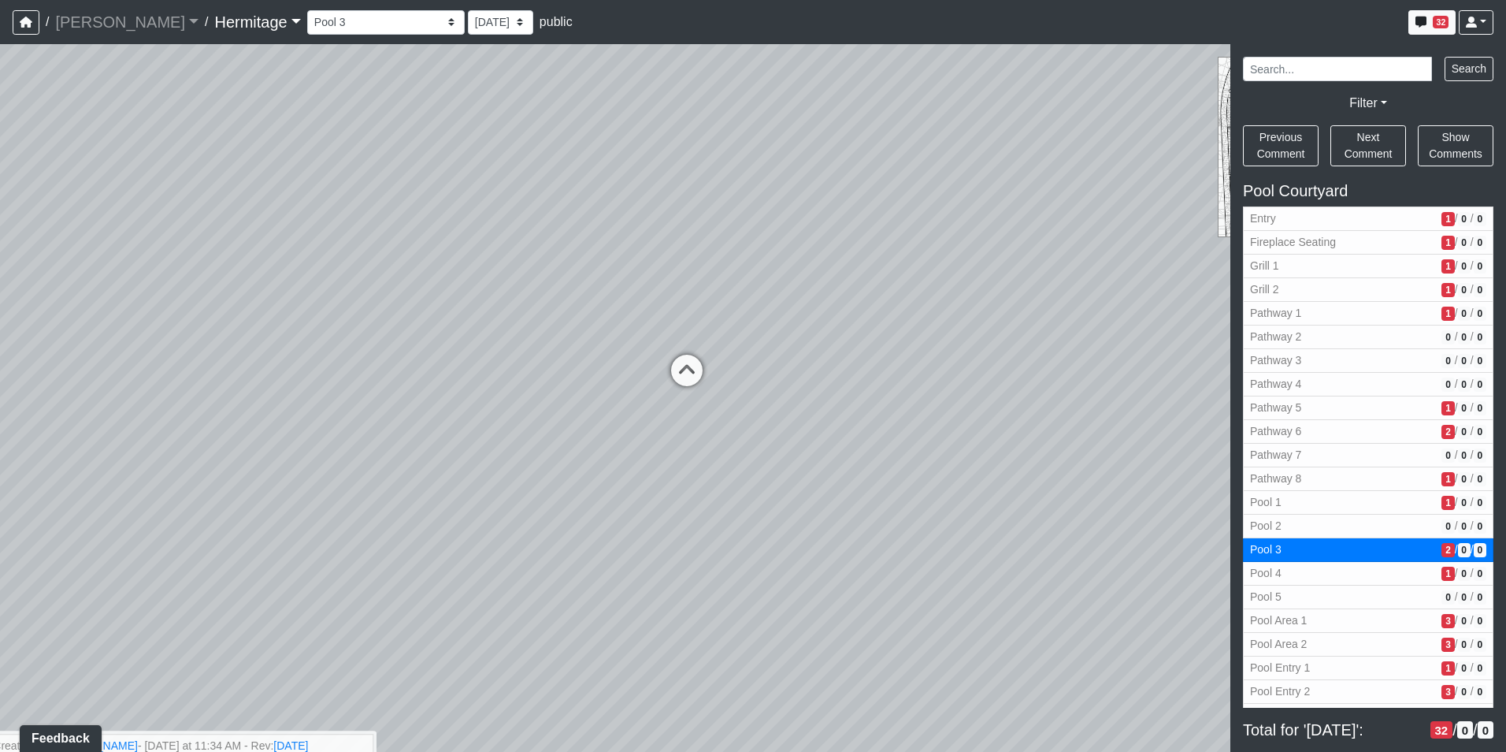
drag, startPoint x: 956, startPoint y: 356, endPoint x: 527, endPoint y: 633, distance: 511.1
click at [527, 633] on div "Loading... Leasing Desk Loading... Hallway Loading... Created by [PERSON_NAME] …" at bounding box center [753, 397] width 1506 height 707
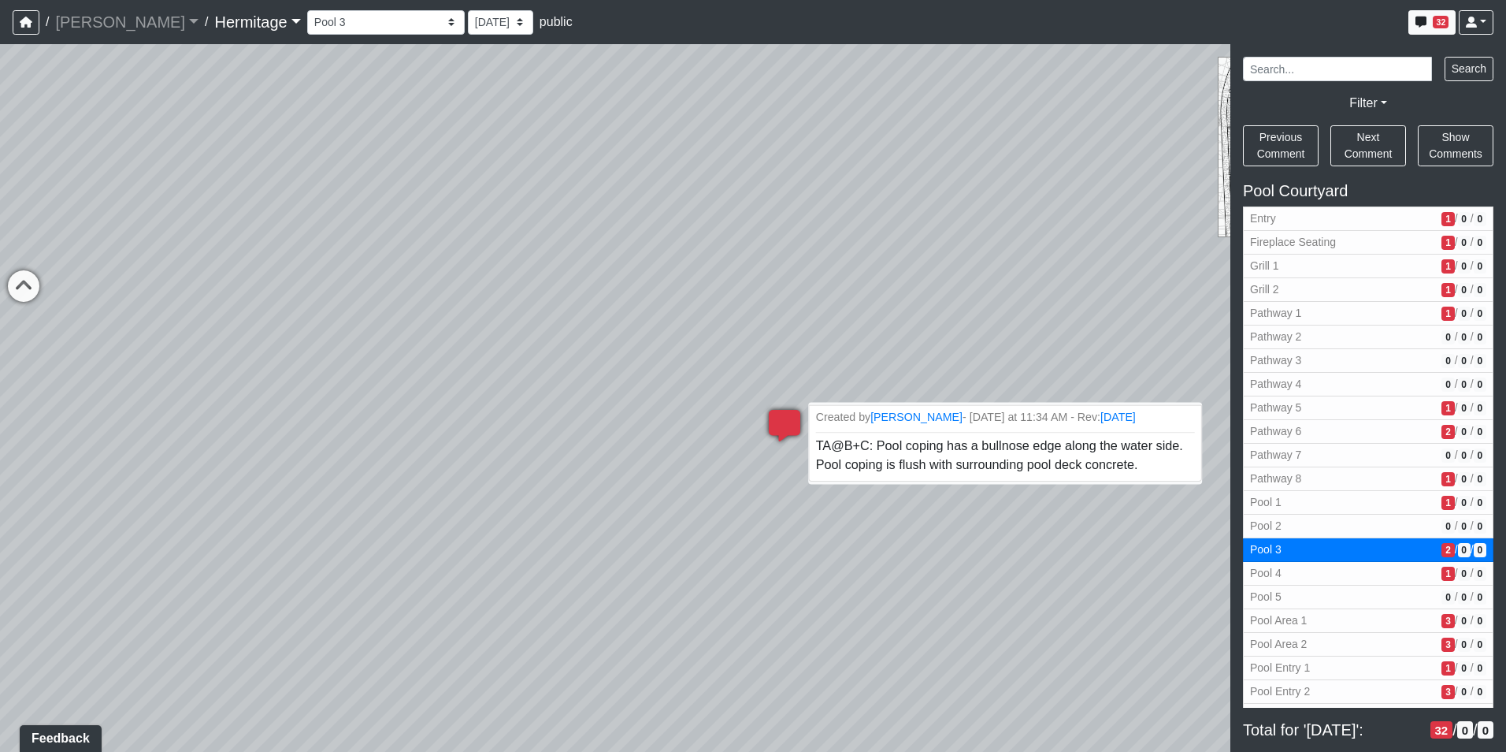
drag, startPoint x: 679, startPoint y: 472, endPoint x: 1108, endPoint y: 450, distance: 429.1
click at [1505, 388] on html "/ [PERSON_NAME] Loading... / [GEOGRAPHIC_DATA] Loading... [GEOGRAPHIC_DATA] Loa…" at bounding box center [753, 376] width 1506 height 752
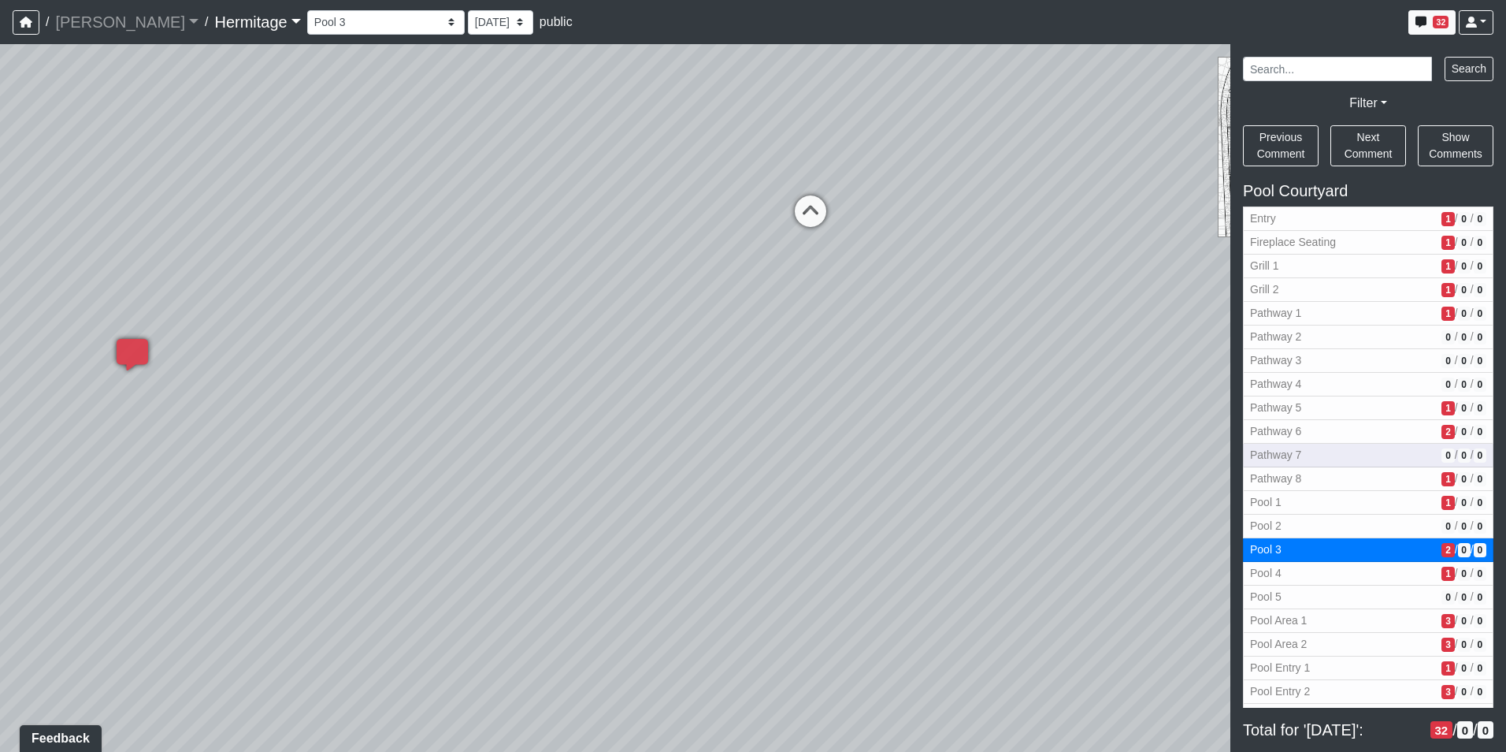
drag, startPoint x: 607, startPoint y: 449, endPoint x: 1285, endPoint y: 451, distance: 677.5
click at [1390, 436] on div "NON-CURRENT REVISION" at bounding box center [753, 397] width 1506 height 707
drag, startPoint x: 577, startPoint y: 477, endPoint x: 1058, endPoint y: 512, distance: 481.9
click at [1058, 512] on div "Loading... Leasing Desk Loading... Hallway Loading... Created by [PERSON_NAME] …" at bounding box center [753, 397] width 1506 height 707
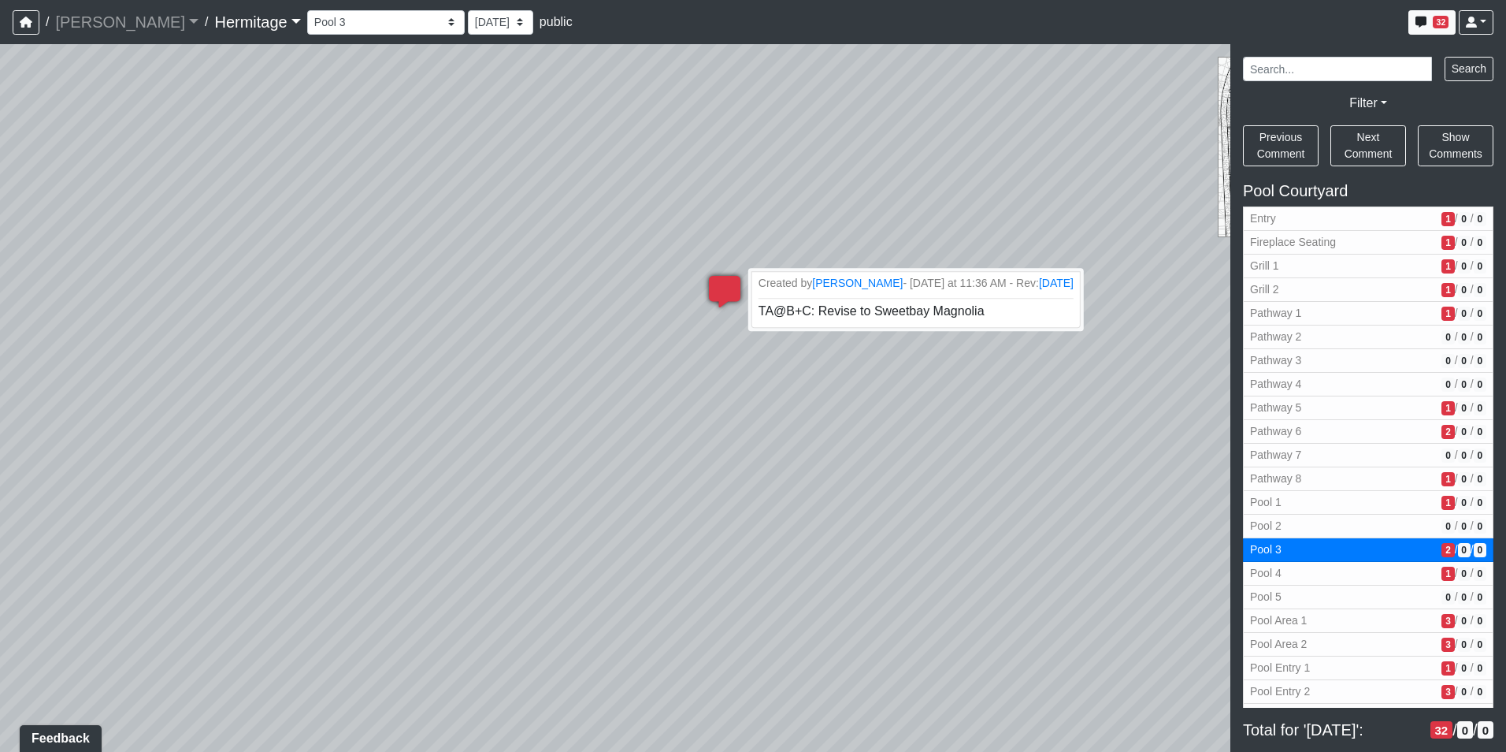
click at [735, 284] on icon at bounding box center [724, 299] width 47 height 47
click at [1321, 577] on span "Pool 4" at bounding box center [1342, 573] width 185 height 17
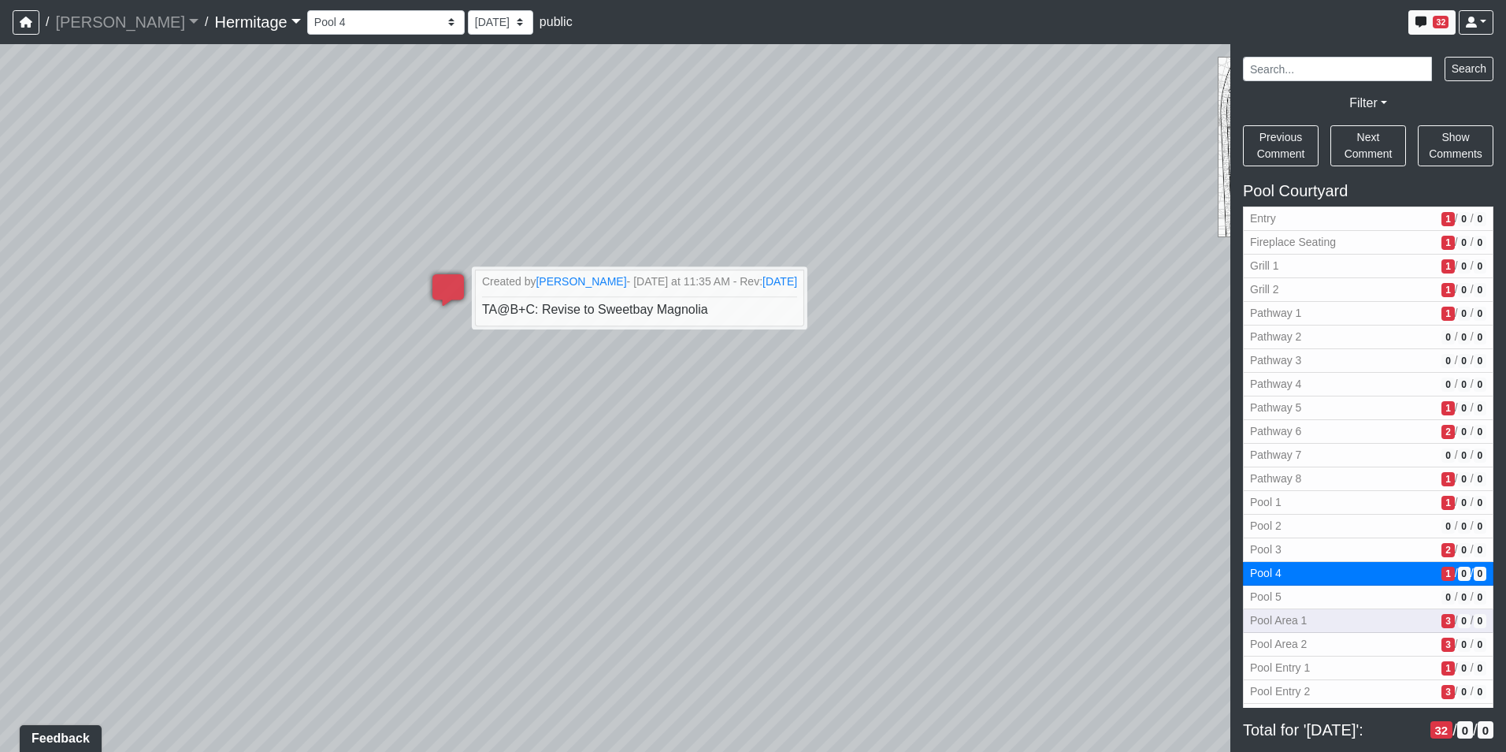
click at [1358, 622] on span "Pool Area 1" at bounding box center [1342, 620] width 185 height 17
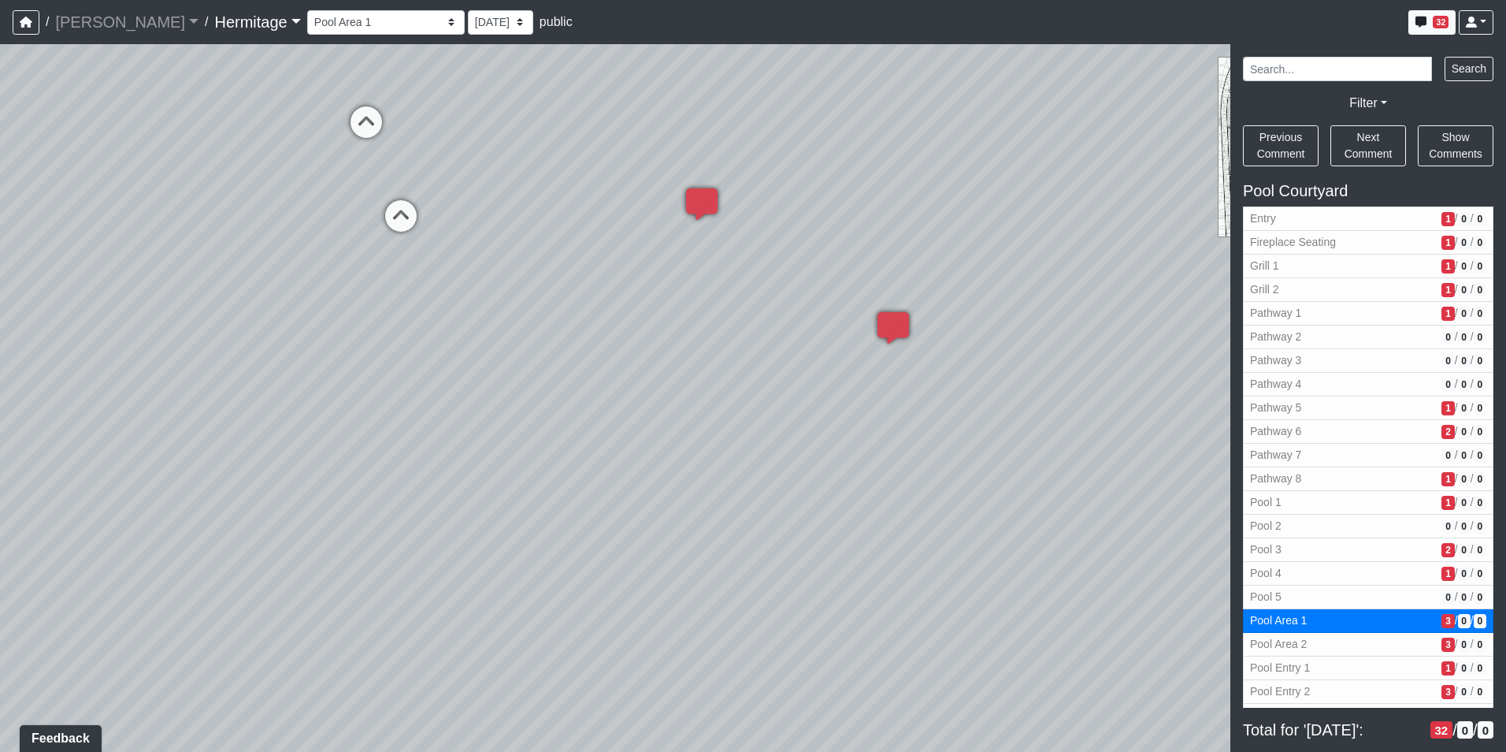
drag, startPoint x: 1023, startPoint y: 346, endPoint x: 131, endPoint y: 378, distance: 893.1
click at [131, 378] on div "Loading... Leasing Desk Loading... Hallway Loading... Created by [PERSON_NAME] …" at bounding box center [753, 397] width 1506 height 707
drag, startPoint x: 740, startPoint y: 410, endPoint x: 282, endPoint y: 533, distance: 473.9
click at [282, 533] on div "Loading... Leasing Desk Loading... Hallway Loading... Created by [PERSON_NAME] …" at bounding box center [753, 397] width 1506 height 707
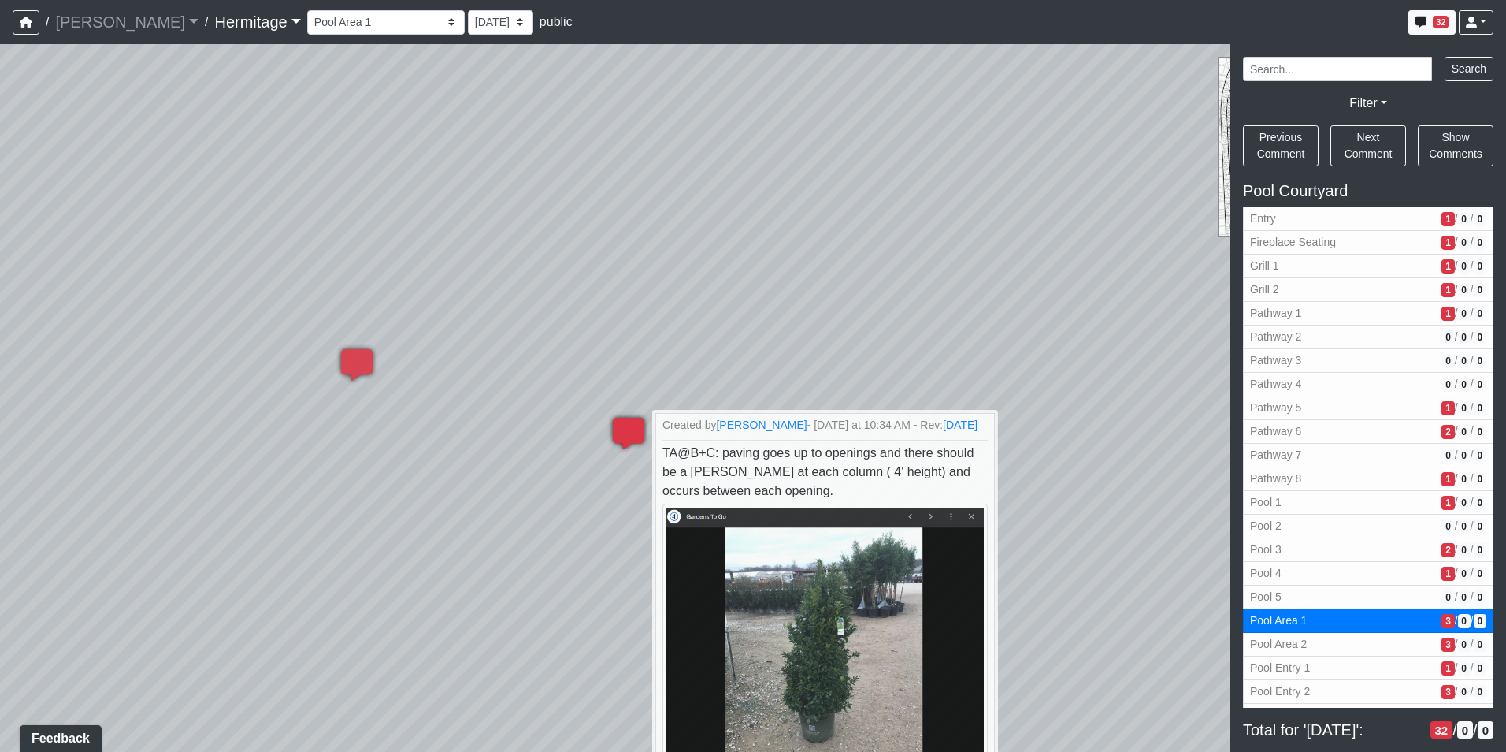
click at [633, 425] on icon at bounding box center [628, 441] width 47 height 47
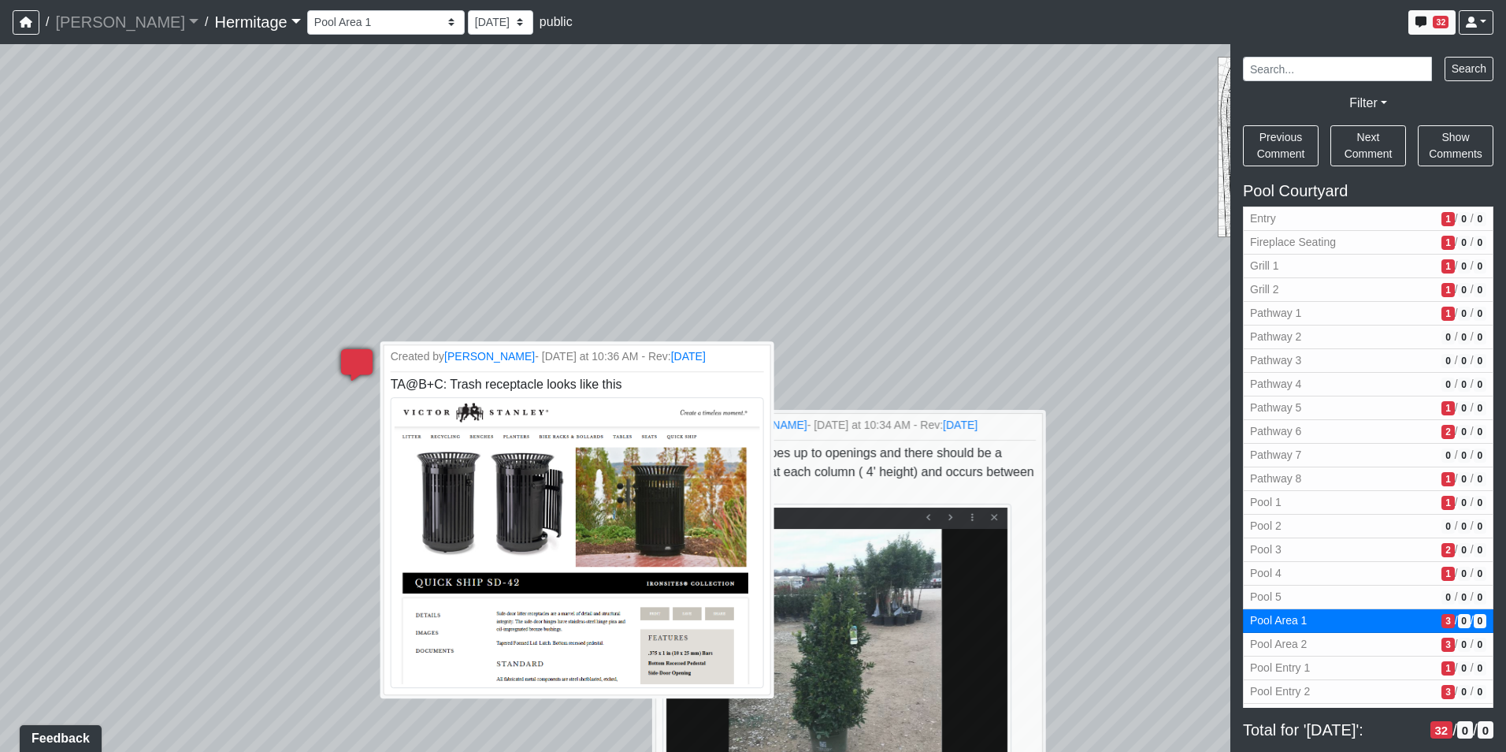
click at [351, 358] on icon at bounding box center [356, 372] width 47 height 47
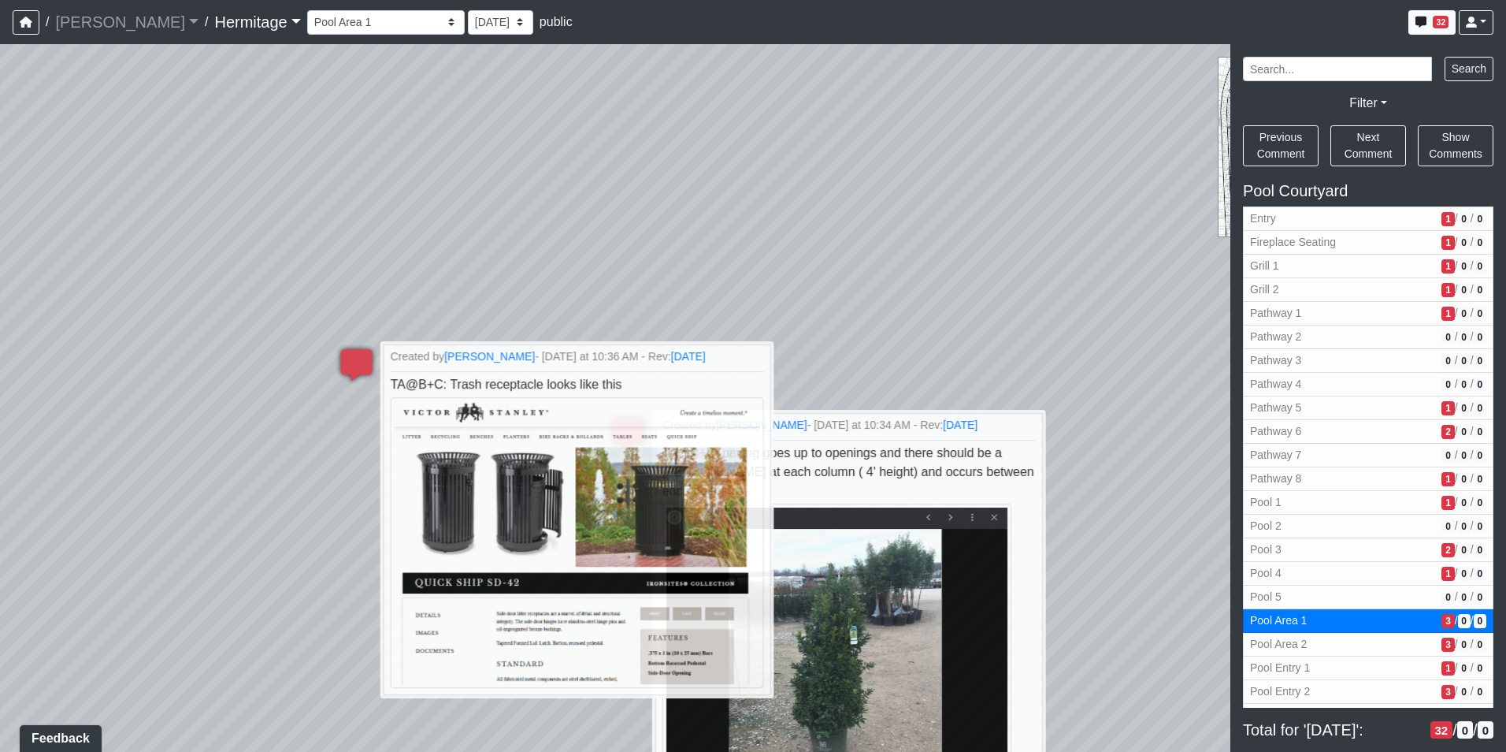
click at [1153, 440] on div "Loading... Leasing Desk Loading... Hallway Loading... Created by [PERSON_NAME] …" at bounding box center [753, 397] width 1506 height 707
click at [1345, 642] on span "Pool Area 2" at bounding box center [1342, 644] width 185 height 17
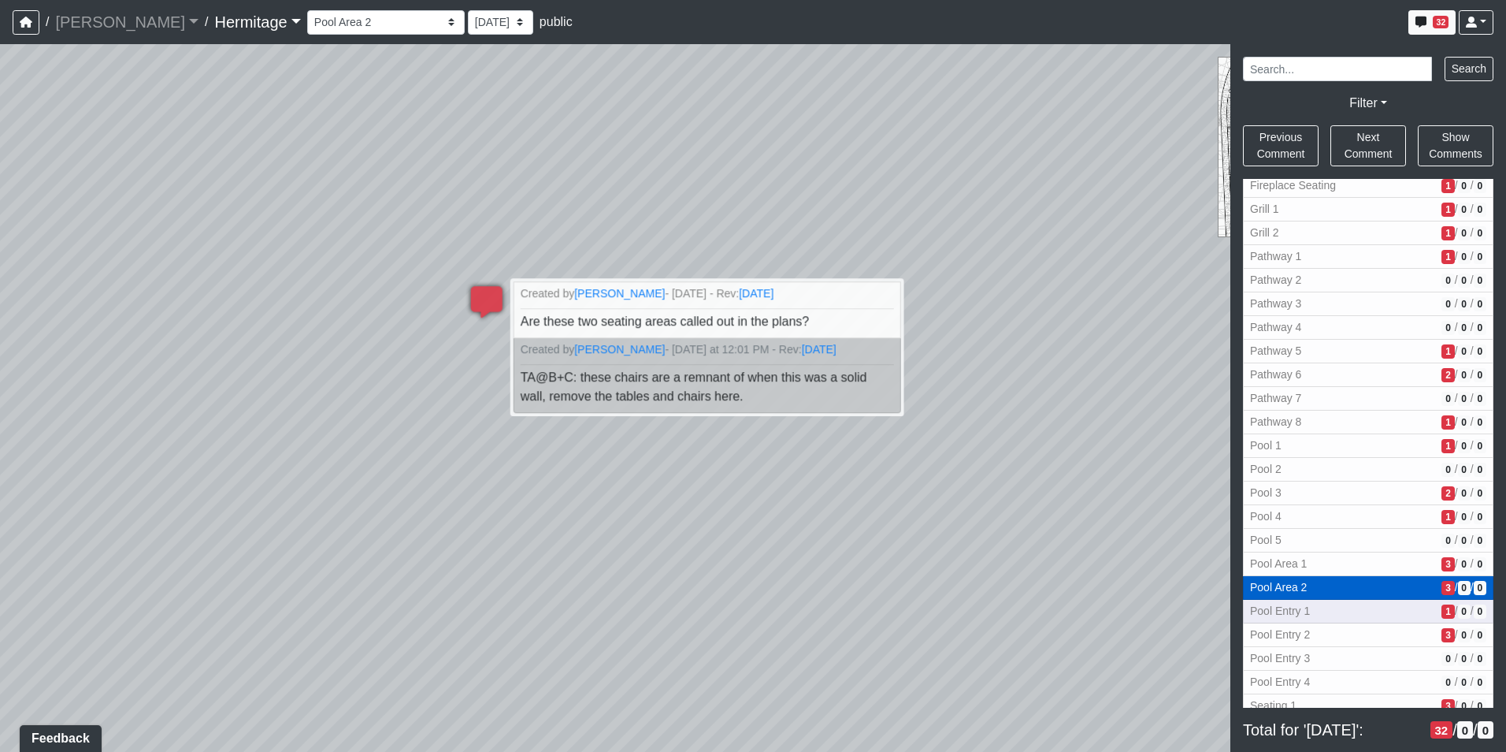
scroll to position [718, 0]
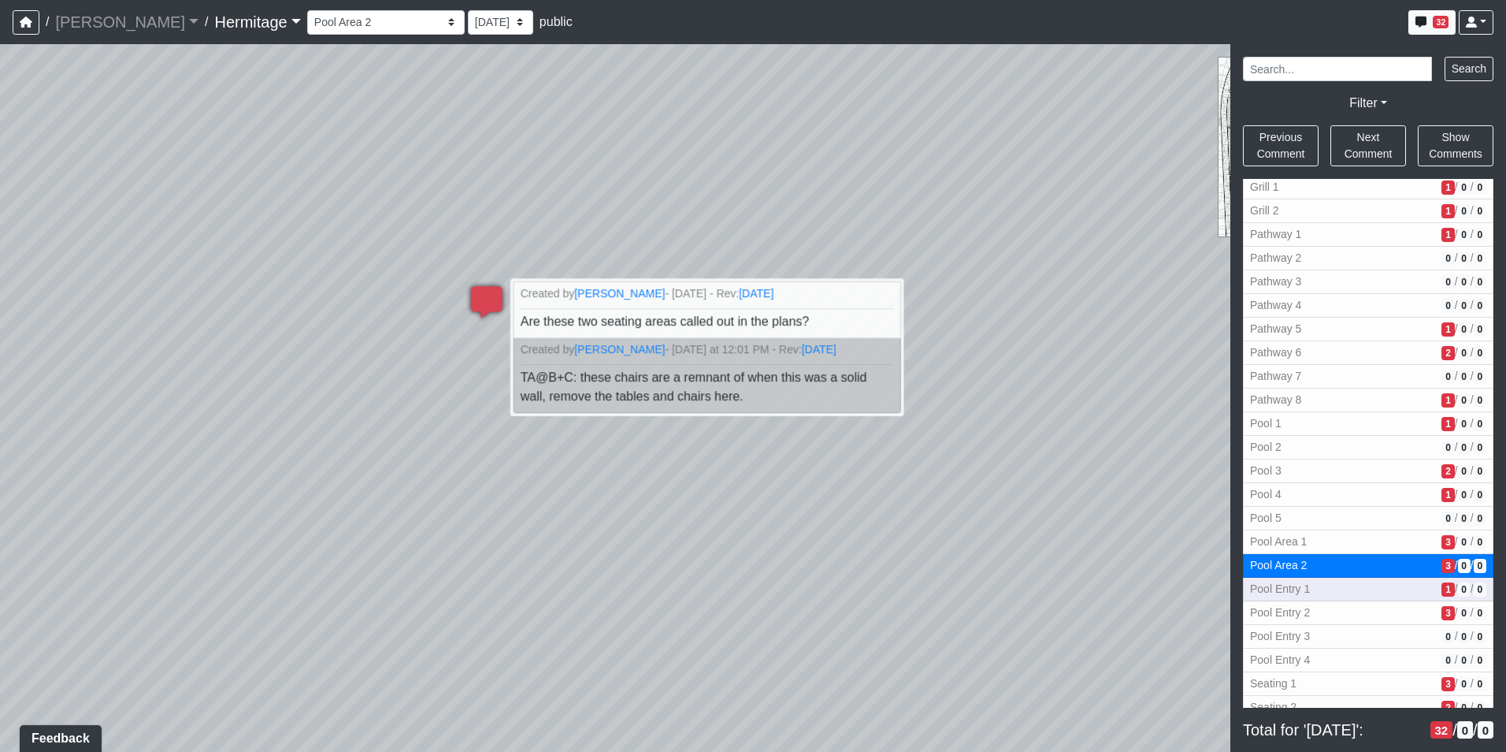
click at [1309, 585] on span "Pool Entry 1" at bounding box center [1342, 589] width 185 height 17
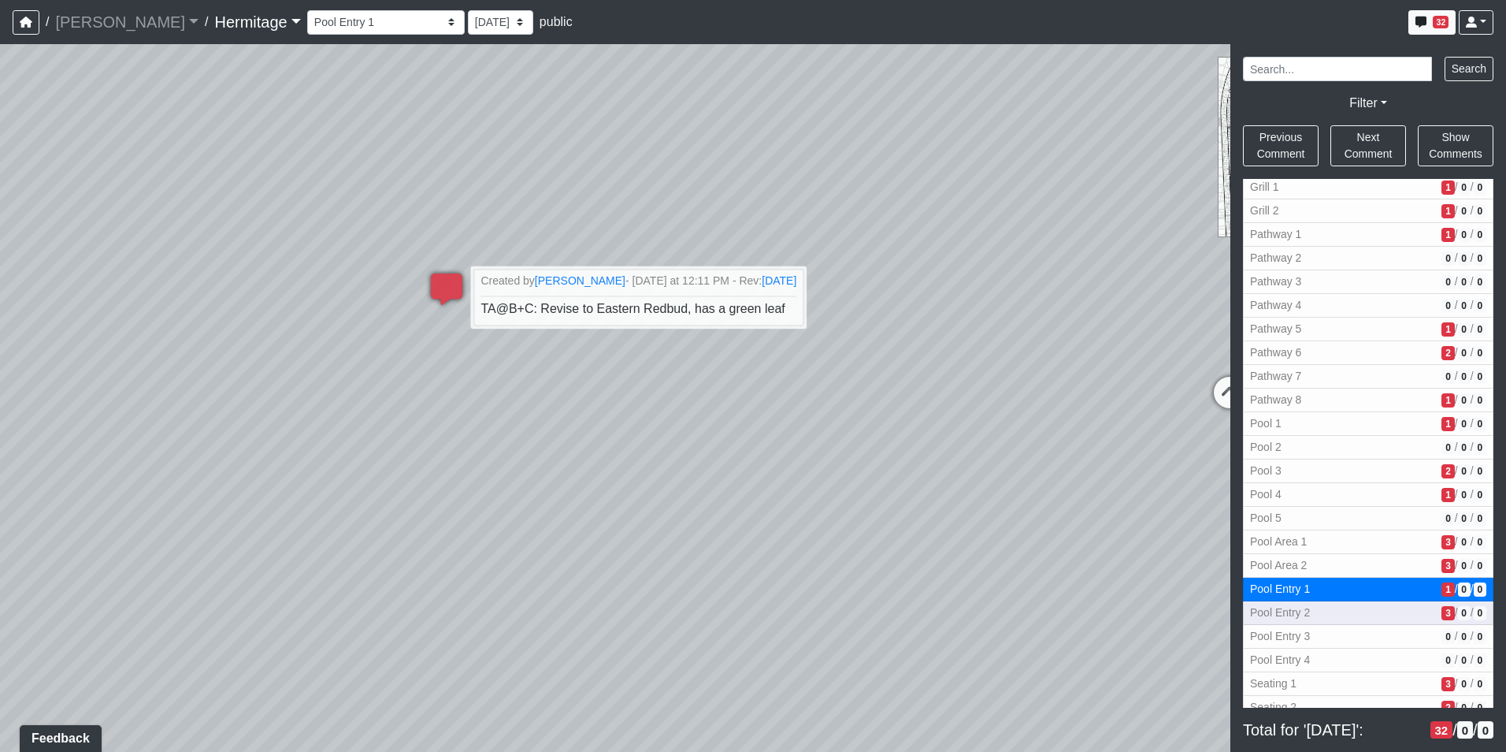
click at [1328, 614] on span "Pool Entry 2" at bounding box center [1342, 612] width 185 height 17
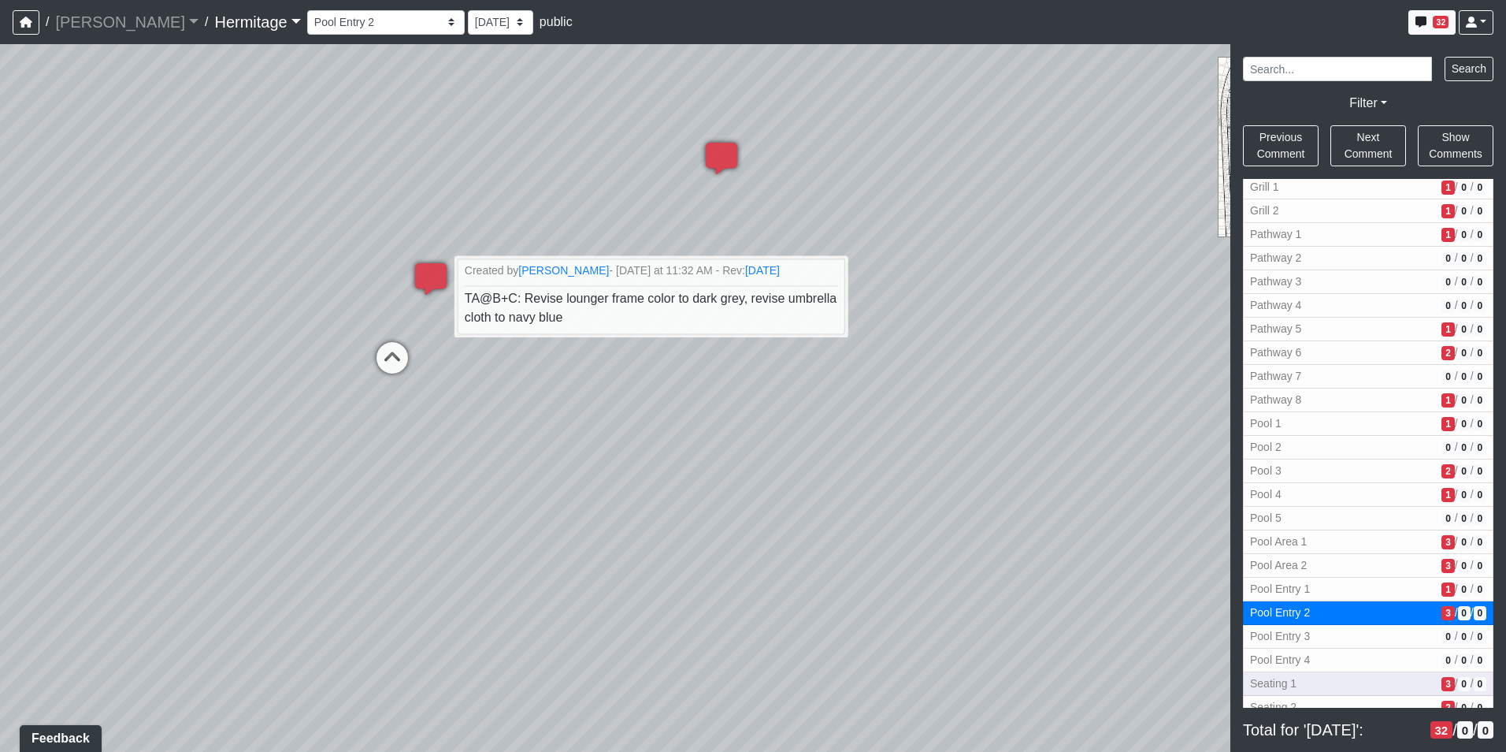
click at [1364, 679] on span "Seating 1" at bounding box center [1342, 683] width 185 height 17
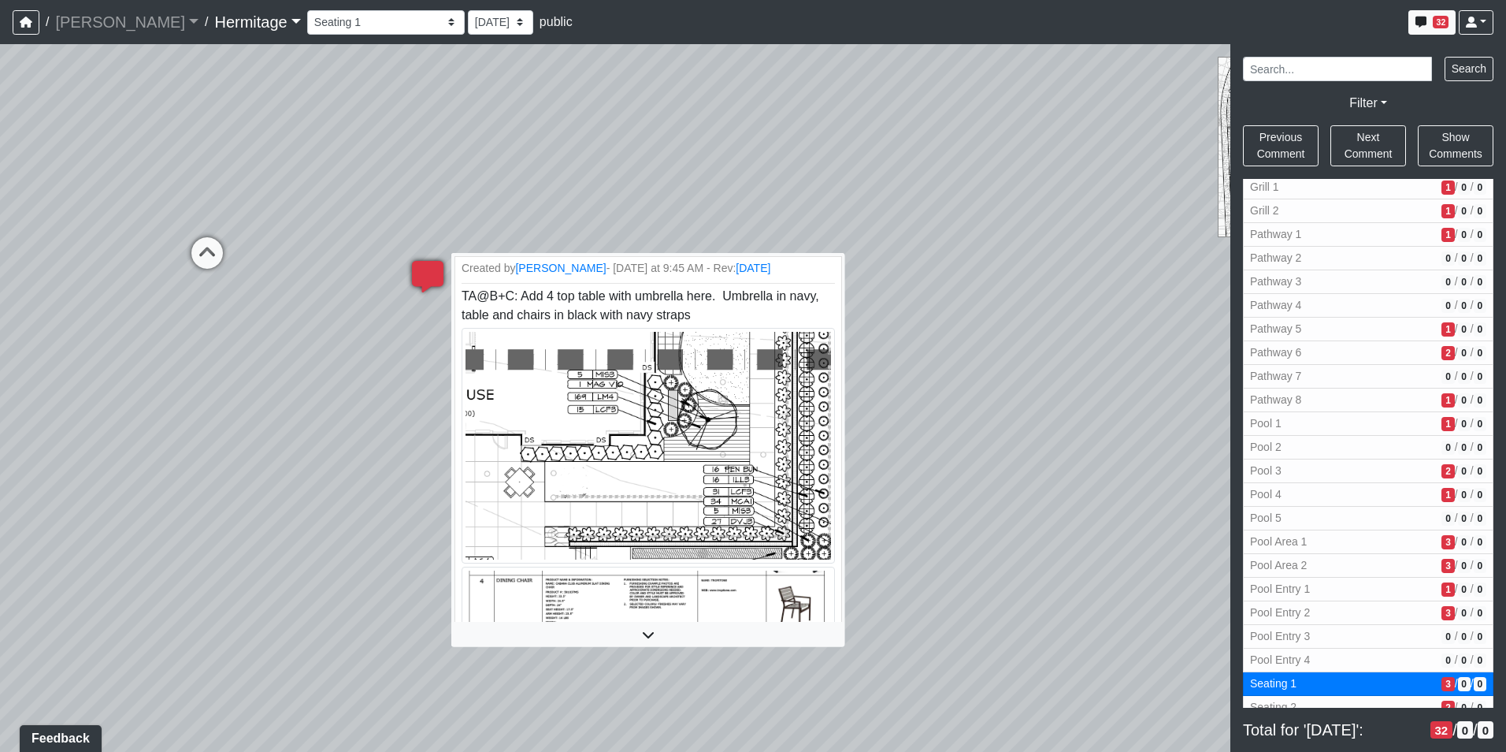
click at [436, 272] on icon at bounding box center [427, 284] width 47 height 47
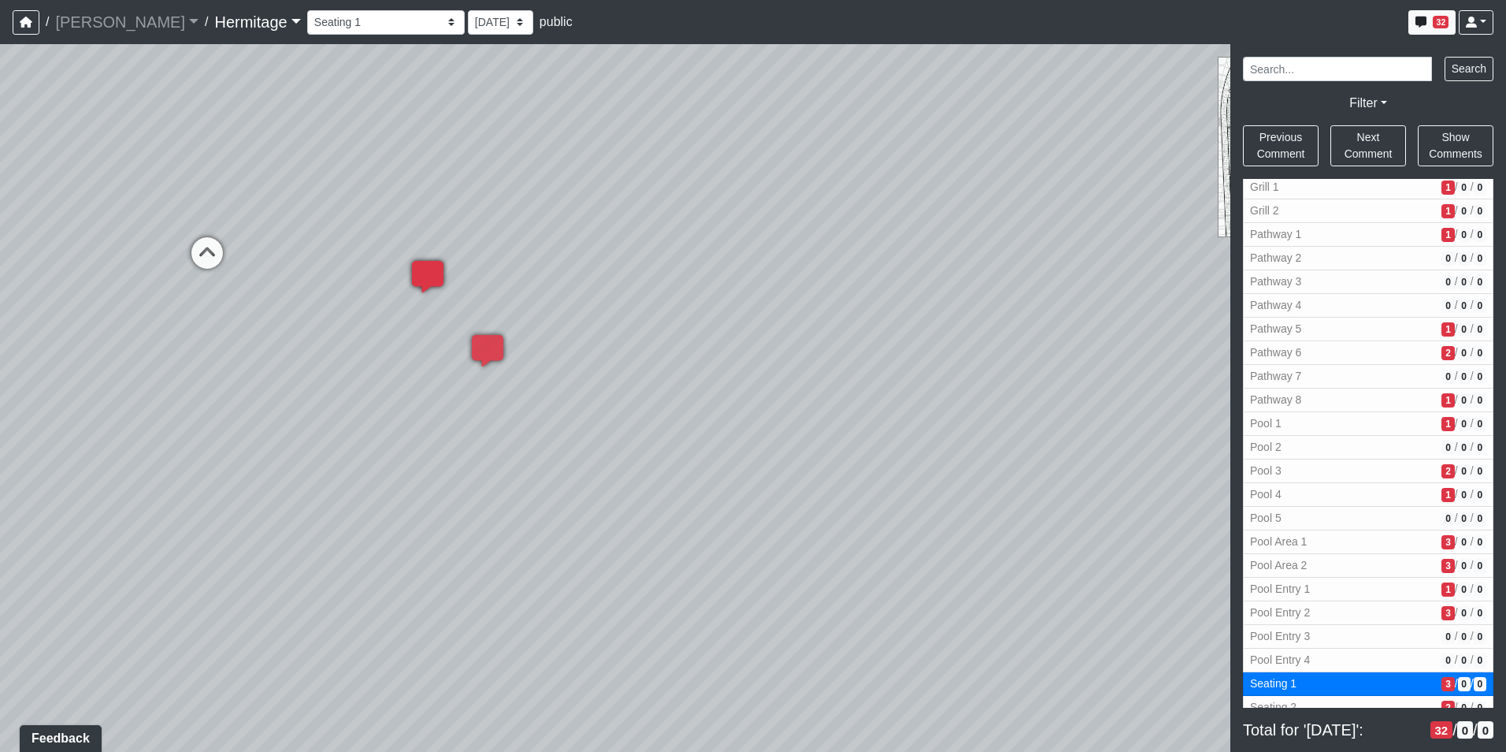
click at [436, 272] on icon at bounding box center [427, 284] width 47 height 47
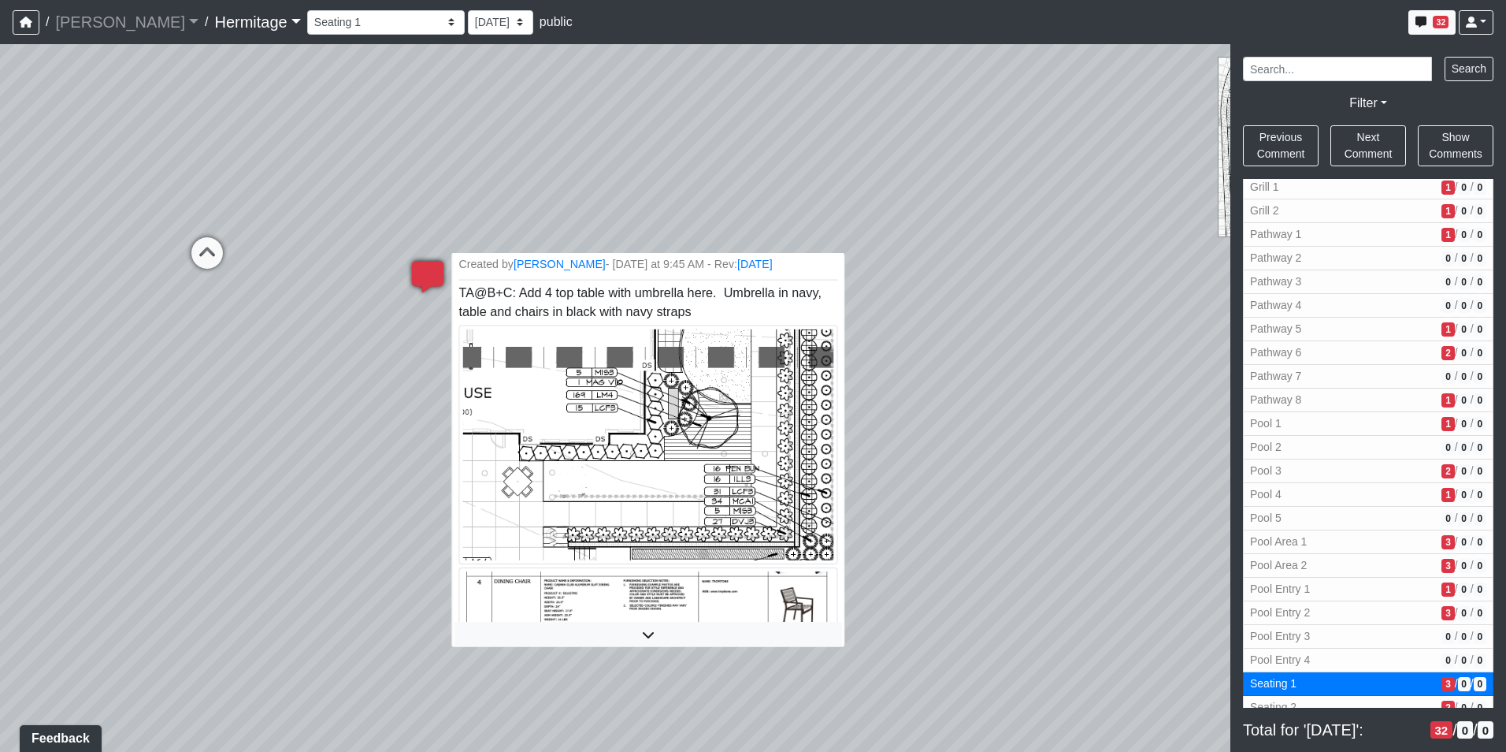
click at [684, 311] on span "TA@B+C: Add 4 top table with umbrella here. Umbrella in navy, table and chairs …" at bounding box center [647, 477] width 379 height 385
click at [418, 270] on icon at bounding box center [427, 284] width 47 height 47
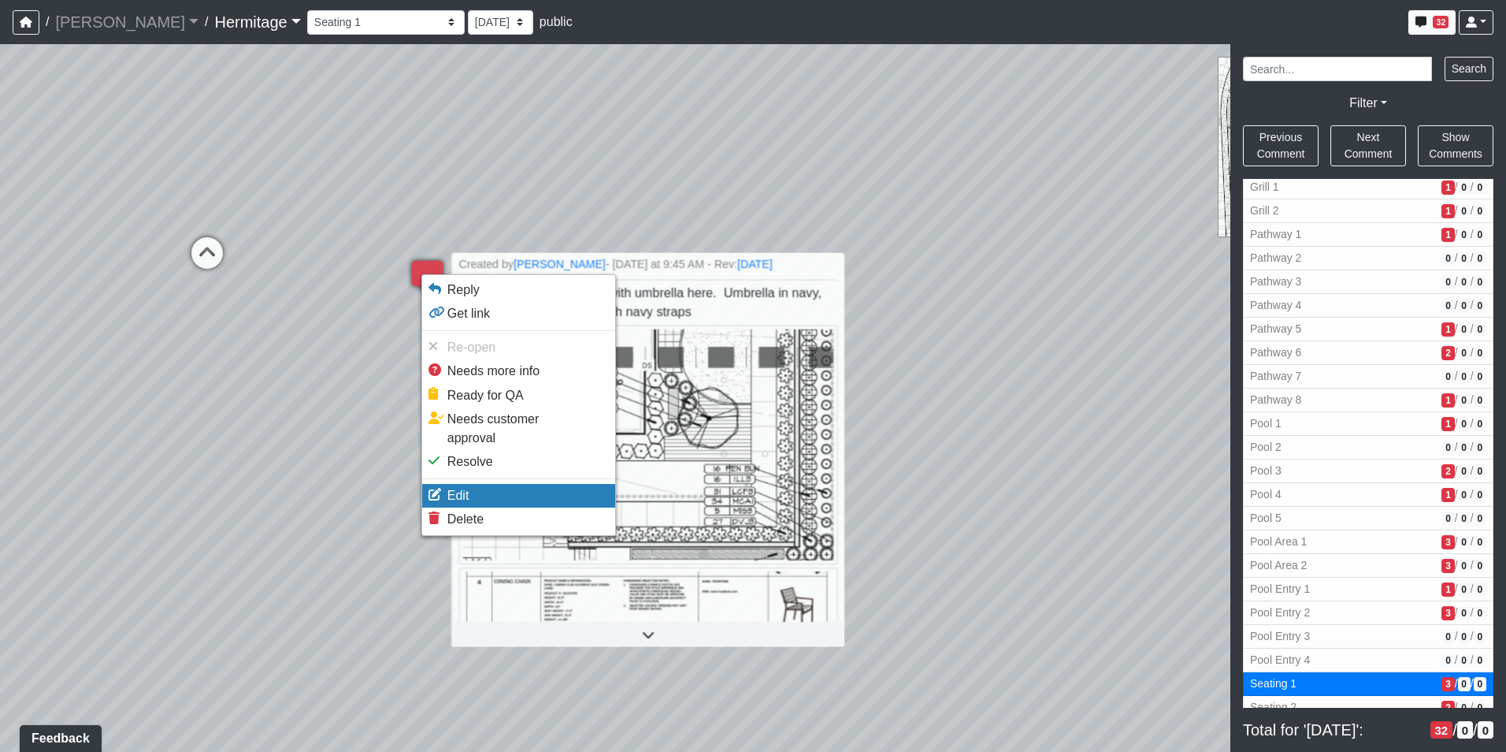
click at [472, 484] on li "Edit" at bounding box center [518, 496] width 193 height 24
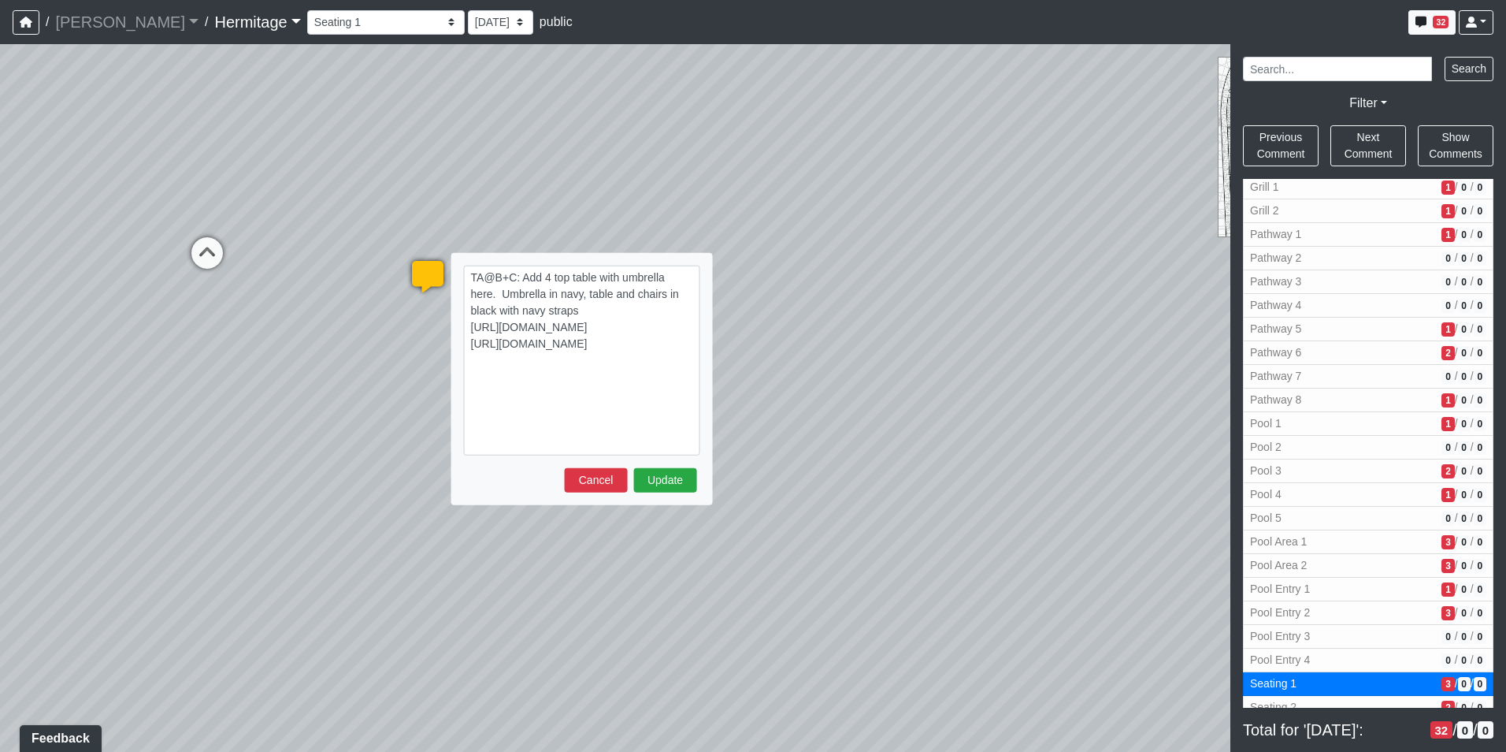
drag, startPoint x: 680, startPoint y: 440, endPoint x: 518, endPoint y: 275, distance: 230.6
click at [518, 275] on textarea "TA@B+C: Add 4 top table with umbrella here. Umbrella in navy, table and chairs …" at bounding box center [582, 360] width 236 height 190
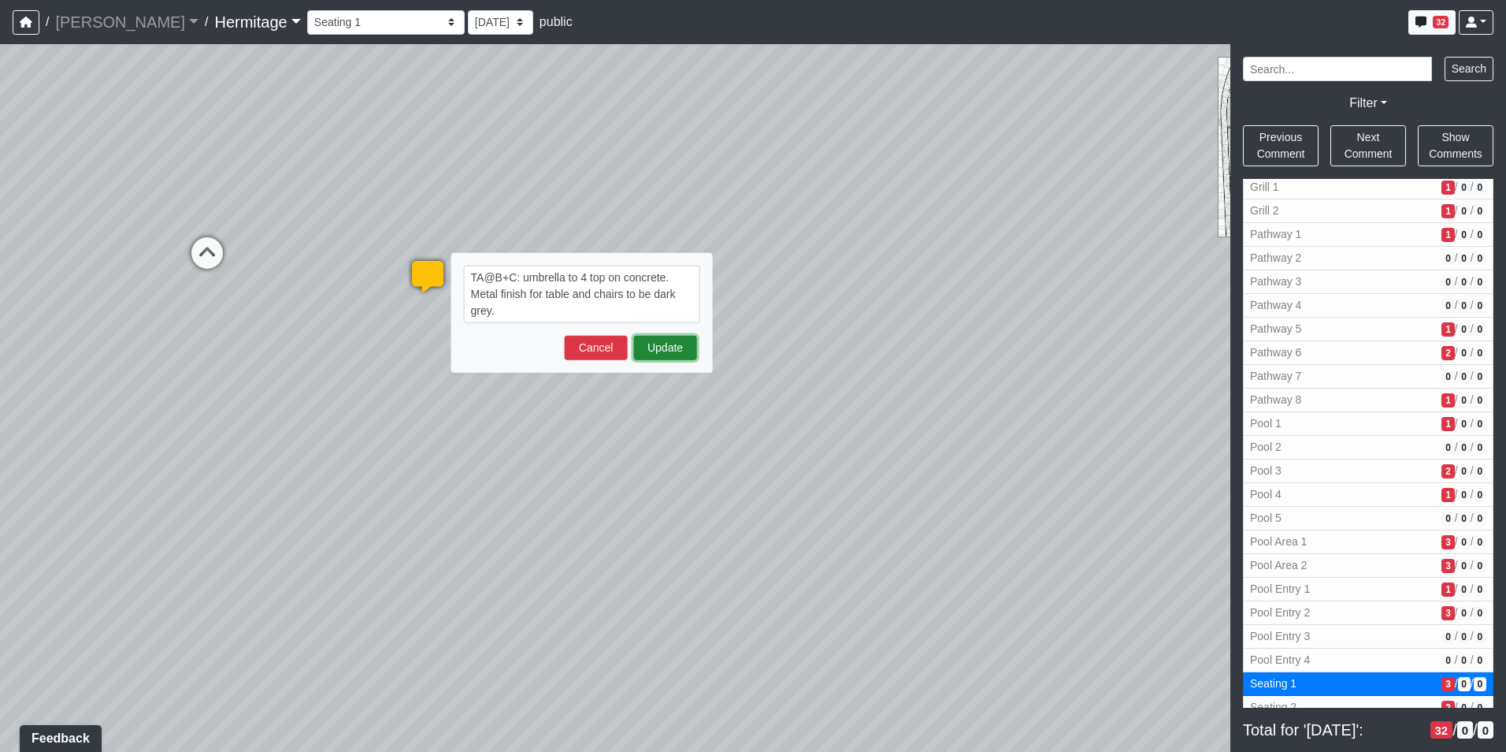
click at [674, 357] on button "Update" at bounding box center [665, 348] width 63 height 24
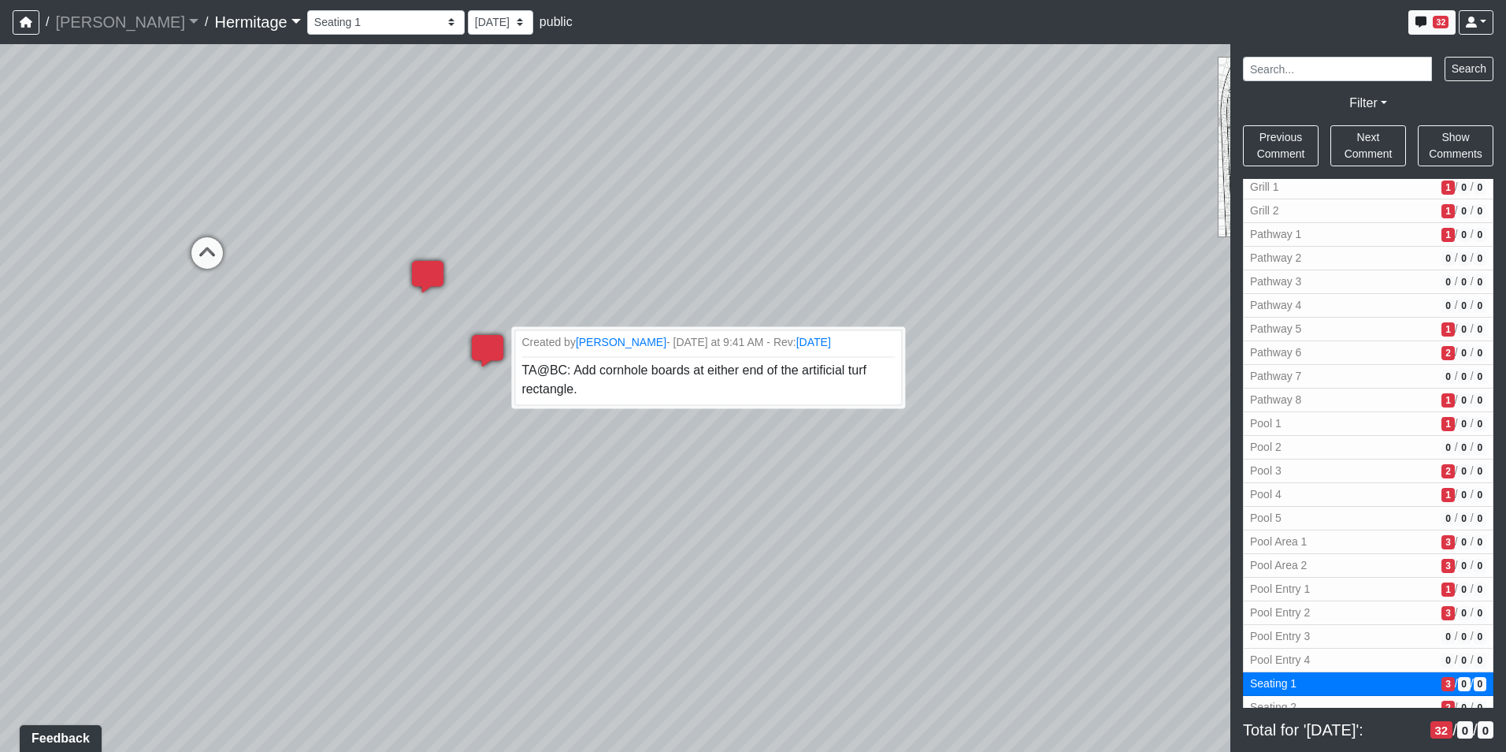
click at [484, 345] on icon at bounding box center [487, 358] width 47 height 47
click at [585, 388] on li "Created by [PERSON_NAME] - [DATE] at 9:41 AM - Rev: [DATE] TA@BC: Add cornhole …" at bounding box center [708, 367] width 393 height 76
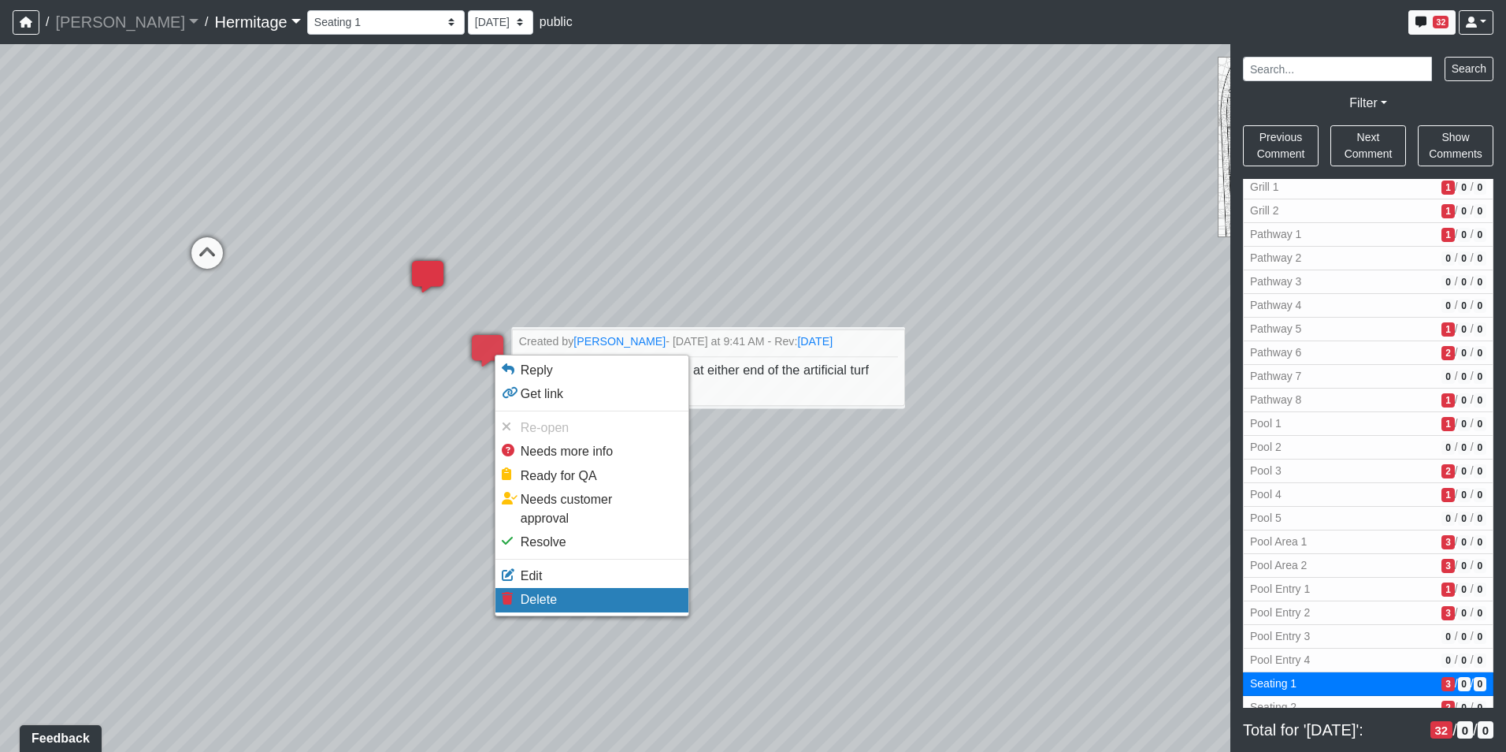
click at [544, 592] on span "Delete" at bounding box center [539, 598] width 36 height 13
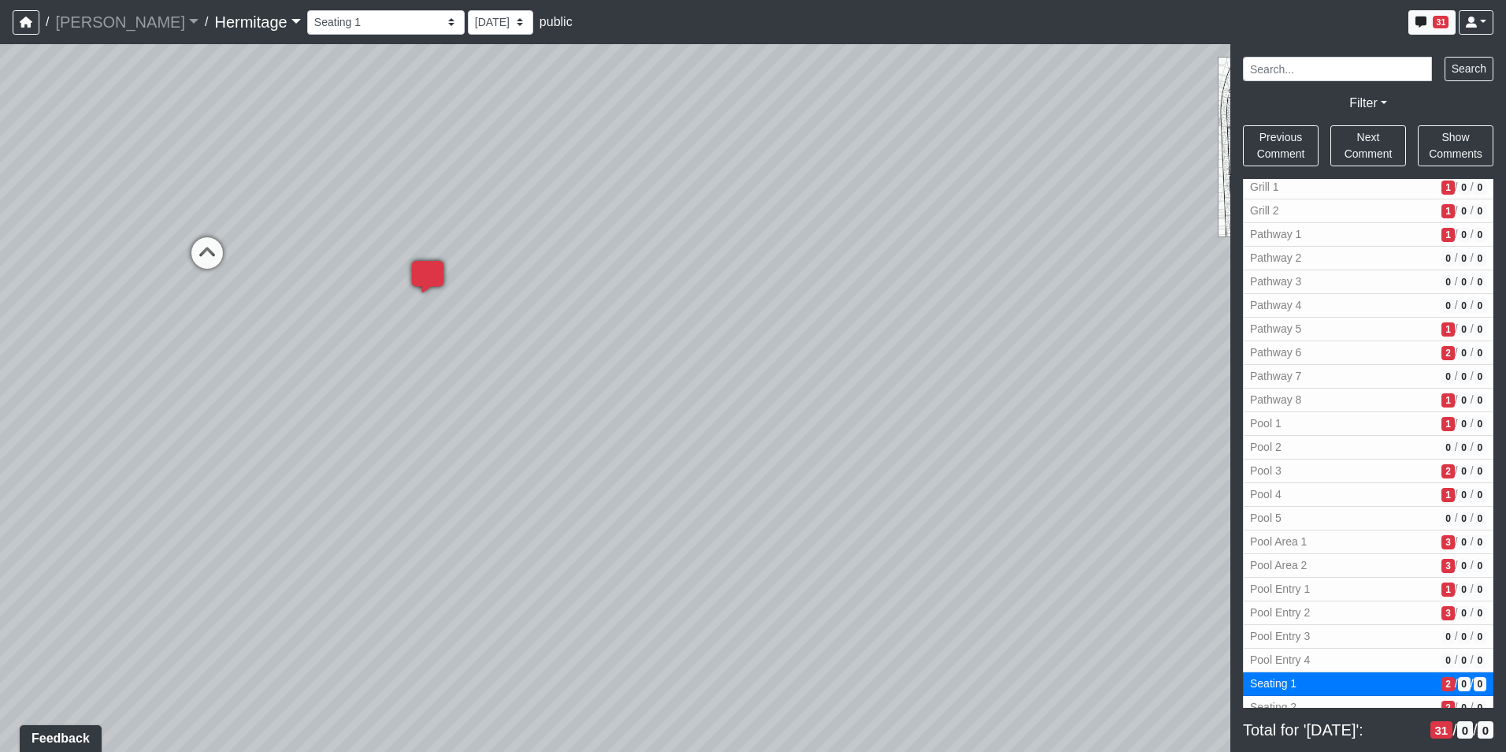
click at [463, 358] on div "Loading... Leasing Desk Loading... Hallway Loading... Created by [PERSON_NAME] …" at bounding box center [753, 397] width 1506 height 707
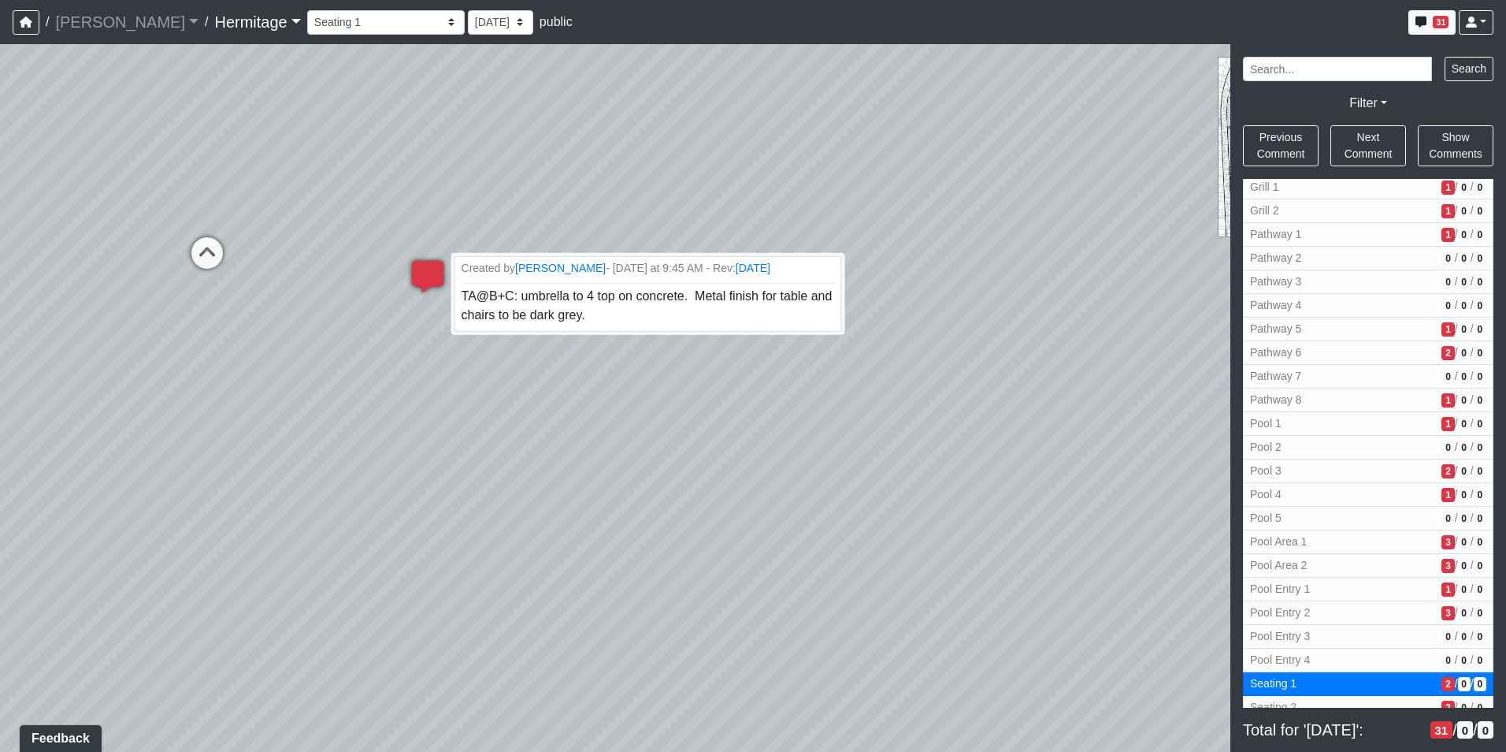
click at [429, 269] on icon at bounding box center [427, 284] width 47 height 47
click at [484, 357] on div "Loading... Leasing Desk Loading... Hallway Loading... Created by [PERSON_NAME] …" at bounding box center [753, 397] width 1506 height 707
click at [487, 355] on div "Loading... Leasing Desk Loading... Hallway Loading... Created by [PERSON_NAME] …" at bounding box center [753, 397] width 1506 height 707
click at [520, 380] on span "Add comment" at bounding box center [556, 374] width 78 height 13
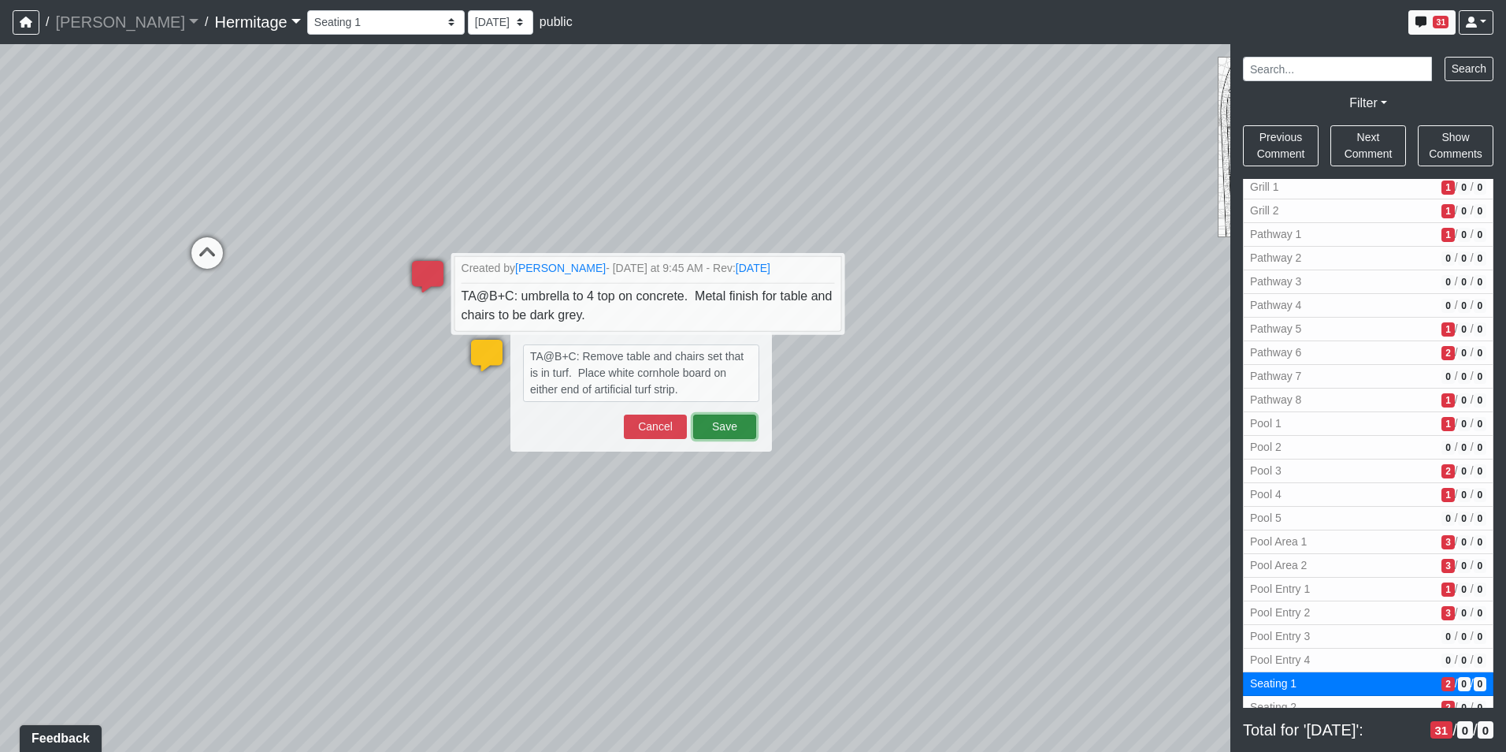
drag, startPoint x: 726, startPoint y: 421, endPoint x: 730, endPoint y: 430, distance: 9.9
click at [729, 430] on button "Save" at bounding box center [724, 426] width 63 height 24
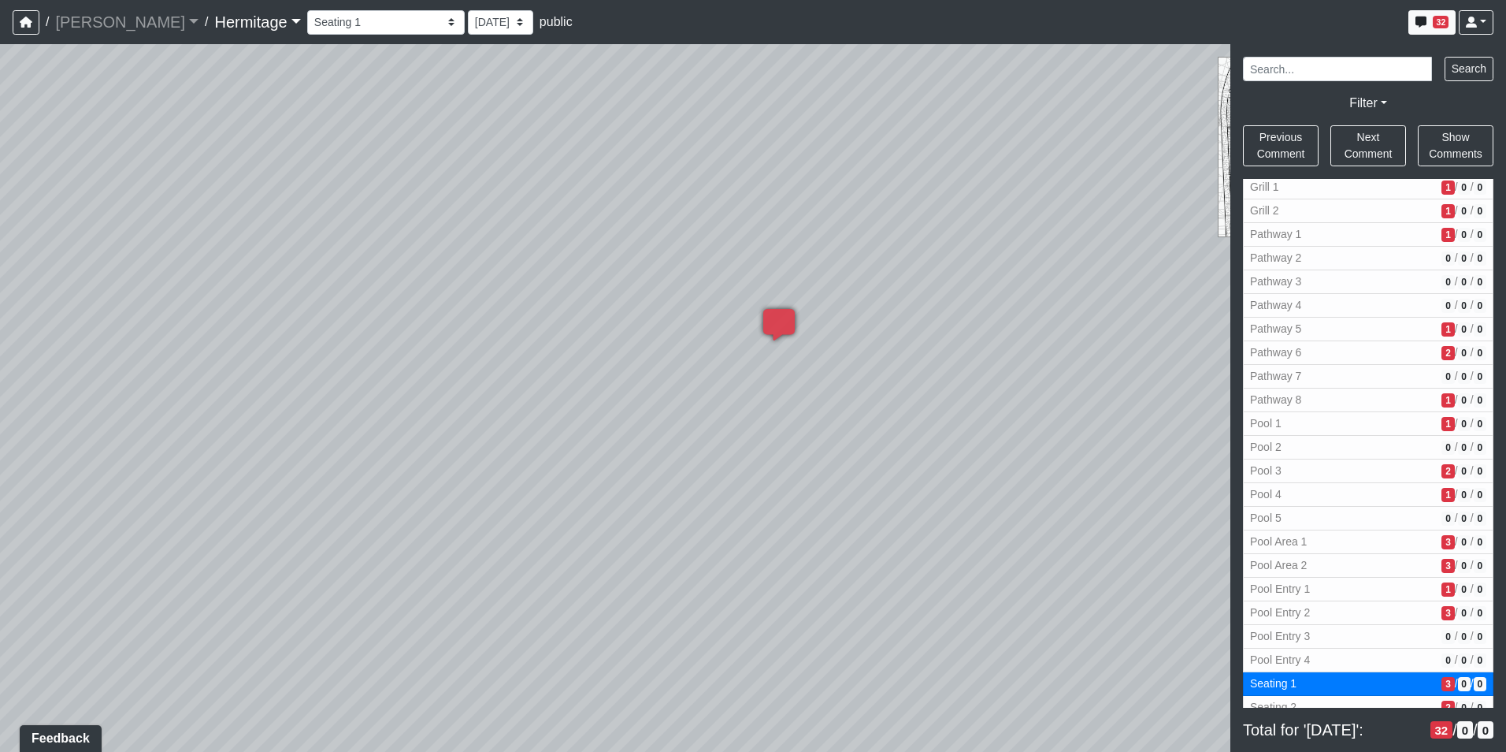
drag, startPoint x: 924, startPoint y: 449, endPoint x: 7, endPoint y: 462, distance: 917.1
click at [7, 462] on div "Loading... Leasing Desk Loading... Hallway Loading... Created by [PERSON_NAME] …" at bounding box center [753, 397] width 1506 height 707
drag, startPoint x: 570, startPoint y: 410, endPoint x: 126, endPoint y: 499, distance: 453.1
click at [126, 499] on div "Loading... Leasing Desk Loading... Hallway Loading... Created by [PERSON_NAME] …" at bounding box center [753, 397] width 1506 height 707
click at [477, 422] on icon at bounding box center [481, 432] width 47 height 47
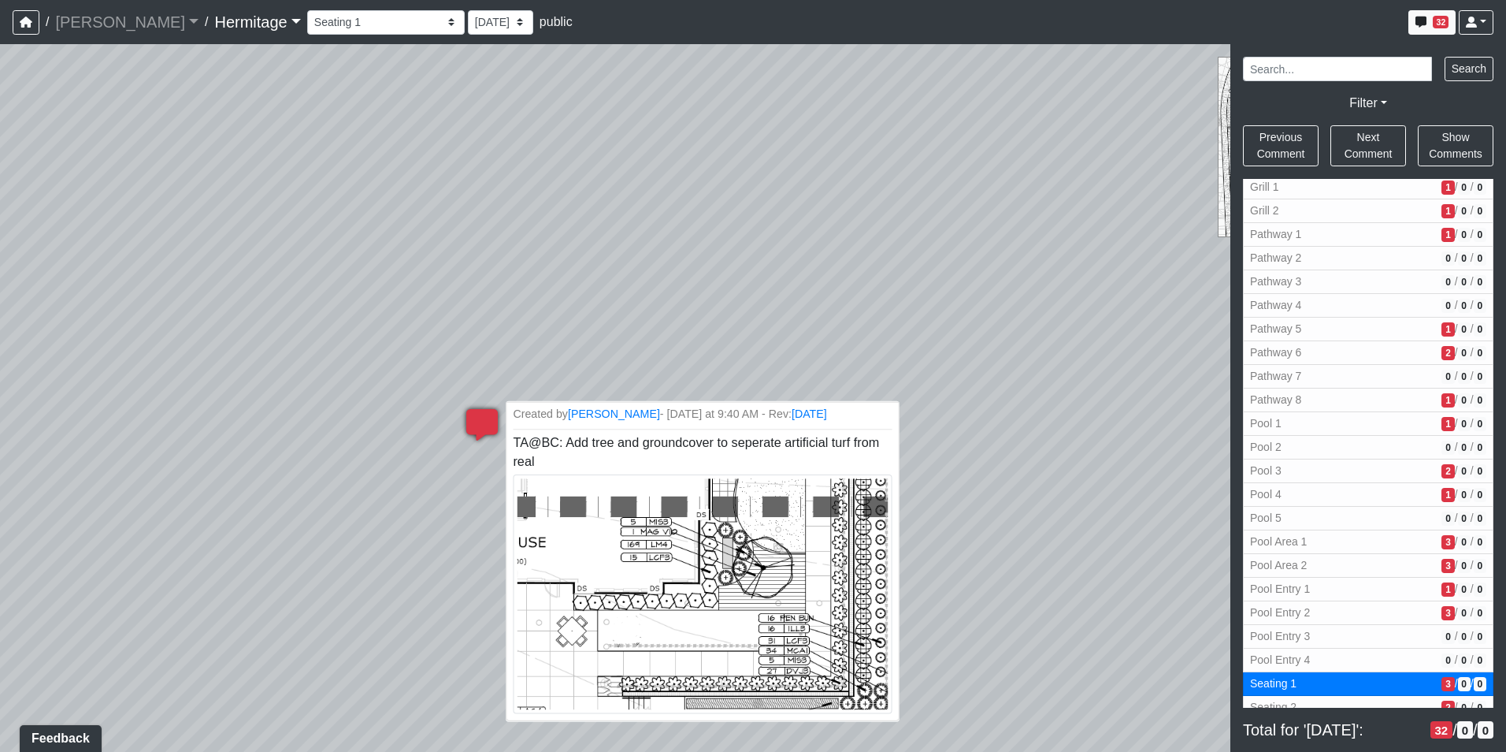
click at [589, 449] on span "TA@BC: Add tree and groundcover to seperate artificial turf from real" at bounding box center [702, 516] width 379 height 163
click at [593, 444] on span "TA@BC: Add tree and groundcover to seperate artificial turf from real" at bounding box center [702, 516] width 379 height 163
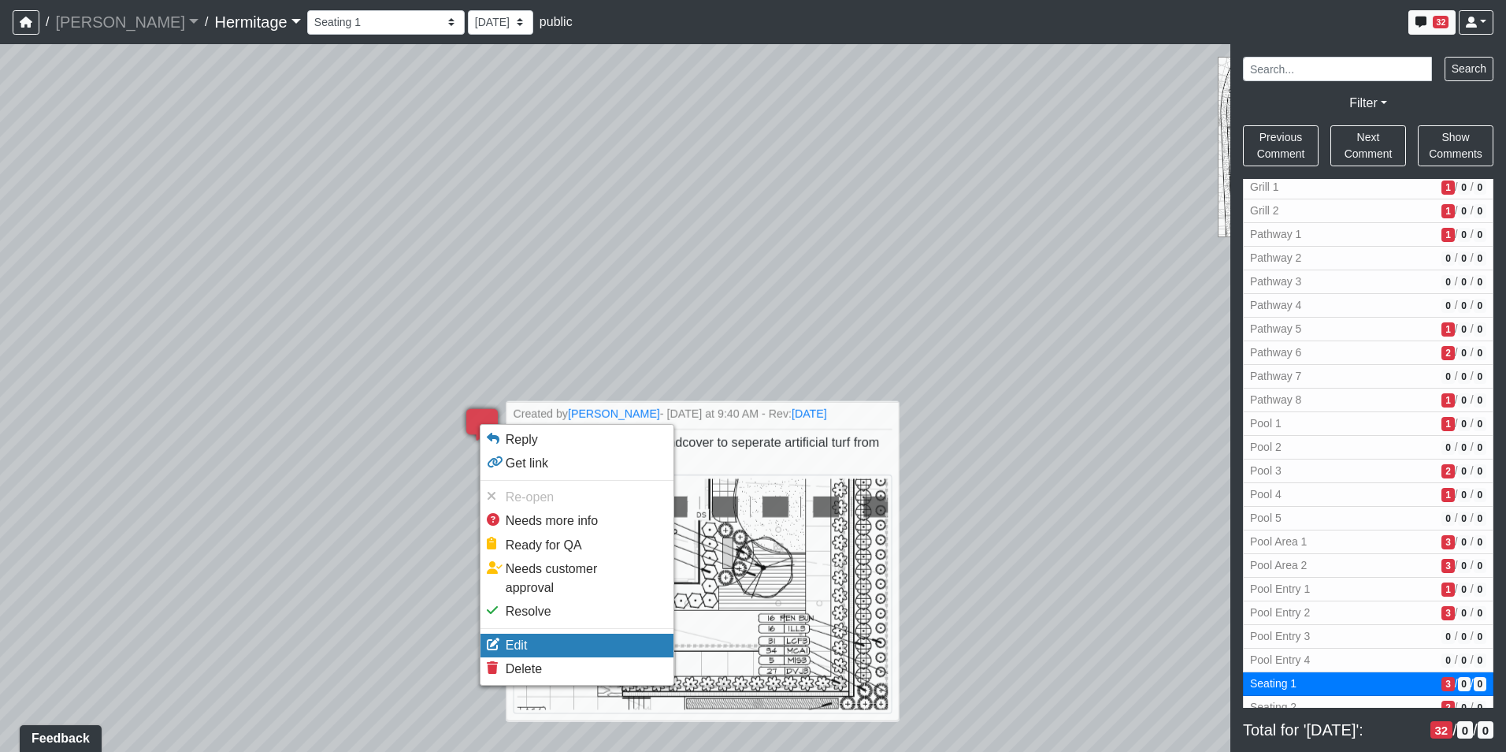
click at [550, 633] on li "Edit" at bounding box center [577, 645] width 193 height 24
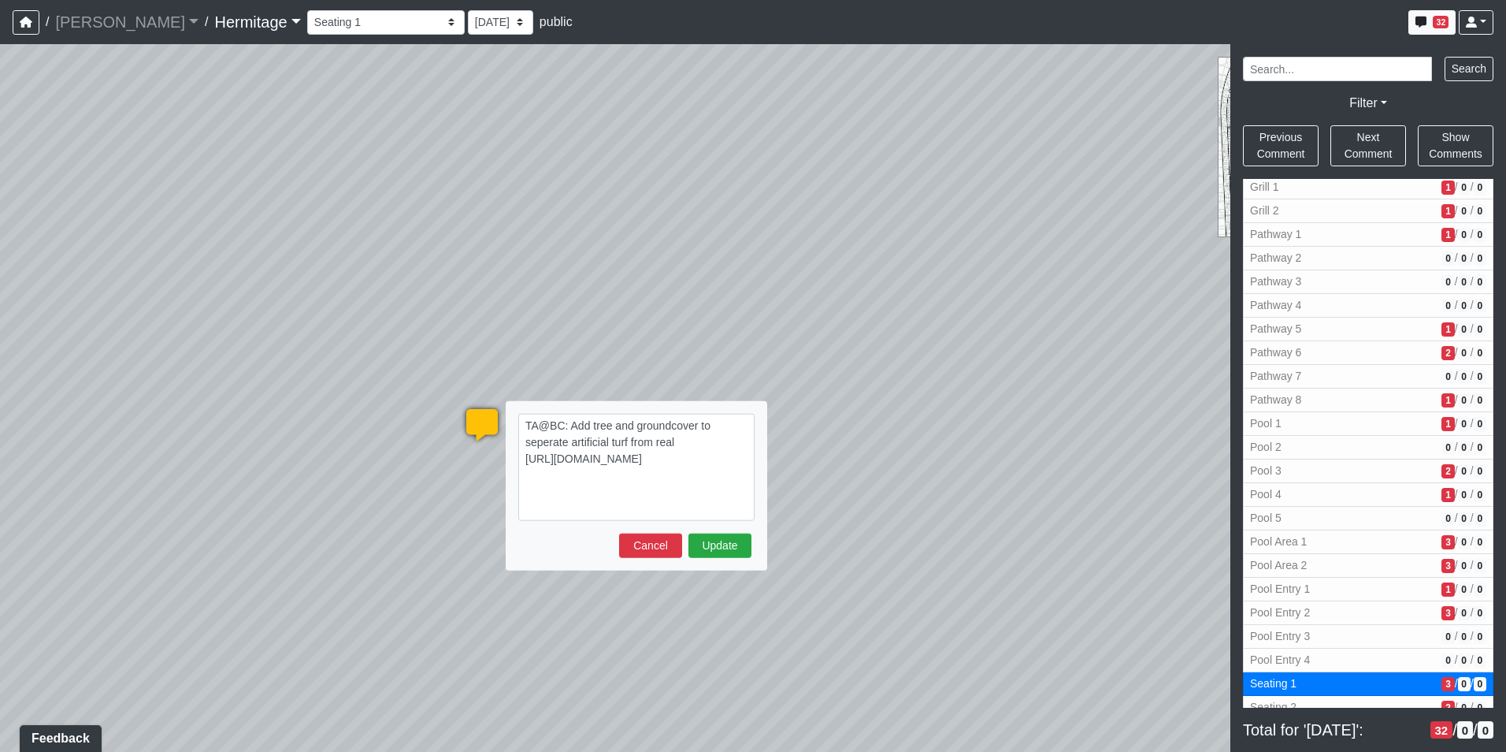
click at [698, 451] on textarea "TA@BC: Add tree and groundcover to seperate artificial turf from real [URL][DOM…" at bounding box center [636, 467] width 236 height 107
click at [679, 439] on textarea "TA@BC: Add tree and groundcover to seperate artificial turf from real [URL][DOM…" at bounding box center [636, 467] width 236 height 107
drag, startPoint x: 588, startPoint y: 424, endPoint x: 715, endPoint y: 437, distance: 127.5
click at [715, 437] on textarea "TA@BC: Add tree and groundcover to seperate artificial turf from real [URL][DOM…" at bounding box center [636, 467] width 236 height 107
click at [685, 436] on textarea "TA@BC: Add tree and groundcover to seperate artificial turf from real [URL][DOM…" at bounding box center [636, 467] width 236 height 107
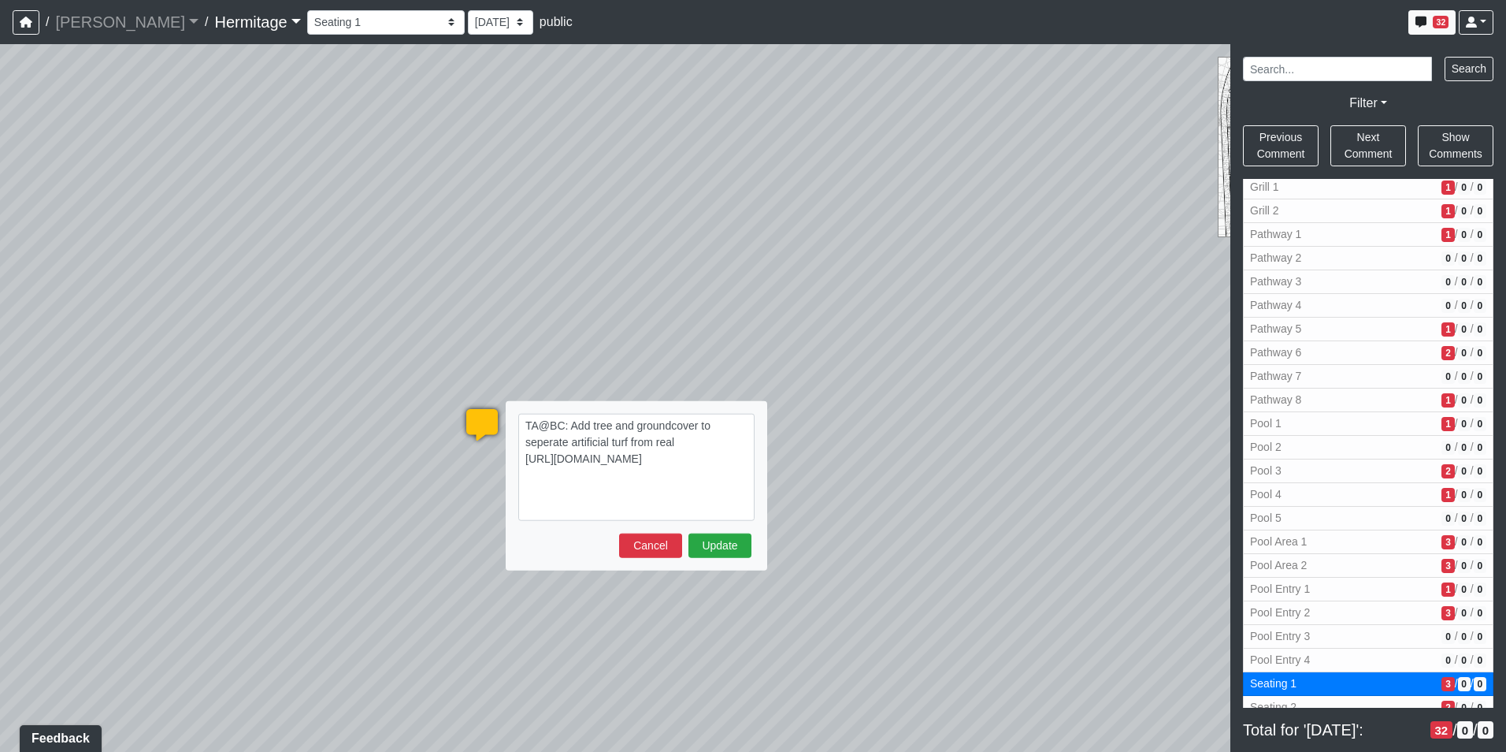
drag, startPoint x: 613, startPoint y: 424, endPoint x: 721, endPoint y: 442, distance: 109.4
click at [721, 442] on textarea "TA@BC: Add tree and groundcover to seperate artificial turf from real [URL][DOM…" at bounding box center [636, 467] width 236 height 107
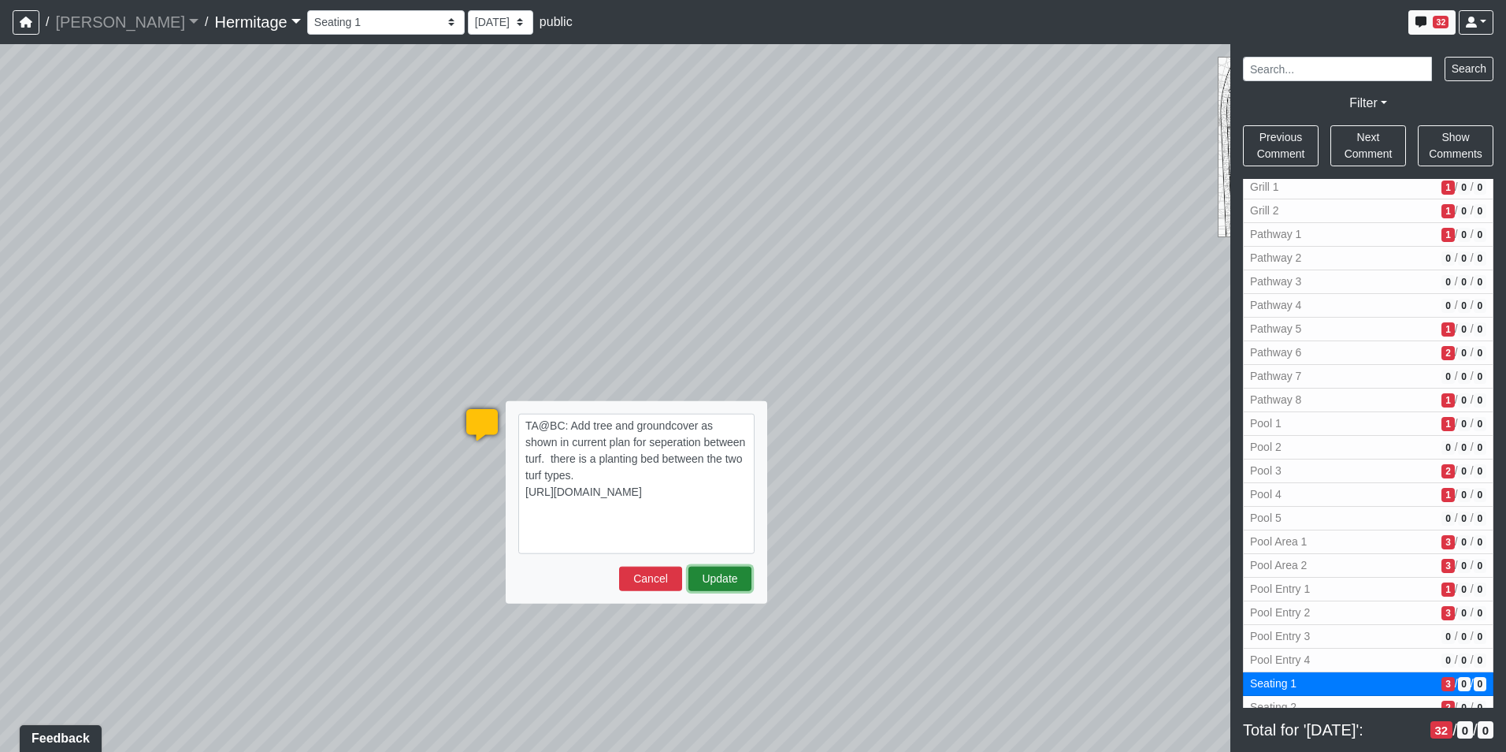
click at [737, 576] on button "Update" at bounding box center [720, 578] width 63 height 24
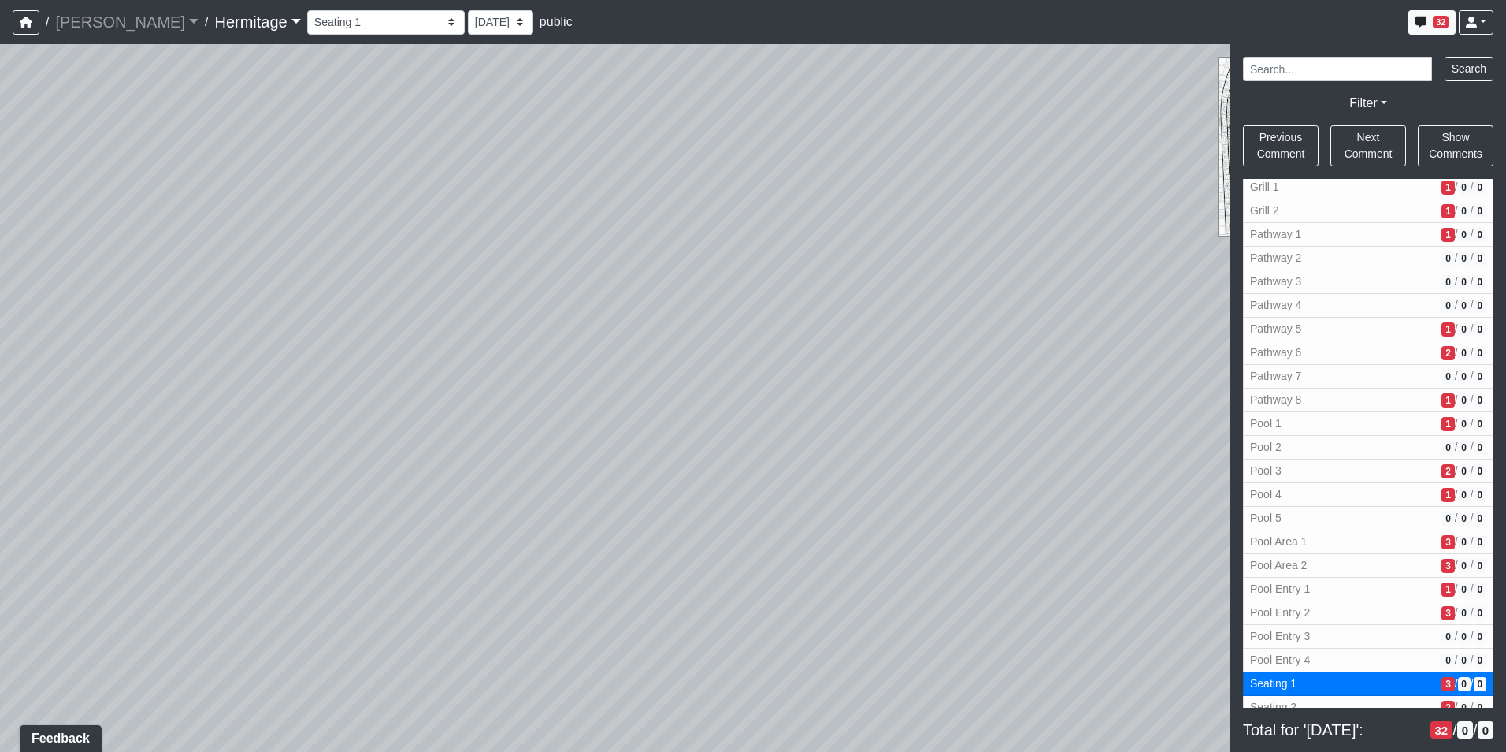
drag, startPoint x: 916, startPoint y: 404, endPoint x: -3, endPoint y: 374, distance: 919.8
click at [0, 374] on html "/ [PERSON_NAME] Loading... / [GEOGRAPHIC_DATA] Loading... [GEOGRAPHIC_DATA] Loa…" at bounding box center [753, 376] width 1506 height 752
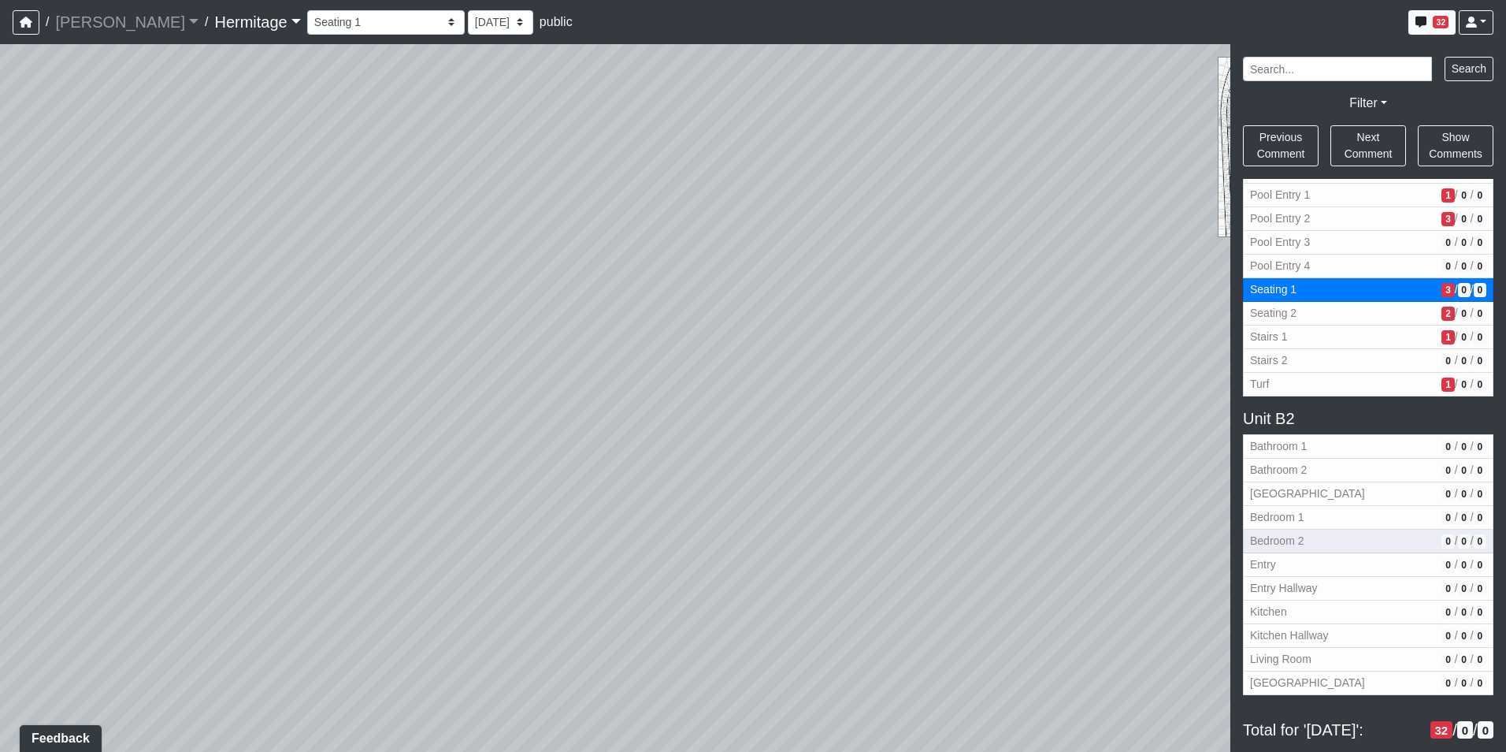
scroll to position [1099, 0]
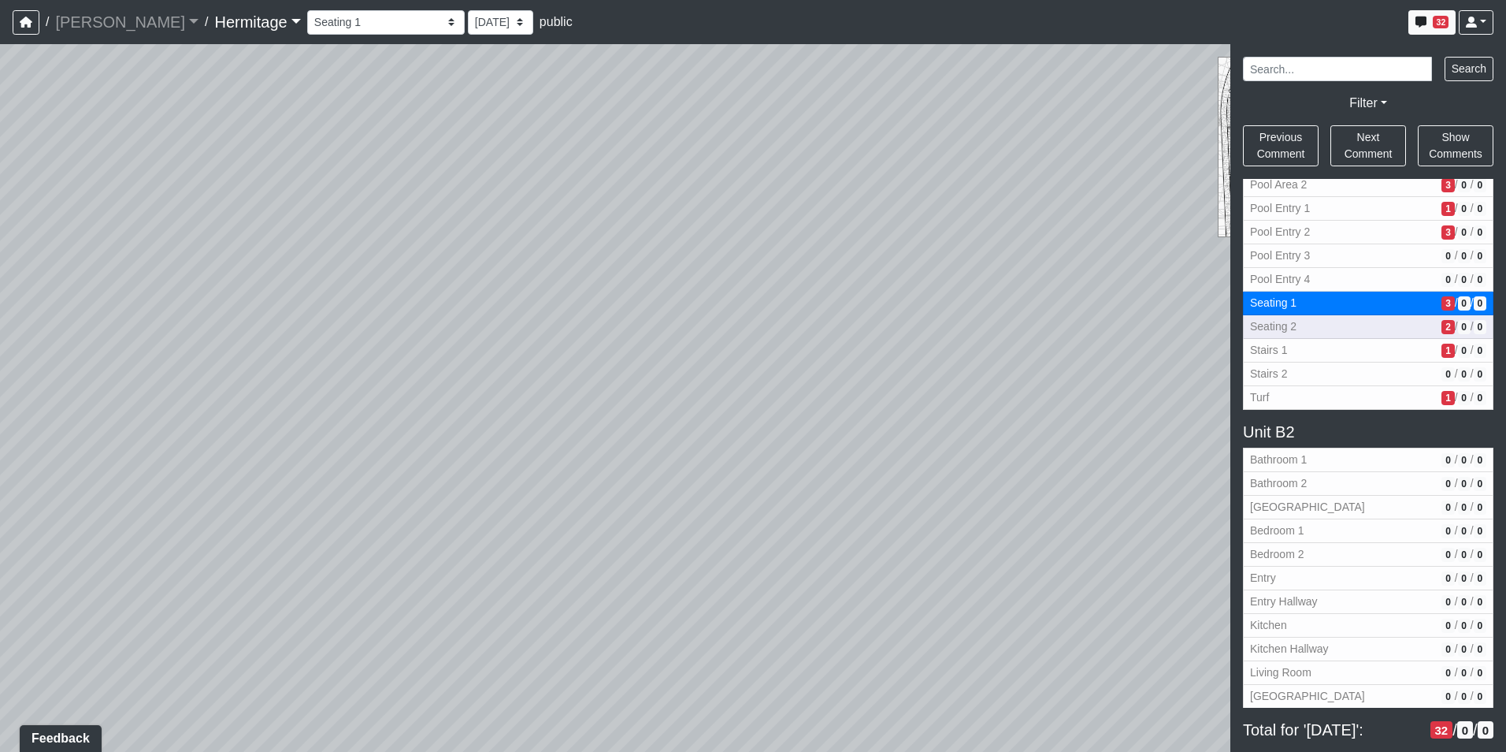
click at [1359, 331] on span "Seating 2" at bounding box center [1342, 326] width 185 height 17
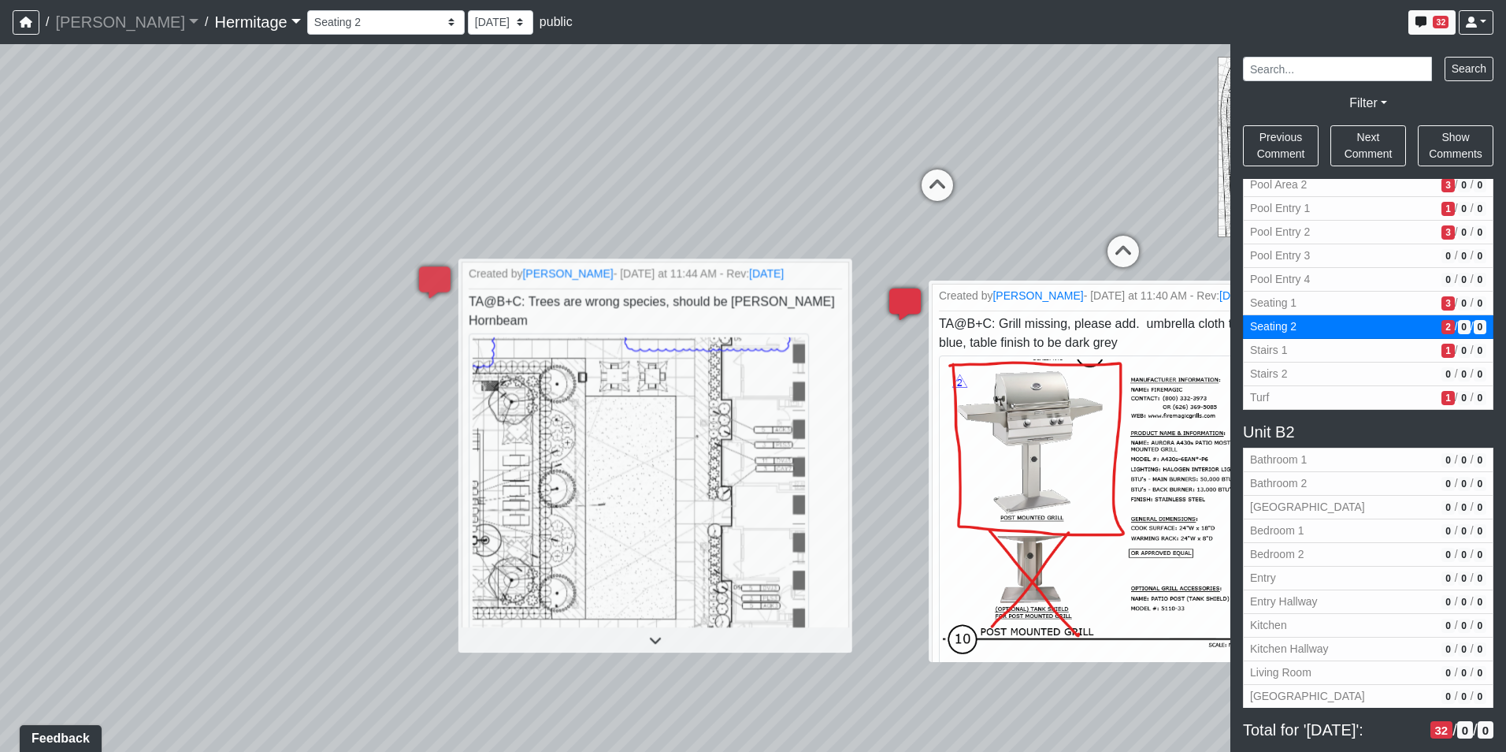
click at [914, 303] on icon at bounding box center [905, 311] width 47 height 47
click at [1390, 356] on span "Stairs 1" at bounding box center [1342, 350] width 185 height 17
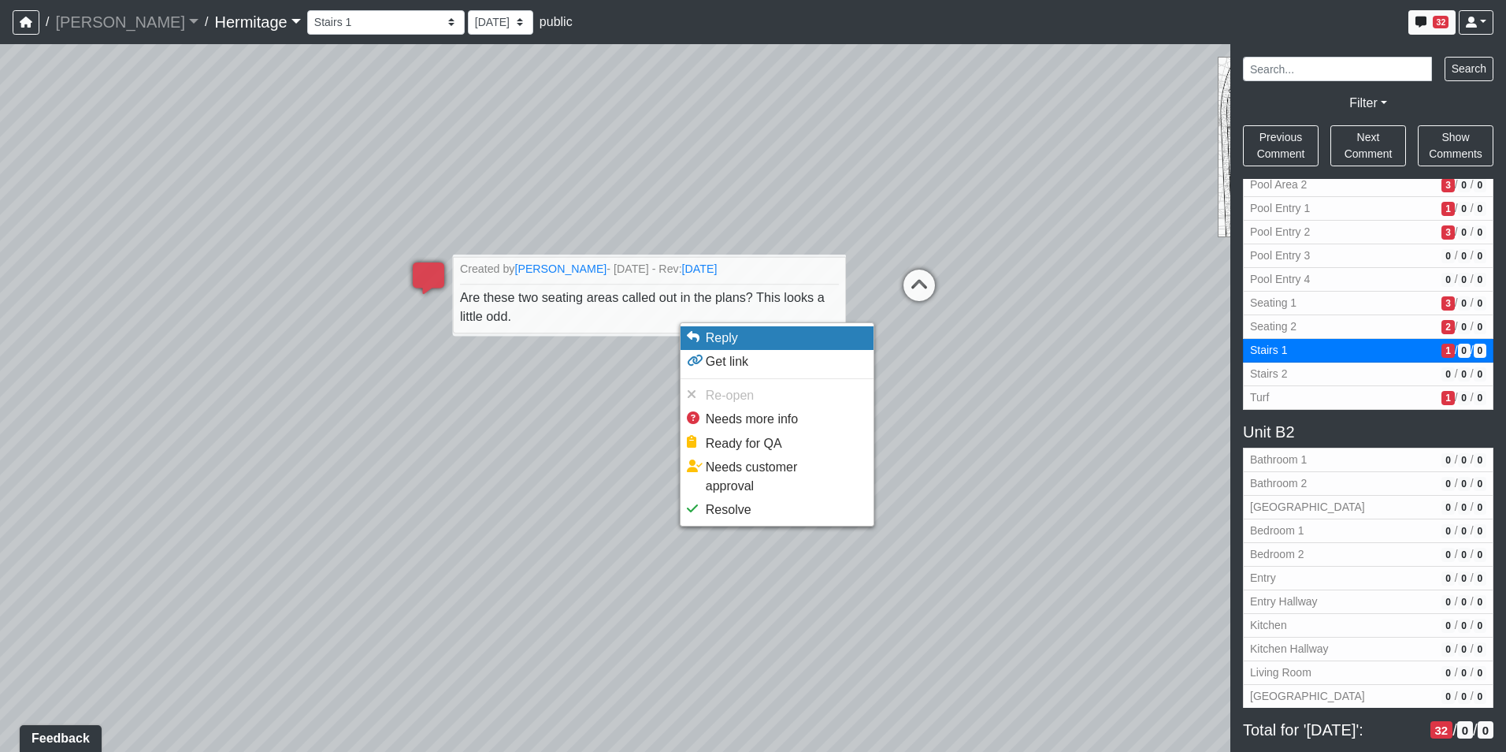
click at [753, 338] on li "Reply" at bounding box center [777, 338] width 193 height 24
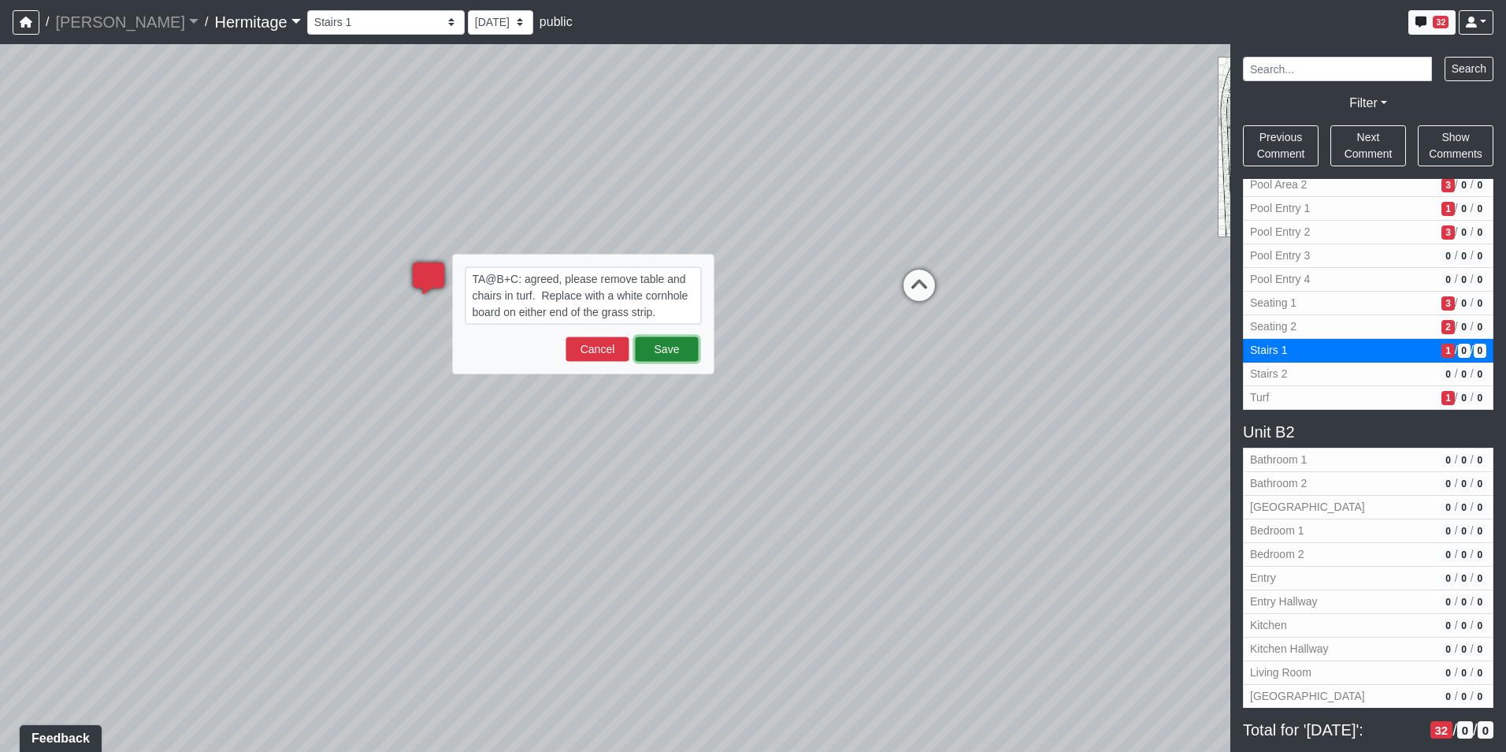
click at [654, 350] on button "Save" at bounding box center [666, 349] width 63 height 24
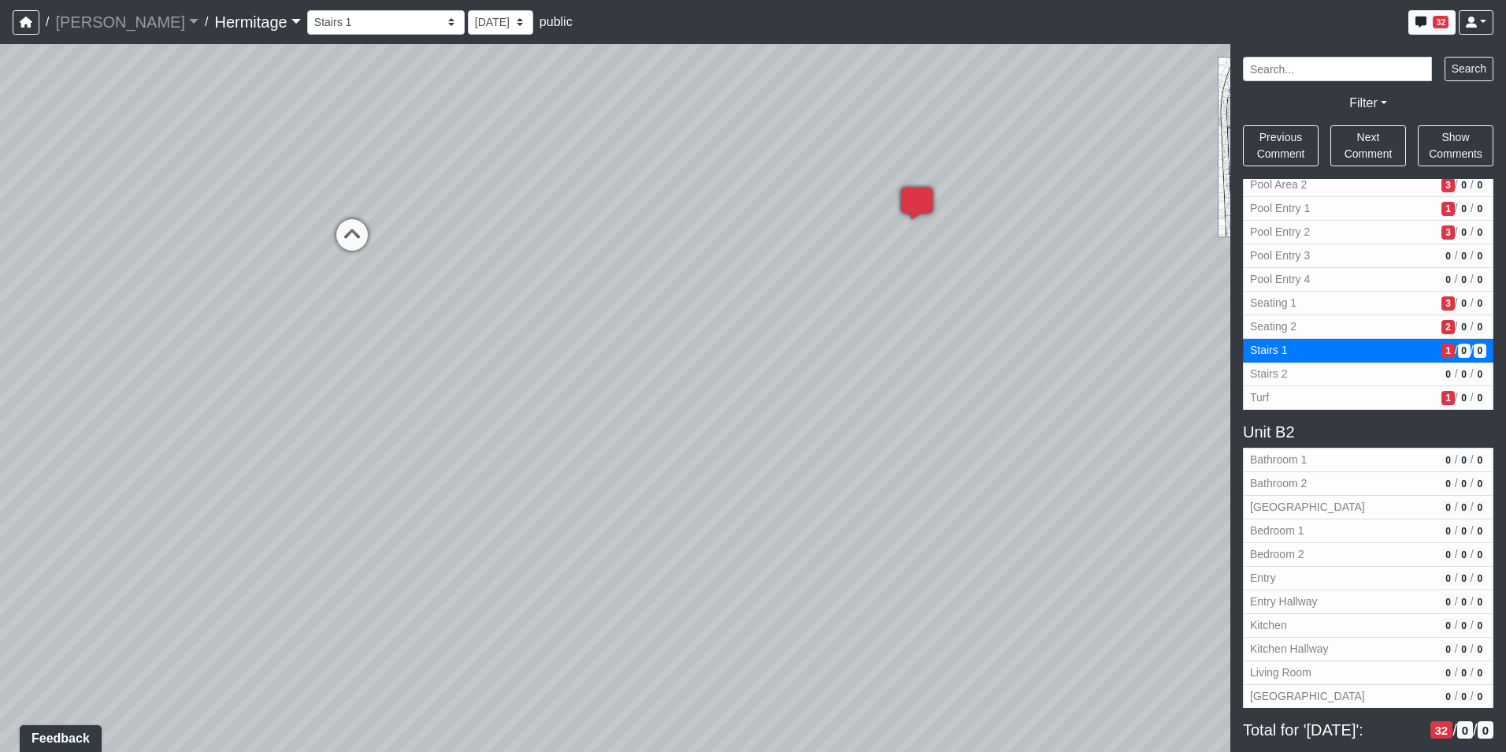
drag, startPoint x: 412, startPoint y: 330, endPoint x: 1171, endPoint y: 280, distance: 761.1
click at [1173, 273] on div "Loading... Leasing Desk Loading... Hallway Loading... Created by [PERSON_NAME] …" at bounding box center [753, 397] width 1506 height 707
drag, startPoint x: 611, startPoint y: 358, endPoint x: 764, endPoint y: 446, distance: 177.2
click at [804, 461] on div "Loading... Leasing Desk Loading... Hallway Loading... Created by [PERSON_NAME] …" at bounding box center [753, 397] width 1506 height 707
click at [633, 336] on icon at bounding box center [619, 347] width 47 height 47
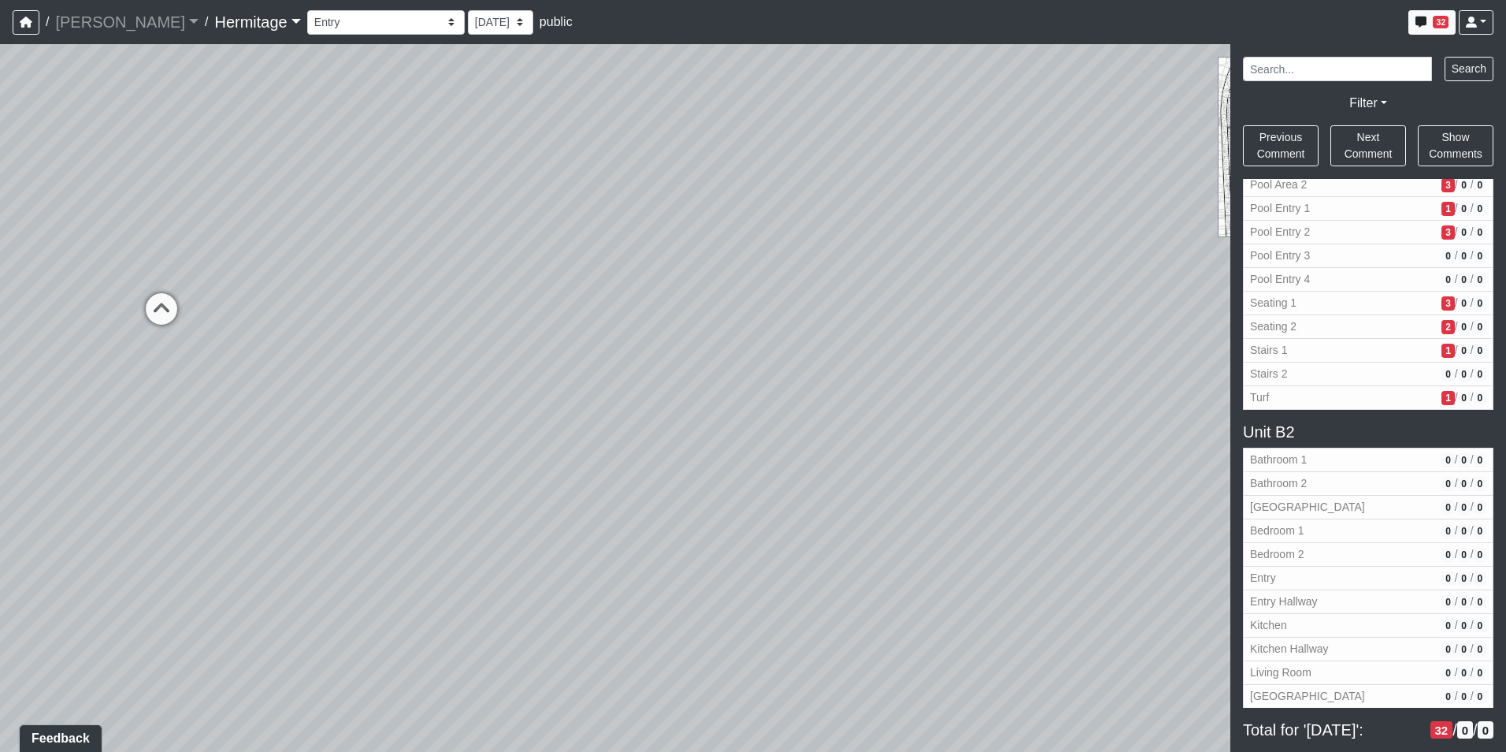
drag, startPoint x: 819, startPoint y: 357, endPoint x: 111, endPoint y: 487, distance: 720.0
click at [0, 493] on html "/ [PERSON_NAME] Loading... / [GEOGRAPHIC_DATA] Loading... [GEOGRAPHIC_DATA] Loa…" at bounding box center [753, 376] width 1506 height 752
drag, startPoint x: 767, startPoint y: 453, endPoint x: 193, endPoint y: 429, distance: 574.0
click at [193, 429] on div "Loading... Leasing Desk Loading... Hallway Loading... Created by [PERSON_NAME] …" at bounding box center [753, 397] width 1506 height 707
click at [919, 533] on div "Loading... Leasing Desk Loading... Hallway Loading... Created by [PERSON_NAME] …" at bounding box center [753, 397] width 1506 height 707
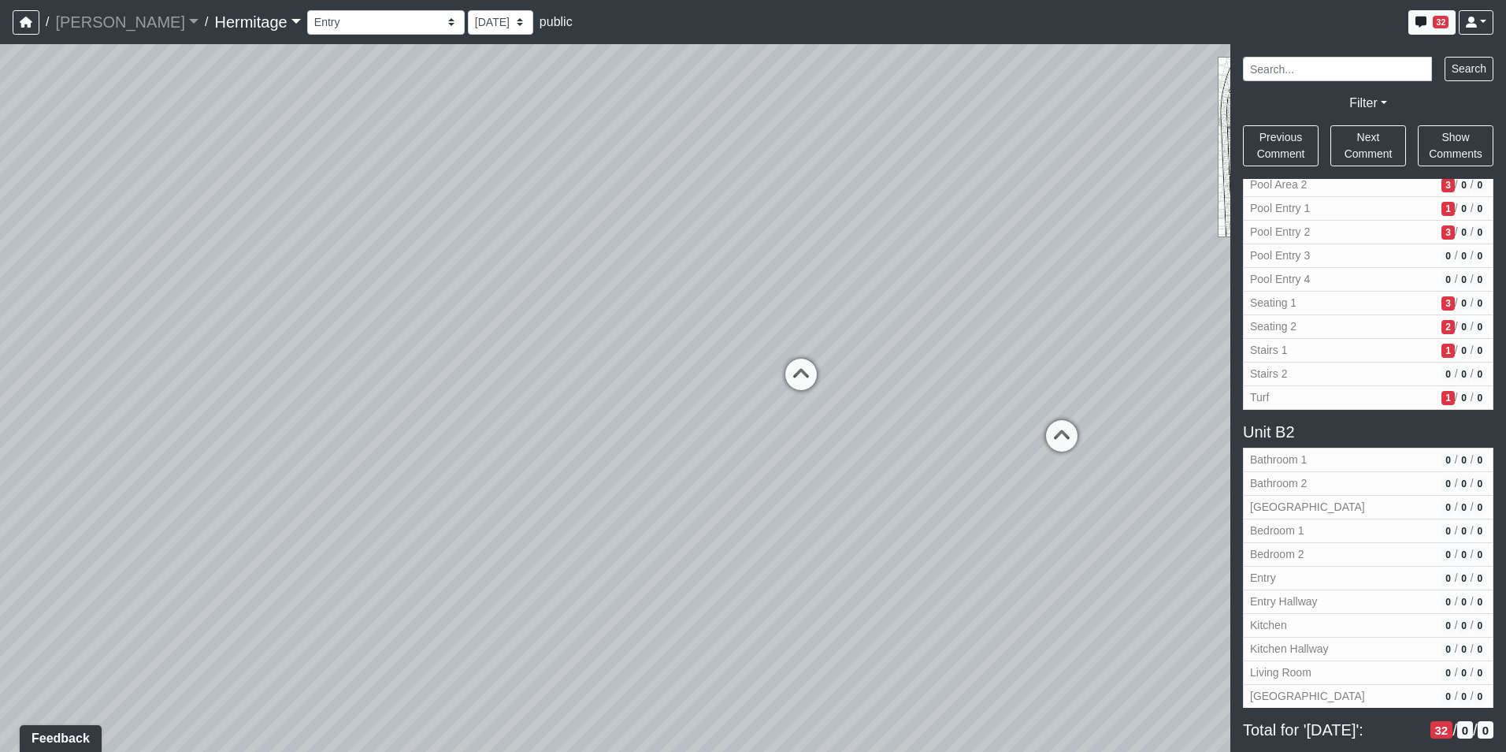
drag, startPoint x: 763, startPoint y: 551, endPoint x: 740, endPoint y: 542, distance: 25.2
click at [735, 537] on div "Loading... Leasing Desk Loading... Hallway Loading... Created by [PERSON_NAME] …" at bounding box center [753, 397] width 1506 height 707
drag, startPoint x: 779, startPoint y: 565, endPoint x: 692, endPoint y: 509, distance: 103.1
click at [692, 507] on div "Loading... Leasing Desk Loading... Hallway Loading... Created by [PERSON_NAME] …" at bounding box center [753, 397] width 1506 height 707
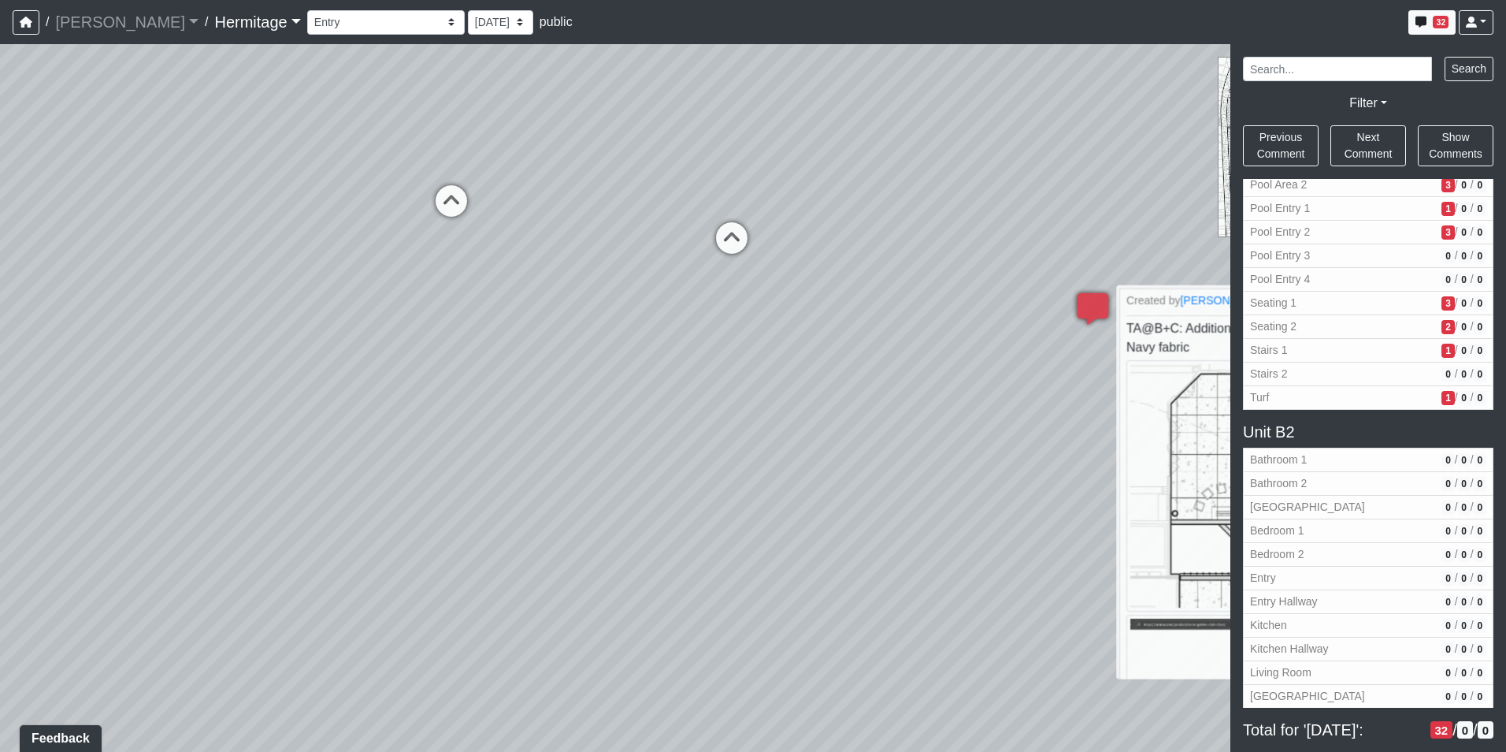
drag, startPoint x: 592, startPoint y: 525, endPoint x: 165, endPoint y: 388, distance: 448.2
click at [165, 388] on div "Loading... Leasing Desk Loading... Hallway Loading... Created by [PERSON_NAME] …" at bounding box center [753, 397] width 1506 height 707
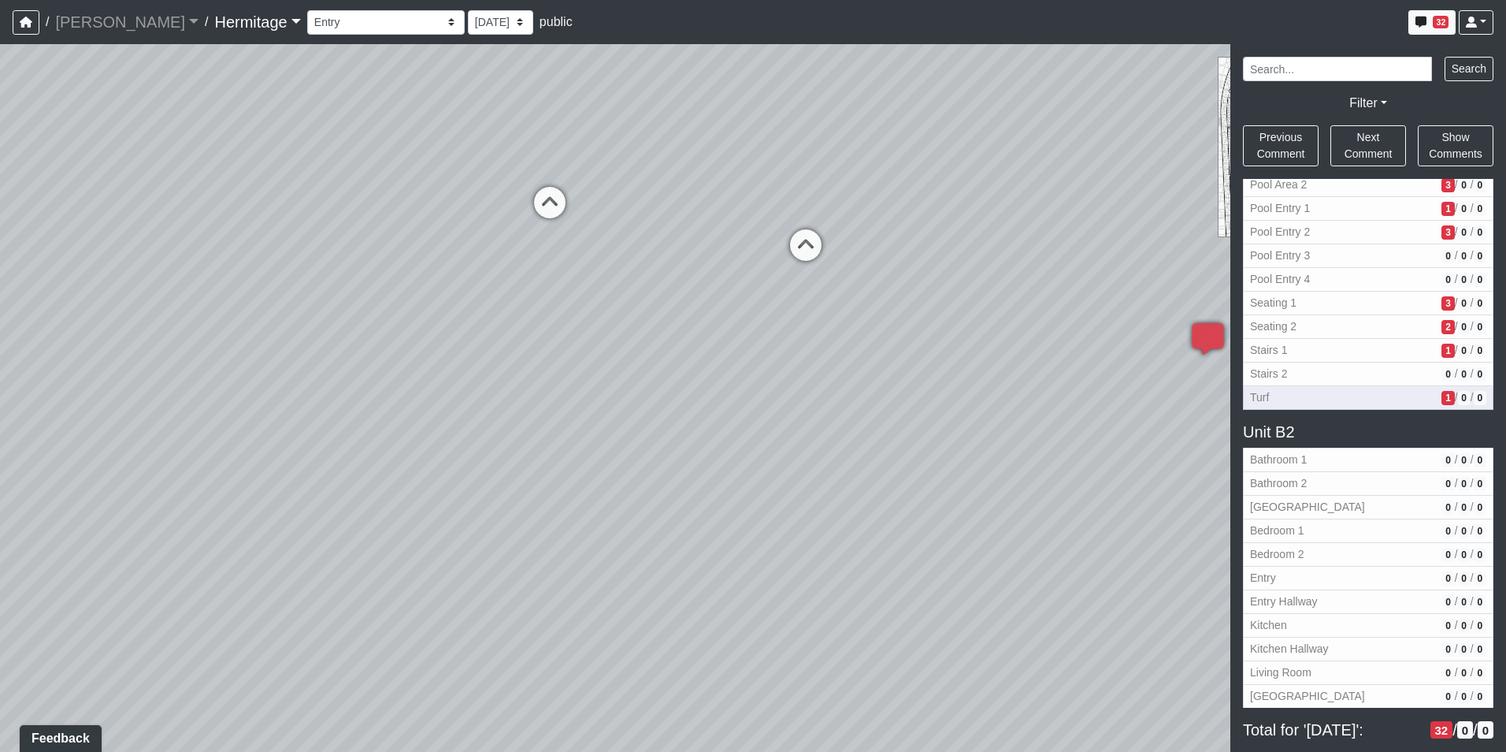
drag, startPoint x: 723, startPoint y: 383, endPoint x: 1327, endPoint y: 387, distance: 604.2
click at [1327, 387] on div "NON-CURRENT REVISION" at bounding box center [753, 397] width 1506 height 707
drag, startPoint x: 821, startPoint y: 440, endPoint x: 856, endPoint y: 484, distance: 56.7
click at [856, 484] on div "Loading... Leasing Desk Loading... Hallway Loading... Created by [PERSON_NAME] …" at bounding box center [753, 397] width 1506 height 707
drag, startPoint x: 729, startPoint y: 520, endPoint x: 792, endPoint y: 576, distance: 84.3
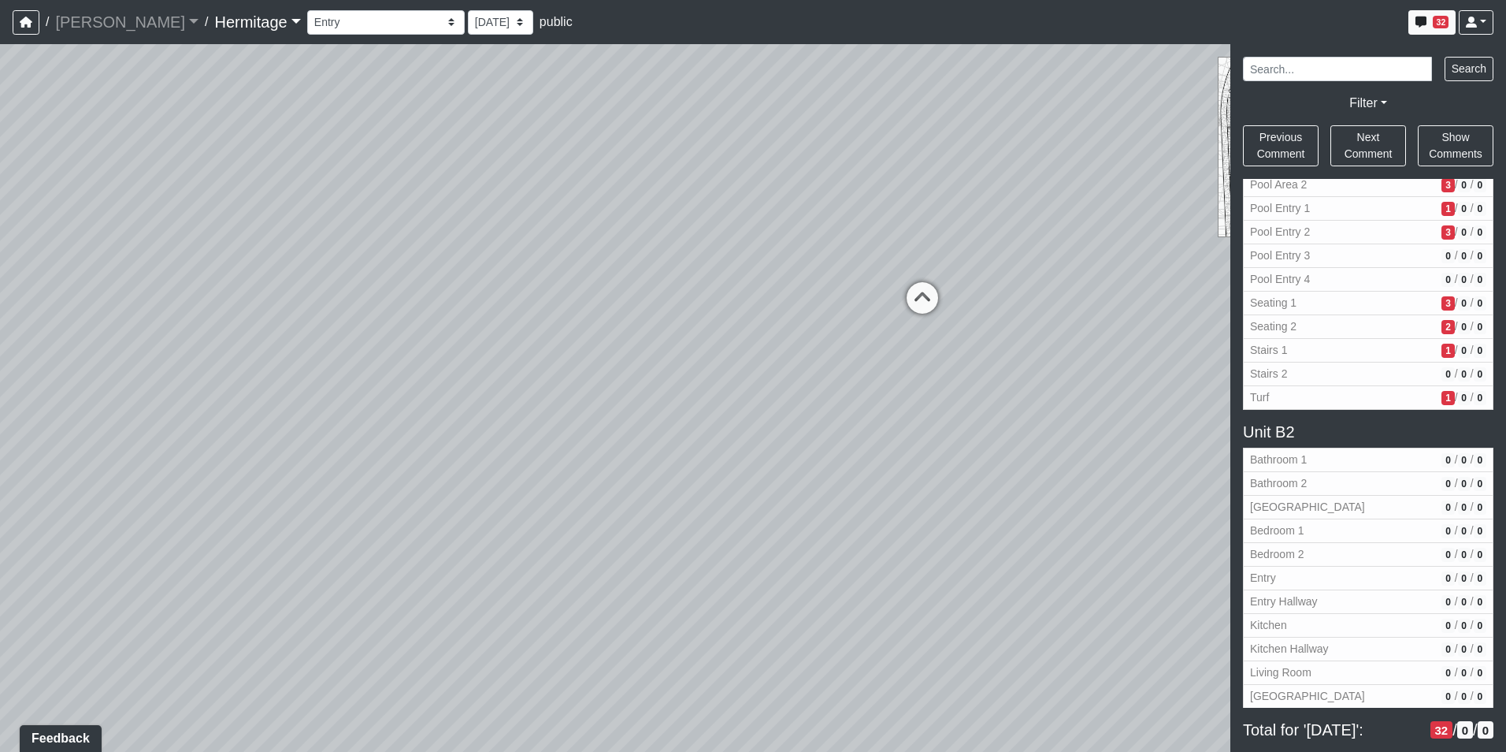
click at [792, 576] on div "Loading... Leasing Desk Loading... Hallway Loading... Created by [PERSON_NAME] …" at bounding box center [753, 397] width 1506 height 707
drag, startPoint x: 698, startPoint y: 499, endPoint x: 861, endPoint y: 540, distance: 167.9
click at [861, 540] on div "Loading... Leasing Desk Loading... Hallway Loading... Created by [PERSON_NAME] …" at bounding box center [753, 397] width 1506 height 707
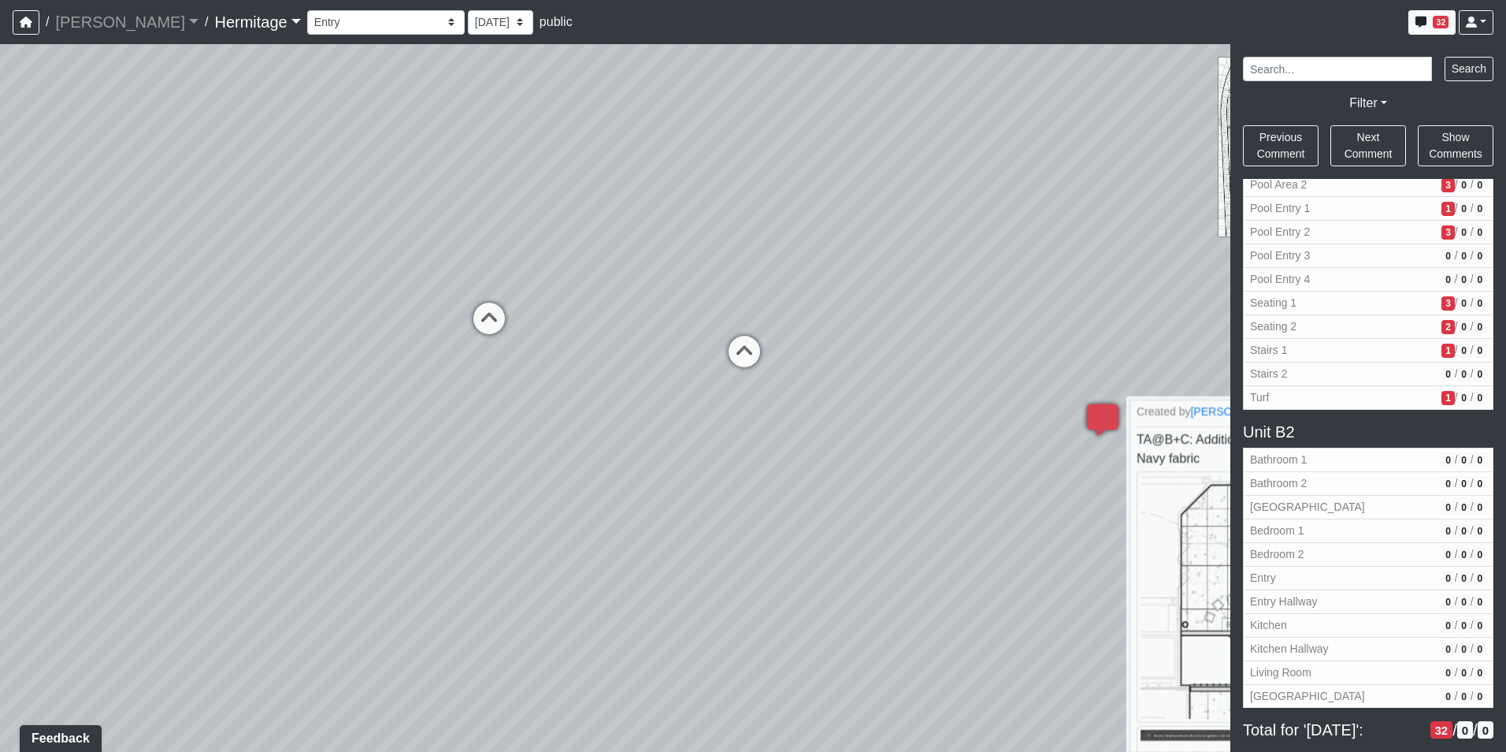
drag, startPoint x: 774, startPoint y: 470, endPoint x: 17, endPoint y: 463, distance: 757.1
click at [16, 463] on div "Loading... Leasing Desk Loading... Hallway Loading... Created by [PERSON_NAME] …" at bounding box center [753, 397] width 1506 height 707
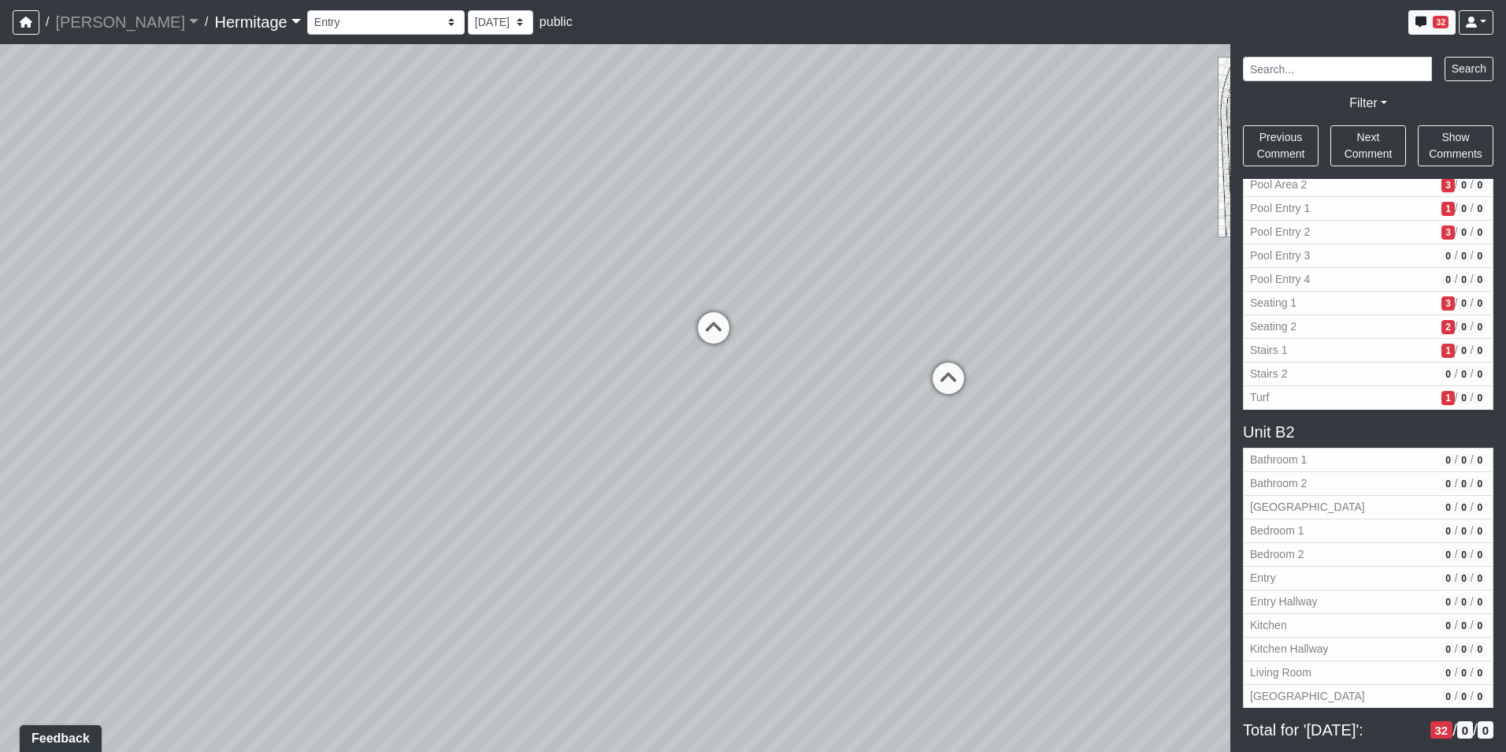
drag, startPoint x: 211, startPoint y: 468, endPoint x: 763, endPoint y: 466, distance: 552.2
click at [763, 466] on div "Loading... Leasing Desk Loading... Hallway Loading... Created by [PERSON_NAME] …" at bounding box center [753, 397] width 1506 height 707
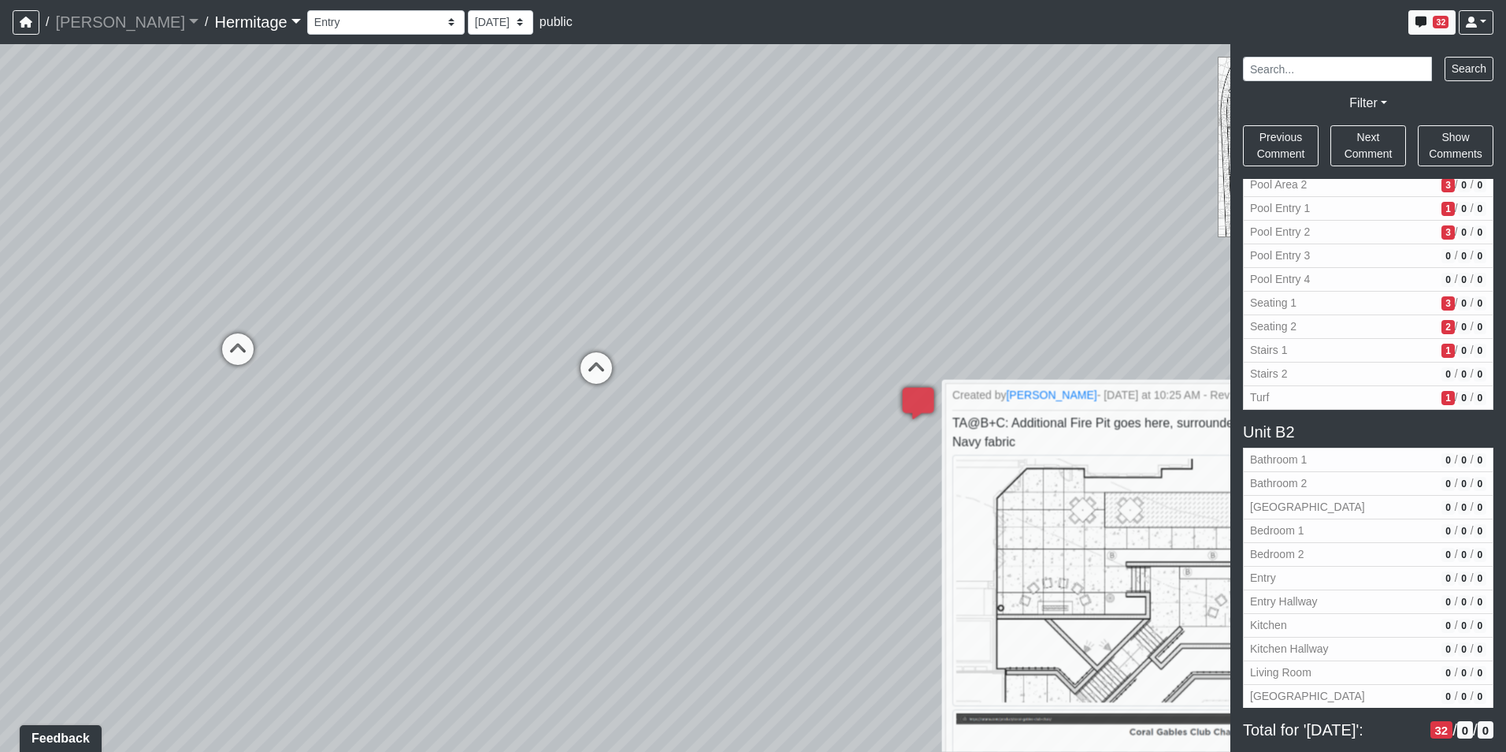
drag, startPoint x: 800, startPoint y: 475, endPoint x: -3, endPoint y: 484, distance: 802.8
click at [0, 484] on html "/ [PERSON_NAME] Loading... / [GEOGRAPHIC_DATA] Loading... [GEOGRAPHIC_DATA] Loa…" at bounding box center [753, 376] width 1506 height 752
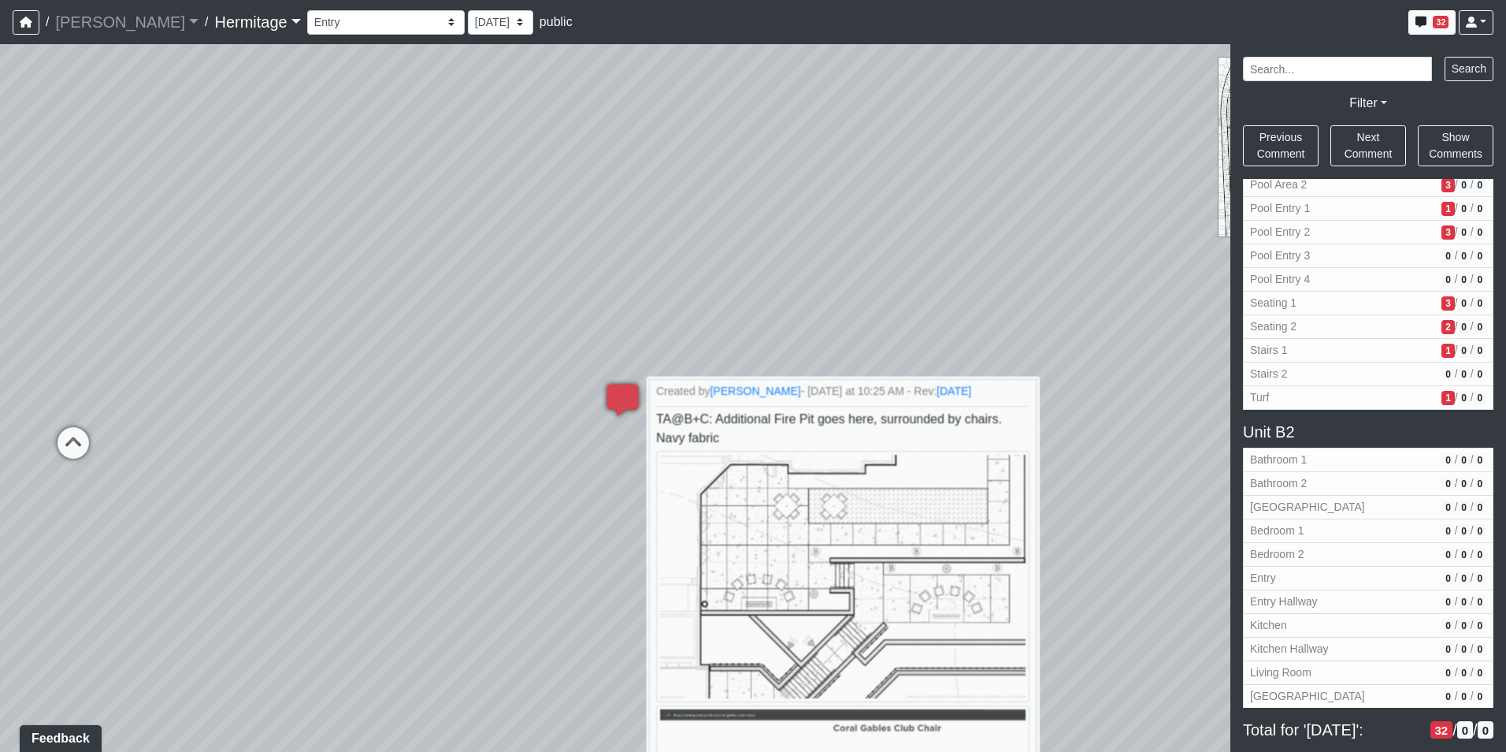
drag, startPoint x: 459, startPoint y: 416, endPoint x: 258, endPoint y: 425, distance: 201.9
click at [258, 425] on div "Loading... Leasing Desk Loading... Hallway Loading... Created by [PERSON_NAME] …" at bounding box center [753, 397] width 1506 height 707
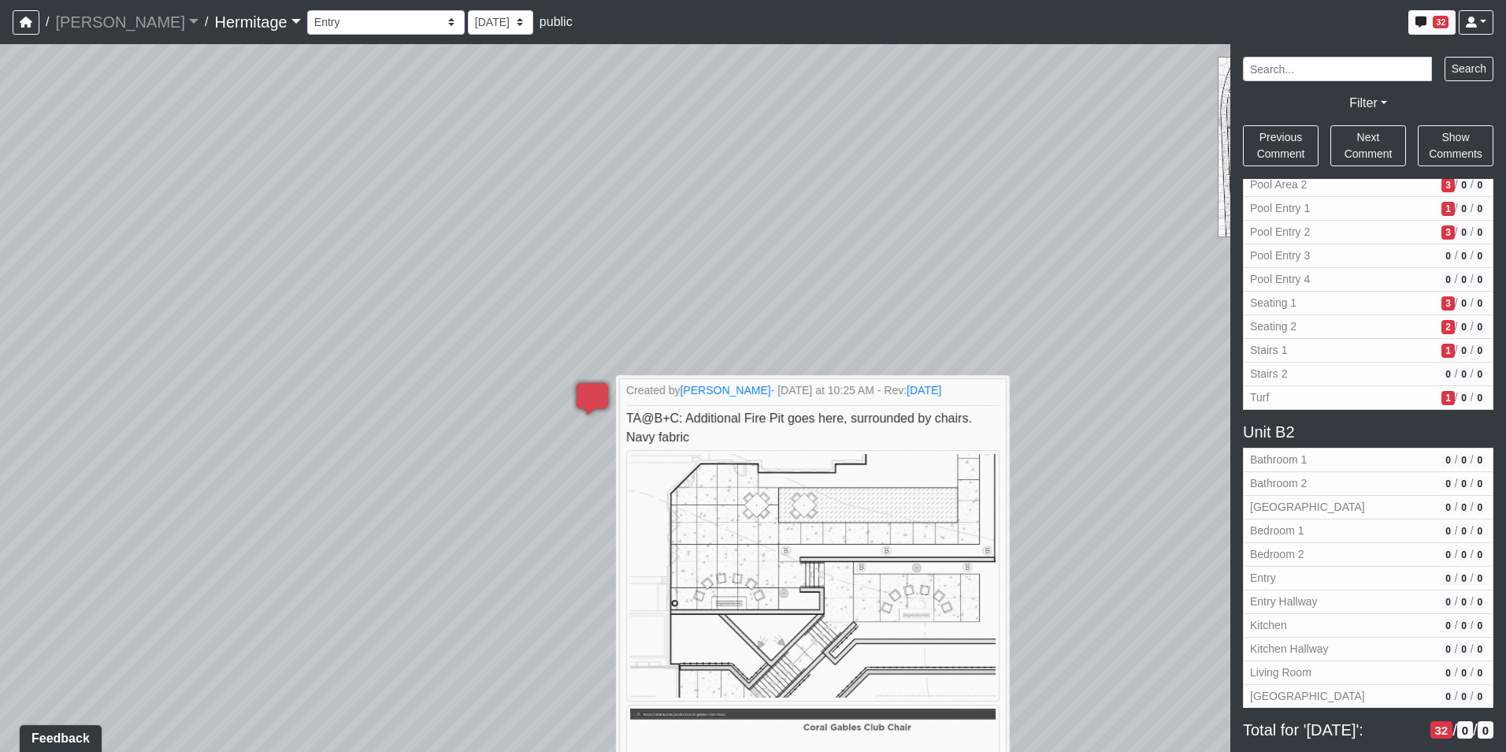
drag, startPoint x: 325, startPoint y: 475, endPoint x: 357, endPoint y: 468, distance: 32.3
click at [357, 468] on div "Loading... Leasing Desk Loading... Hallway Loading... Created by [PERSON_NAME] …" at bounding box center [753, 397] width 1506 height 707
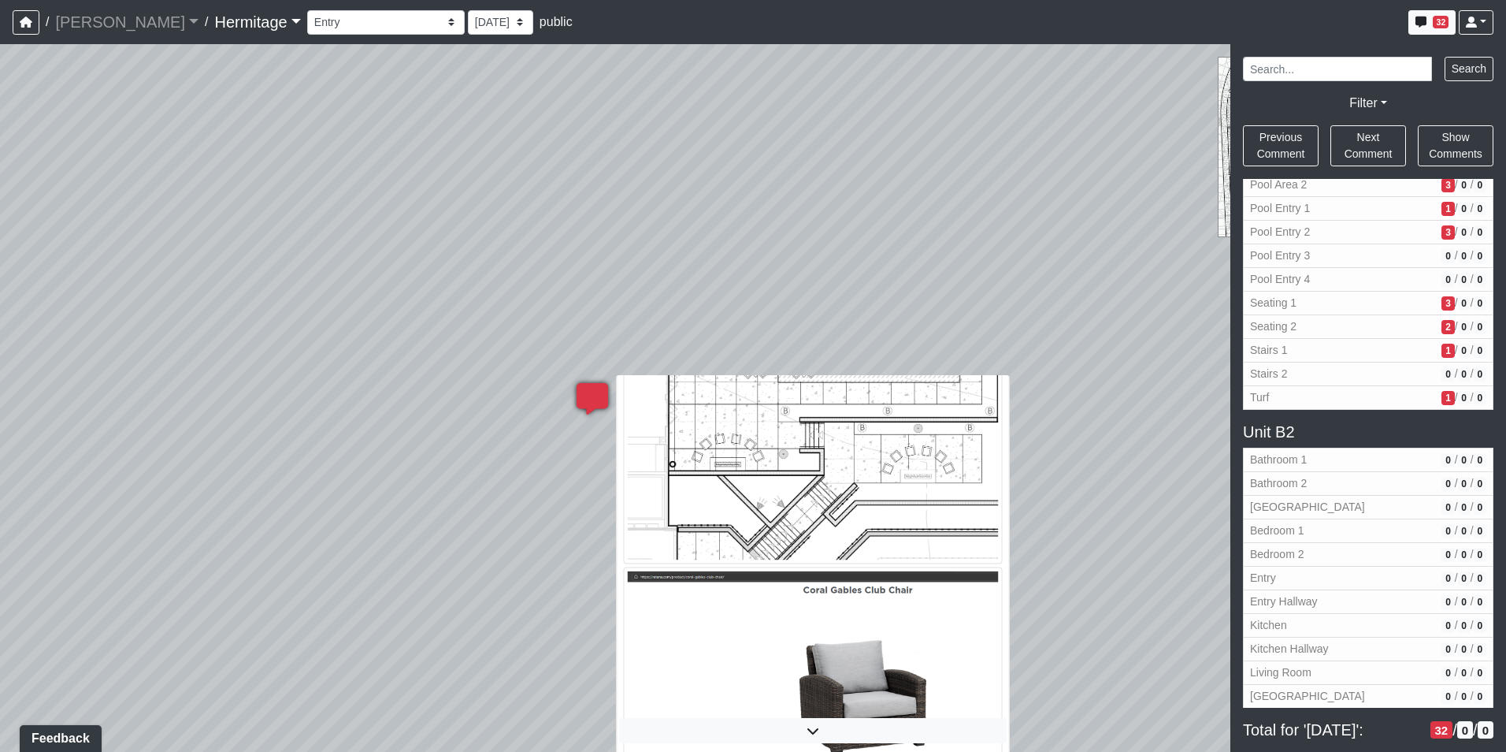
scroll to position [112, 0]
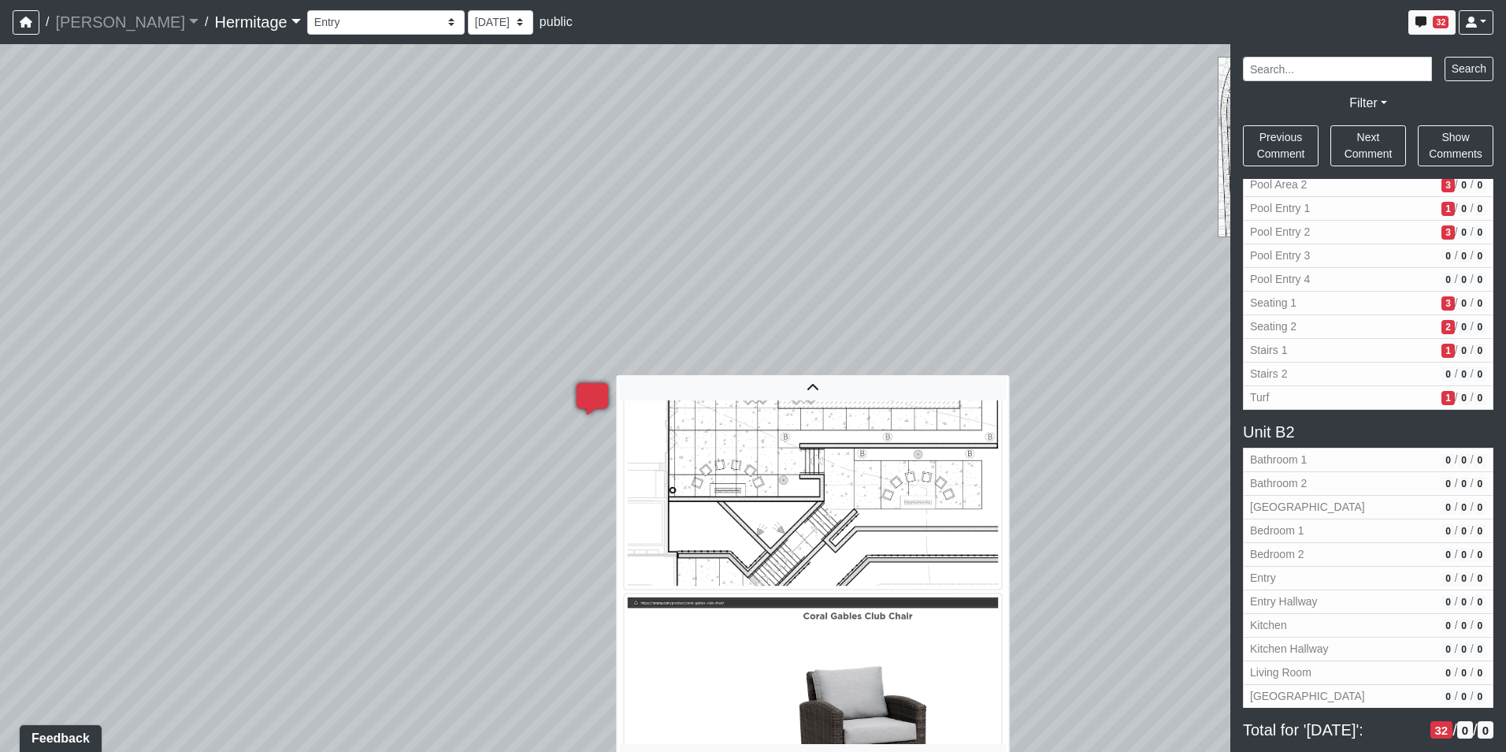
click at [770, 483] on img at bounding box center [812, 462] width 379 height 255
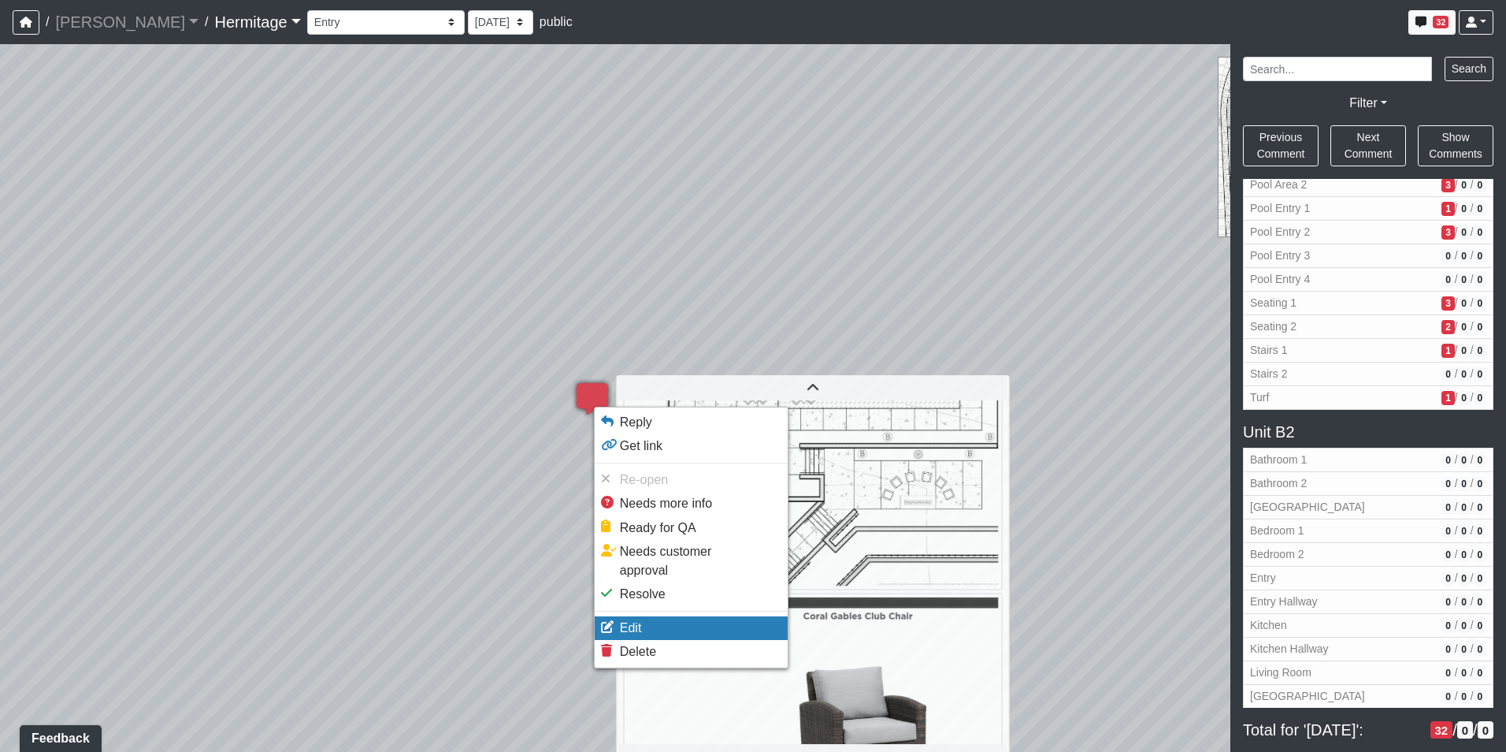
click at [643, 616] on li "Edit" at bounding box center [691, 628] width 193 height 24
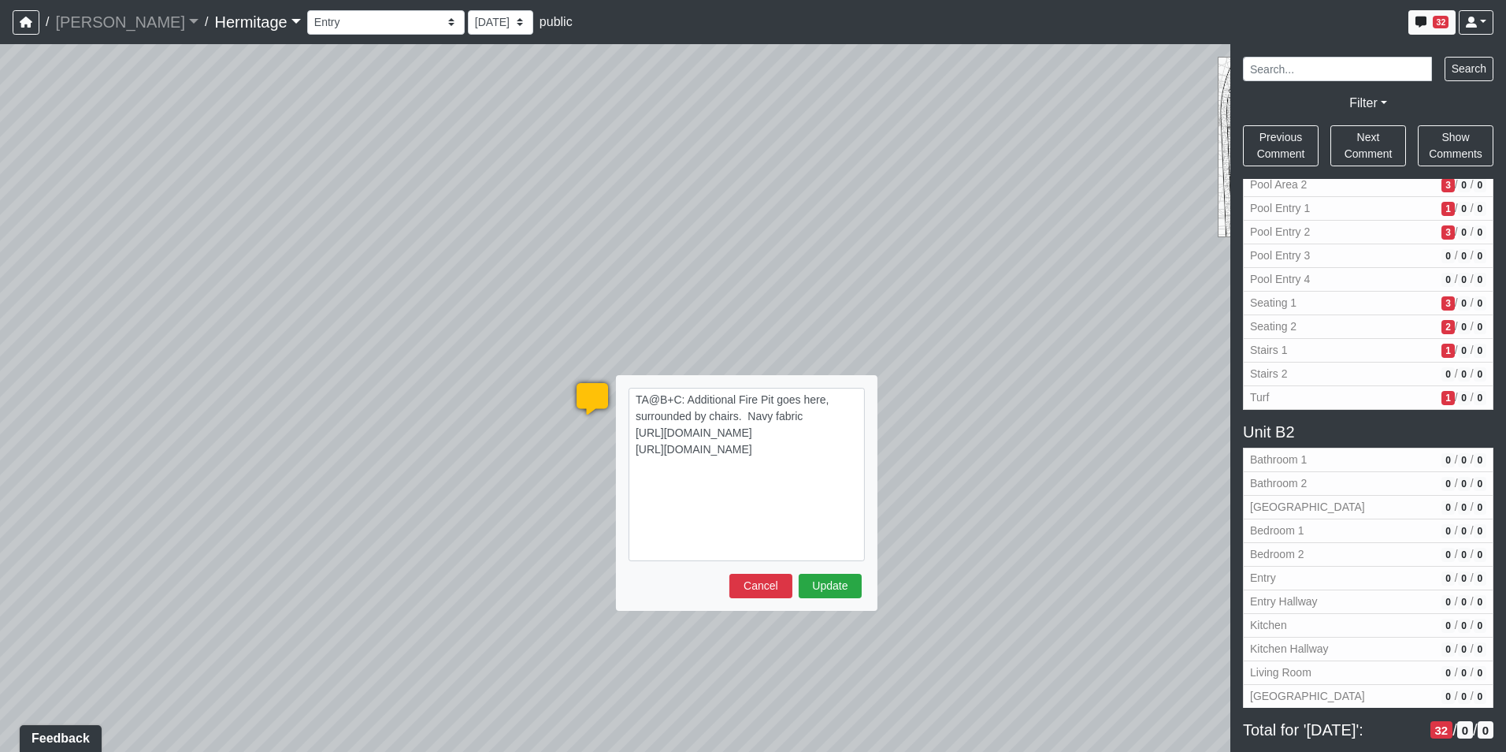
click at [819, 416] on textarea "TA@B+C: Additional Fire Pit goes here, surrounded by chairs. Navy fabric [URL][…" at bounding box center [747, 474] width 236 height 173
drag, startPoint x: 833, startPoint y: 399, endPoint x: 685, endPoint y: 399, distance: 148.1
click at [685, 399] on textarea "TA@B+C: Additional Fire Pit goes here, surrounded by chairs. Navy fabric [URL][…" at bounding box center [747, 474] width 236 height 173
drag, startPoint x: 763, startPoint y: 388, endPoint x: 753, endPoint y: 399, distance: 15.1
click at [763, 388] on textarea "TA@B+C: surrounded by chairs. Navy fabric [URL][DOMAIN_NAME] [URL][DOMAIN_NAME]" at bounding box center [747, 466] width 236 height 157
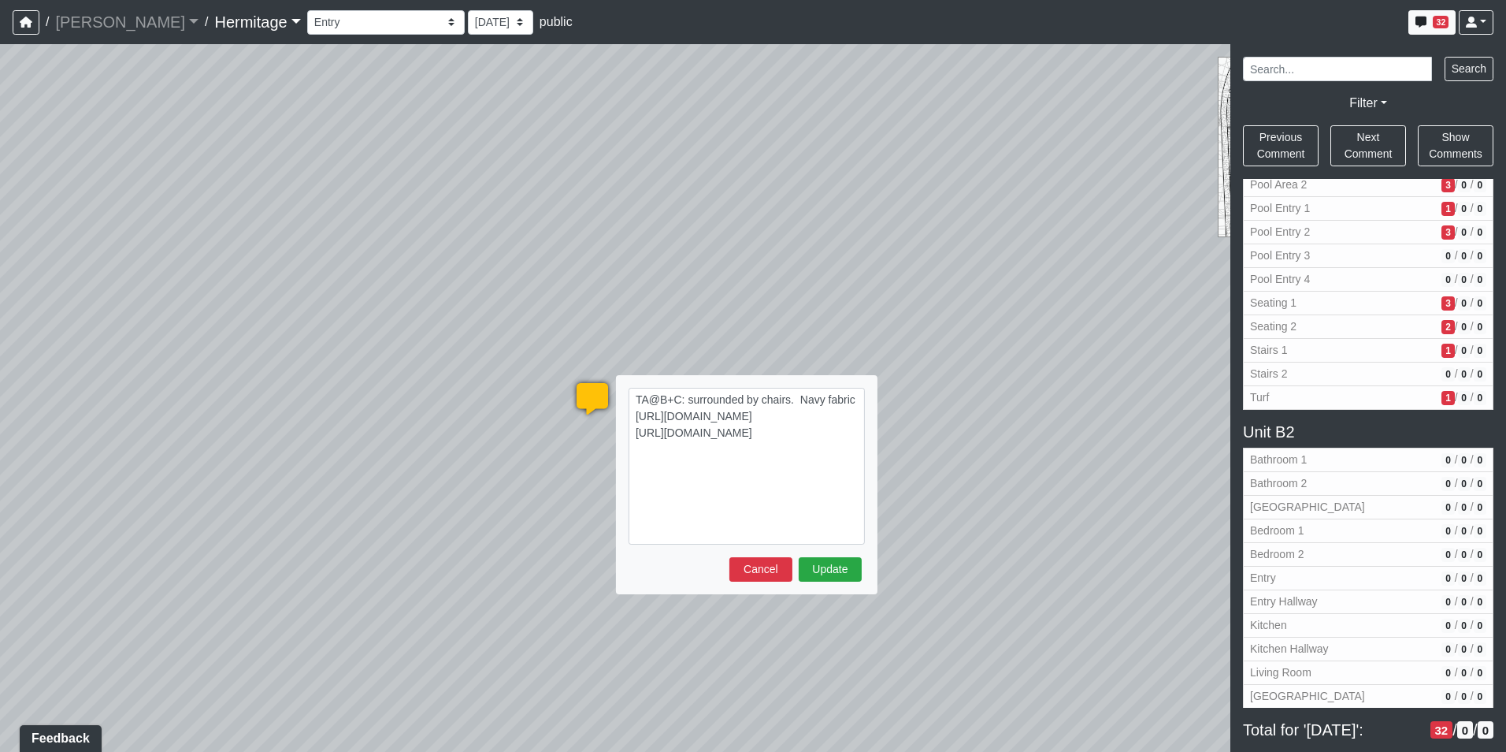
drag, startPoint x: 742, startPoint y: 398, endPoint x: 792, endPoint y: 400, distance: 49.7
click at [792, 400] on textarea "TA@B+C: surrounded by chairs. Navy fabric [URL][DOMAIN_NAME] [URL][DOMAIN_NAME]" at bounding box center [747, 466] width 236 height 157
click at [814, 588] on button "Update" at bounding box center [830, 586] width 63 height 24
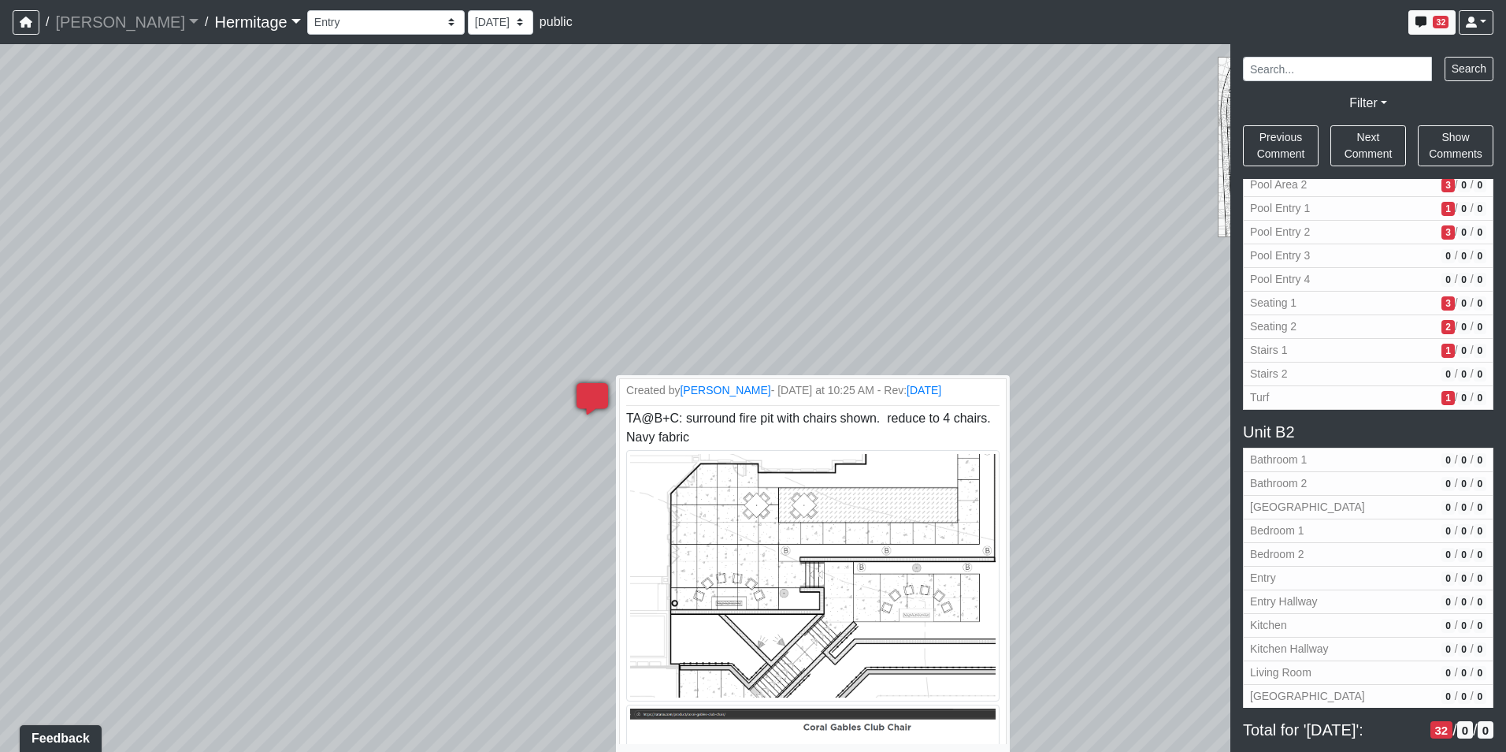
click at [599, 392] on icon at bounding box center [592, 406] width 47 height 47
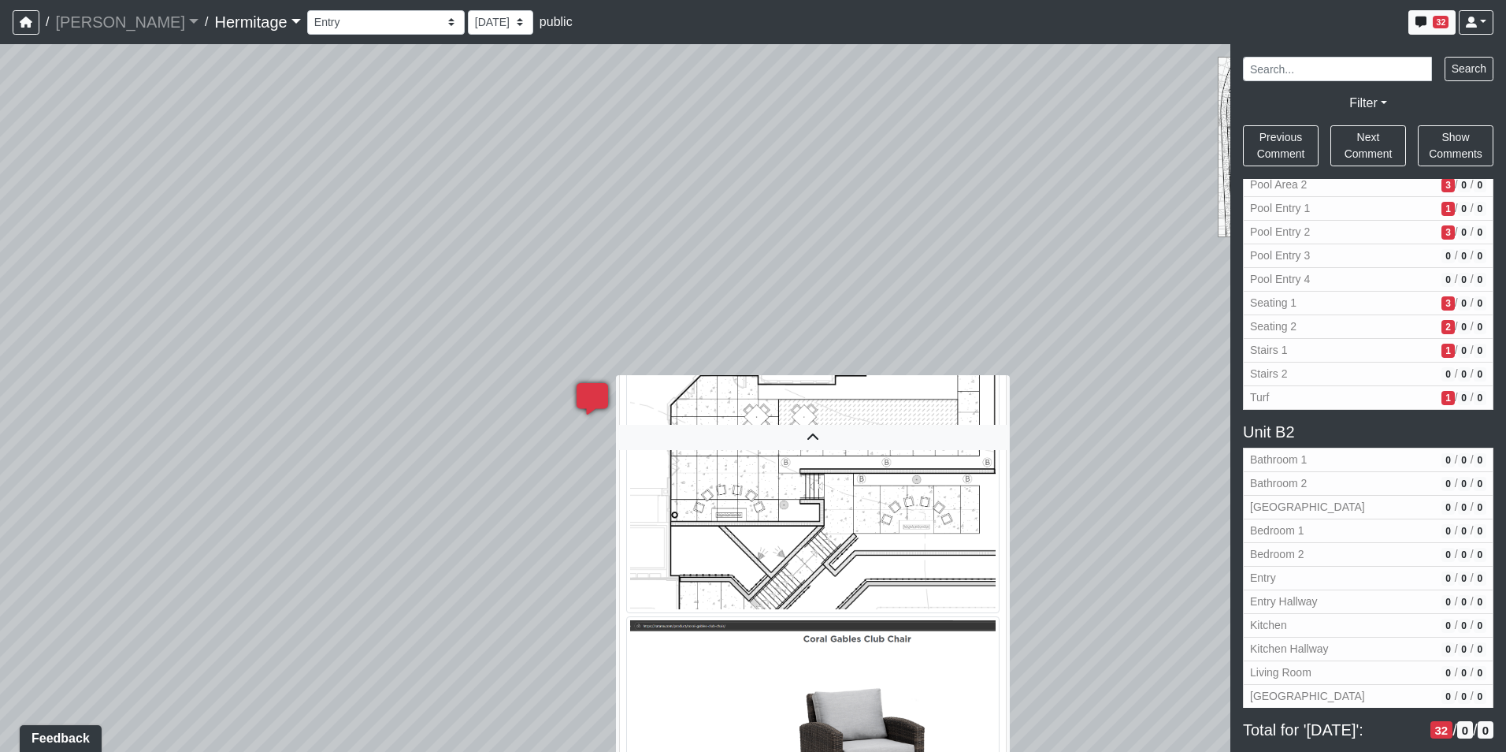
scroll to position [190, 0]
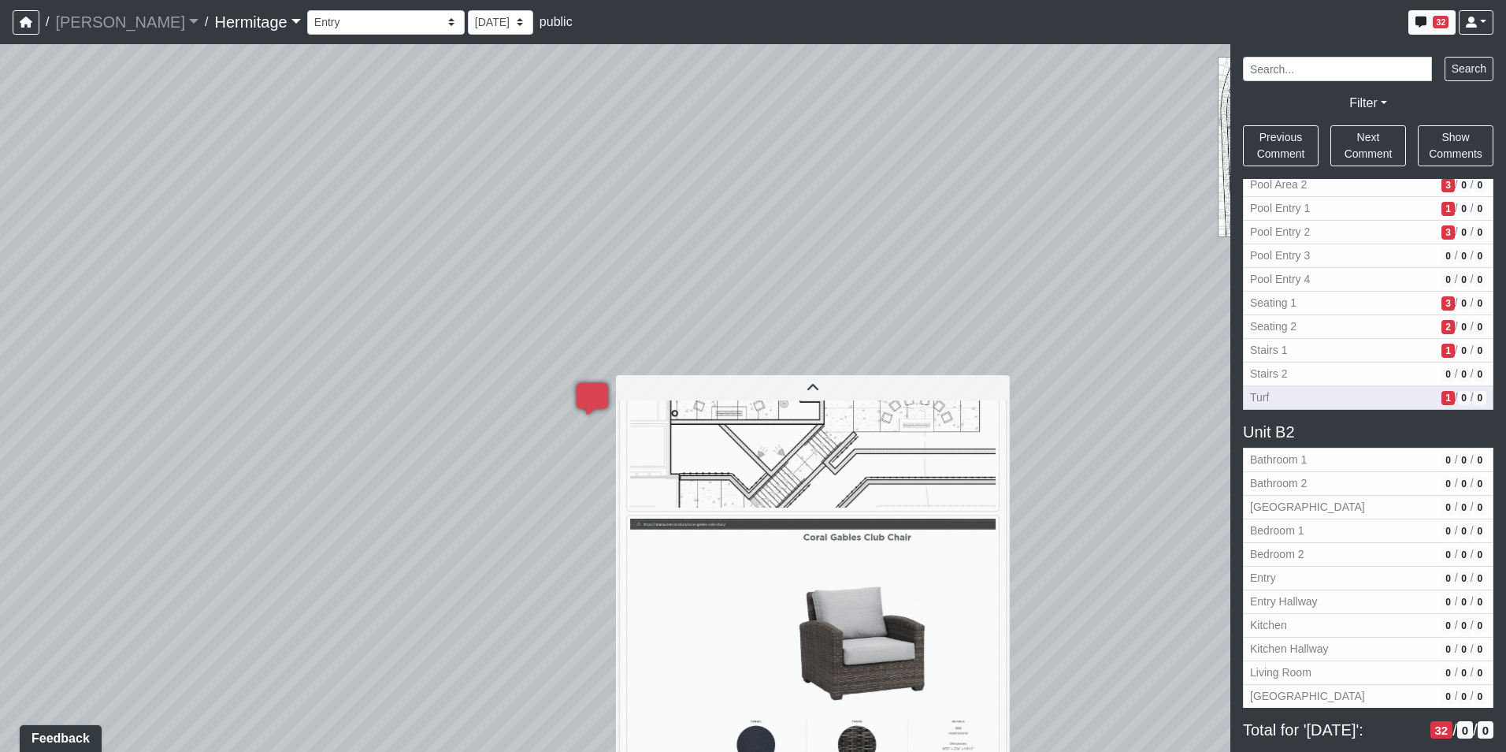
click at [1321, 399] on span "Turf" at bounding box center [1342, 397] width 185 height 17
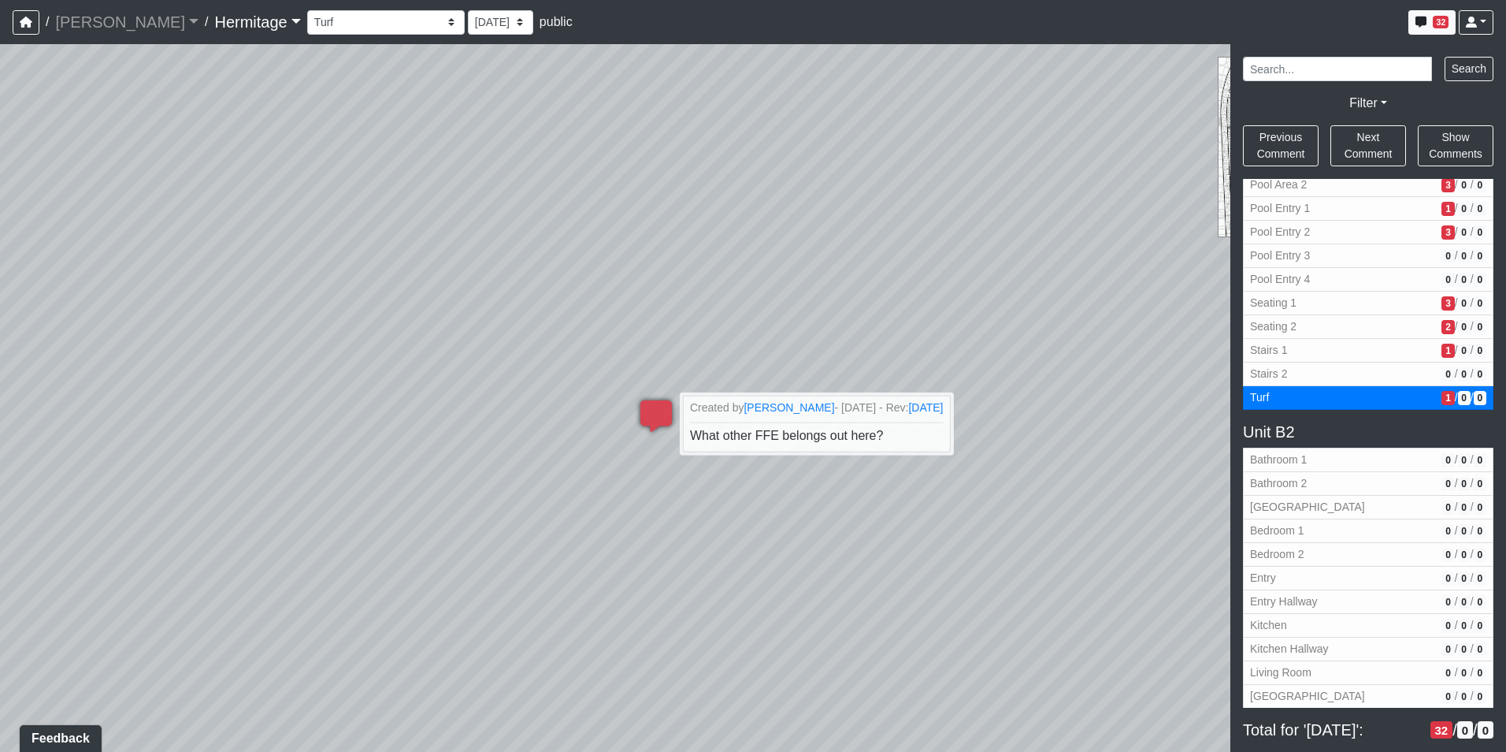
drag, startPoint x: 857, startPoint y: 580, endPoint x: 950, endPoint y: 629, distance: 105.0
click at [950, 629] on div "Loading... Leasing Desk Loading... Hallway Loading... Created by [PERSON_NAME] …" at bounding box center [753, 397] width 1506 height 707
click at [896, 444] on li "Created by [PERSON_NAME] - [DATE] - Rev: [DATE] What other FFE belongs out here?" at bounding box center [817, 424] width 272 height 58
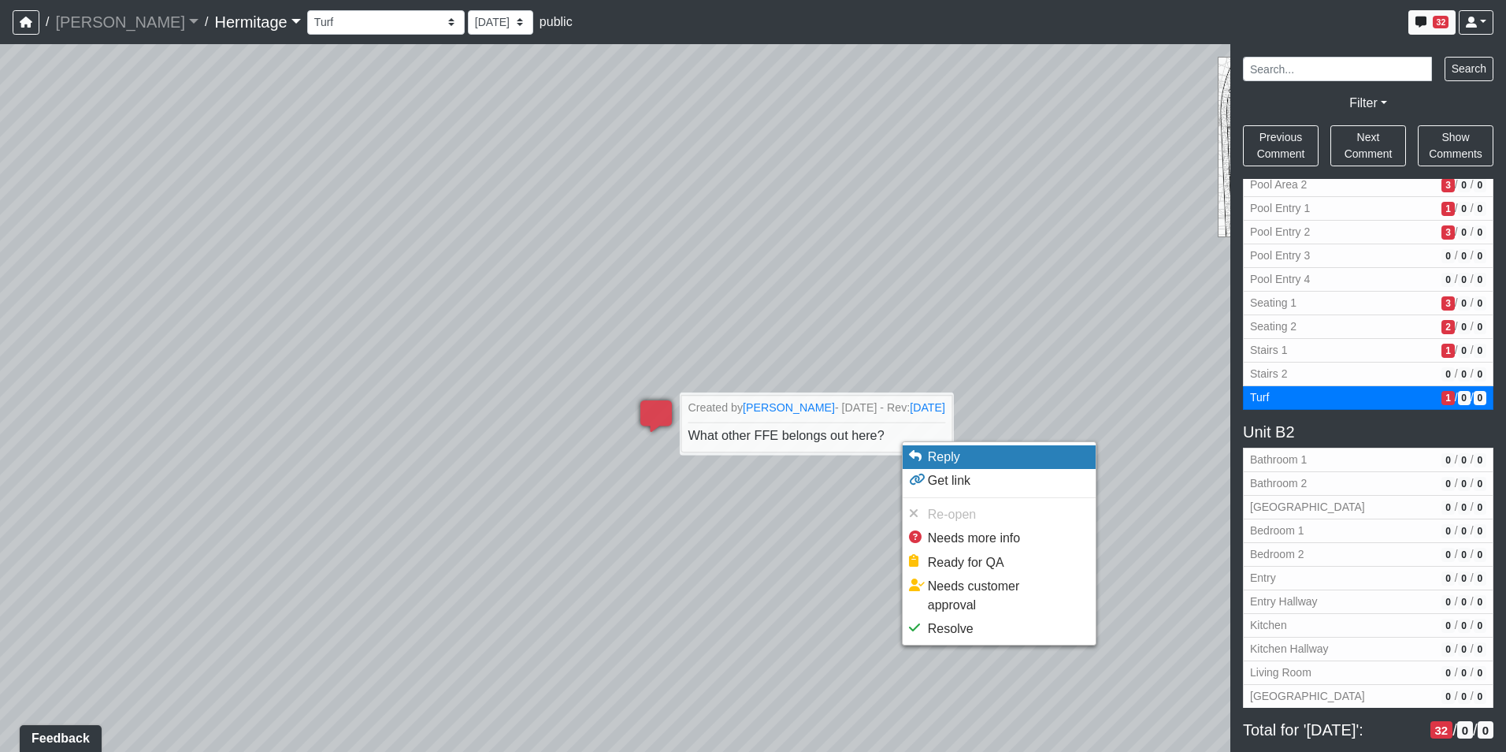
click at [945, 458] on span "Reply" at bounding box center [944, 456] width 32 height 13
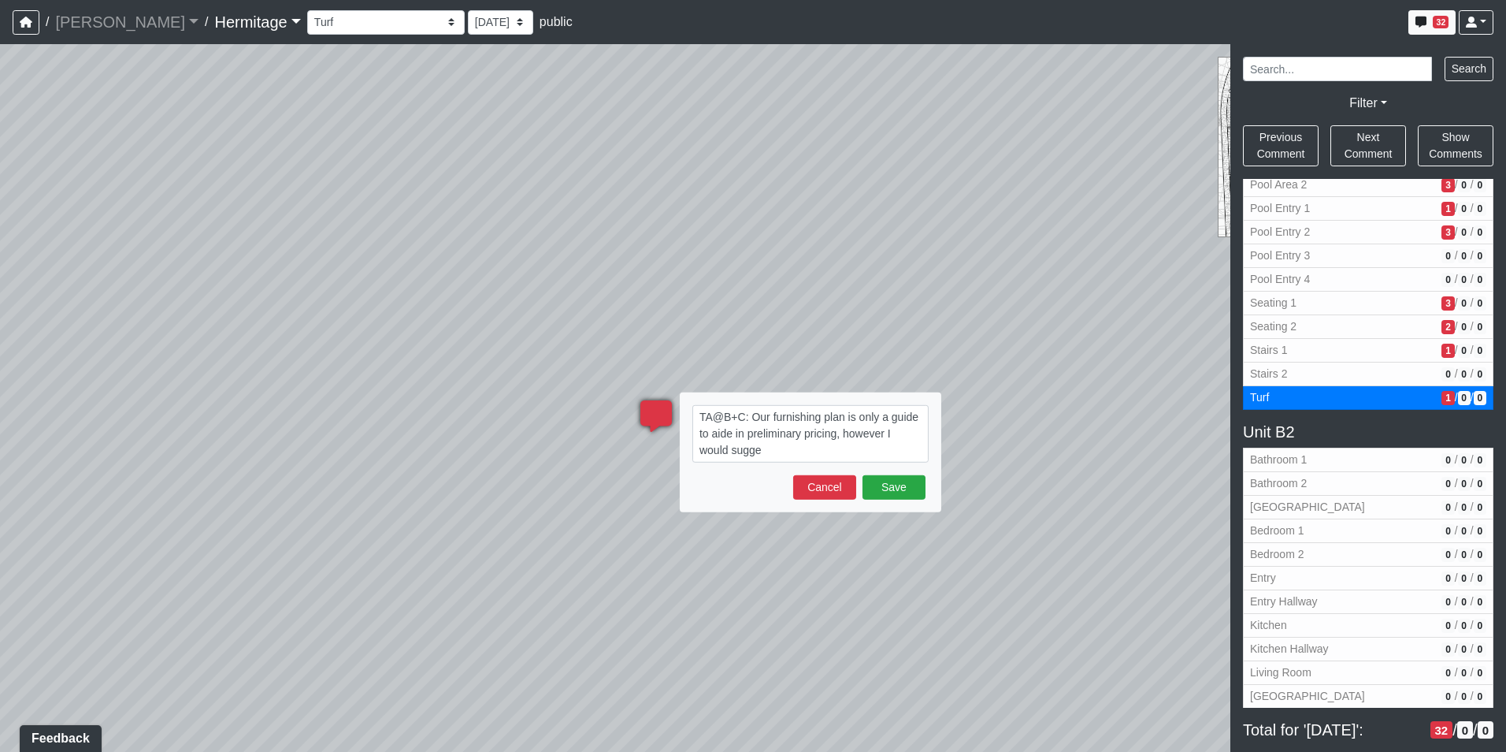
drag, startPoint x: 847, startPoint y: 435, endPoint x: 885, endPoint y: 461, distance: 45.9
click at [885, 461] on textarea "TA@B+C: Our furnishing plan is only a guide to aide in preliminary pricing, how…" at bounding box center [810, 434] width 236 height 58
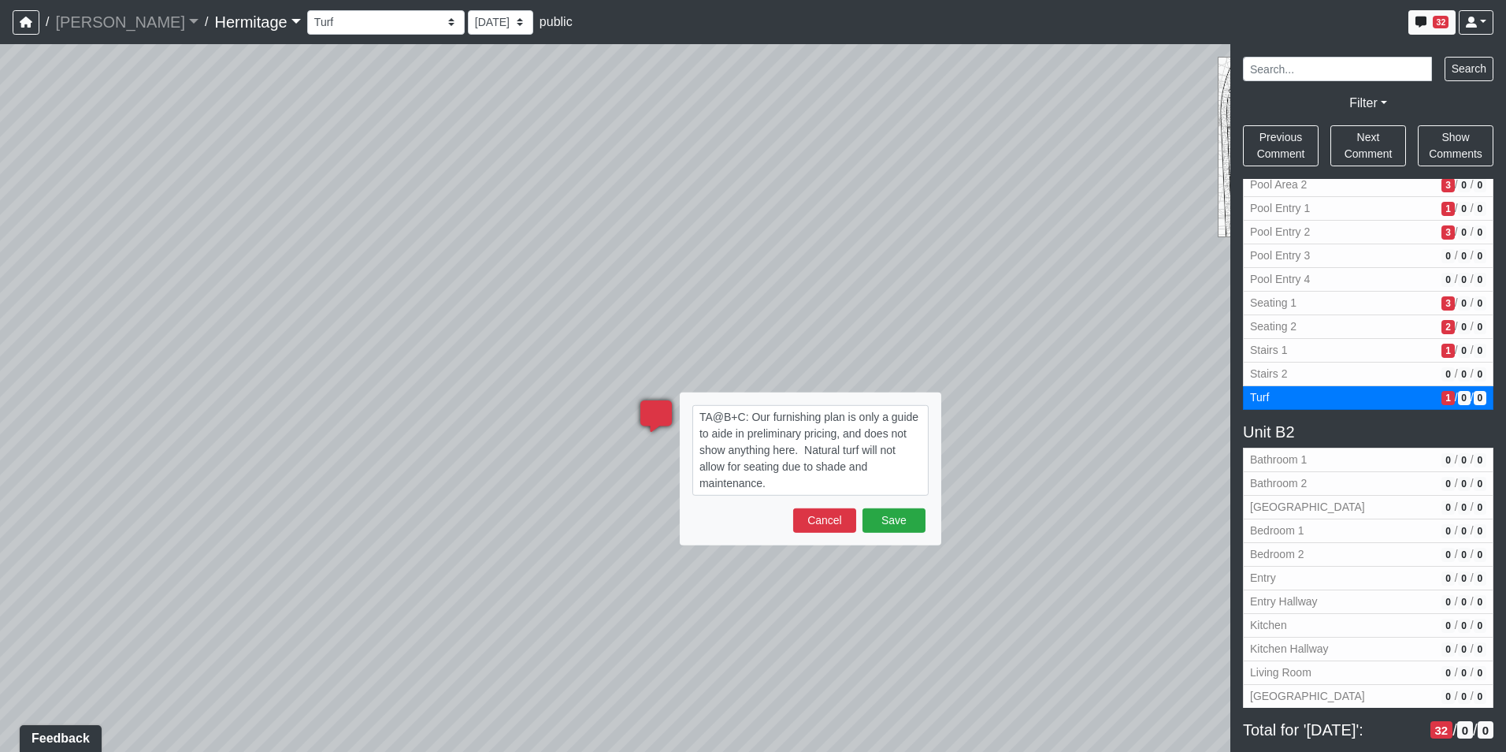
click at [846, 465] on textarea "TA@B+C: Our furnishing plan is only a guide to aide in preliminary pricing, and…" at bounding box center [810, 450] width 236 height 91
click at [816, 469] on textarea "TA@B+C: Our furnishing plan is only a guide to aide in preliminary pricing, and…" at bounding box center [810, 450] width 236 height 91
click at [895, 522] on button "Save" at bounding box center [894, 520] width 63 height 24
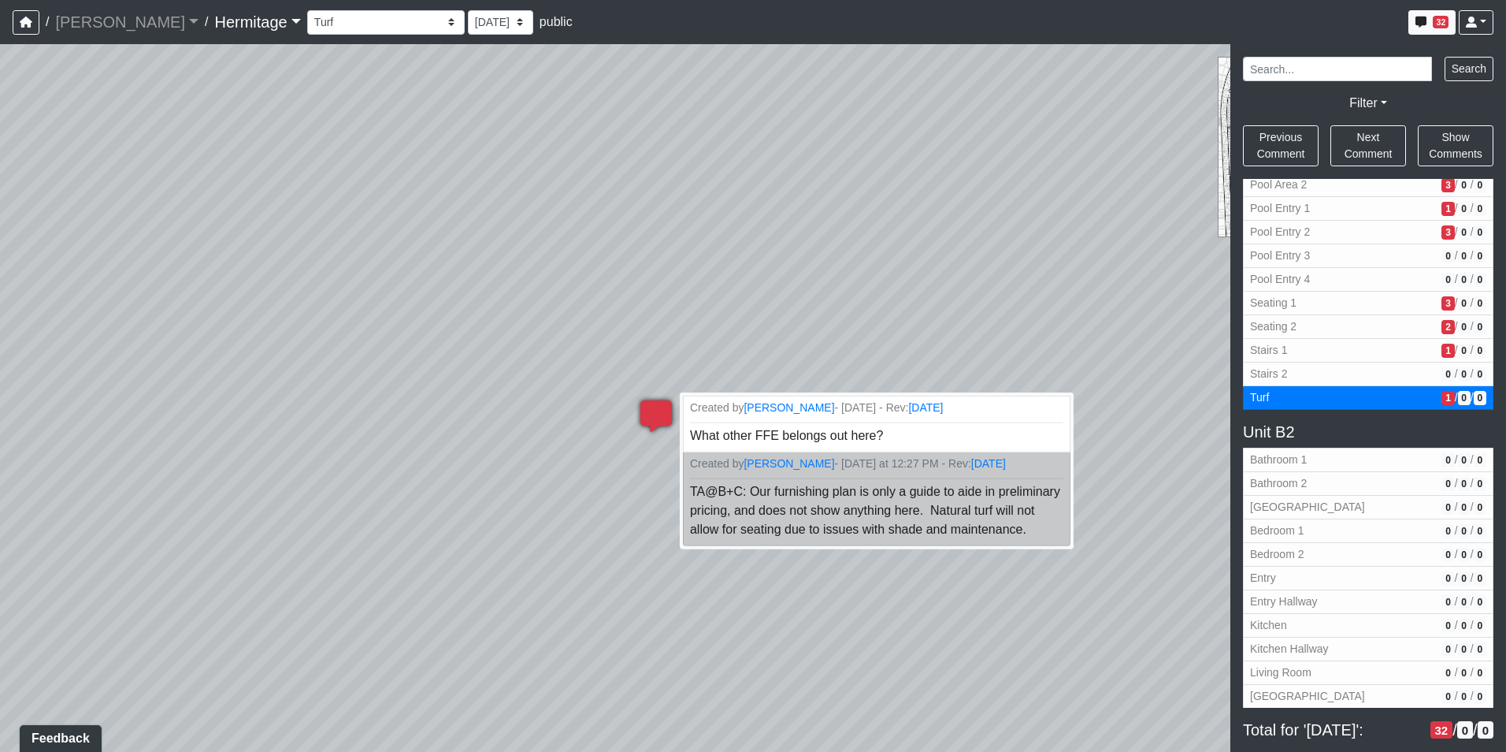
click at [655, 418] on icon at bounding box center [656, 423] width 47 height 47
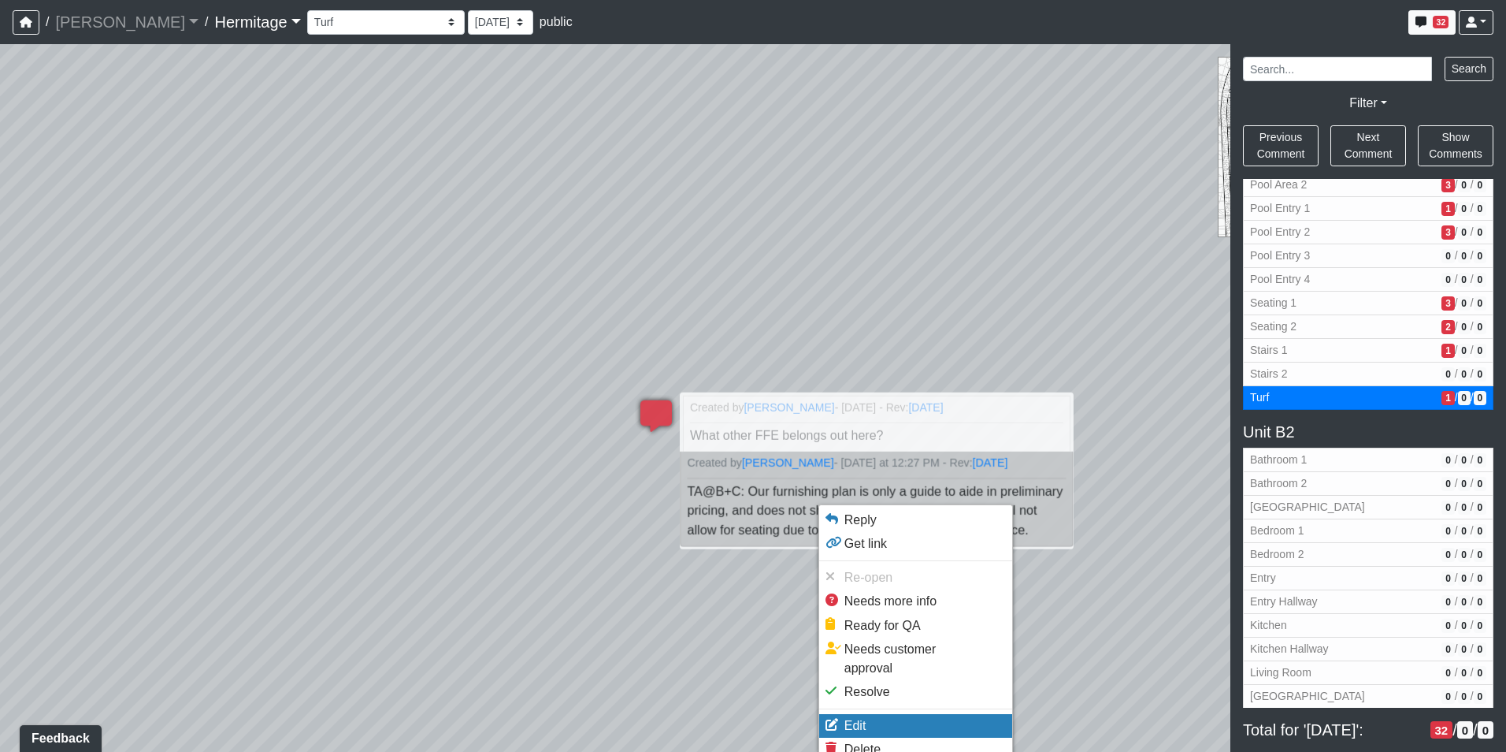
click at [890, 714] on li "Edit" at bounding box center [915, 726] width 193 height 24
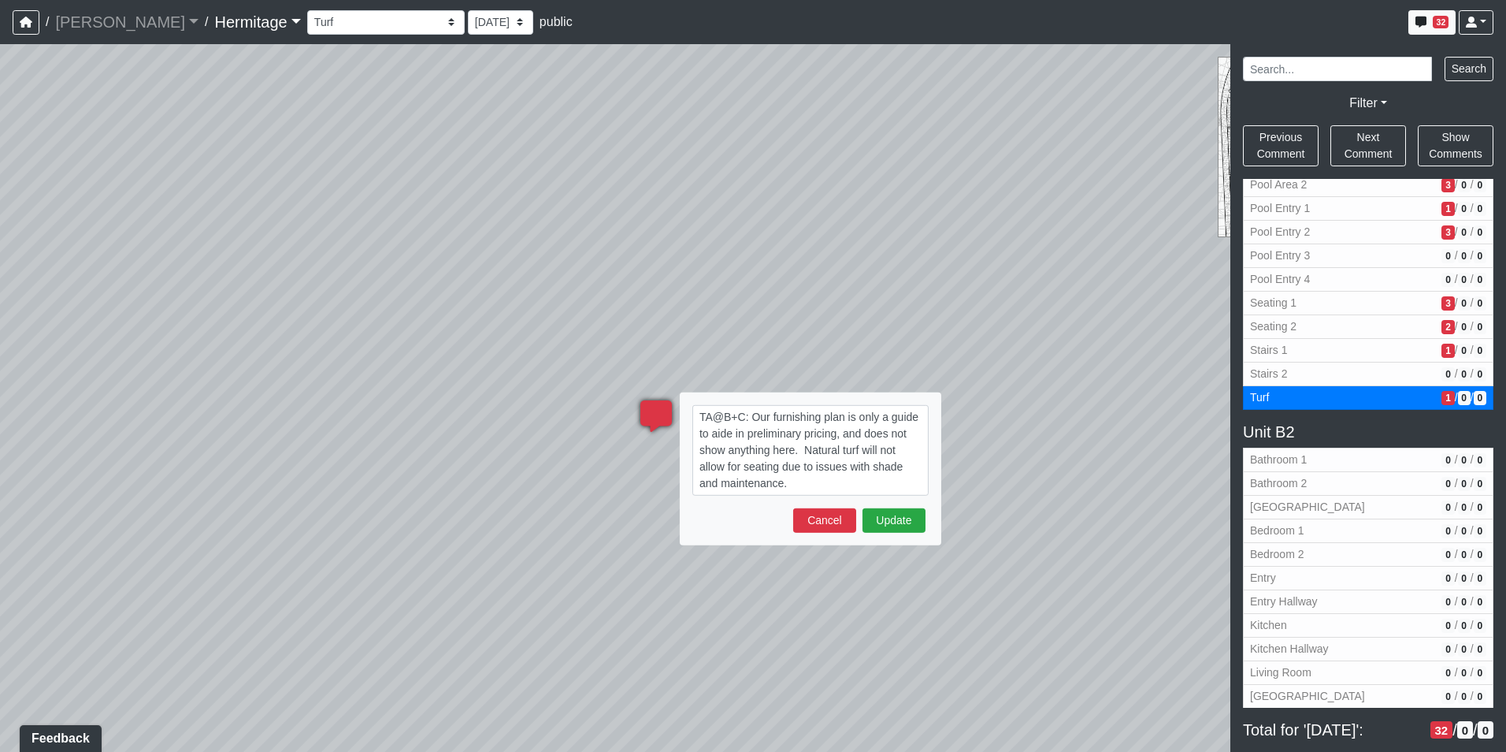
click at [839, 436] on textarea "TA@B+C: Our furnishing plan is only a guide to aide in preliminary pricing, and…" at bounding box center [810, 450] width 236 height 91
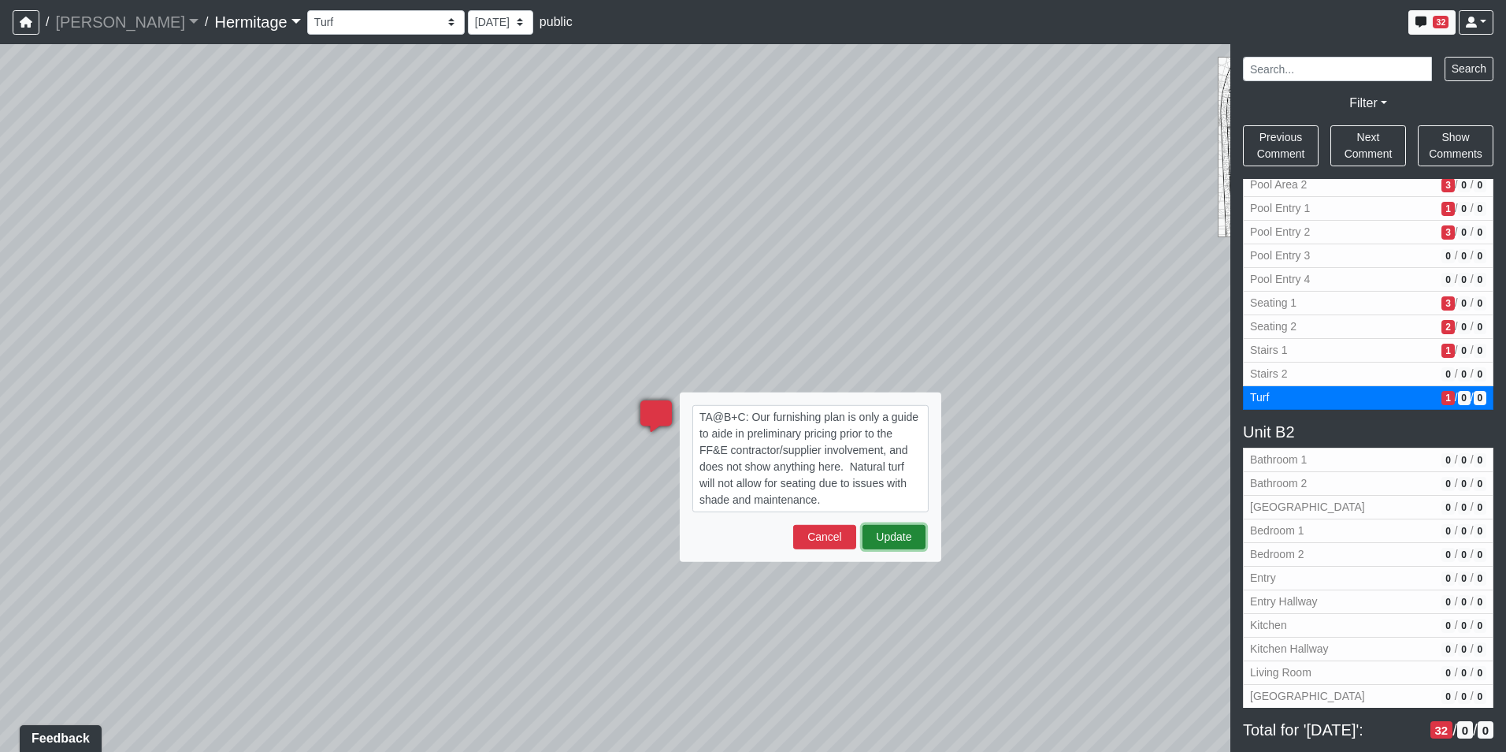
click at [903, 538] on button "Update" at bounding box center [894, 537] width 63 height 24
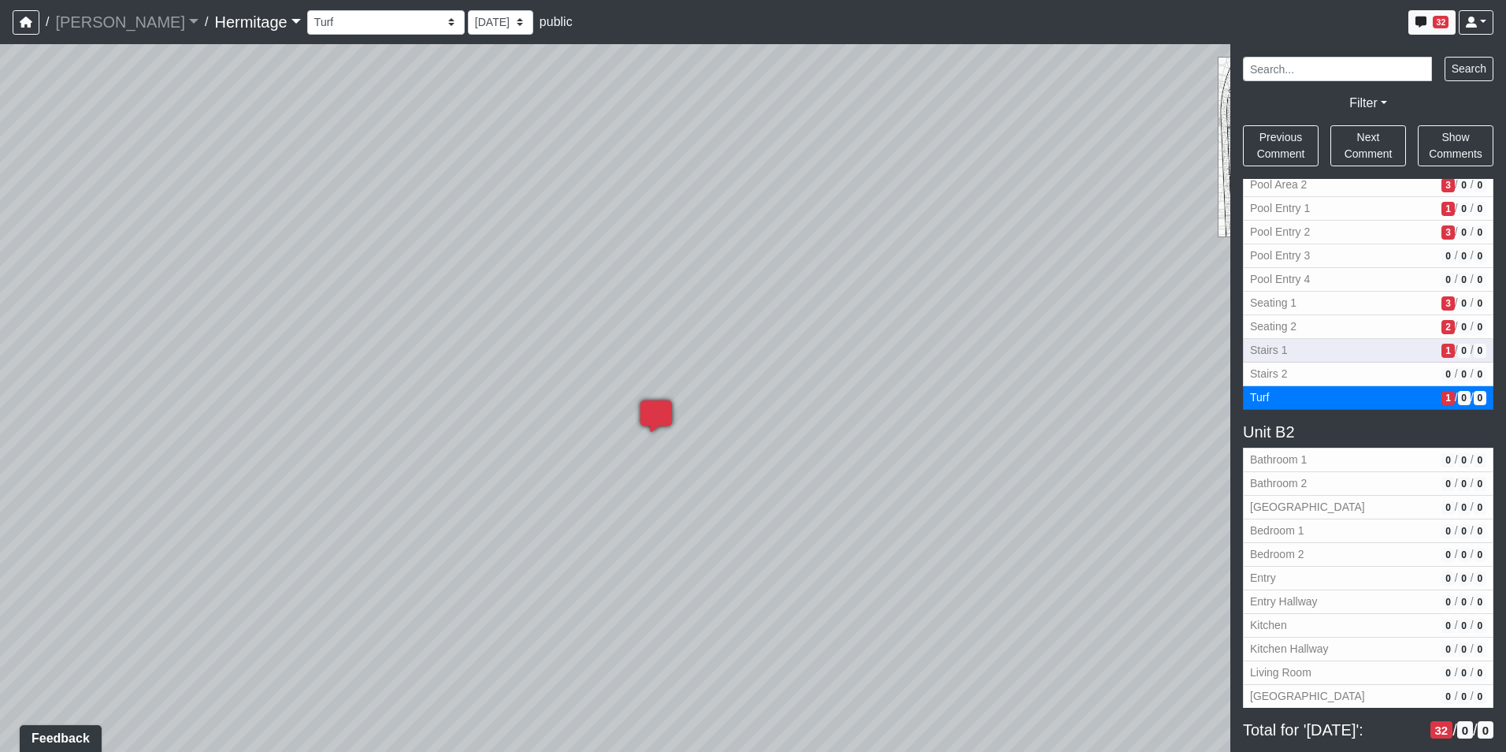
click at [1359, 354] on span "Stairs 1" at bounding box center [1342, 350] width 185 height 17
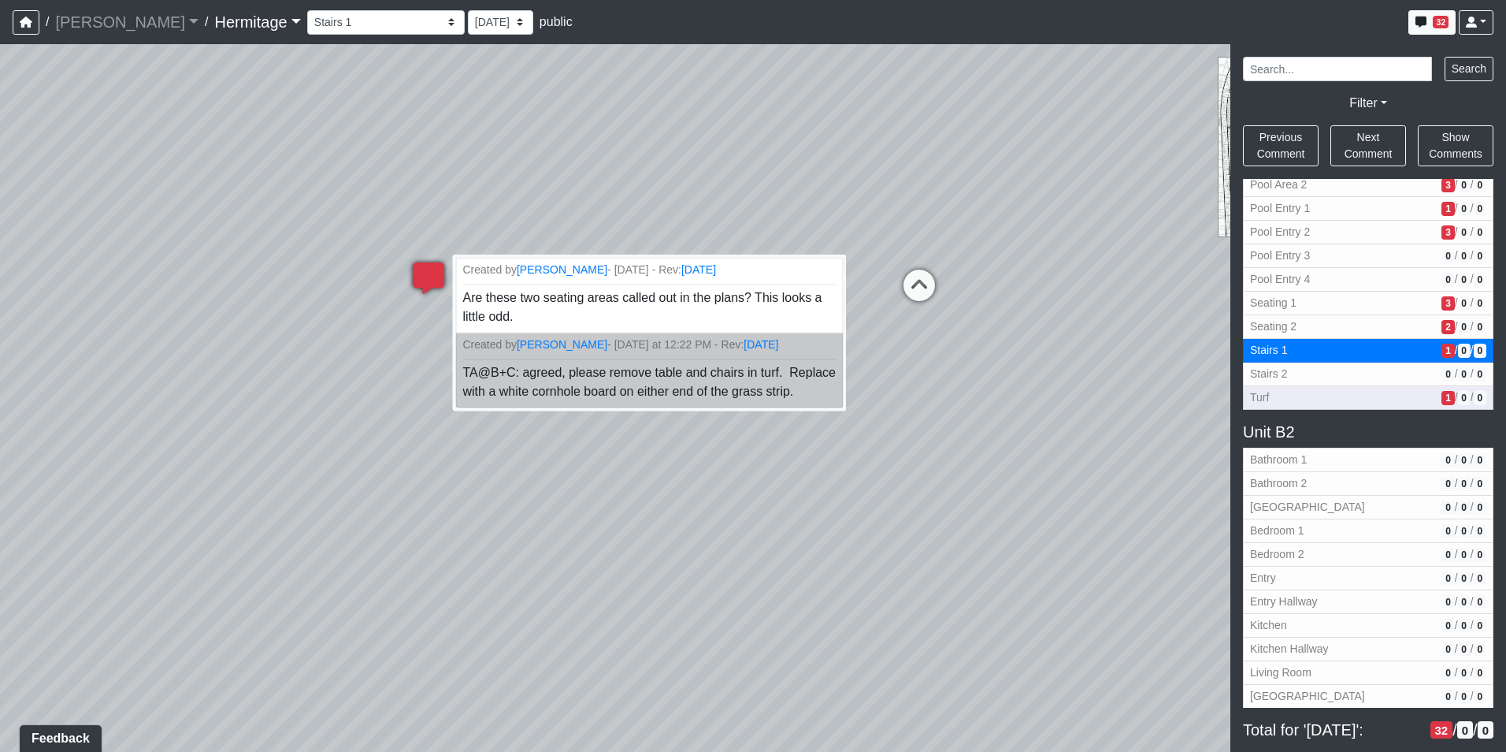
click at [1348, 395] on span "Turf" at bounding box center [1342, 397] width 185 height 17
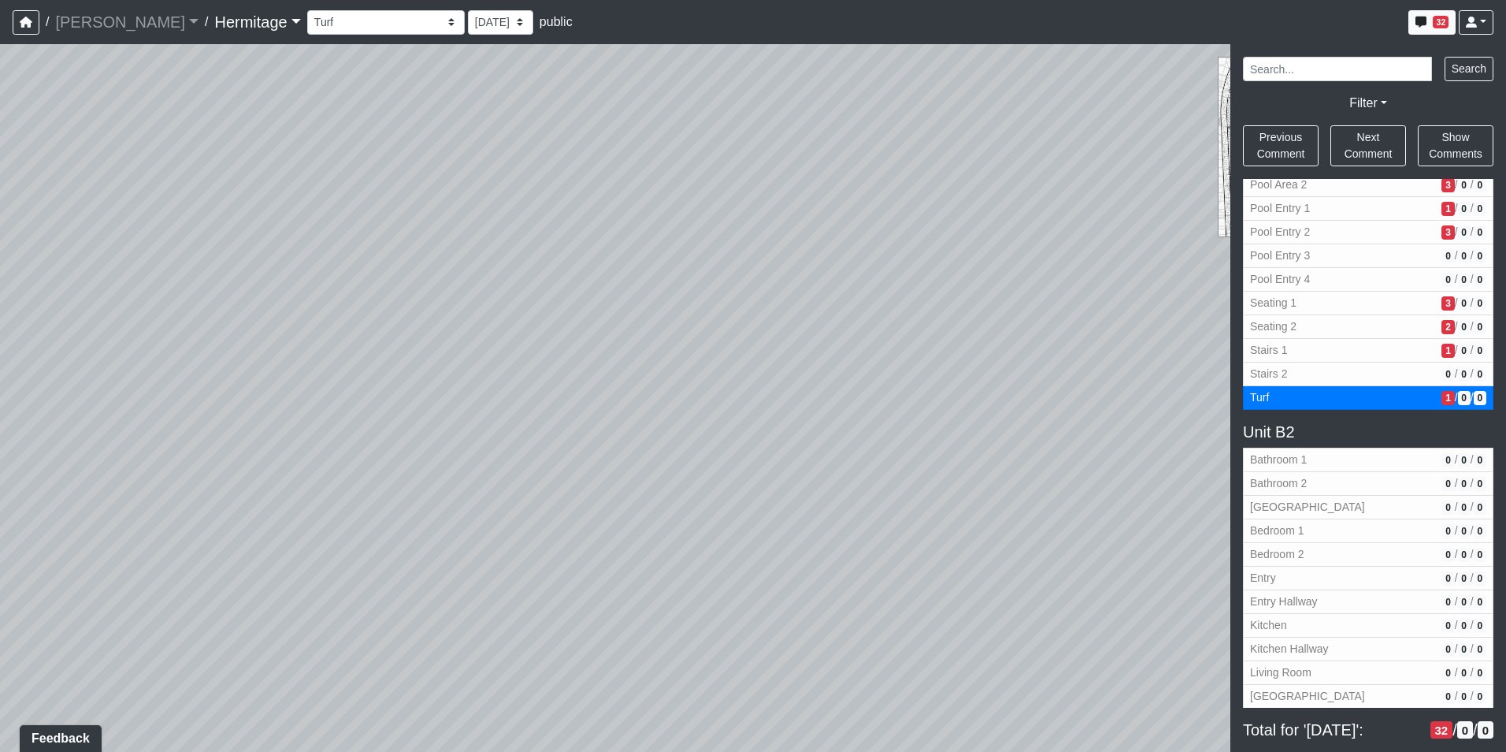
drag, startPoint x: 1112, startPoint y: 395, endPoint x: 714, endPoint y: 519, distance: 416.8
click at [461, 507] on div "Loading... Leasing Desk Loading... Hallway Loading... Created by [PERSON_NAME] …" at bounding box center [753, 397] width 1506 height 707
drag, startPoint x: 1122, startPoint y: 489, endPoint x: 458, endPoint y: 611, distance: 675.2
click at [455, 611] on div "Loading... Leasing Desk Loading... Hallway Loading... Created by [PERSON_NAME] …" at bounding box center [753, 397] width 1506 height 707
drag, startPoint x: 852, startPoint y: 579, endPoint x: 345, endPoint y: 611, distance: 507.5
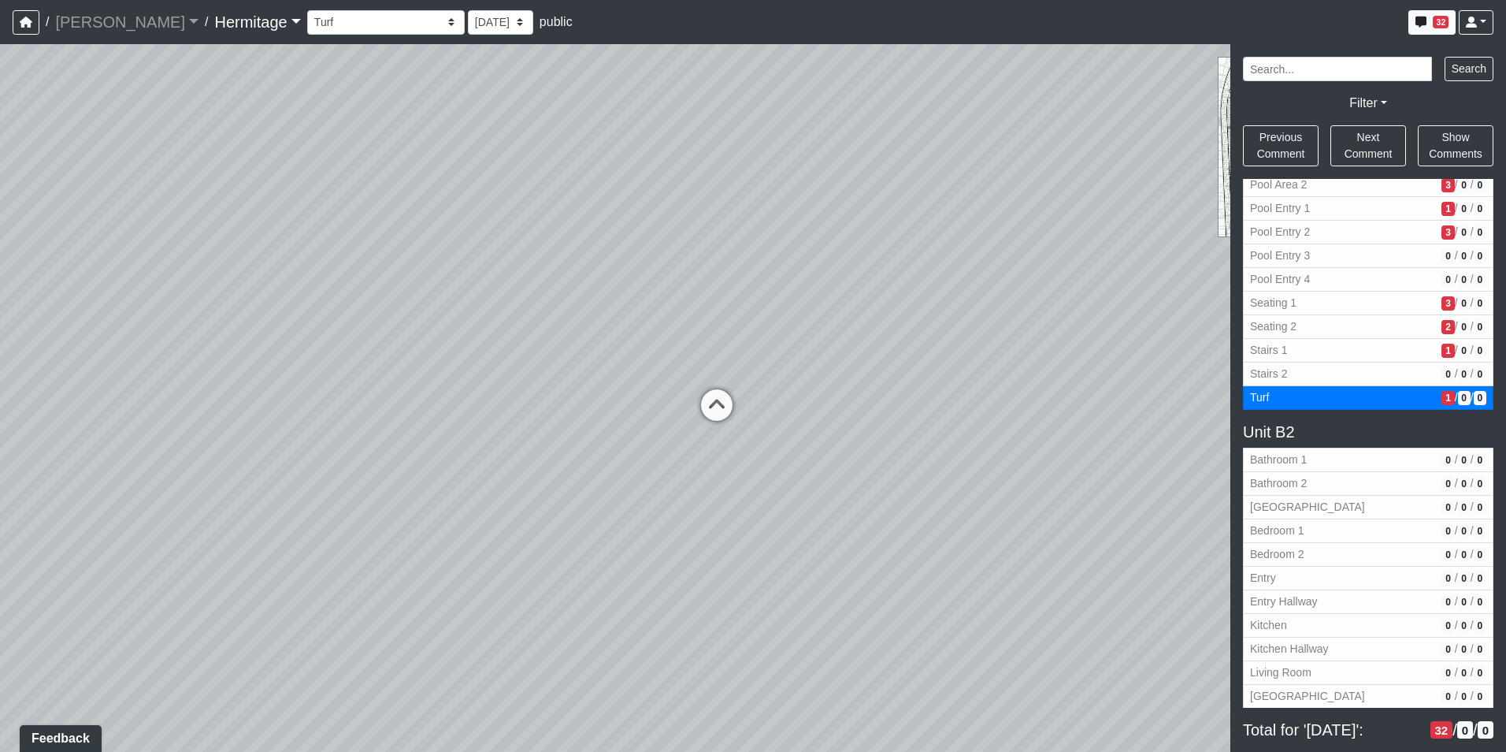
click at [345, 611] on div "Loading... Leasing Desk Loading... Hallway Loading... Created by [PERSON_NAME] …" at bounding box center [753, 397] width 1506 height 707
drag, startPoint x: 601, startPoint y: 606, endPoint x: 997, endPoint y: 473, distance: 417.0
click at [997, 473] on div "Loading... Leasing Desk Loading... Hallway Loading... Created by [PERSON_NAME] …" at bounding box center [753, 397] width 1506 height 707
drag, startPoint x: 1019, startPoint y: 499, endPoint x: 1134, endPoint y: 499, distance: 115.0
click at [1134, 499] on div "Loading... Leasing Desk Loading... Hallway Loading... Created by [PERSON_NAME] …" at bounding box center [753, 397] width 1506 height 707
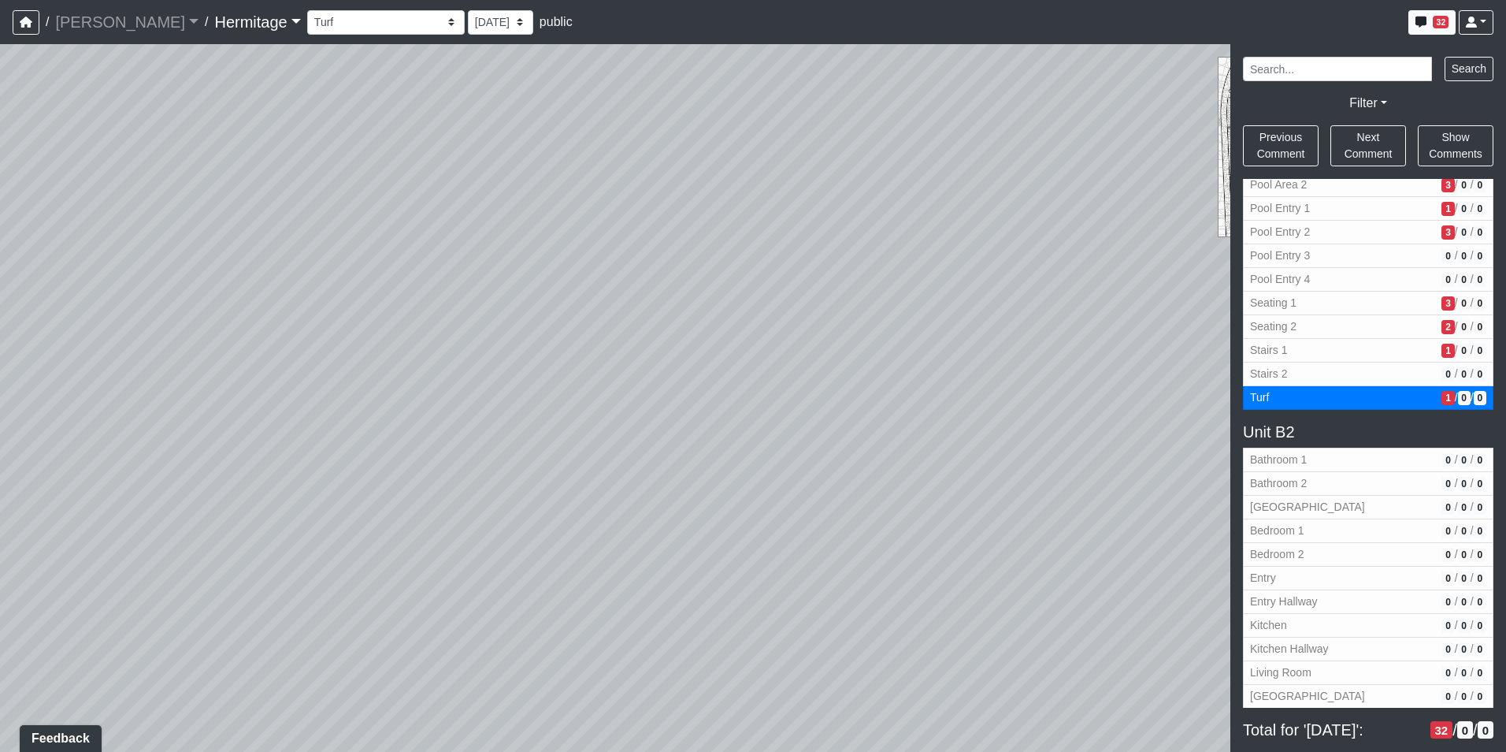
drag, startPoint x: 885, startPoint y: 513, endPoint x: 1071, endPoint y: 515, distance: 185.9
click at [1071, 515] on div "Loading... Leasing Desk Loading... Hallway Loading... Created by [PERSON_NAME] …" at bounding box center [753, 397] width 1506 height 707
drag, startPoint x: 848, startPoint y: 486, endPoint x: 1244, endPoint y: 487, distance: 395.5
click at [1244, 487] on div "NON-CURRENT REVISION" at bounding box center [753, 397] width 1506 height 707
drag, startPoint x: 1140, startPoint y: 502, endPoint x: 739, endPoint y: 544, distance: 403.1
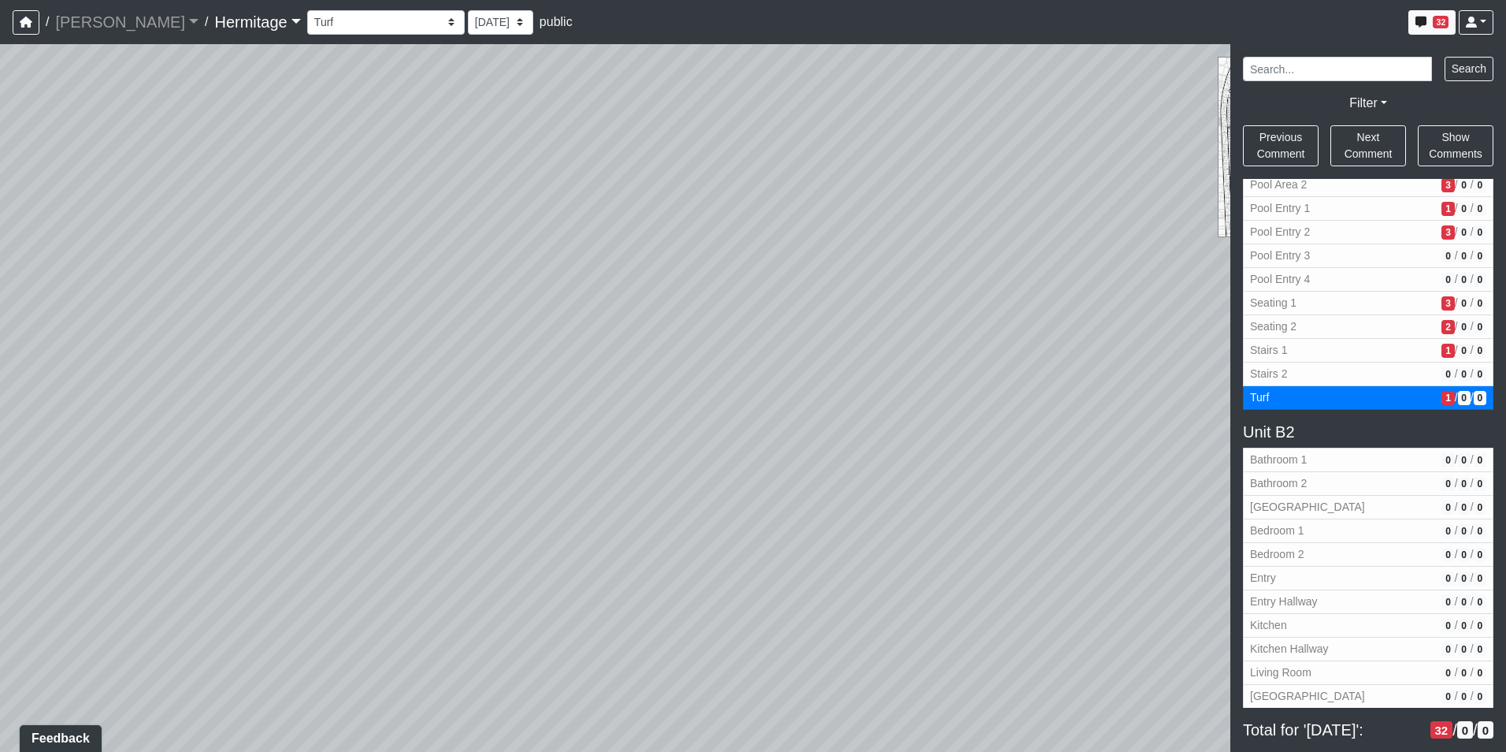
click at [722, 551] on div "Loading... Leasing Desk Loading... Hallway Loading... Created by [PERSON_NAME] …" at bounding box center [753, 397] width 1506 height 707
